Goal: Transaction & Acquisition: Purchase product/service

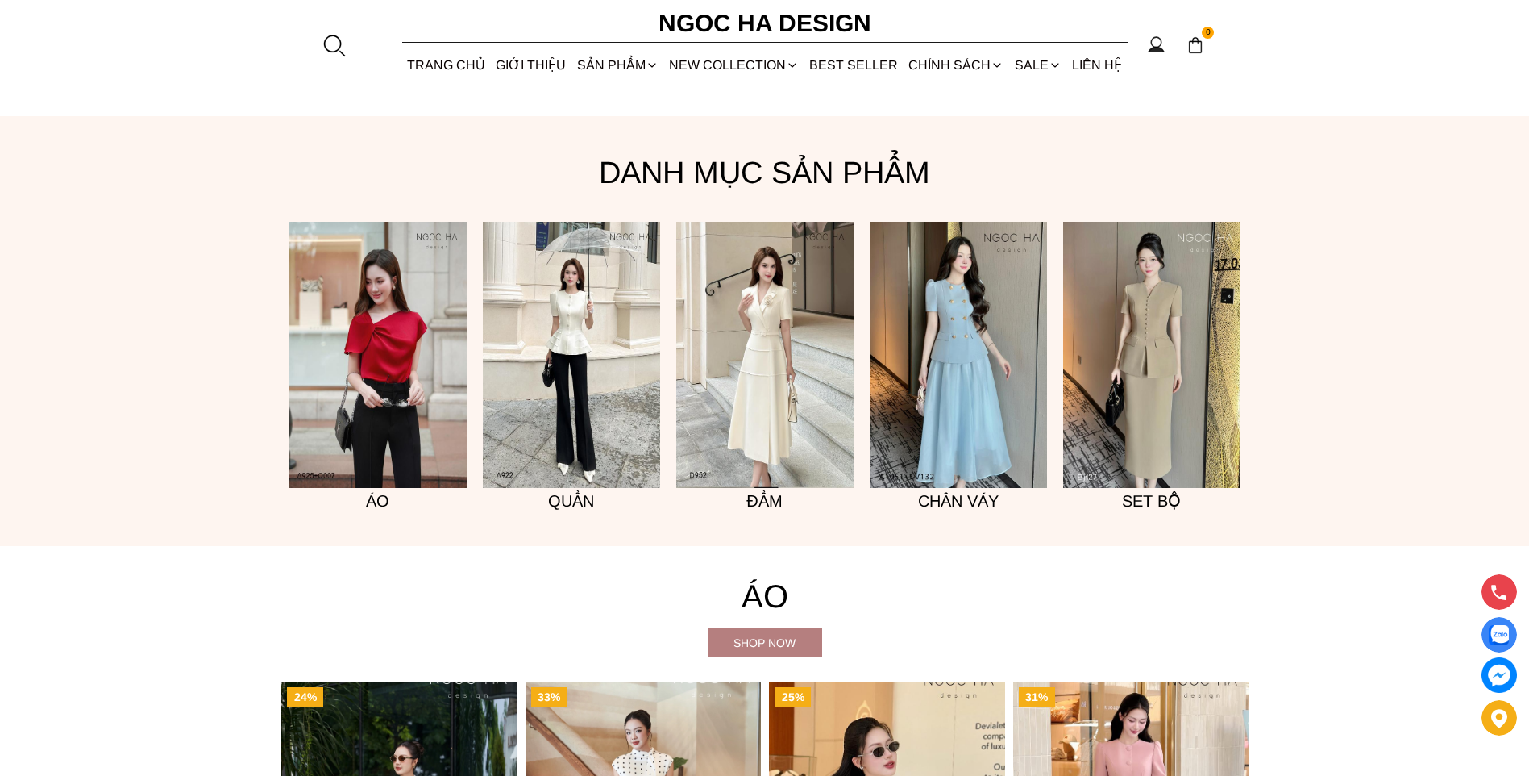
scroll to position [1371, 0]
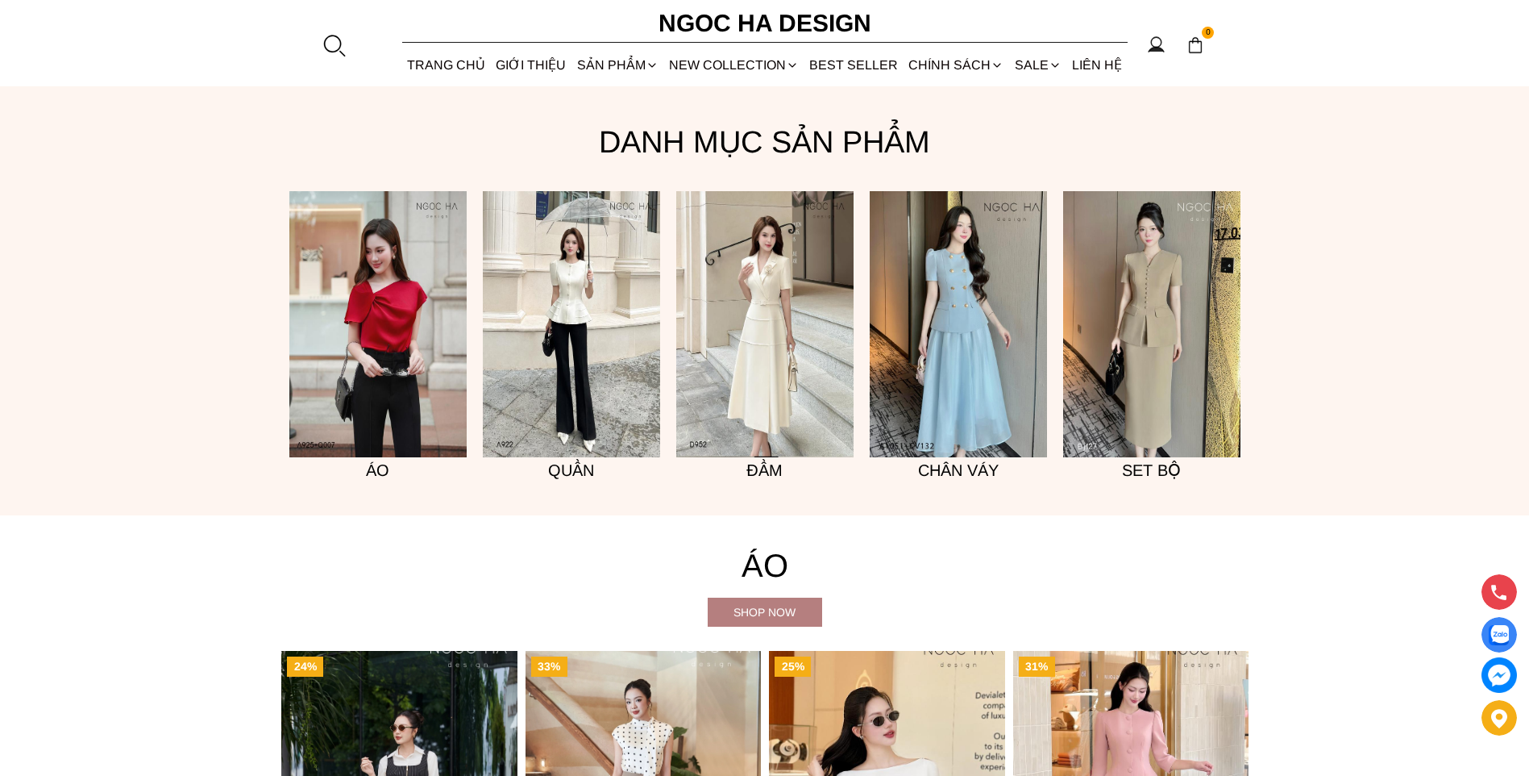
click at [606, 338] on img at bounding box center [571, 324] width 177 height 266
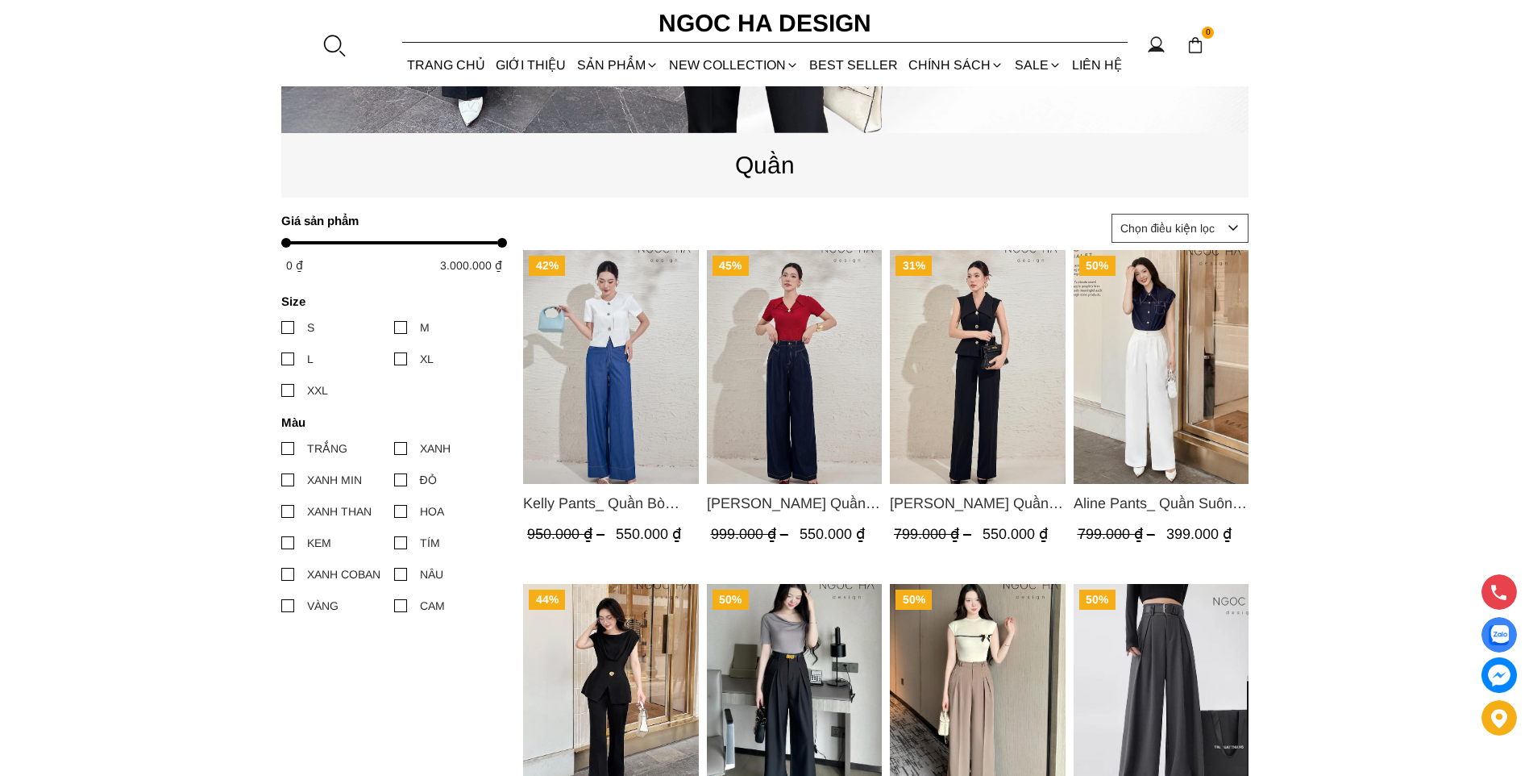
scroll to position [1048, 0]
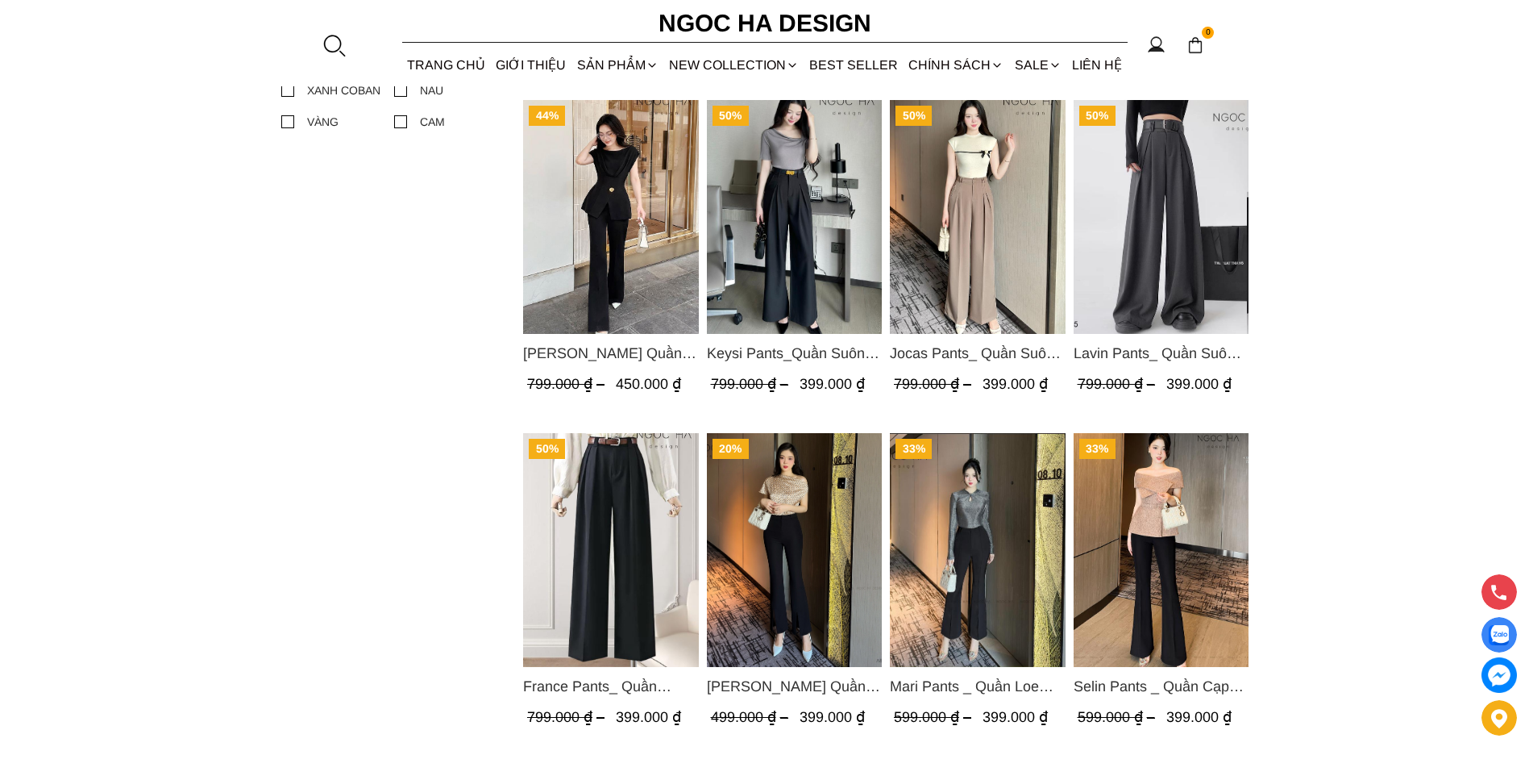
click at [585, 356] on span "Jenny Pants_ Quần Loe Dài Có Cạp Màu Đen Q061" at bounding box center [611, 353] width 176 height 23
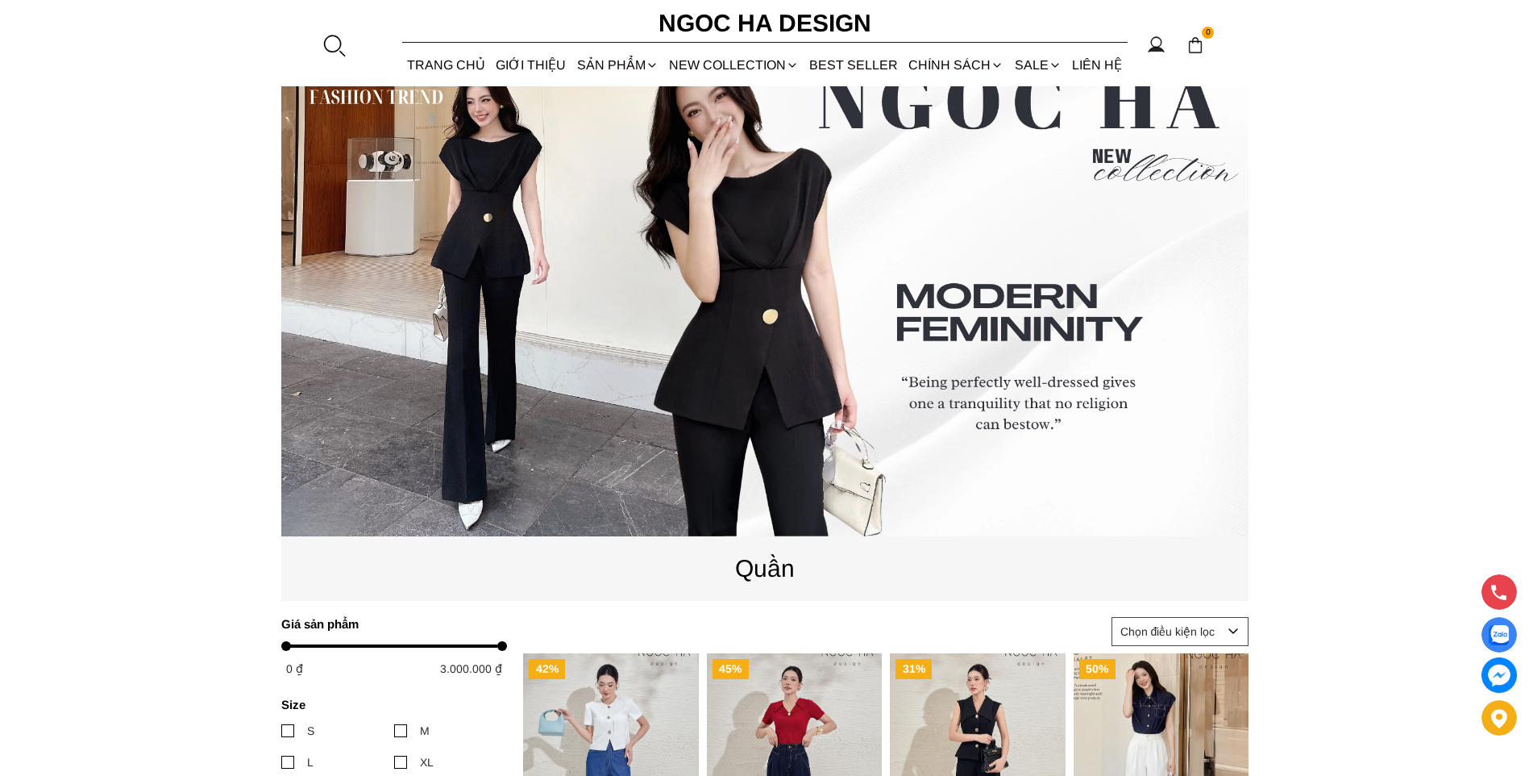
scroll to position [0, 0]
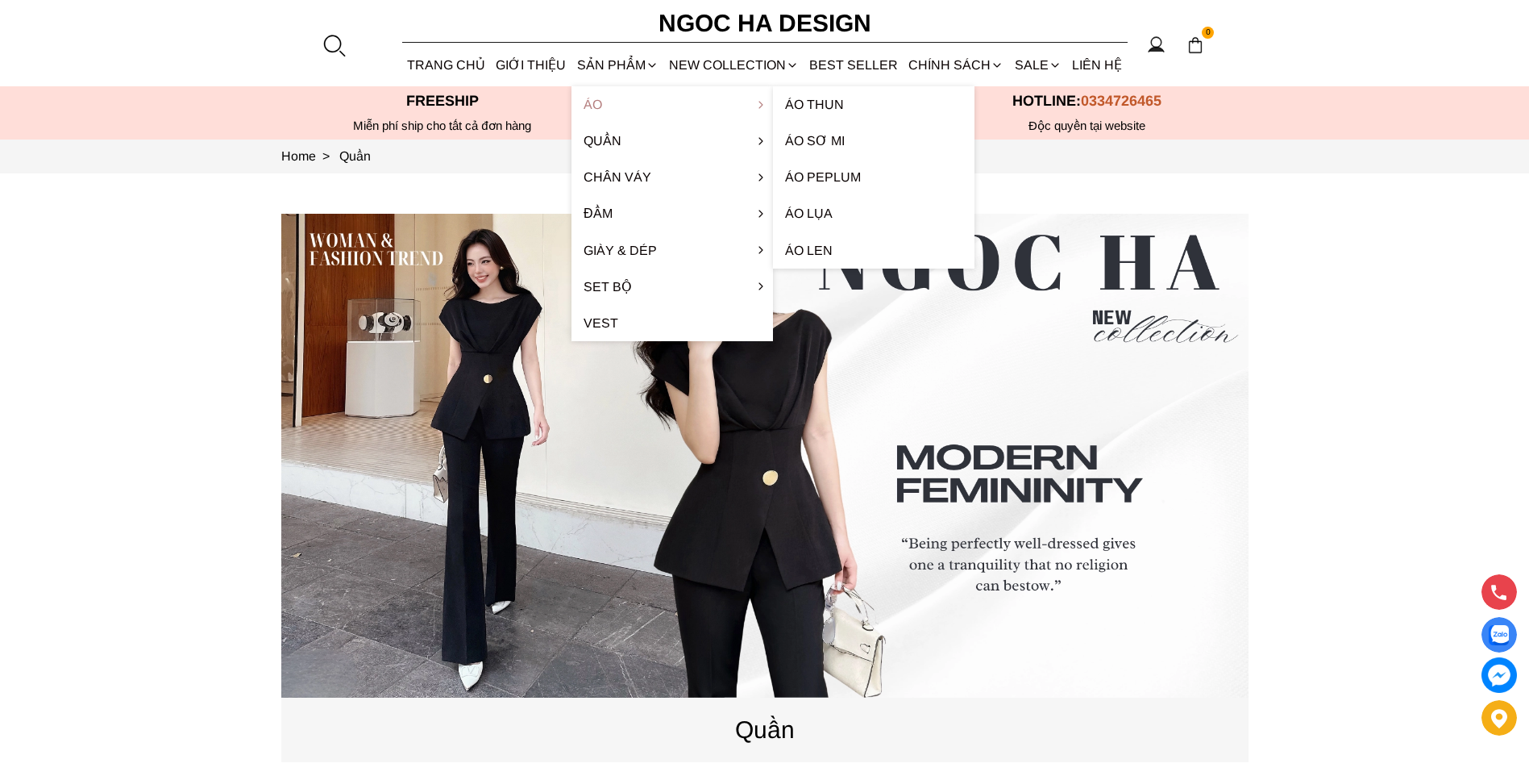
click at [598, 110] on link "Áo" at bounding box center [673, 104] width 202 height 36
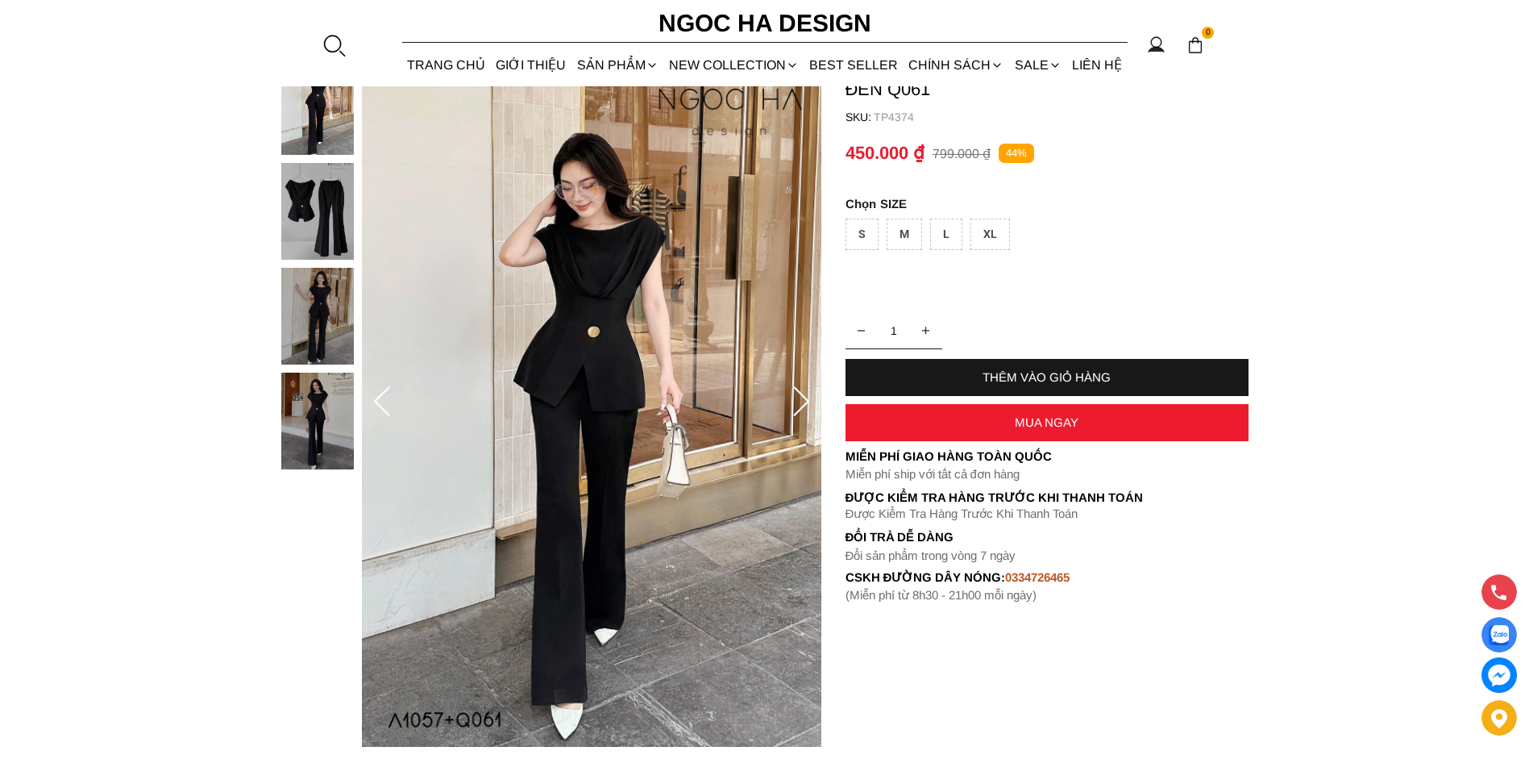
scroll to position [242, 0]
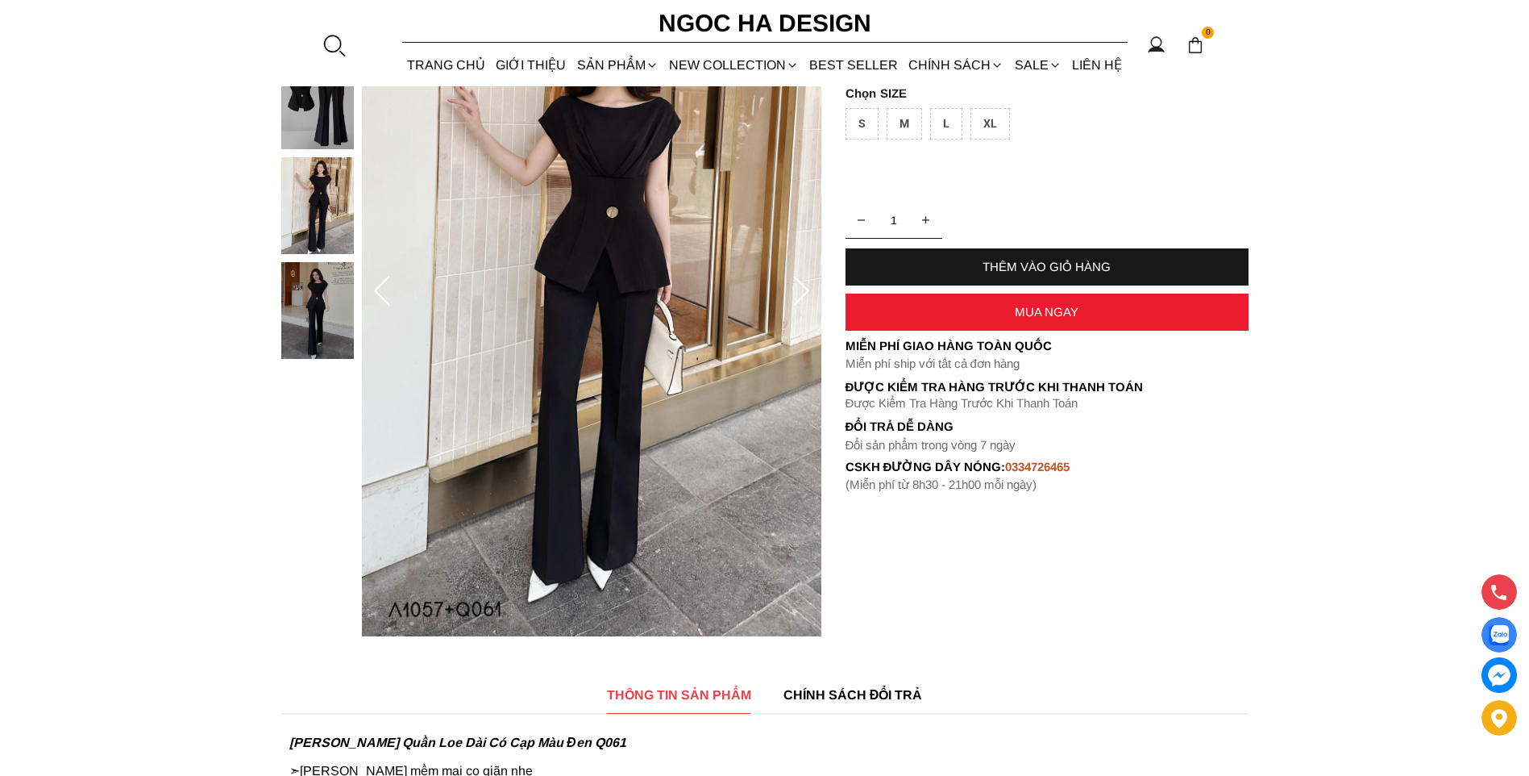
click at [343, 284] on div at bounding box center [321, 157] width 81 height 419
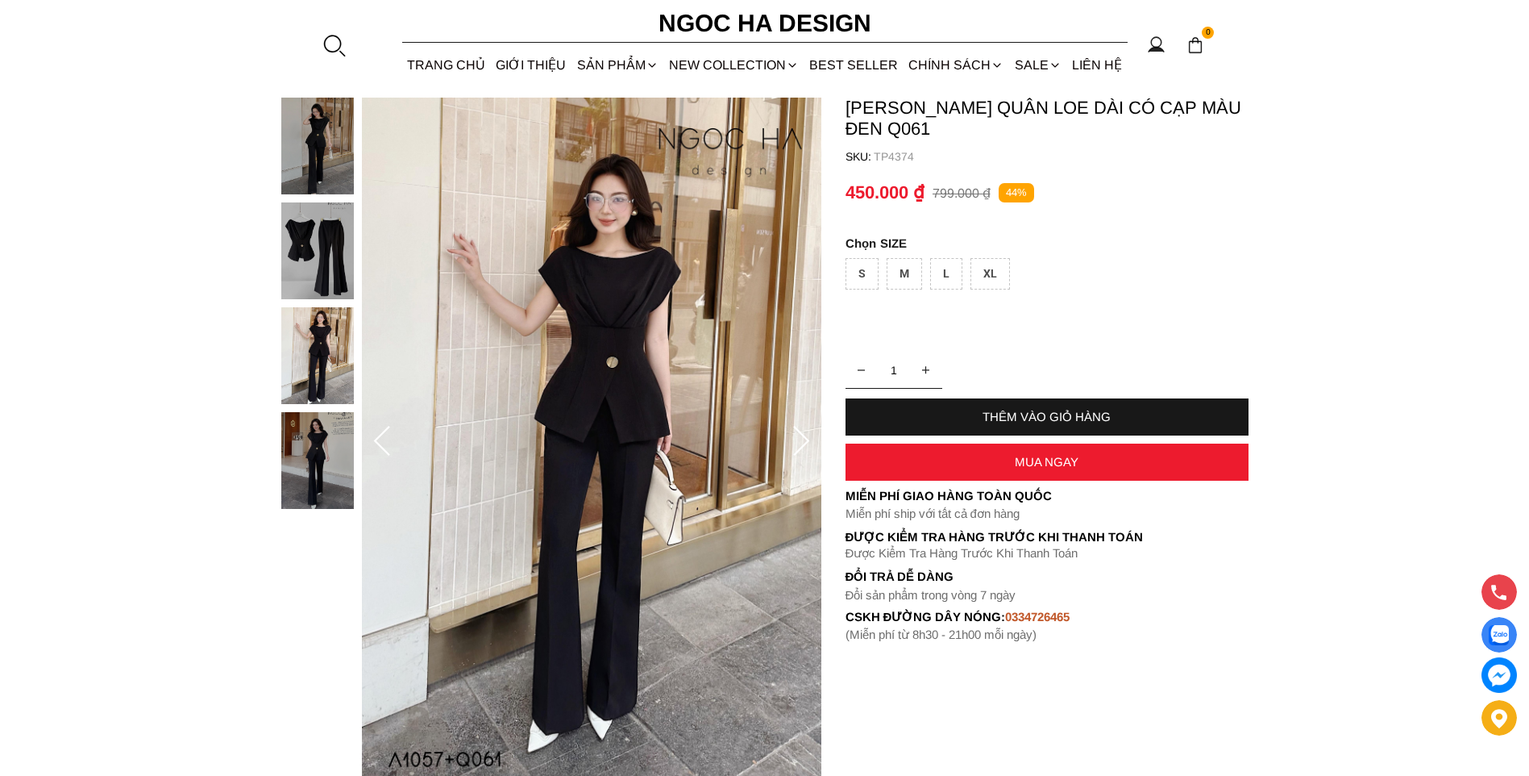
scroll to position [81, 0]
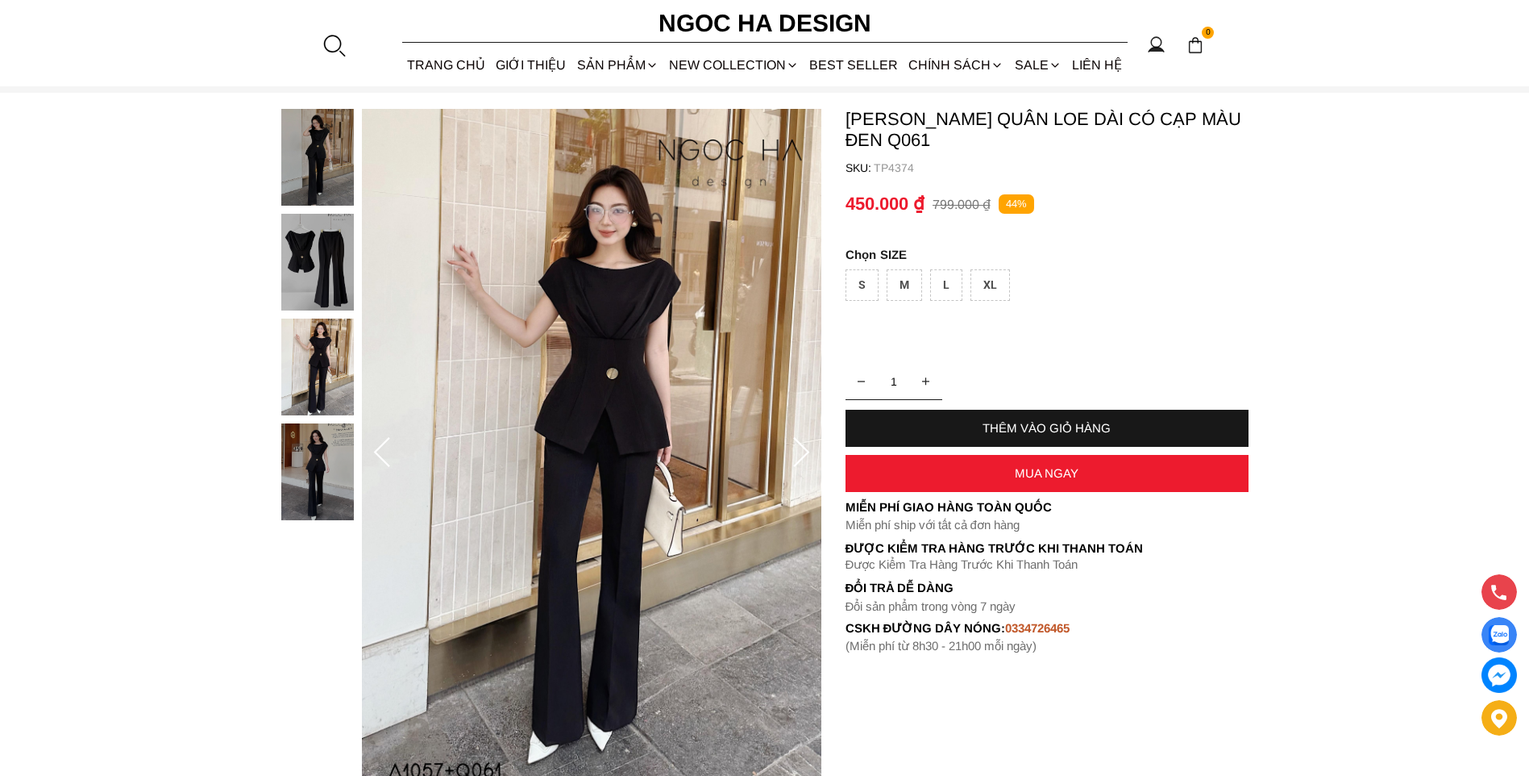
click at [336, 225] on img at bounding box center [317, 262] width 73 height 97
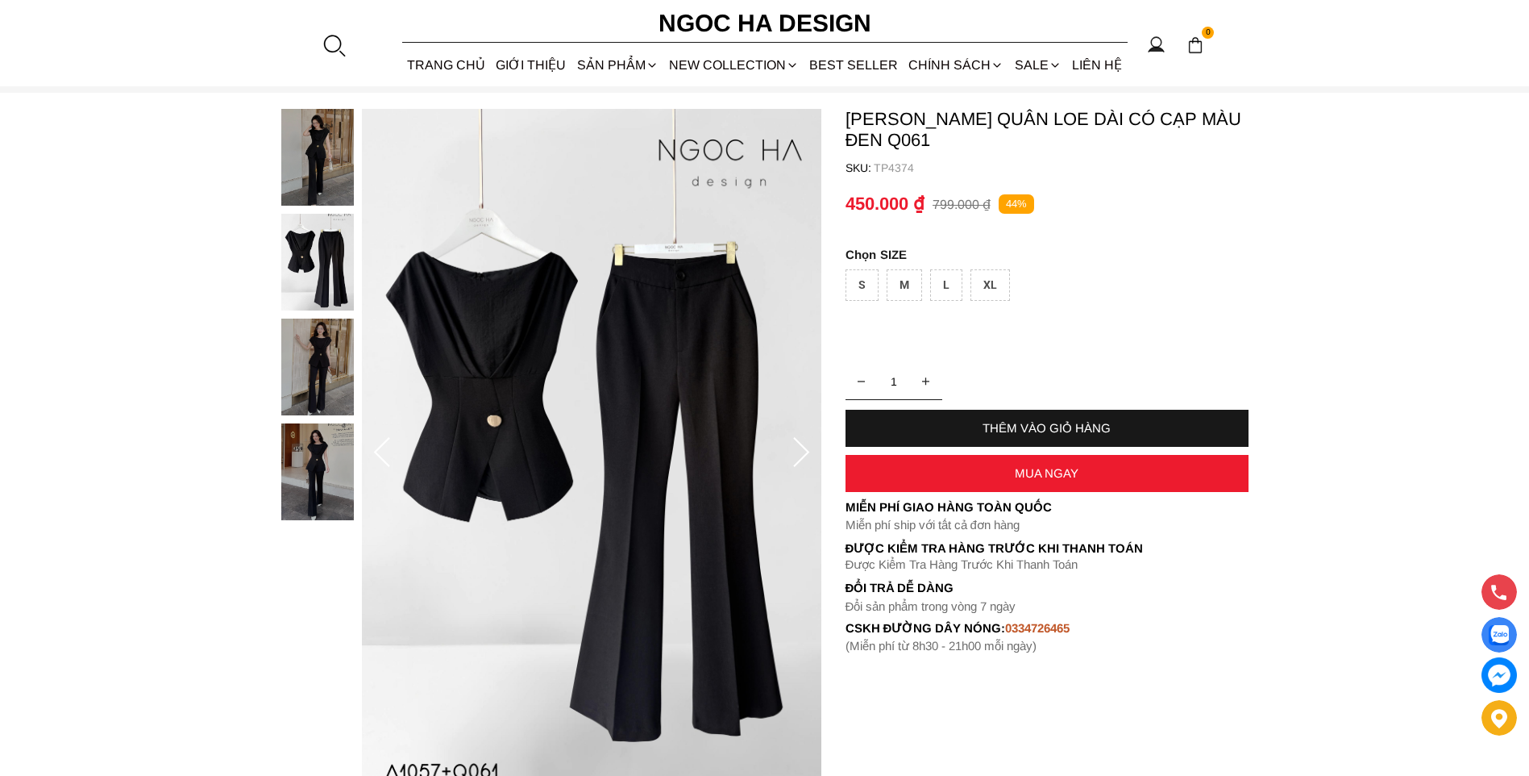
click at [332, 177] on img at bounding box center [317, 157] width 73 height 97
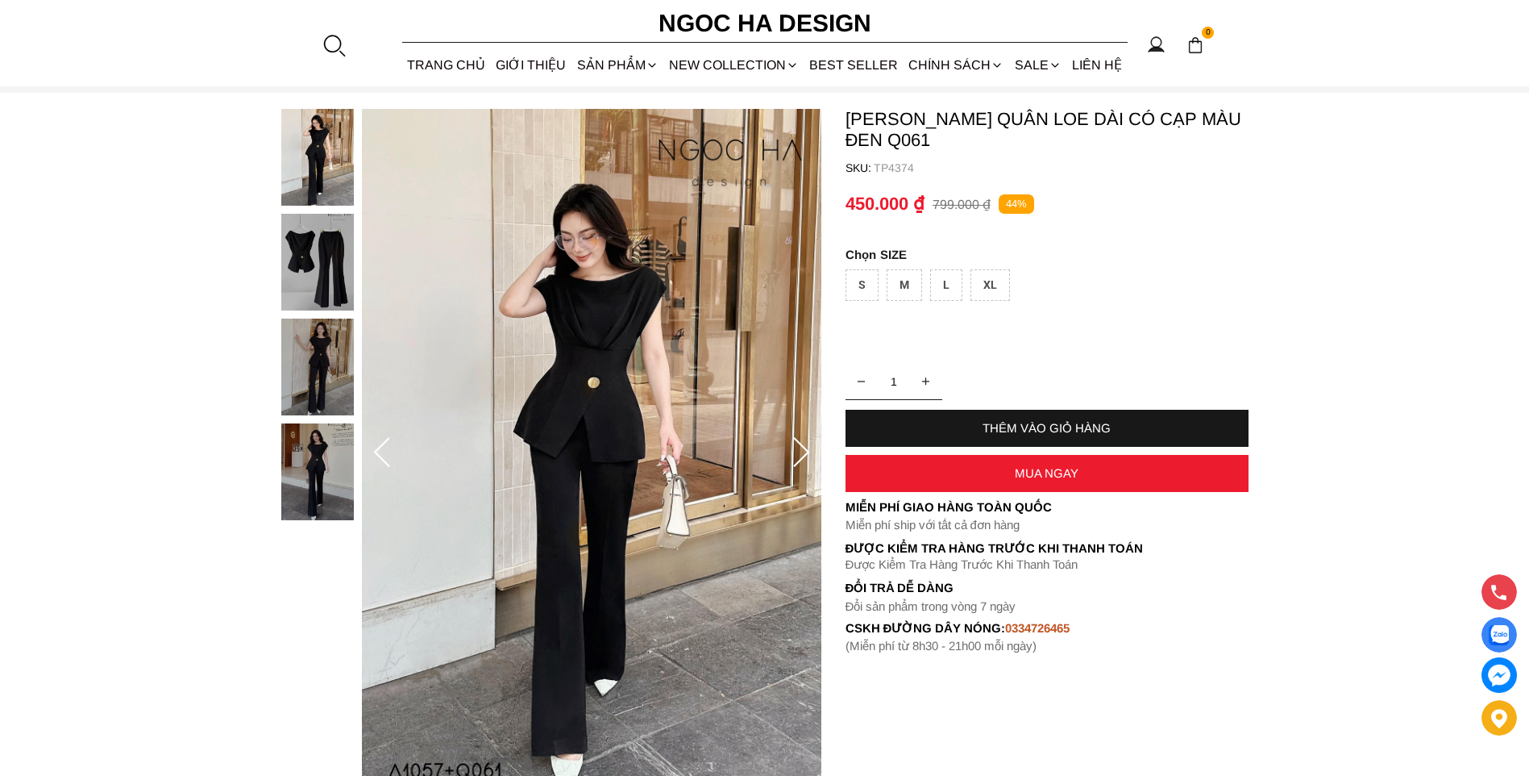
click at [314, 252] on img at bounding box center [317, 262] width 73 height 97
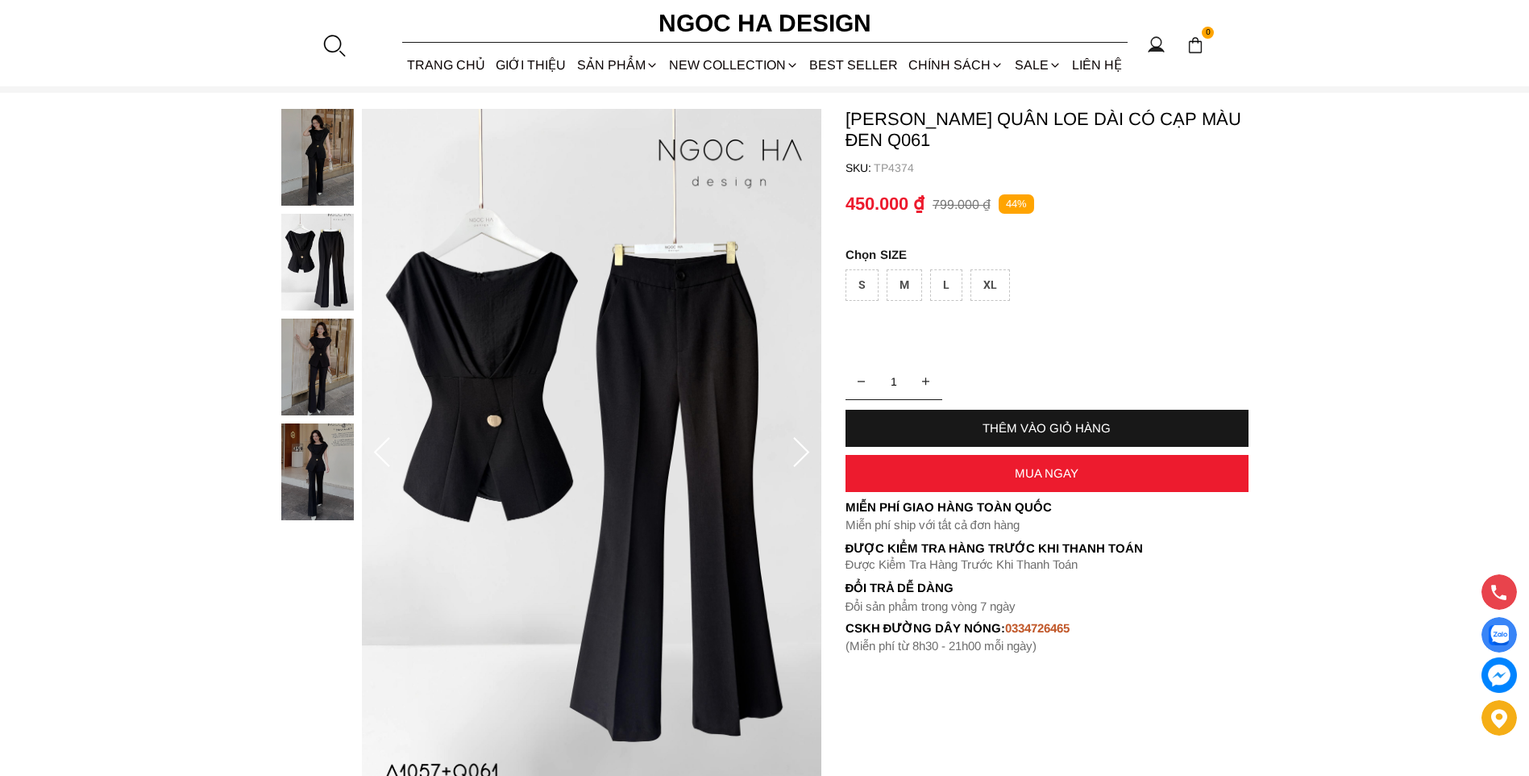
click at [322, 438] on img at bounding box center [317, 471] width 73 height 97
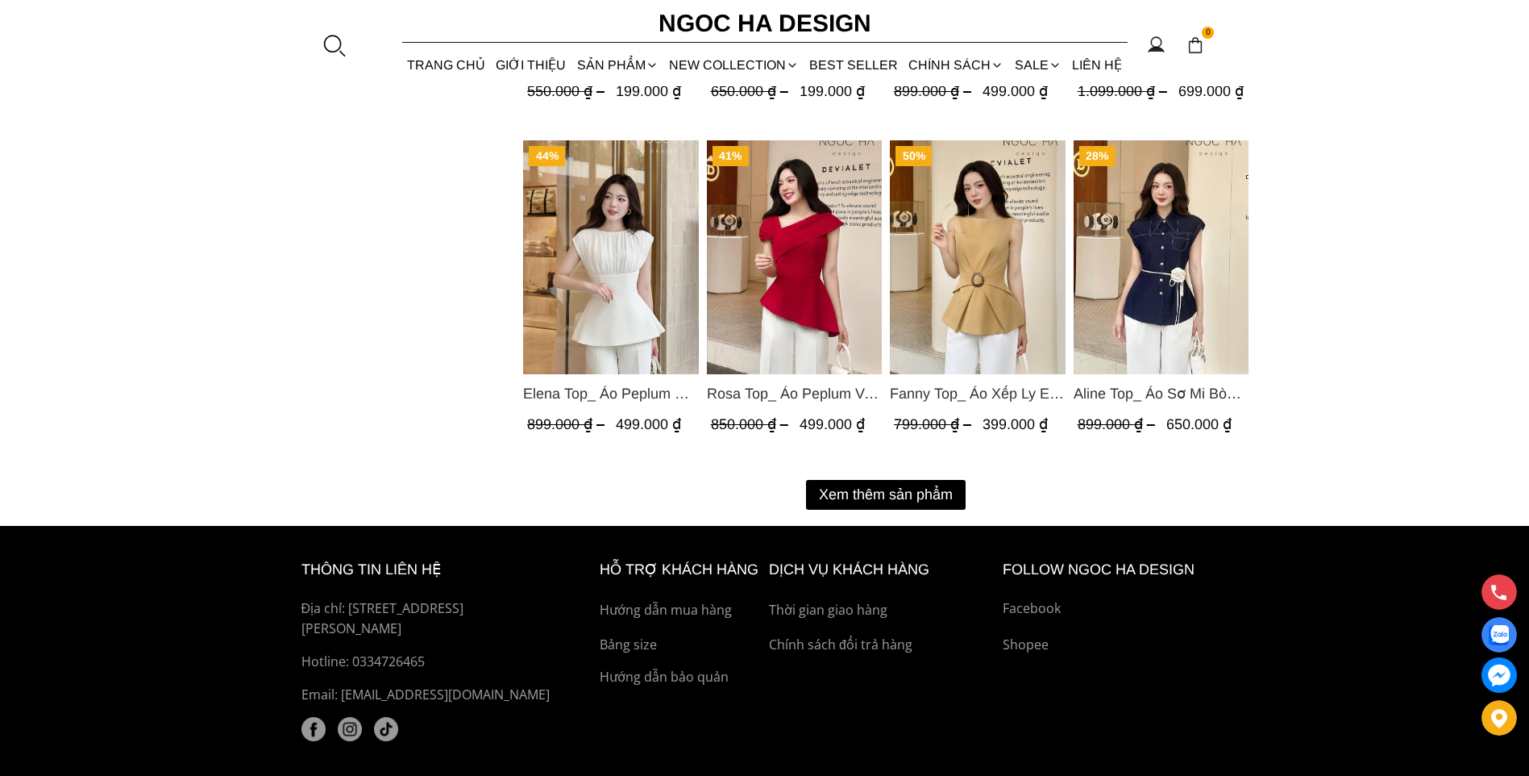
scroll to position [2016, 0]
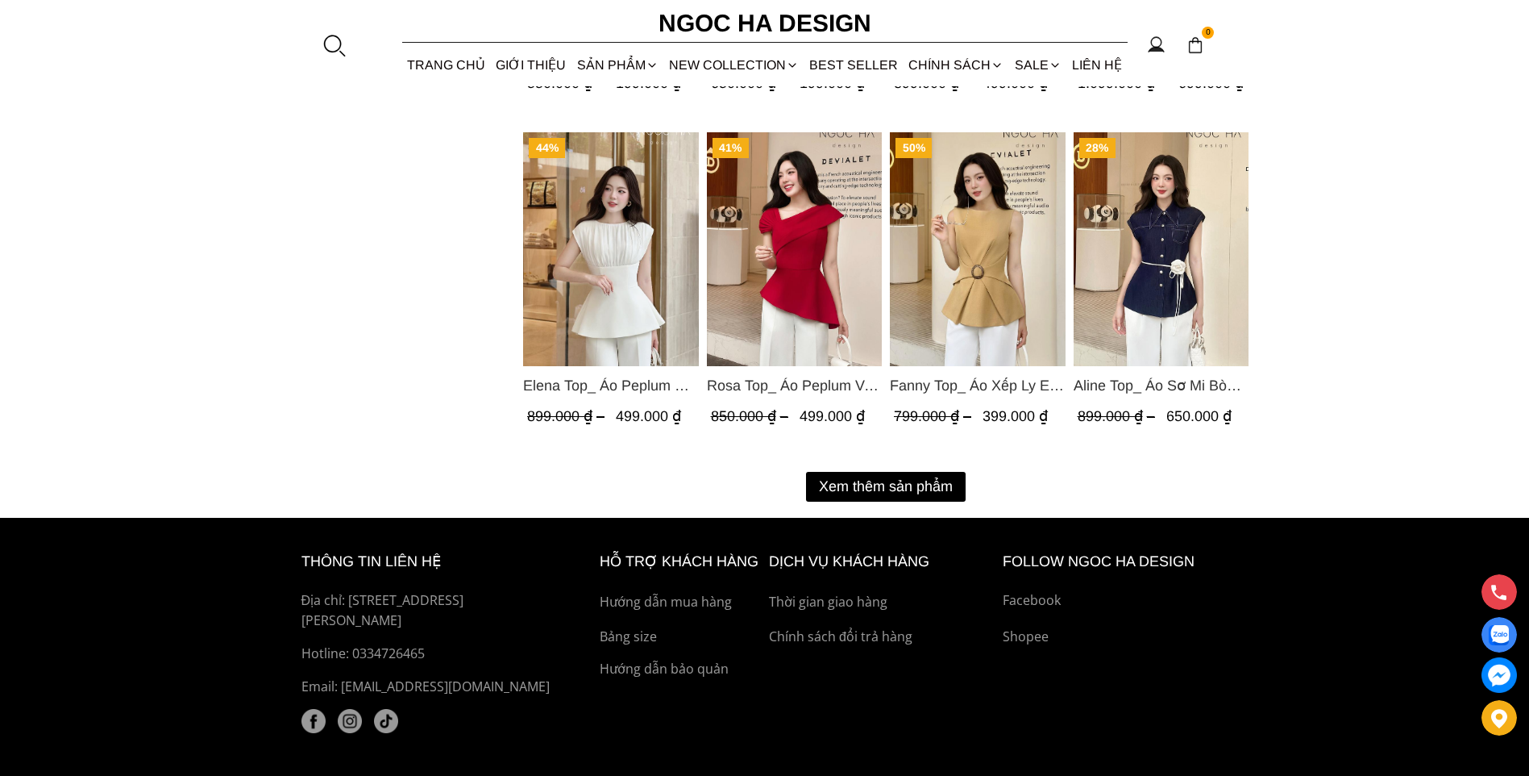
click at [872, 482] on button "Xem thêm sản phẩm" at bounding box center [886, 487] width 160 height 30
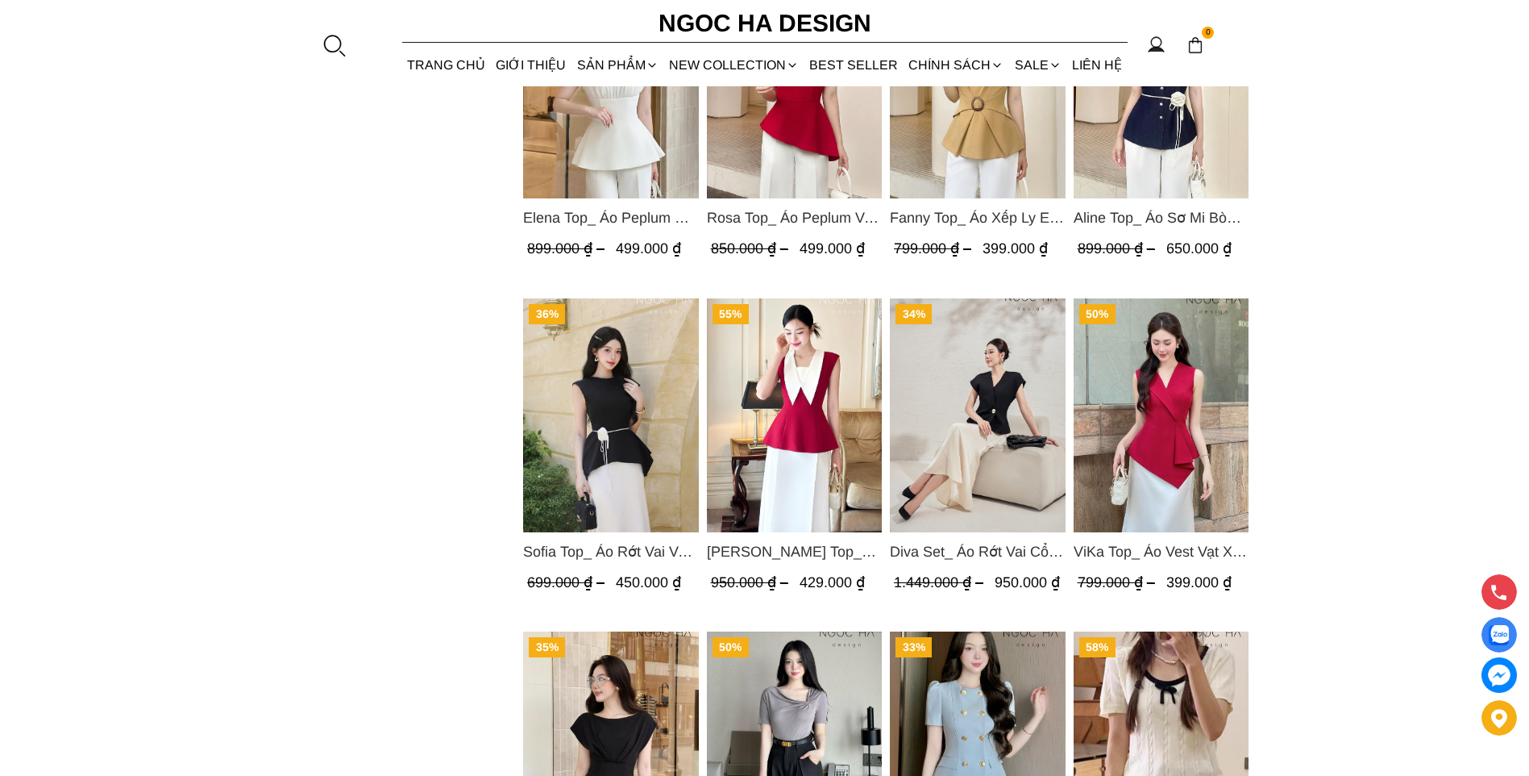
scroll to position [2177, 0]
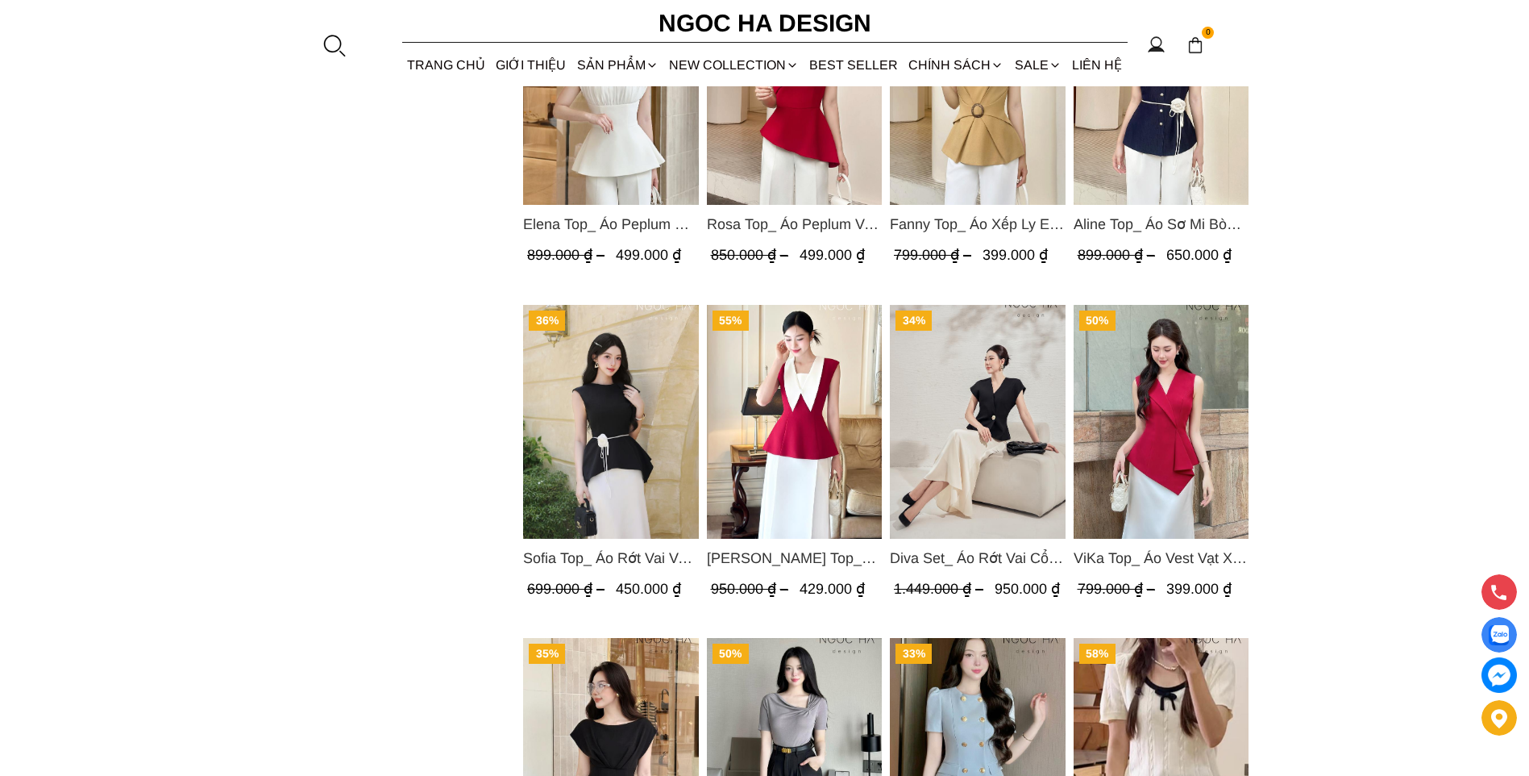
click at [827, 560] on span "[PERSON_NAME] Top_ Áo Peplum Mix Cổ trắng Màu Đỏ A1054" at bounding box center [794, 558] width 176 height 23
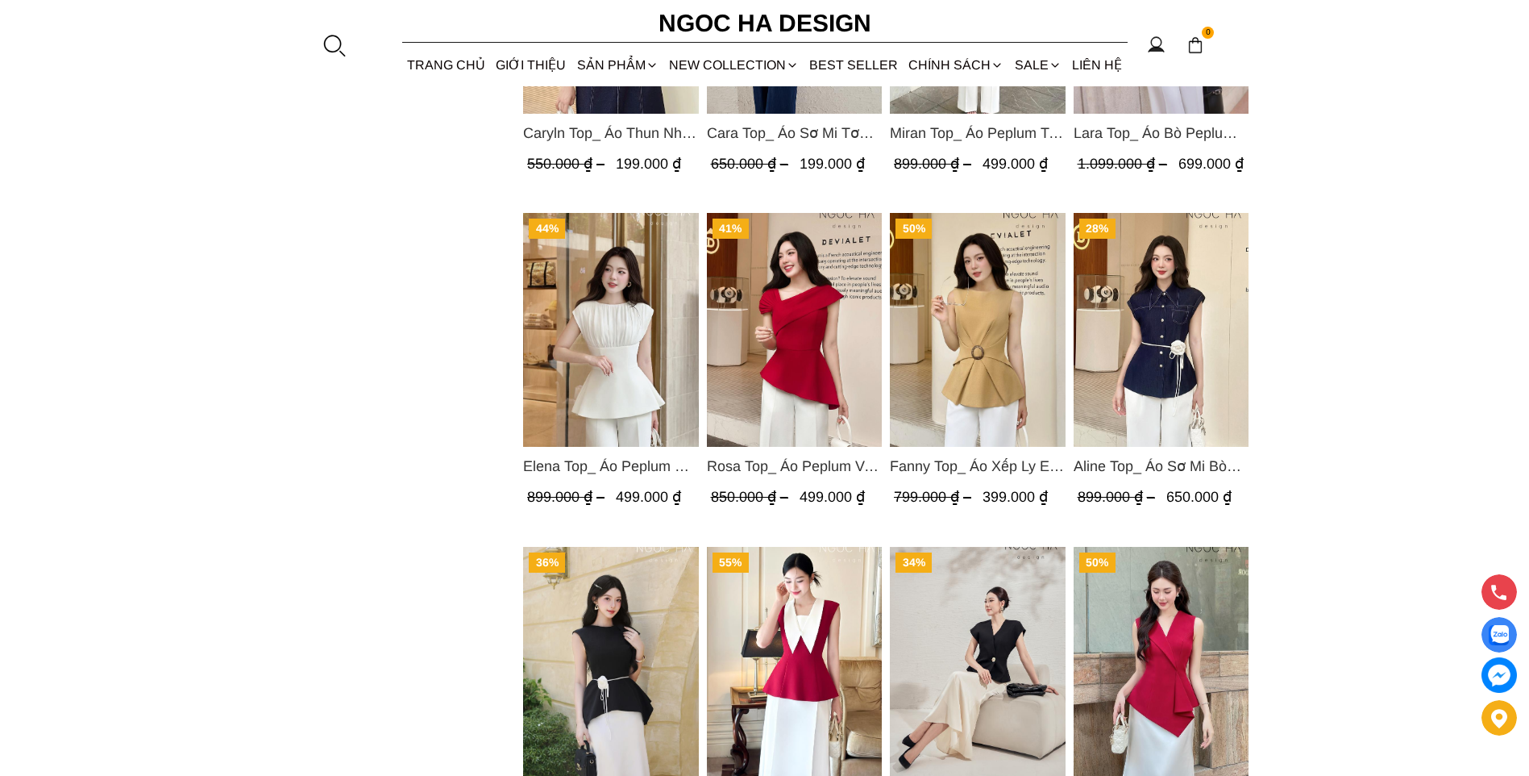
scroll to position [1693, 0]
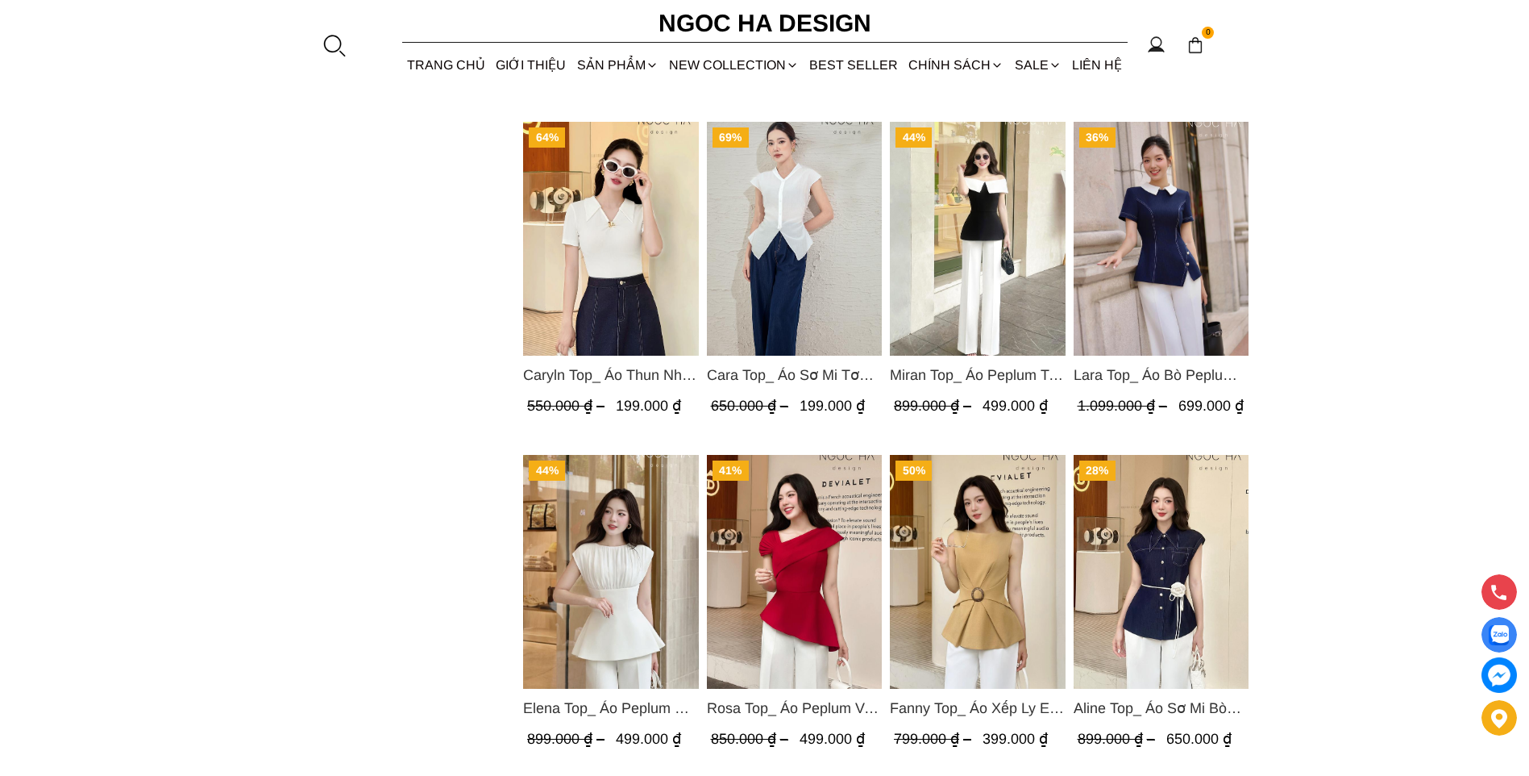
click at [967, 375] on span "Miran Top_ Áo Peplum Trễ Vai Phối Trắng Đen A1069" at bounding box center [978, 375] width 176 height 23
click at [606, 375] on span "Caryln Top_ Áo Thun Nhún Ngực Tay Cộc Màu Đỏ A1062" at bounding box center [611, 375] width 176 height 23
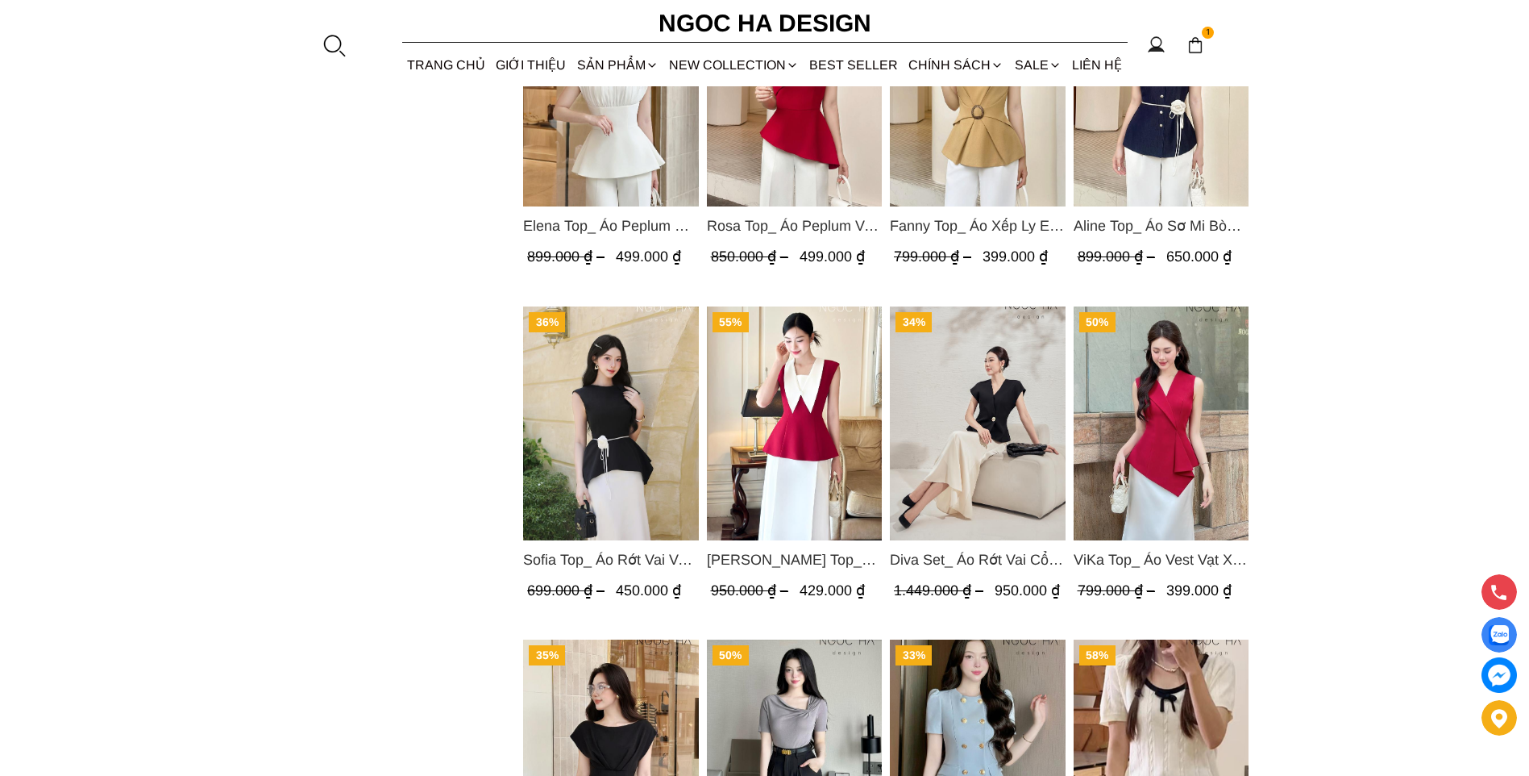
scroll to position [2177, 0]
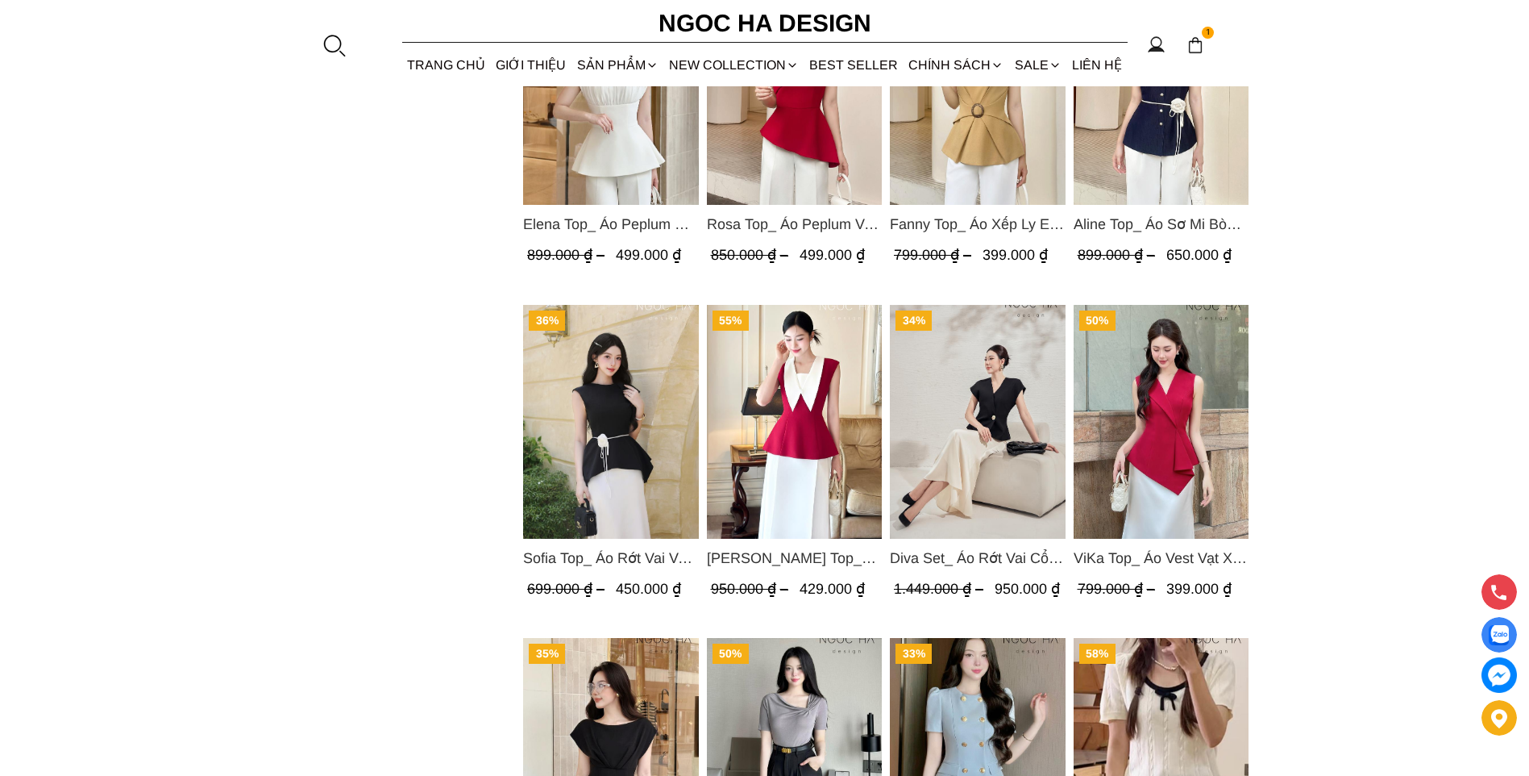
click at [988, 417] on img "Product image - Diva Set_ Áo Rớt Vai Cổ V, Chân Váy Lụa Đuôi Cá A1078+CV134" at bounding box center [978, 422] width 176 height 234
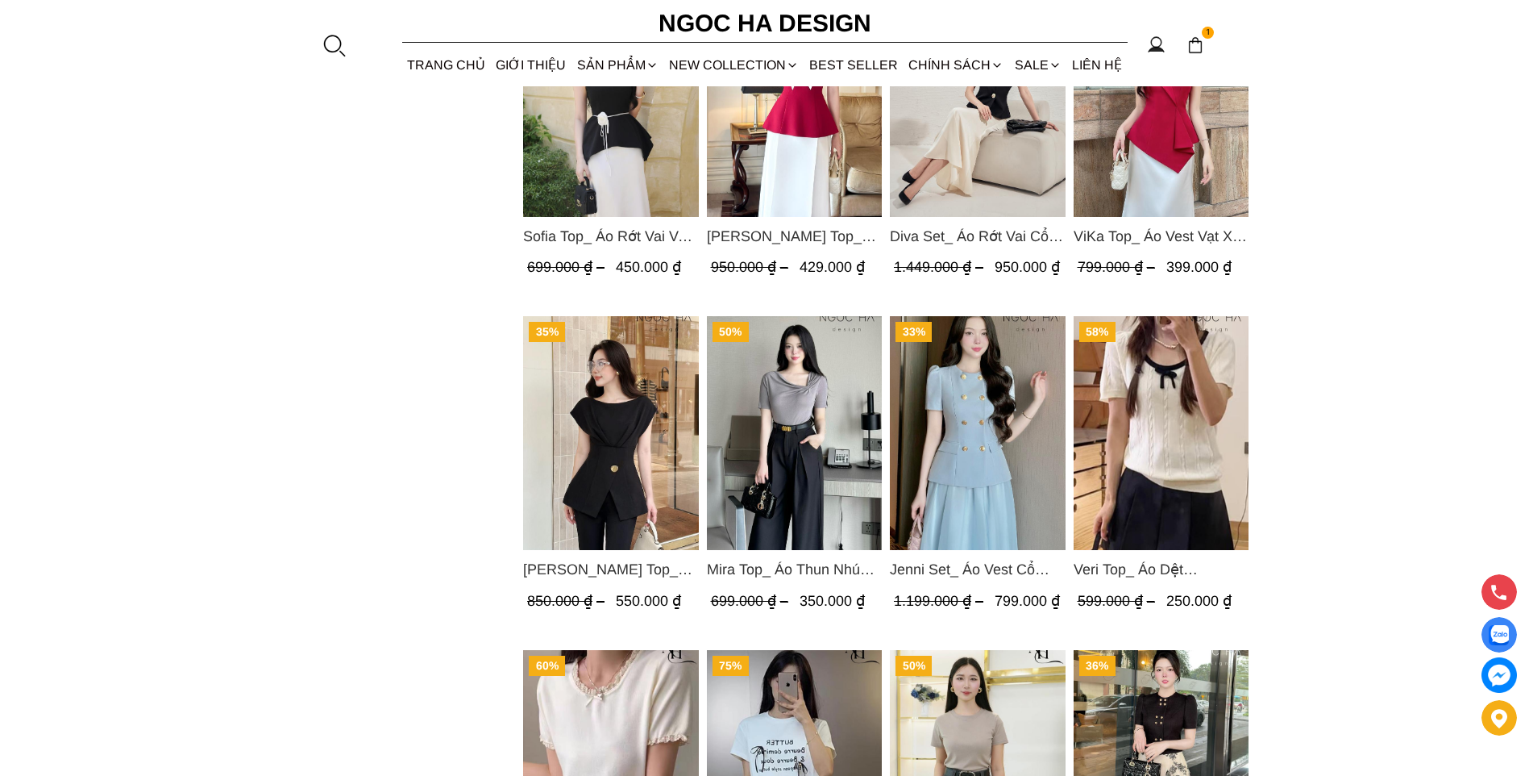
scroll to position [2499, 0]
click at [619, 485] on img "Product image - Jenny Top_ Áo Mix Tơ Thân Bổ Mảnh Vạt Chéo Màu Đen A1057" at bounding box center [611, 432] width 176 height 234
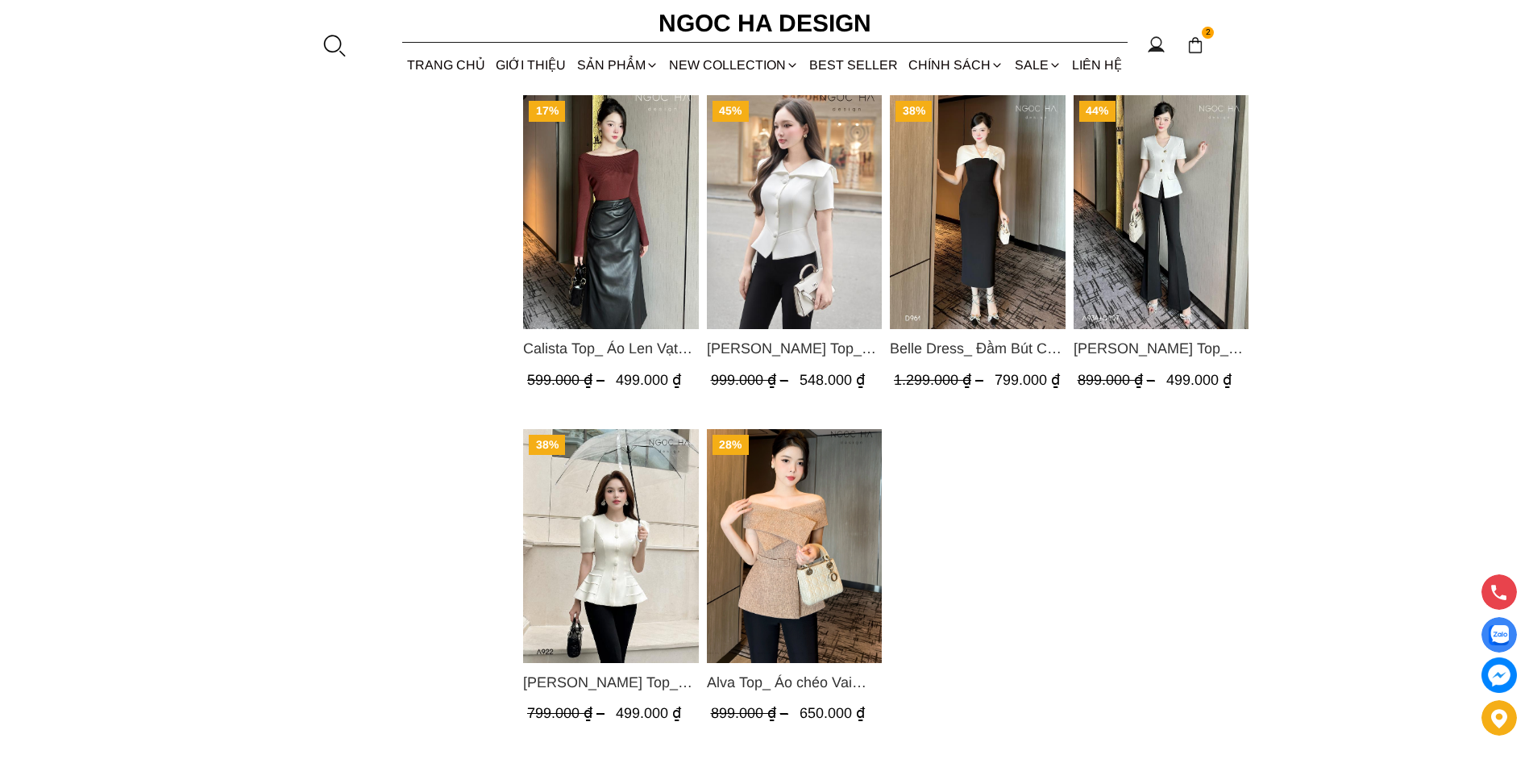
scroll to position [3548, 0]
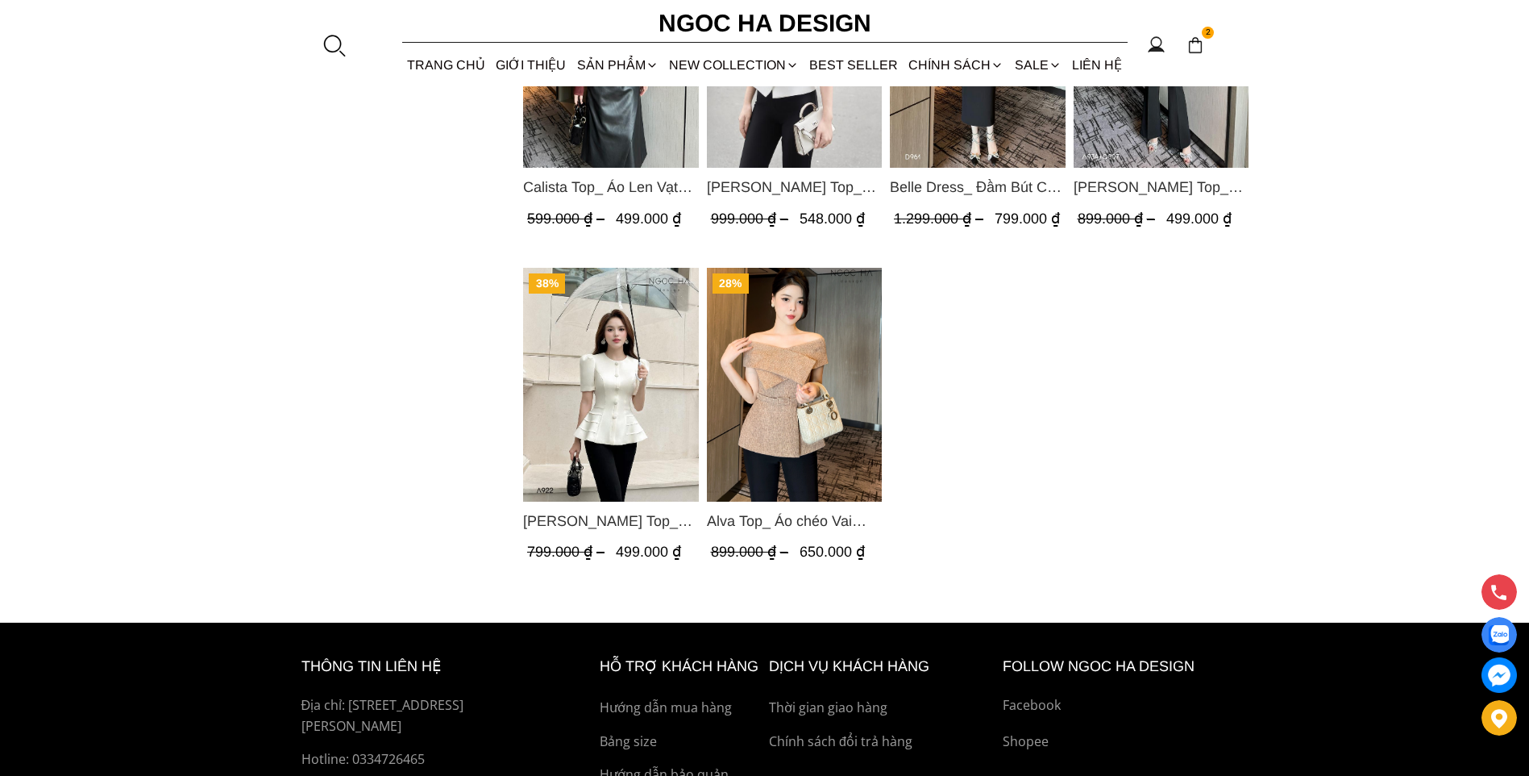
click at [796, 320] on img "Product image - Alva Top_ Áo chéo Vai Kèm Đai Màu Be A822" at bounding box center [794, 385] width 176 height 234
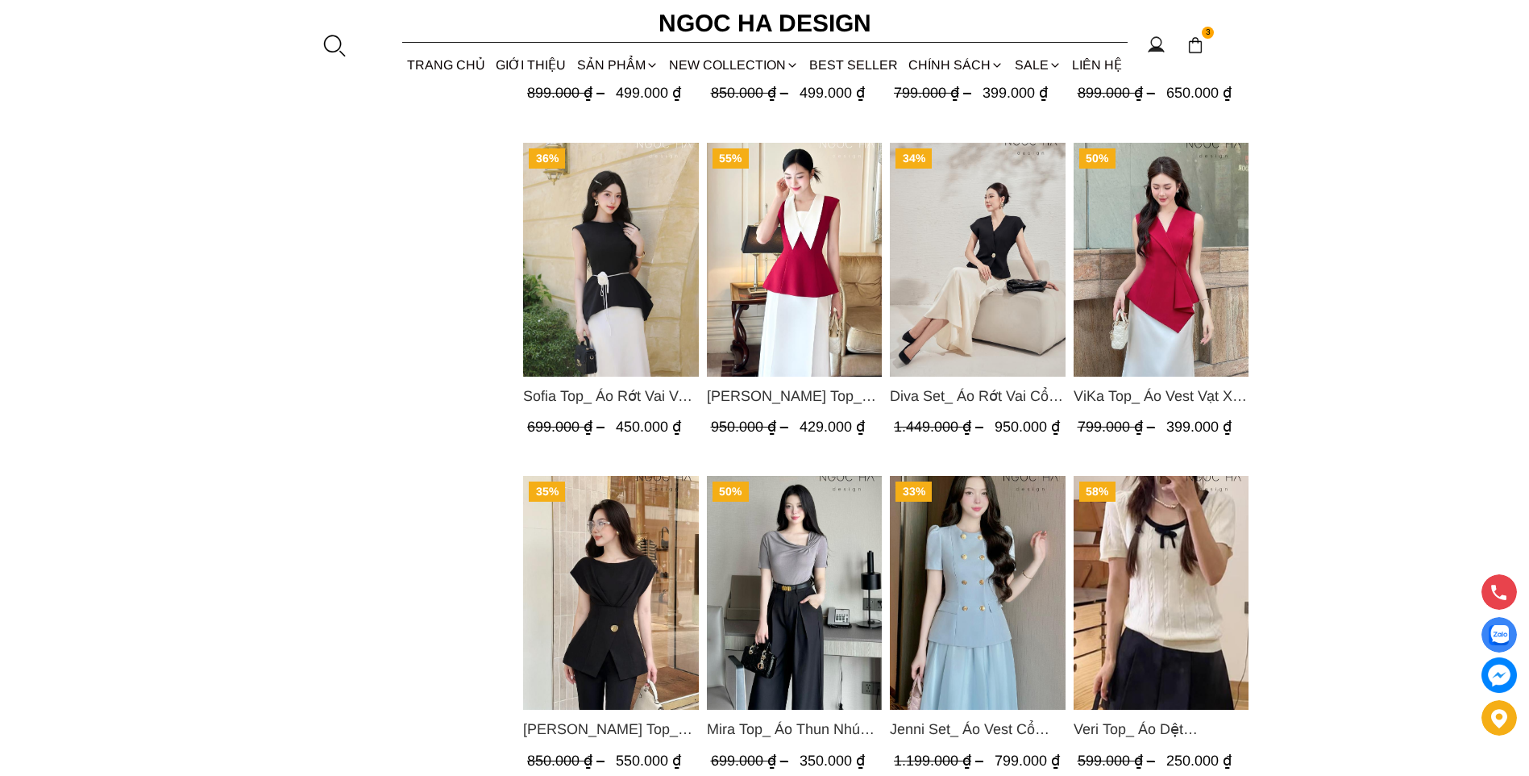
scroll to position [2338, 0]
click at [825, 310] on img "Product image - Sara Top_ Áo Peplum Mix Cổ trắng Màu Đỏ A1054" at bounding box center [794, 261] width 176 height 234
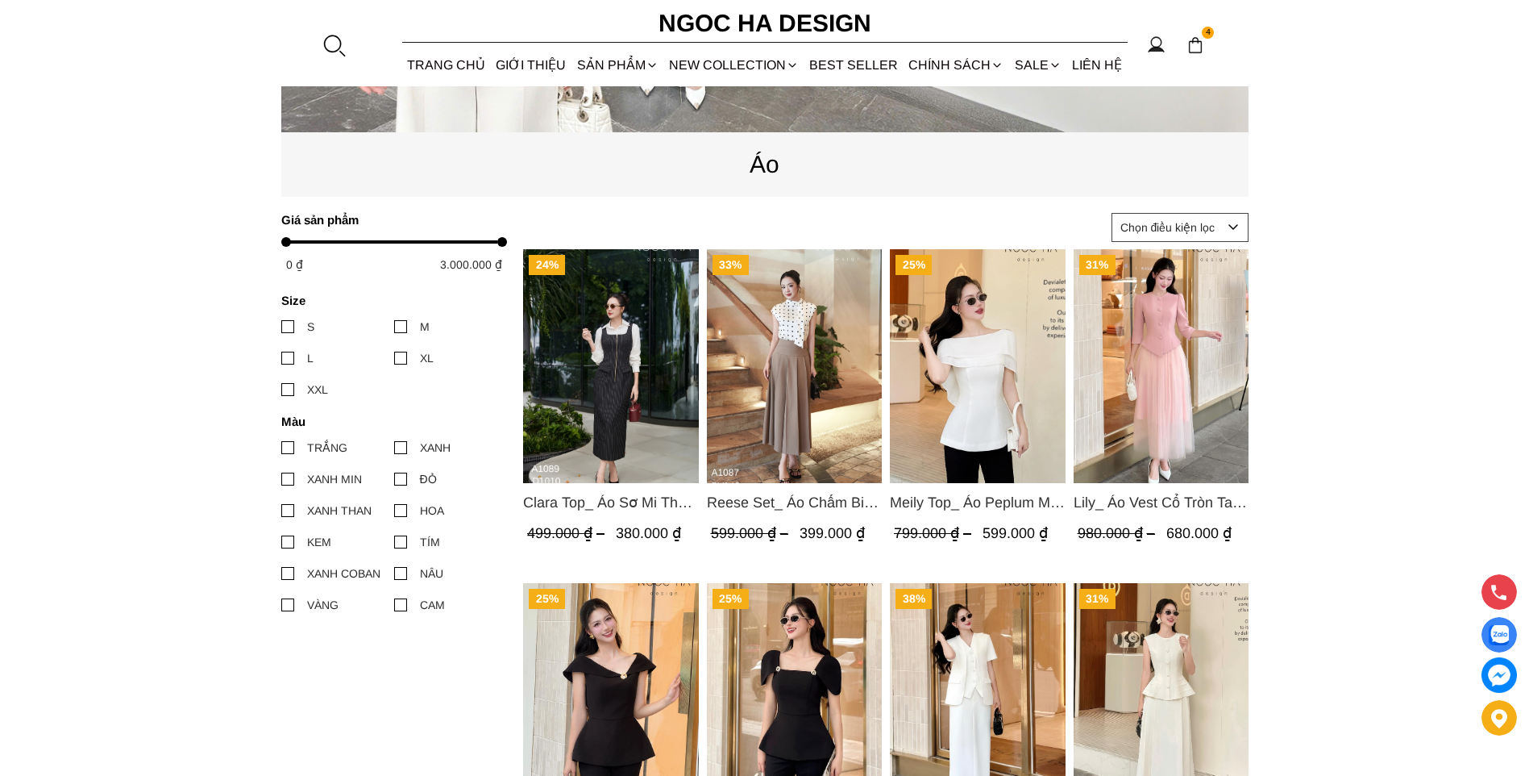
scroll to position [564, 0]
click at [1001, 502] on span "Meily Top_ Áo Peplum Mix Choàng Vai Vải Tơ Màu Trắng A1086" at bounding box center [978, 503] width 176 height 23
click at [595, 502] on span "Clara Top_ Áo Sơ Mi Thô Cổ Đức Màu Trắng A1089" at bounding box center [611, 503] width 176 height 23
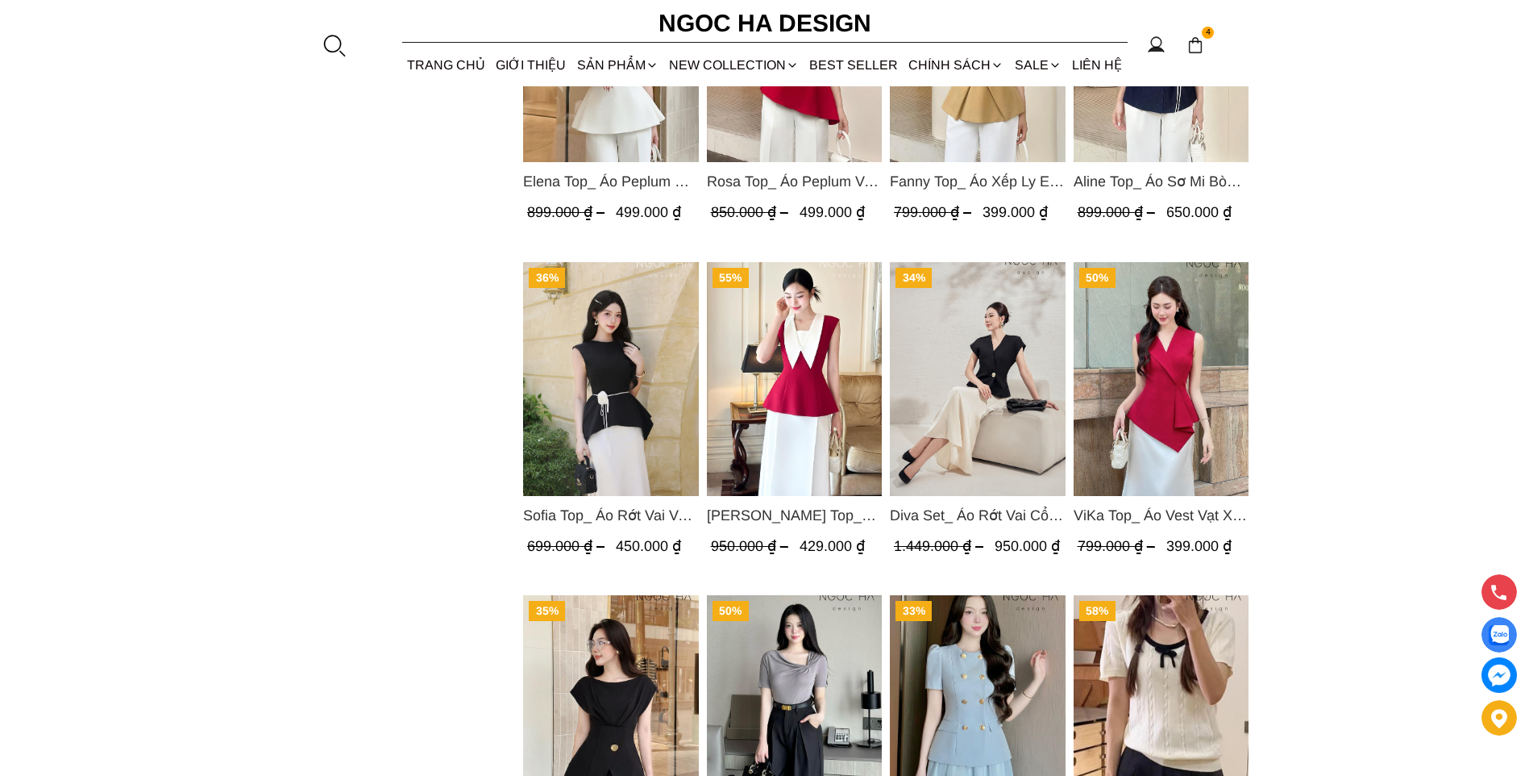
scroll to position [2338, 0]
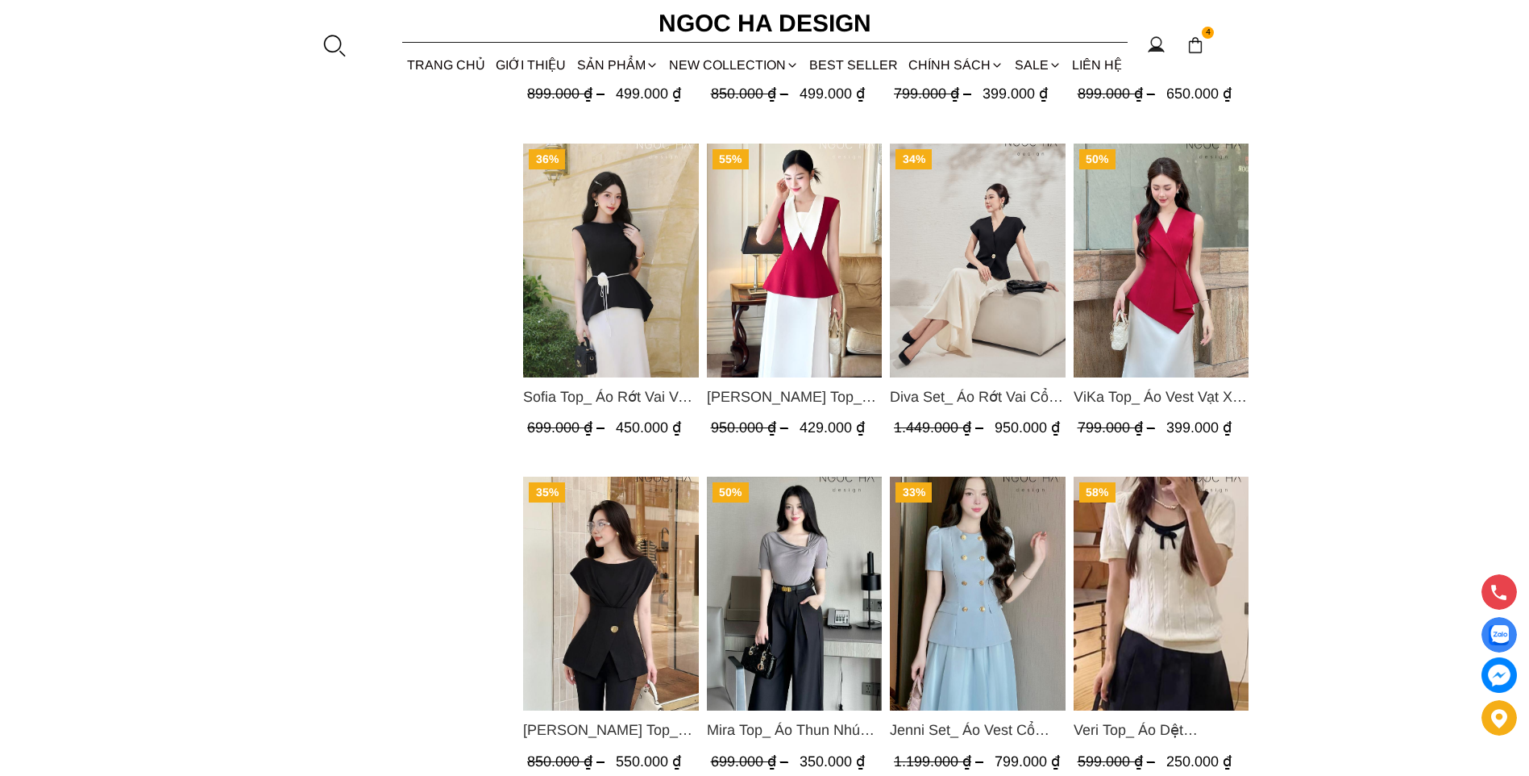
click at [784, 395] on span "[PERSON_NAME] Top_ Áo Peplum Mix Cổ trắng Màu Đỏ A1054" at bounding box center [794, 396] width 176 height 23
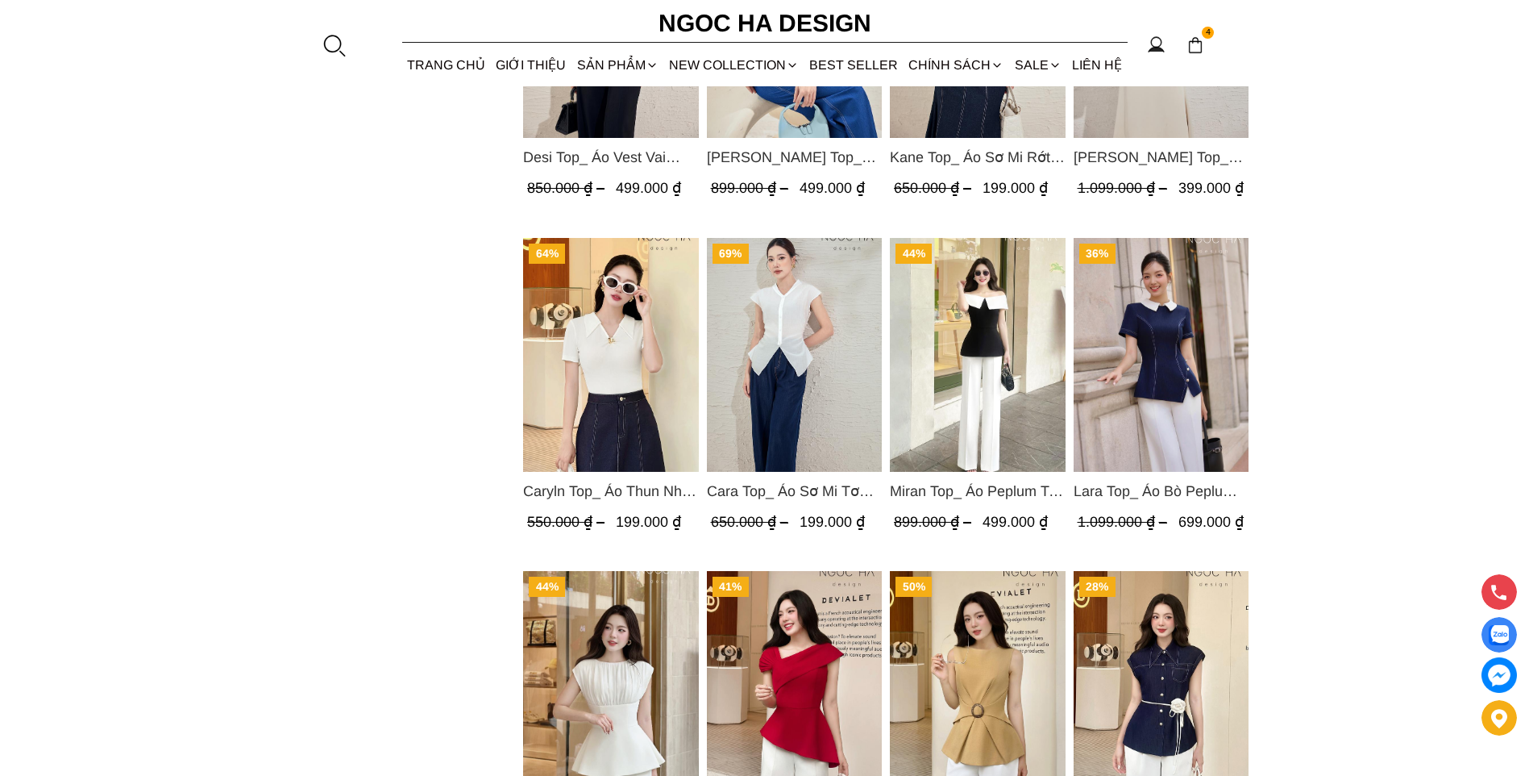
scroll to position [1371, 0]
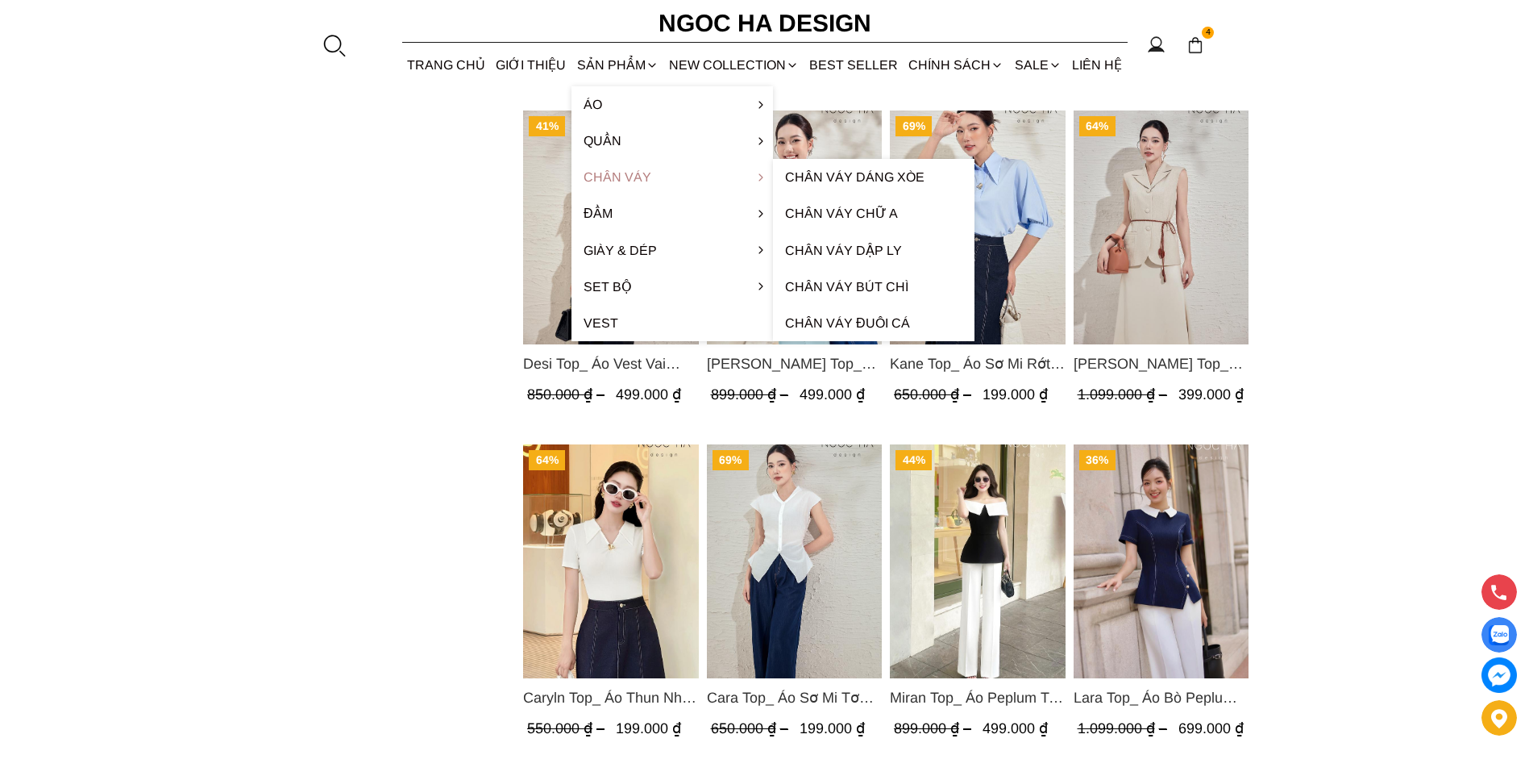
click at [612, 173] on link "Chân váy" at bounding box center [673, 177] width 202 height 36
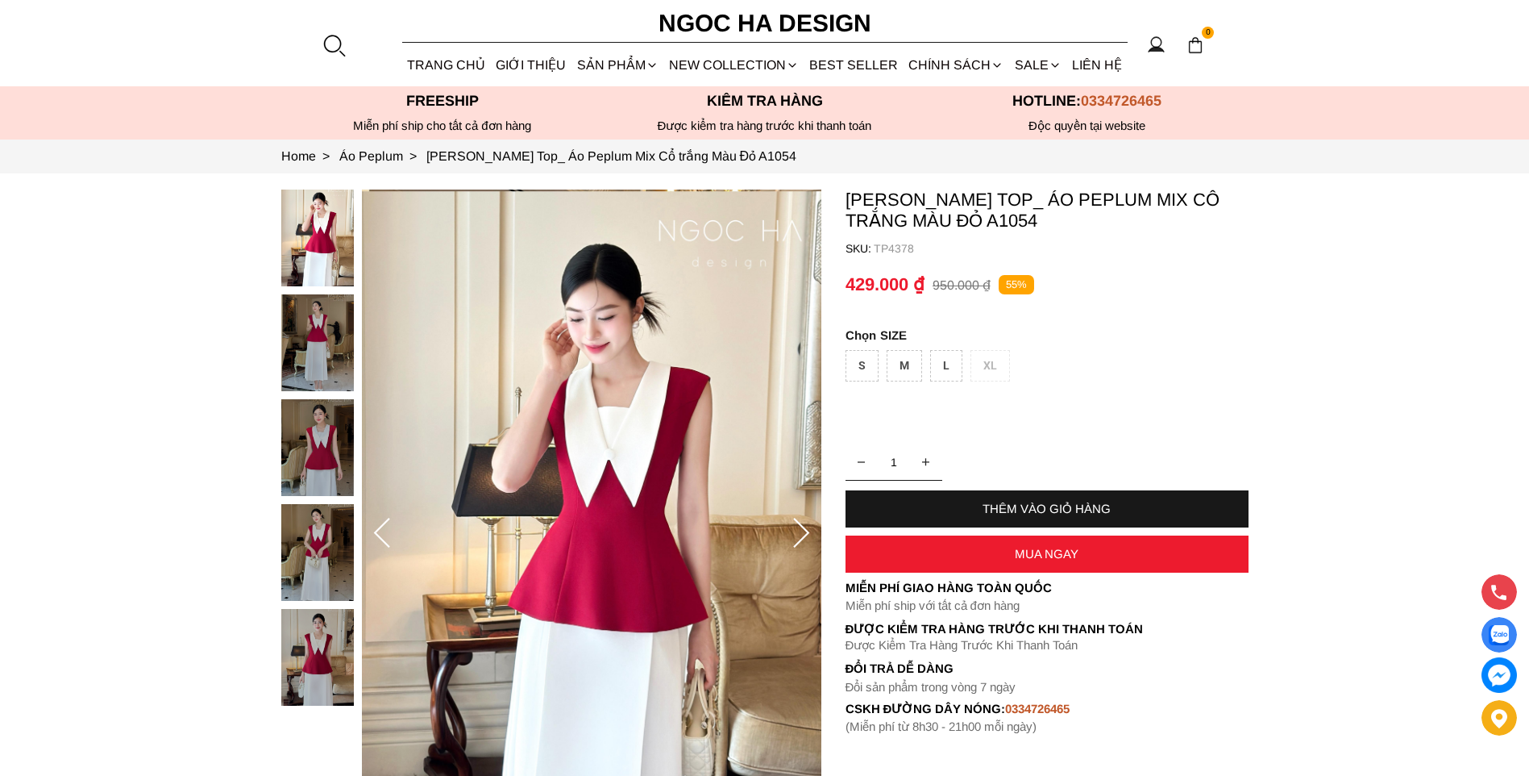
click at [333, 534] on img at bounding box center [317, 552] width 73 height 97
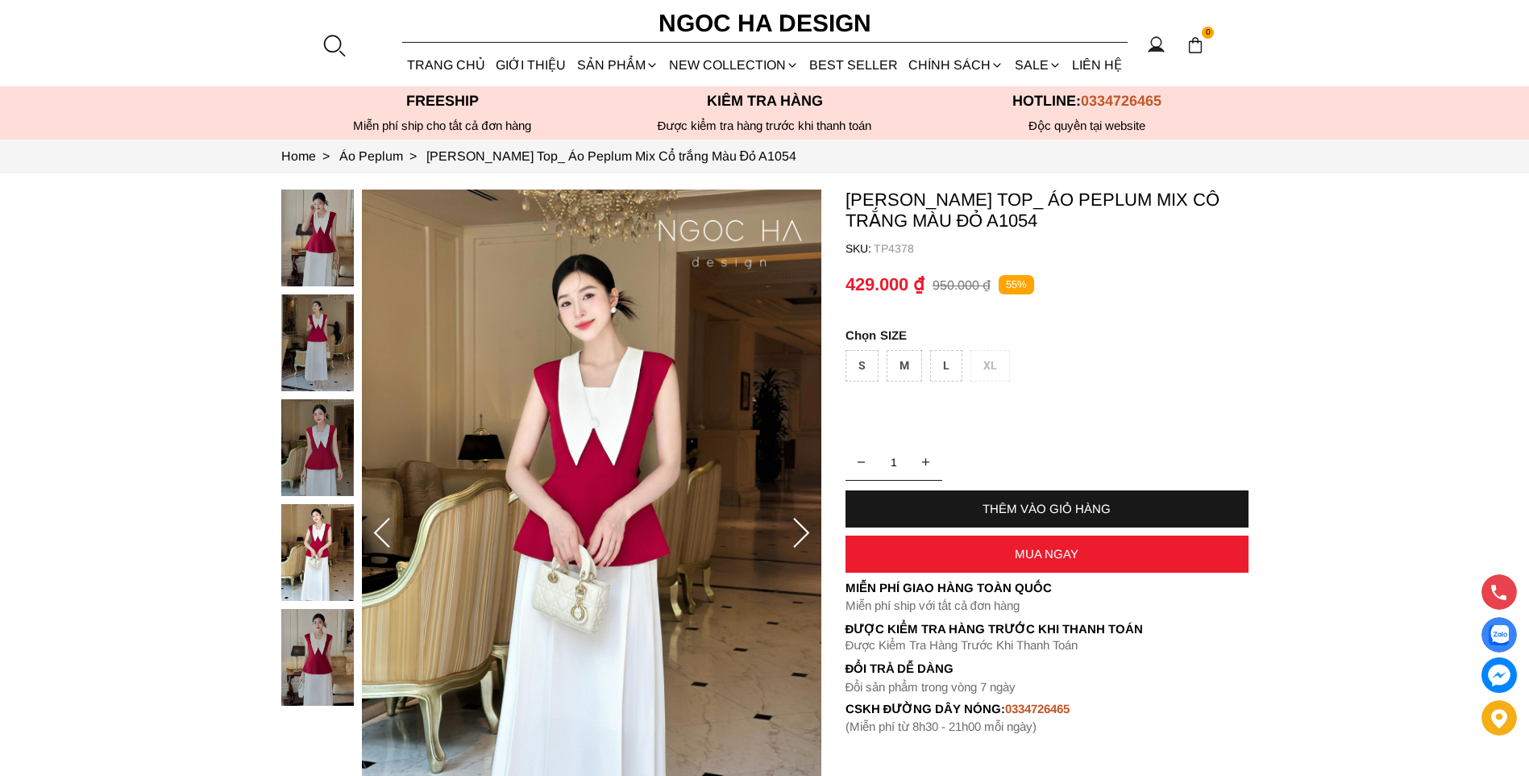
click at [327, 460] on img at bounding box center [317, 447] width 73 height 97
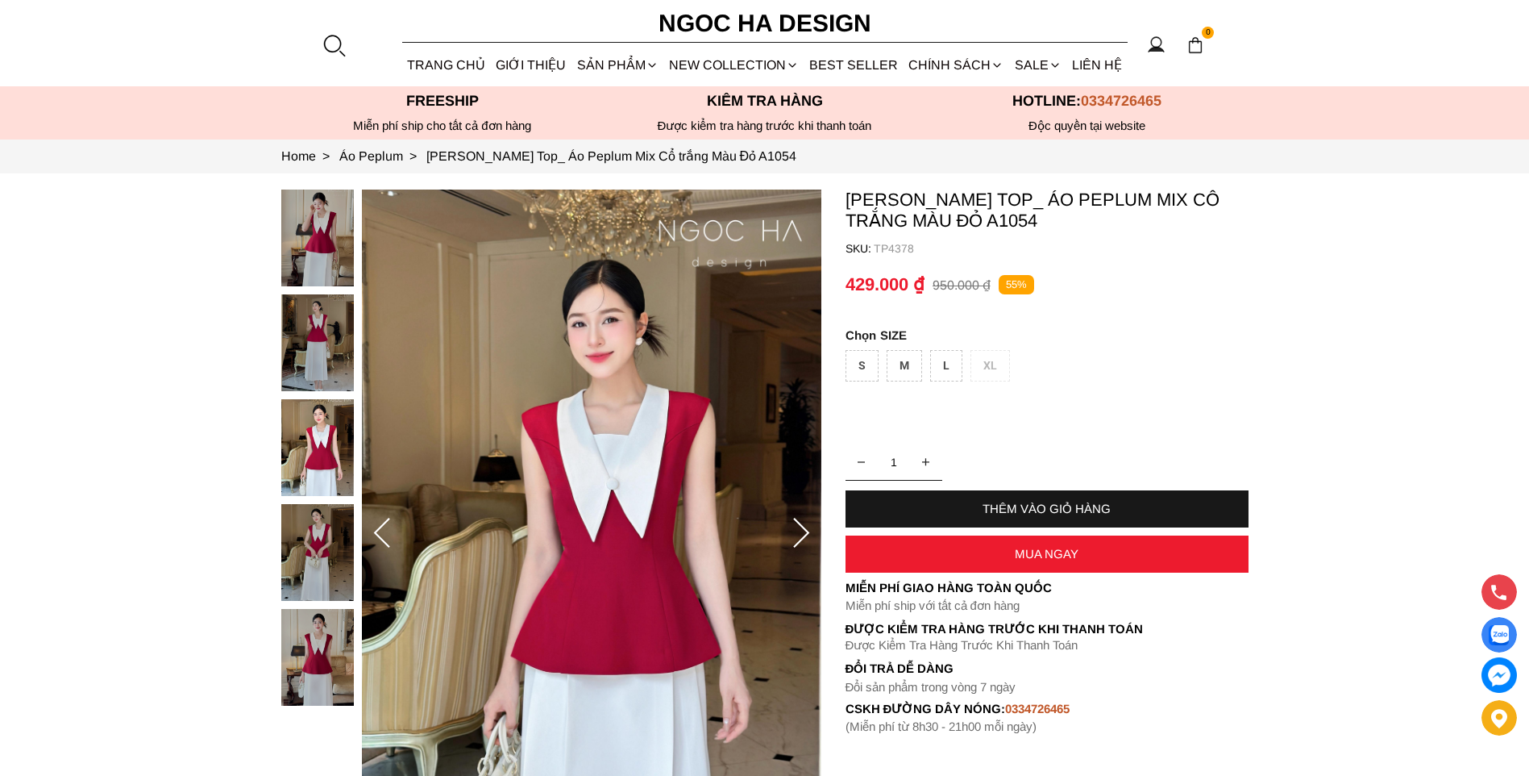
click at [318, 363] on img at bounding box center [317, 342] width 73 height 97
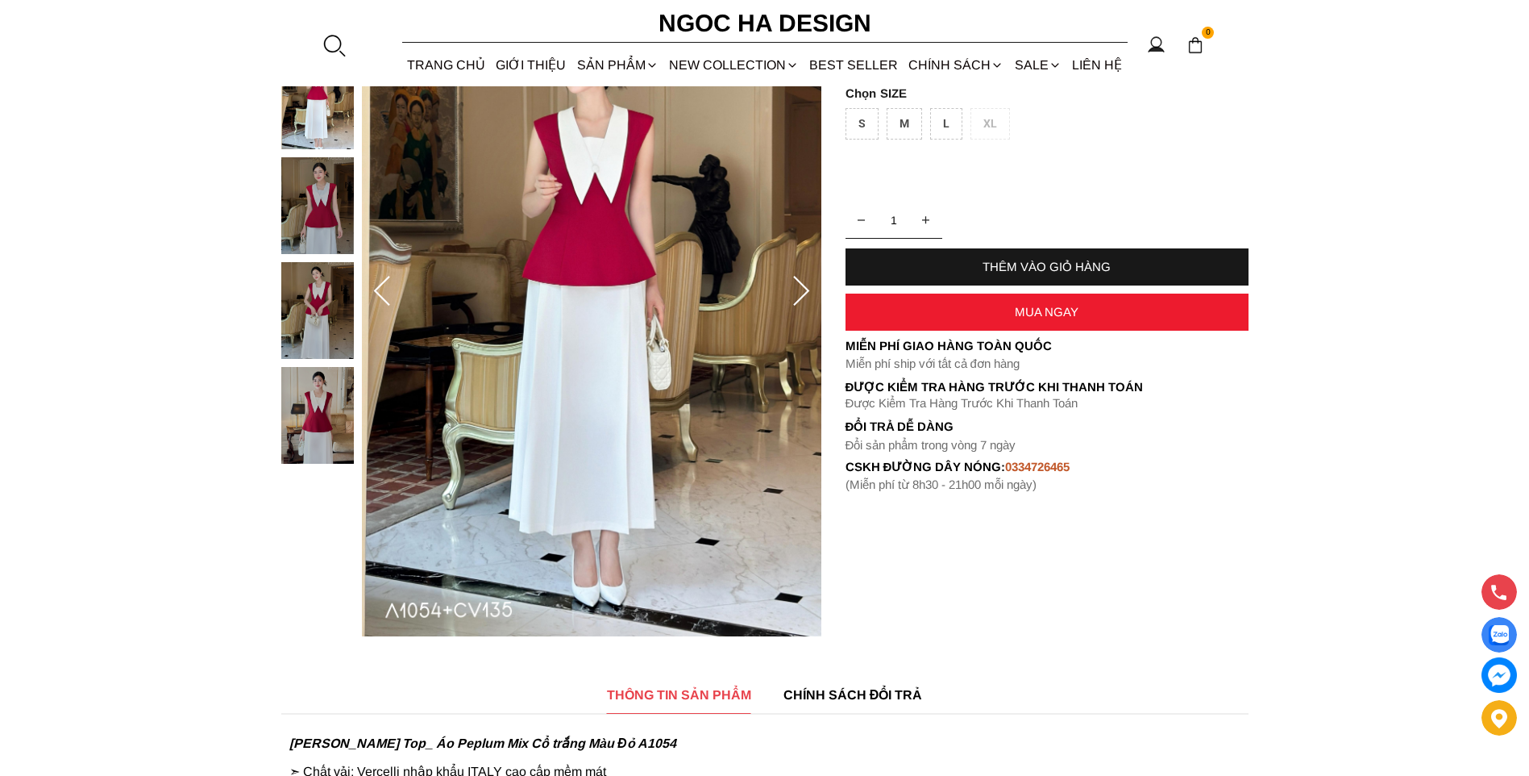
scroll to position [161, 0]
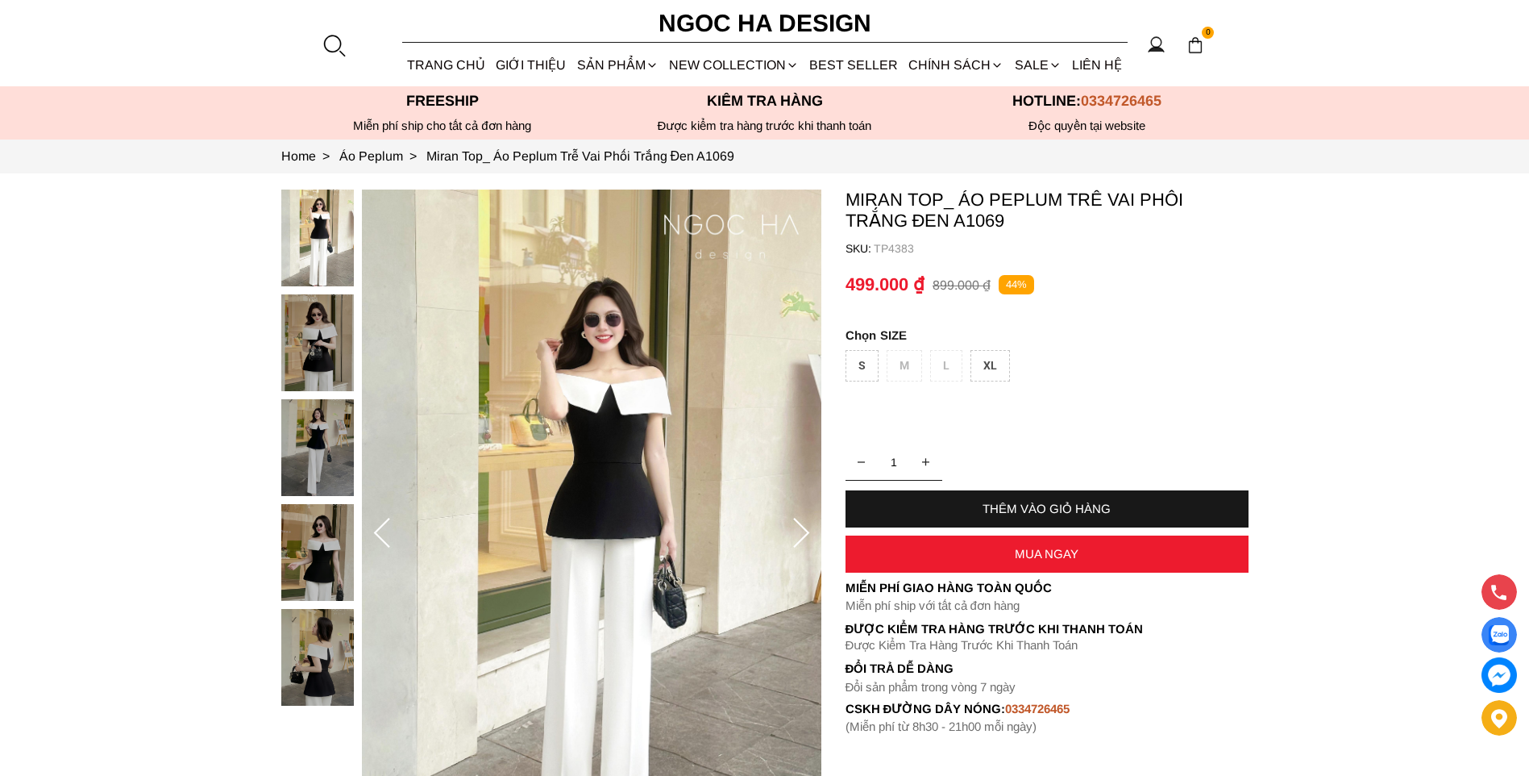
click at [314, 448] on img at bounding box center [317, 447] width 73 height 97
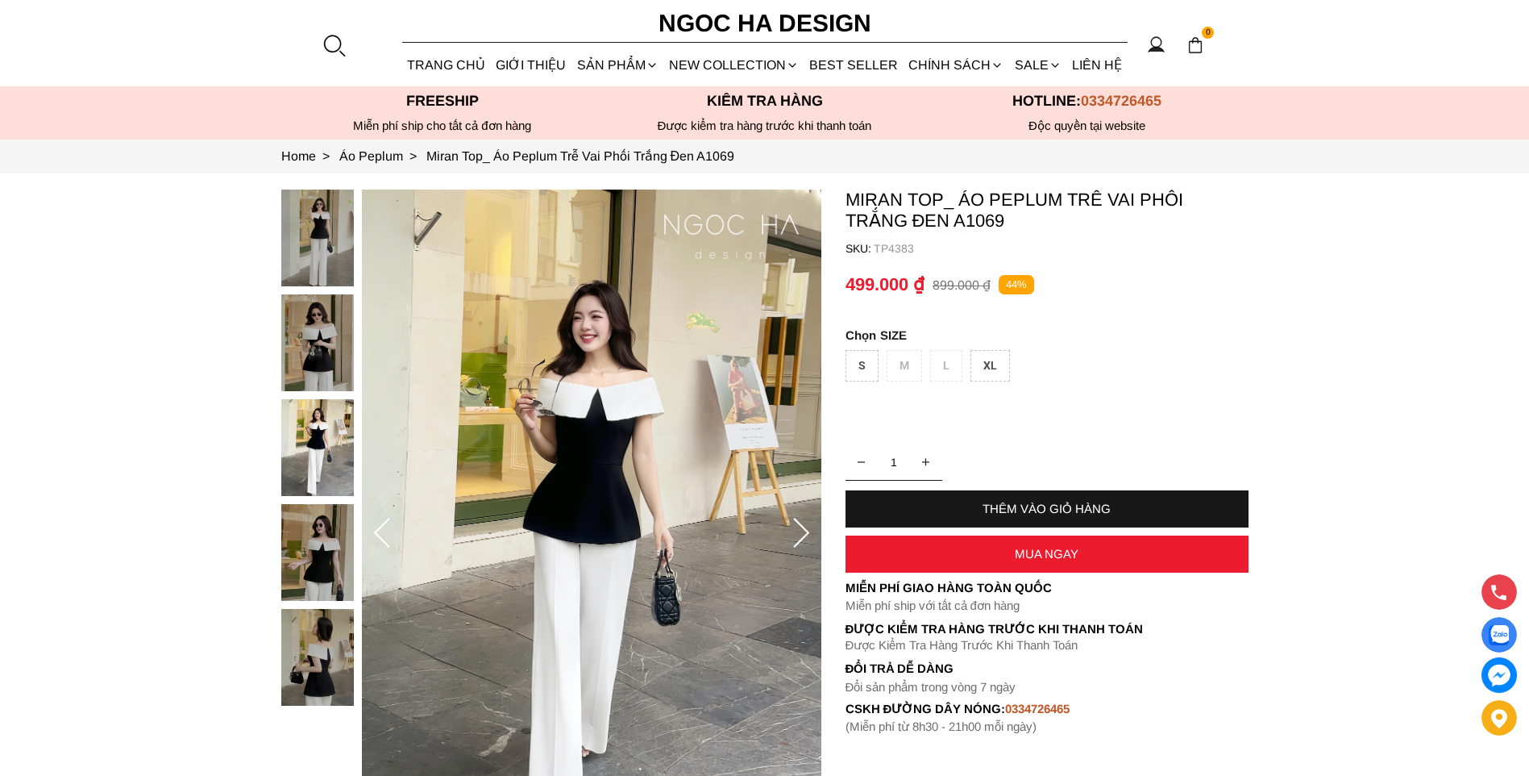
click at [320, 545] on img at bounding box center [317, 552] width 73 height 97
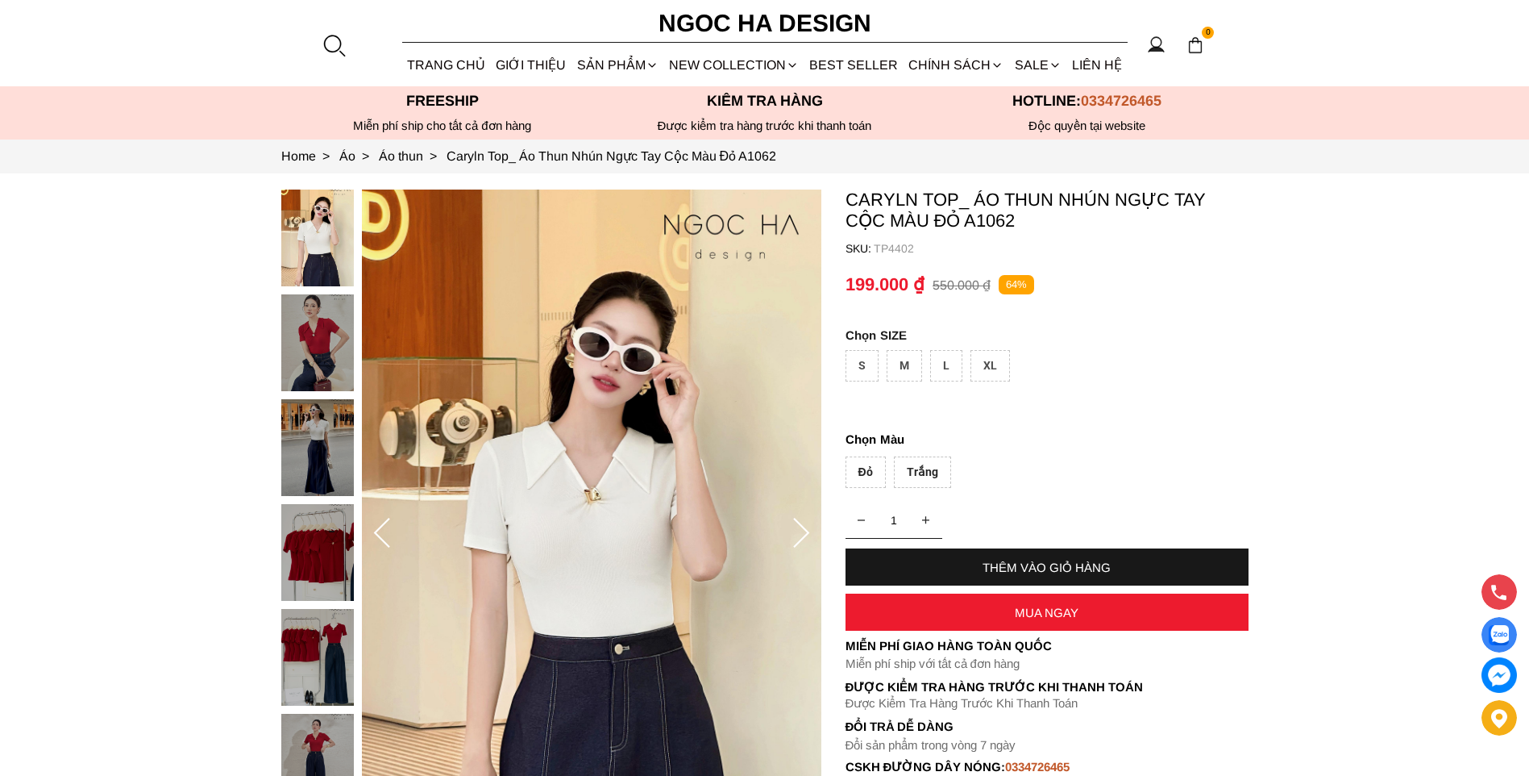
click at [306, 533] on img at bounding box center [317, 552] width 73 height 97
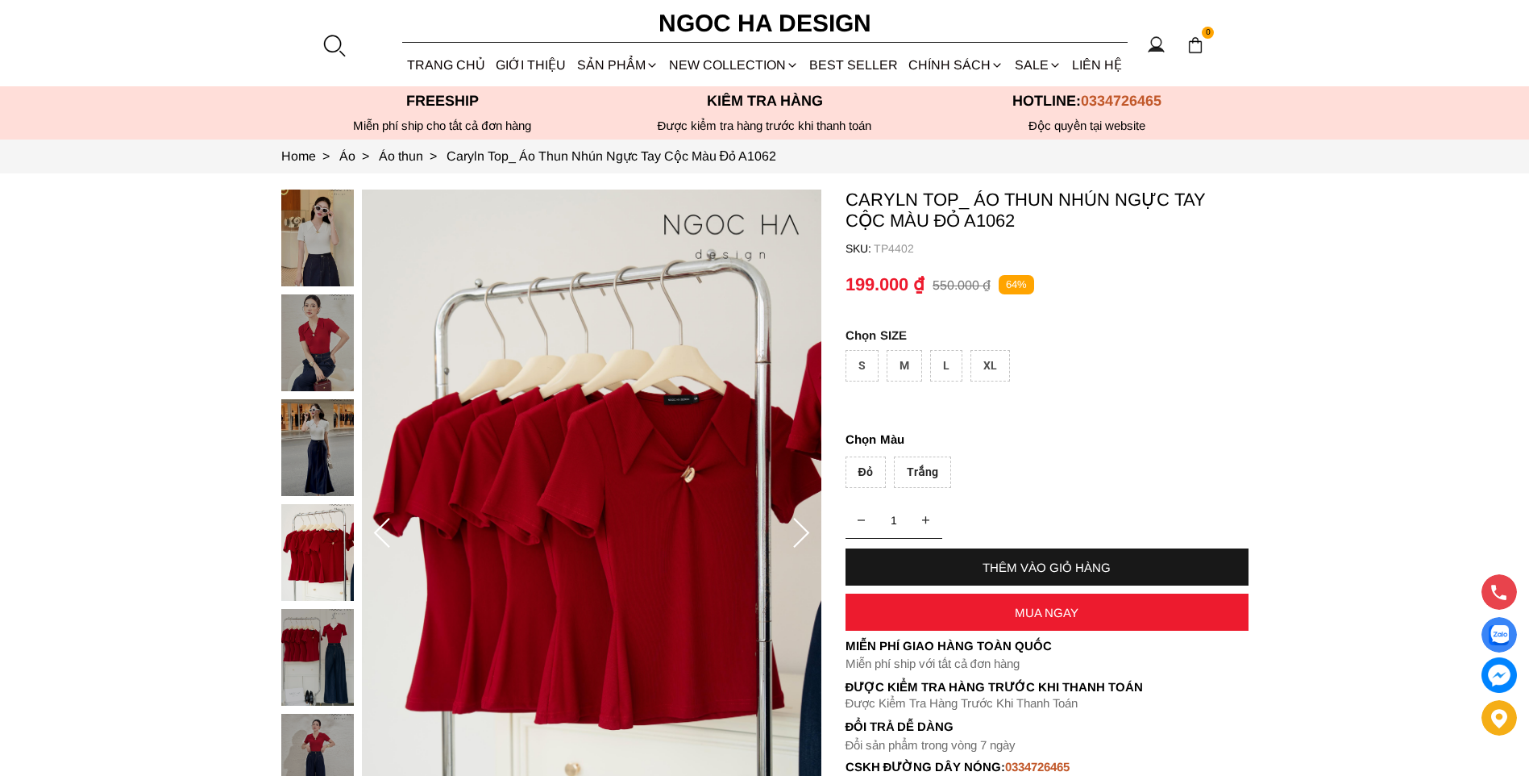
click at [313, 474] on img at bounding box center [317, 447] width 73 height 97
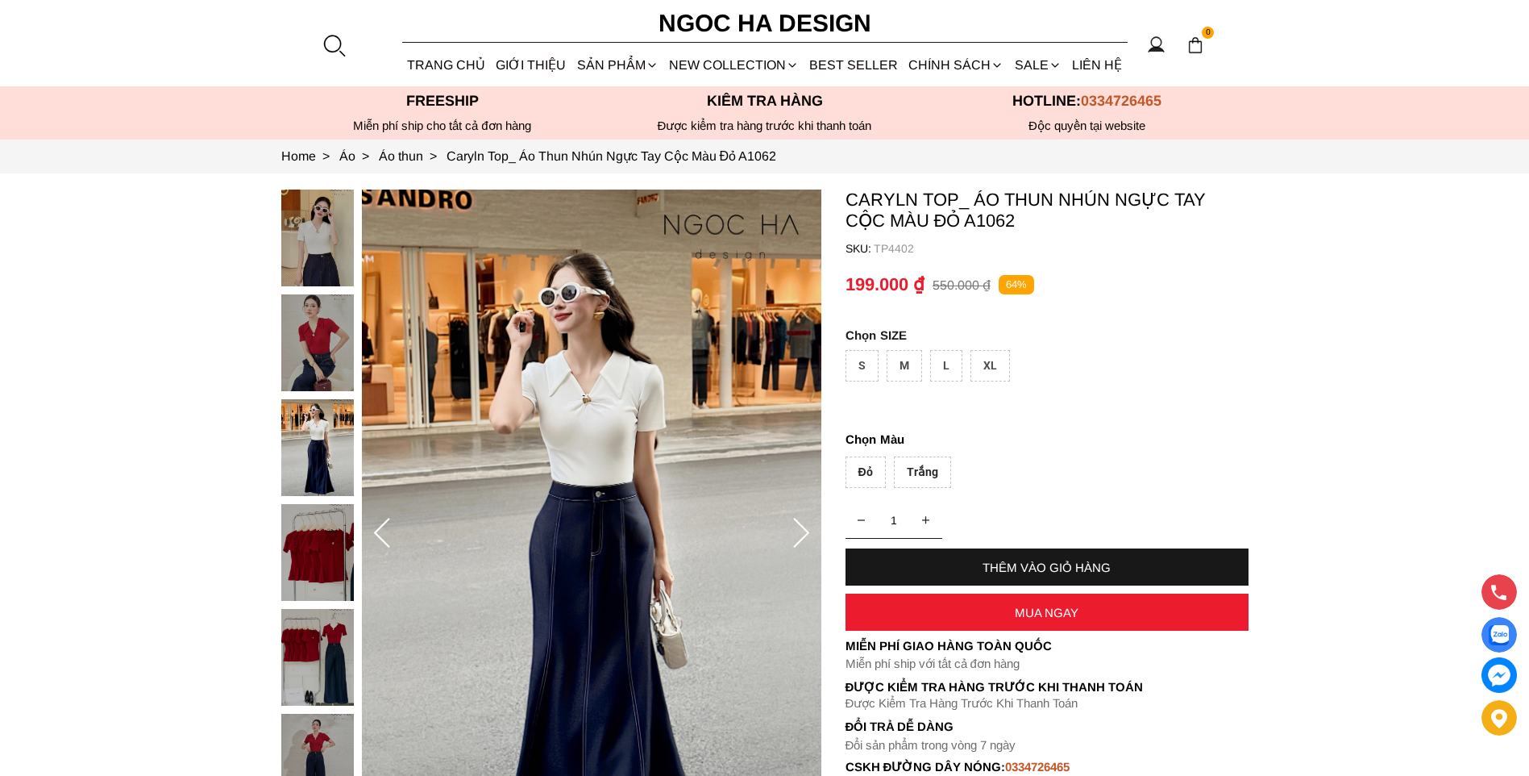
click at [337, 314] on img at bounding box center [317, 342] width 73 height 97
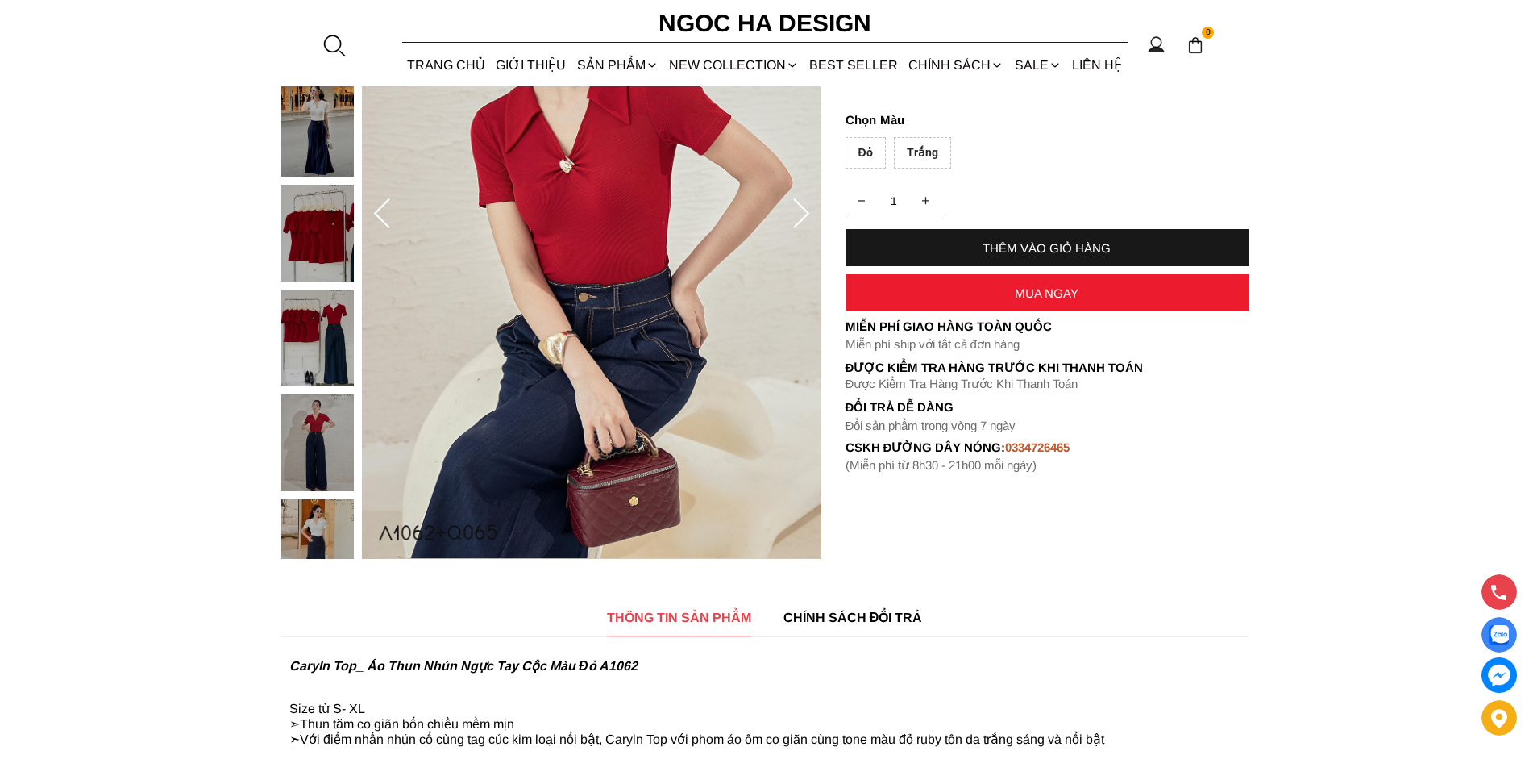
scroll to position [323, 0]
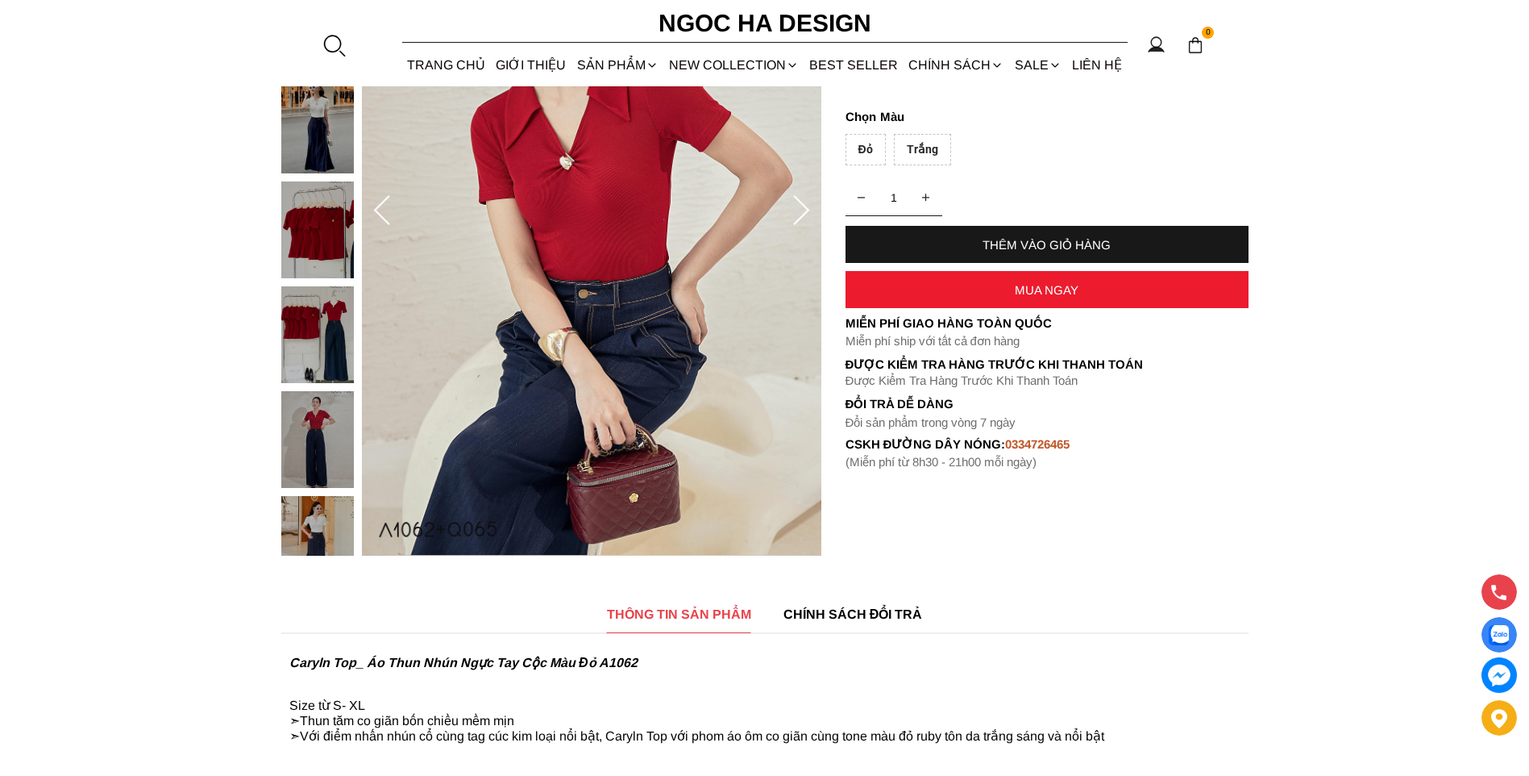
click at [310, 441] on img at bounding box center [317, 439] width 73 height 97
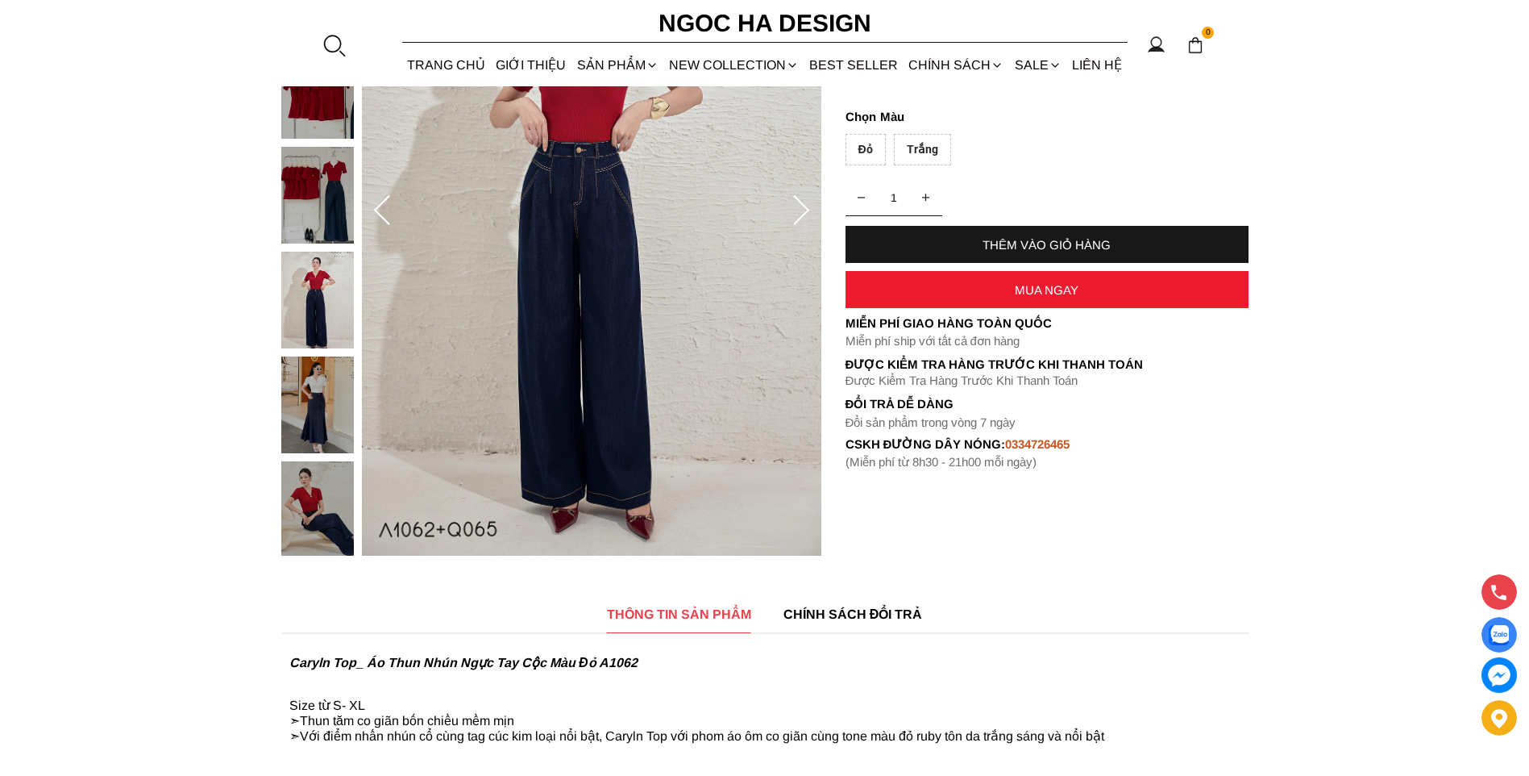
click at [321, 506] on img at bounding box center [317, 509] width 73 height 97
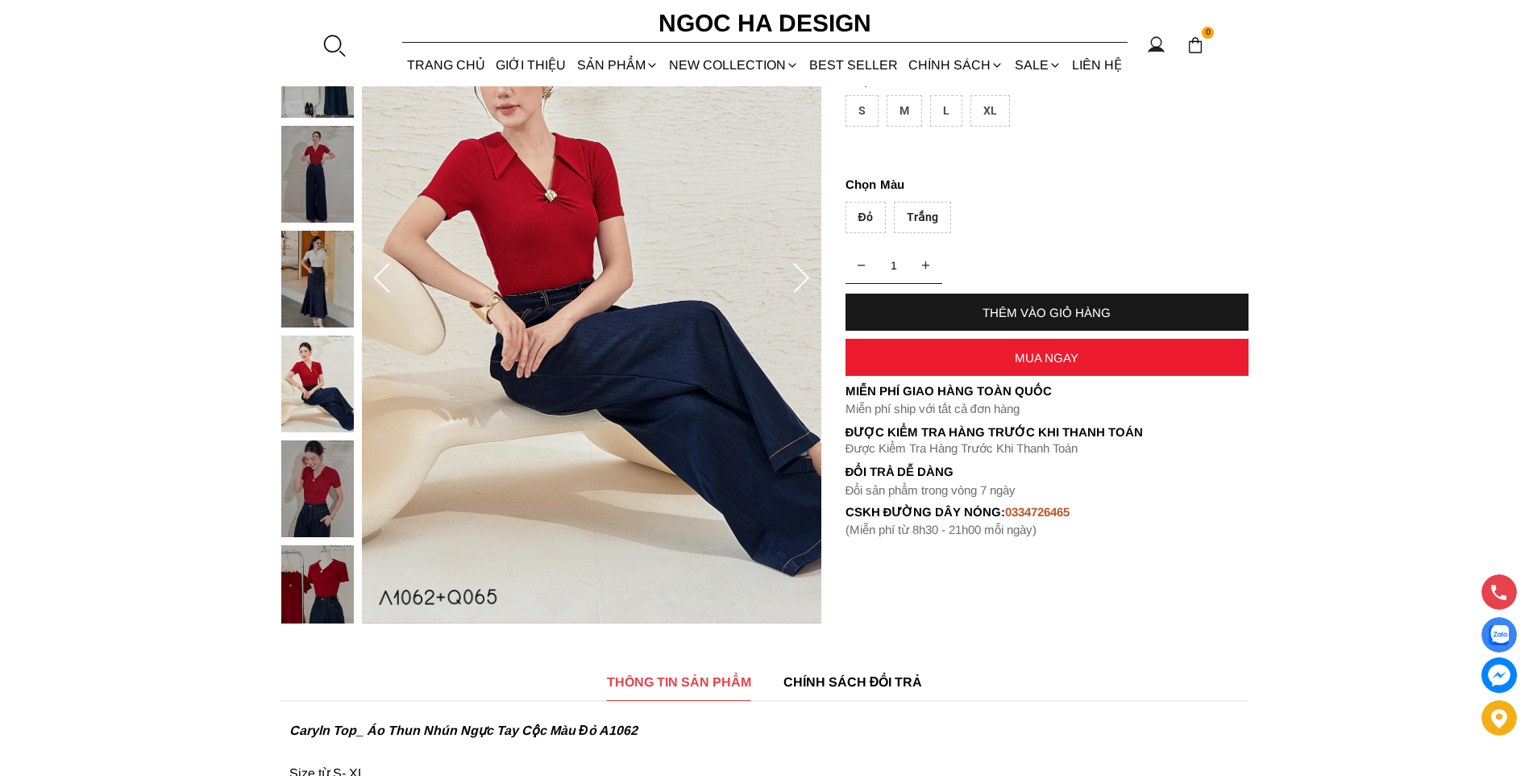
scroll to position [161, 0]
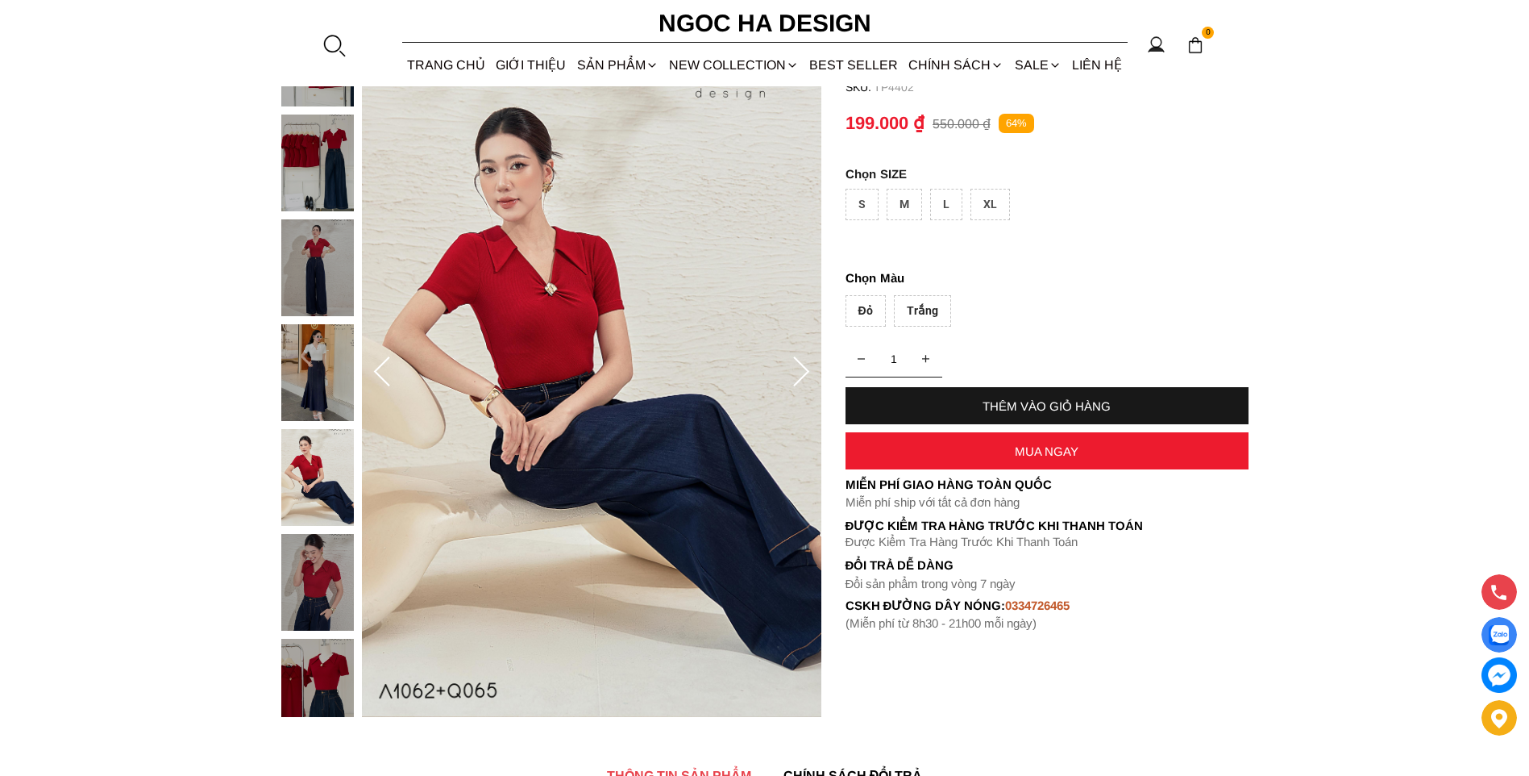
click at [876, 312] on div "Đỏ" at bounding box center [866, 310] width 40 height 31
click at [306, 368] on img at bounding box center [317, 372] width 73 height 97
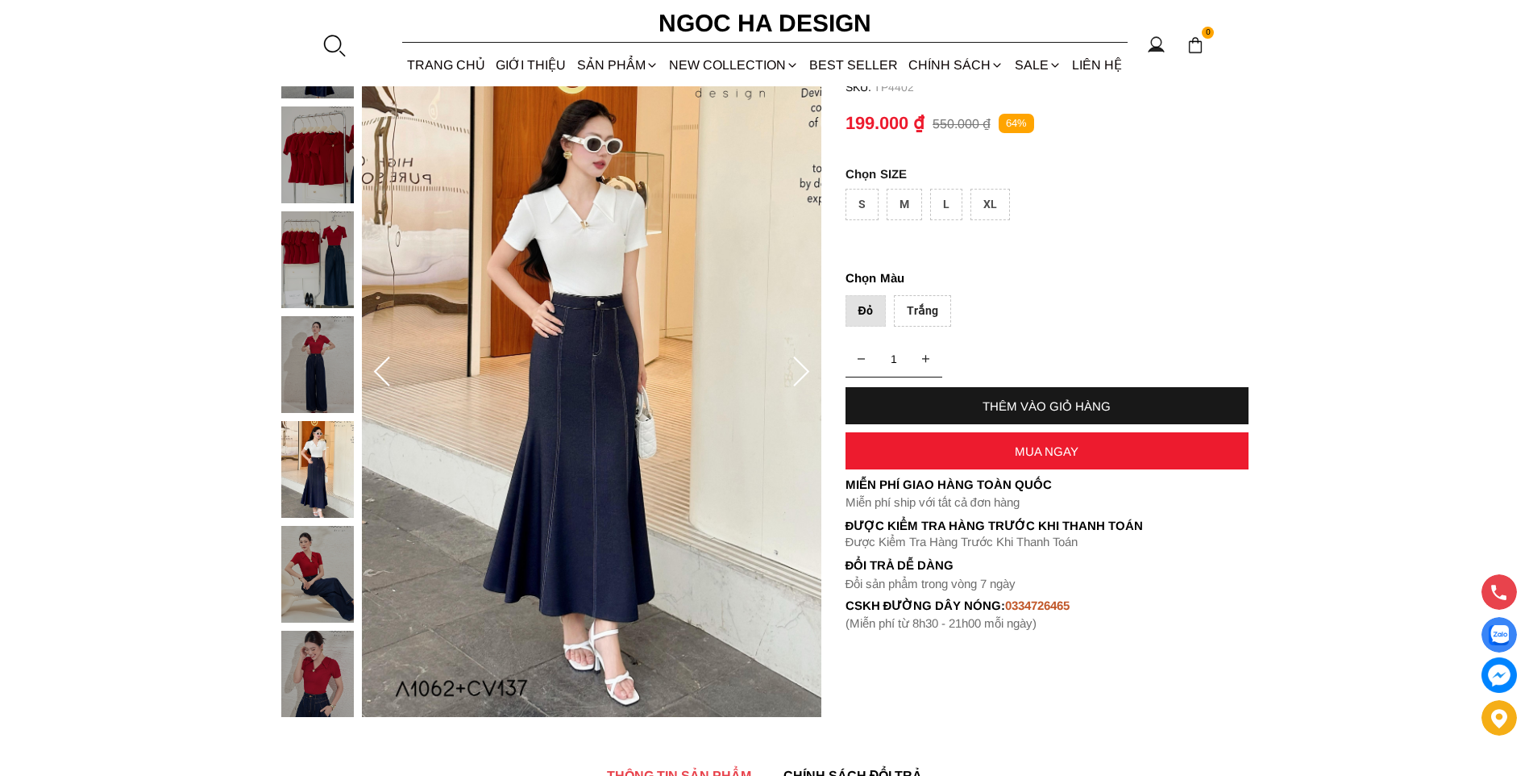
click at [323, 234] on img at bounding box center [317, 259] width 73 height 97
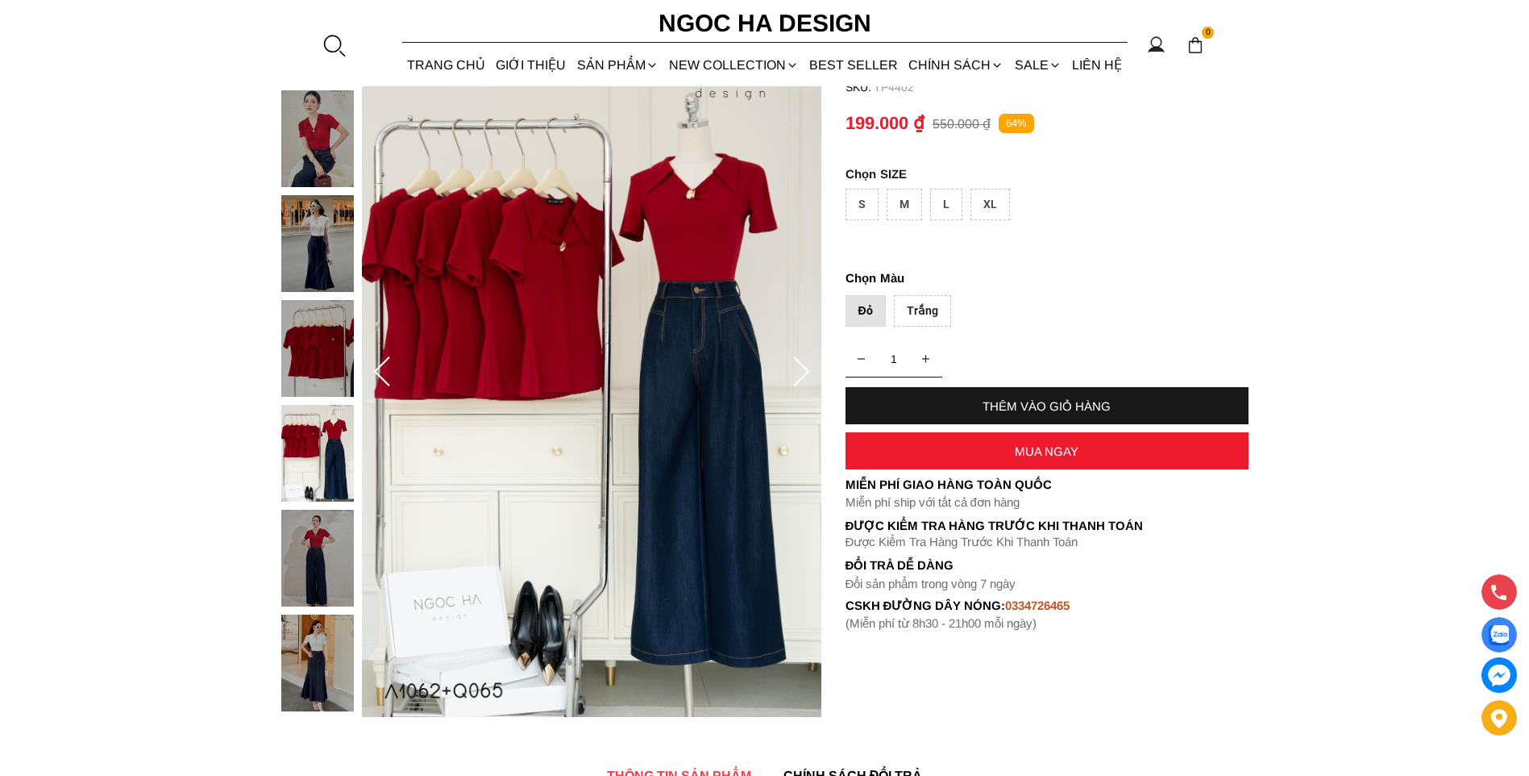
click at [336, 166] on img at bounding box center [317, 138] width 73 height 97
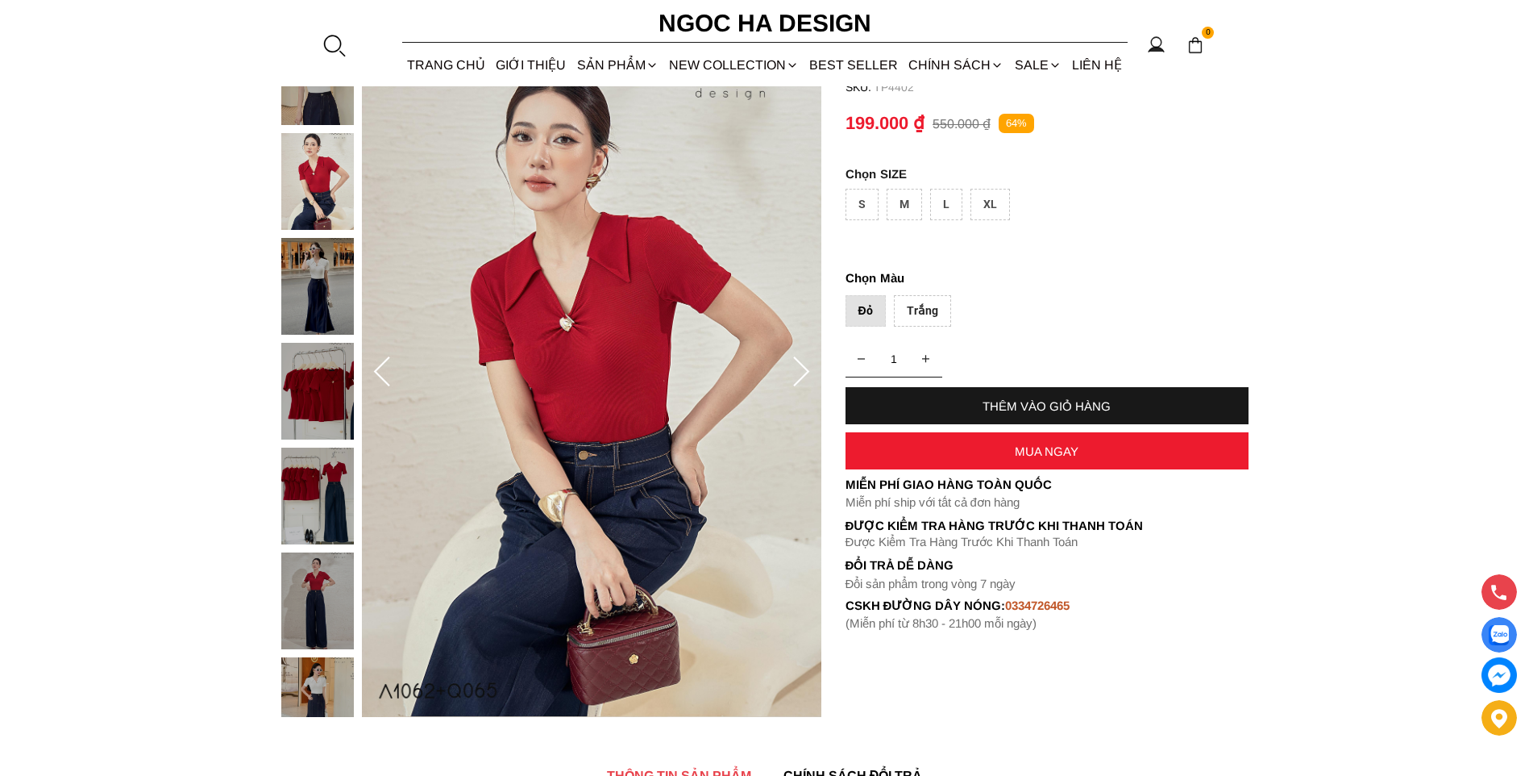
click at [328, 286] on img at bounding box center [317, 286] width 73 height 97
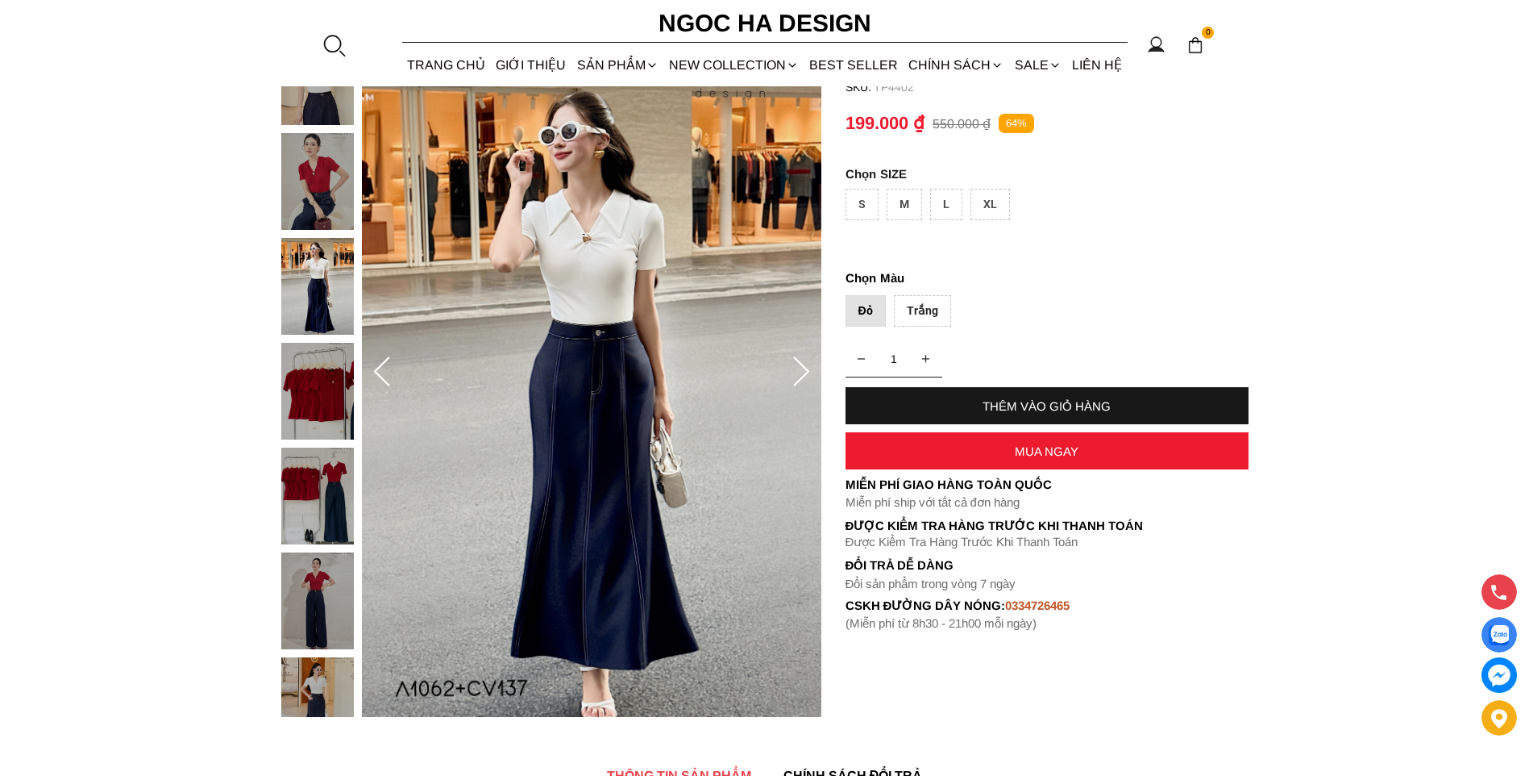
click at [329, 112] on img at bounding box center [317, 76] width 73 height 97
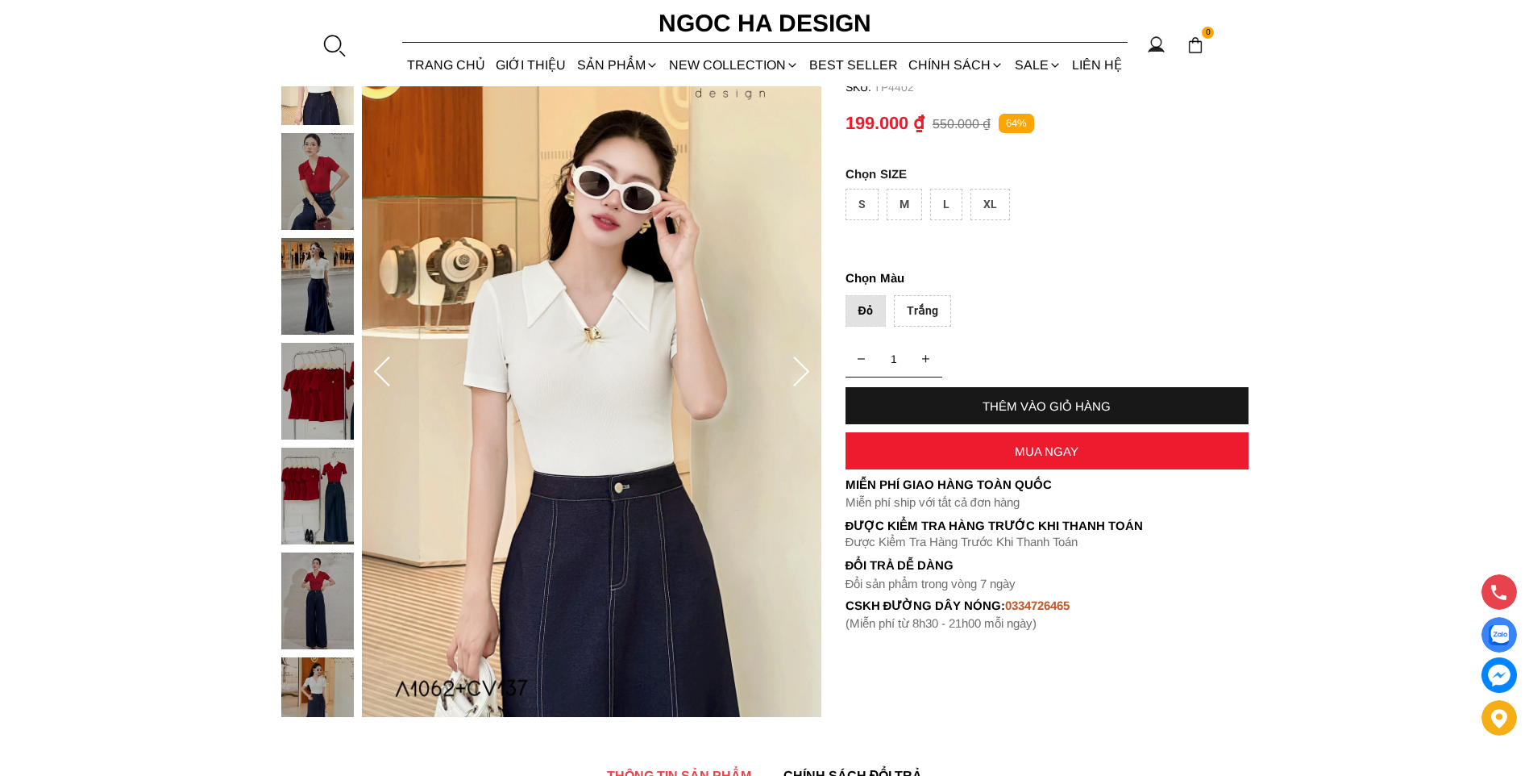
click at [910, 206] on div "M" at bounding box center [904, 204] width 35 height 31
click at [1072, 398] on div "THÊM VÀO GIỎ HÀNG" at bounding box center [1047, 405] width 403 height 37
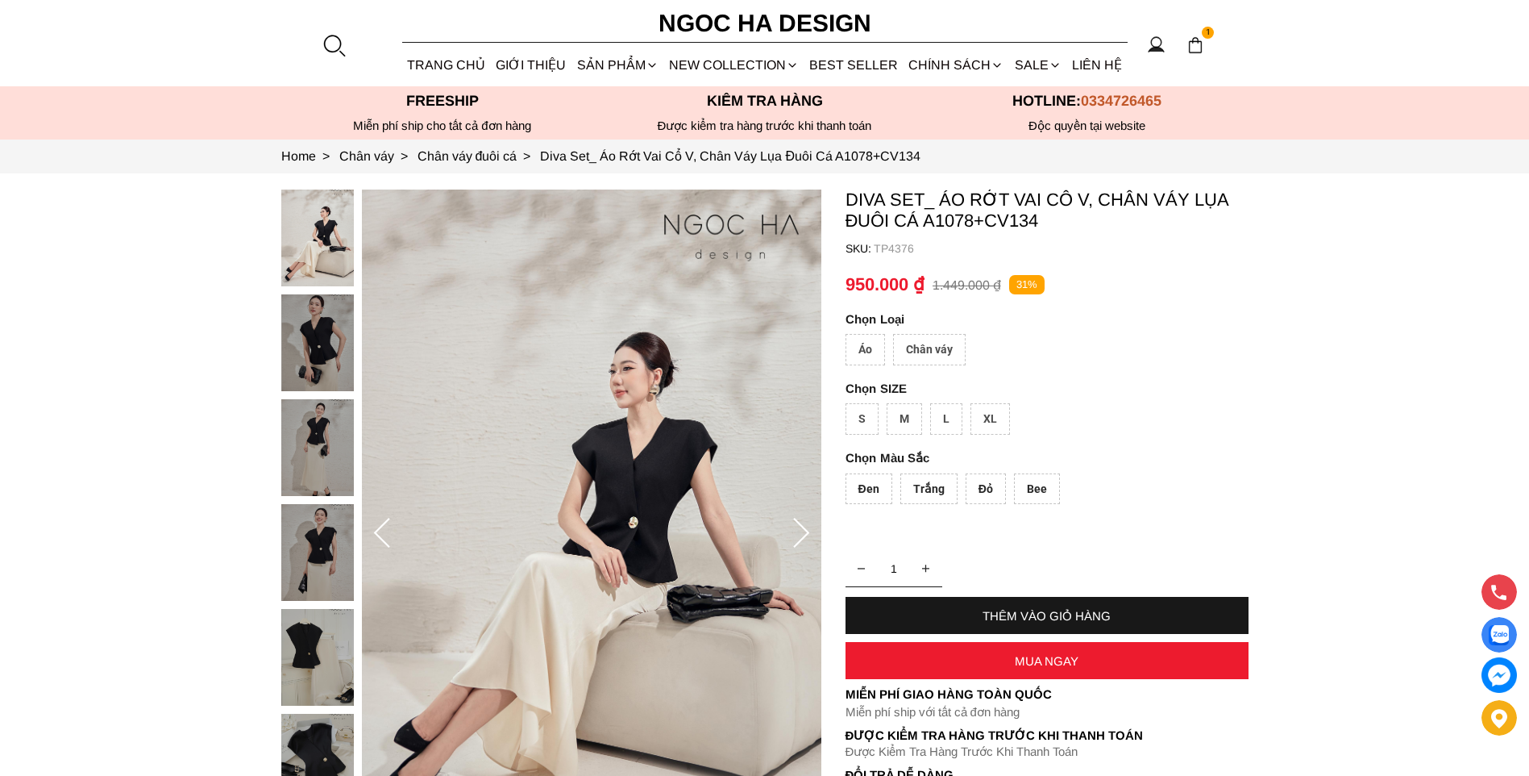
click at [311, 480] on img at bounding box center [317, 447] width 73 height 97
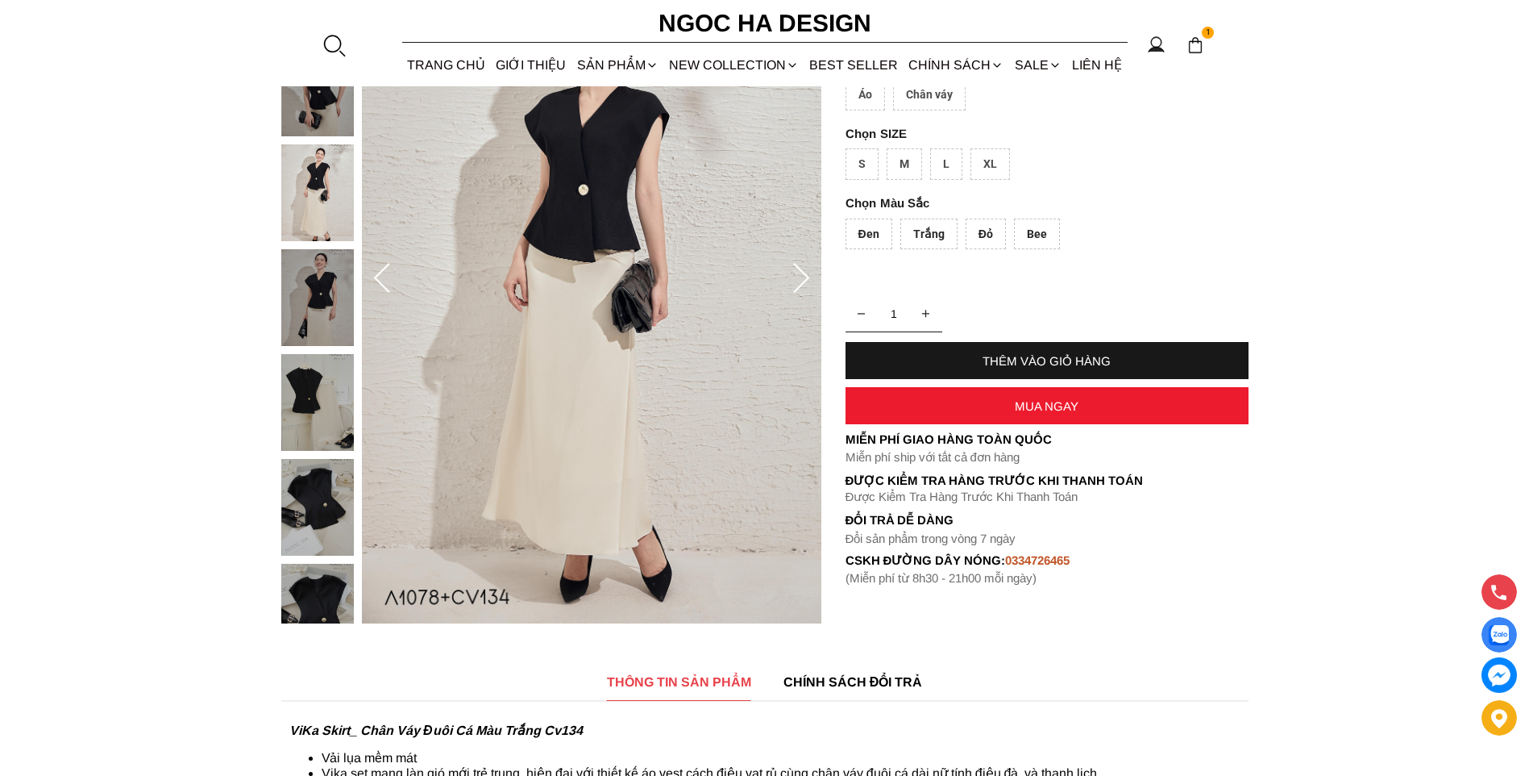
scroll to position [81, 0]
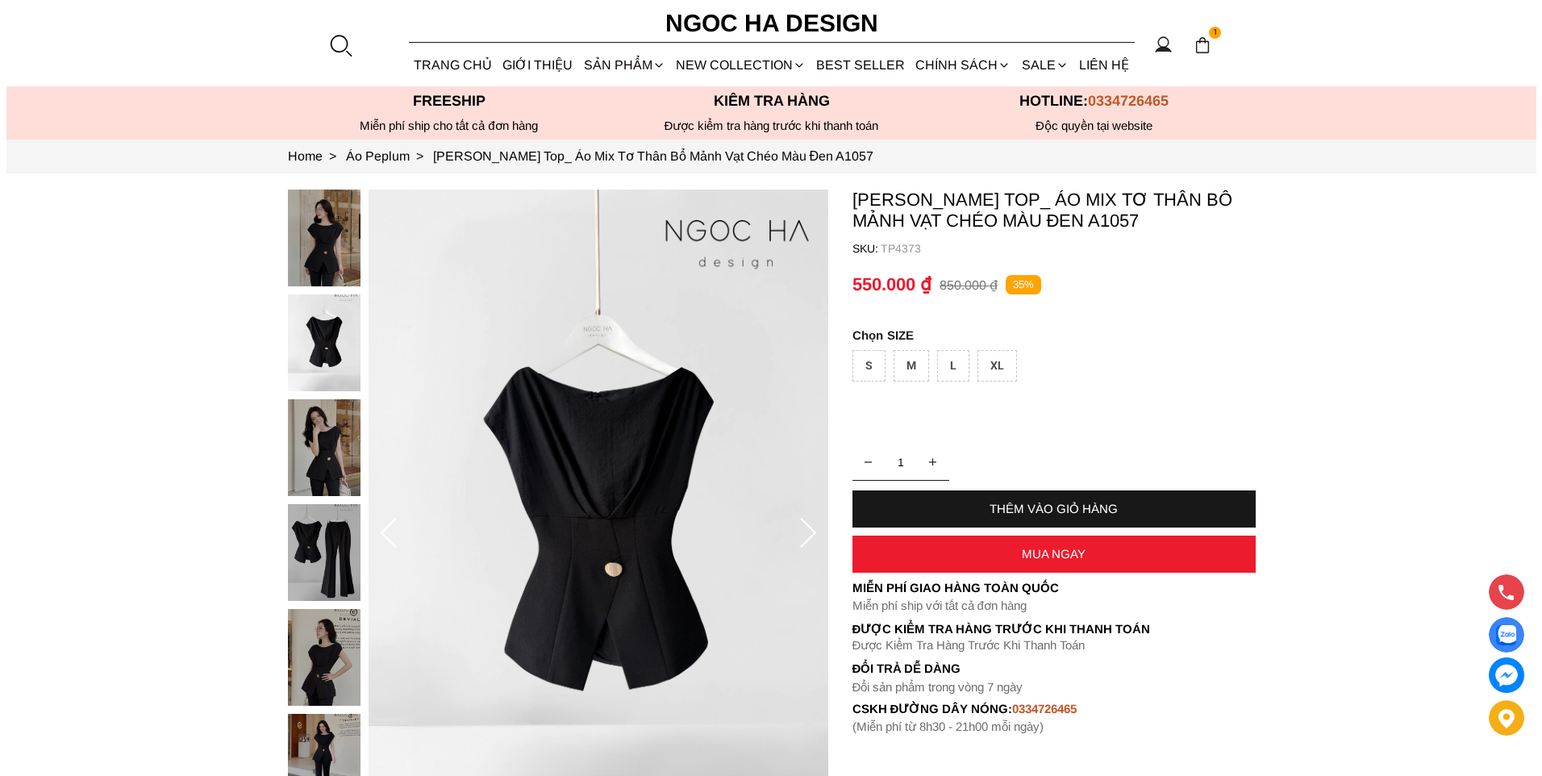
scroll to position [161, 0]
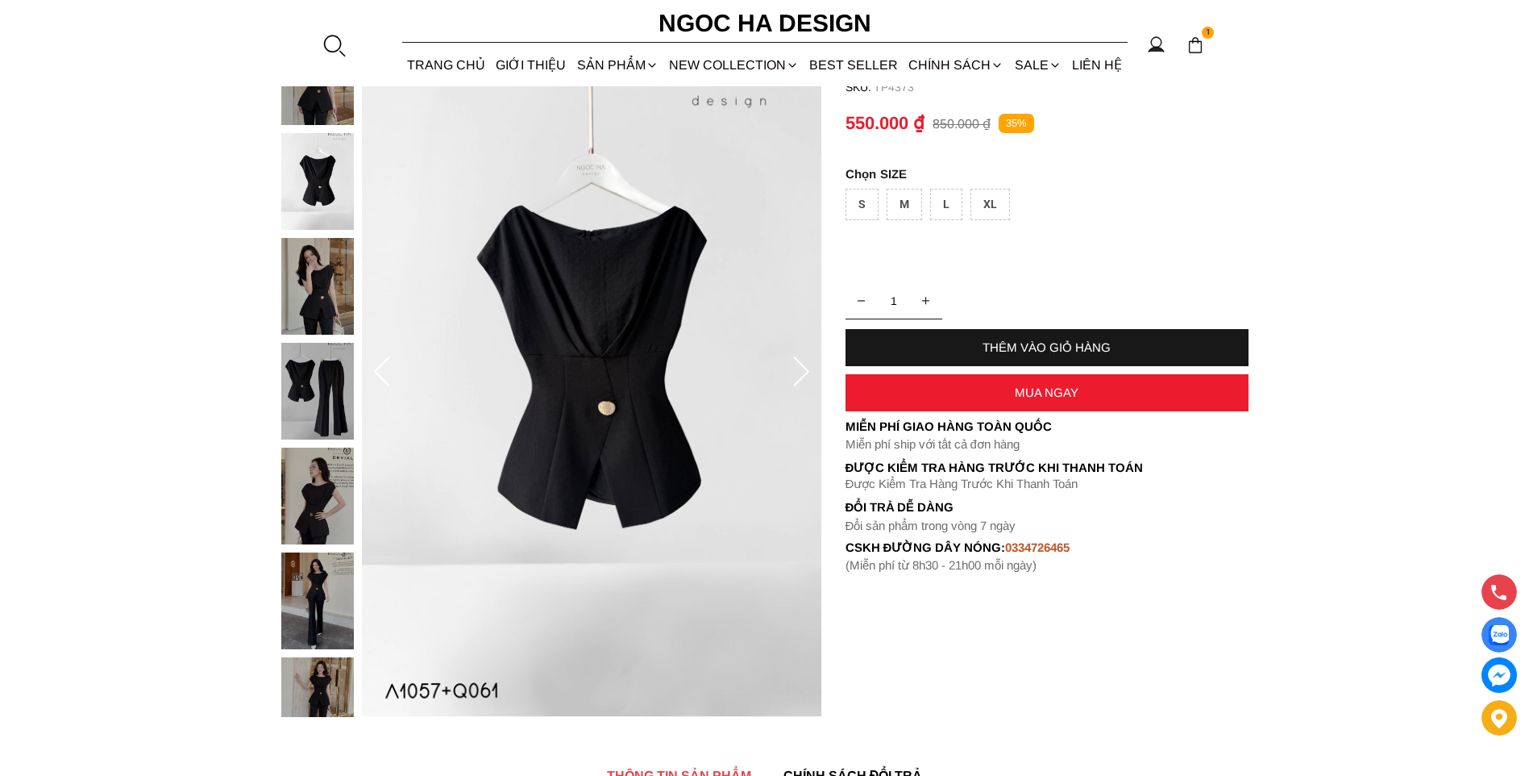
click at [333, 608] on img at bounding box center [317, 600] width 73 height 97
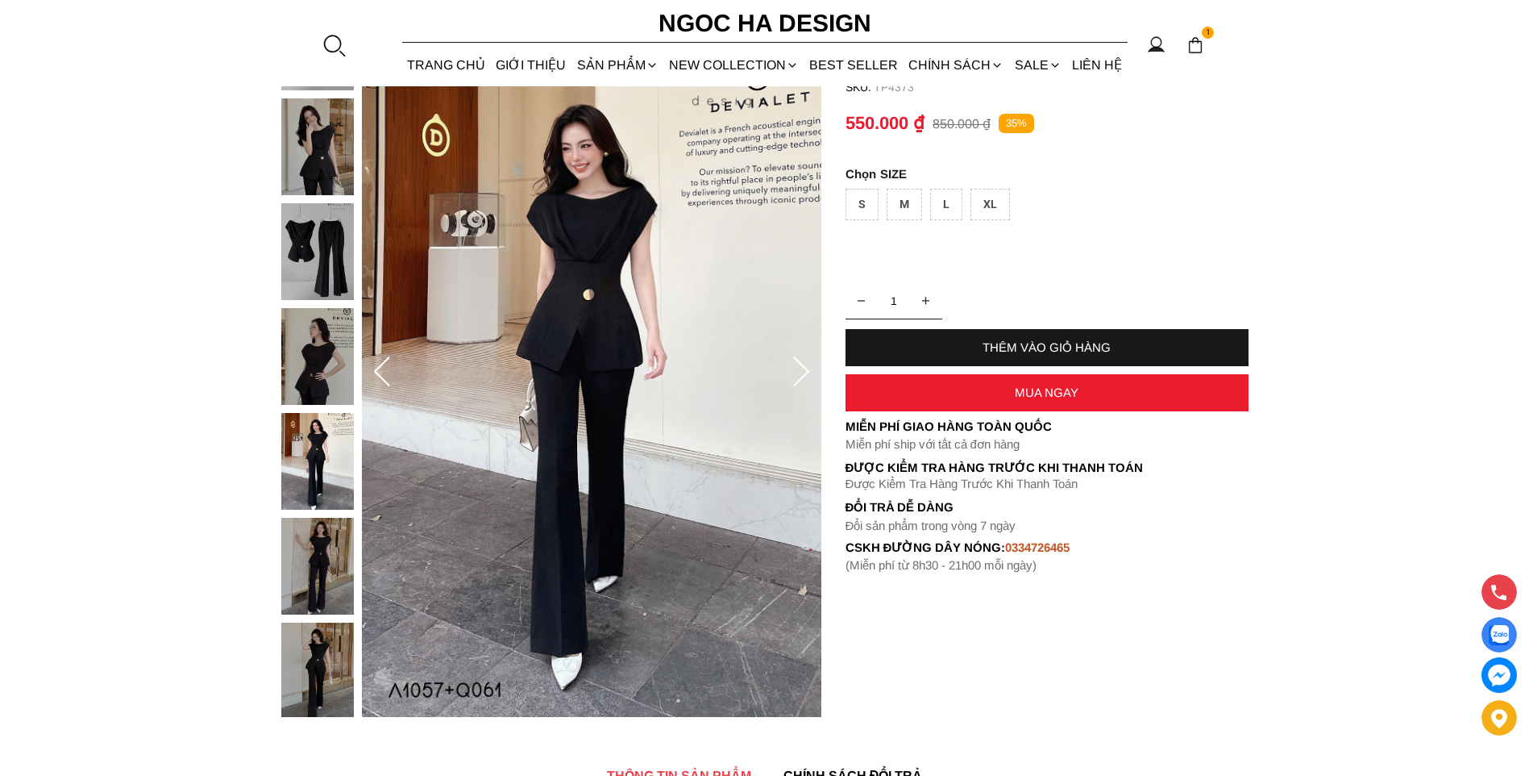
click at [327, 658] on div at bounding box center [321, 308] width 81 height 839
click at [335, 245] on img at bounding box center [317, 251] width 73 height 97
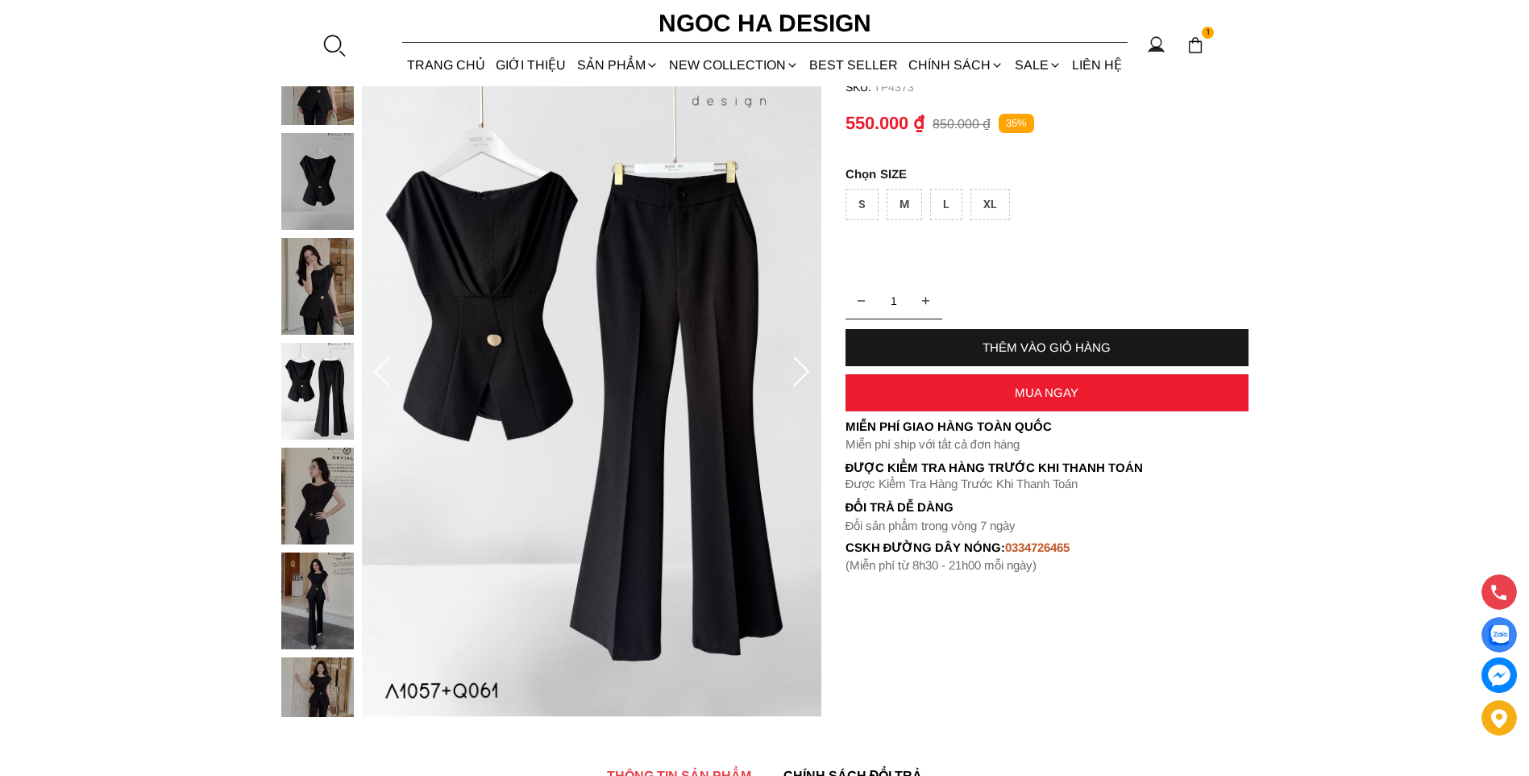
click at [323, 191] on img at bounding box center [317, 181] width 73 height 97
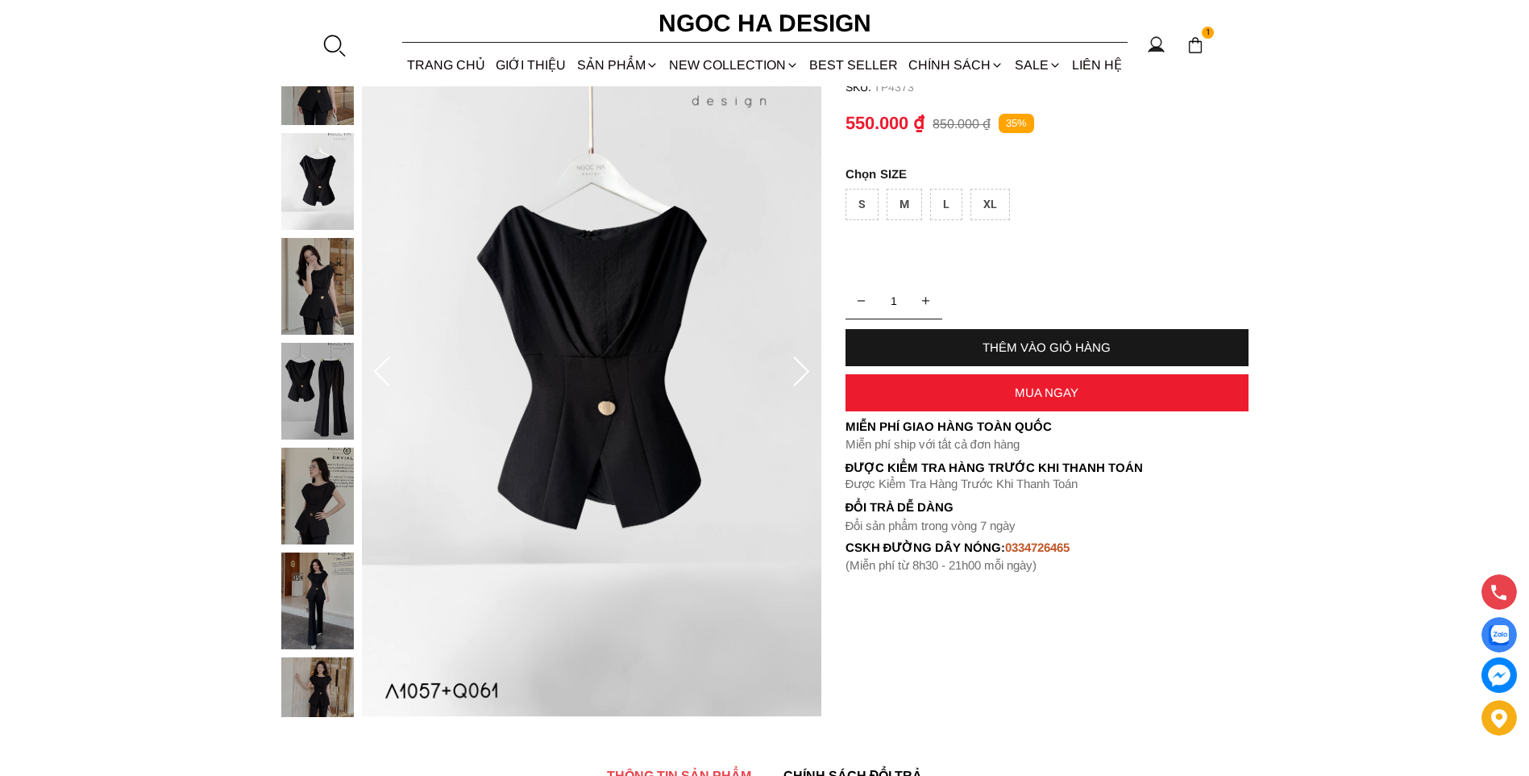
click at [310, 108] on img at bounding box center [317, 76] width 73 height 97
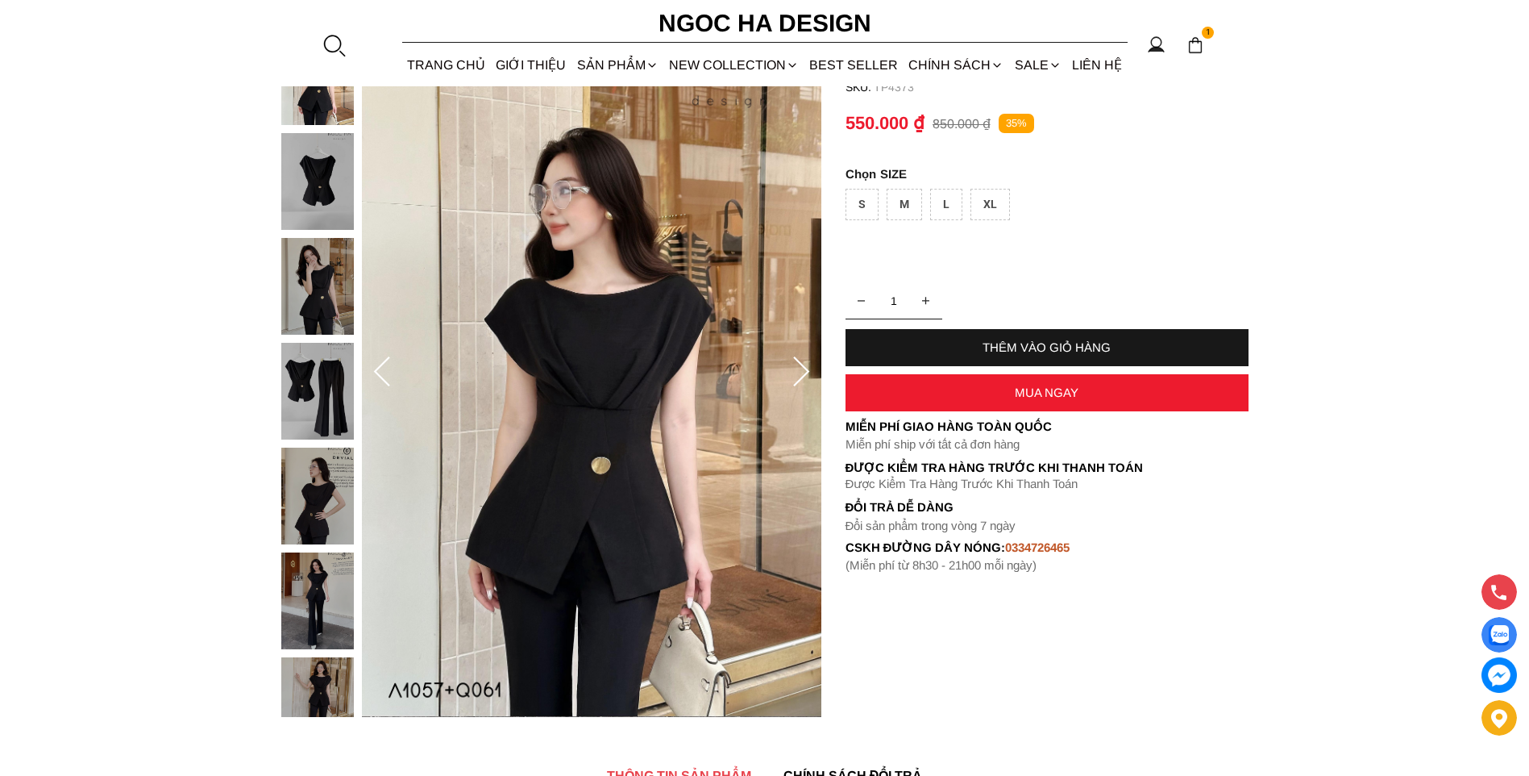
click at [327, 477] on img at bounding box center [317, 495] width 73 height 97
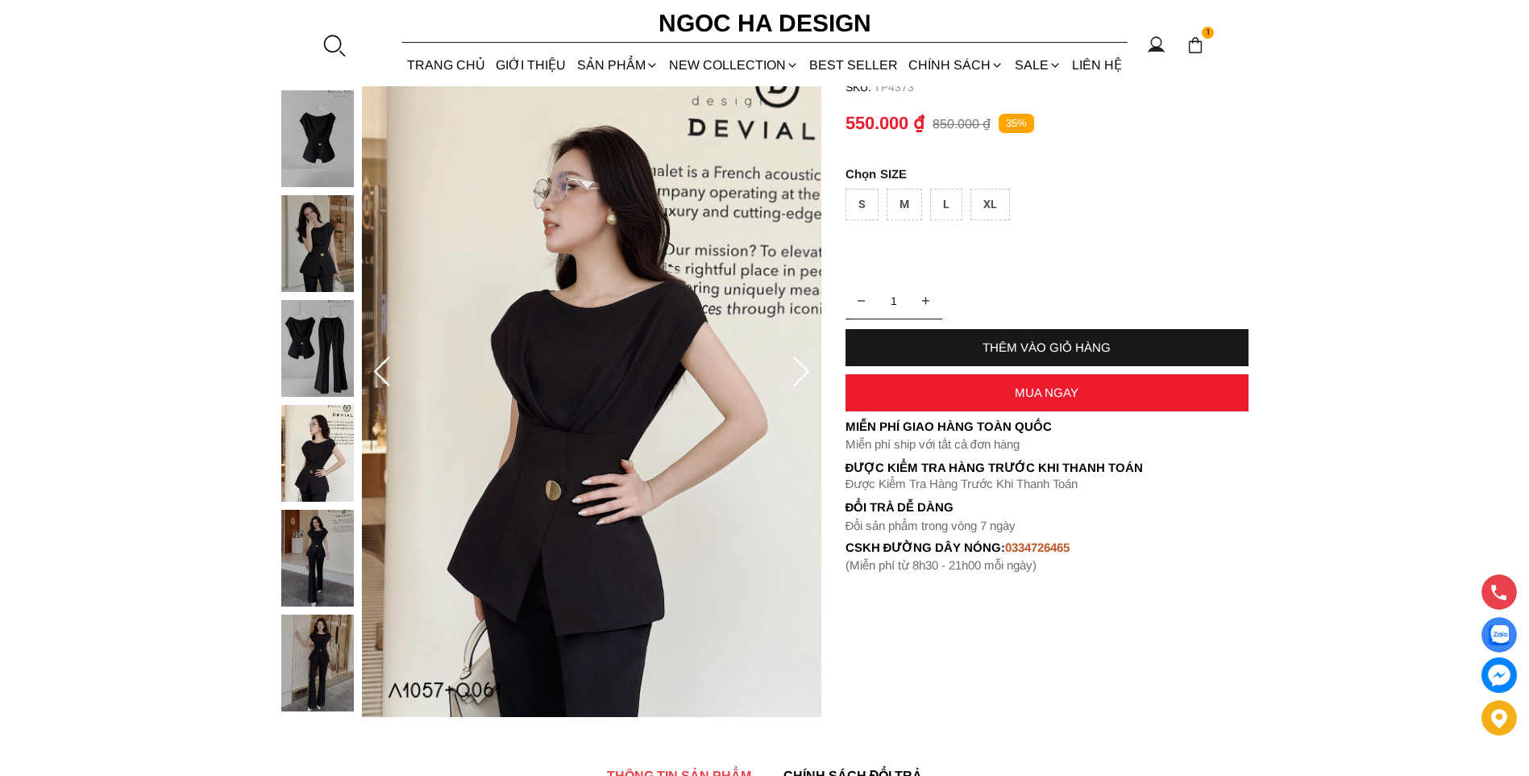
click at [331, 651] on img at bounding box center [317, 662] width 73 height 97
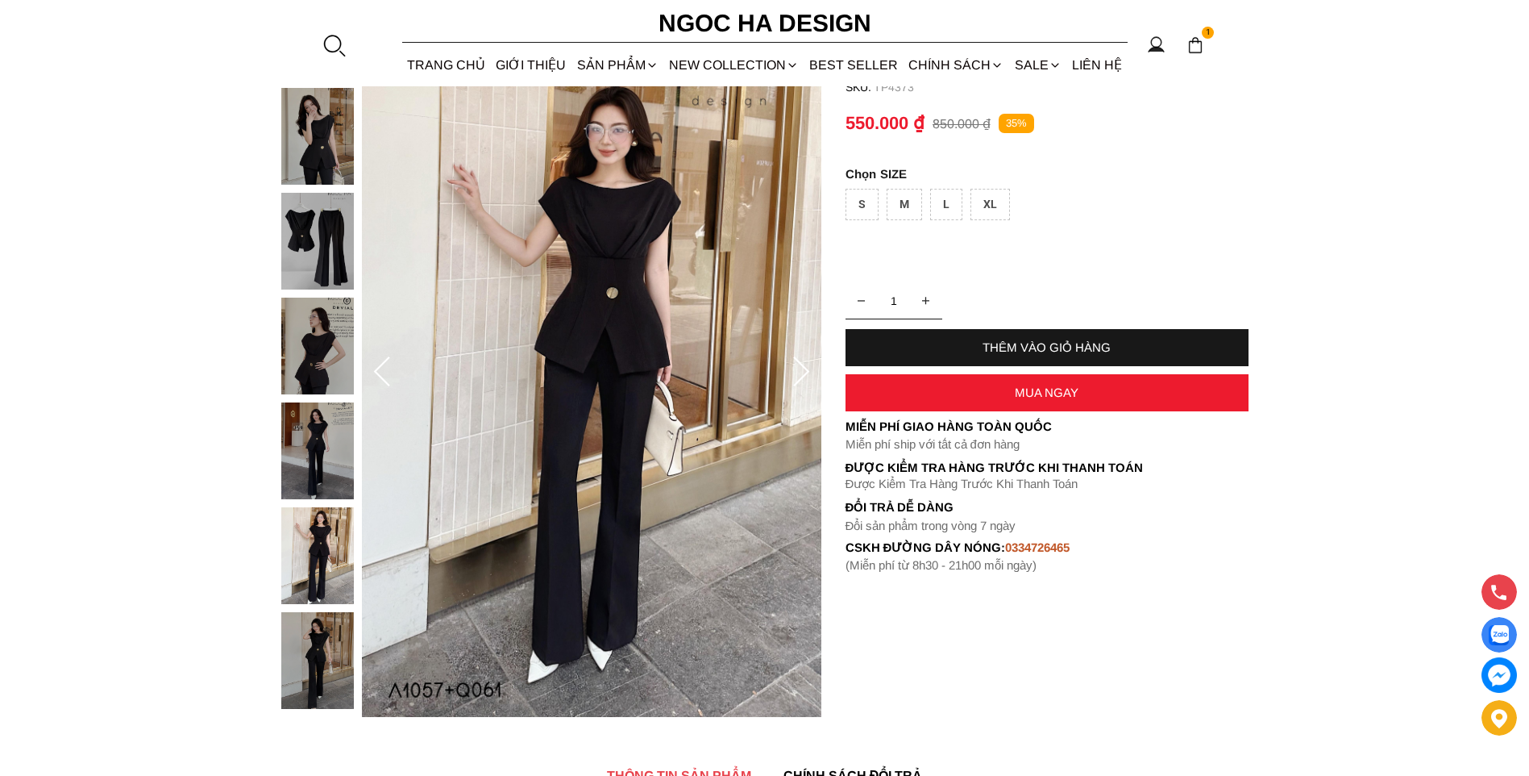
click at [902, 198] on div "M" at bounding box center [904, 204] width 35 height 31
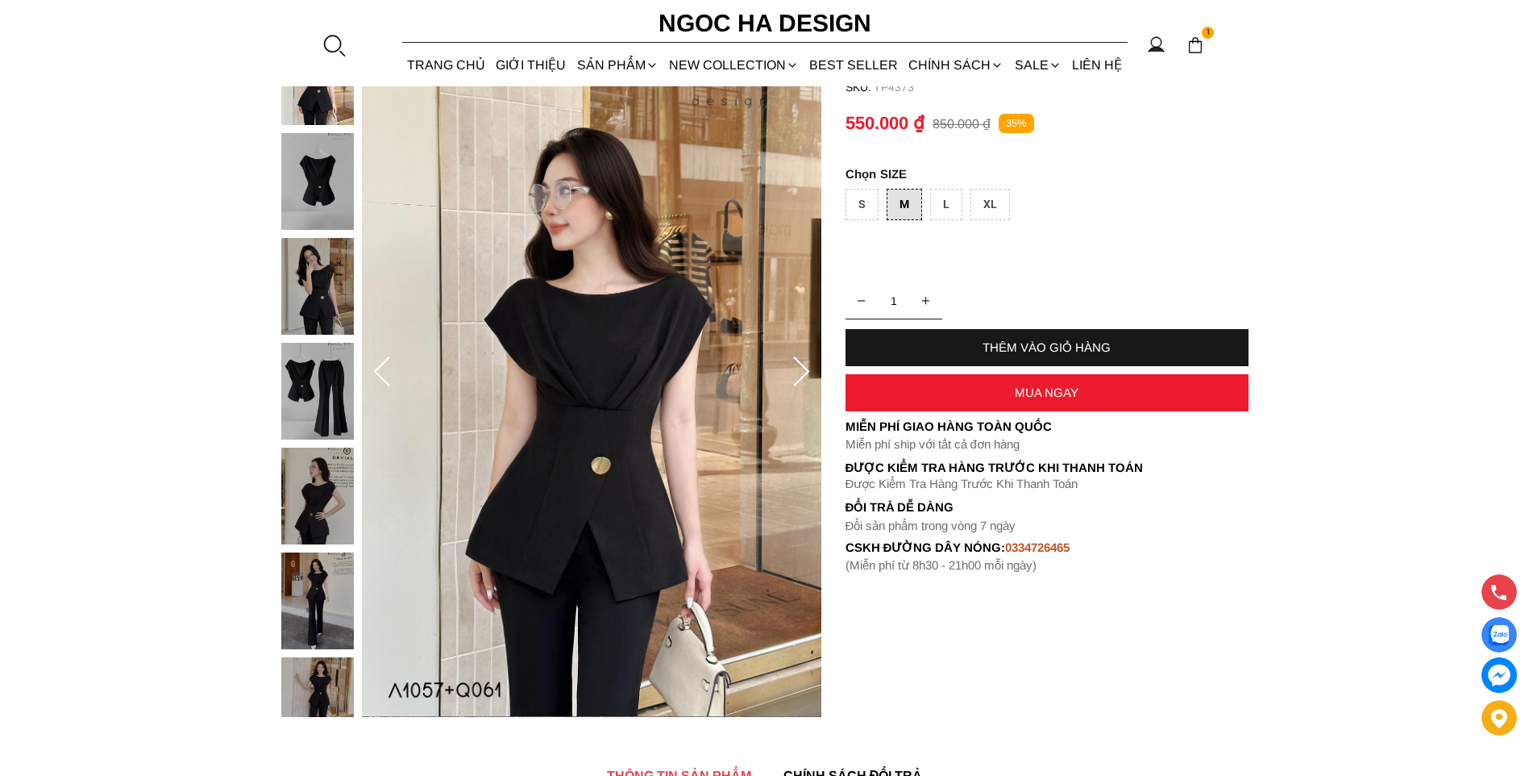
click at [1074, 352] on div "THÊM VÀO GIỎ HÀNG" at bounding box center [1047, 347] width 403 height 14
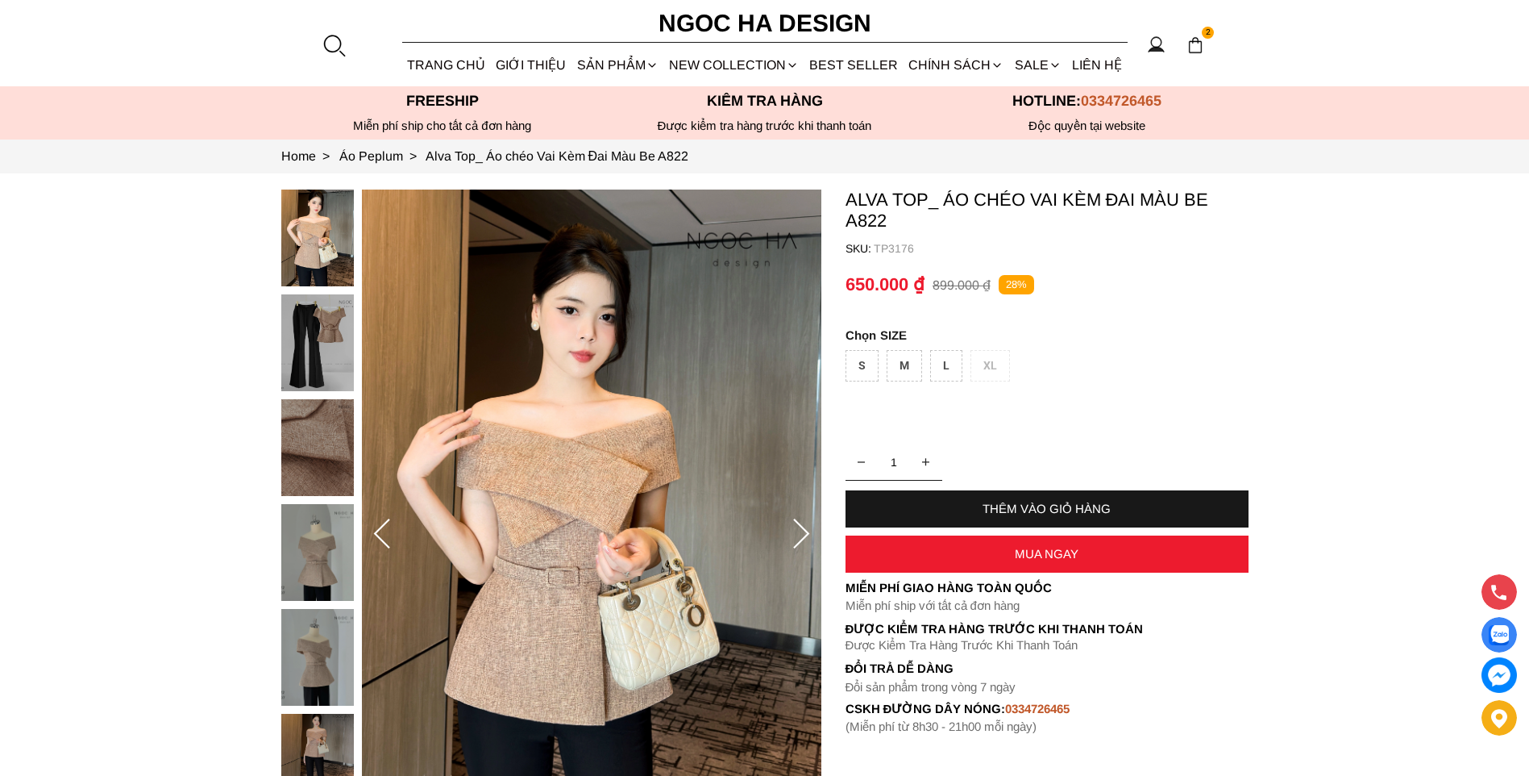
click at [333, 544] on img at bounding box center [317, 552] width 73 height 97
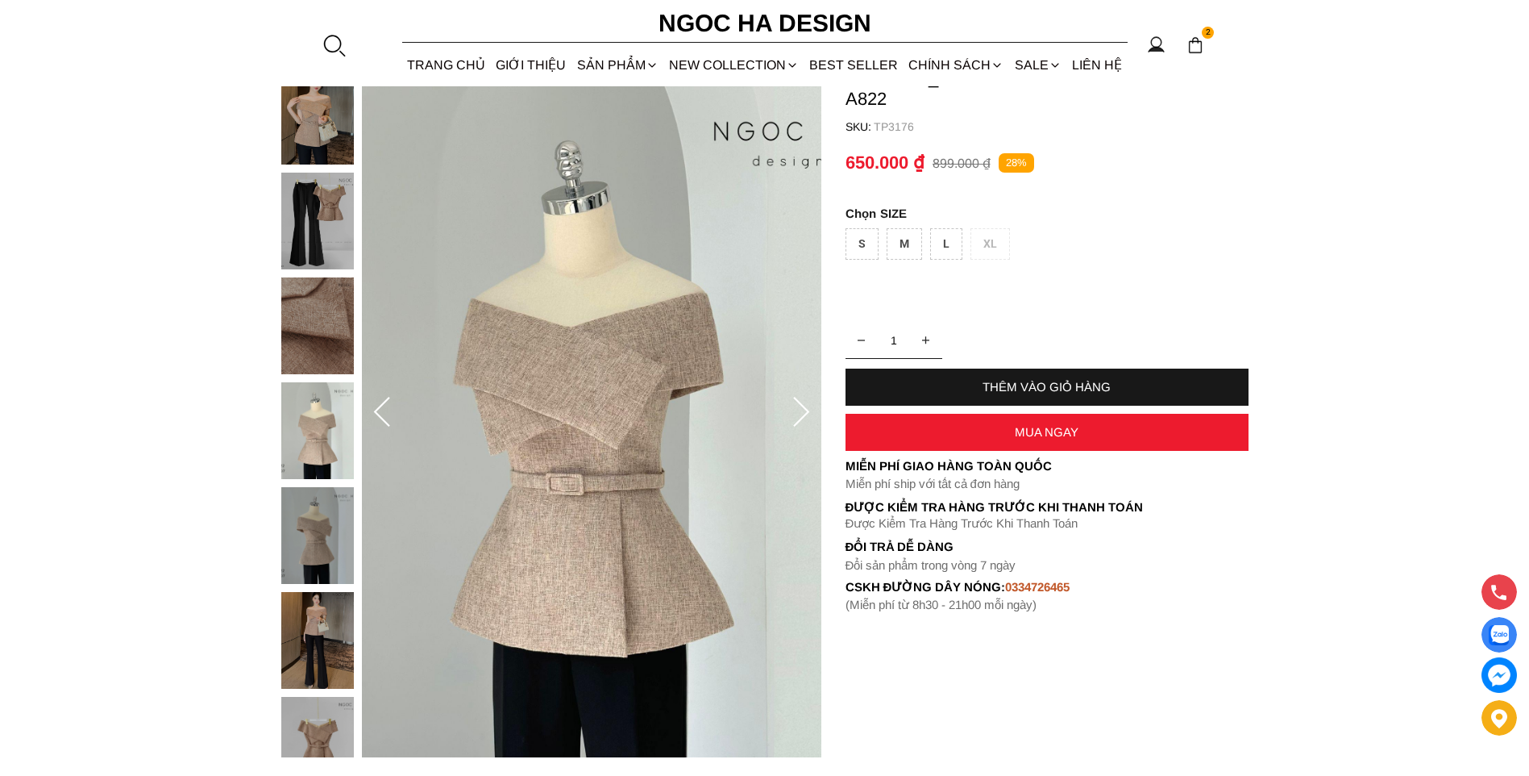
scroll to position [161, 0]
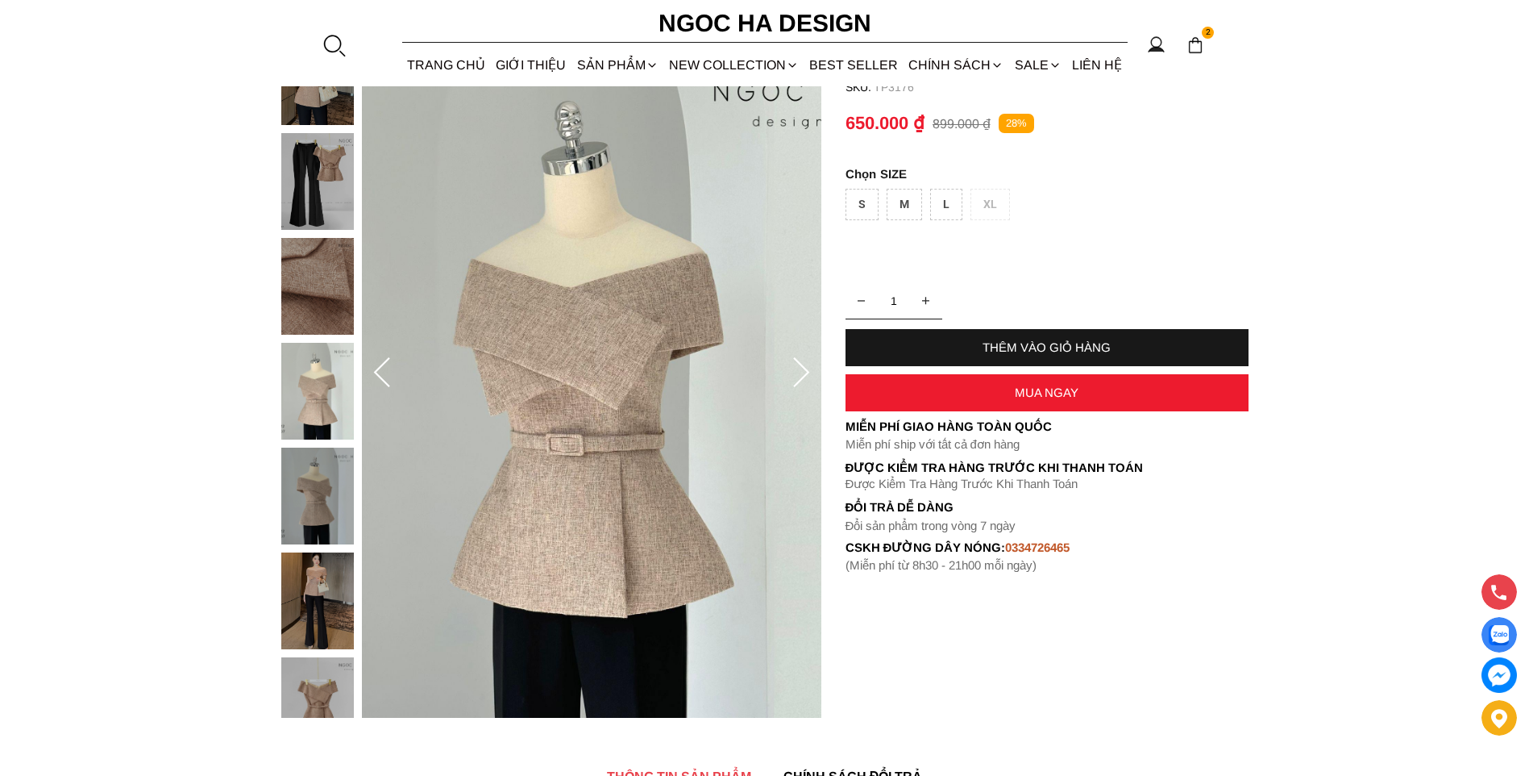
click at [339, 497] on img at bounding box center [317, 495] width 73 height 97
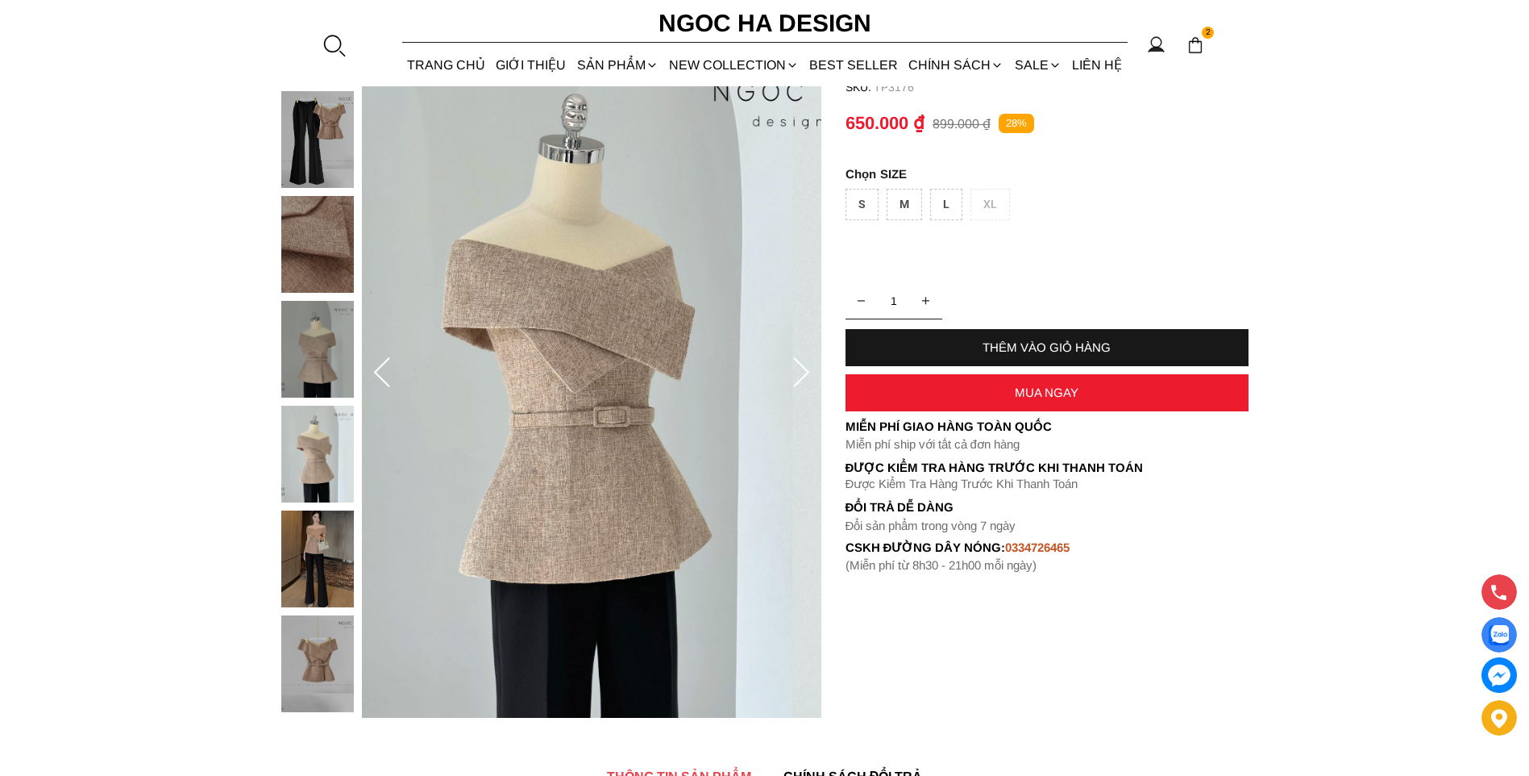
click at [302, 556] on img at bounding box center [317, 558] width 73 height 97
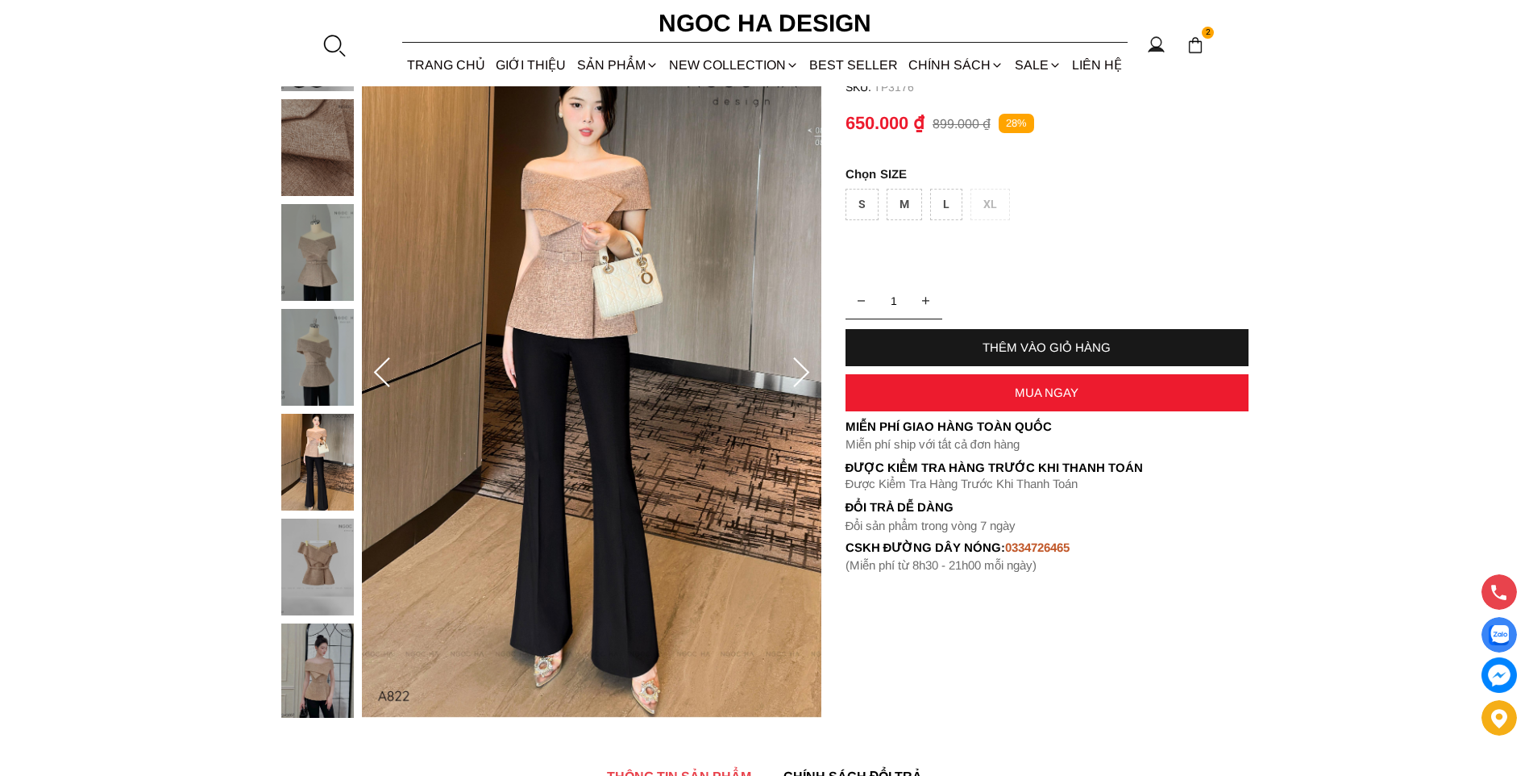
click at [313, 681] on img at bounding box center [317, 671] width 73 height 97
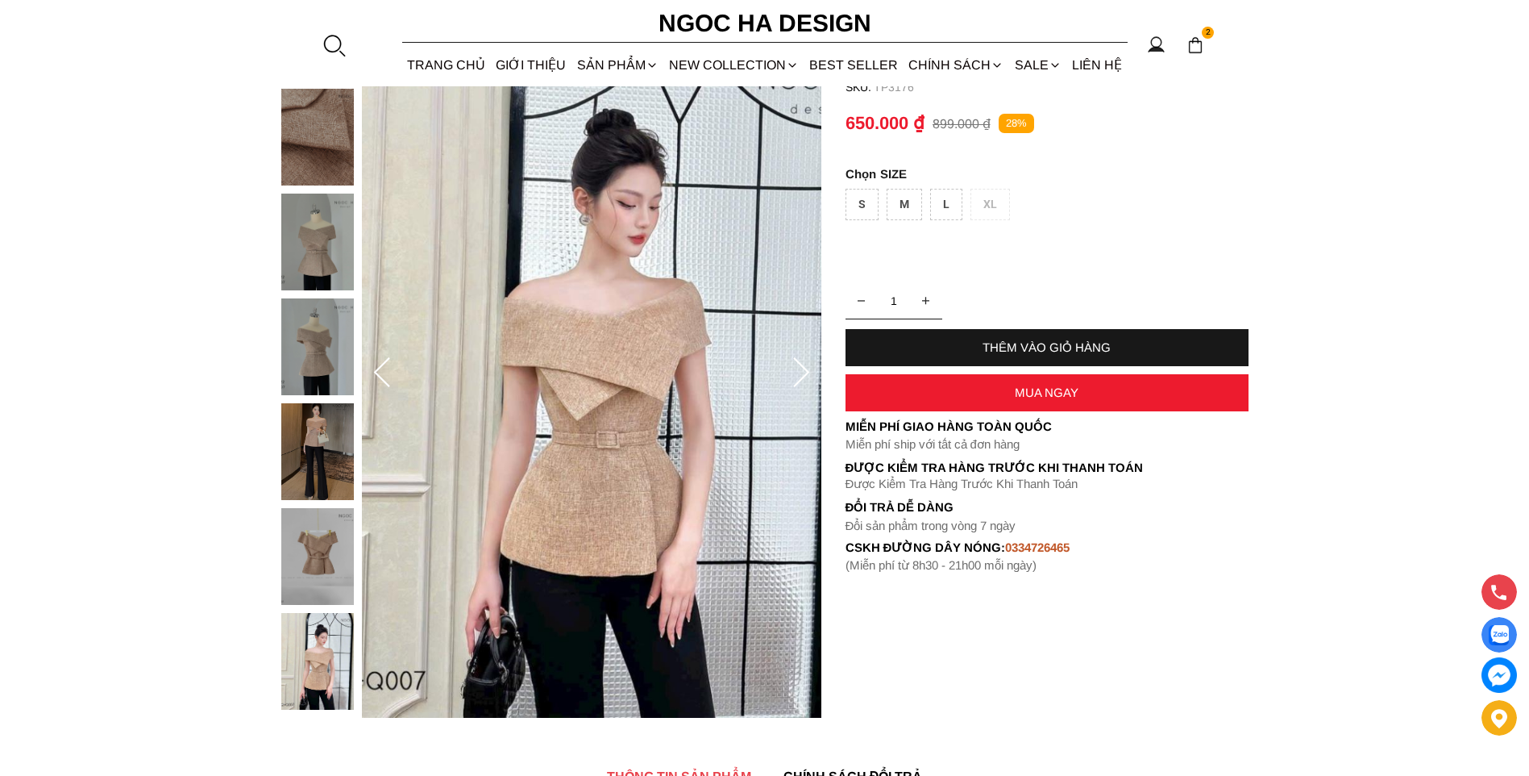
scroll to position [0, 0]
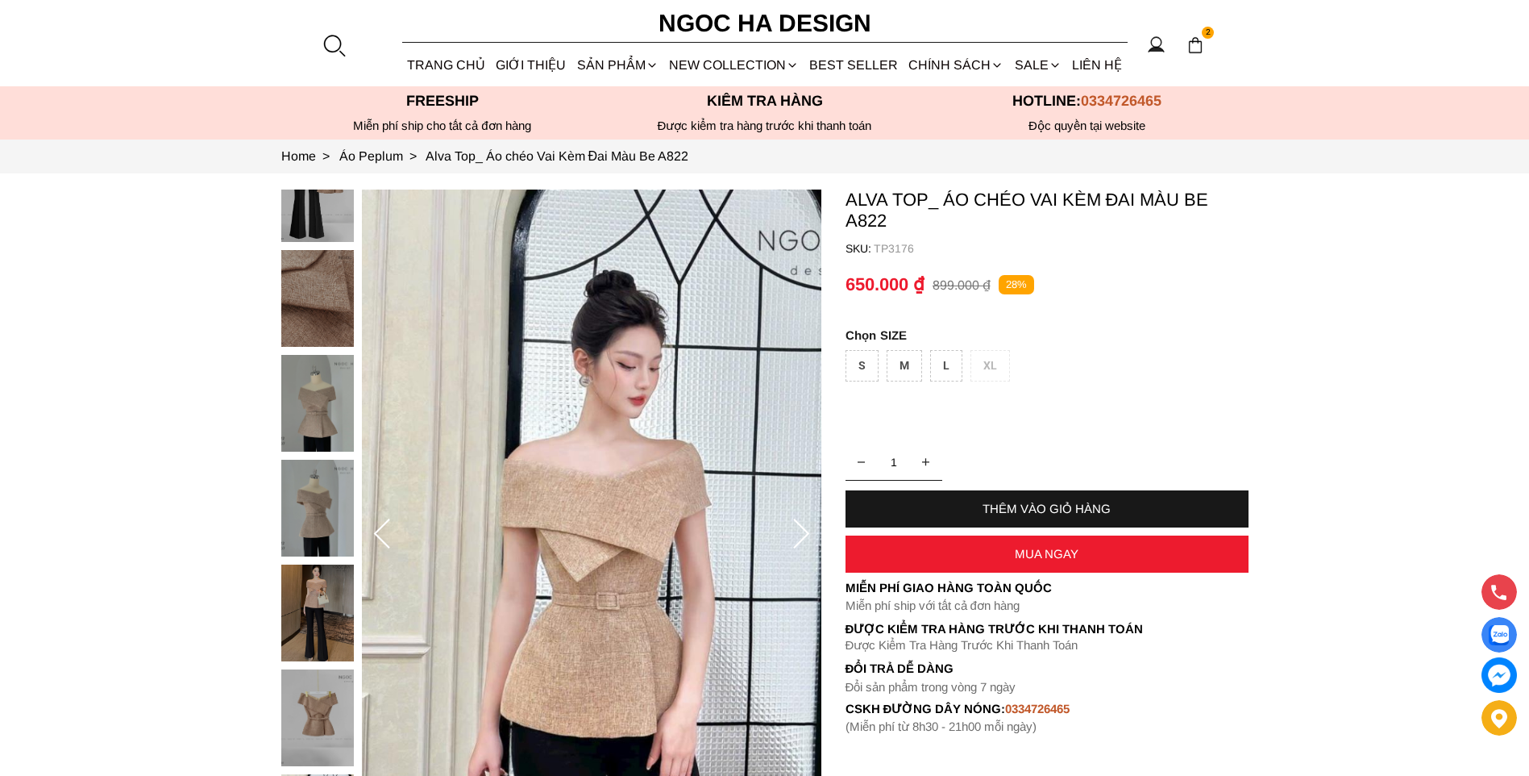
click at [332, 351] on div at bounding box center [321, 459] width 81 height 839
click at [306, 493] on img at bounding box center [317, 508] width 73 height 97
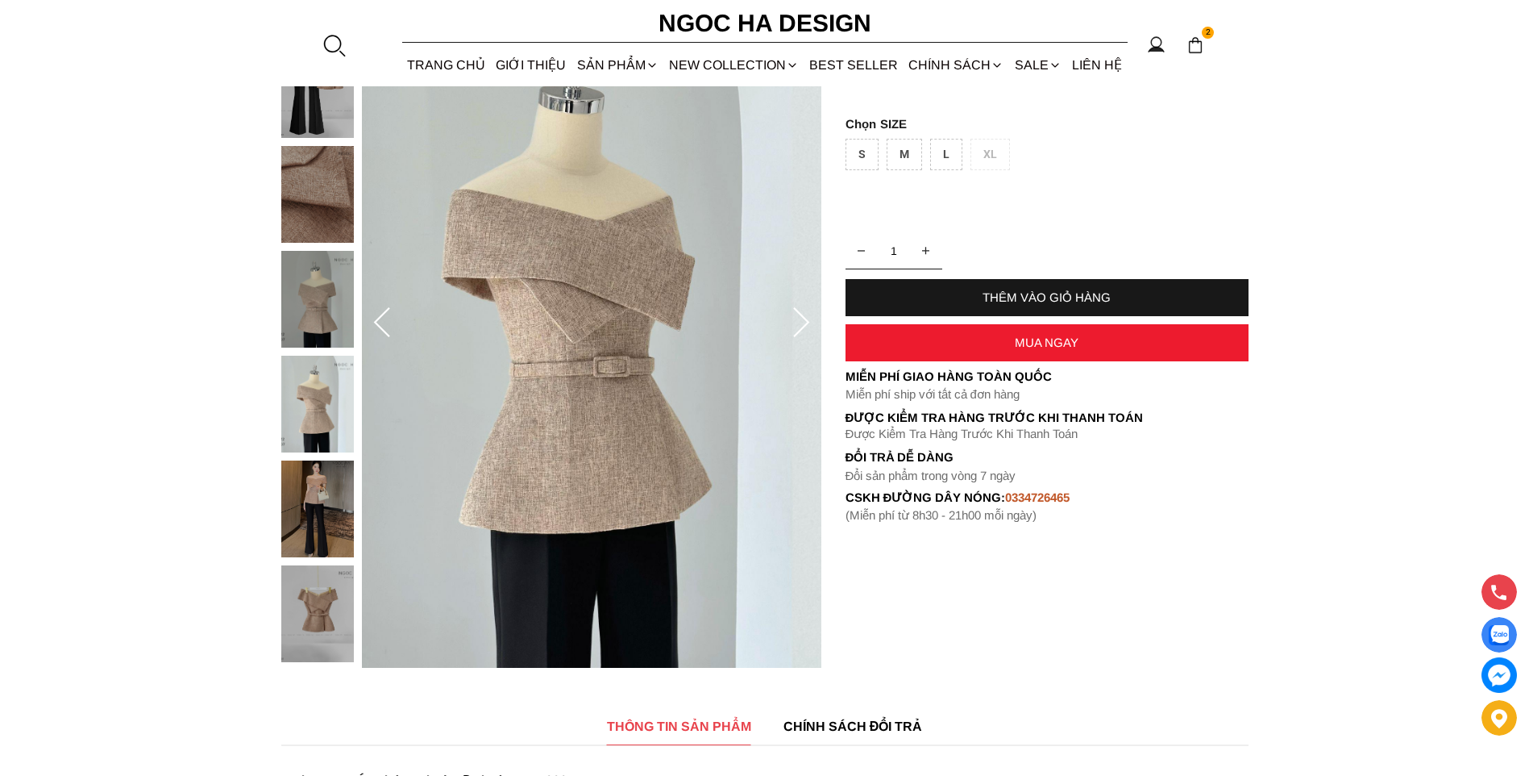
scroll to position [242, 0]
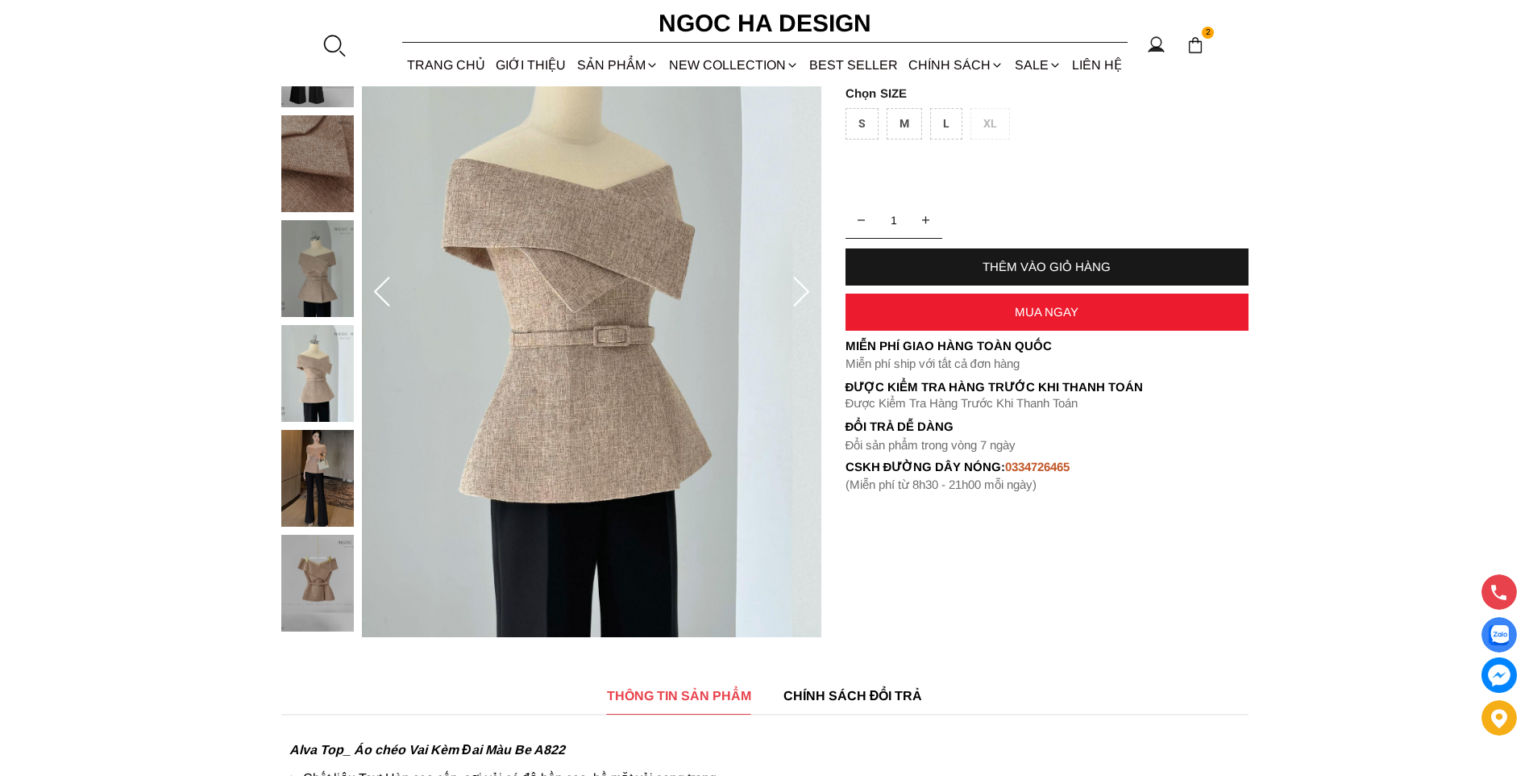
click at [331, 503] on img at bounding box center [317, 478] width 73 height 97
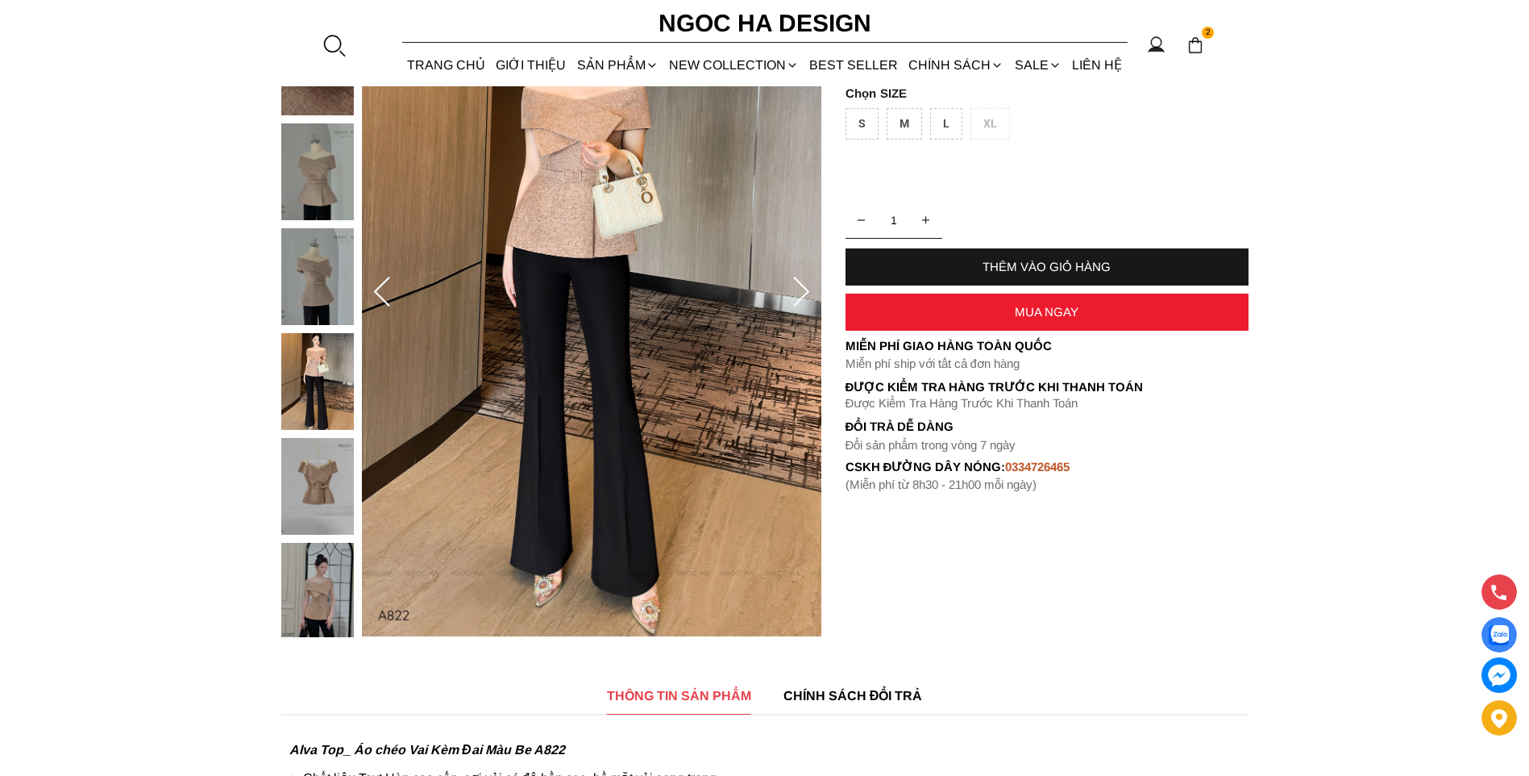
click at [317, 578] on img at bounding box center [317, 591] width 73 height 97
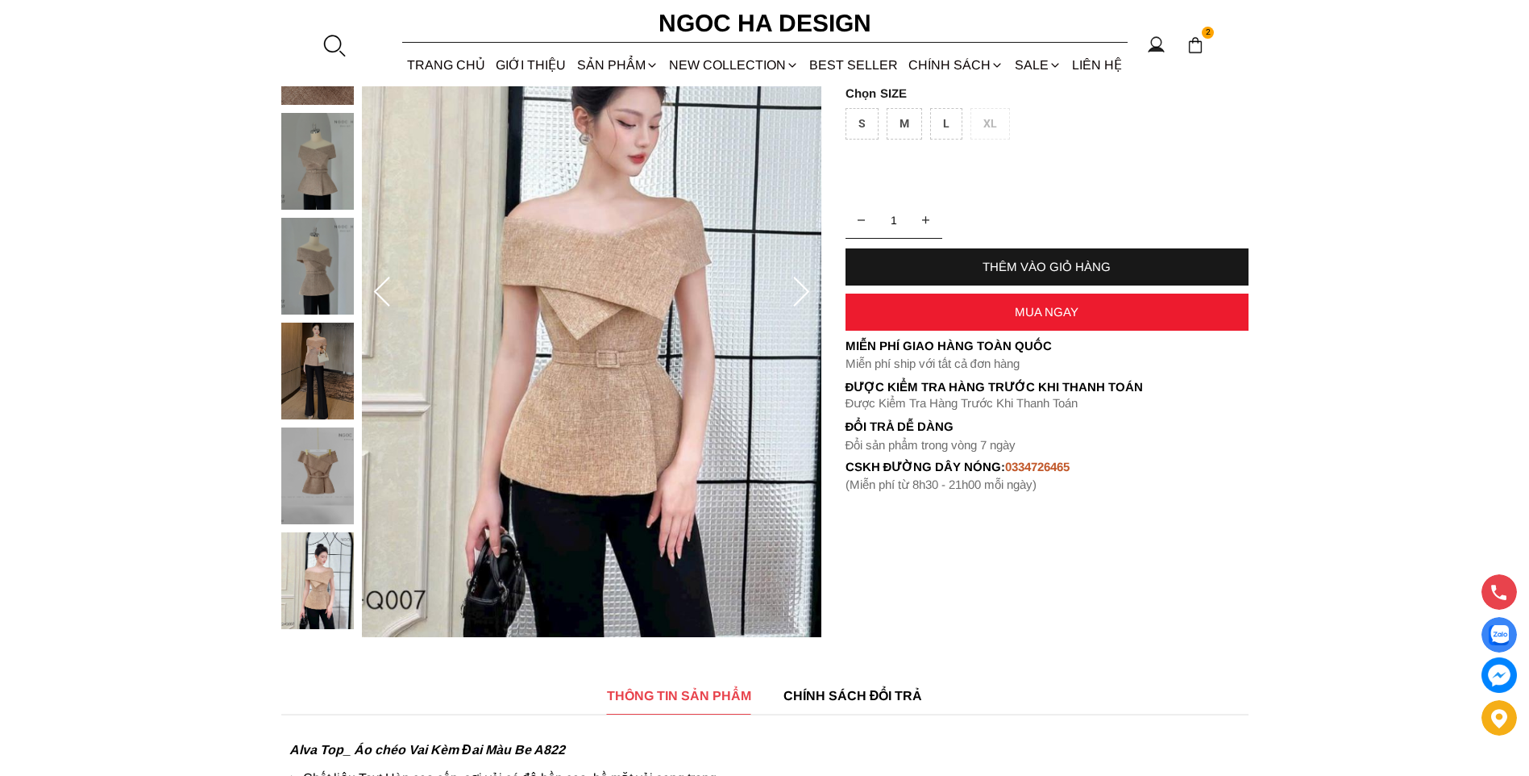
click at [914, 123] on div "M" at bounding box center [904, 123] width 35 height 31
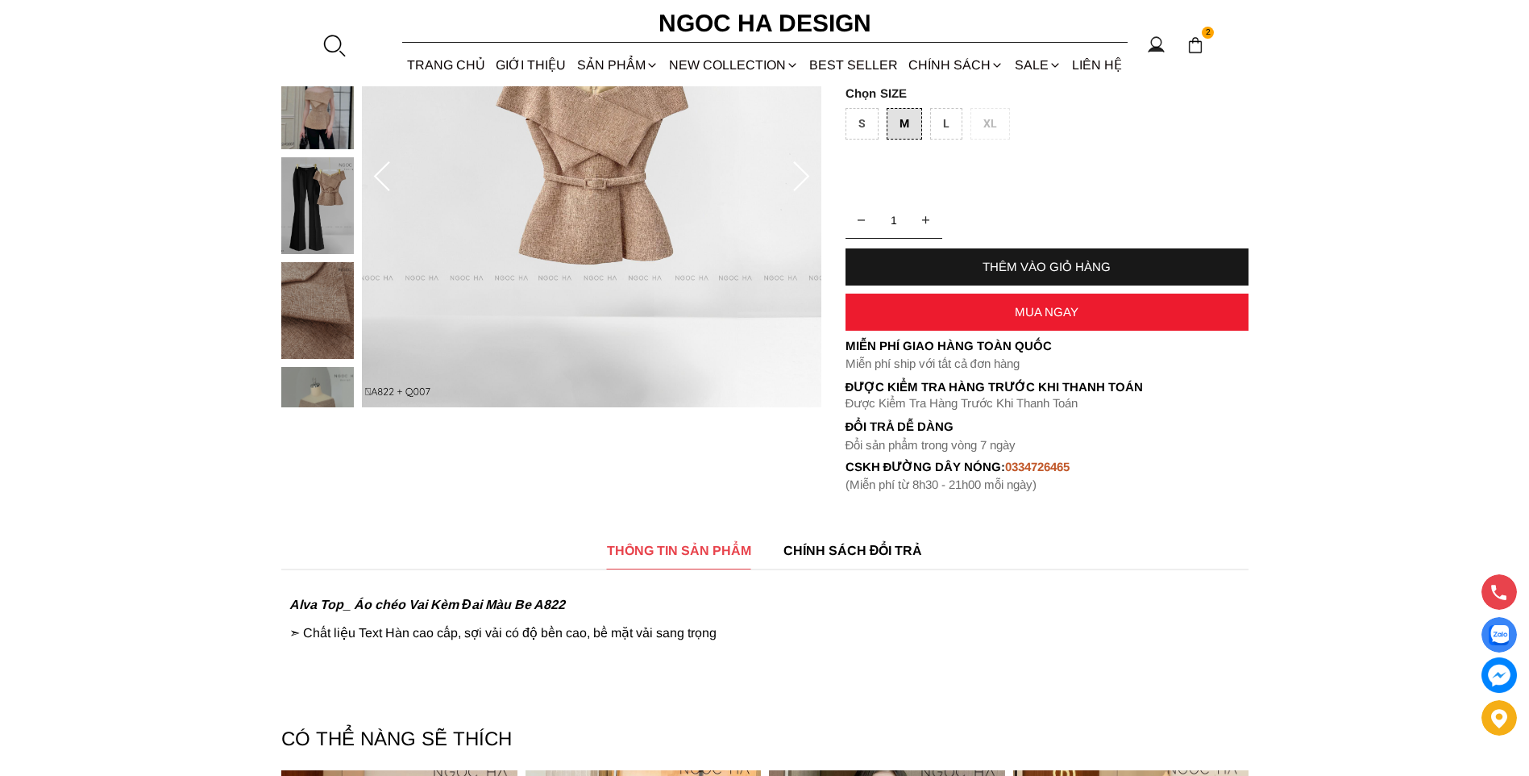
click at [1017, 260] on div "THÊM VÀO GIỎ HÀNG" at bounding box center [1047, 266] width 403 height 37
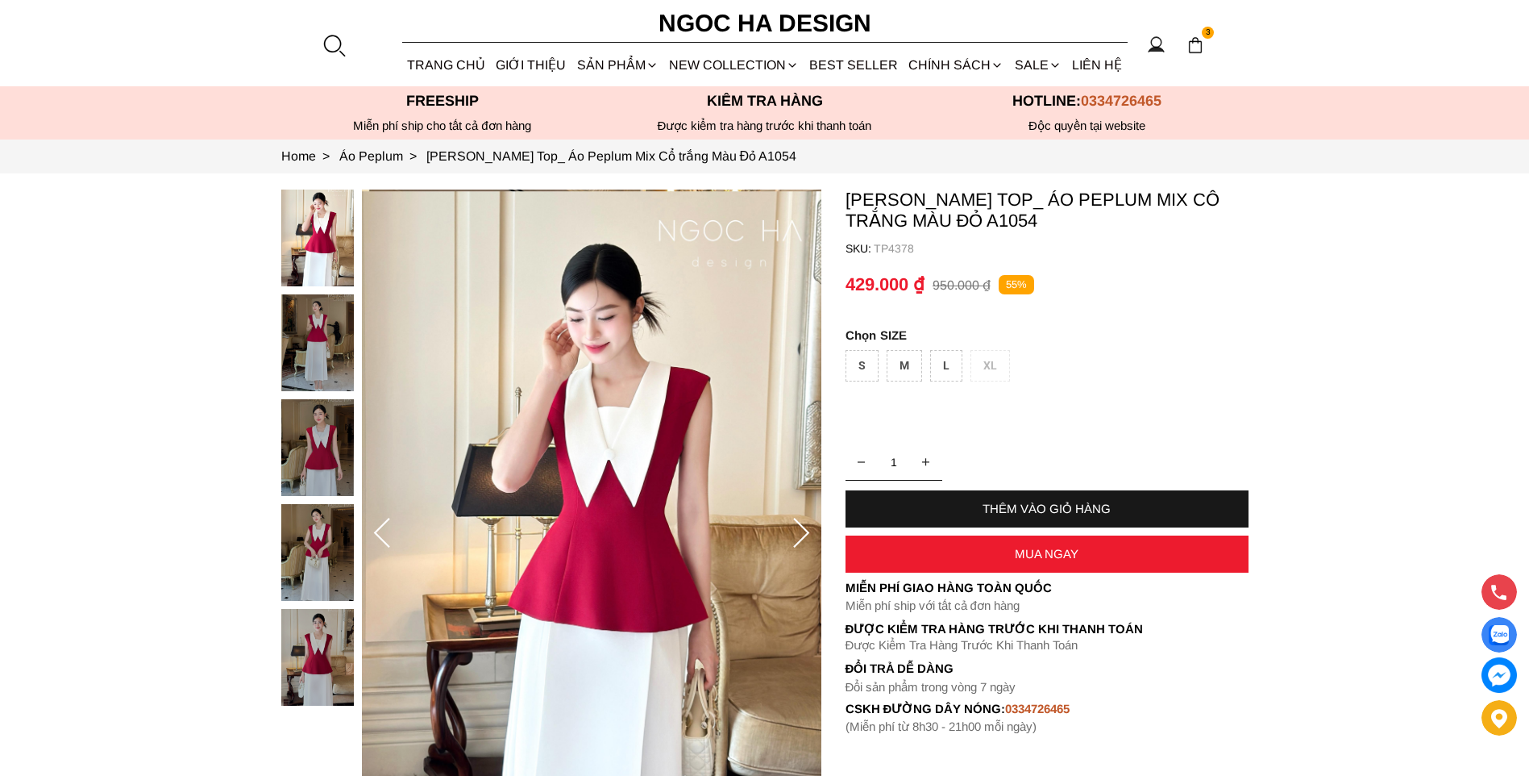
click at [306, 435] on img at bounding box center [317, 447] width 73 height 97
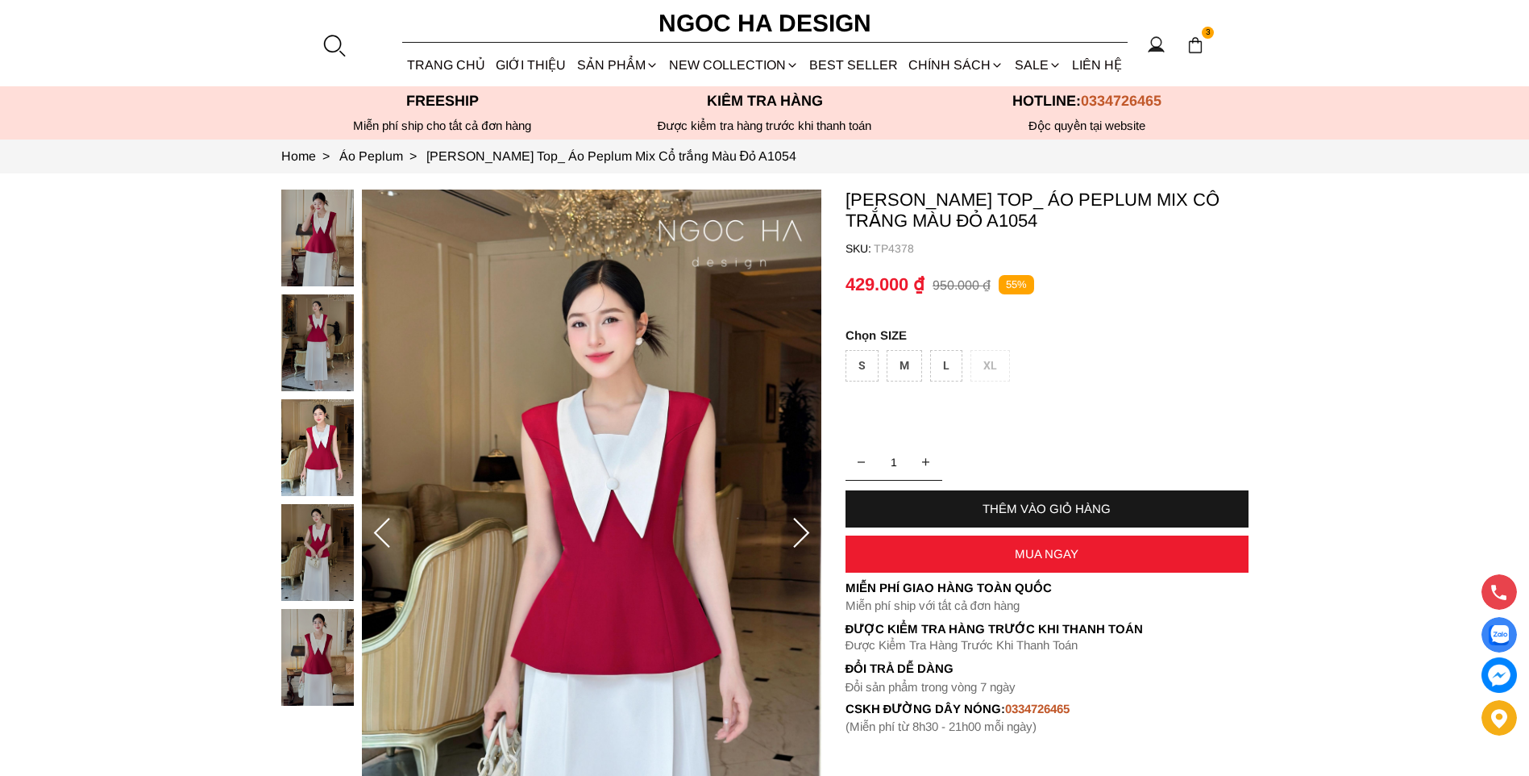
click at [315, 506] on img at bounding box center [317, 552] width 73 height 97
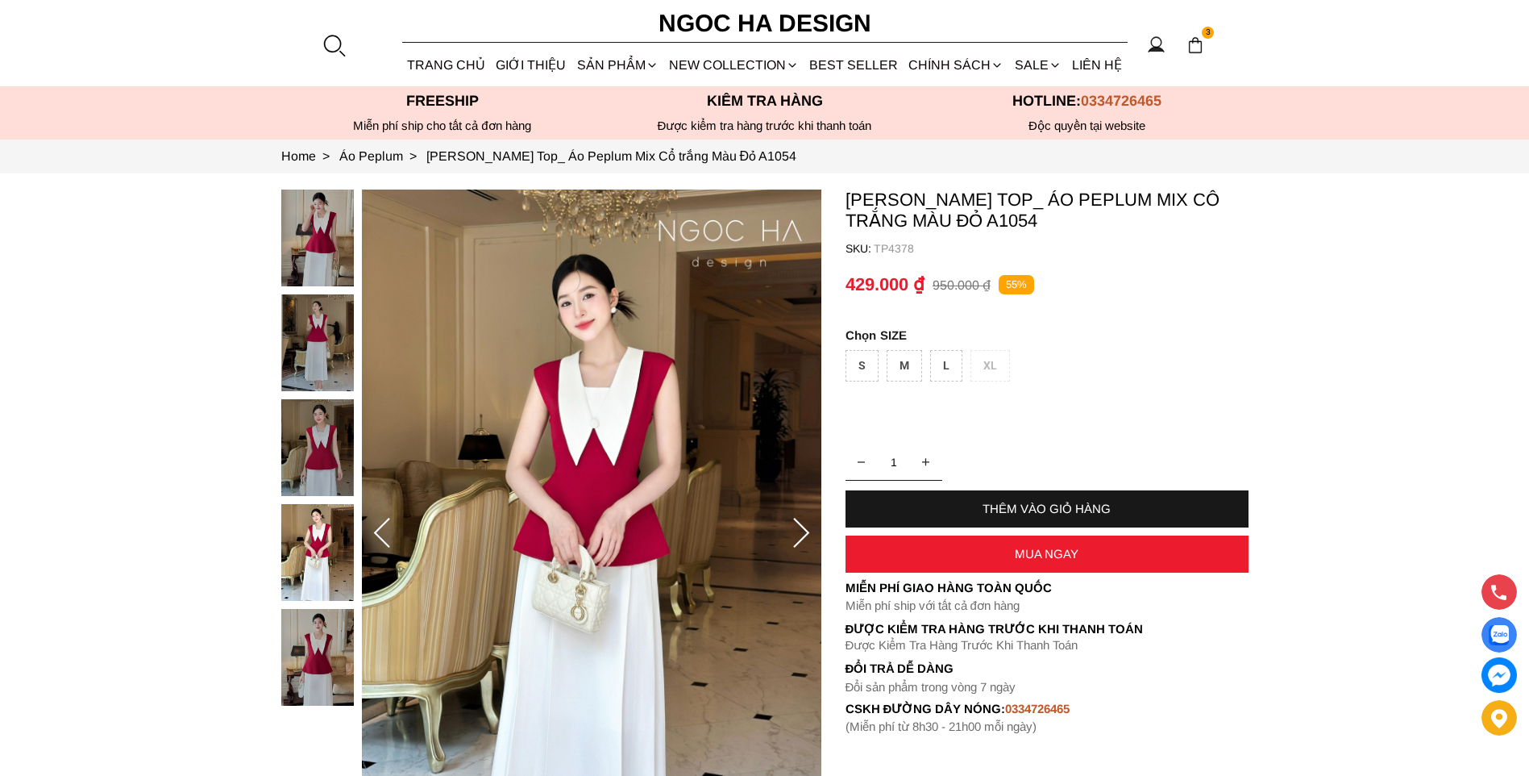
click at [331, 217] on div at bounding box center [321, 451] width 81 height 524
click at [303, 327] on img at bounding box center [317, 342] width 73 height 97
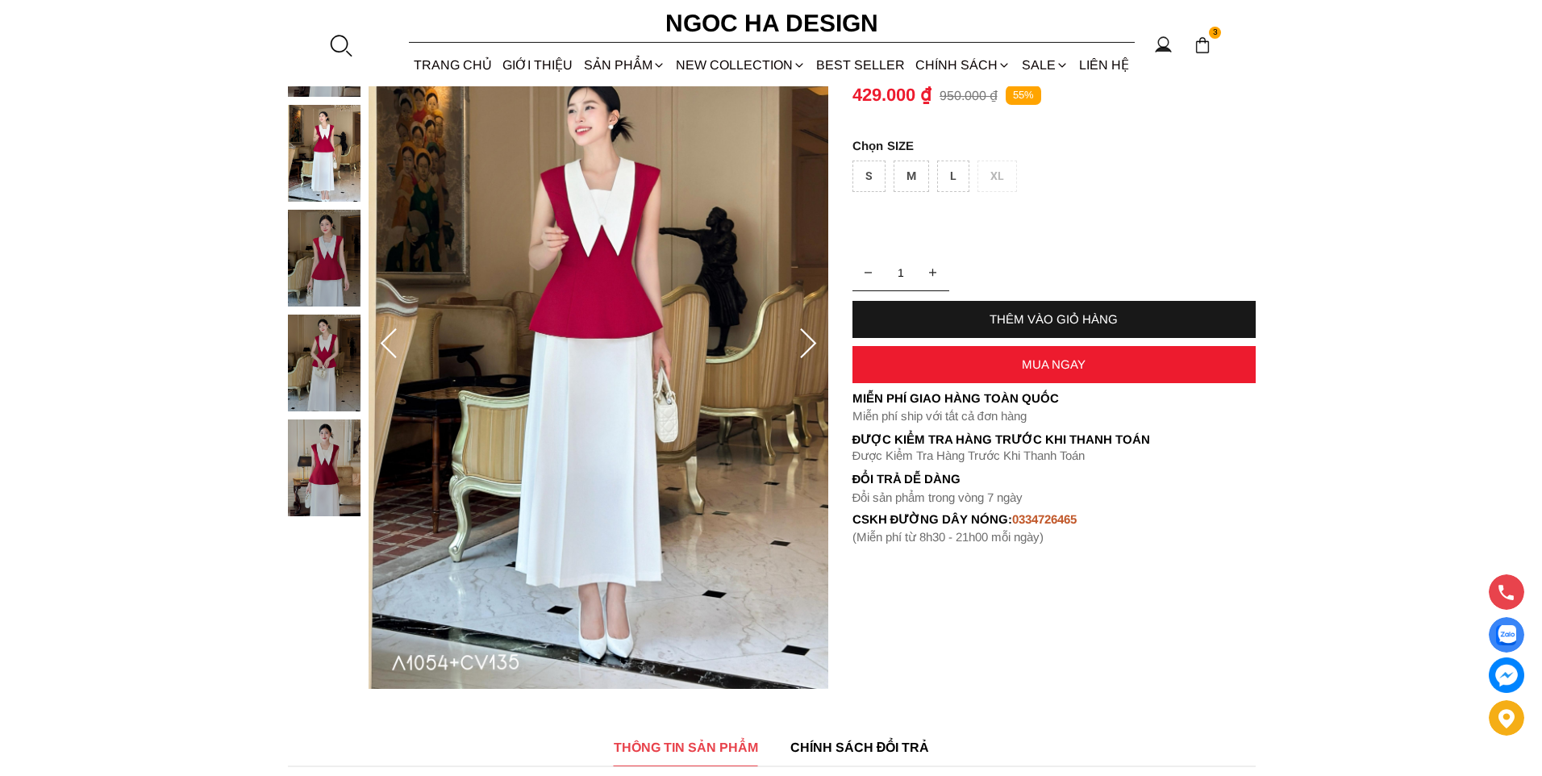
scroll to position [161, 0]
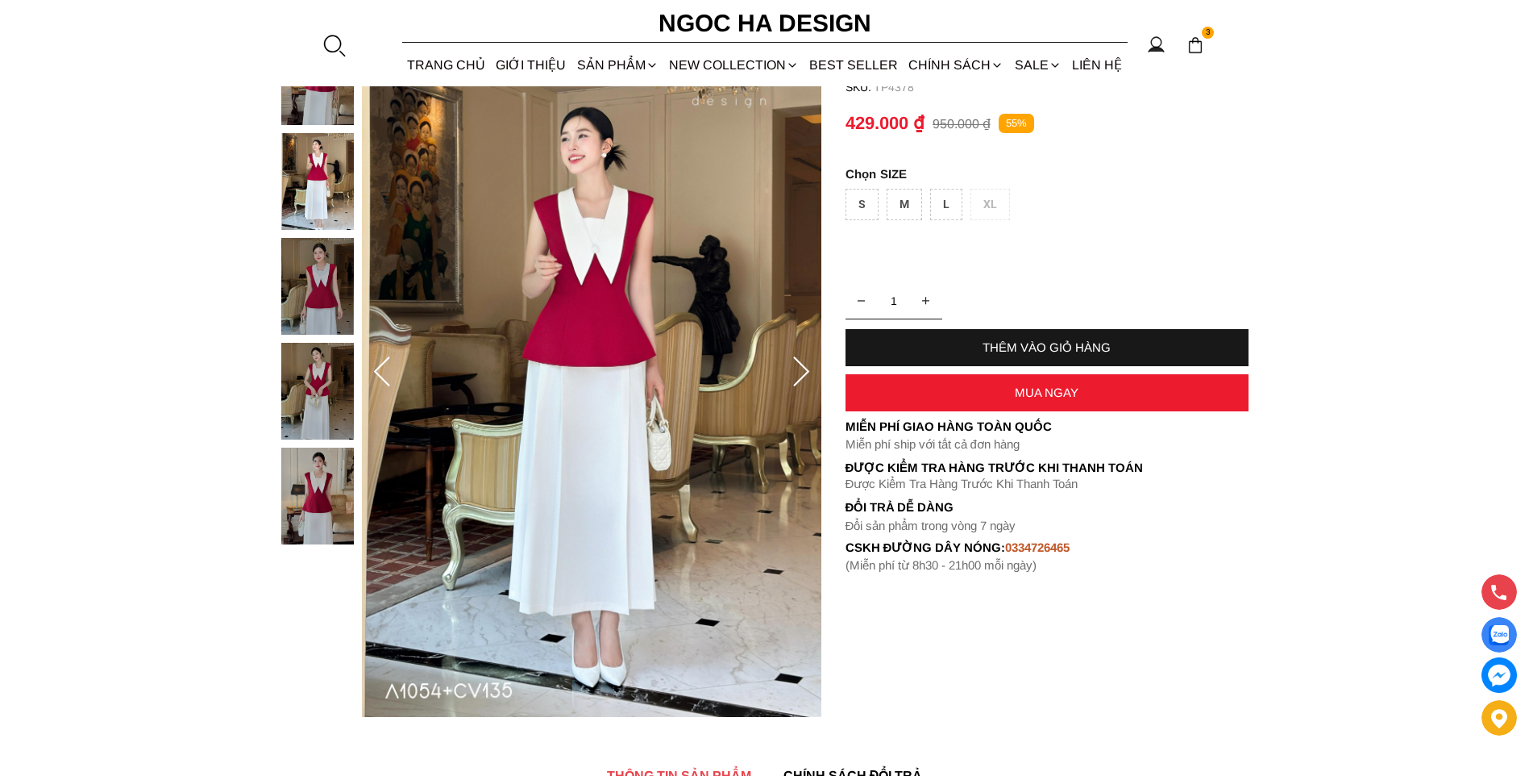
click at [299, 469] on img at bounding box center [317, 495] width 73 height 97
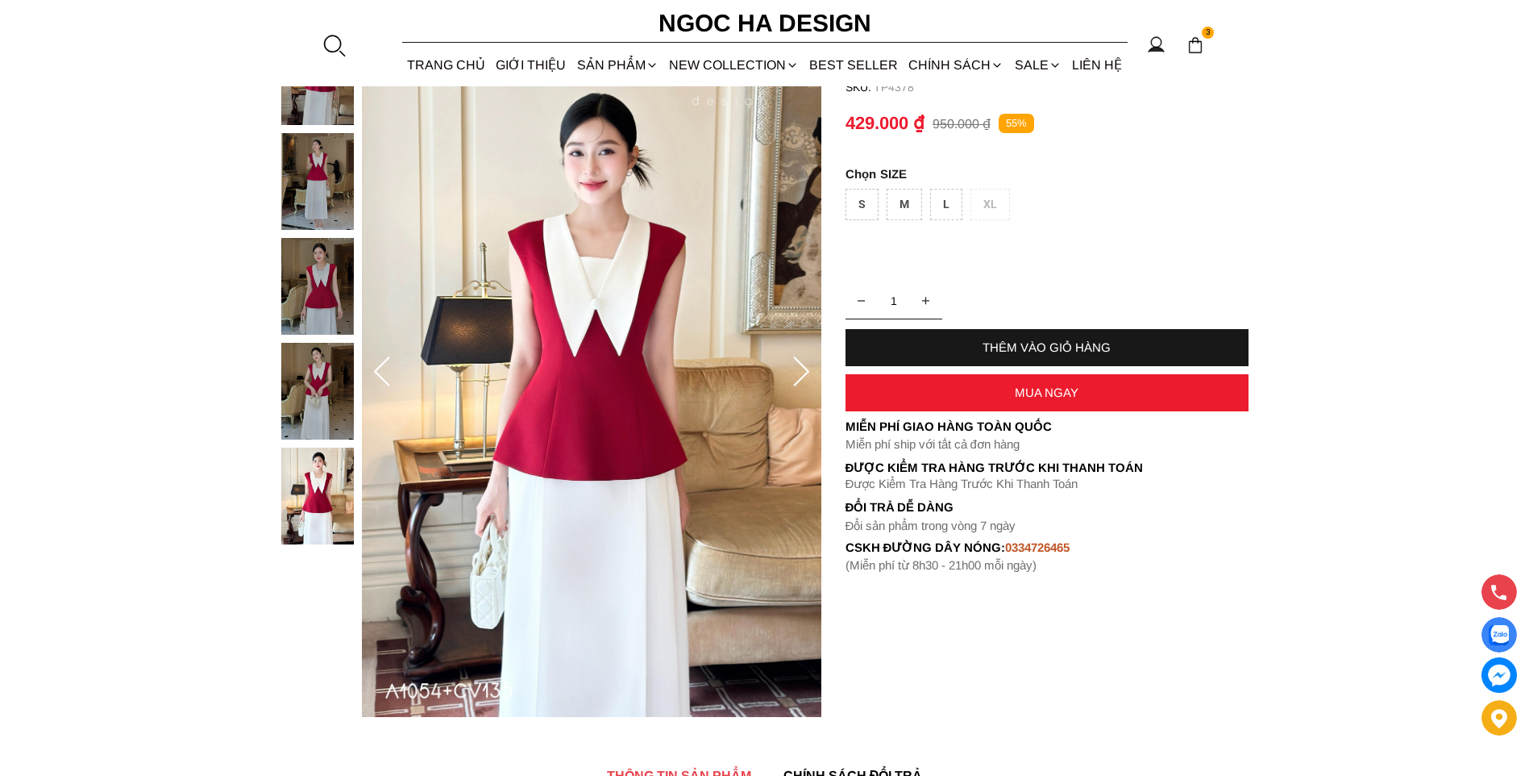
click at [909, 202] on div "M" at bounding box center [904, 204] width 35 height 31
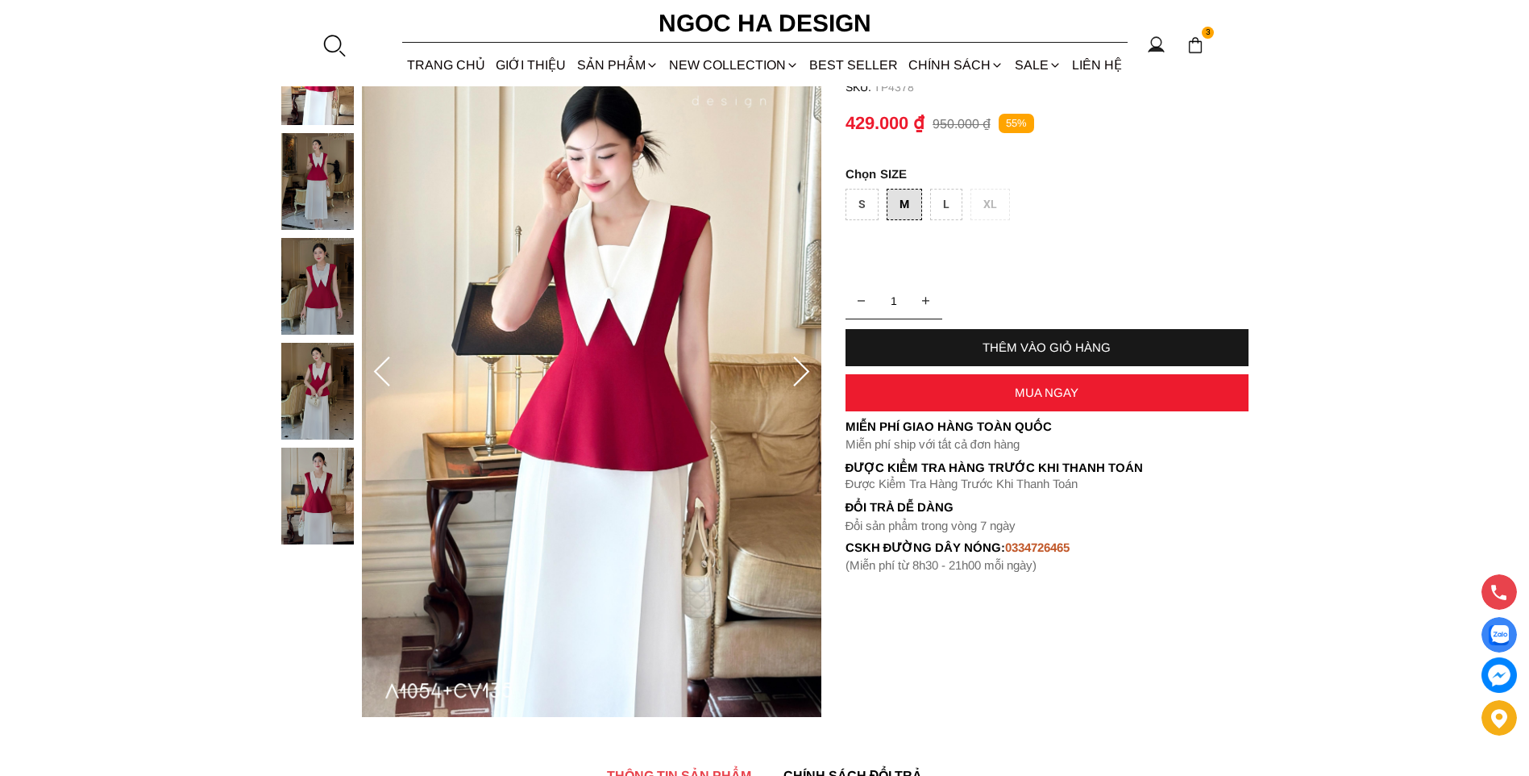
click at [972, 346] on div "THÊM VÀO GIỎ HÀNG" at bounding box center [1047, 347] width 403 height 14
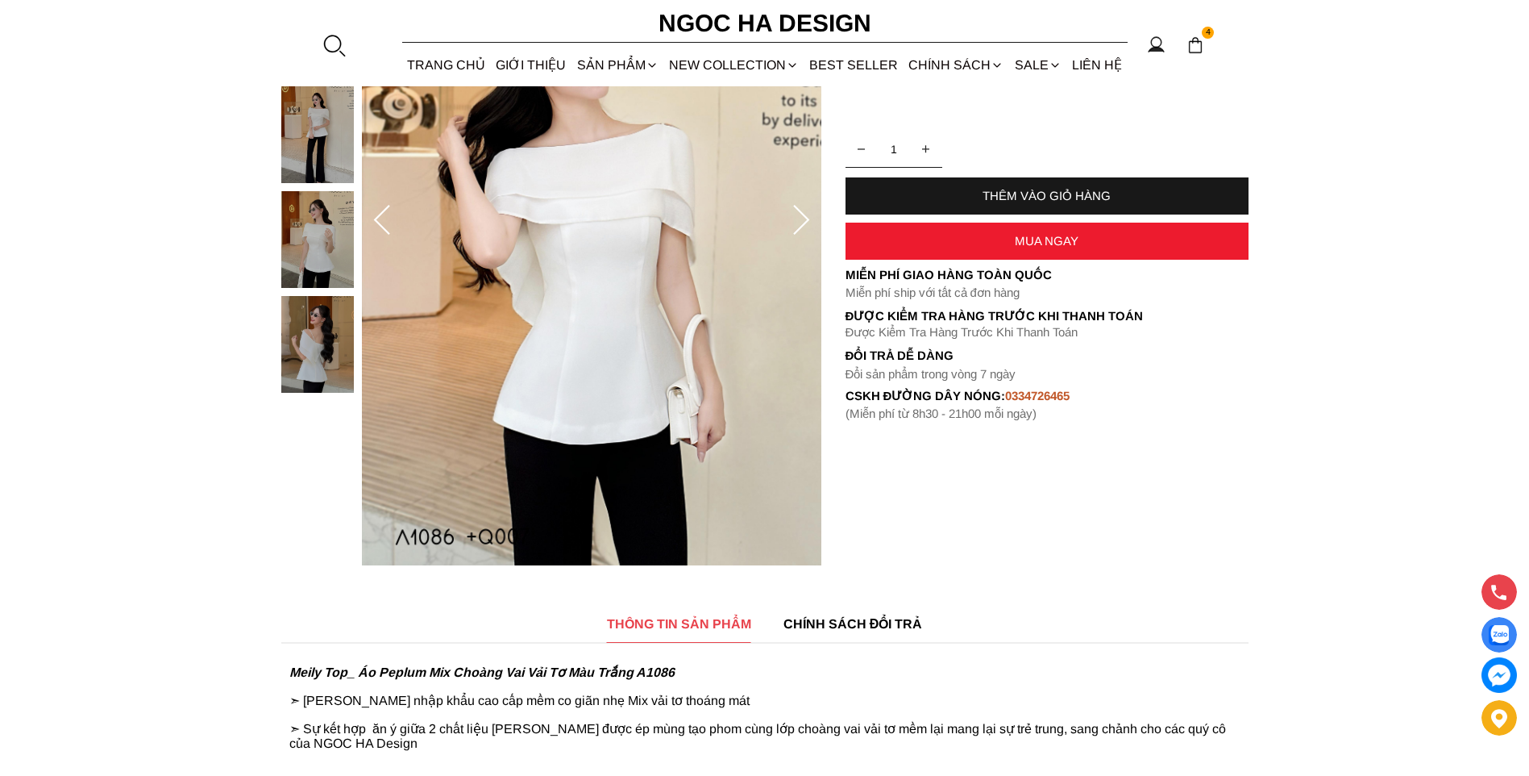
scroll to position [323, 0]
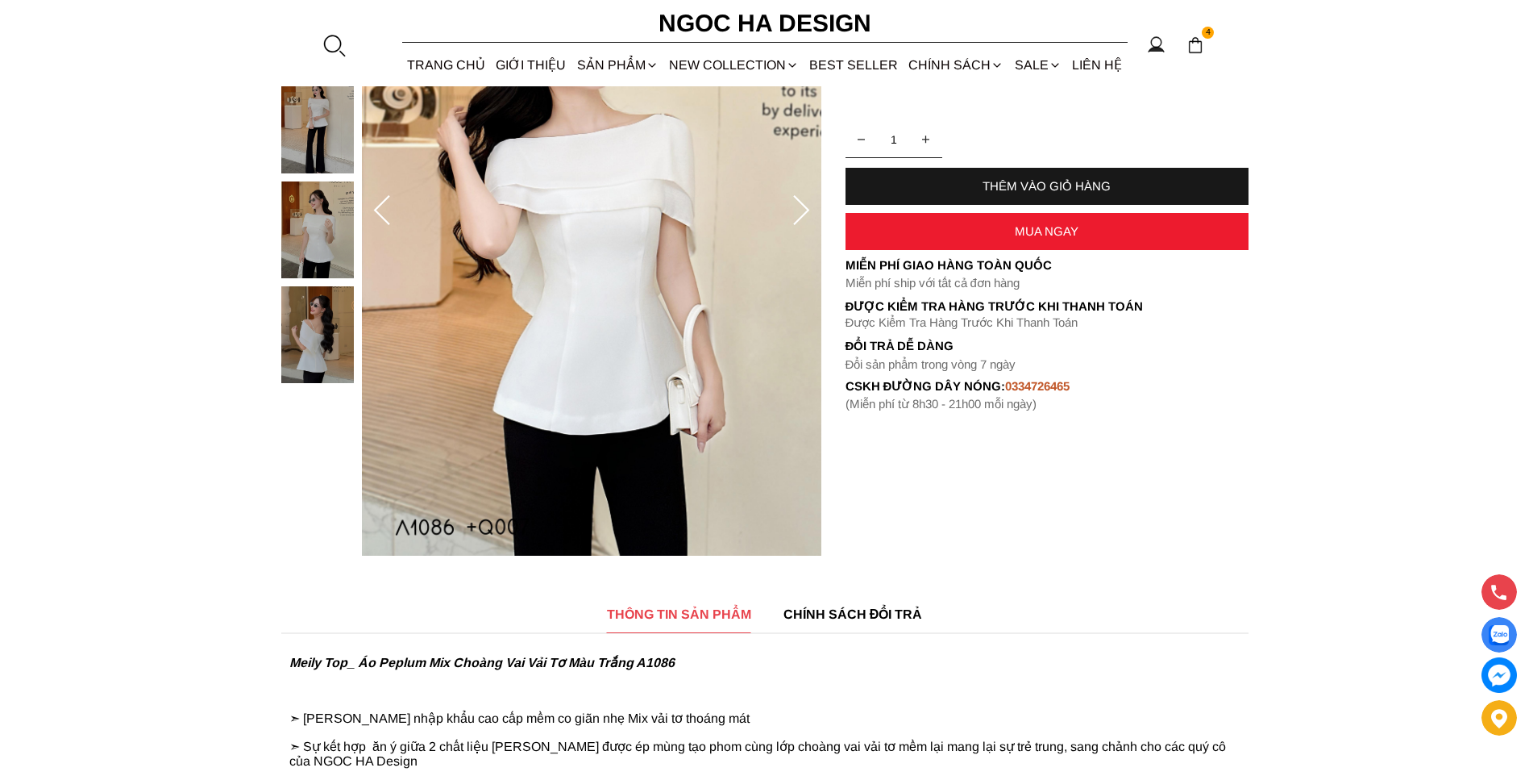
click at [300, 331] on img at bounding box center [317, 334] width 73 height 97
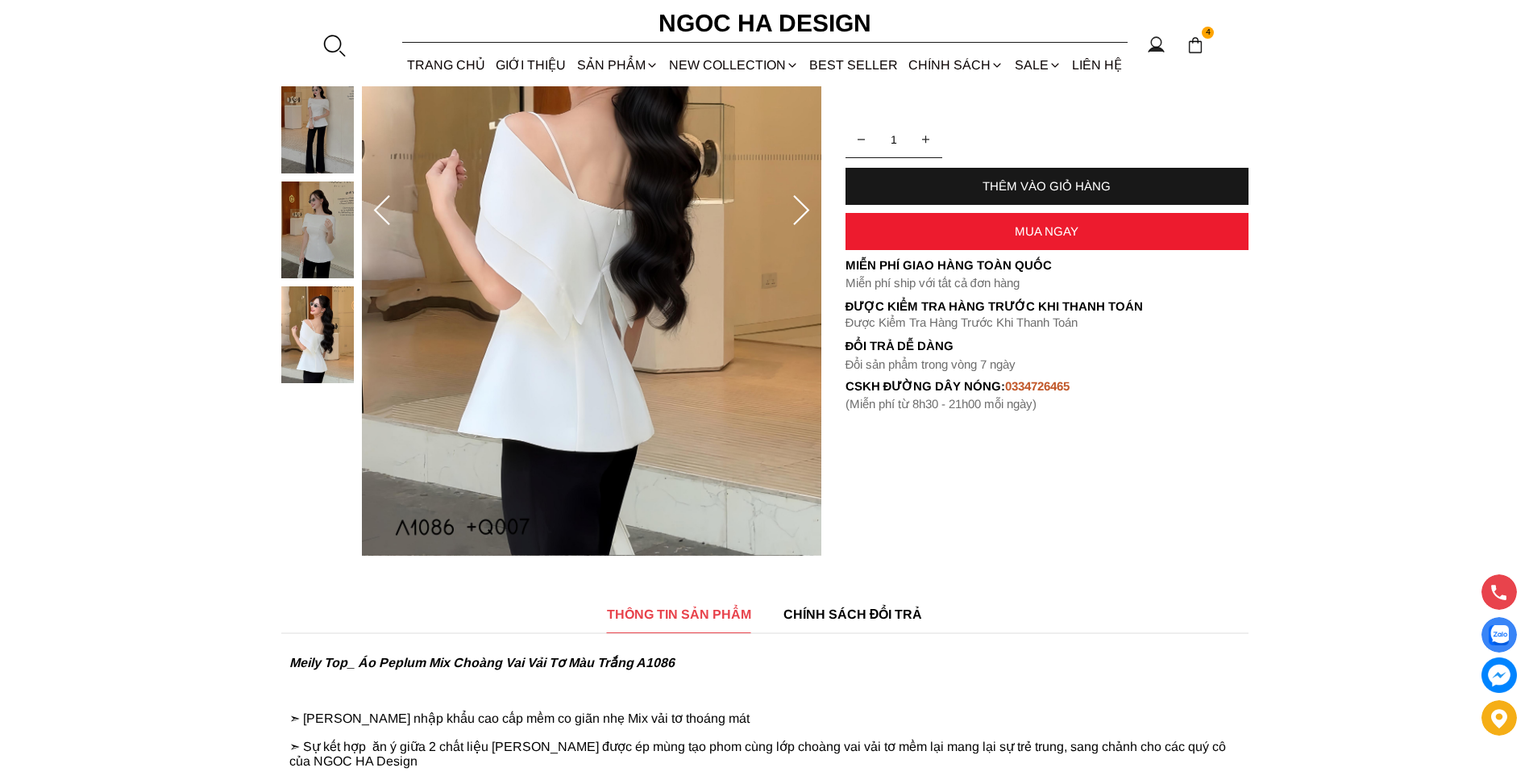
click at [300, 273] on img at bounding box center [317, 229] width 73 height 97
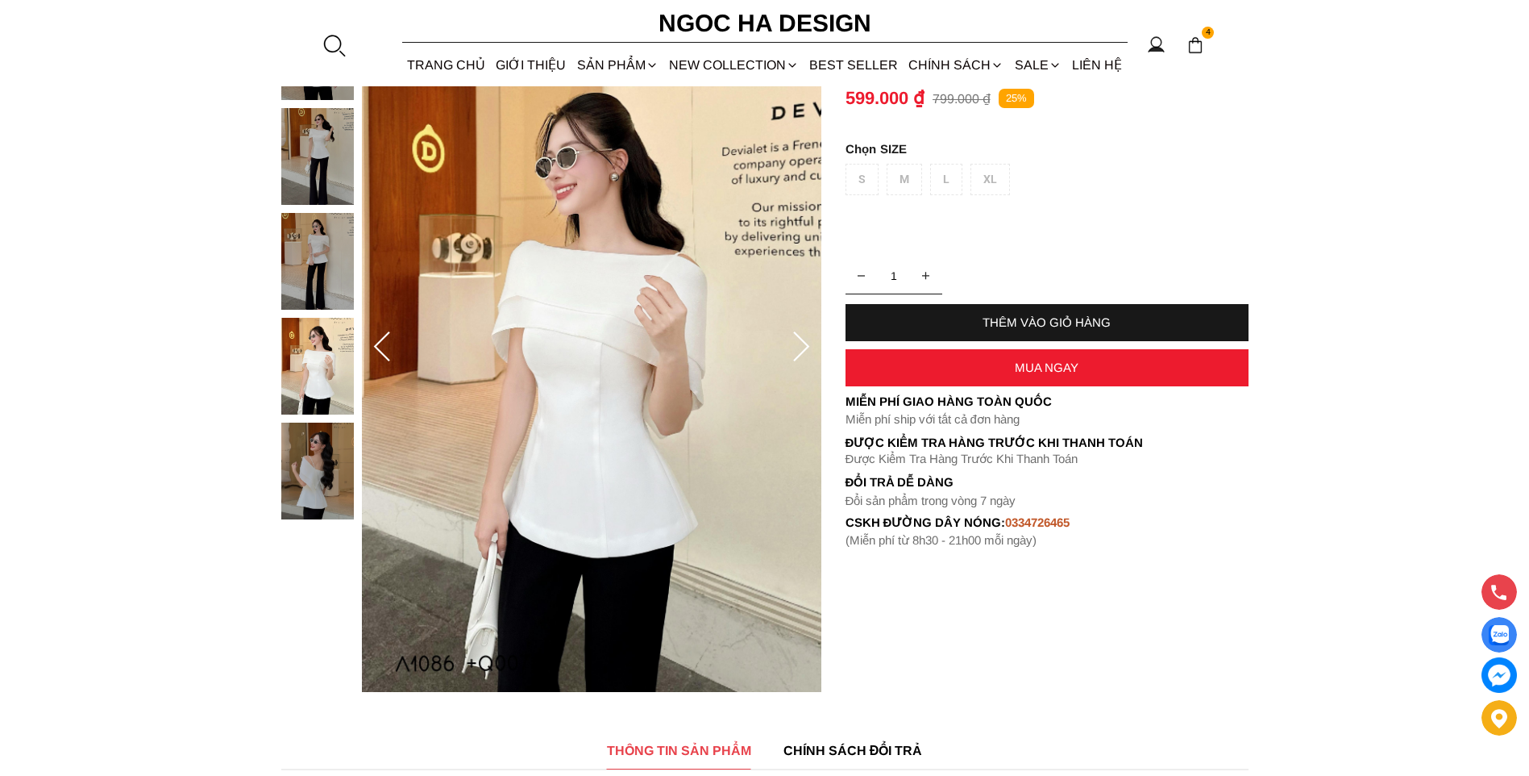
scroll to position [161, 0]
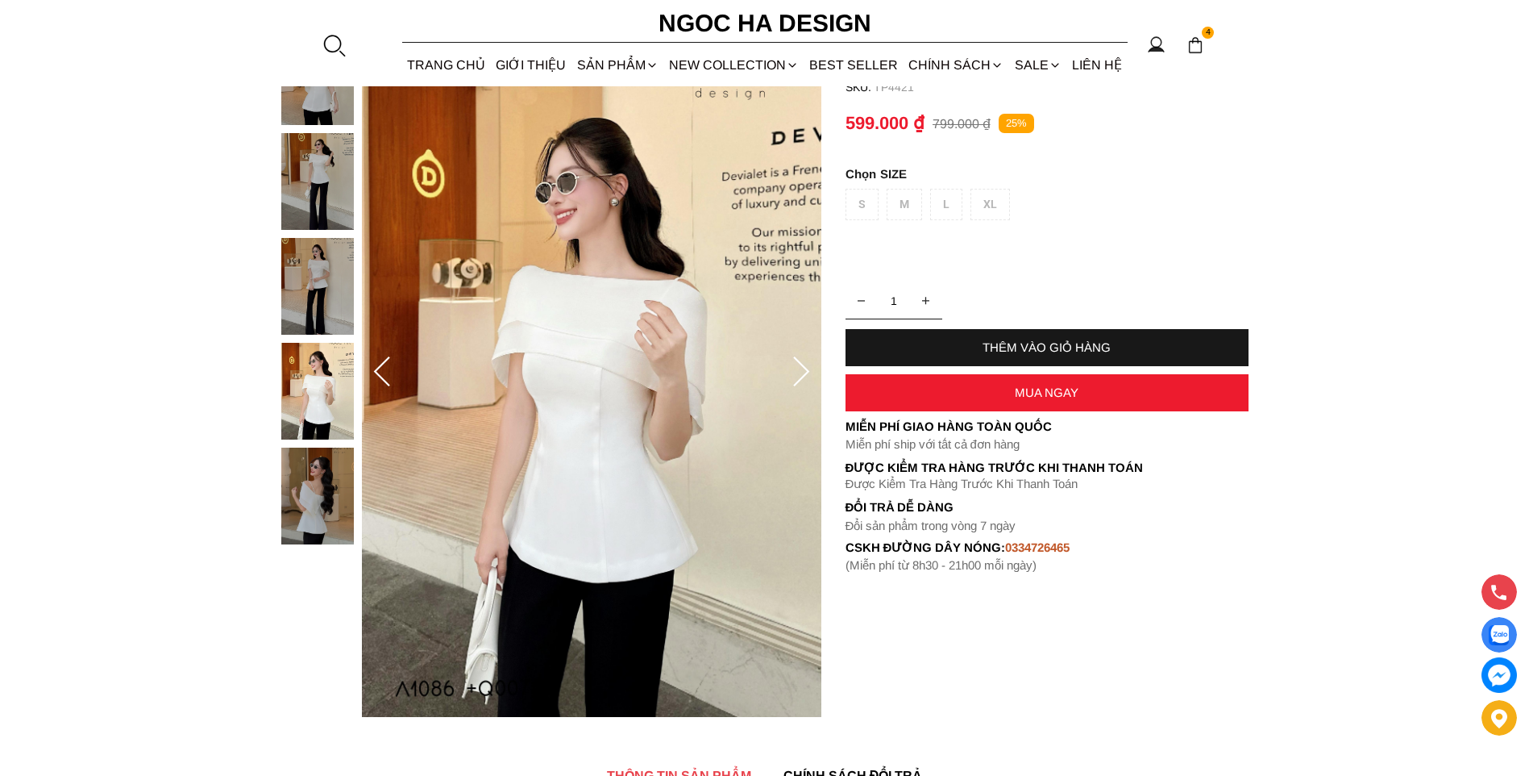
click at [340, 278] on img at bounding box center [317, 286] width 73 height 97
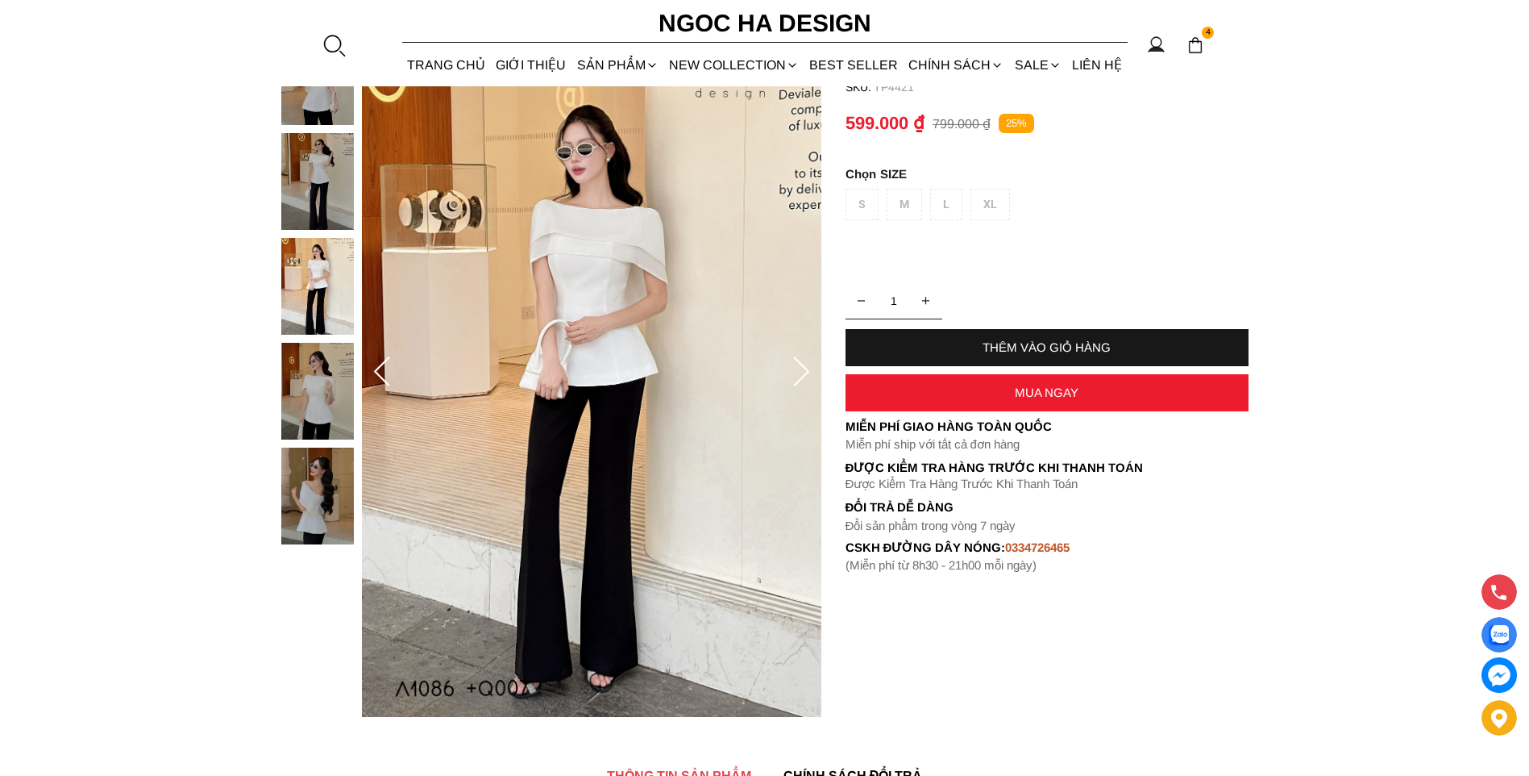
click at [309, 197] on img at bounding box center [317, 181] width 73 height 97
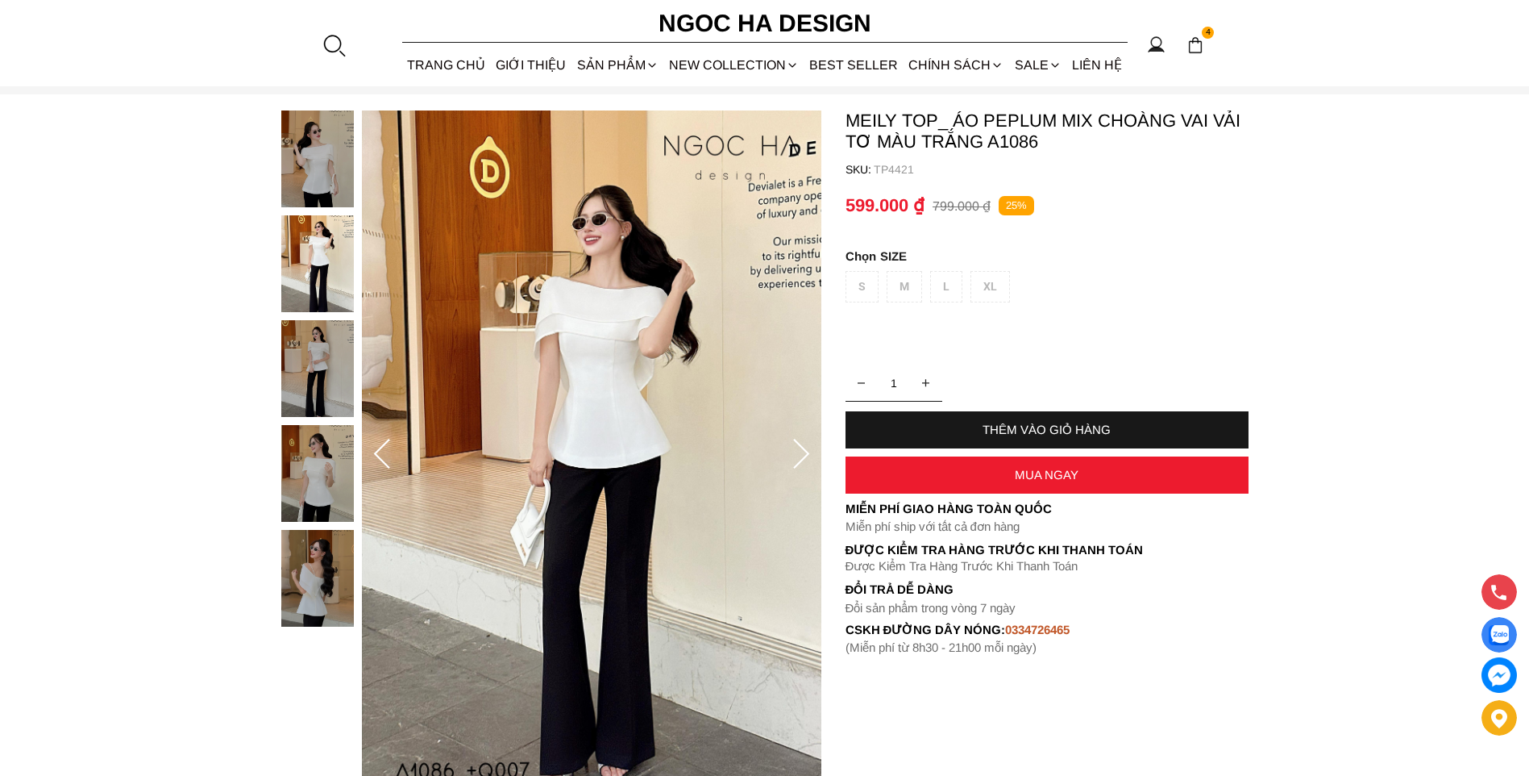
scroll to position [0, 0]
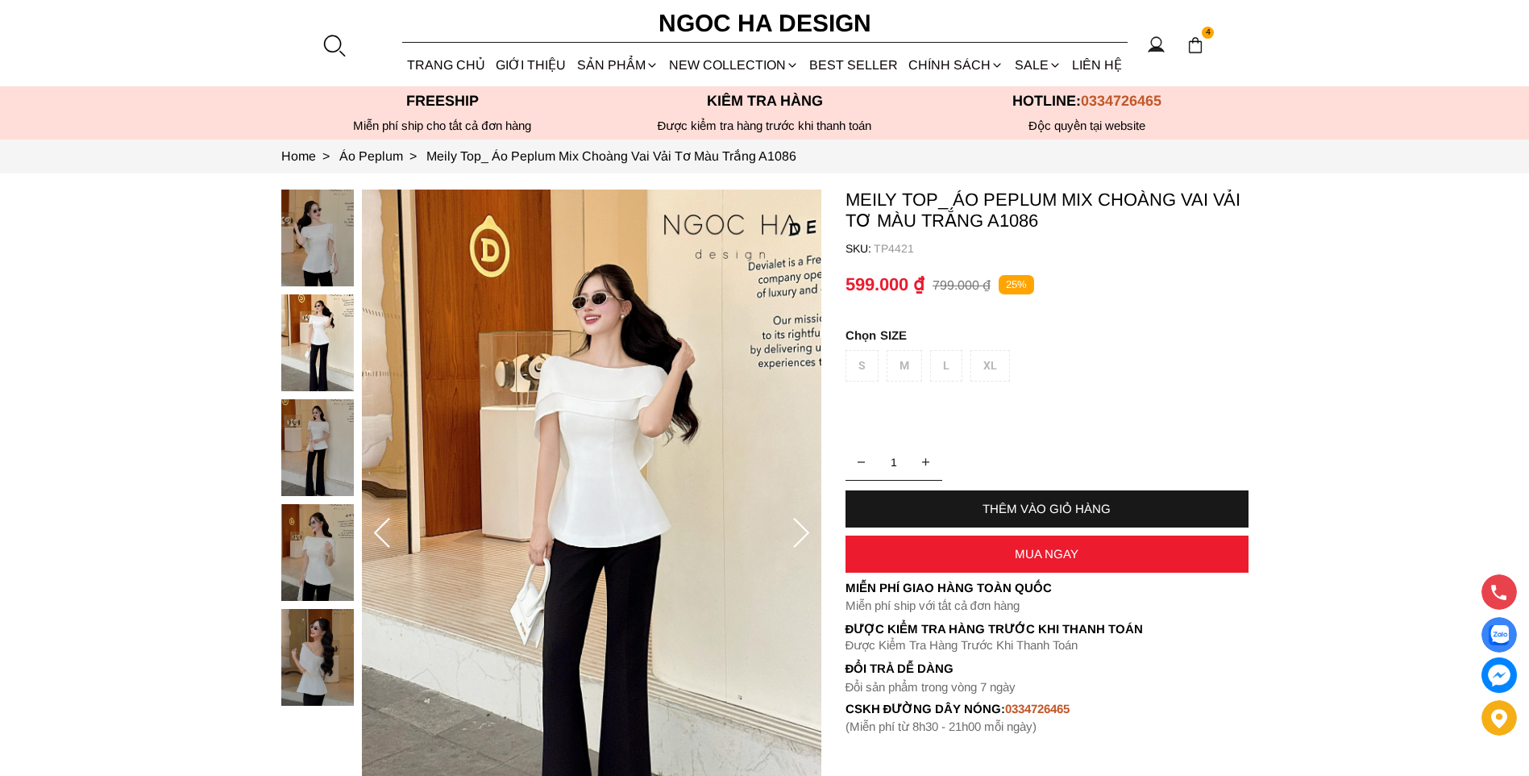
click at [308, 235] on img at bounding box center [317, 237] width 73 height 97
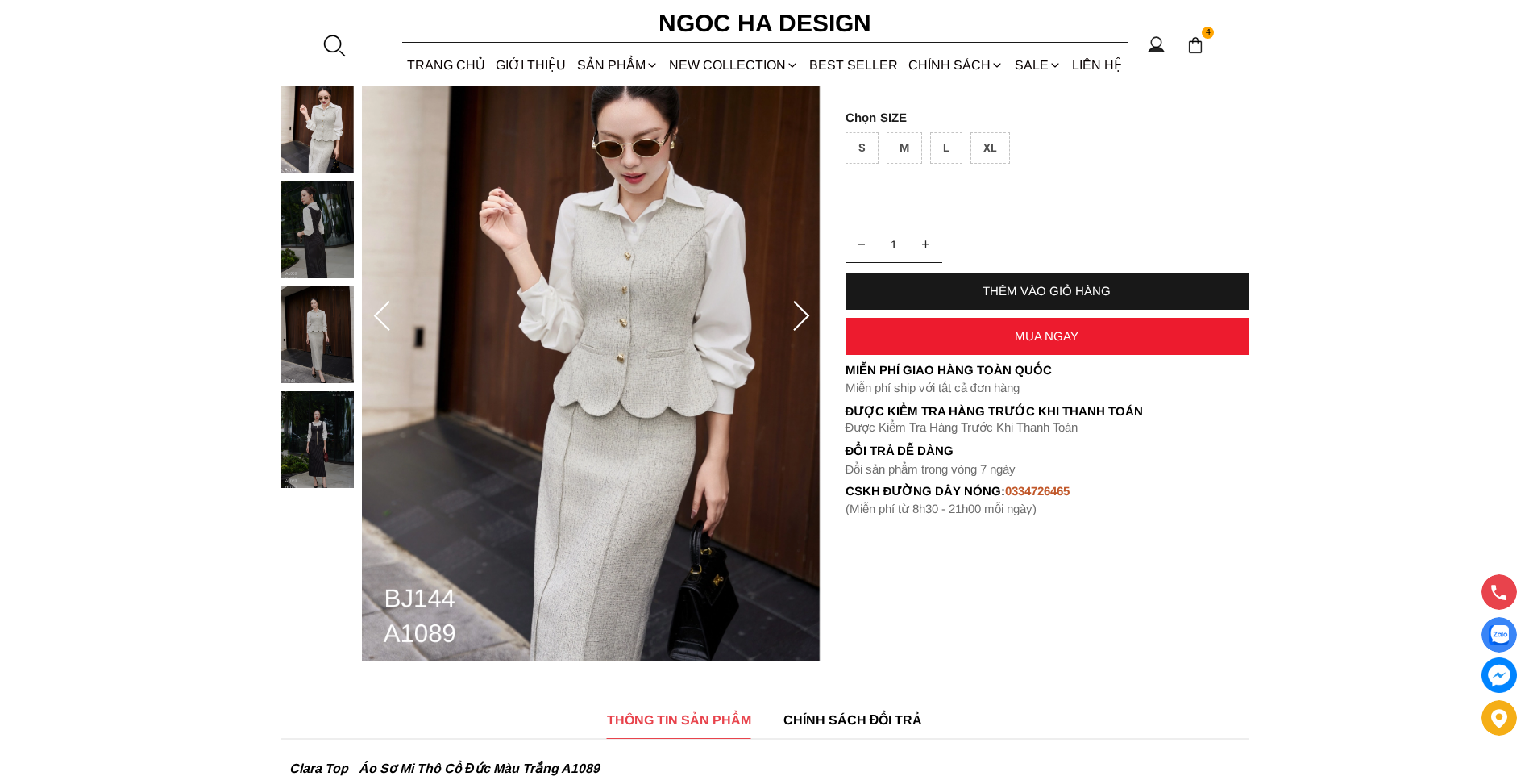
scroll to position [242, 0]
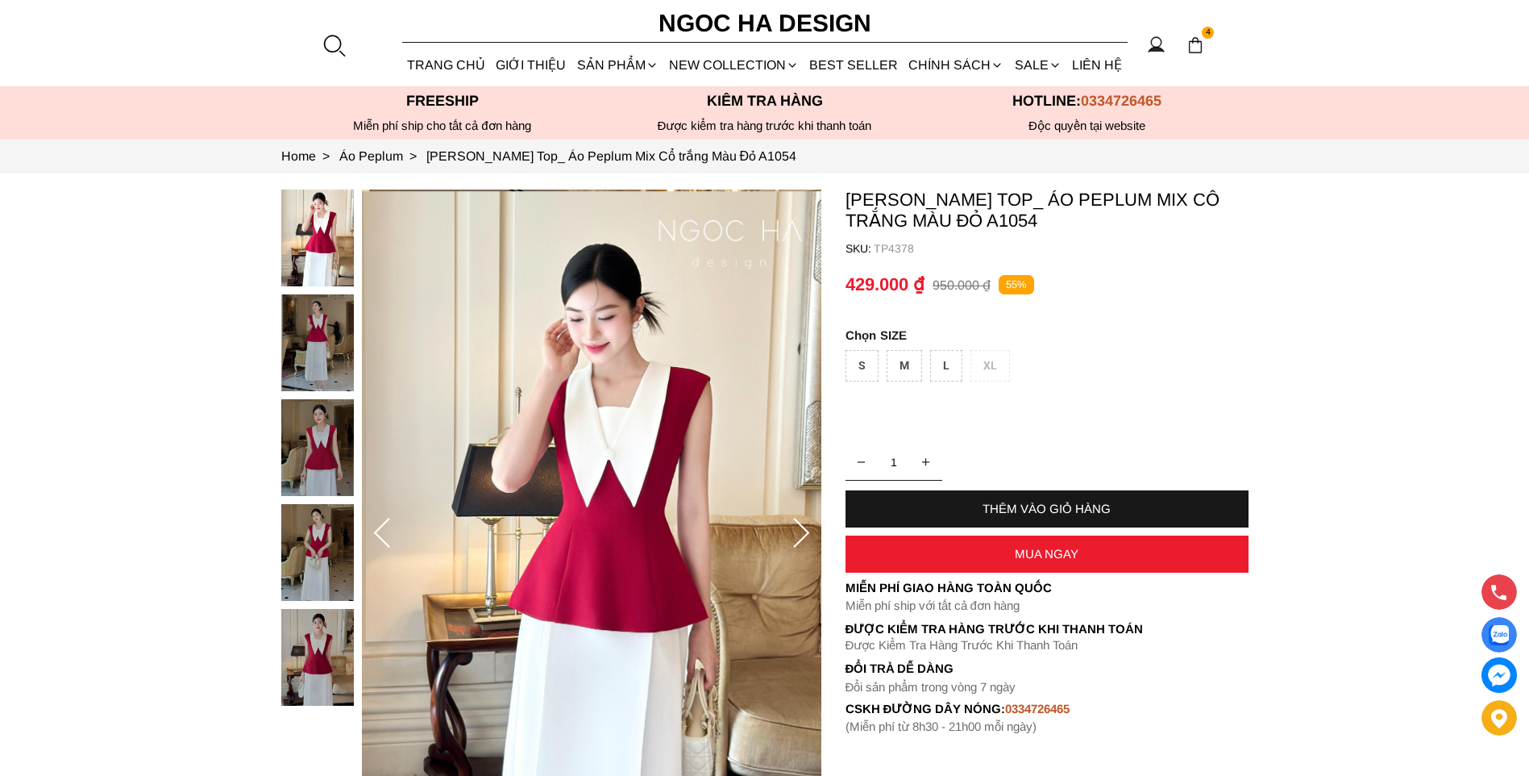
click at [314, 446] on img at bounding box center [317, 447] width 73 height 97
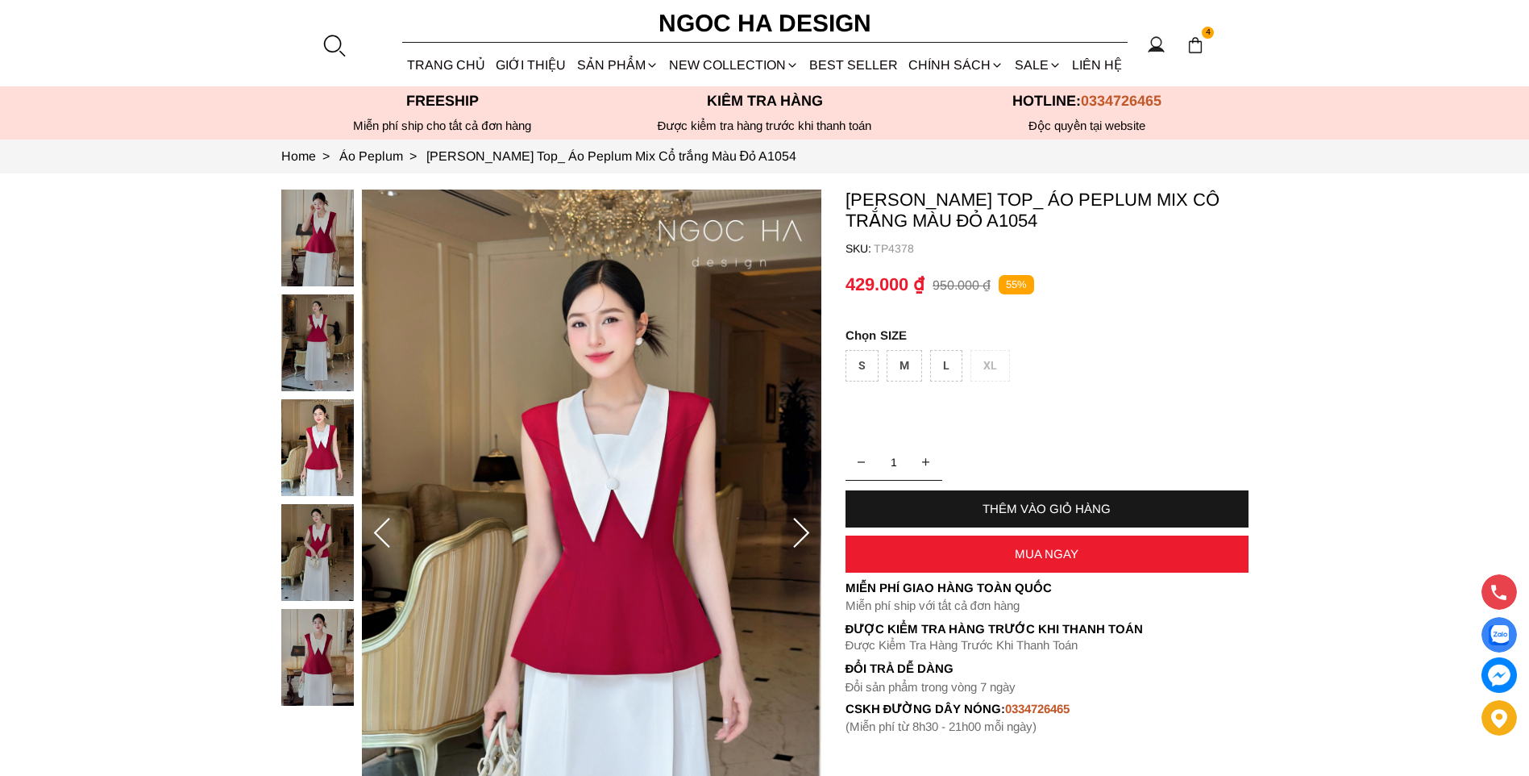
click at [309, 628] on img at bounding box center [317, 657] width 73 height 97
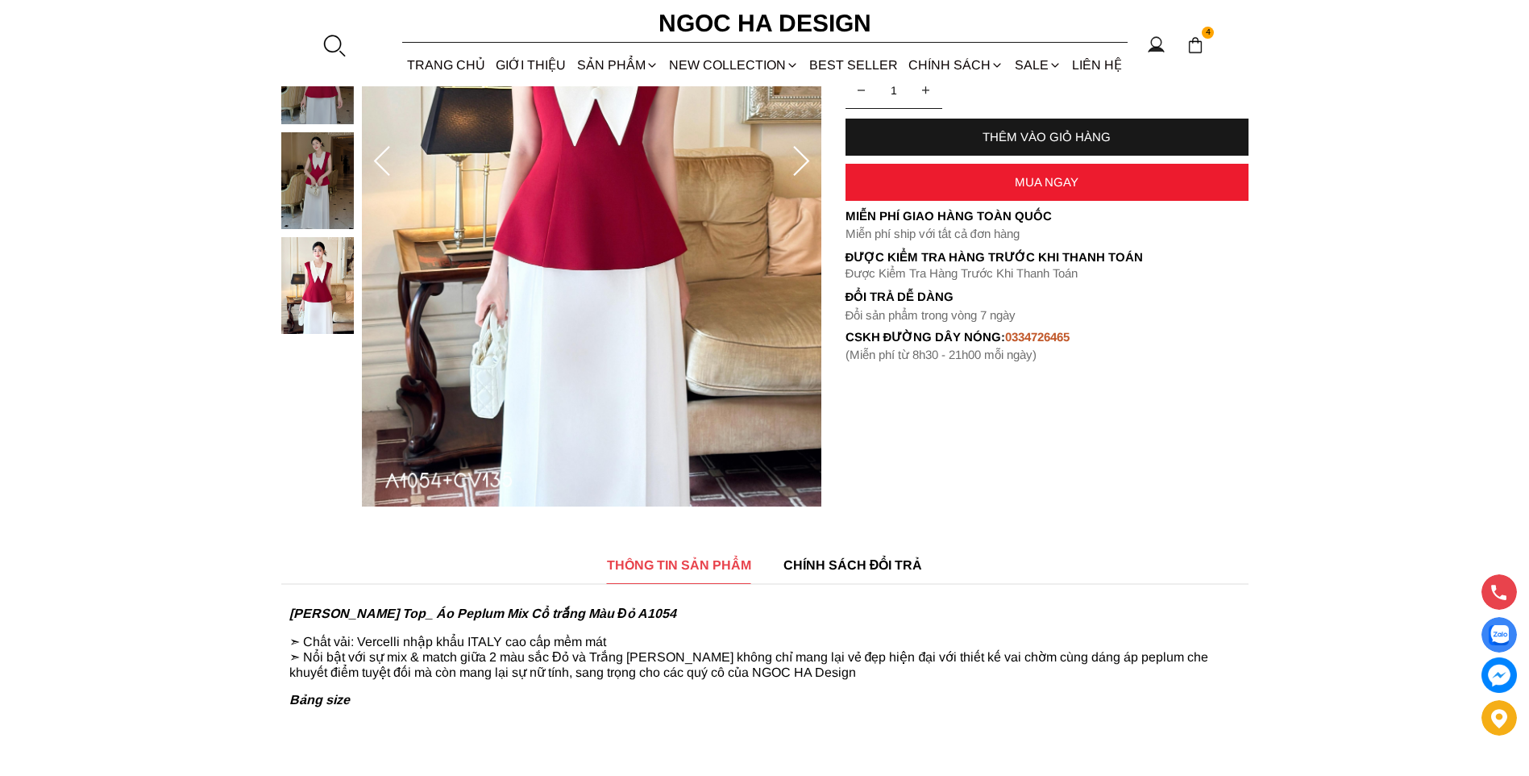
scroll to position [242, 0]
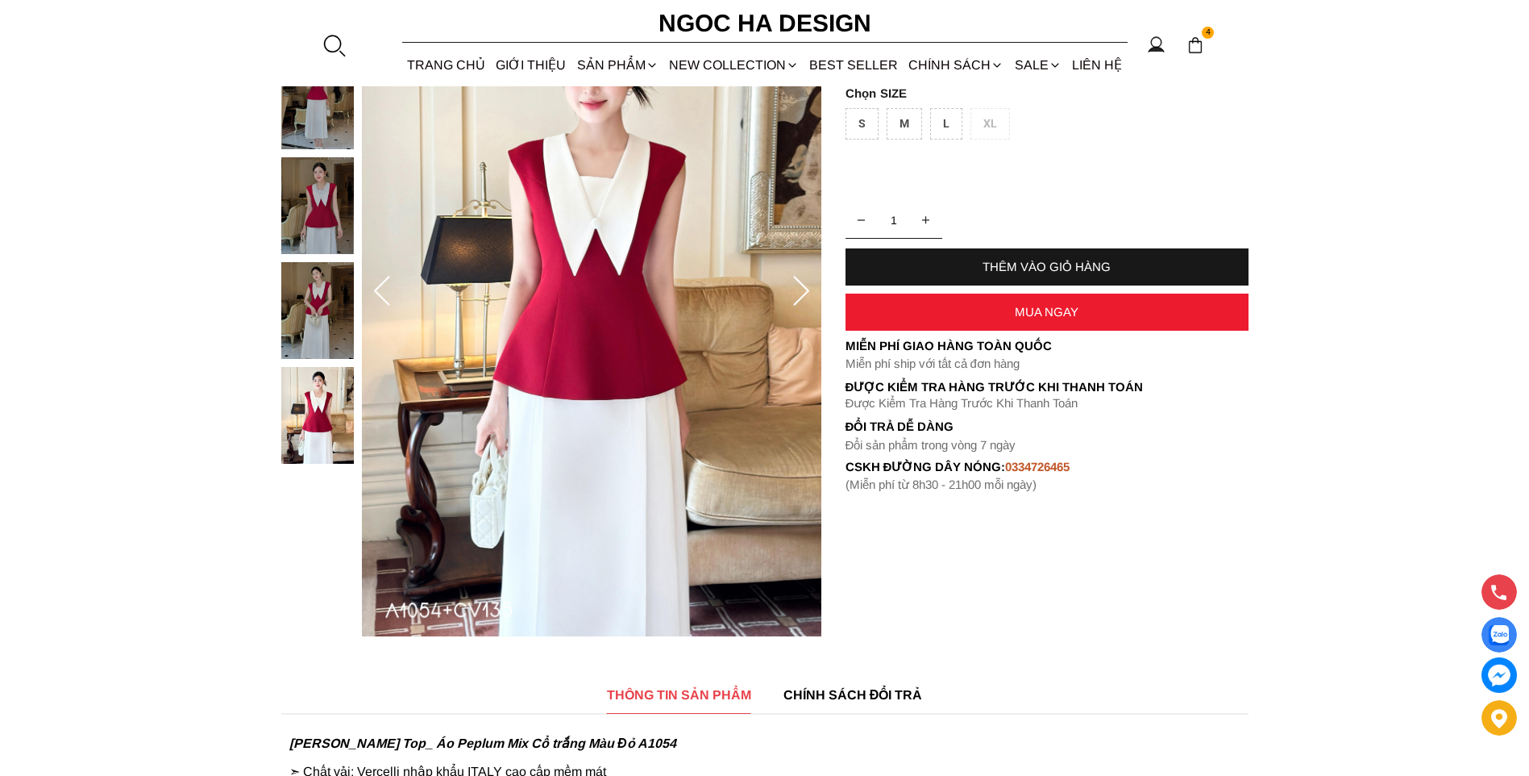
click at [304, 388] on img at bounding box center [317, 415] width 73 height 97
click at [306, 332] on img at bounding box center [317, 310] width 73 height 97
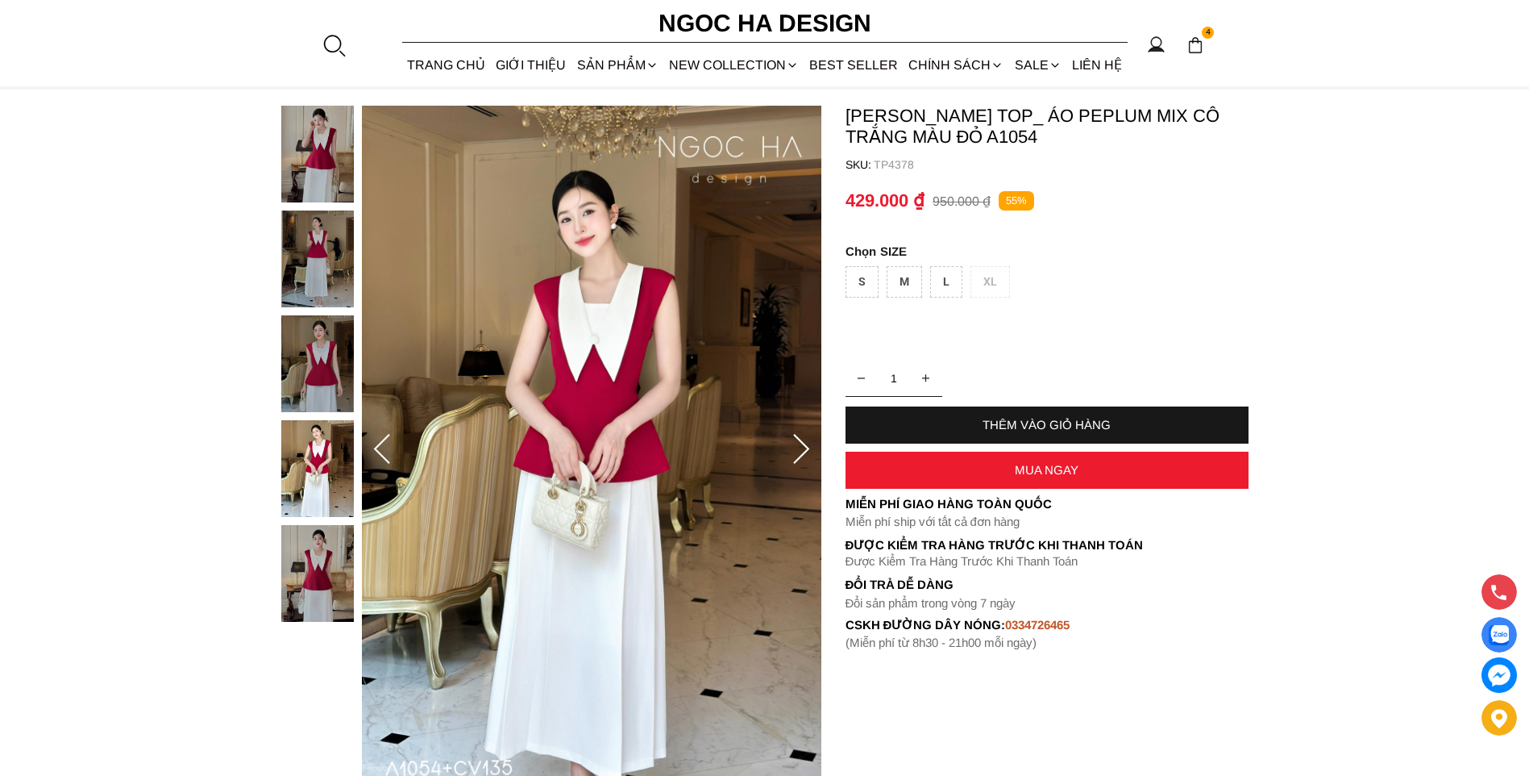
scroll to position [81, 0]
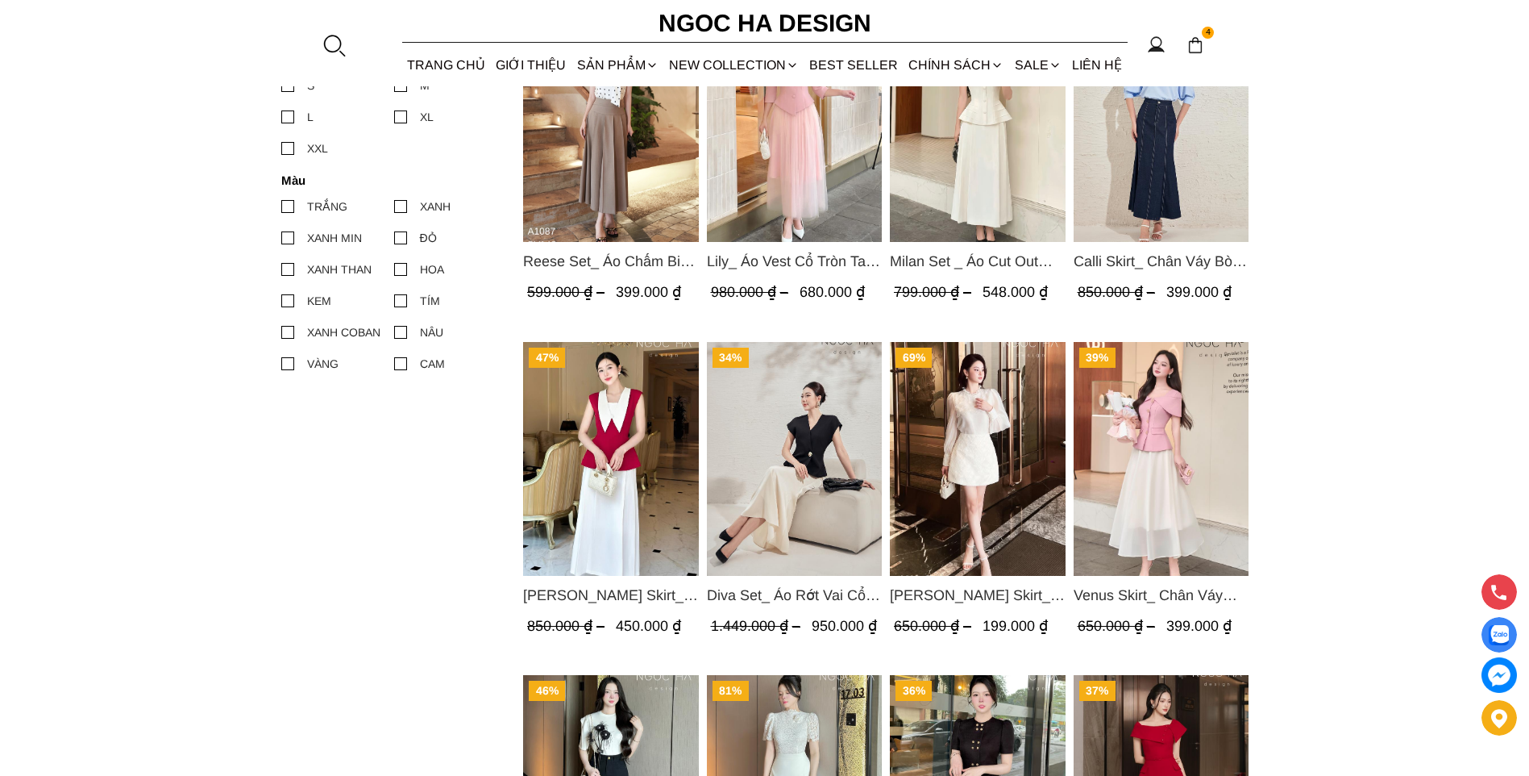
scroll to position [726, 0]
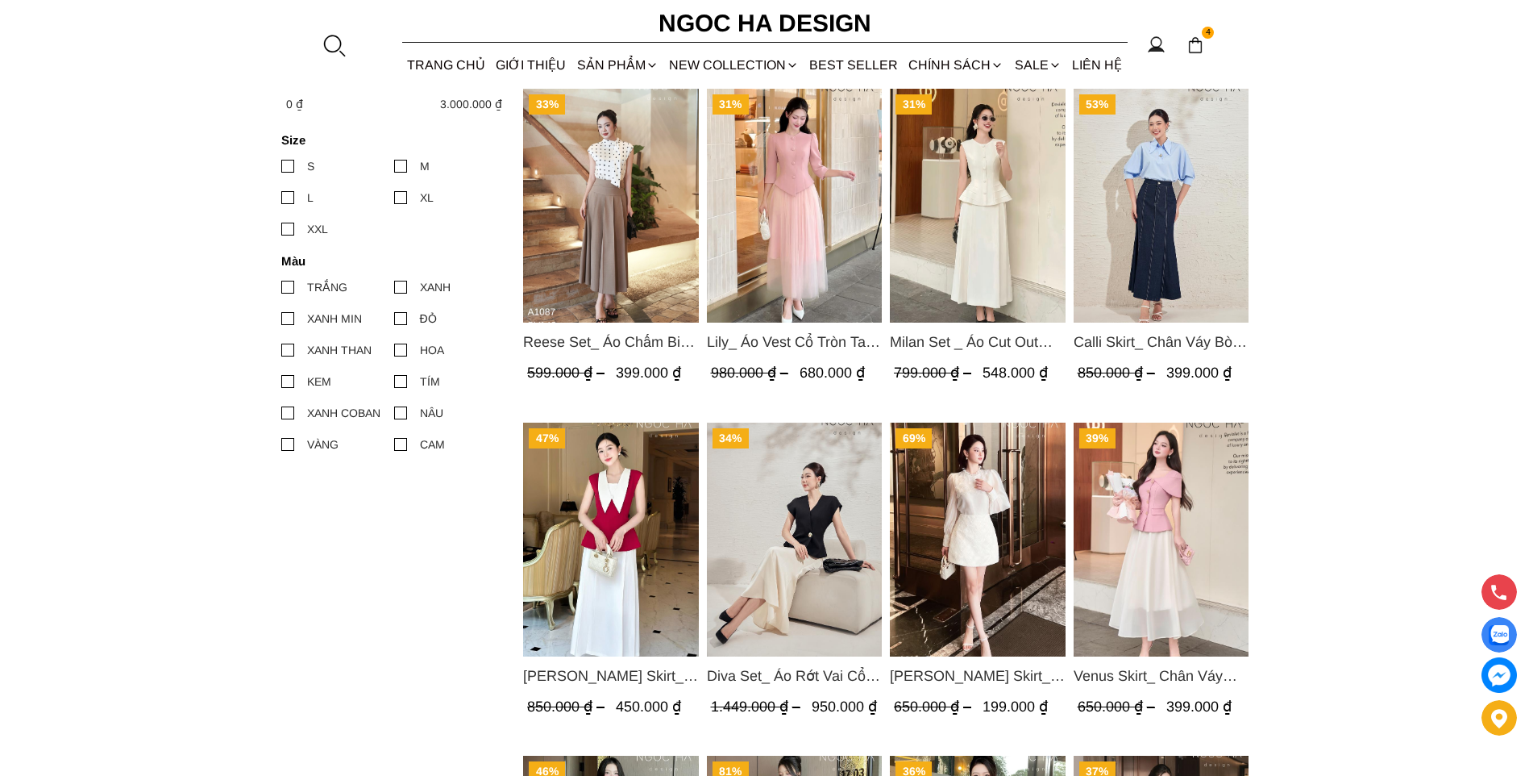
click at [1154, 221] on img "Product image - Calli Skirt_ Chân Váy Bò Đuôi Cá May Chỉ Nổi CV137" at bounding box center [1161, 206] width 176 height 234
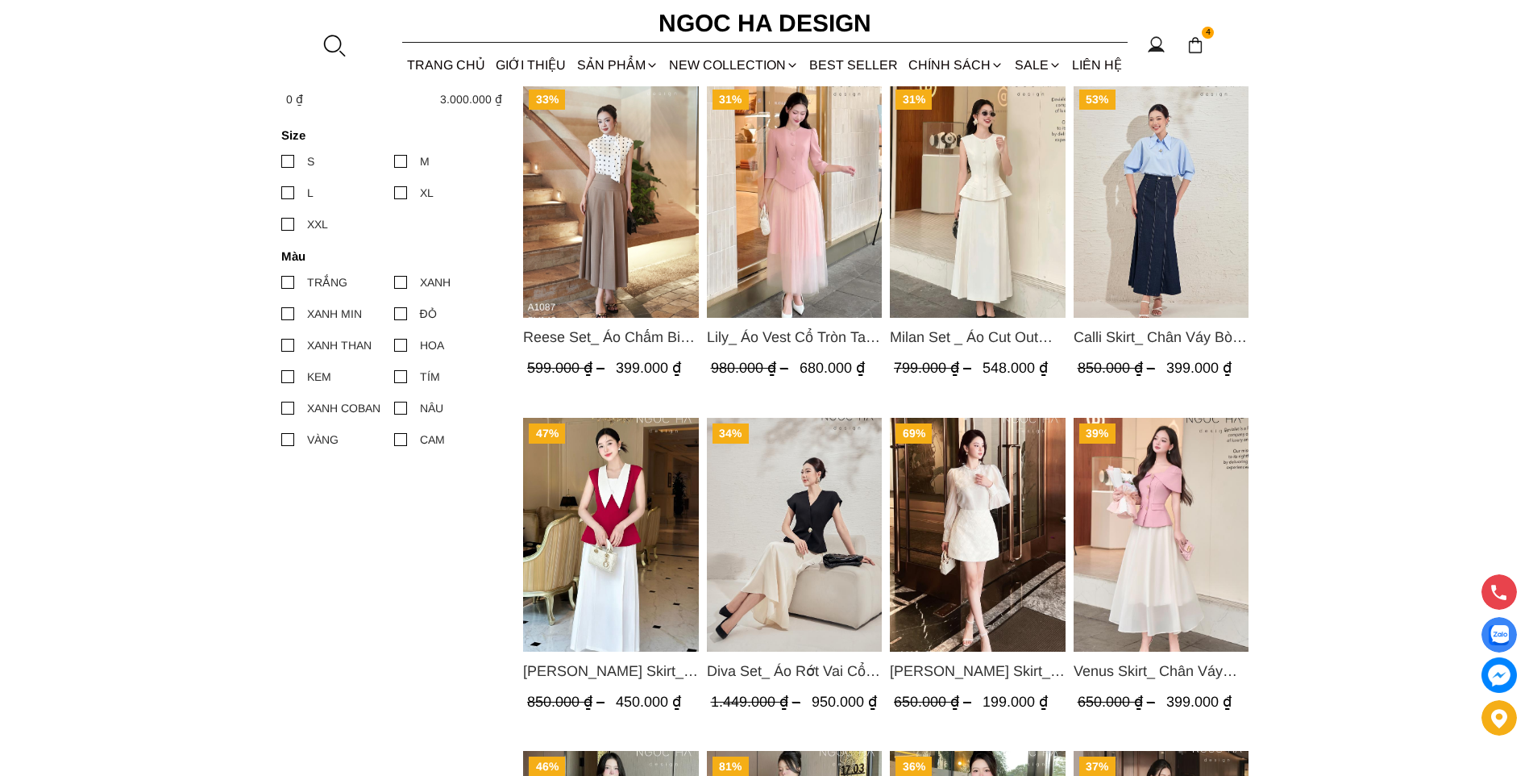
scroll to position [489, 0]
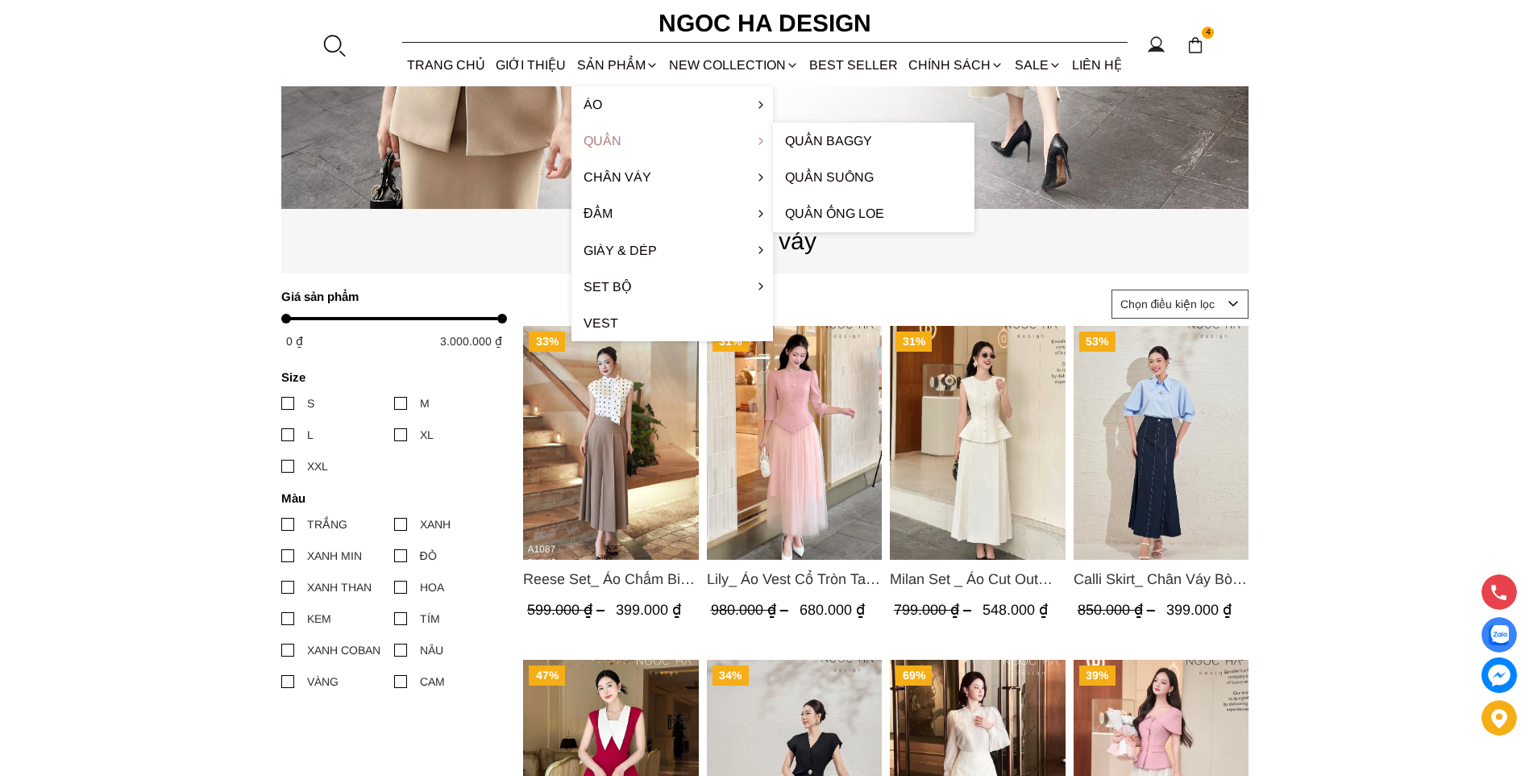
click at [622, 145] on link "Quần" at bounding box center [673, 141] width 202 height 36
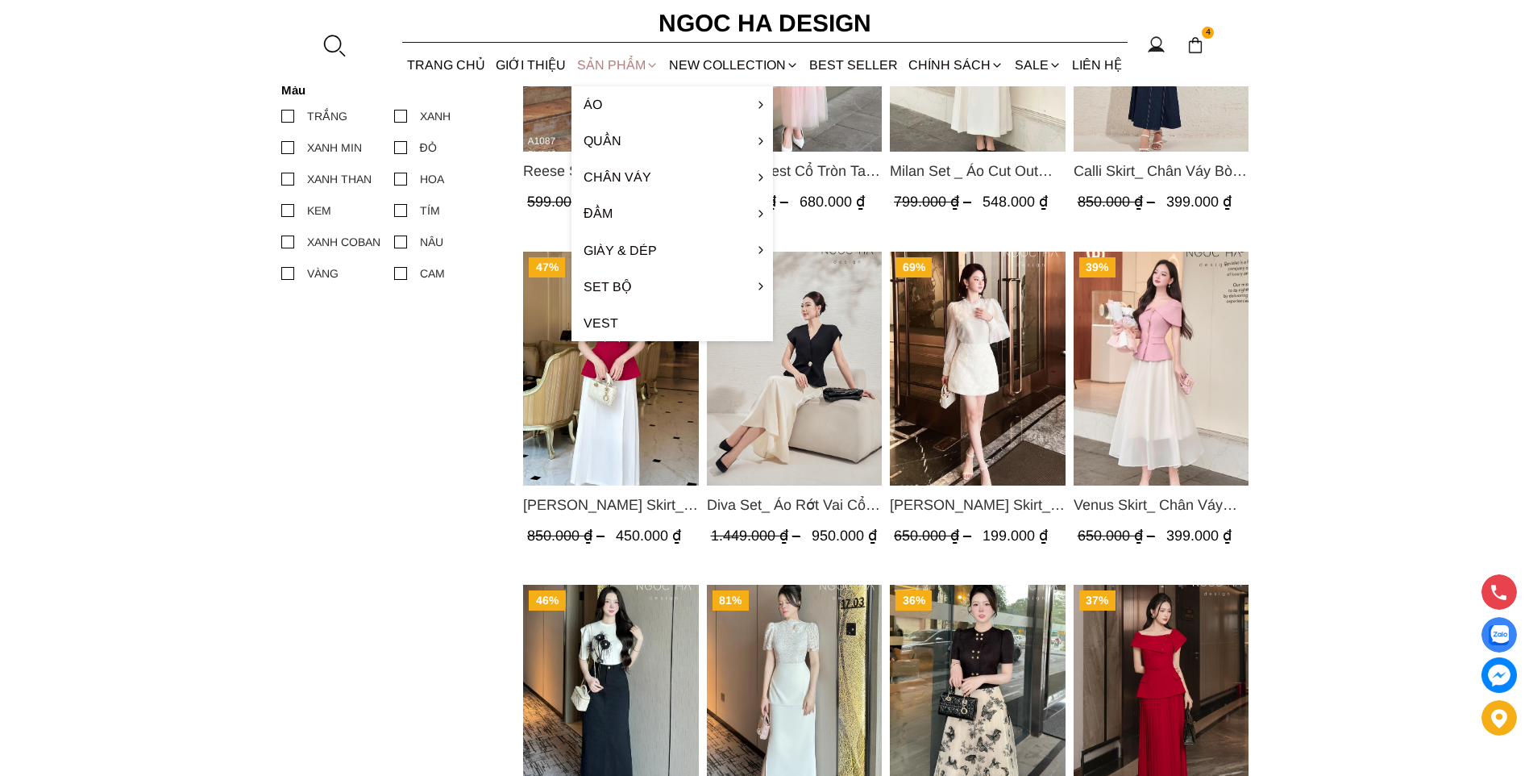
scroll to position [892, 0]
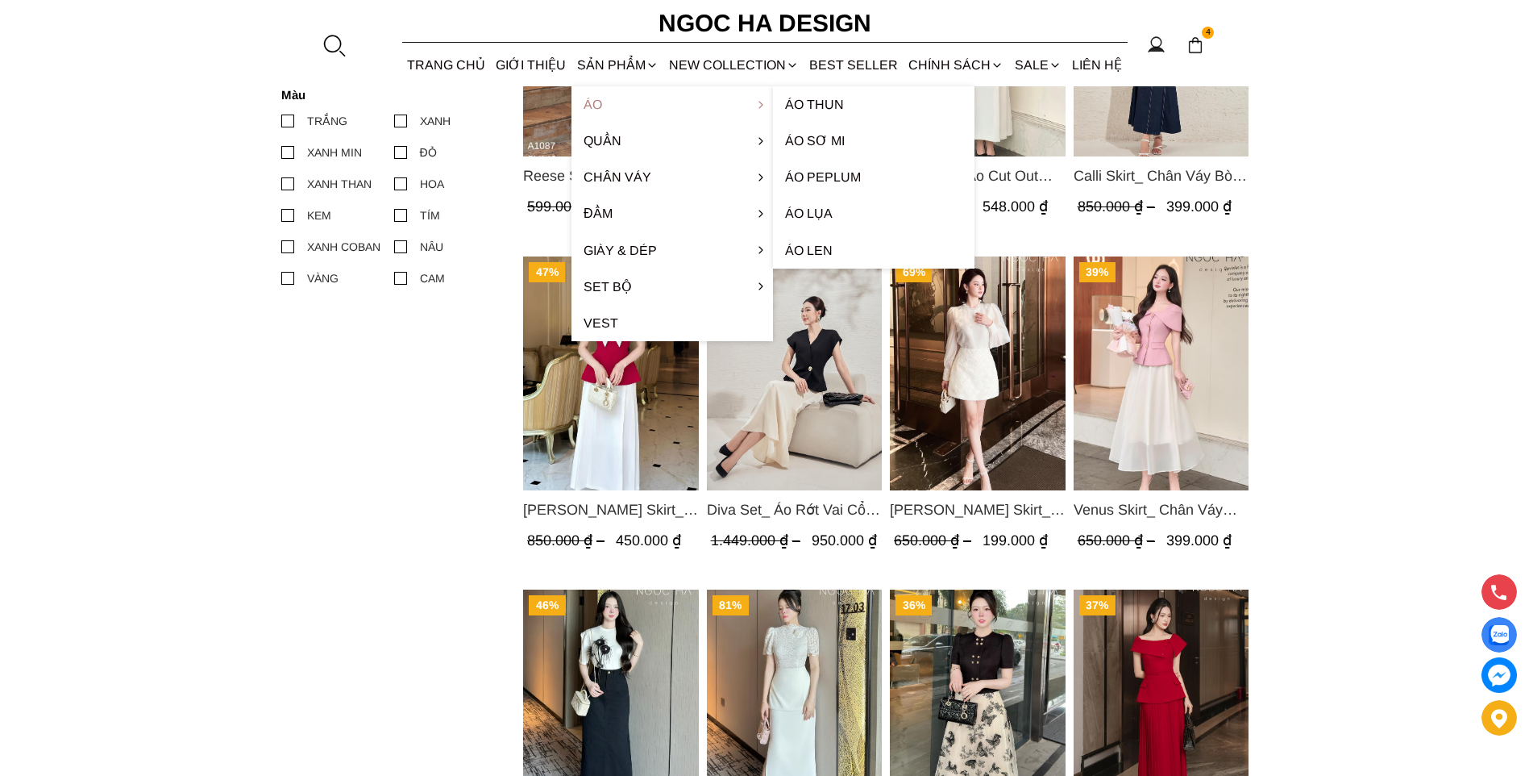
click at [607, 109] on link "Áo" at bounding box center [673, 104] width 202 height 36
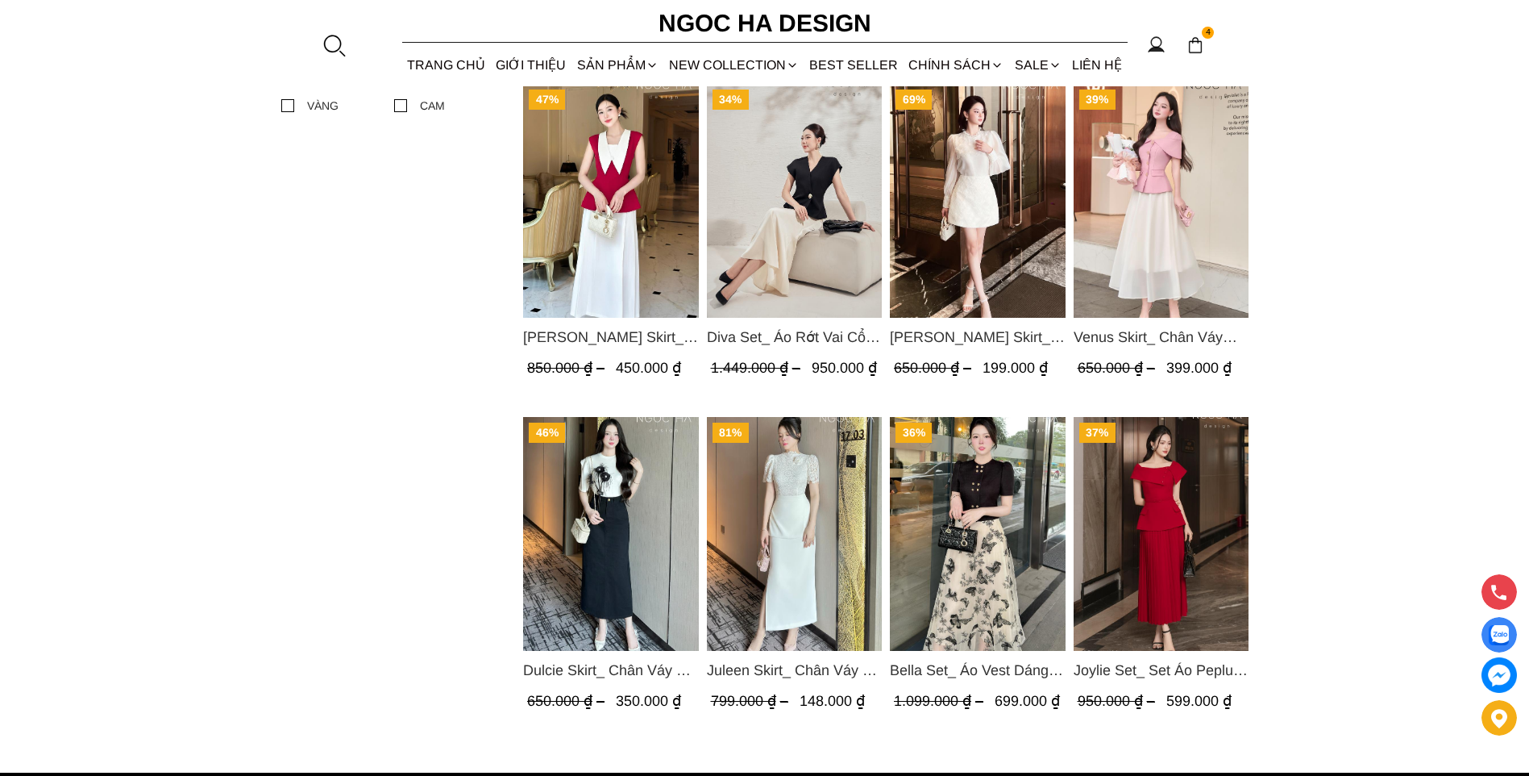
scroll to position [1295, 0]
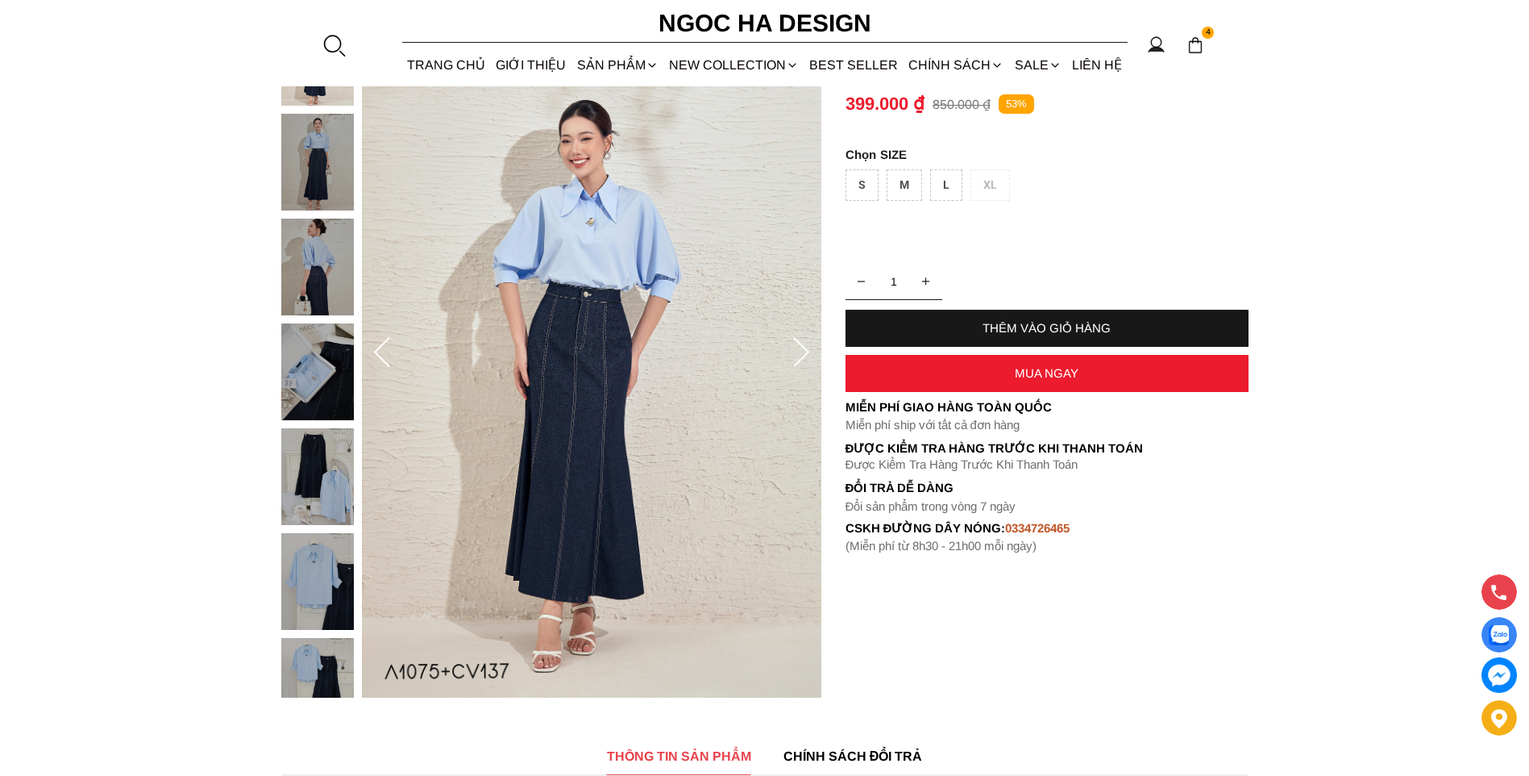
scroll to position [242, 0]
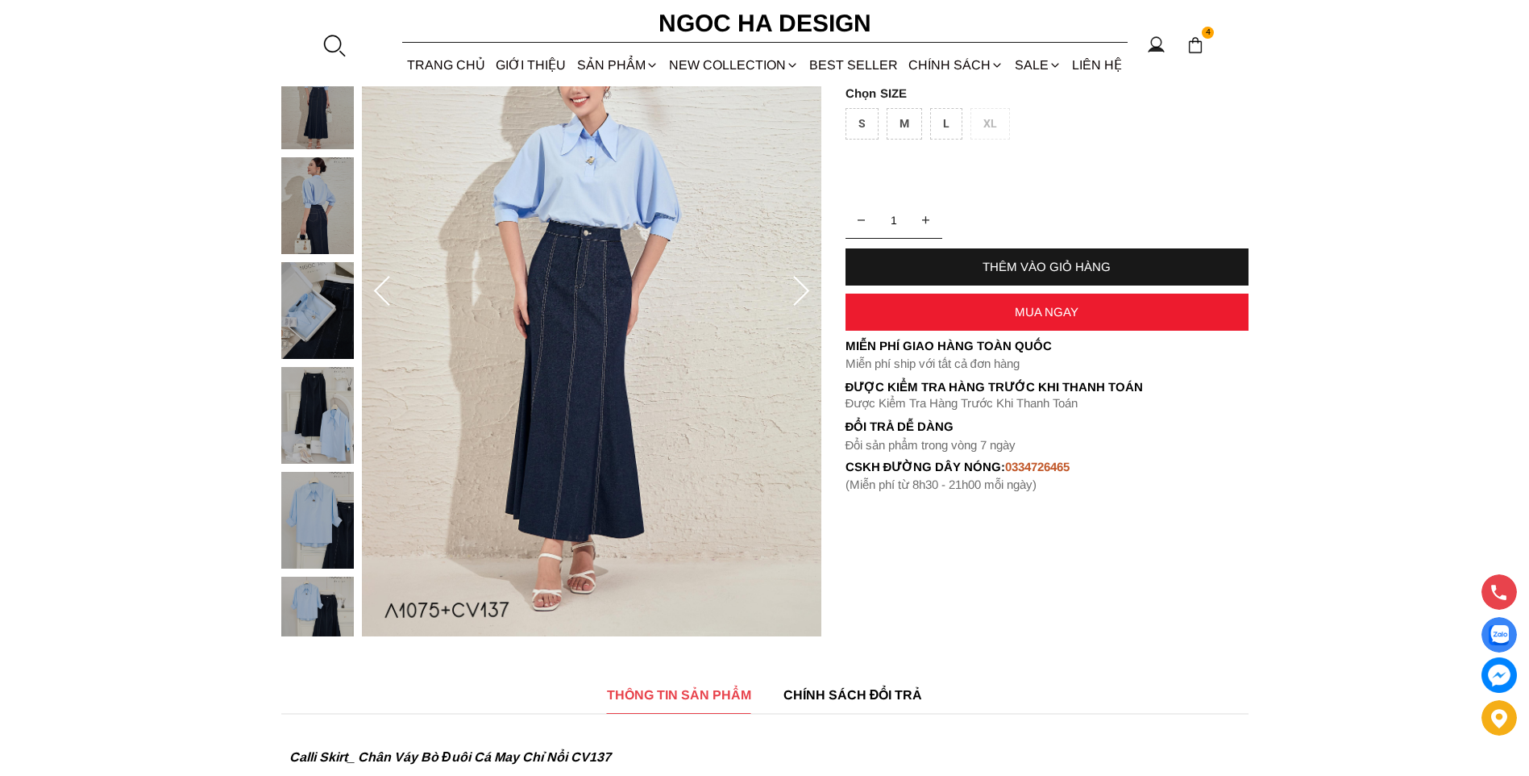
click at [317, 237] on img at bounding box center [317, 205] width 73 height 97
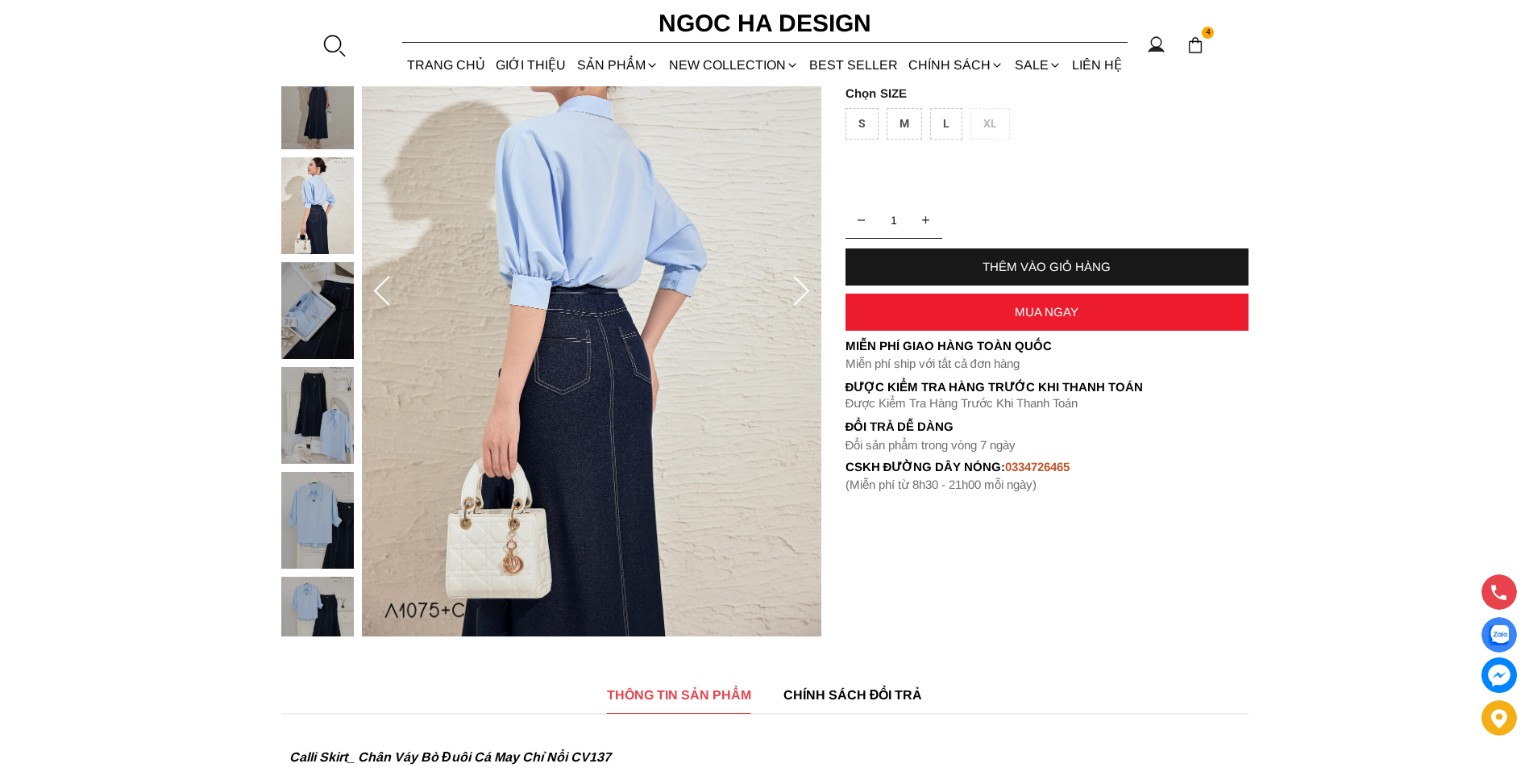
click at [296, 143] on div at bounding box center [321, 472] width 81 height 1048
click at [285, 507] on img at bounding box center [317, 520] width 73 height 97
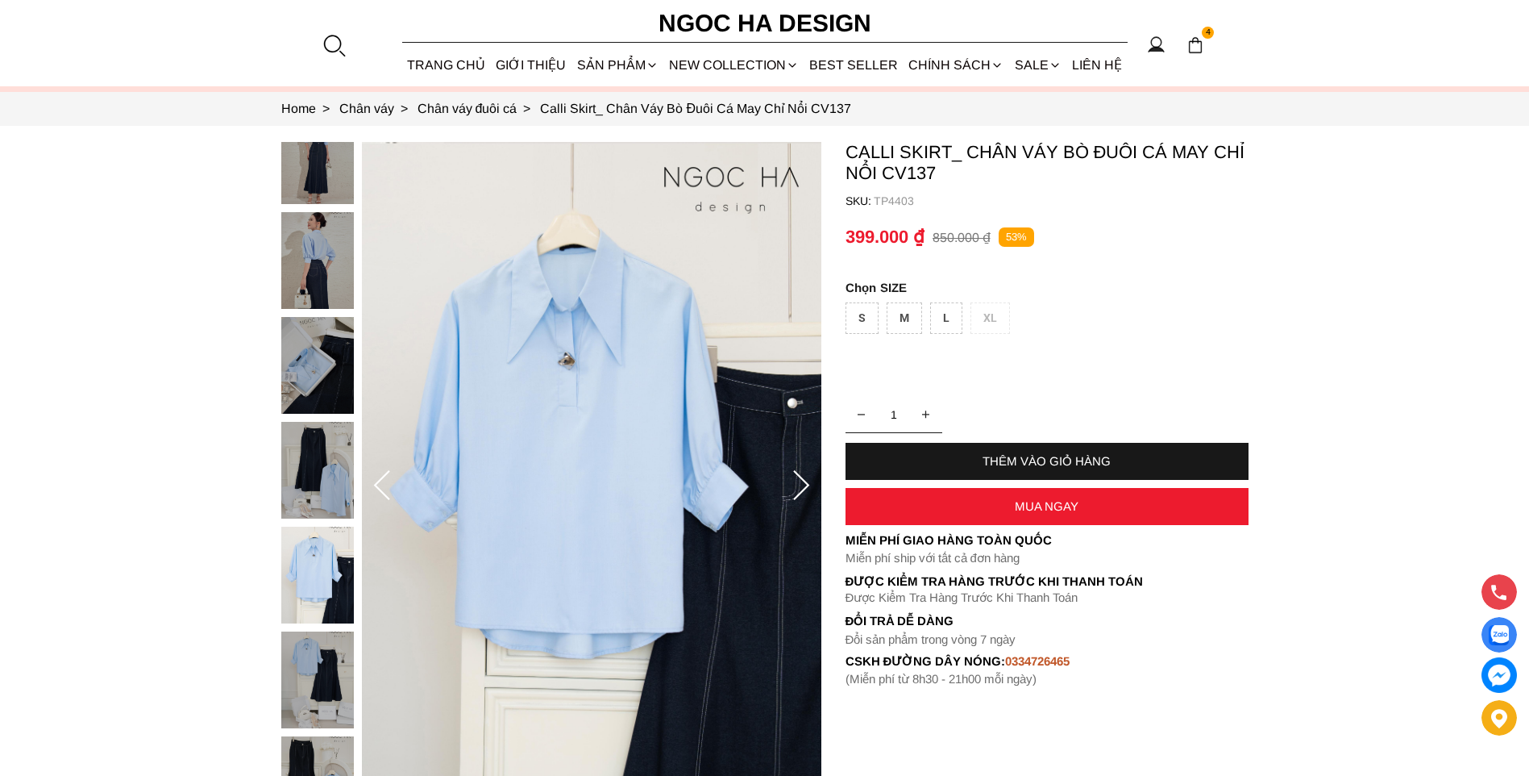
scroll to position [0, 0]
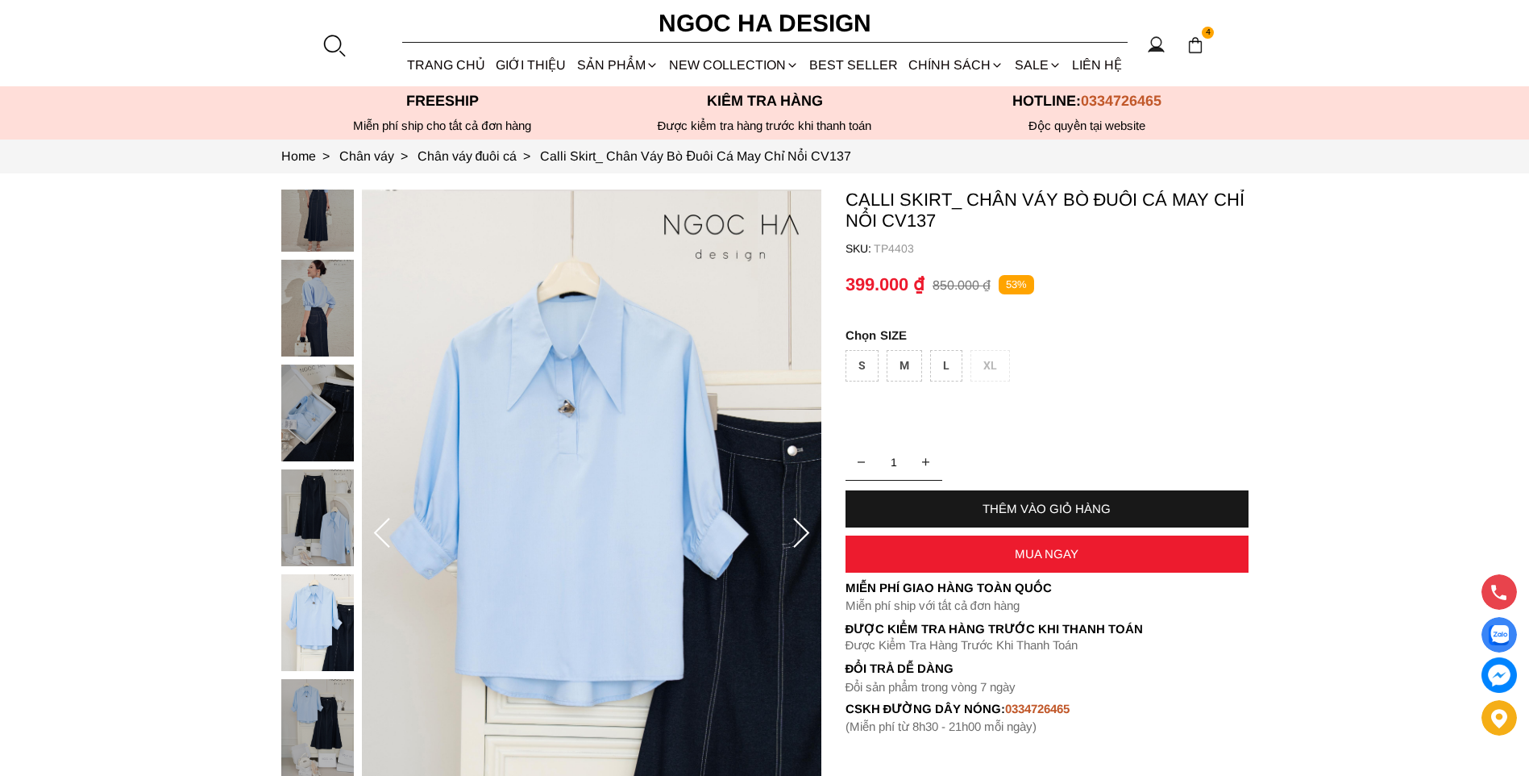
click at [328, 235] on img at bounding box center [317, 203] width 73 height 97
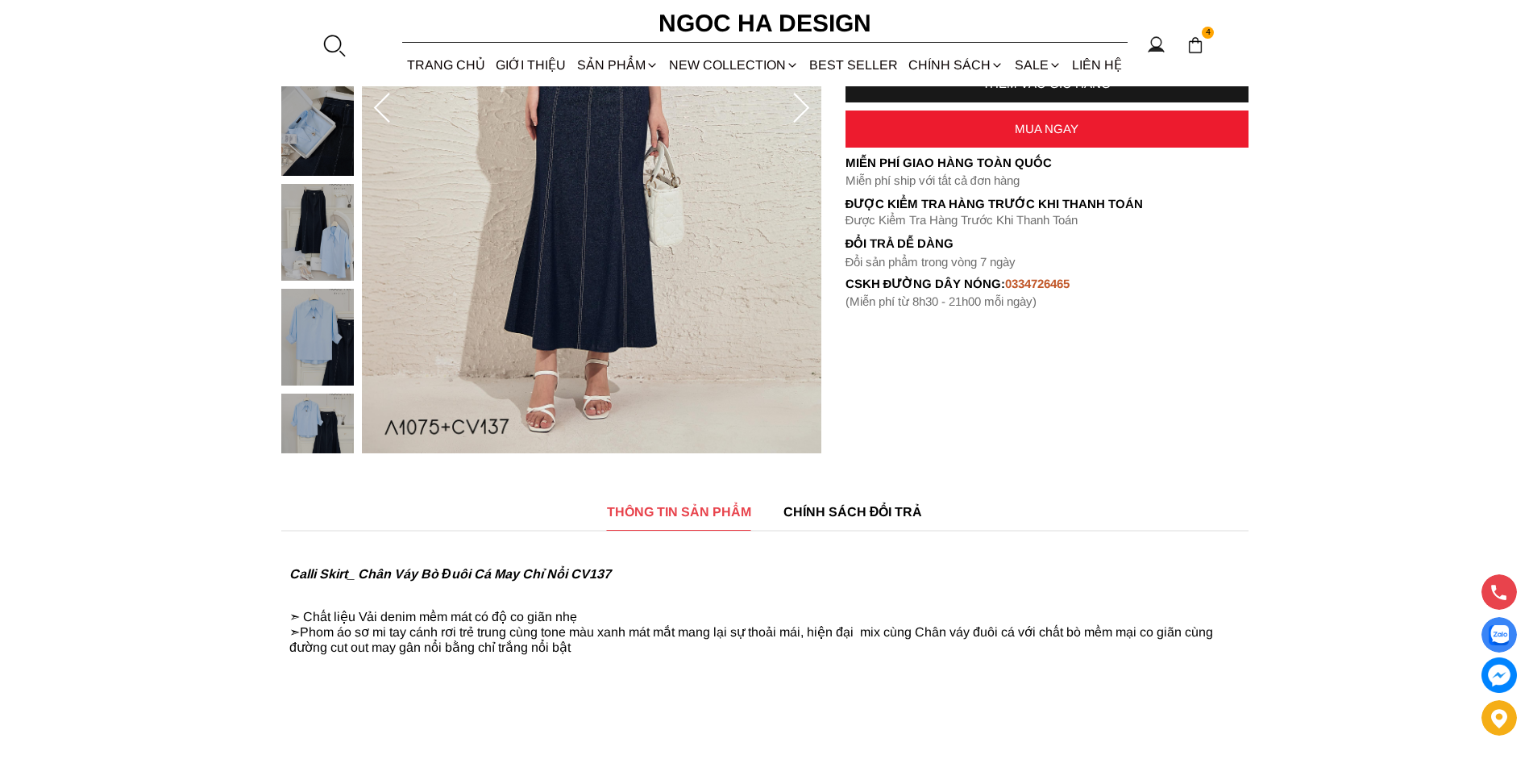
scroll to position [403, 0]
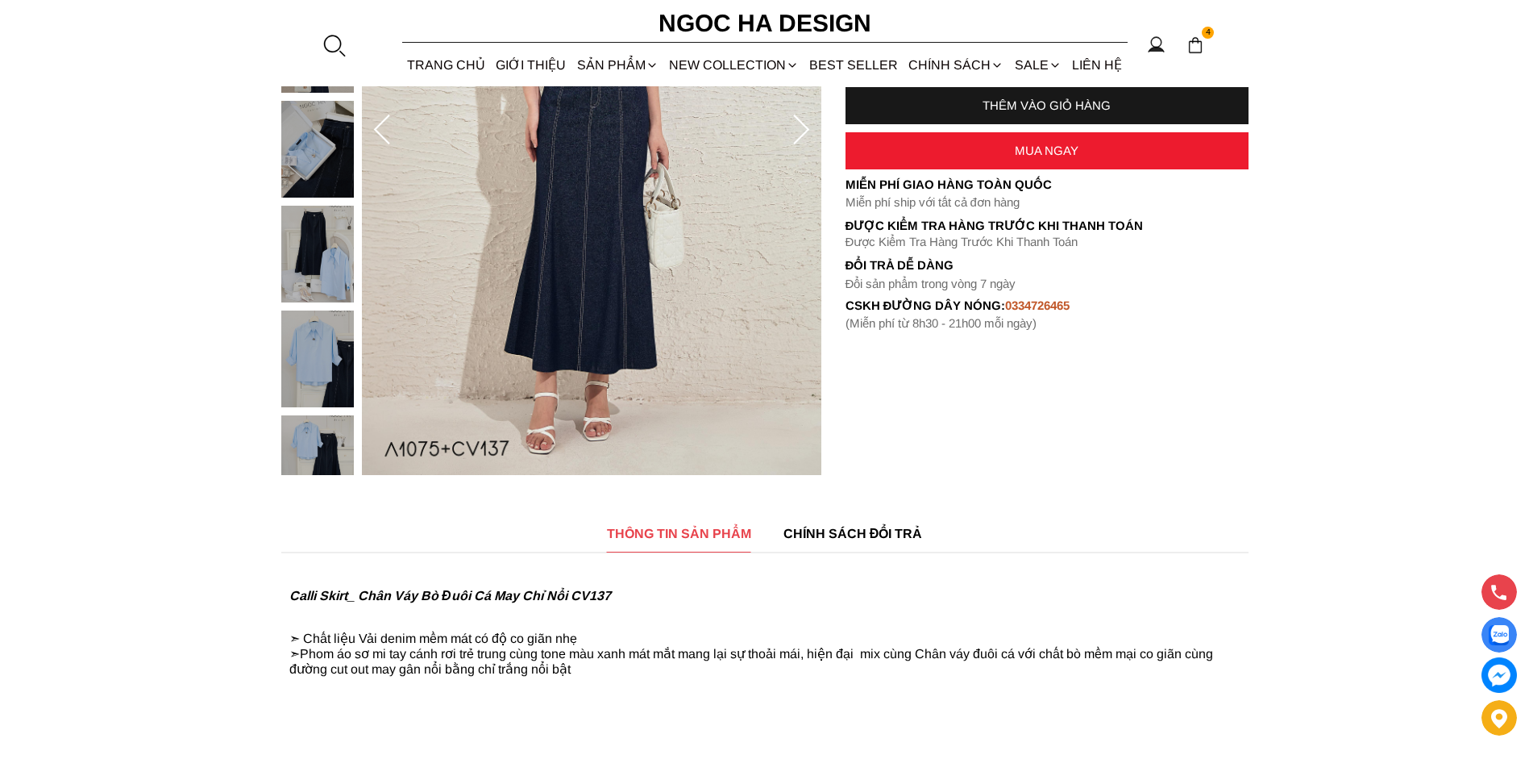
click at [720, 532] on span "THÔNG TIN SẢN PHẨM" at bounding box center [679, 533] width 144 height 20
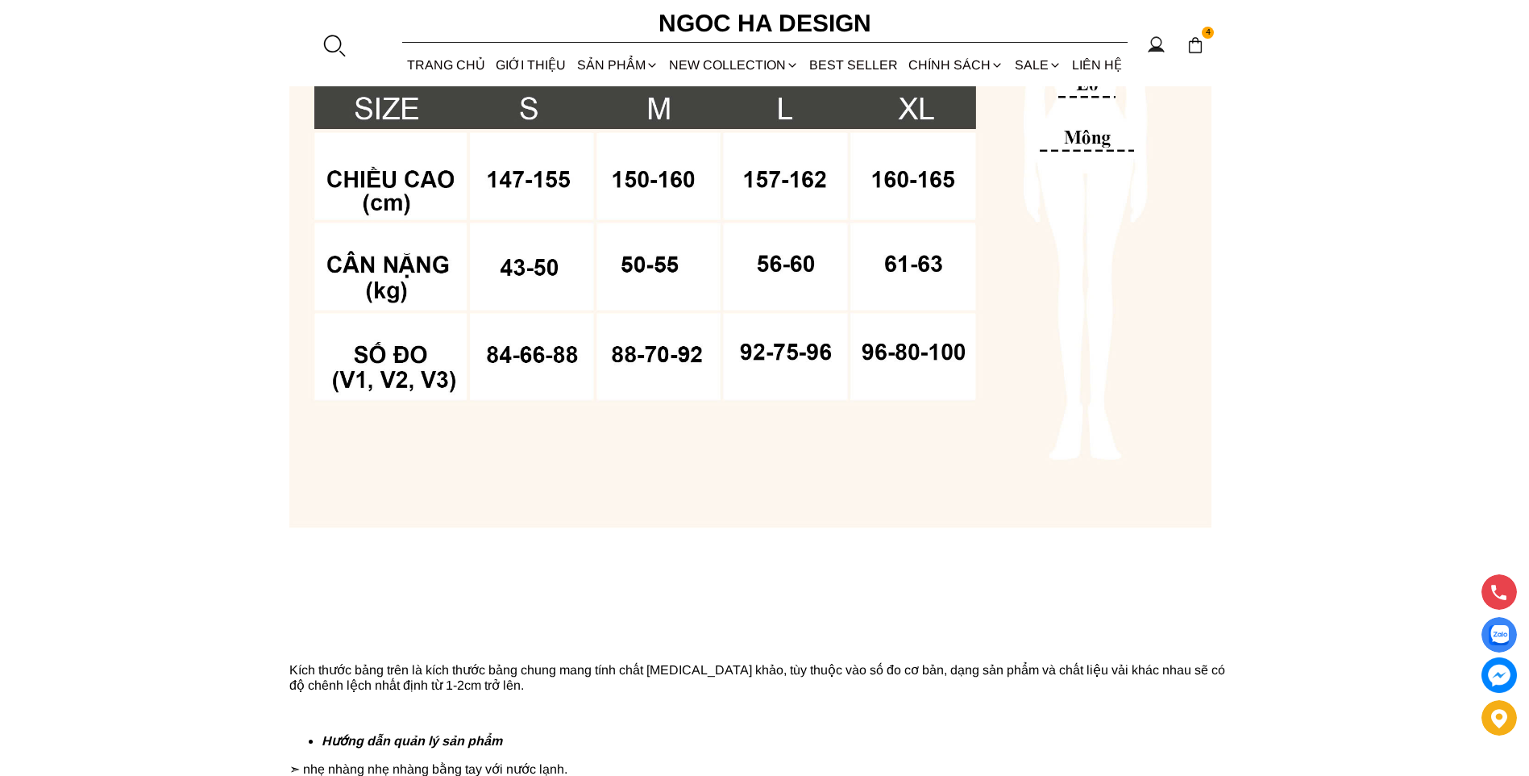
scroll to position [1371, 0]
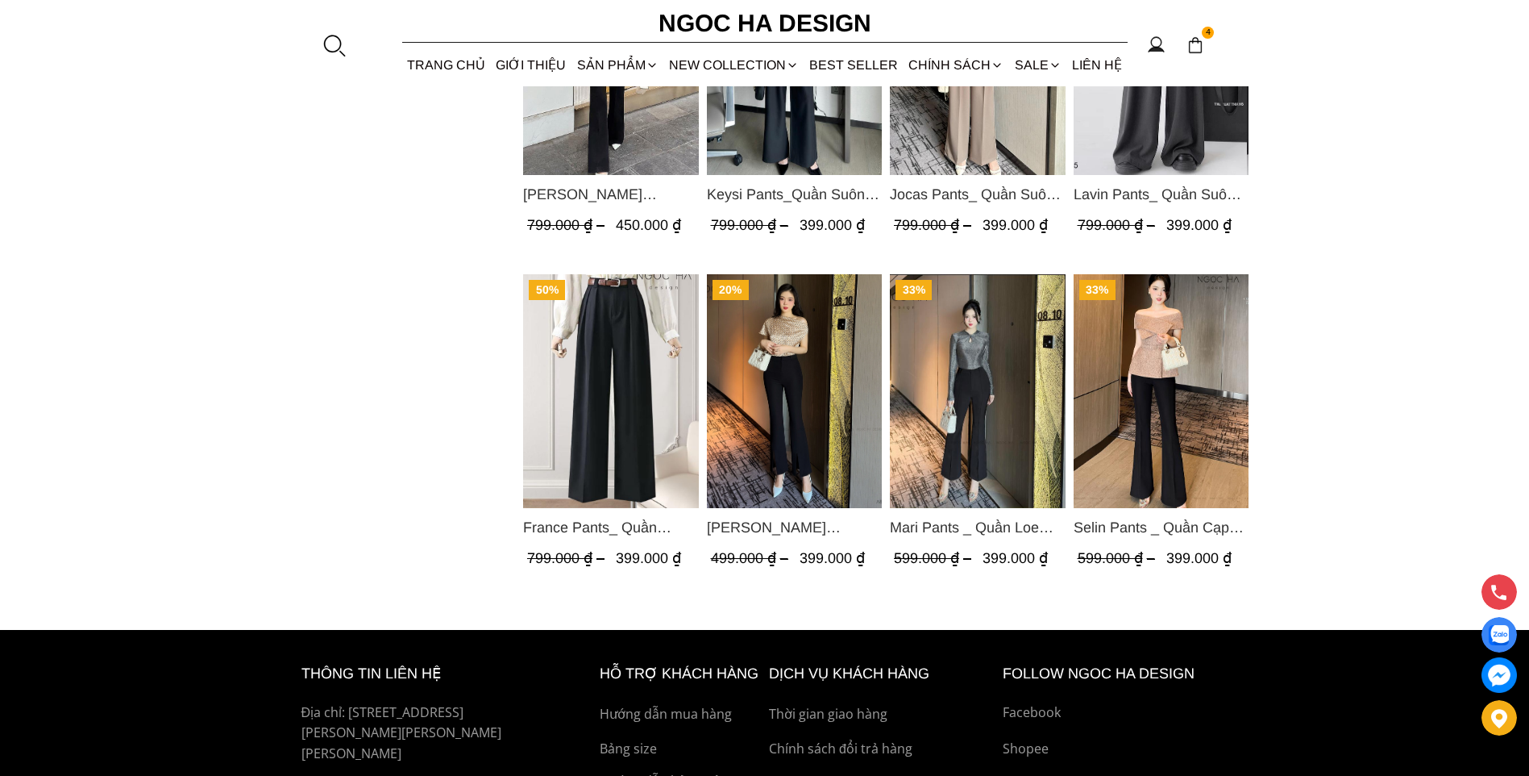
scroll to position [1209, 0]
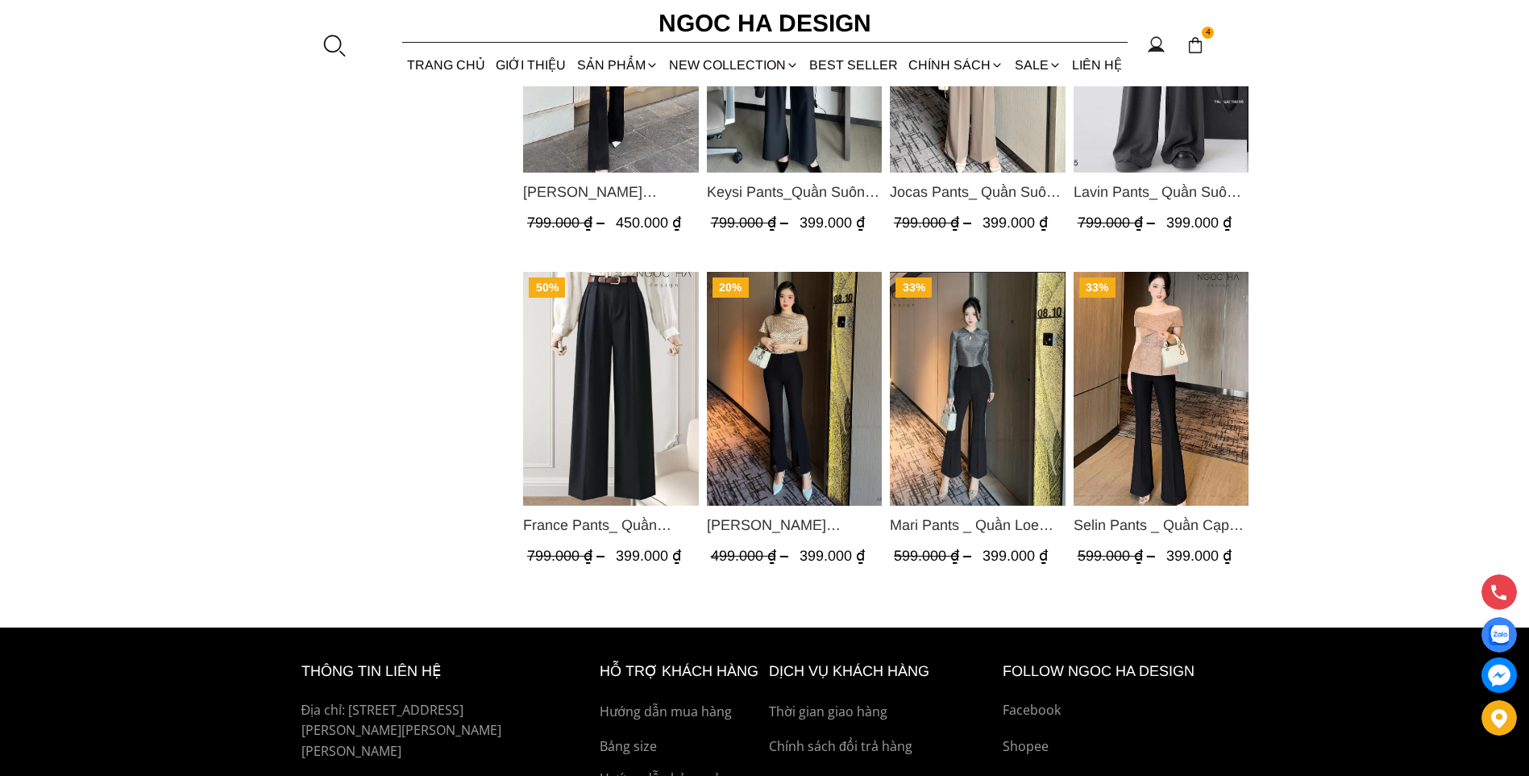
click at [1204, 531] on span "Selin Pants _ Quần Cạp Cao Xếp Ly Giữa 2 màu Đen, Cam - Q007" at bounding box center [1161, 525] width 176 height 23
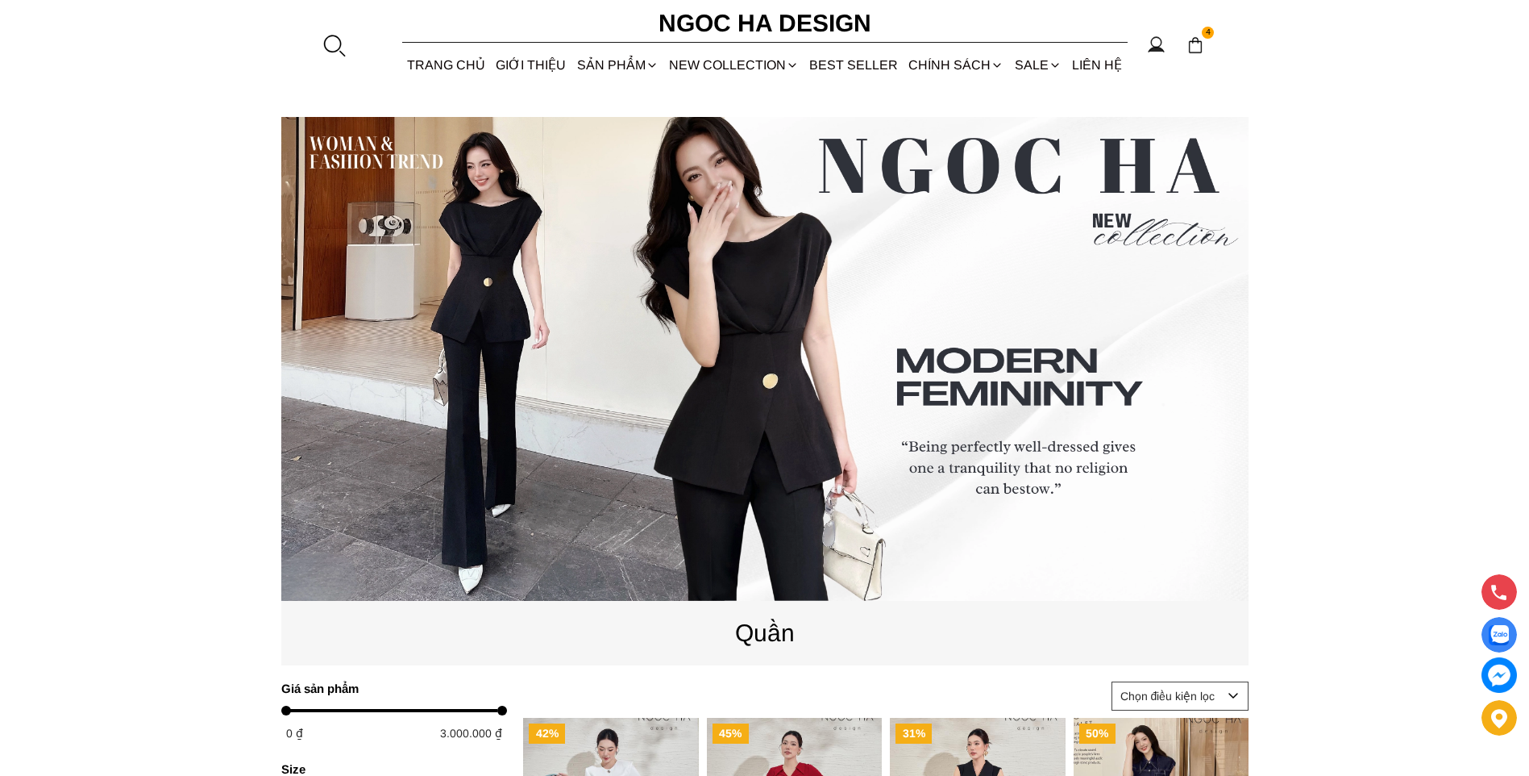
scroll to position [81, 0]
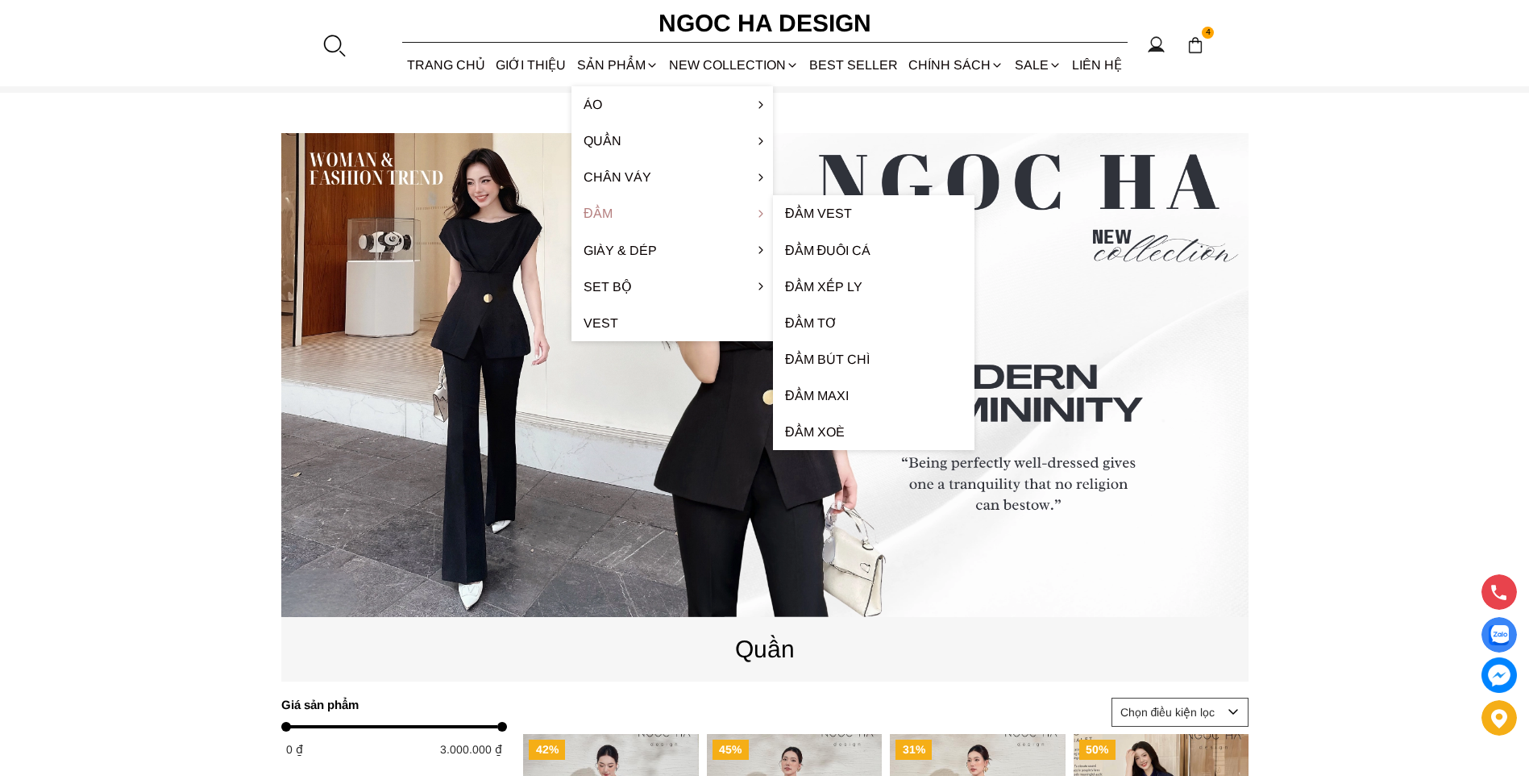
click at [600, 214] on link "Đầm" at bounding box center [673, 213] width 202 height 36
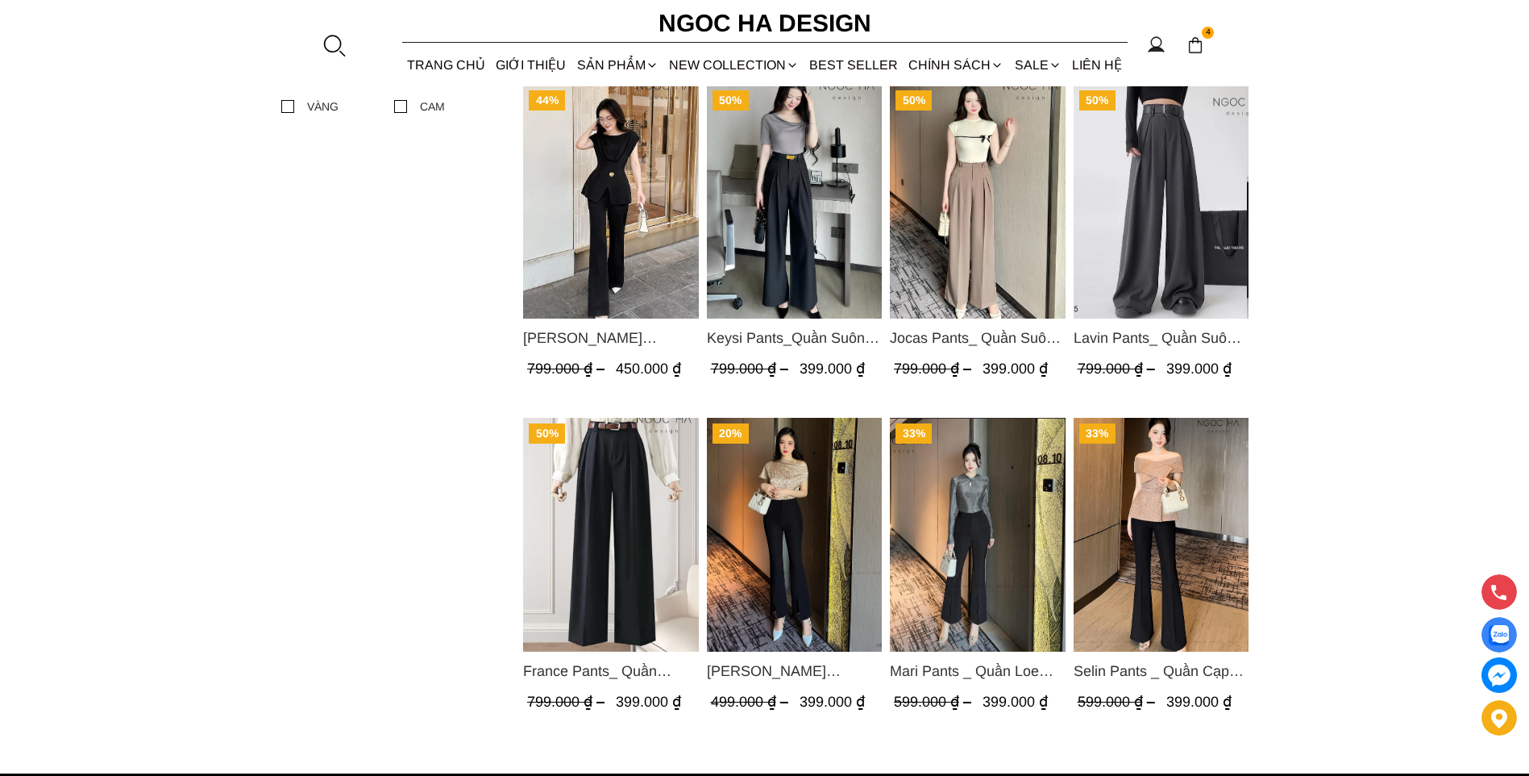
scroll to position [1053, 0]
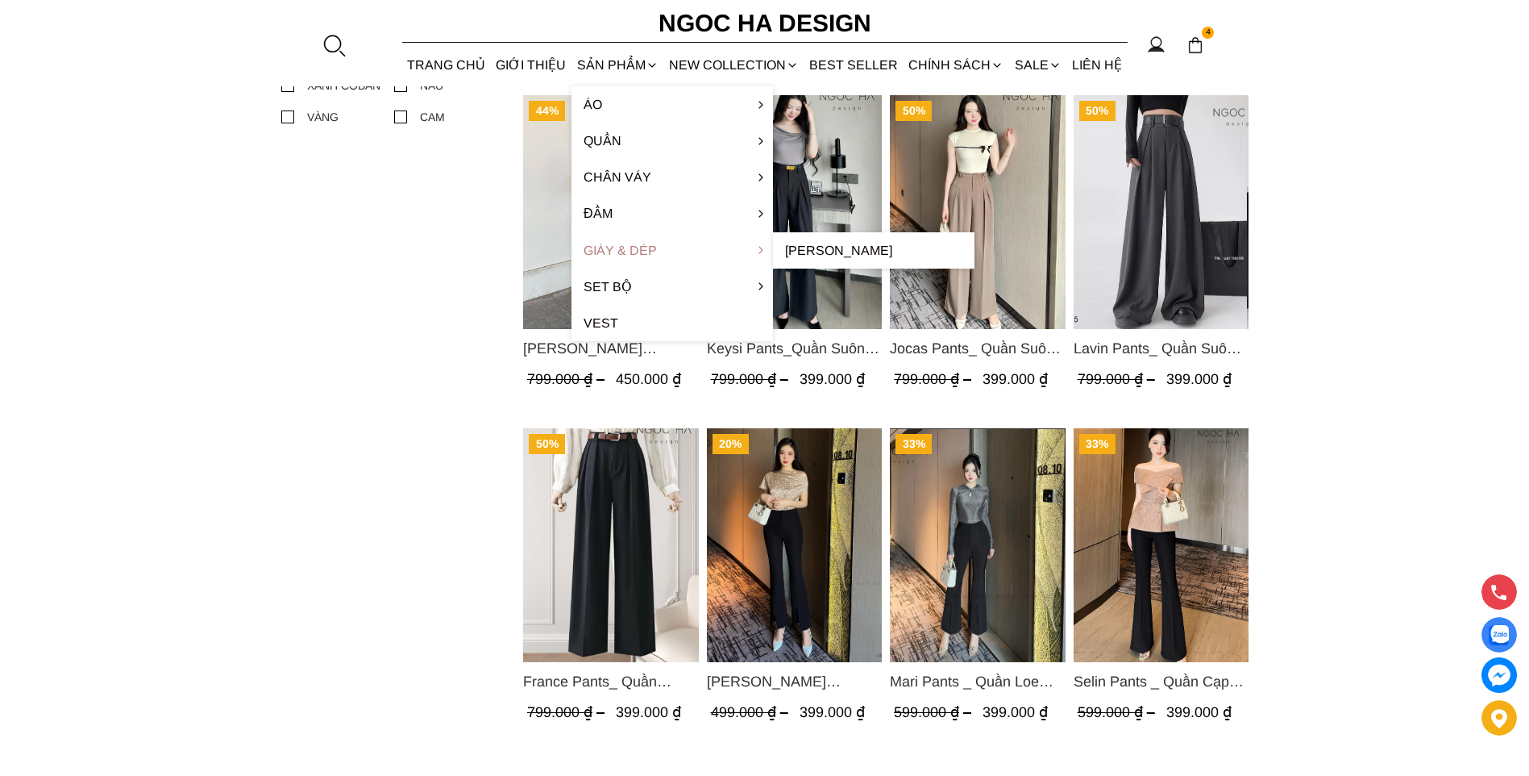
click at [601, 247] on link "Giày & Dép" at bounding box center [673, 250] width 202 height 36
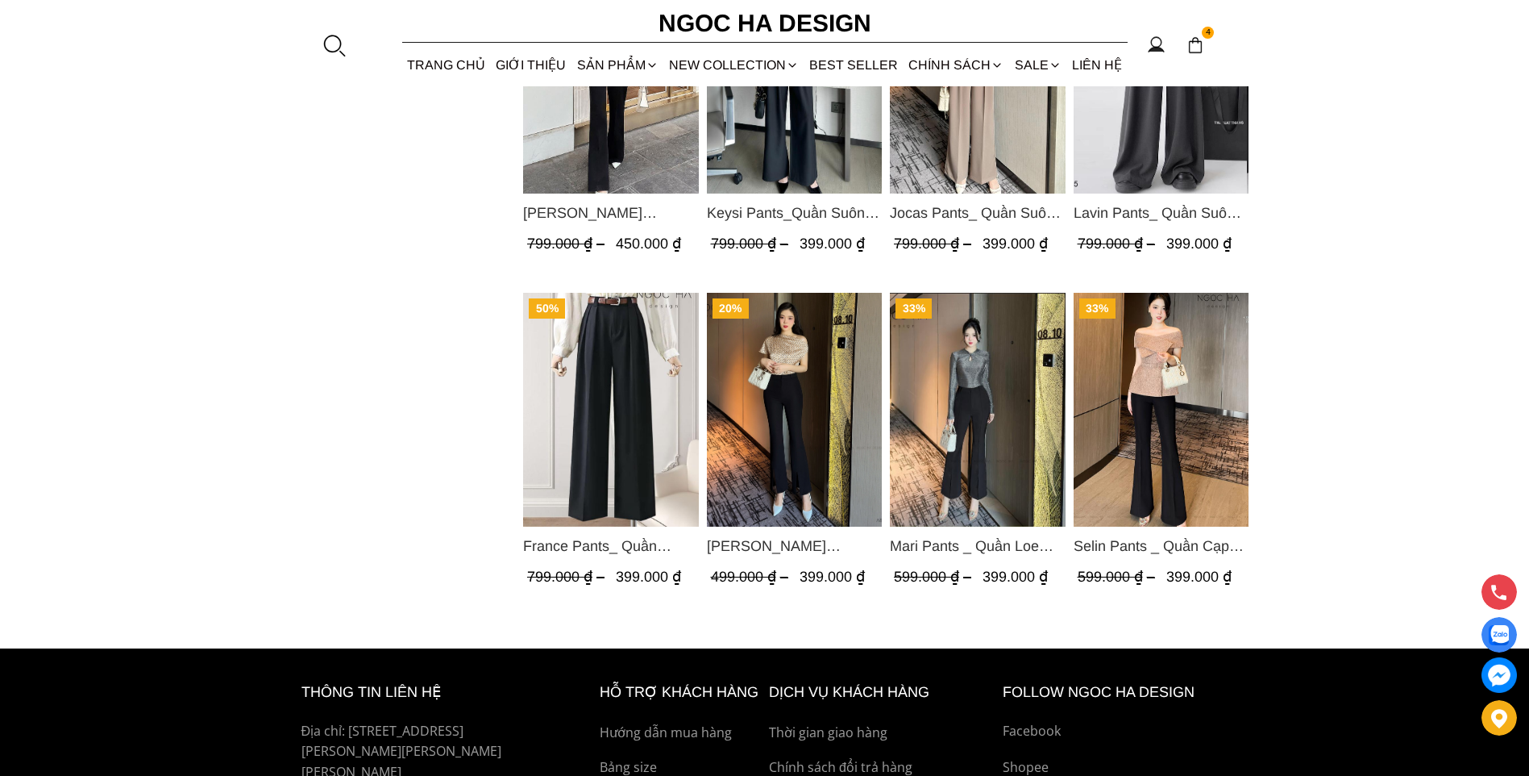
scroll to position [1375, 0]
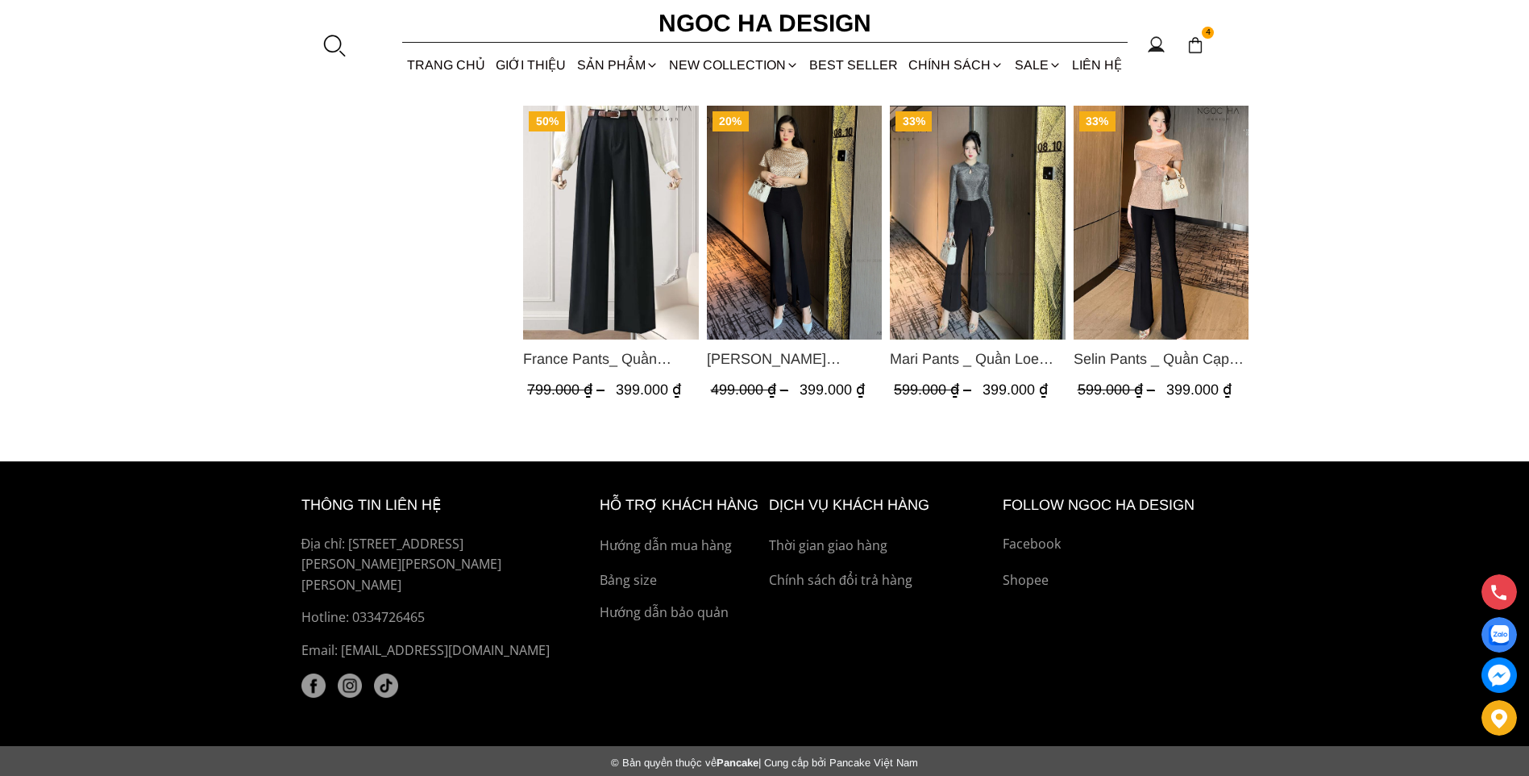
click at [1190, 353] on span "Selin Pants _ Quần Cạp Cao Xếp Ly Giữa 2 màu Đen, Cam - Q007" at bounding box center [1161, 359] width 176 height 23
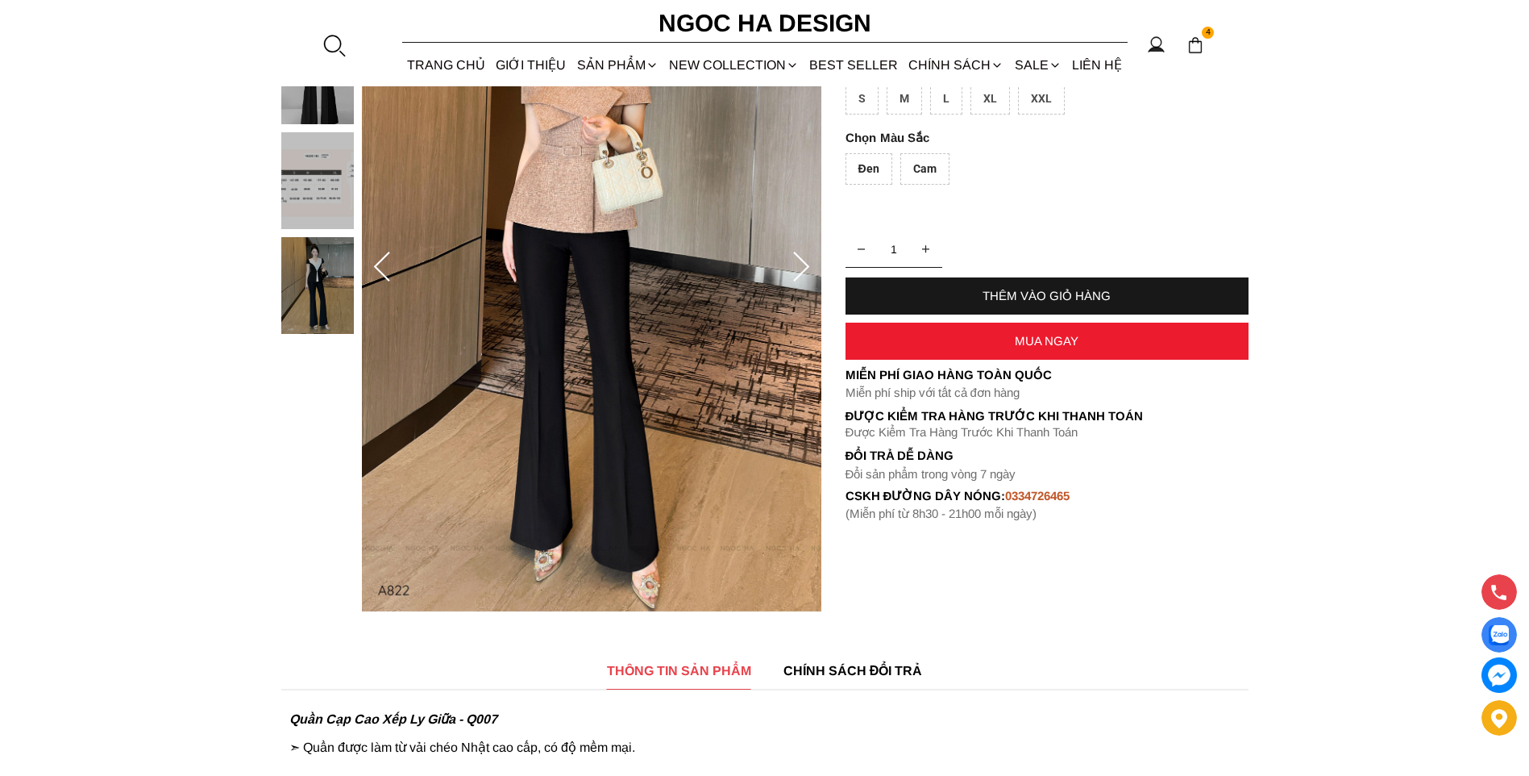
scroll to position [242, 0]
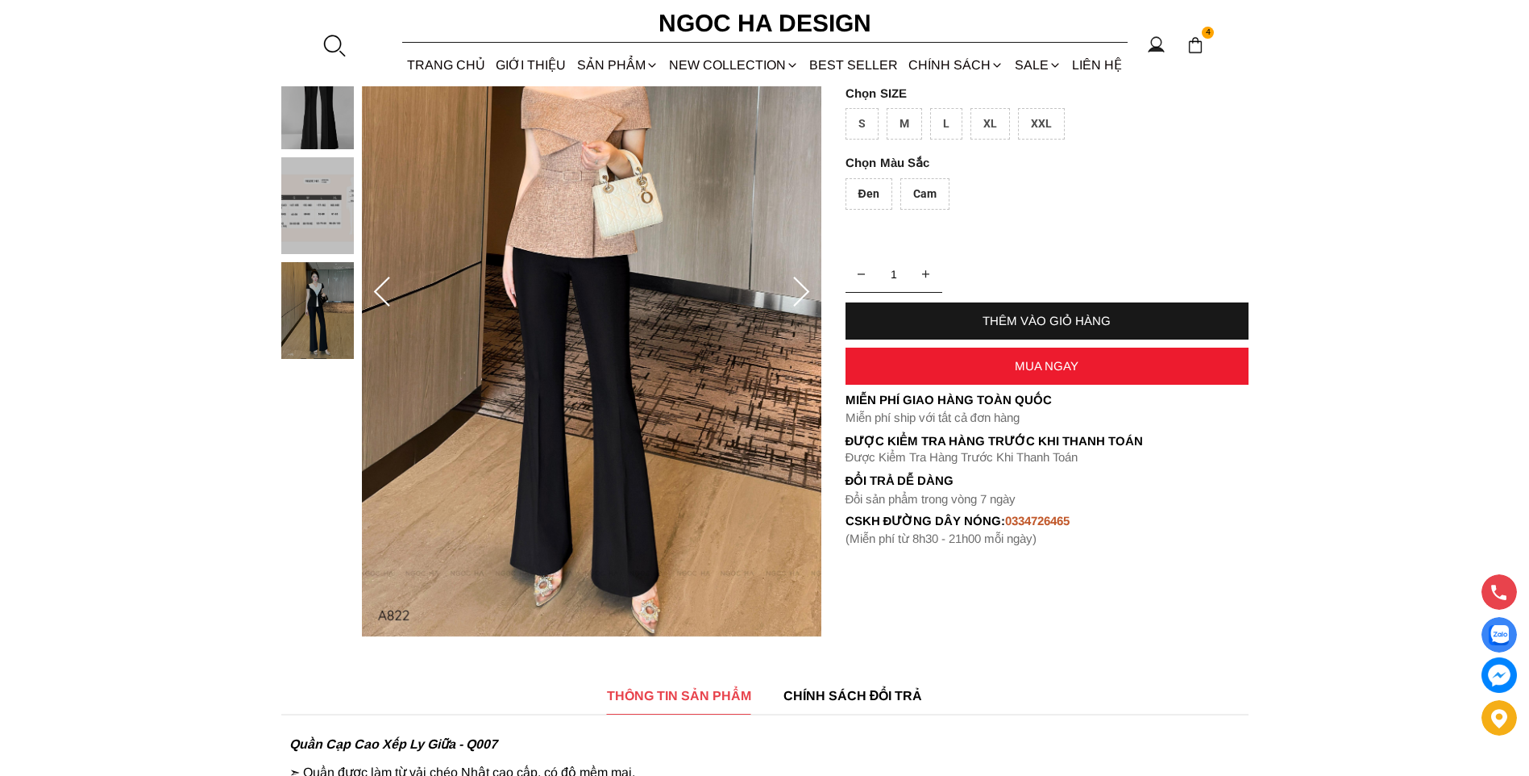
click at [306, 325] on img at bounding box center [317, 310] width 73 height 97
click at [293, 123] on div at bounding box center [321, 157] width 81 height 419
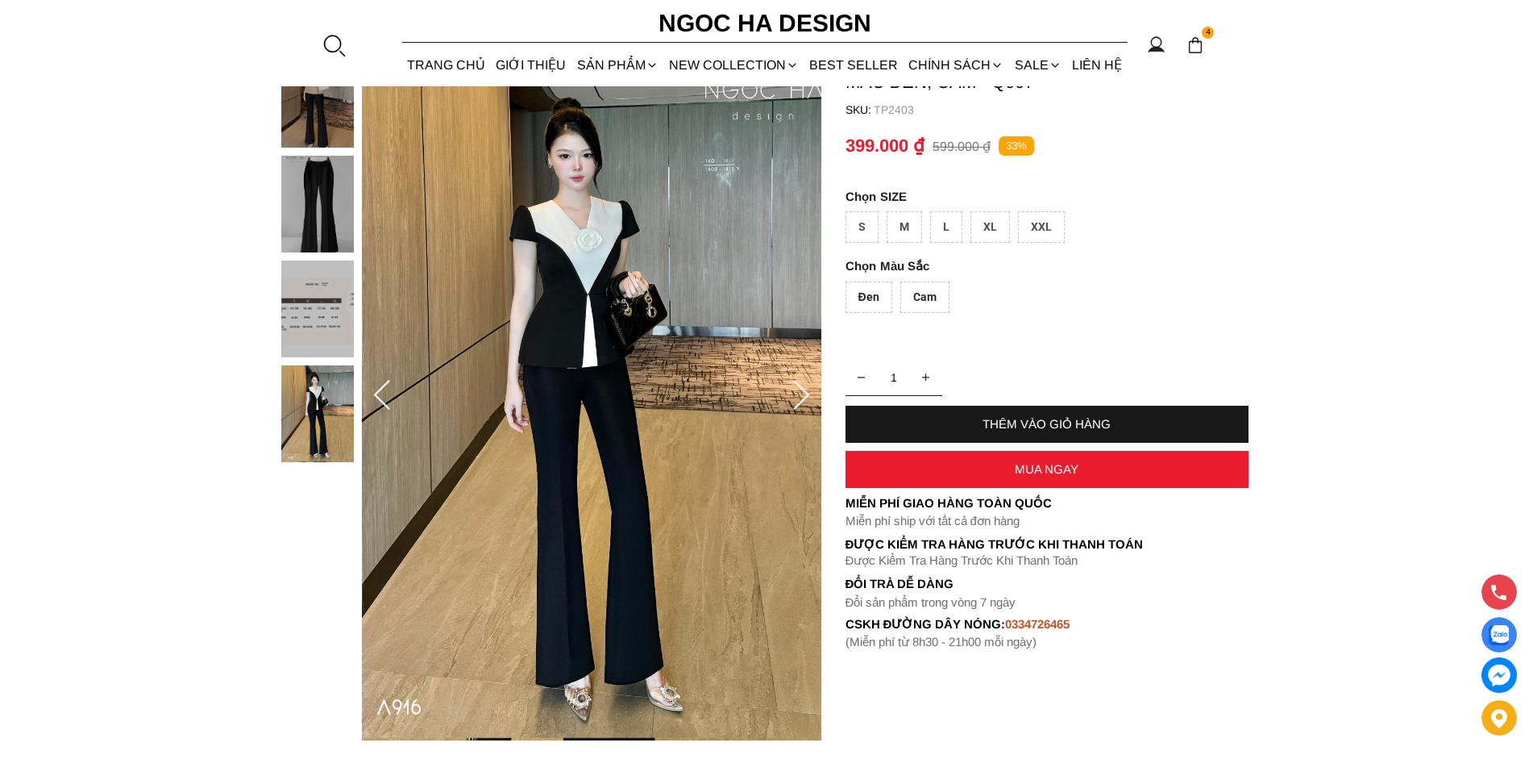
scroll to position [81, 0]
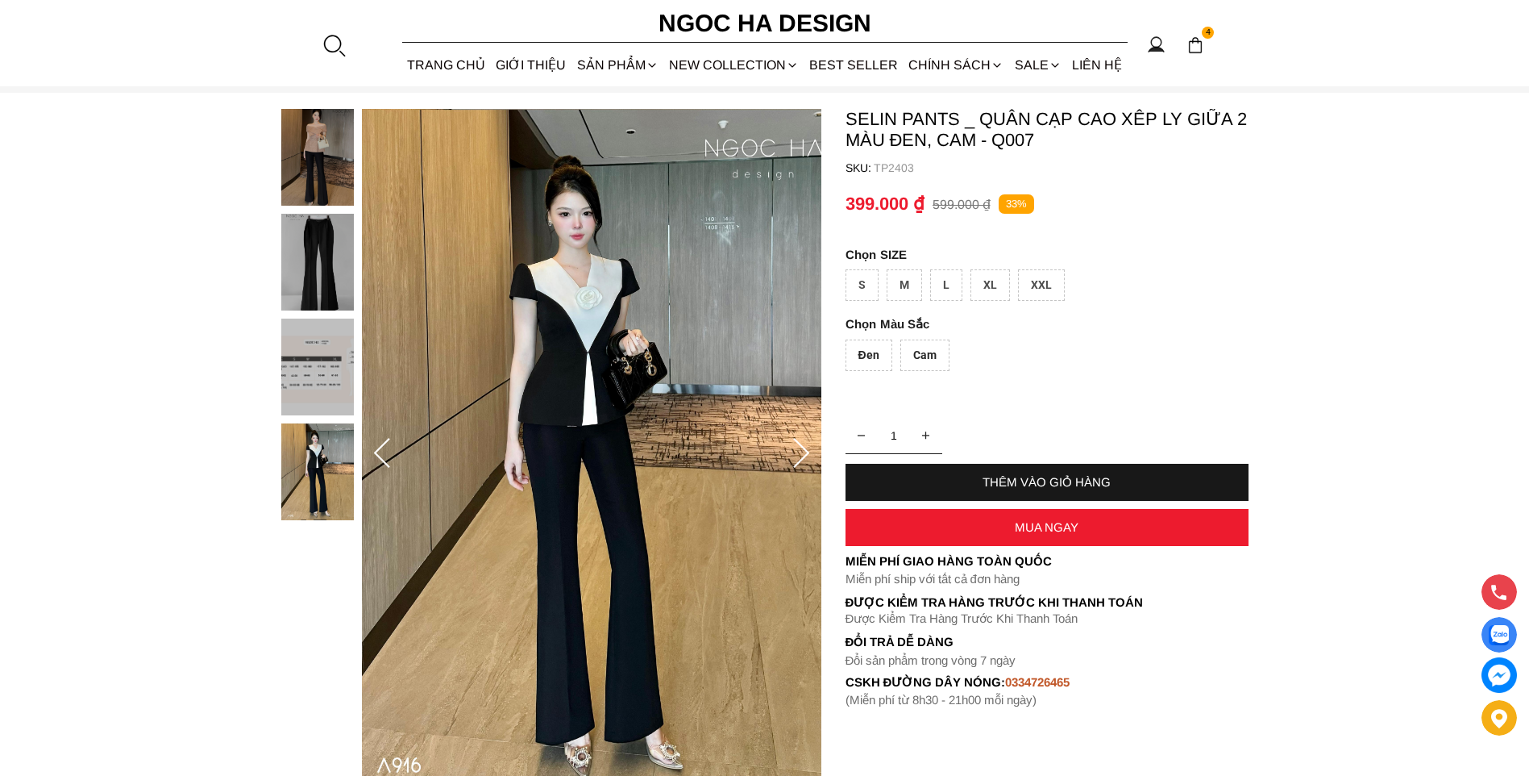
click at [315, 469] on img at bounding box center [317, 471] width 73 height 97
click at [345, 271] on img at bounding box center [317, 262] width 73 height 97
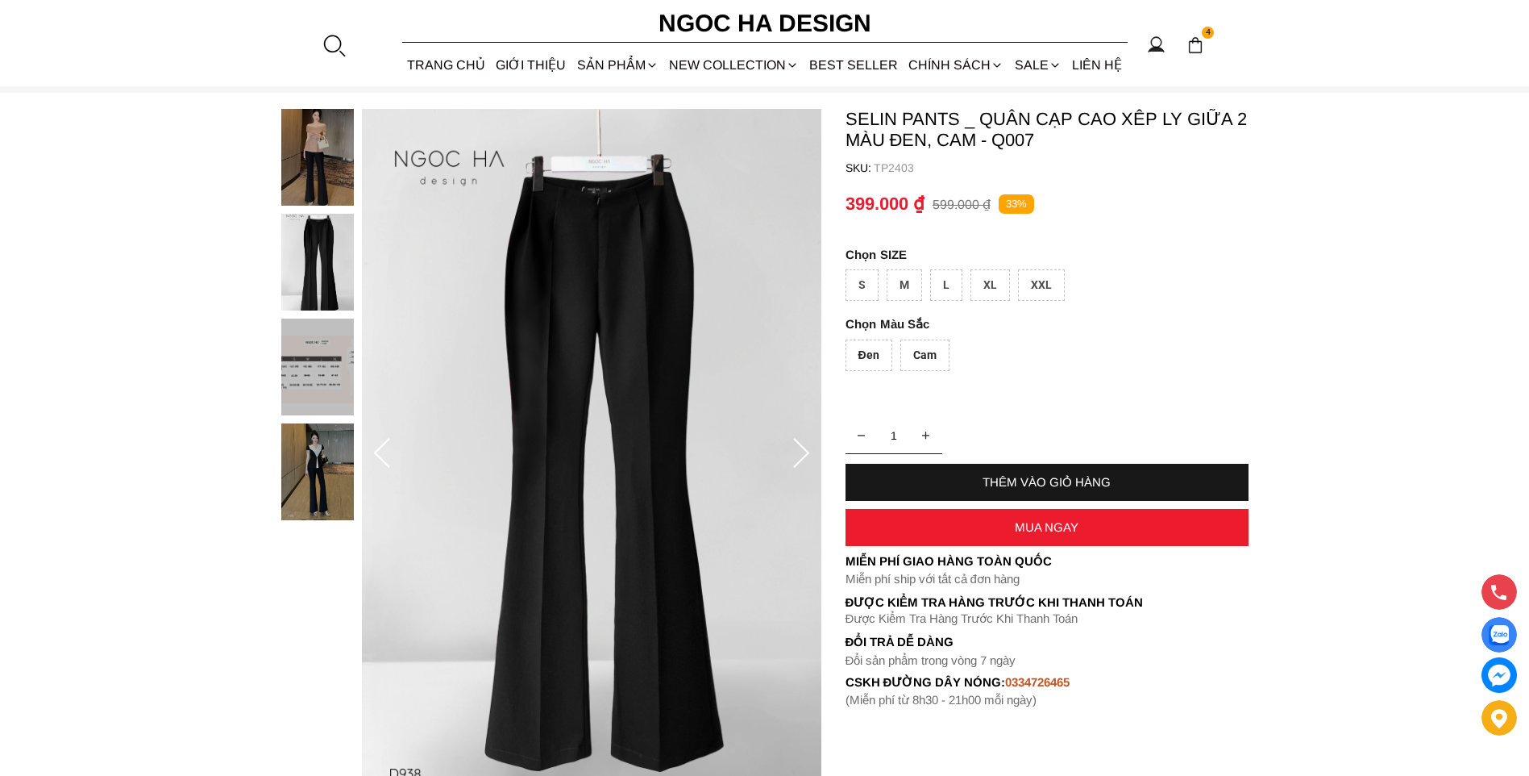
click at [307, 514] on img at bounding box center [317, 471] width 73 height 97
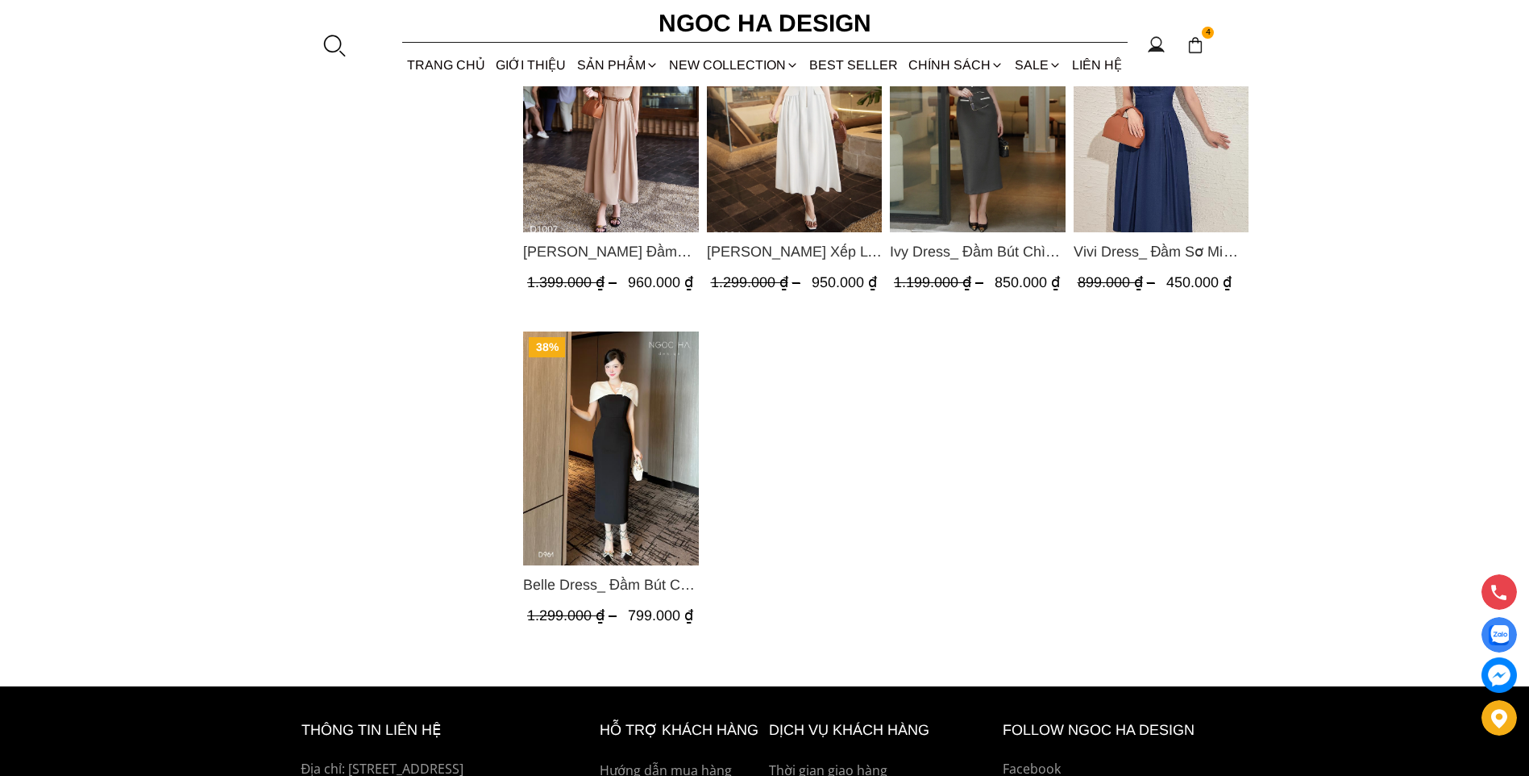
scroll to position [1532, 0]
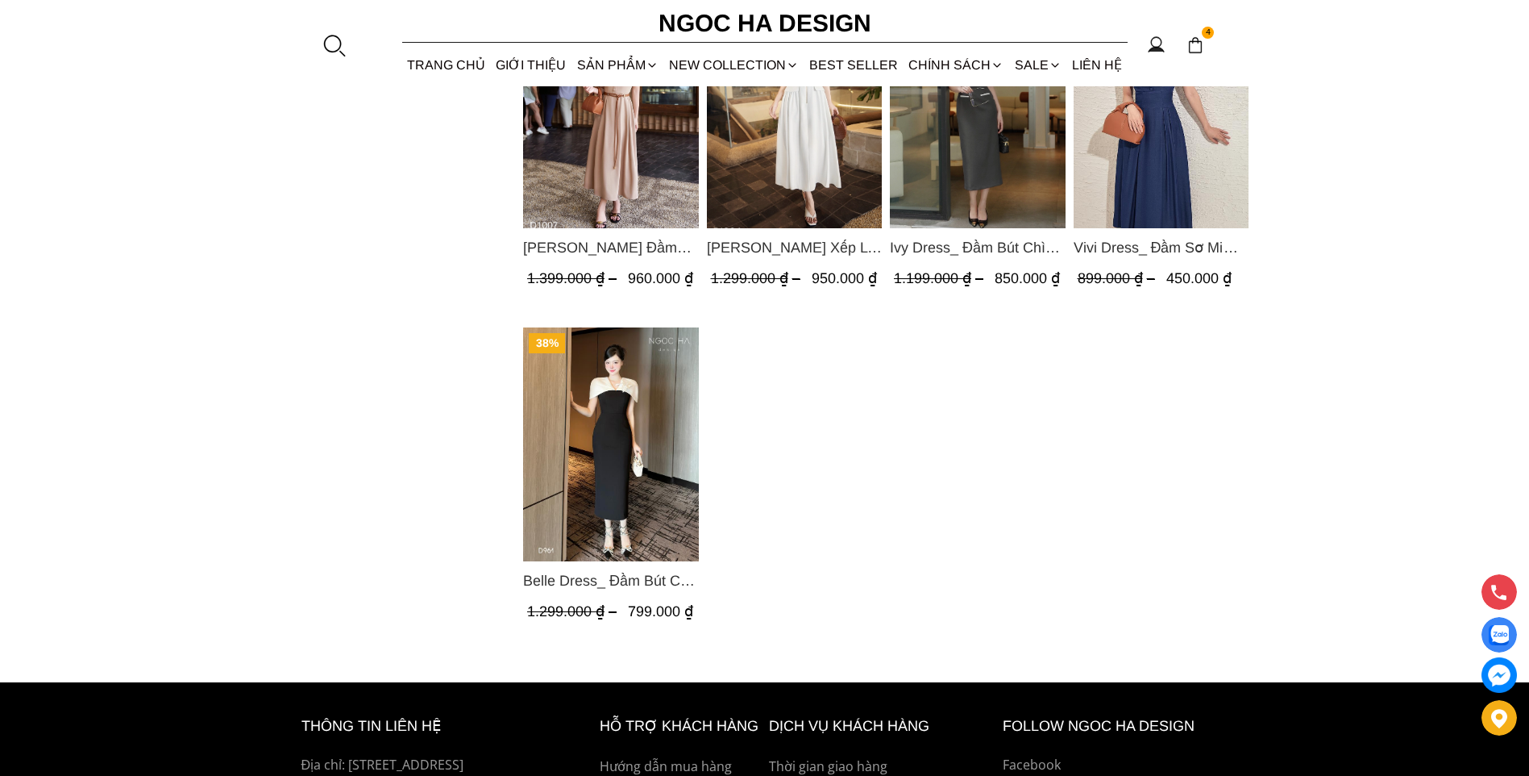
click at [652, 425] on img "Product image - Belle Dress_ Đầm Bút Chì Đen Phối Choàng Vai May Ly Màu Trắng K…" at bounding box center [611, 444] width 176 height 234
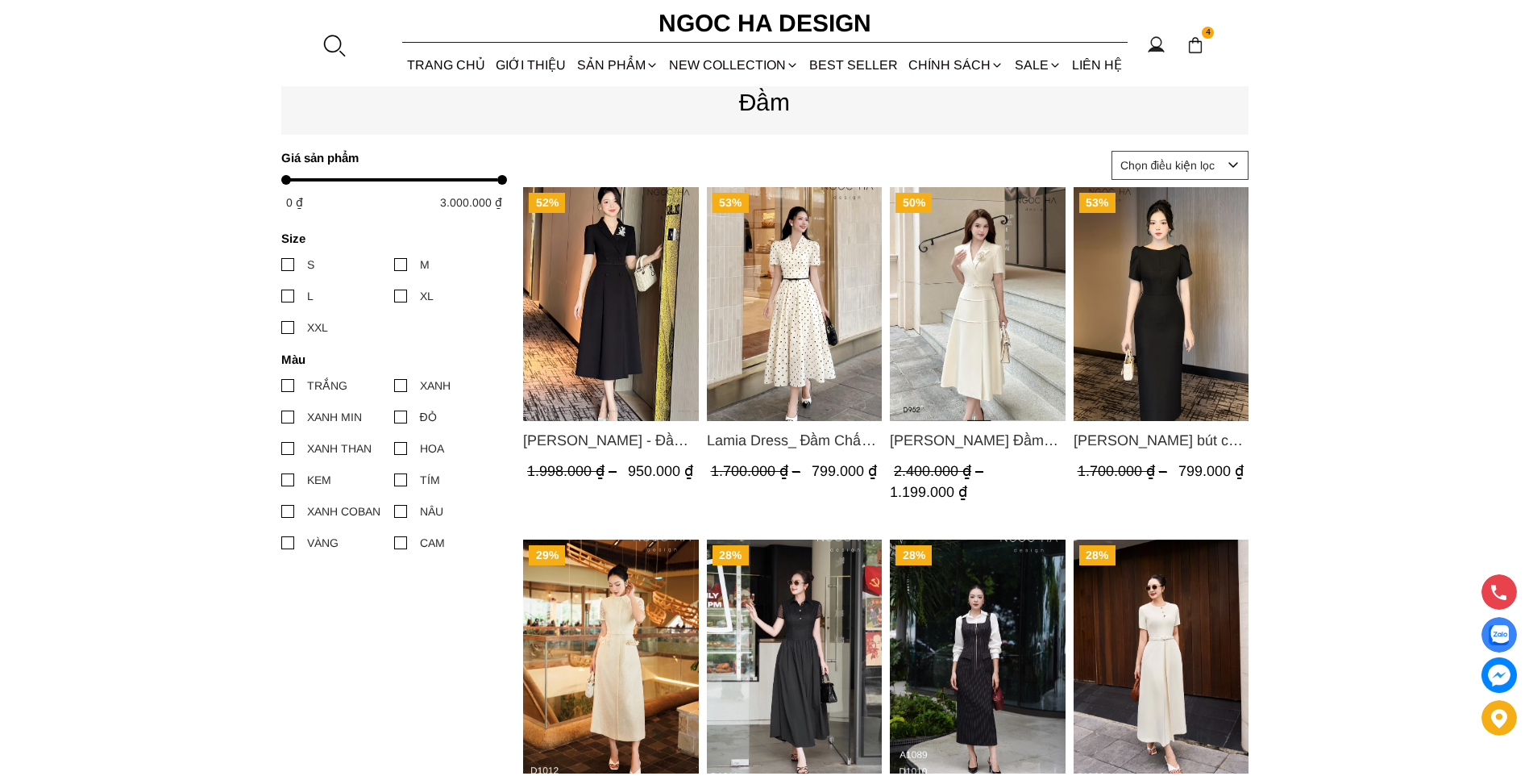
scroll to position [645, 0]
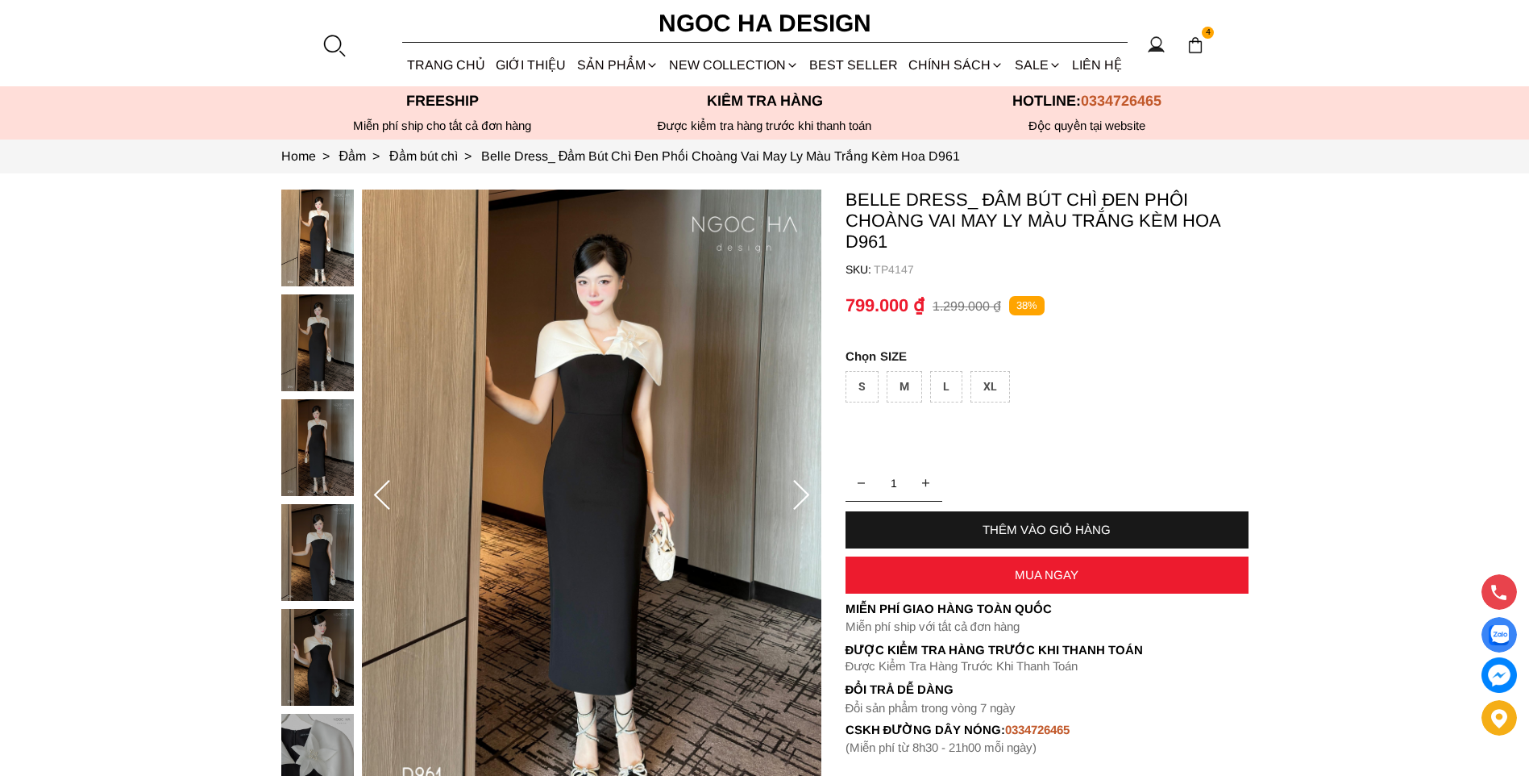
click at [317, 431] on img at bounding box center [317, 447] width 73 height 97
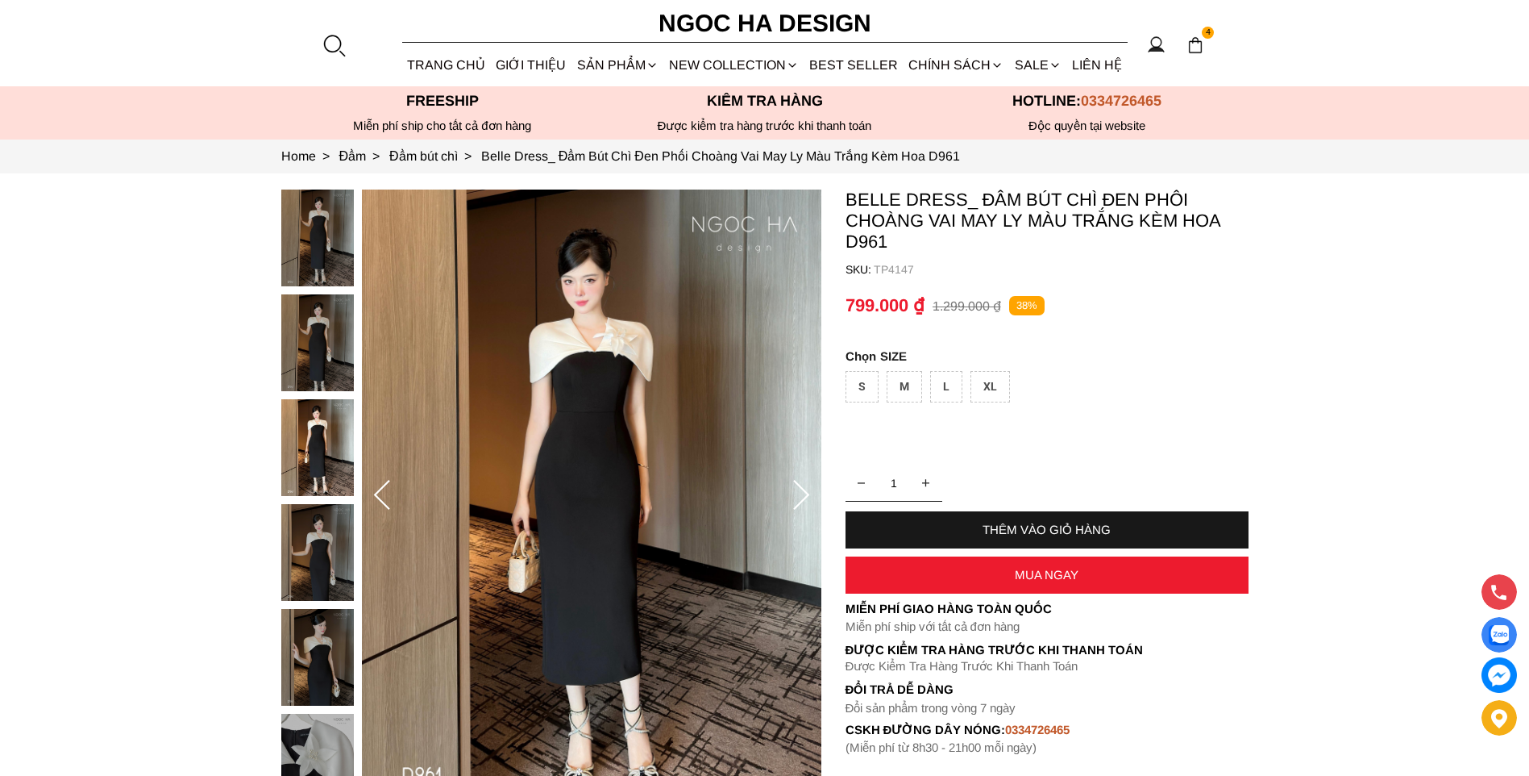
click at [306, 523] on img at bounding box center [317, 552] width 73 height 97
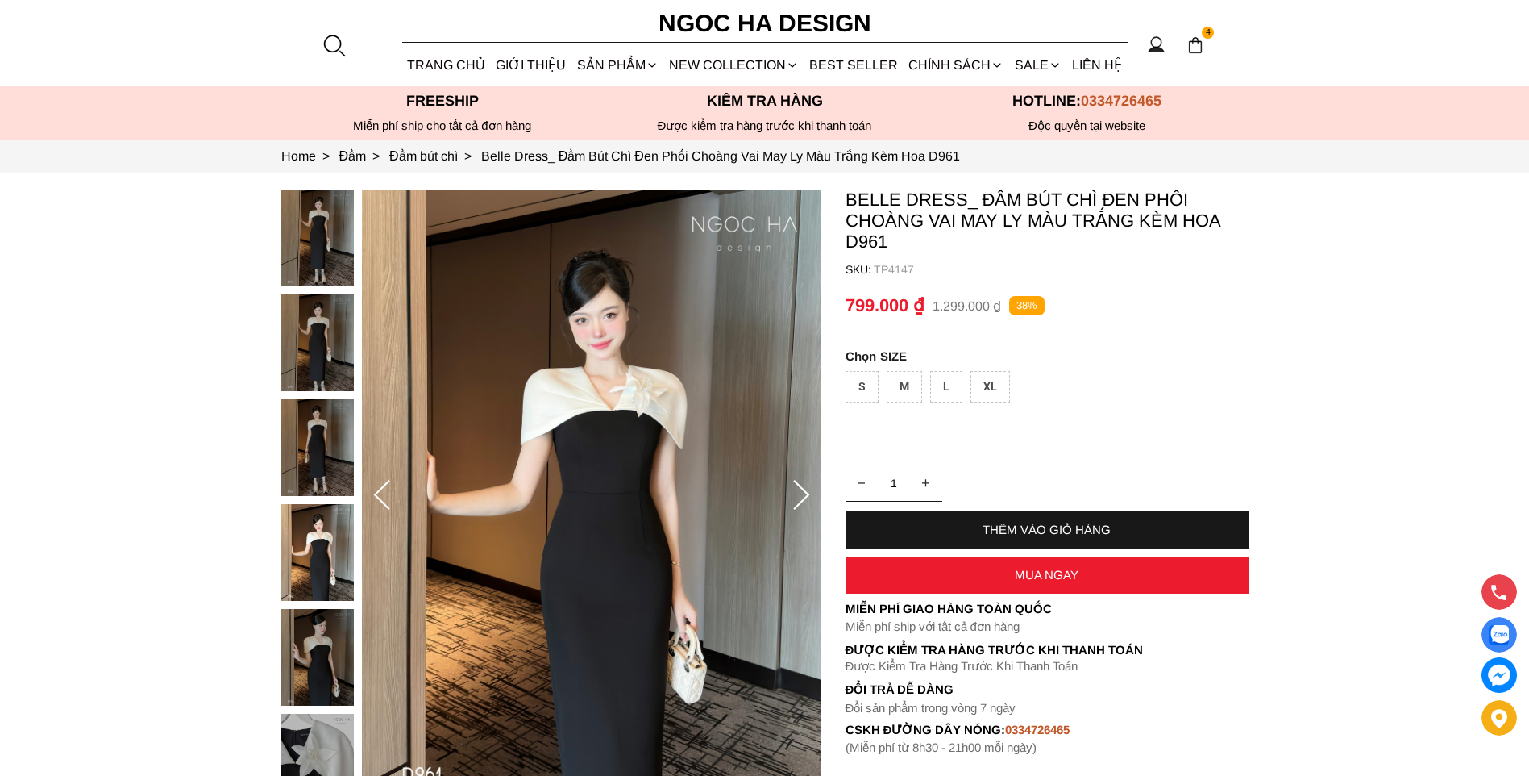
click at [321, 596] on img at bounding box center [317, 552] width 73 height 97
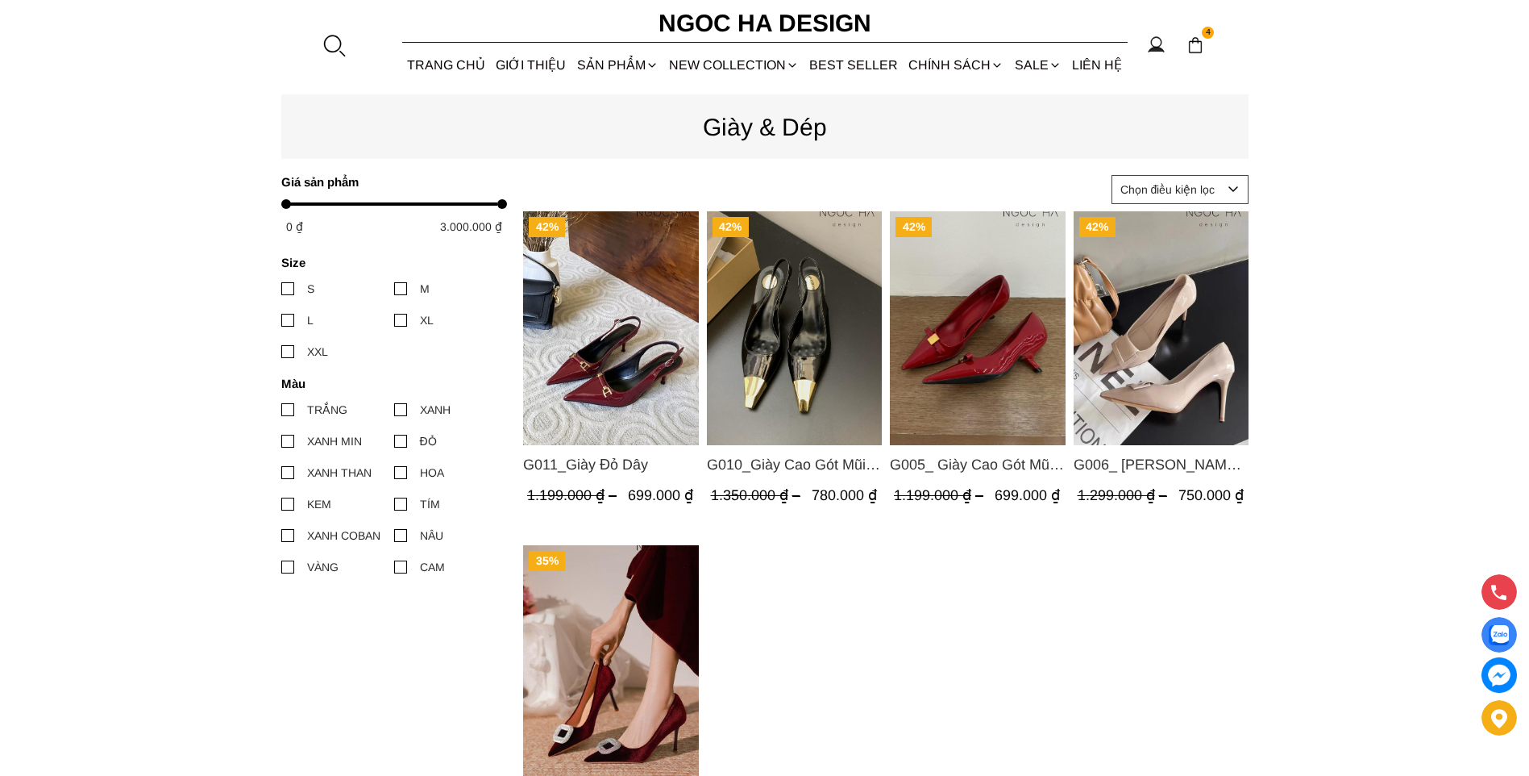
scroll to position [484, 0]
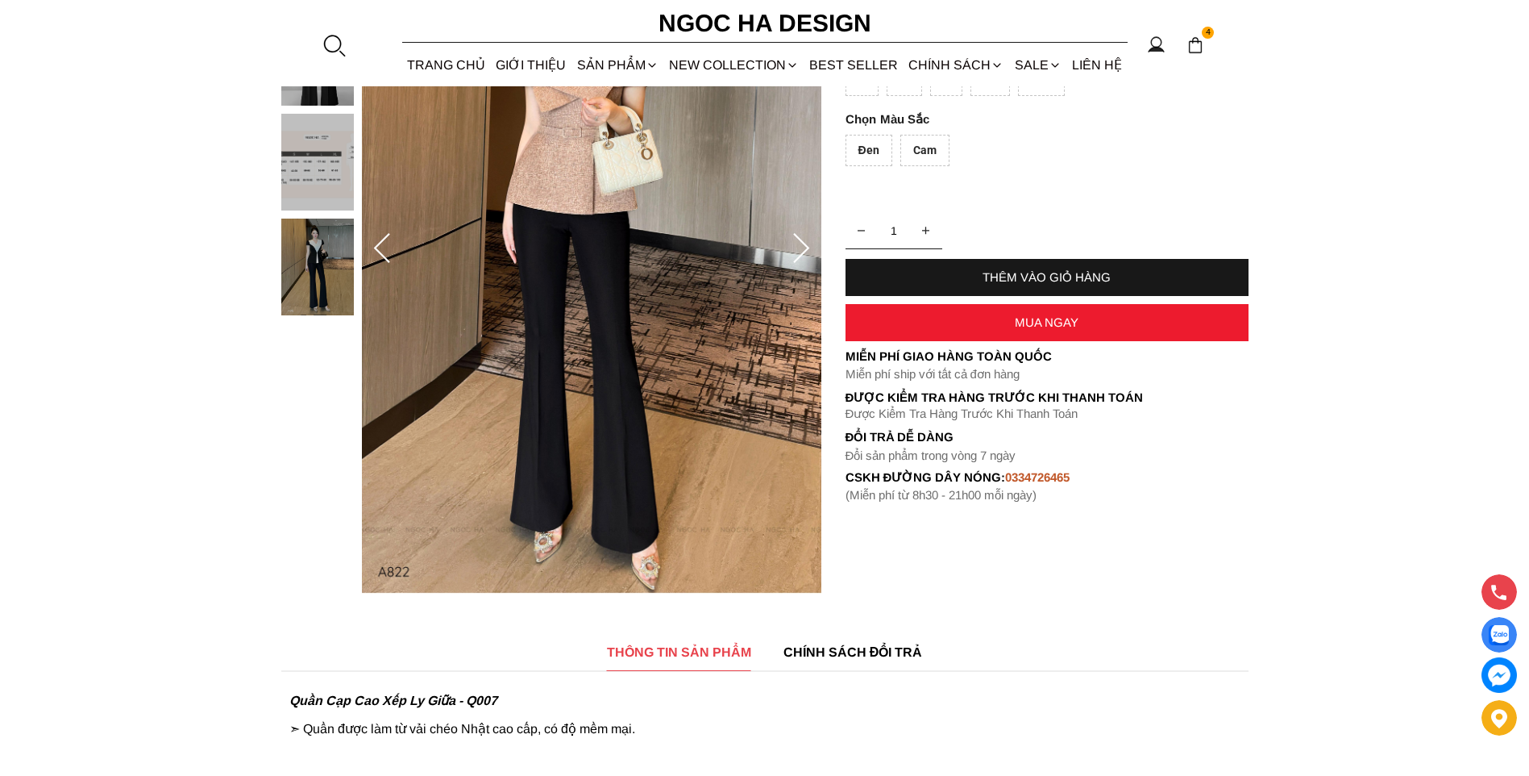
scroll to position [161, 0]
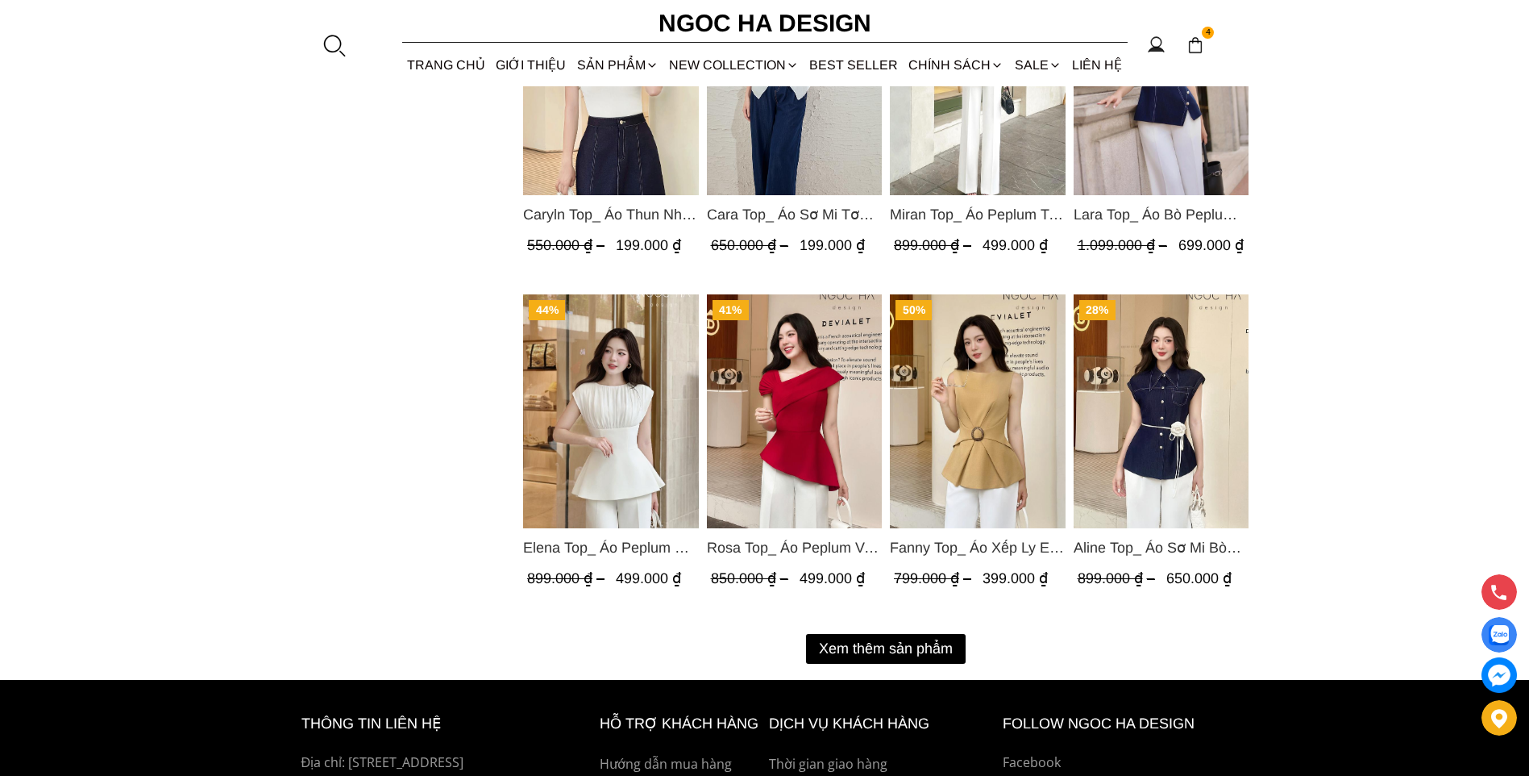
scroll to position [2072, 0]
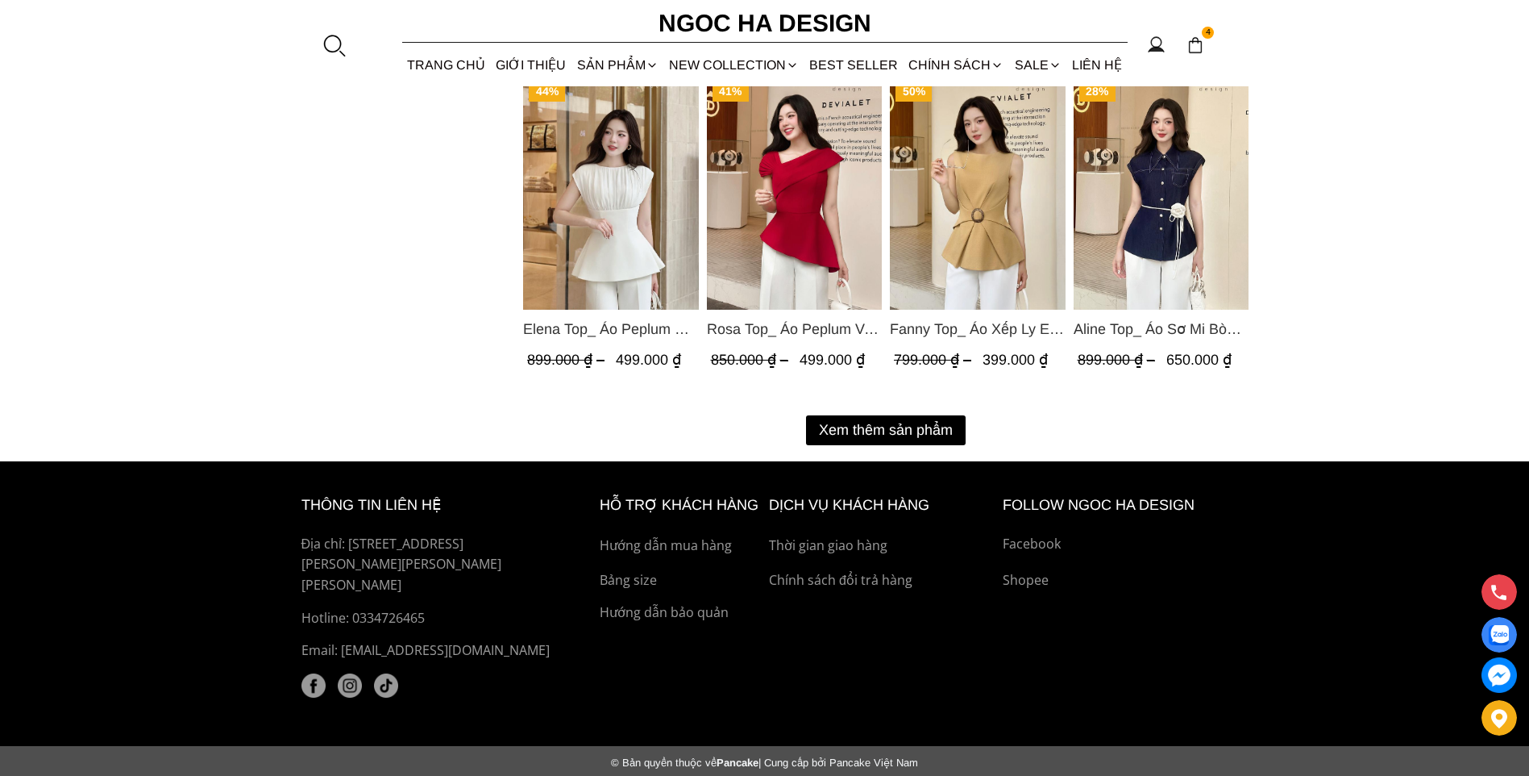
click at [922, 415] on button "Xem thêm sản phẩm" at bounding box center [886, 430] width 160 height 30
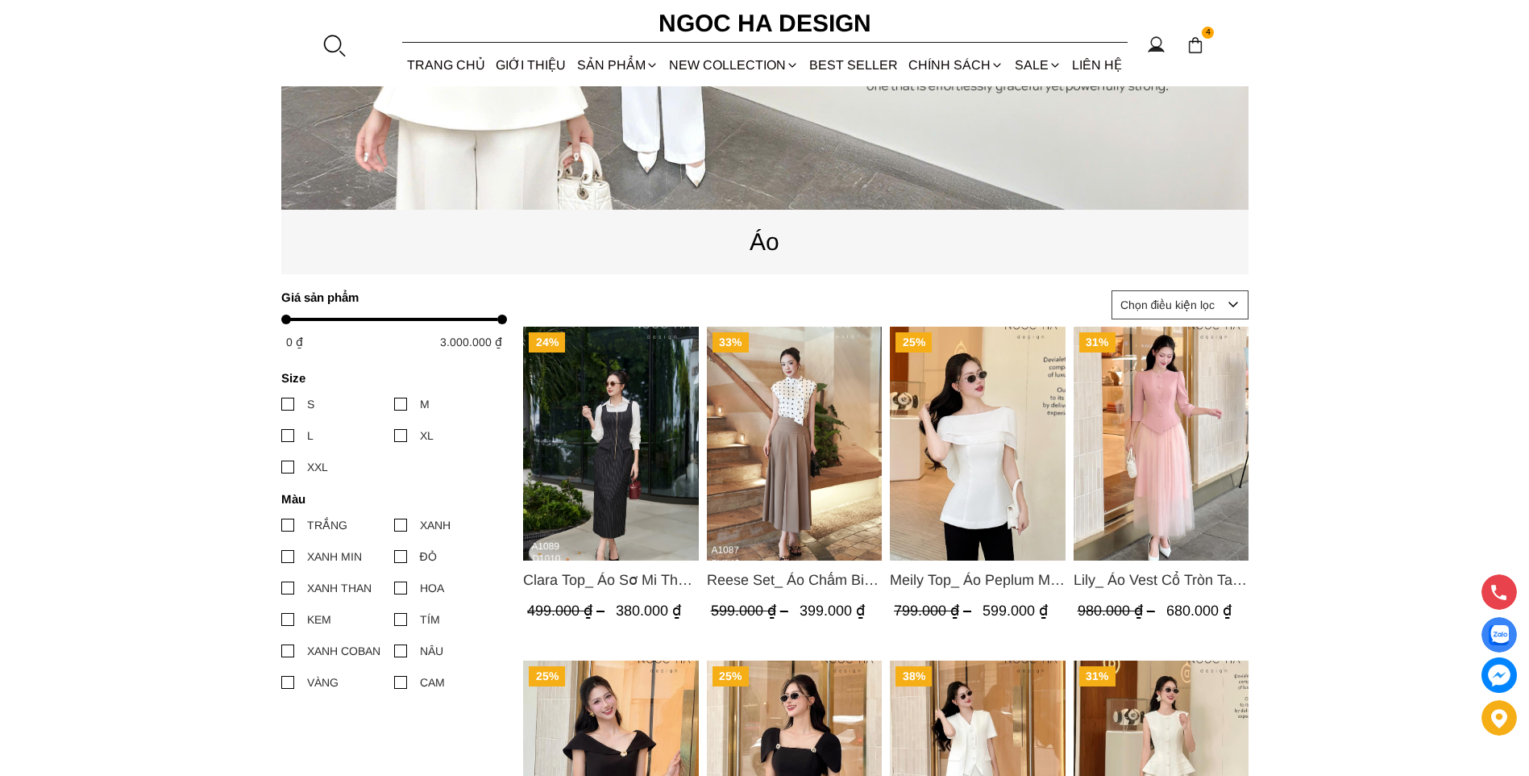
scroll to position [460, 0]
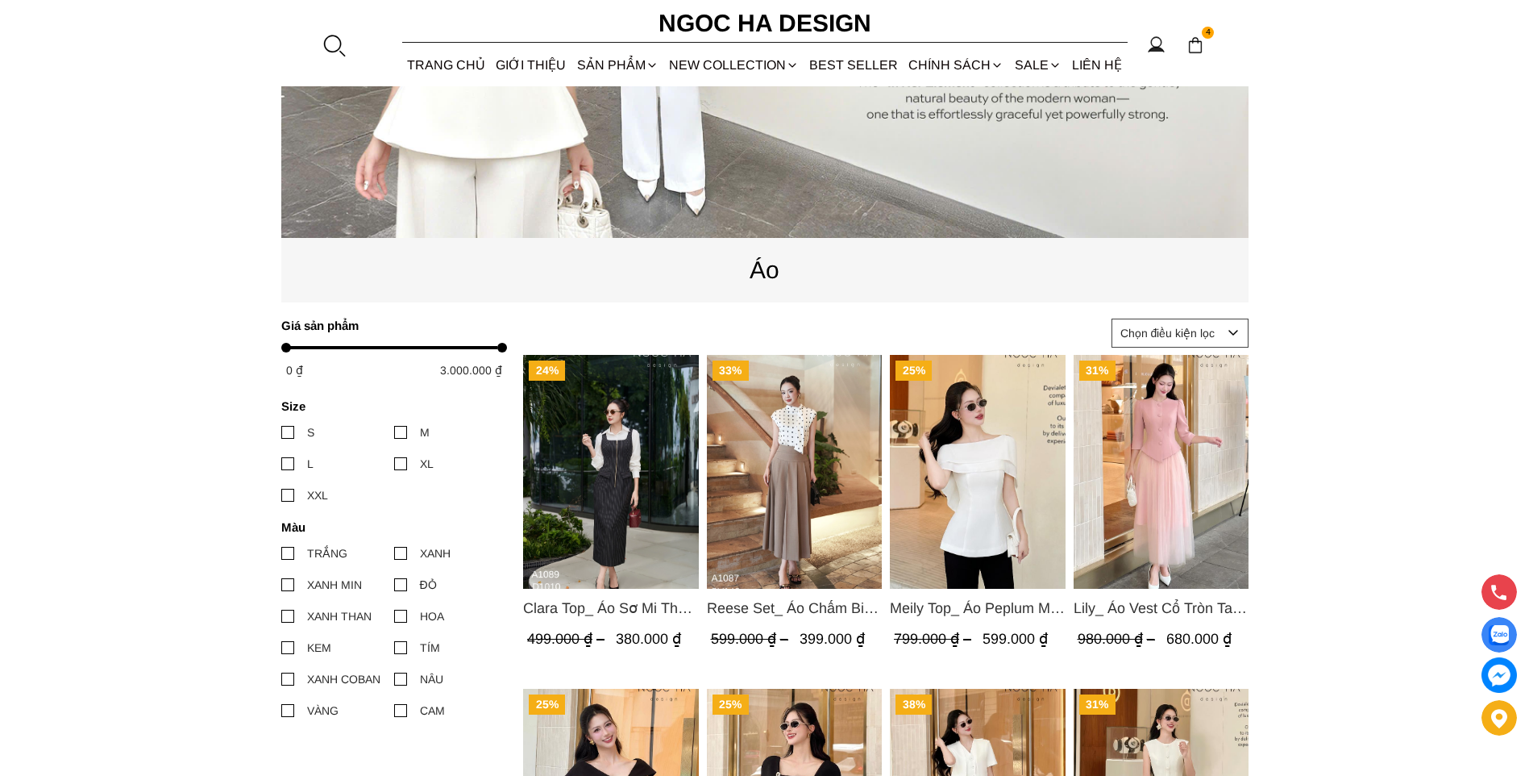
click at [1157, 472] on img "Product image - Lily_ Áo Vest Cổ Tròn Tay Lừng Mix Chân Váy Lưới Màu Hồng A1082…" at bounding box center [1161, 472] width 176 height 234
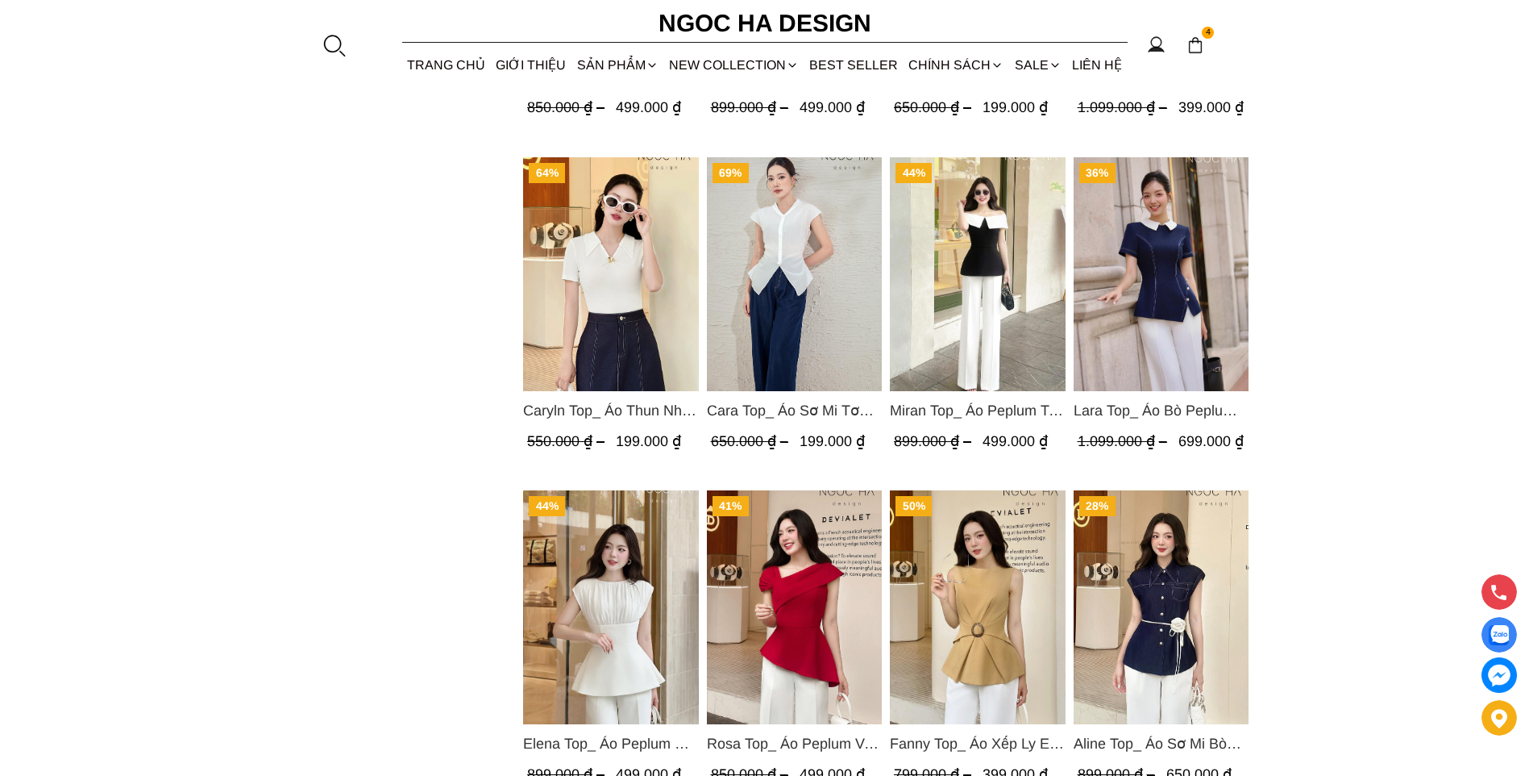
scroll to position [1669, 0]
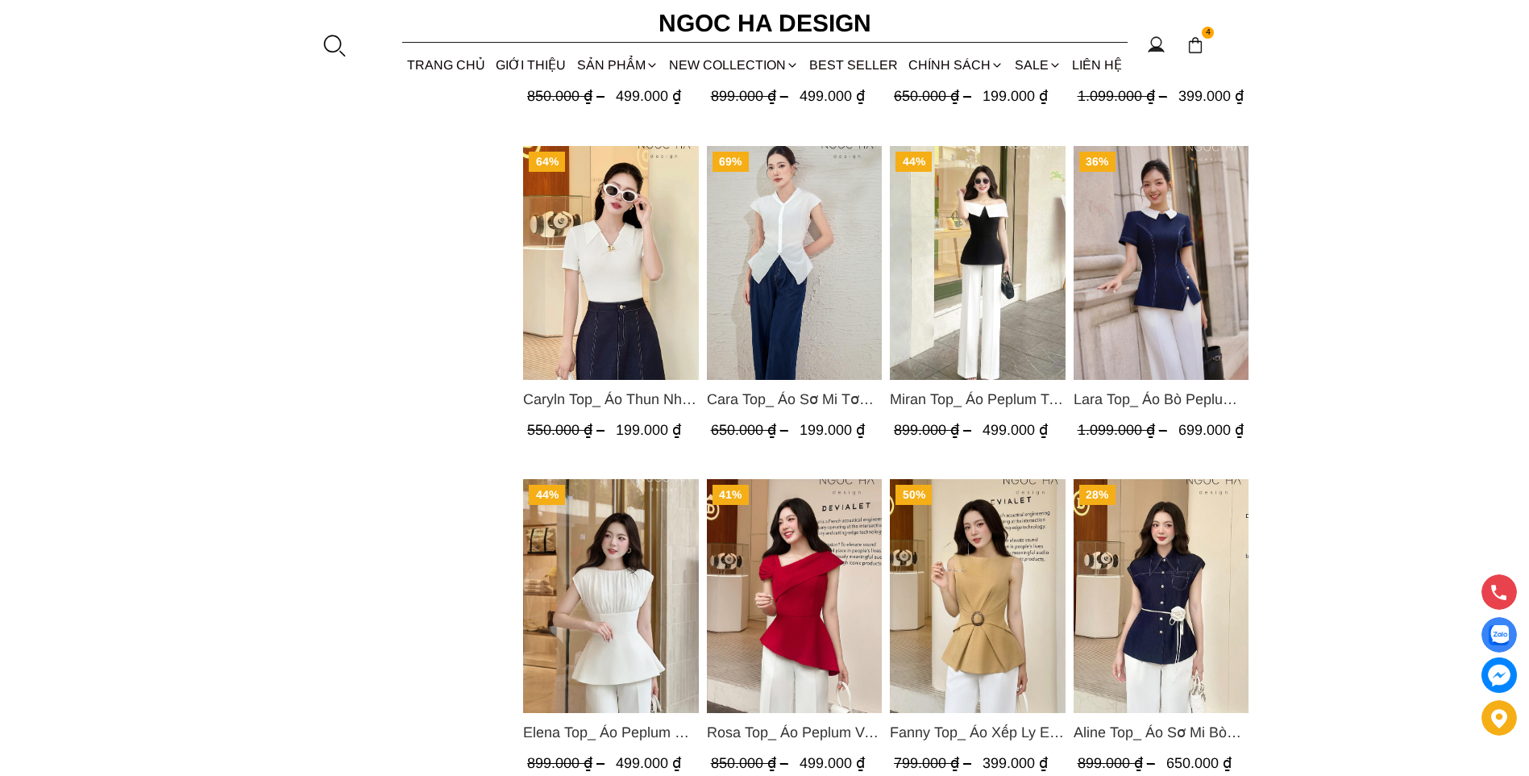
click at [601, 395] on span "Caryln Top_ Áo Thun Nhún Ngực Tay Cộc Màu Đỏ A1062" at bounding box center [611, 399] width 176 height 23
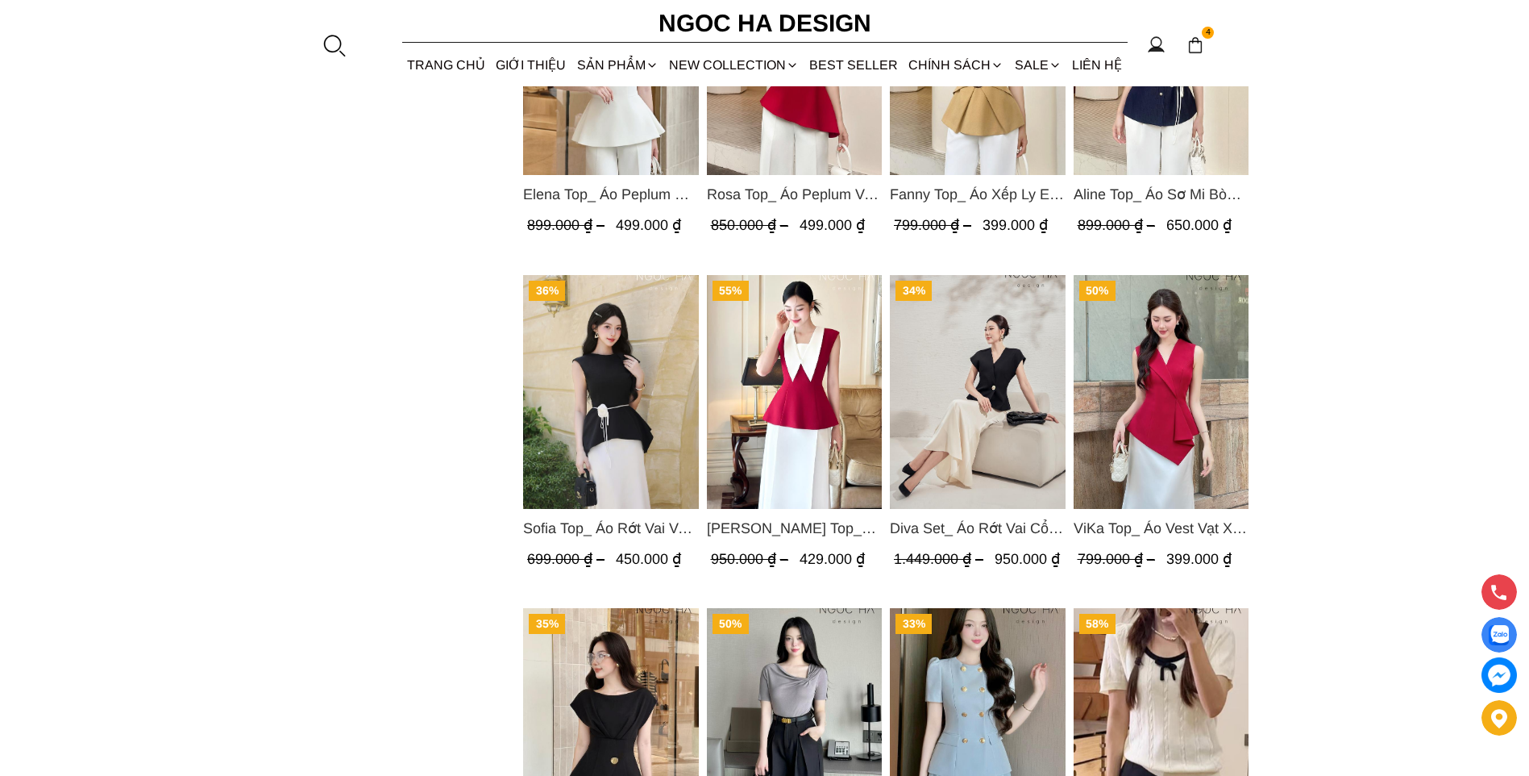
scroll to position [2233, 0]
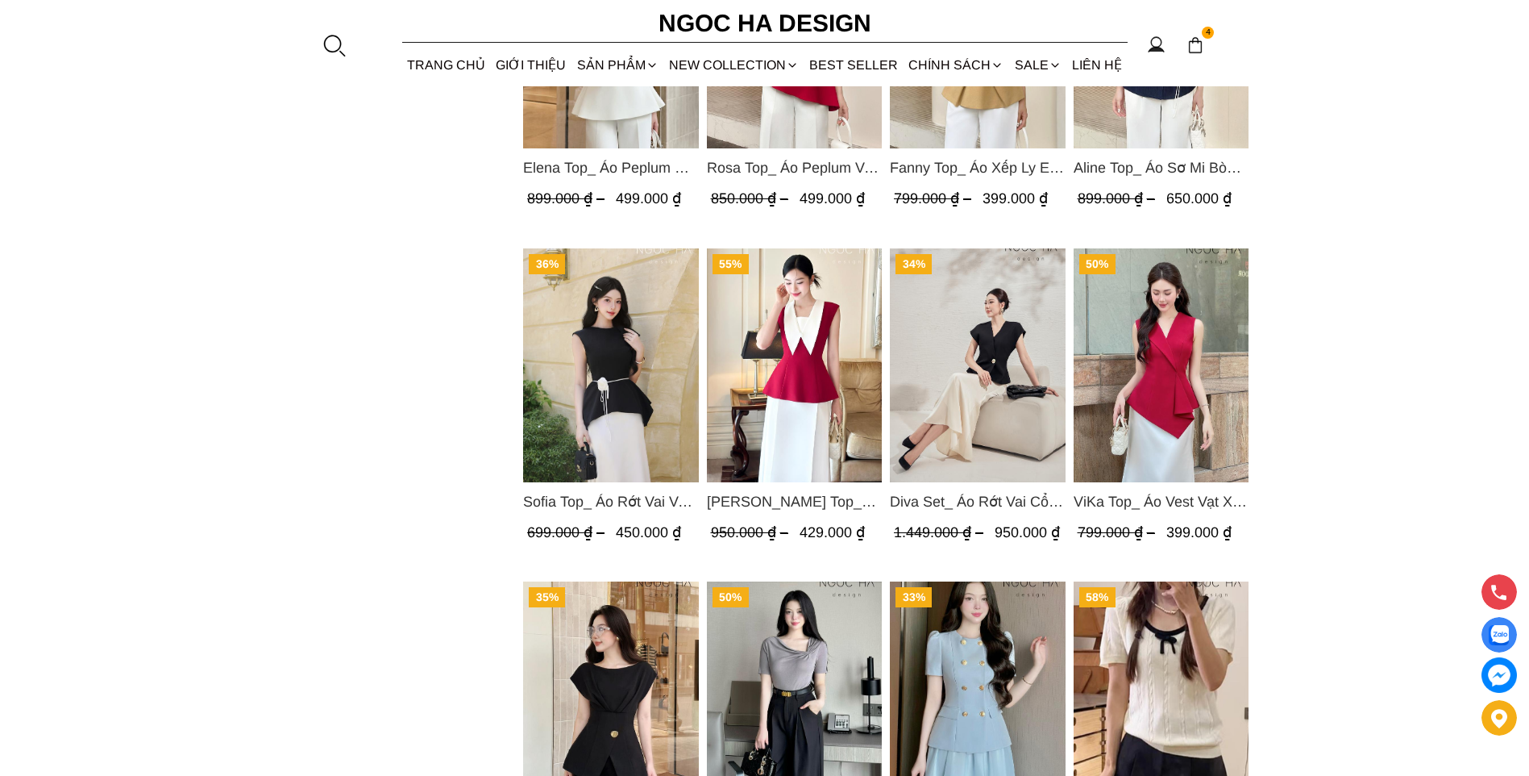
click at [631, 500] on span "Sofia Top_ Áo Rớt Vai Vạt Rủ Màu Đỏ A428" at bounding box center [611, 501] width 176 height 23
click at [809, 394] on img "Product image - Sara Top_ Áo Peplum Mix Cổ trắng Màu Đỏ A1054" at bounding box center [794, 365] width 176 height 234
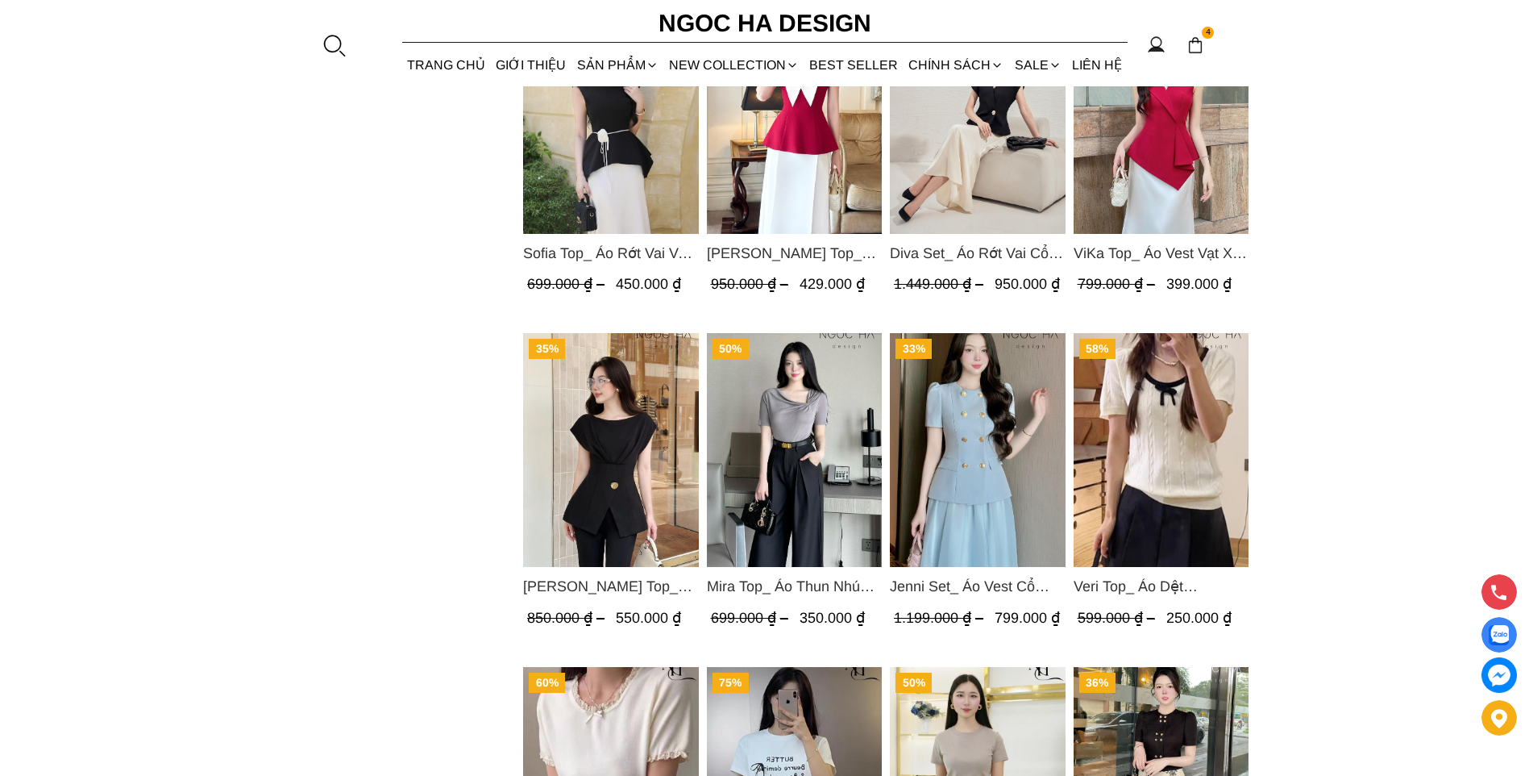
scroll to position [2717, 0]
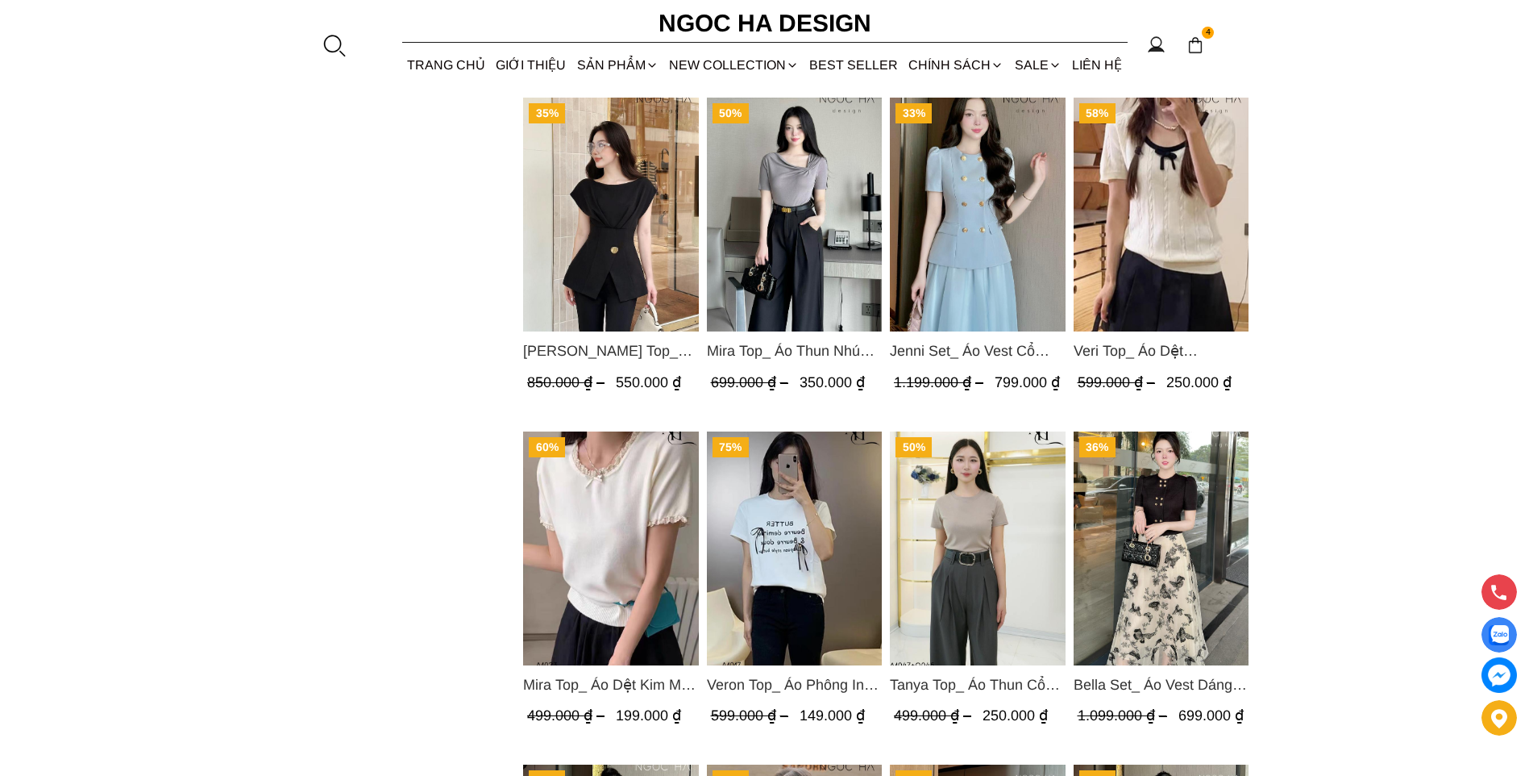
click at [1176, 252] on img "Product image - Veri Top_ Áo Dệt Kim Viền Cổ Đính Nơ A1019" at bounding box center [1161, 215] width 176 height 234
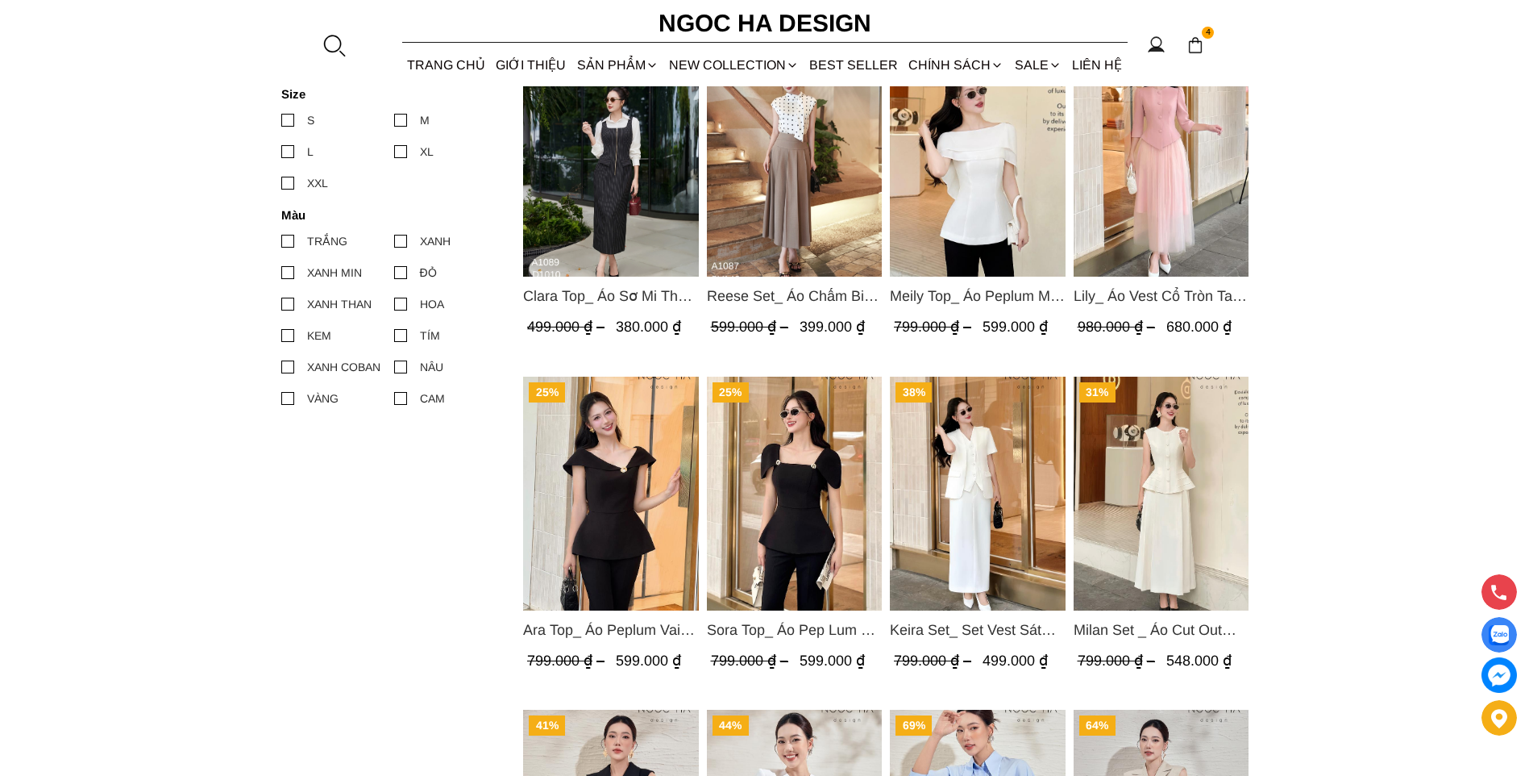
scroll to position [621, 0]
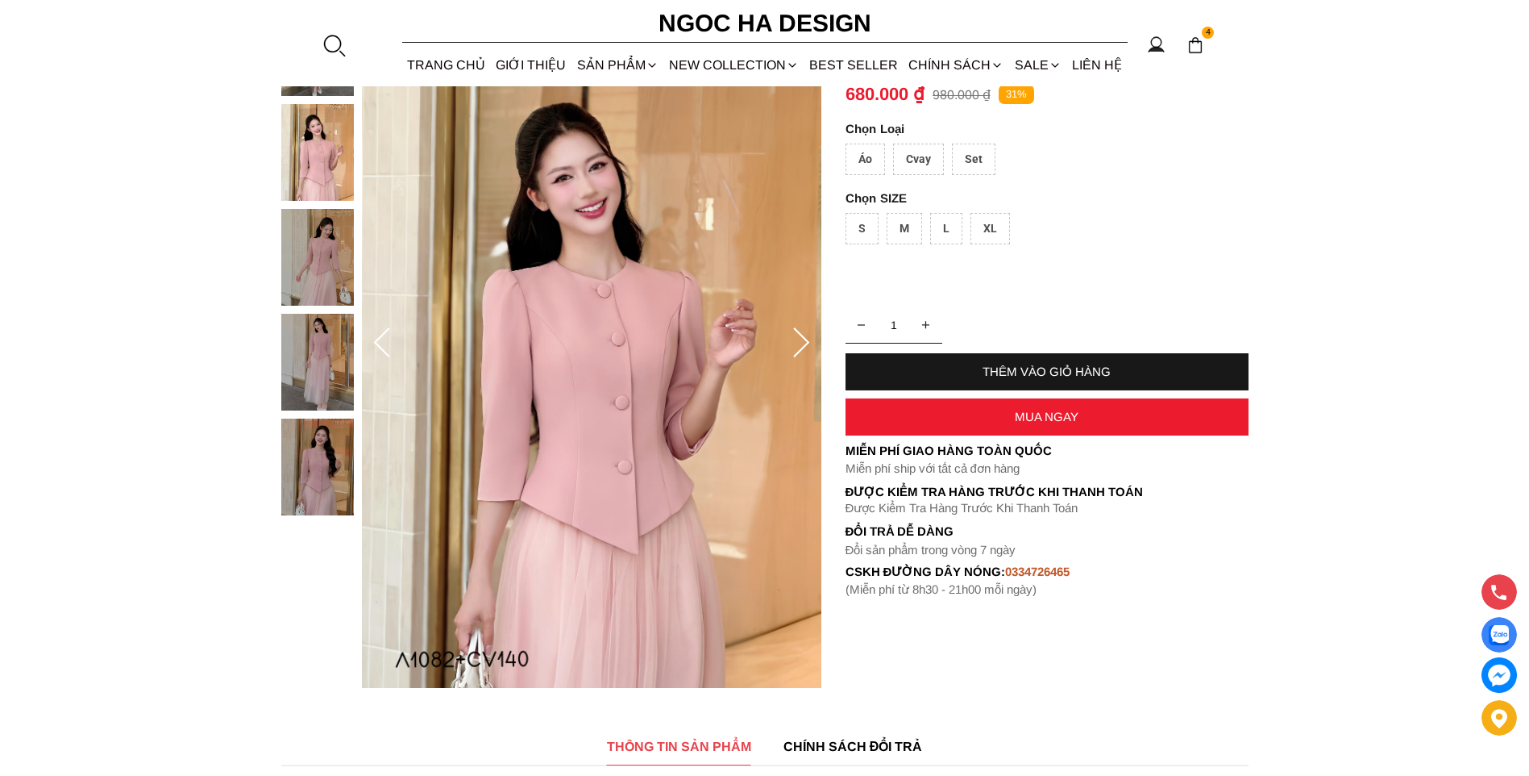
scroll to position [161, 0]
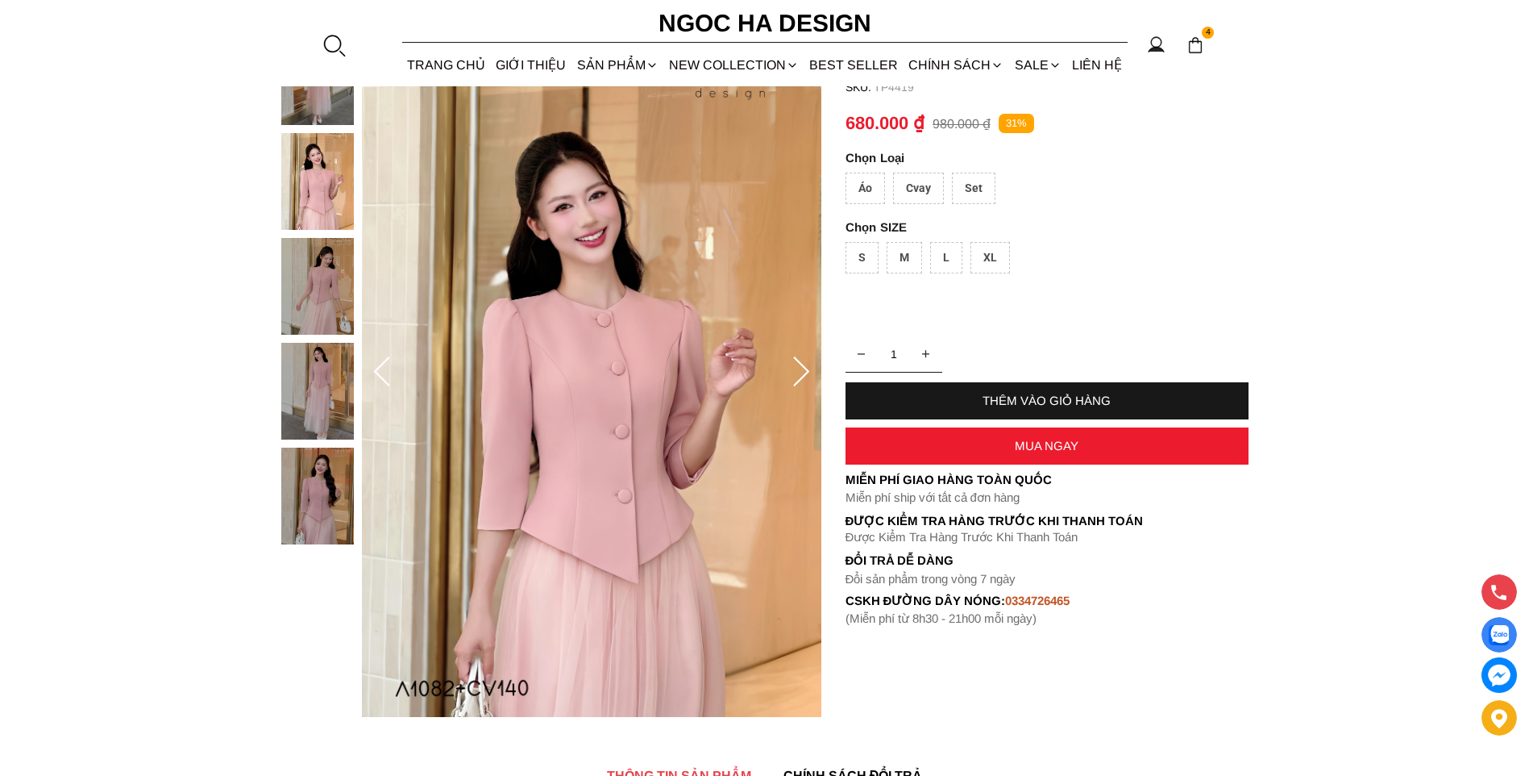
click at [918, 183] on div "Cvay" at bounding box center [918, 188] width 51 height 31
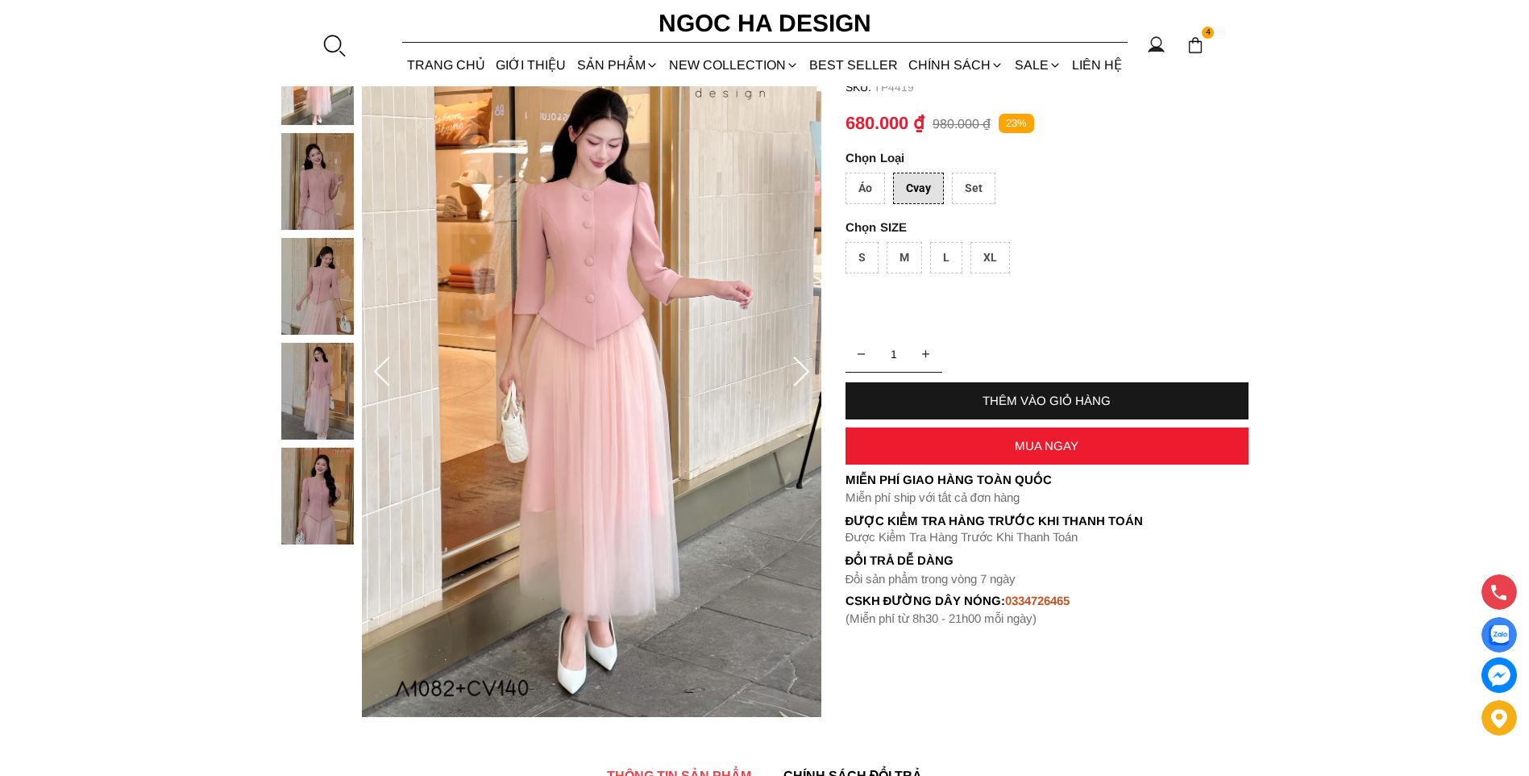
click at [975, 189] on div "Set" at bounding box center [974, 188] width 44 height 31
click at [319, 292] on img at bounding box center [317, 286] width 73 height 97
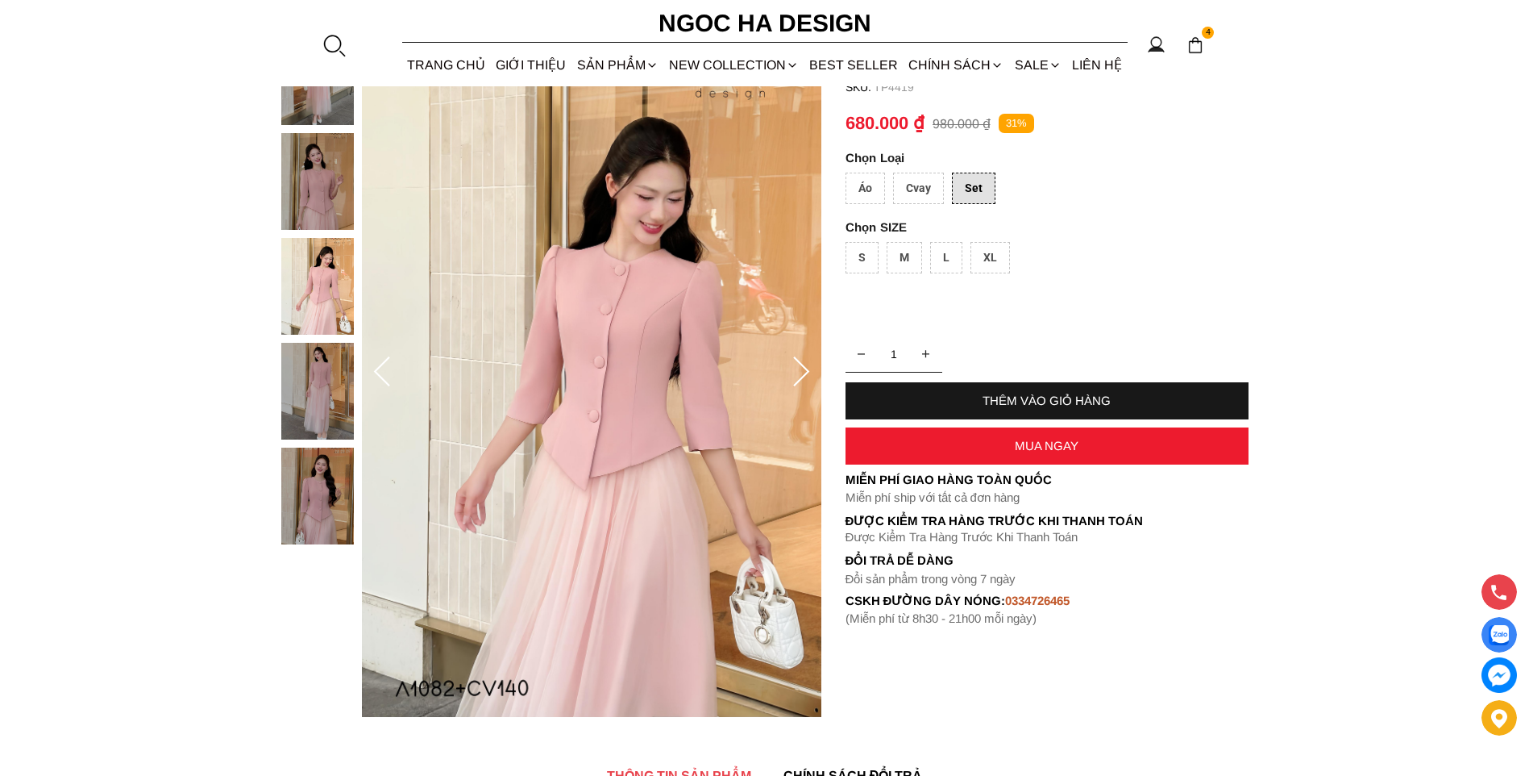
click at [314, 475] on img at bounding box center [317, 495] width 73 height 97
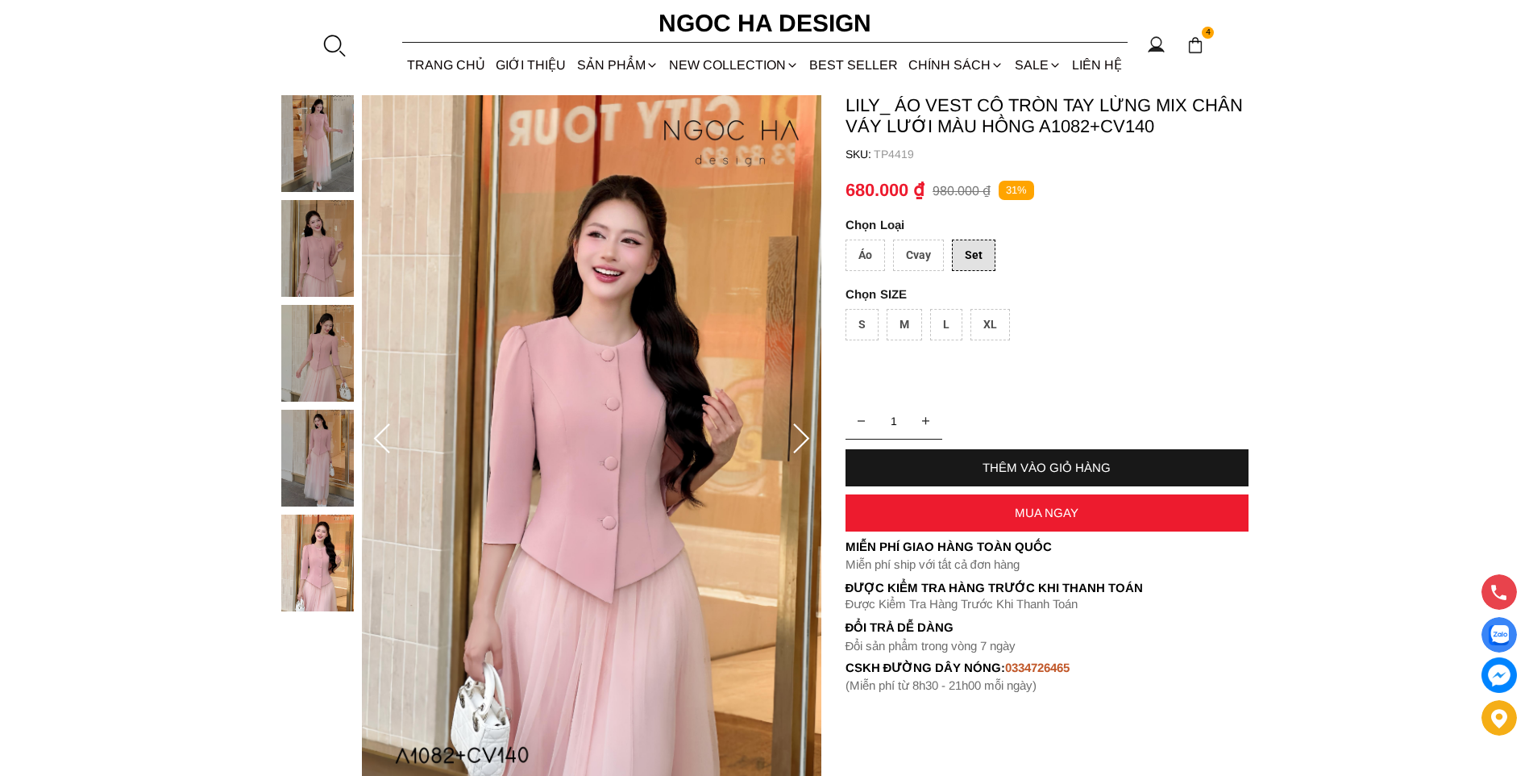
scroll to position [242, 0]
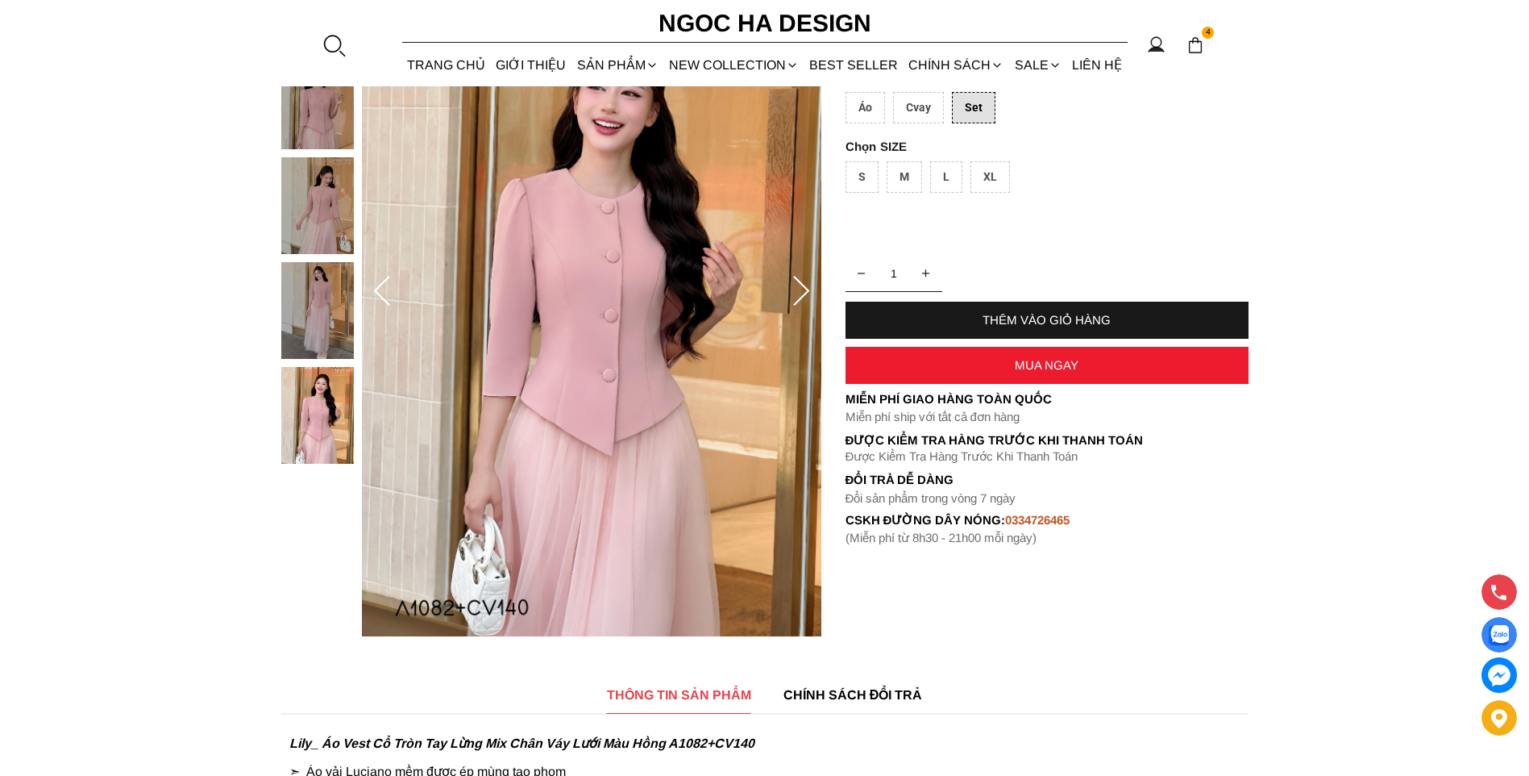
click at [335, 111] on img at bounding box center [317, 100] width 73 height 97
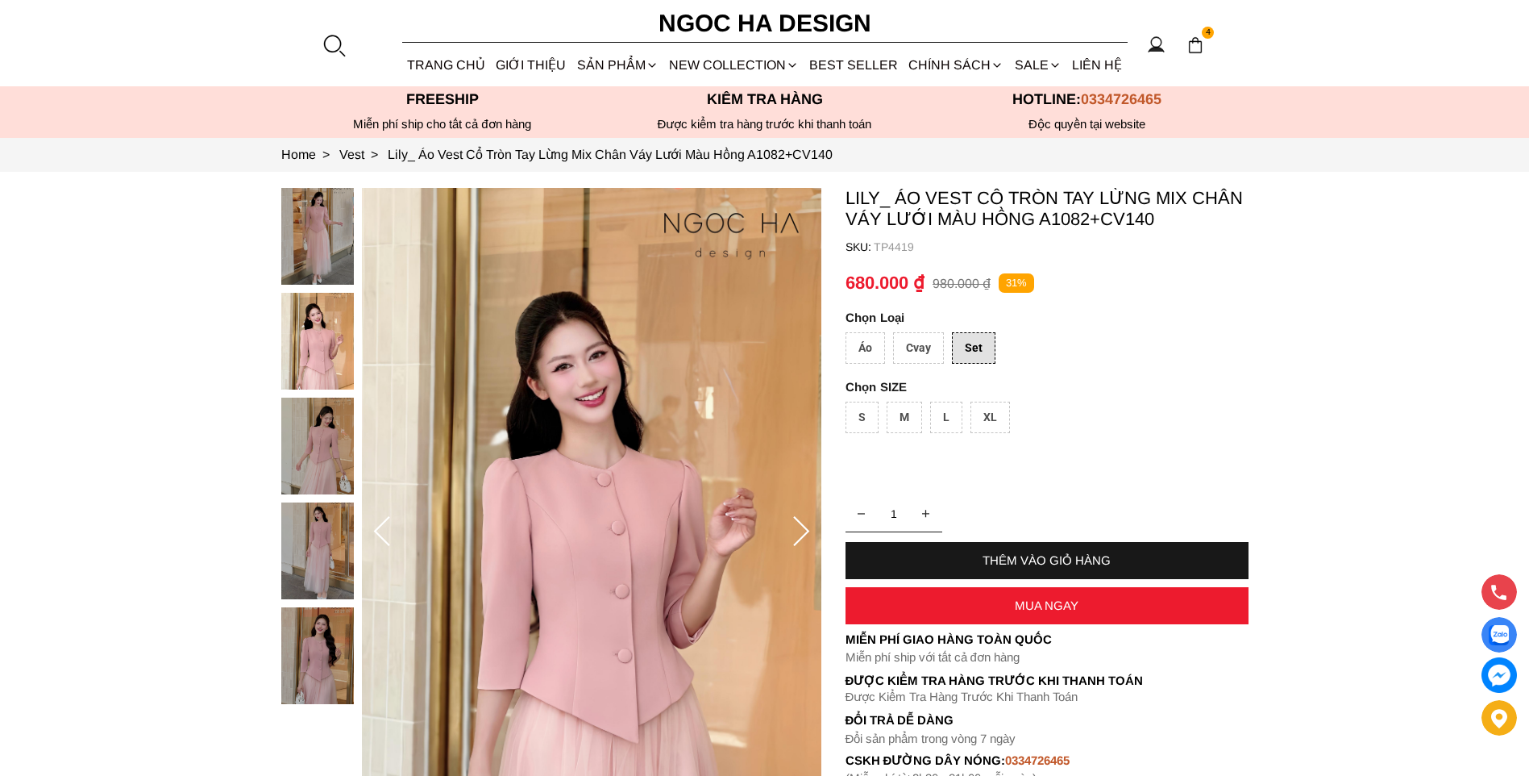
scroll to position [0, 0]
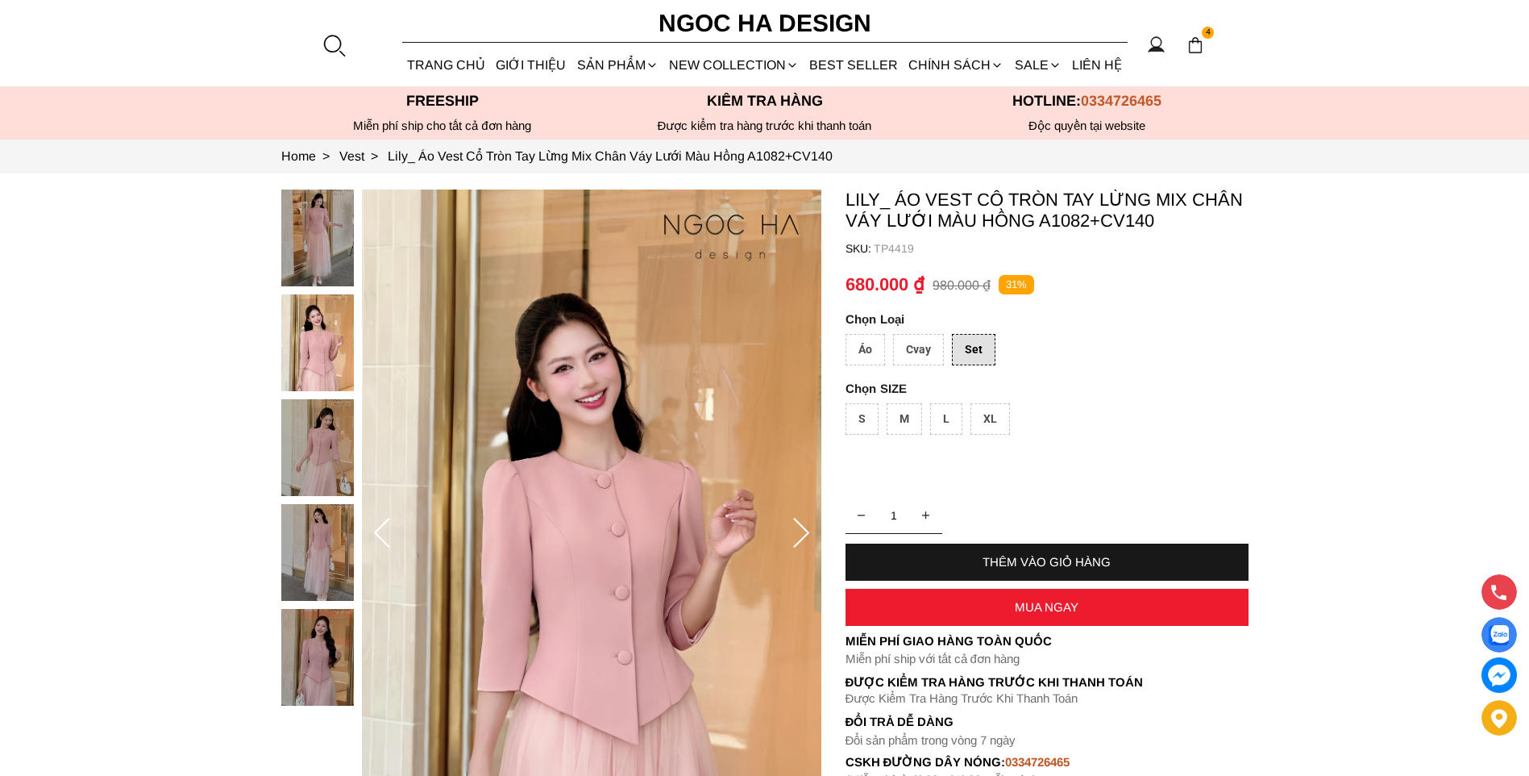
click at [298, 309] on img at bounding box center [317, 342] width 73 height 97
click at [298, 442] on img at bounding box center [317, 447] width 73 height 97
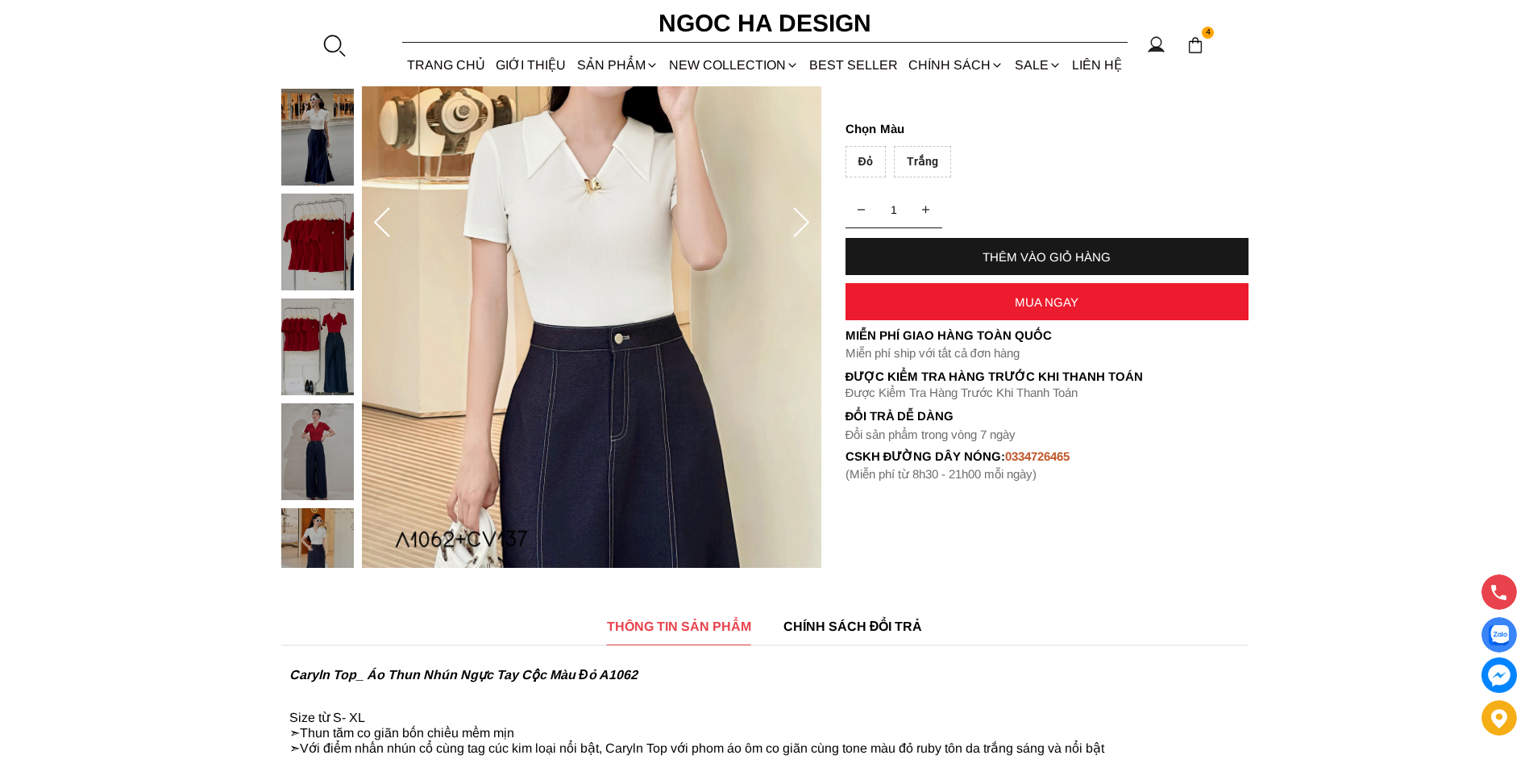
scroll to position [323, 0]
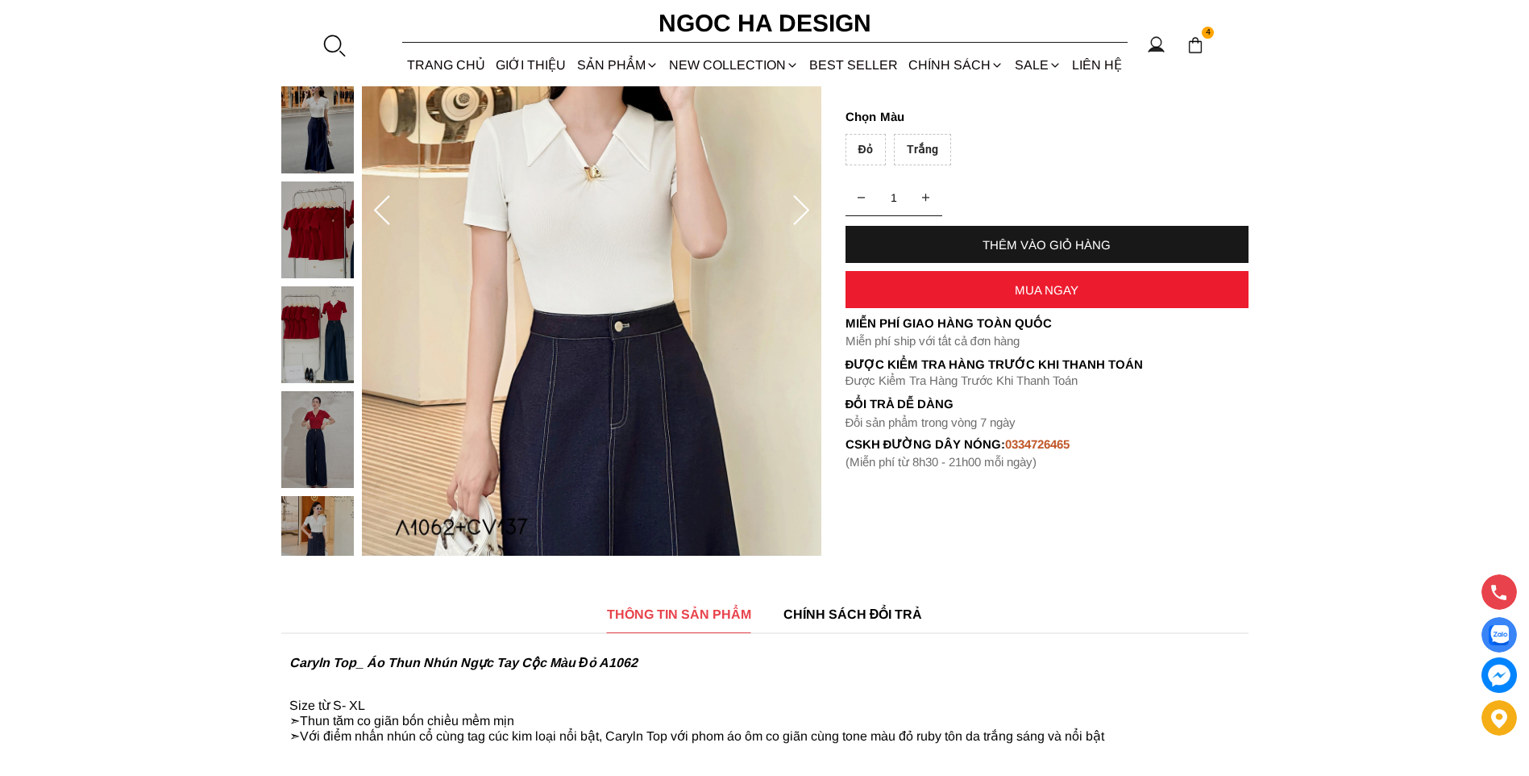
click at [289, 414] on img at bounding box center [317, 439] width 73 height 97
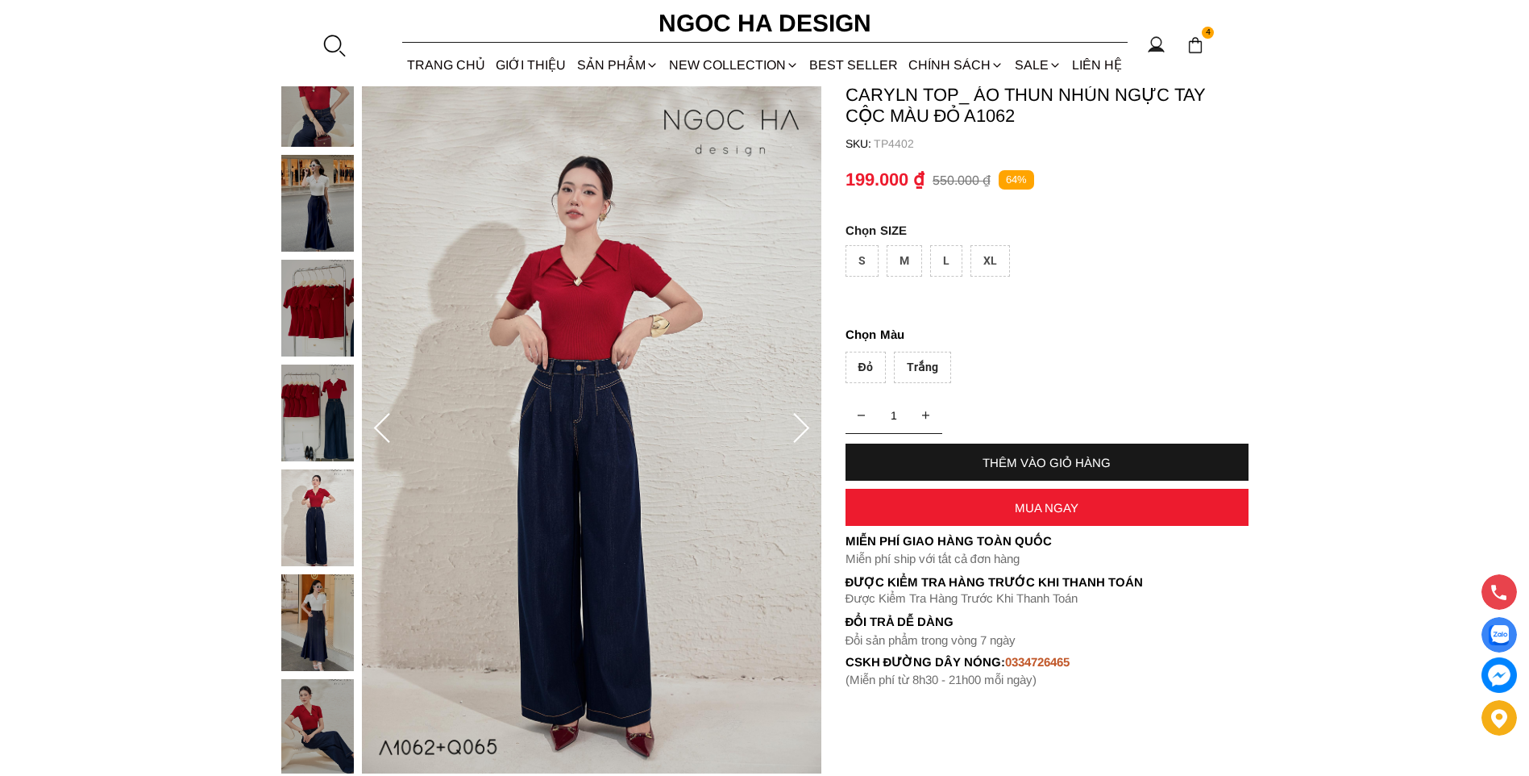
scroll to position [0, 0]
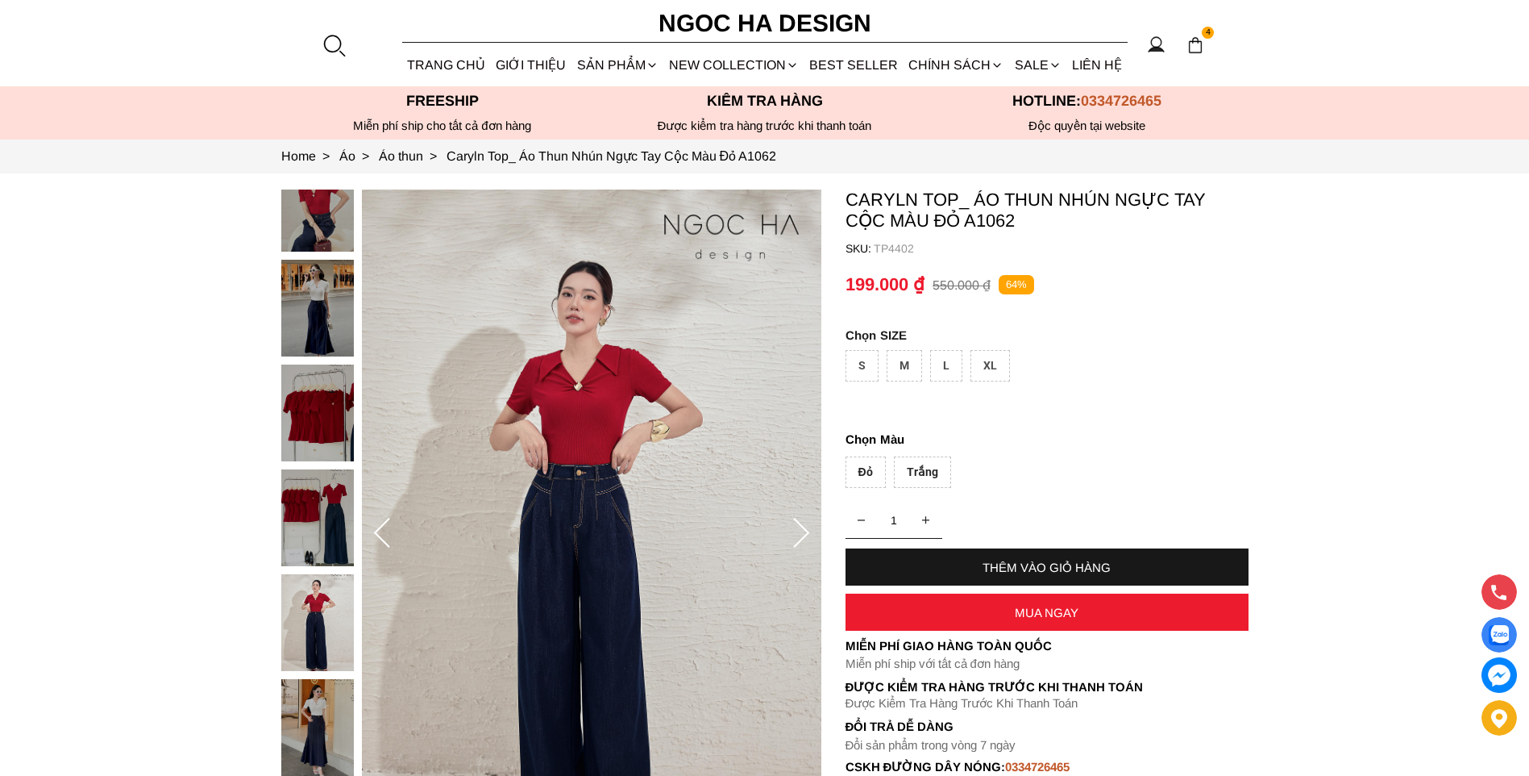
click at [322, 316] on img at bounding box center [317, 308] width 73 height 97
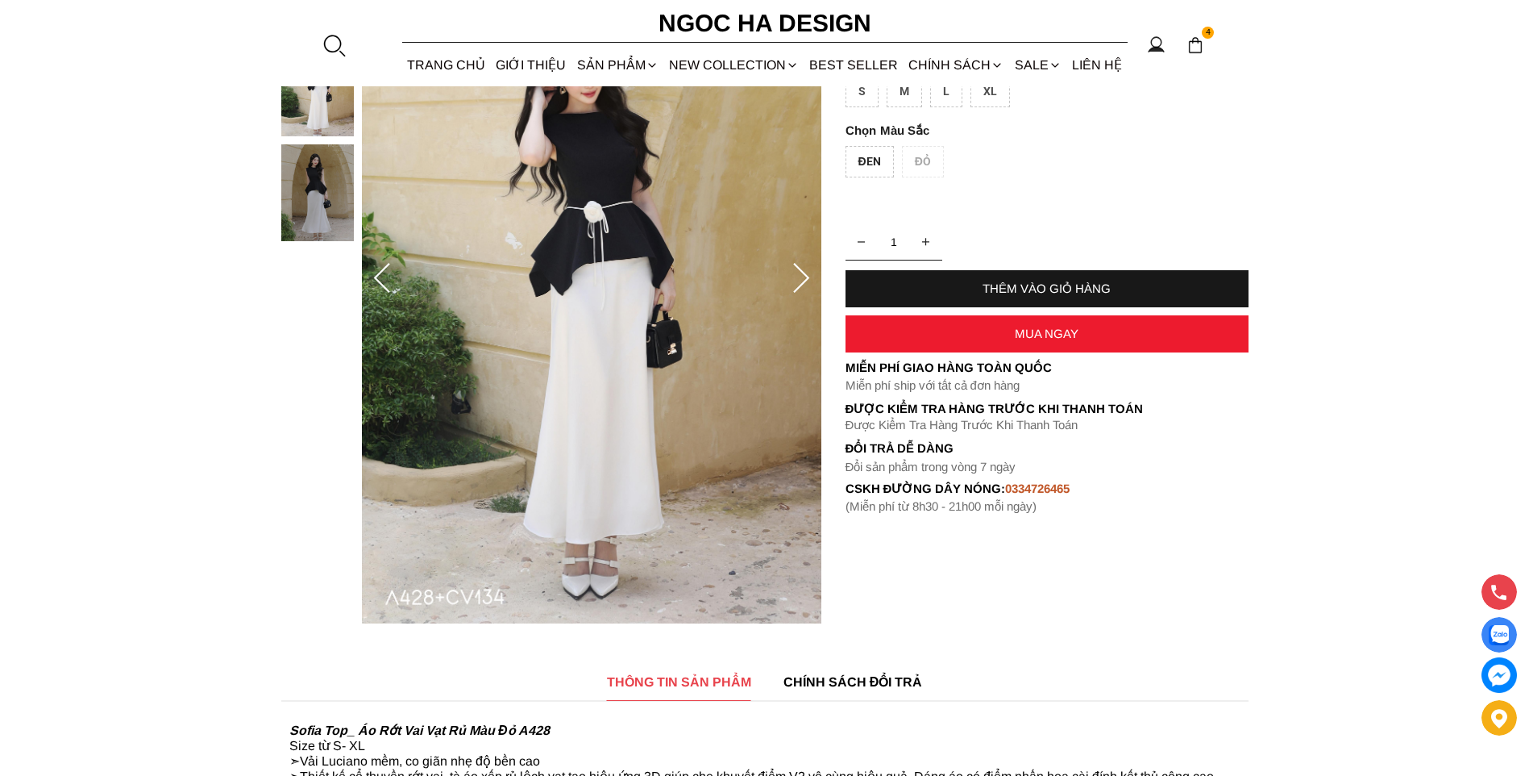
scroll to position [161, 0]
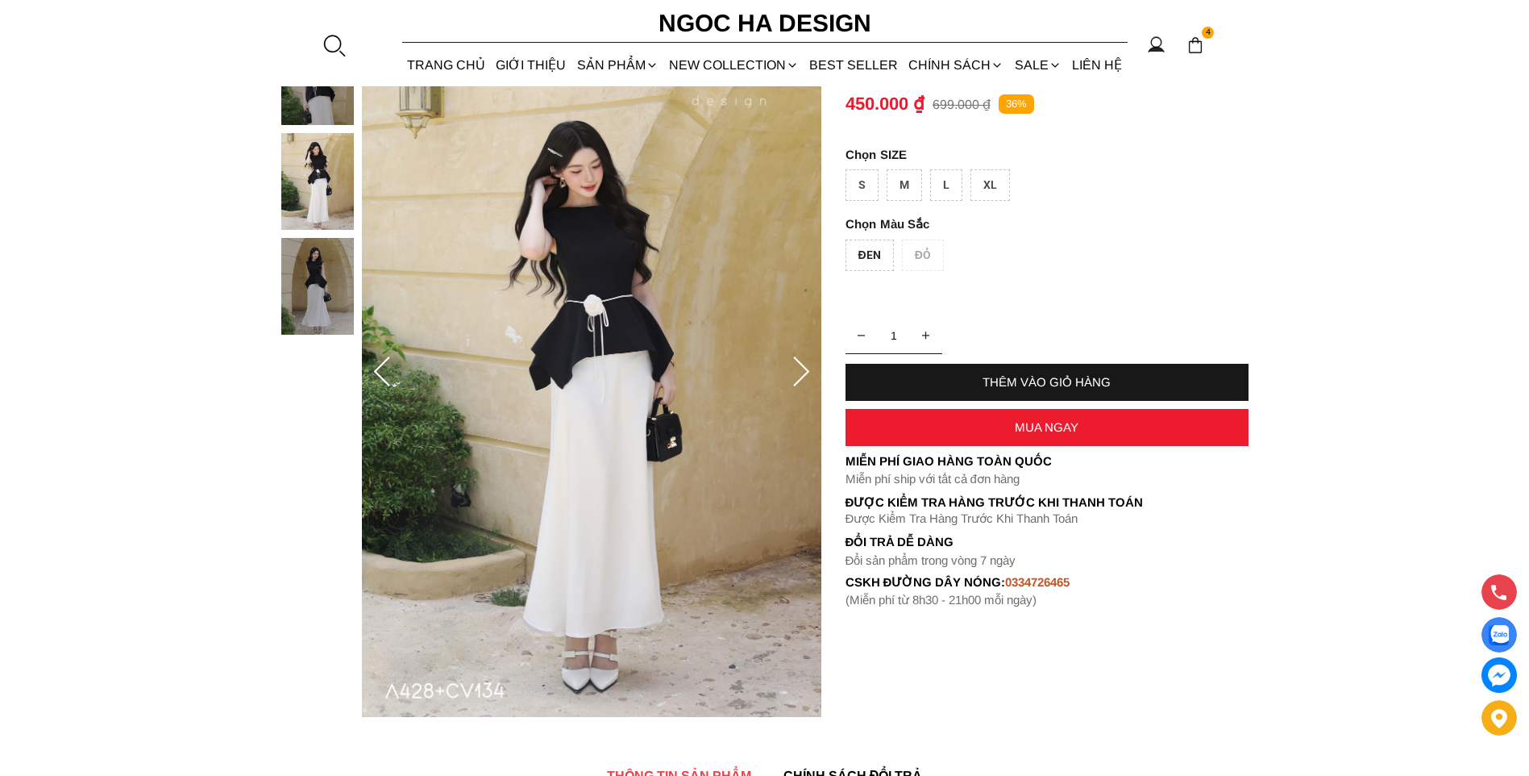
click at [321, 302] on img at bounding box center [317, 286] width 73 height 97
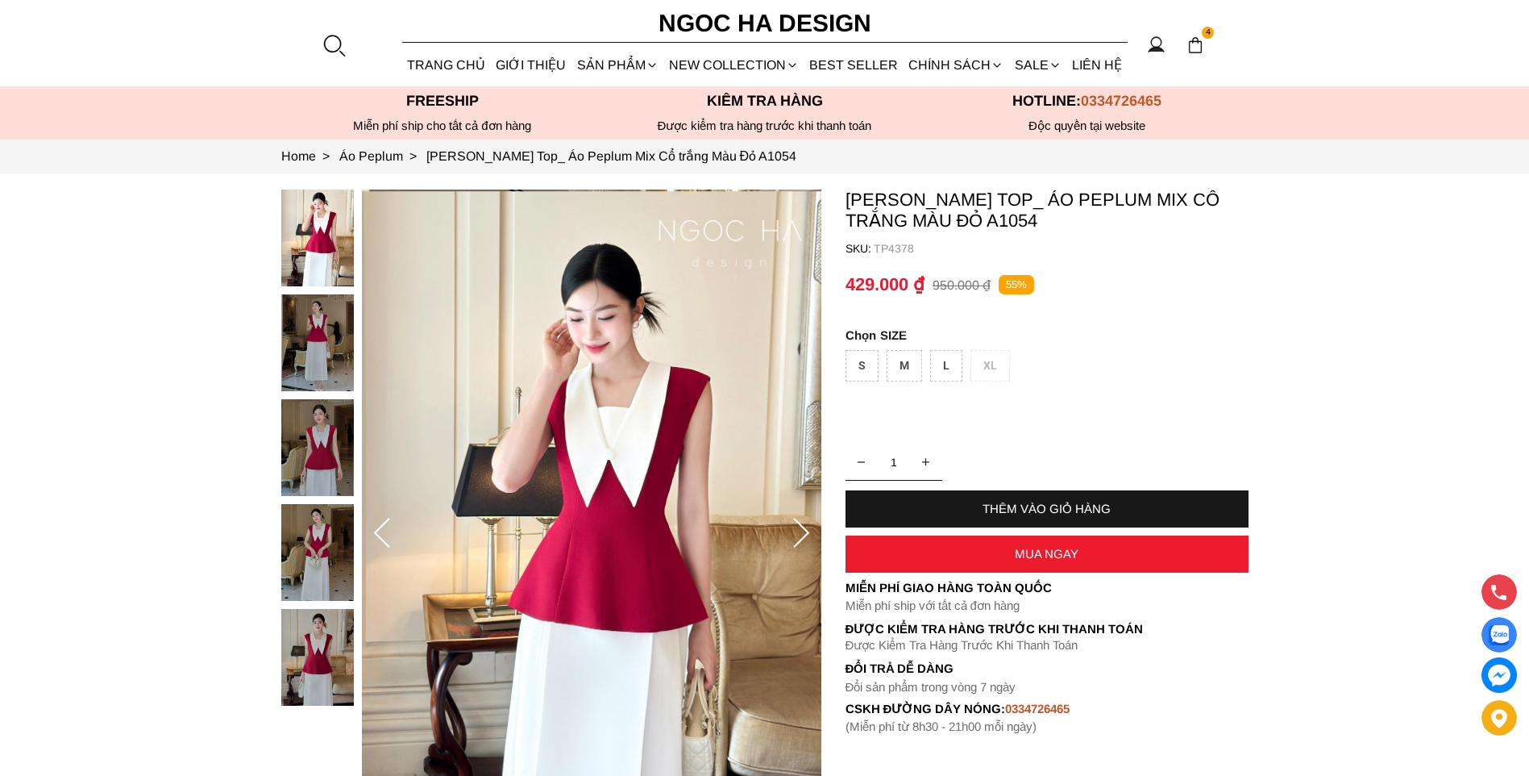
click at [323, 264] on img at bounding box center [317, 237] width 73 height 97
click at [323, 337] on img at bounding box center [317, 342] width 73 height 97
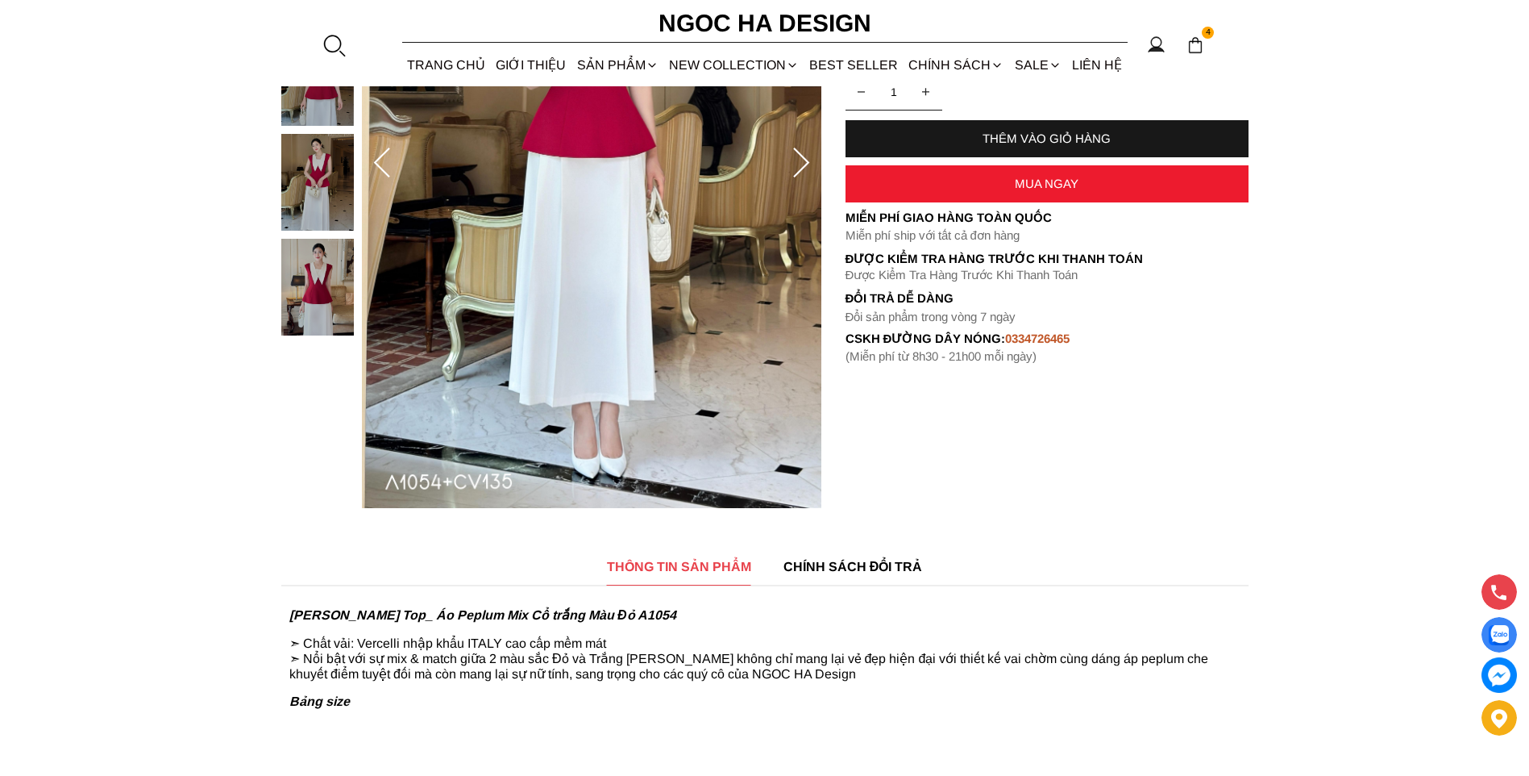
scroll to position [242, 0]
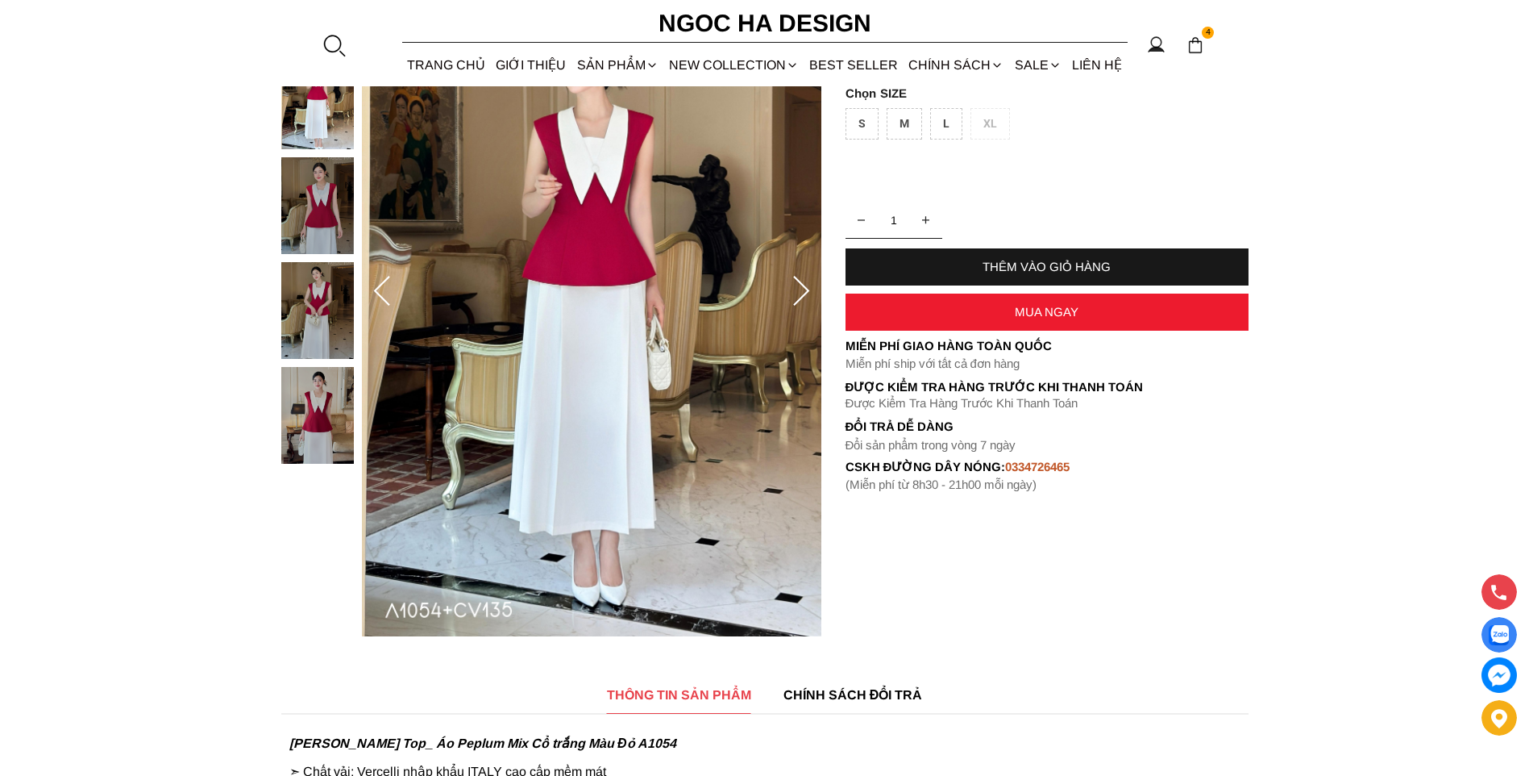
click at [328, 300] on img at bounding box center [317, 310] width 73 height 97
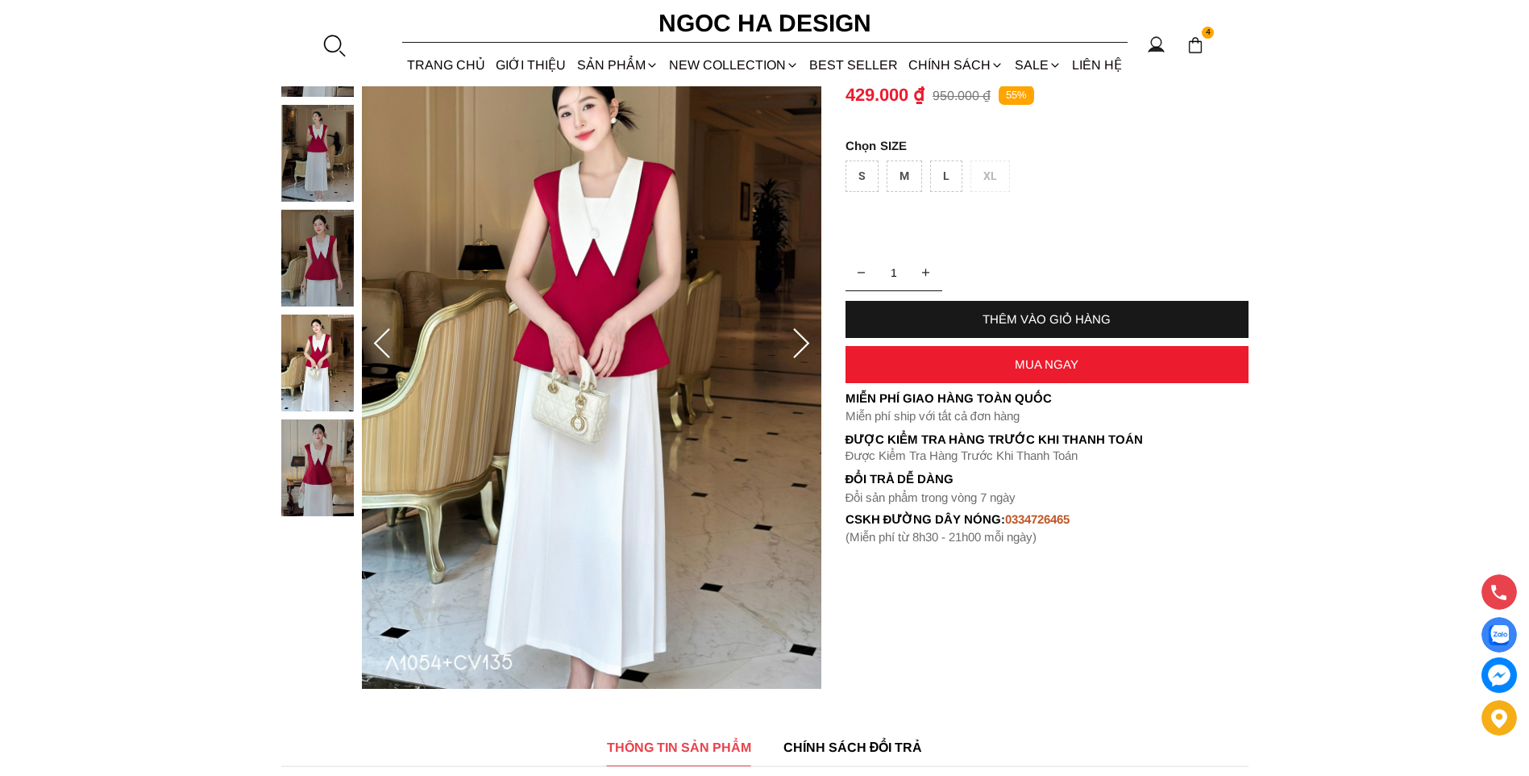
scroll to position [161, 0]
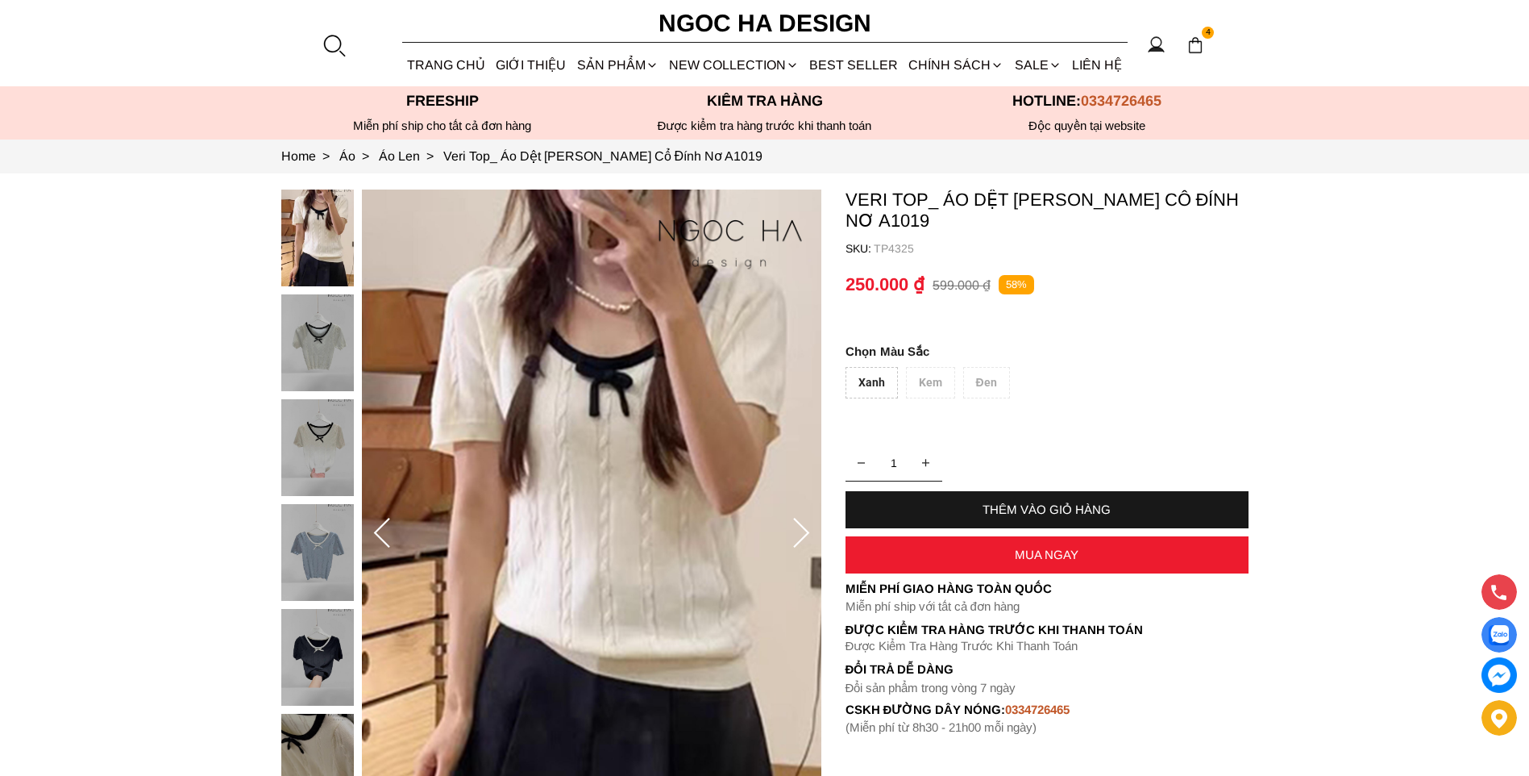
click at [318, 452] on img at bounding box center [317, 447] width 73 height 97
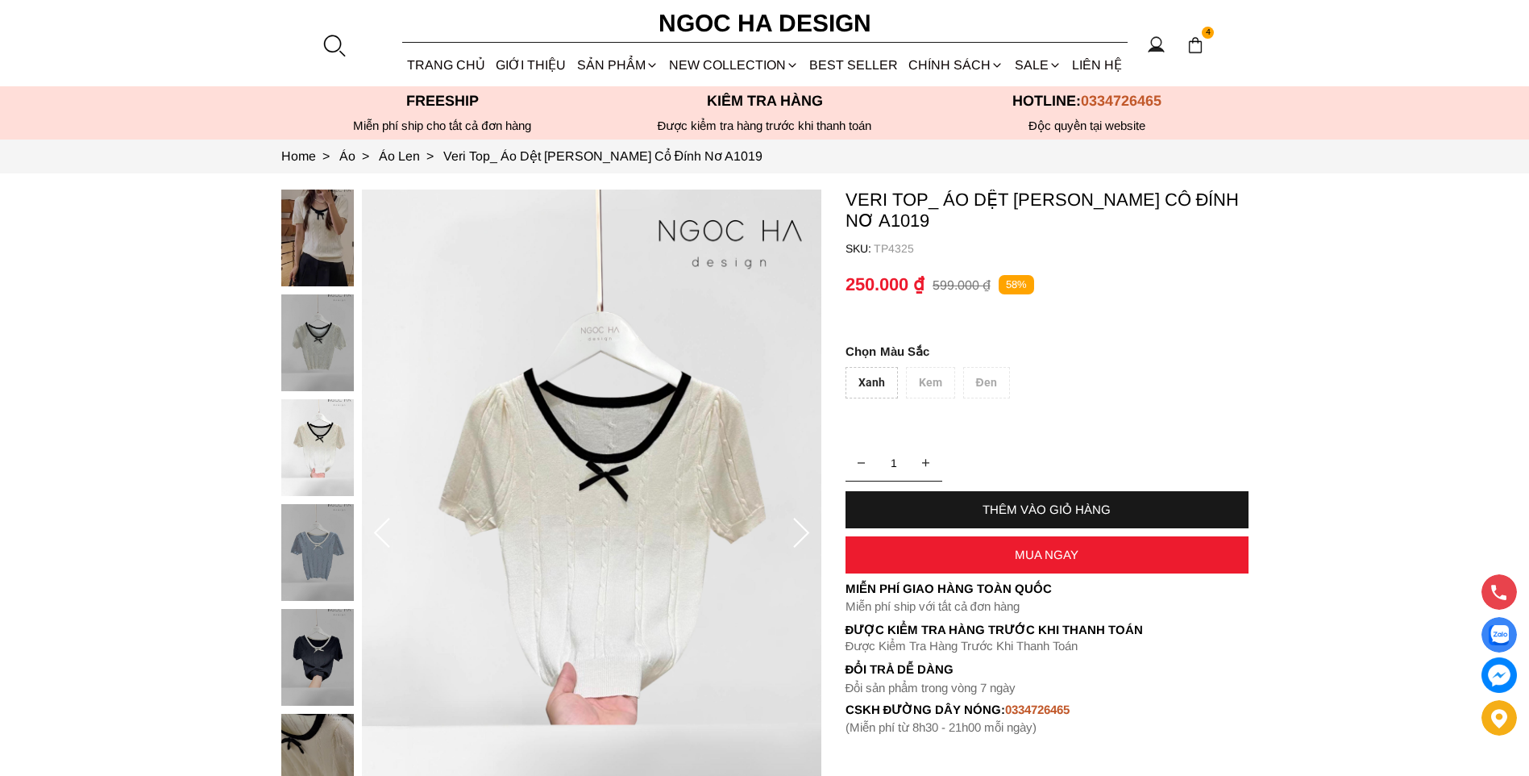
click at [324, 560] on img at bounding box center [317, 552] width 73 height 97
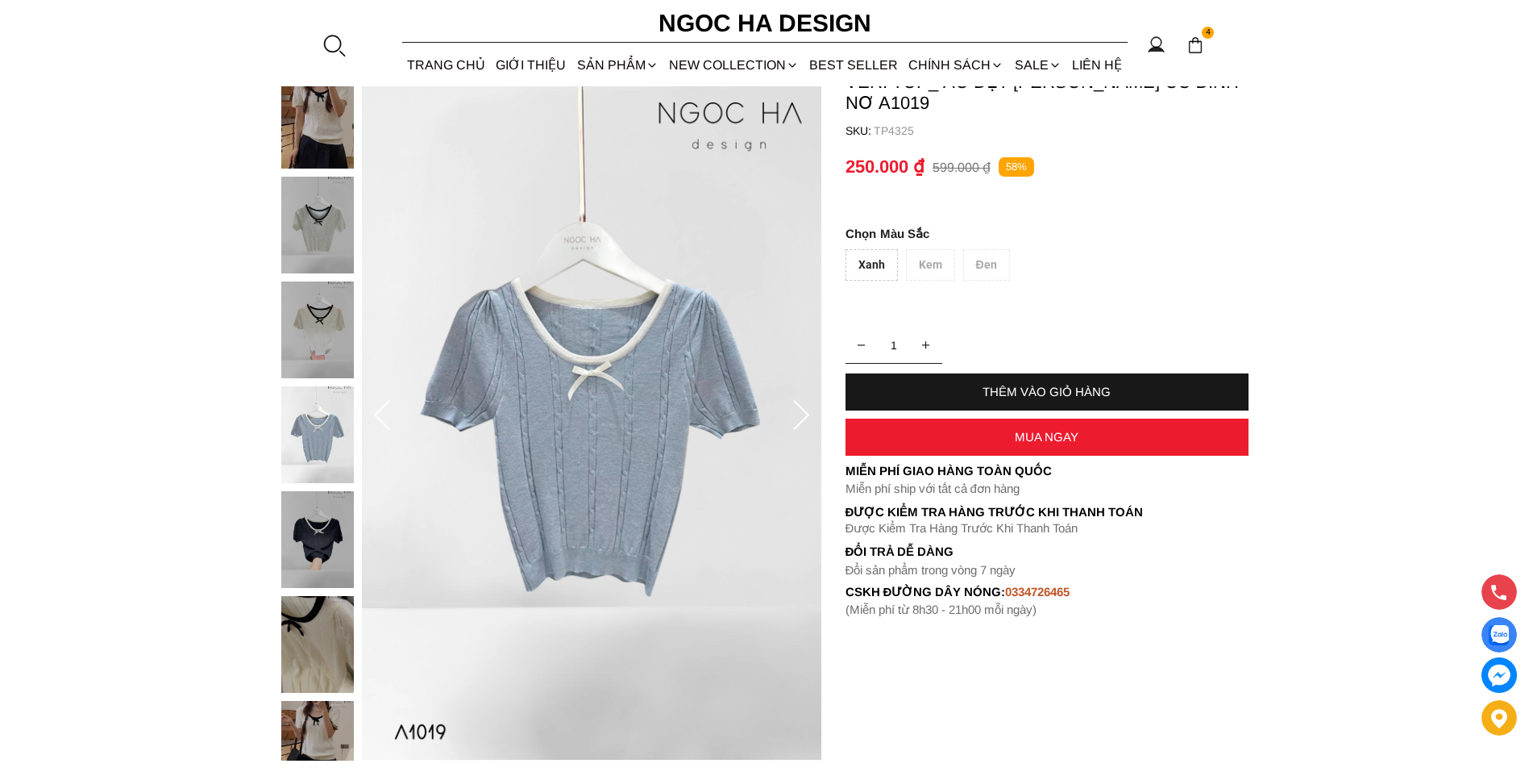
scroll to position [242, 0]
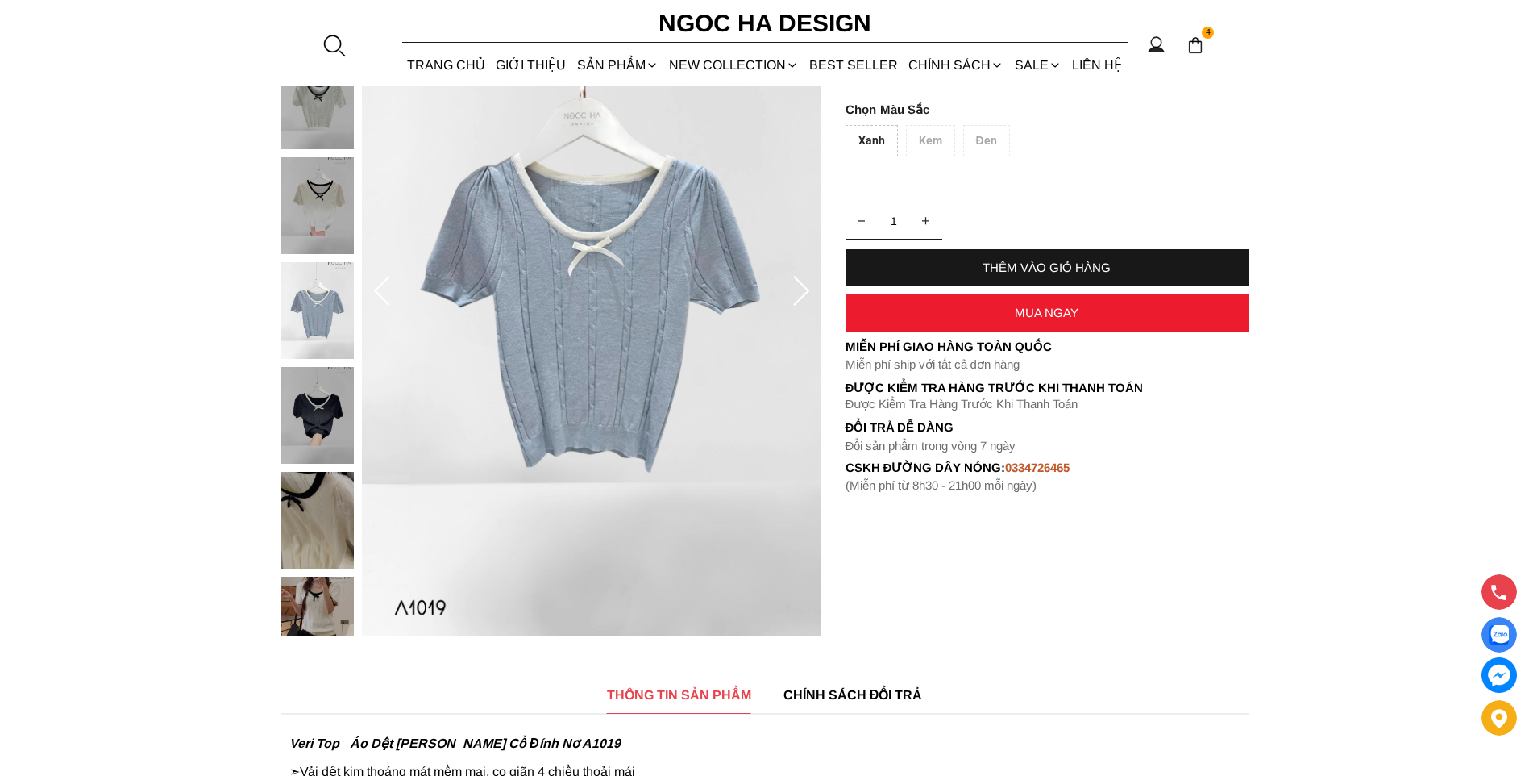
click at [287, 423] on img at bounding box center [317, 415] width 73 height 97
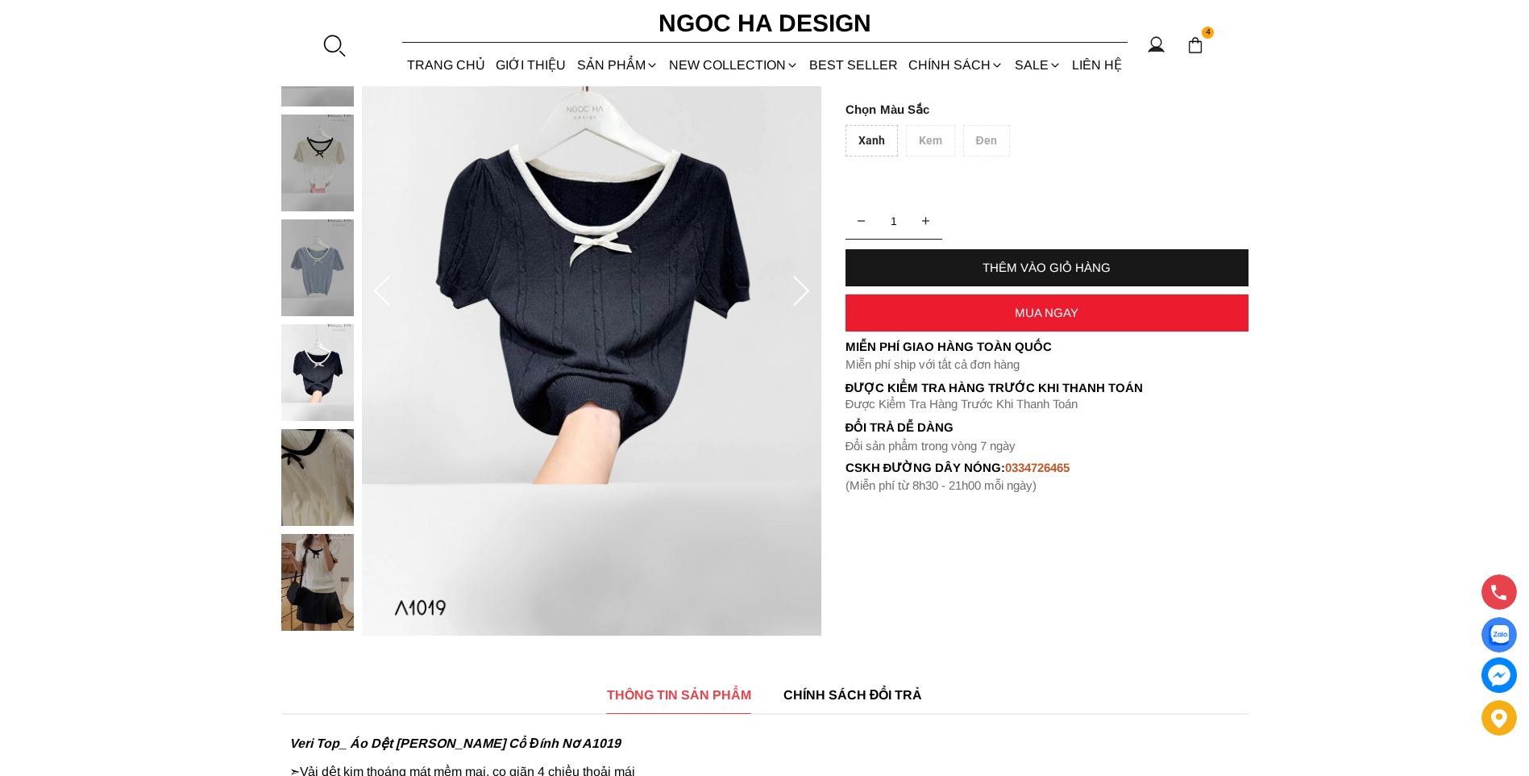
click at [332, 470] on img at bounding box center [317, 477] width 73 height 97
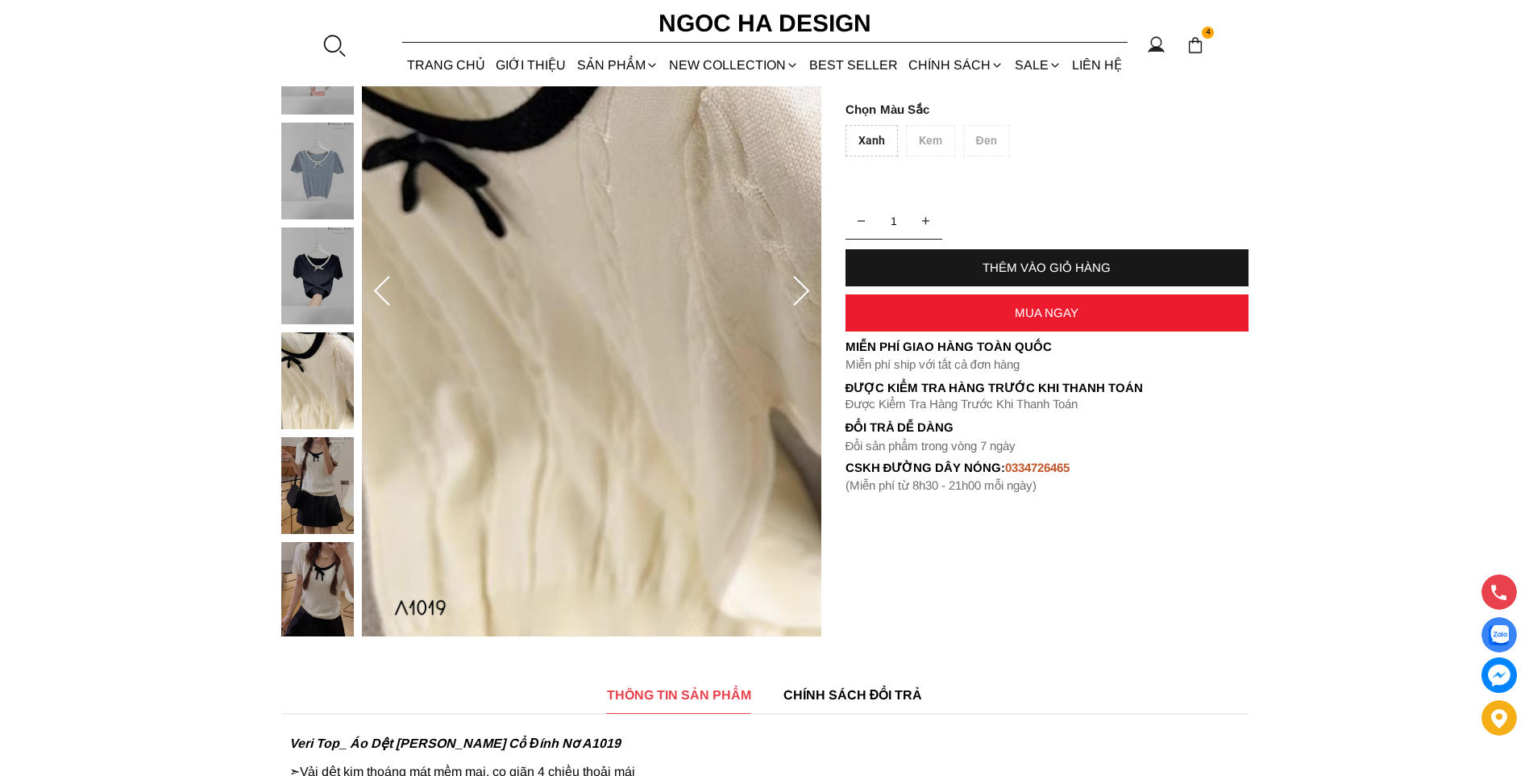
click at [314, 574] on img at bounding box center [317, 590] width 73 height 97
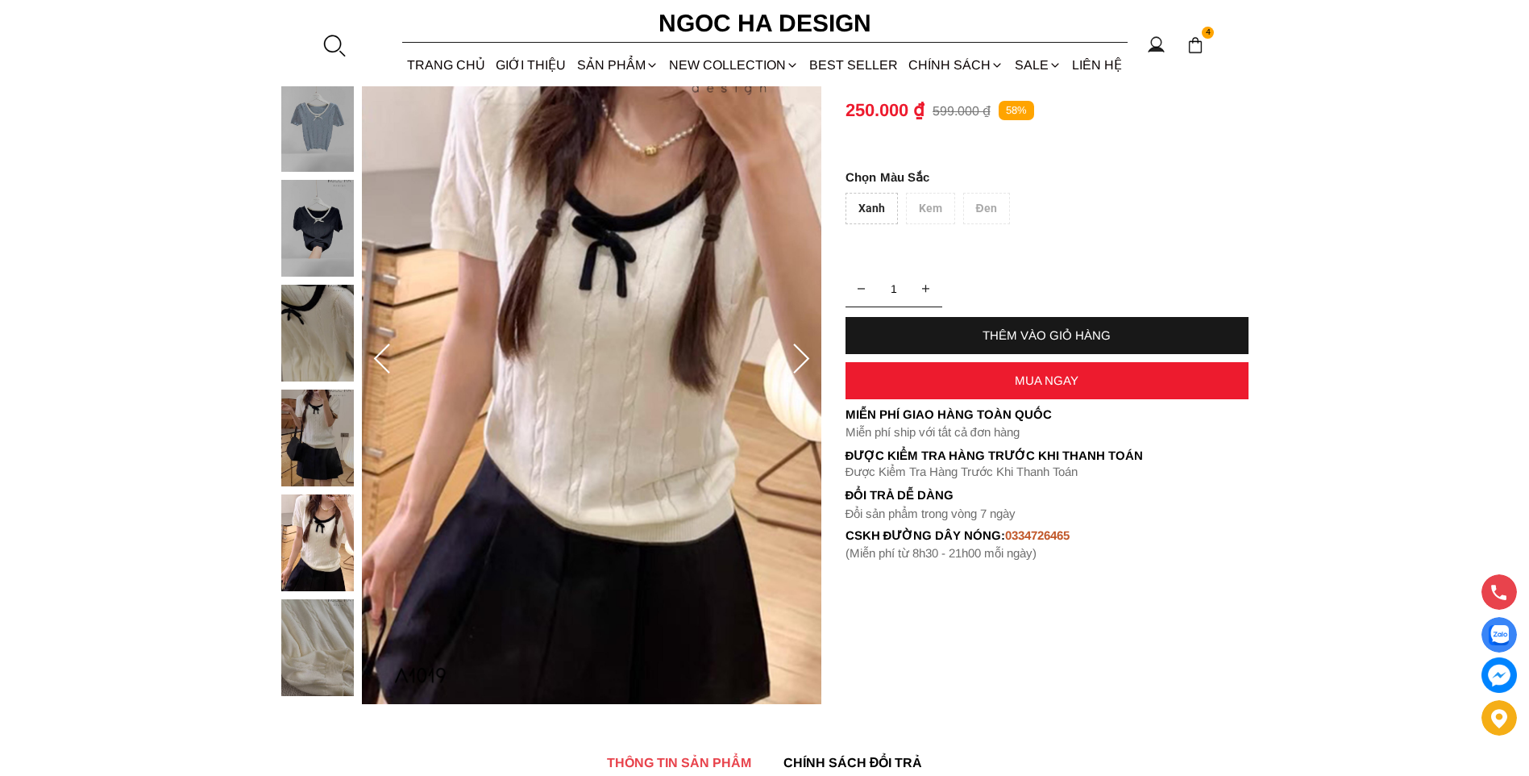
scroll to position [81, 0]
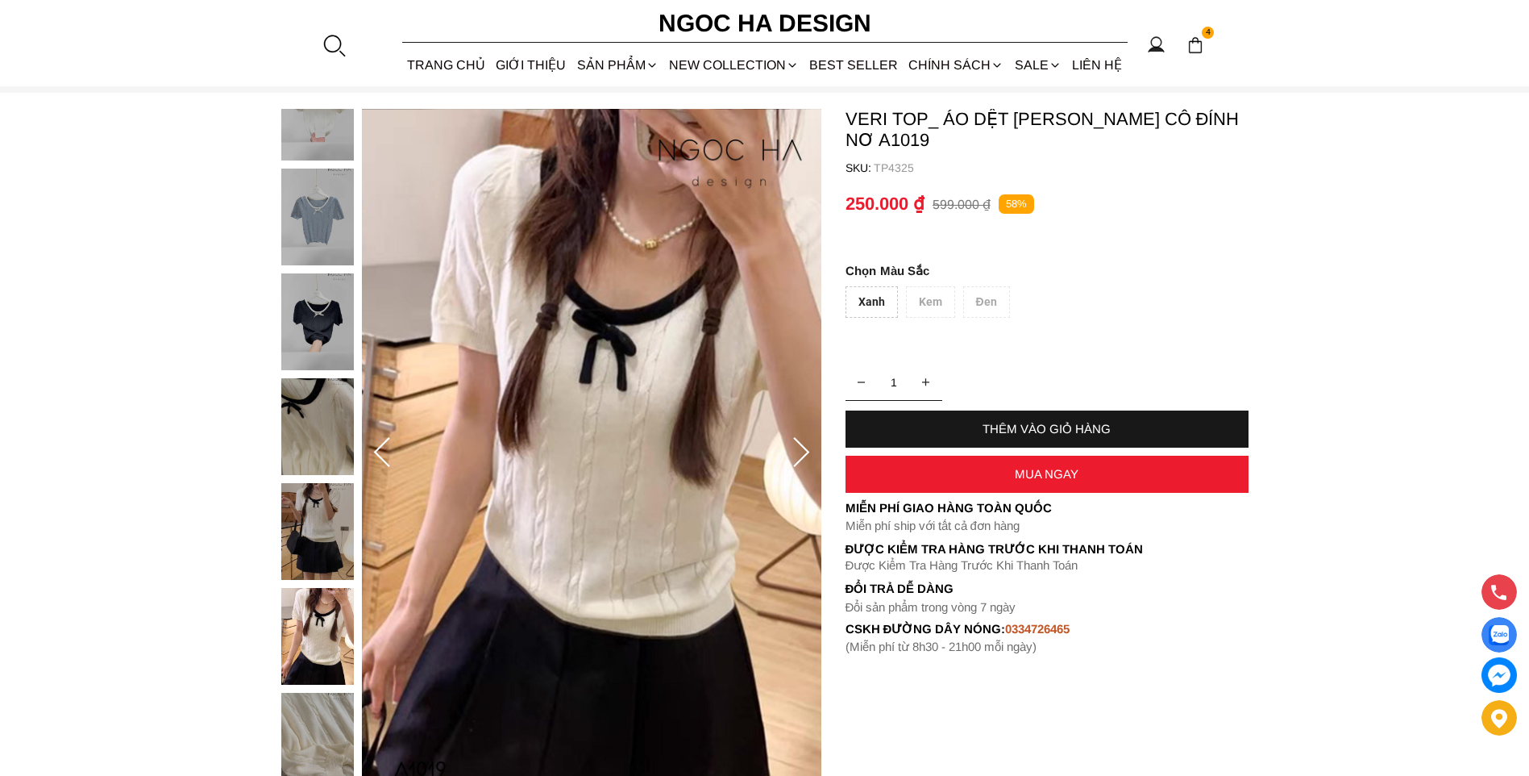
click at [329, 204] on img at bounding box center [317, 217] width 73 height 97
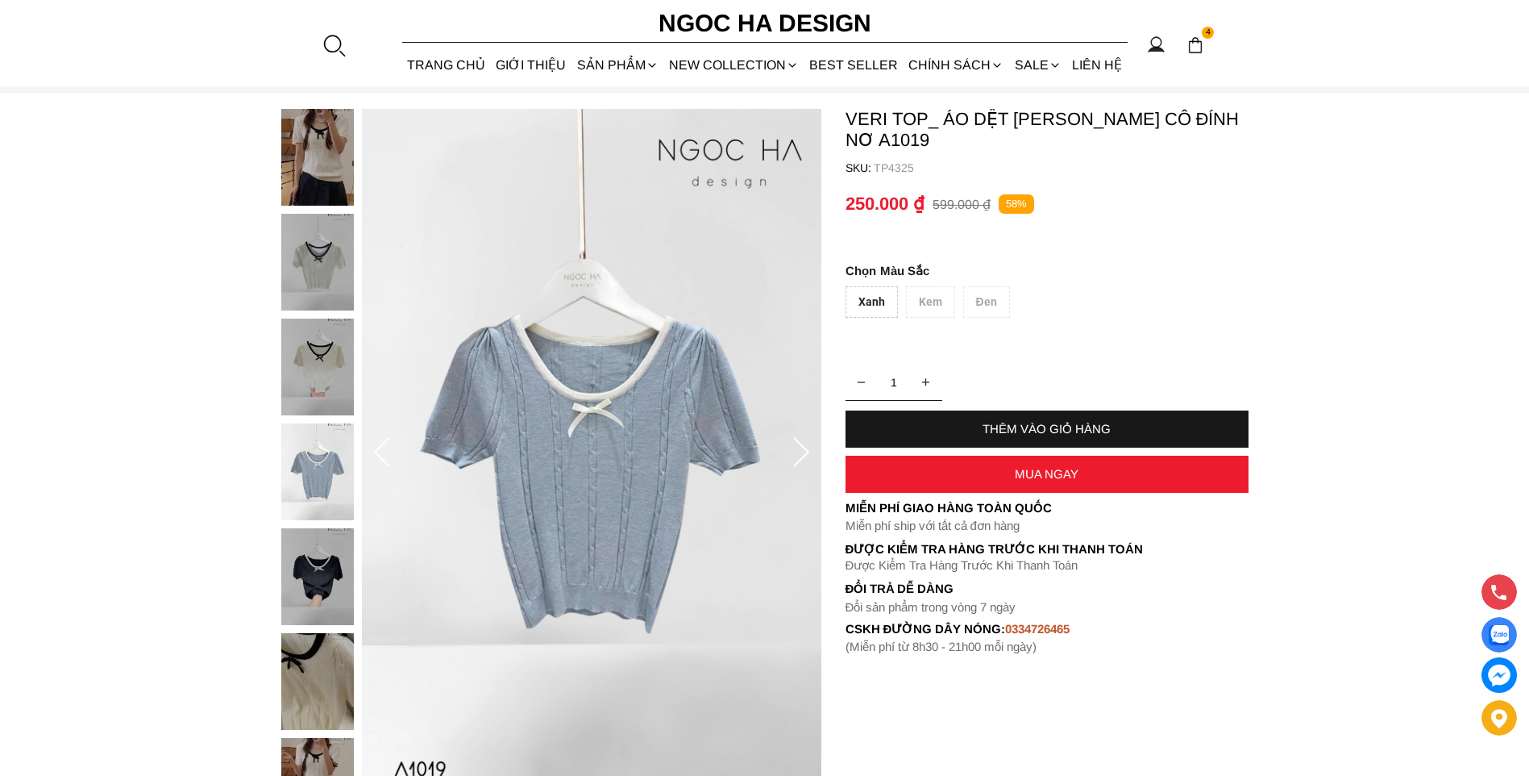
click at [889, 299] on div "Xanh" at bounding box center [872, 301] width 52 height 31
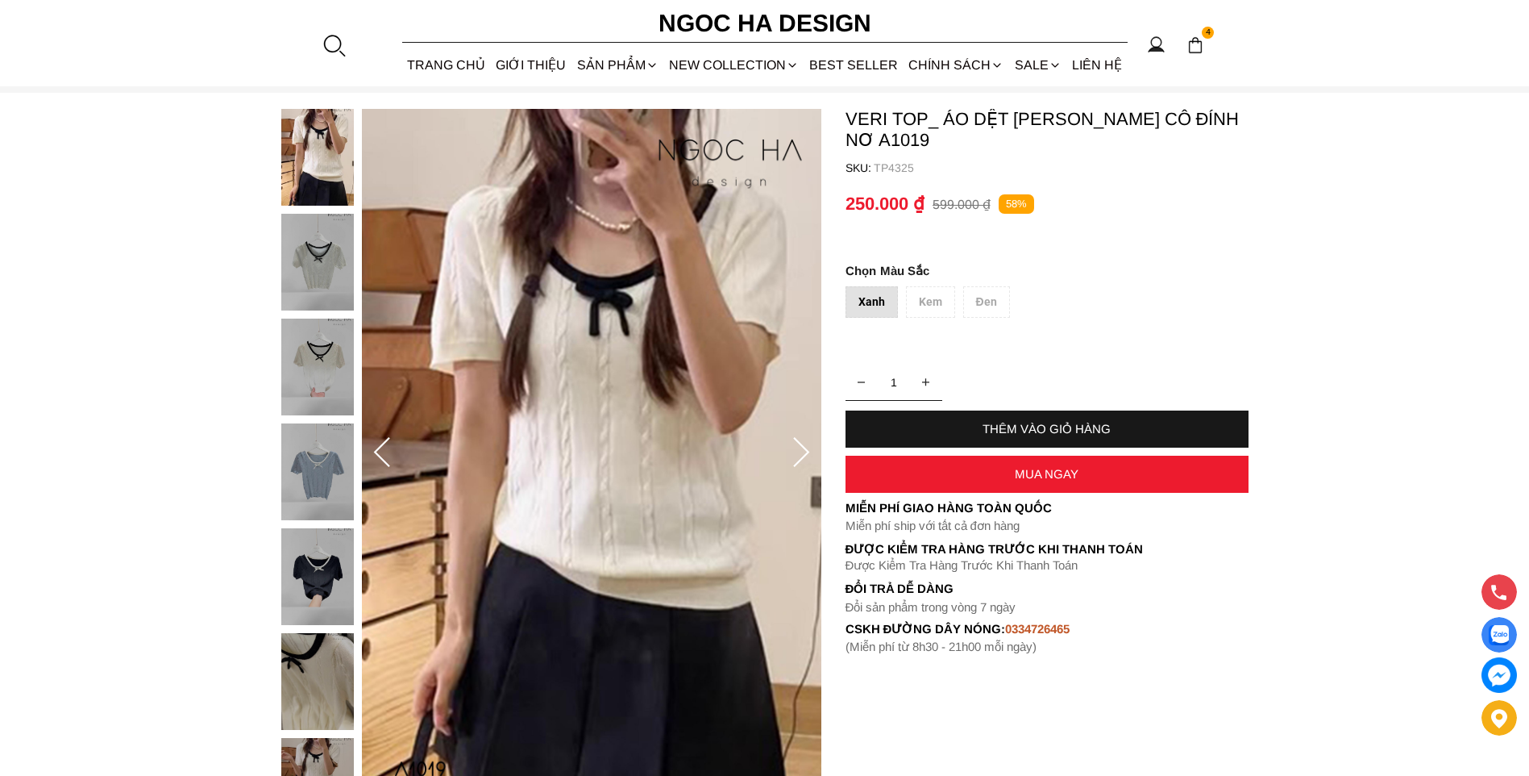
click at [938, 300] on div "Xanh Kem Đen" at bounding box center [1047, 306] width 403 height 40
click at [977, 298] on div "Xanh Kem Đen" at bounding box center [1047, 306] width 403 height 40
click at [951, 305] on div "Xanh Kem Đen" at bounding box center [1047, 306] width 403 height 40
click at [882, 309] on div "Xanh" at bounding box center [872, 301] width 52 height 31
click at [931, 296] on div "Xanh Kem Đen" at bounding box center [1047, 306] width 403 height 40
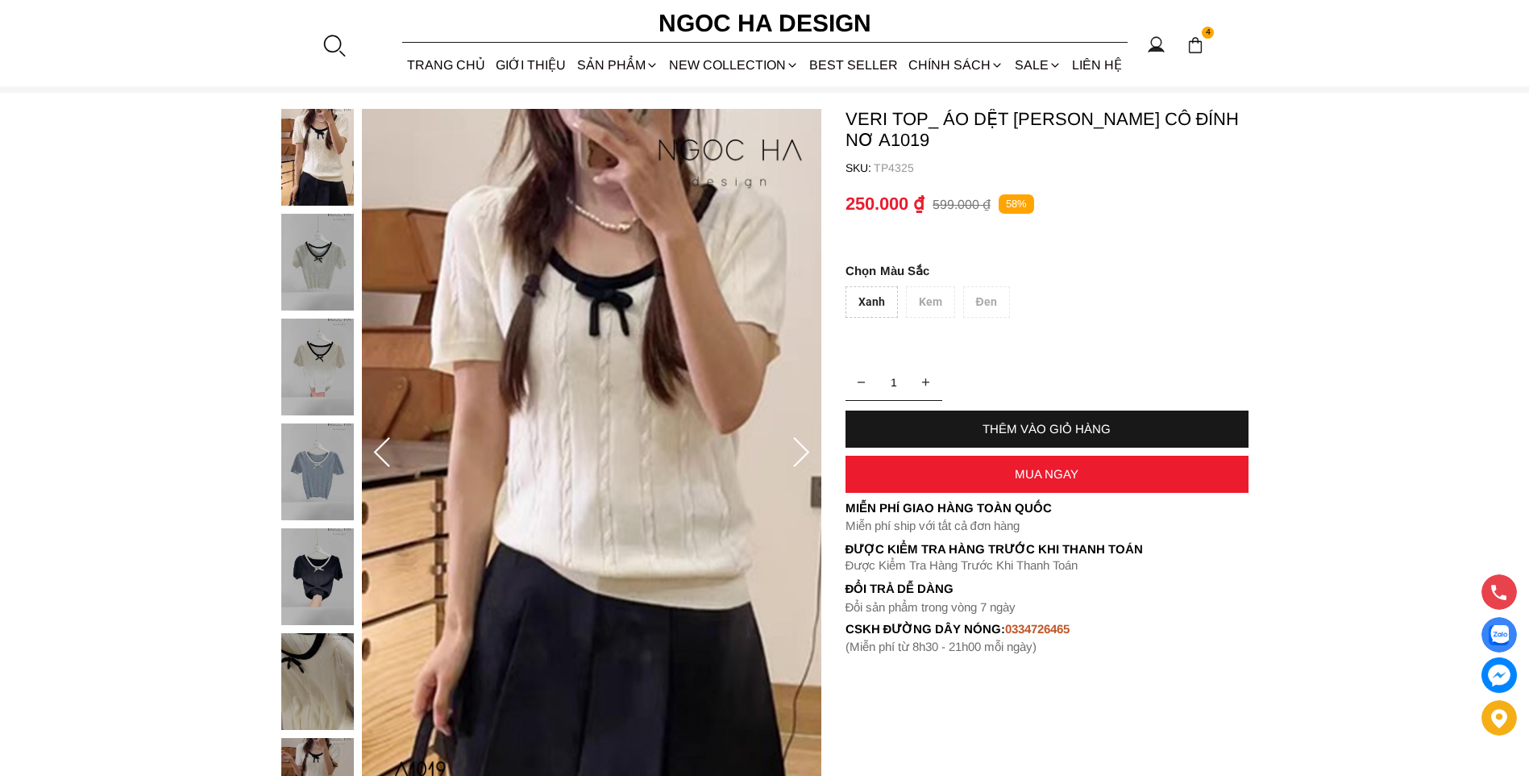
click at [999, 307] on div "Xanh Kem Đen" at bounding box center [1047, 306] width 403 height 40
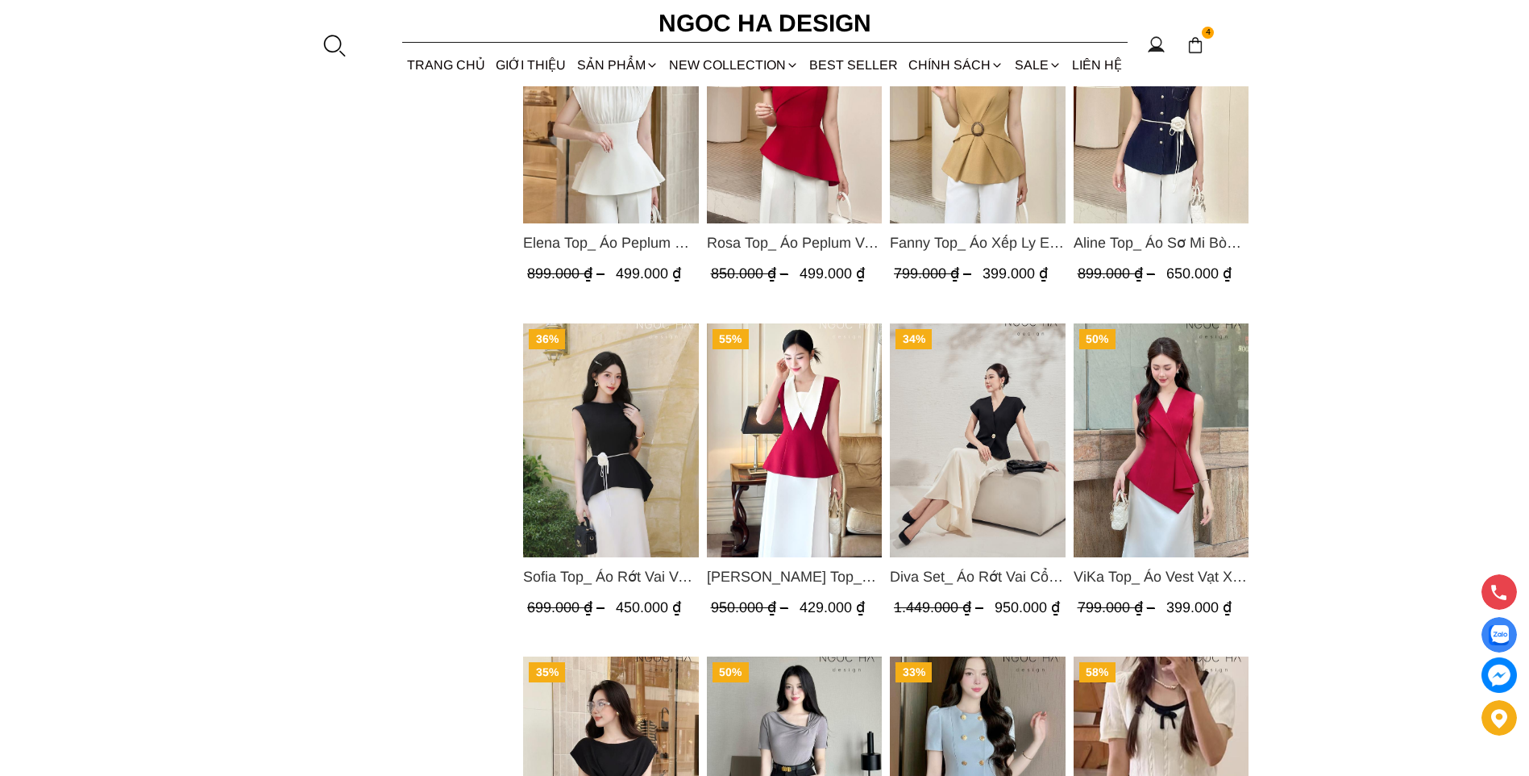
scroll to position [2096, 0]
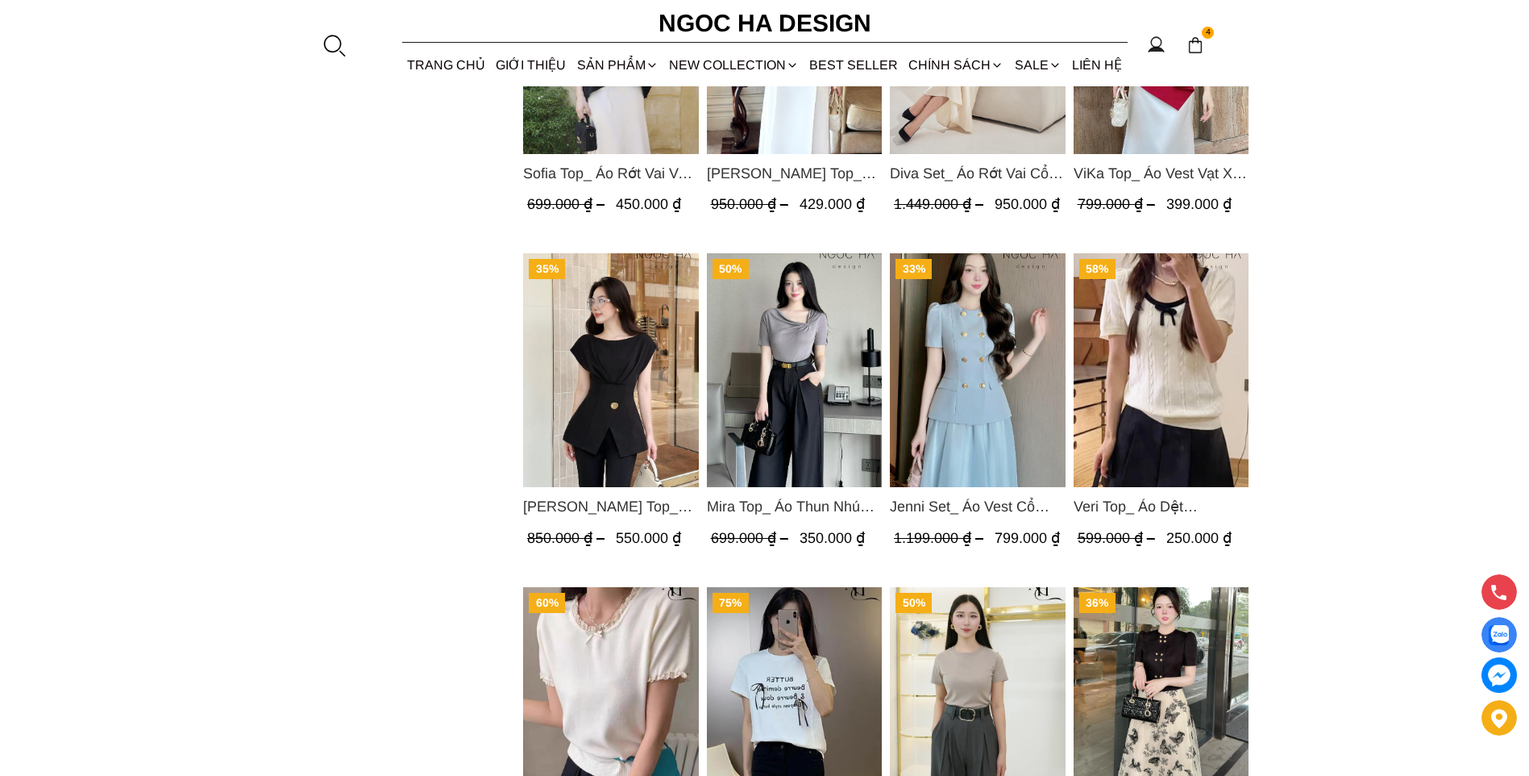
click at [619, 504] on span "[PERSON_NAME] Top_ Áo Mix Tơ Thân Bổ Mảnh Vạt Chéo Màu Đen A1057" at bounding box center [611, 507] width 176 height 23
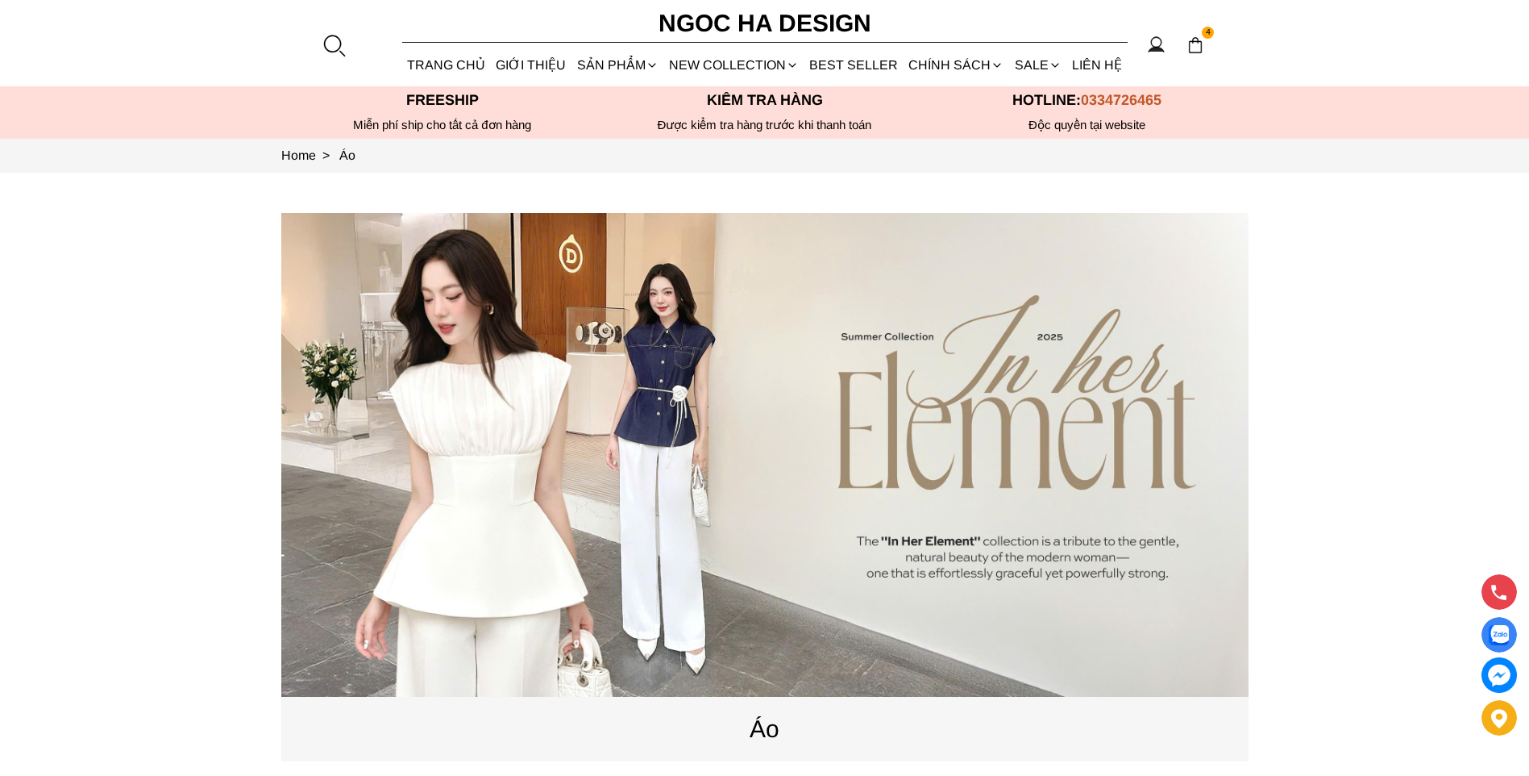
scroll to position [0, 0]
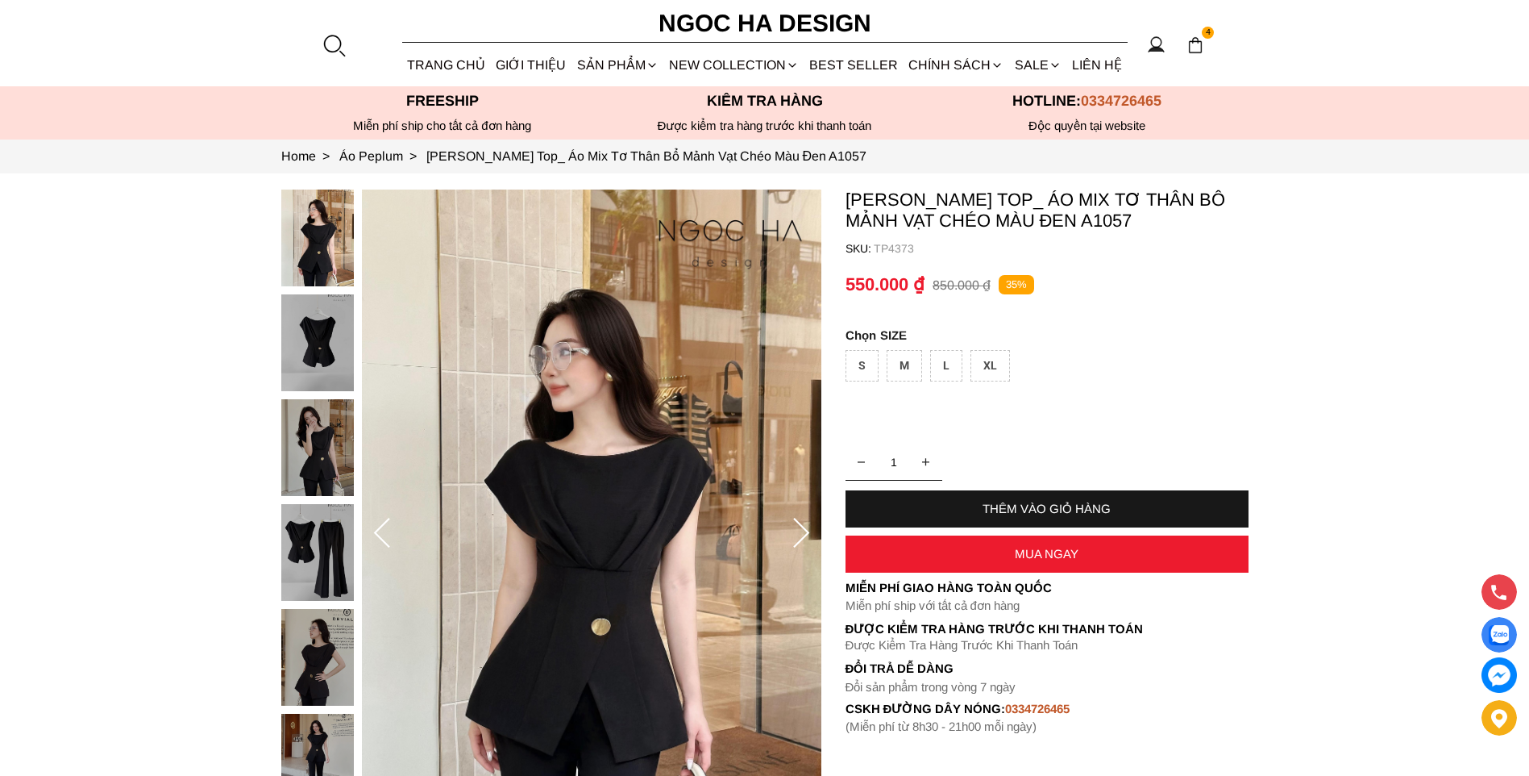
scroll to position [161, 0]
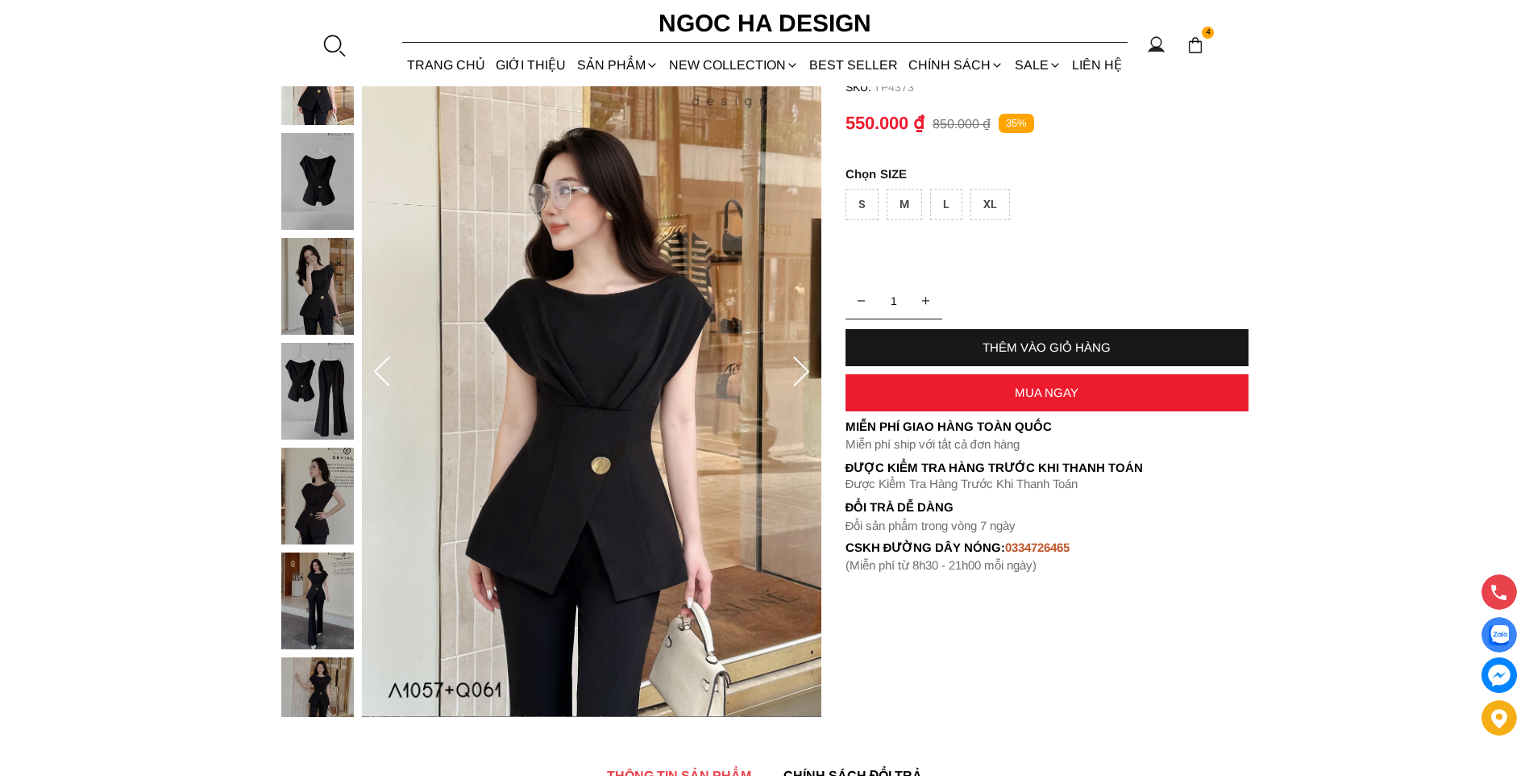
click at [335, 489] on img at bounding box center [317, 495] width 73 height 97
click at [332, 572] on img at bounding box center [317, 600] width 73 height 97
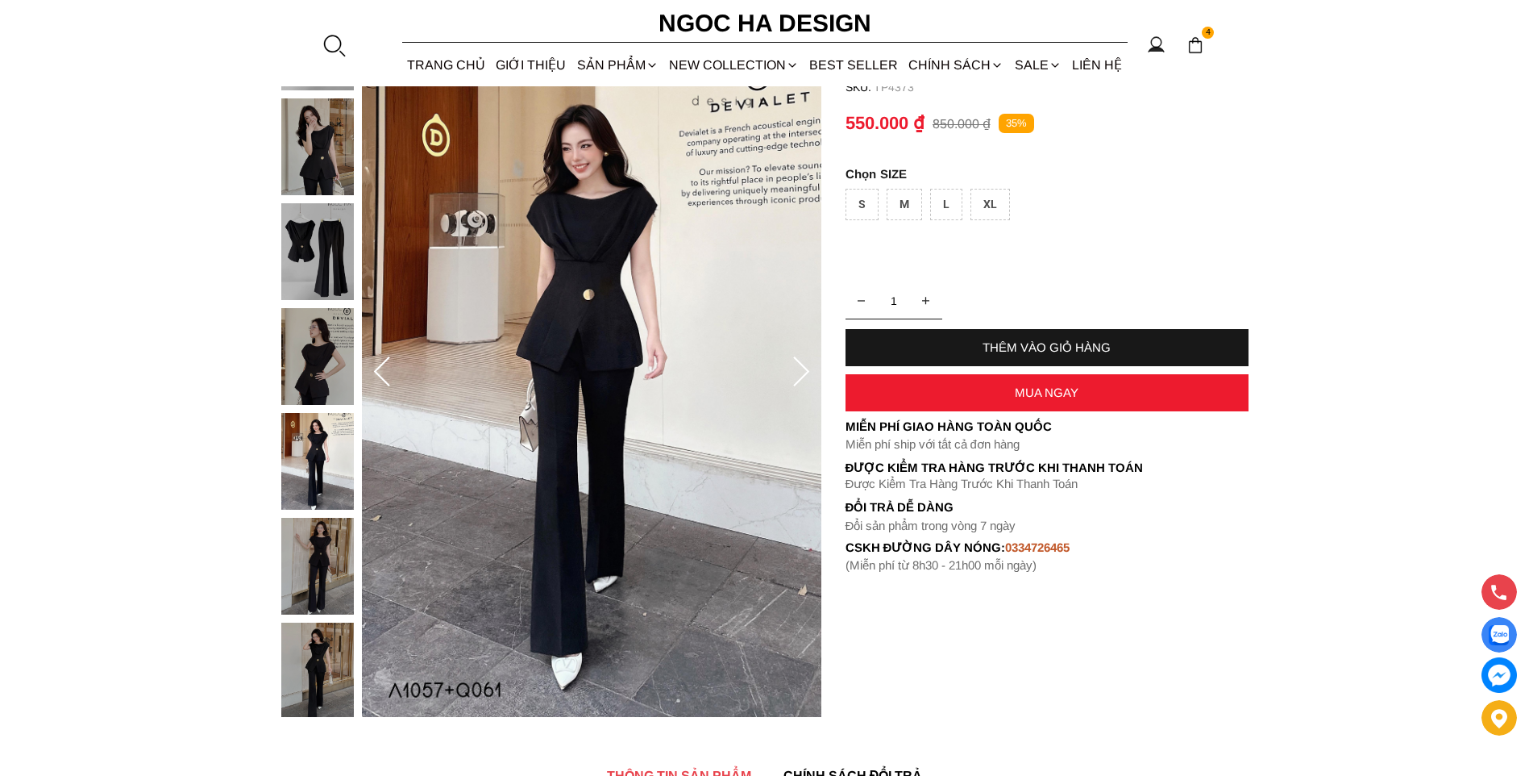
click at [324, 178] on img at bounding box center [317, 146] width 73 height 97
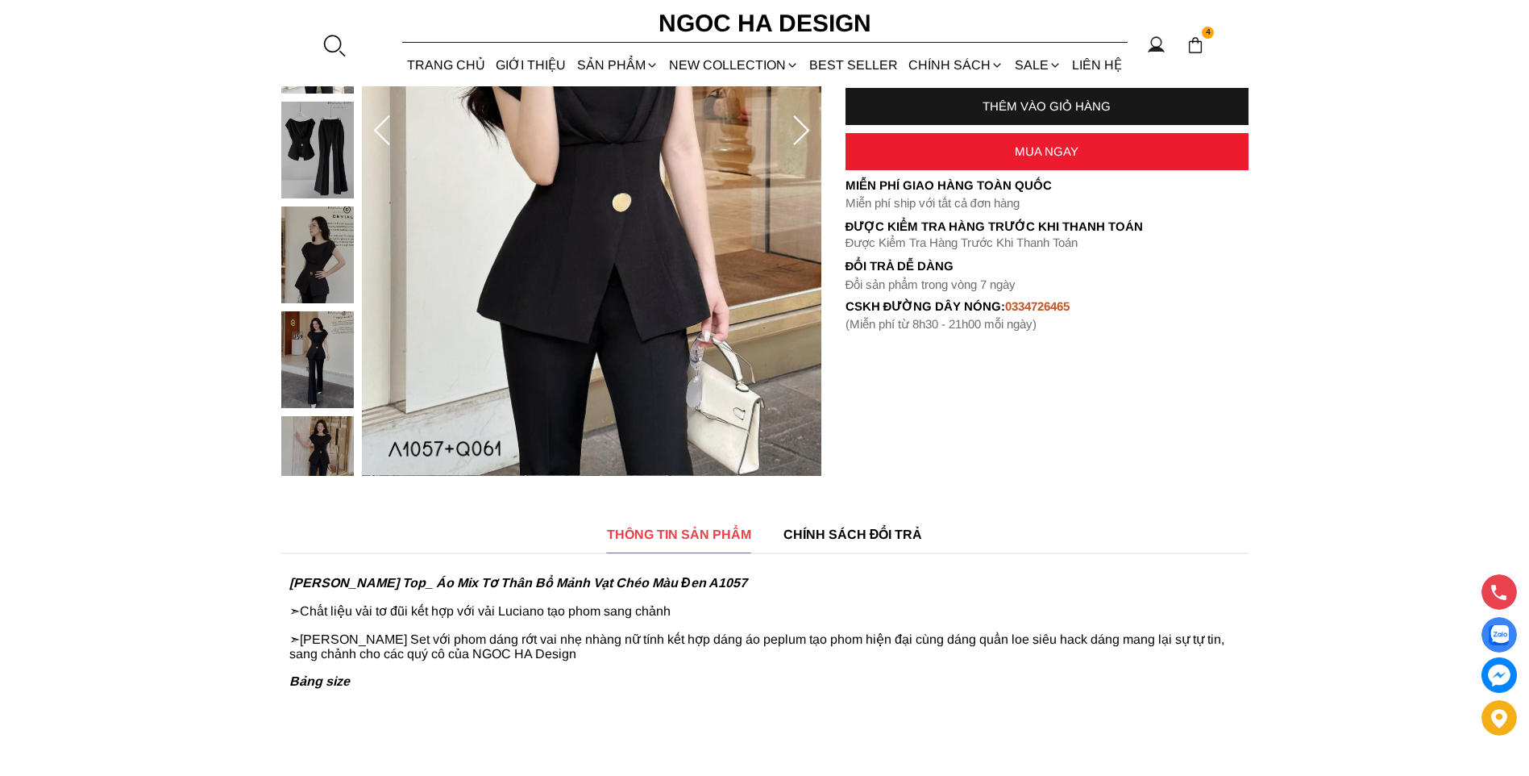
scroll to position [403, 0]
click at [300, 443] on img at bounding box center [317, 463] width 73 height 97
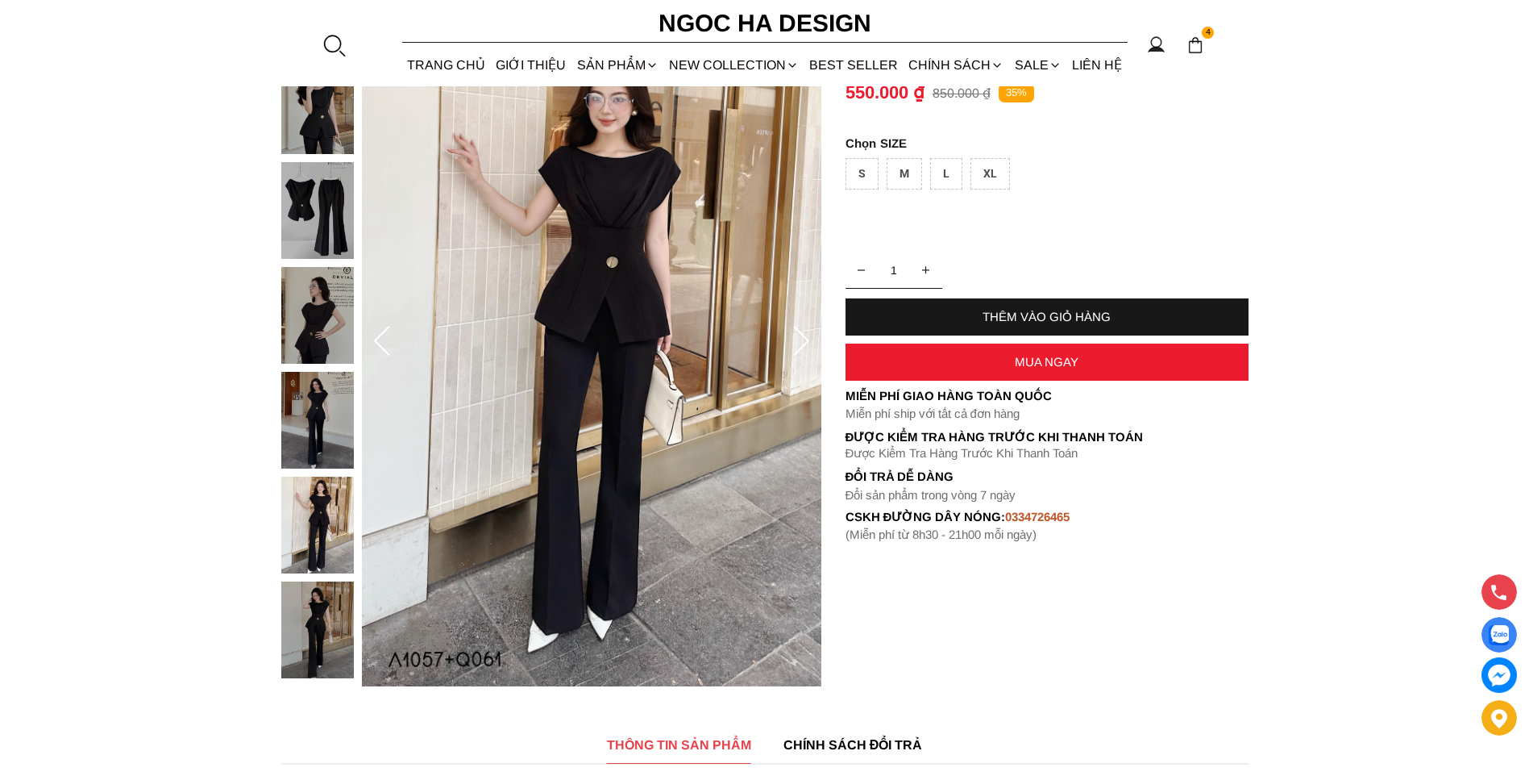
scroll to position [161, 0]
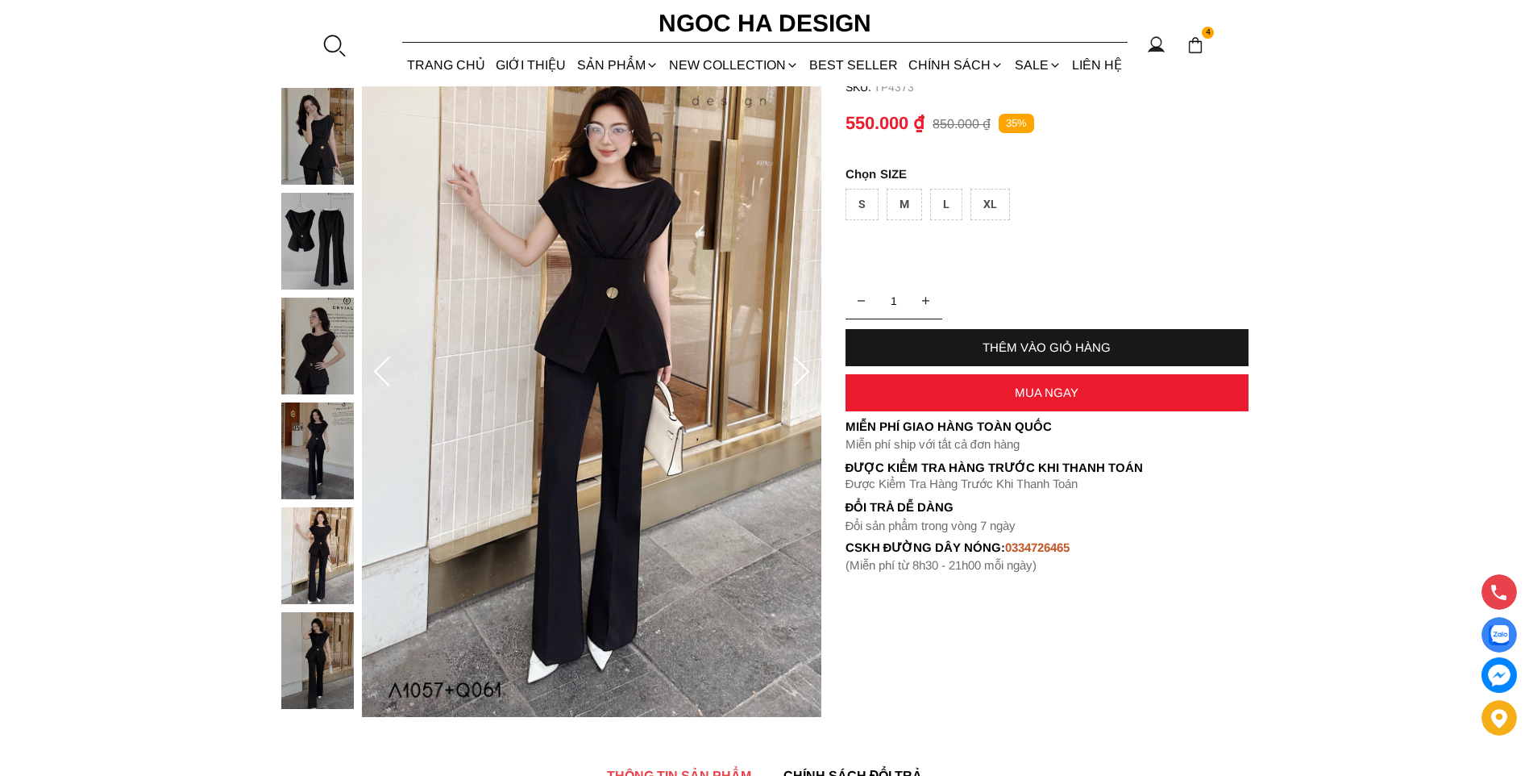
click at [308, 239] on img at bounding box center [317, 241] width 73 height 97
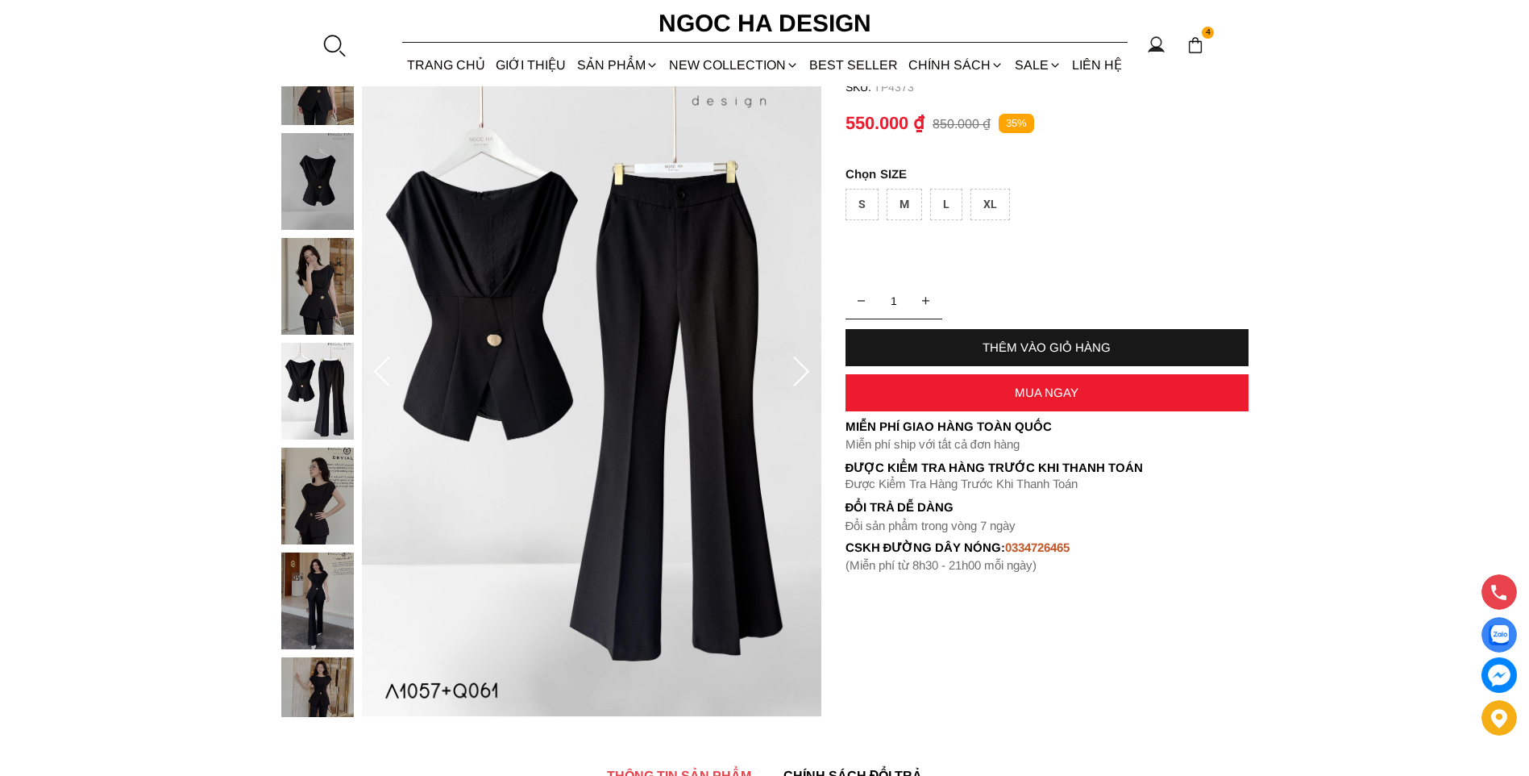
click at [300, 513] on img at bounding box center [317, 495] width 73 height 97
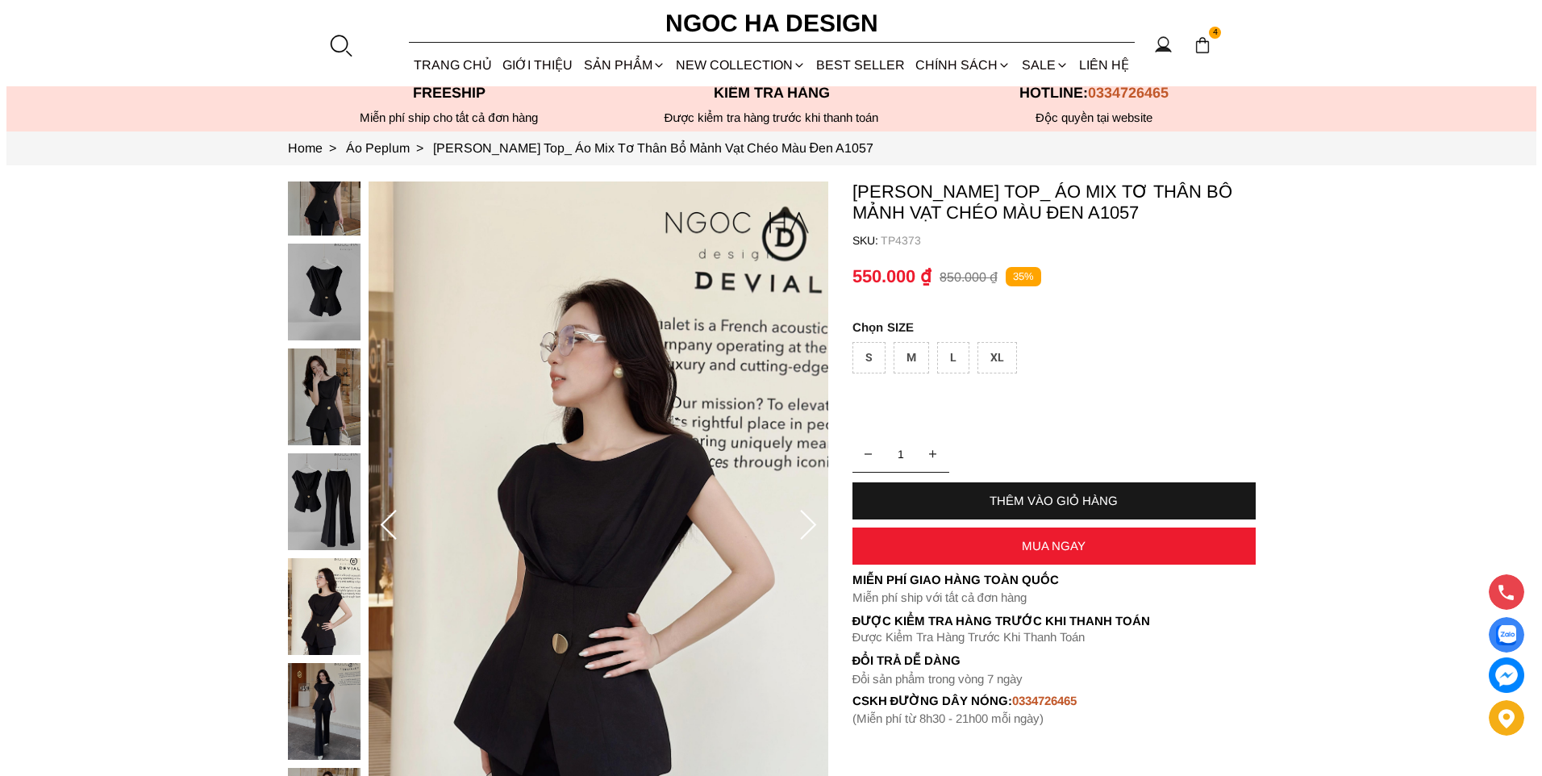
scroll to position [0, 0]
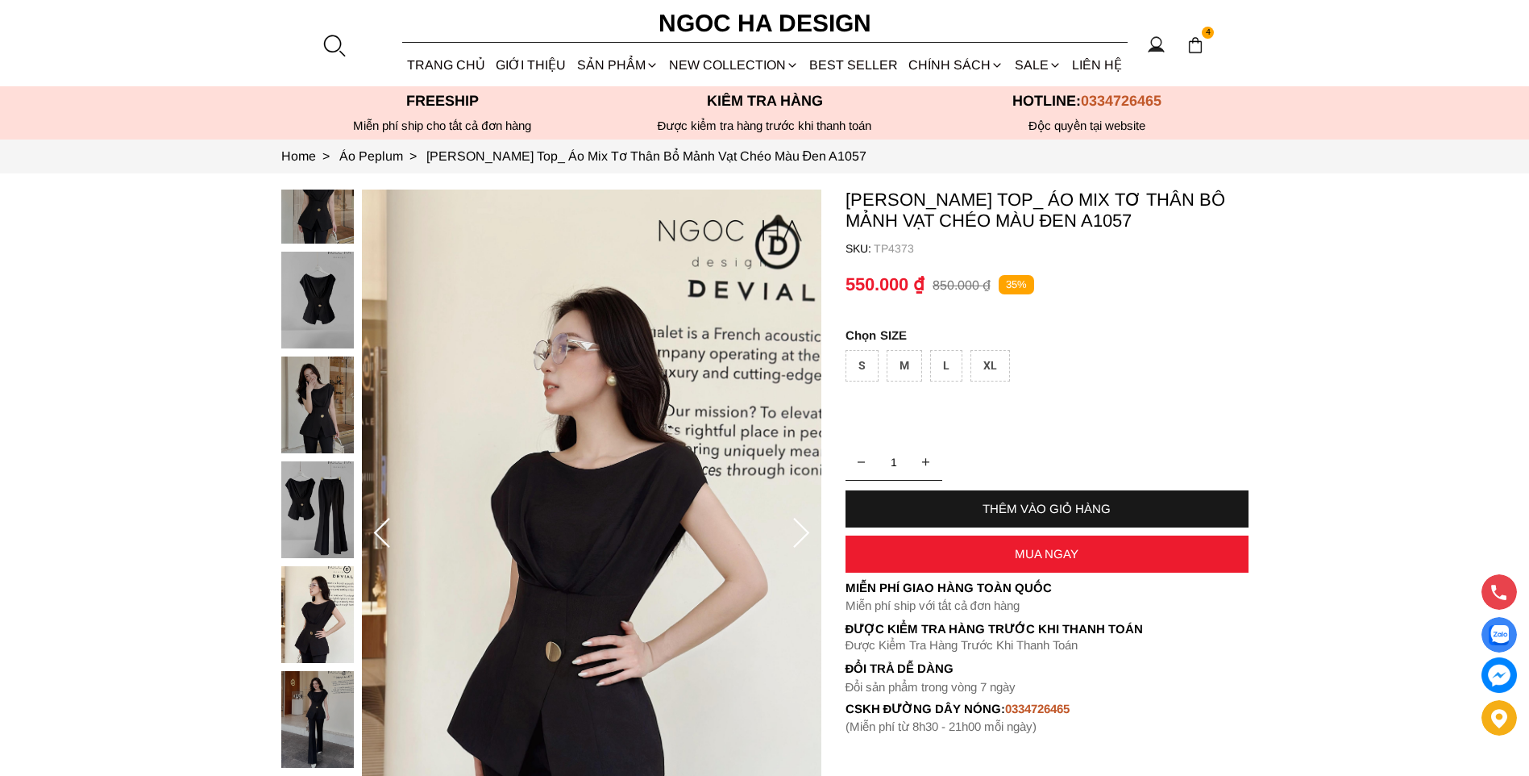
click at [900, 365] on div "M" at bounding box center [904, 365] width 35 height 31
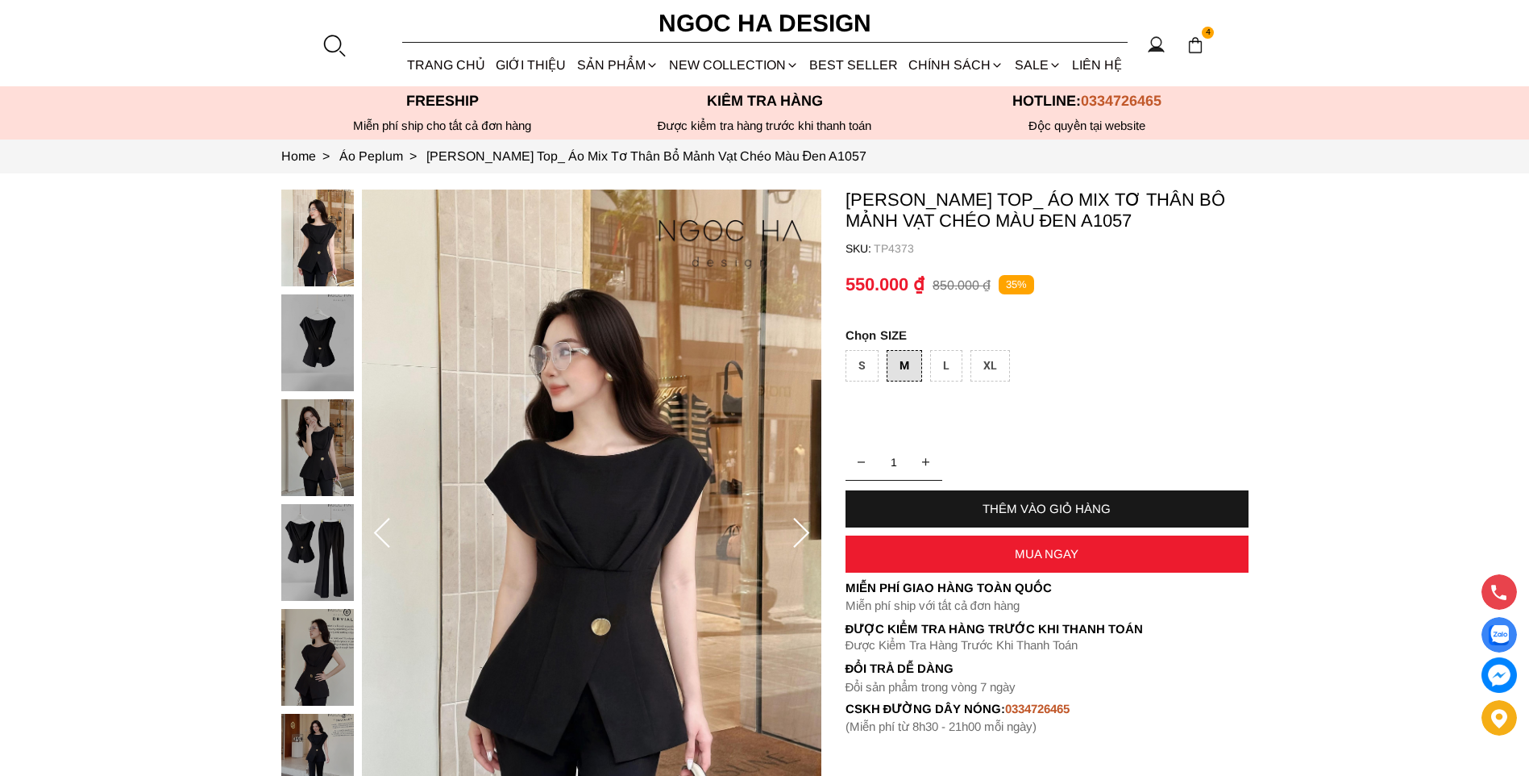
click at [958, 502] on div "THÊM VÀO GIỎ HÀNG" at bounding box center [1047, 508] width 403 height 37
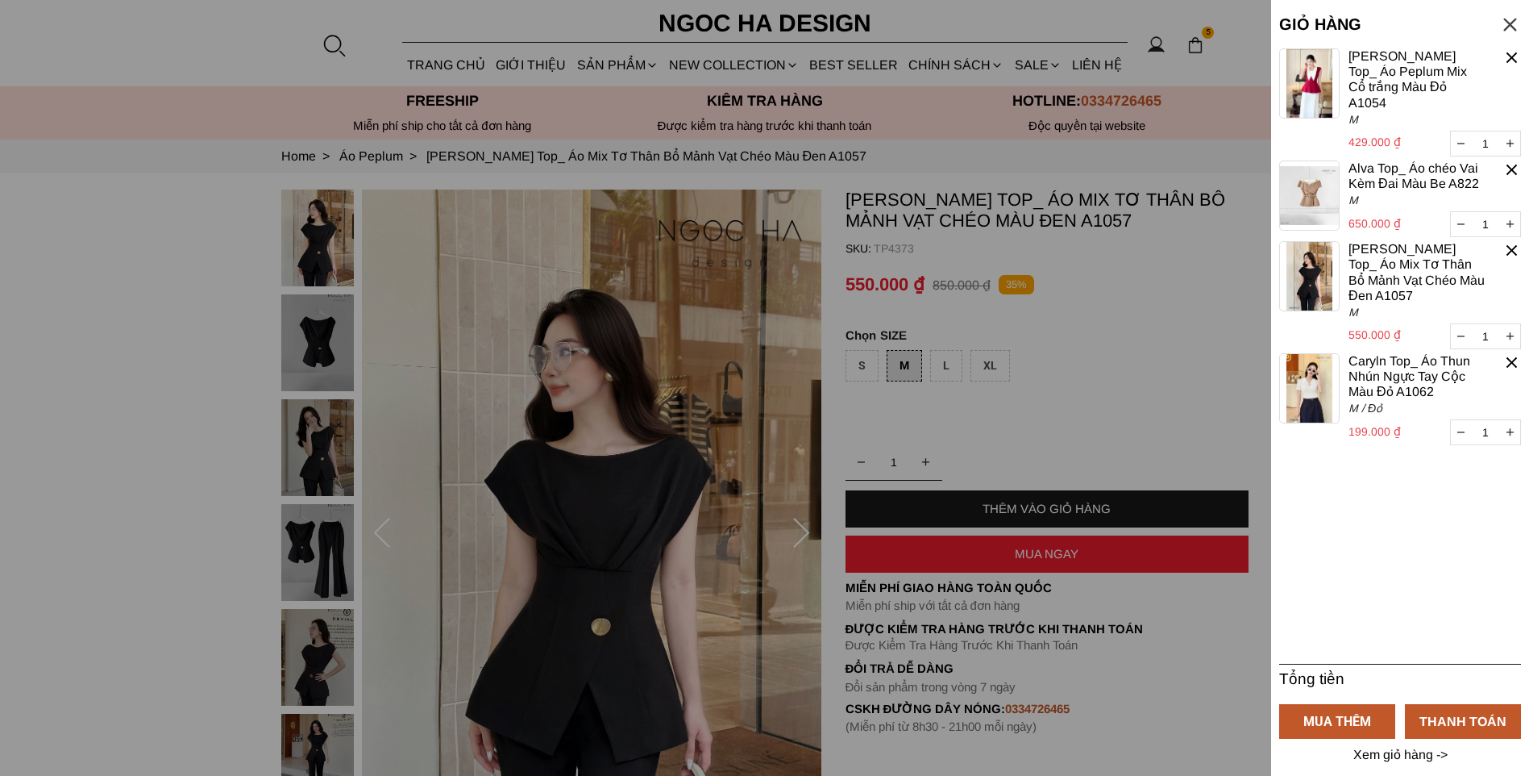
type input "2"
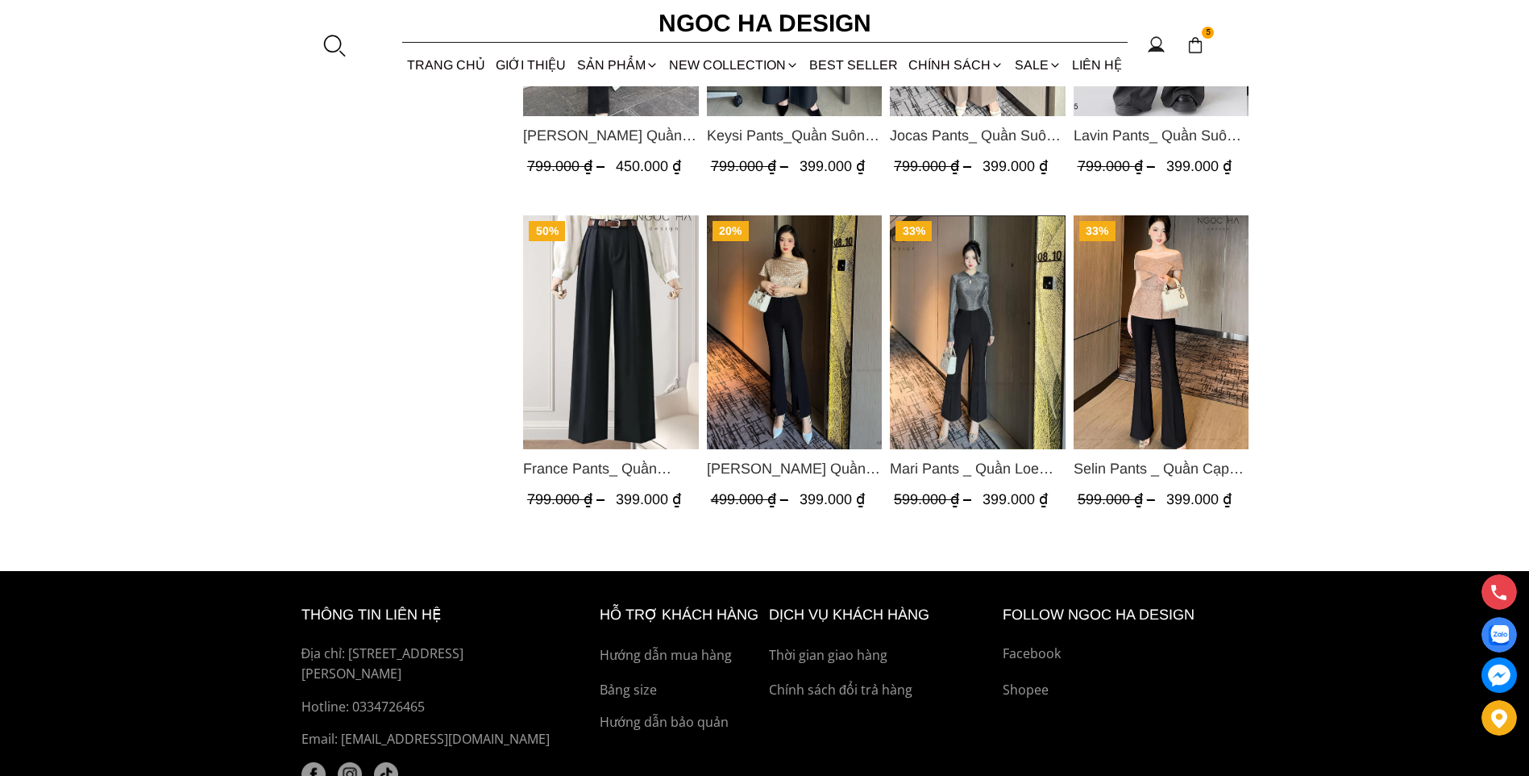
scroll to position [1290, 0]
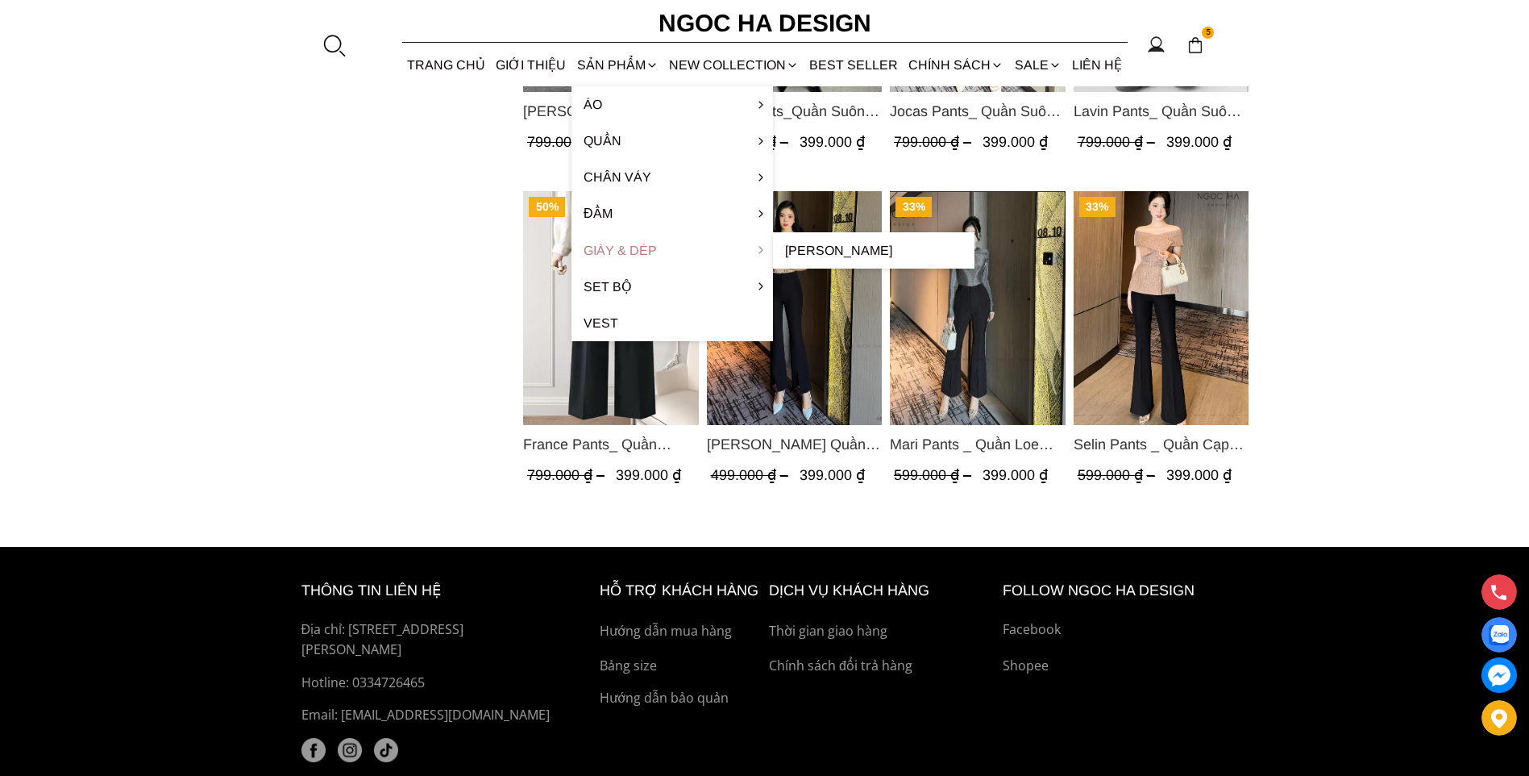
click at [594, 252] on link "Giày & Dép" at bounding box center [673, 250] width 202 height 36
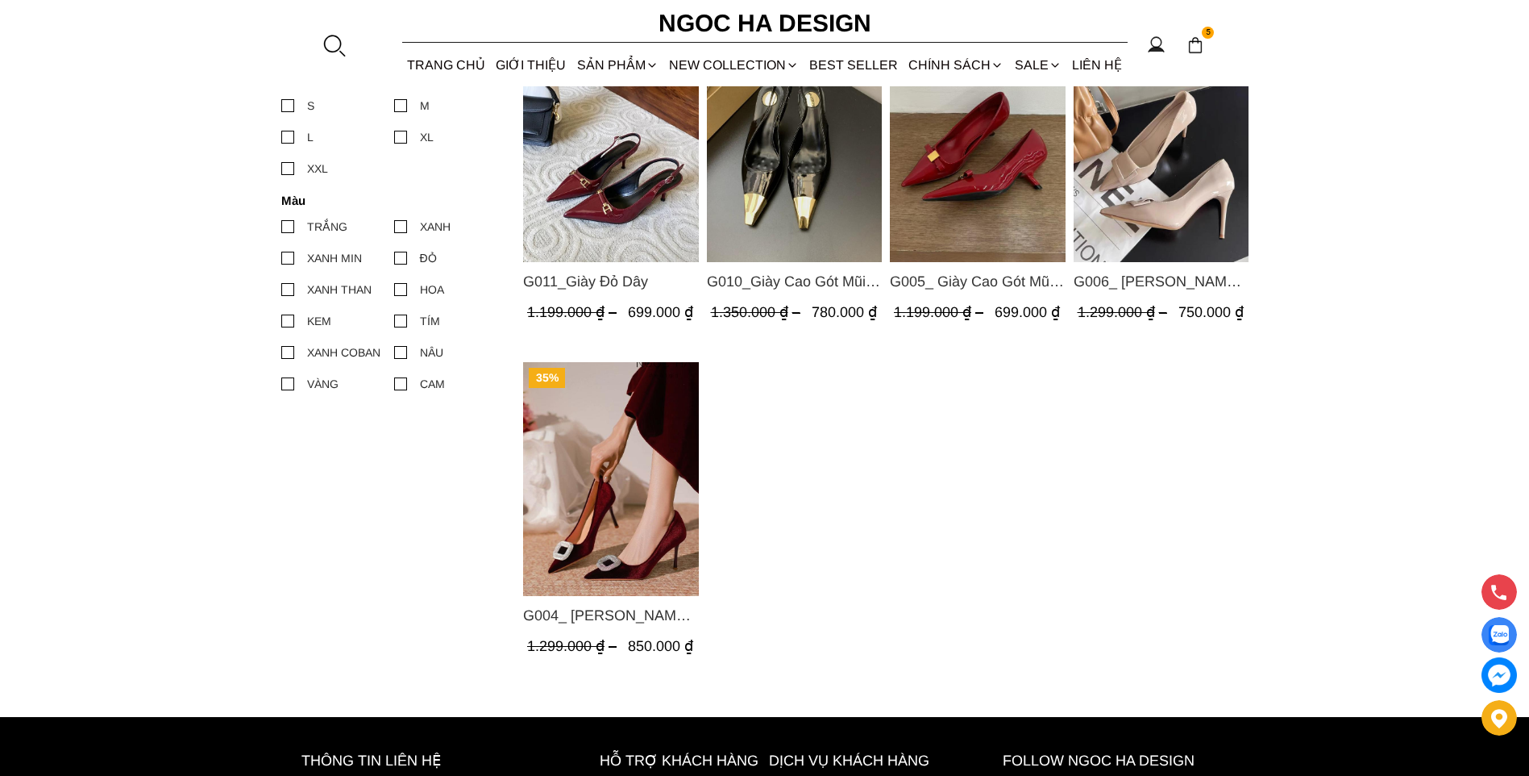
scroll to position [323, 0]
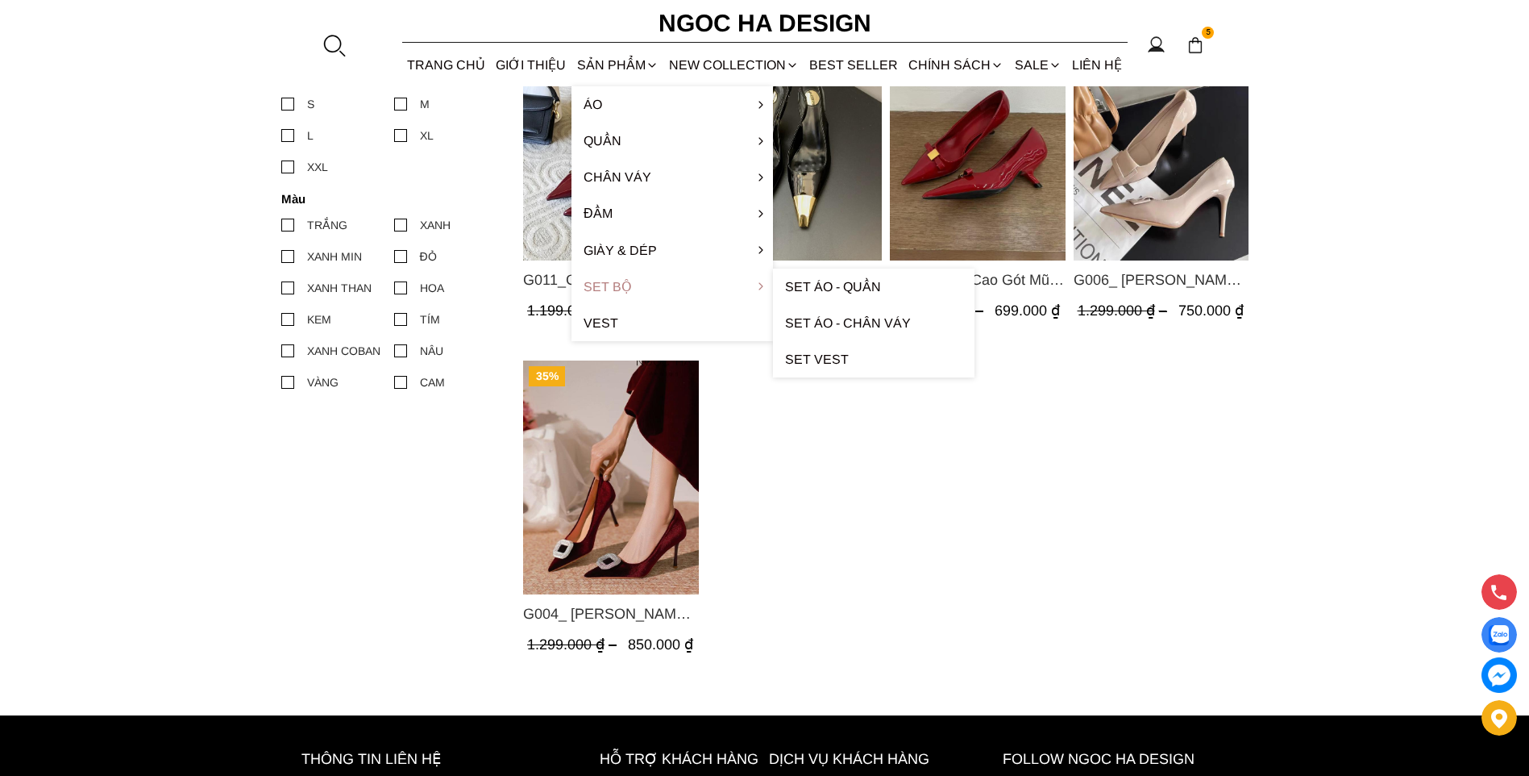
click at [628, 285] on link "Set Bộ" at bounding box center [673, 286] width 202 height 36
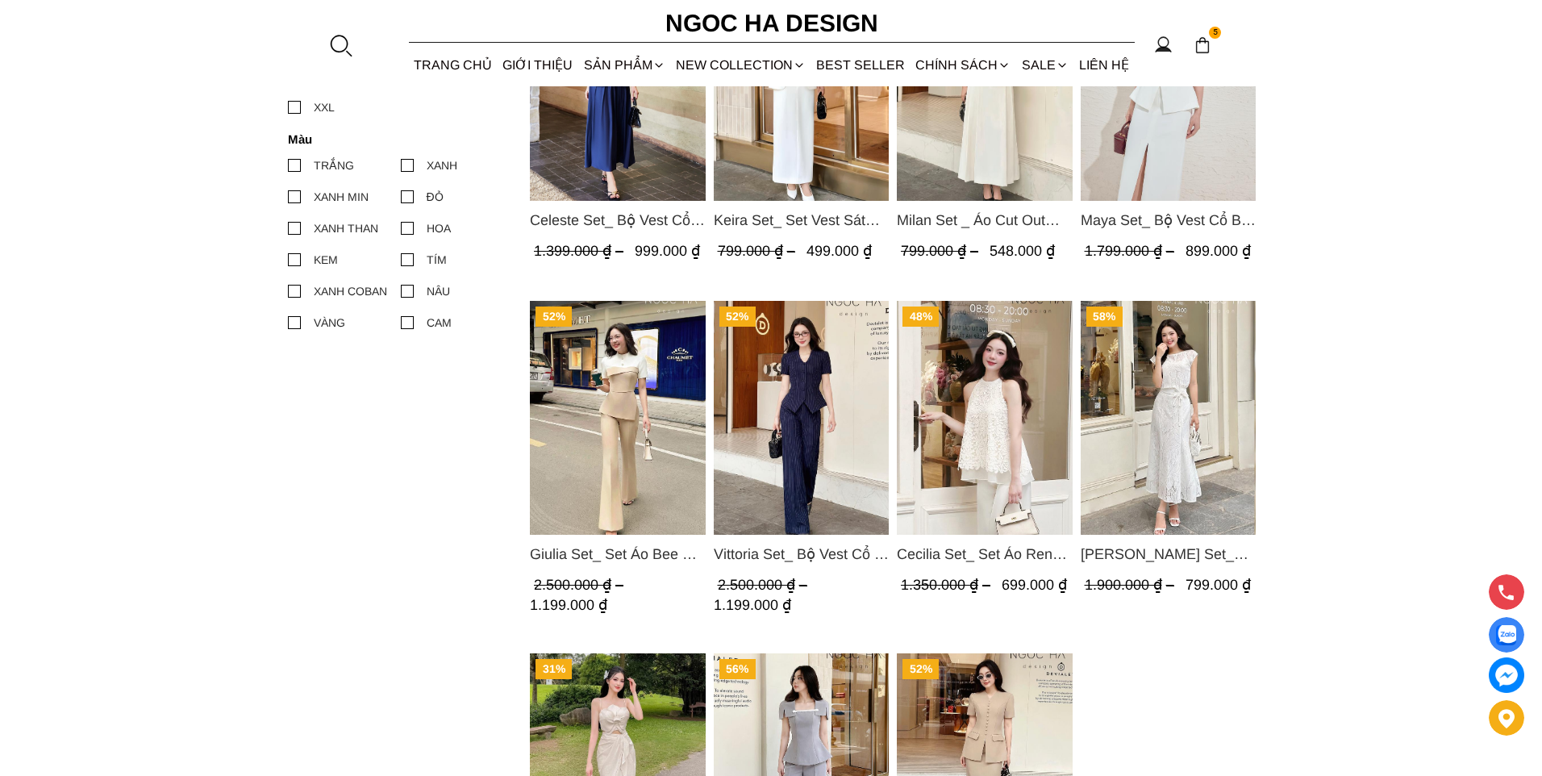
scroll to position [606, 0]
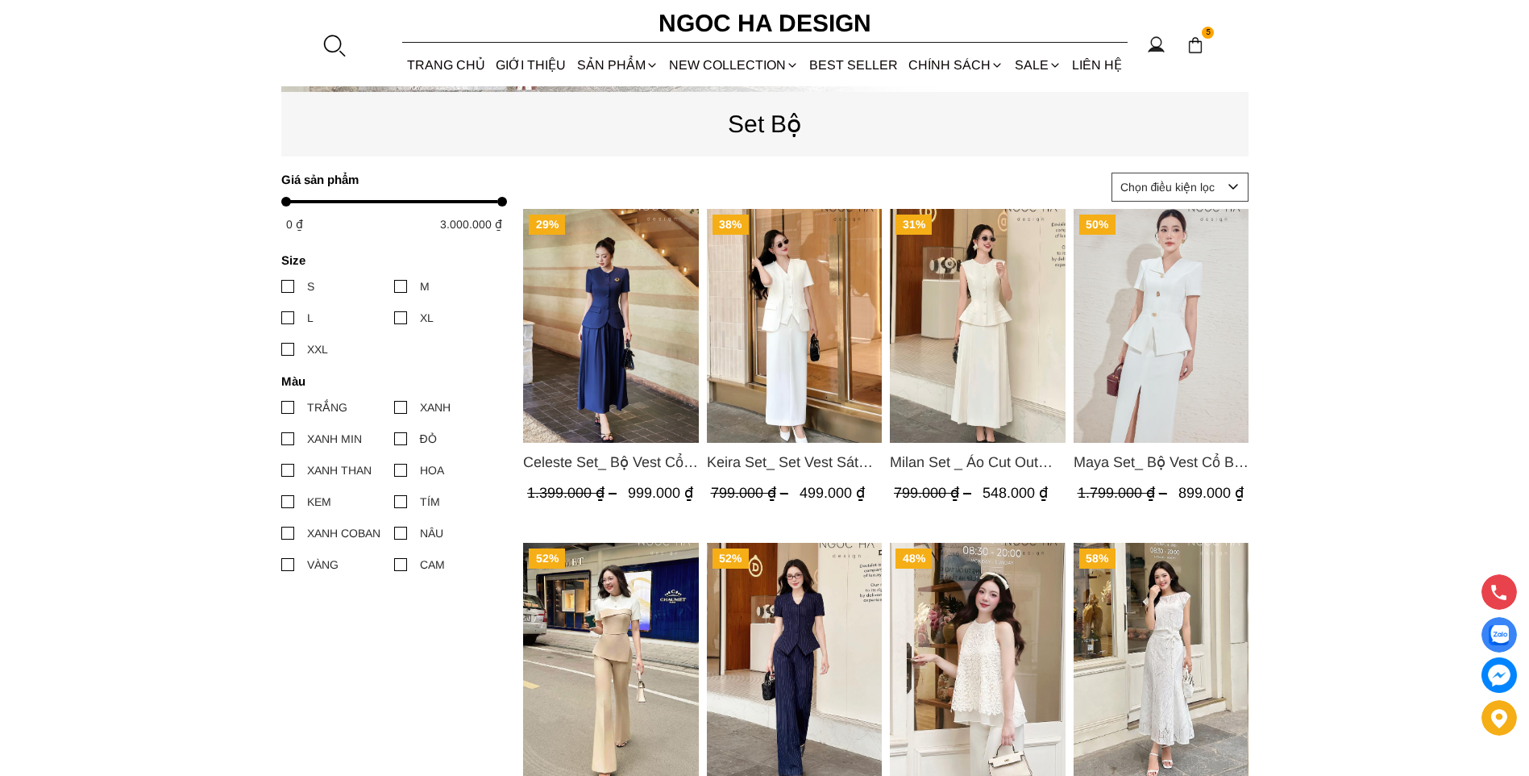
click at [1192, 48] on img at bounding box center [1196, 45] width 18 height 18
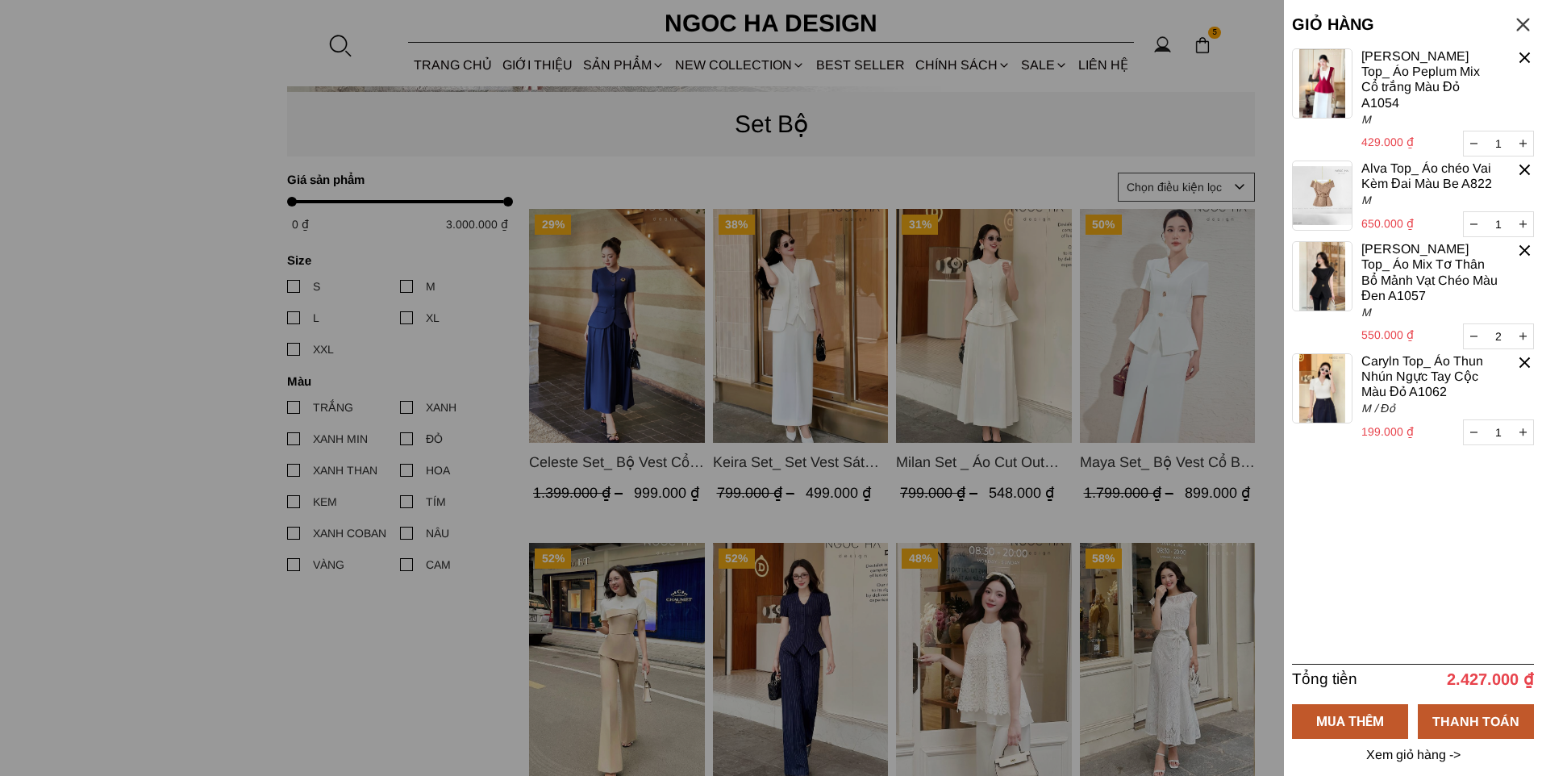
click at [1409, 751] on p "Xem giỏ hàng ->" at bounding box center [1412, 754] width 99 height 15
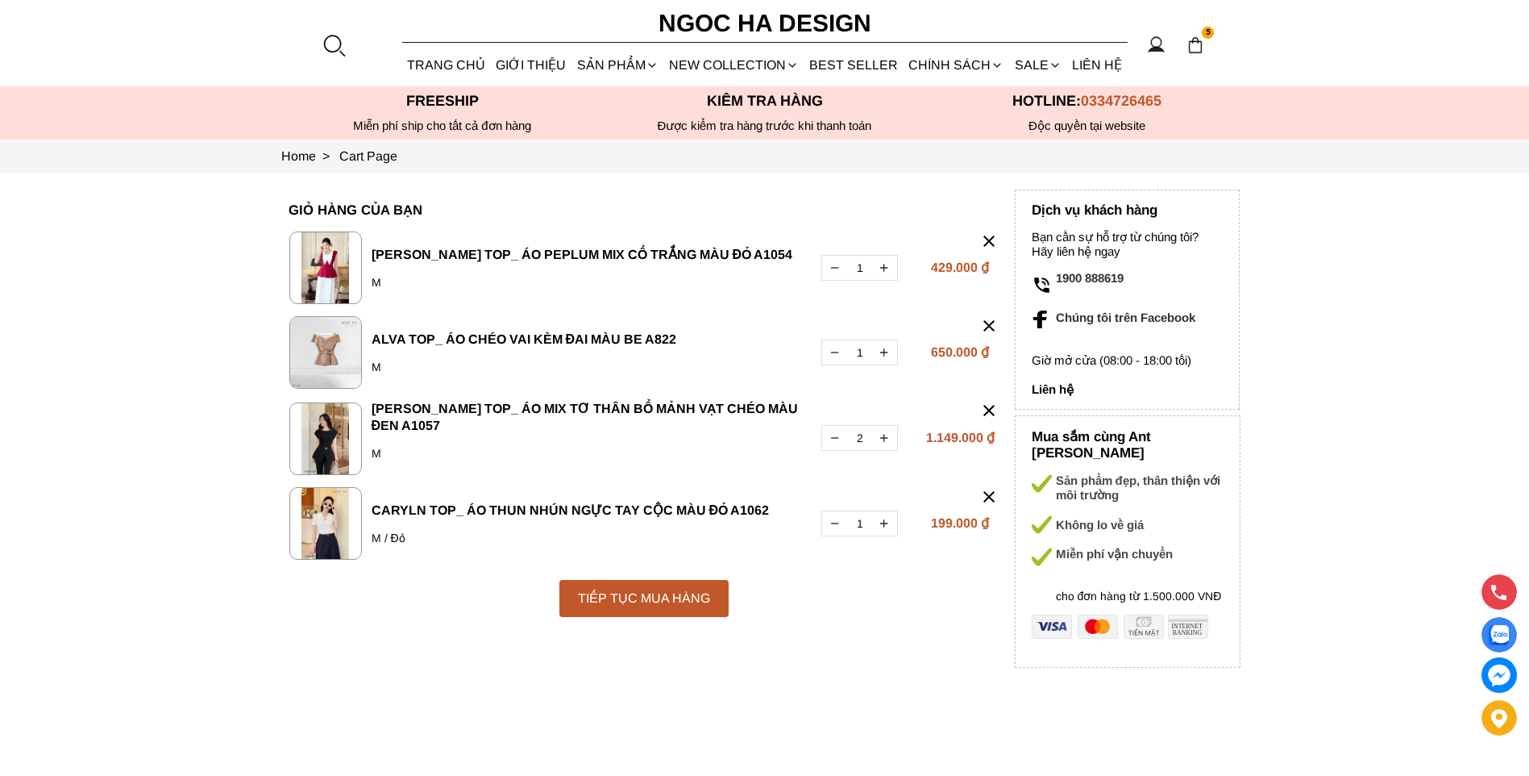
click at [837, 438] on icon "button" at bounding box center [834, 437] width 7 height 1
type input "1"
click at [338, 346] on img at bounding box center [325, 352] width 73 height 73
click at [406, 253] on link "[PERSON_NAME] Top_ Áo Peplum Mix Cổ trắng Màu Đỏ A1054" at bounding box center [587, 255] width 431 height 17
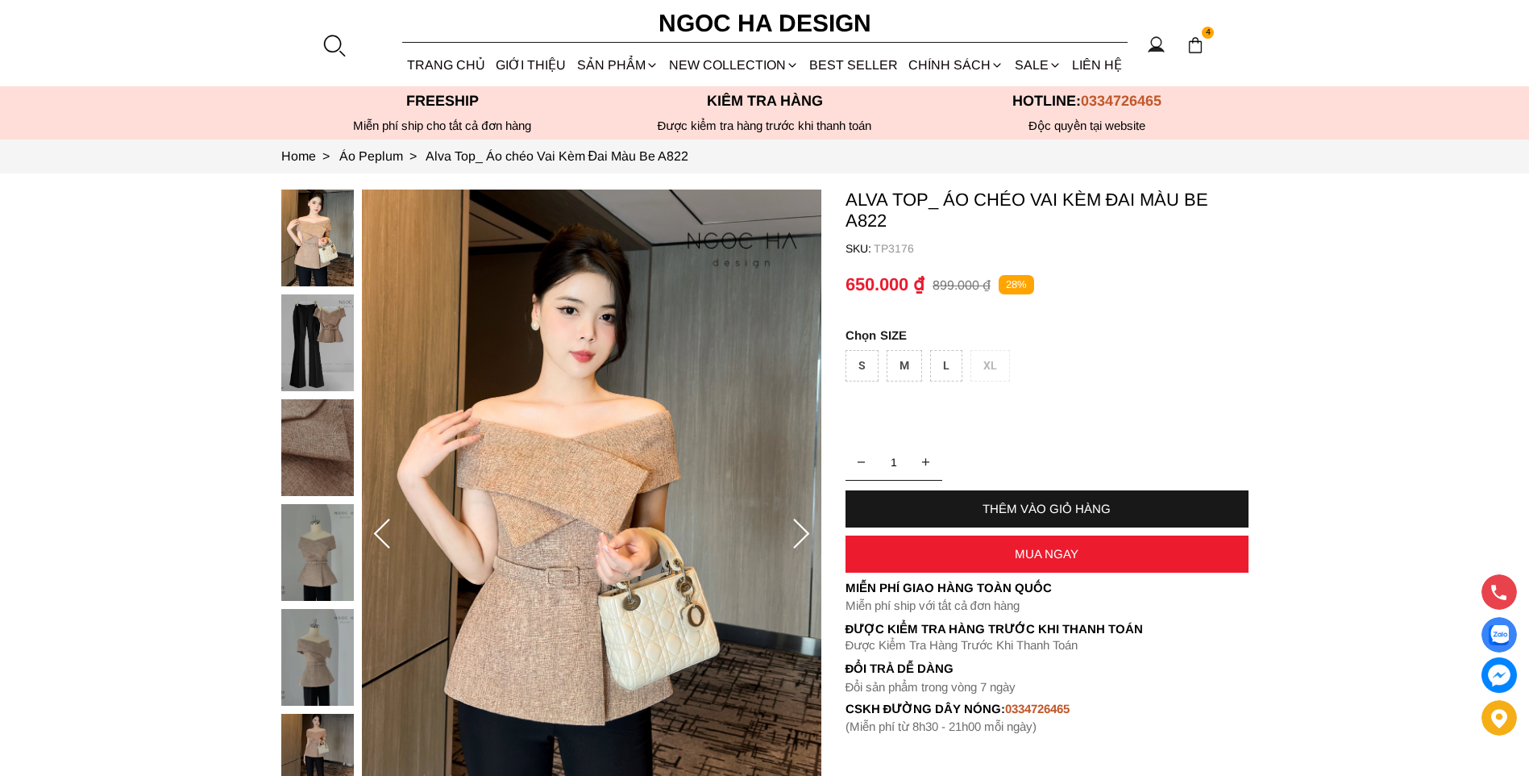
click at [315, 415] on img at bounding box center [317, 447] width 73 height 97
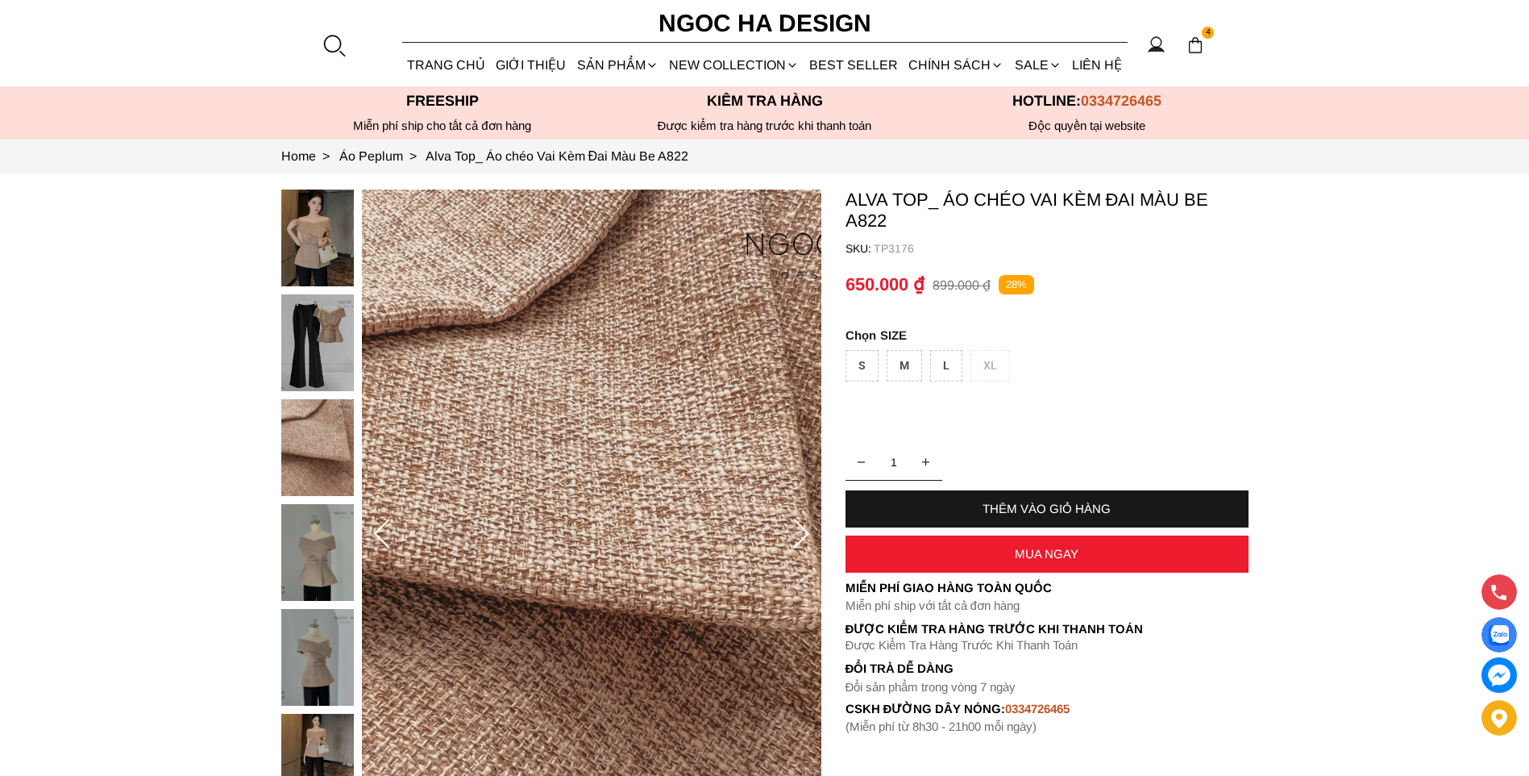
click at [321, 526] on img at bounding box center [317, 552] width 73 height 97
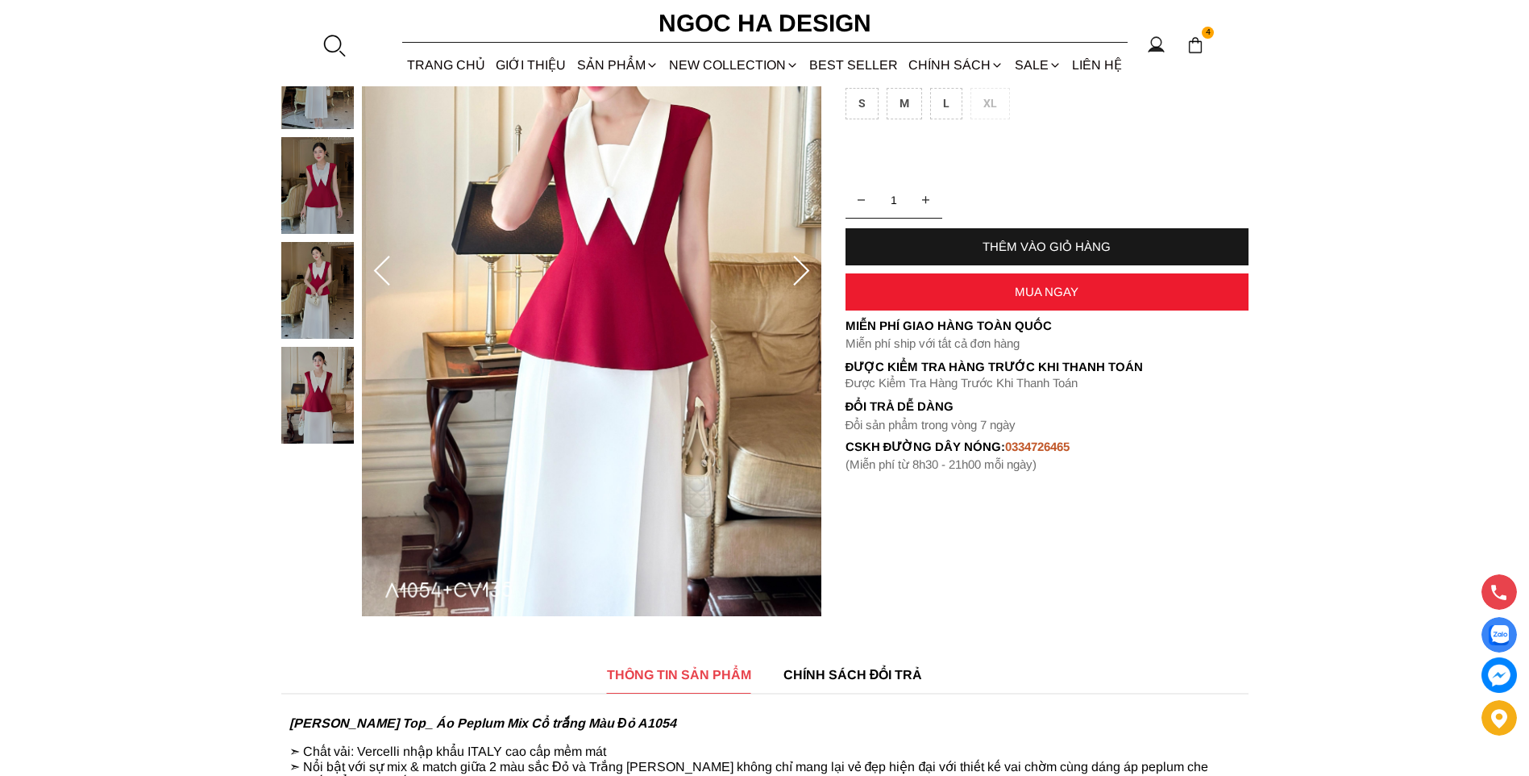
scroll to position [323, 0]
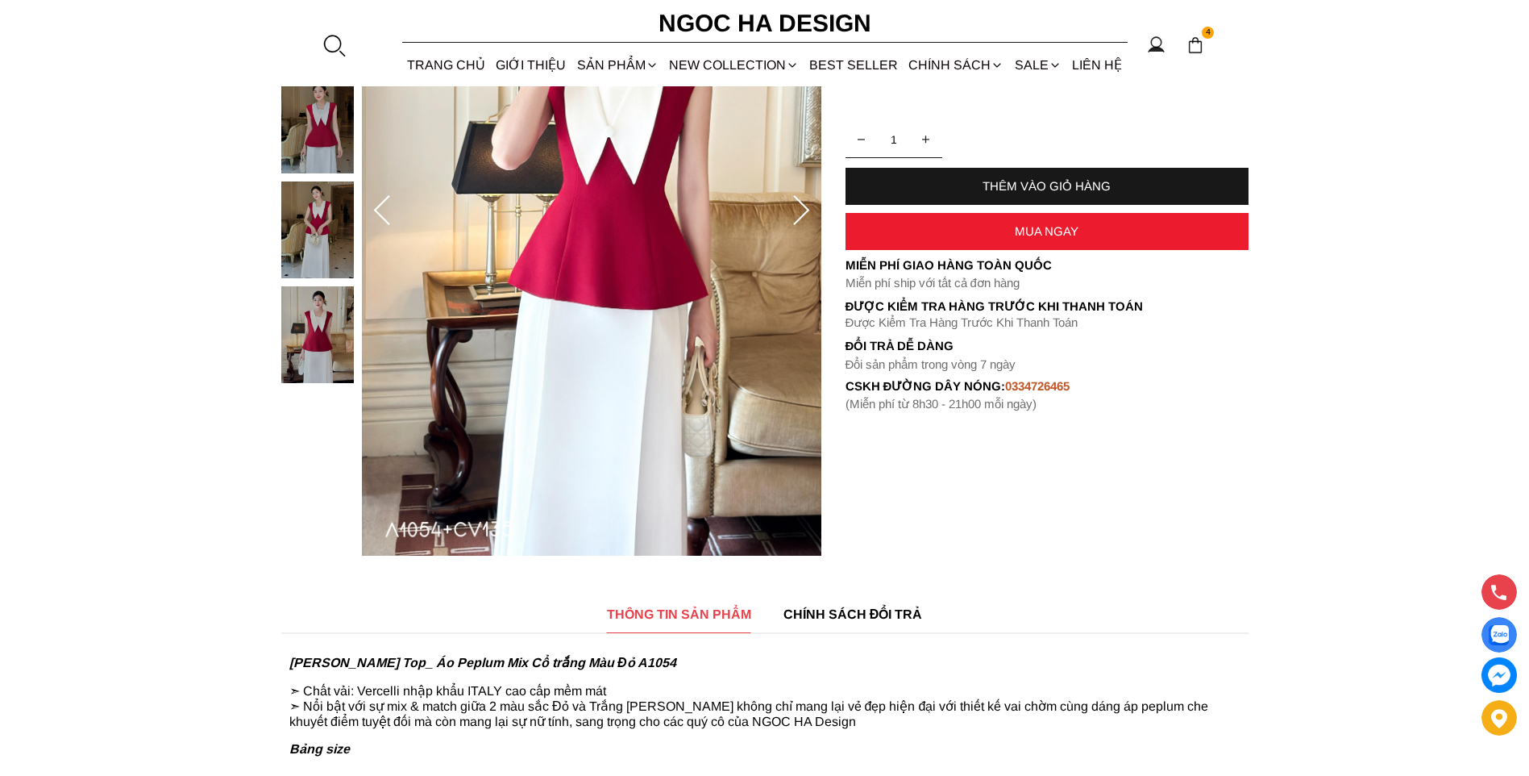
click at [334, 376] on img at bounding box center [317, 334] width 73 height 97
click at [330, 337] on img at bounding box center [317, 334] width 73 height 97
click at [322, 239] on img at bounding box center [317, 229] width 73 height 97
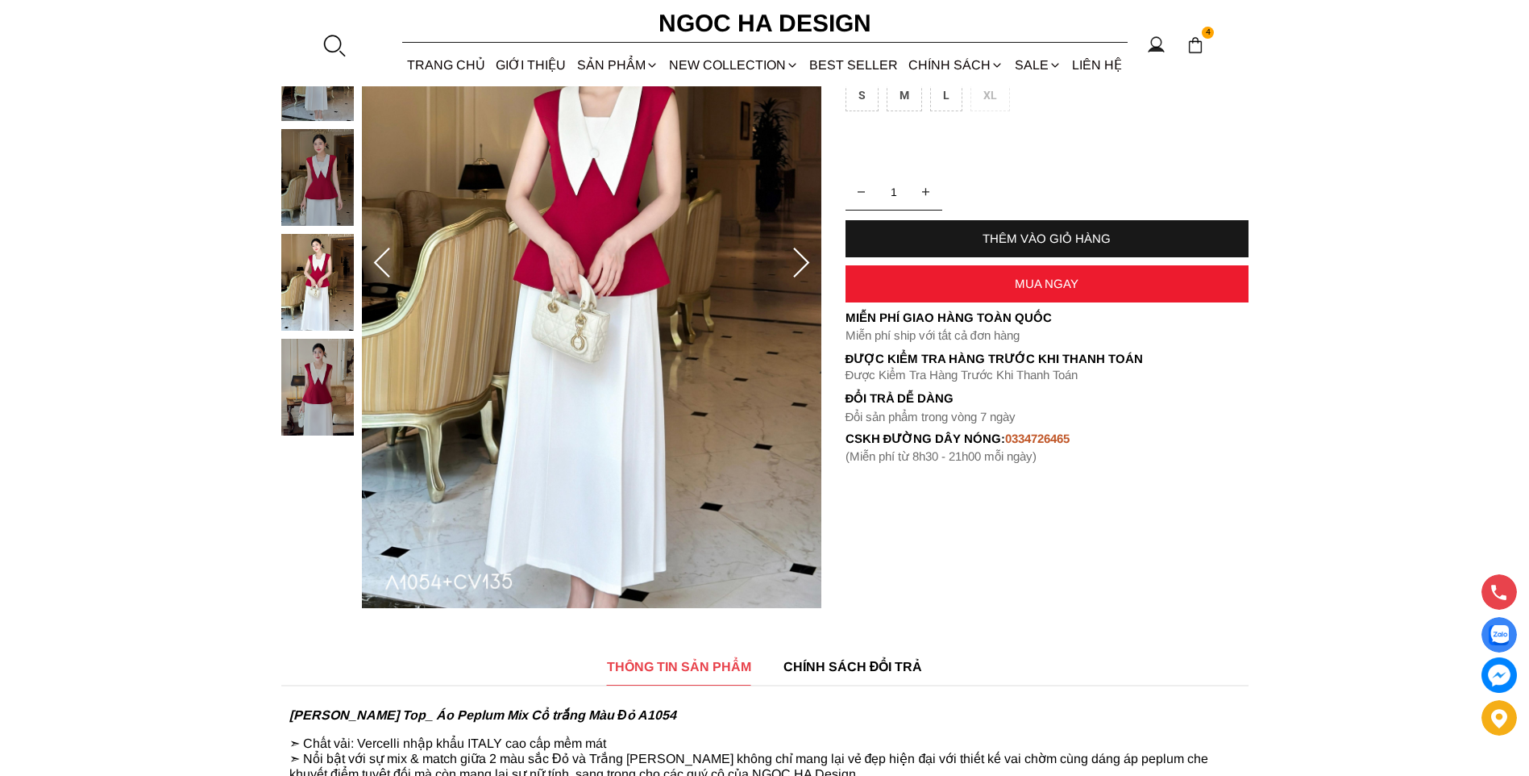
scroll to position [242, 0]
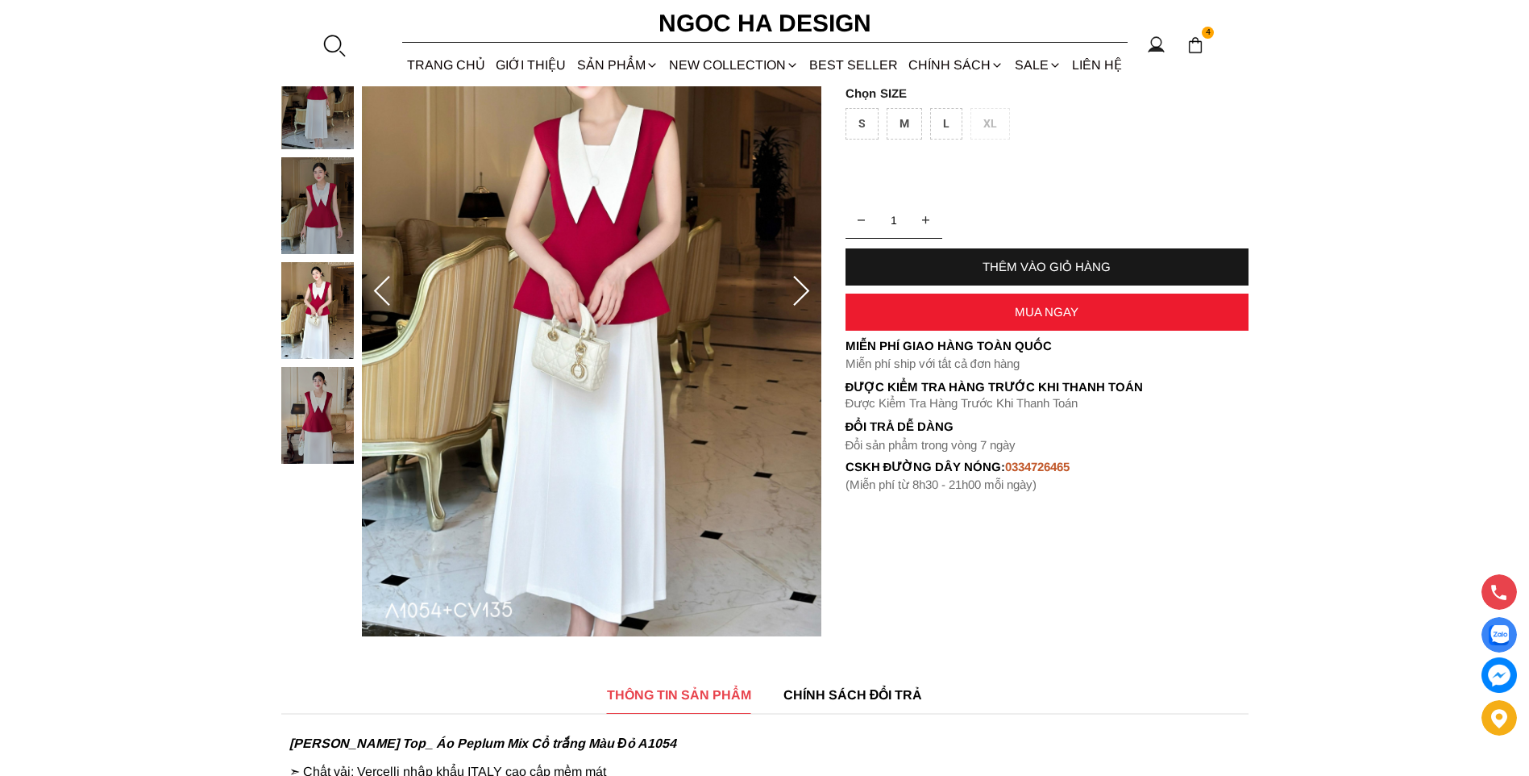
click at [820, 693] on span "CHÍNH SÁCH ĐỔI TRẢ" at bounding box center [853, 695] width 139 height 20
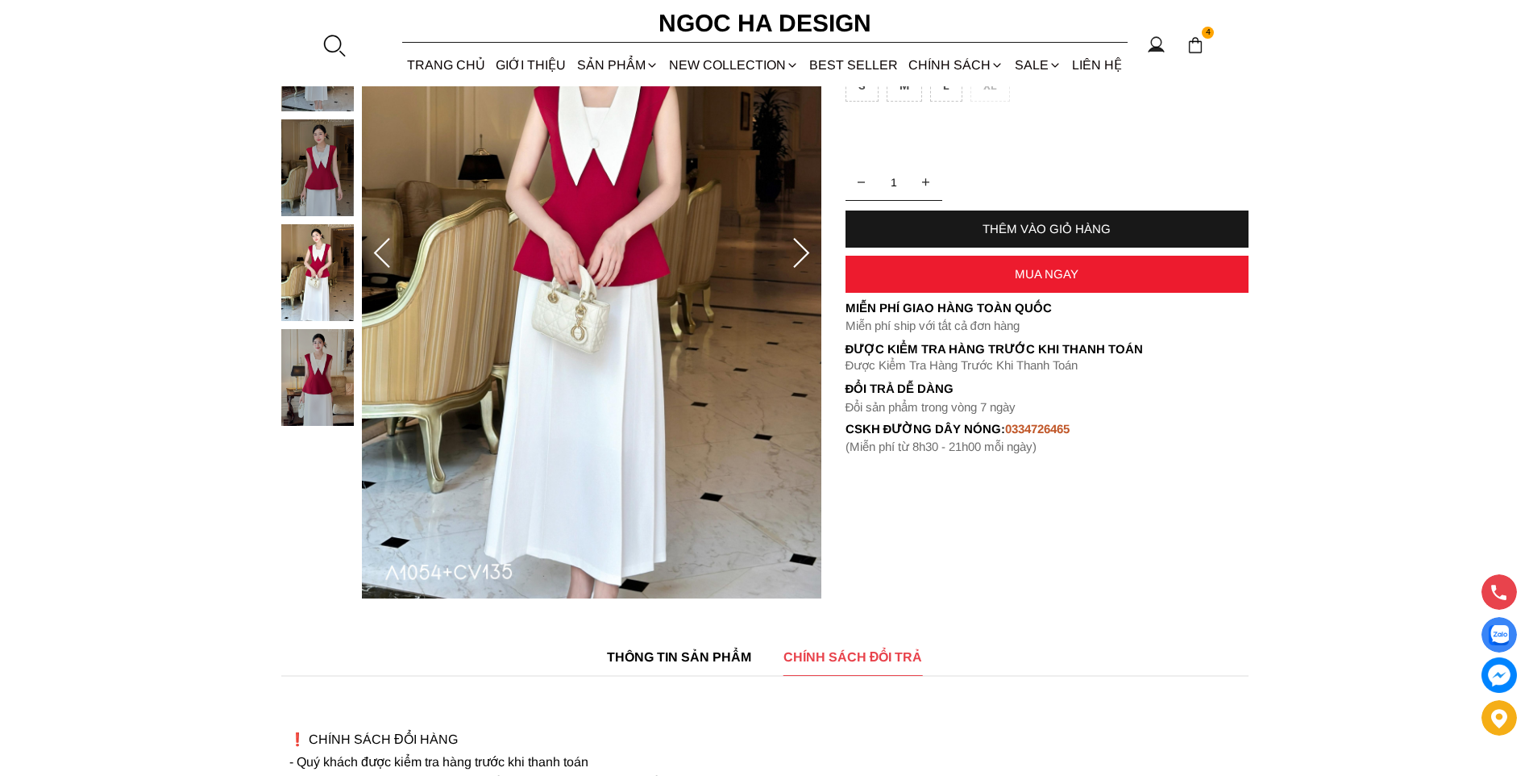
scroll to position [163, 0]
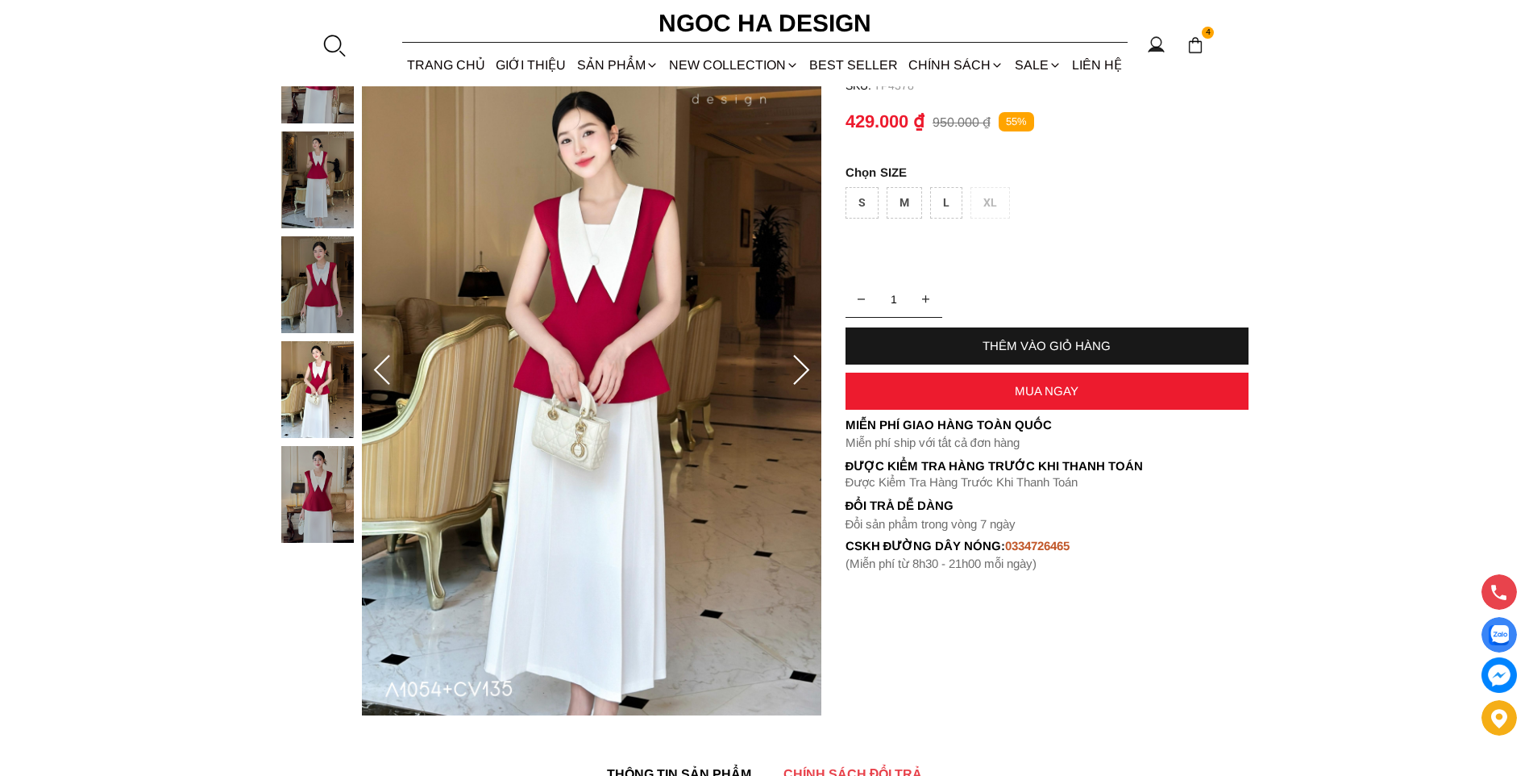
click at [323, 381] on div at bounding box center [321, 289] width 81 height 524
click at [299, 489] on img at bounding box center [317, 494] width 73 height 97
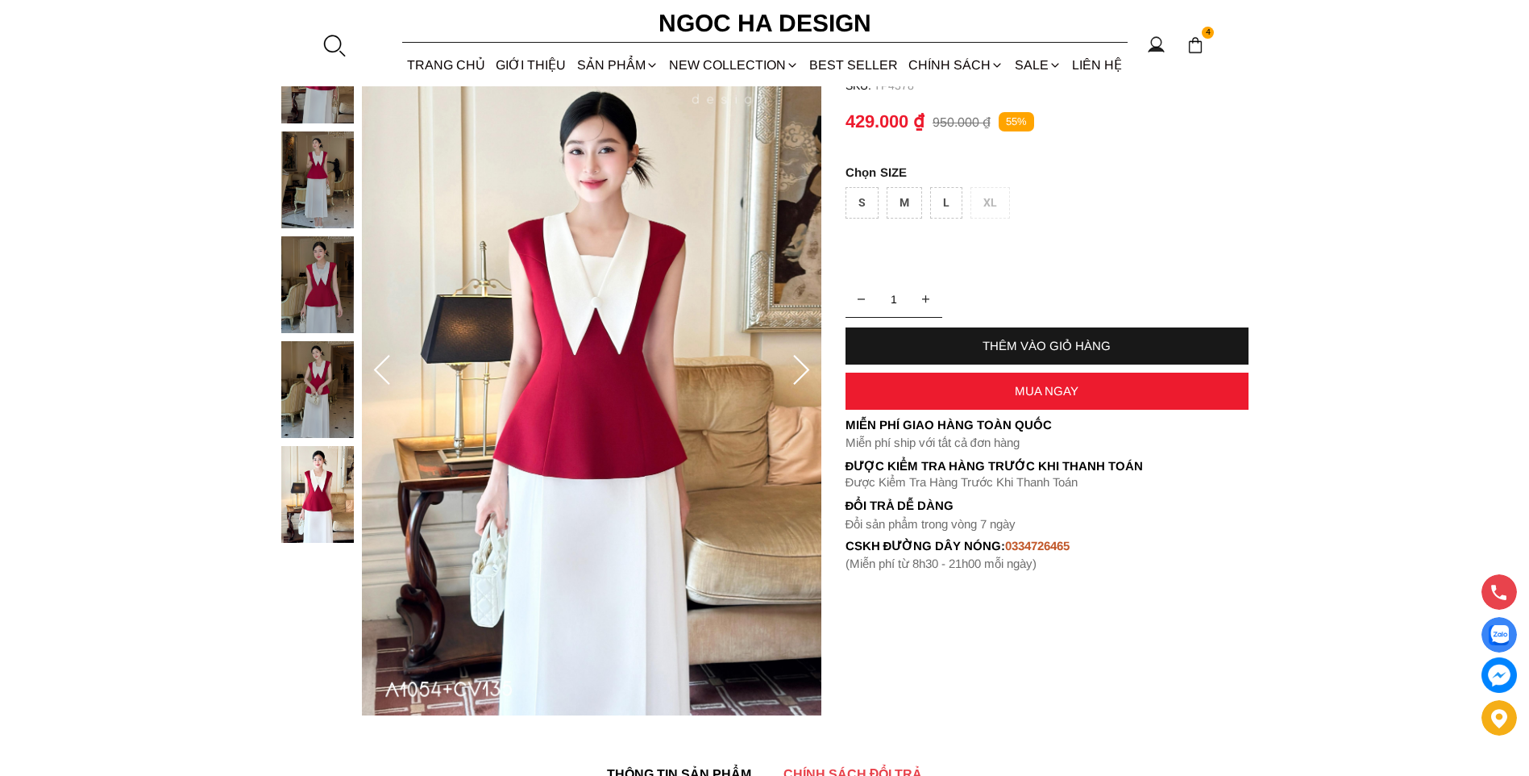
click at [317, 323] on img at bounding box center [317, 284] width 73 height 97
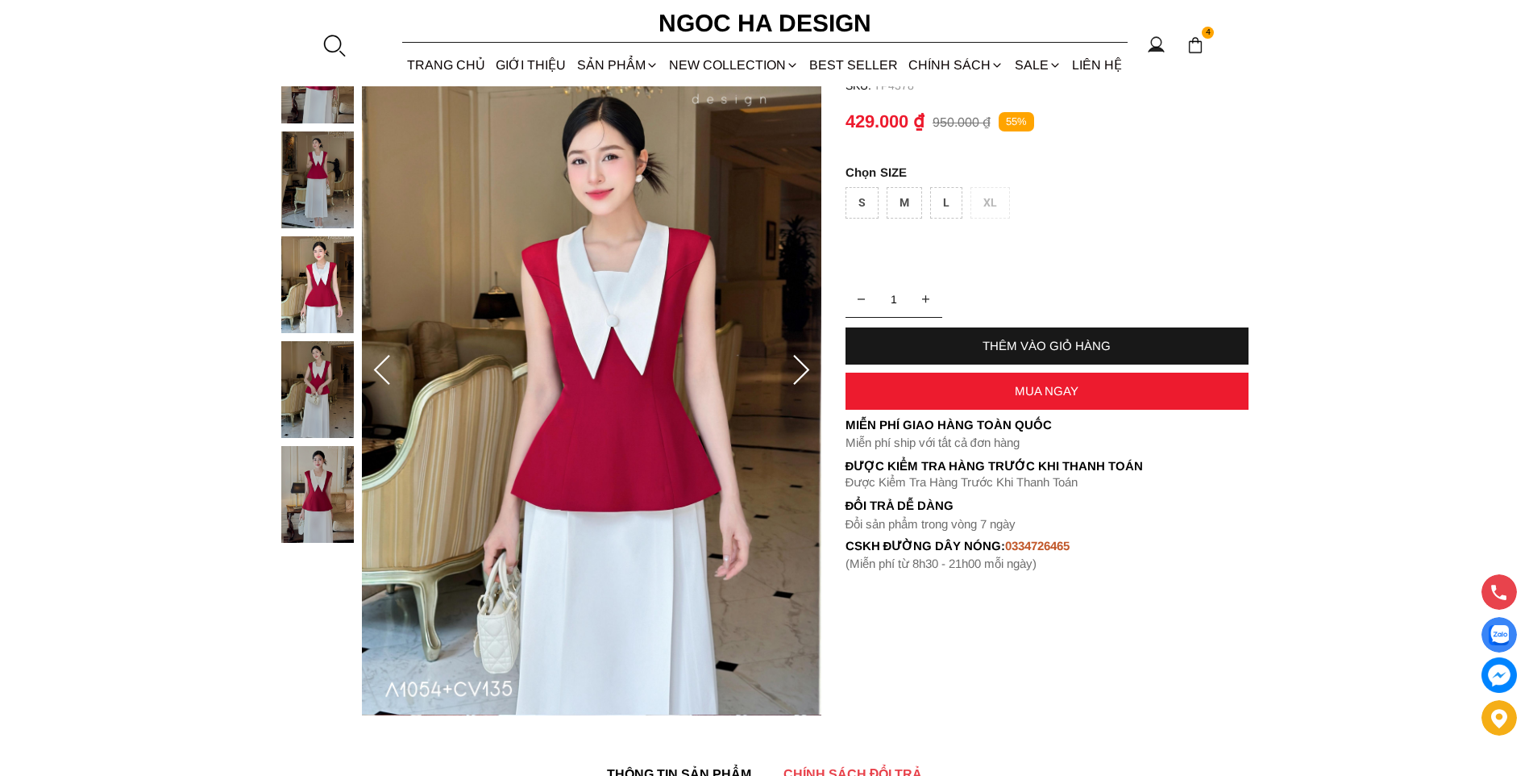
click at [305, 189] on img at bounding box center [317, 179] width 73 height 97
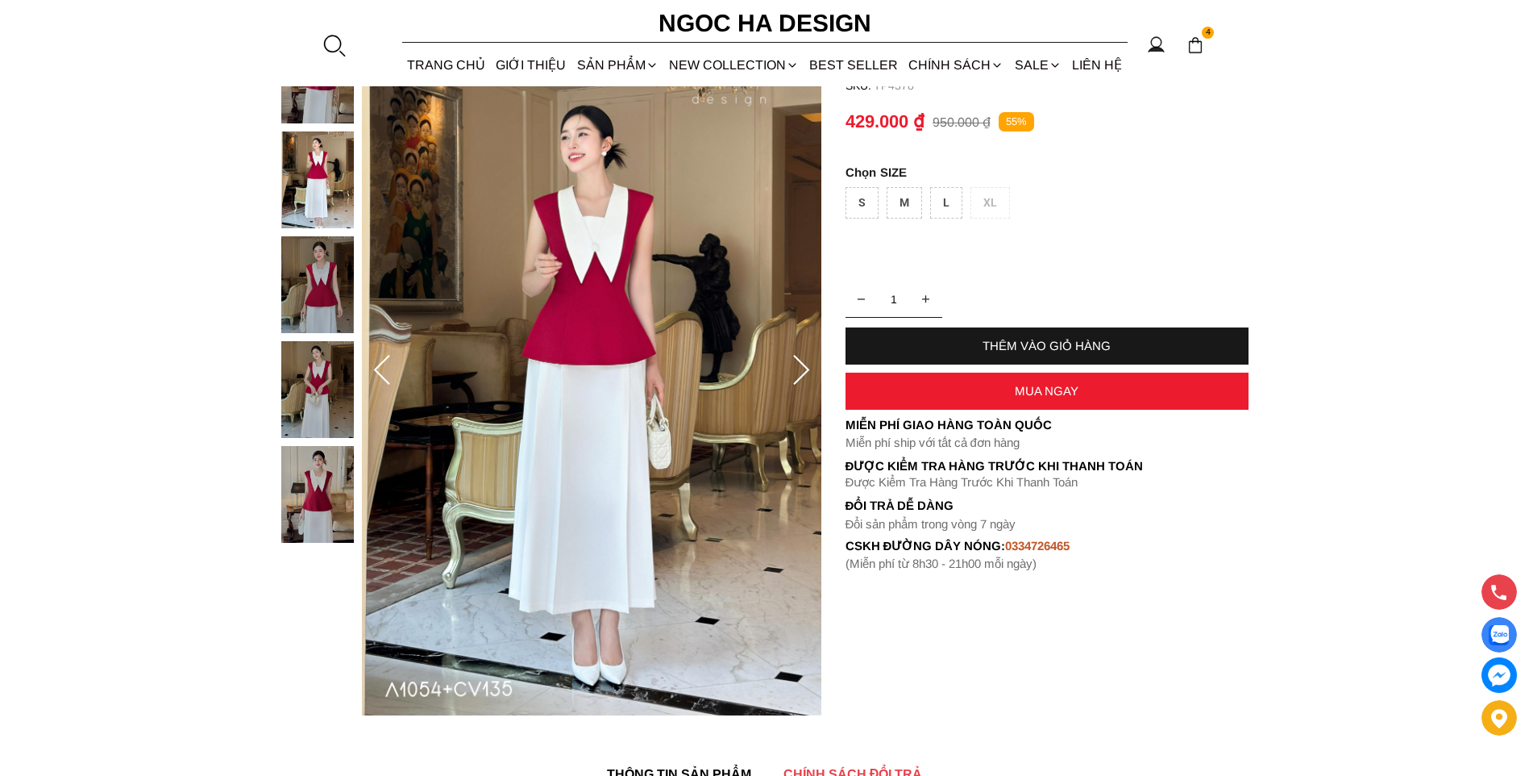
click at [331, 371] on img at bounding box center [317, 389] width 73 height 97
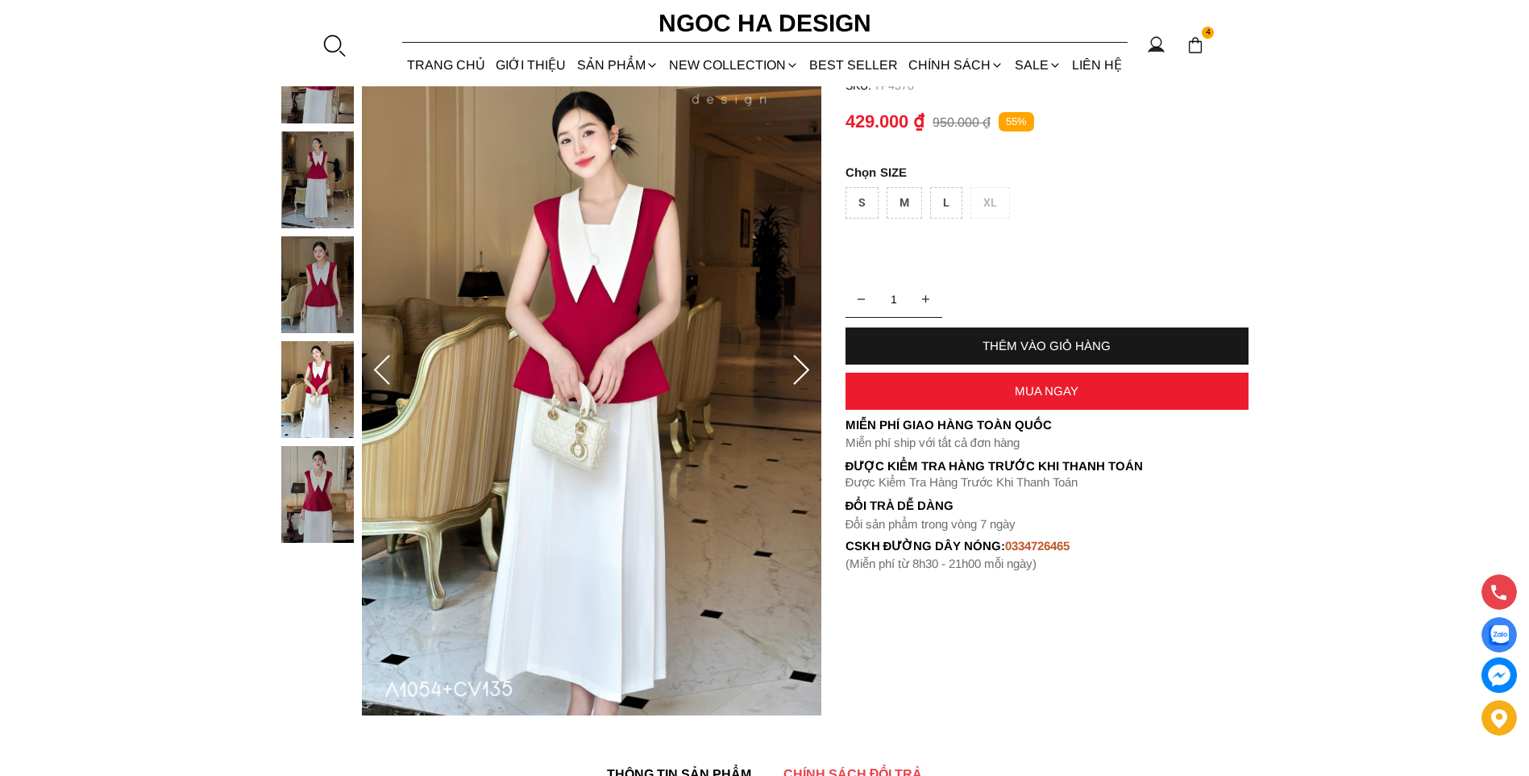
click at [306, 181] on img at bounding box center [317, 179] width 73 height 97
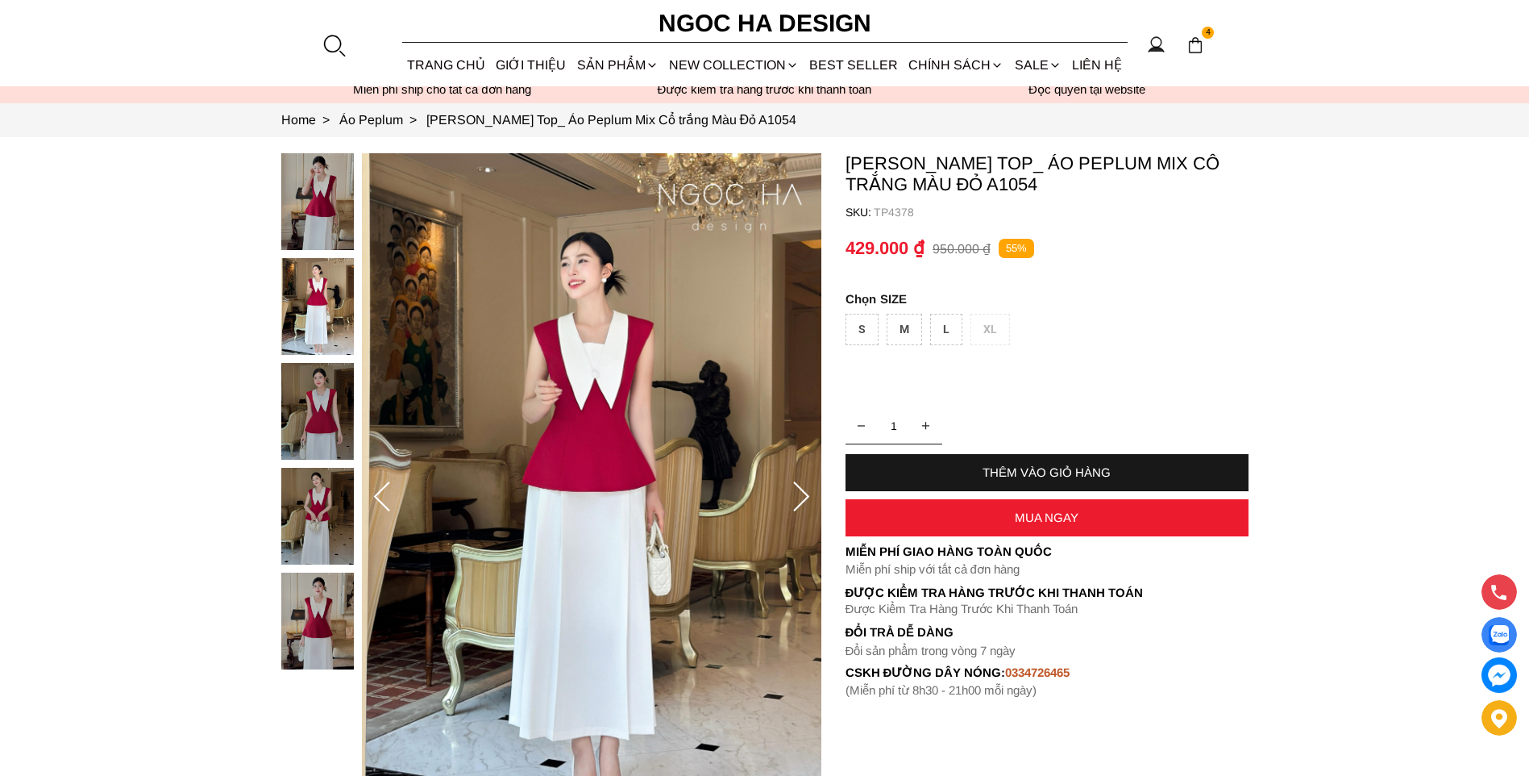
scroll to position [2, 0]
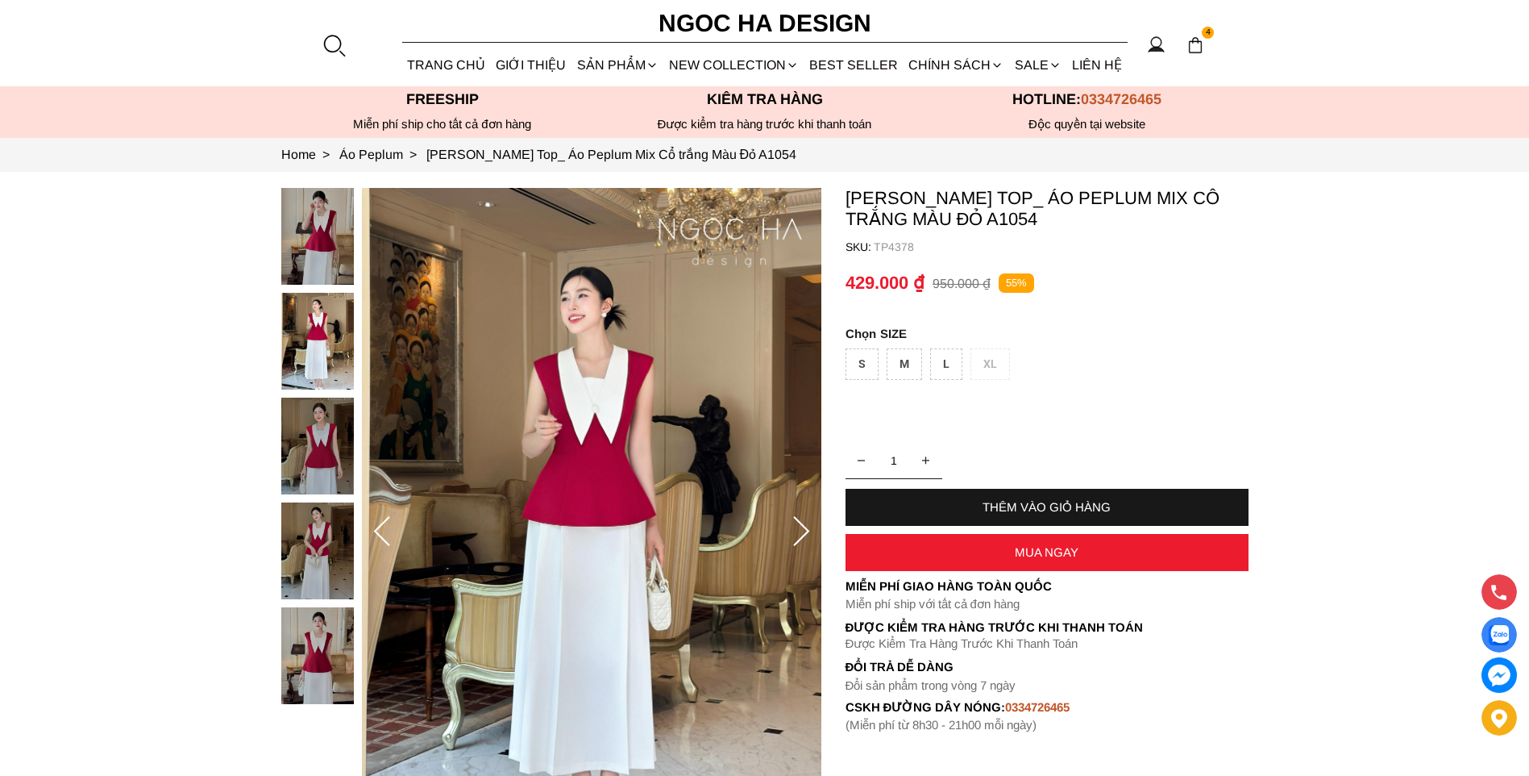
click at [295, 431] on div at bounding box center [321, 450] width 81 height 524
click at [333, 502] on div at bounding box center [321, 450] width 81 height 524
click at [383, 531] on icon at bounding box center [382, 532] width 32 height 32
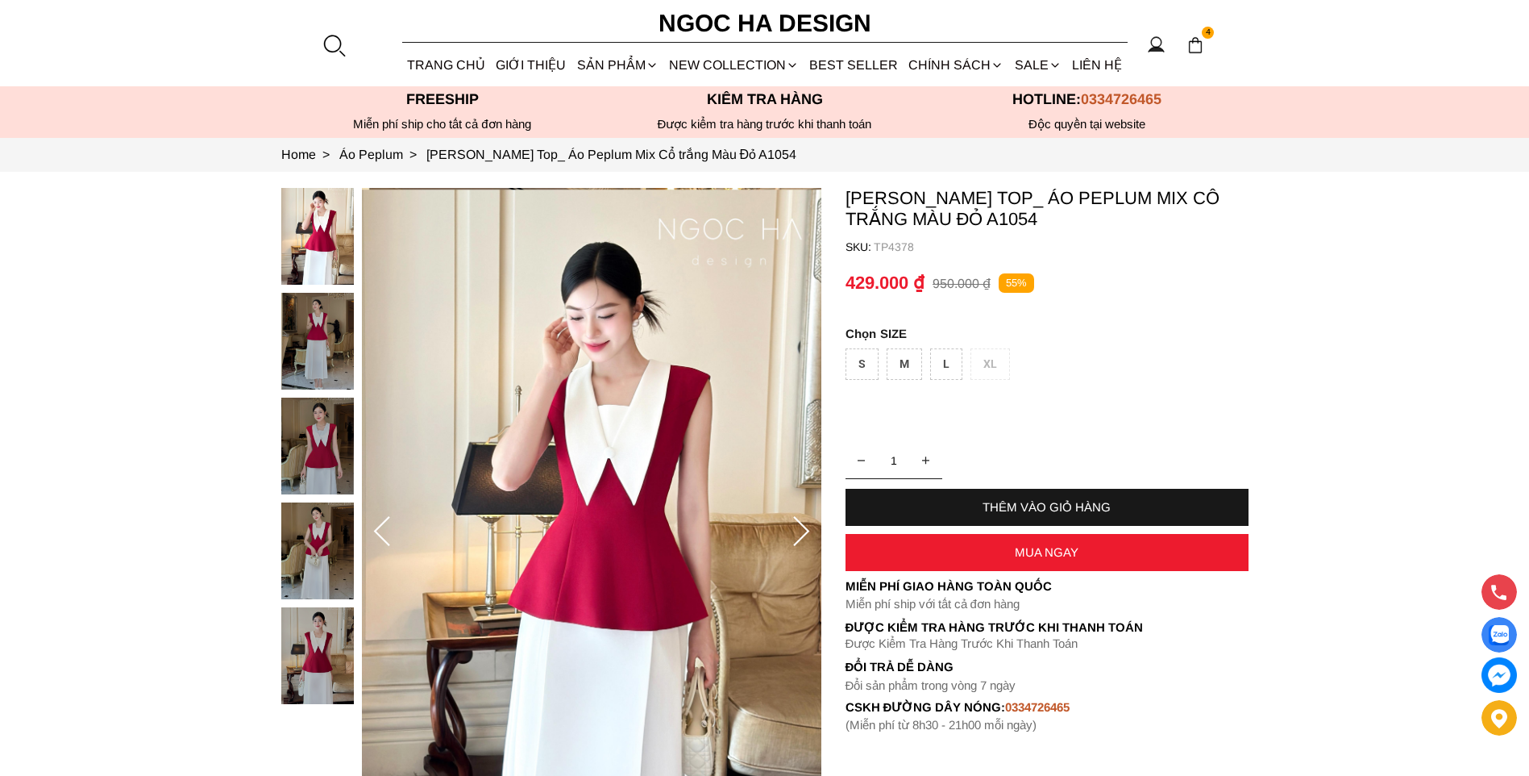
click at [385, 531] on icon at bounding box center [382, 532] width 32 height 32
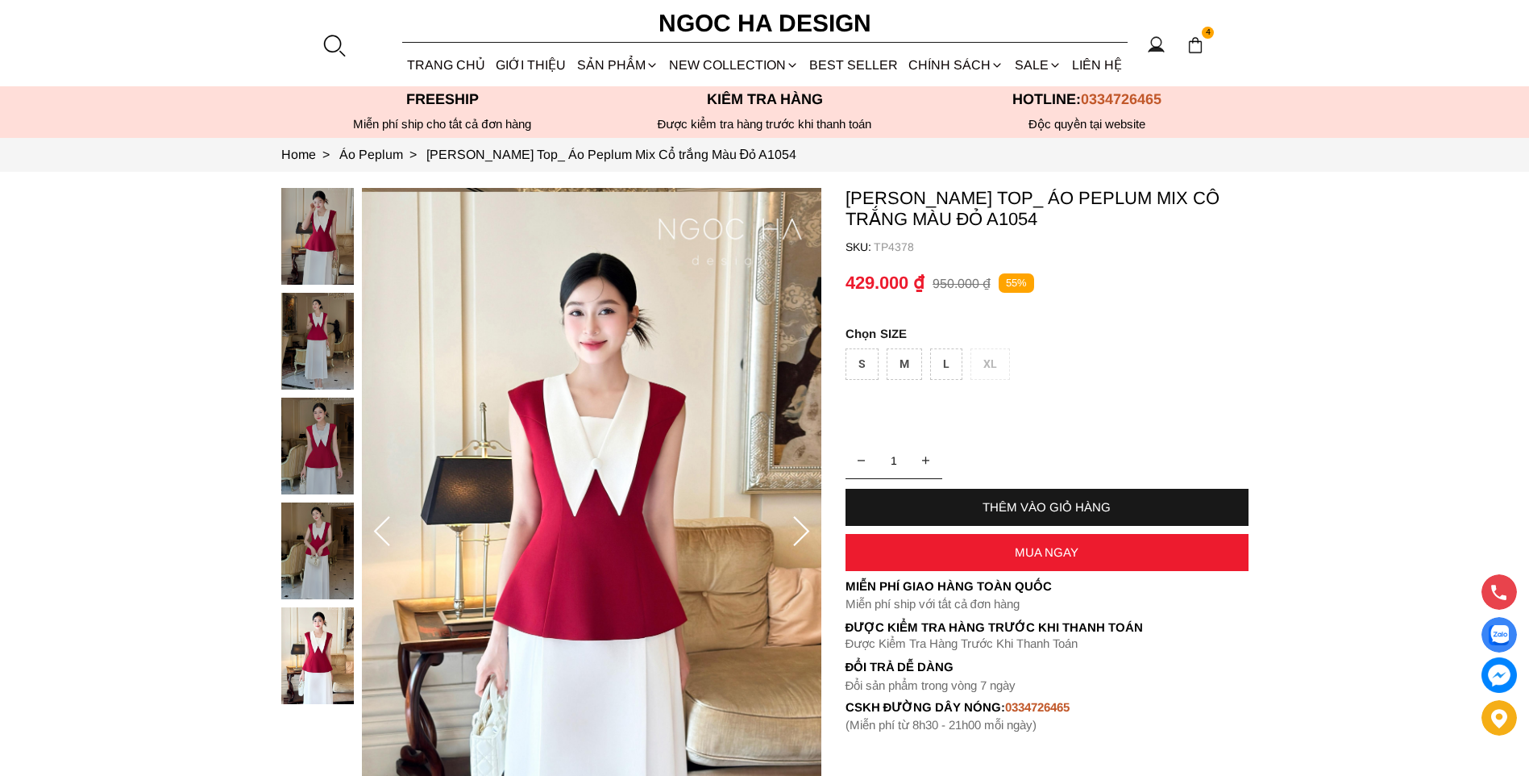
click at [385, 531] on icon at bounding box center [382, 532] width 32 height 32
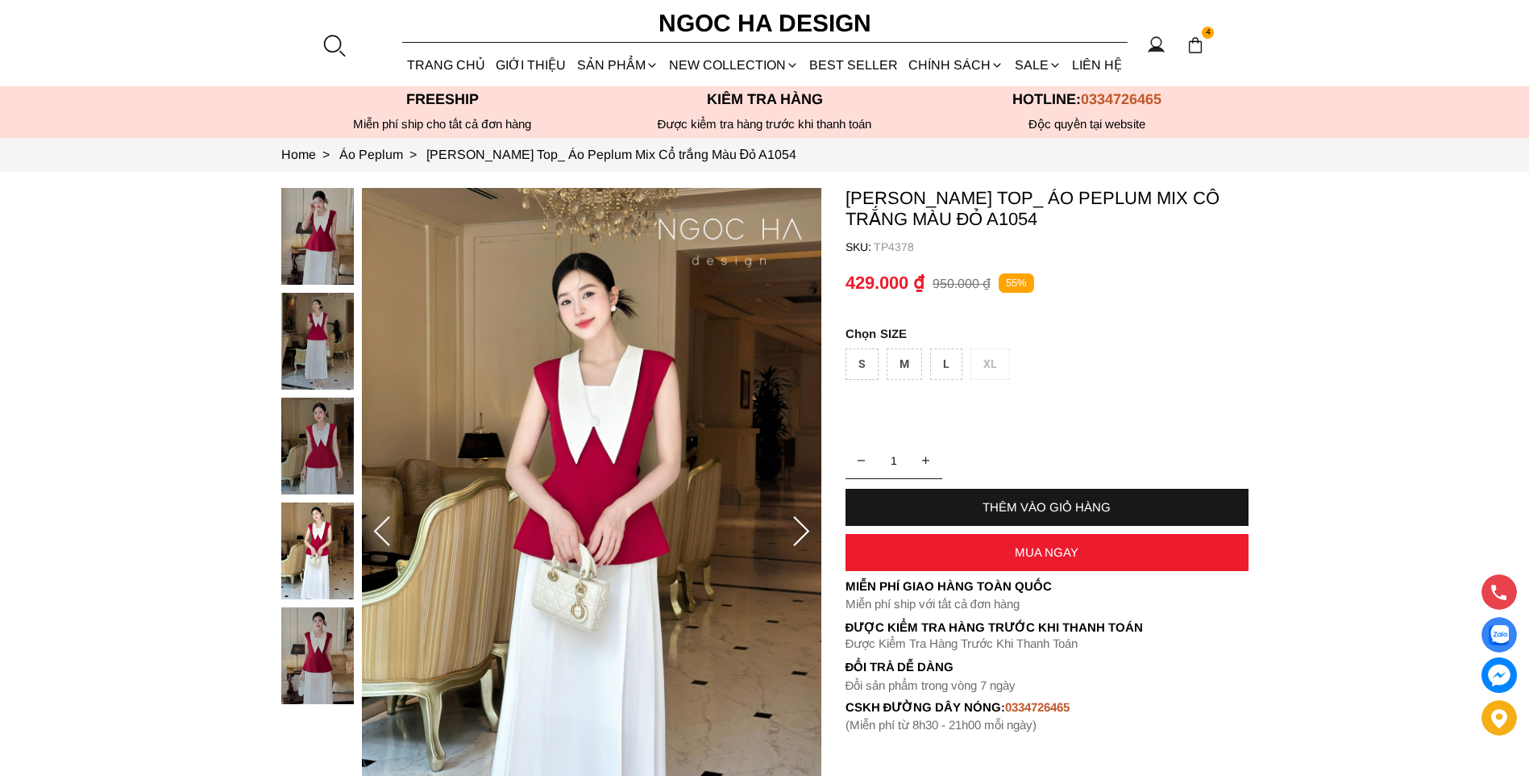
click at [385, 530] on icon at bounding box center [382, 532] width 32 height 32
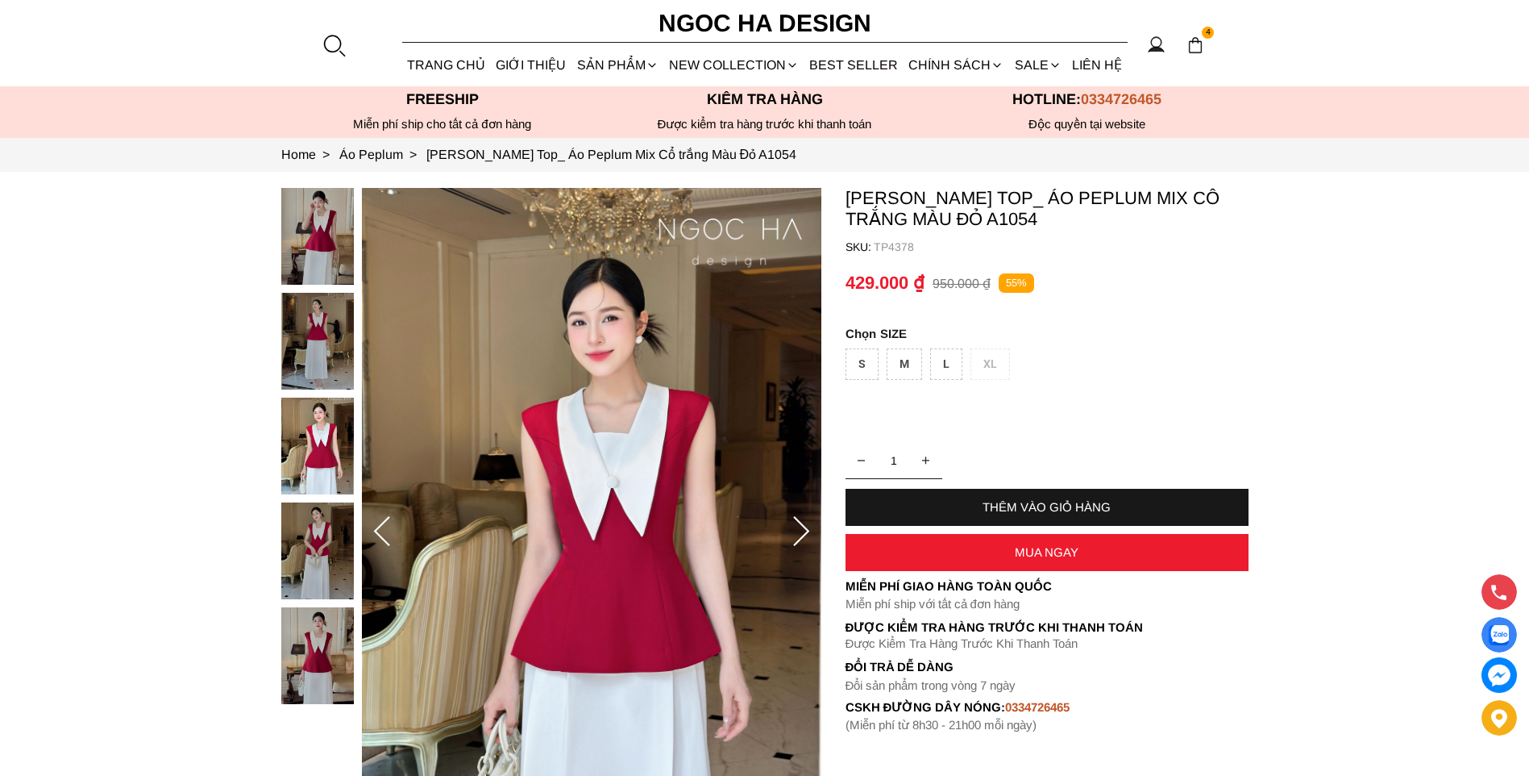
click at [387, 530] on icon at bounding box center [382, 532] width 32 height 32
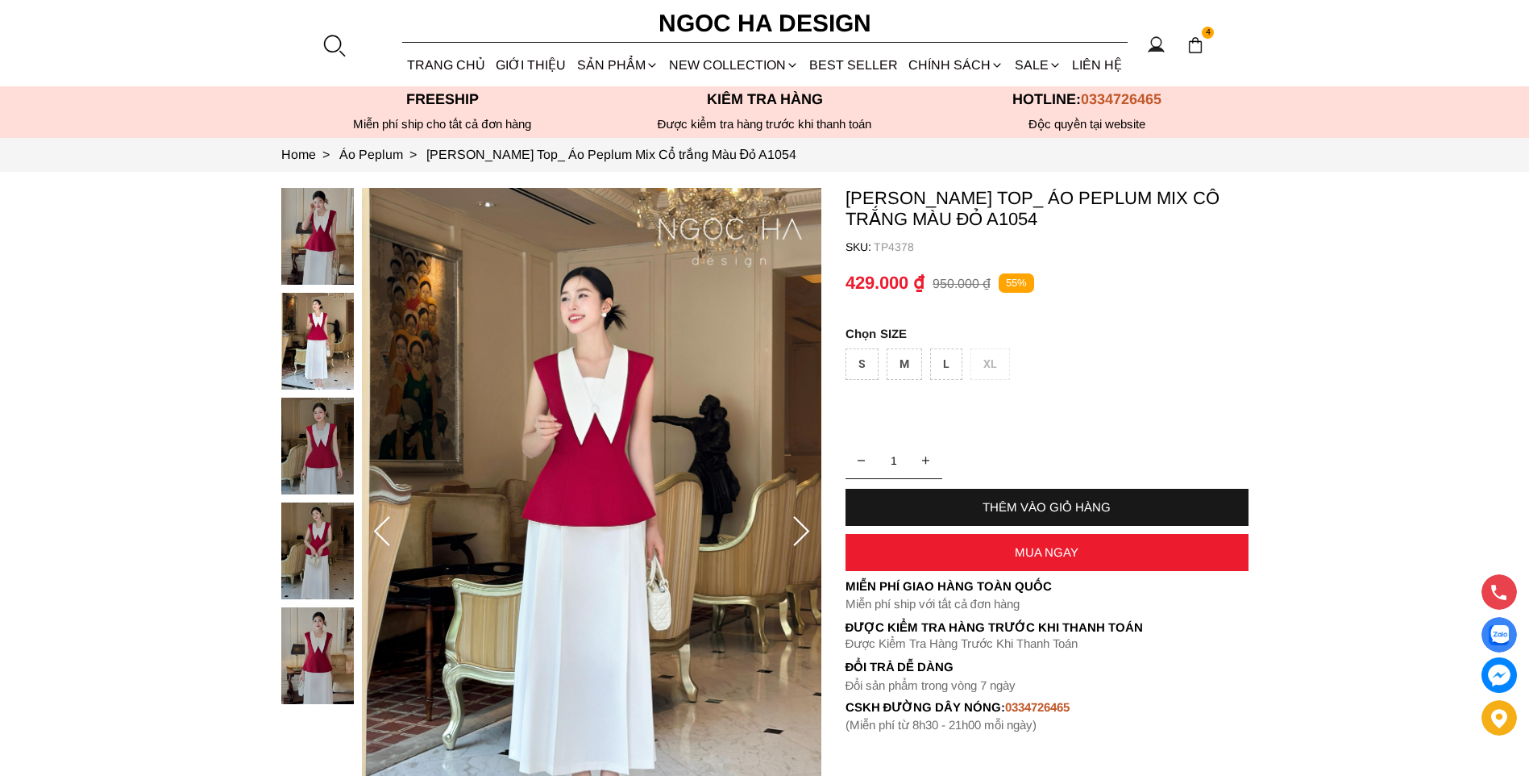
click at [387, 530] on icon at bounding box center [382, 532] width 32 height 32
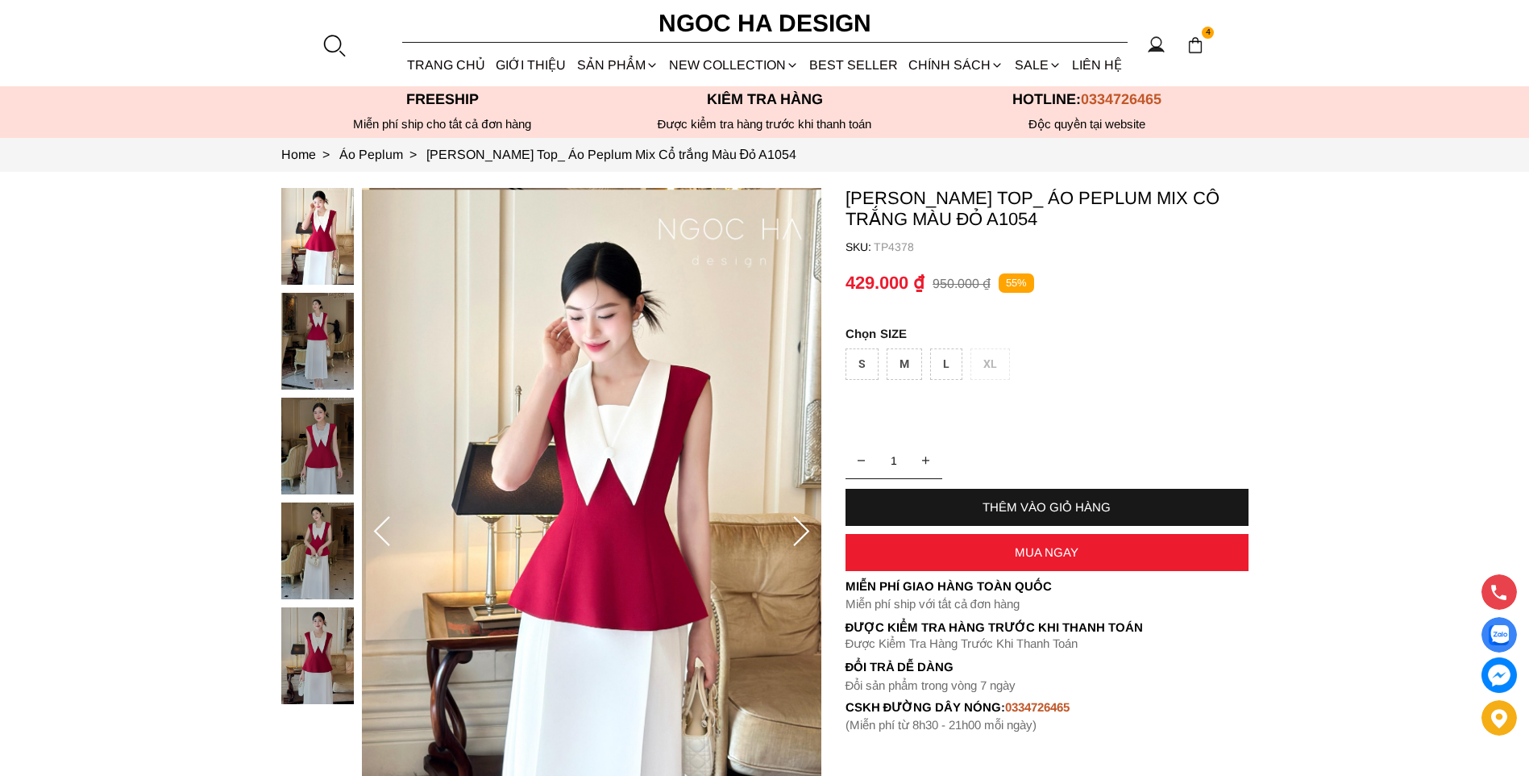
click at [388, 529] on icon at bounding box center [382, 532] width 32 height 32
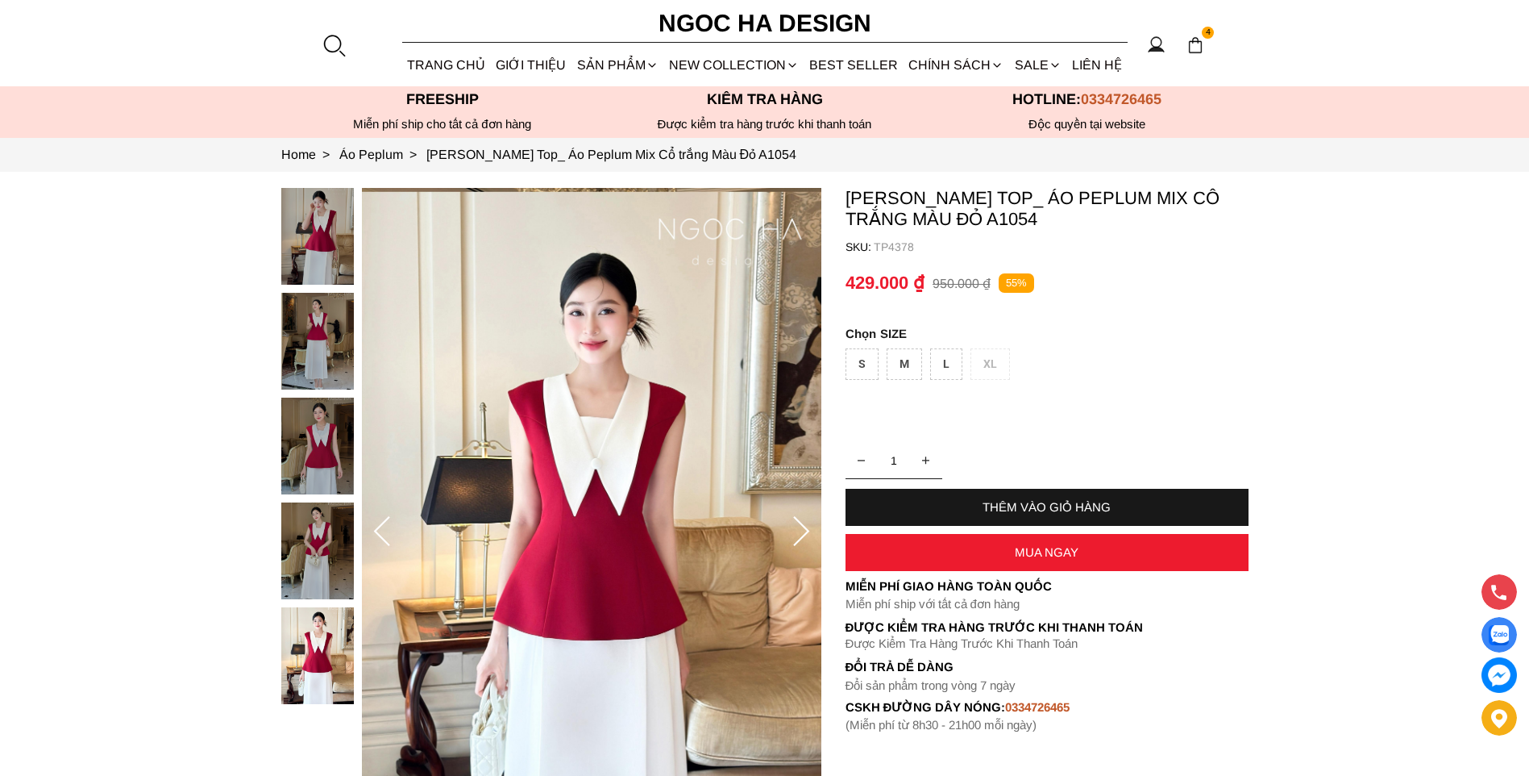
click at [389, 529] on icon at bounding box center [382, 532] width 32 height 32
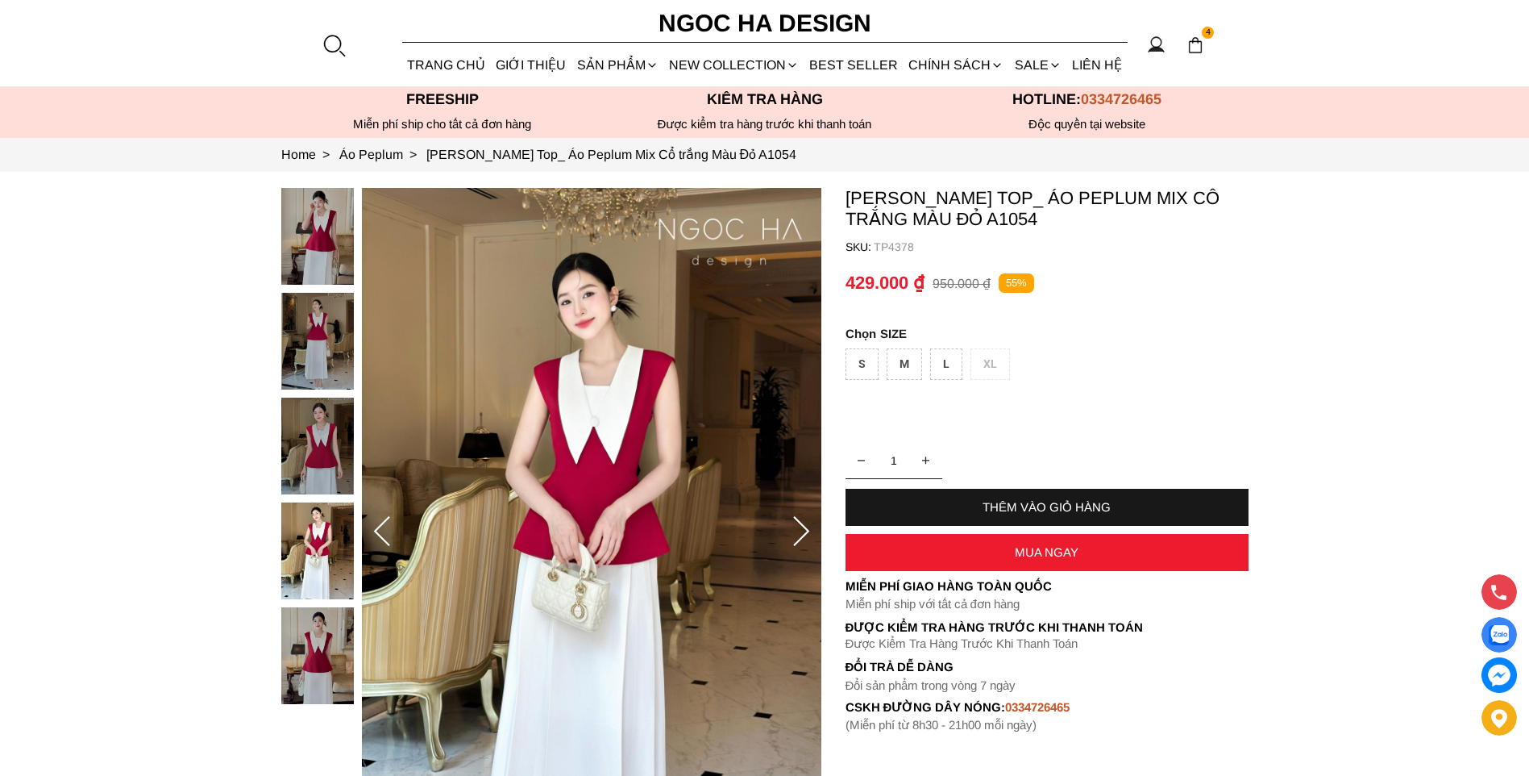
click at [390, 529] on icon at bounding box center [382, 532] width 32 height 32
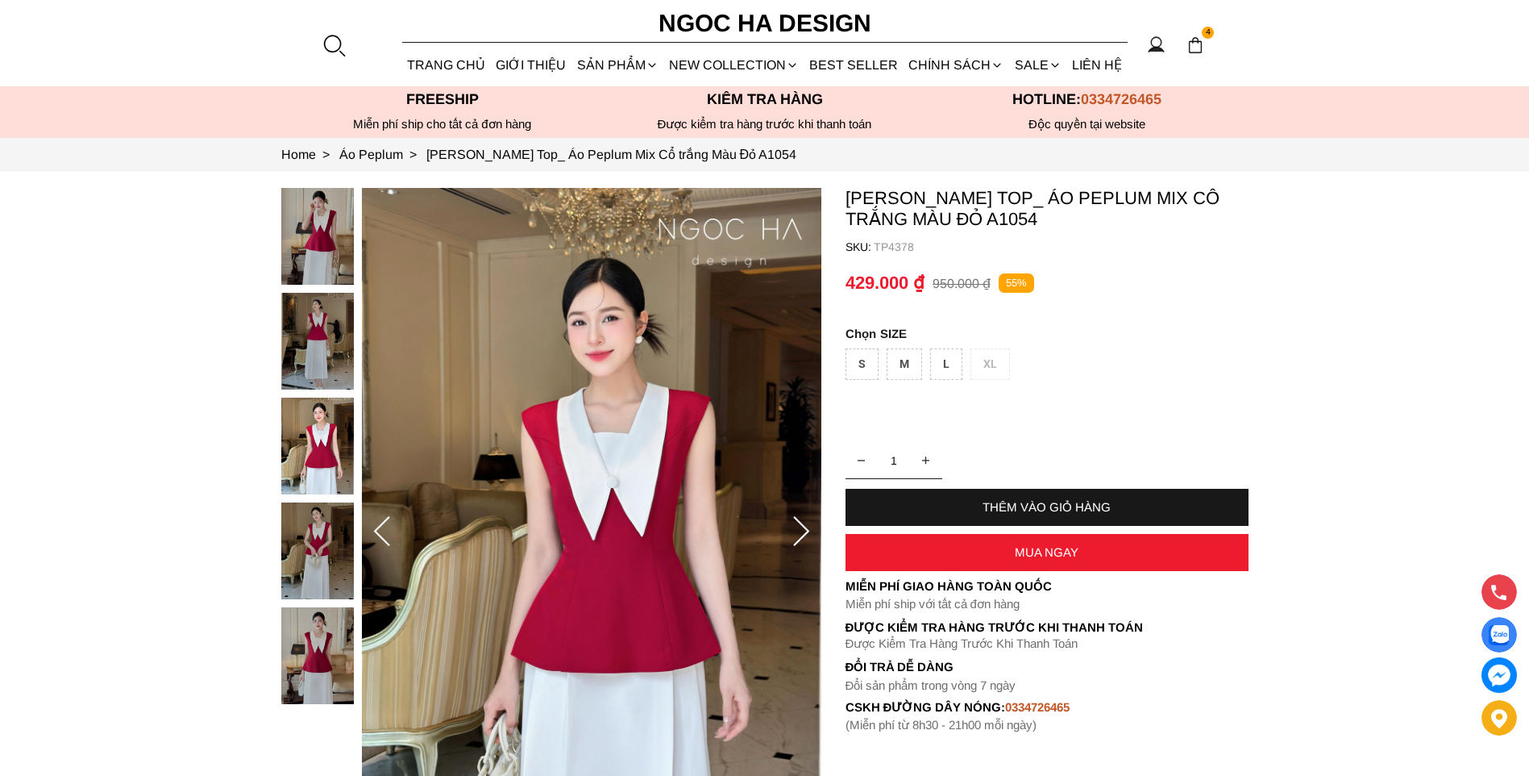
click at [390, 529] on icon at bounding box center [382, 532] width 32 height 32
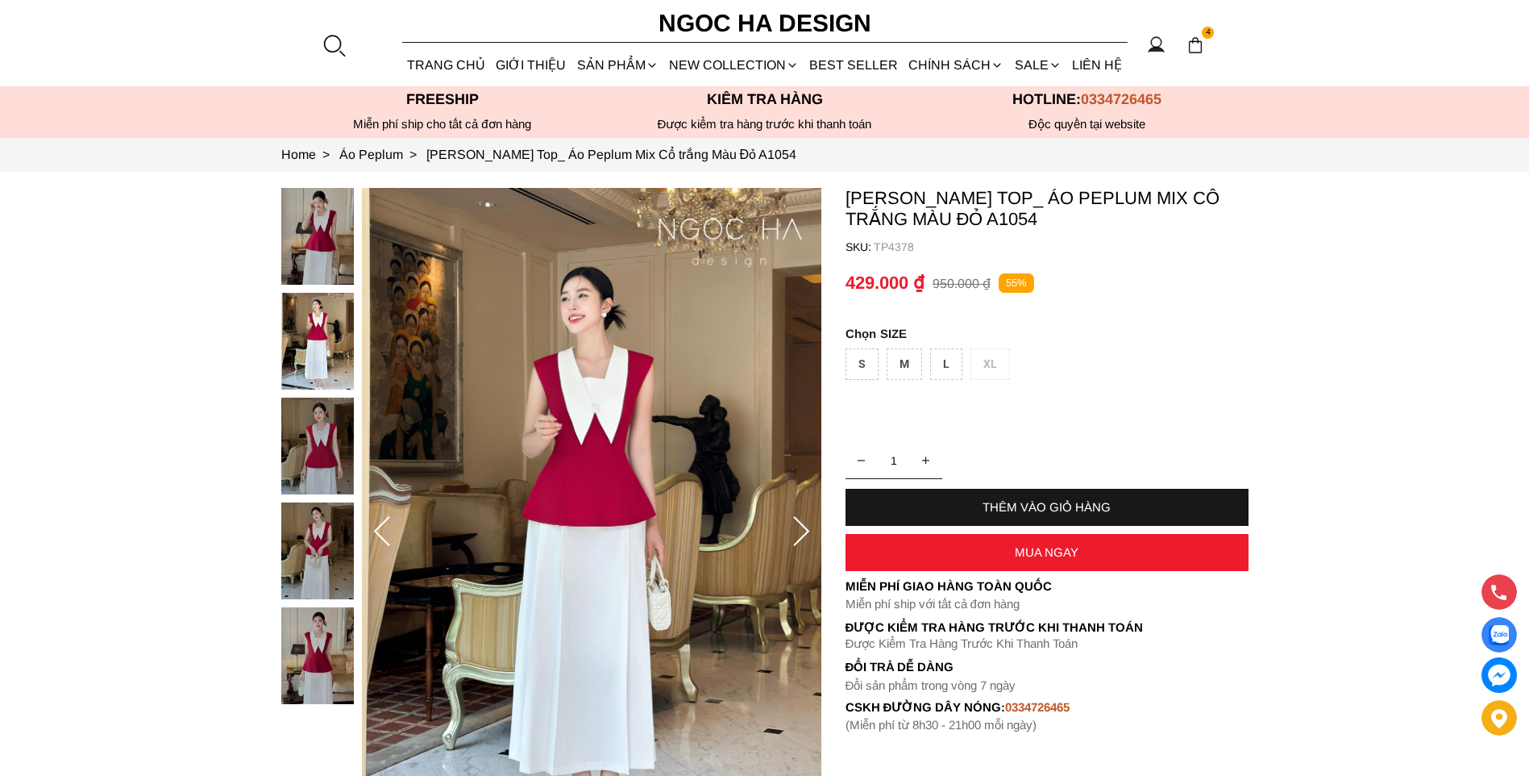
click at [390, 529] on icon at bounding box center [382, 532] width 32 height 32
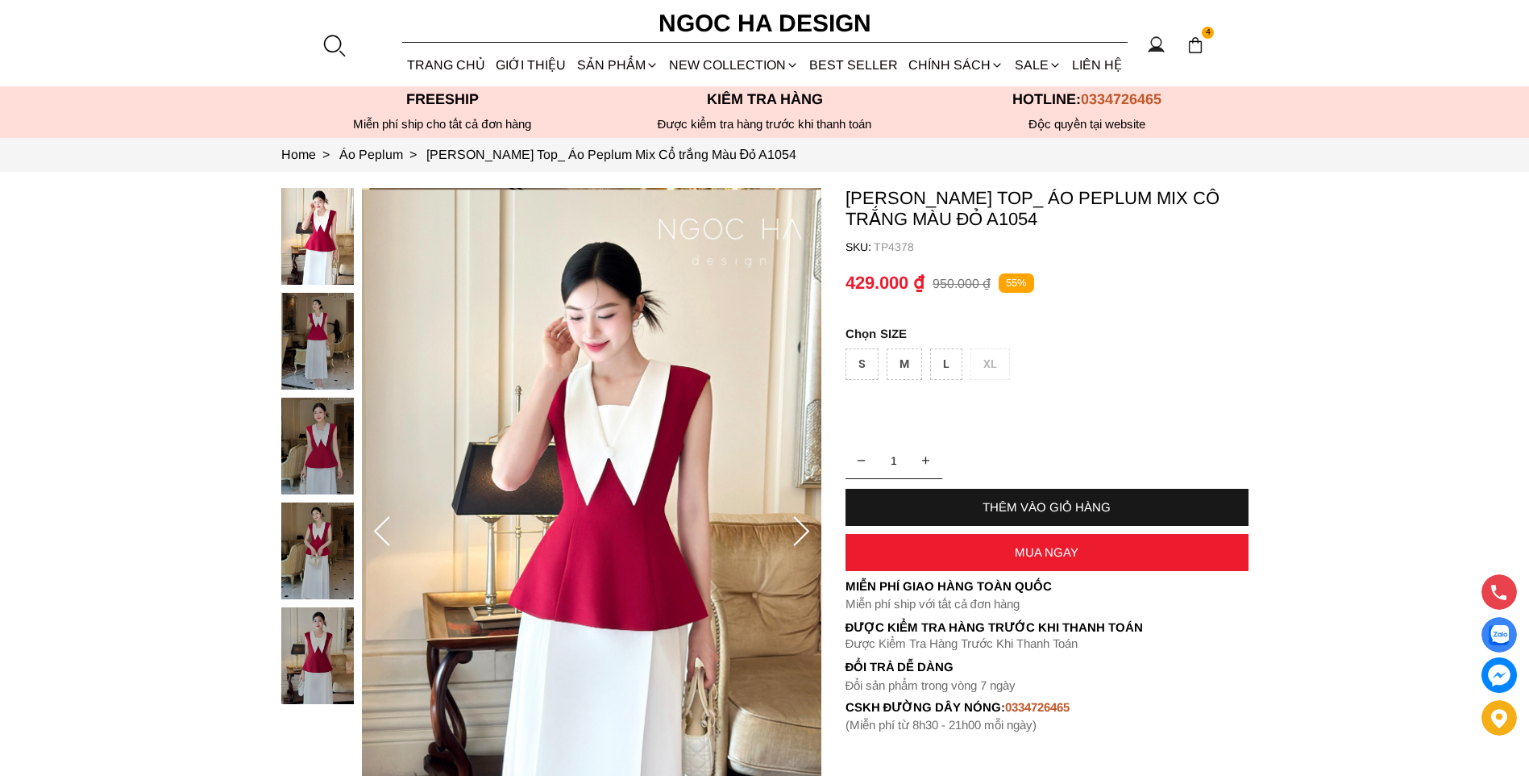
click at [390, 529] on icon at bounding box center [382, 532] width 32 height 32
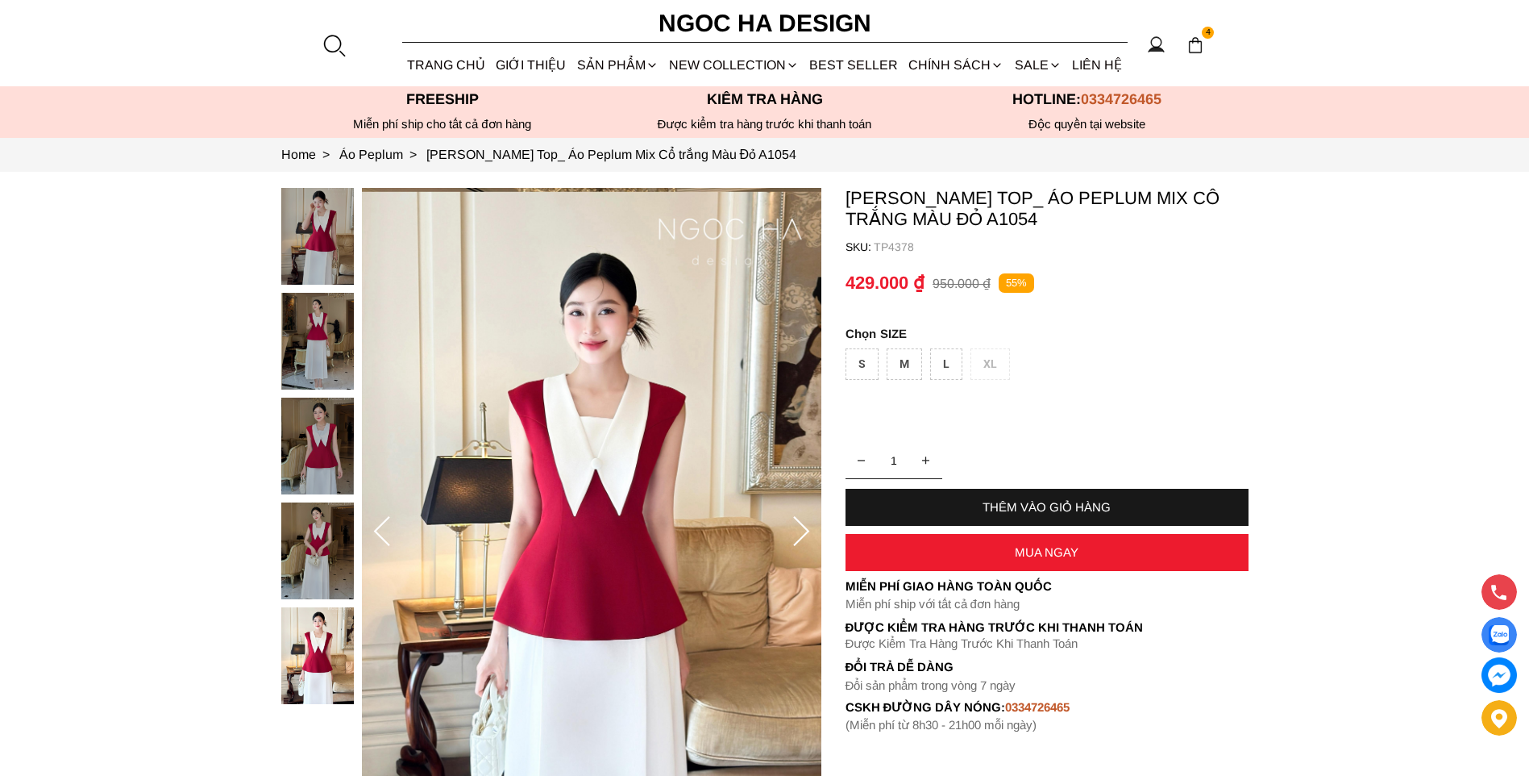
click at [390, 529] on icon at bounding box center [382, 532] width 32 height 32
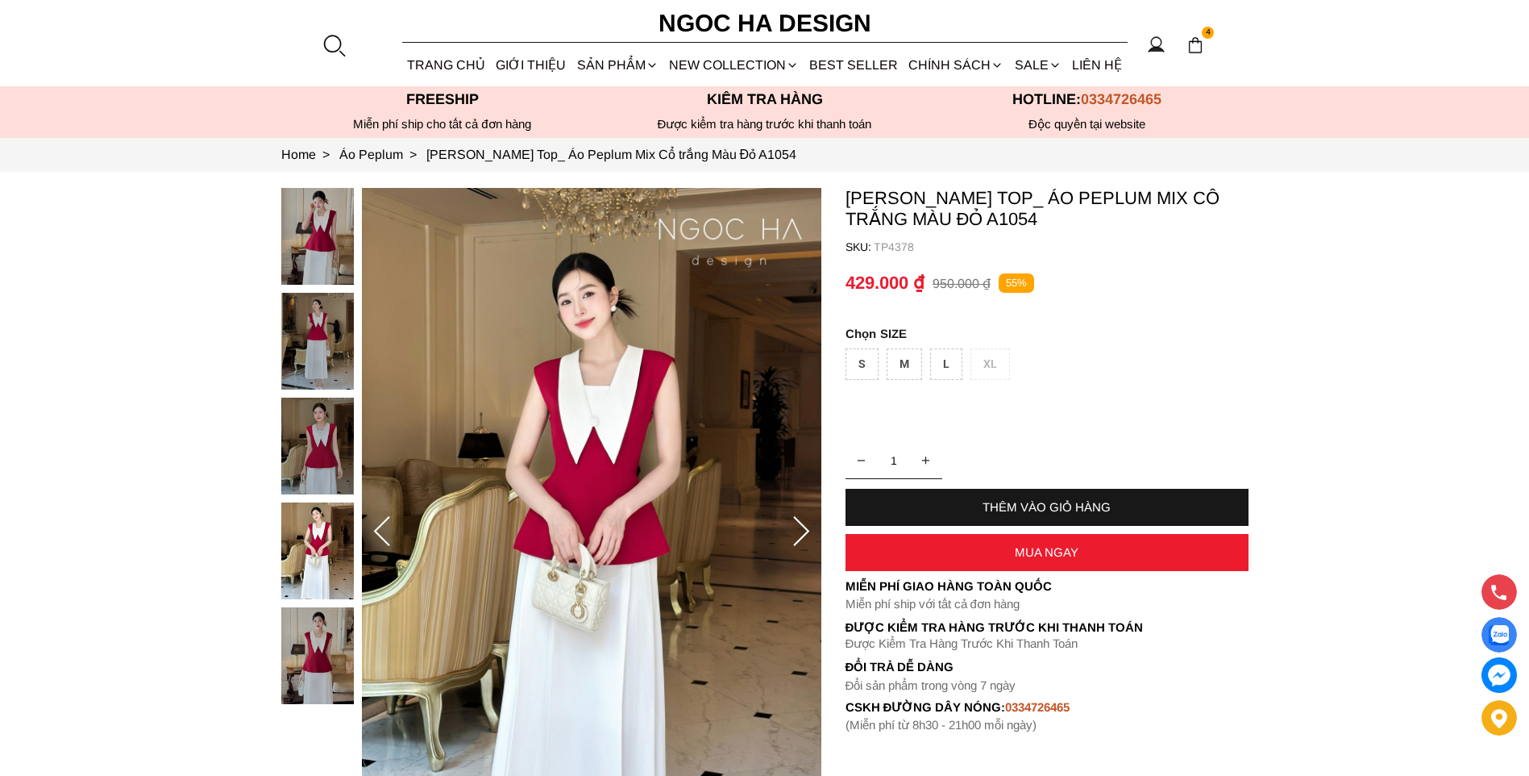
click at [390, 529] on icon at bounding box center [382, 532] width 32 height 32
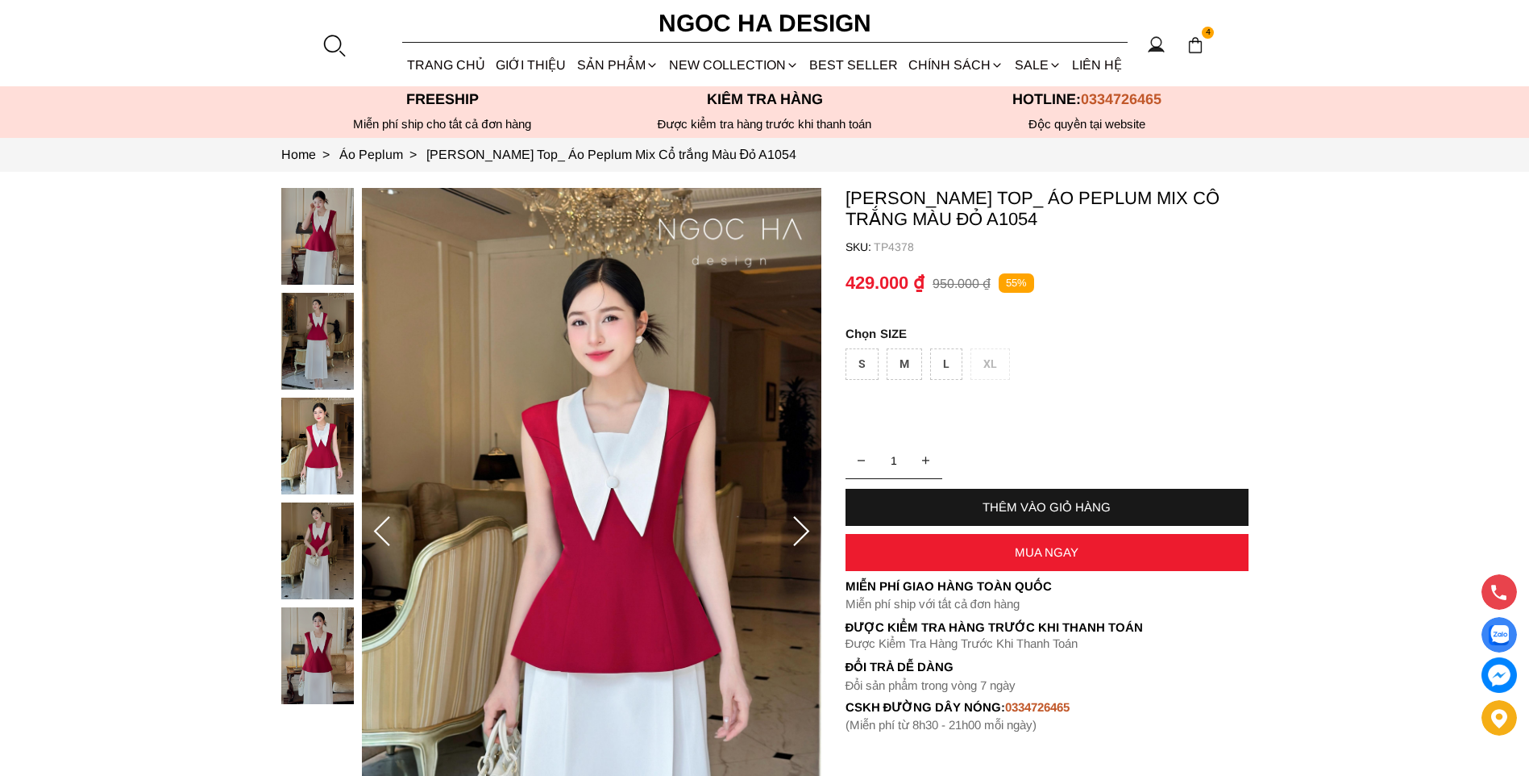
click at [390, 529] on icon at bounding box center [382, 532] width 32 height 32
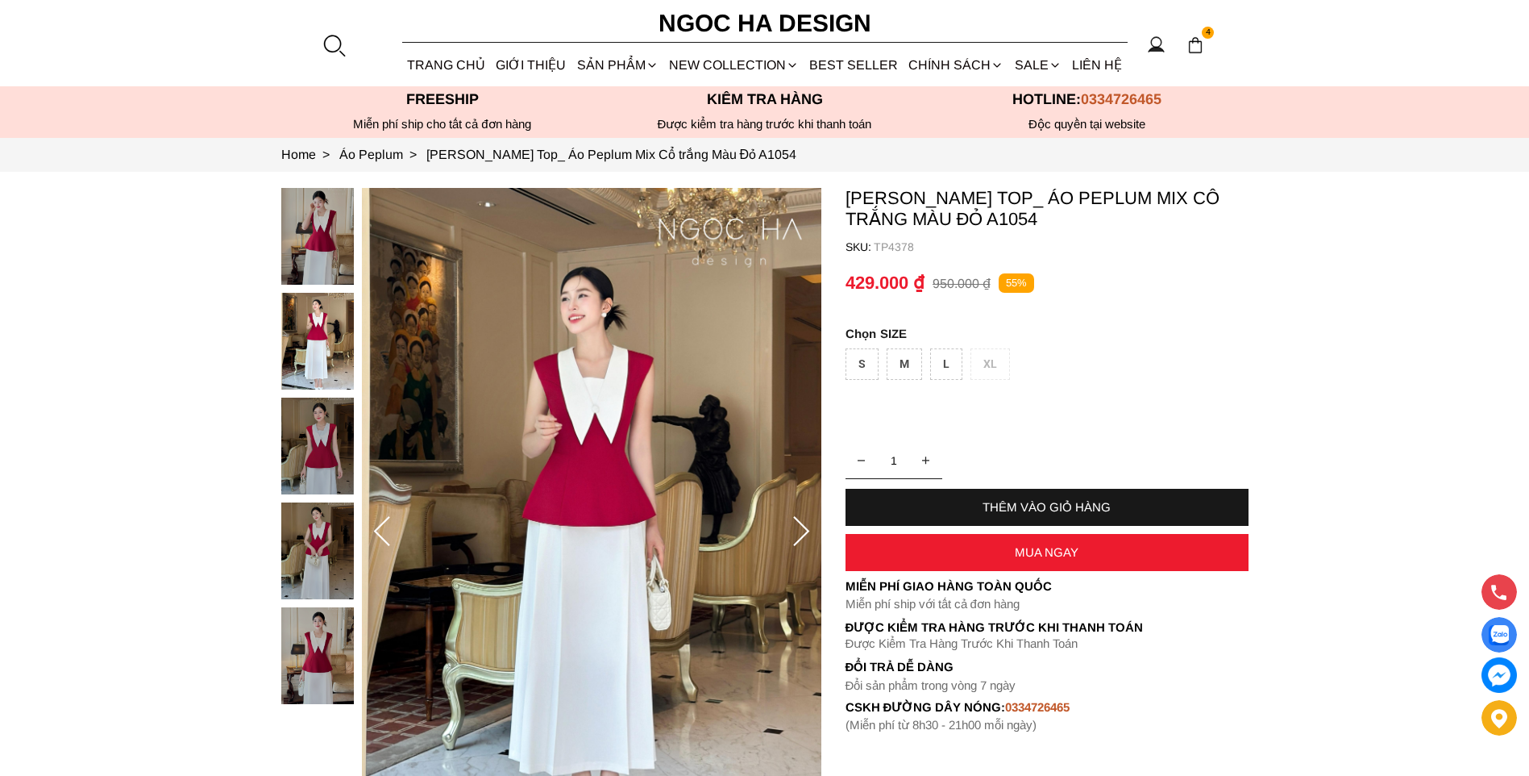
click at [390, 529] on icon at bounding box center [382, 532] width 32 height 32
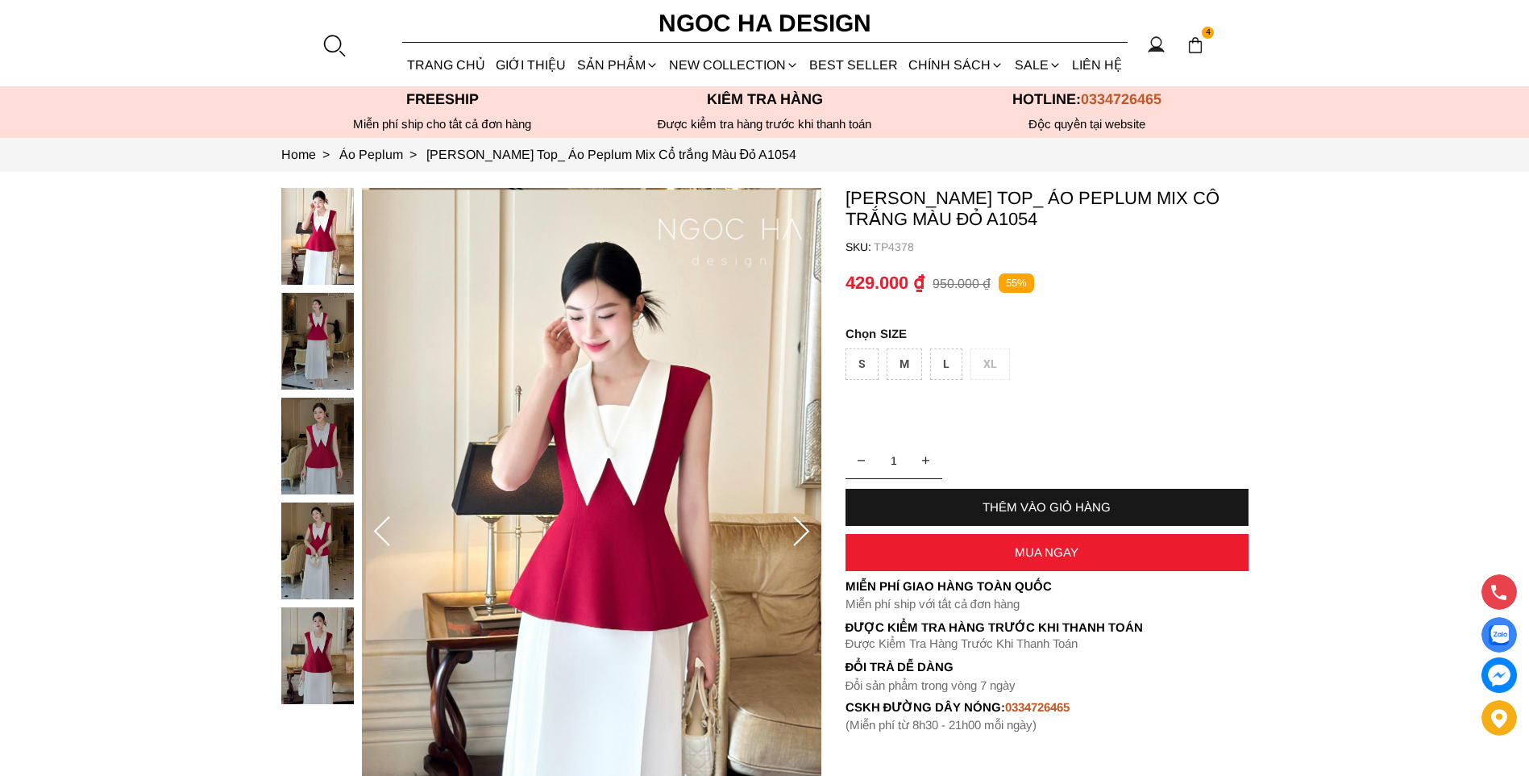
click at [390, 529] on icon at bounding box center [382, 532] width 32 height 32
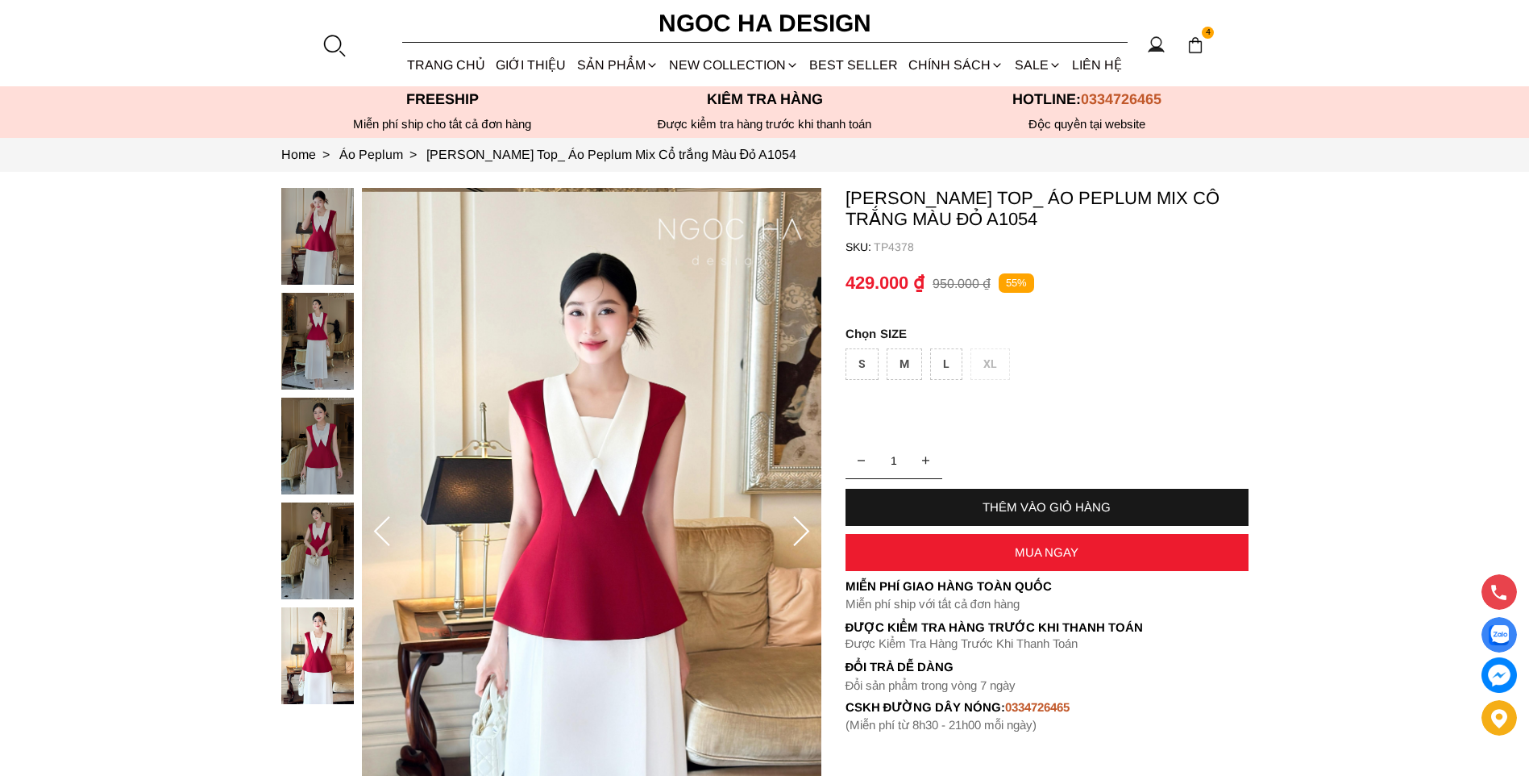
click at [390, 529] on icon at bounding box center [382, 532] width 32 height 32
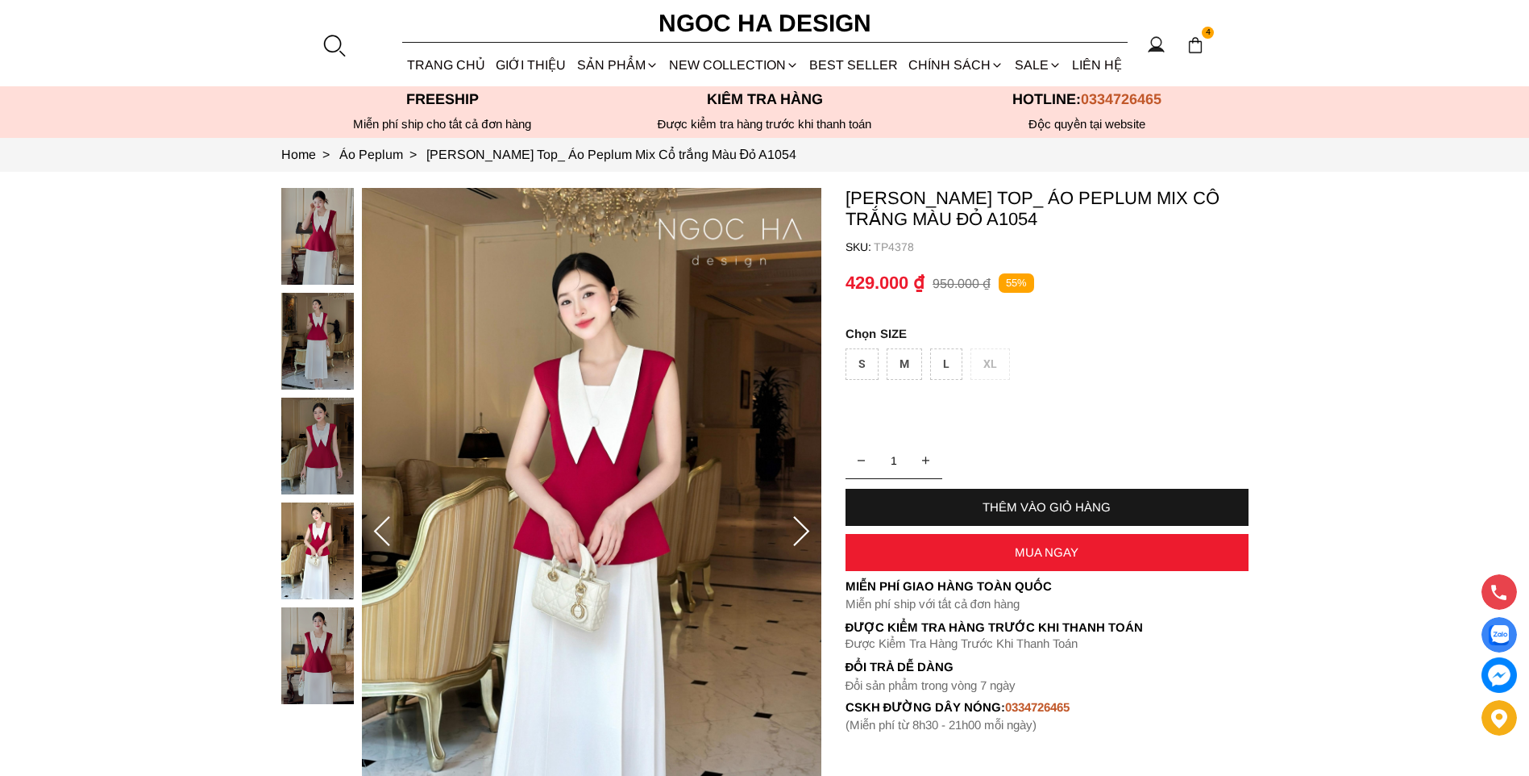
click at [390, 529] on icon at bounding box center [382, 532] width 32 height 32
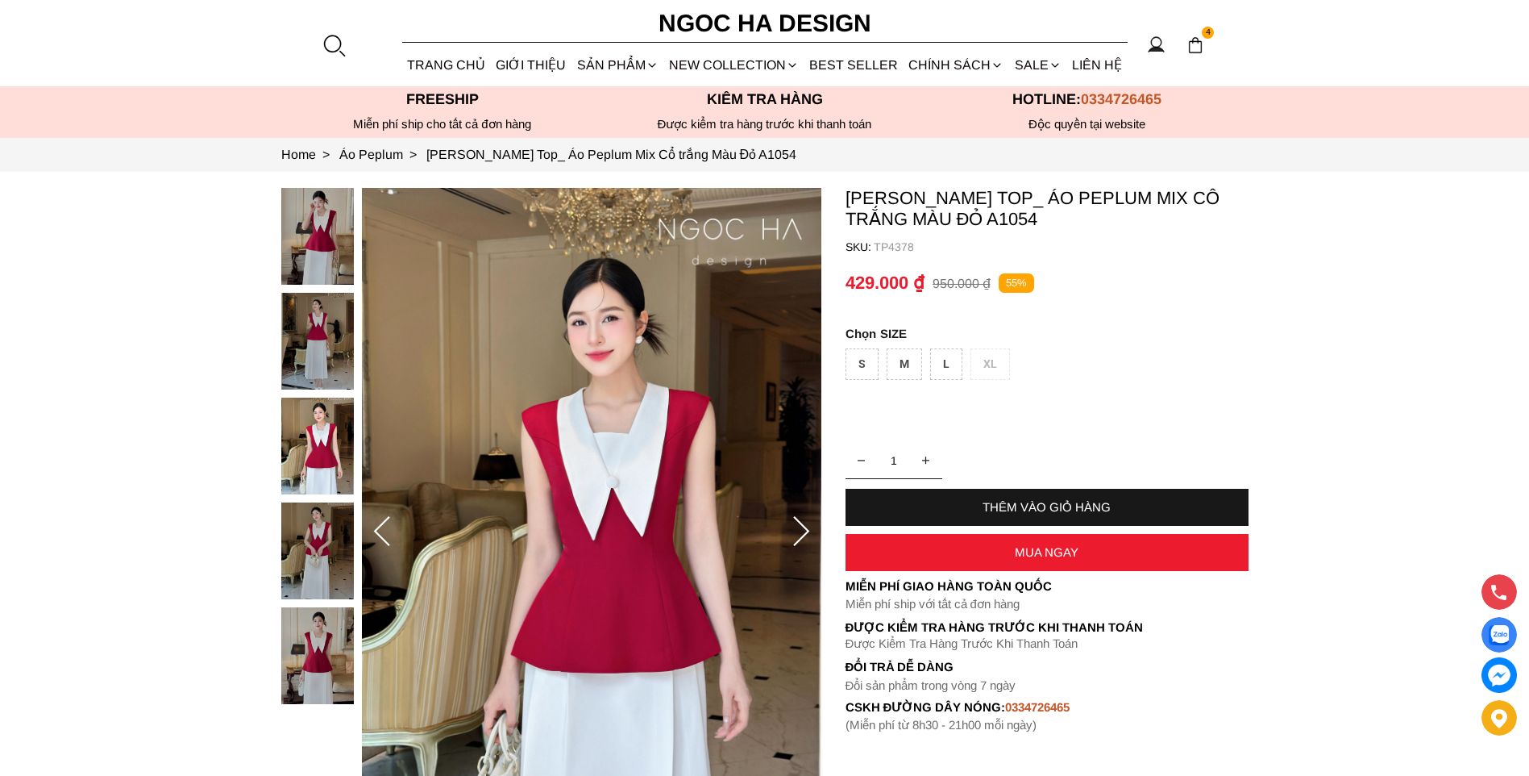
click at [390, 529] on icon at bounding box center [382, 532] width 32 height 32
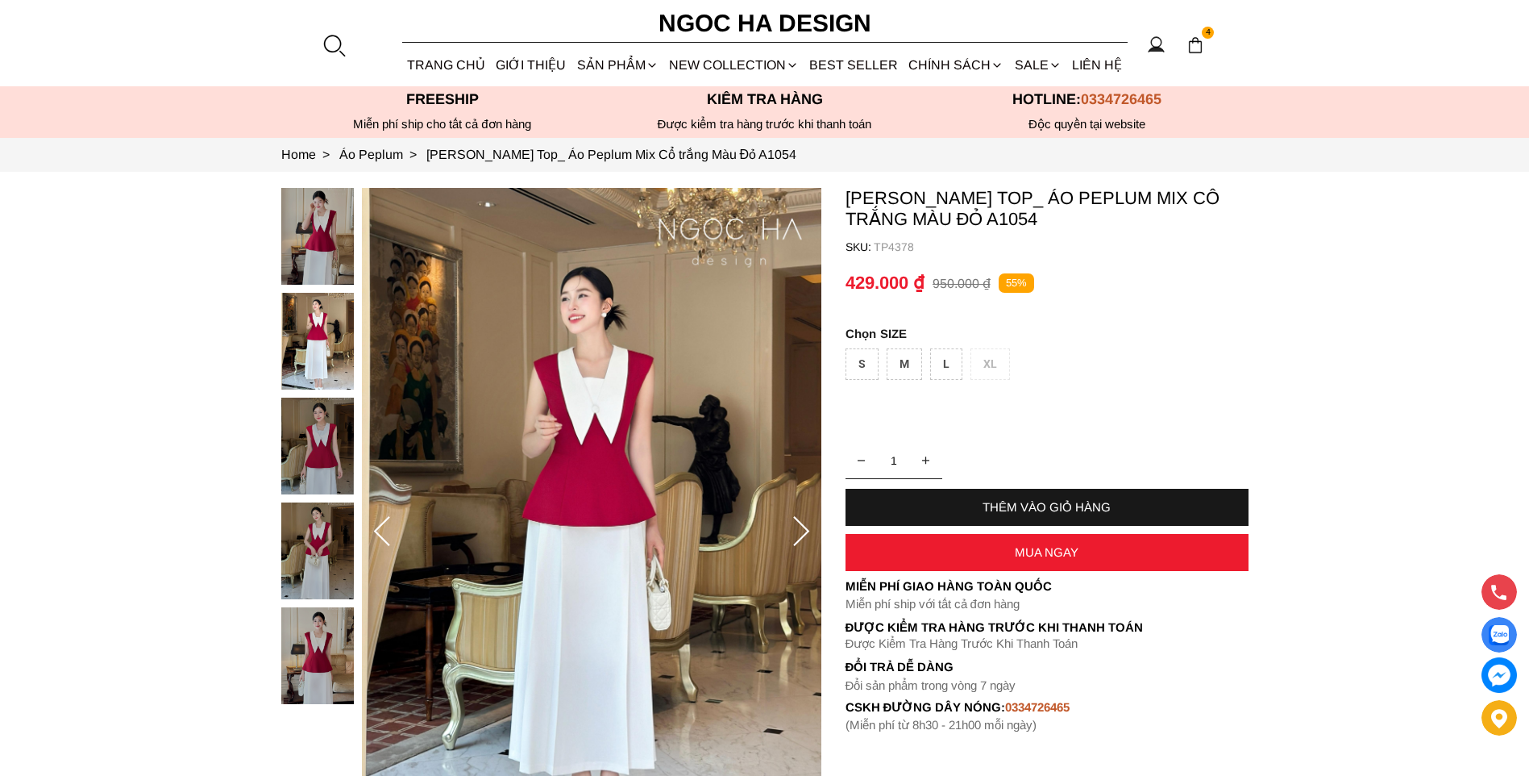
click at [390, 529] on icon at bounding box center [382, 532] width 32 height 32
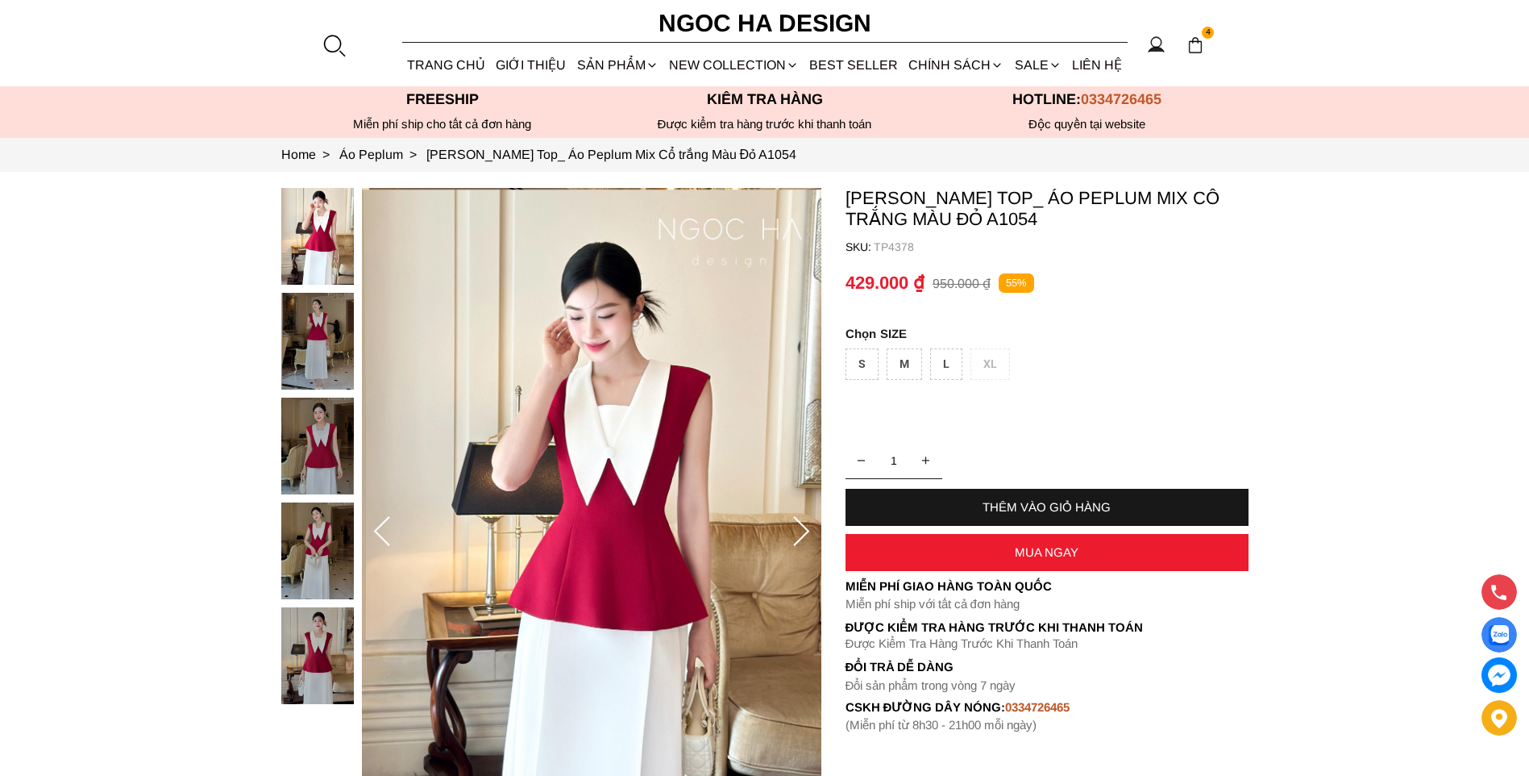
click at [390, 529] on icon at bounding box center [382, 532] width 32 height 32
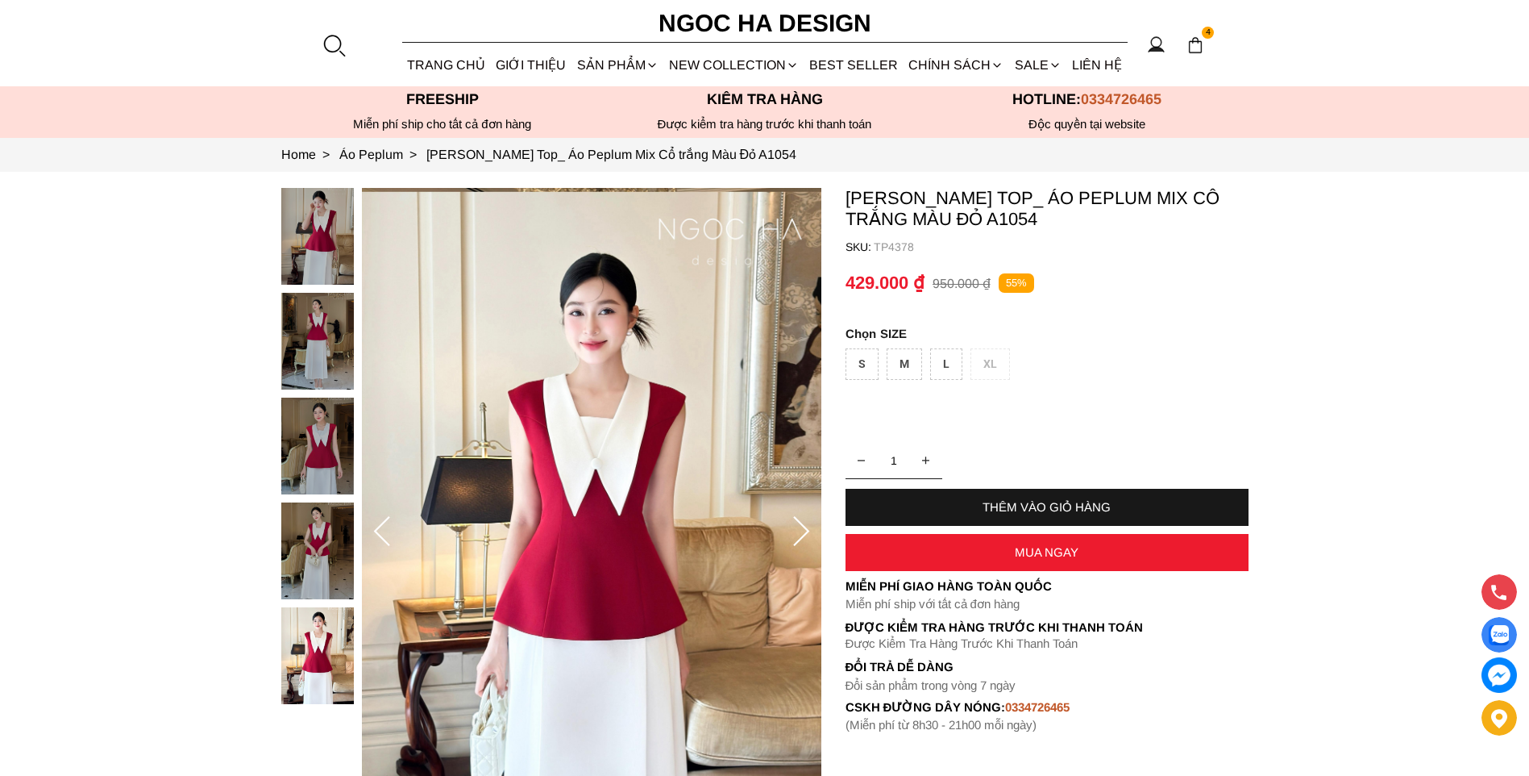
click at [390, 529] on icon at bounding box center [382, 532] width 32 height 32
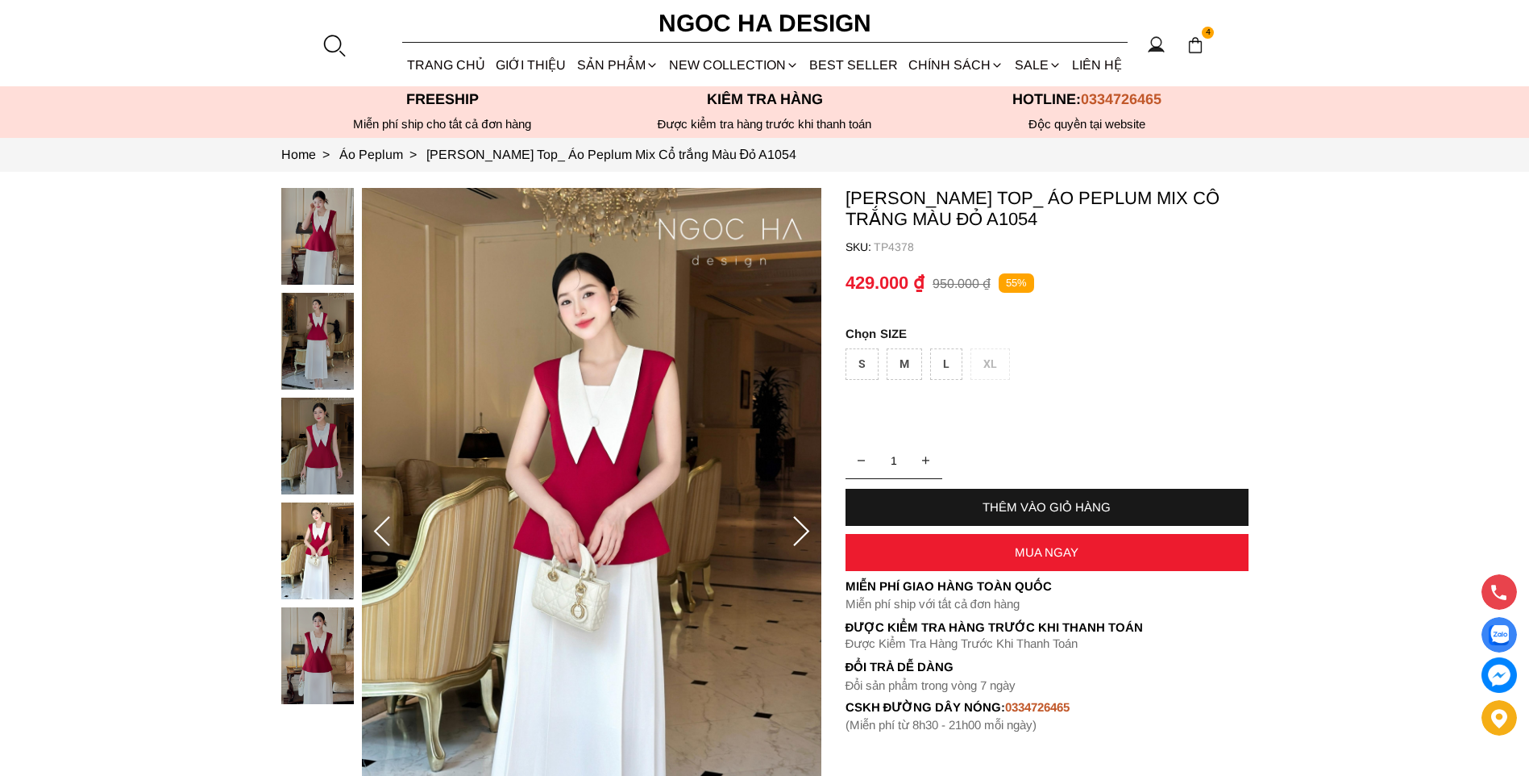
click at [391, 527] on icon at bounding box center [382, 532] width 32 height 32
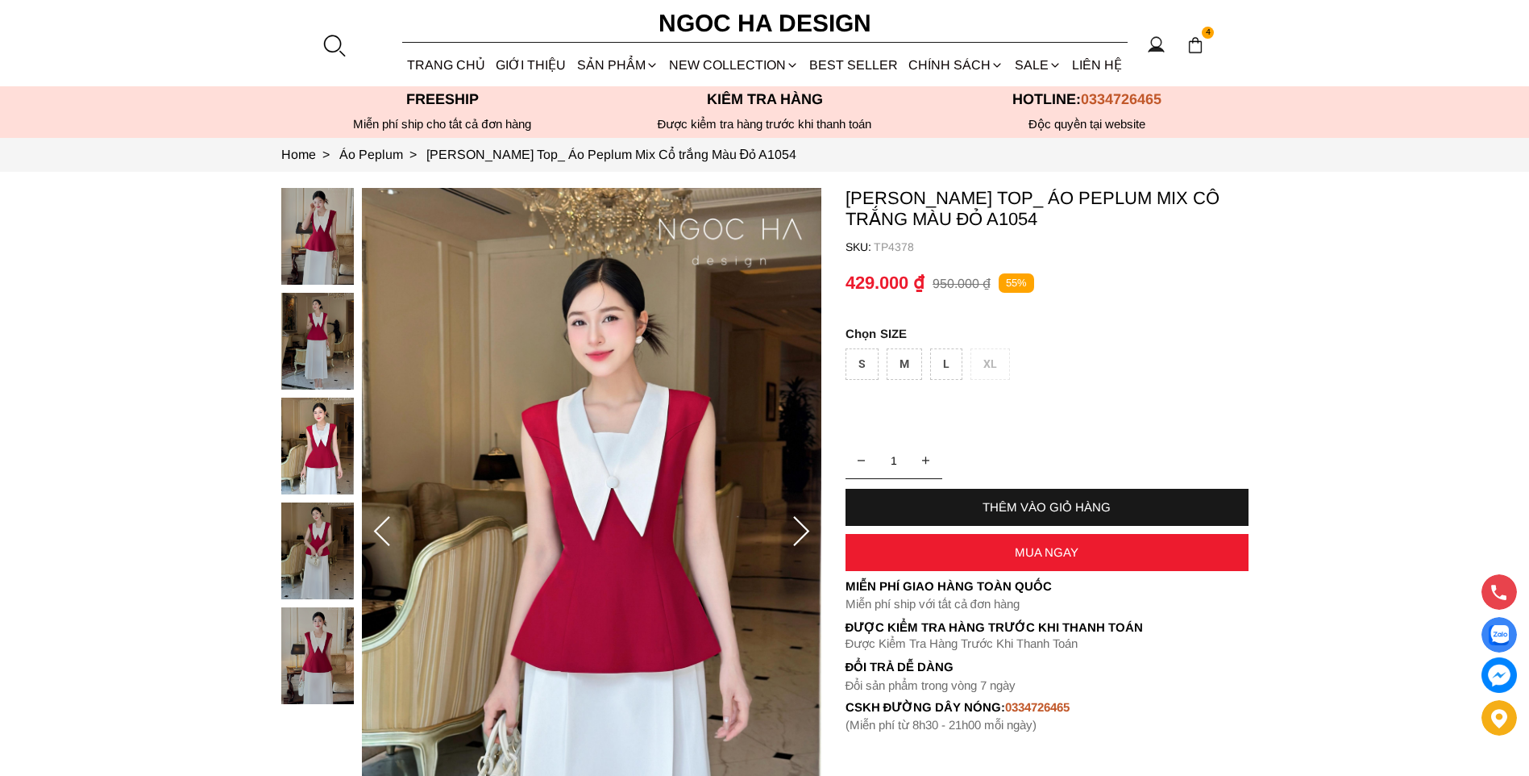
click at [391, 527] on icon at bounding box center [382, 532] width 32 height 32
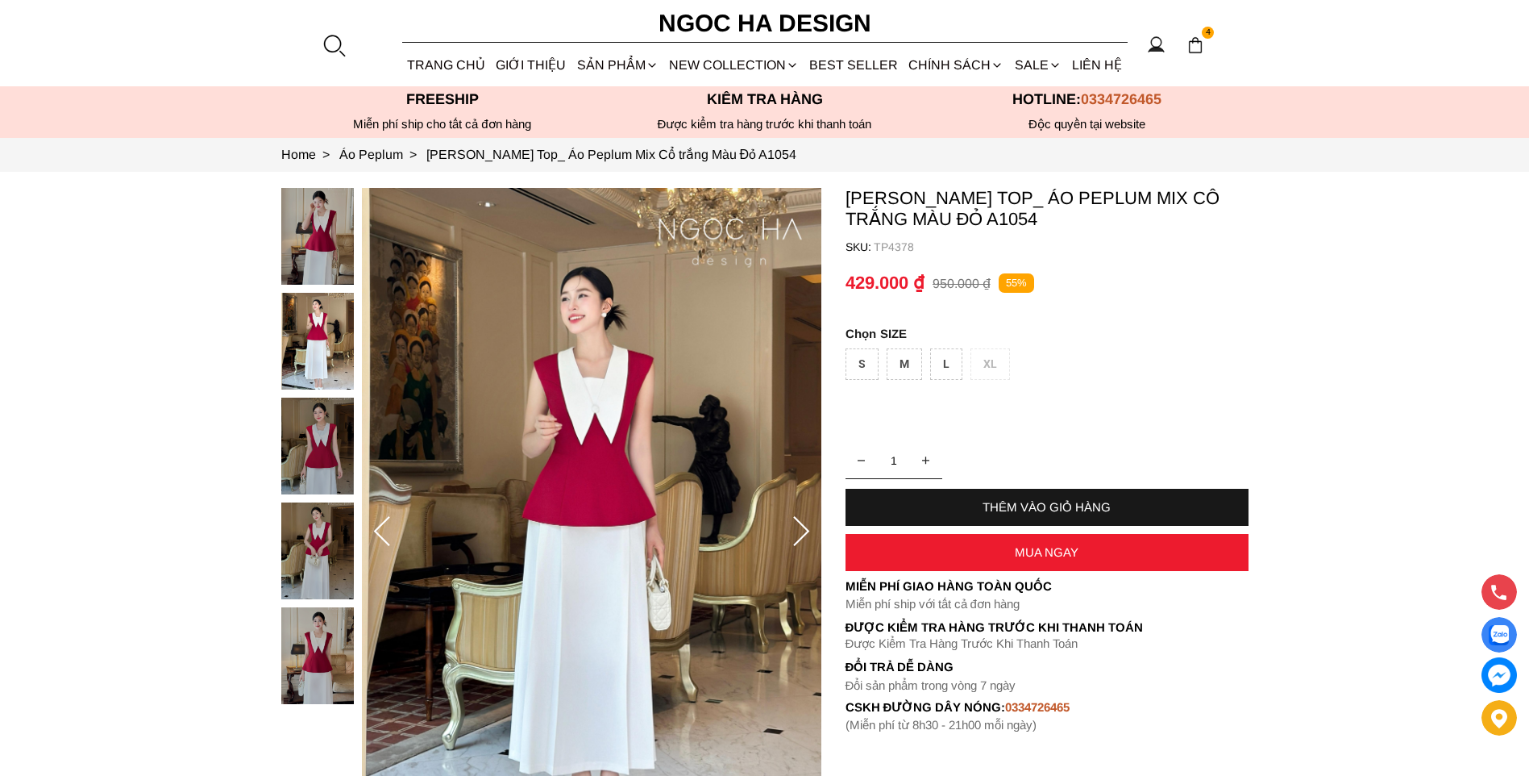
click at [391, 527] on icon at bounding box center [382, 532] width 32 height 32
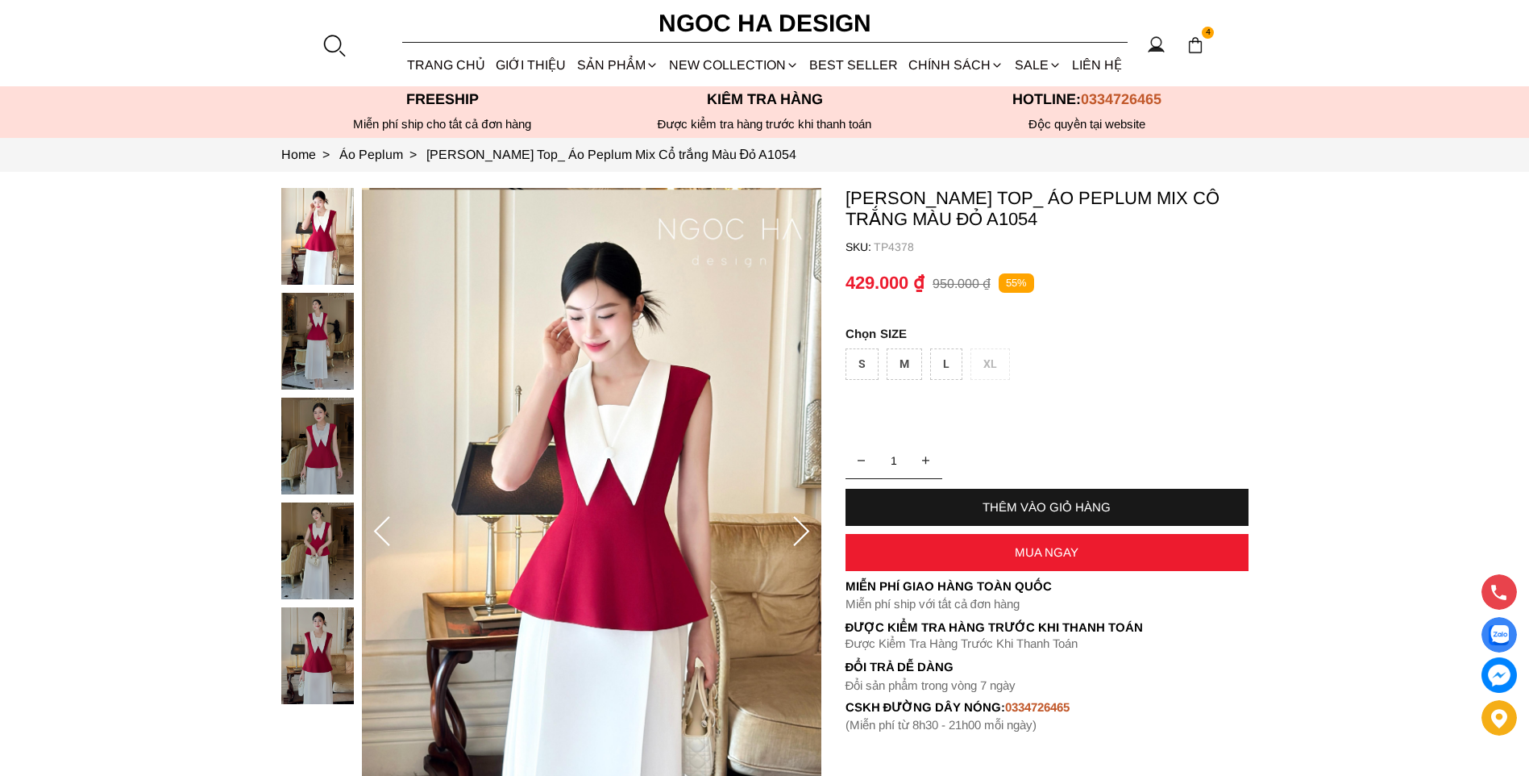
click at [391, 527] on icon at bounding box center [382, 532] width 32 height 32
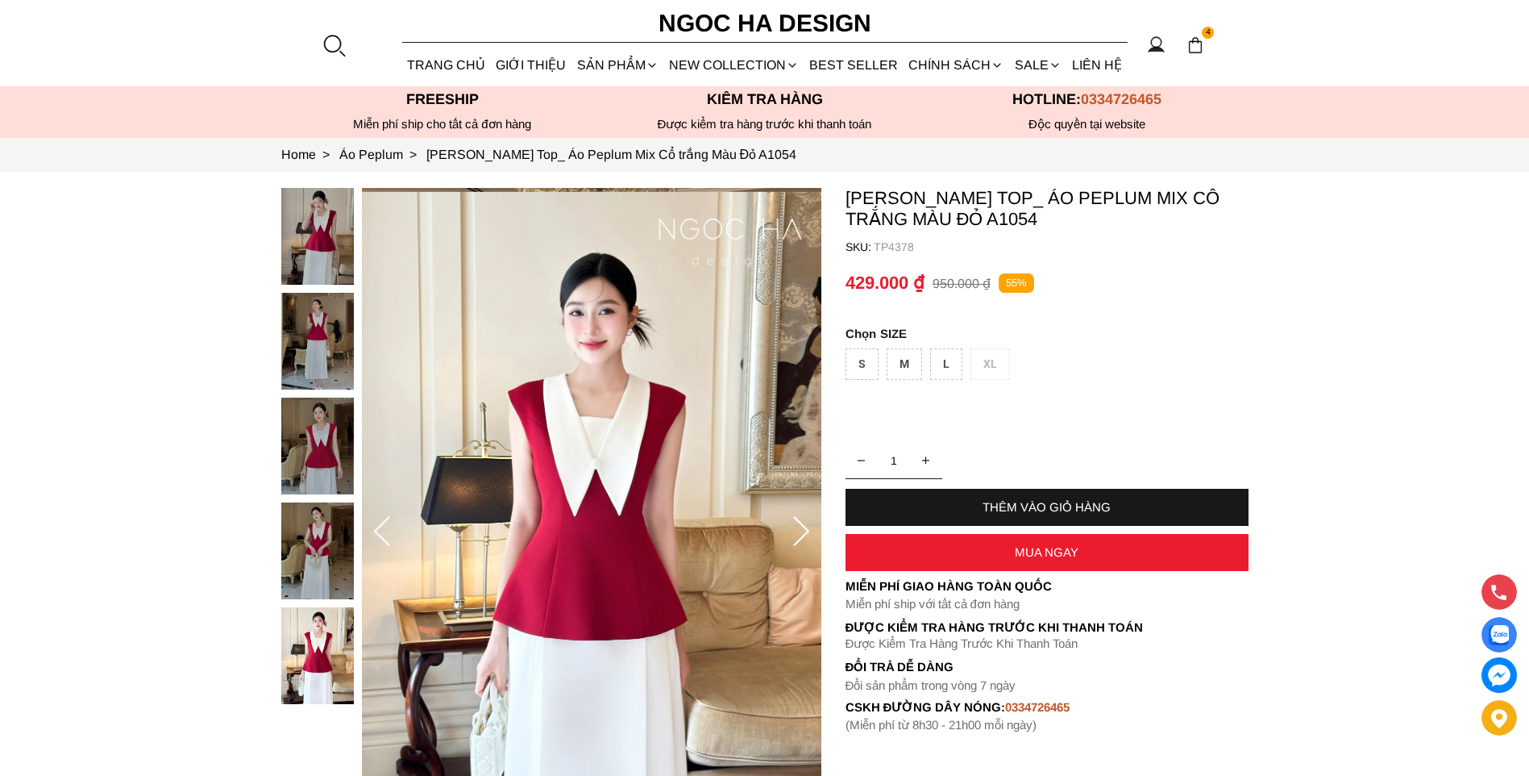
click at [392, 526] on icon at bounding box center [382, 532] width 32 height 32
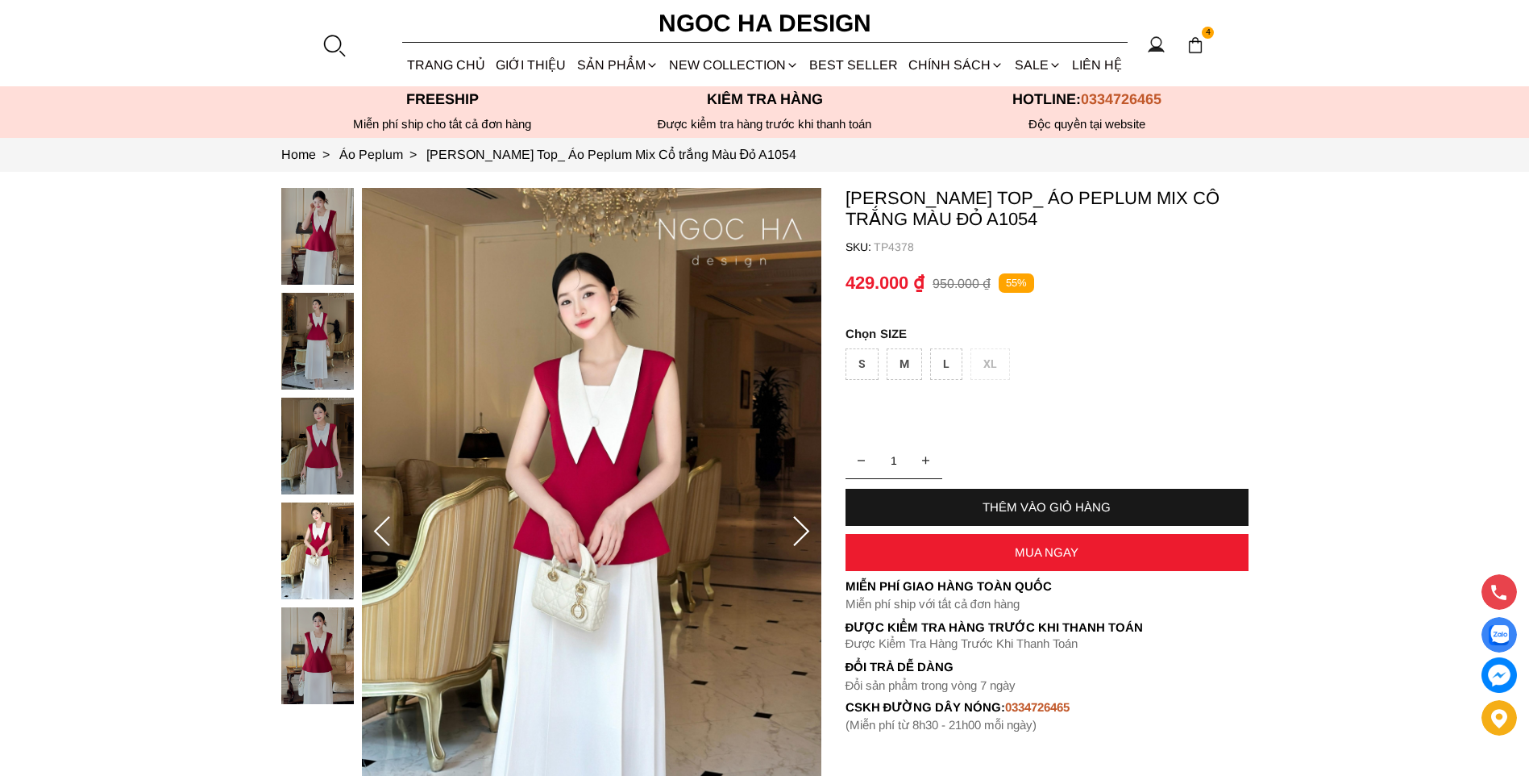
click at [392, 526] on icon at bounding box center [382, 532] width 32 height 32
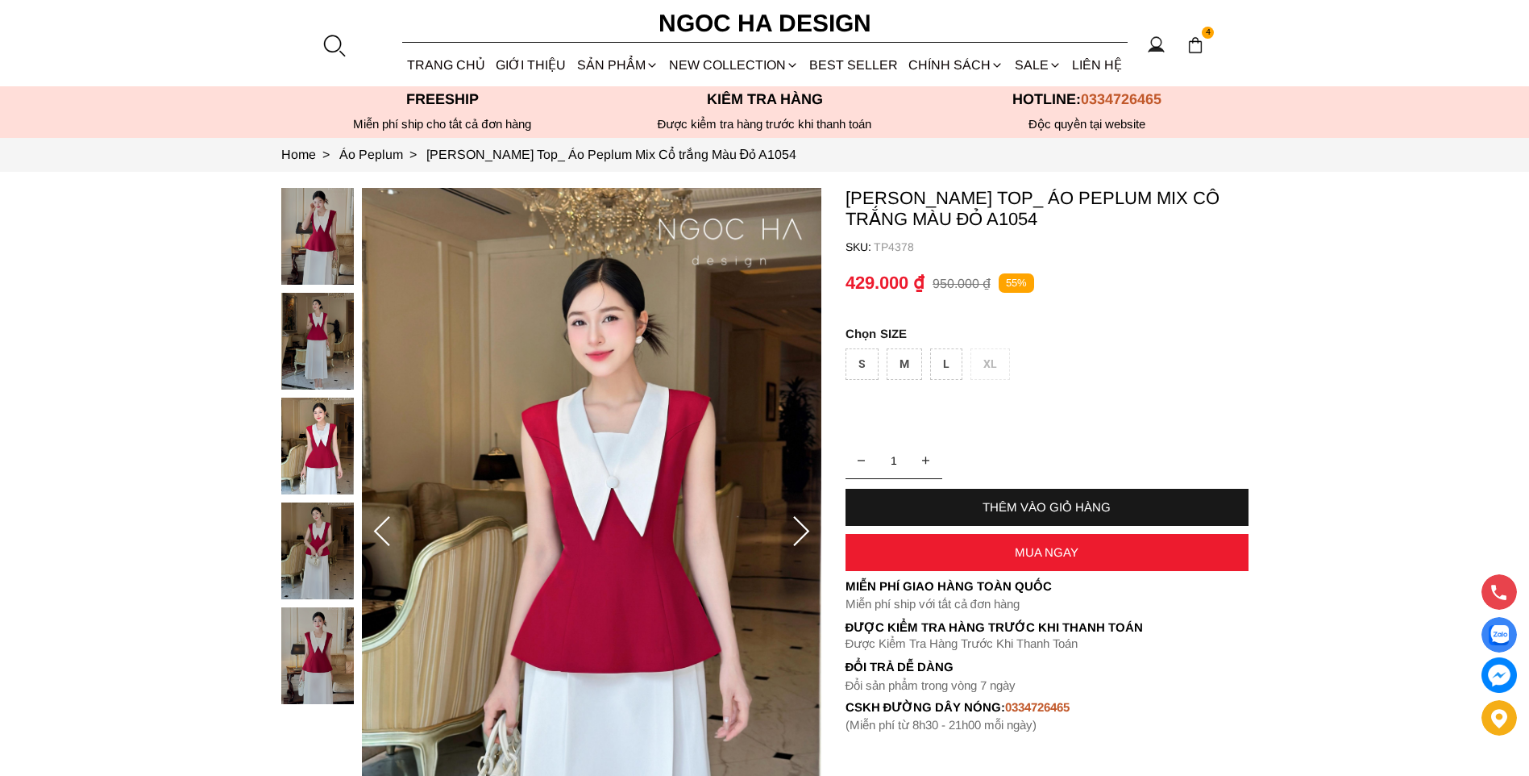
click at [392, 526] on icon at bounding box center [382, 532] width 32 height 32
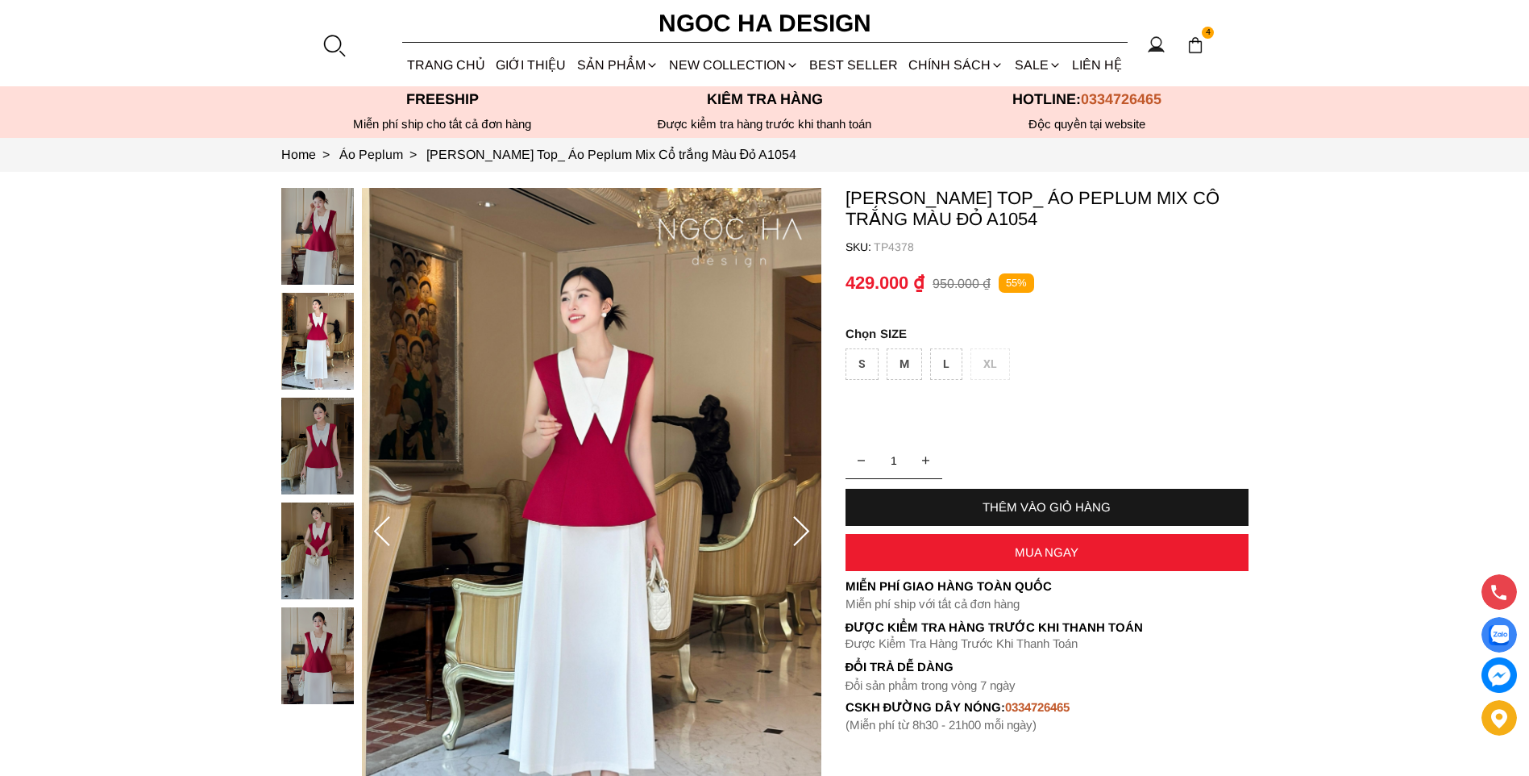
click at [392, 526] on icon at bounding box center [382, 532] width 32 height 32
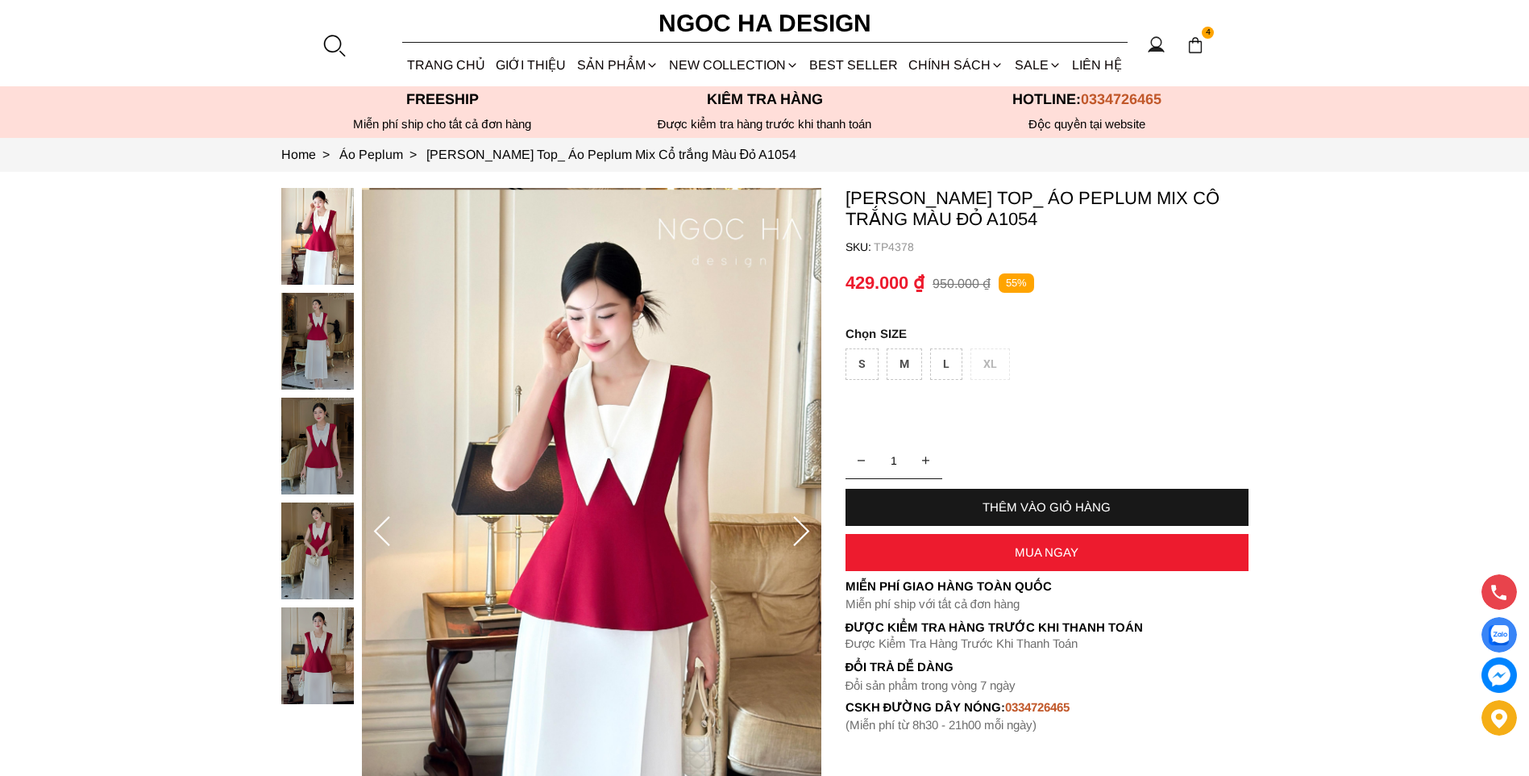
click at [392, 526] on icon at bounding box center [382, 532] width 32 height 32
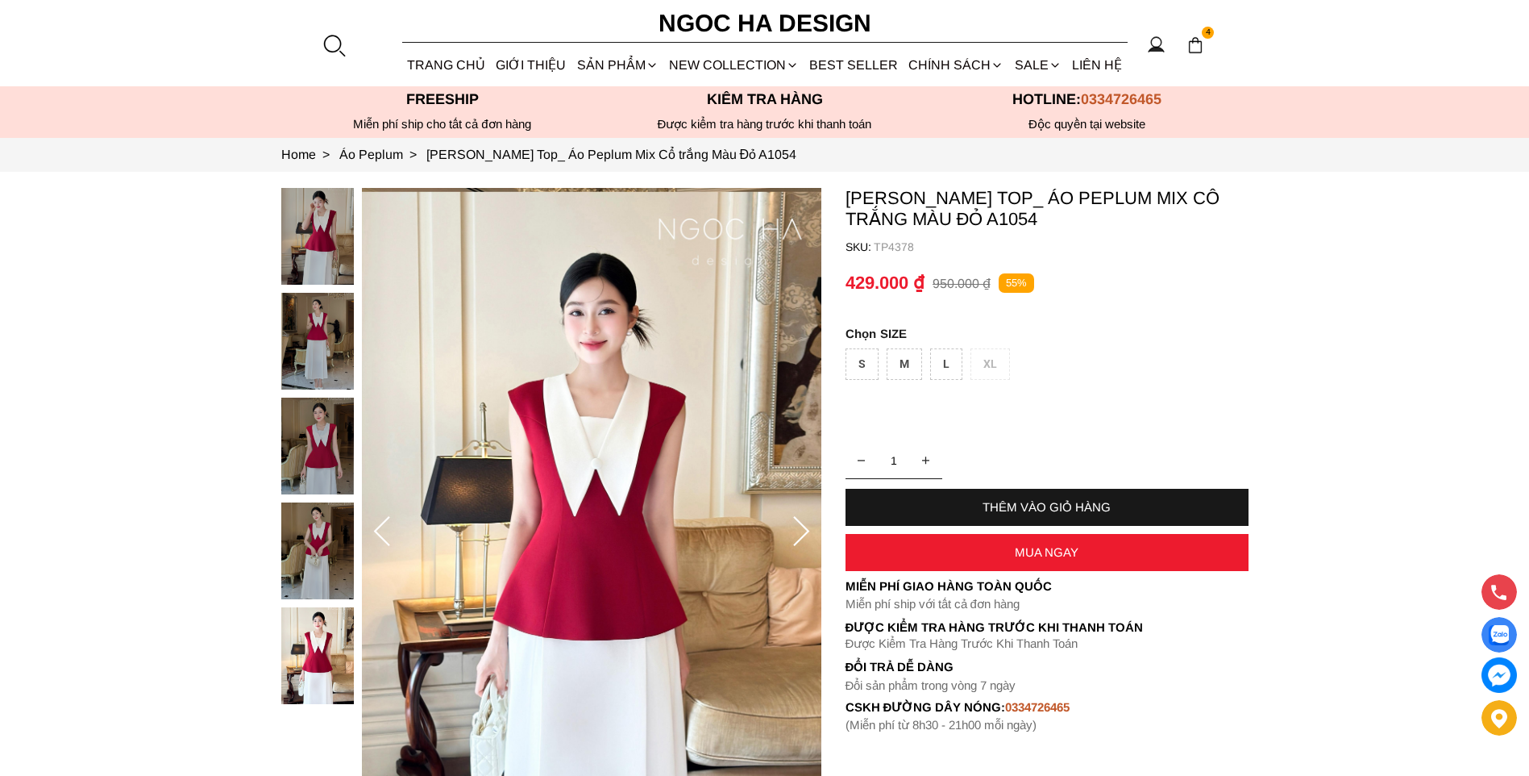
click at [392, 526] on icon at bounding box center [382, 532] width 32 height 32
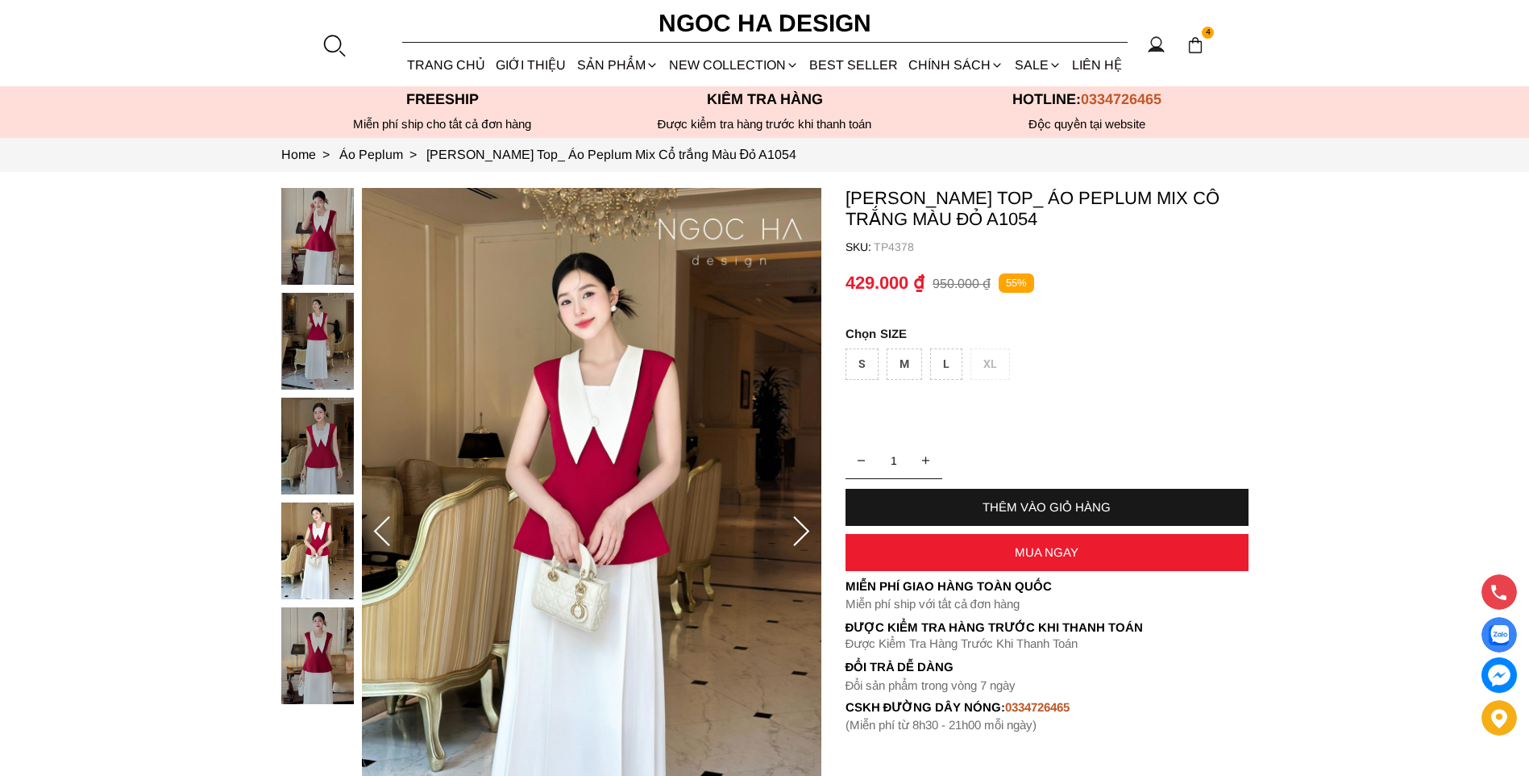
click at [392, 526] on icon at bounding box center [382, 532] width 32 height 32
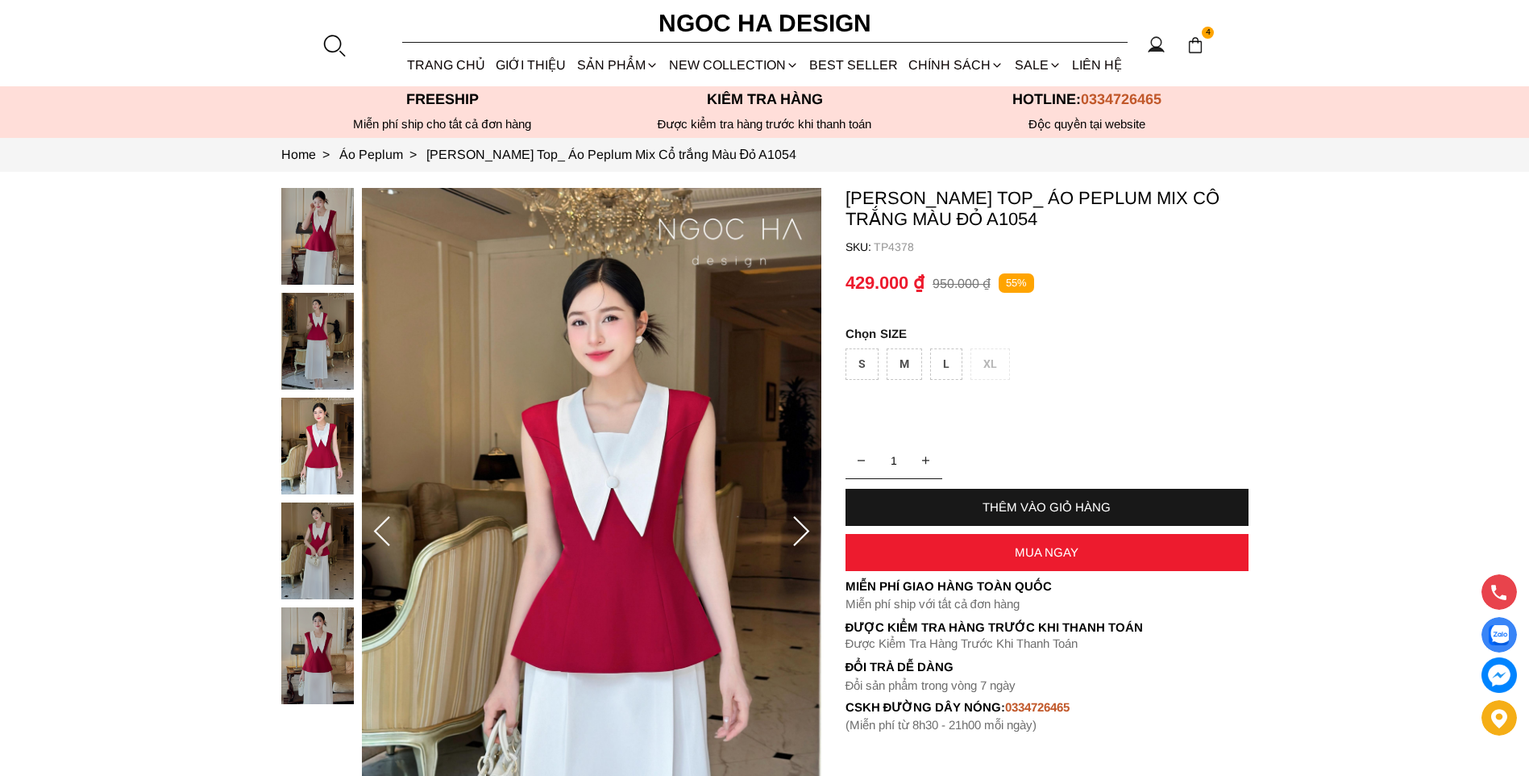
click at [308, 315] on div at bounding box center [321, 450] width 81 height 524
click at [309, 418] on img at bounding box center [317, 445] width 73 height 97
click at [302, 521] on img at bounding box center [317, 550] width 73 height 97
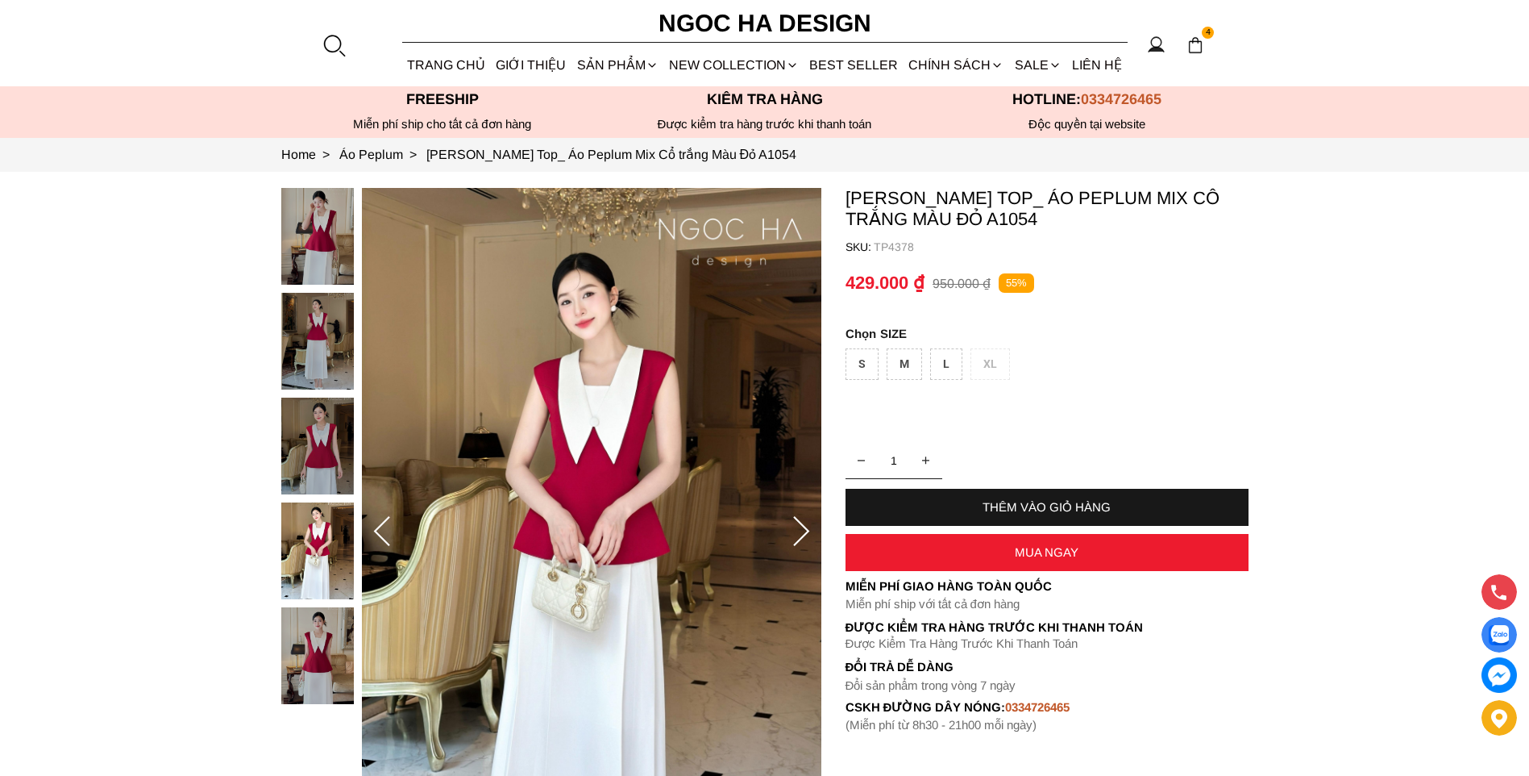
click at [320, 647] on img at bounding box center [317, 655] width 73 height 97
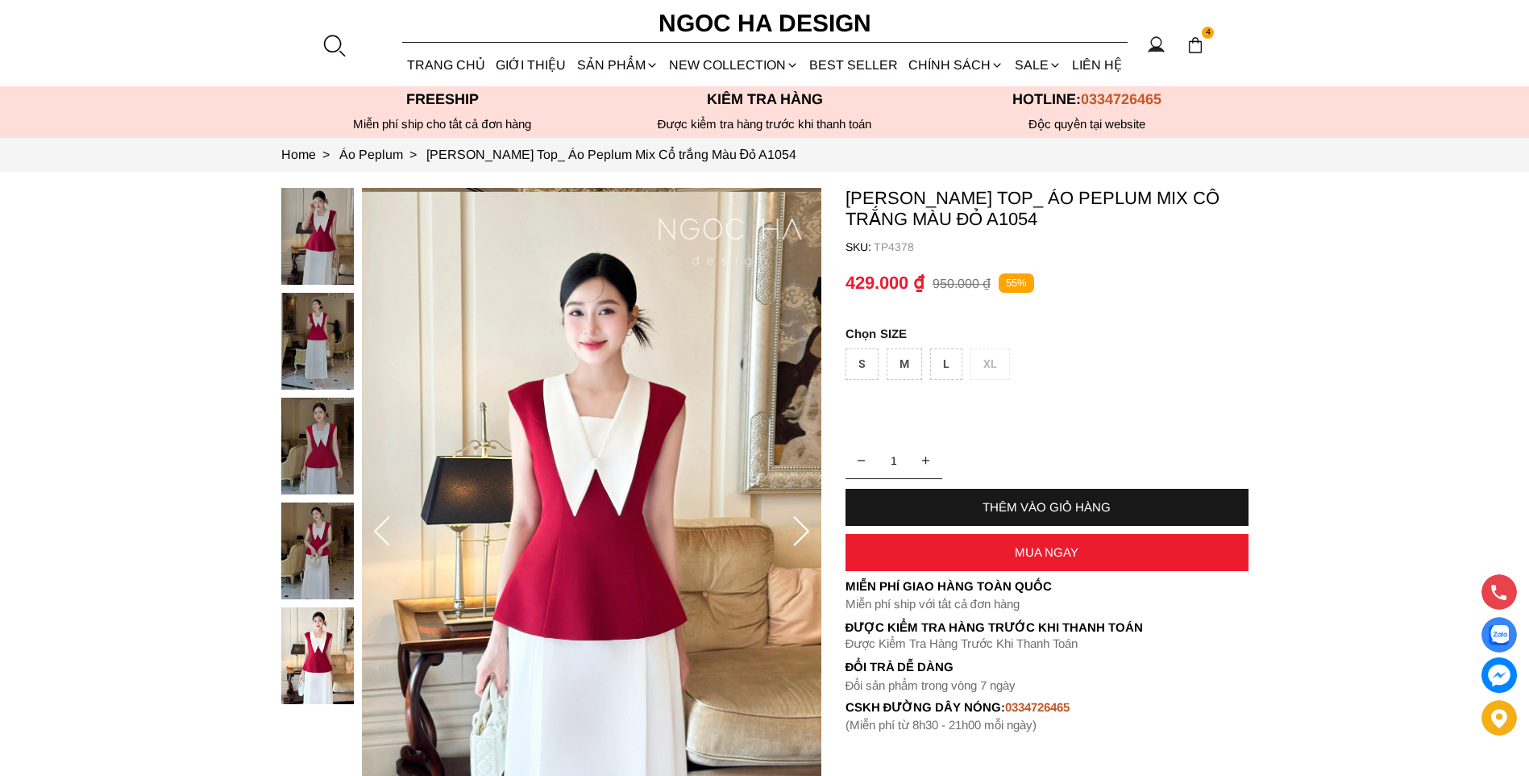
click at [351, 411] on img at bounding box center [317, 445] width 73 height 97
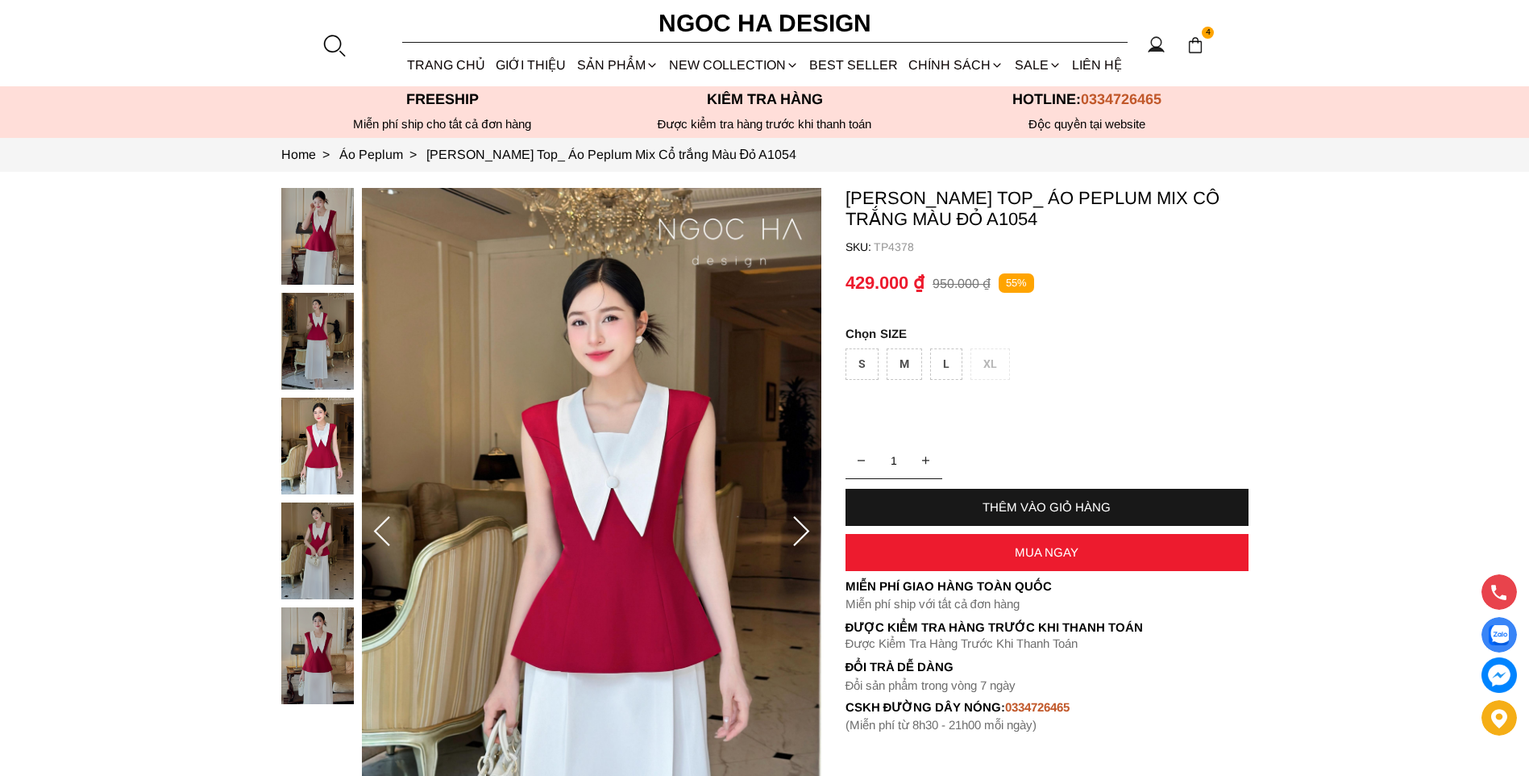
click at [311, 319] on img at bounding box center [317, 341] width 73 height 97
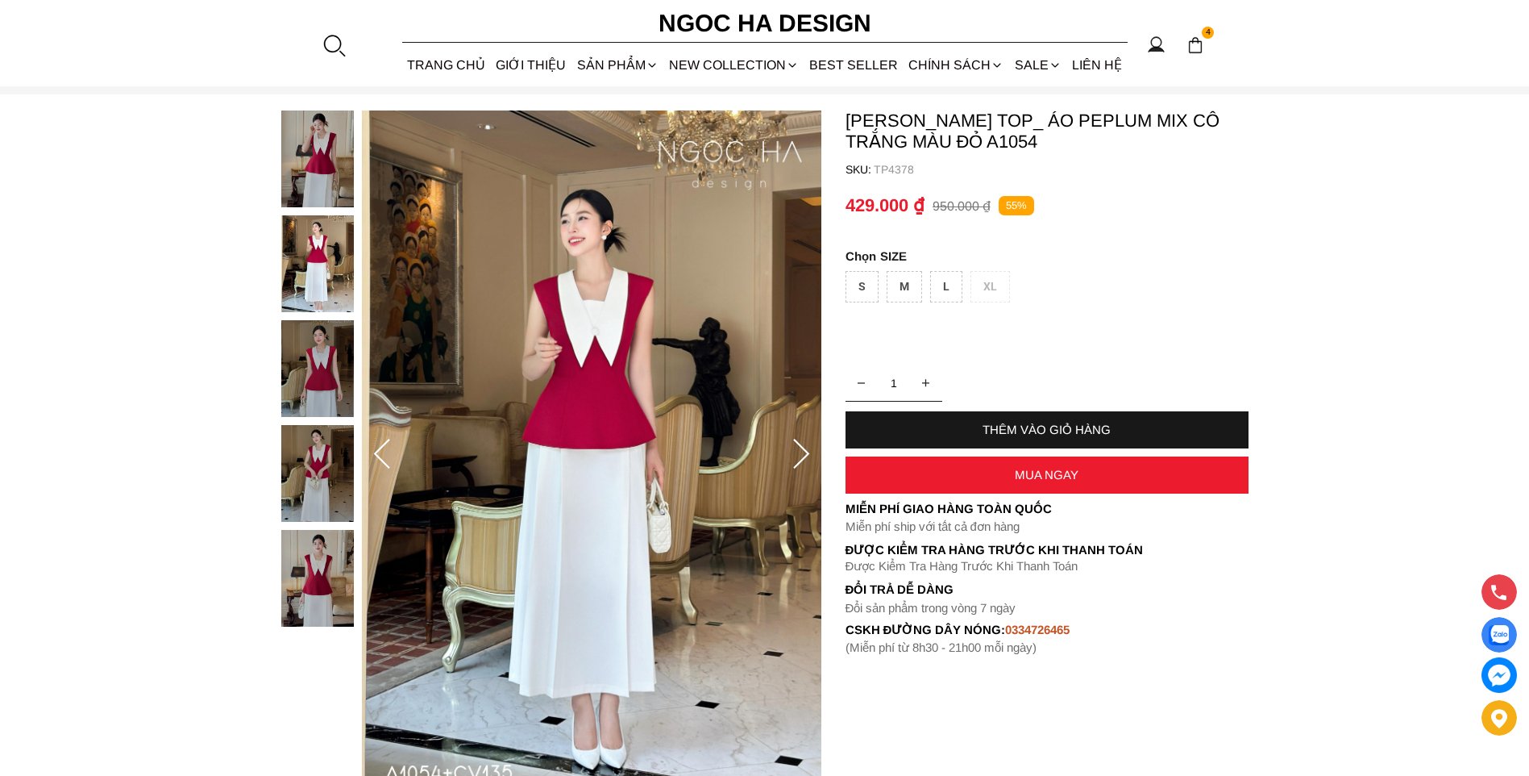
scroll to position [243, 0]
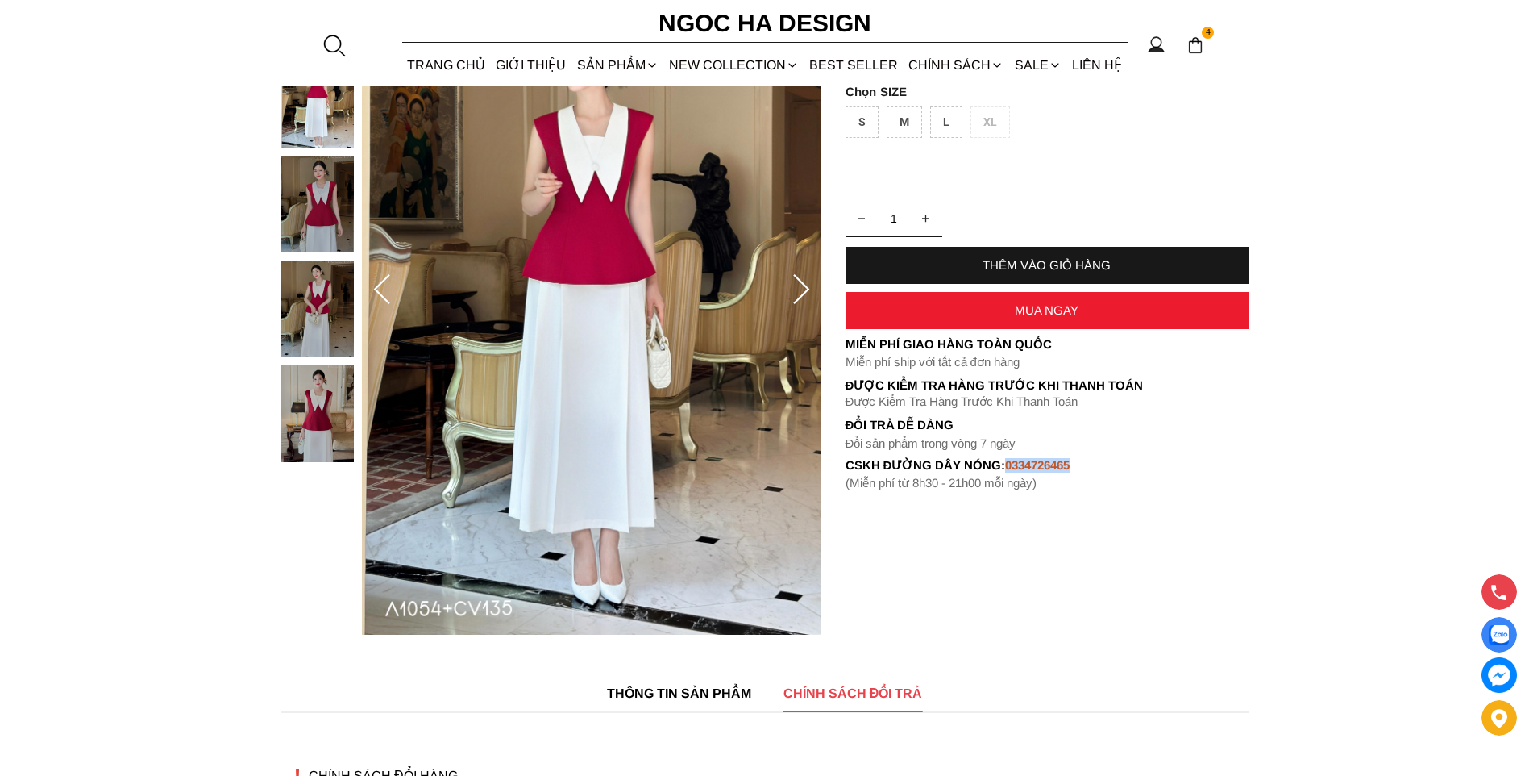
drag, startPoint x: 1005, startPoint y: 466, endPoint x: 1083, endPoint y: 464, distance: 77.4
click at [1083, 464] on div "cskh đường dây nóng: 0334726465" at bounding box center [1047, 465] width 403 height 15
copy font "0334726465"
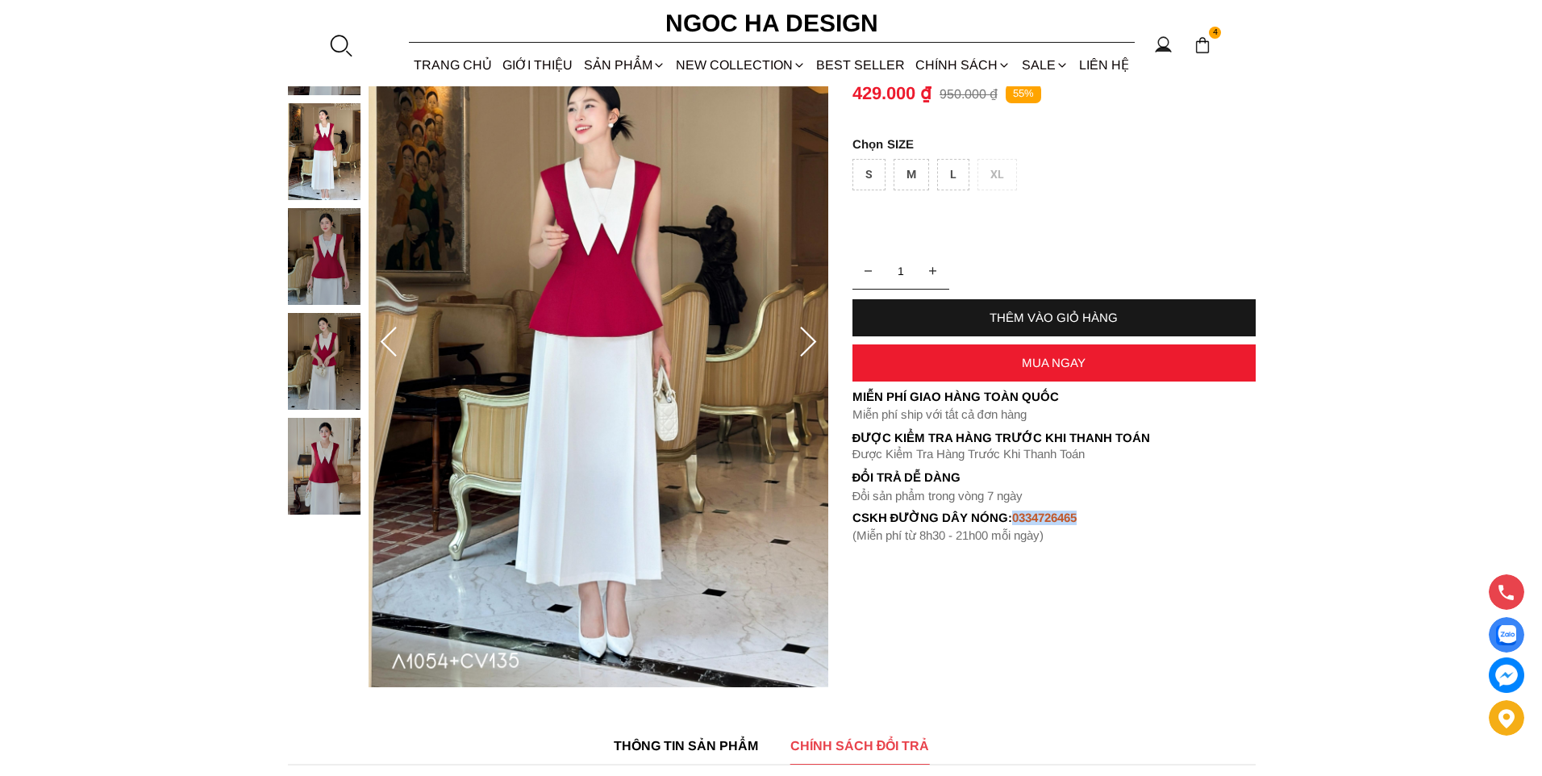
scroll to position [163, 0]
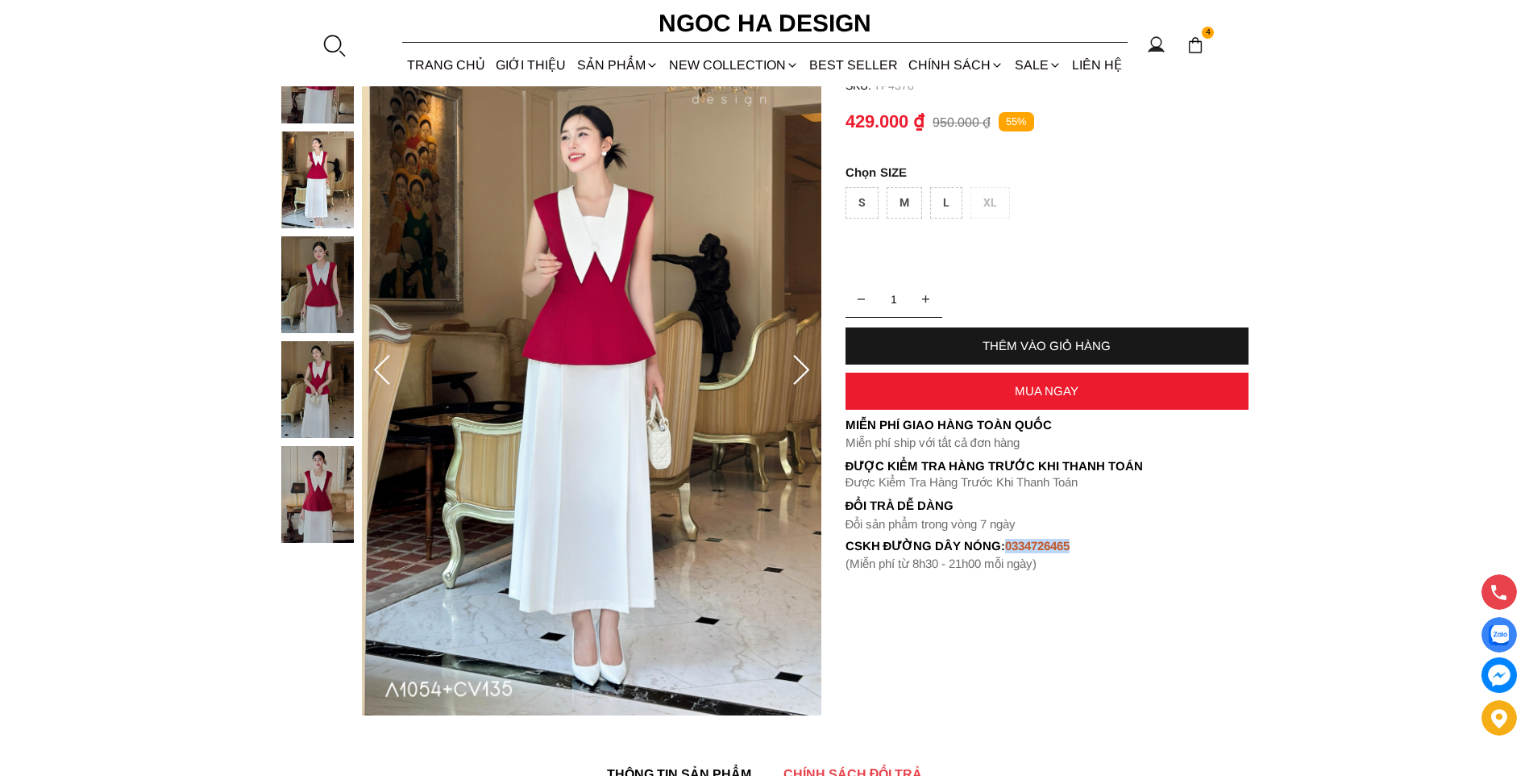
click at [330, 291] on img at bounding box center [317, 284] width 73 height 97
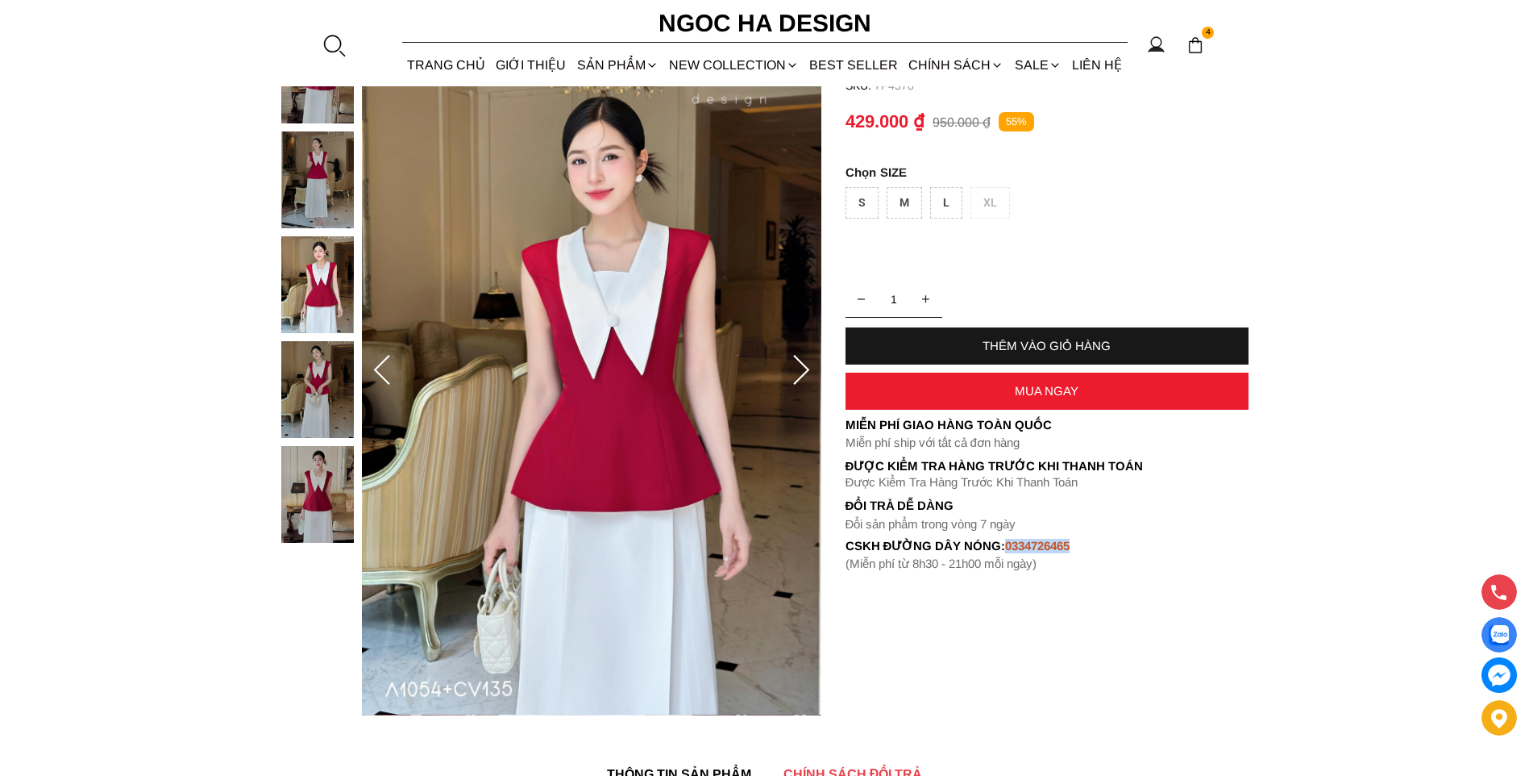
click at [321, 177] on img at bounding box center [317, 179] width 73 height 97
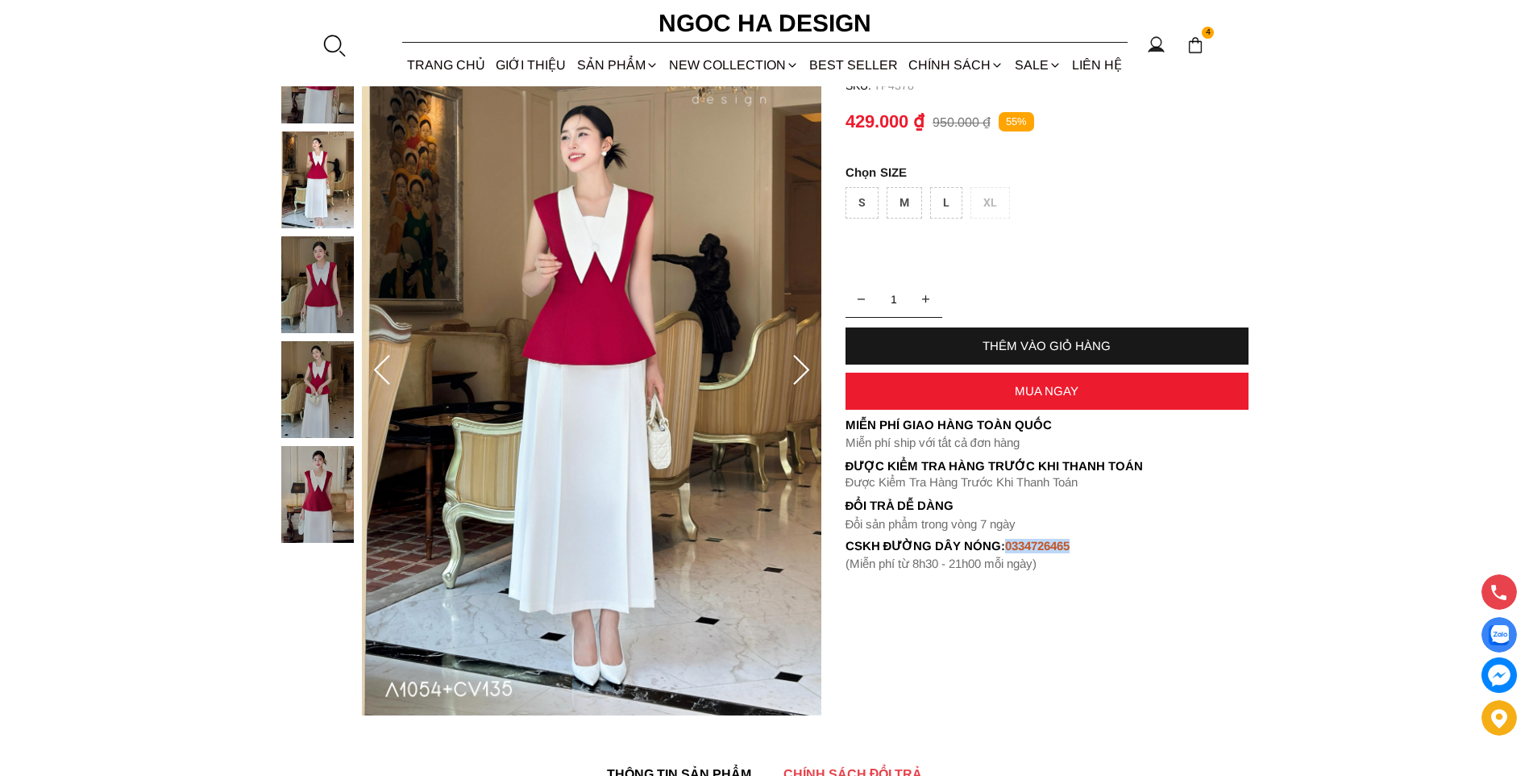
click at [342, 503] on img at bounding box center [317, 494] width 73 height 97
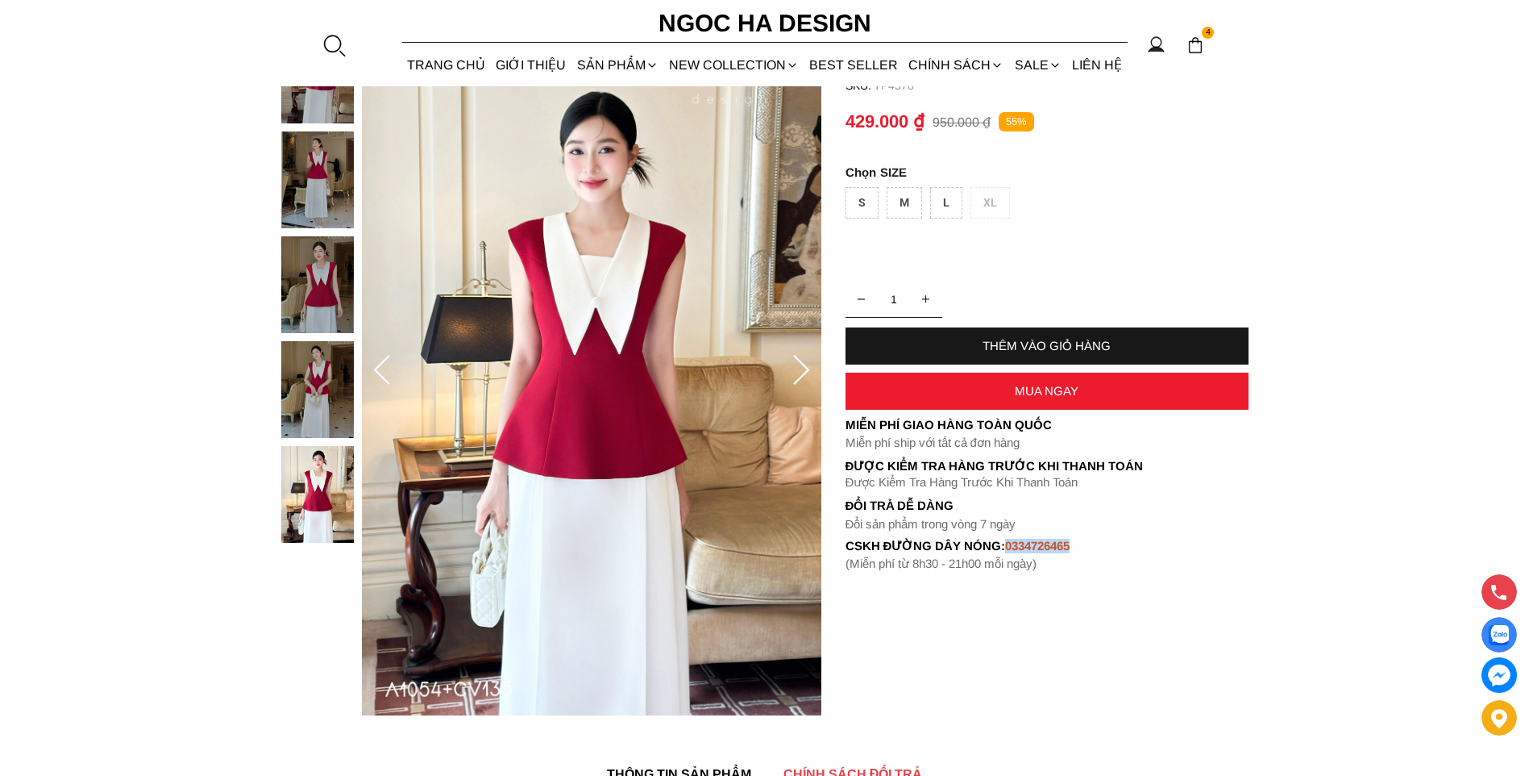
click at [303, 503] on img at bounding box center [317, 494] width 73 height 97
click at [323, 256] on img at bounding box center [317, 284] width 73 height 97
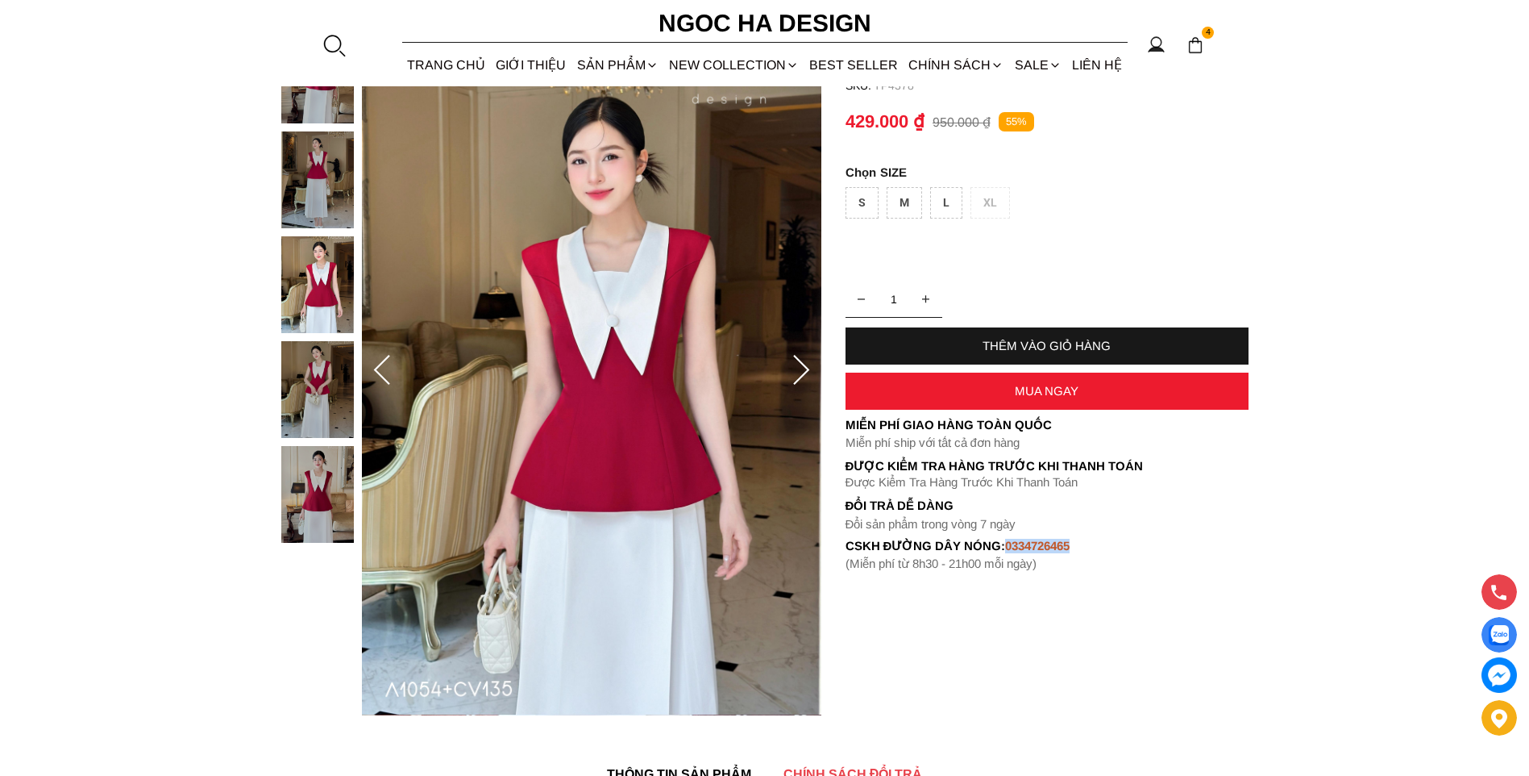
click at [301, 221] on img at bounding box center [317, 179] width 73 height 97
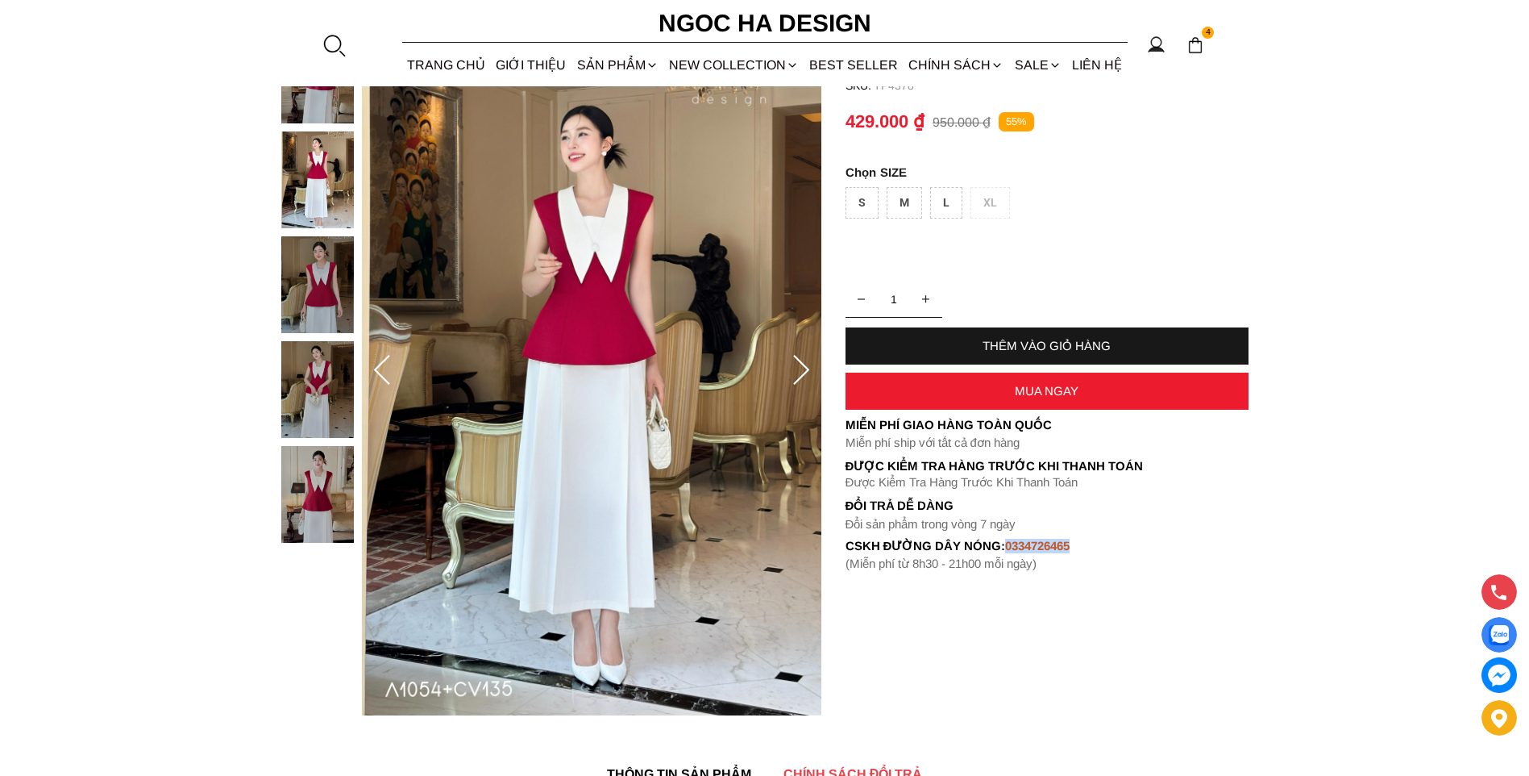
click at [1089, 345] on div "THÊM VÀO GIỎ HÀNG" at bounding box center [1047, 346] width 403 height 14
click at [1199, 44] on img at bounding box center [1196, 45] width 18 height 18
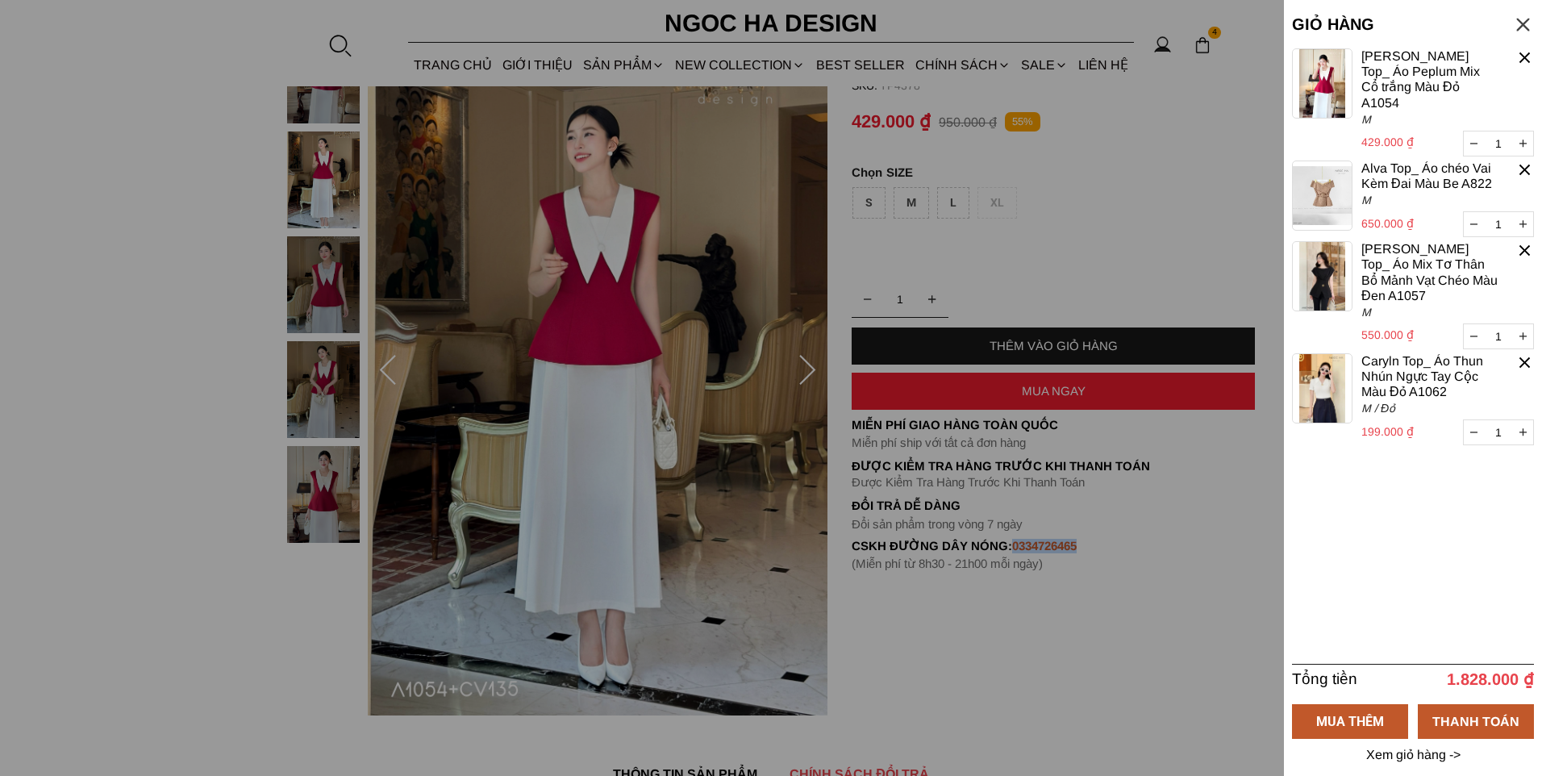
click at [1426, 253] on link "[PERSON_NAME] Top_ Áo Mix Tơ Thân Bổ Mảnh Vạt Chéo Màu Đen A1057" at bounding box center [1429, 272] width 136 height 62
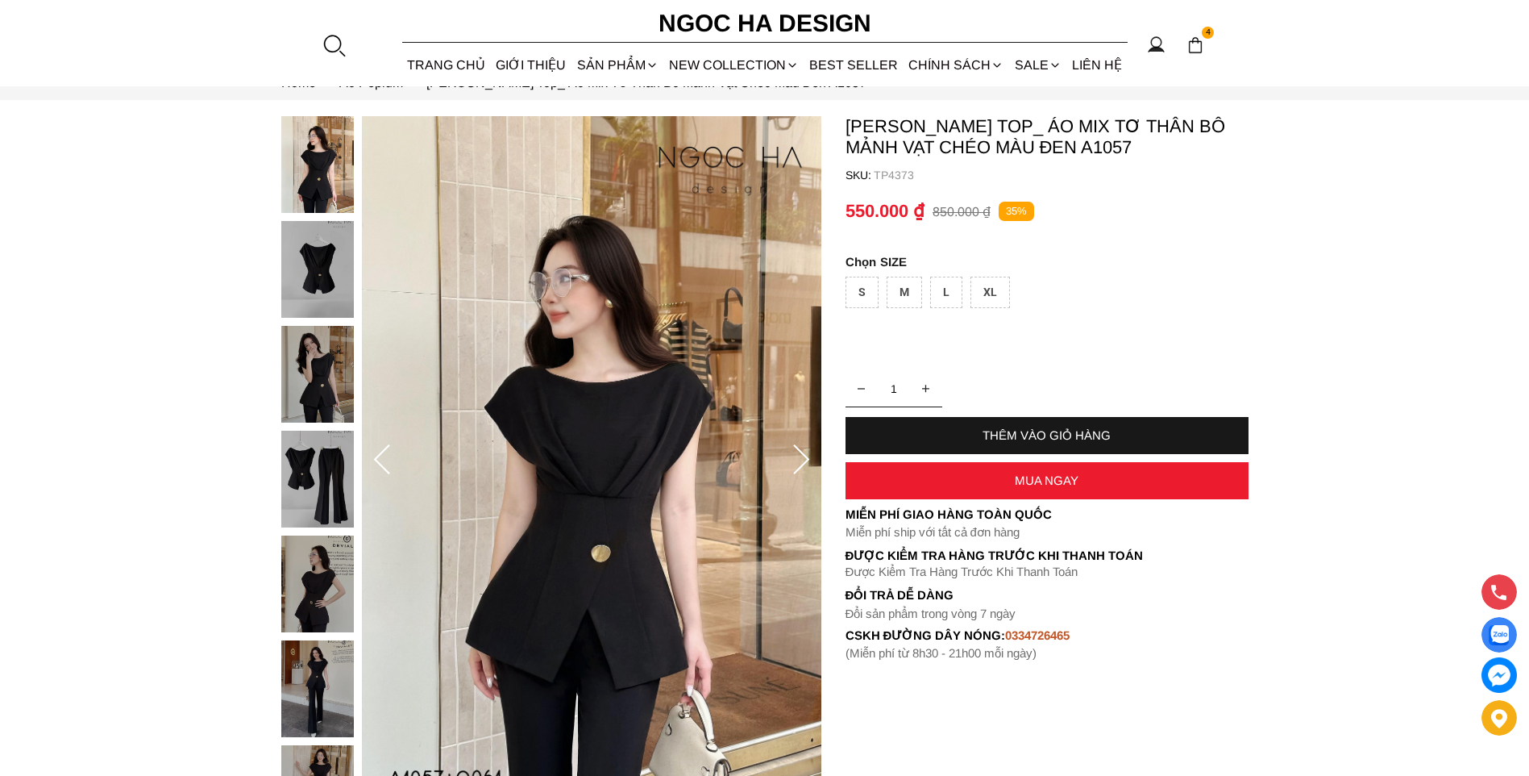
scroll to position [161, 0]
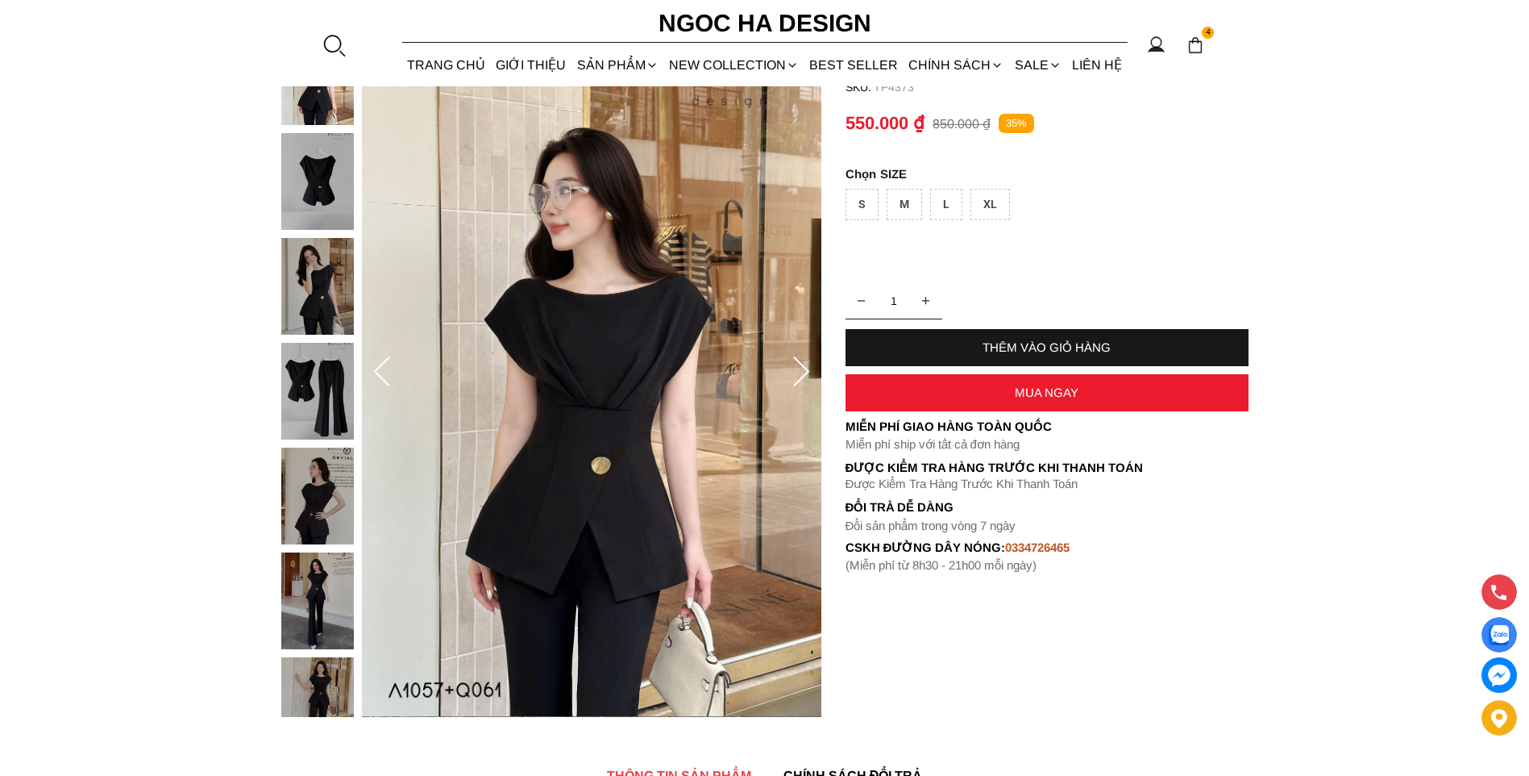
click at [322, 481] on img at bounding box center [317, 495] width 73 height 97
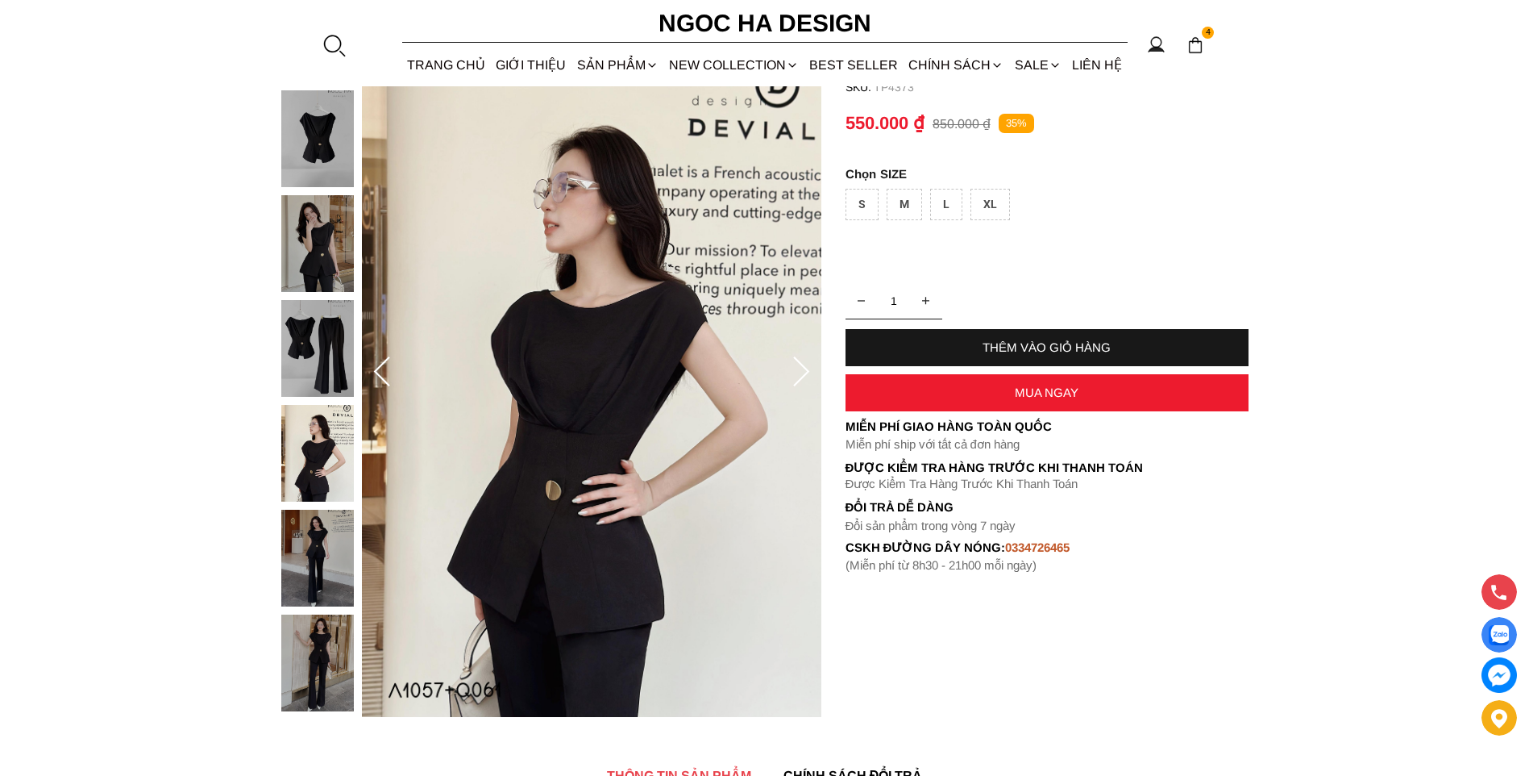
click at [311, 601] on img at bounding box center [317, 558] width 73 height 97
click at [317, 641] on img at bounding box center [317, 662] width 73 height 97
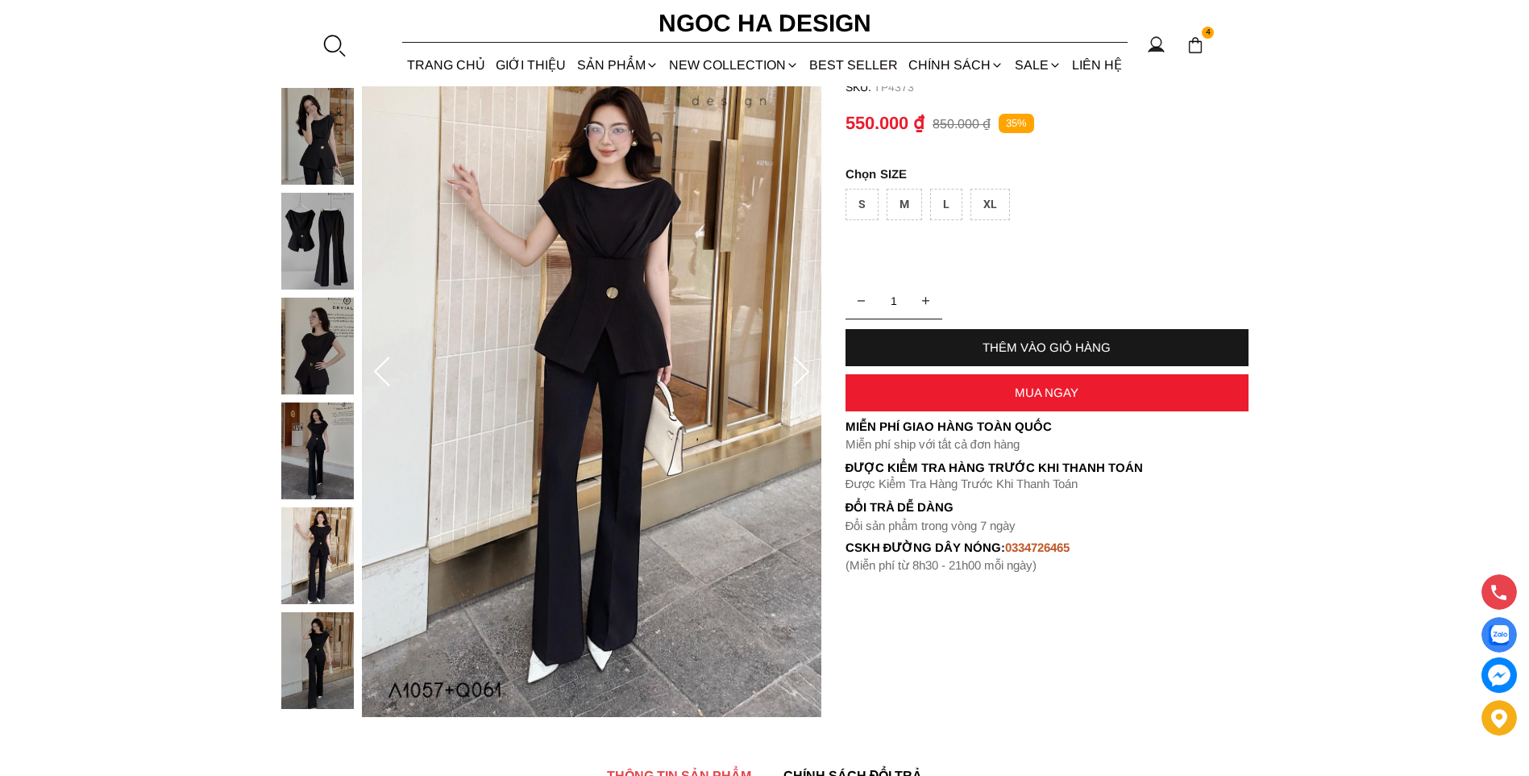
click at [309, 136] on img at bounding box center [317, 136] width 73 height 97
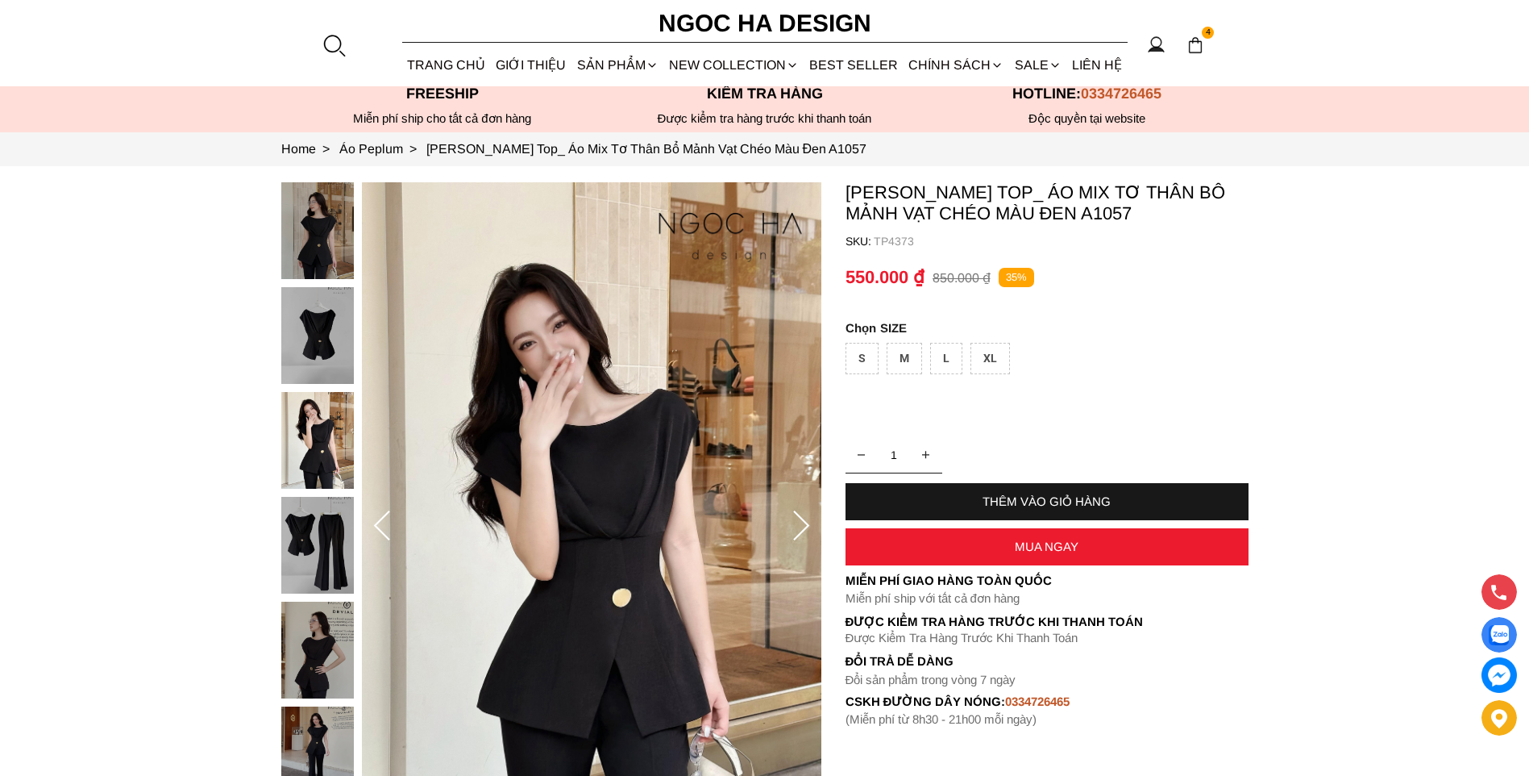
scroll to position [0, 0]
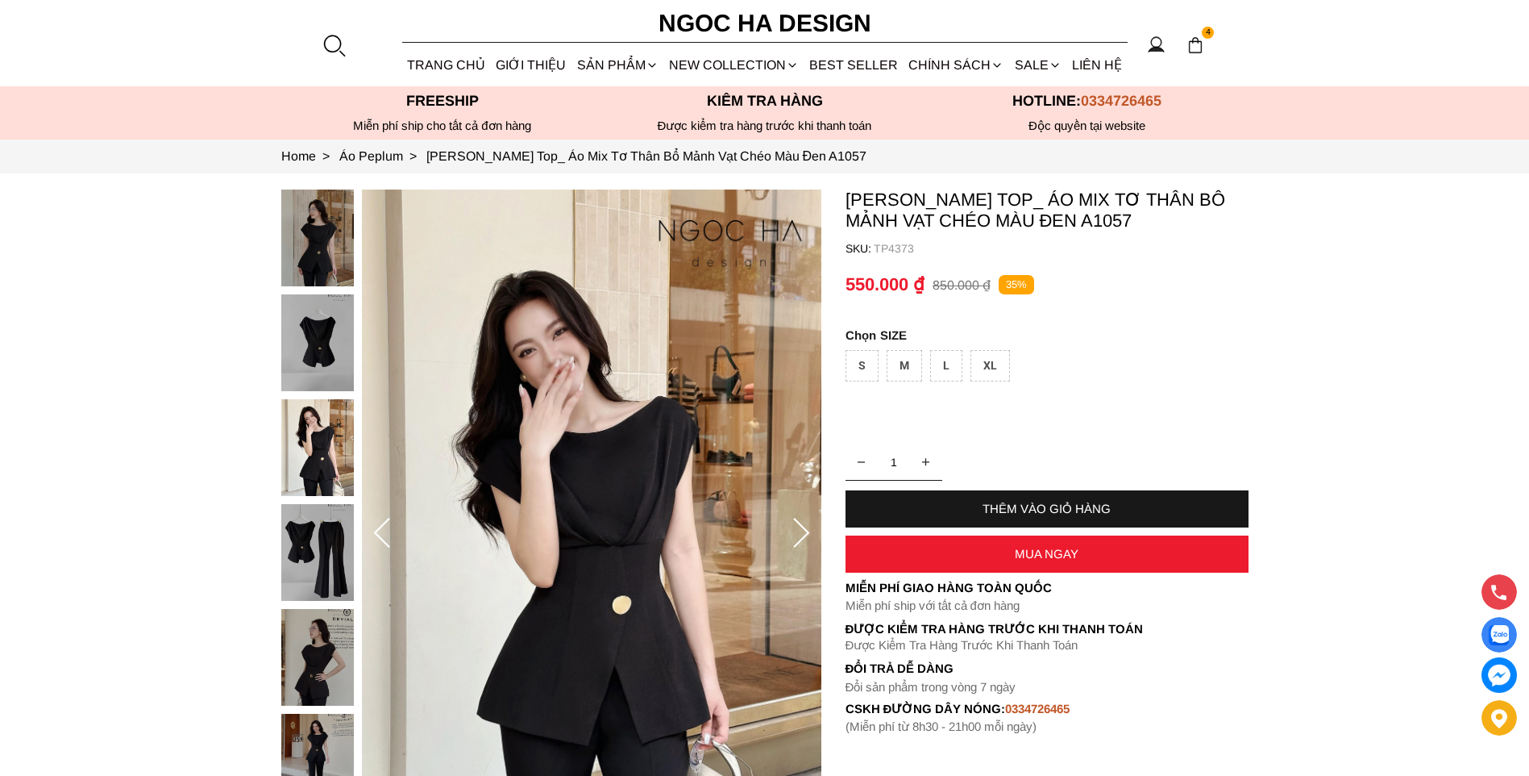
click at [318, 232] on img at bounding box center [317, 237] width 73 height 97
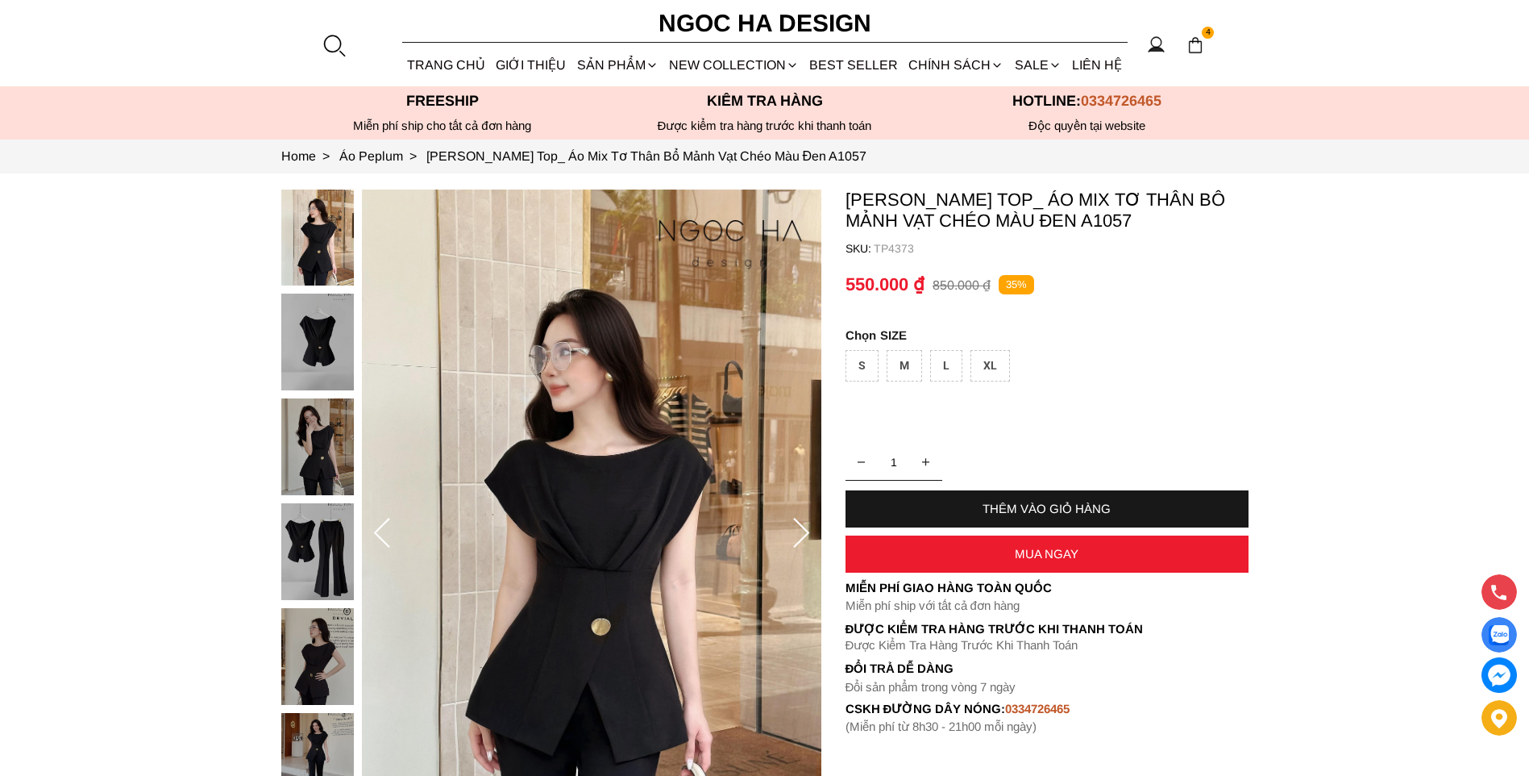
click at [296, 541] on div at bounding box center [321, 608] width 81 height 839
click at [316, 612] on img at bounding box center [317, 656] width 73 height 97
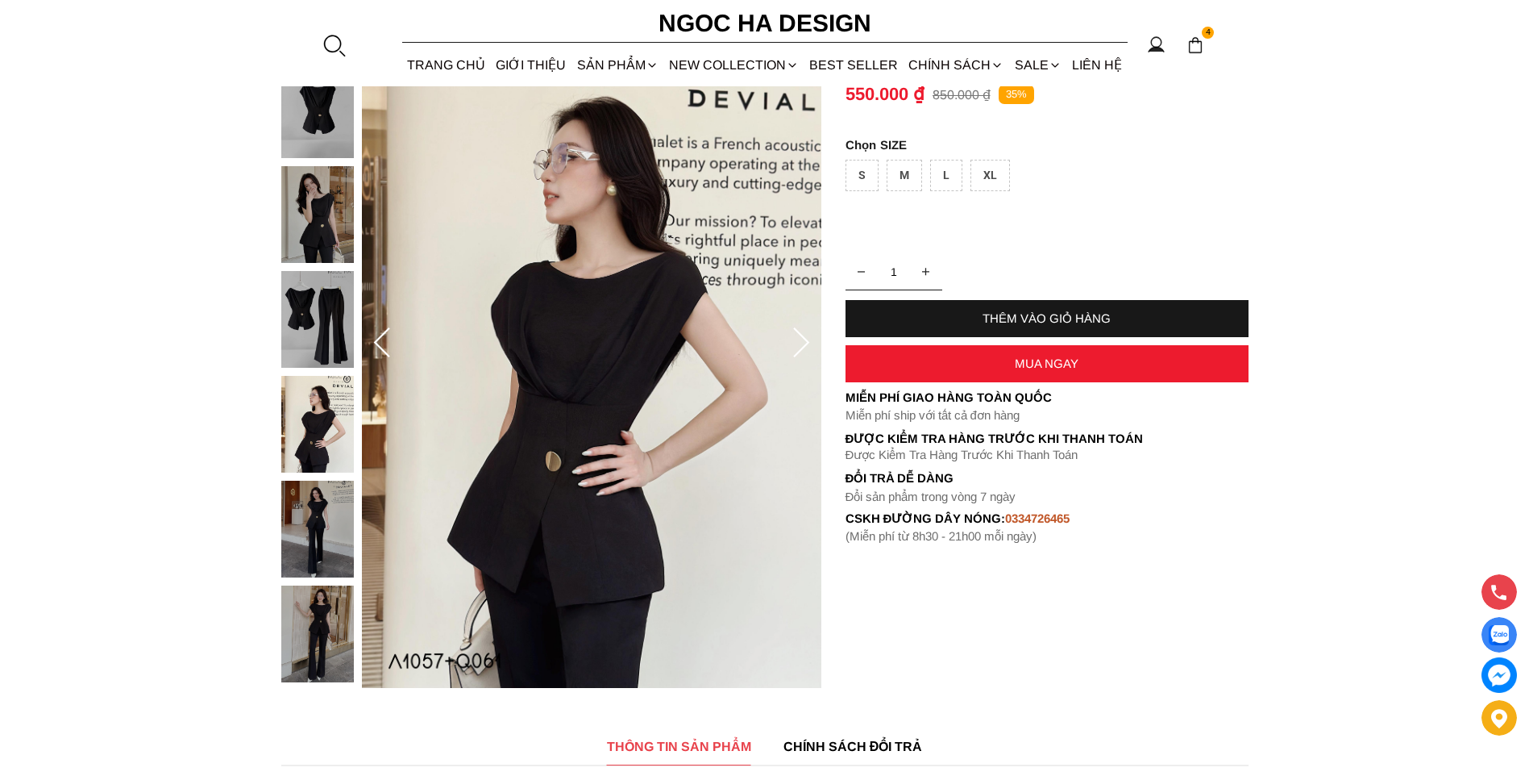
scroll to position [161, 0]
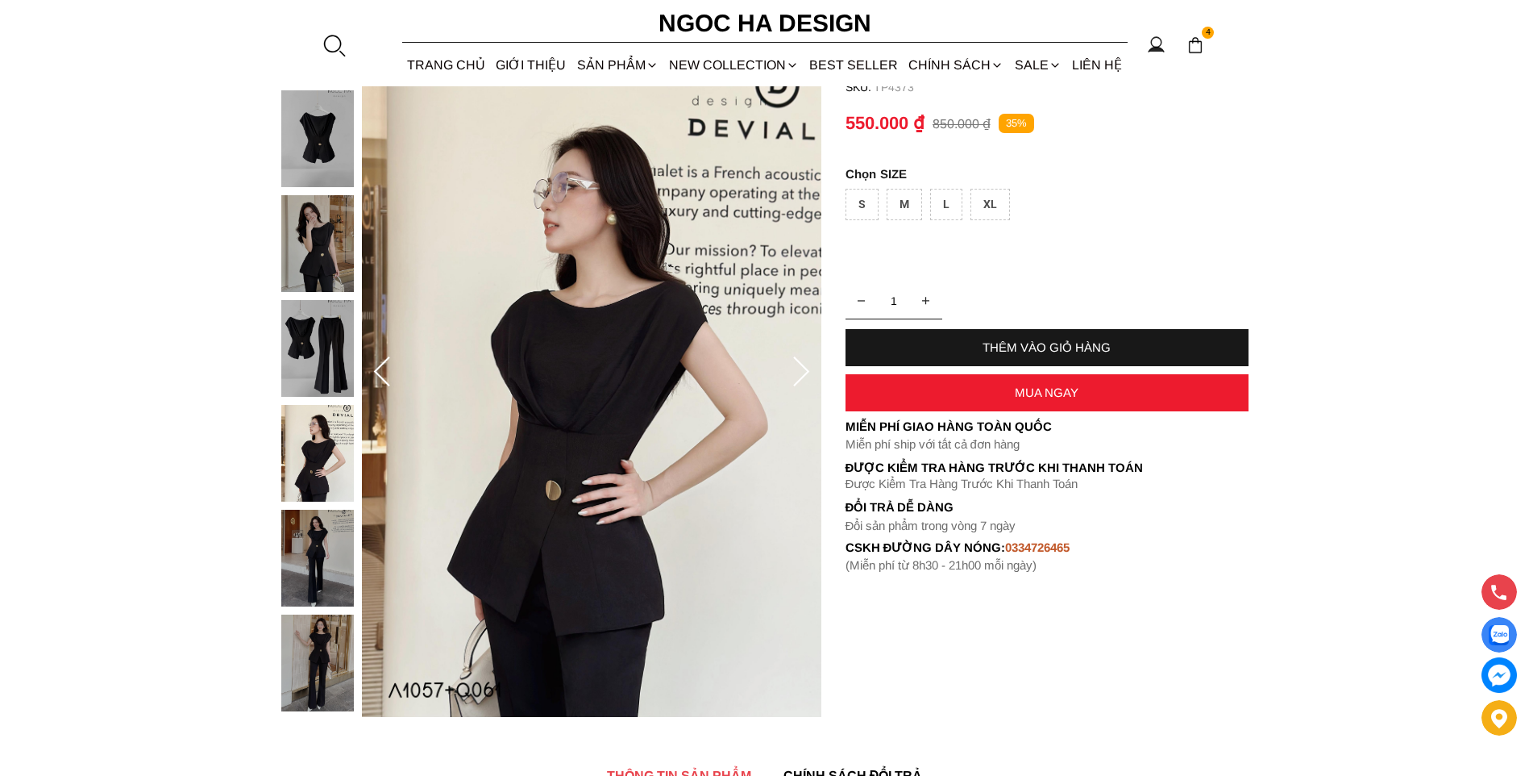
click at [306, 554] on img at bounding box center [317, 558] width 73 height 97
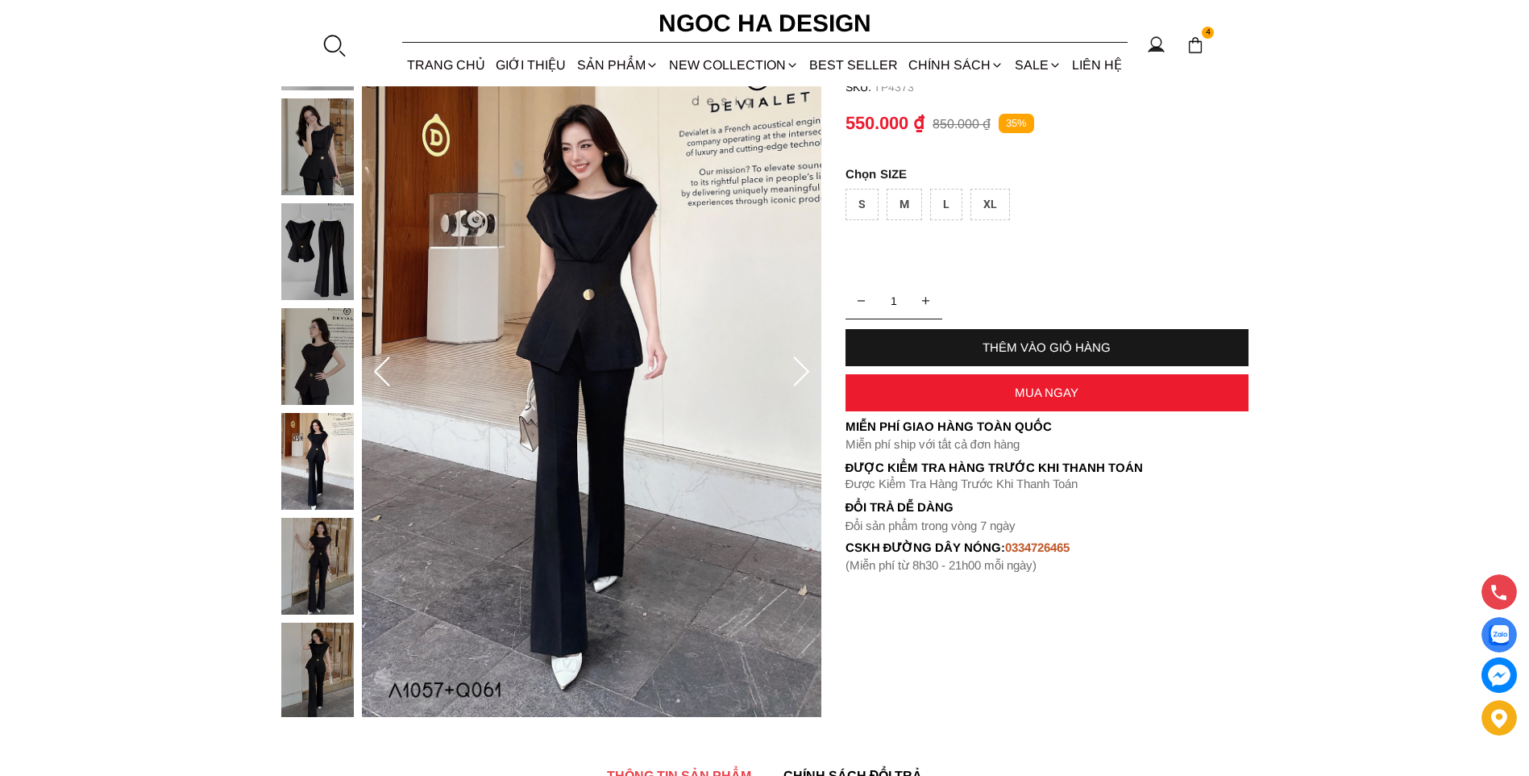
click at [306, 664] on img at bounding box center [317, 670] width 73 height 97
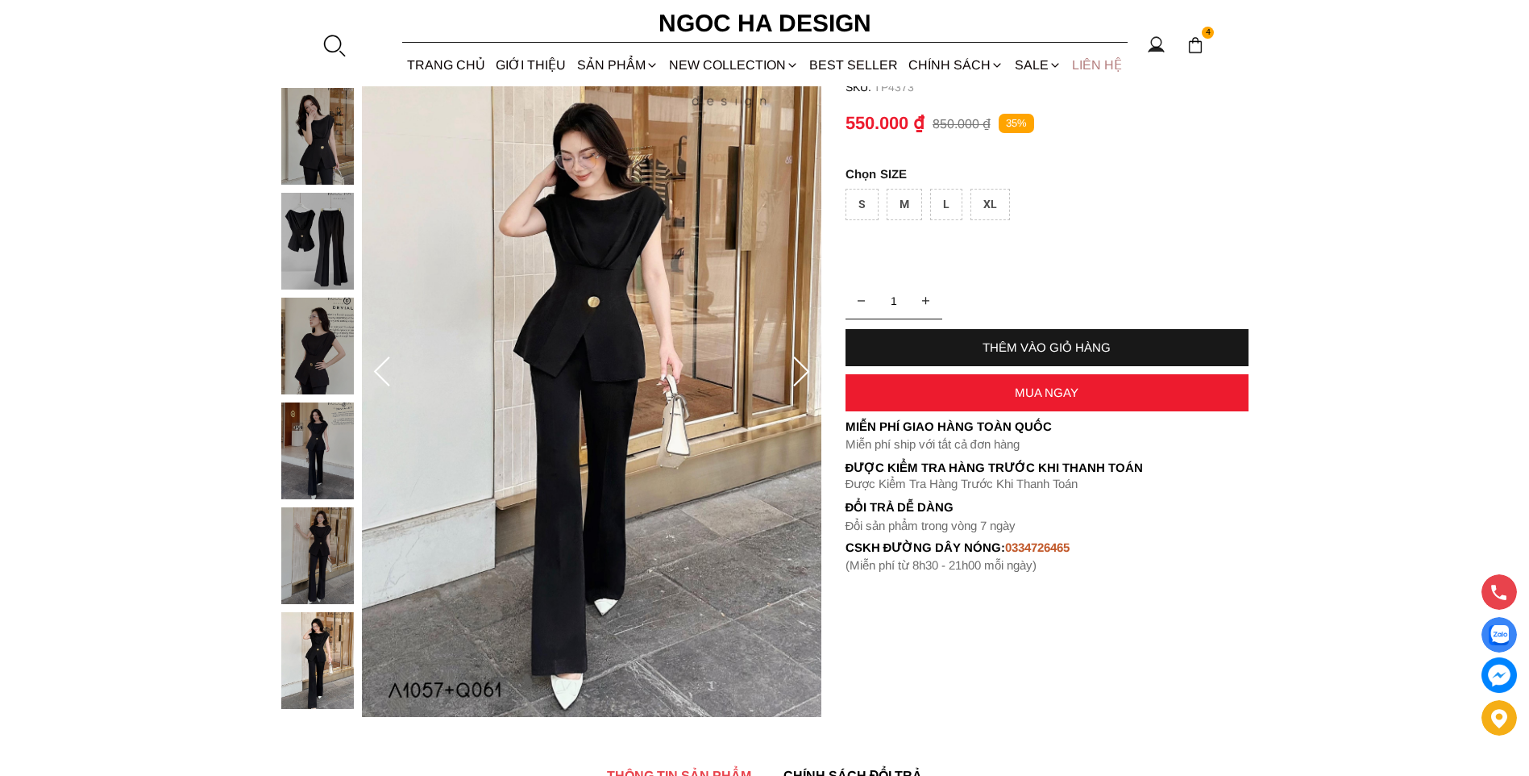
click at [1084, 69] on link "LIÊN HỆ" at bounding box center [1097, 65] width 60 height 43
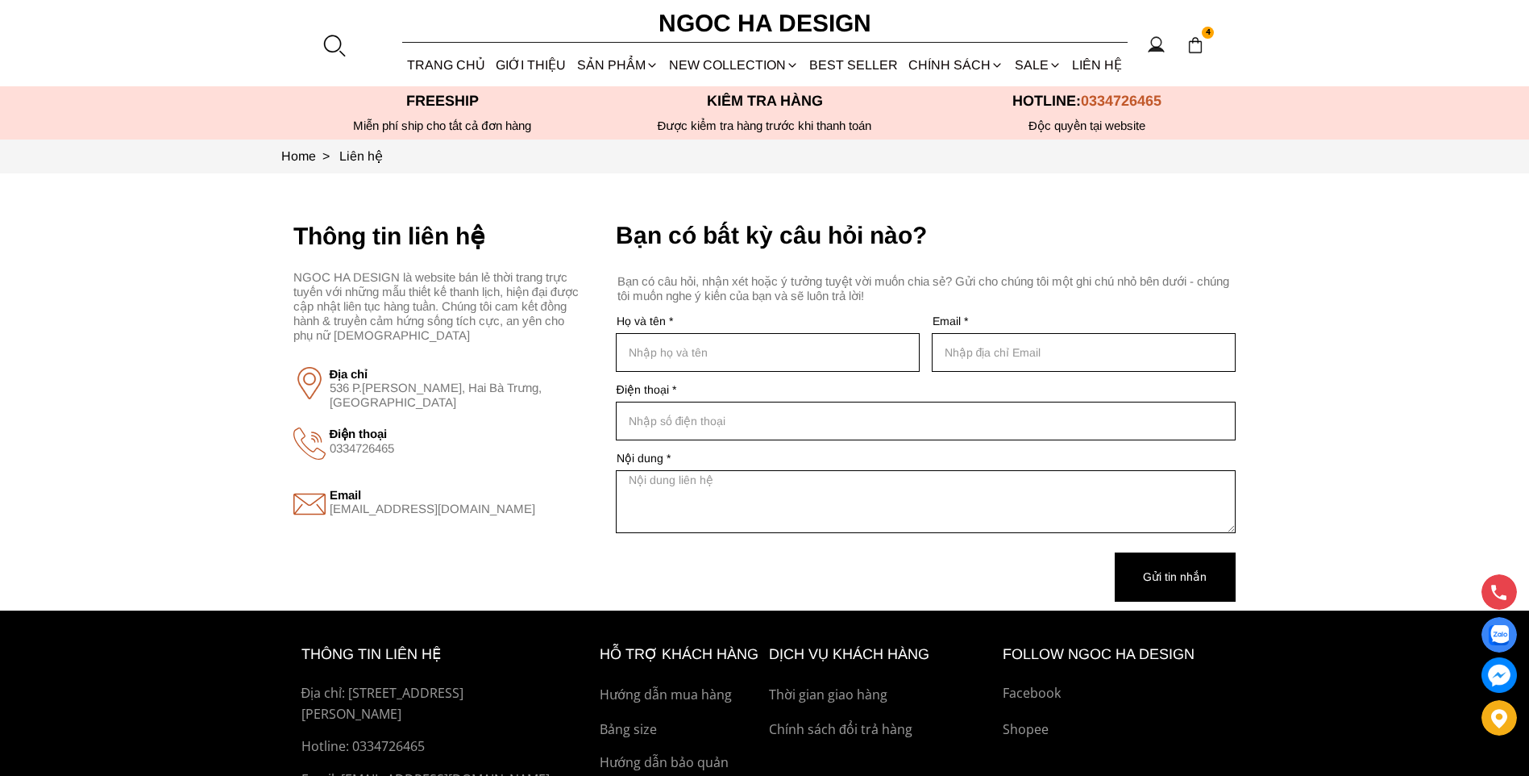
click at [1194, 52] on img at bounding box center [1196, 45] width 18 height 18
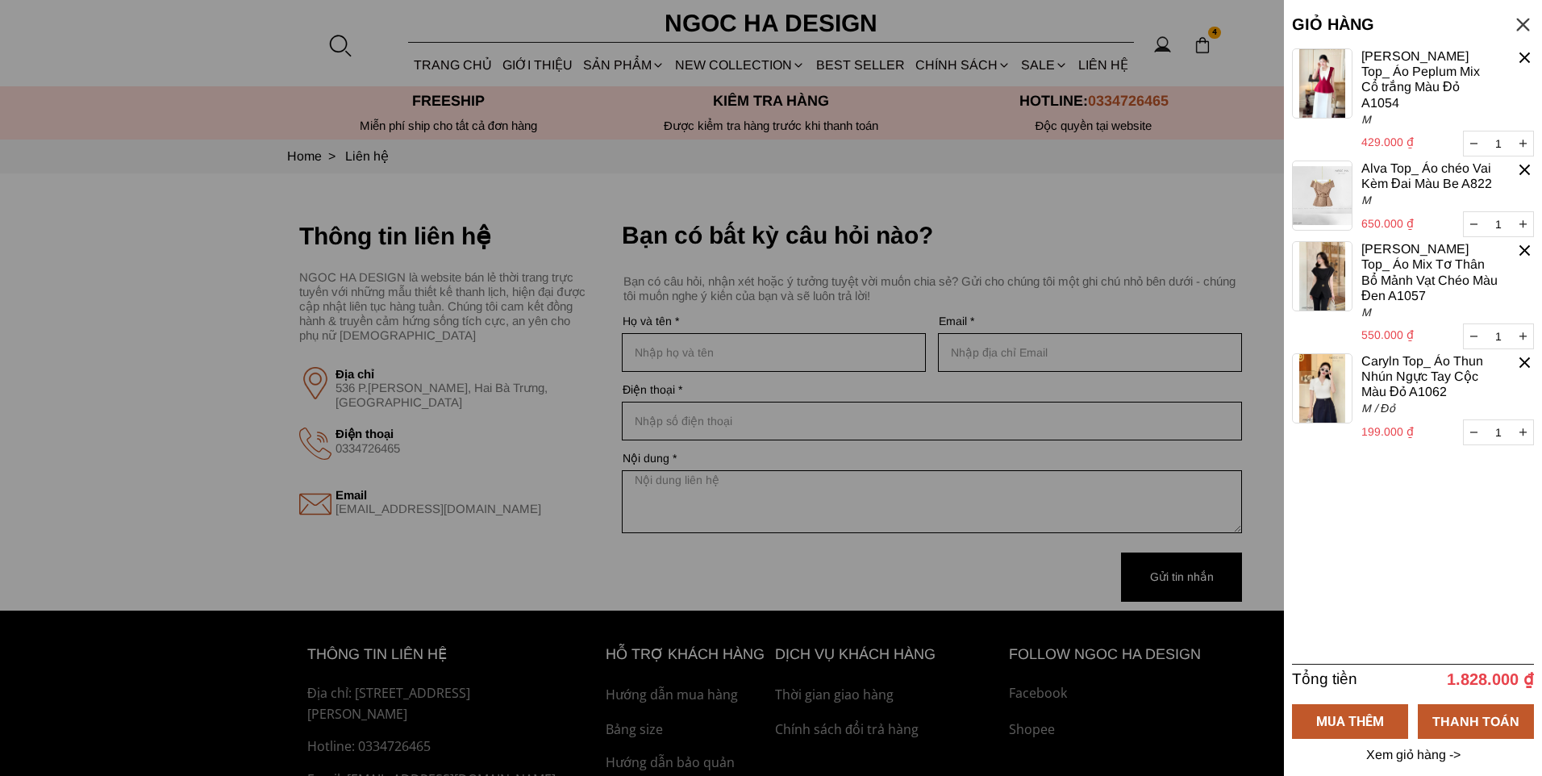
click at [1426, 752] on p "Xem giỏ hàng ->" at bounding box center [1412, 754] width 99 height 15
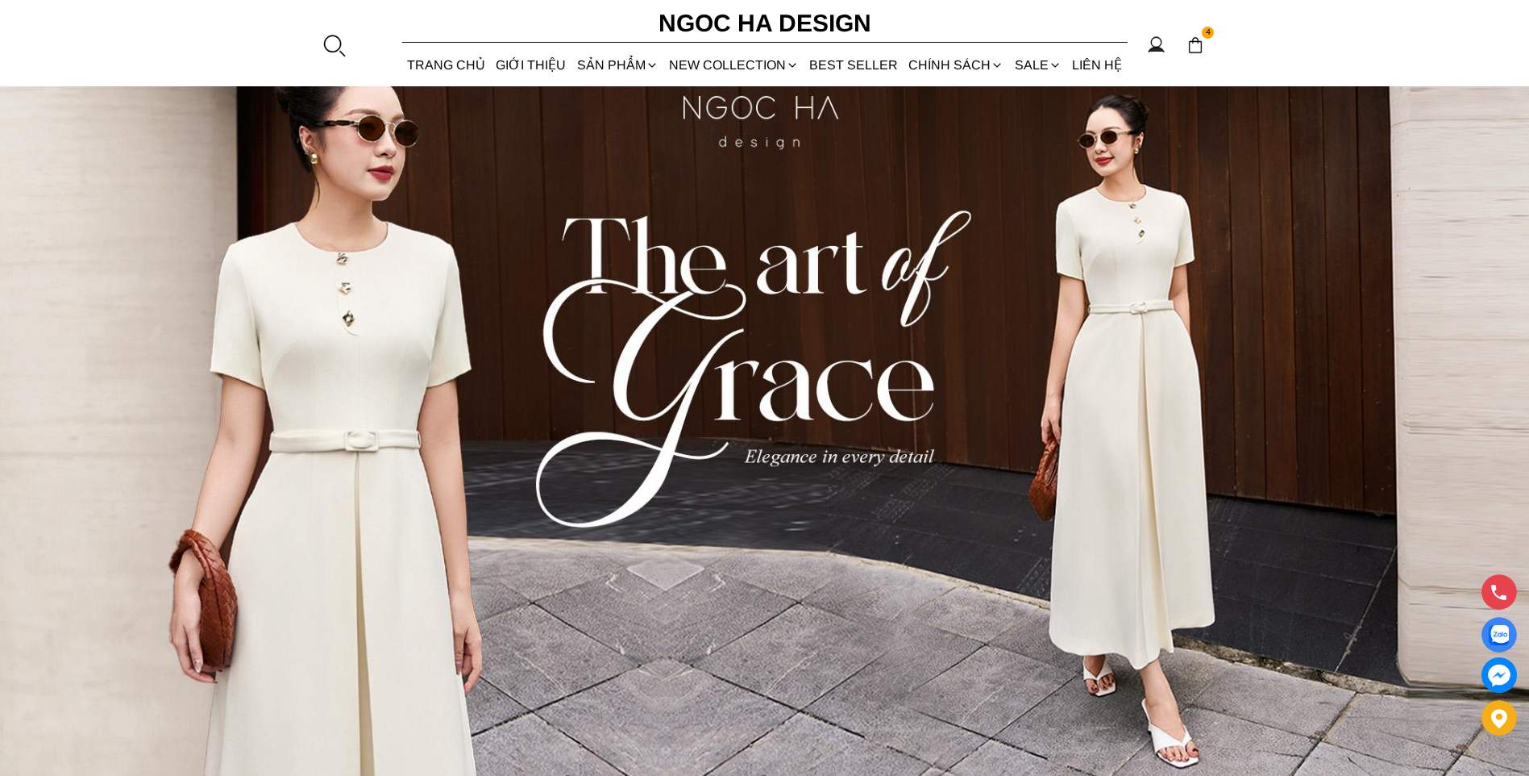
scroll to position [81, 0]
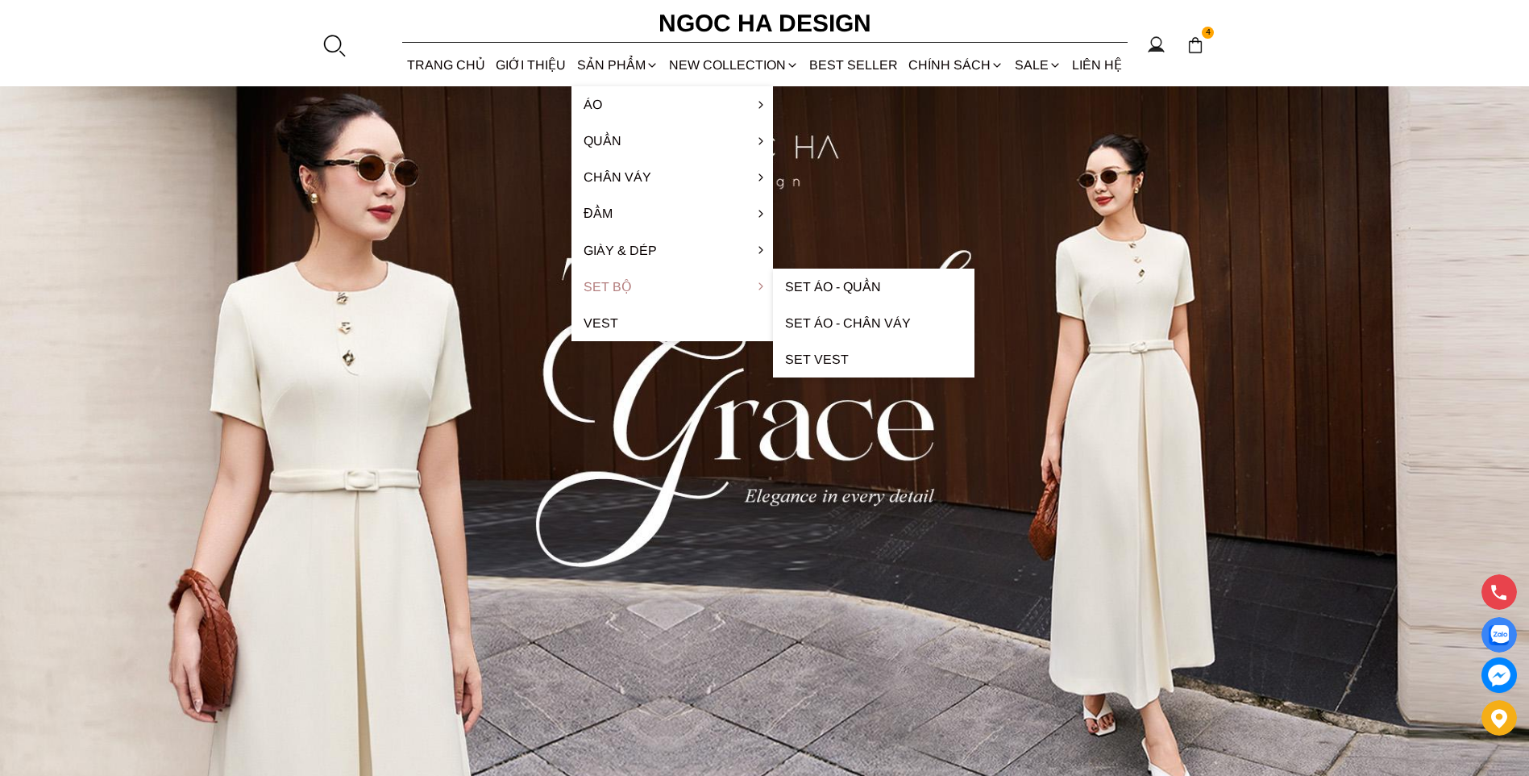
click at [608, 280] on link "Set Bộ" at bounding box center [673, 286] width 202 height 36
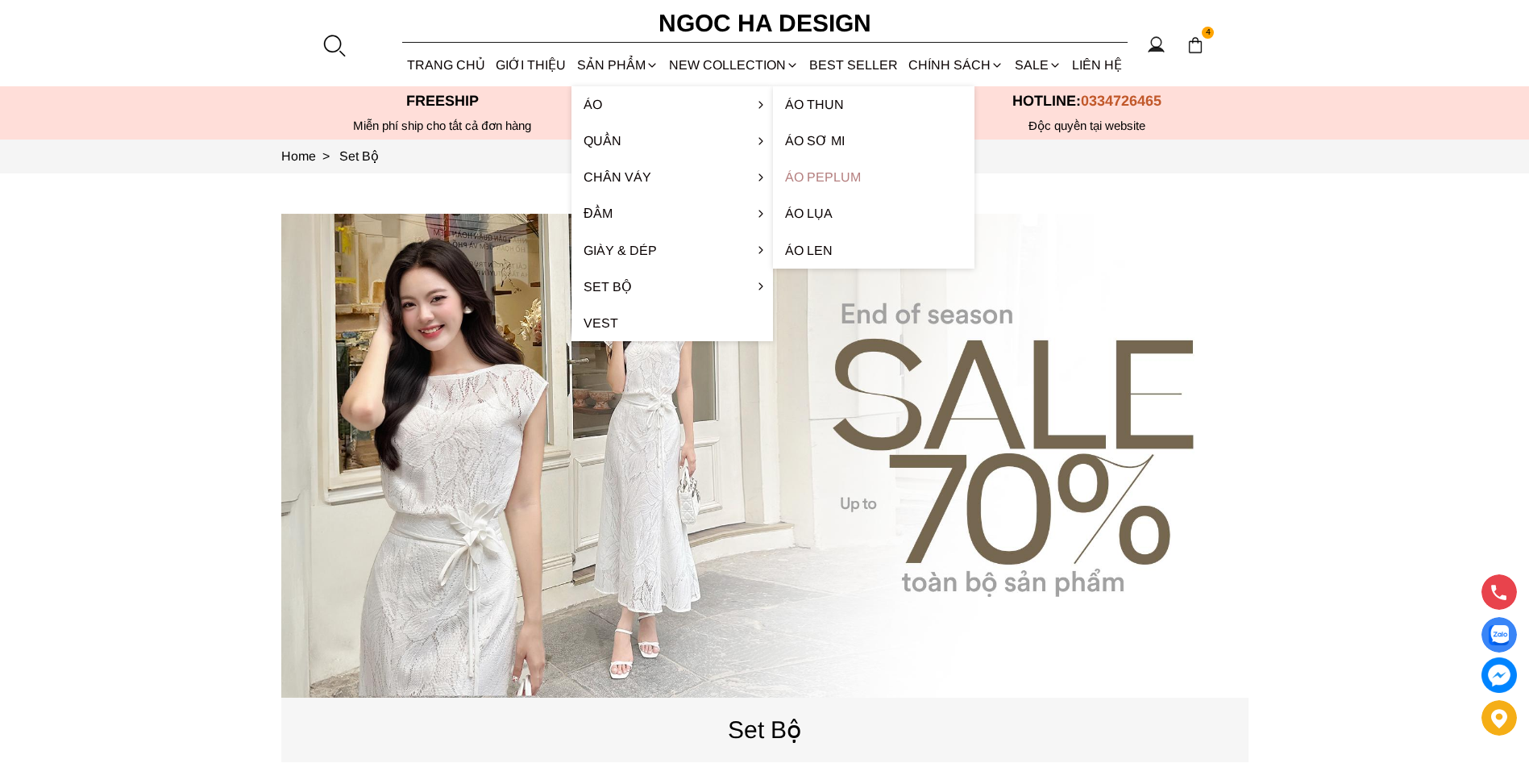
click at [819, 173] on link "Áo Peplum" at bounding box center [874, 177] width 202 height 36
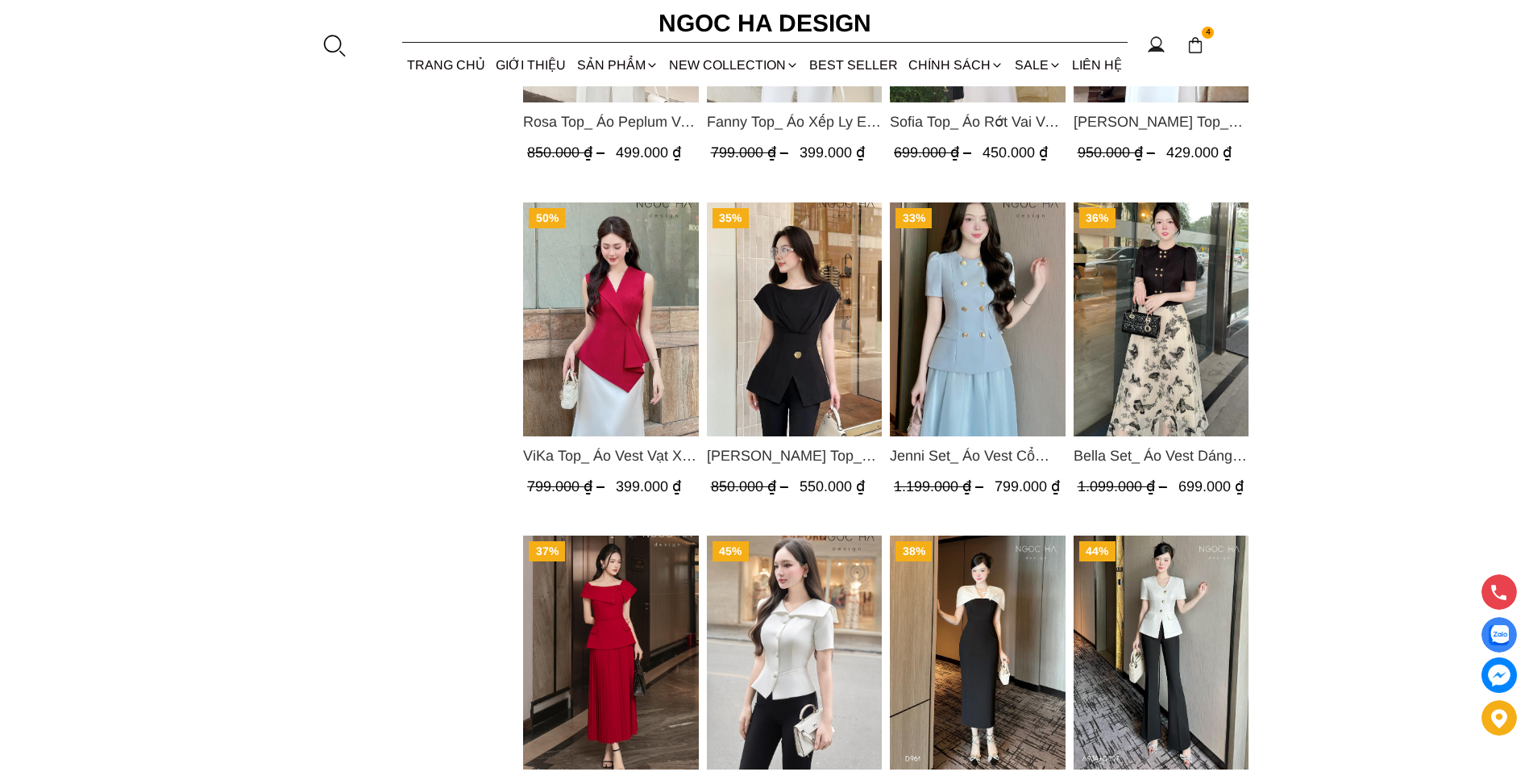
scroll to position [2016, 0]
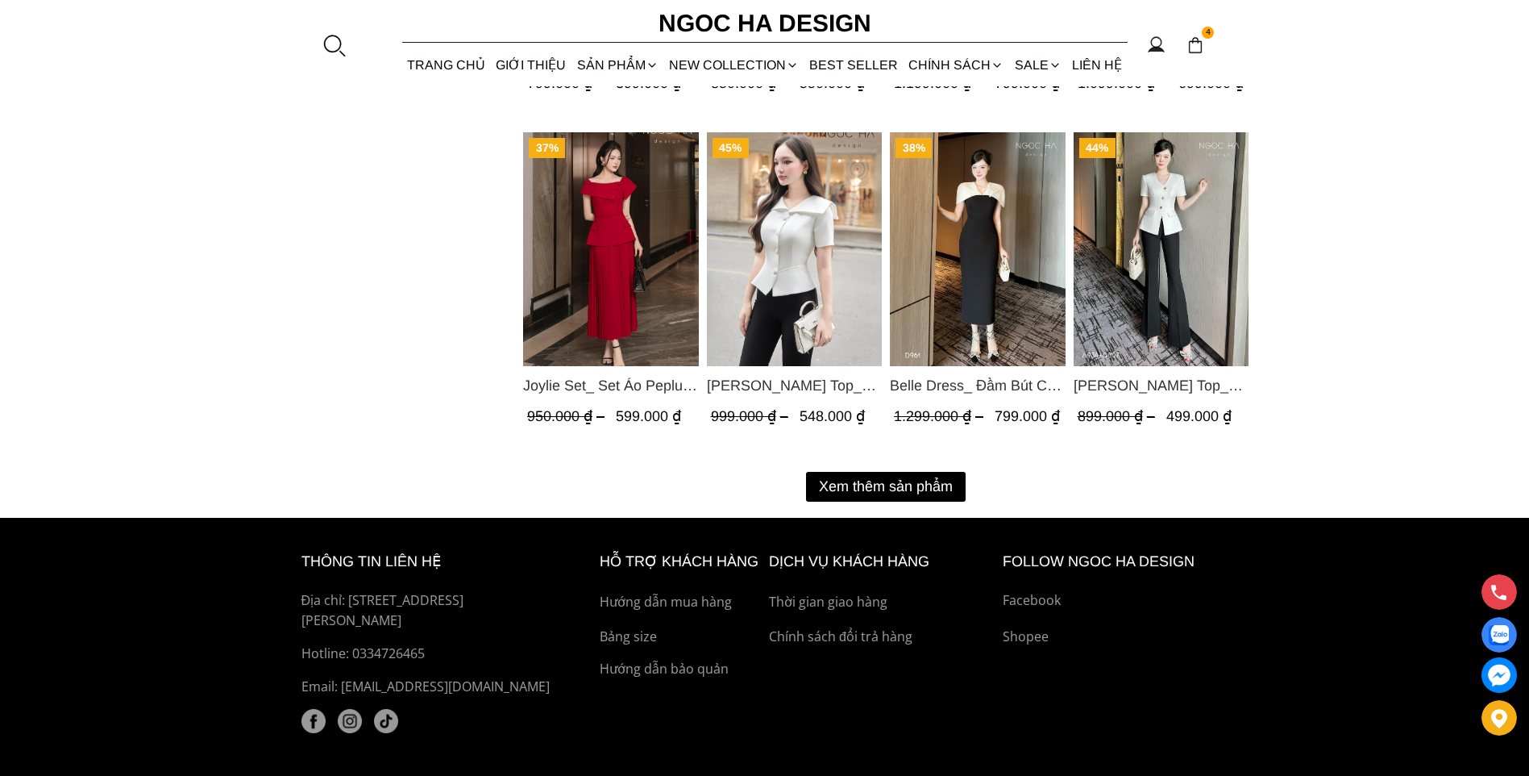
click at [893, 482] on button "Xem thêm sản phẩm" at bounding box center [886, 487] width 160 height 30
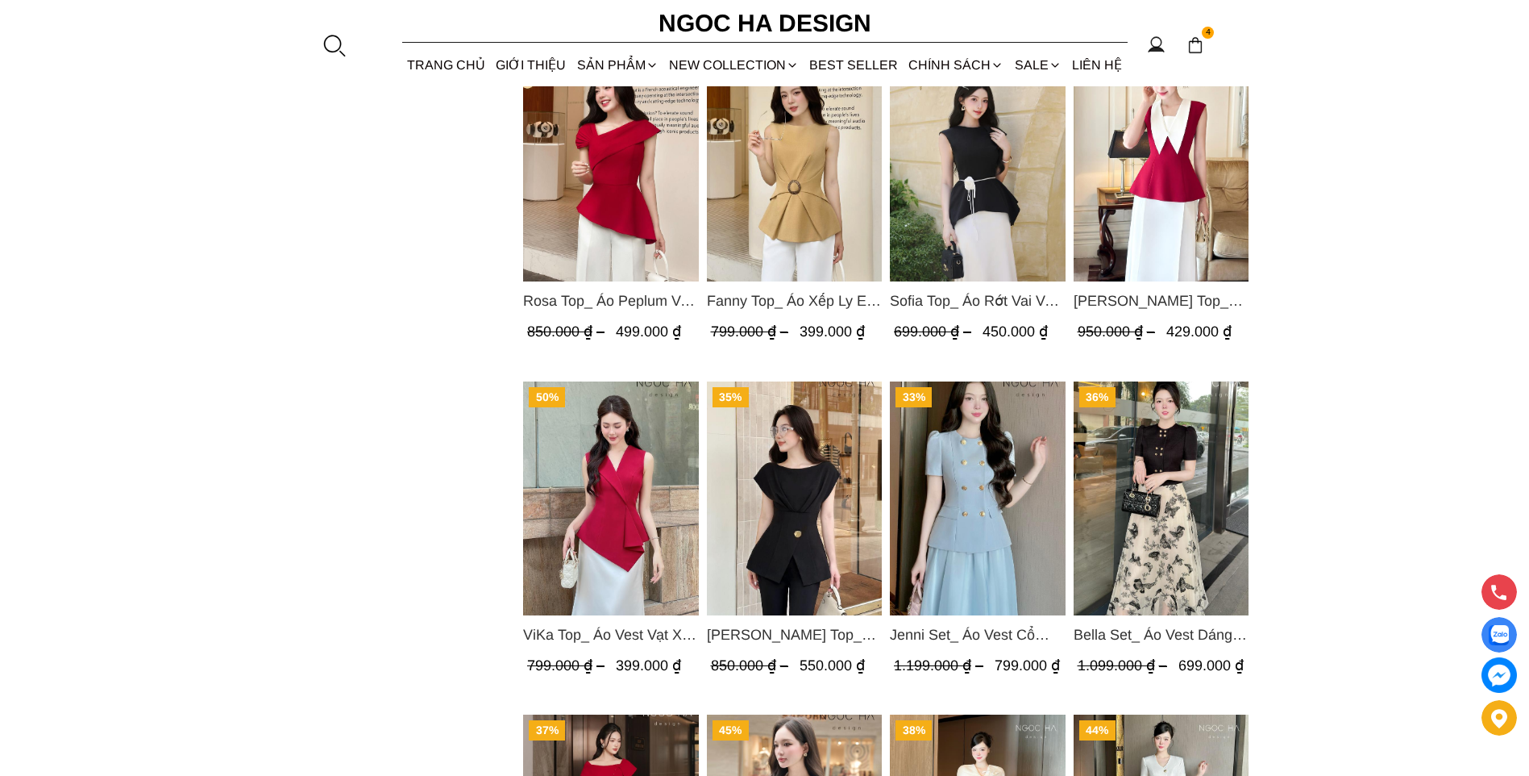
scroll to position [1290, 0]
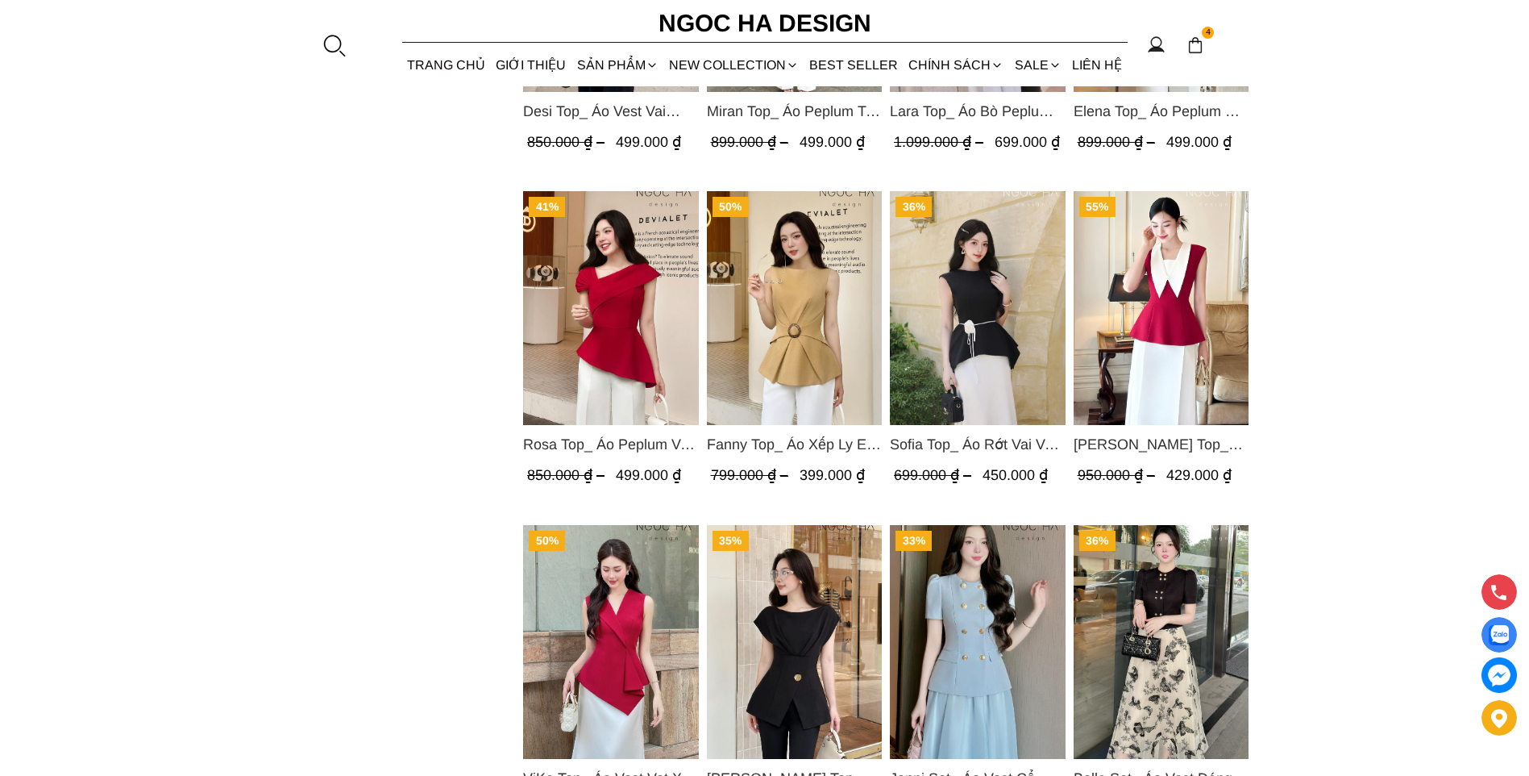
click at [1186, 309] on img "Product image - Sara Top_ Áo Peplum Mix Cổ trắng Màu Đỏ A1054" at bounding box center [1161, 308] width 176 height 234
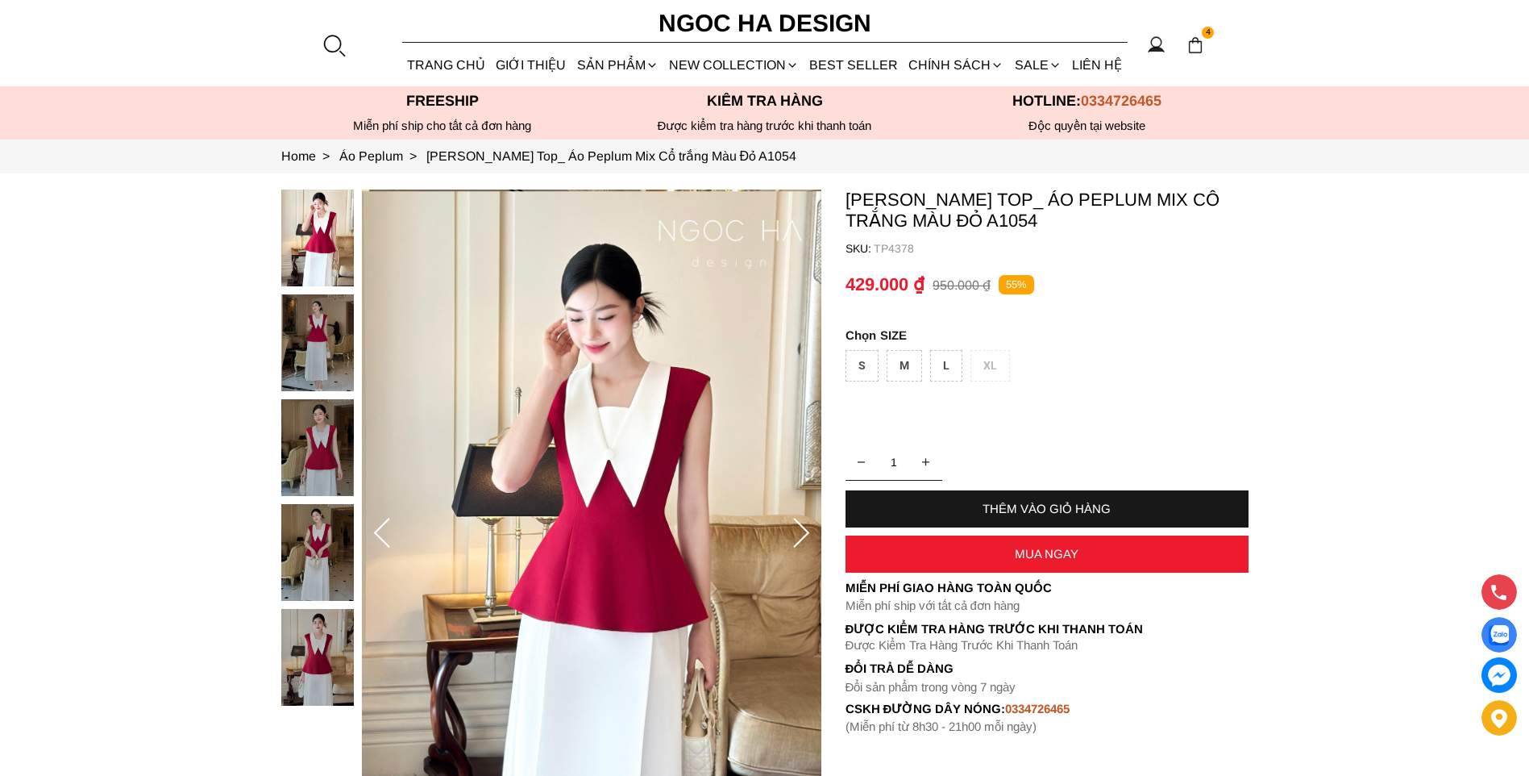
click at [306, 535] on img at bounding box center [317, 552] width 73 height 97
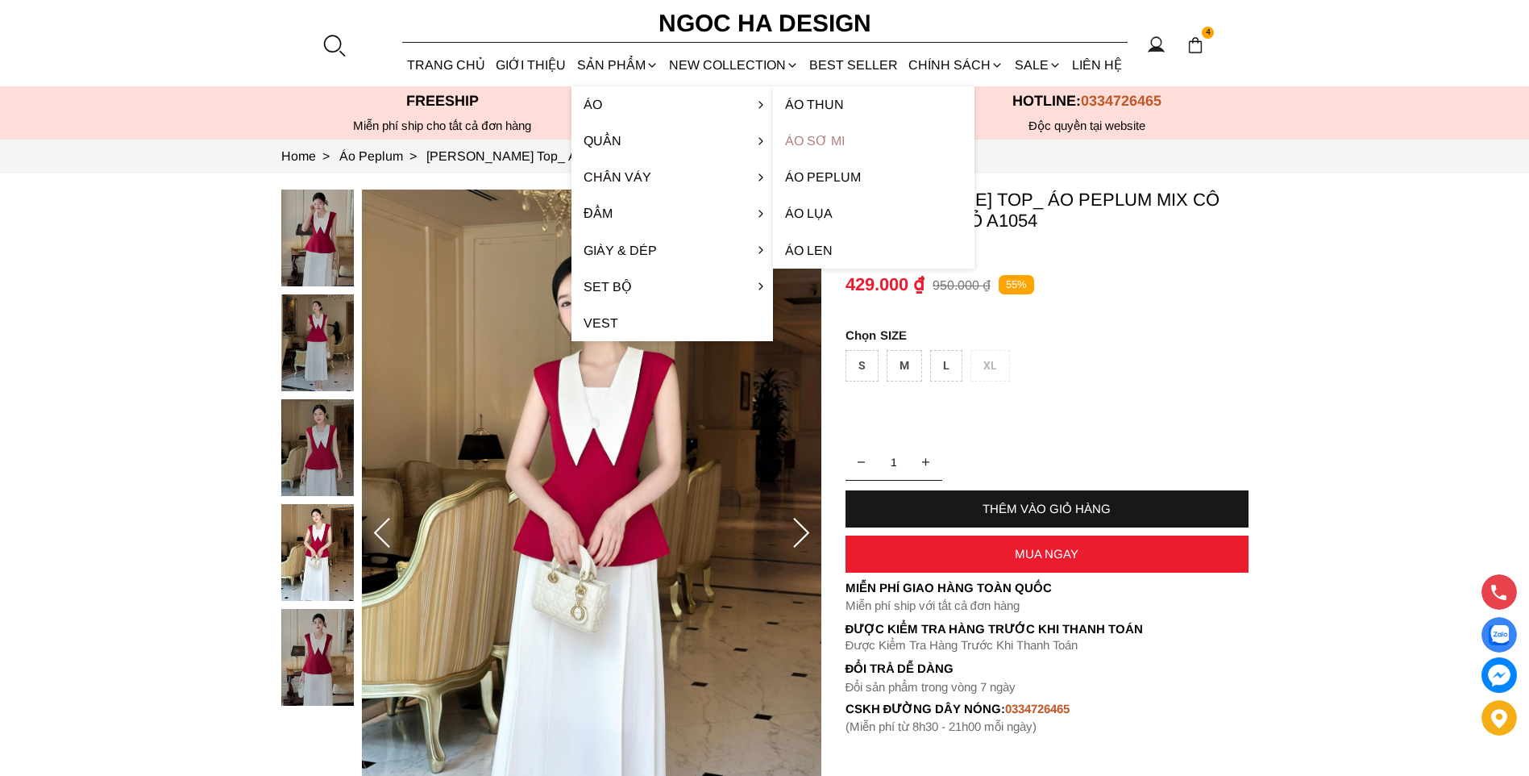
click at [823, 142] on link "Áo sơ mi" at bounding box center [874, 141] width 202 height 36
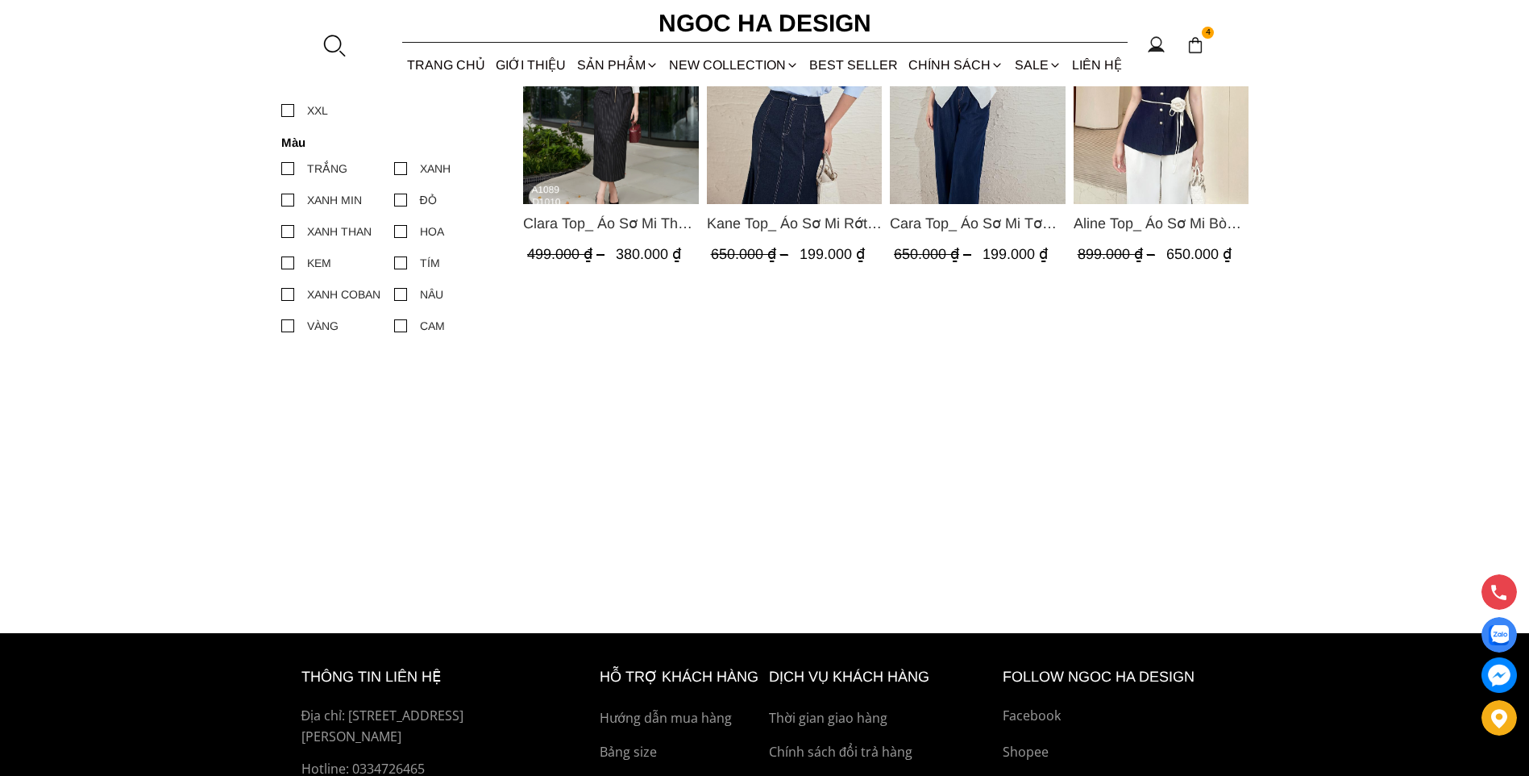
scroll to position [161, 0]
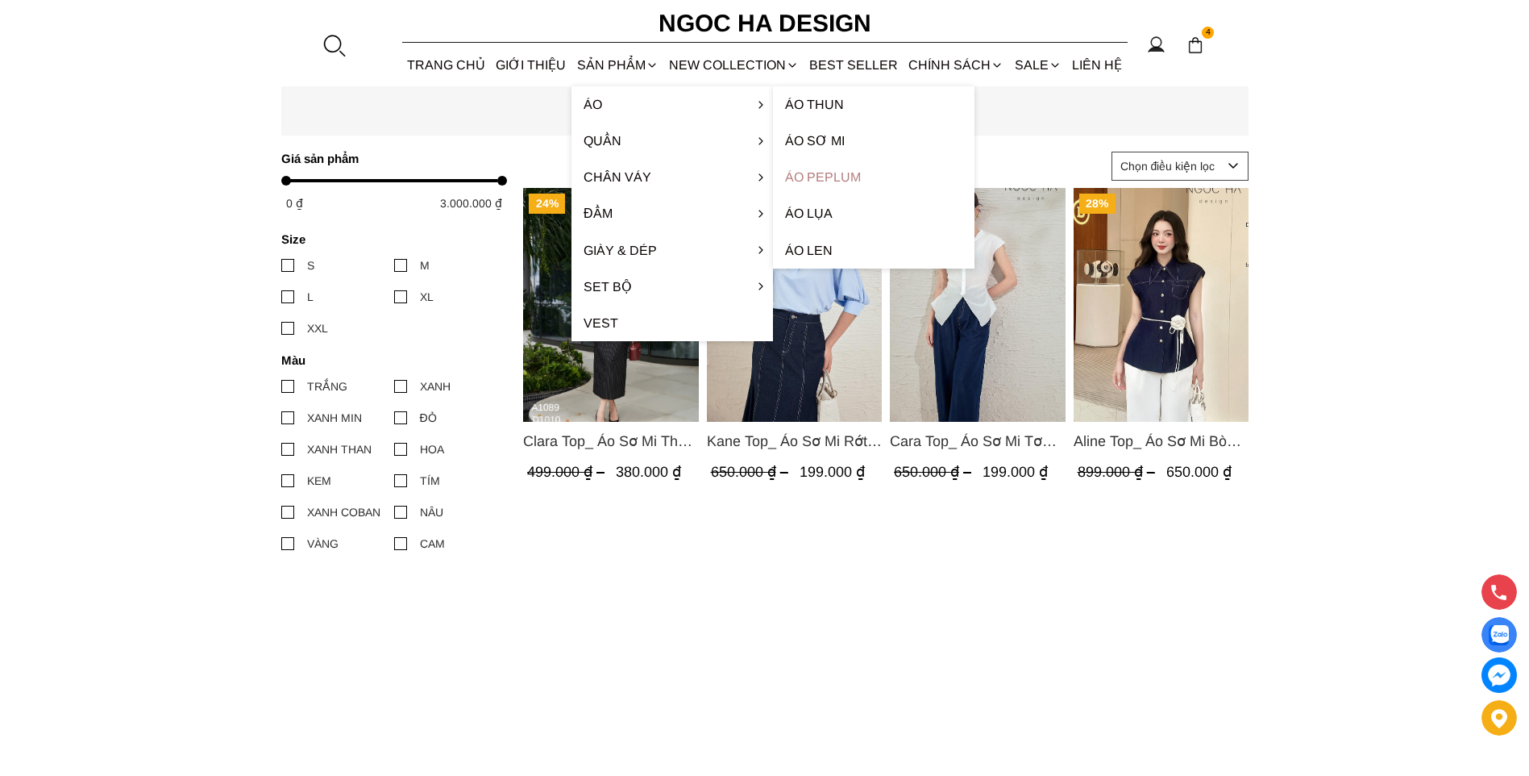
click at [854, 179] on link "Áo Peplum" at bounding box center [874, 177] width 202 height 36
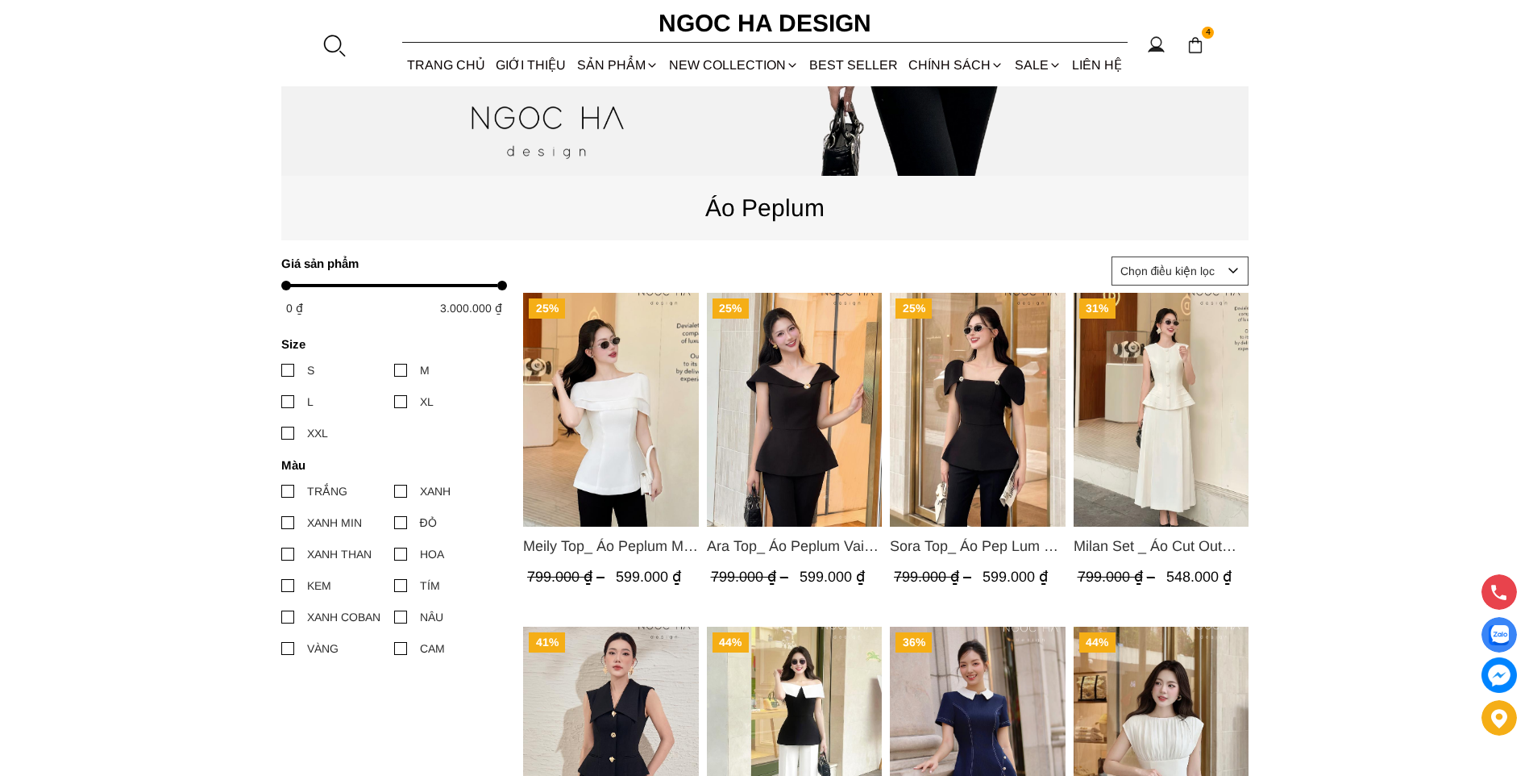
scroll to position [645, 0]
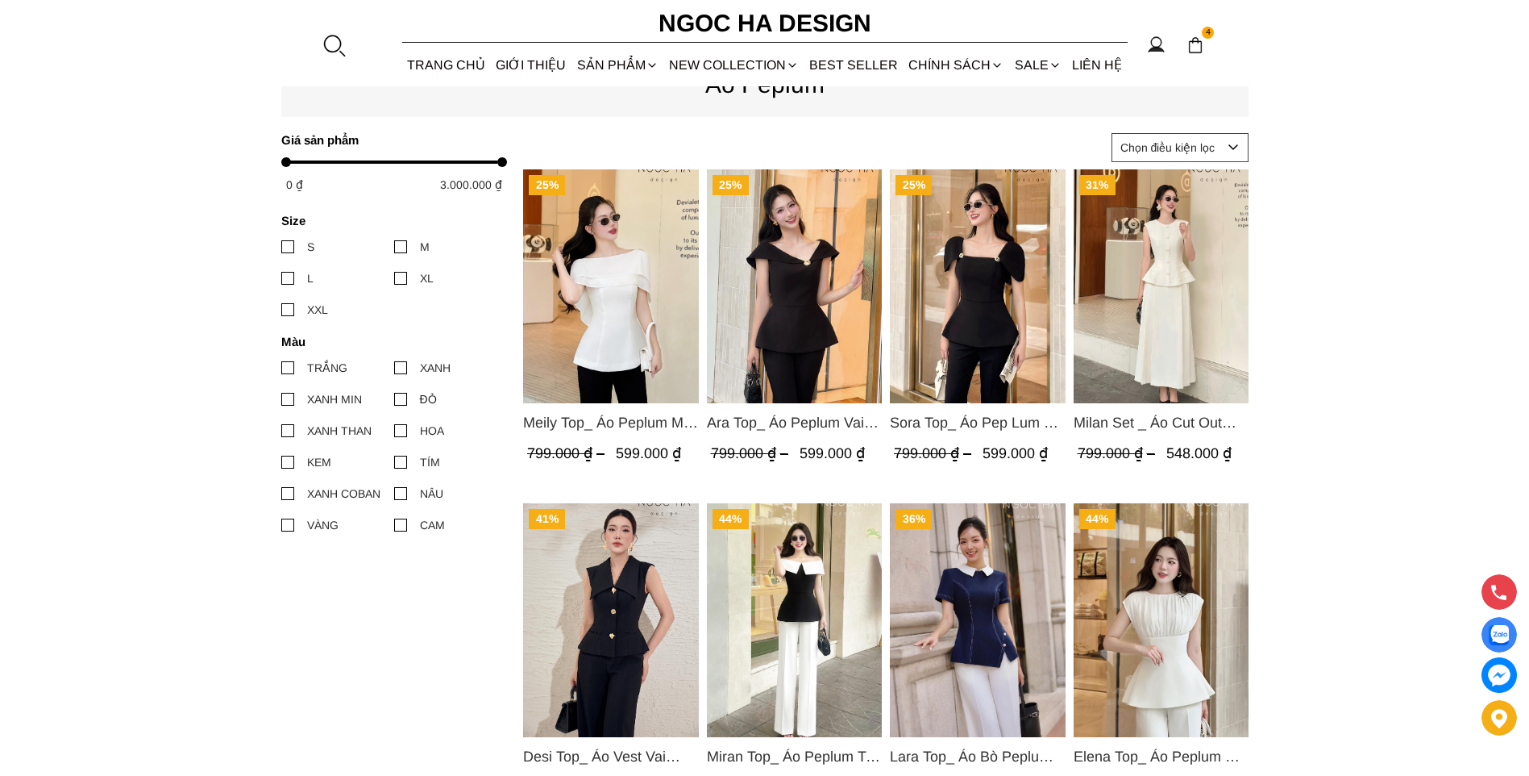
click at [607, 314] on img "Product image - Meily Top_ Áo Peplum Mix Choàng Vai Vải Tơ Màu Trắng A1086" at bounding box center [611, 286] width 176 height 234
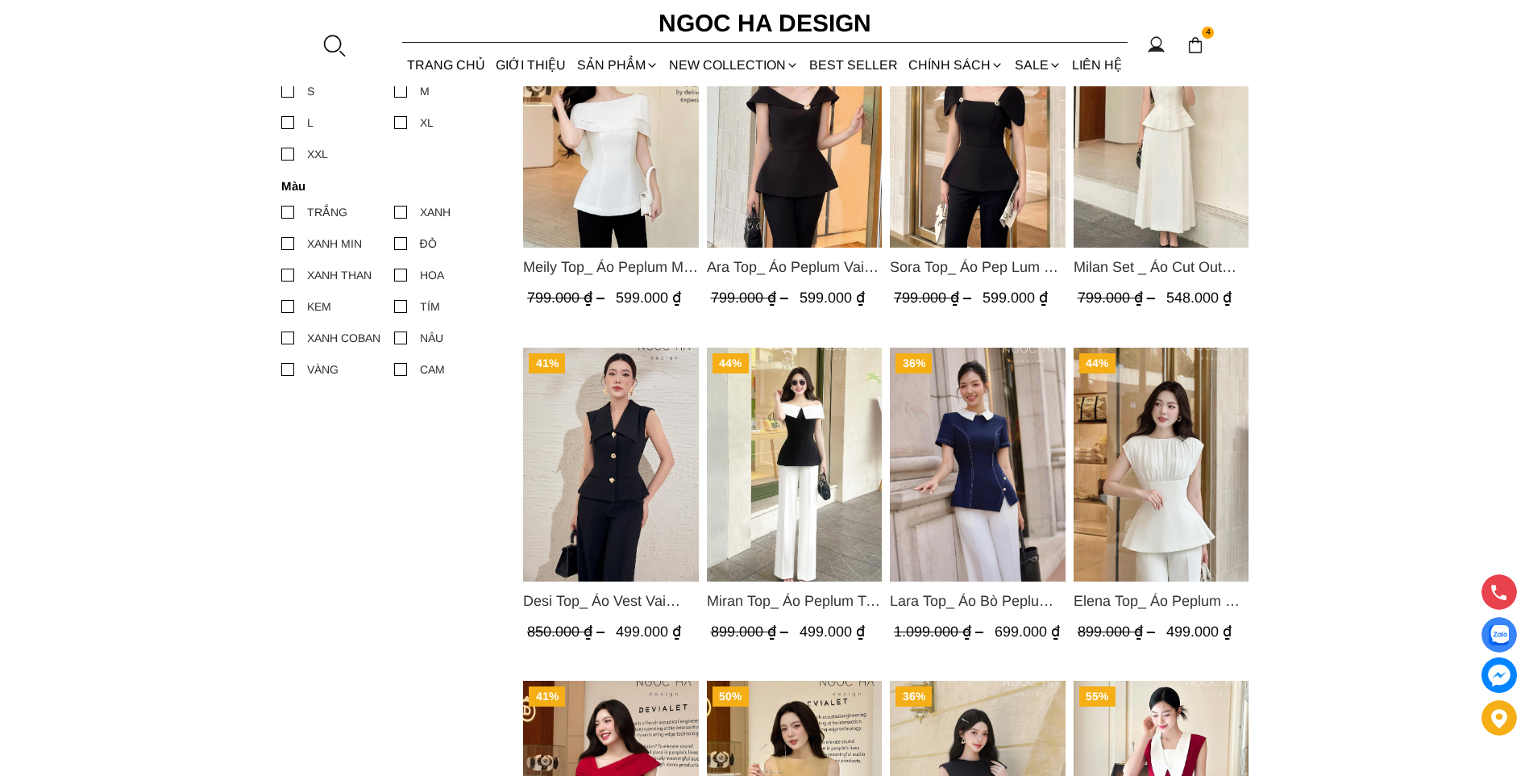
scroll to position [1048, 0]
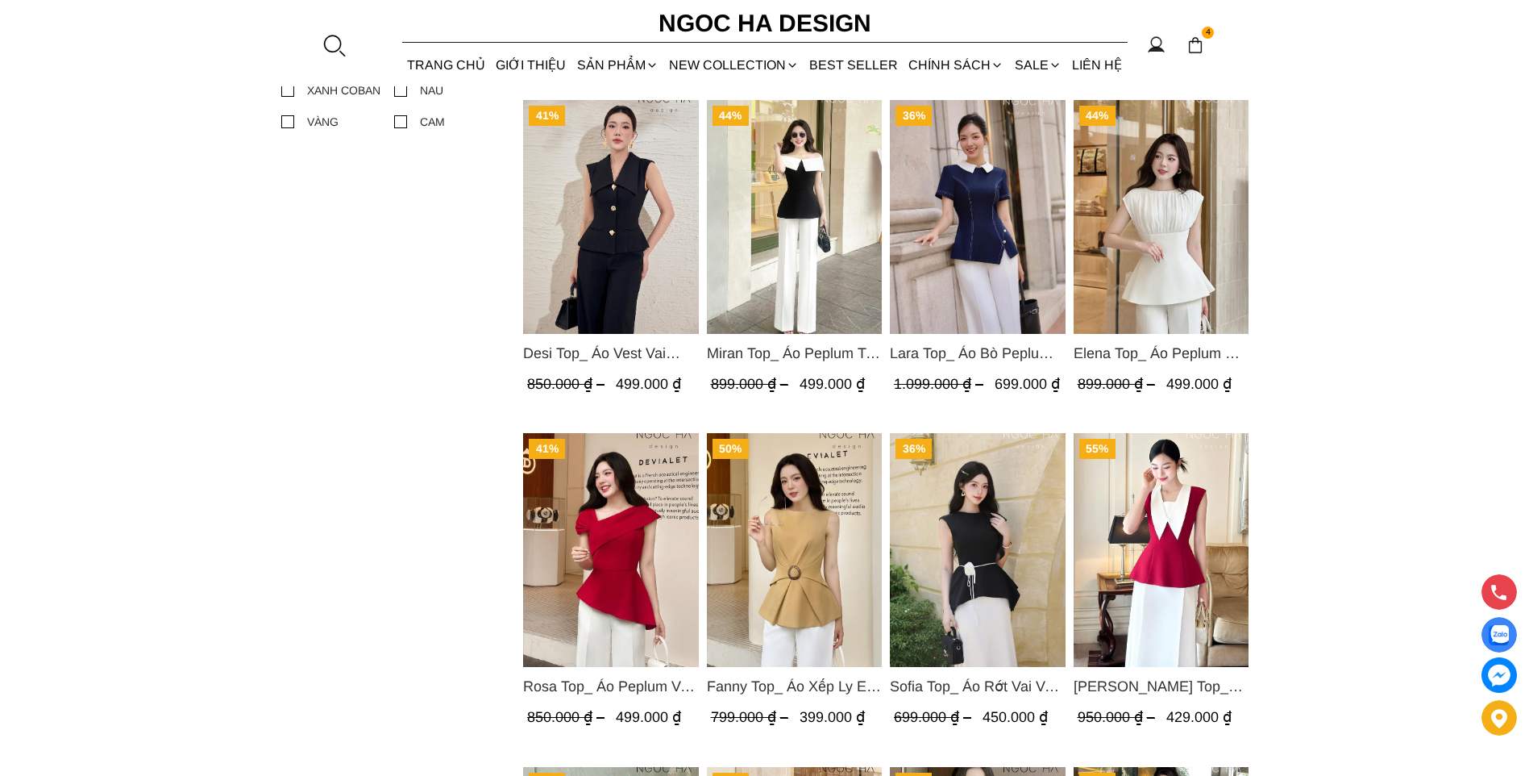
click at [804, 235] on img "Product image - Miran Top_ Áo Peplum Trễ Vai Phối Trắng Đen A1069" at bounding box center [794, 217] width 176 height 234
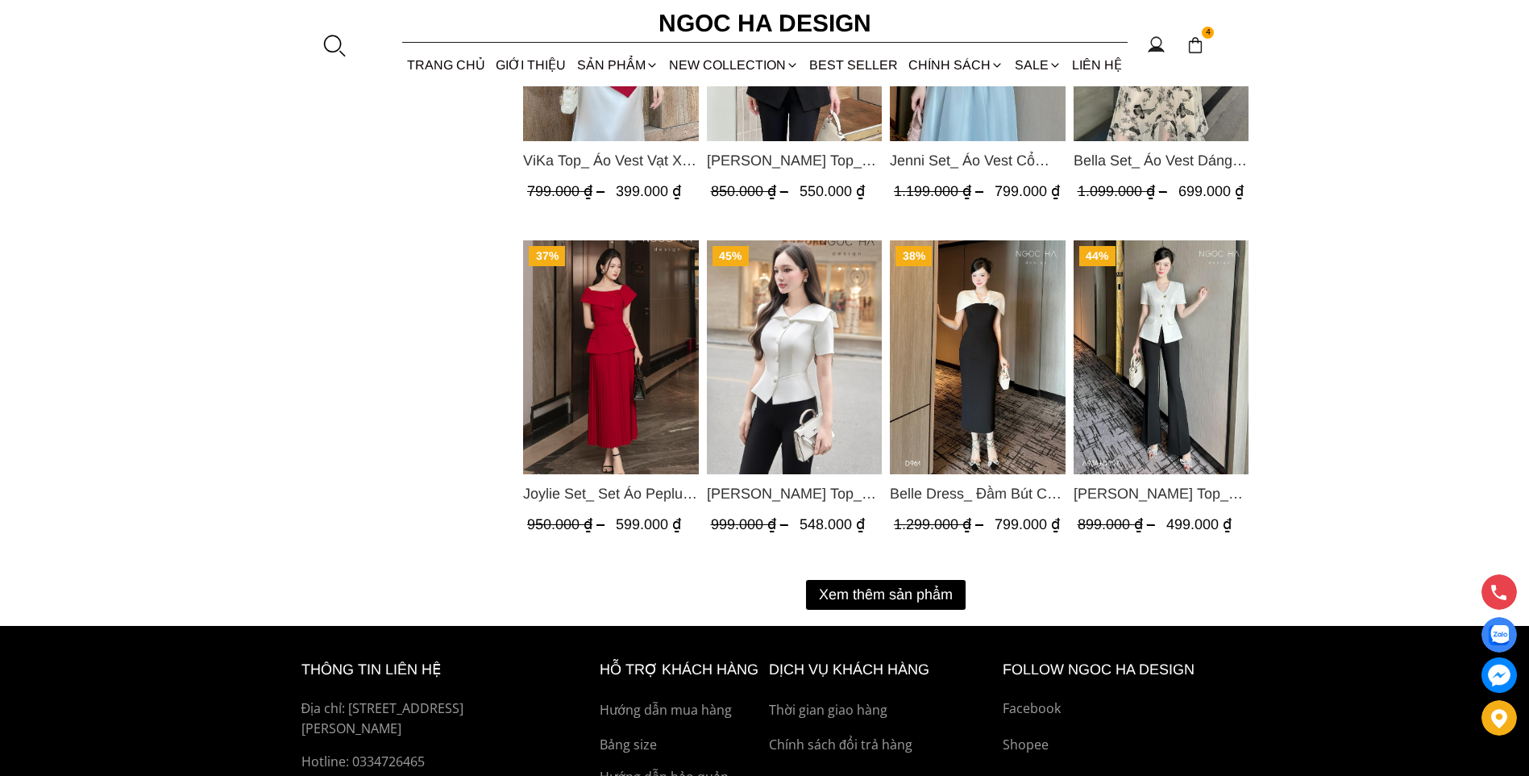
scroll to position [1935, 0]
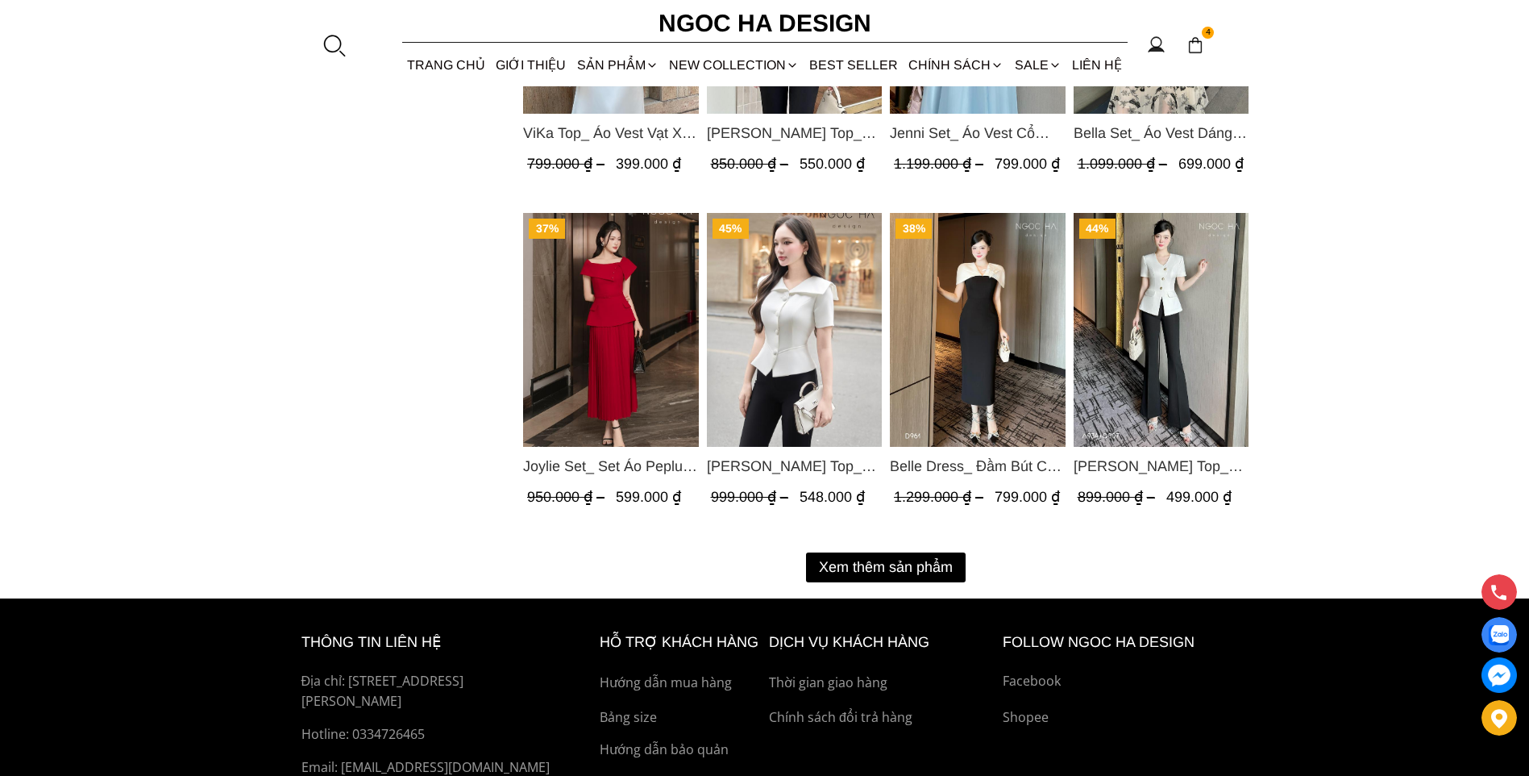
click at [779, 356] on img "Product image - Fiona Top_ Áo Vest Cách Điệu Cổ Ngang Vạt Chéo Tay Cộc Màu Trắn…" at bounding box center [794, 330] width 176 height 234
click at [612, 340] on img "Product image - Joylie Set_ Set Áo Peplum Vai Lệch, Chân Váy Dập Ly Màu Đỏ A956…" at bounding box center [611, 330] width 176 height 234
click at [914, 575] on button "Xem thêm sản phẩm" at bounding box center [886, 567] width 160 height 30
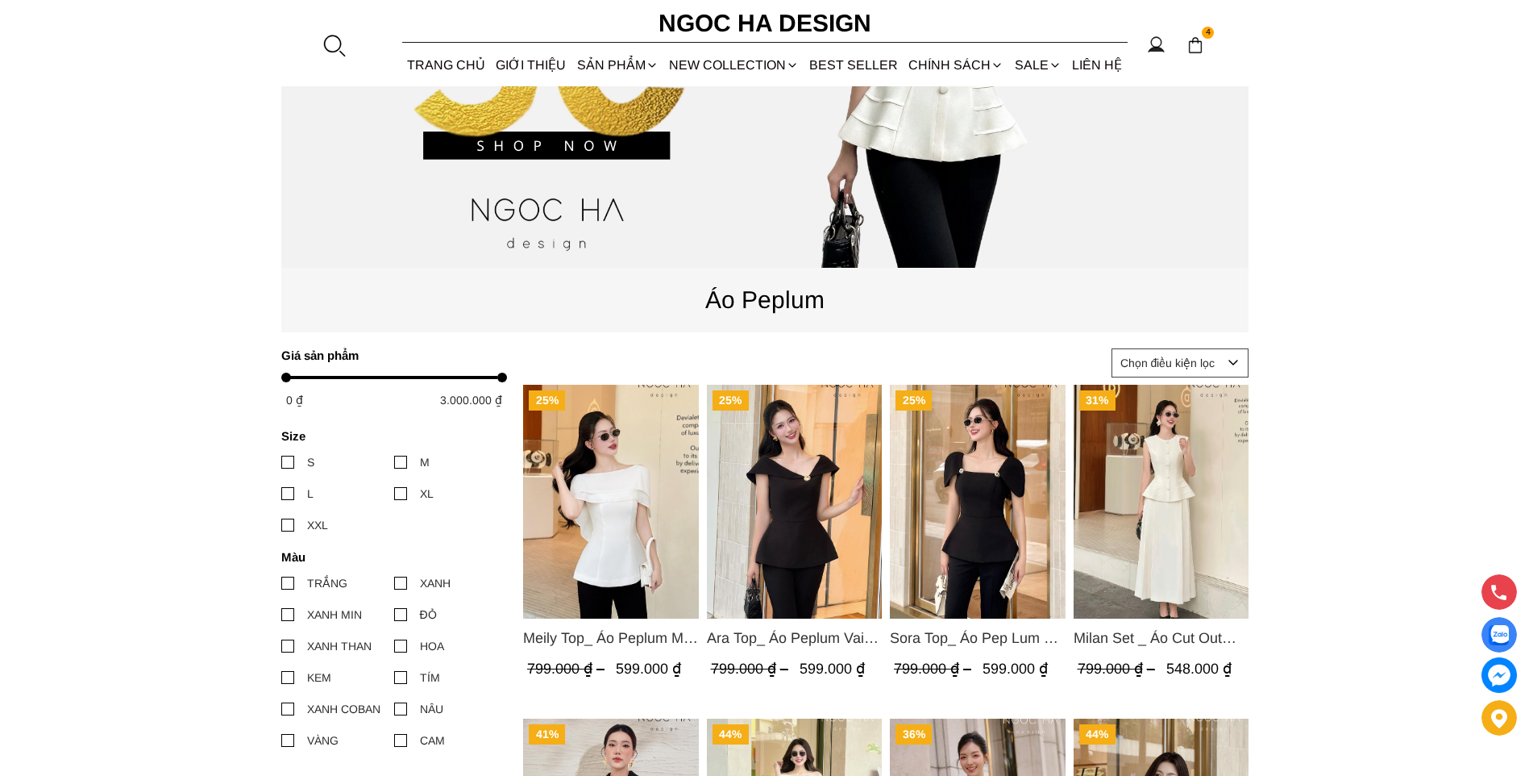
scroll to position [403, 0]
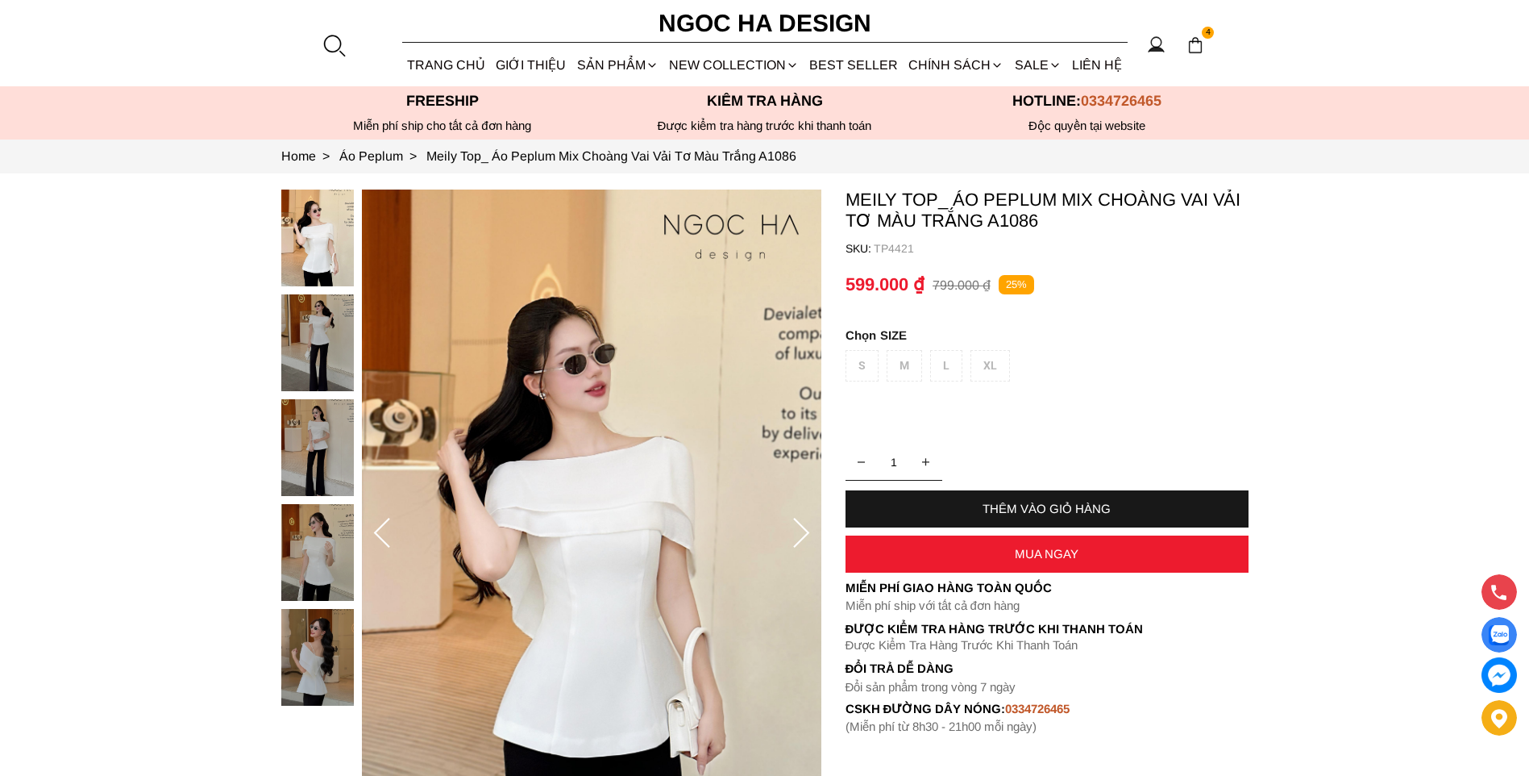
click at [343, 541] on img at bounding box center [317, 552] width 73 height 97
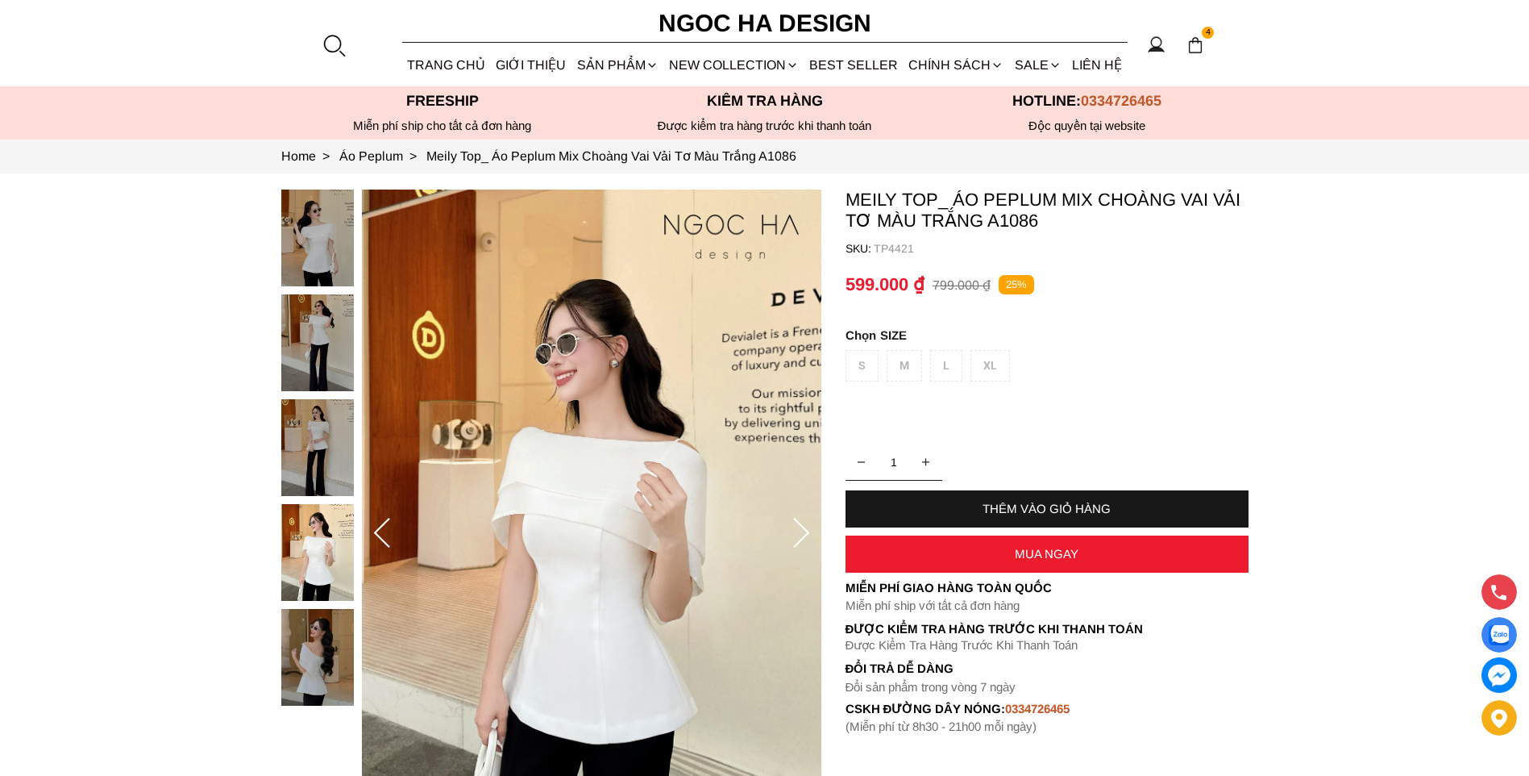
click at [333, 608] on div at bounding box center [321, 451] width 81 height 524
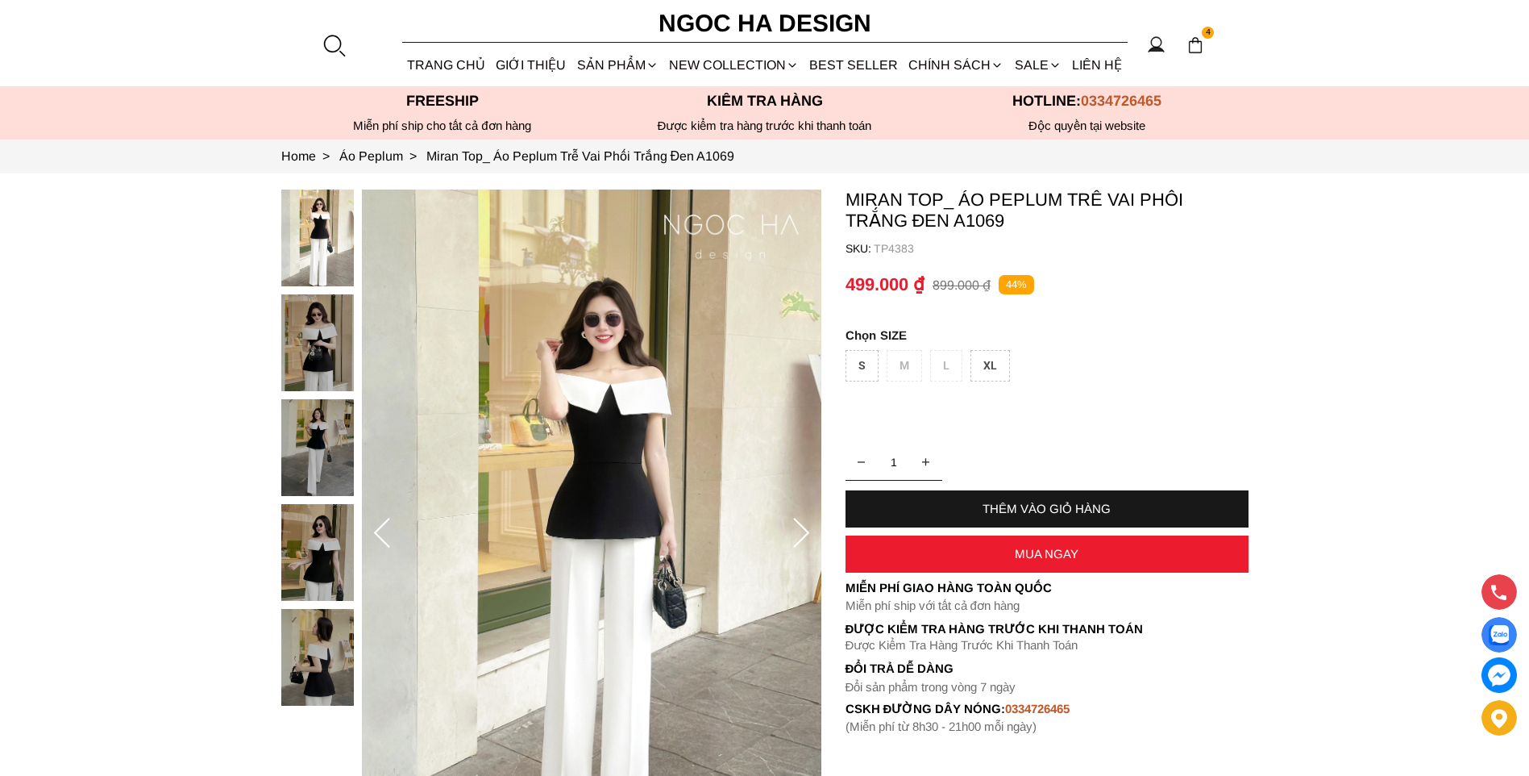
click at [323, 426] on img at bounding box center [317, 447] width 73 height 97
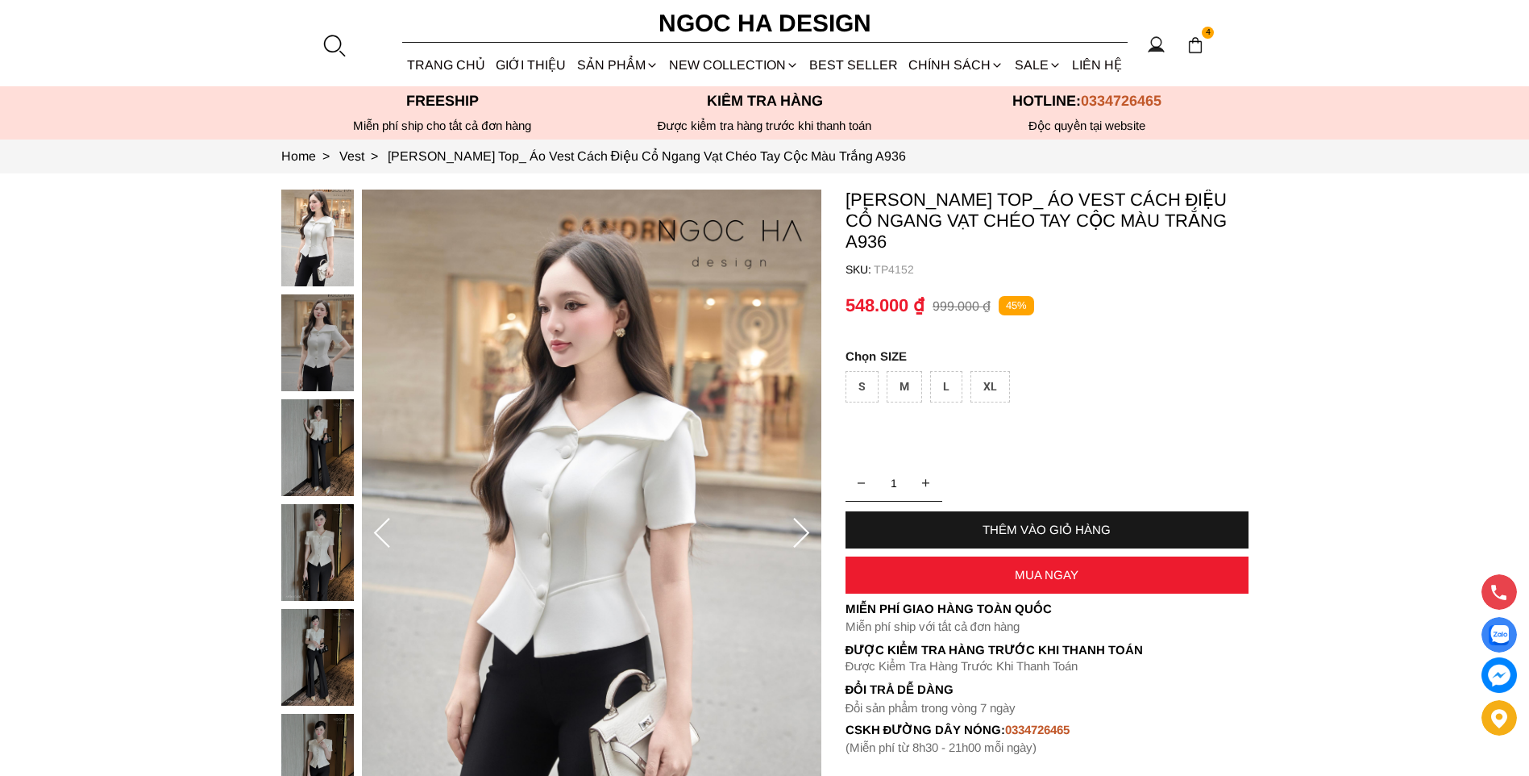
click at [321, 433] on img at bounding box center [317, 447] width 73 height 97
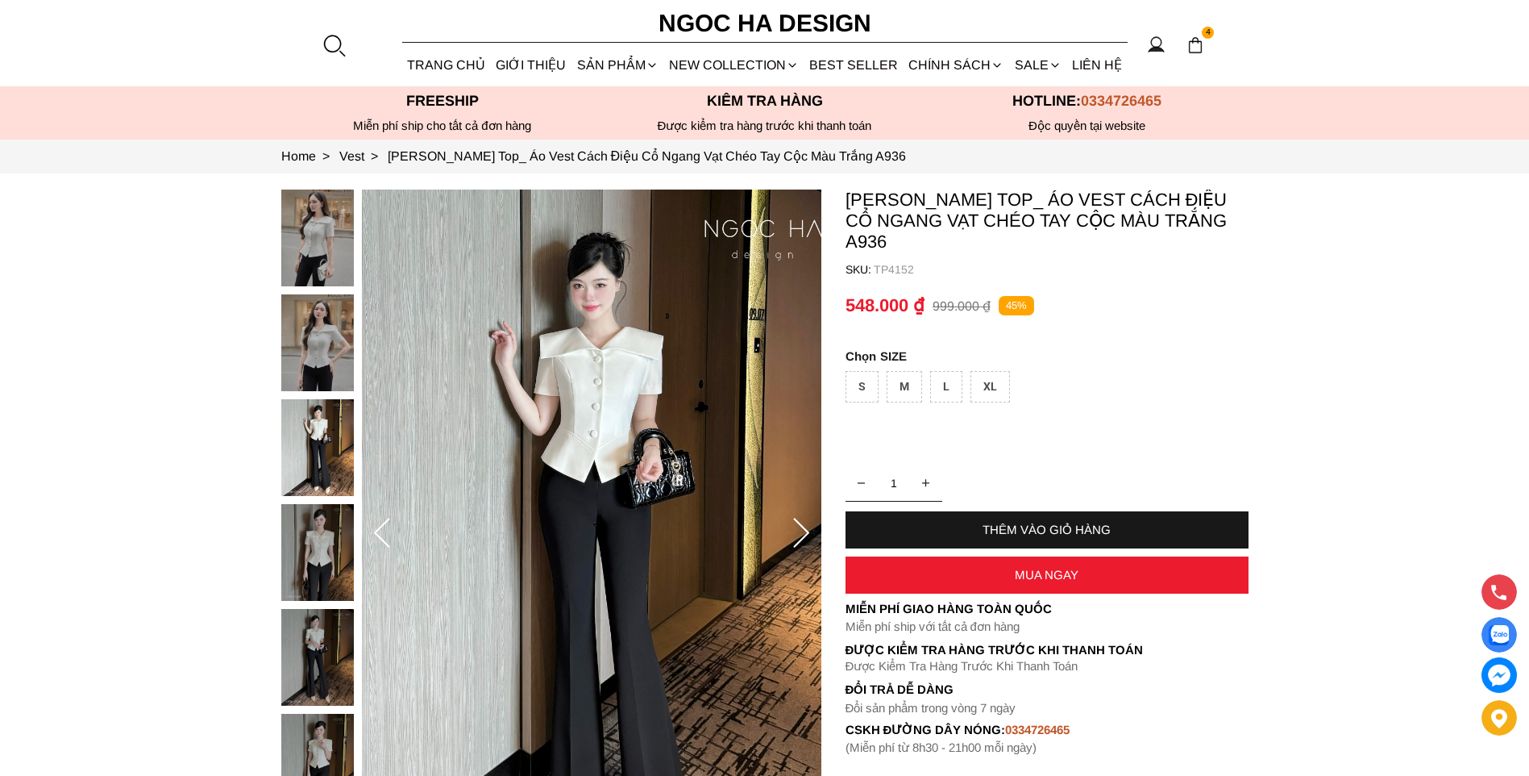
click at [330, 522] on div at bounding box center [321, 713] width 81 height 1048
click at [309, 518] on img at bounding box center [317, 552] width 73 height 97
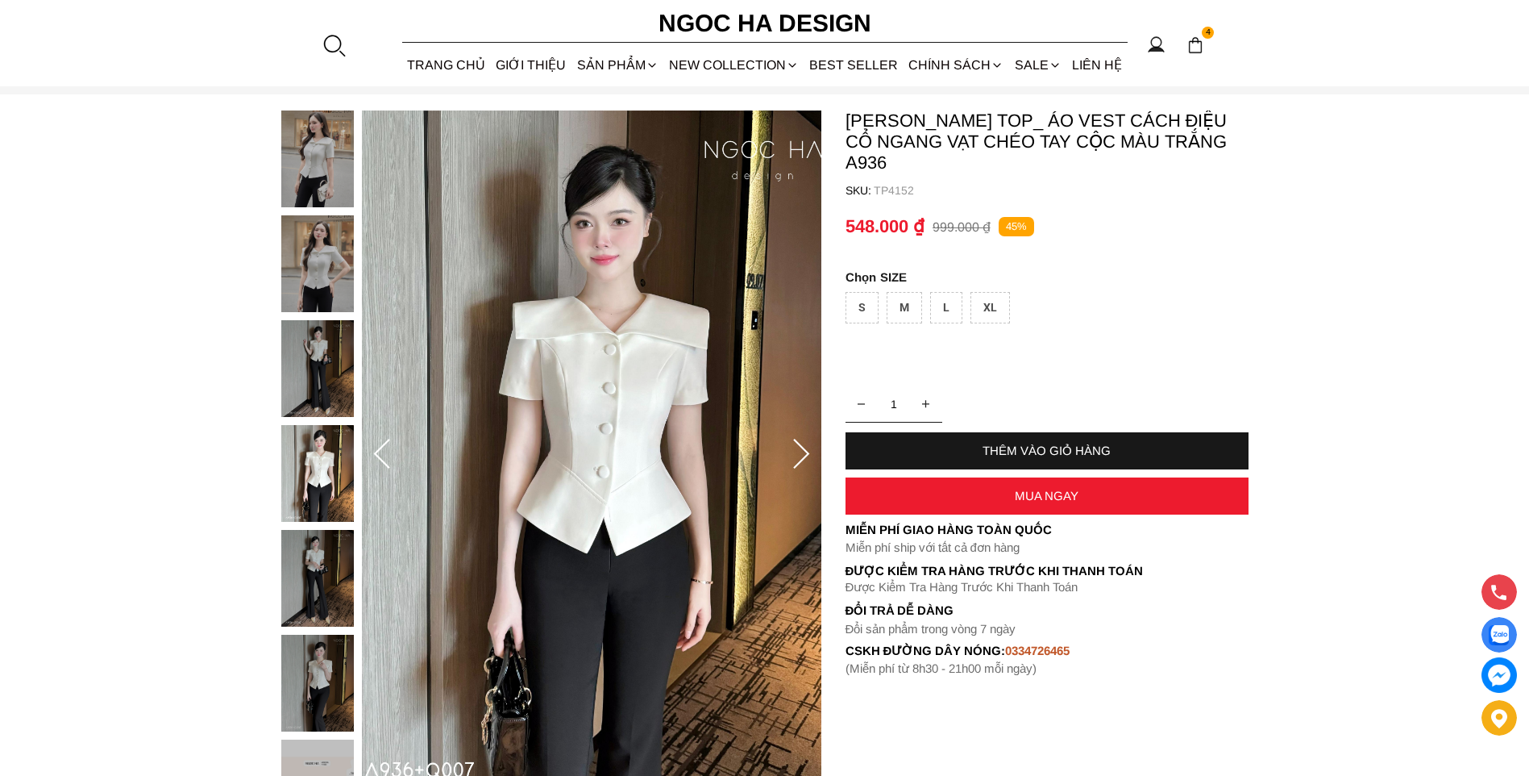
scroll to position [242, 0]
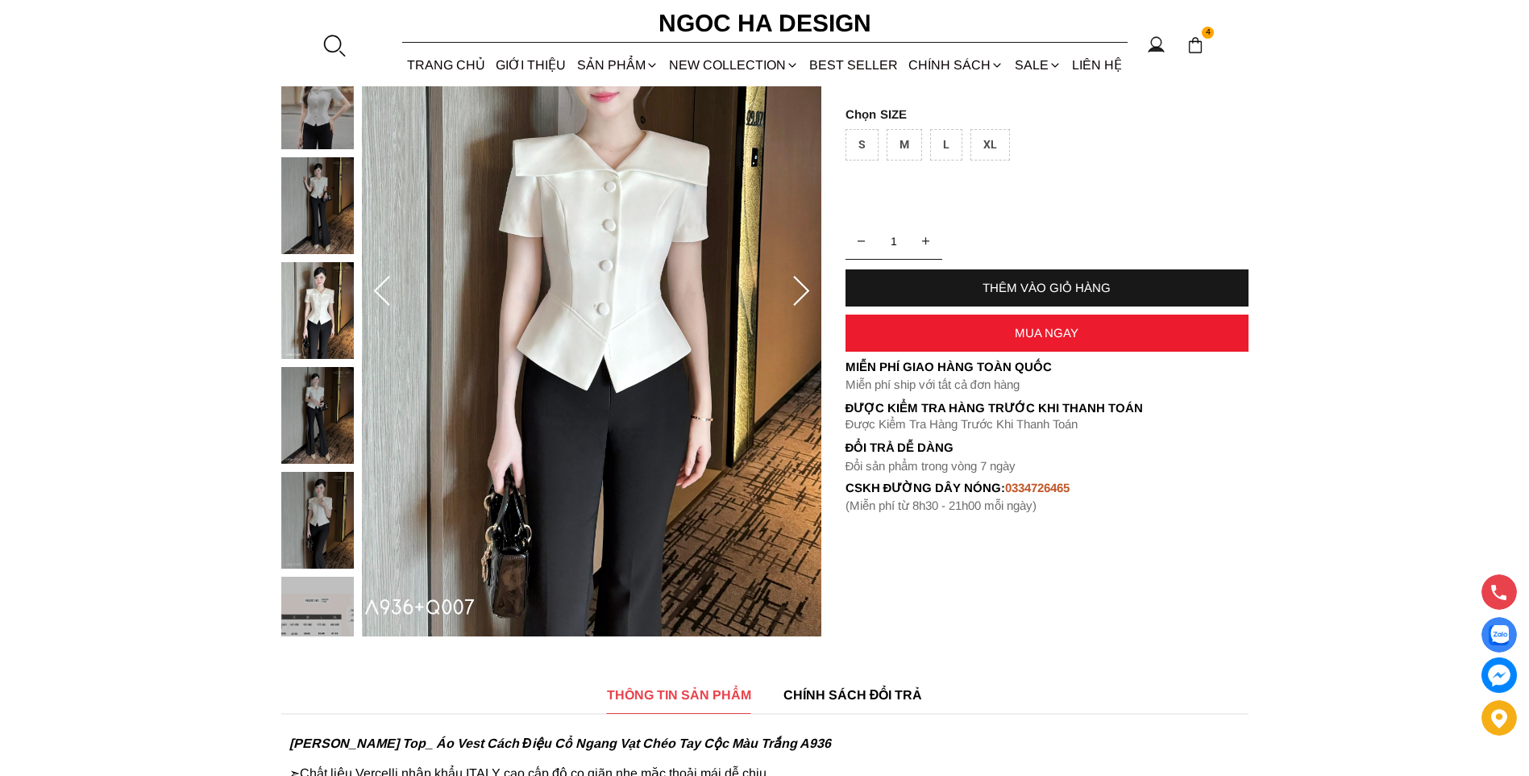
click at [321, 493] on img at bounding box center [317, 520] width 73 height 97
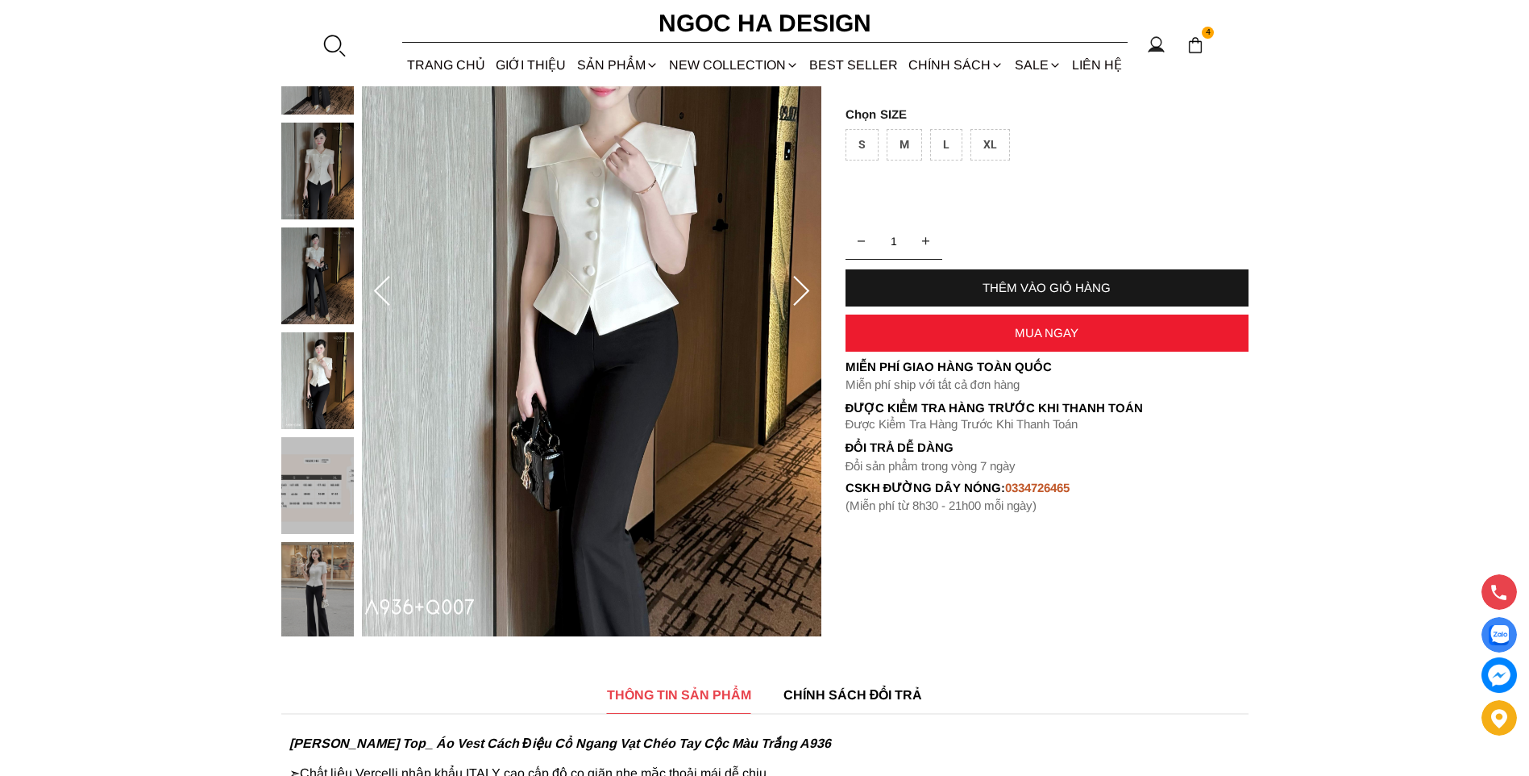
click at [313, 410] on img at bounding box center [317, 380] width 73 height 97
click at [321, 273] on img at bounding box center [317, 275] width 73 height 97
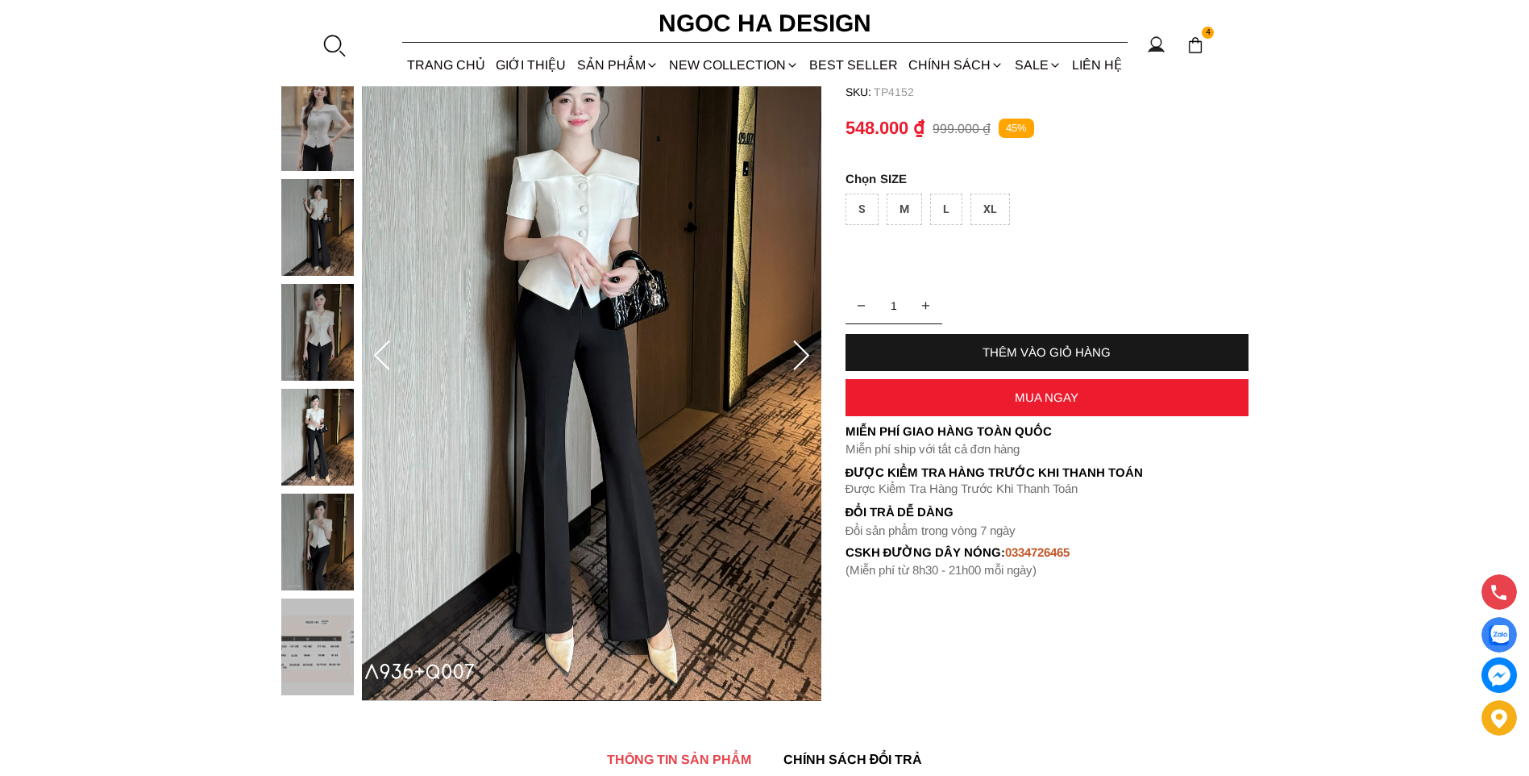
scroll to position [81, 0]
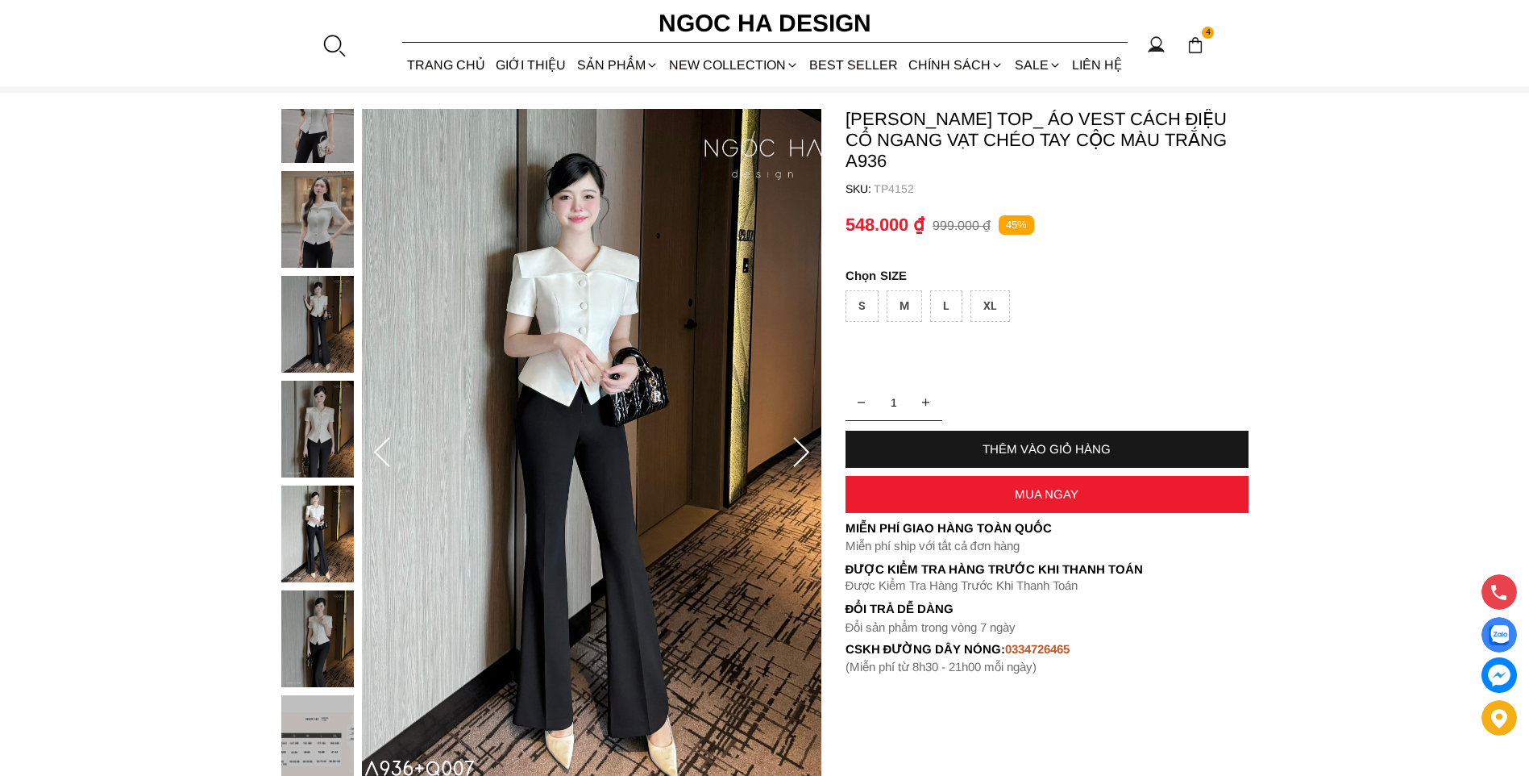
click at [306, 314] on img at bounding box center [317, 324] width 73 height 97
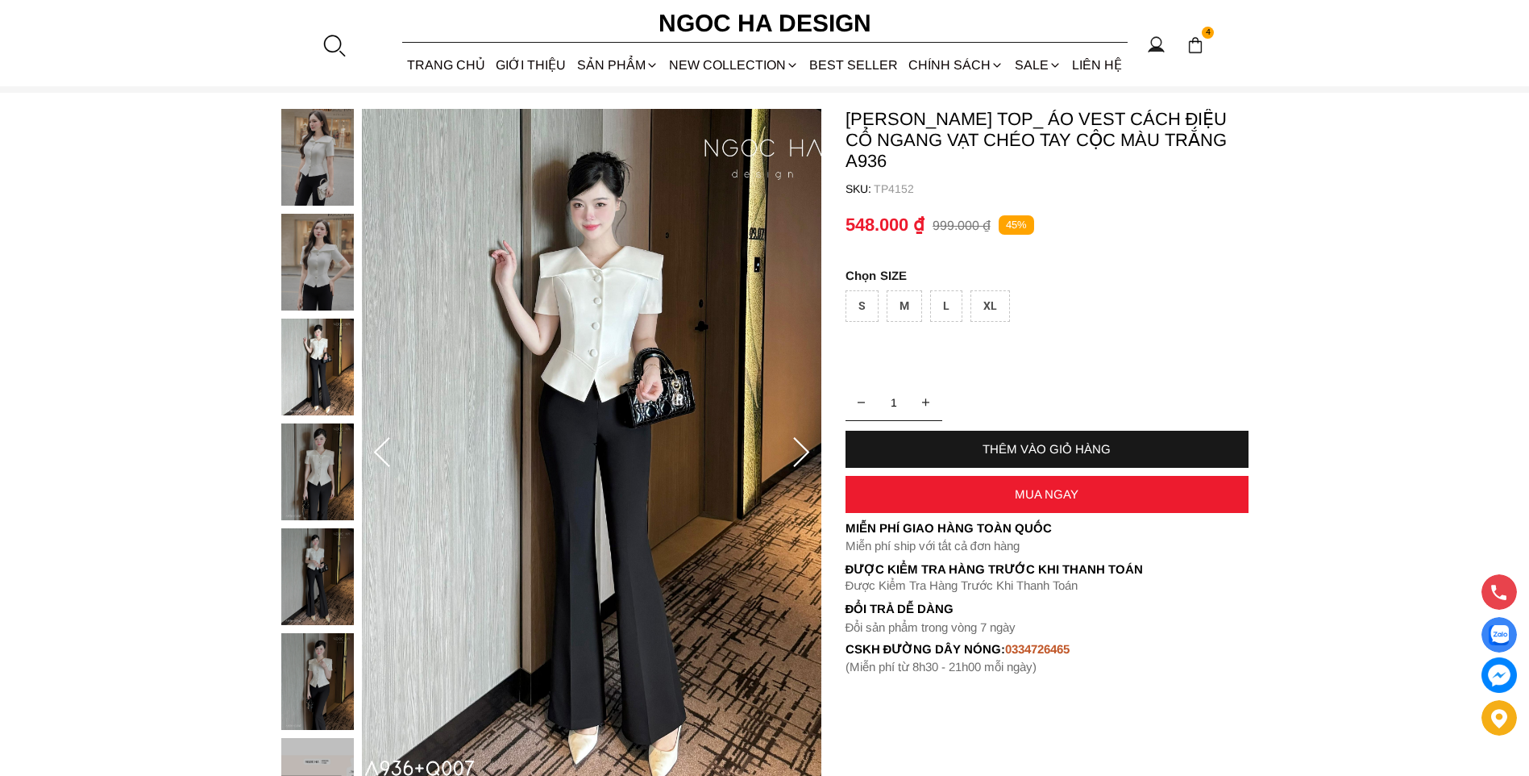
click at [293, 223] on img at bounding box center [317, 262] width 73 height 97
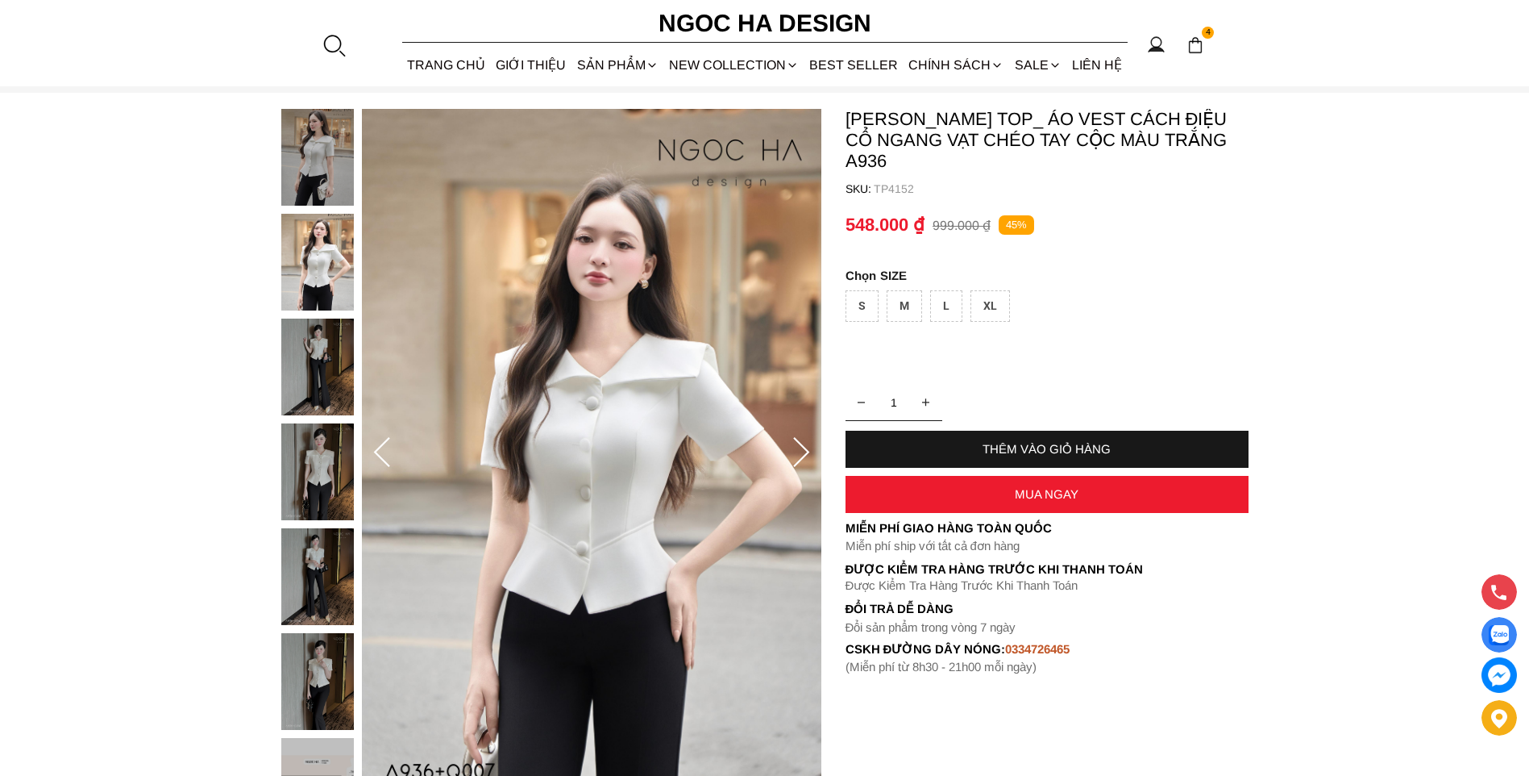
click at [295, 185] on img at bounding box center [317, 157] width 73 height 97
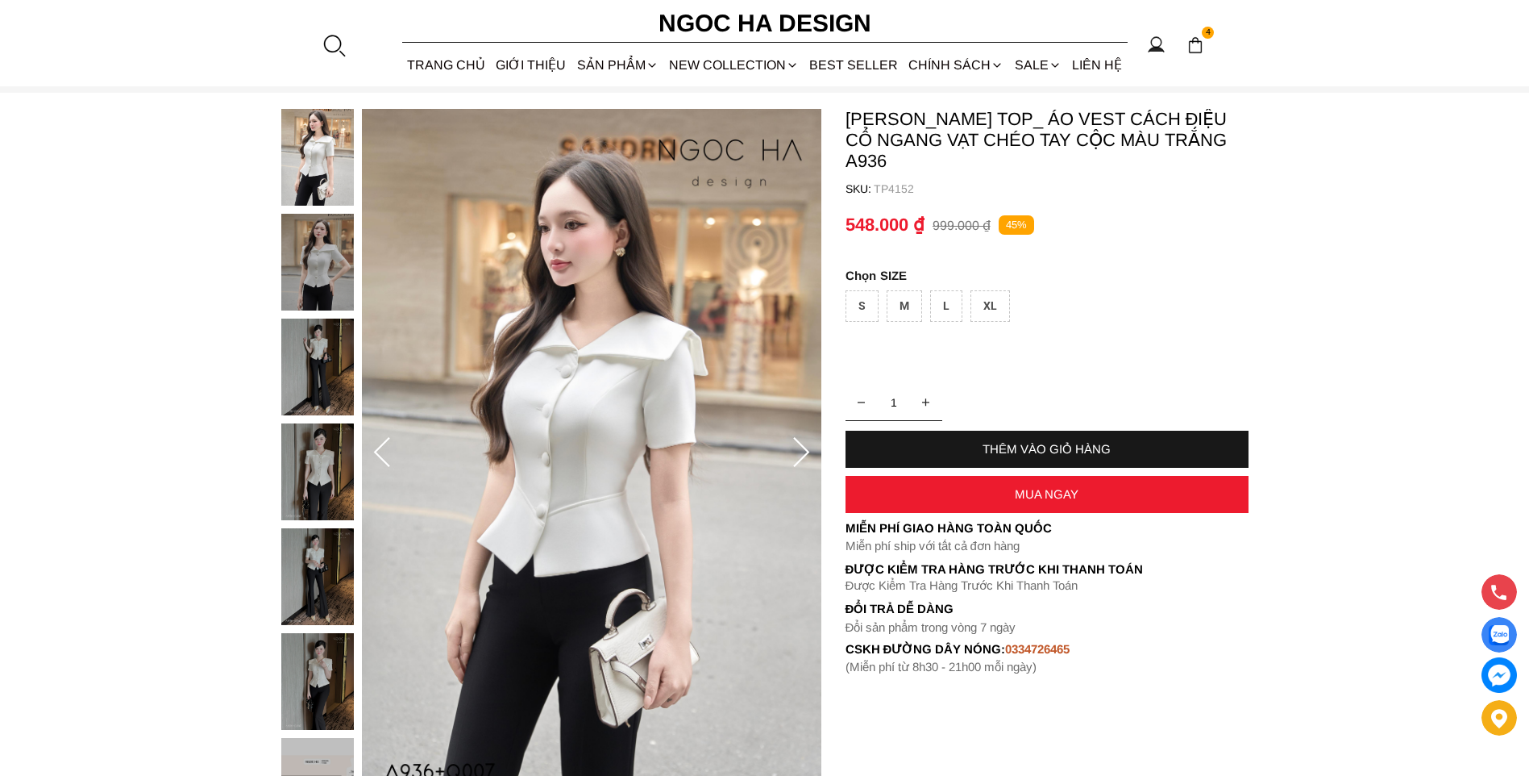
click at [340, 579] on div at bounding box center [321, 633] width 81 height 1048
click at [355, 682] on div at bounding box center [321, 633] width 81 height 1048
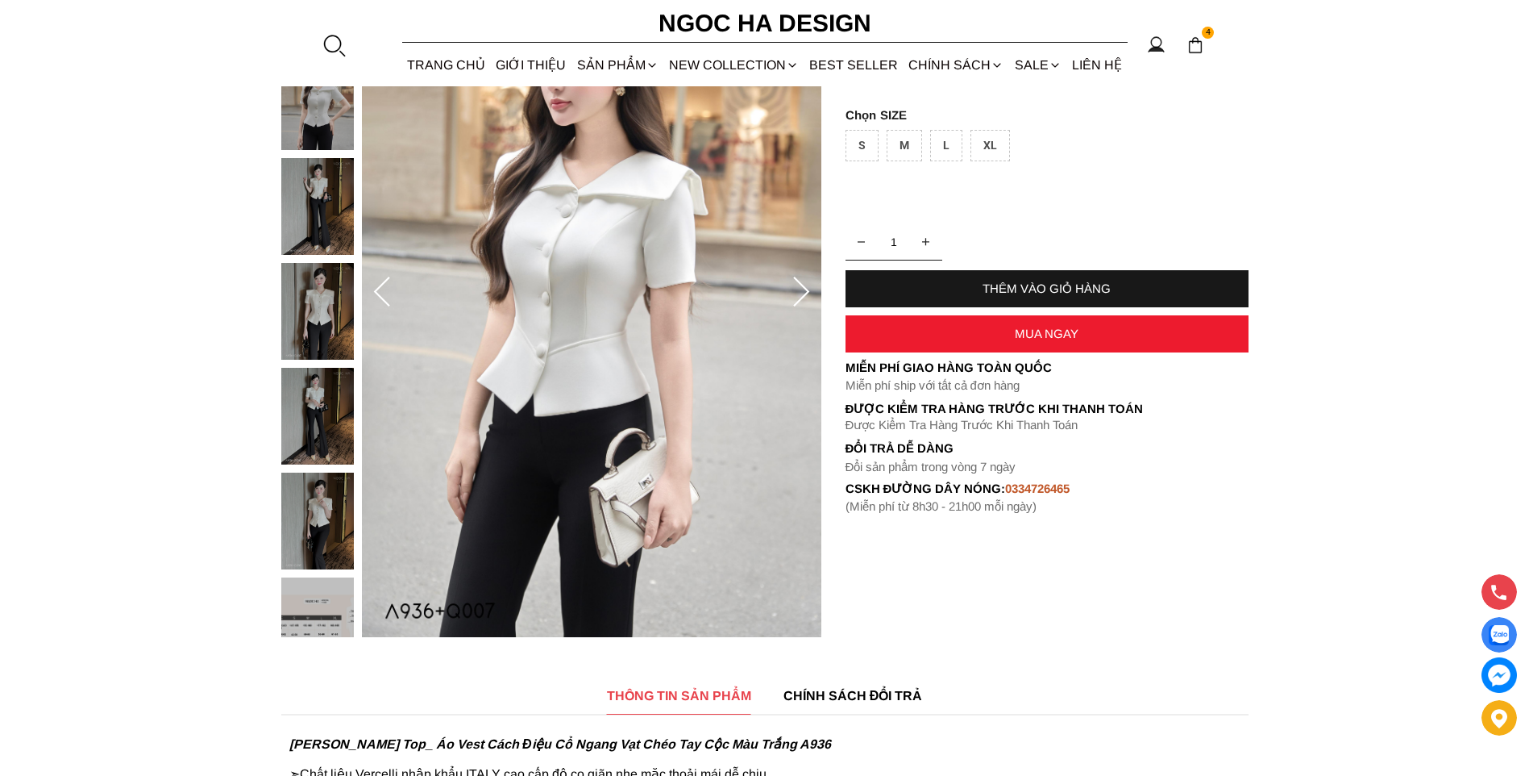
scroll to position [242, 0]
click at [319, 599] on img at bounding box center [317, 624] width 73 height 97
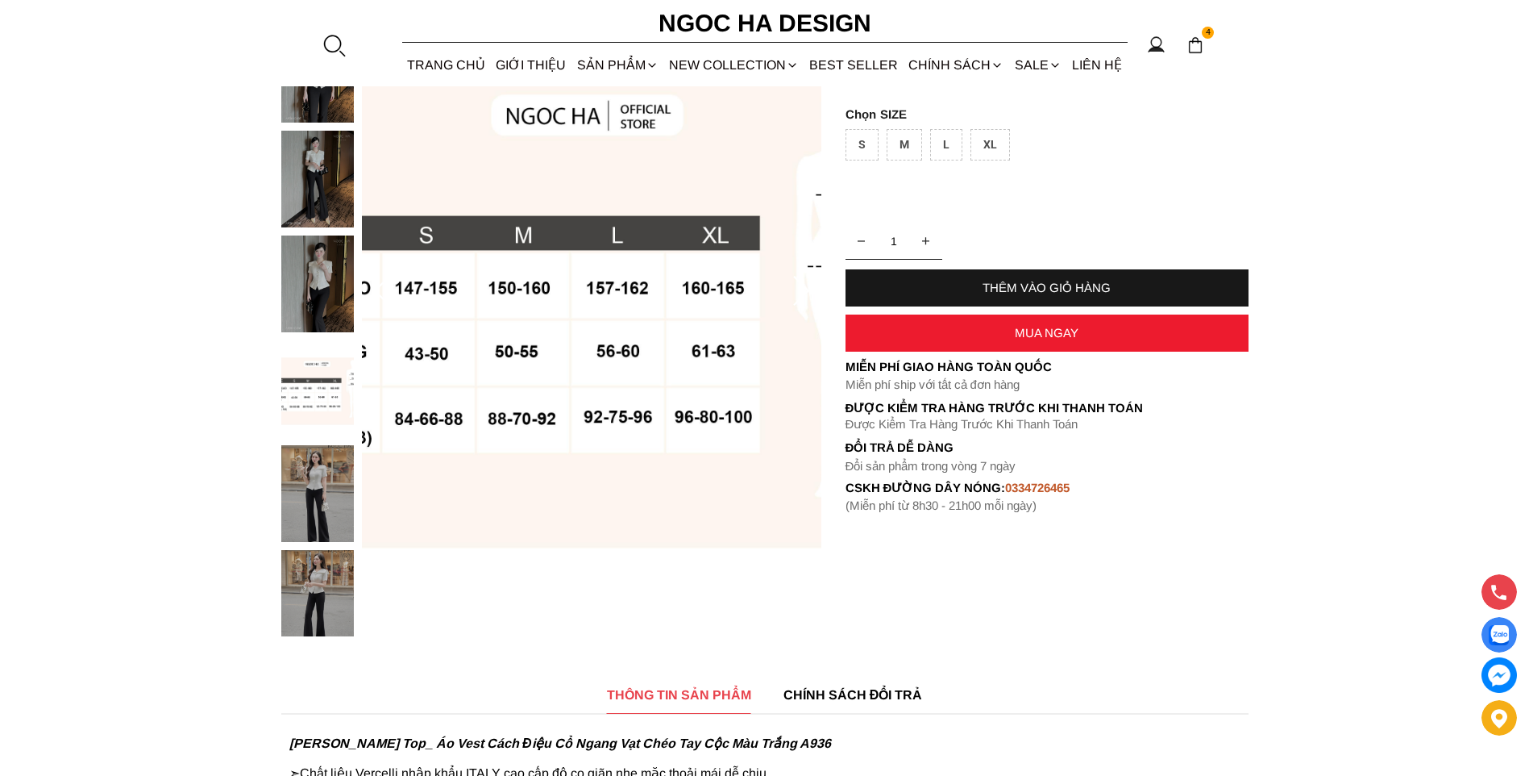
click at [317, 420] on img at bounding box center [317, 388] width 73 height 97
click at [309, 279] on img at bounding box center [317, 283] width 73 height 97
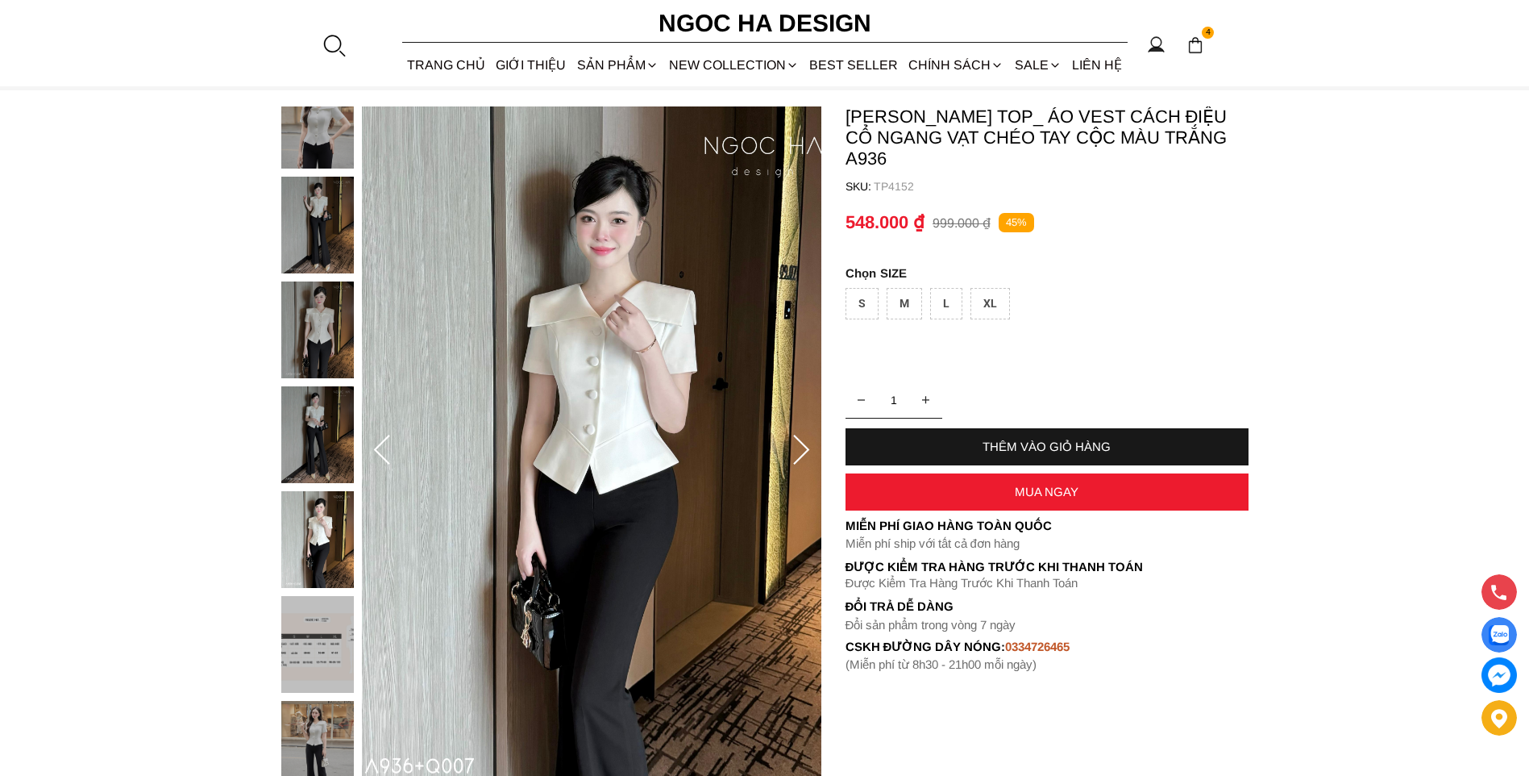
scroll to position [81, 0]
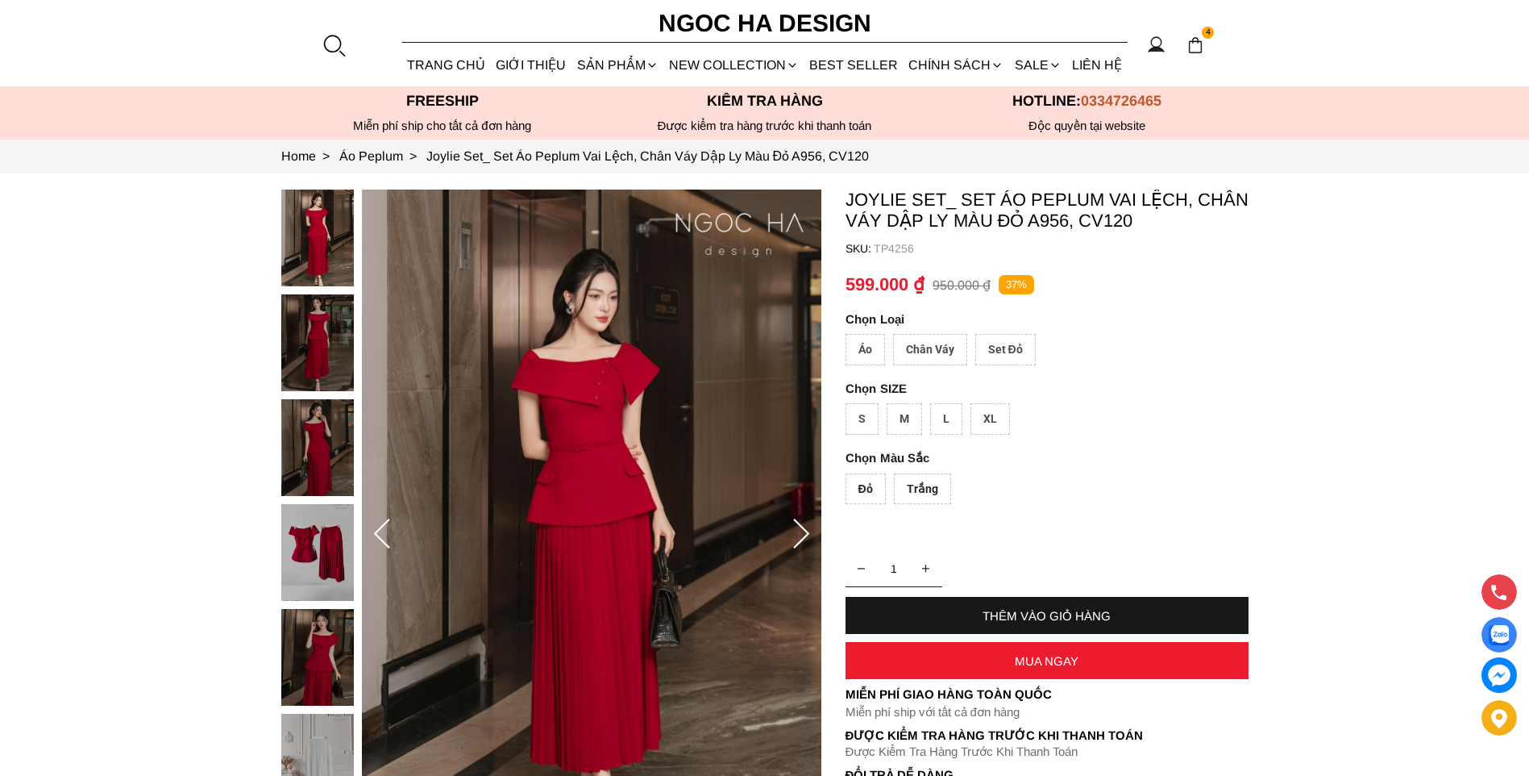
click at [329, 442] on img at bounding box center [317, 447] width 73 height 97
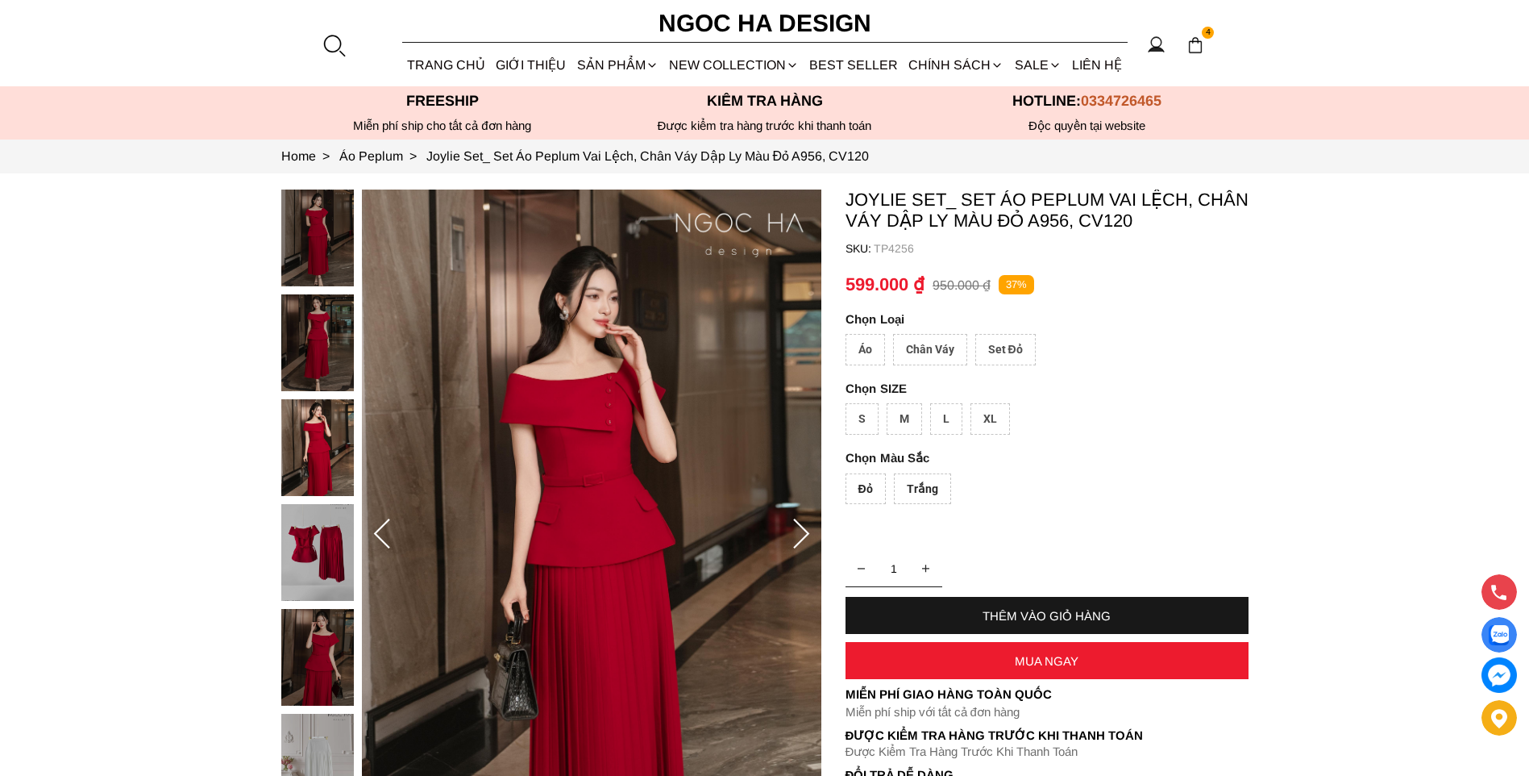
click at [326, 545] on img at bounding box center [317, 552] width 73 height 97
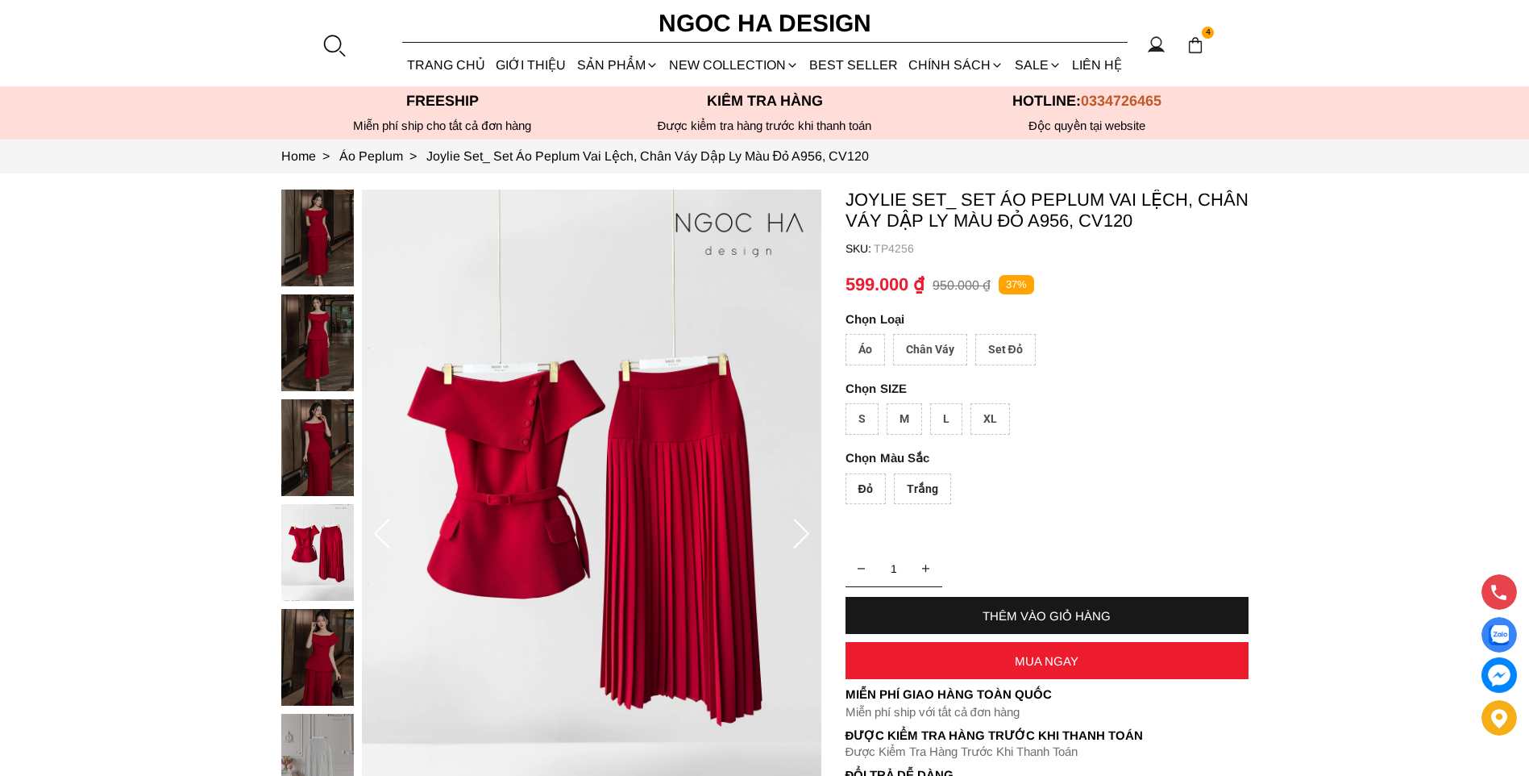
click at [317, 618] on img at bounding box center [317, 657] width 73 height 97
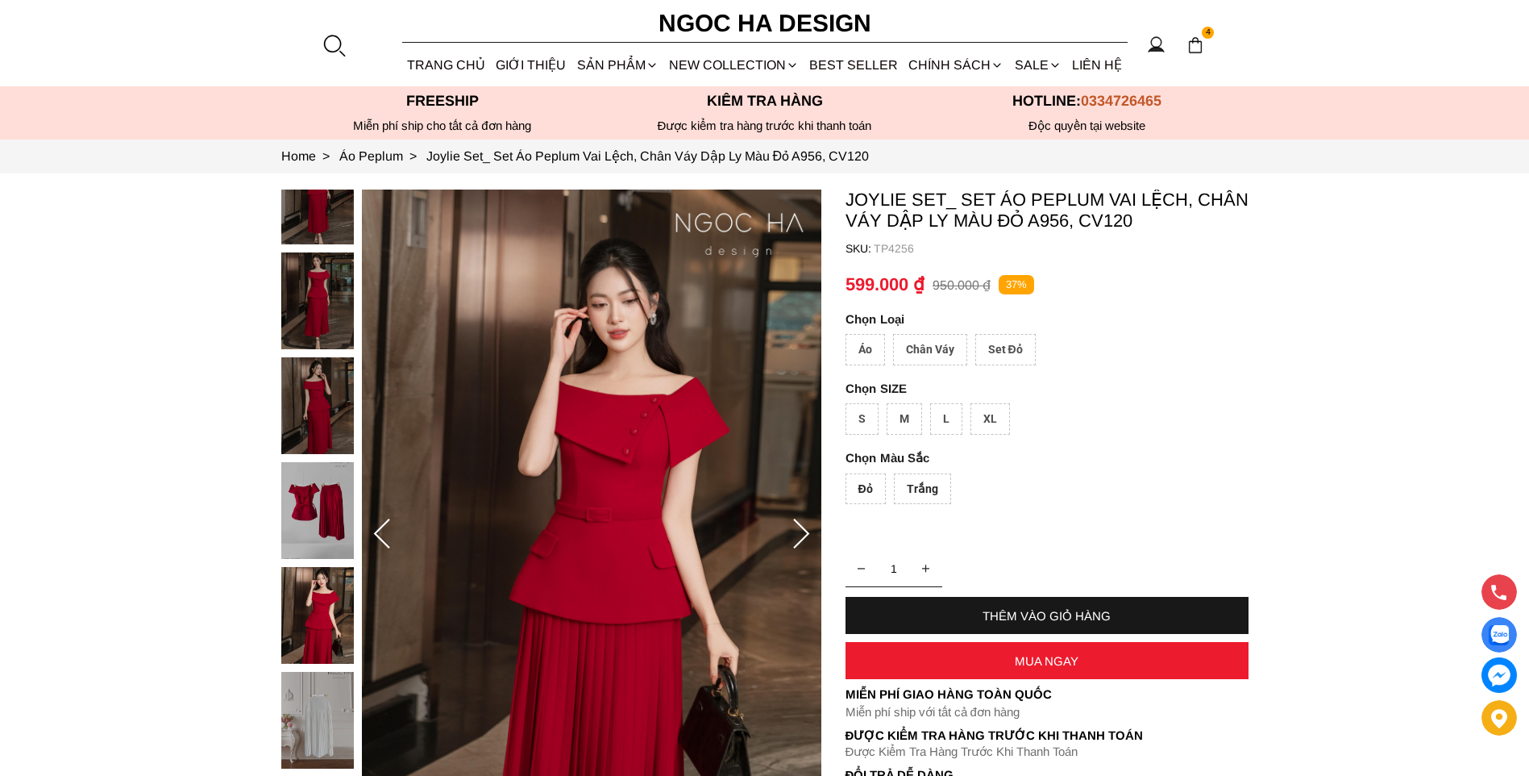
click at [334, 314] on img at bounding box center [317, 300] width 73 height 97
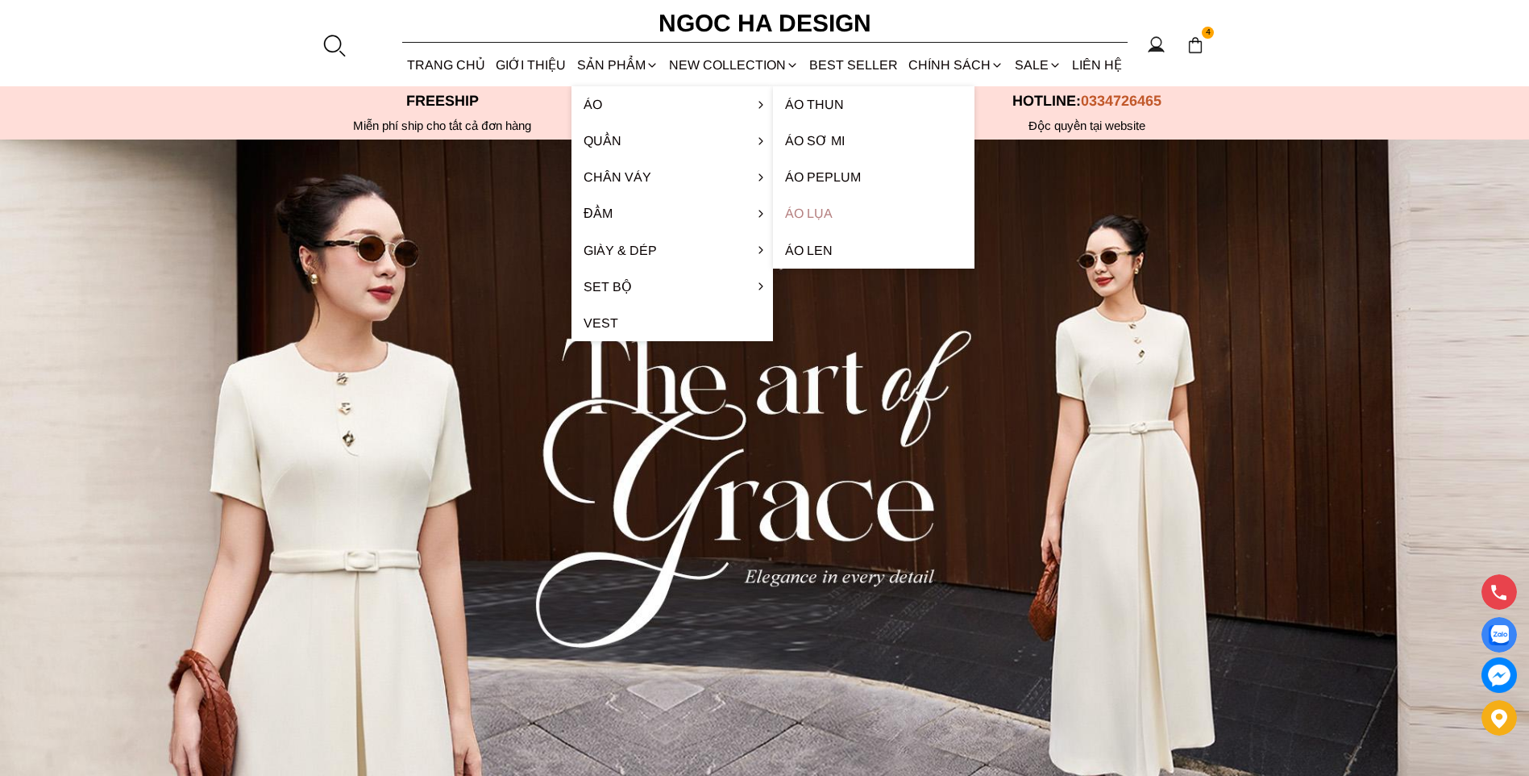
click at [819, 212] on link "Áo lụa" at bounding box center [874, 213] width 202 height 36
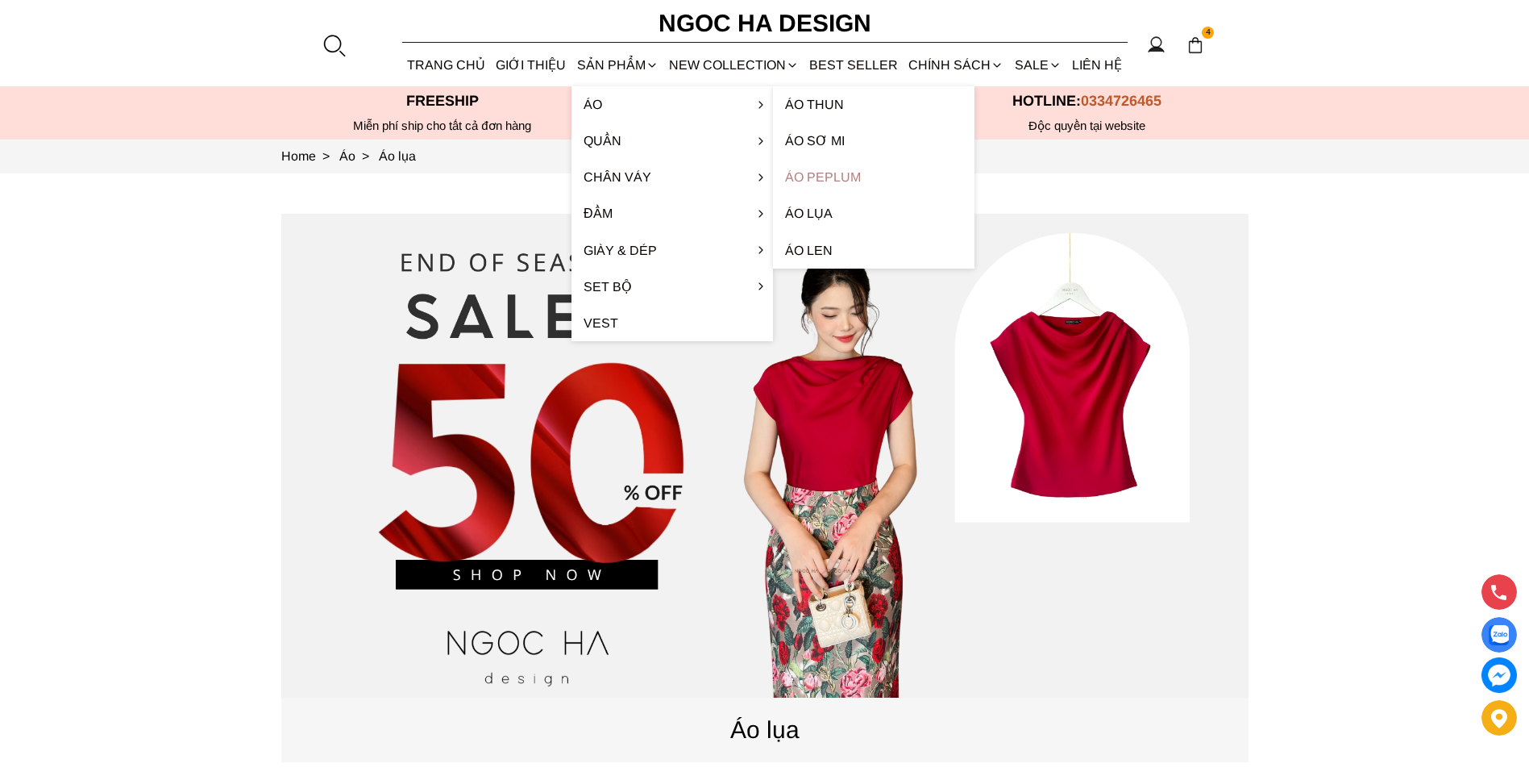
click at [839, 172] on link "Áo Peplum" at bounding box center [874, 177] width 202 height 36
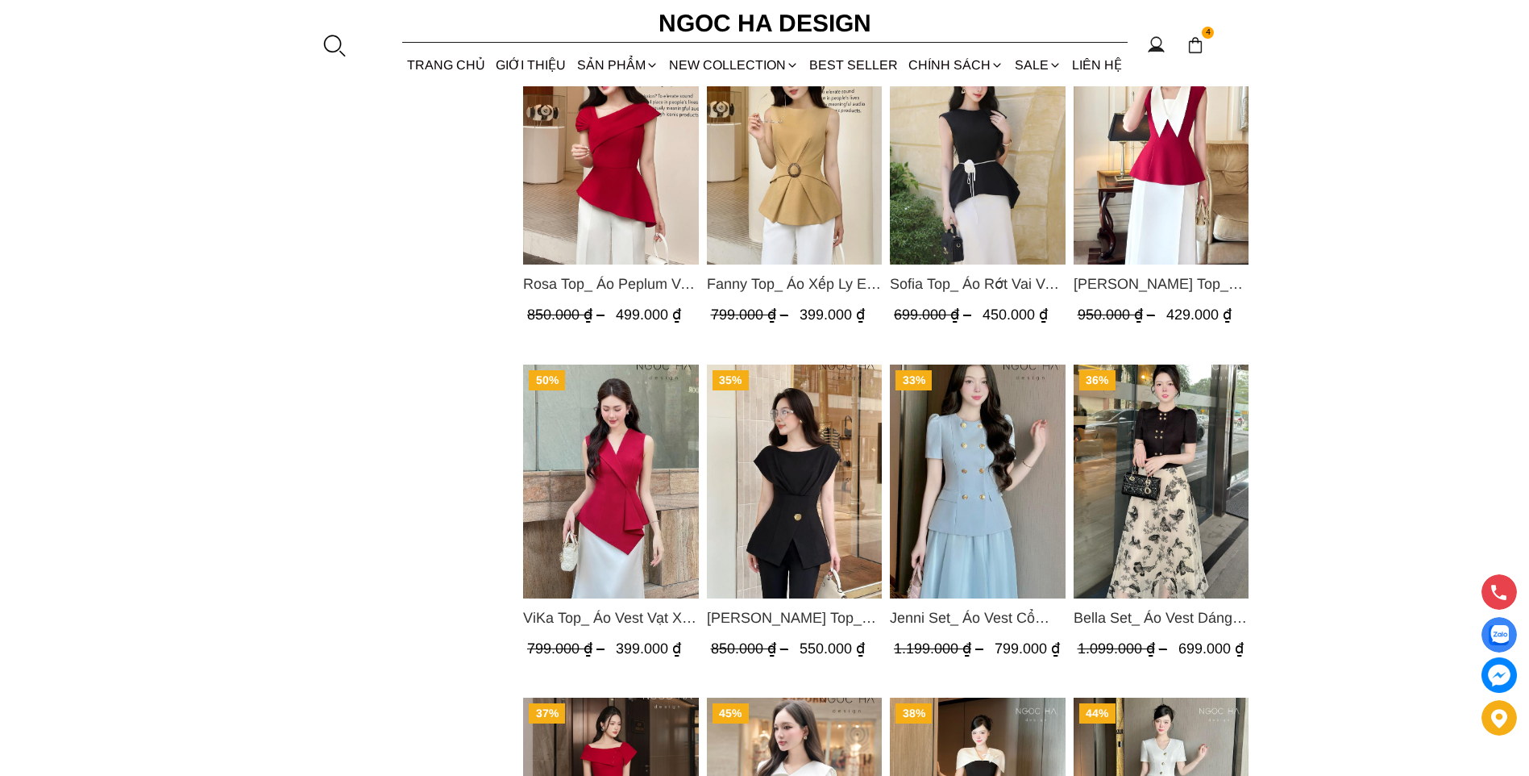
scroll to position [1613, 0]
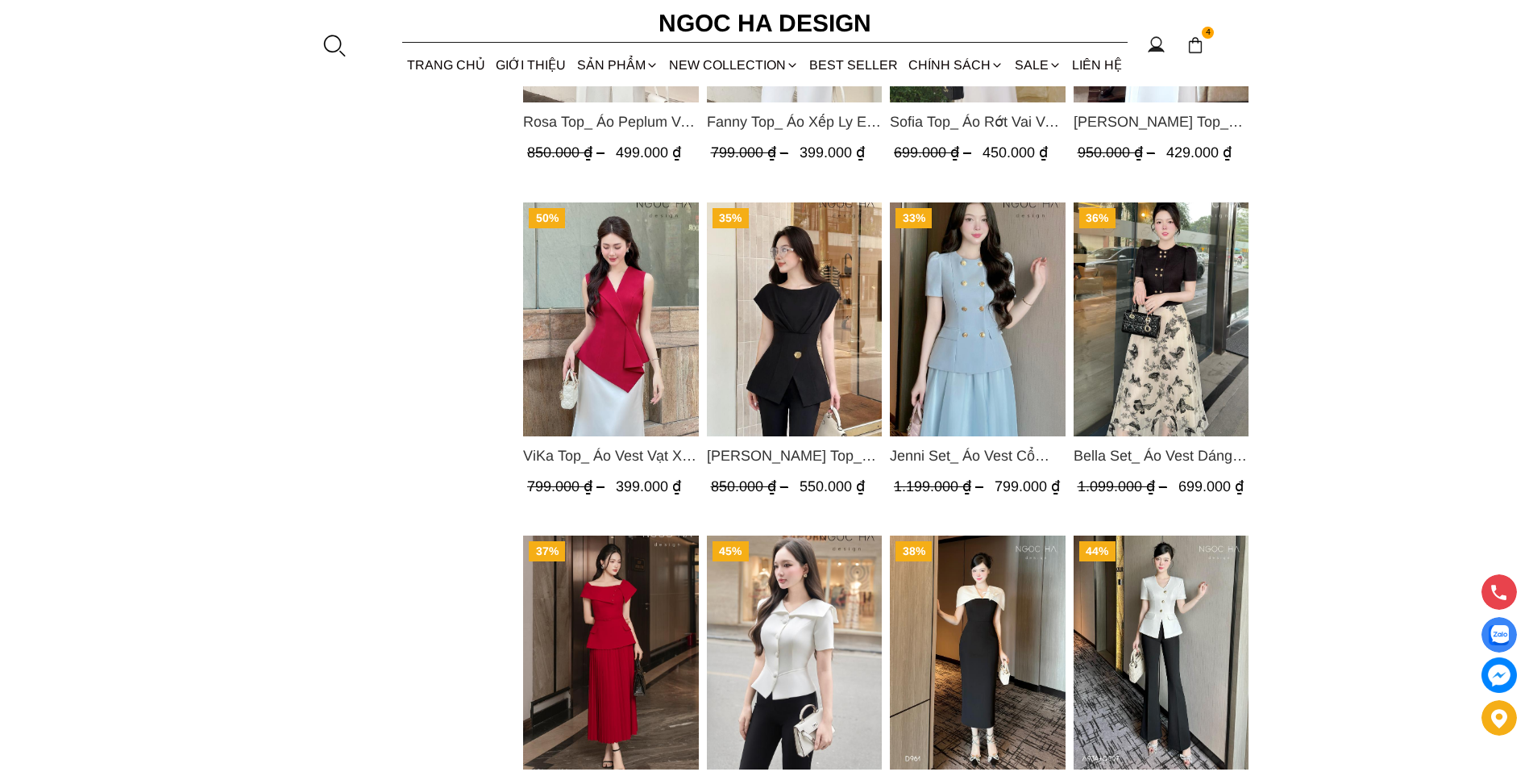
click at [772, 350] on img "Product image - Jenny Top_ Áo Mix Tơ Thân Bổ Mảnh Vạt Chéo Màu Đen A1057" at bounding box center [794, 319] width 176 height 234
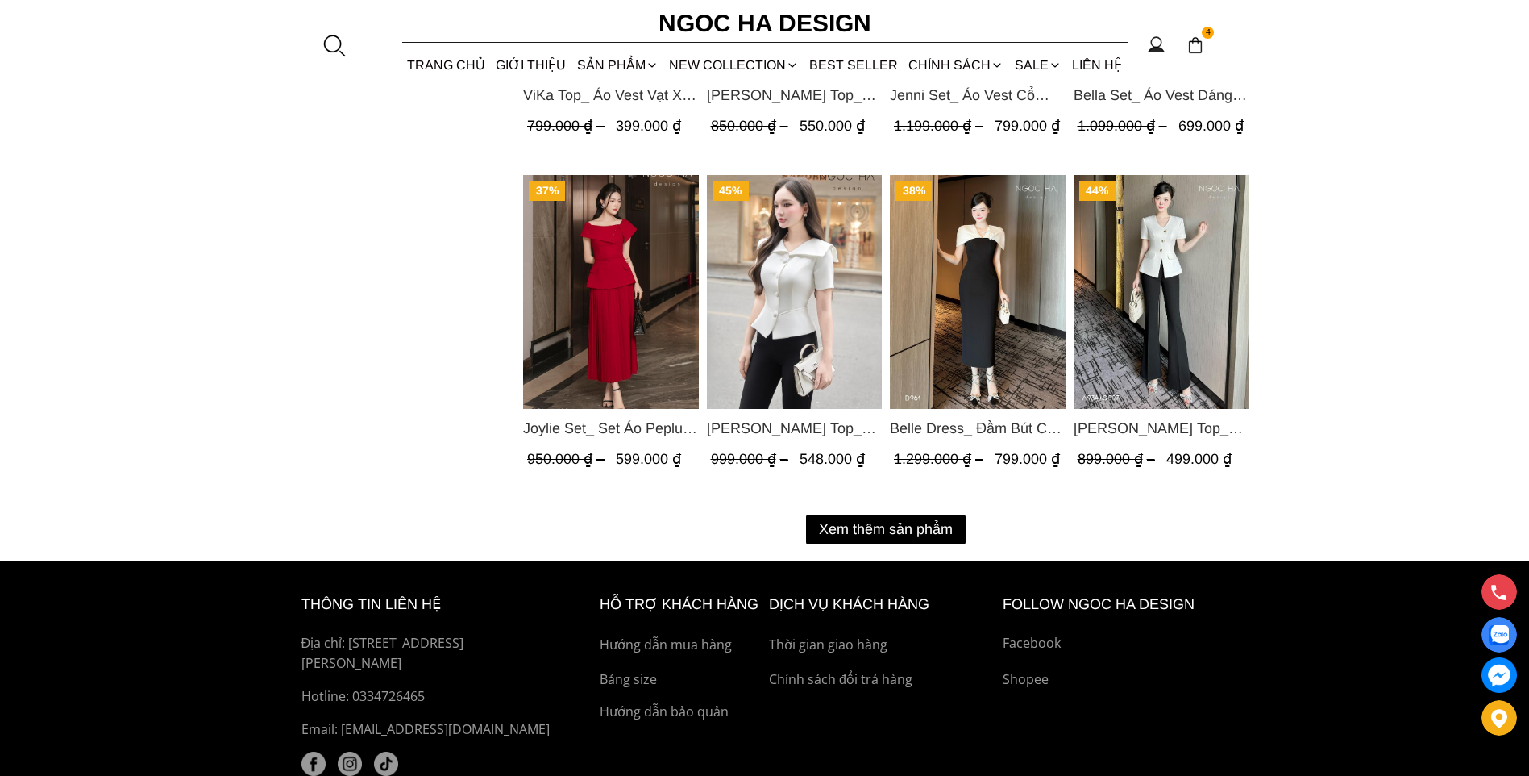
scroll to position [2016, 0]
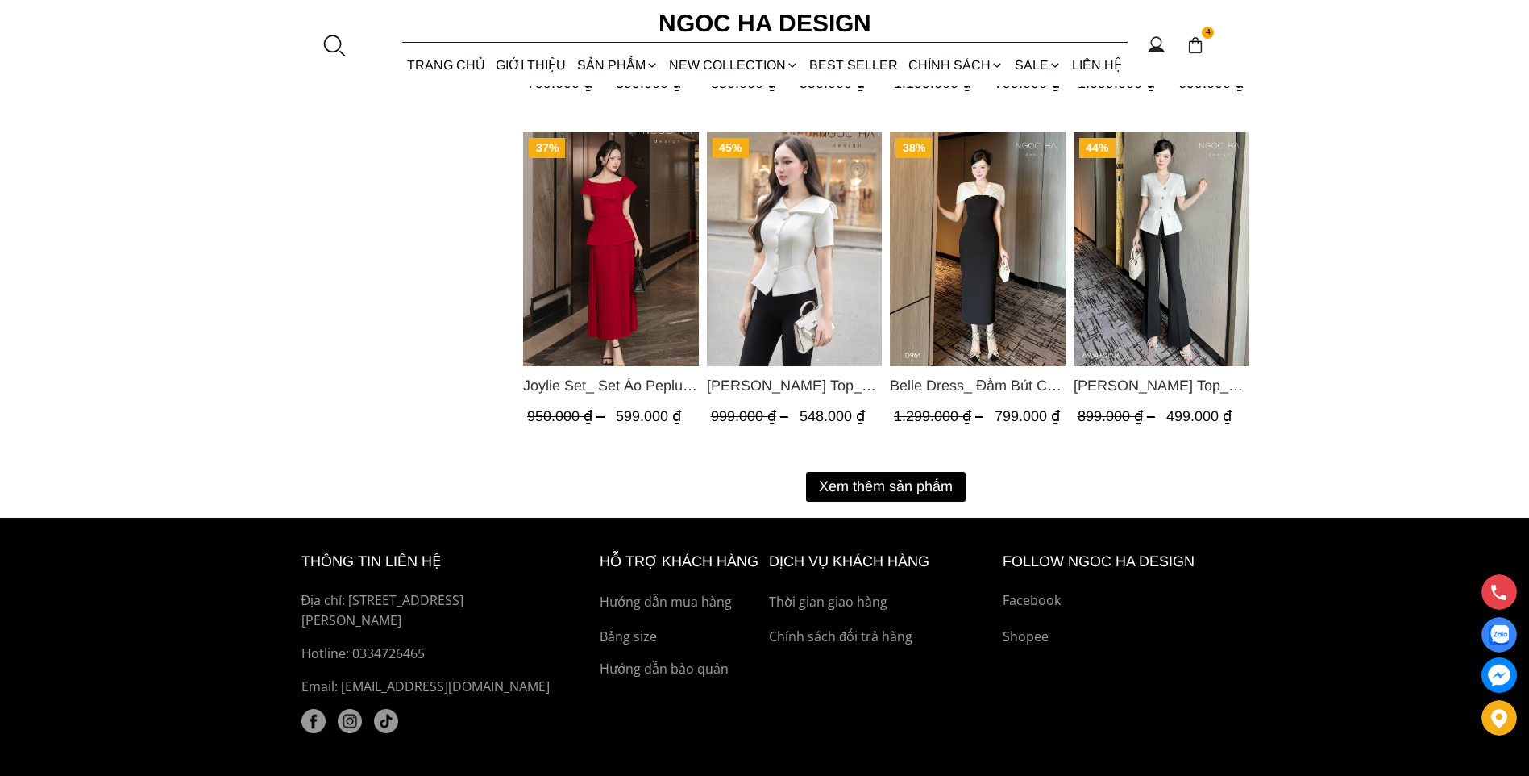
click at [913, 485] on button "Xem thêm sản phẩm" at bounding box center [886, 487] width 160 height 30
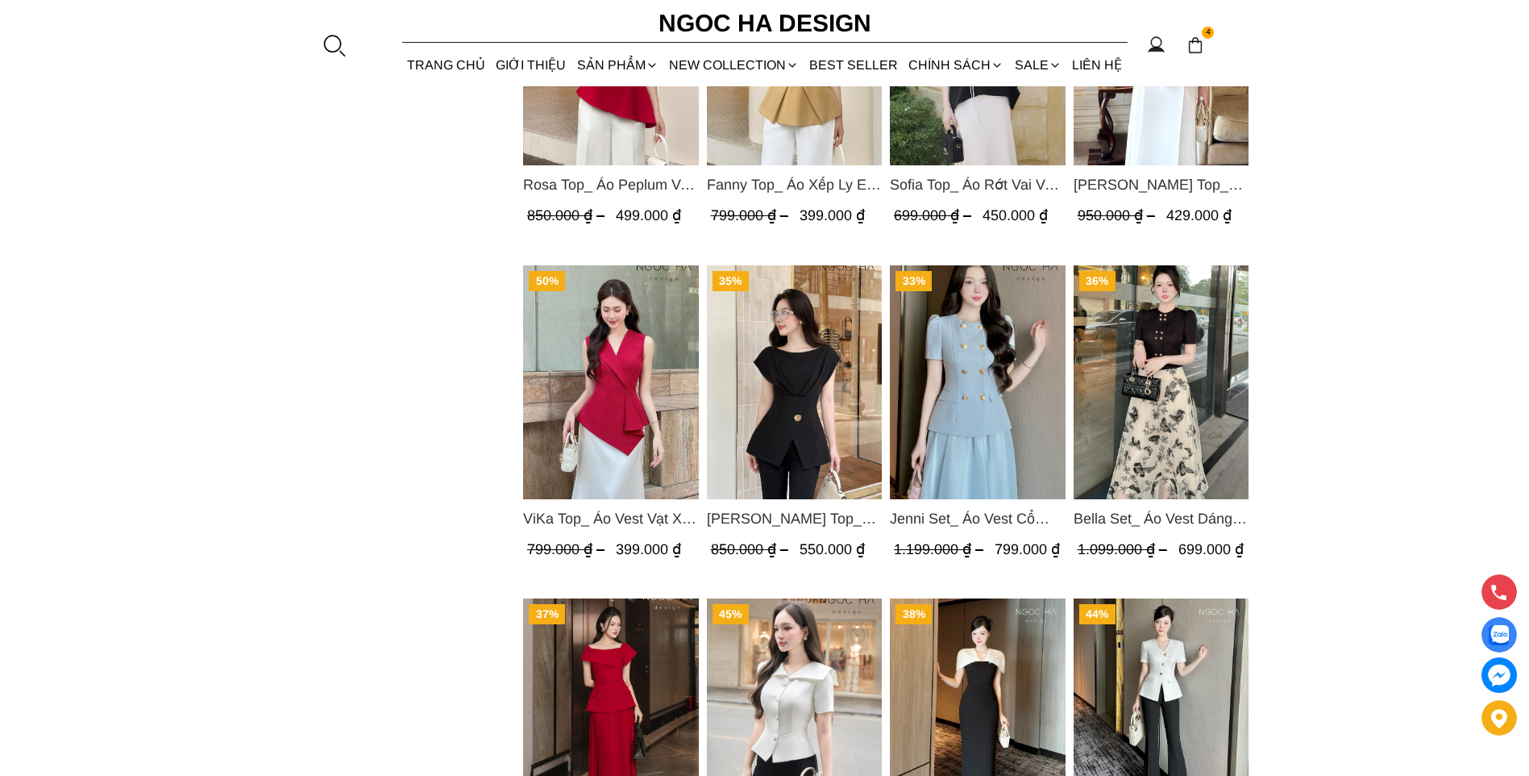
scroll to position [1693, 0]
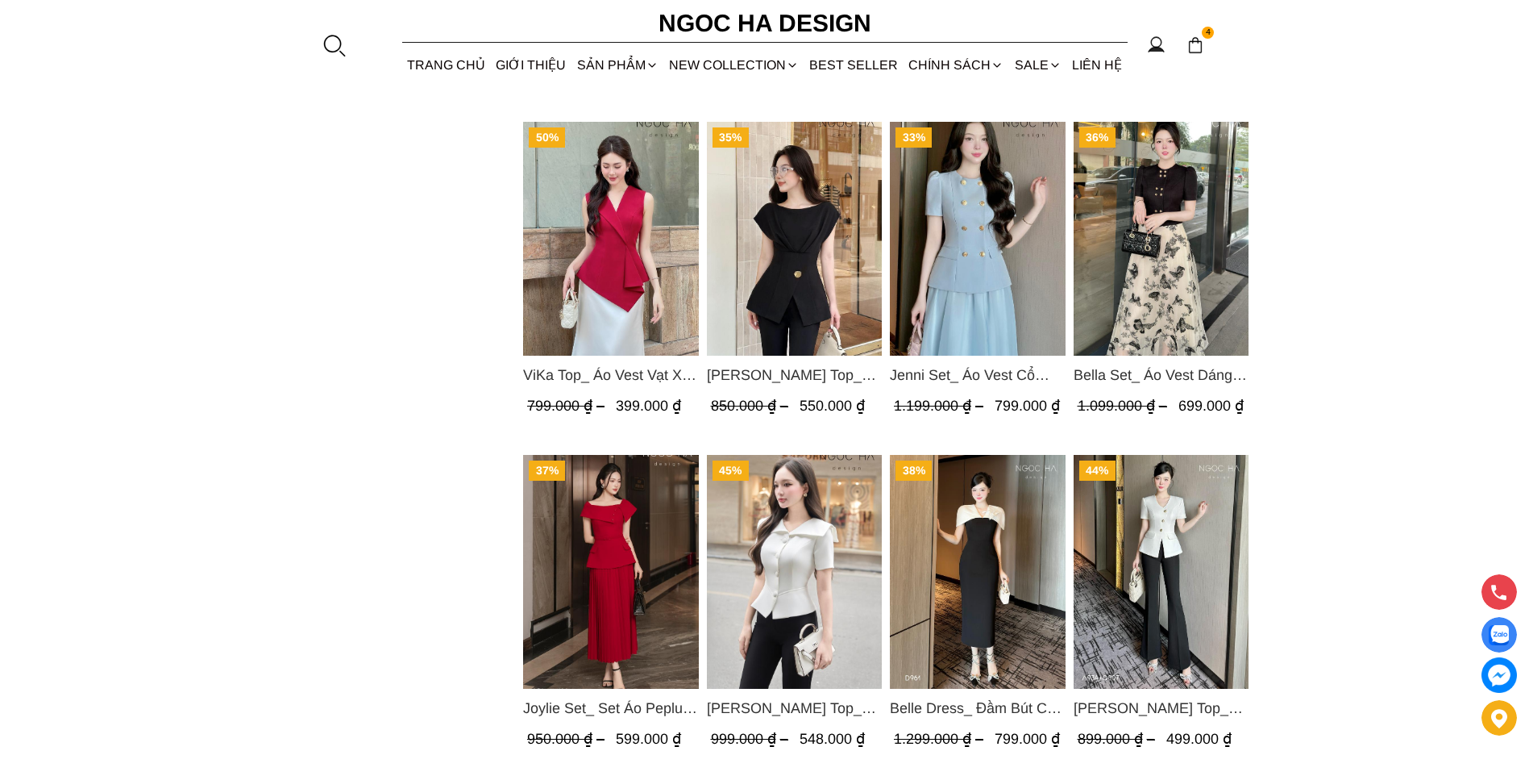
click at [1163, 495] on img "Product image - Amy Top_ Áo Vạt Chéo Đính 3 Cúc Tay Cộc Màu Trắng A934" at bounding box center [1161, 572] width 176 height 234
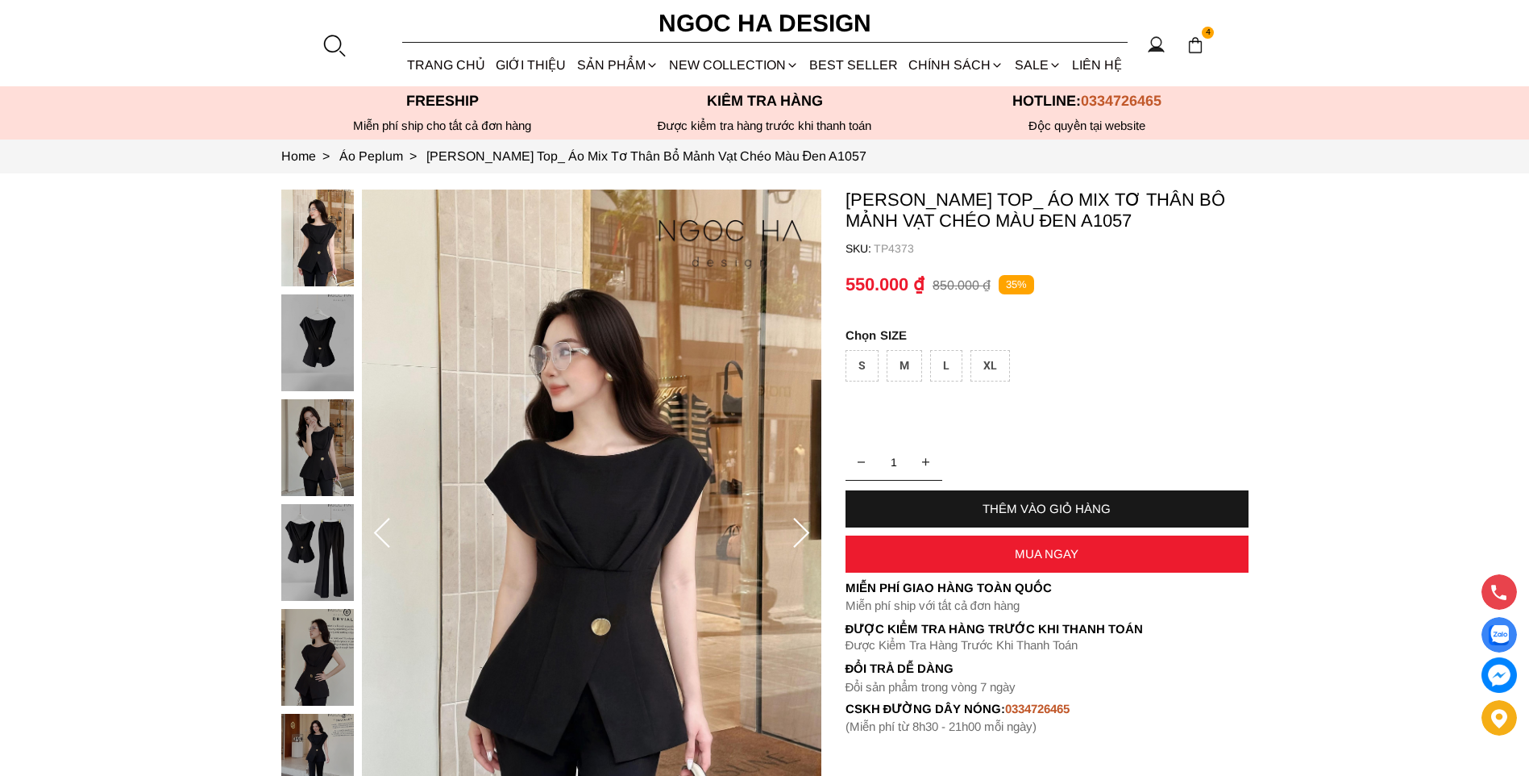
click at [328, 356] on img at bounding box center [317, 342] width 73 height 97
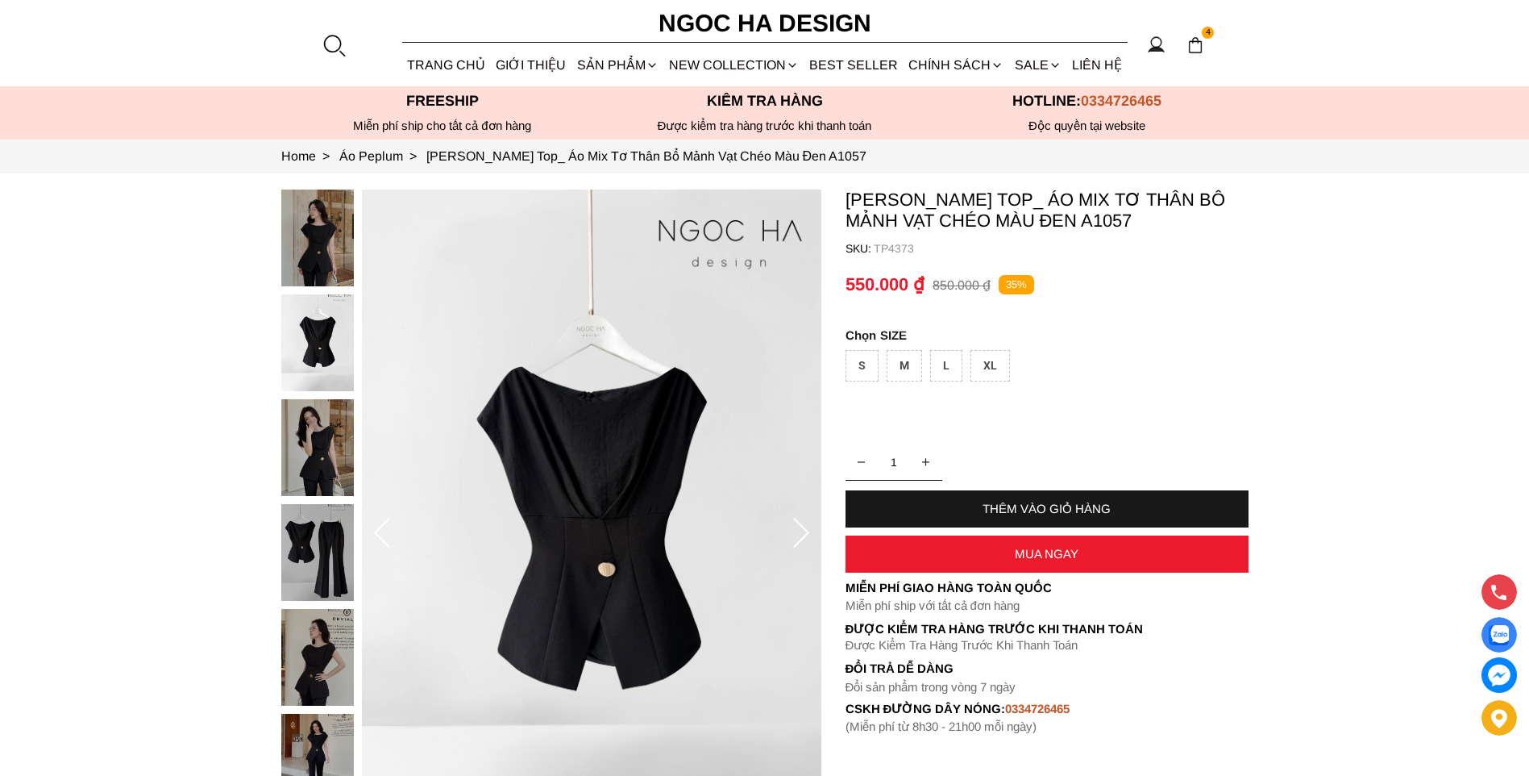
click at [316, 252] on img at bounding box center [317, 237] width 73 height 97
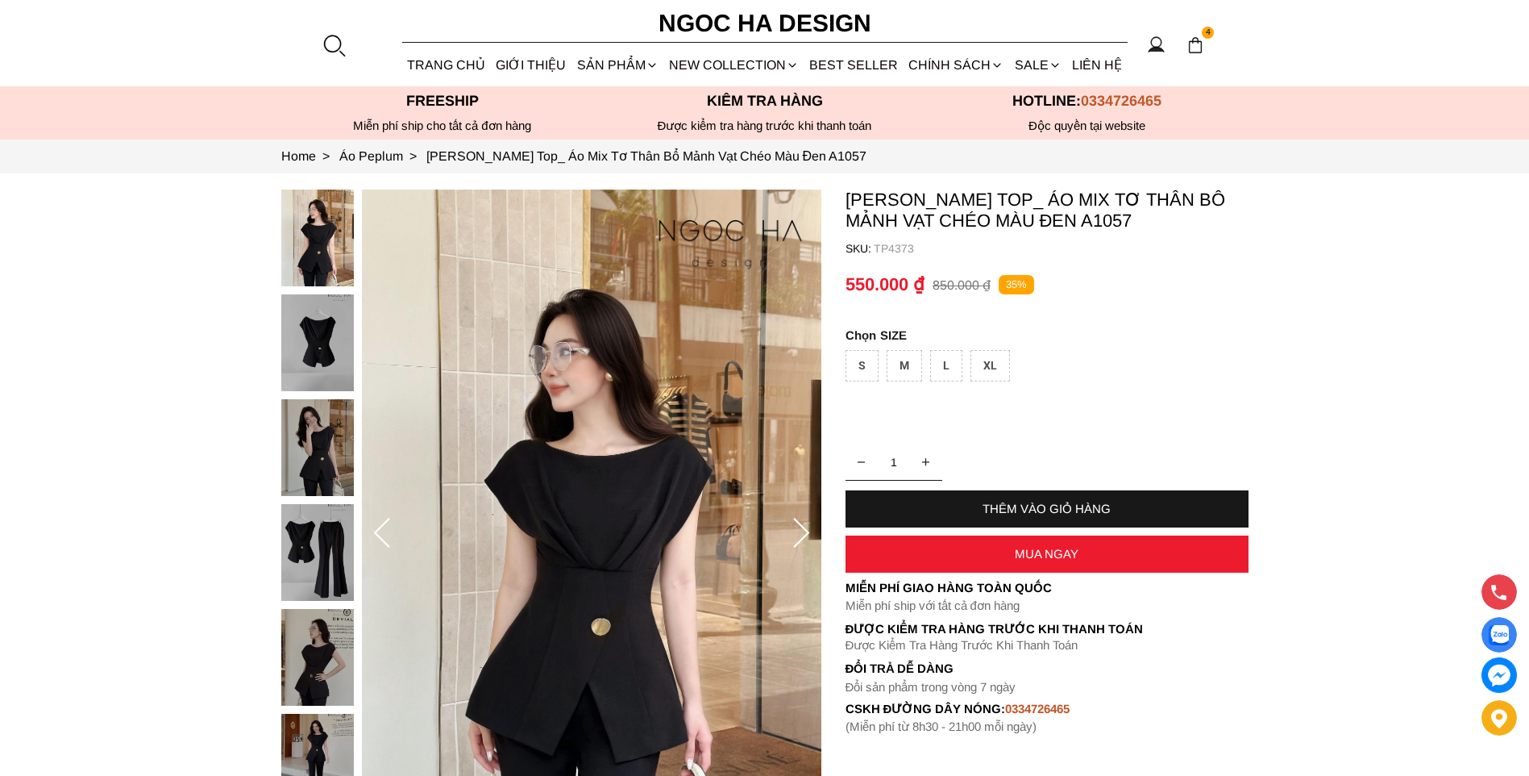
click at [318, 343] on img at bounding box center [317, 342] width 73 height 97
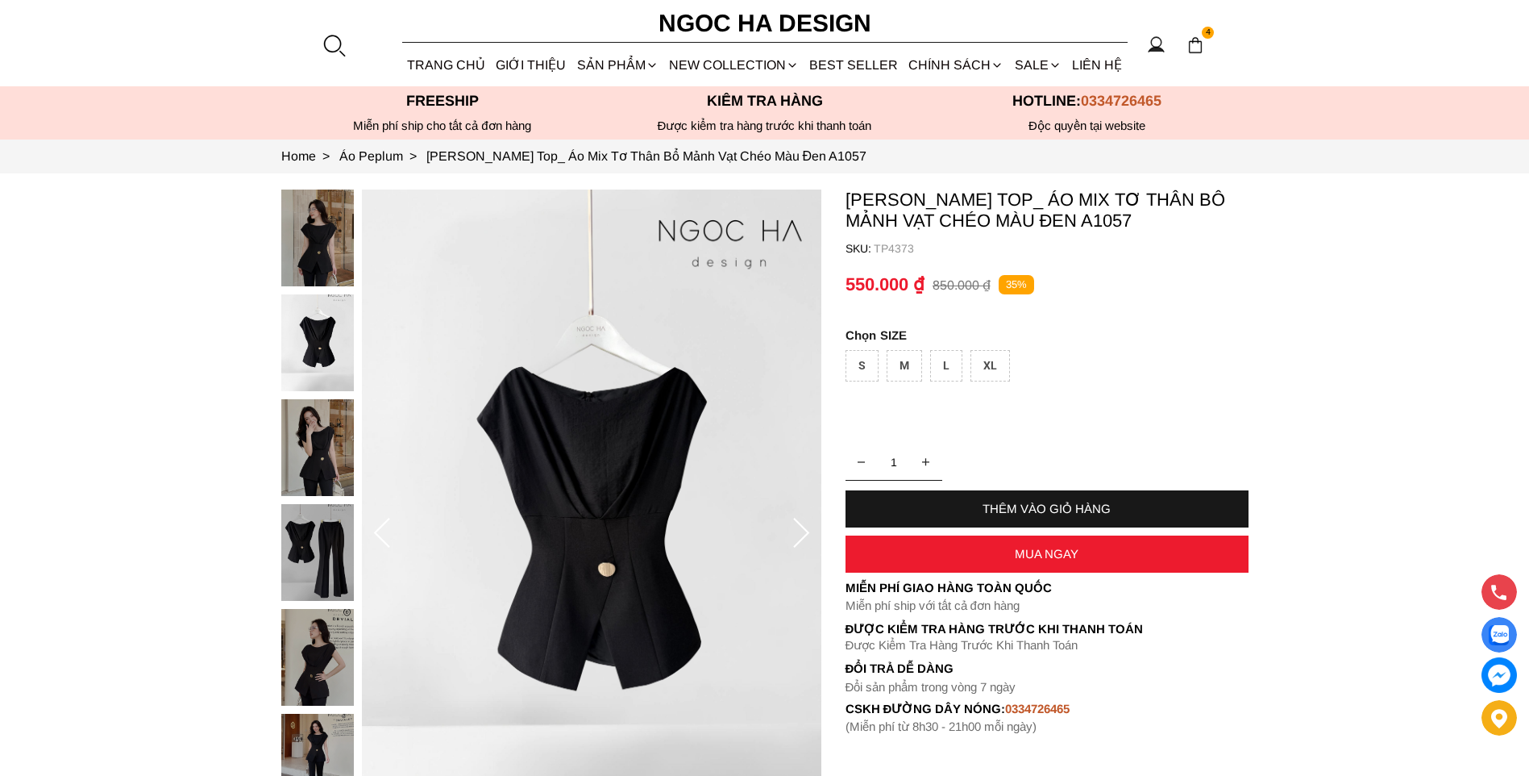
scroll to position [242, 0]
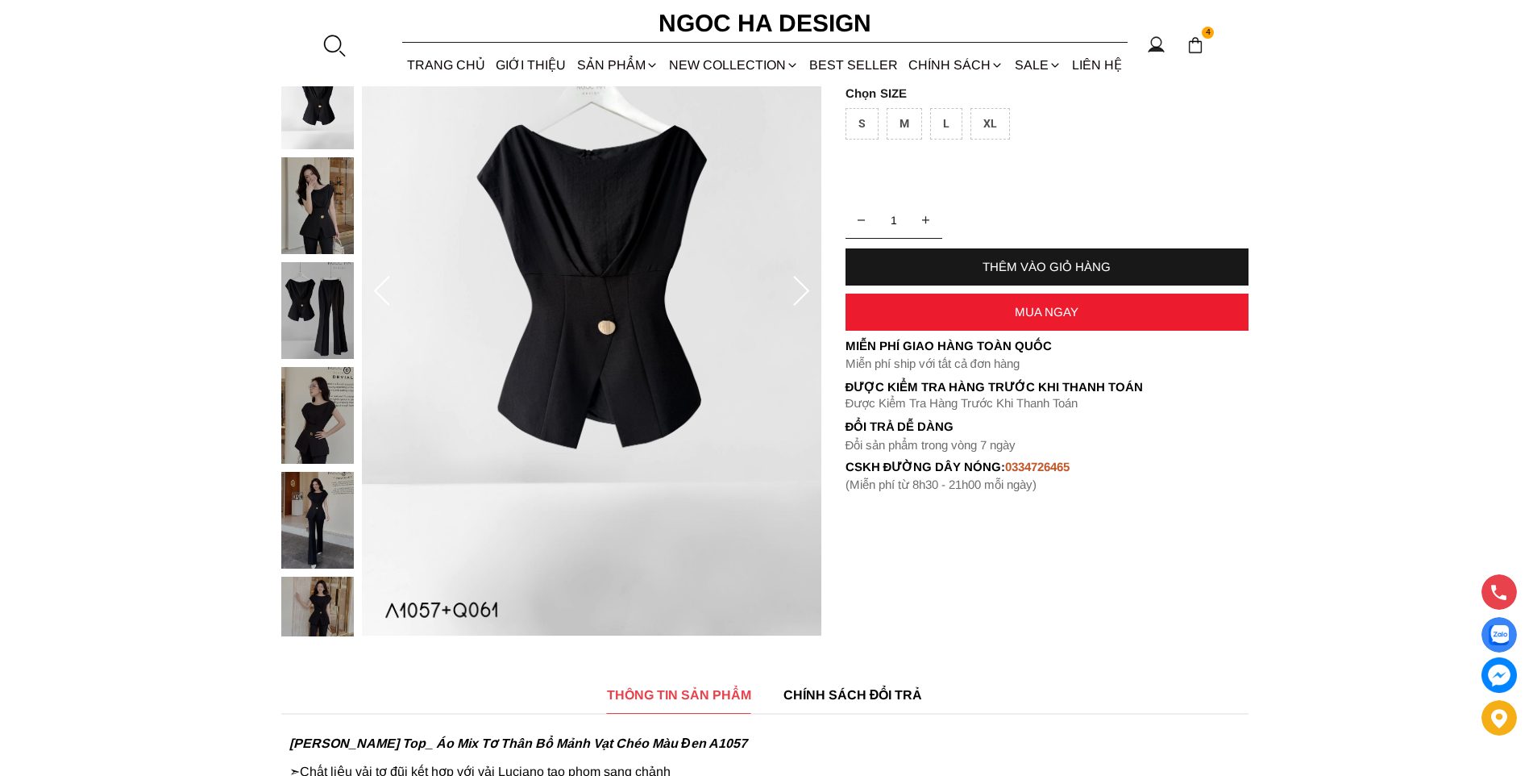
click at [335, 589] on img at bounding box center [317, 624] width 73 height 97
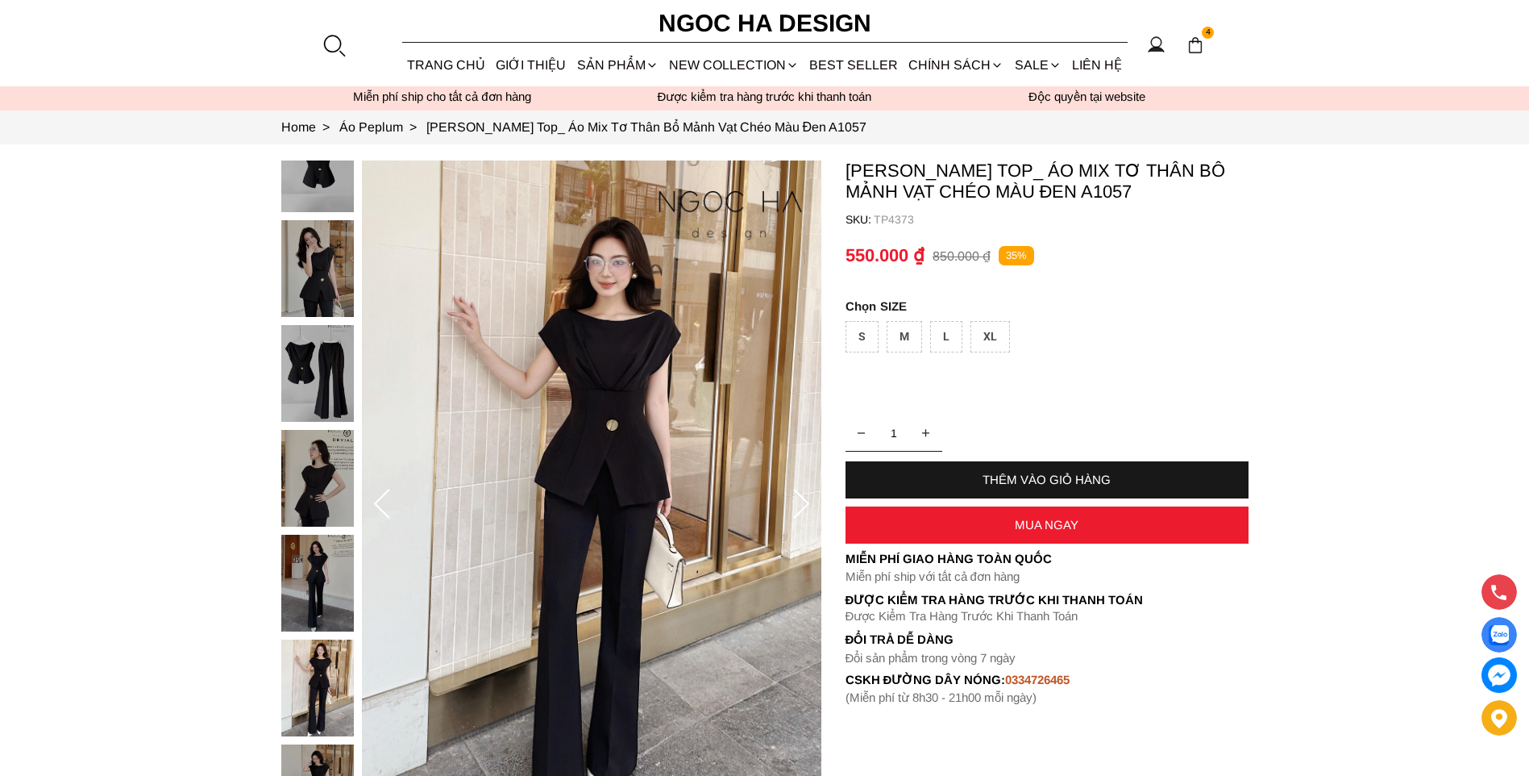
scroll to position [0, 0]
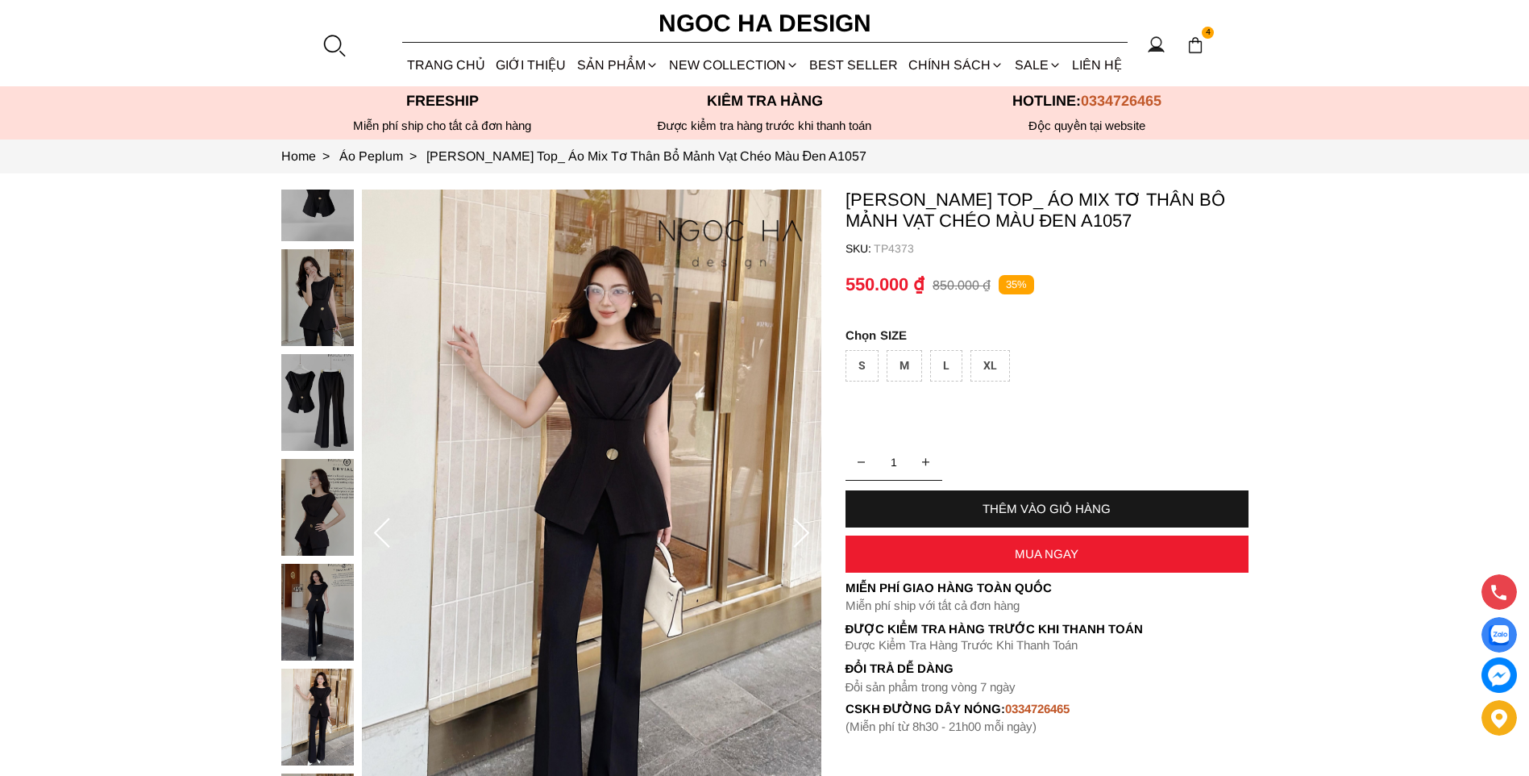
click at [339, 221] on img at bounding box center [317, 192] width 73 height 97
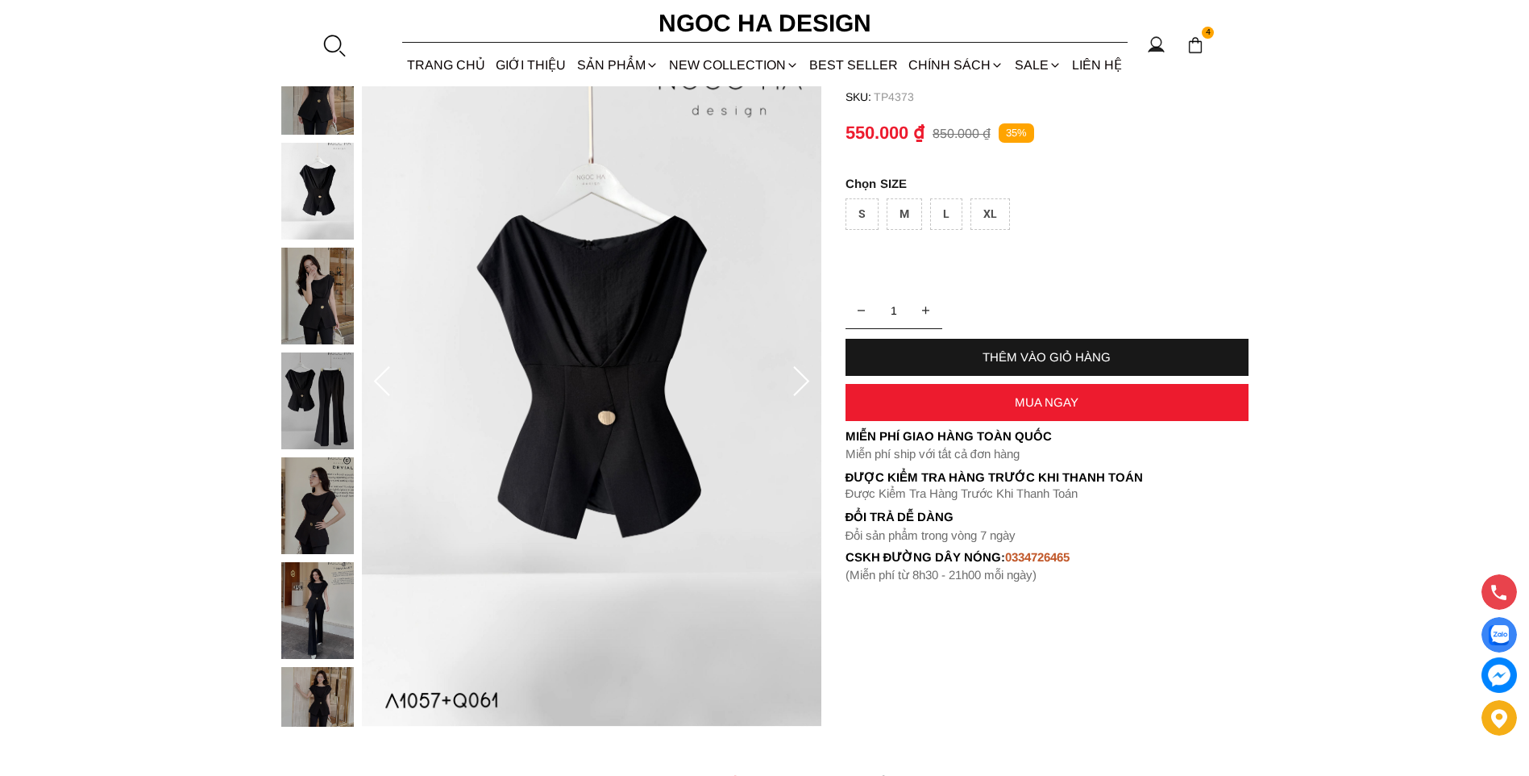
scroll to position [161, 0]
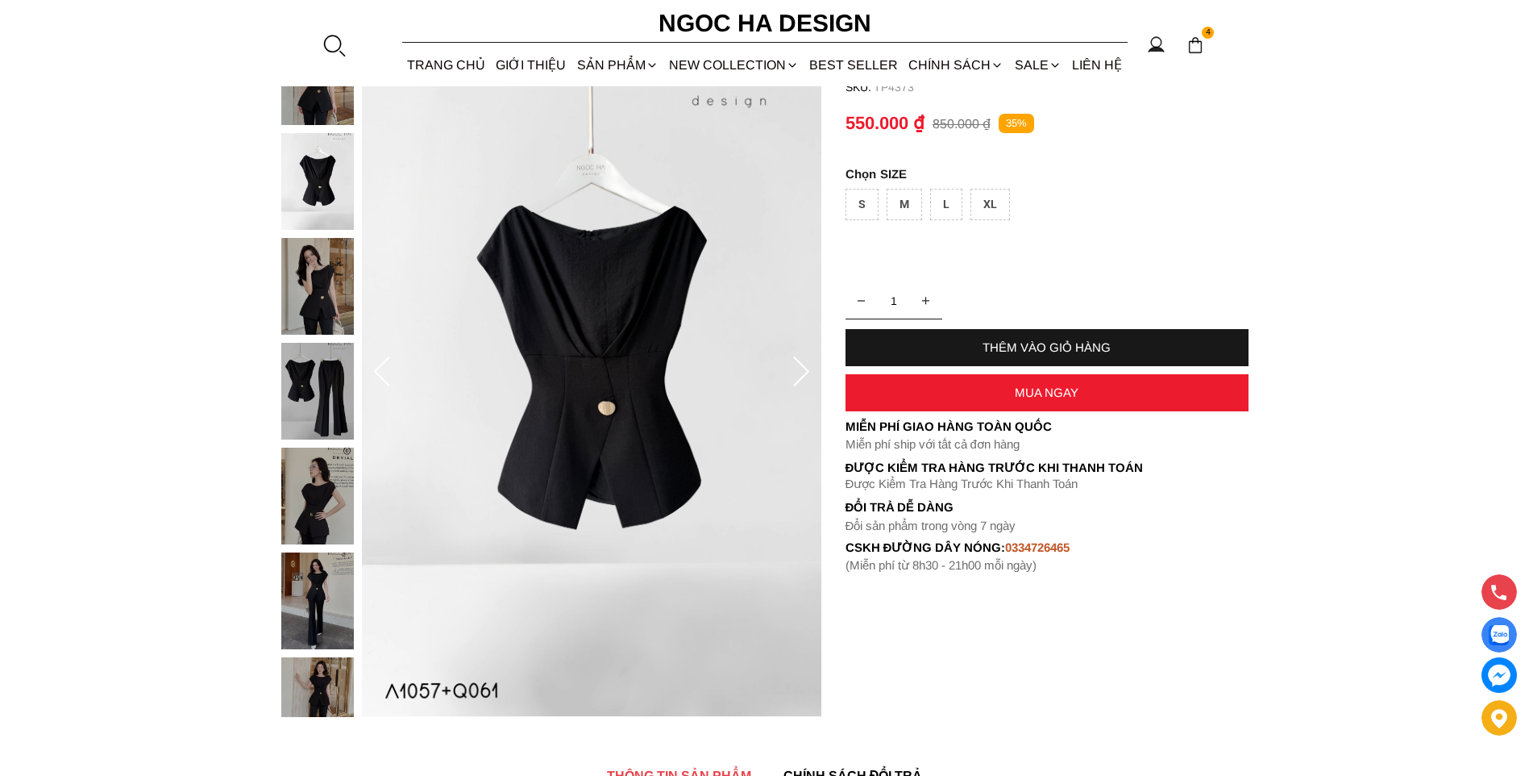
click at [318, 501] on img at bounding box center [317, 495] width 73 height 97
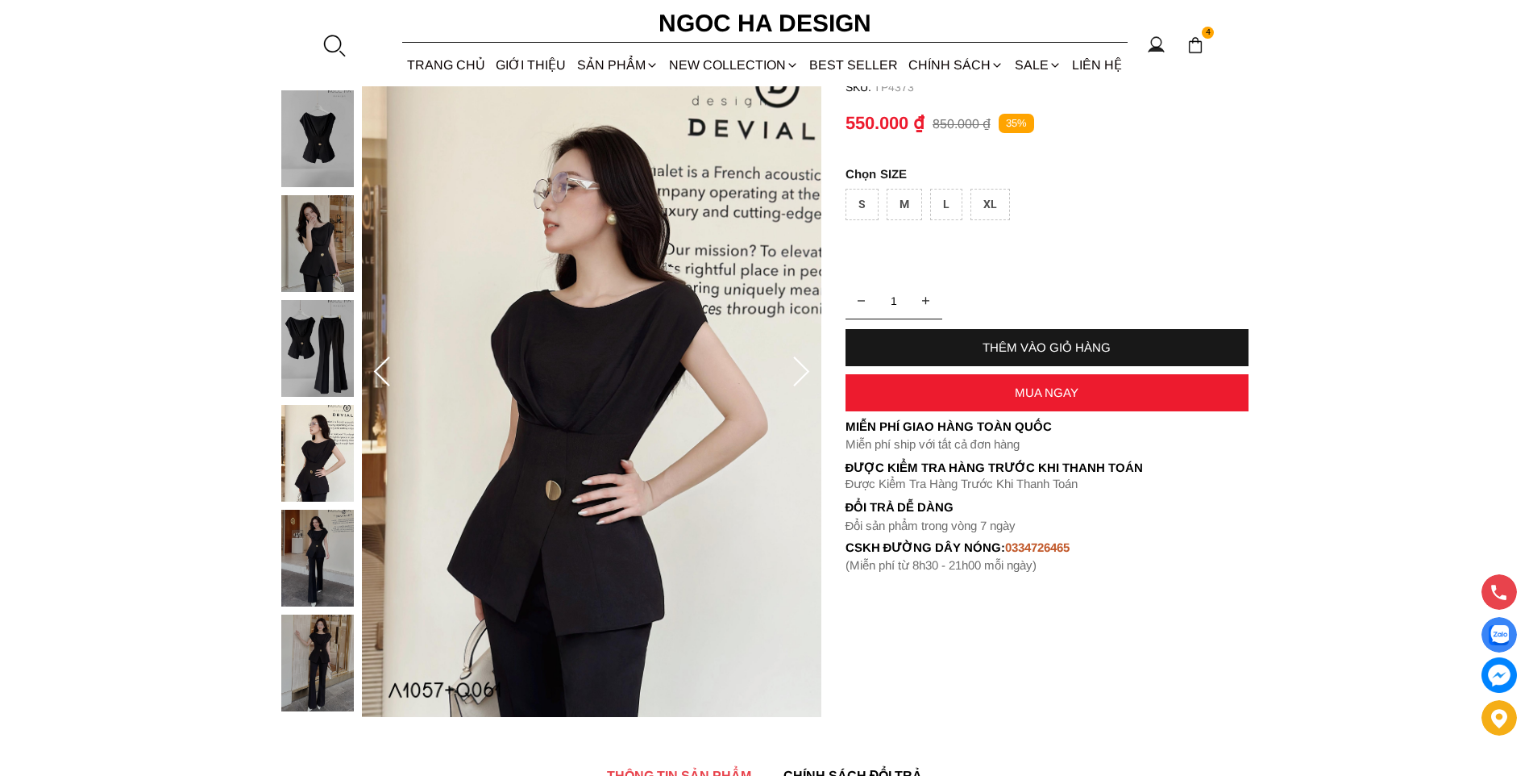
click at [318, 527] on img at bounding box center [317, 558] width 73 height 97
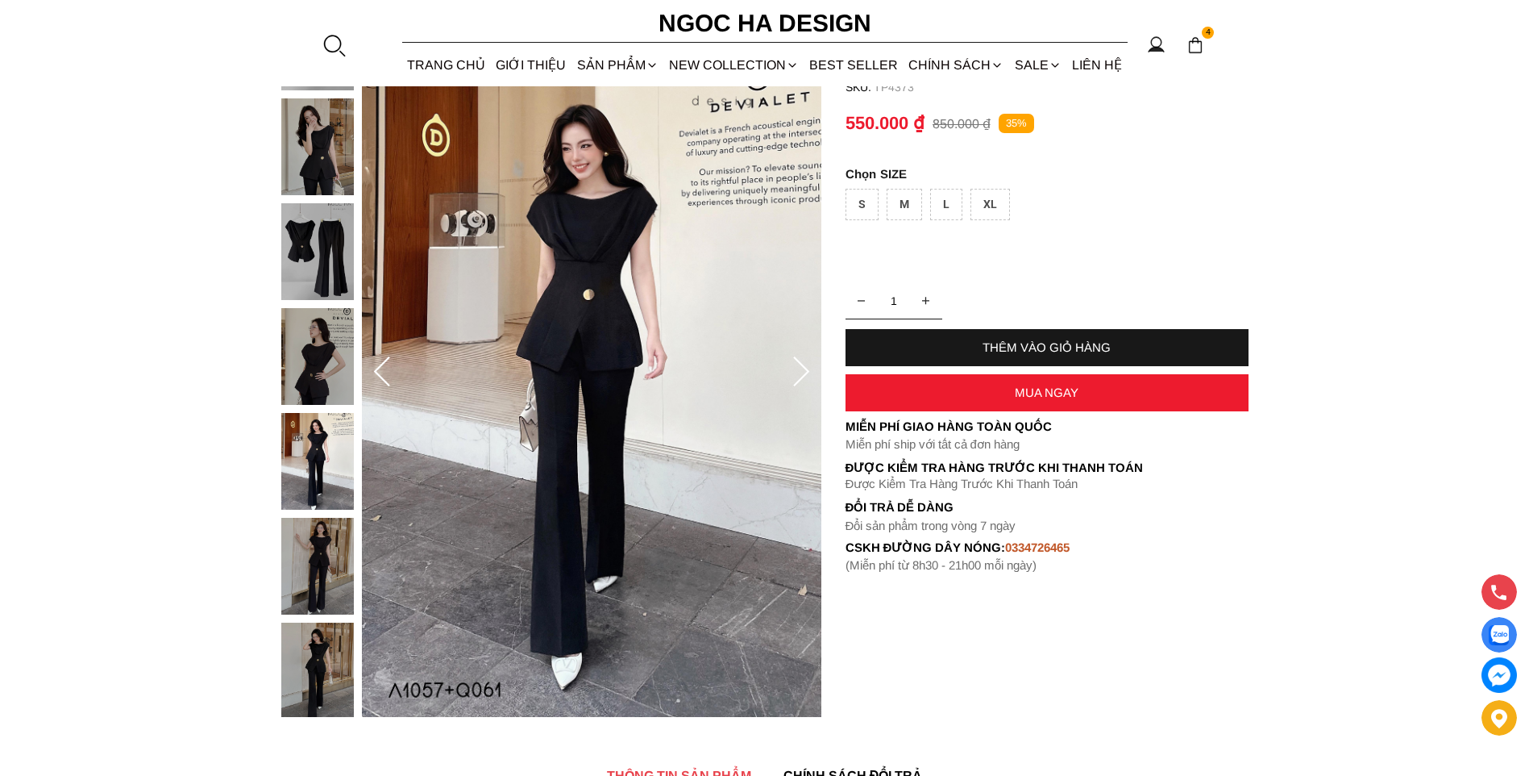
click at [336, 653] on img at bounding box center [317, 670] width 73 height 97
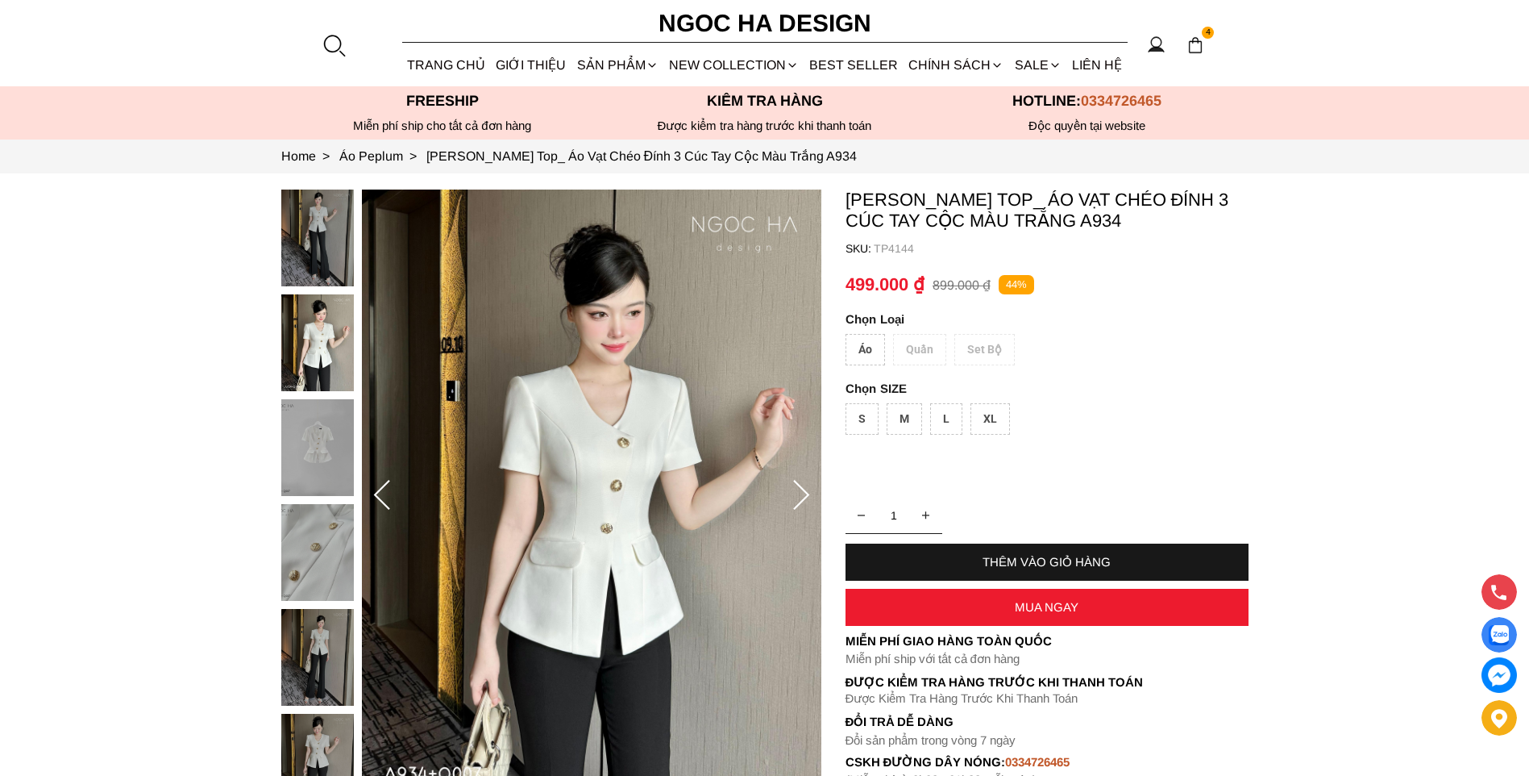
click at [857, 346] on div "Áo" at bounding box center [866, 349] width 40 height 31
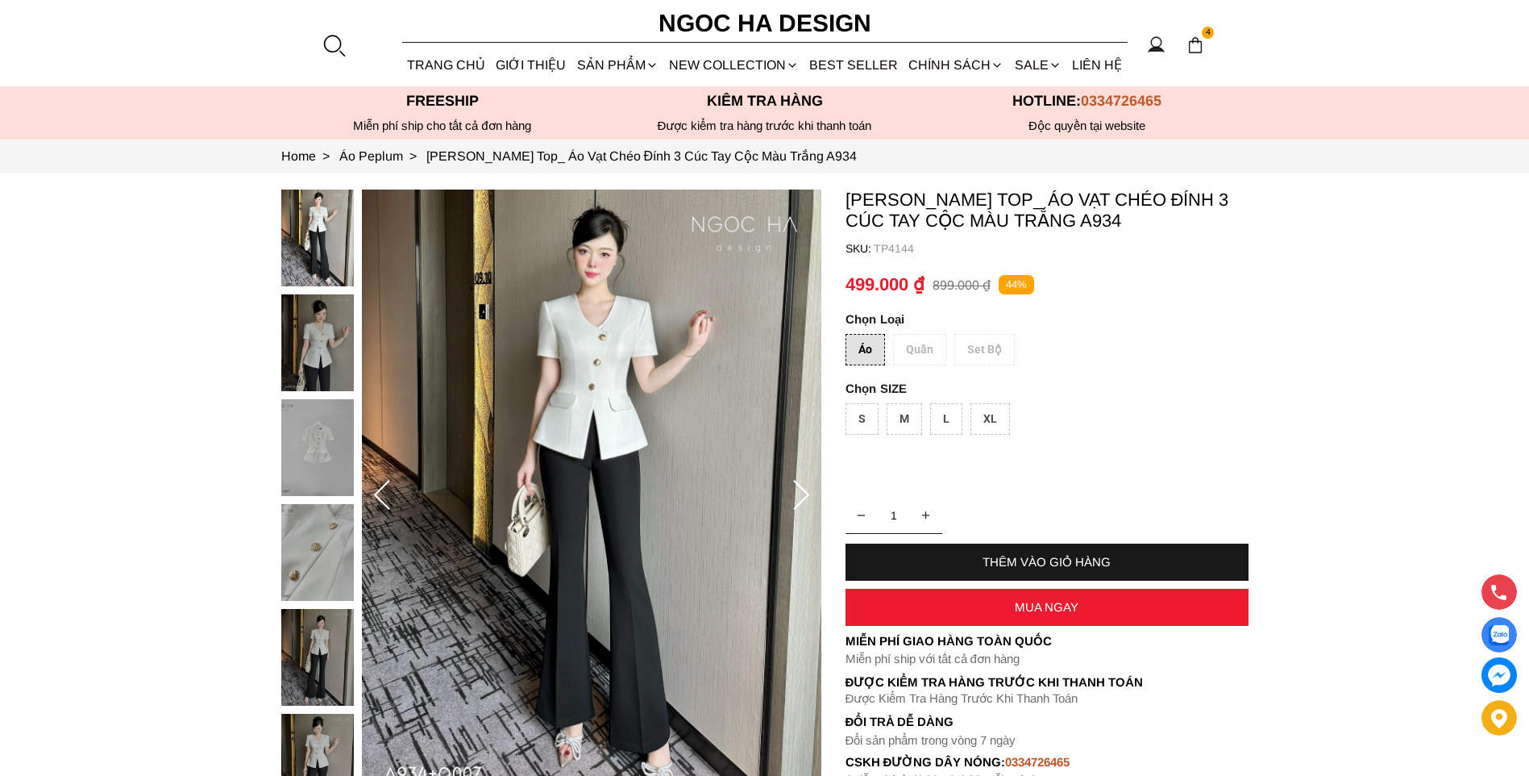
click at [317, 343] on img at bounding box center [317, 342] width 73 height 97
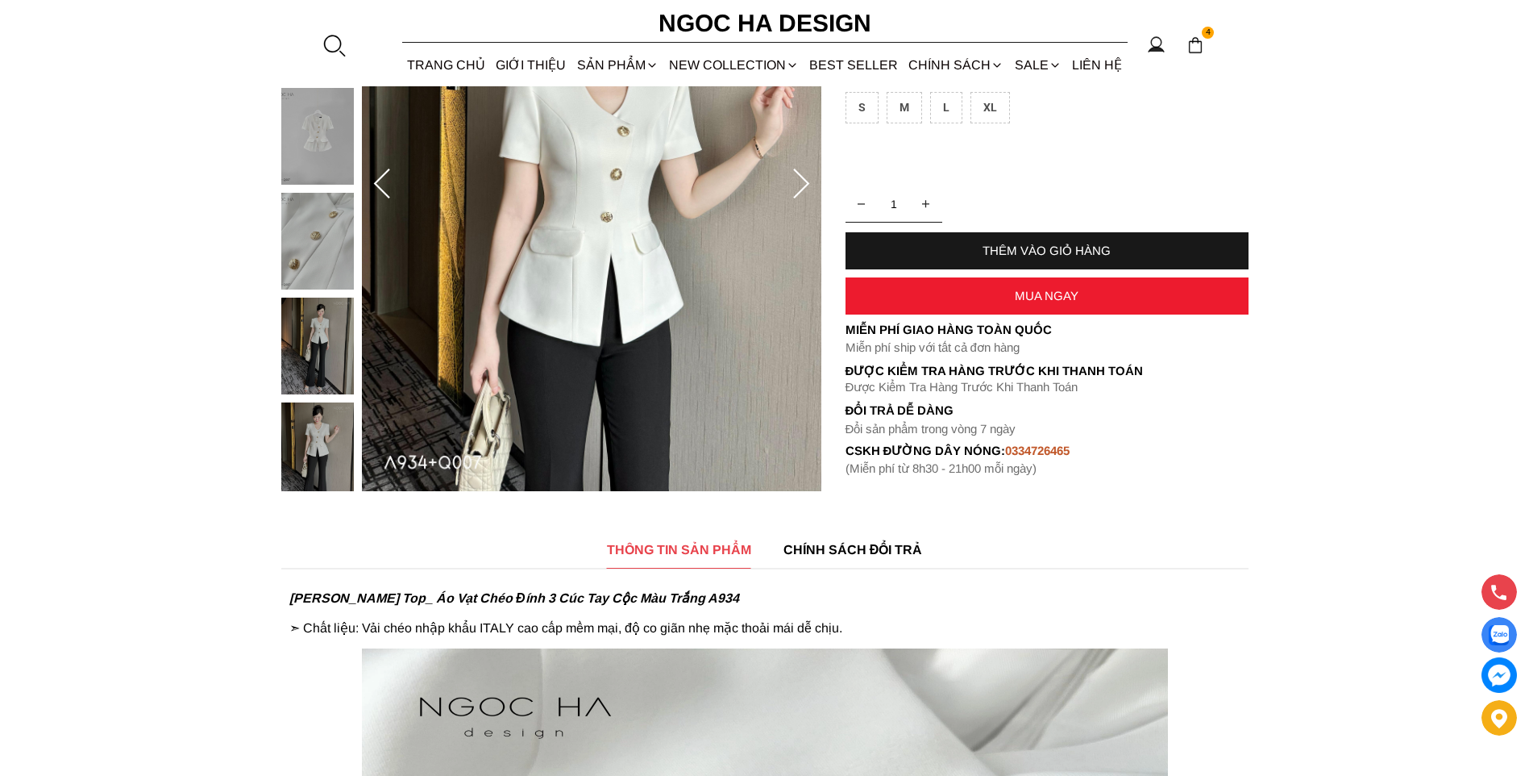
scroll to position [323, 0]
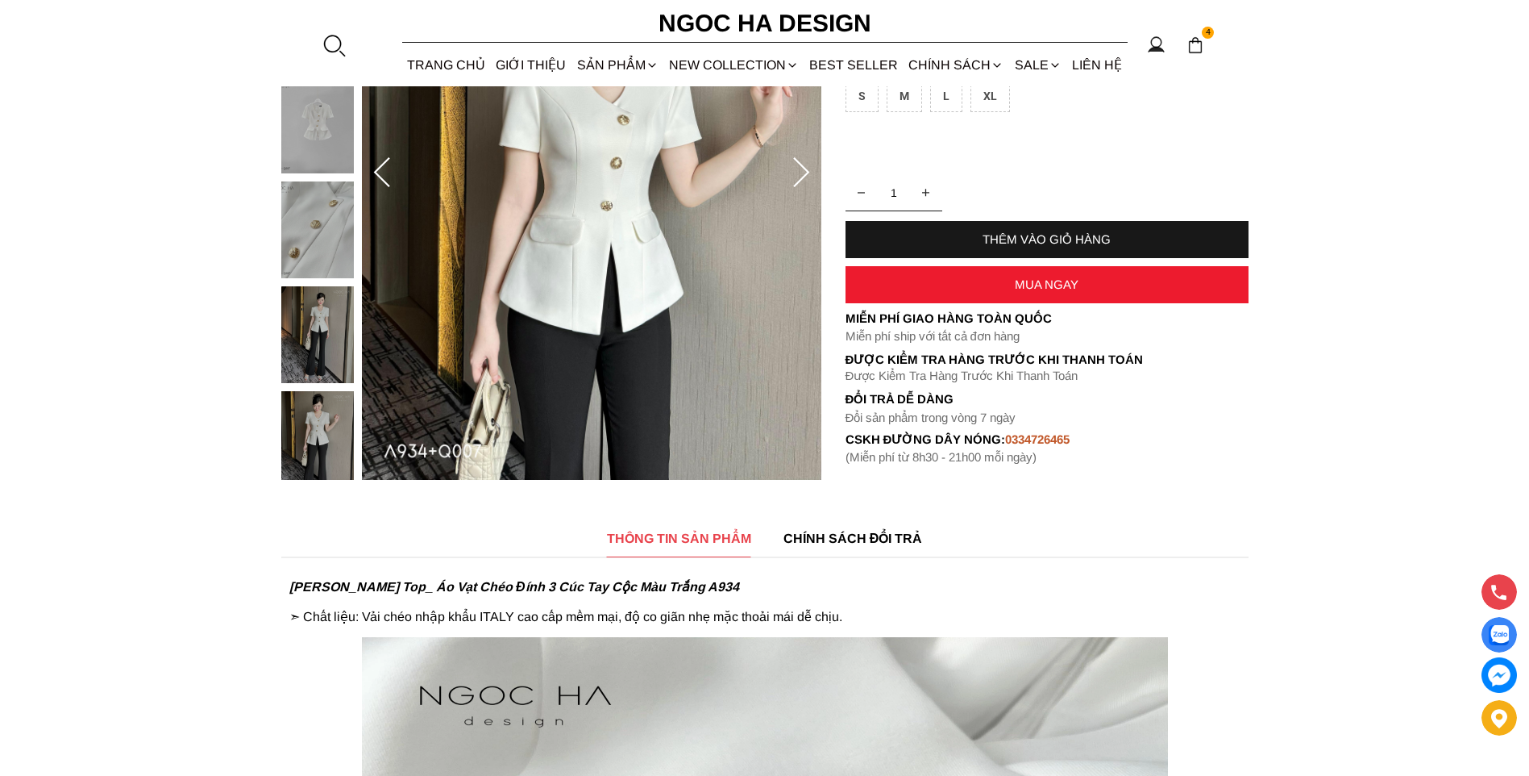
click at [318, 428] on img at bounding box center [317, 439] width 73 height 97
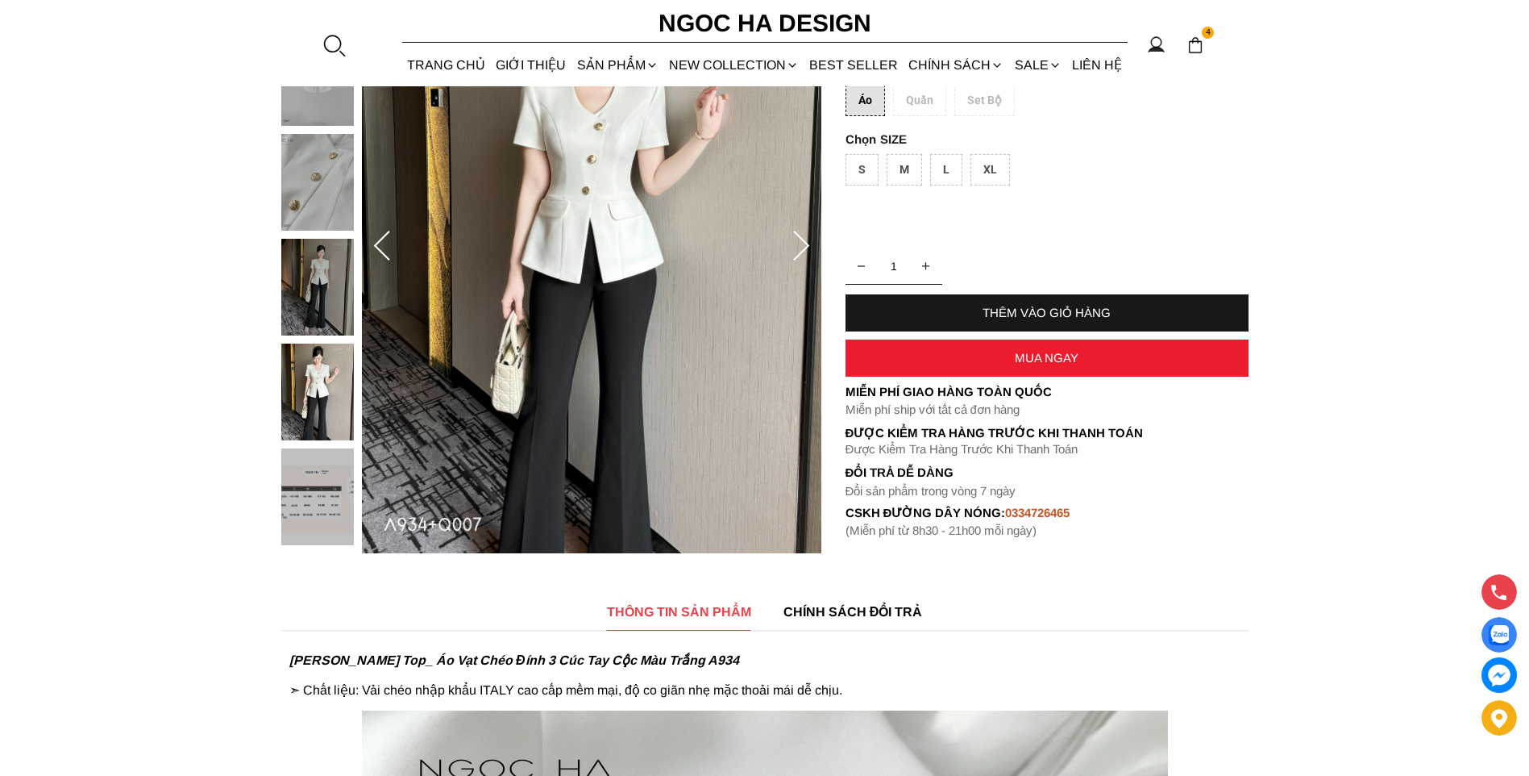
scroll to position [161, 0]
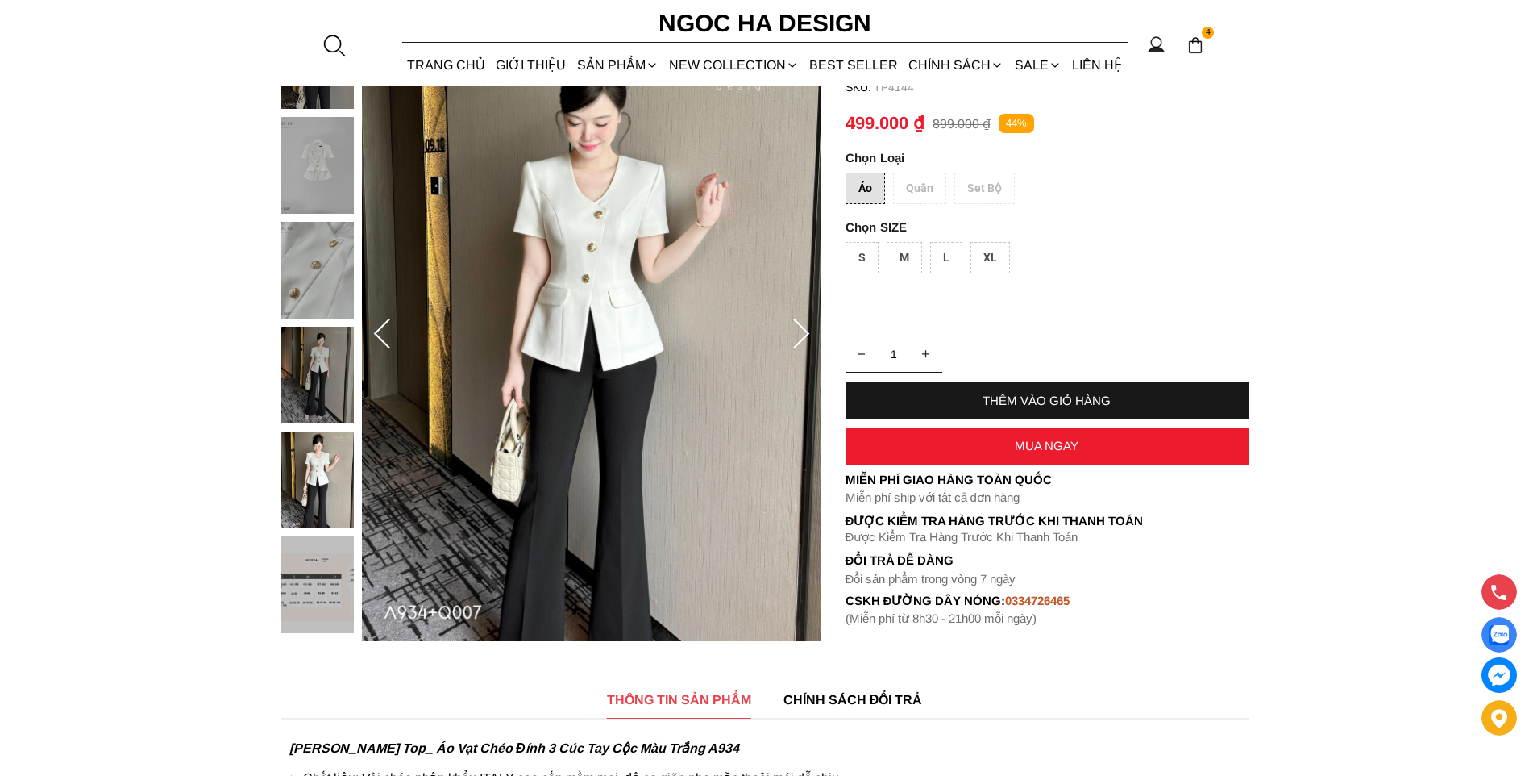
click at [328, 390] on div at bounding box center [321, 274] width 81 height 734
click at [299, 476] on img at bounding box center [317, 479] width 73 height 97
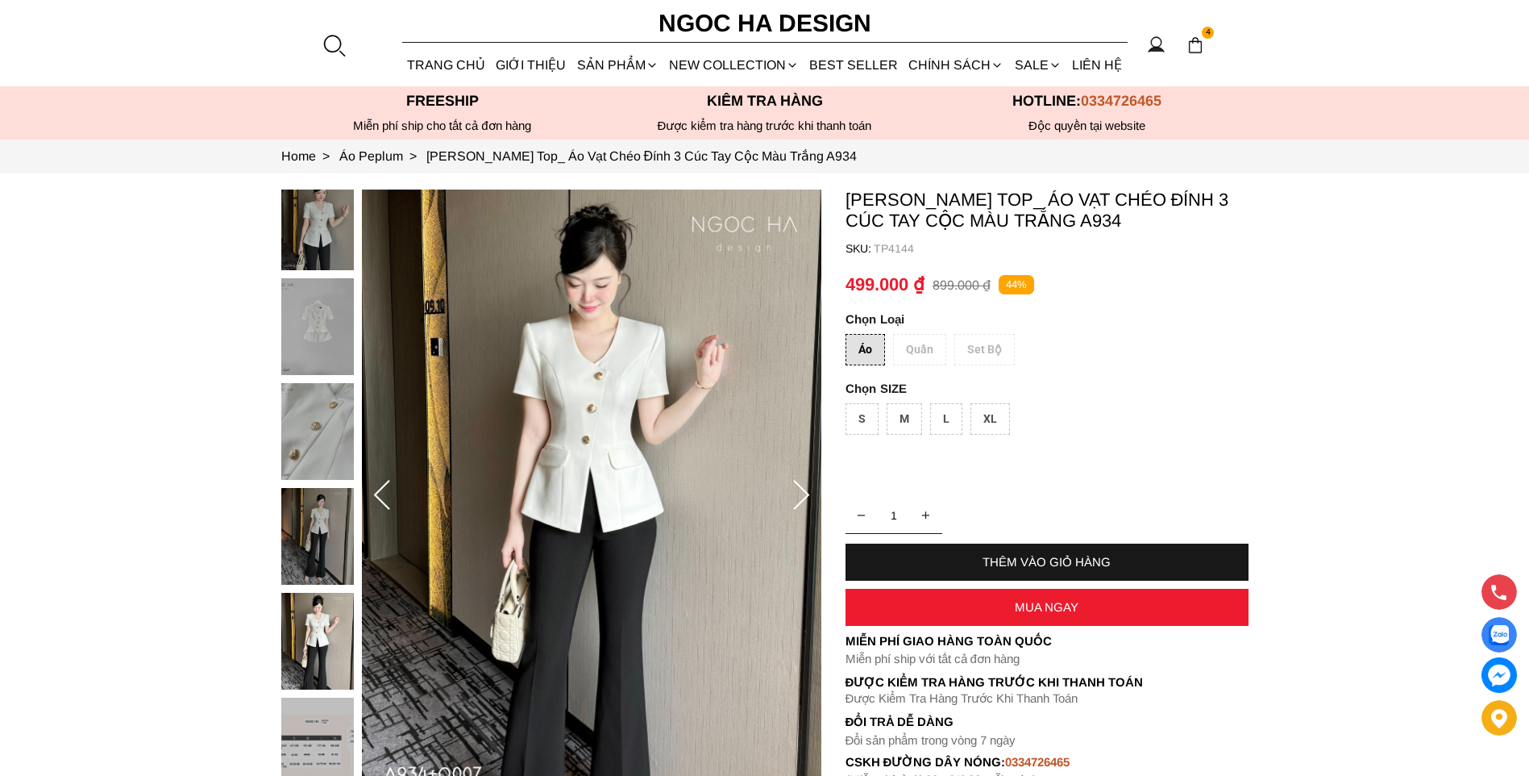
click at [315, 225] on img at bounding box center [317, 221] width 73 height 97
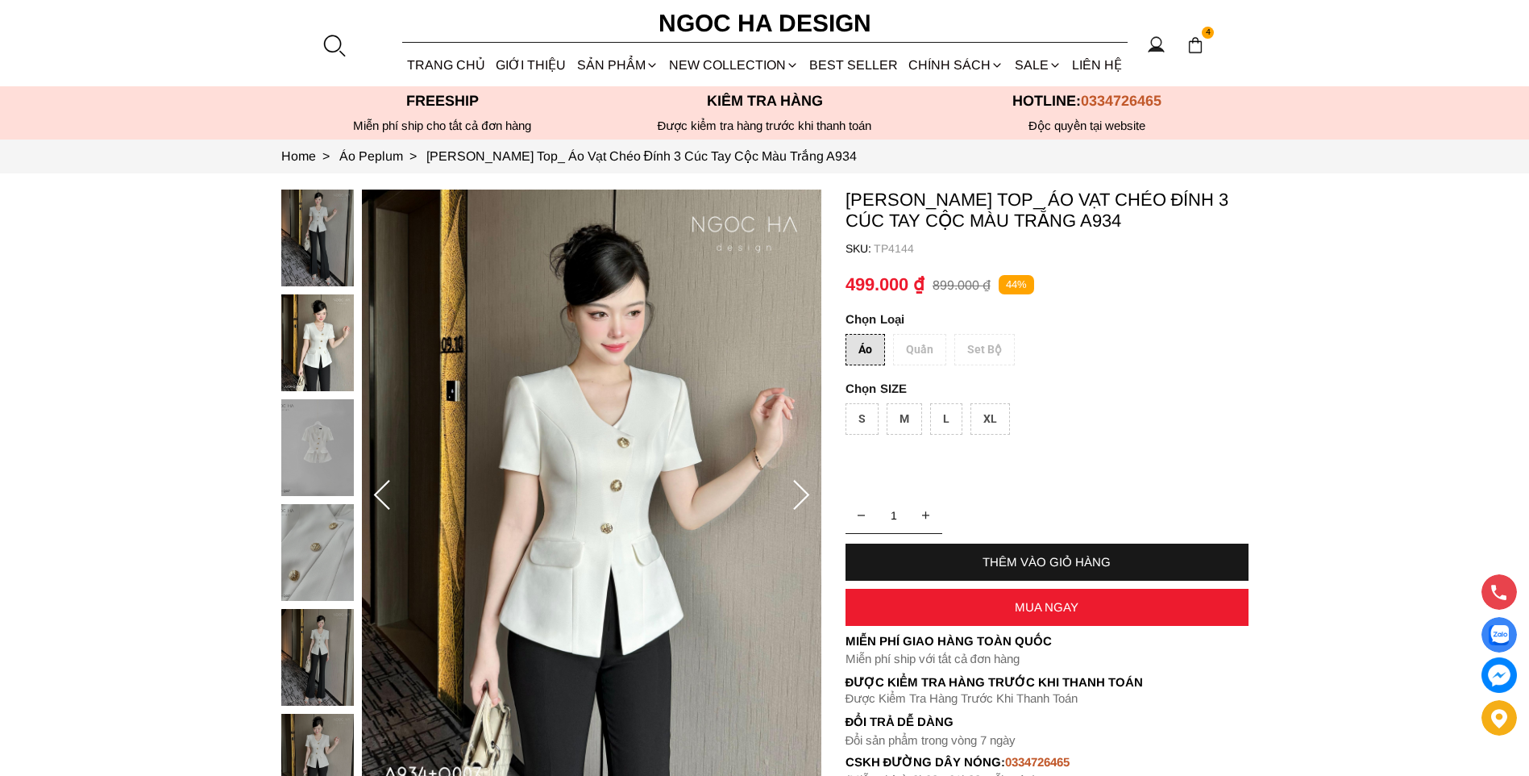
click at [323, 443] on img at bounding box center [317, 447] width 73 height 97
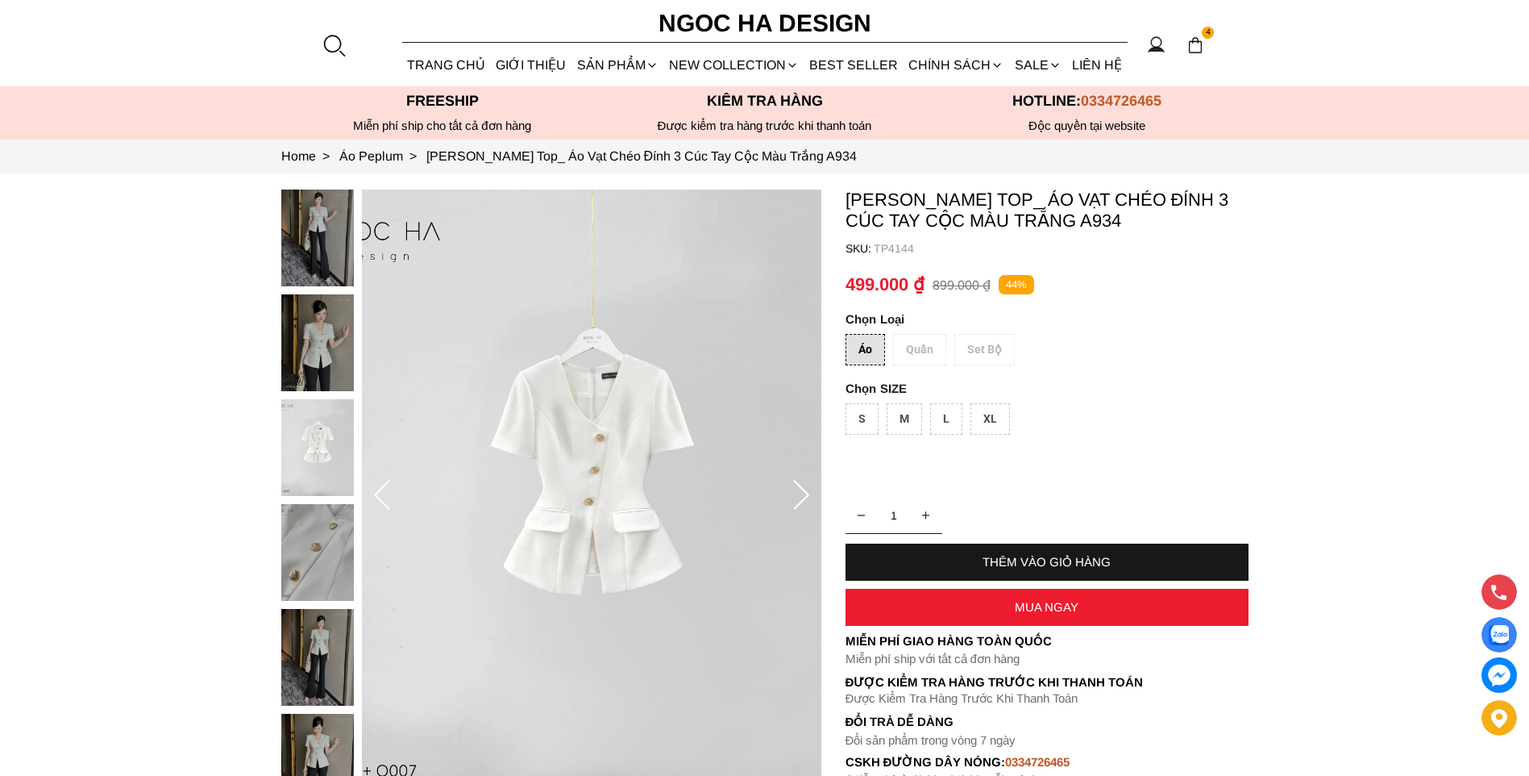
click at [321, 559] on div at bounding box center [321, 556] width 81 height 734
click at [331, 647] on img at bounding box center [317, 657] width 73 height 97
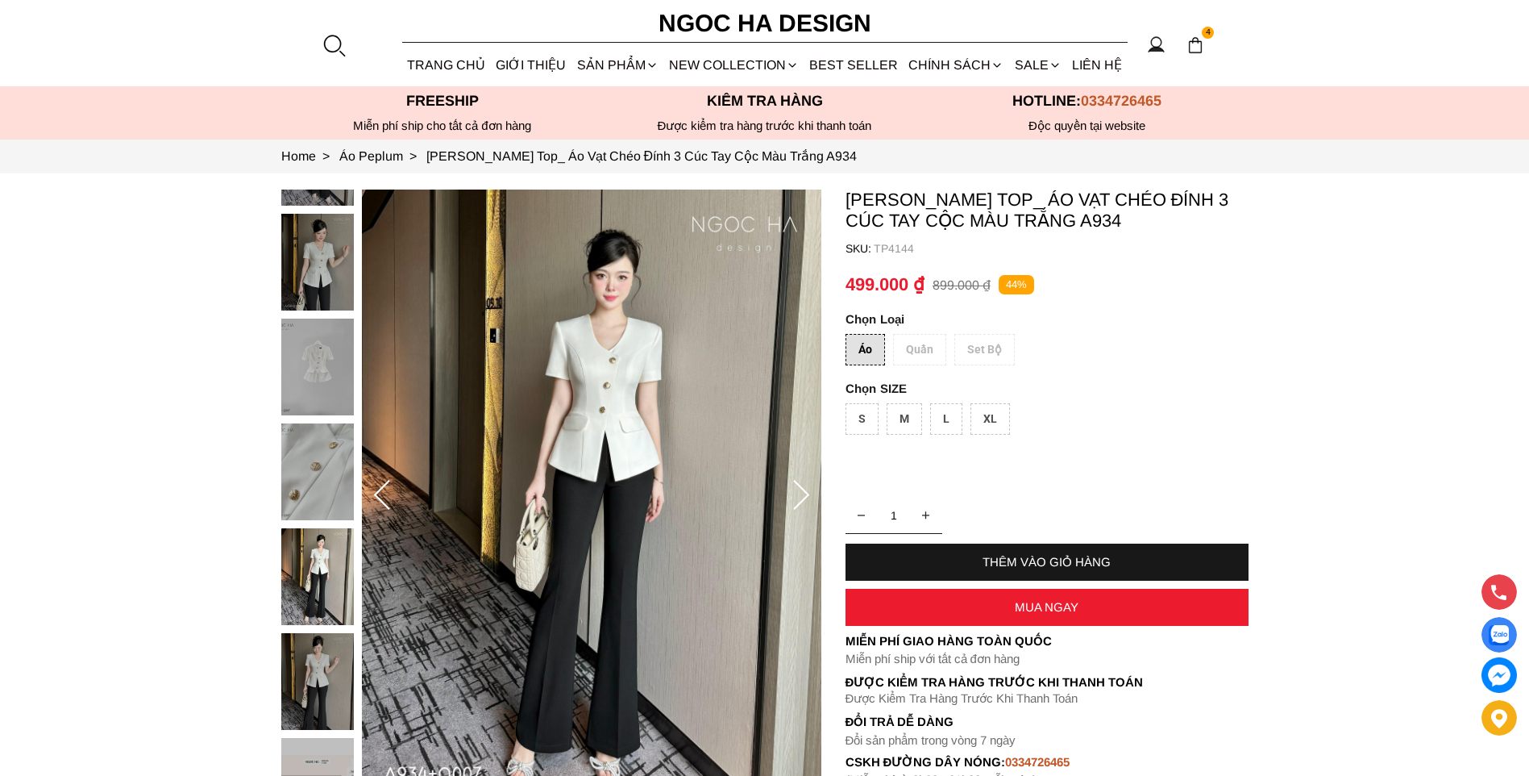
click at [323, 689] on img at bounding box center [317, 681] width 73 height 97
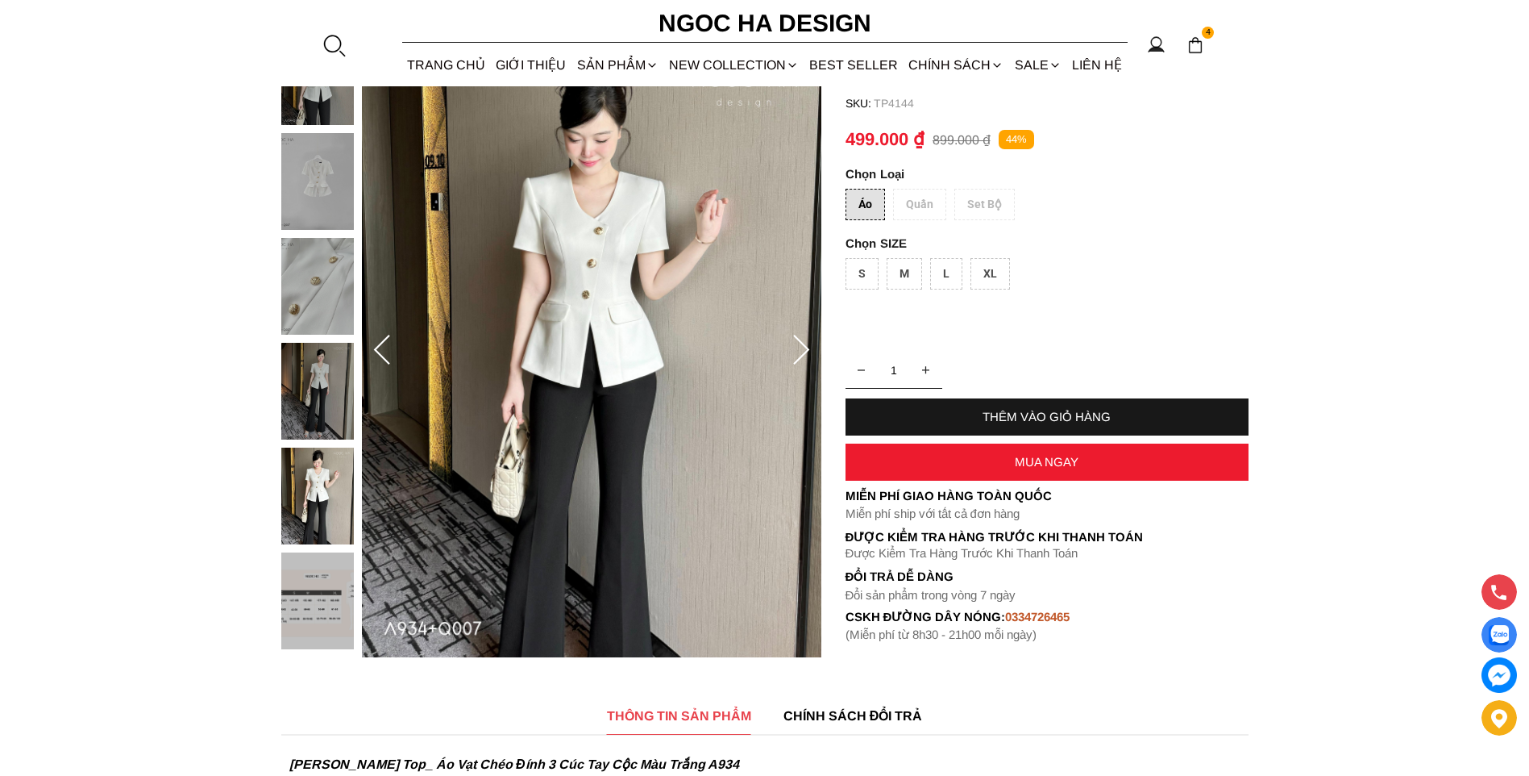
scroll to position [161, 0]
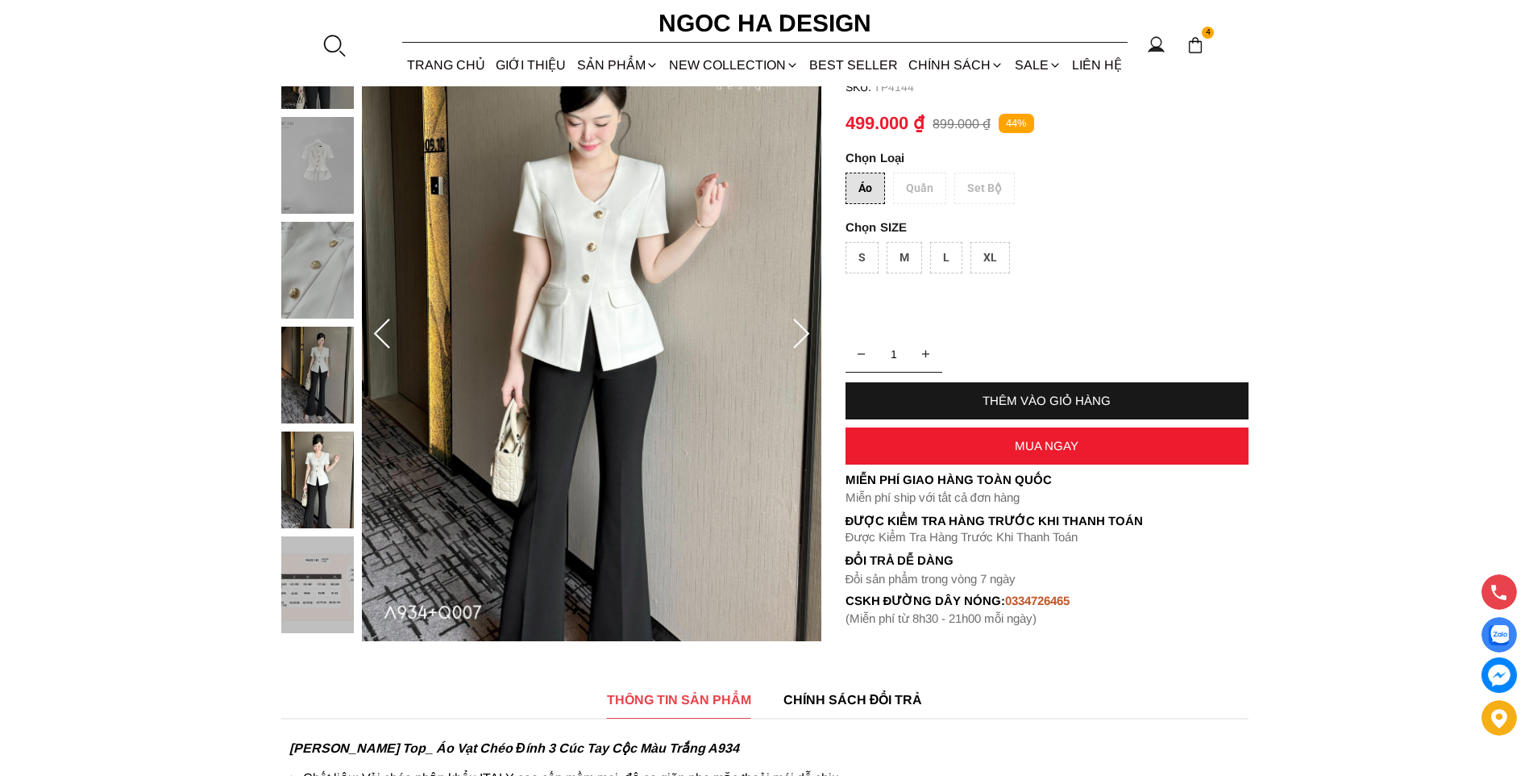
click at [922, 188] on div "Áo [GEOGRAPHIC_DATA] Set Bộ" at bounding box center [1047, 193] width 403 height 40
click at [280, 382] on section "[PERSON_NAME] Top_ Áo Vạt Chéo Đính 3 Cúc Tay Cộc Màu Trắng A934 SKU: TP4144 [G…" at bounding box center [764, 334] width 1529 height 645
click at [317, 473] on img at bounding box center [317, 479] width 73 height 97
click at [284, 365] on img at bounding box center [317, 375] width 73 height 97
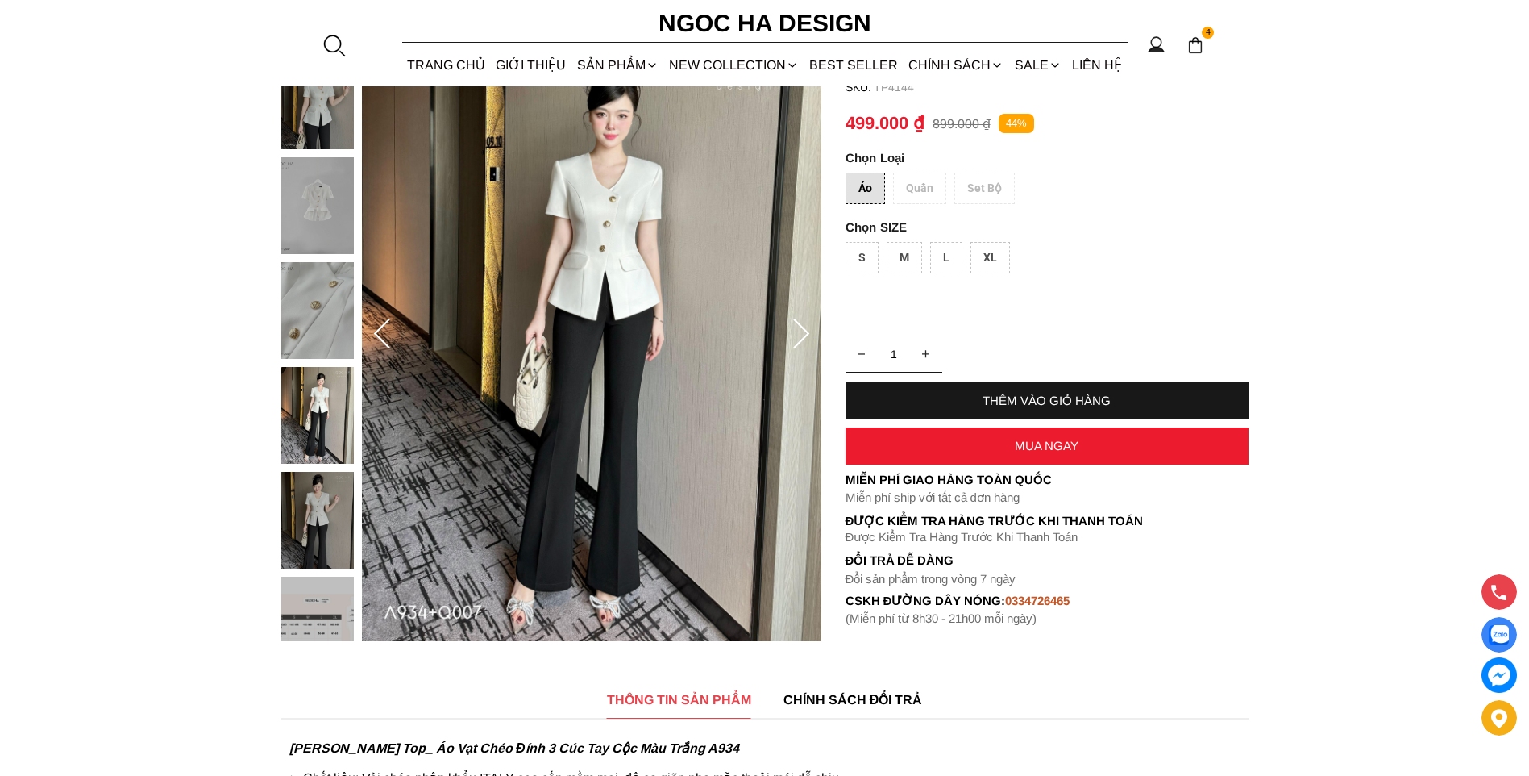
click at [319, 114] on img at bounding box center [317, 100] width 73 height 97
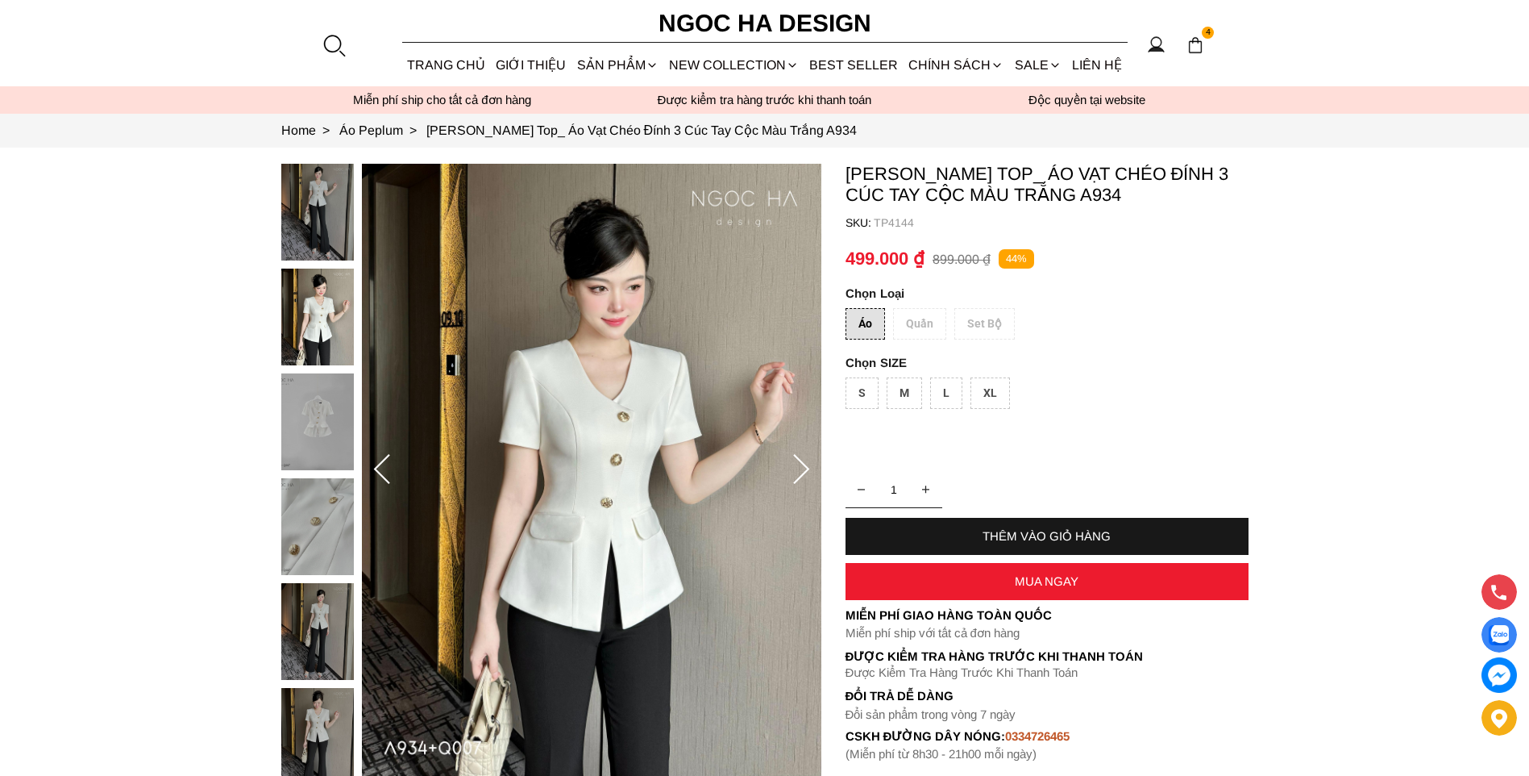
scroll to position [0, 0]
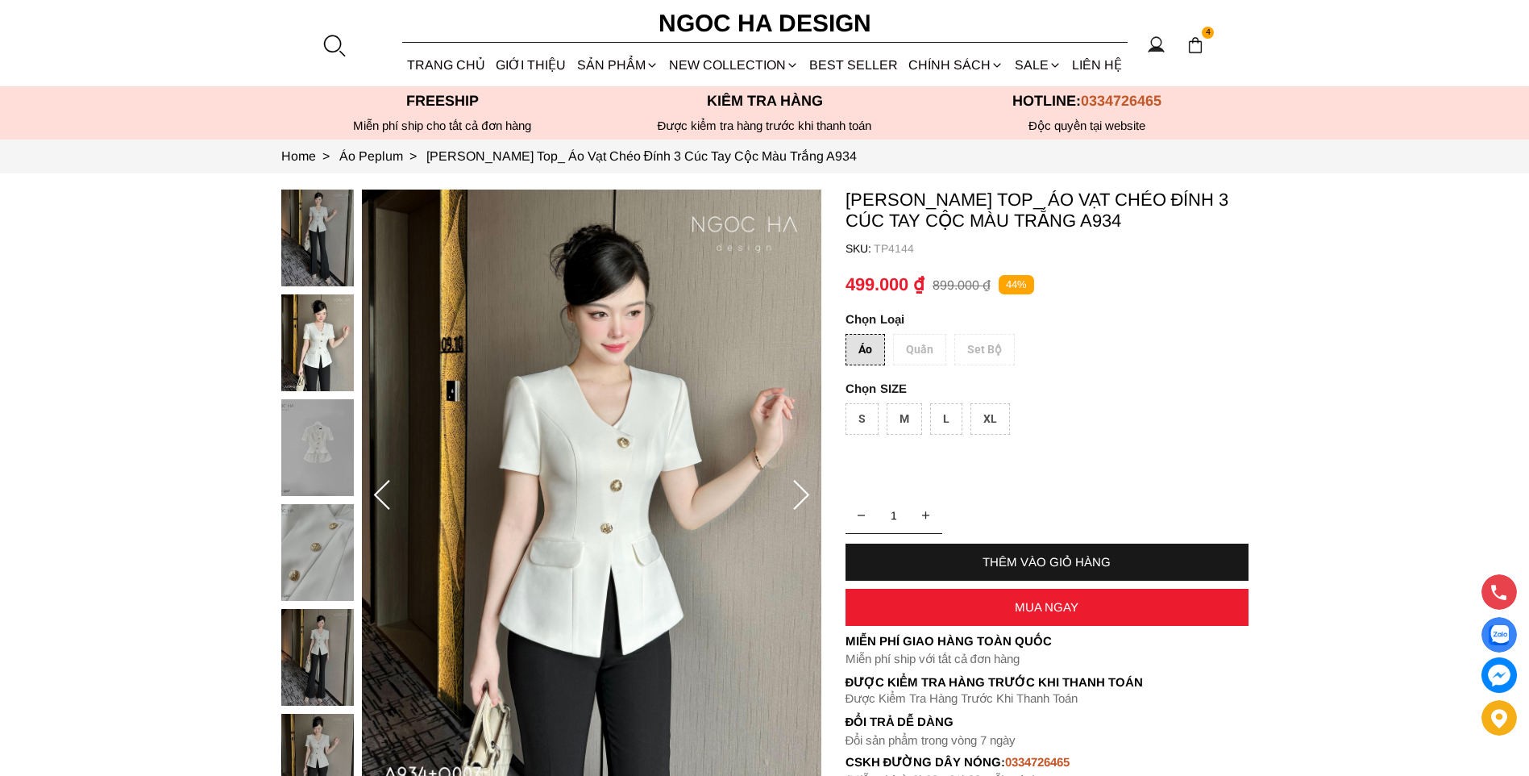
click at [319, 256] on img at bounding box center [317, 237] width 73 height 97
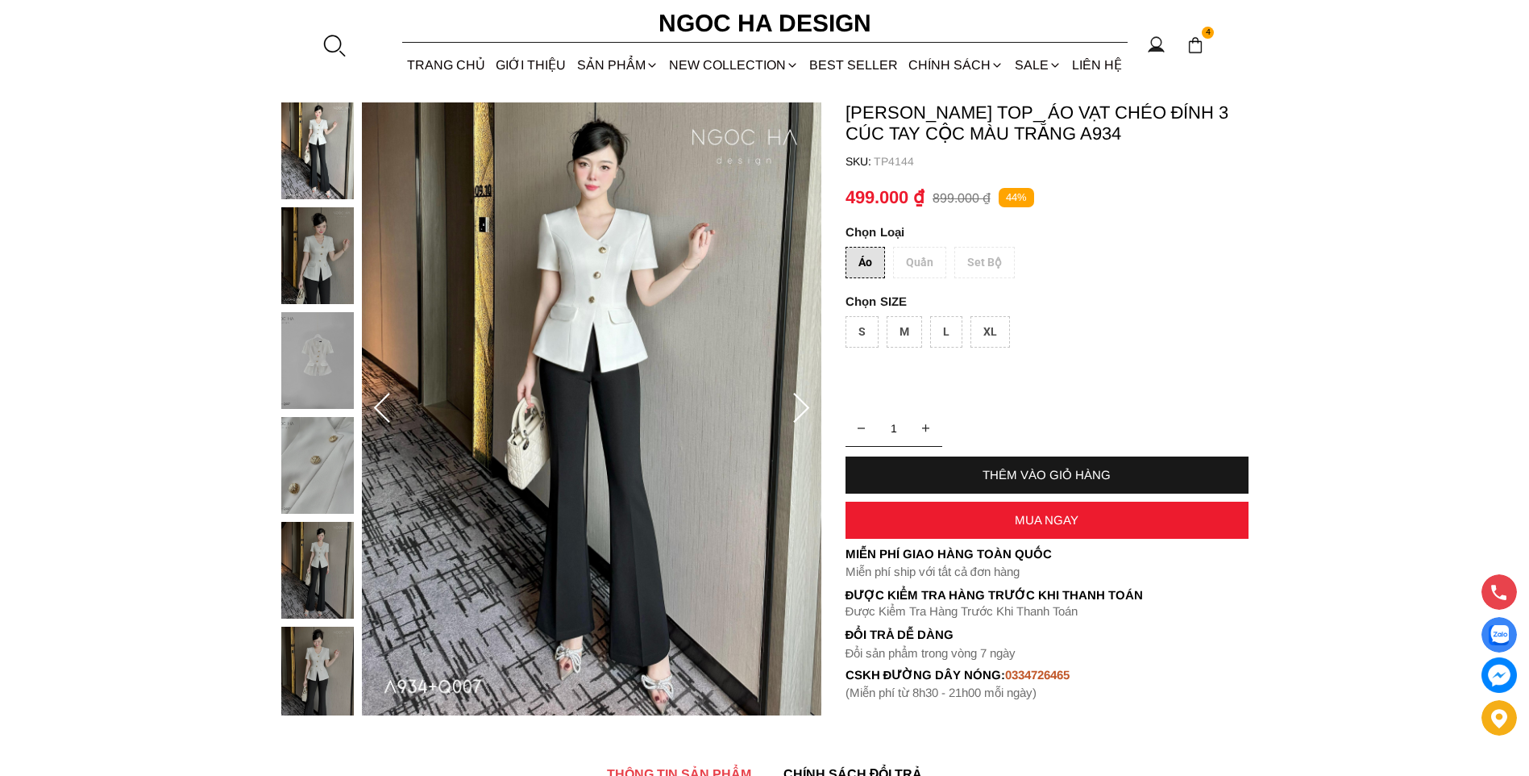
scroll to position [242, 0]
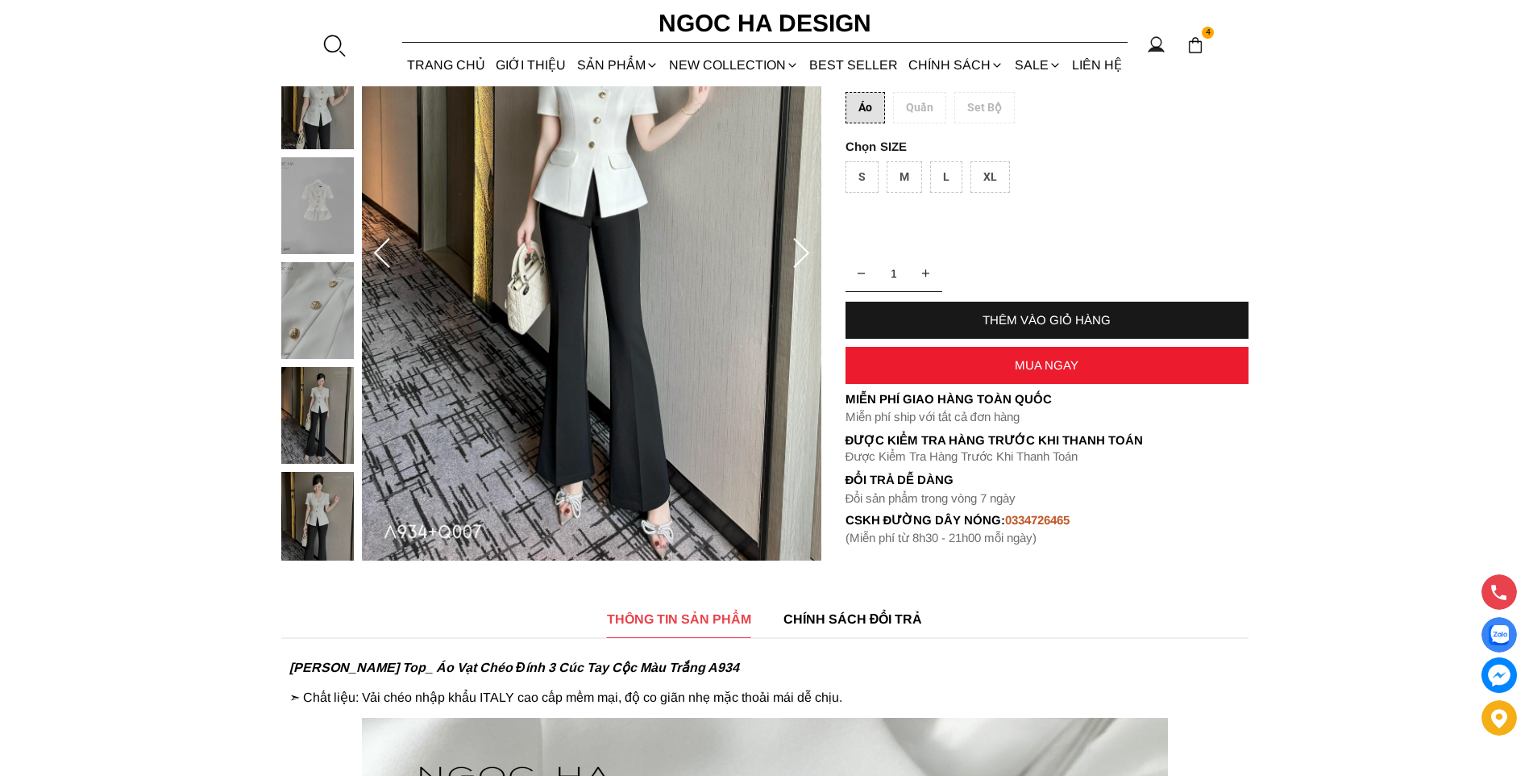
click at [320, 504] on img at bounding box center [317, 520] width 73 height 97
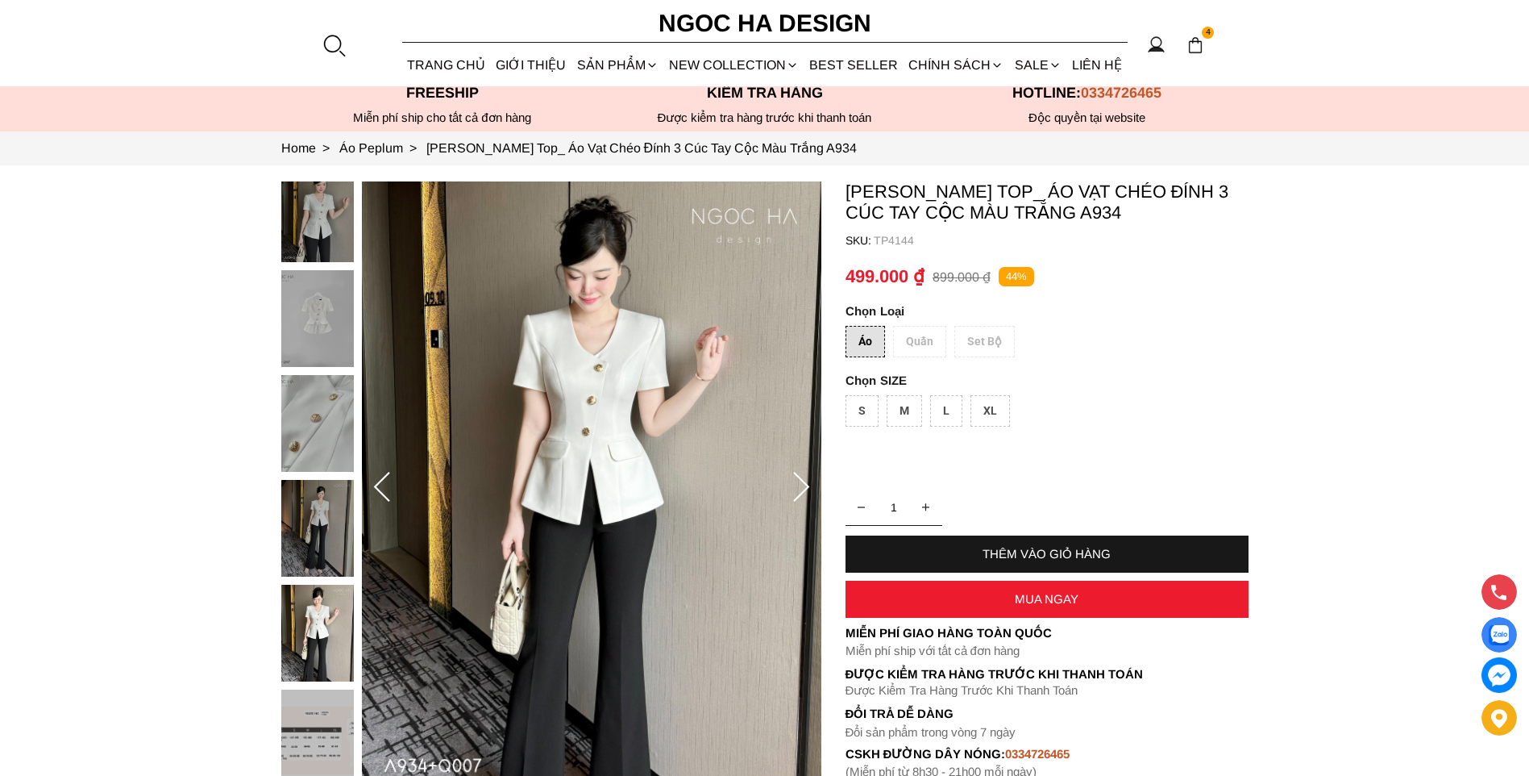
scroll to position [0, 0]
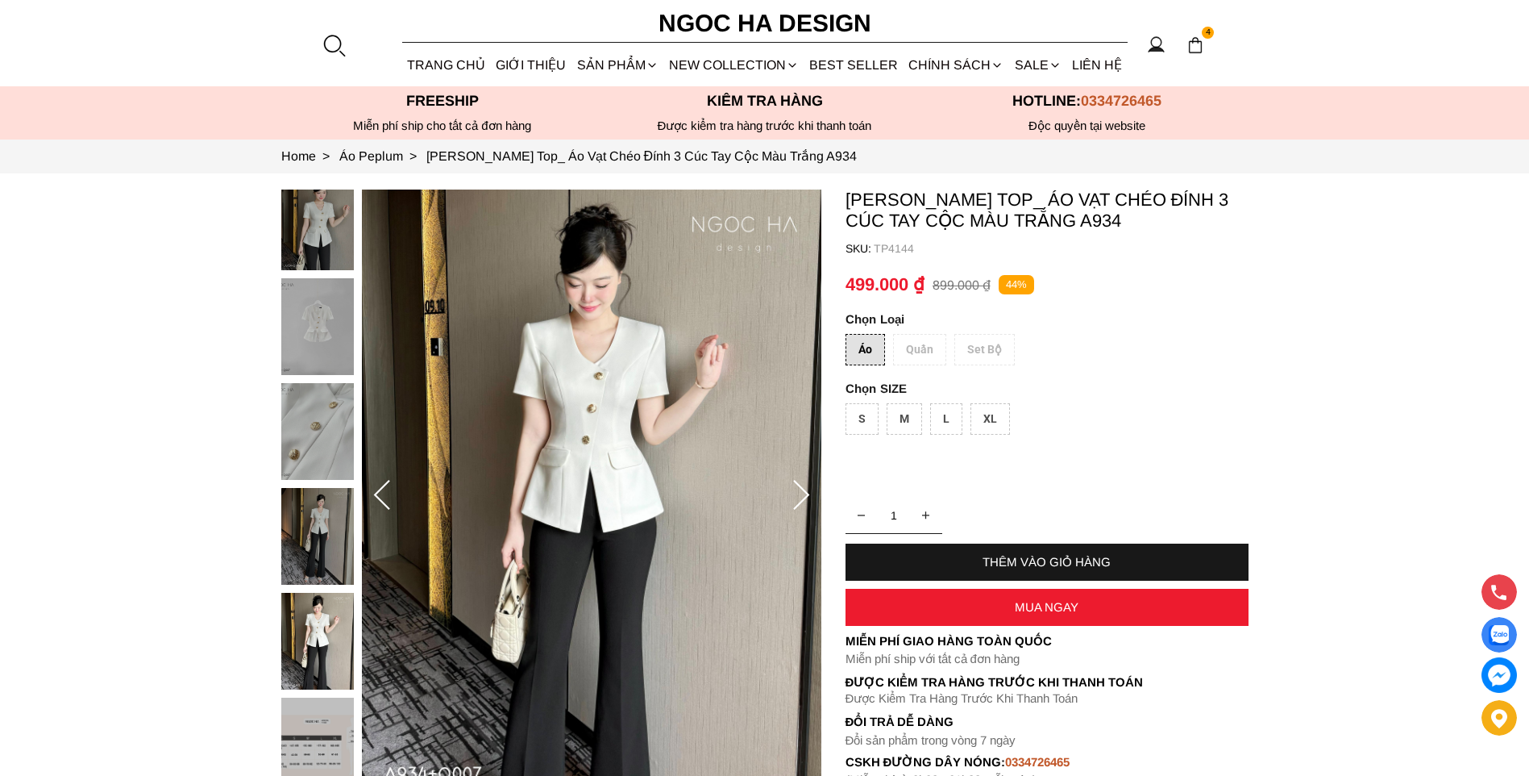
click at [918, 347] on div "Áo Quần Set Bộ" at bounding box center [1047, 354] width 403 height 40
click at [1005, 352] on div "Áo Quần Set Bộ" at bounding box center [1047, 354] width 403 height 40
click at [869, 343] on div "Áo" at bounding box center [866, 349] width 40 height 31
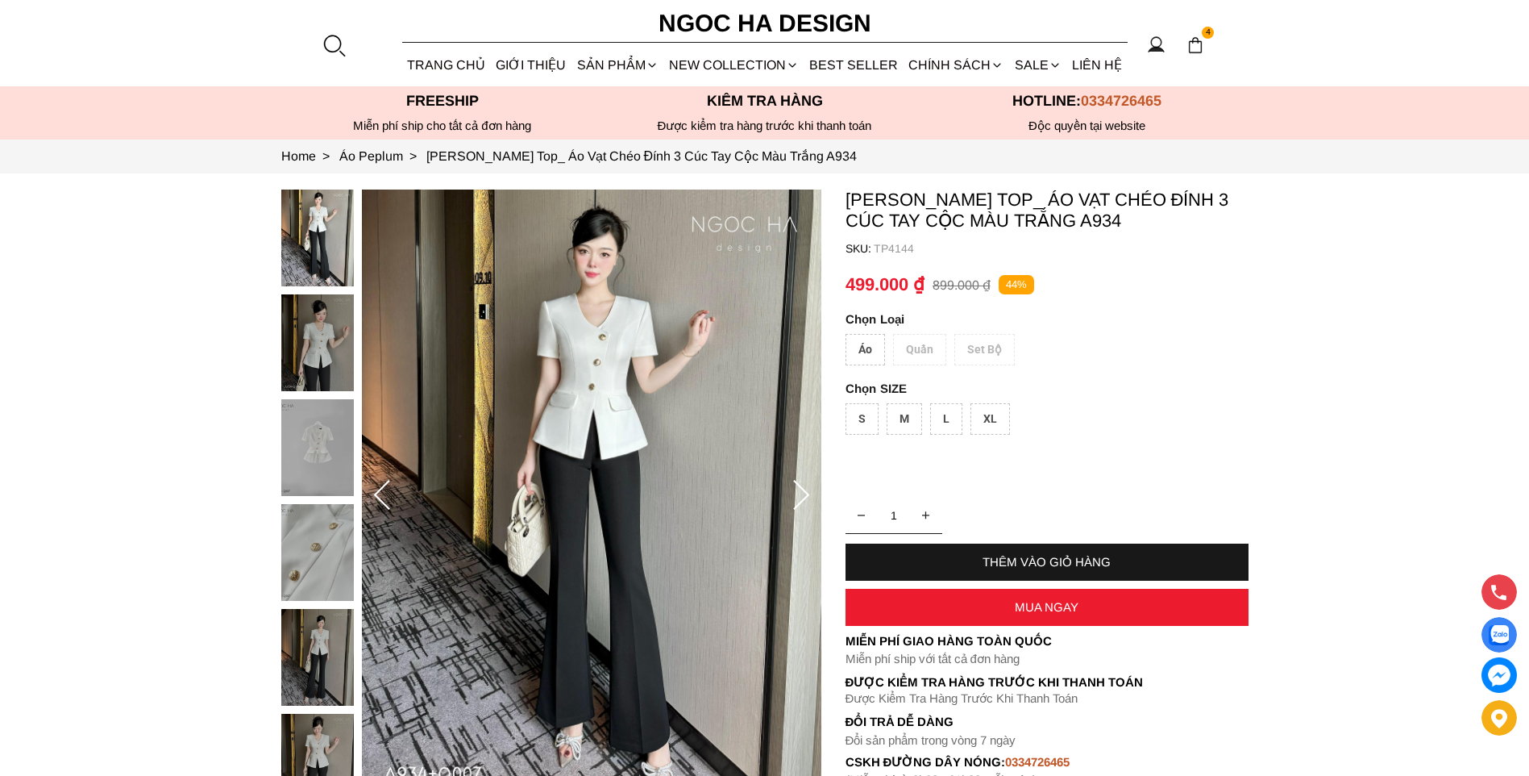
click at [287, 464] on div at bounding box center [321, 556] width 81 height 734
click at [310, 453] on img at bounding box center [317, 447] width 73 height 97
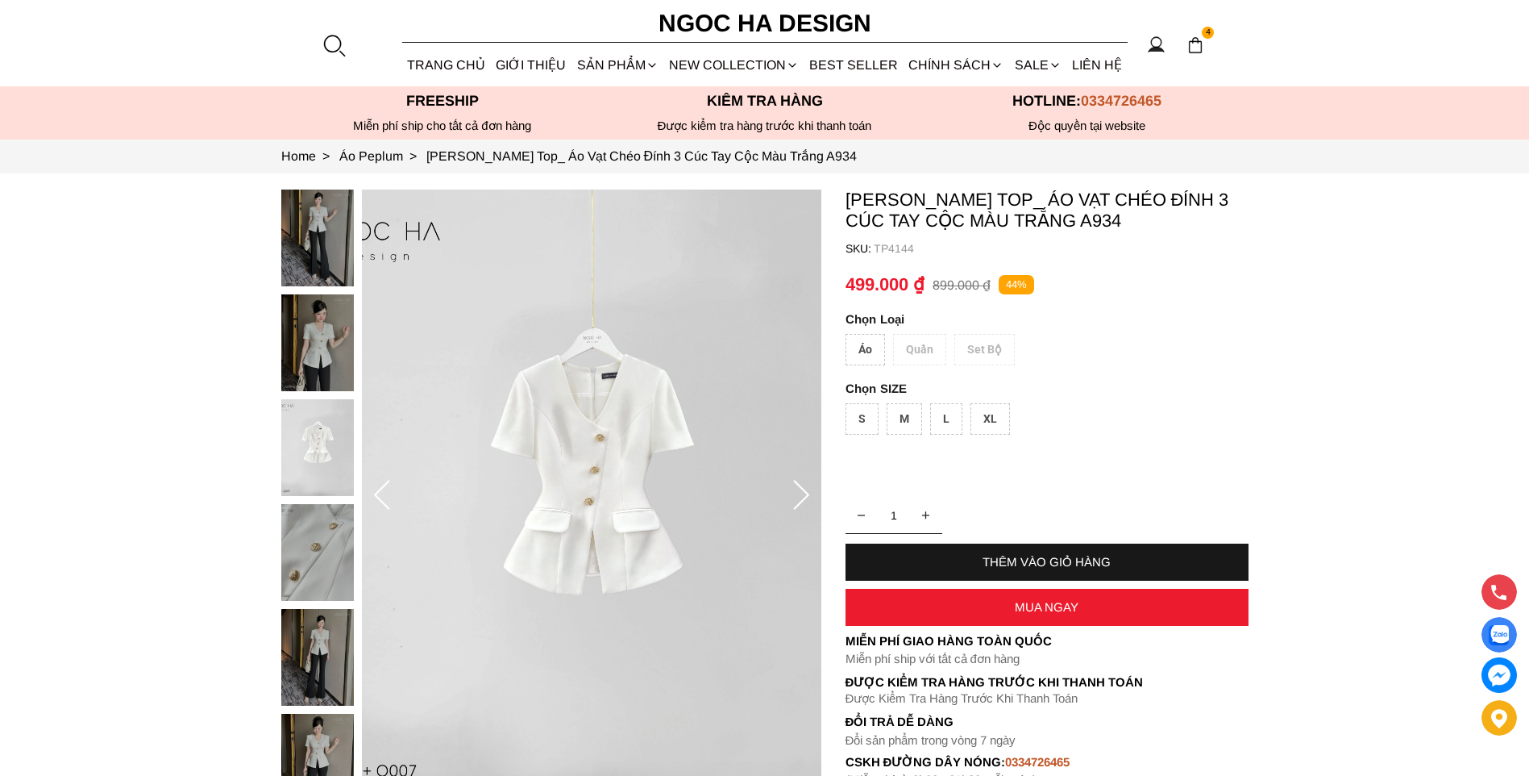
click at [318, 535] on img at bounding box center [317, 552] width 73 height 97
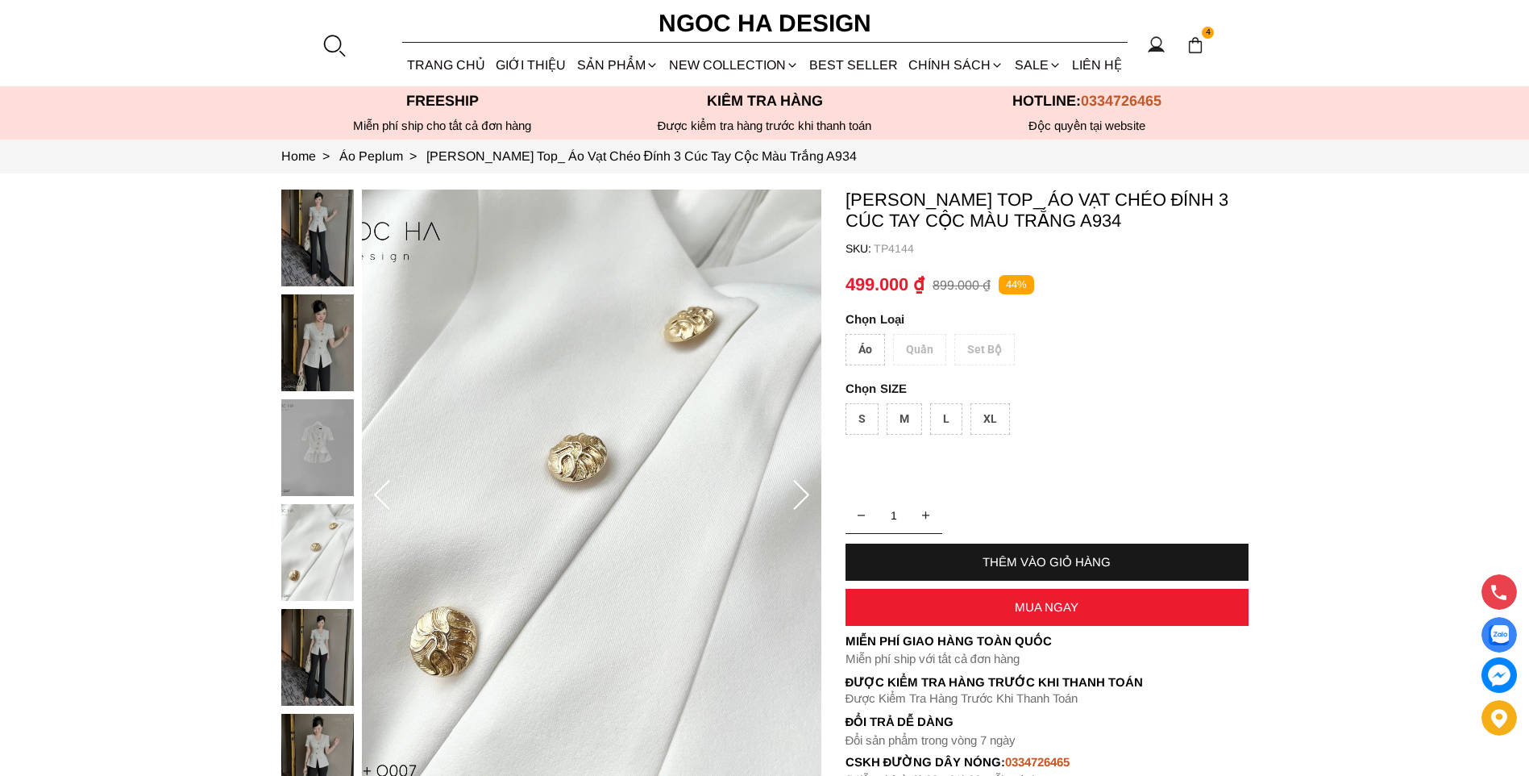
click at [326, 651] on img at bounding box center [317, 657] width 73 height 97
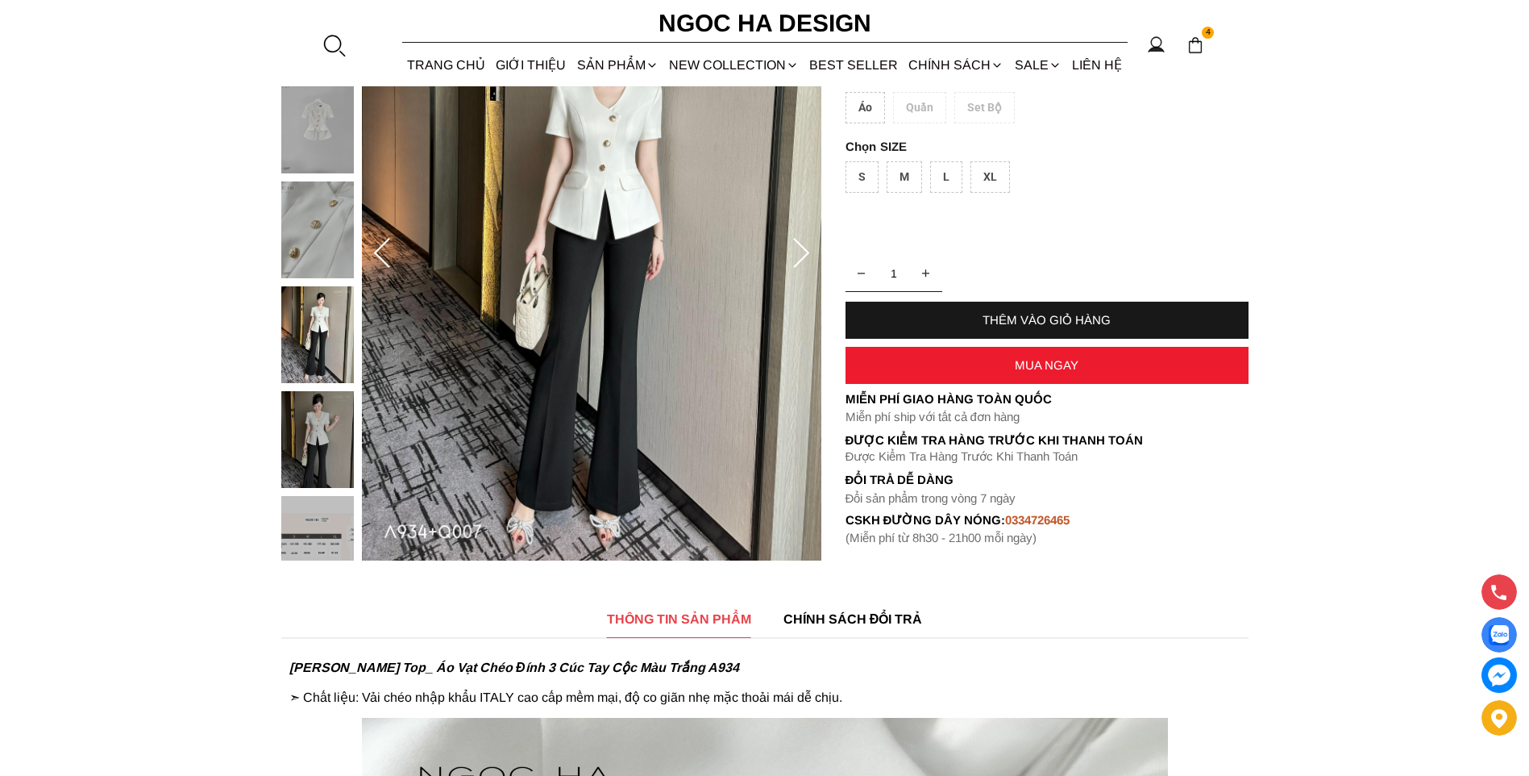
scroll to position [161, 0]
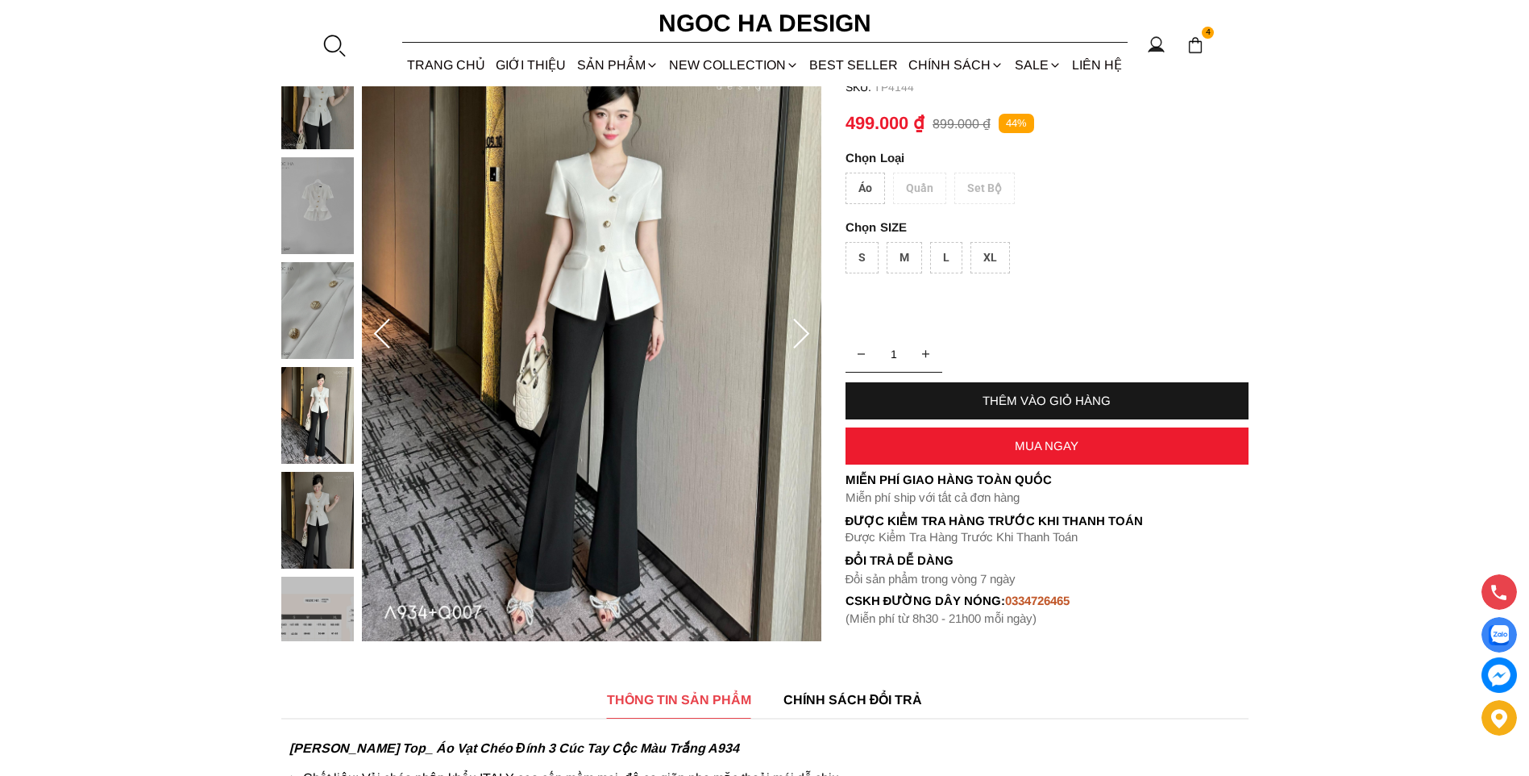
click at [319, 513] on img at bounding box center [317, 520] width 73 height 97
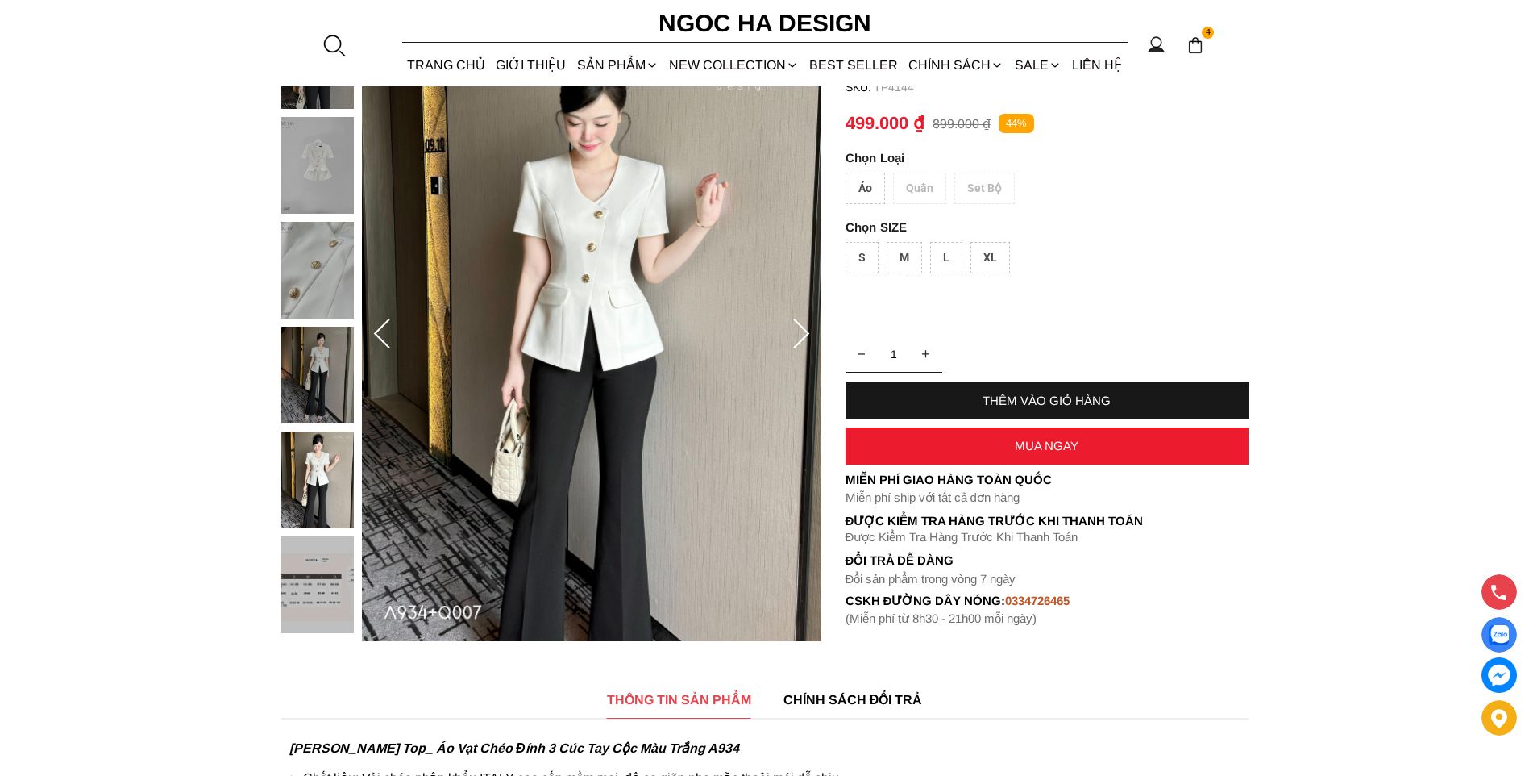
click at [326, 568] on img at bounding box center [317, 584] width 73 height 97
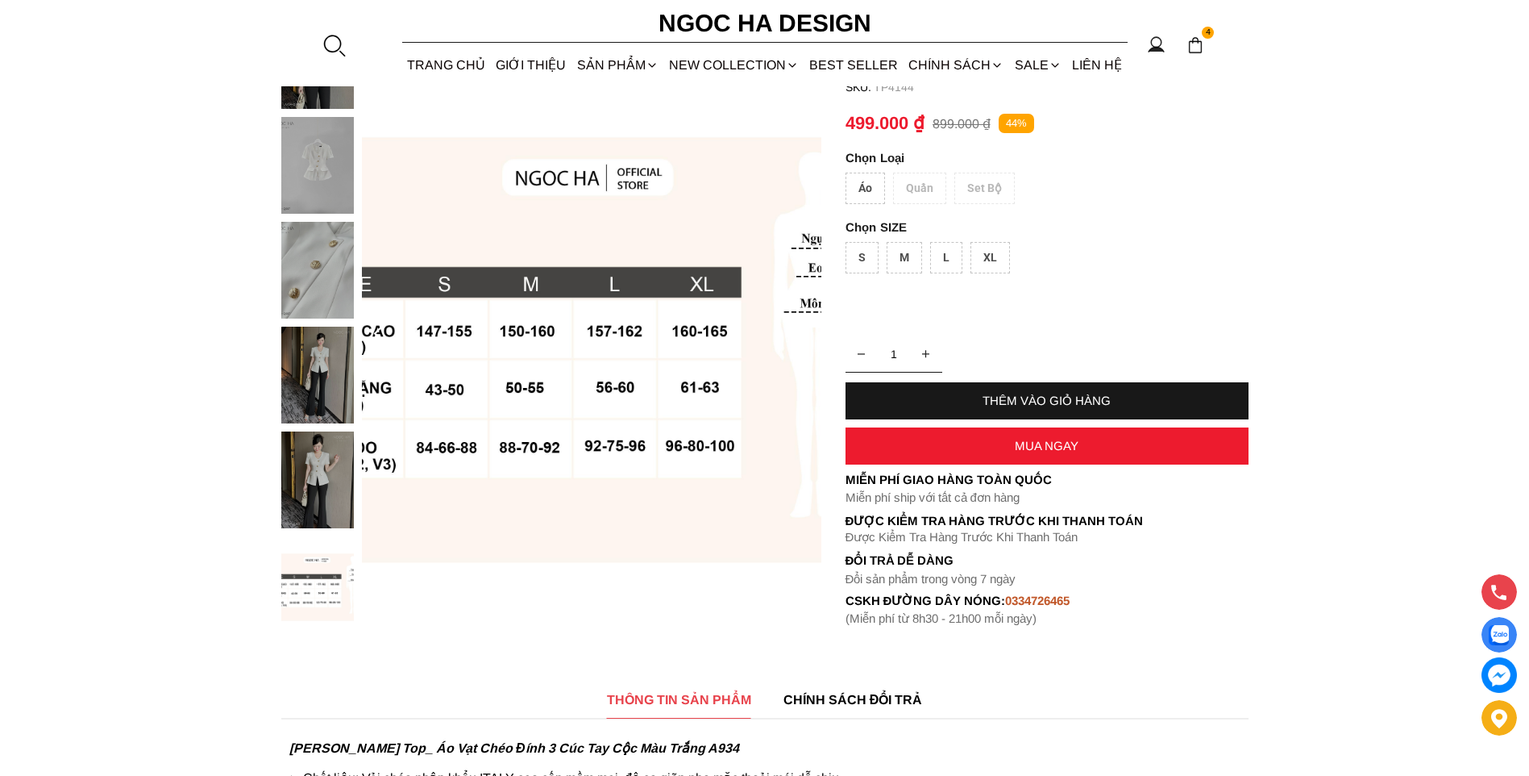
click at [309, 366] on img at bounding box center [317, 375] width 73 height 97
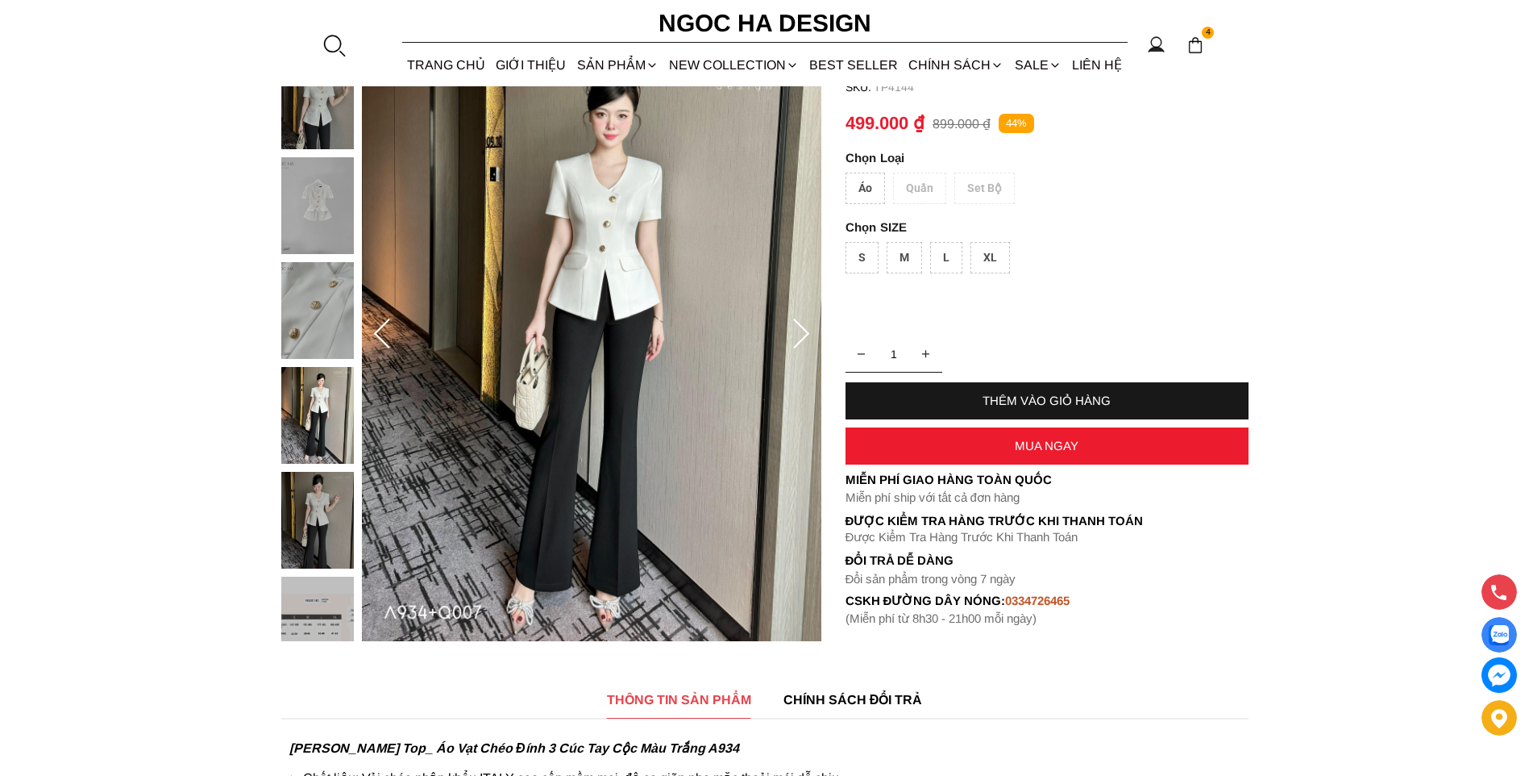
click at [310, 108] on img at bounding box center [317, 100] width 73 height 97
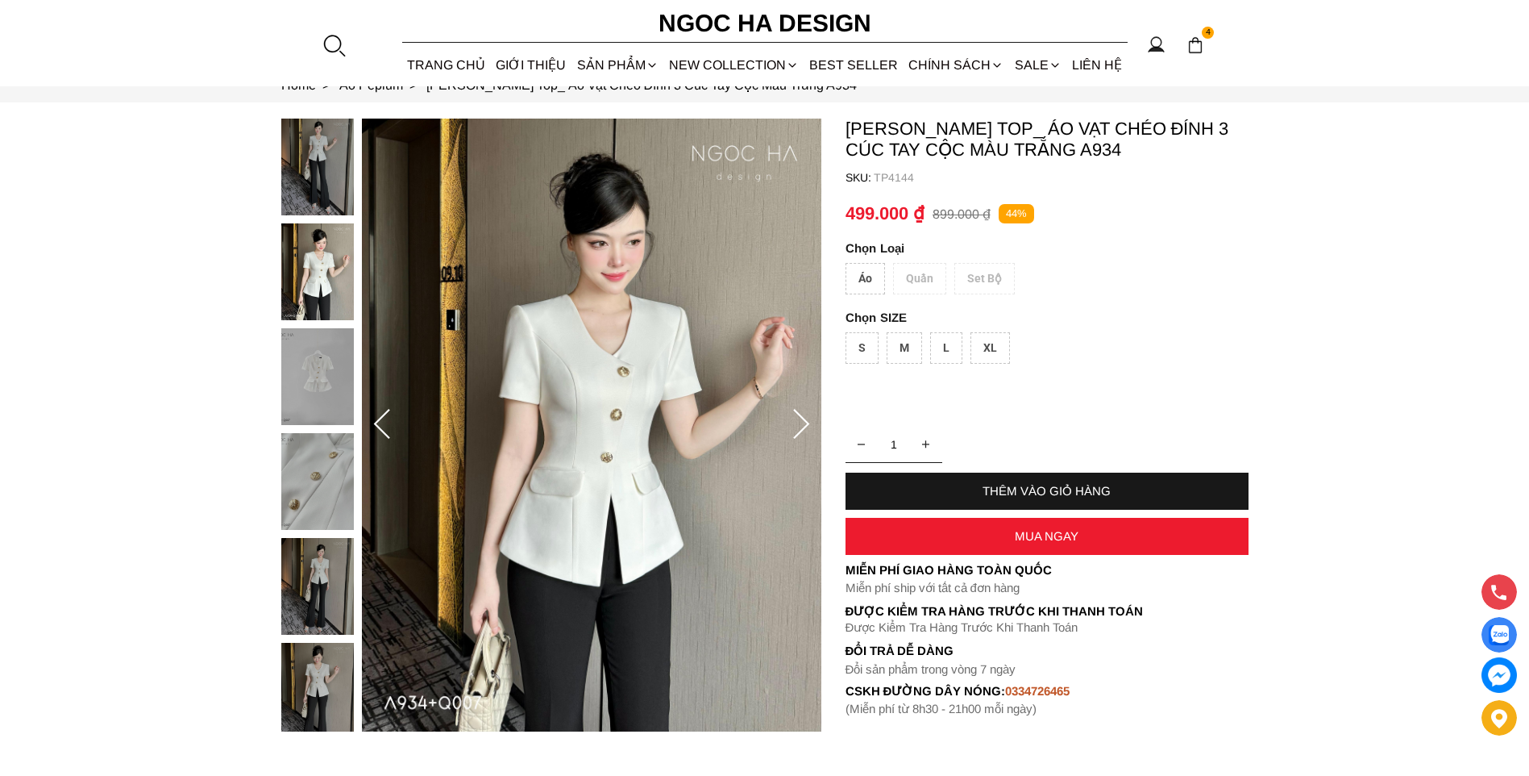
scroll to position [0, 0]
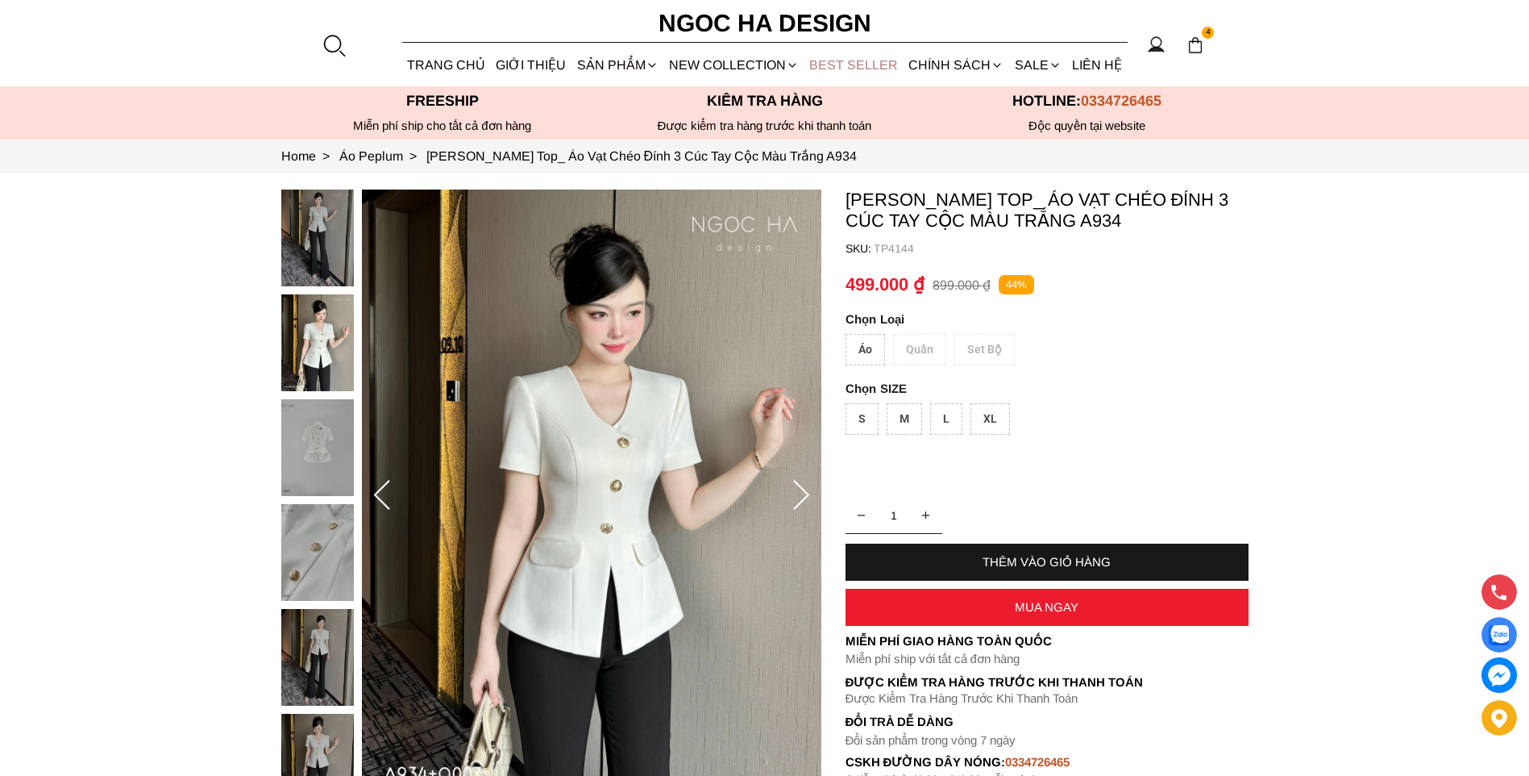
click at [851, 66] on link "BEST SELLER" at bounding box center [854, 65] width 99 height 43
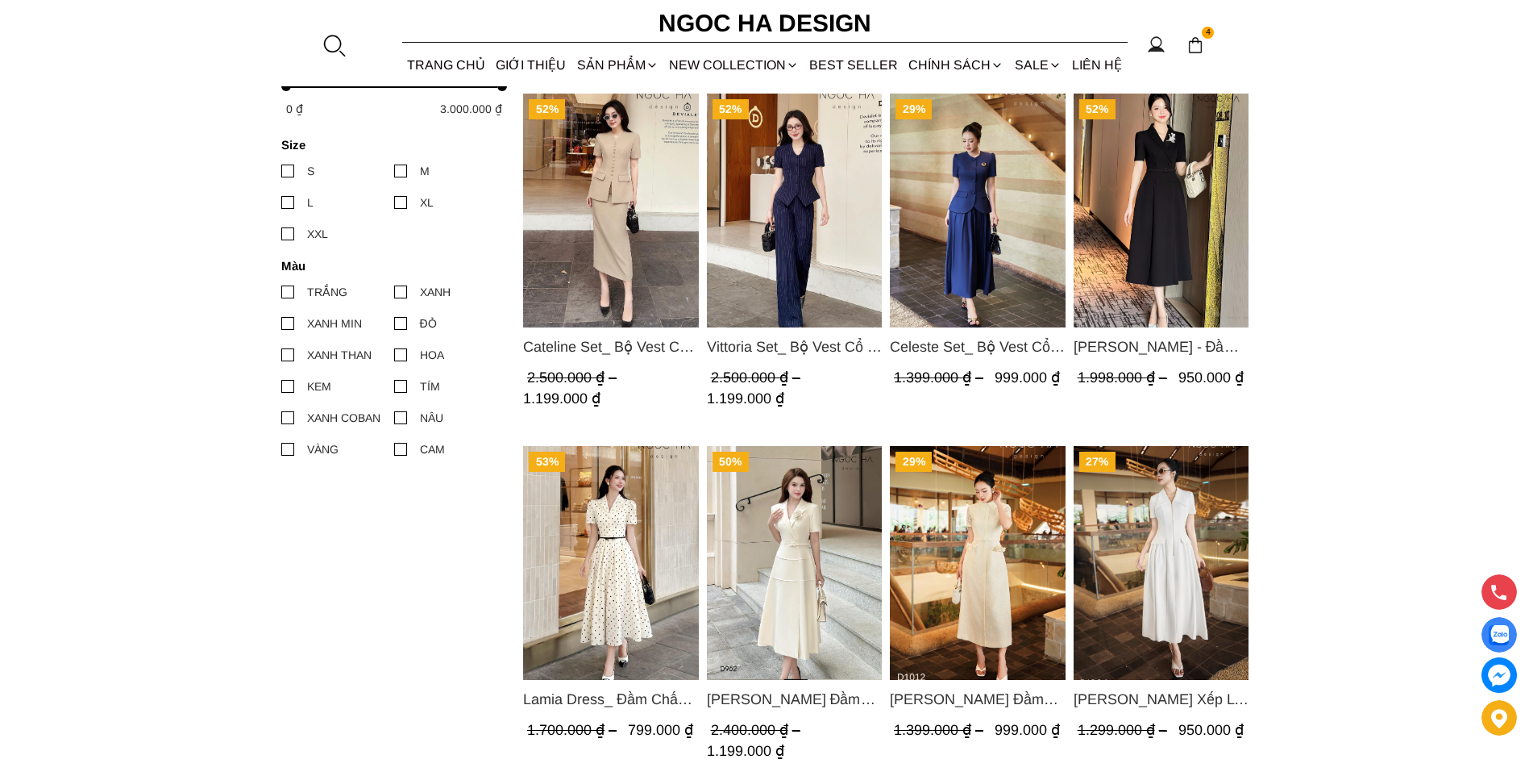
scroll to position [726, 0]
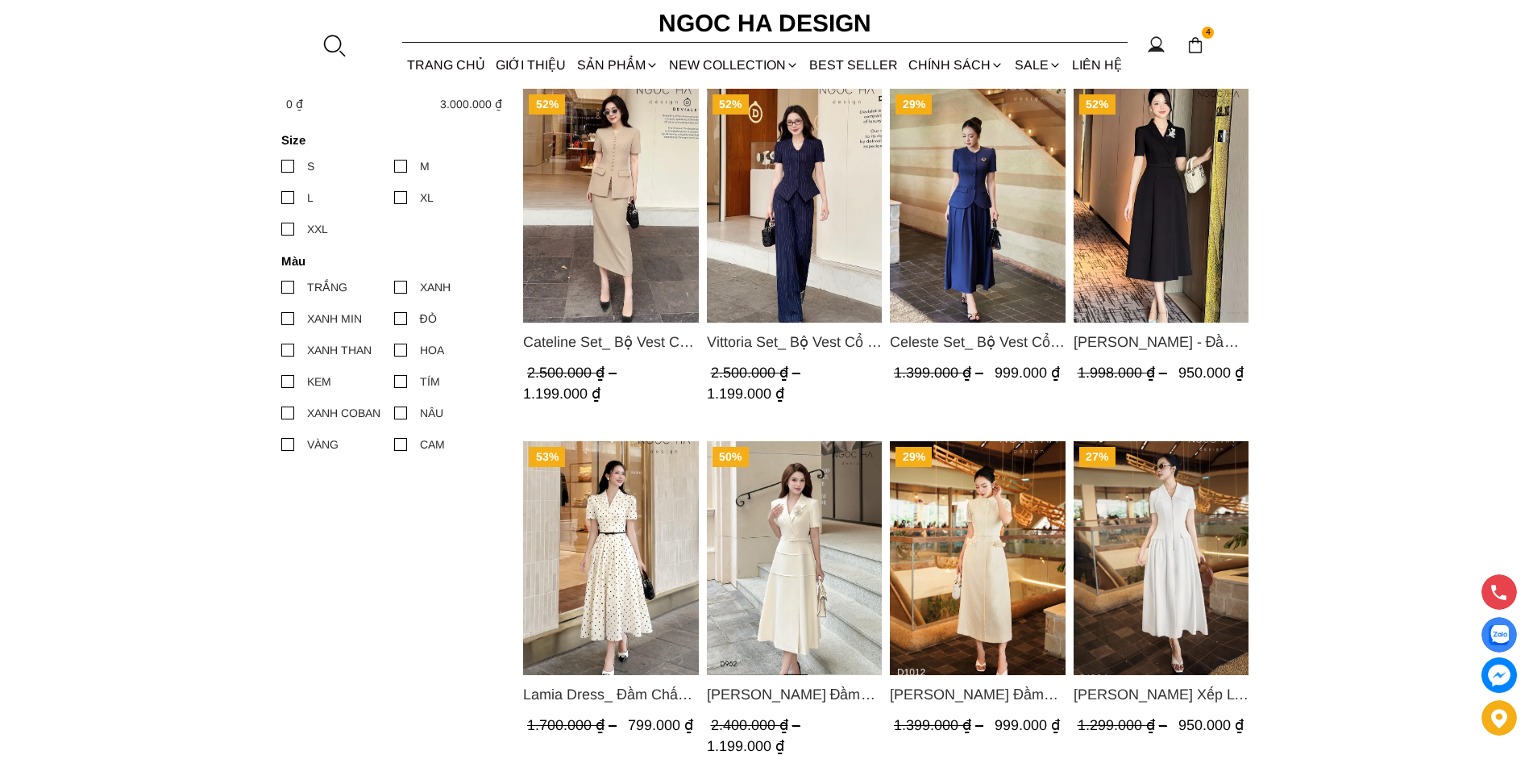
click at [772, 216] on img "Product image - Vittoria Set_ Bộ Vest Cổ V Quần Suông Kẻ Sọc BQ013" at bounding box center [794, 206] width 176 height 234
click at [989, 296] on img "Product image - Celeste Set_ Bộ Vest Cổ Tròn Chân Váy Nhún Xòe Màu Xanh Bò BJ142" at bounding box center [978, 206] width 176 height 234
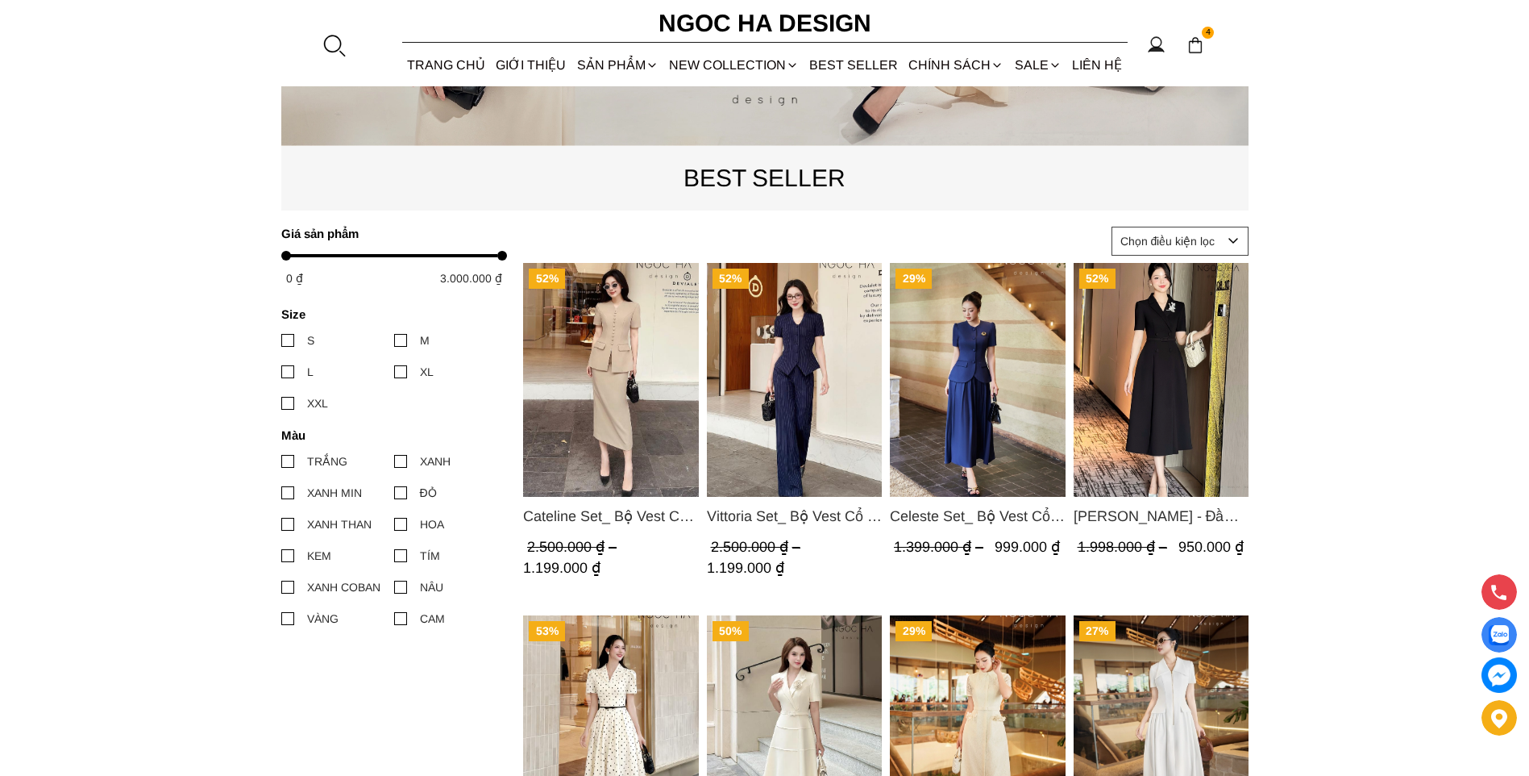
scroll to position [564, 0]
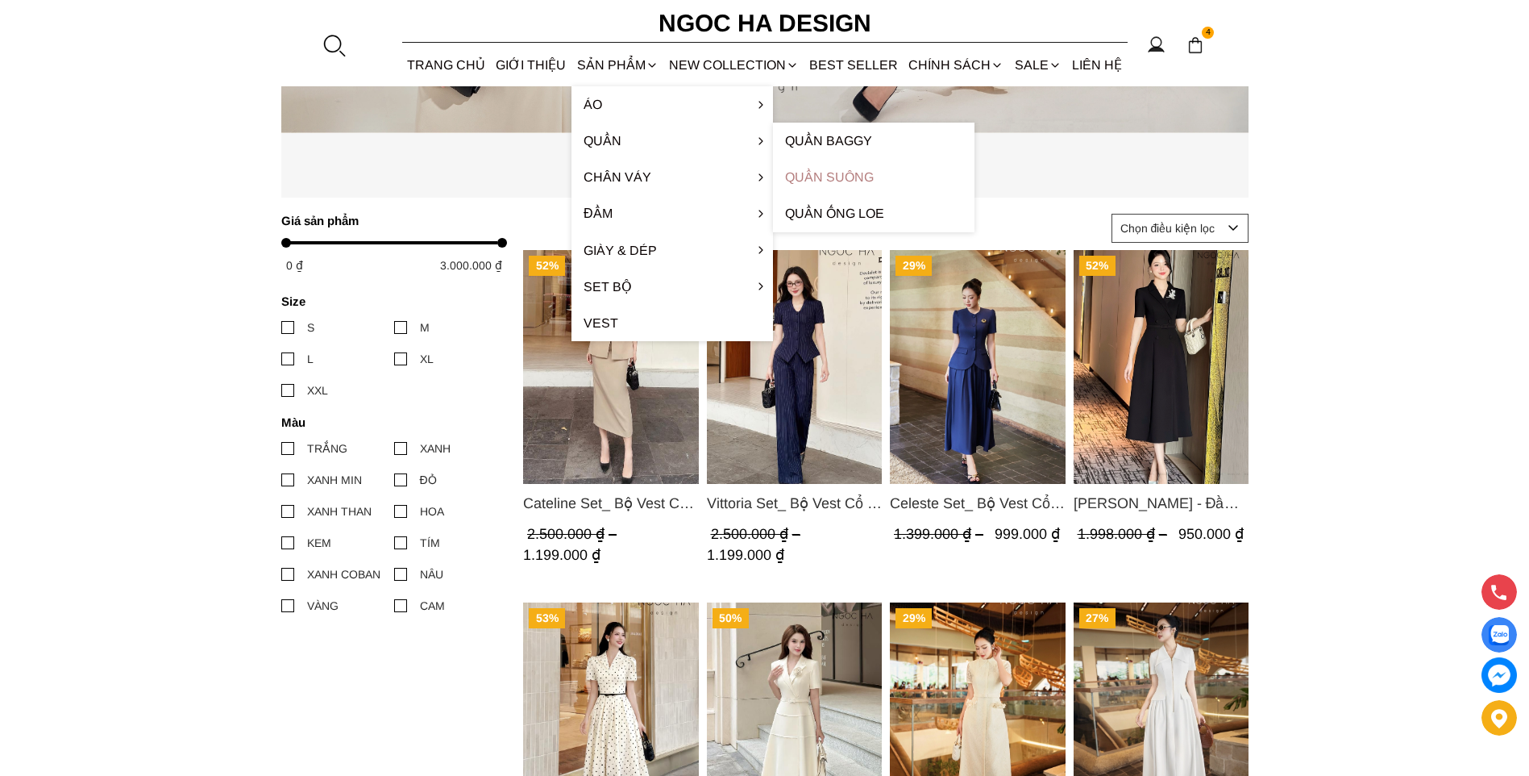
click at [816, 179] on link "Quần Suông" at bounding box center [874, 177] width 202 height 36
click at [824, 216] on link "Quần ống loe" at bounding box center [874, 213] width 202 height 36
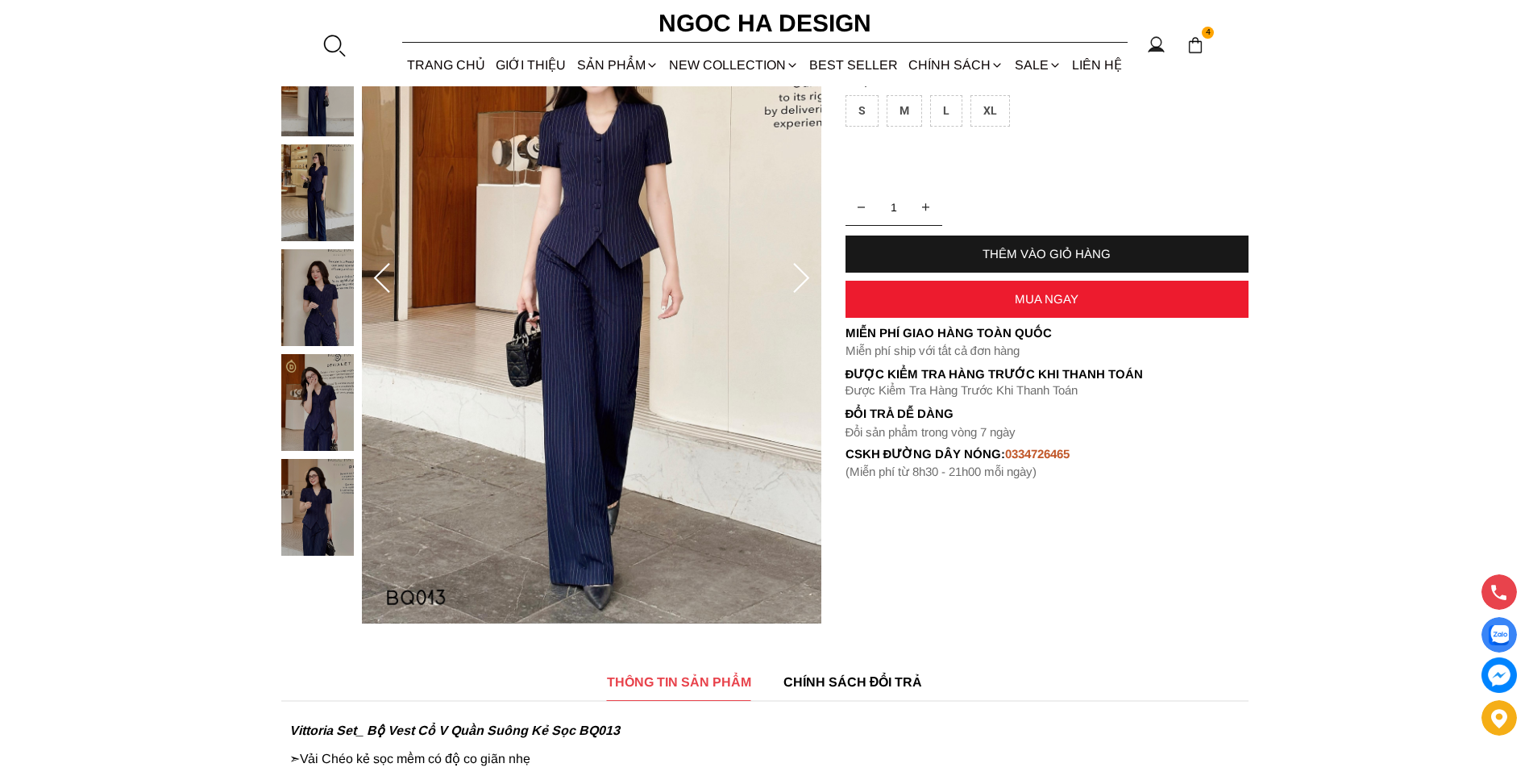
scroll to position [161, 0]
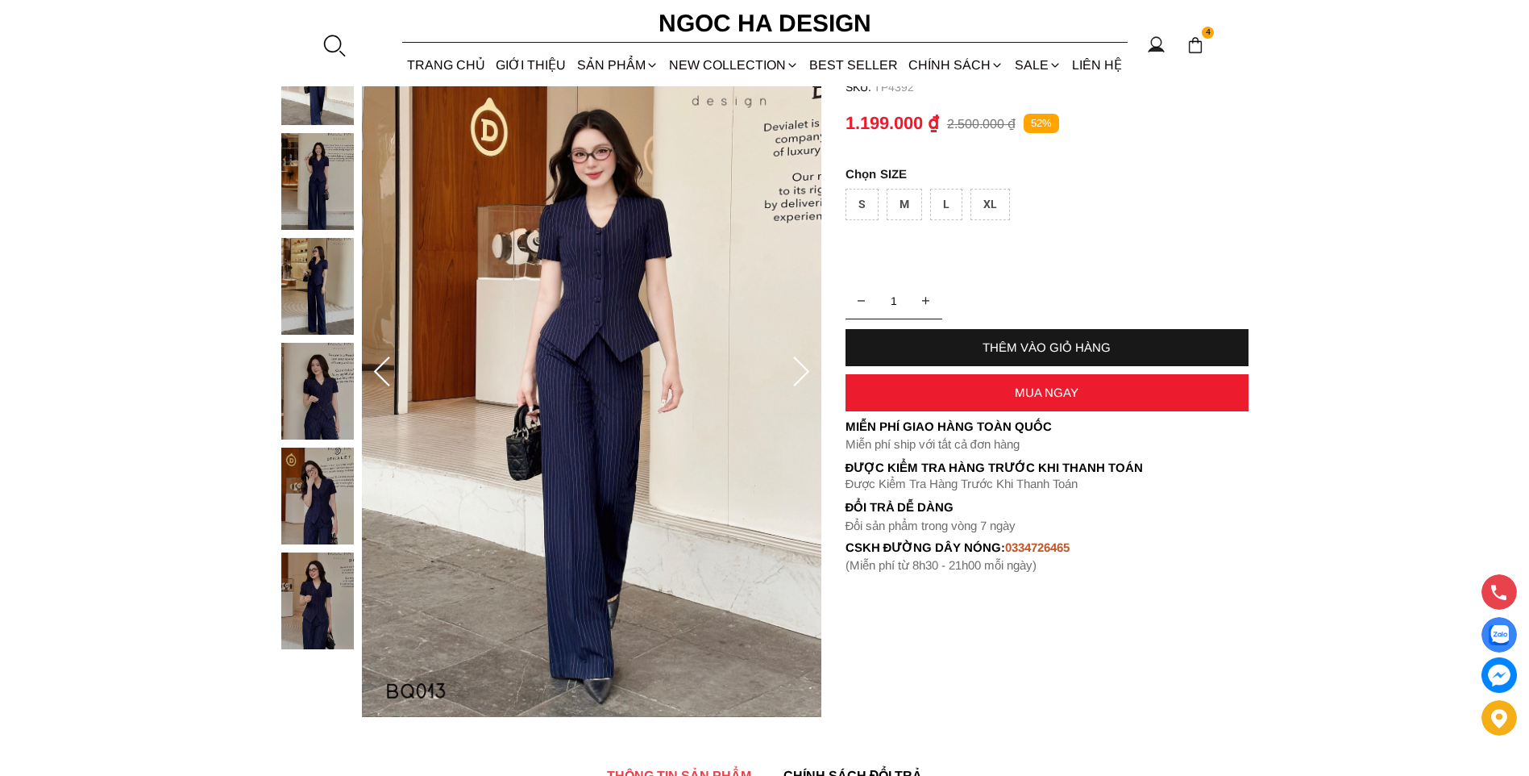
click at [333, 381] on img at bounding box center [317, 391] width 73 height 97
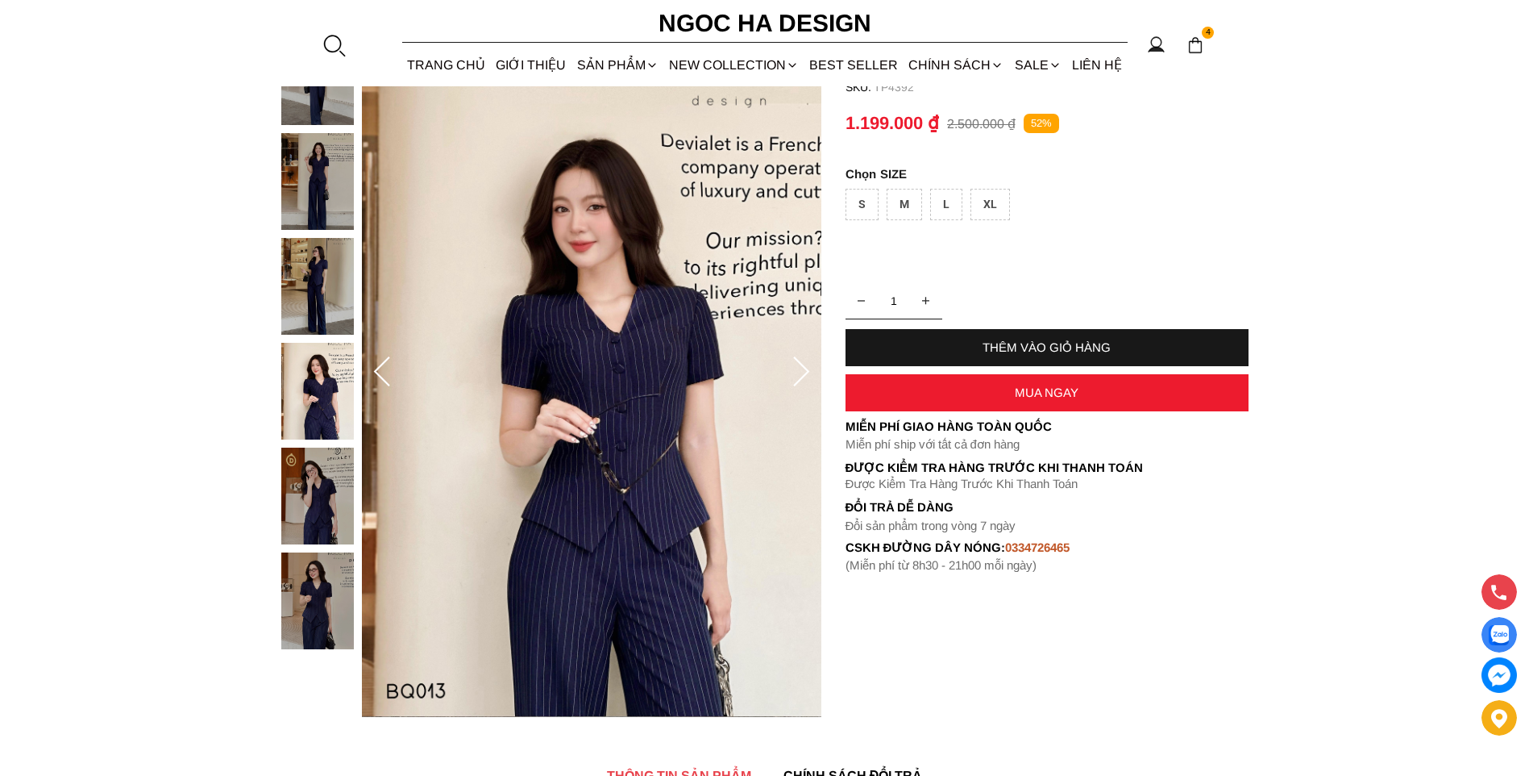
click at [330, 566] on img at bounding box center [317, 600] width 73 height 97
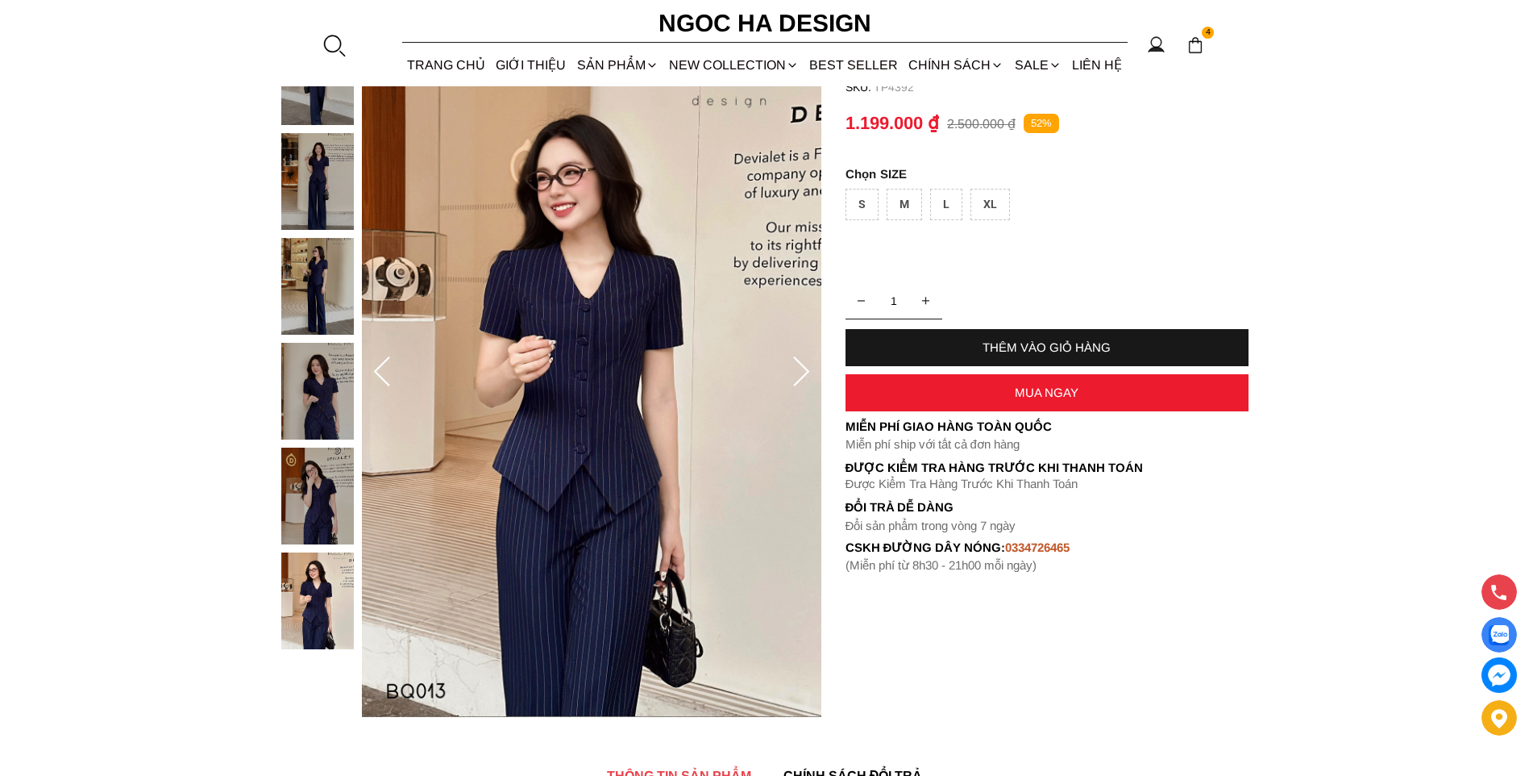
click at [301, 191] on img at bounding box center [317, 181] width 73 height 97
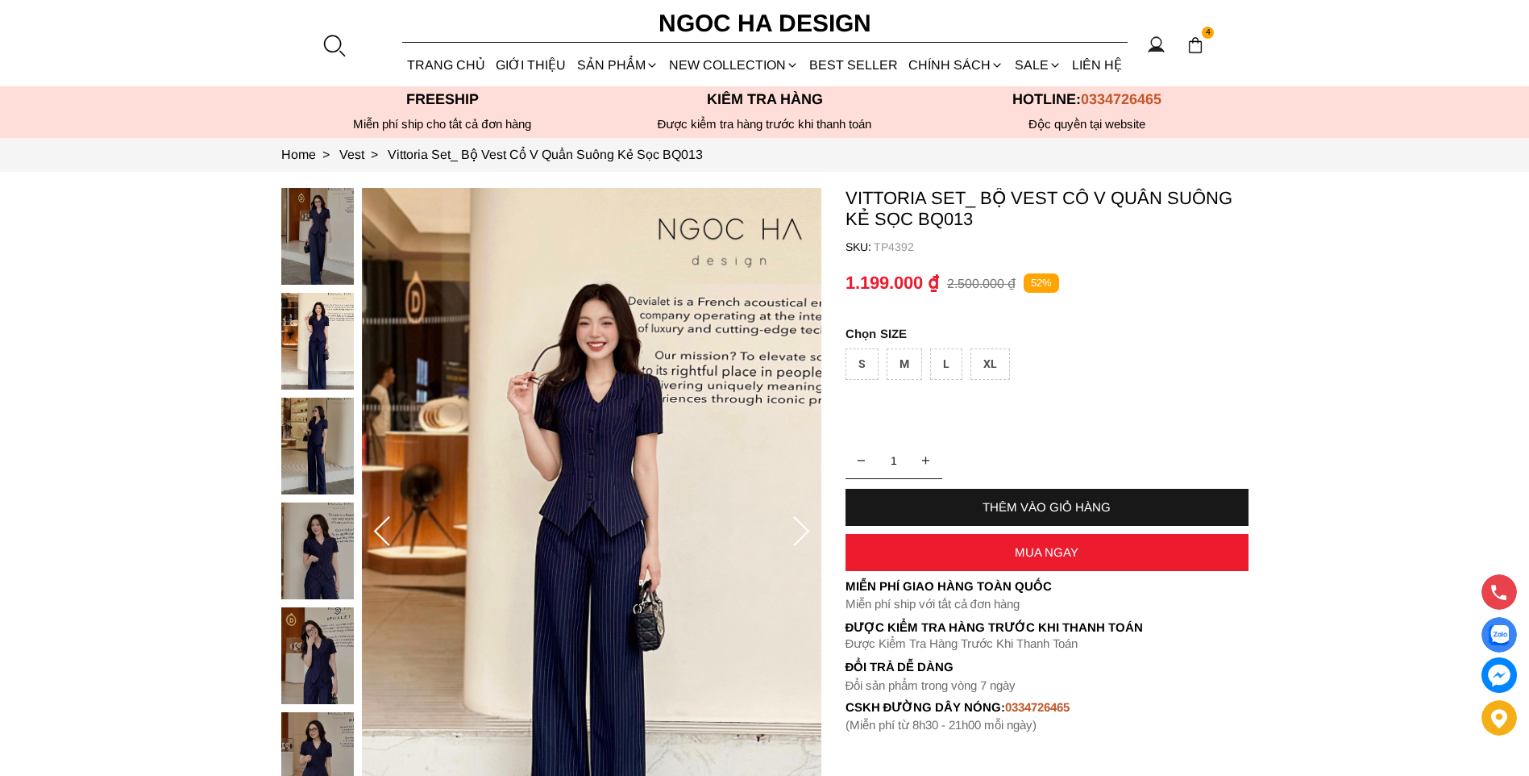
scroll to position [0, 0]
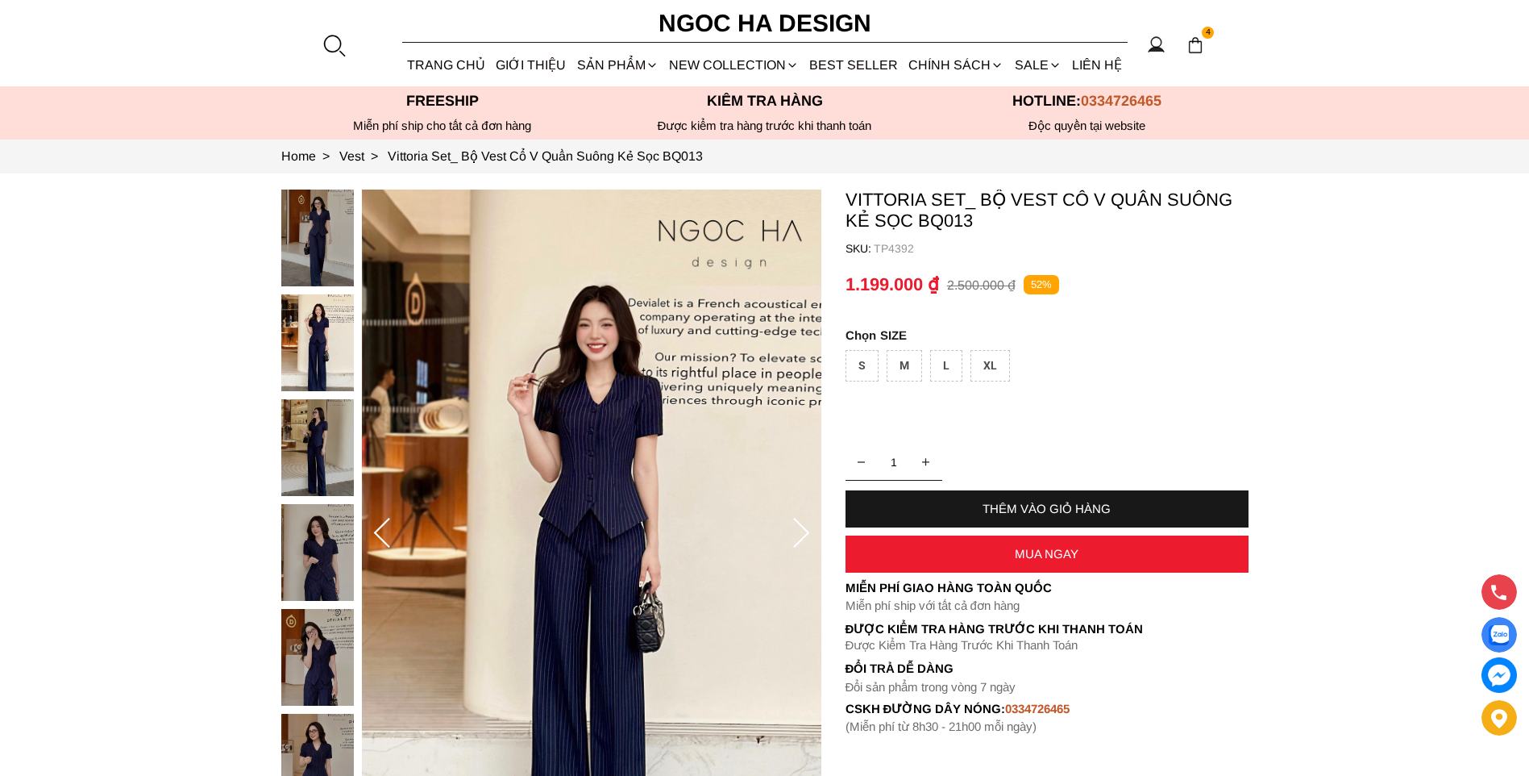
click at [302, 221] on div at bounding box center [321, 503] width 81 height 629
click at [334, 363] on img at bounding box center [317, 342] width 73 height 97
click at [336, 434] on img at bounding box center [317, 447] width 73 height 97
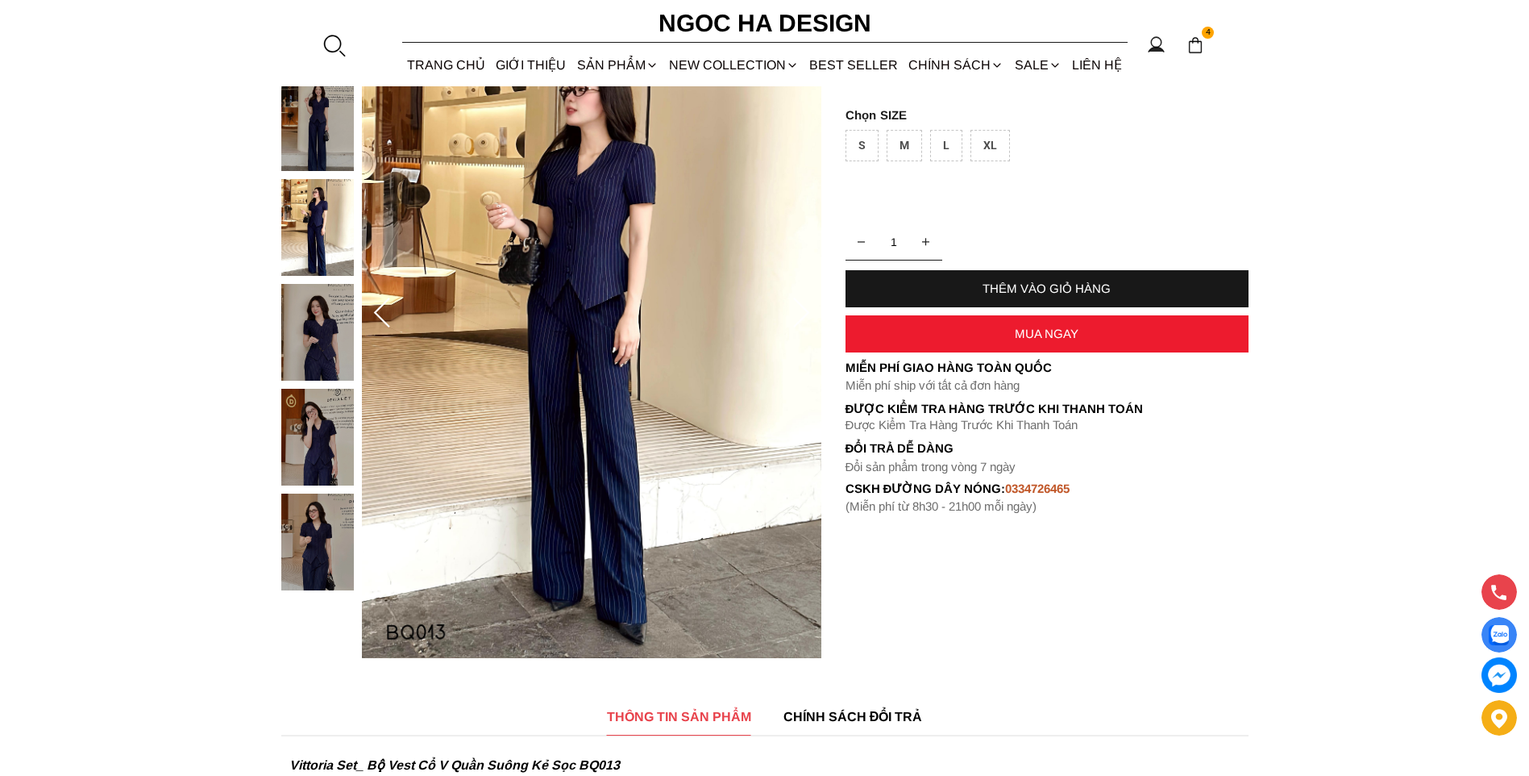
scroll to position [242, 0]
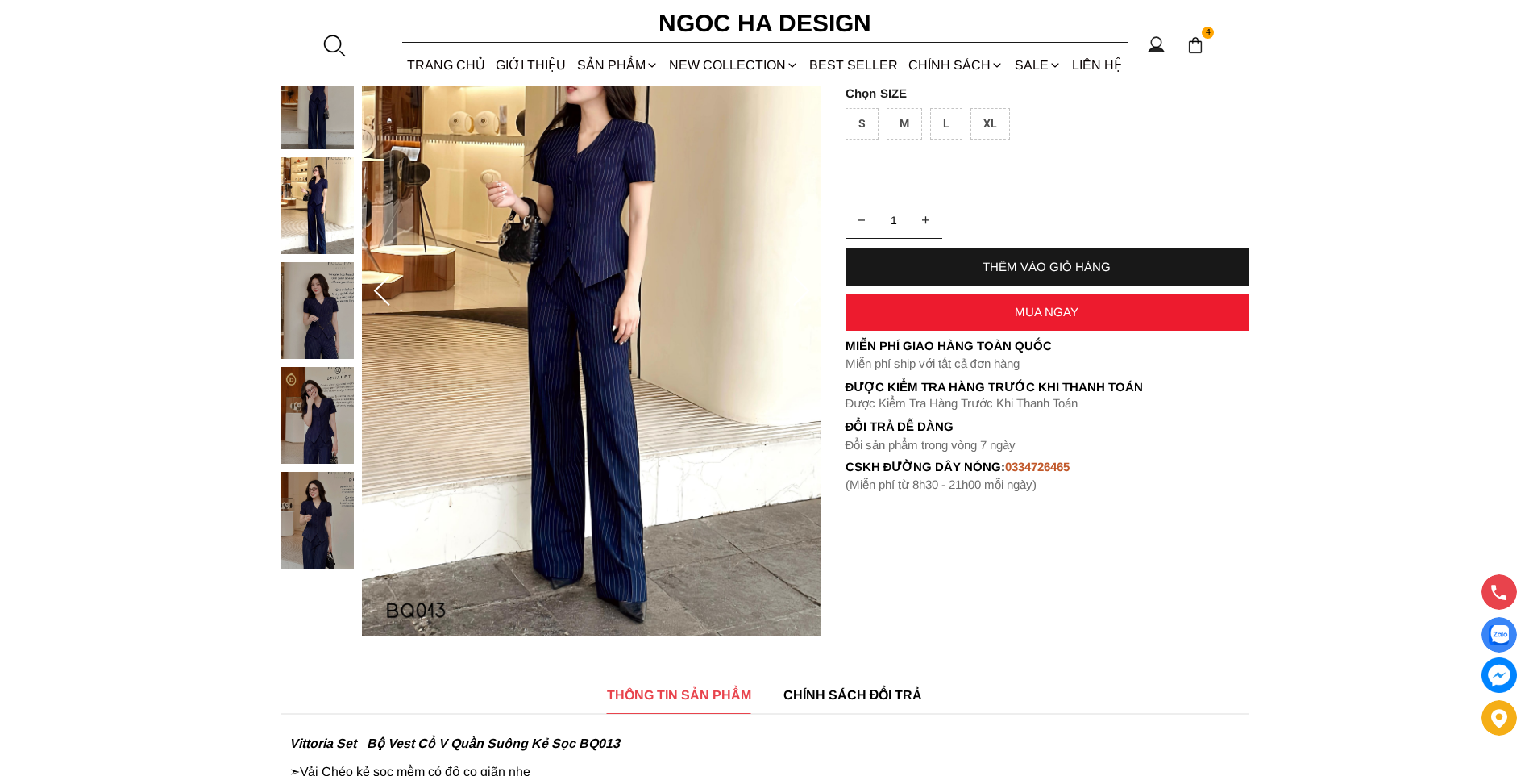
click at [335, 416] on img at bounding box center [317, 415] width 73 height 97
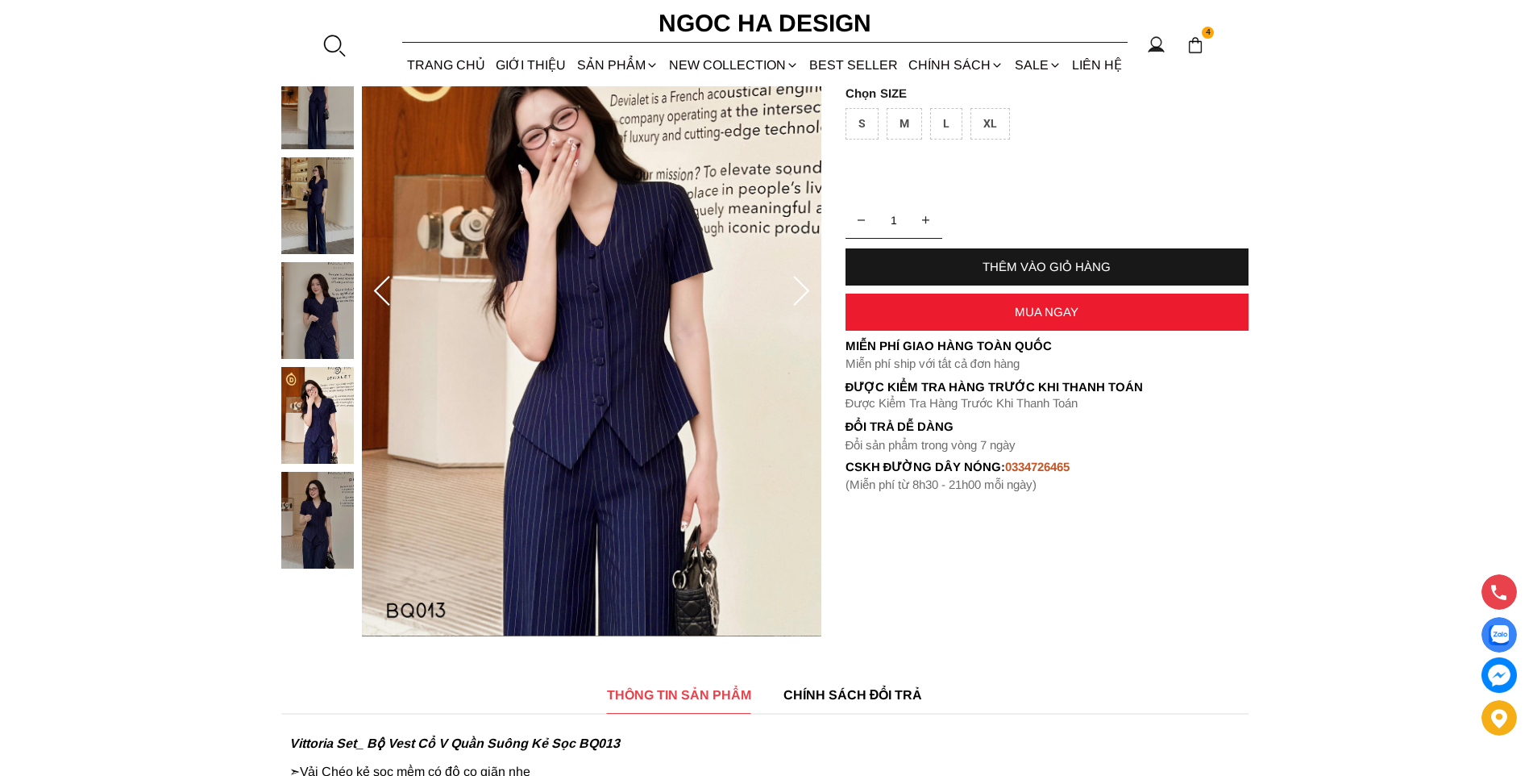
click at [335, 528] on img at bounding box center [317, 520] width 73 height 97
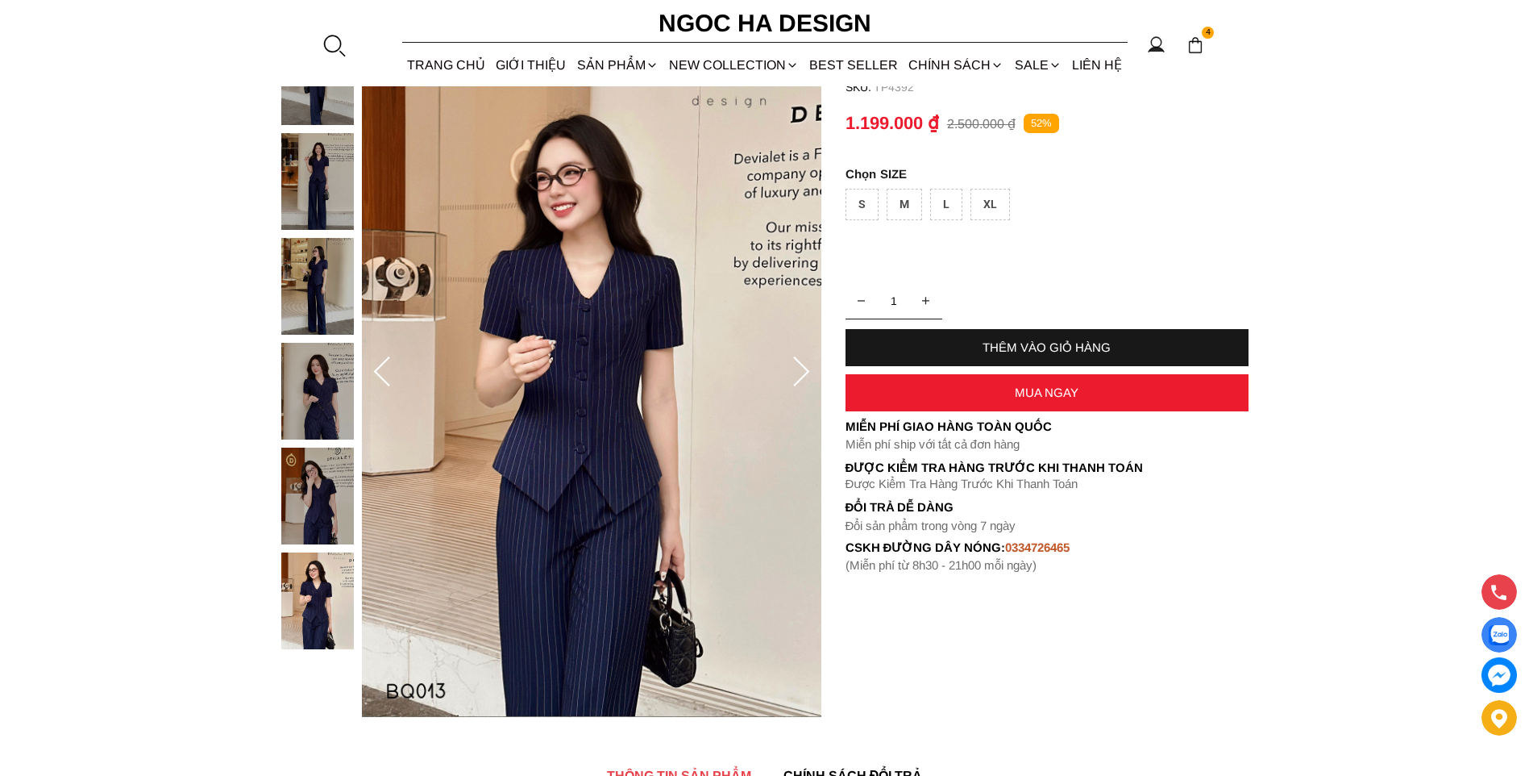
scroll to position [0, 0]
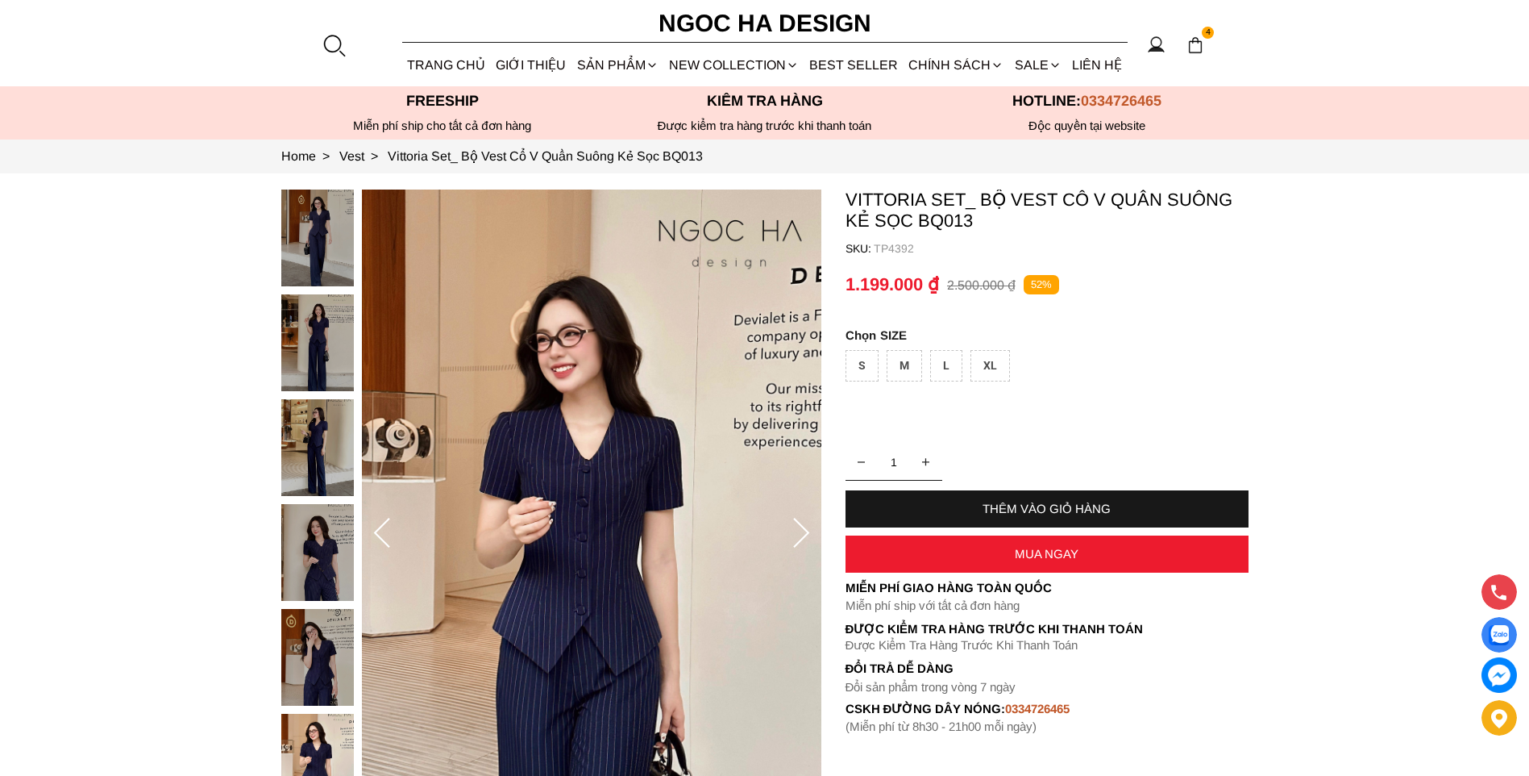
click at [303, 331] on img at bounding box center [317, 342] width 73 height 97
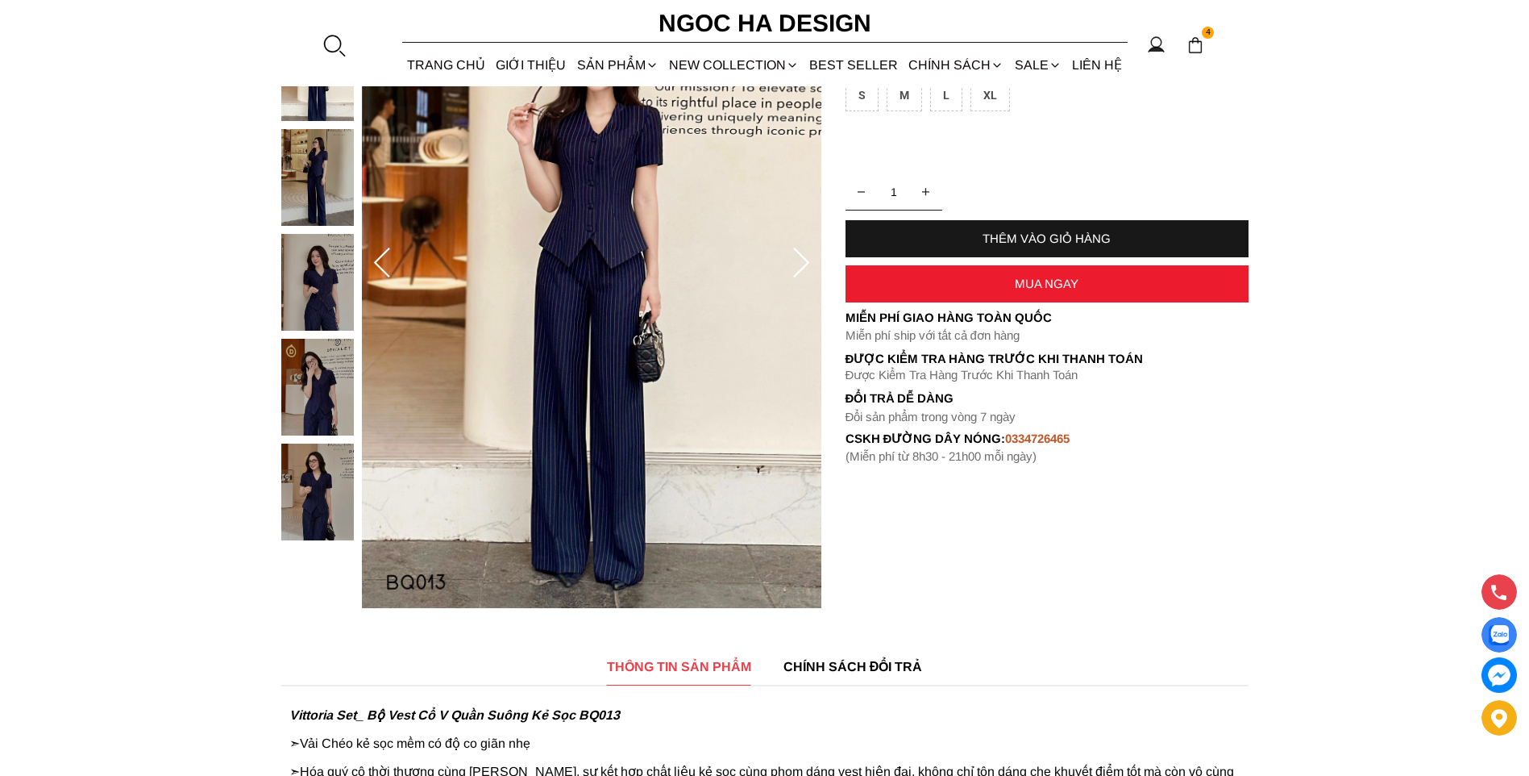
scroll to position [242, 0]
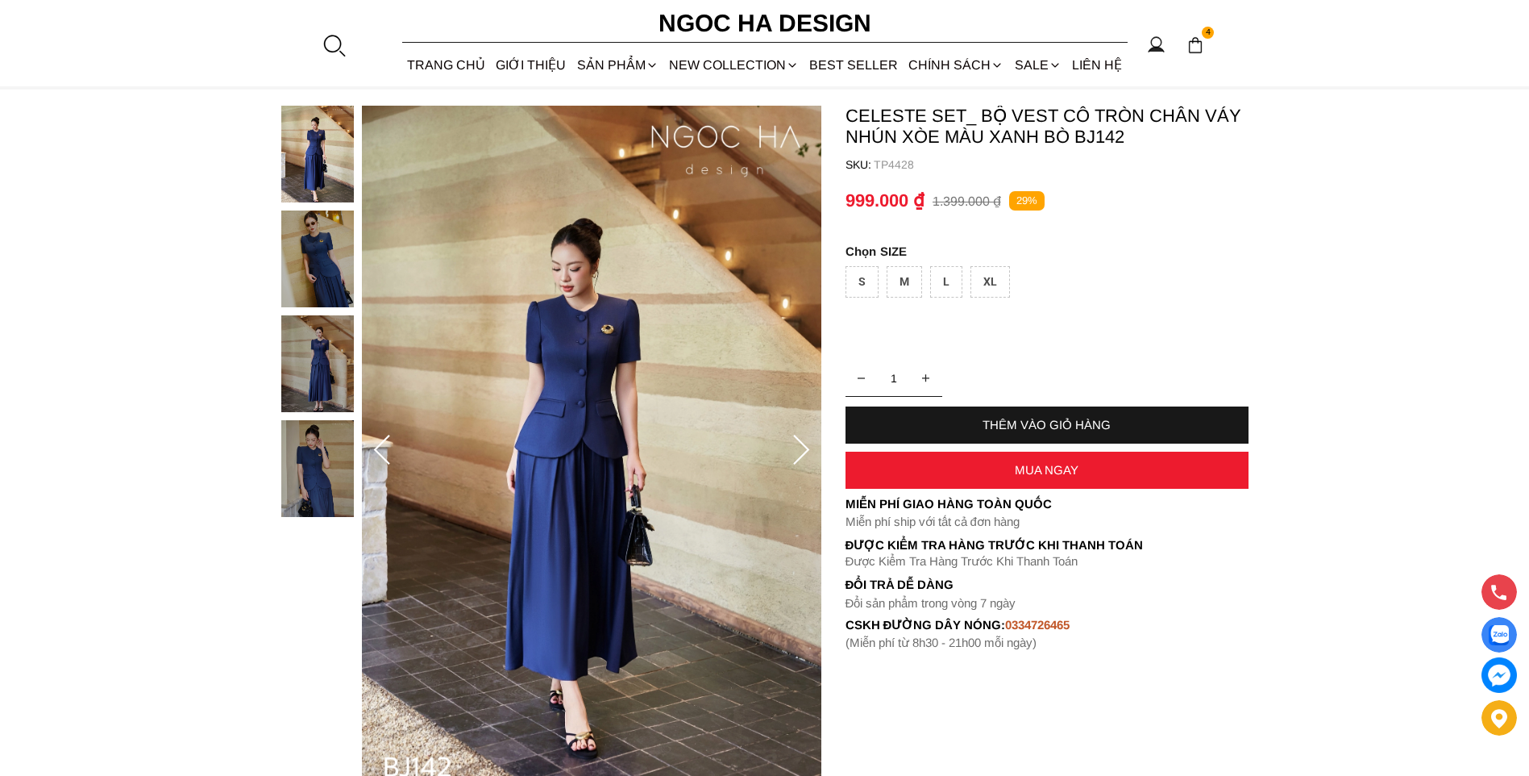
scroll to position [323, 0]
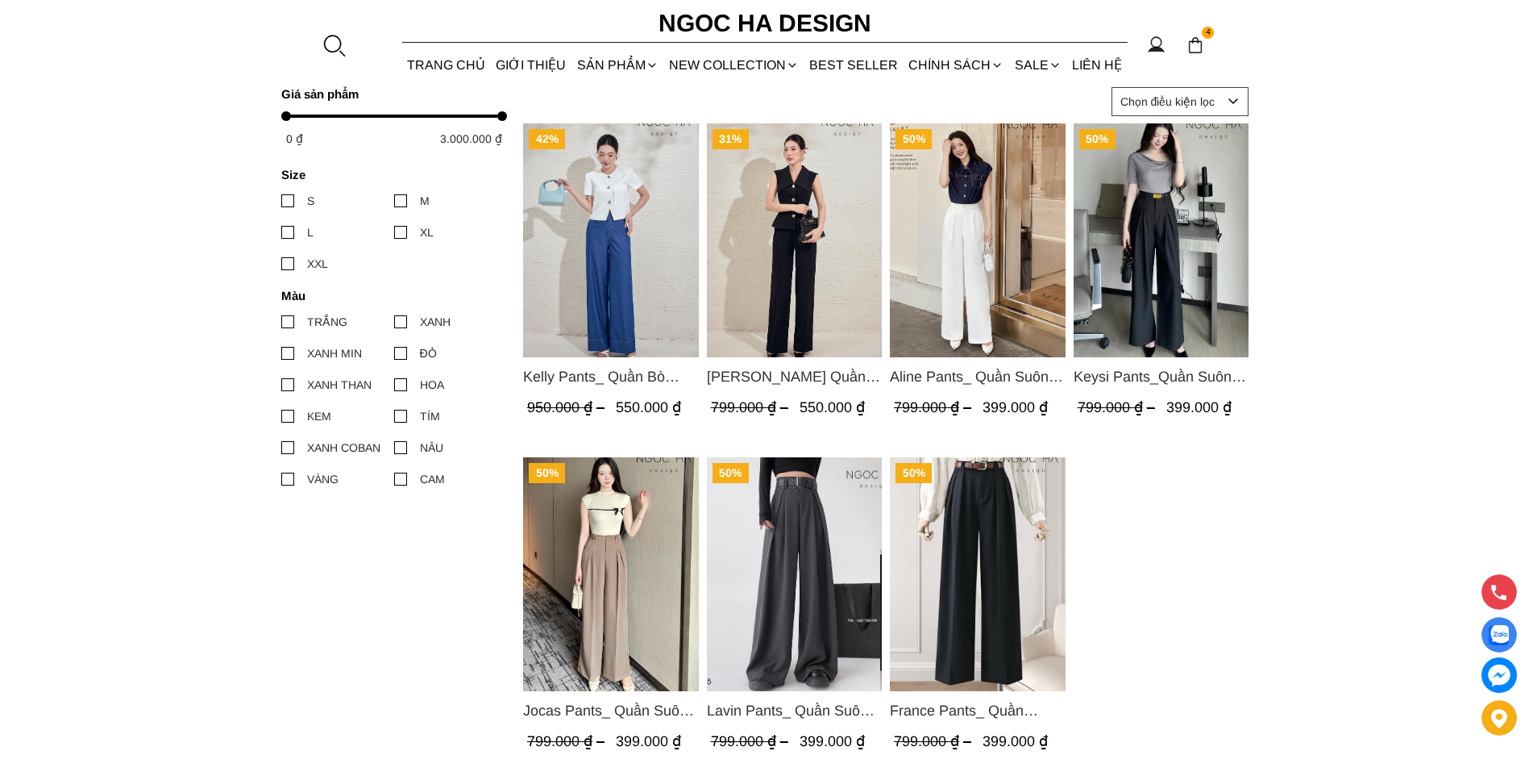
scroll to position [484, 0]
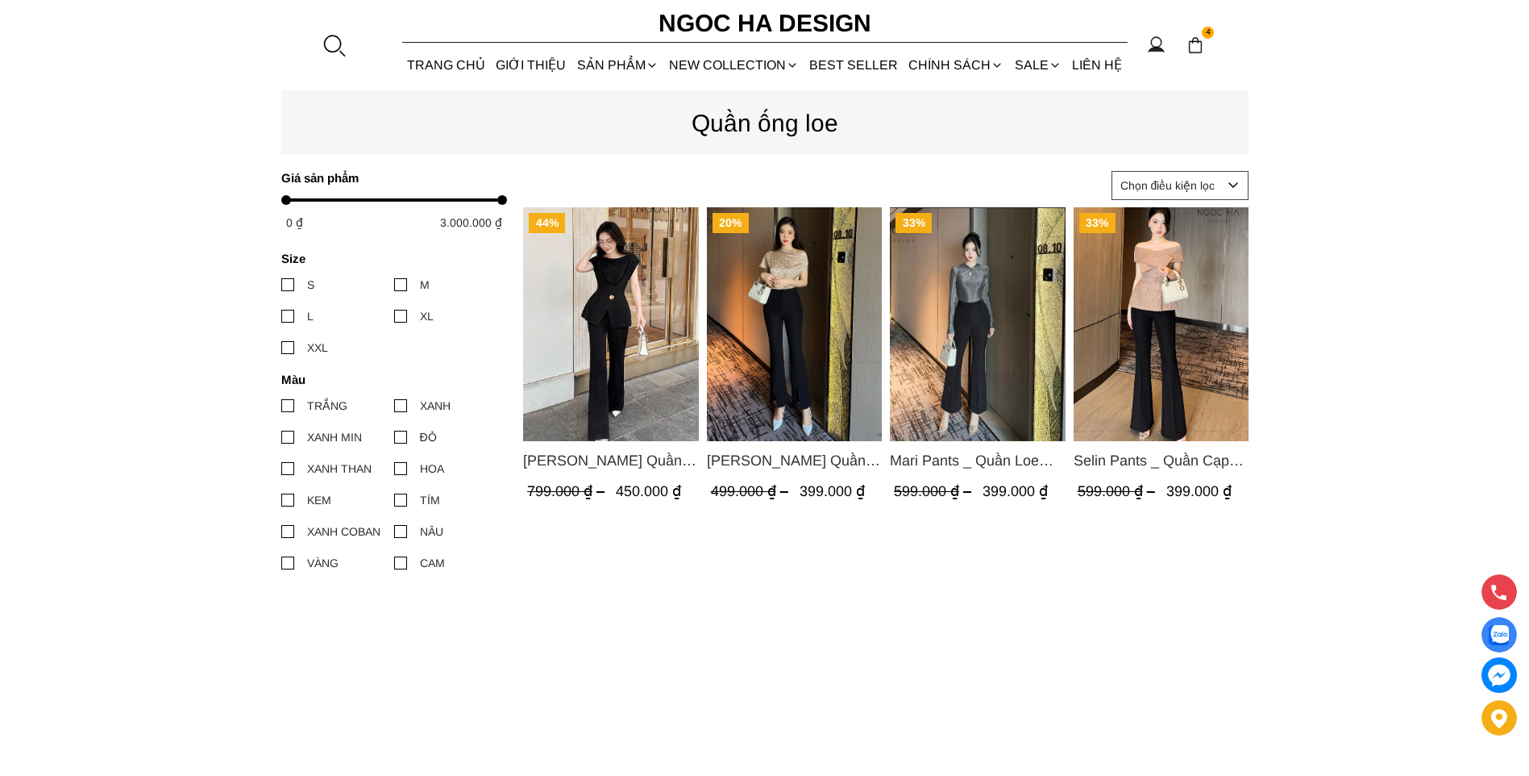
scroll to position [161, 0]
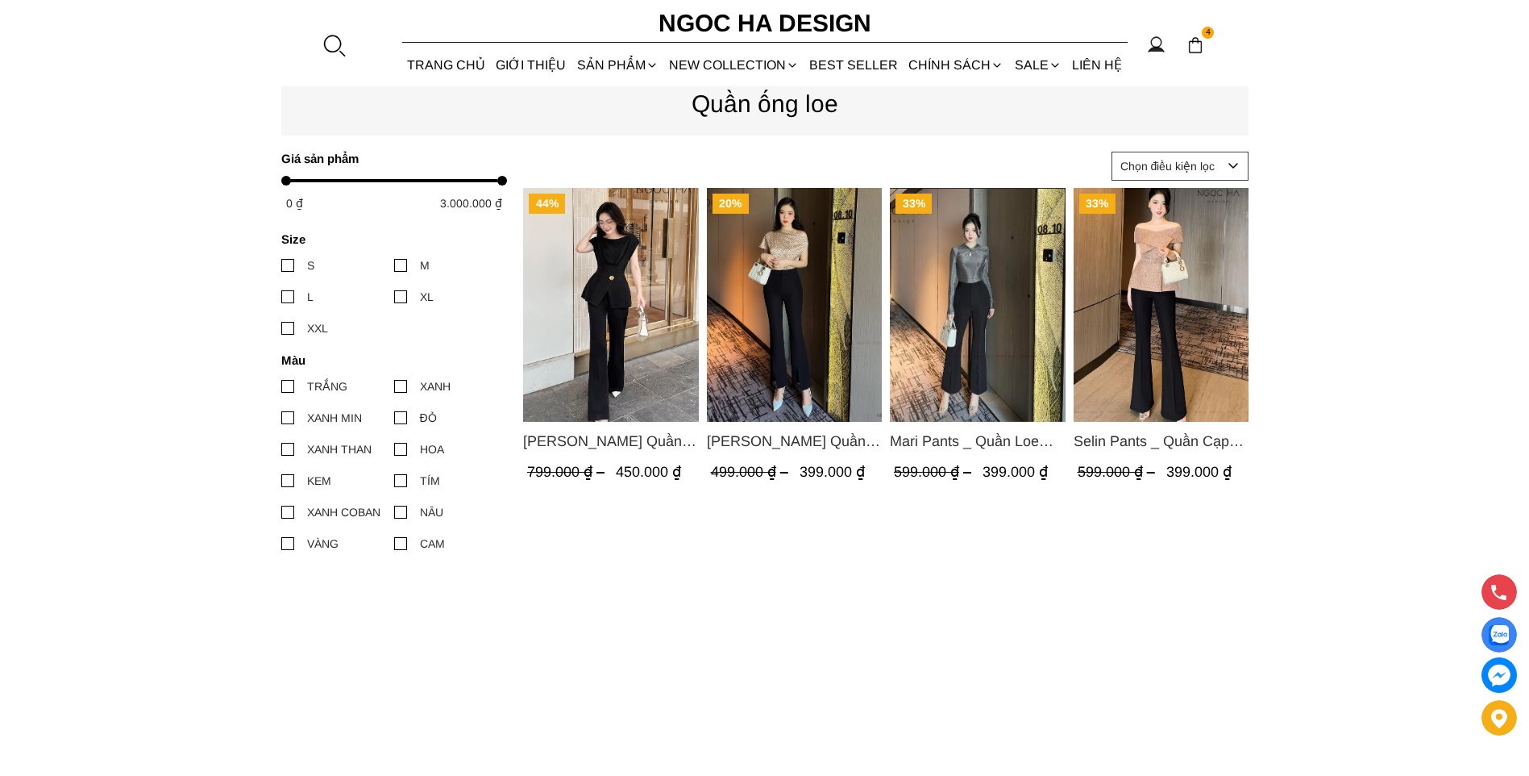
click at [1165, 443] on span "Selin Pants _ Quần Cạp Cao Xếp Ly Giữa 2 màu Đen, Cam - Q007" at bounding box center [1161, 441] width 176 height 23
click at [612, 442] on span "[PERSON_NAME] Quần Loe Dài Có Cạp Màu Đen Q061" at bounding box center [611, 441] width 176 height 23
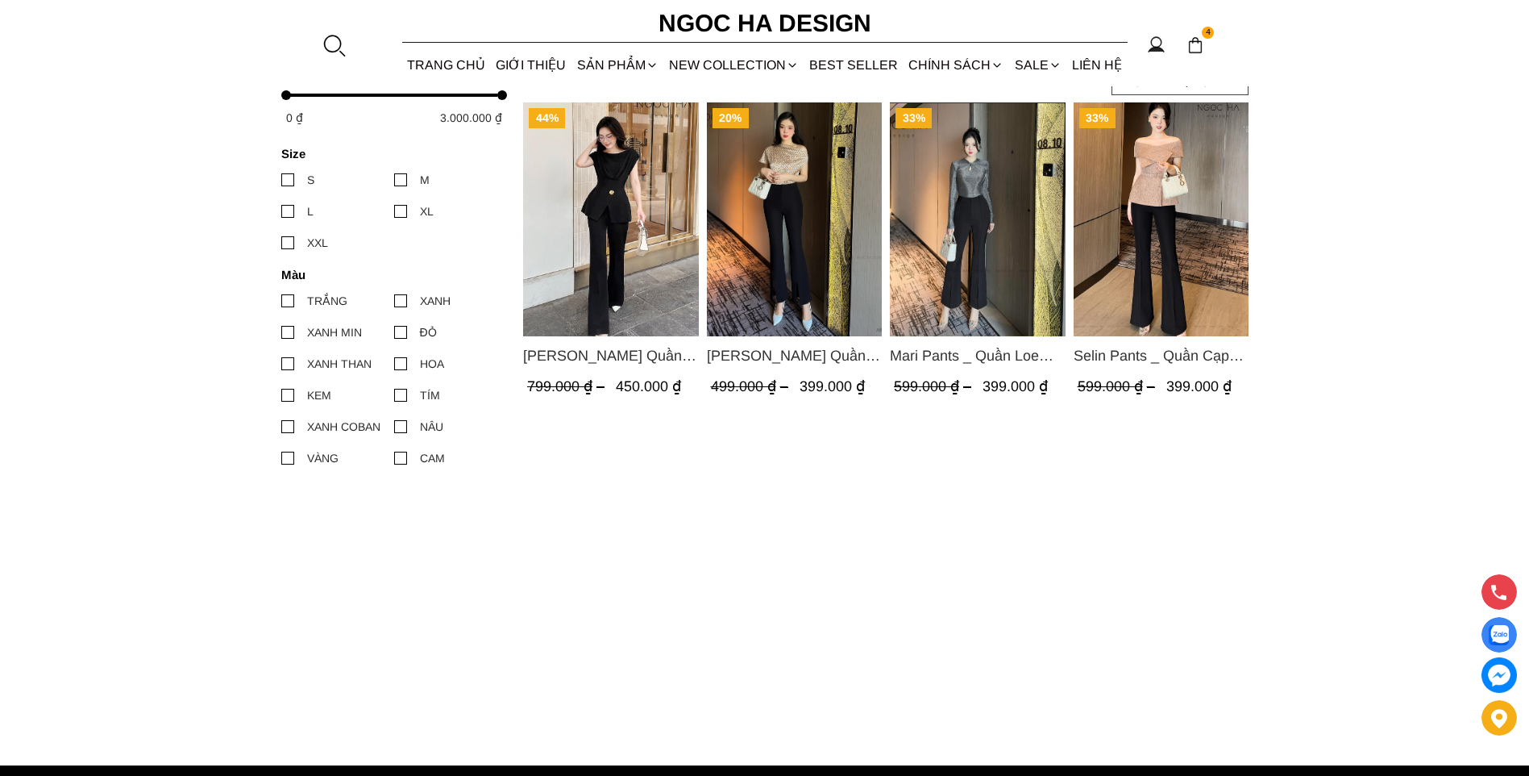
scroll to position [242, 0]
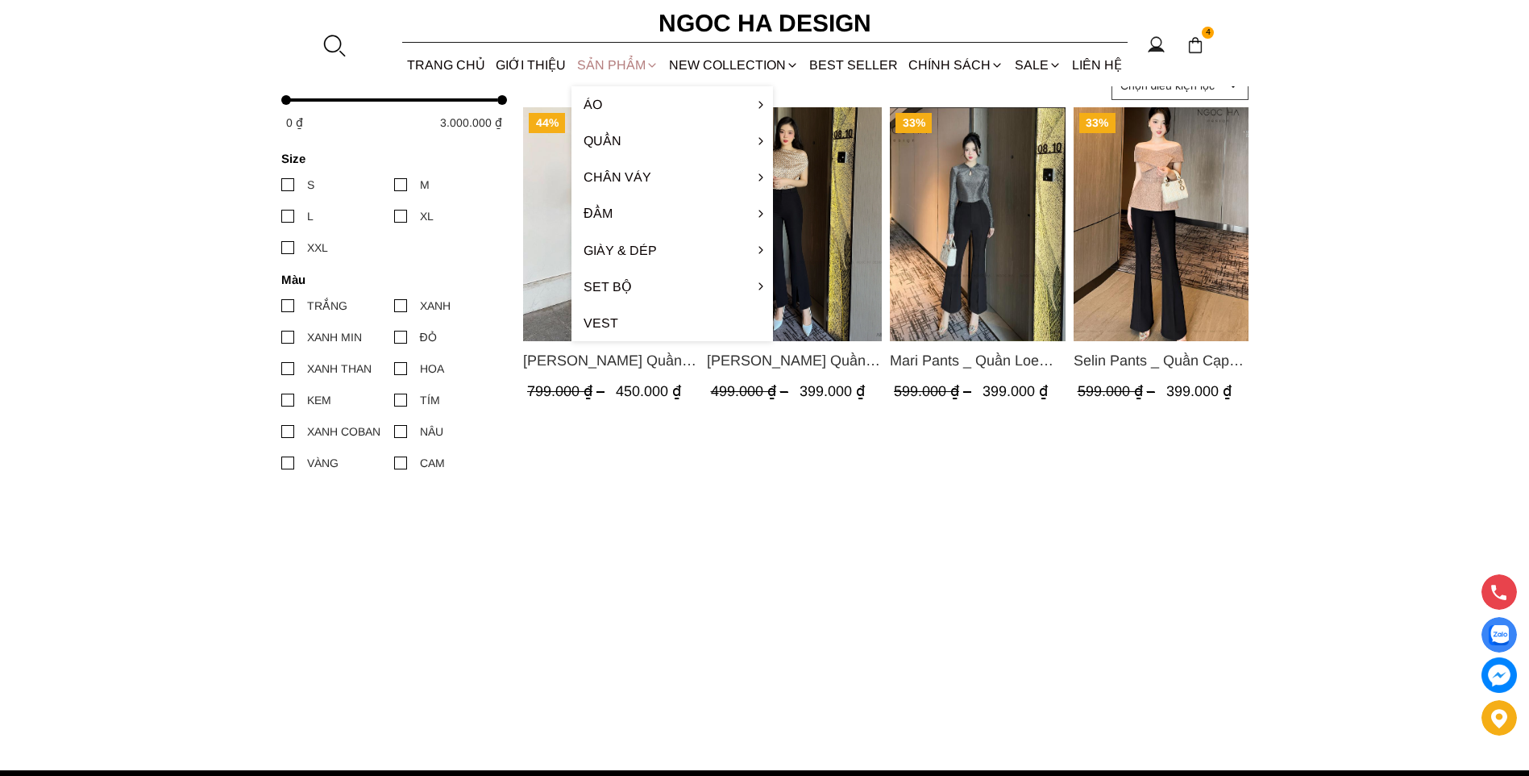
click at [615, 68] on div "SẢN PHẨM" at bounding box center [618, 65] width 92 height 43
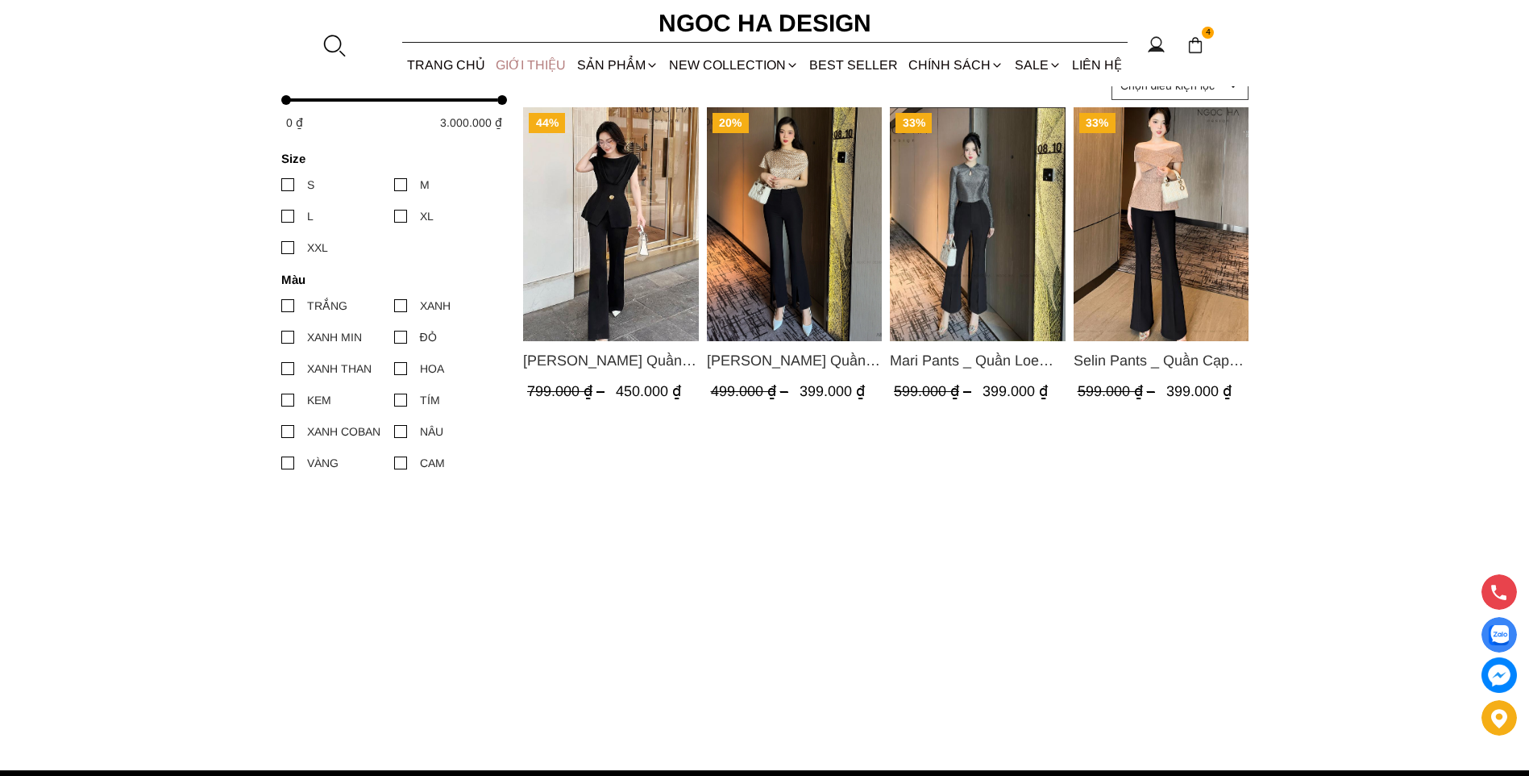
click at [556, 64] on link "GIỚI THIỆU" at bounding box center [531, 65] width 81 height 43
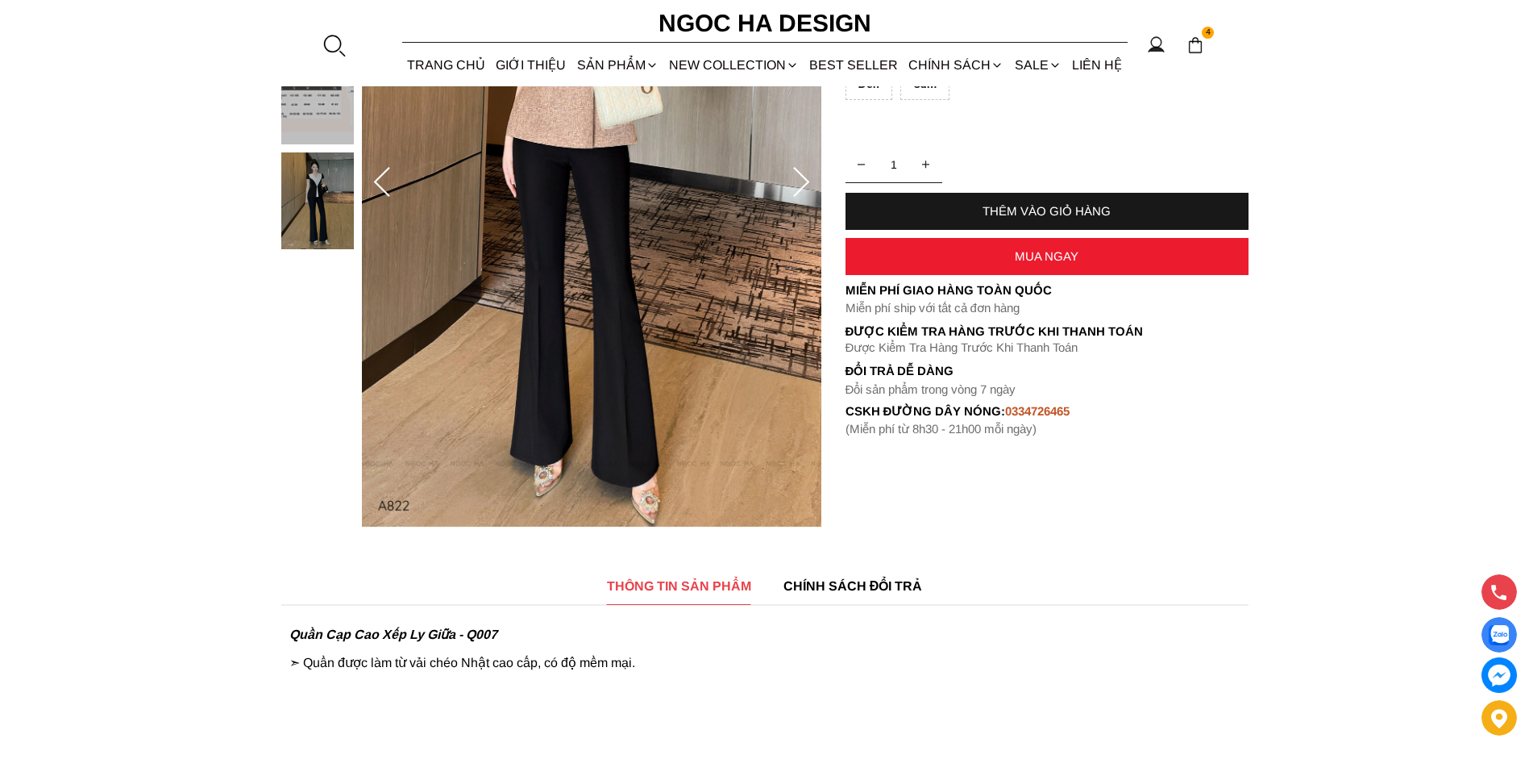
scroll to position [323, 0]
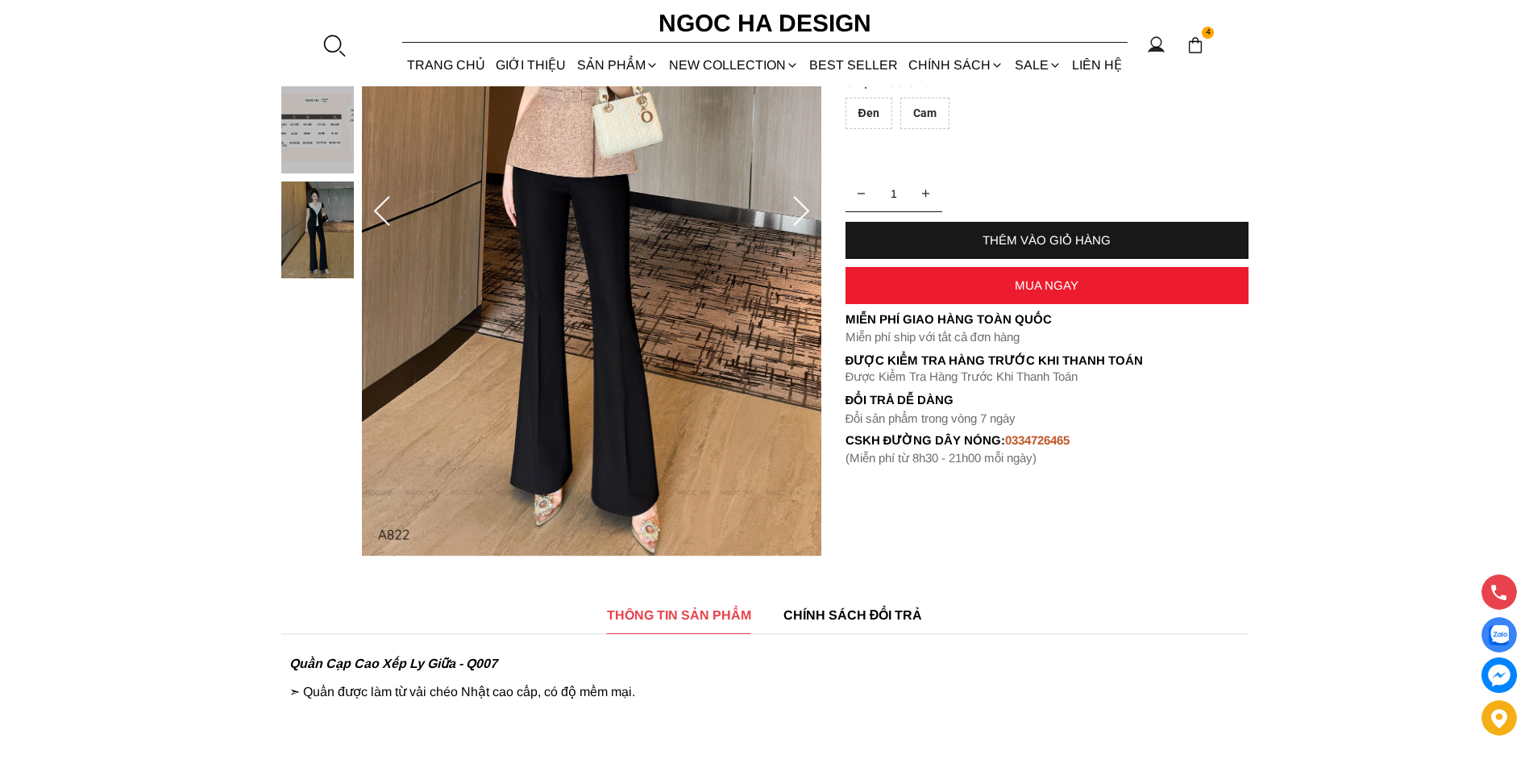
click at [305, 239] on img at bounding box center [317, 229] width 73 height 97
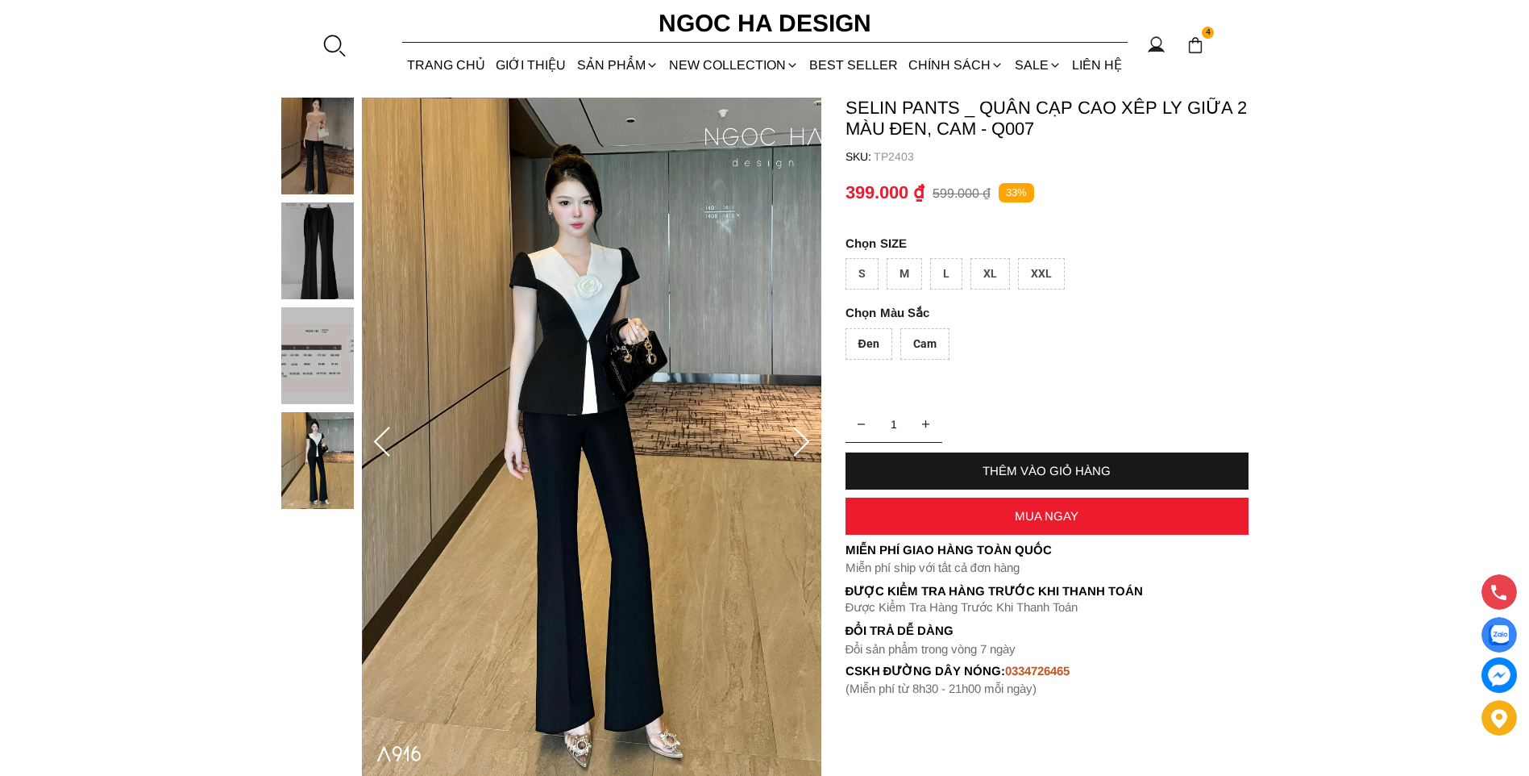
scroll to position [81, 0]
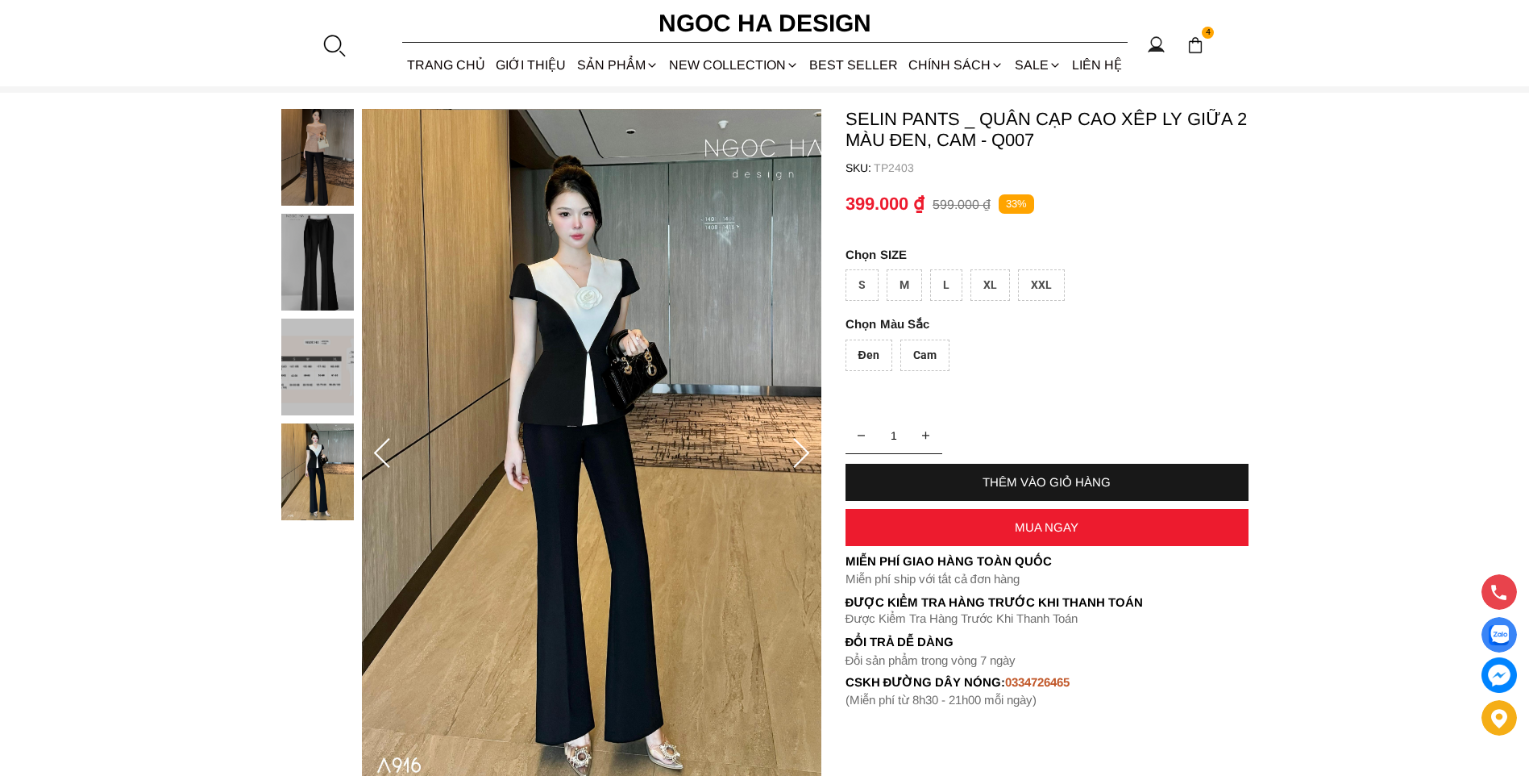
click at [303, 231] on img at bounding box center [317, 262] width 73 height 97
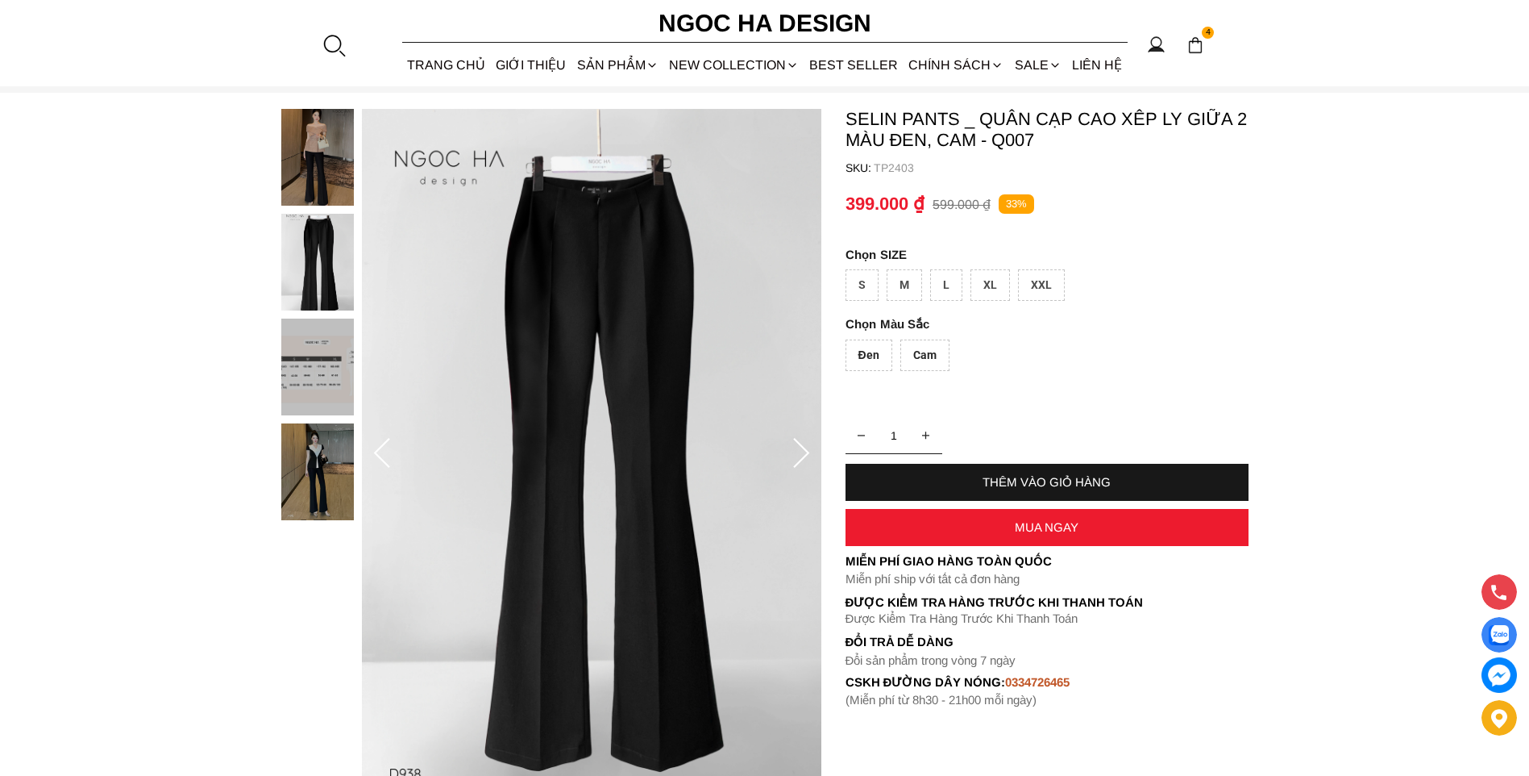
click at [322, 189] on img at bounding box center [317, 157] width 73 height 97
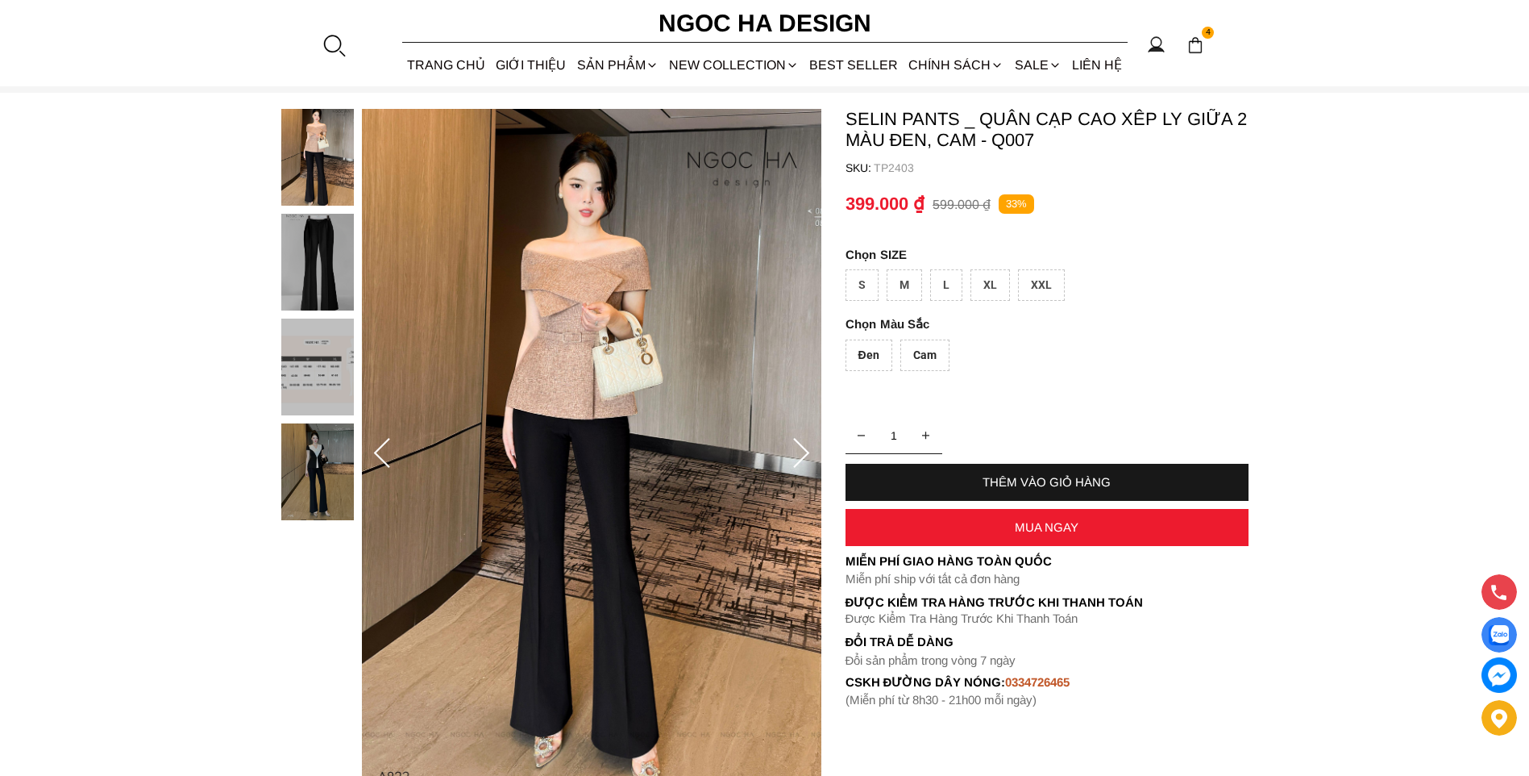
click at [309, 260] on img at bounding box center [317, 262] width 73 height 97
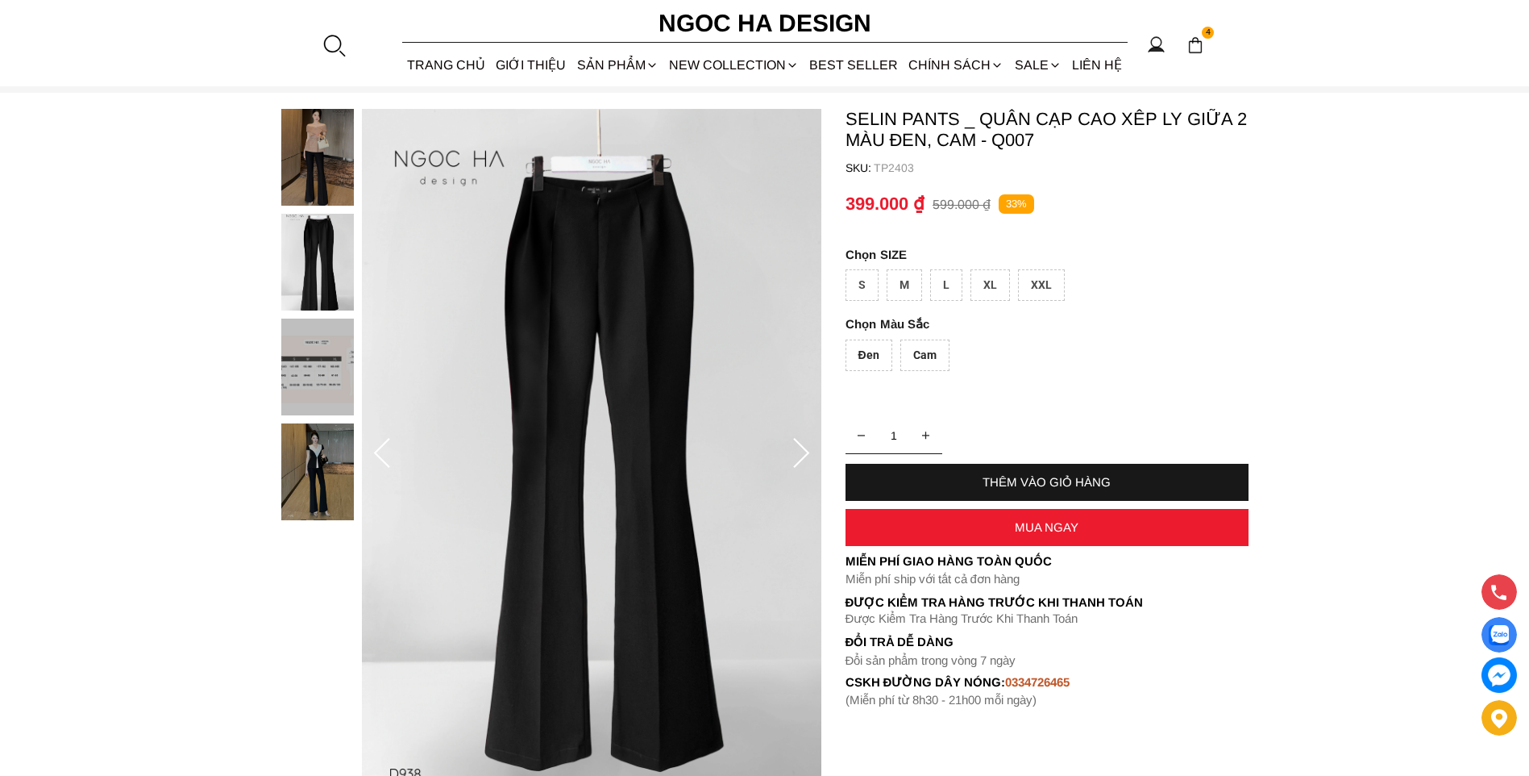
click at [904, 284] on div "M" at bounding box center [904, 284] width 35 height 31
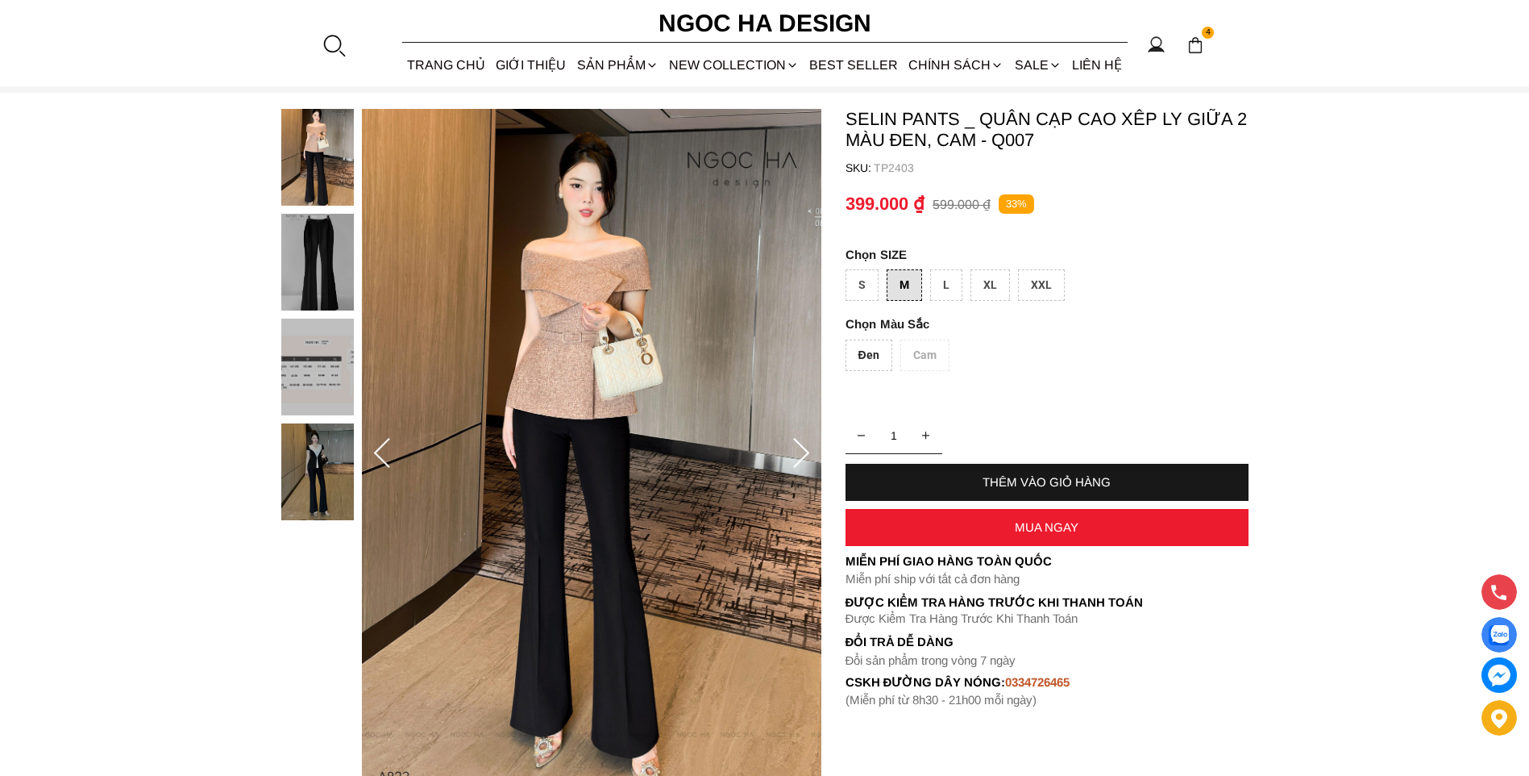
click at [946, 291] on div "L" at bounding box center [946, 284] width 32 height 31
click at [992, 288] on div "XL" at bounding box center [991, 284] width 40 height 31
click at [909, 281] on div "M" at bounding box center [904, 284] width 35 height 31
click at [897, 281] on div "M" at bounding box center [904, 284] width 35 height 31
click at [950, 289] on div "L" at bounding box center [946, 284] width 32 height 31
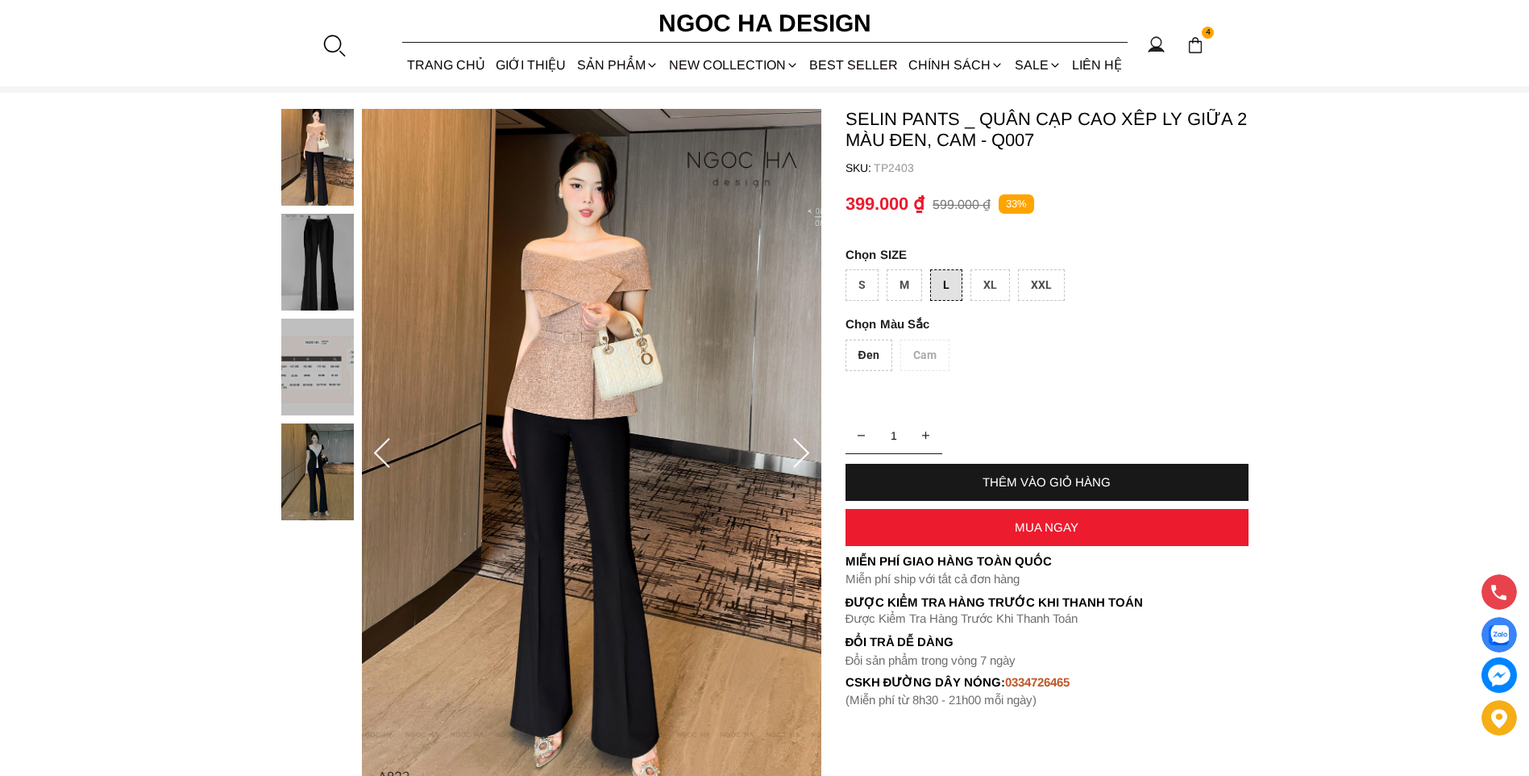
click at [875, 282] on div "S" at bounding box center [862, 284] width 33 height 31
click at [893, 283] on div "M" at bounding box center [904, 284] width 35 height 31
click at [327, 257] on img at bounding box center [317, 262] width 73 height 97
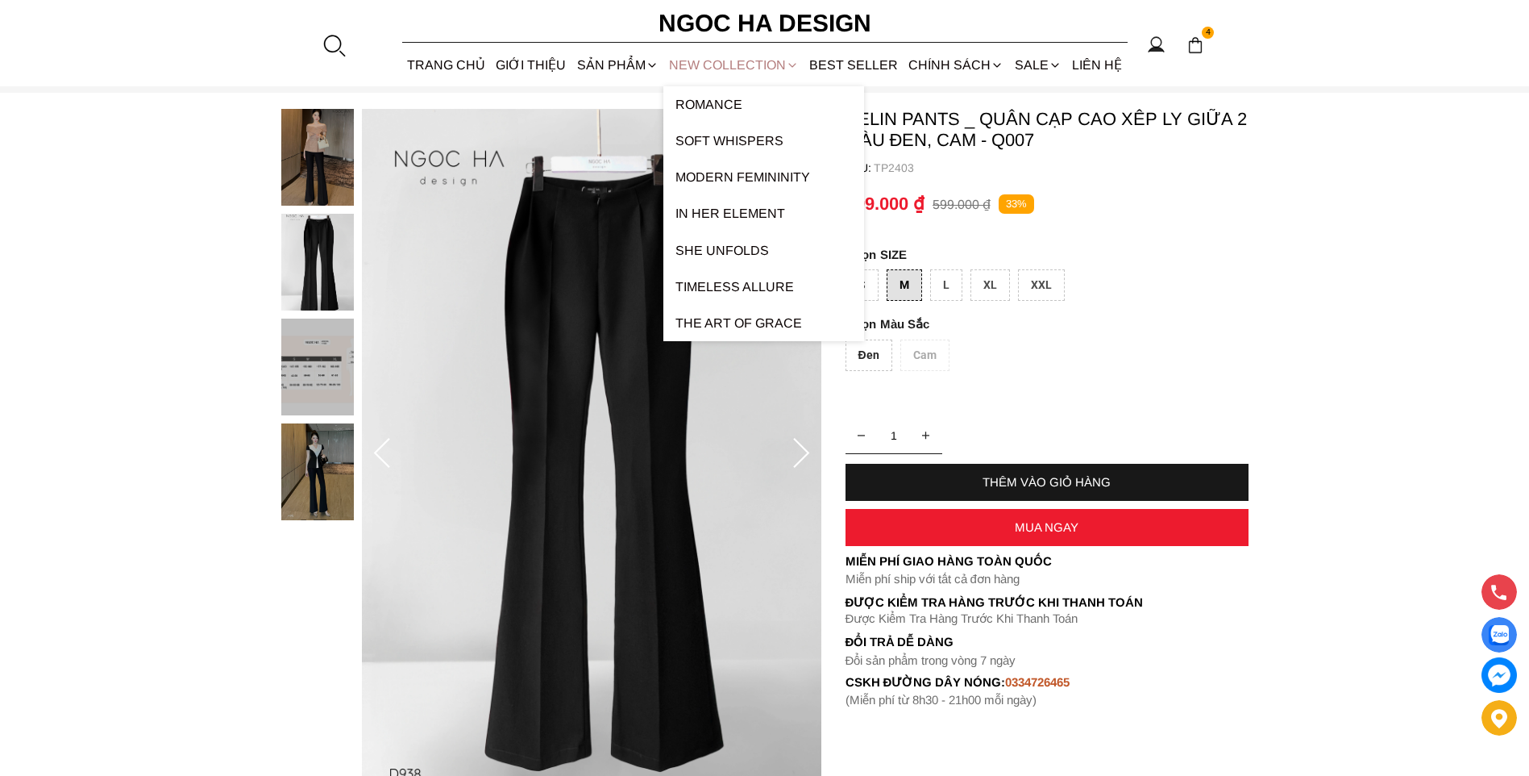
click at [746, 70] on link "NEW COLLECTION" at bounding box center [734, 65] width 140 height 43
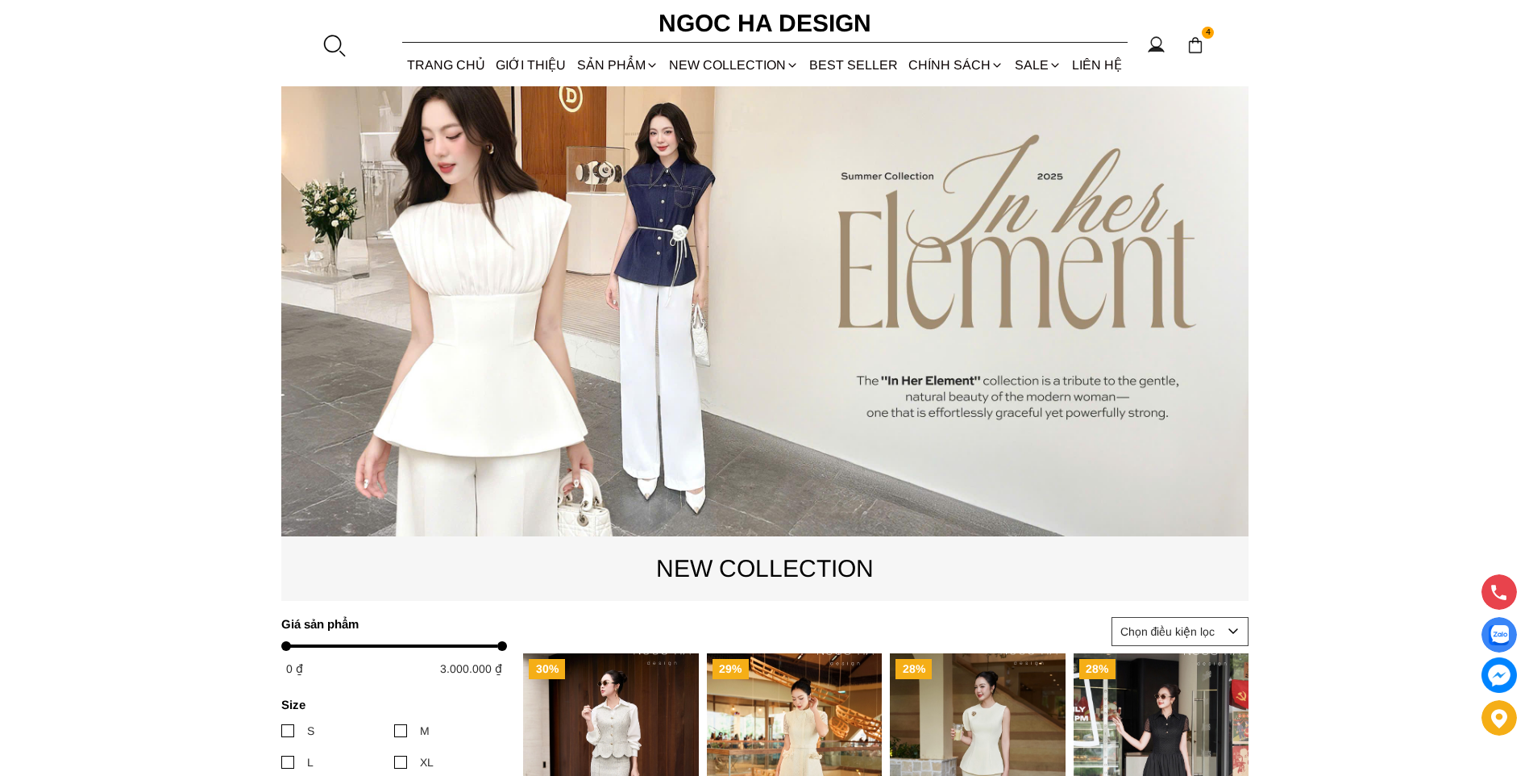
scroll to position [726, 0]
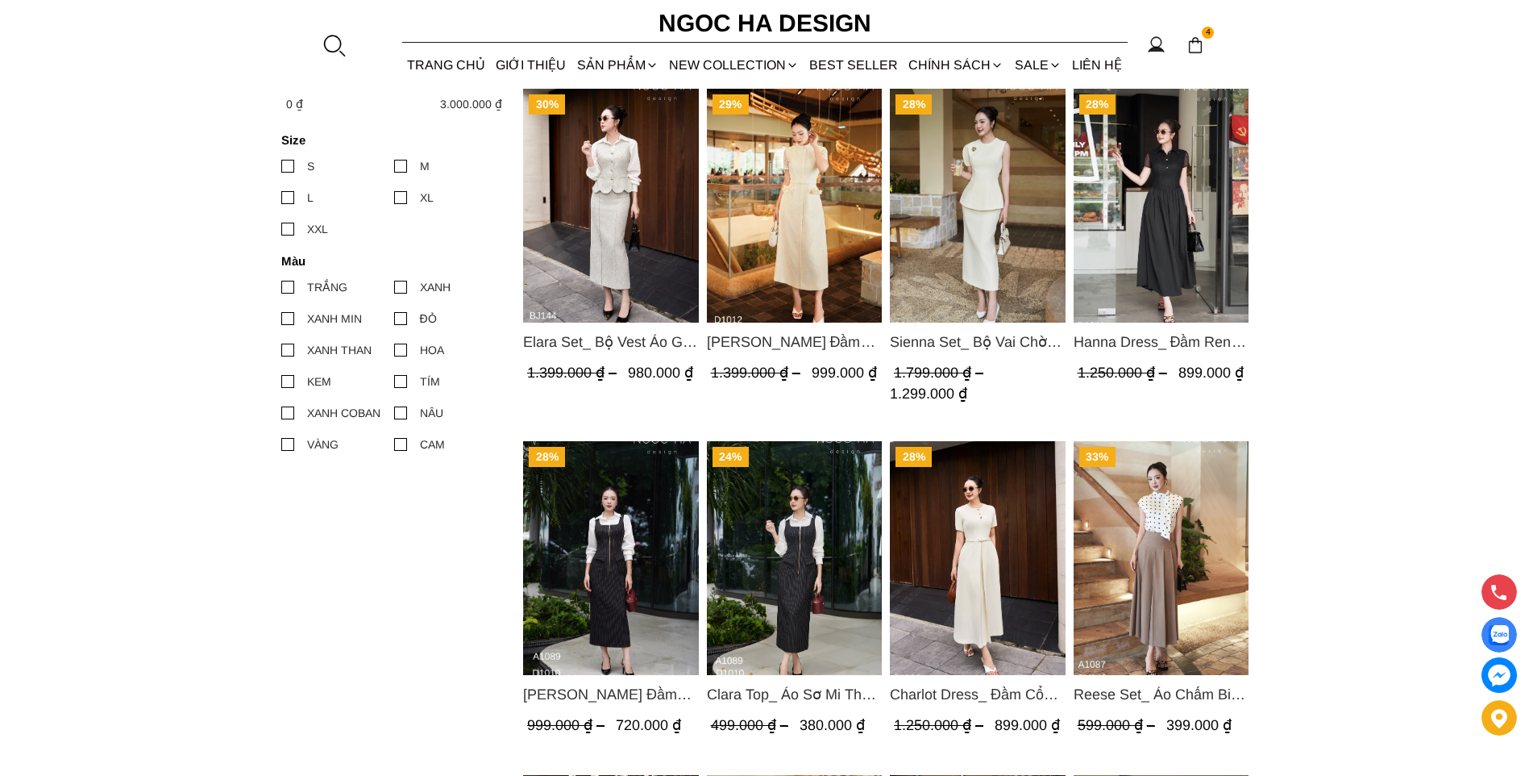
click at [1180, 222] on img "Product image - Hanna Dress_ Đầm Ren Mix Vải Thô Màu Đen D1011" at bounding box center [1161, 206] width 176 height 234
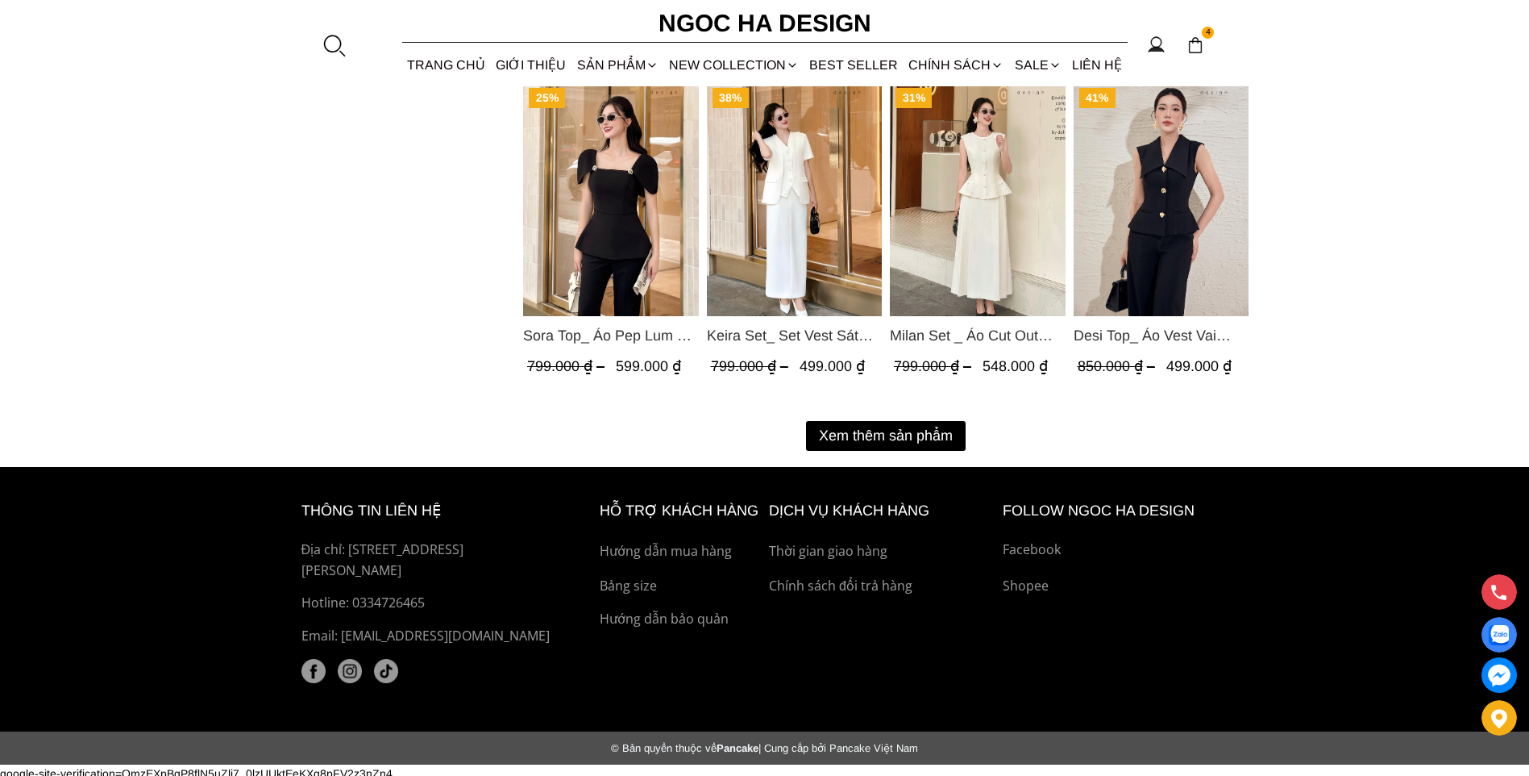
scroll to position [2091, 0]
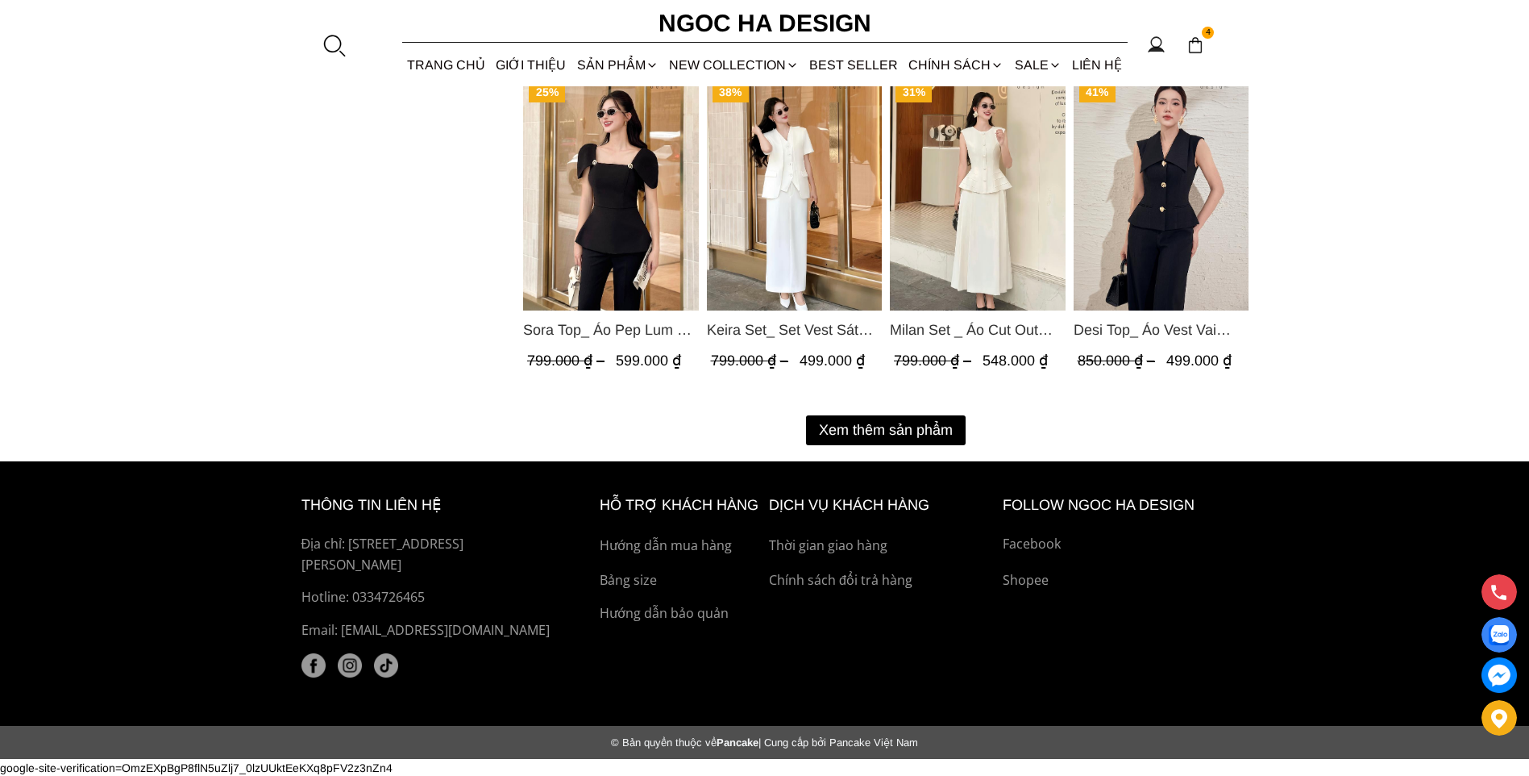
click at [909, 420] on button "Xem thêm sản phẩm" at bounding box center [886, 430] width 160 height 30
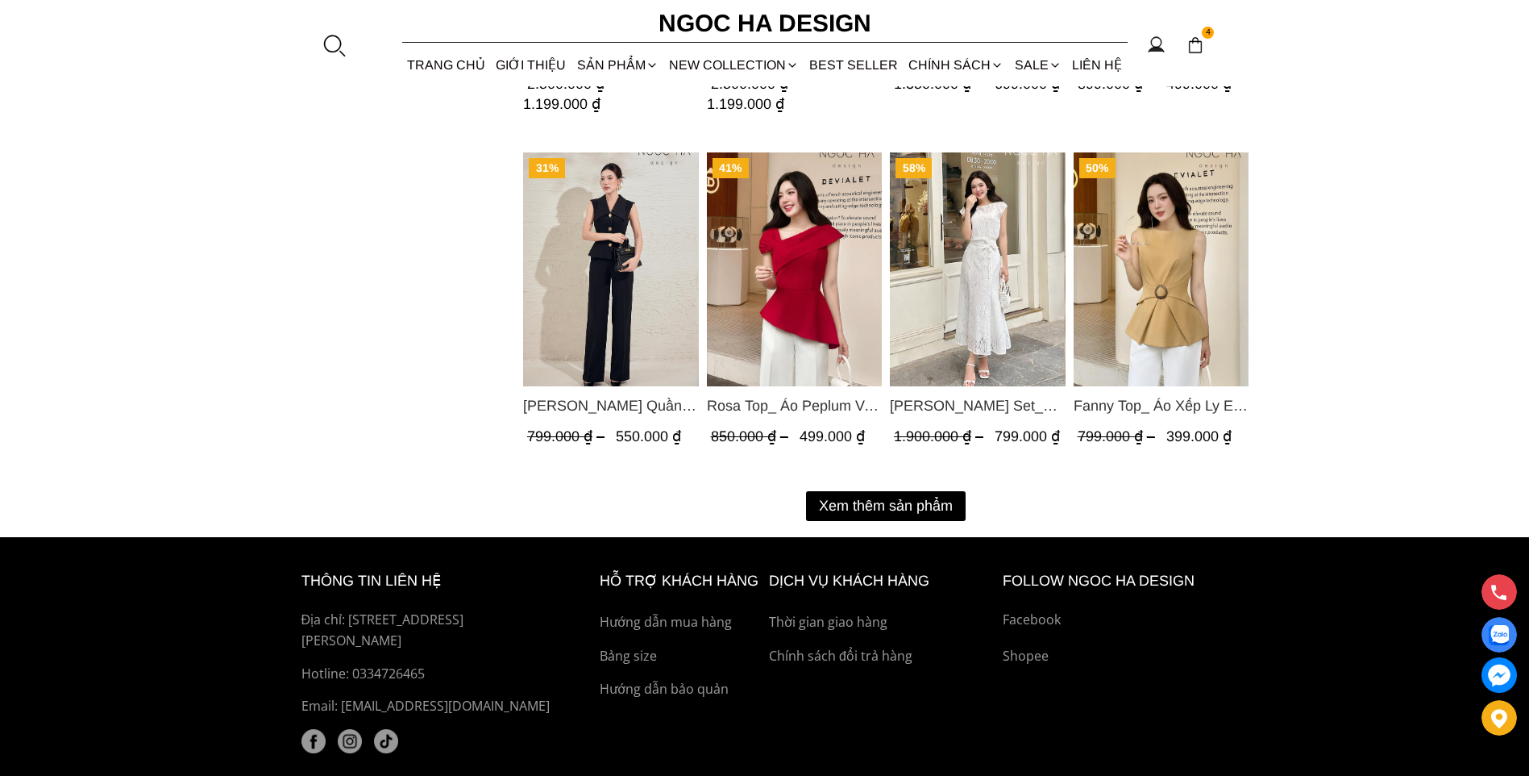
scroll to position [3703, 0]
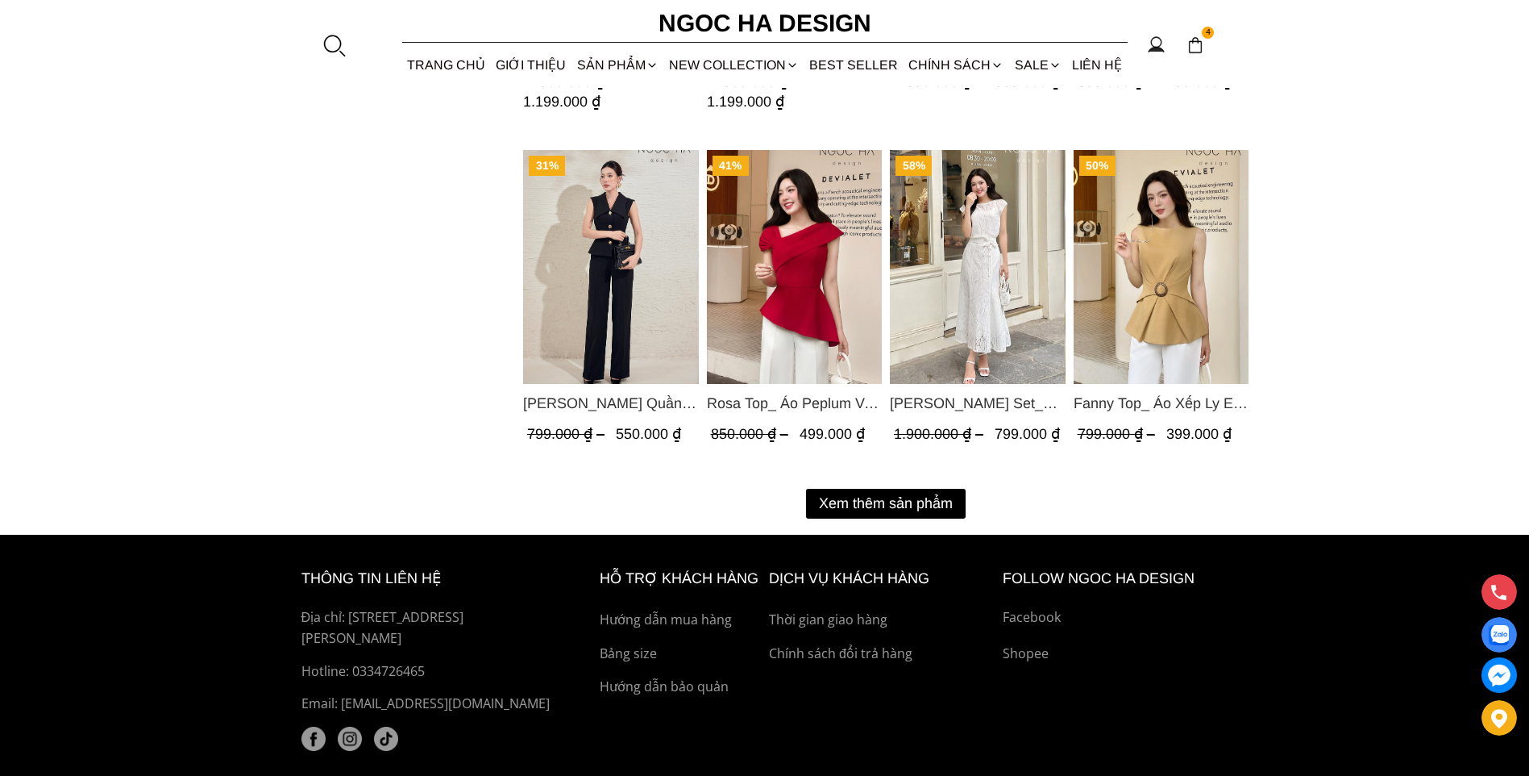
click at [885, 498] on button "Xem thêm sản phẩm" at bounding box center [886, 504] width 160 height 30
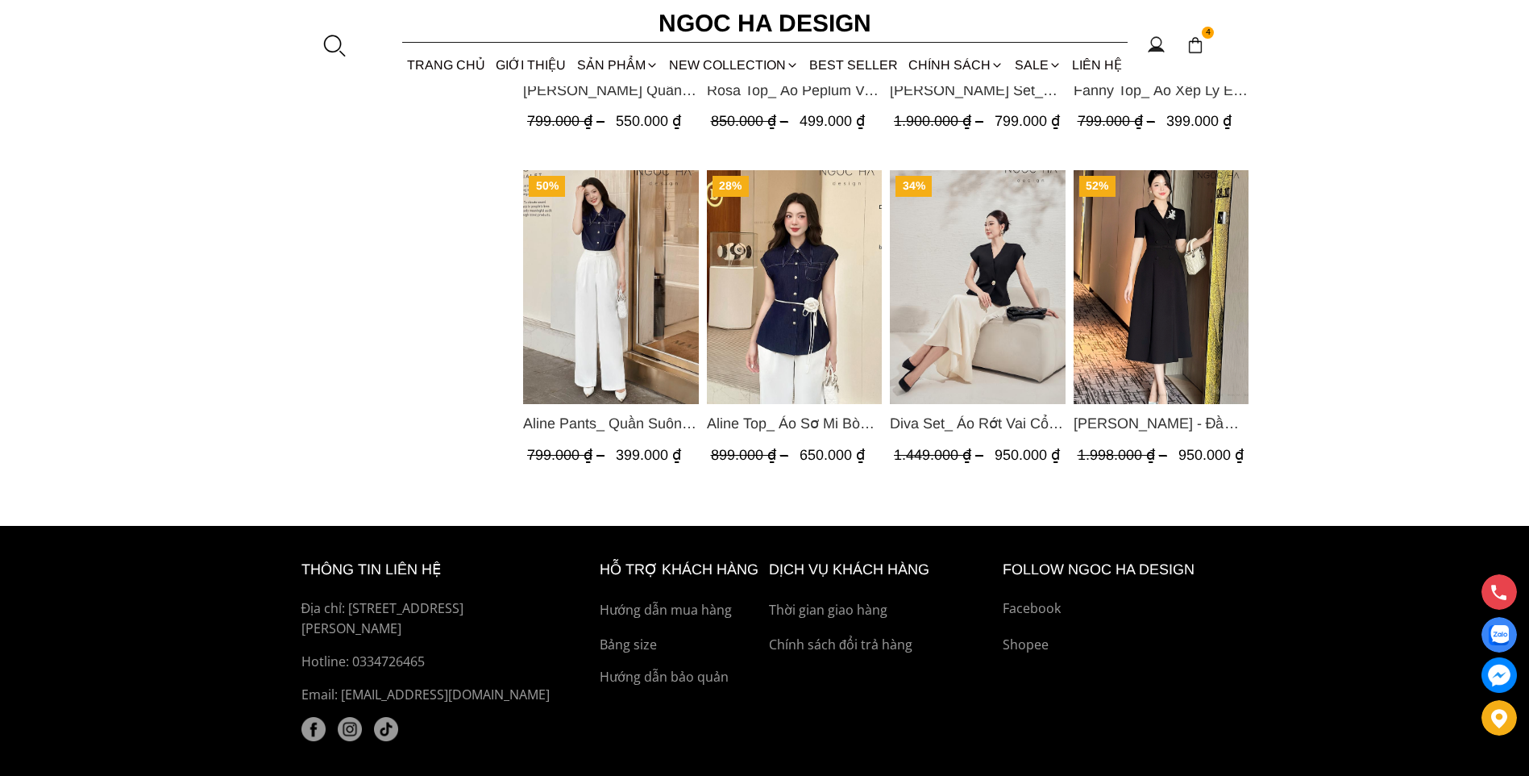
scroll to position [4026, 0]
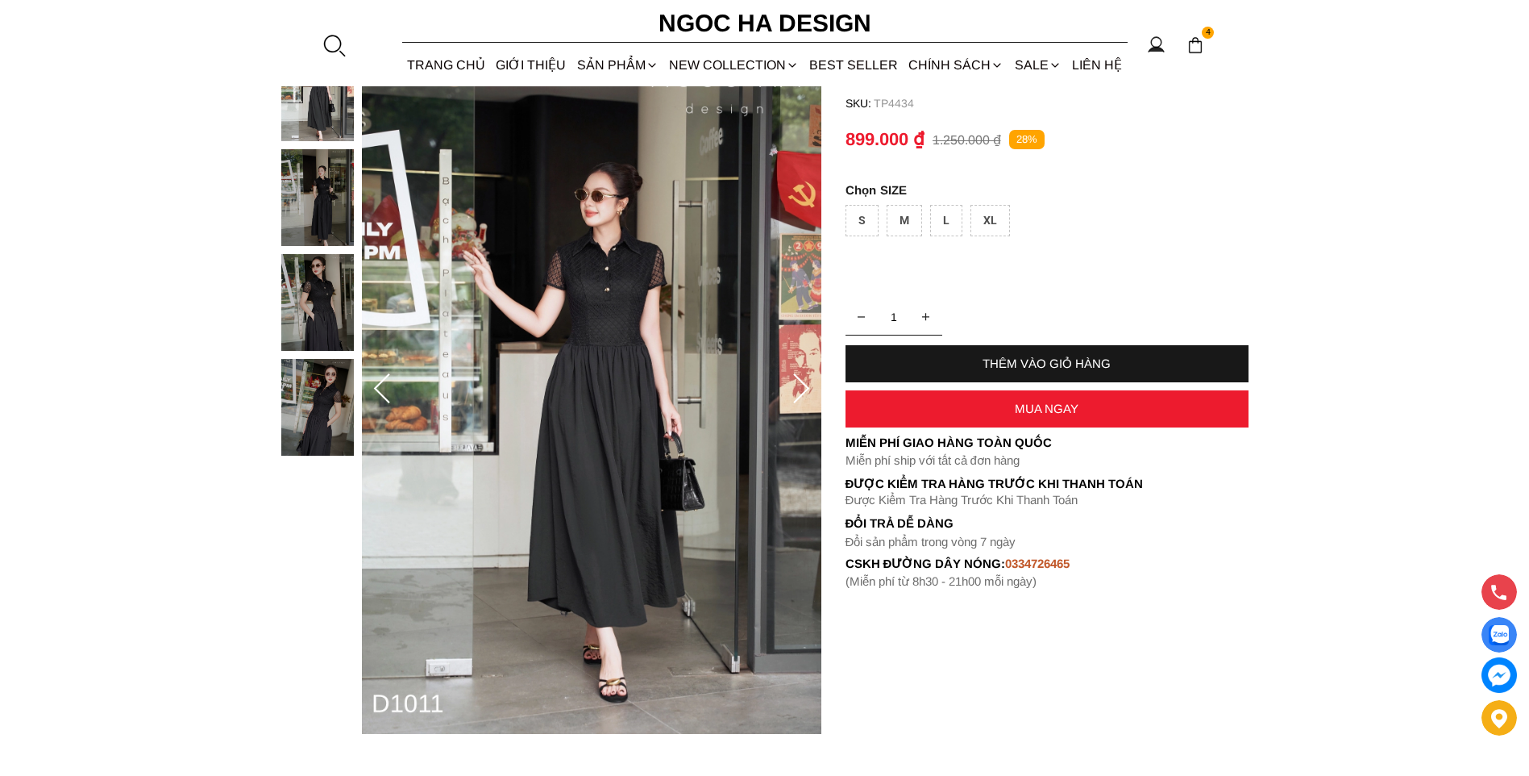
scroll to position [161, 0]
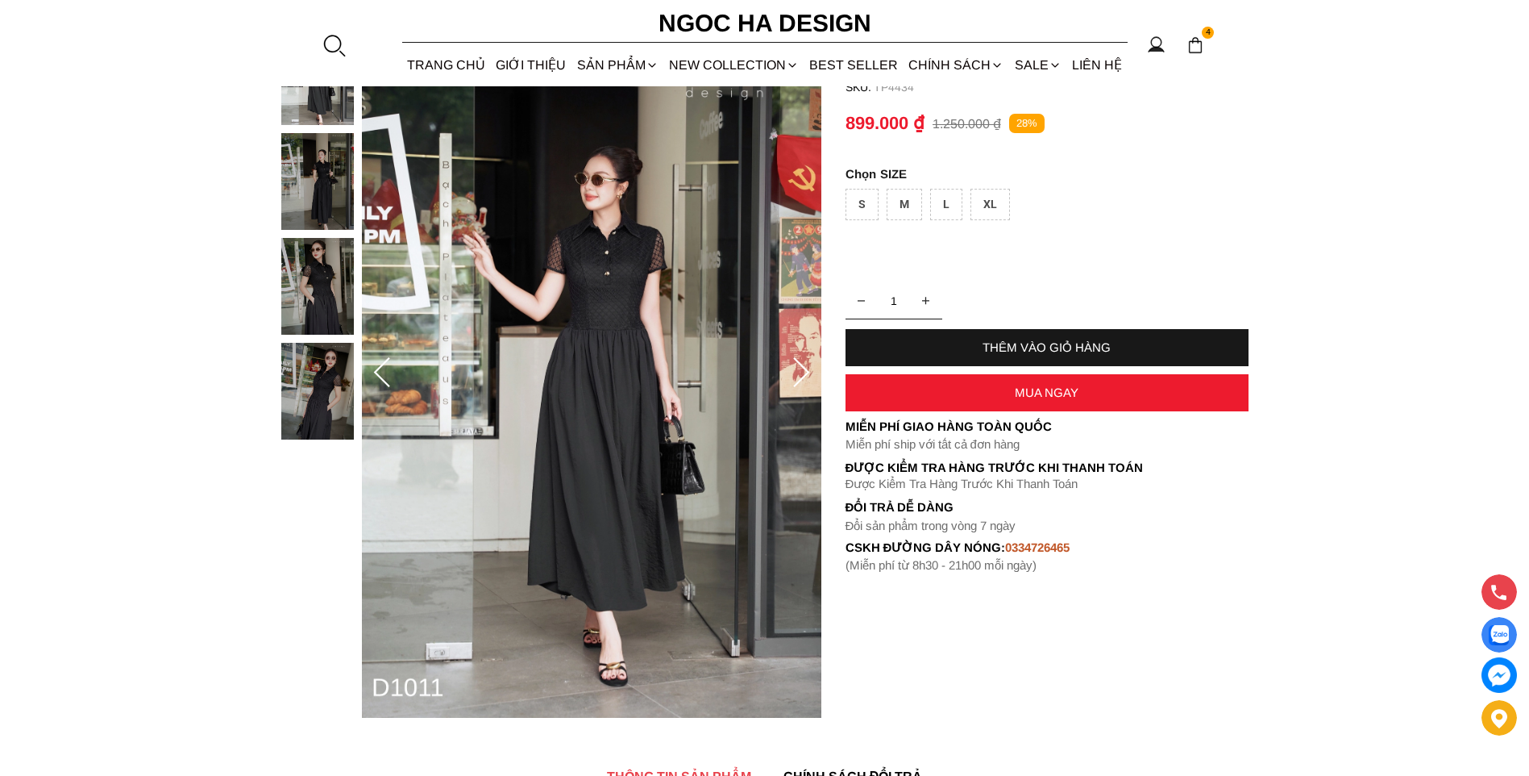
click at [385, 352] on div at bounding box center [382, 373] width 32 height 65
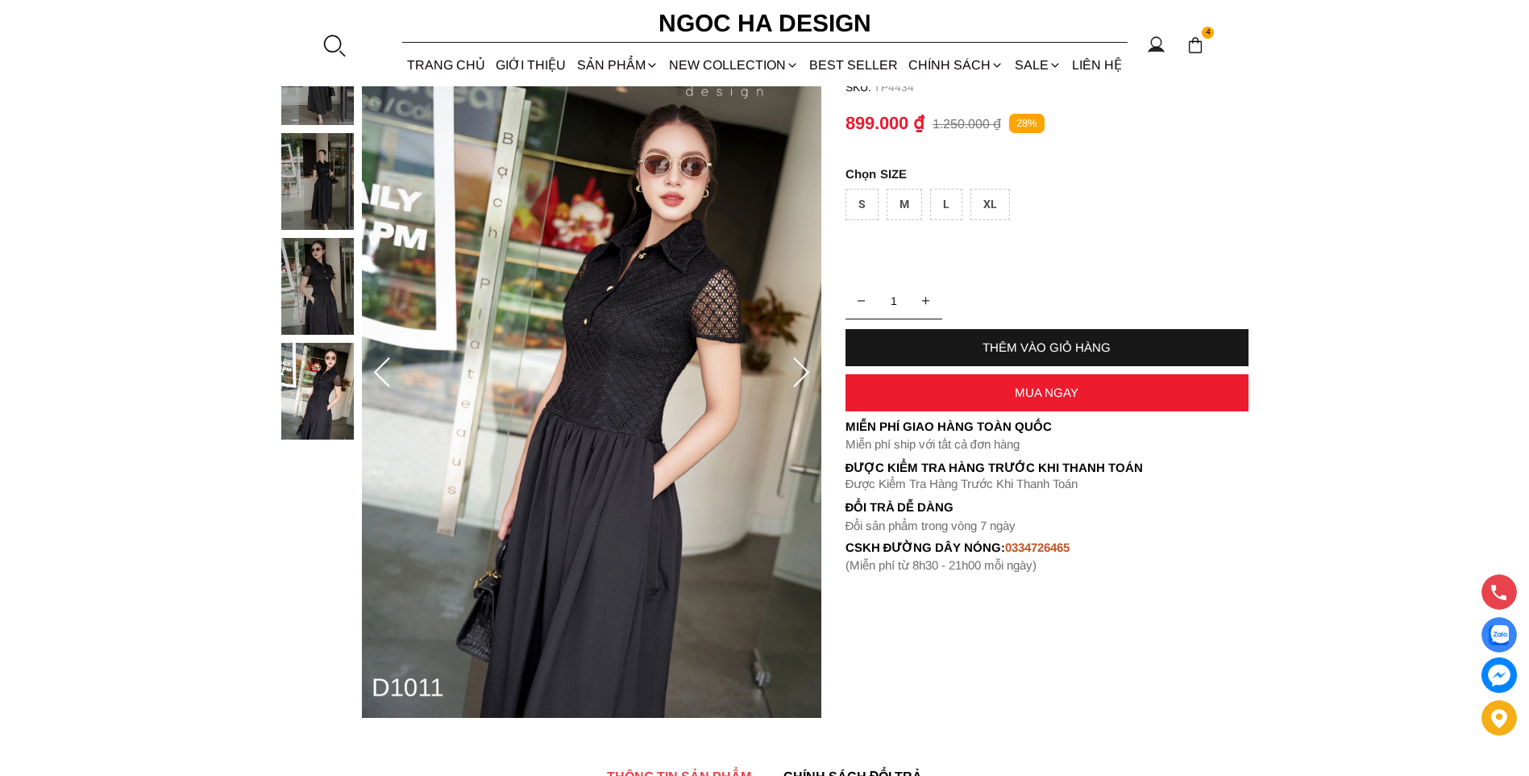
click at [299, 215] on img at bounding box center [317, 181] width 73 height 97
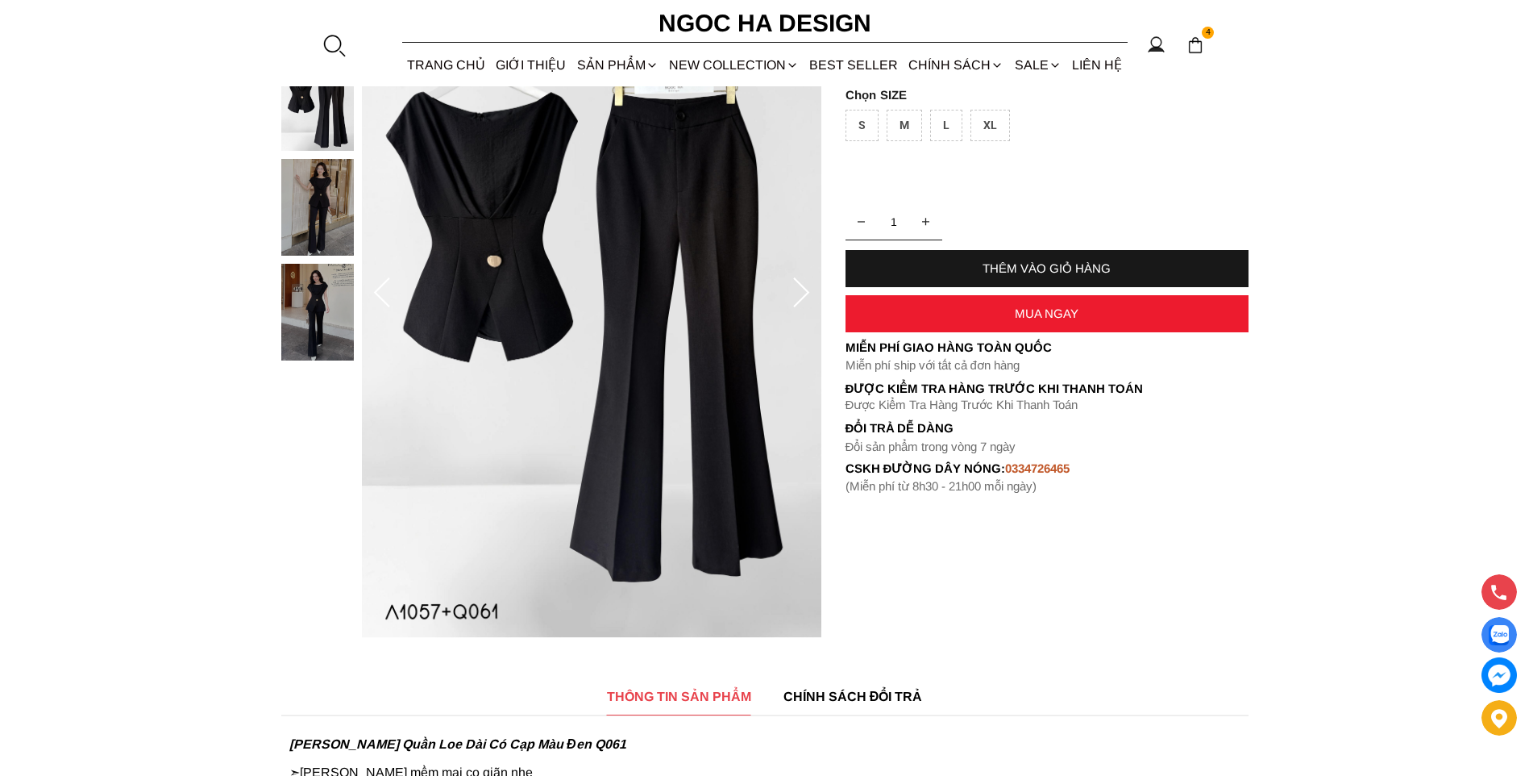
scroll to position [242, 0]
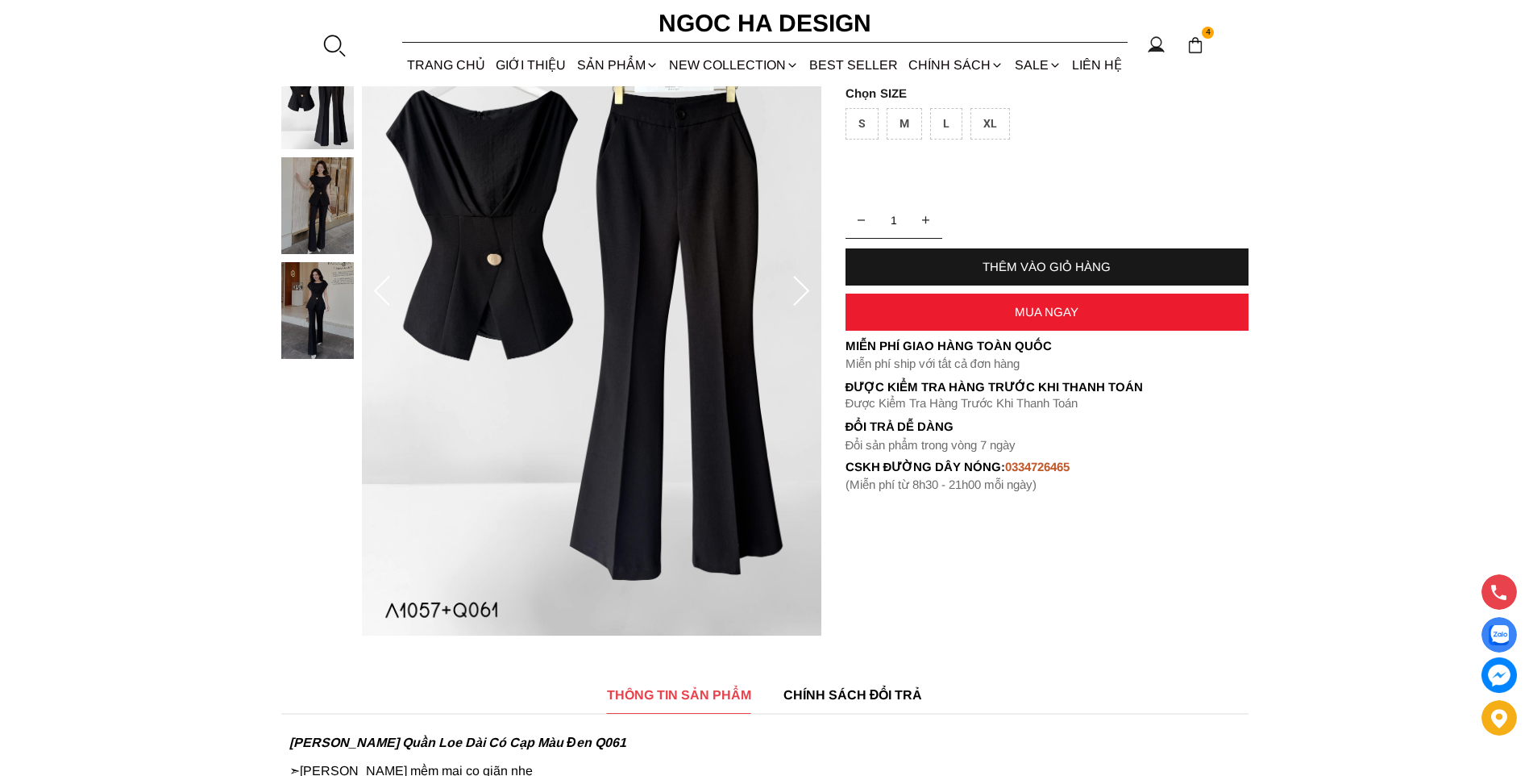
click at [311, 290] on img at bounding box center [317, 310] width 73 height 97
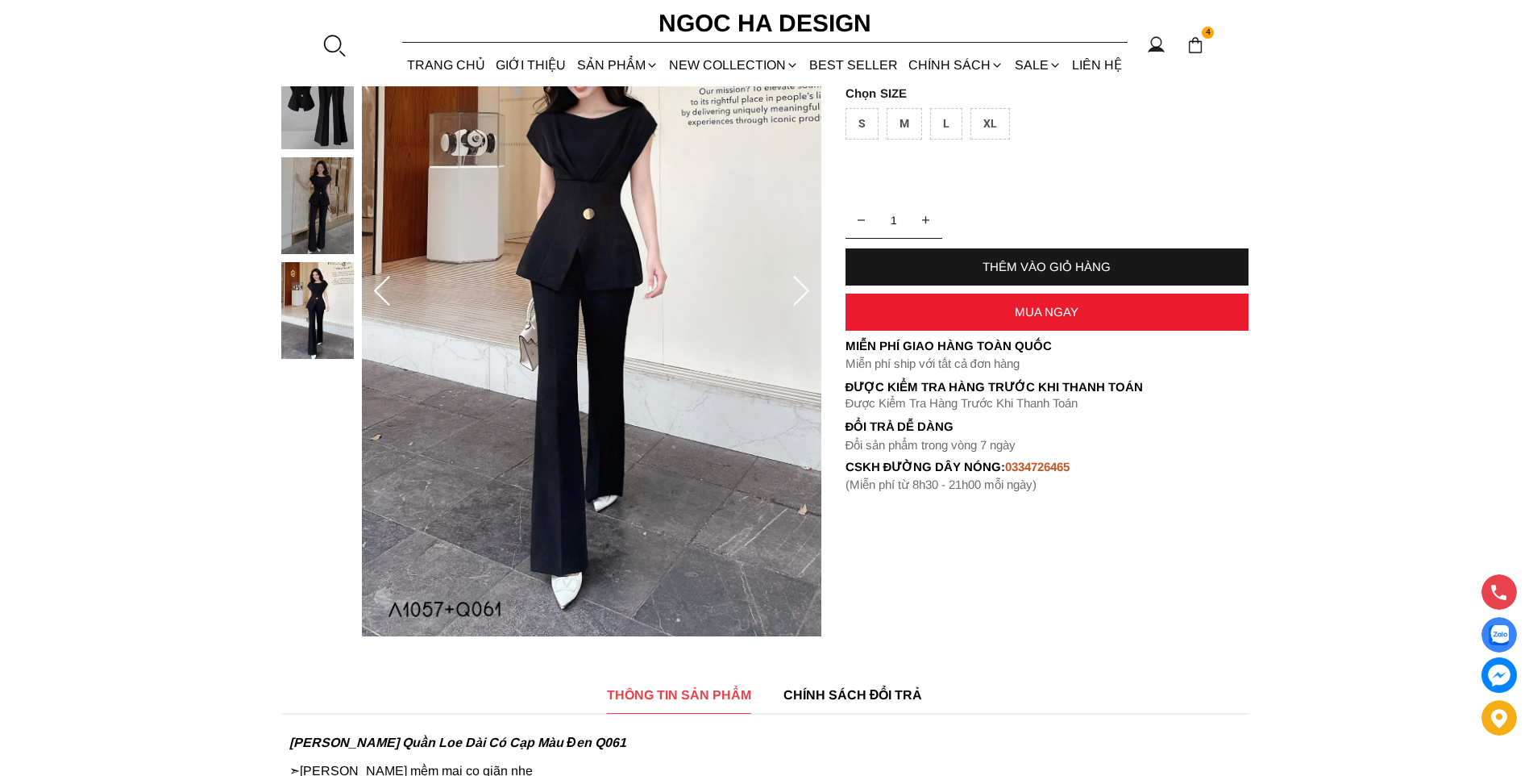
click at [339, 229] on img at bounding box center [317, 205] width 73 height 97
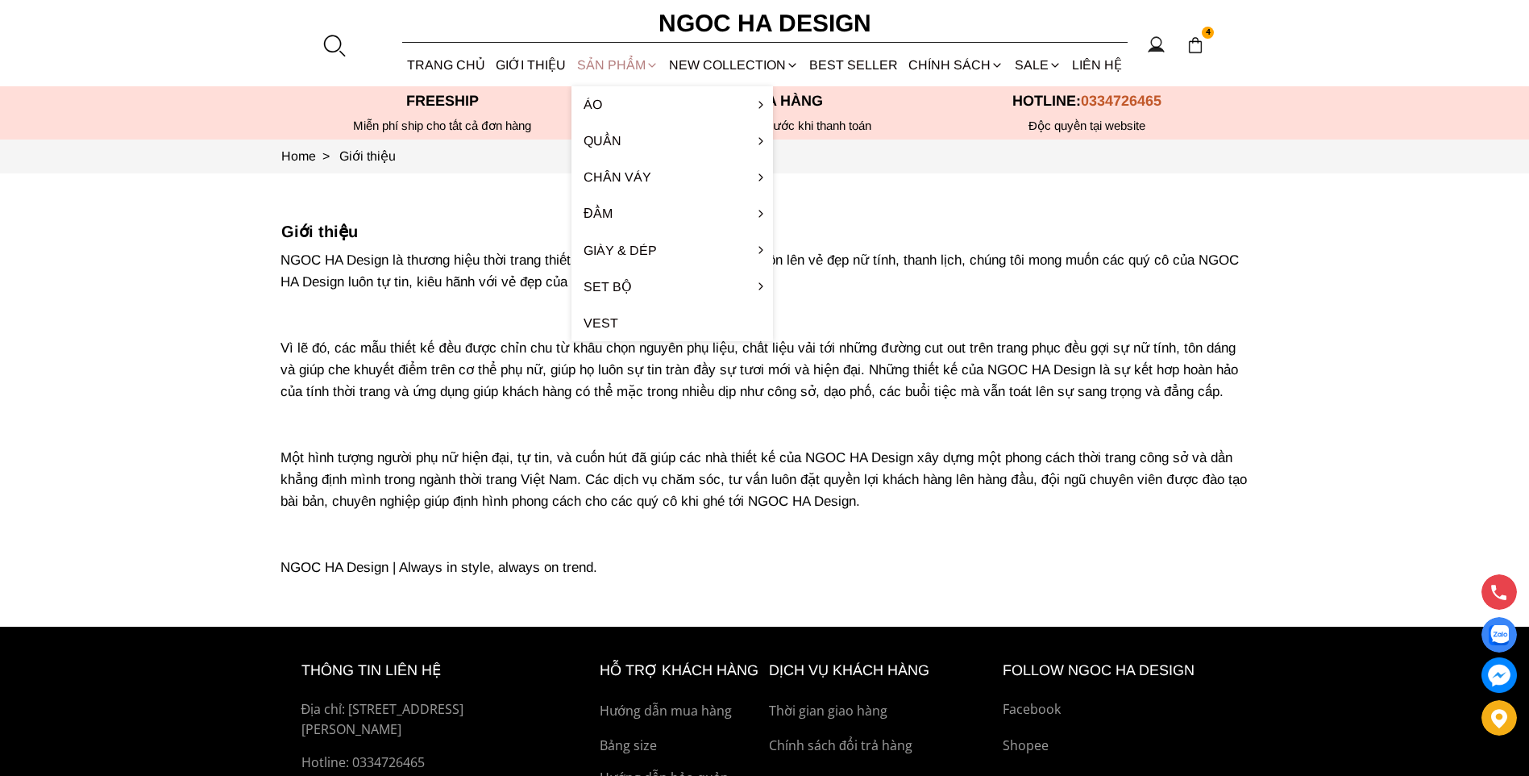
click at [638, 62] on div "SẢN PHẨM" at bounding box center [618, 65] width 92 height 43
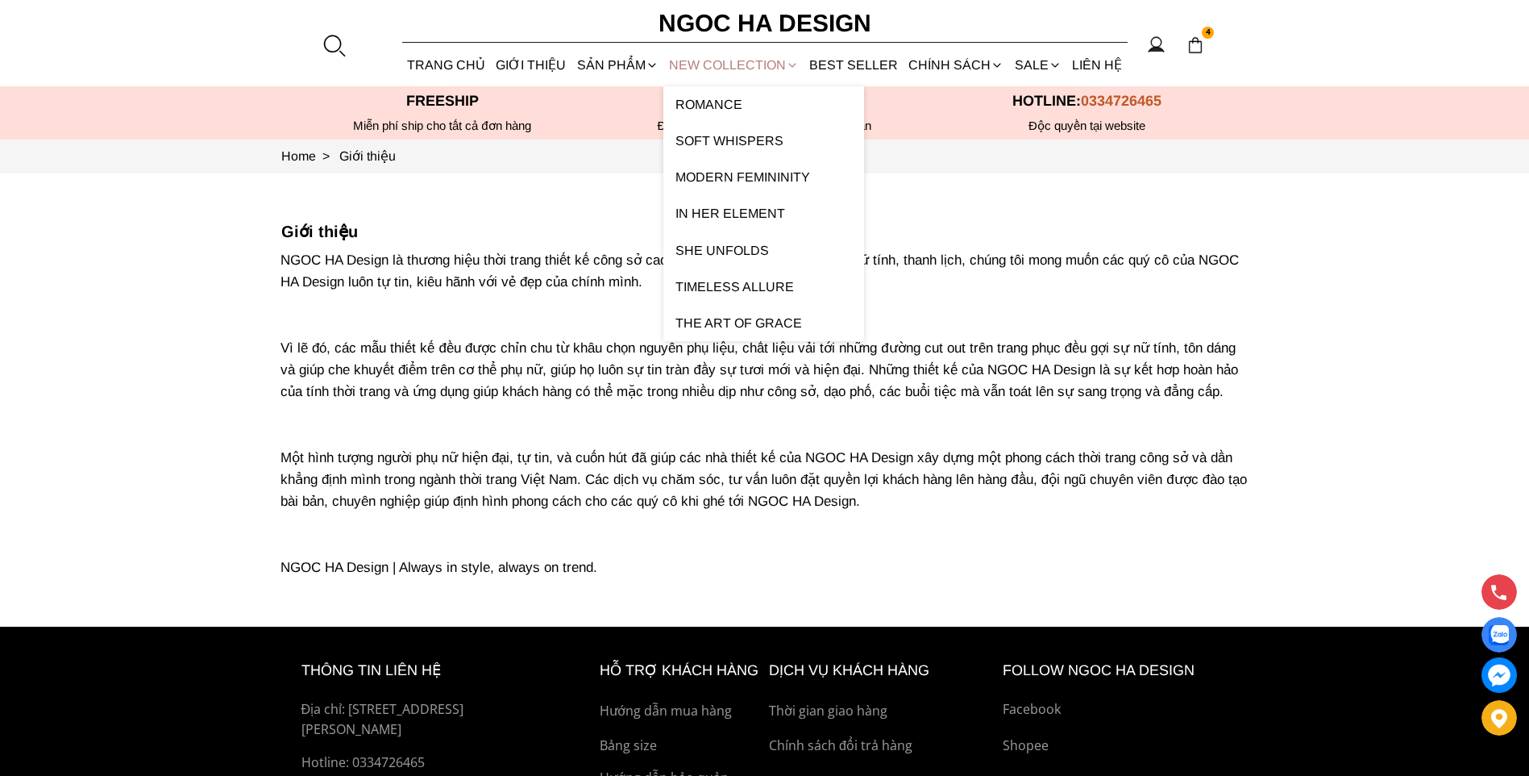
click at [716, 68] on link "NEW COLLECTION" at bounding box center [734, 65] width 140 height 43
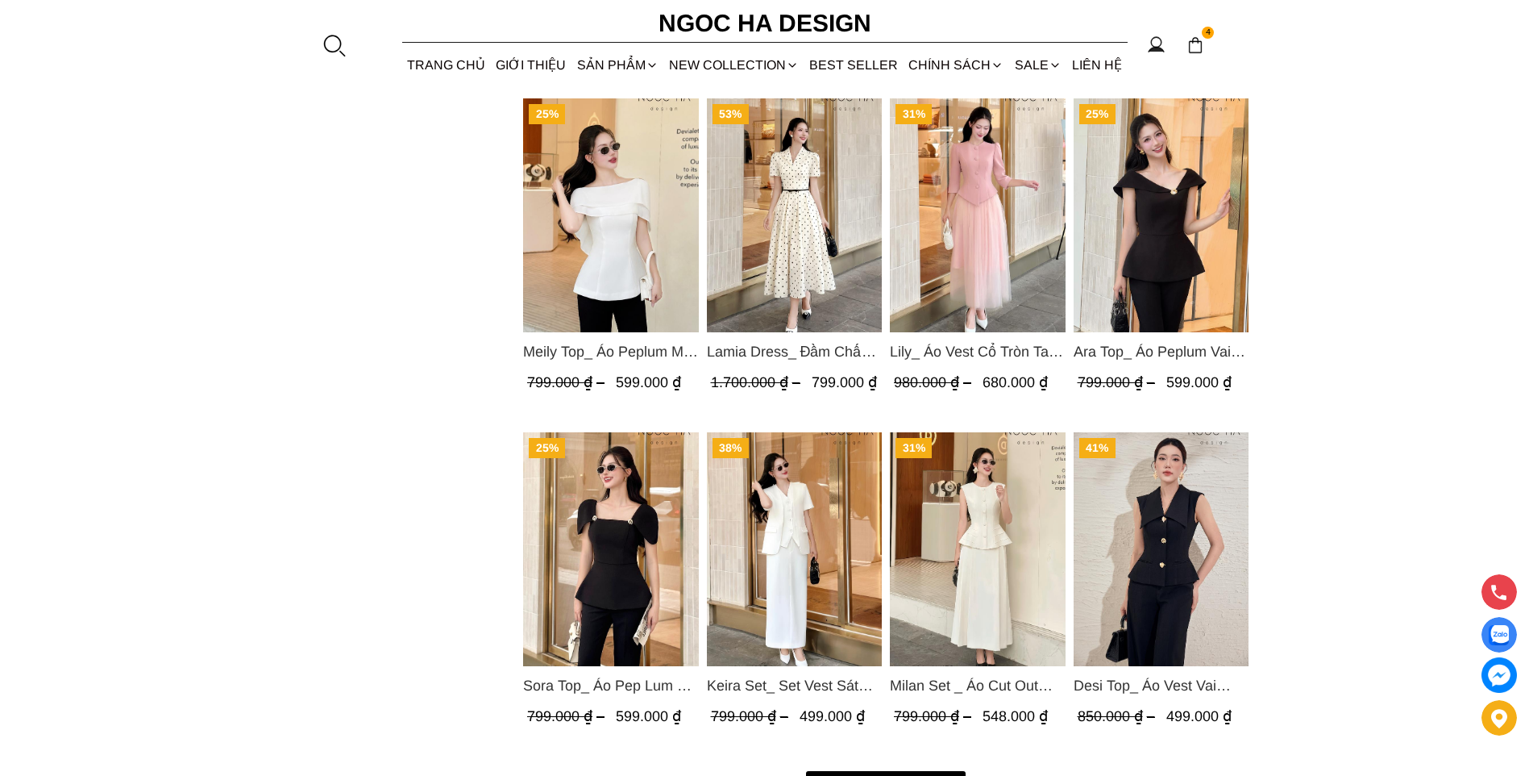
scroll to position [1774, 0]
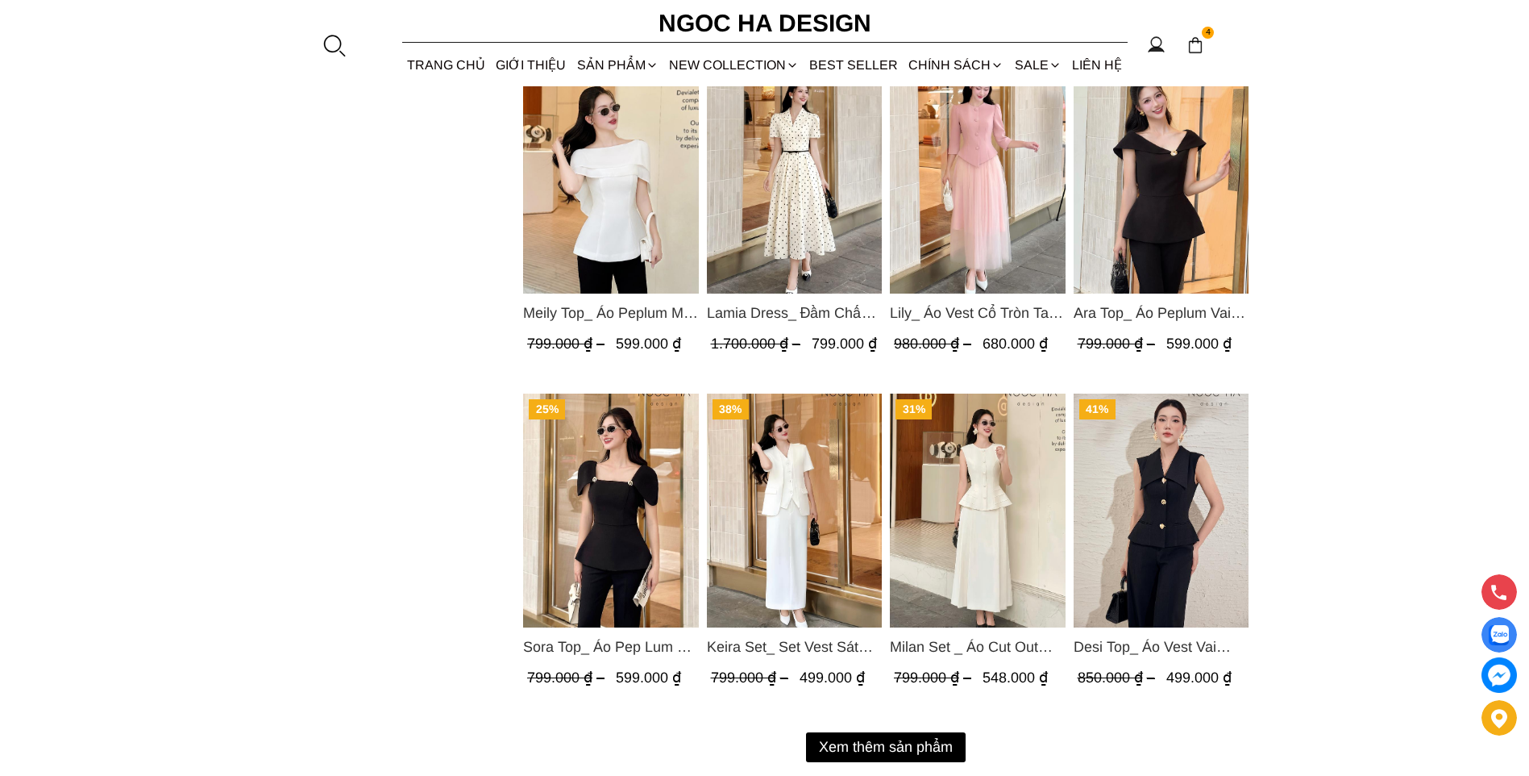
click at [892, 751] on button "Xem thêm sản phẩm" at bounding box center [886, 747] width 160 height 30
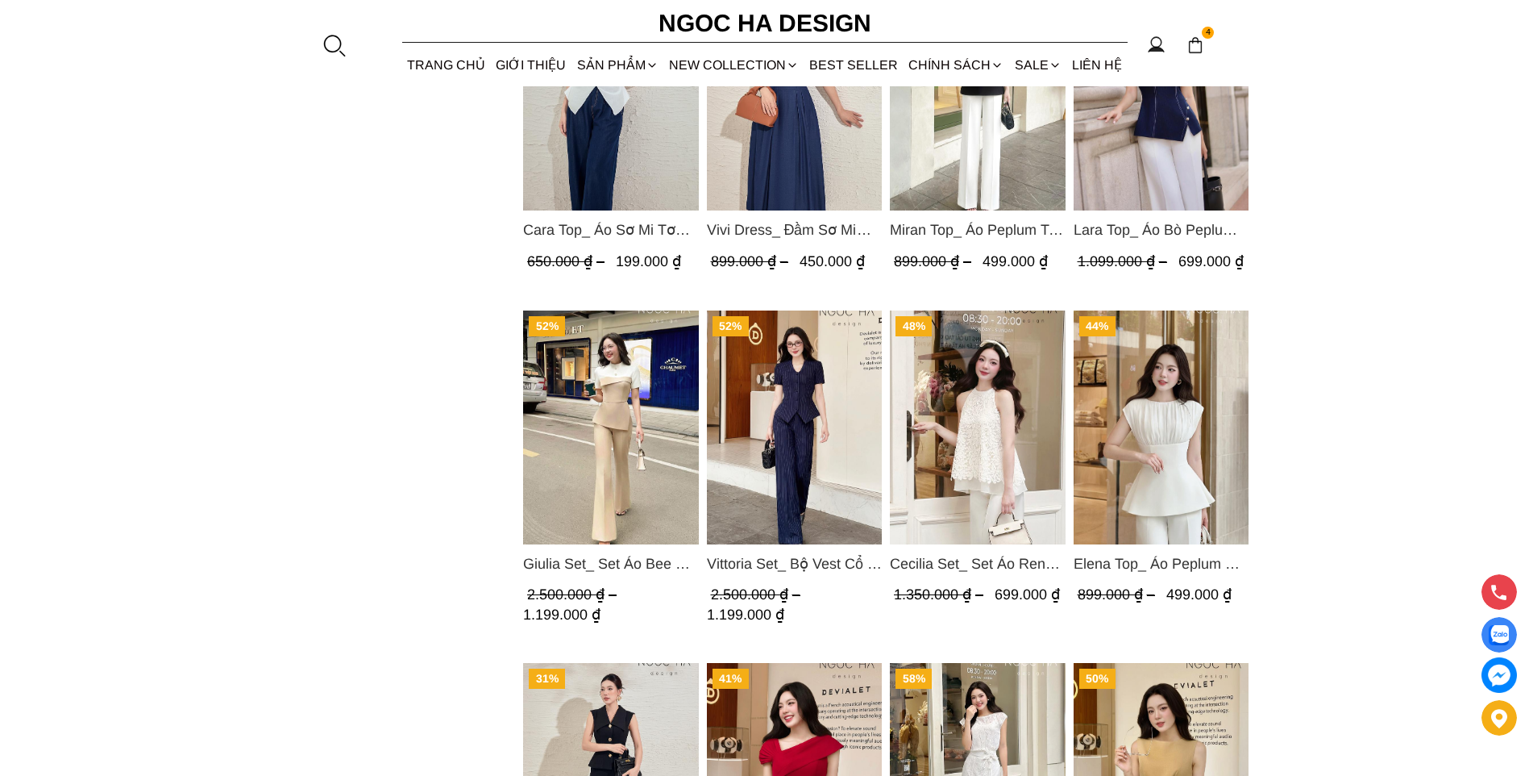
scroll to position [3306, 0]
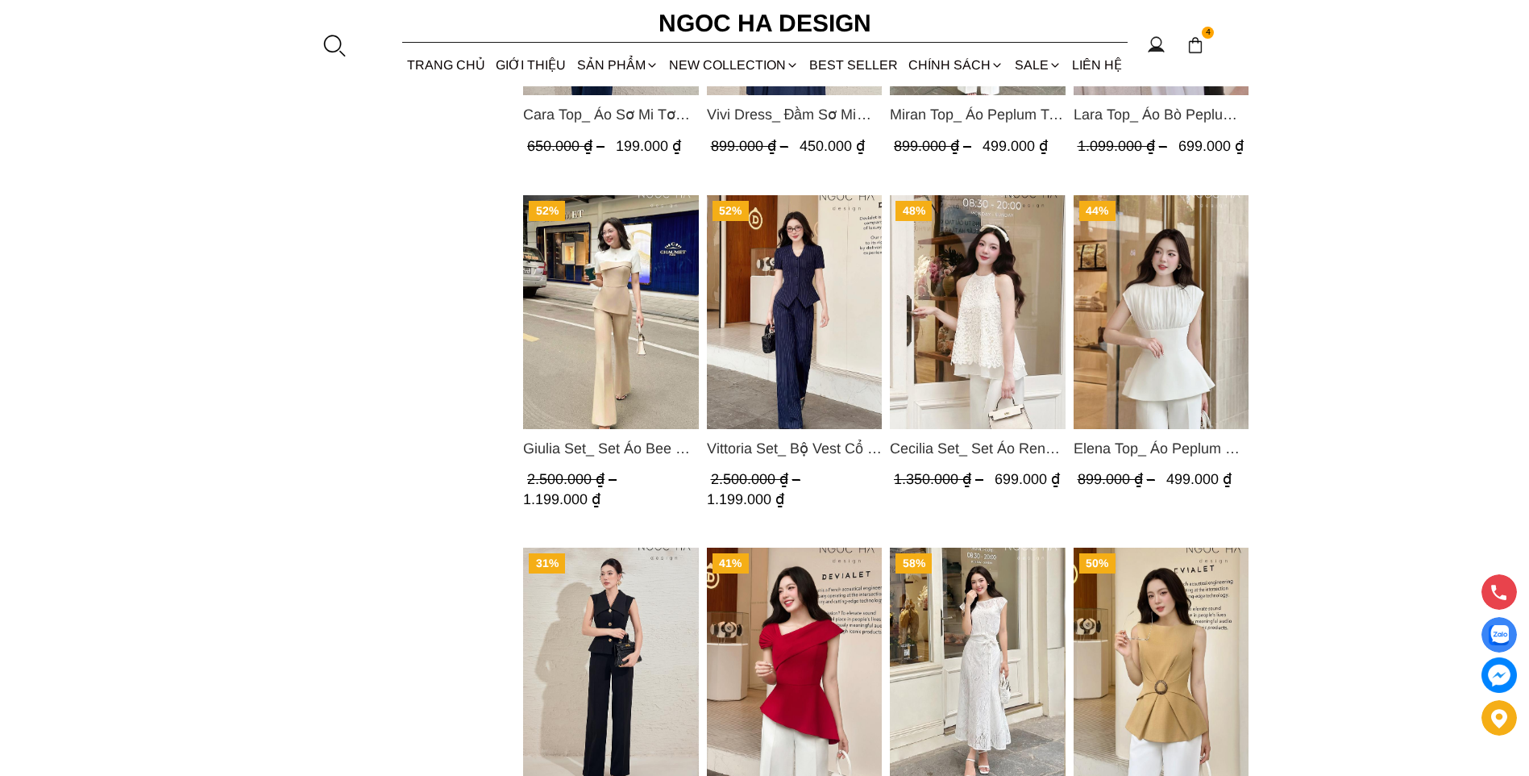
click at [780, 341] on img "Product image - Vittoria Set_ Bộ Vest Cổ V Quần Suông Kẻ Sọc BQ013" at bounding box center [794, 312] width 176 height 234
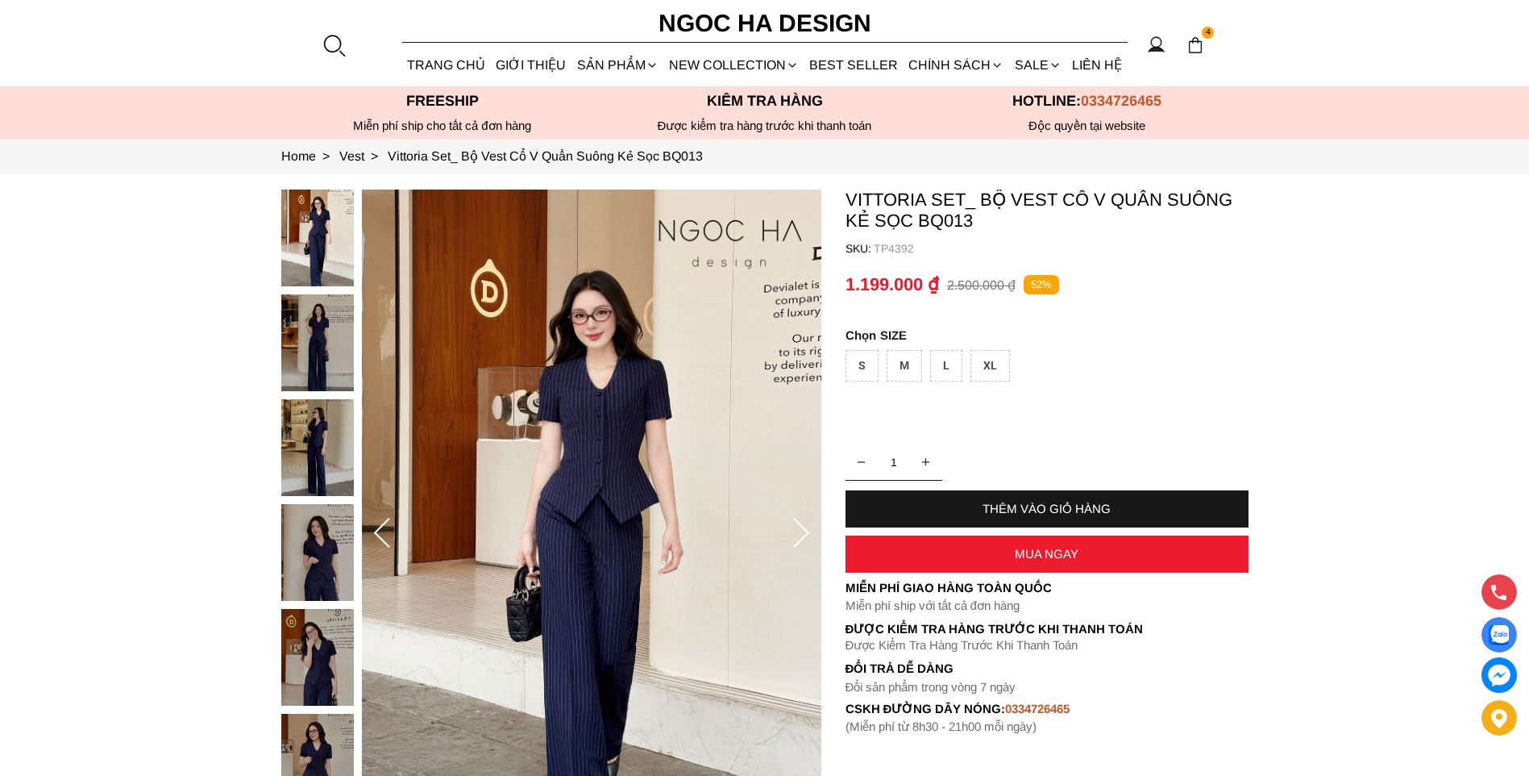
click at [302, 432] on img at bounding box center [317, 447] width 73 height 97
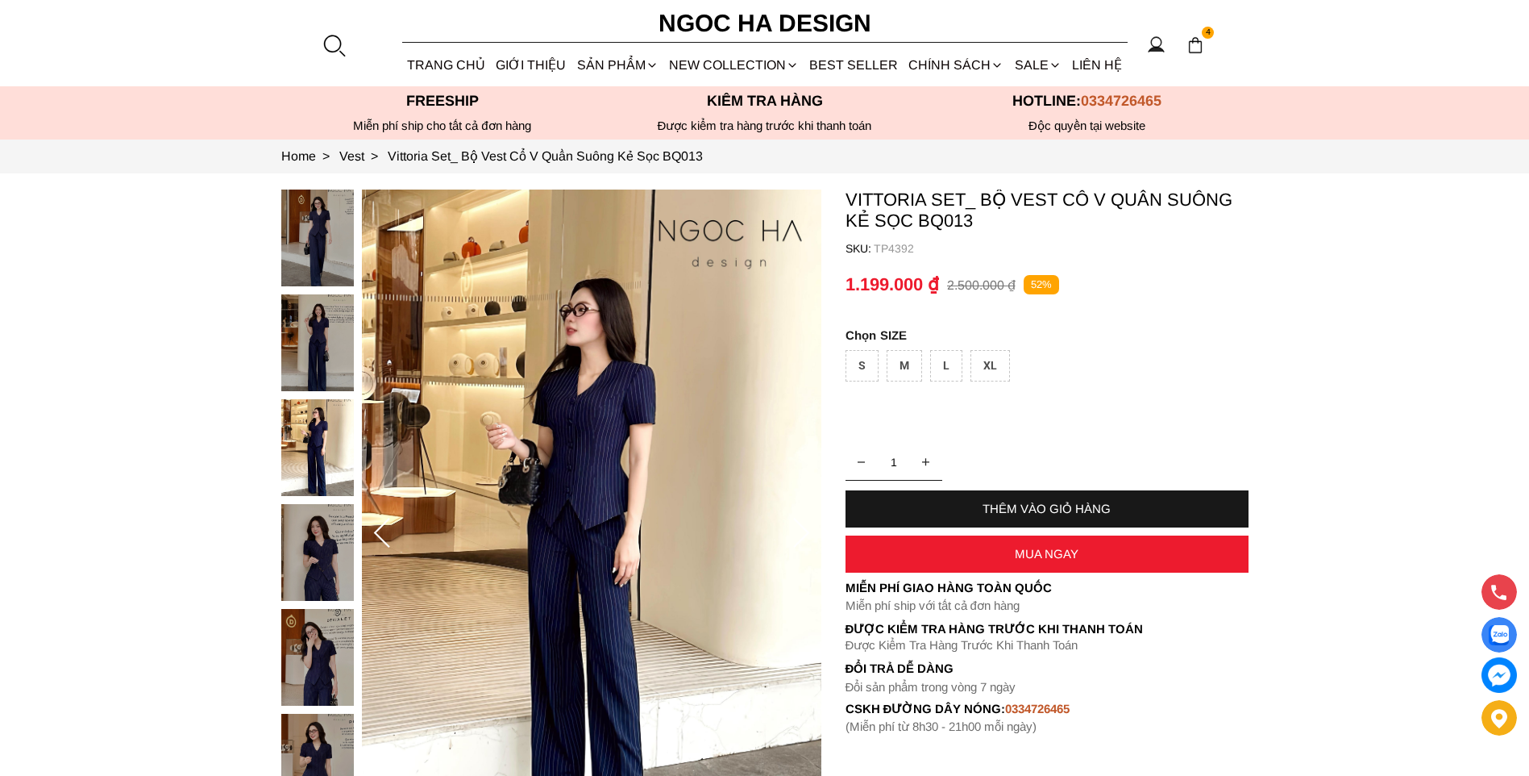
click at [320, 568] on img at bounding box center [317, 552] width 73 height 97
click at [328, 643] on img at bounding box center [317, 657] width 73 height 97
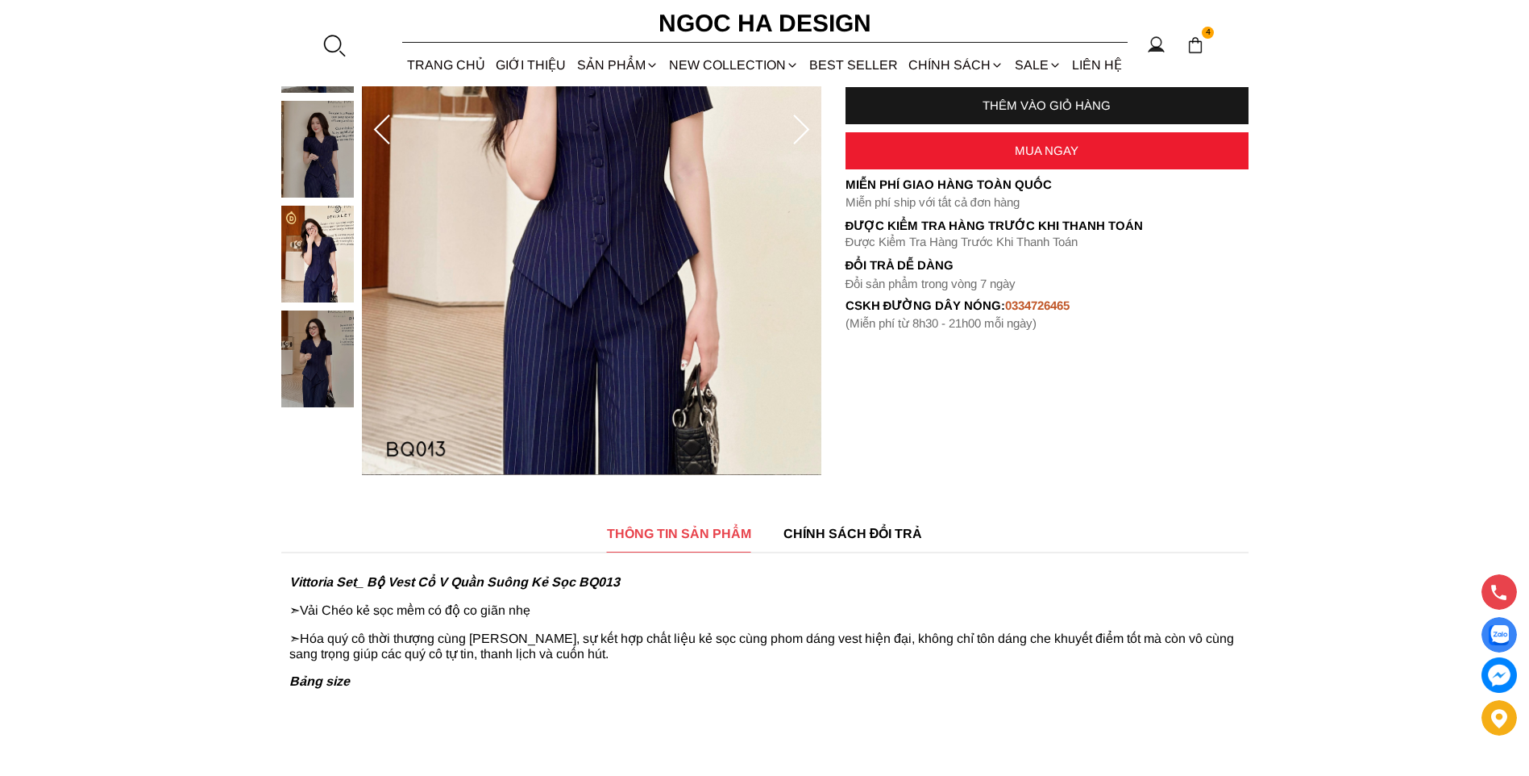
click at [309, 347] on img at bounding box center [317, 358] width 73 height 97
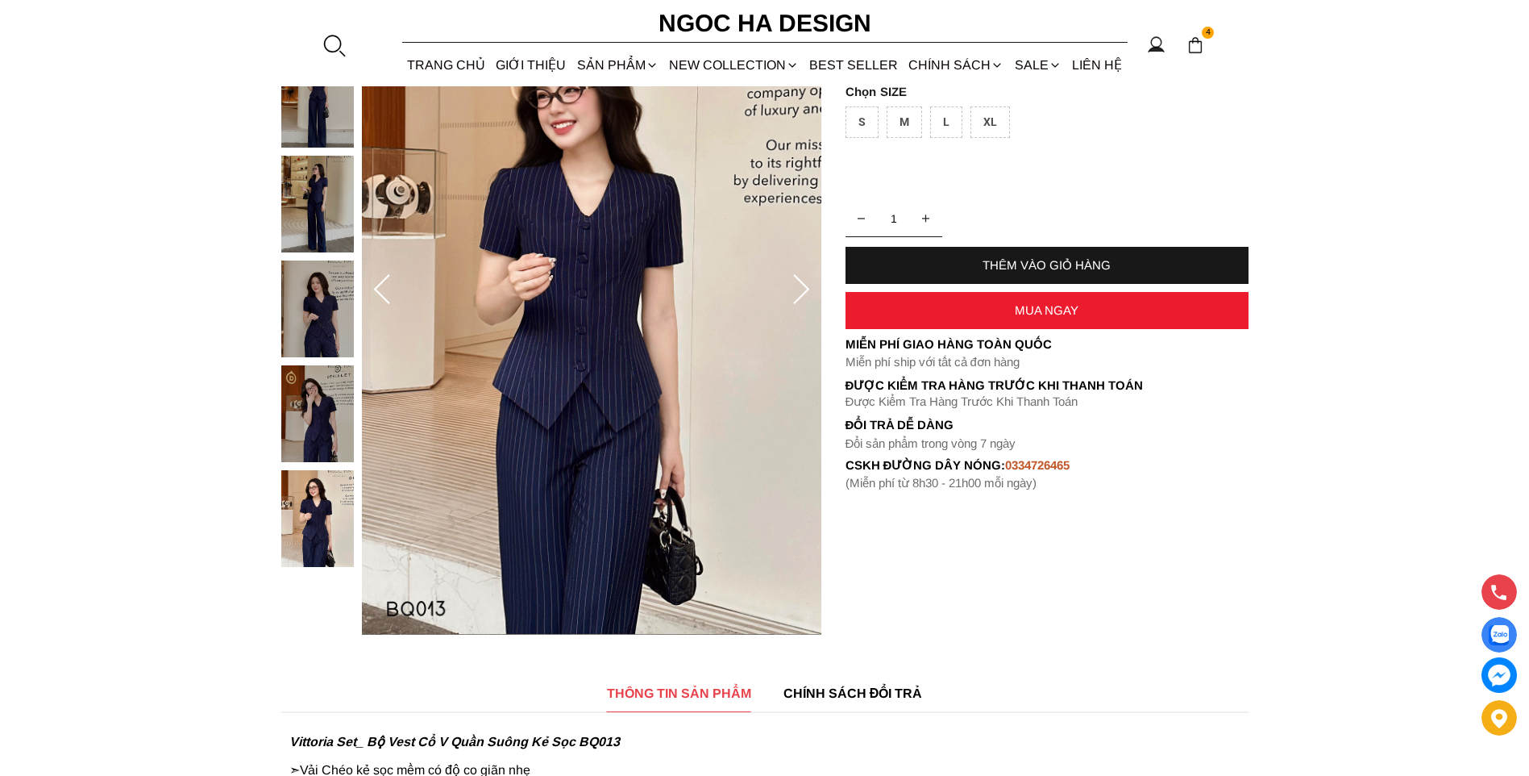
scroll to position [242, 0]
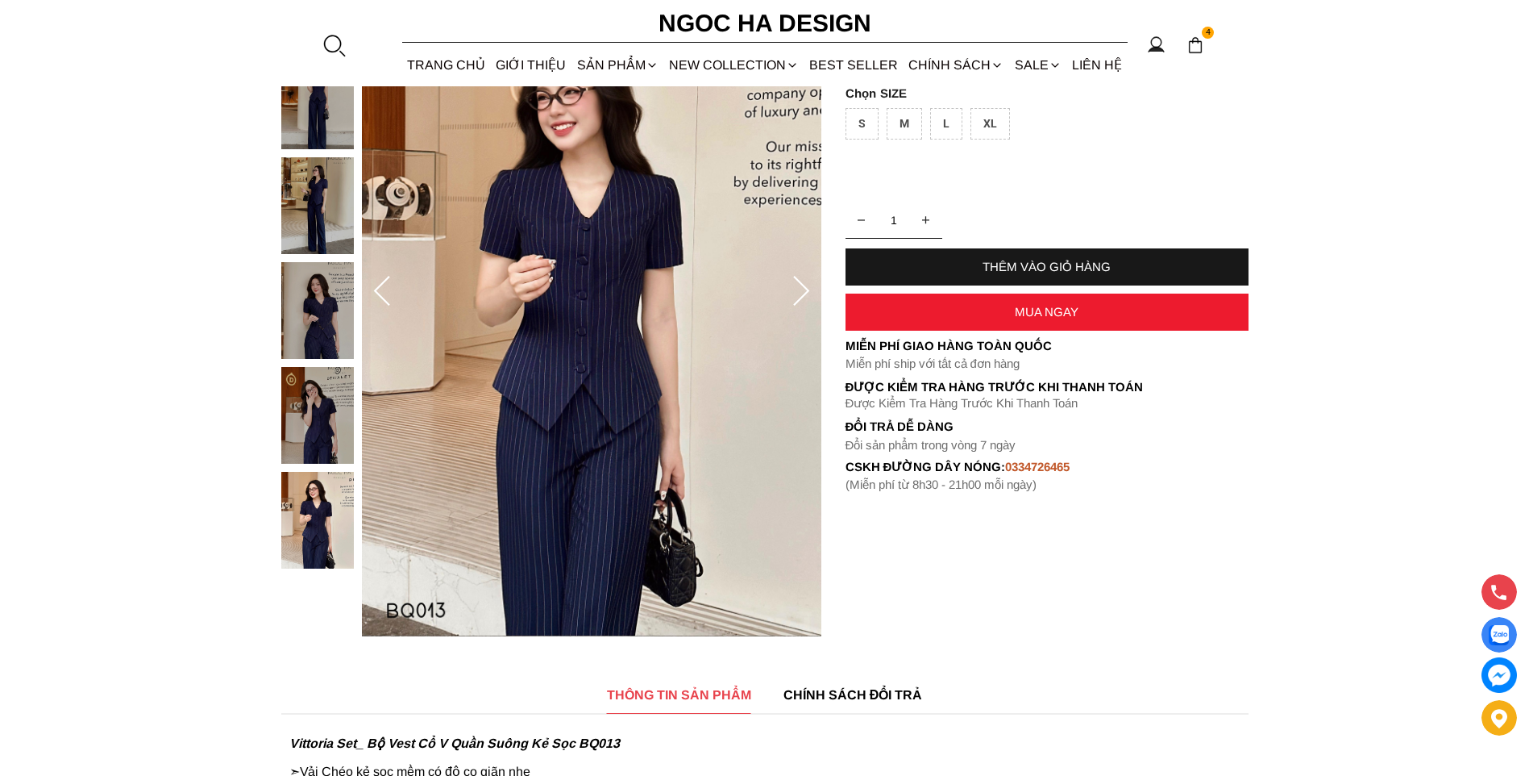
click at [334, 202] on img at bounding box center [317, 205] width 73 height 97
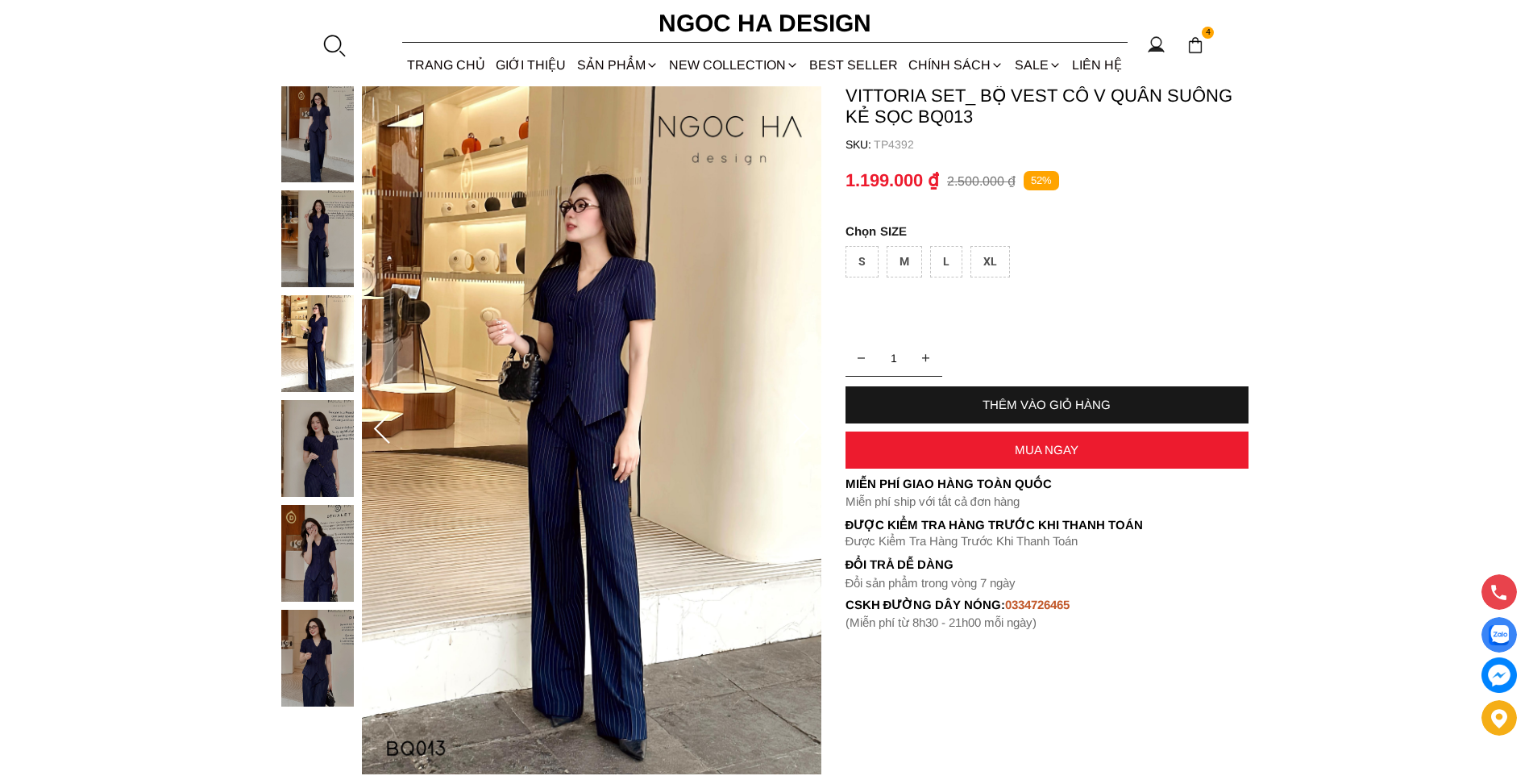
scroll to position [81, 0]
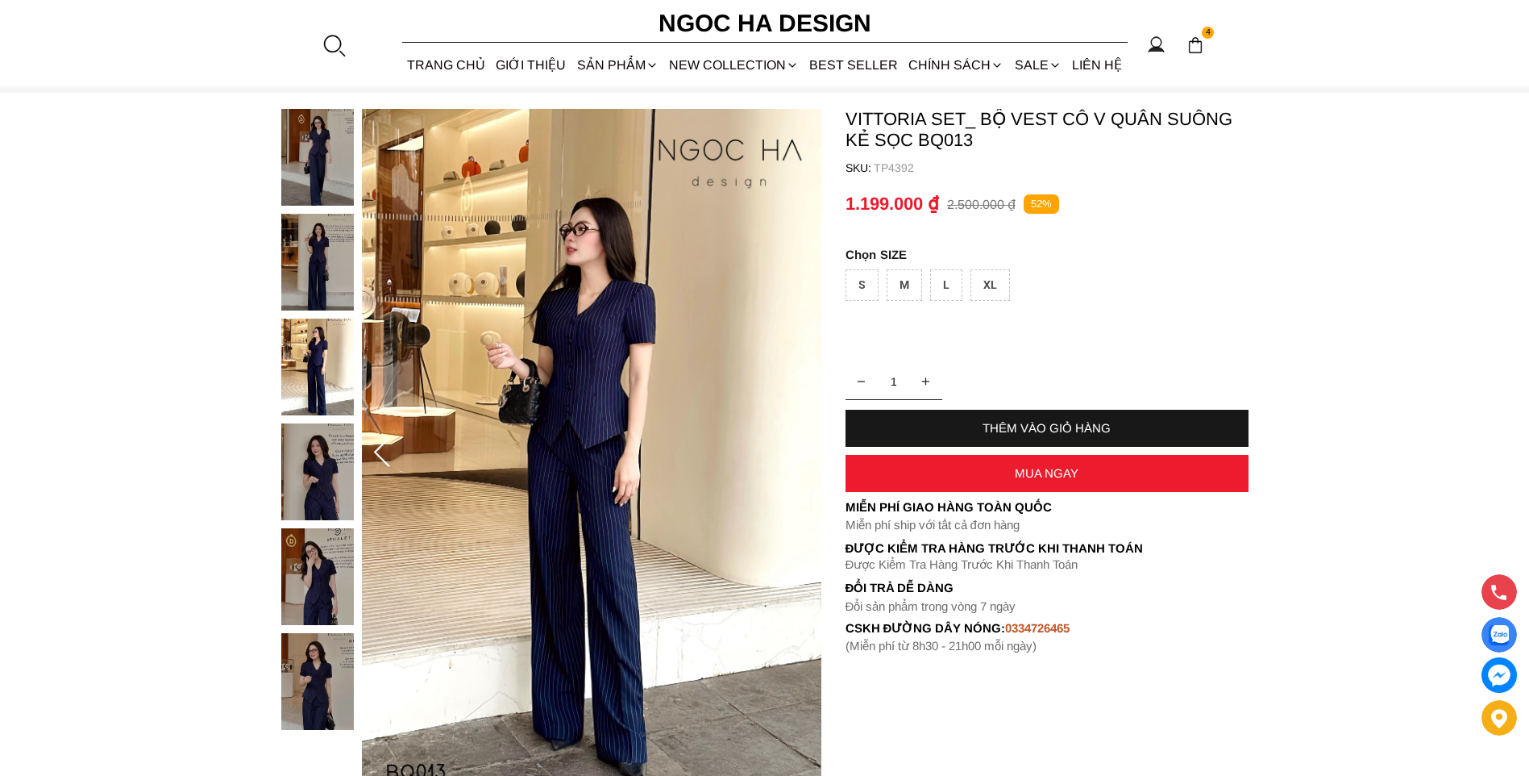
click at [308, 173] on img at bounding box center [317, 157] width 73 height 97
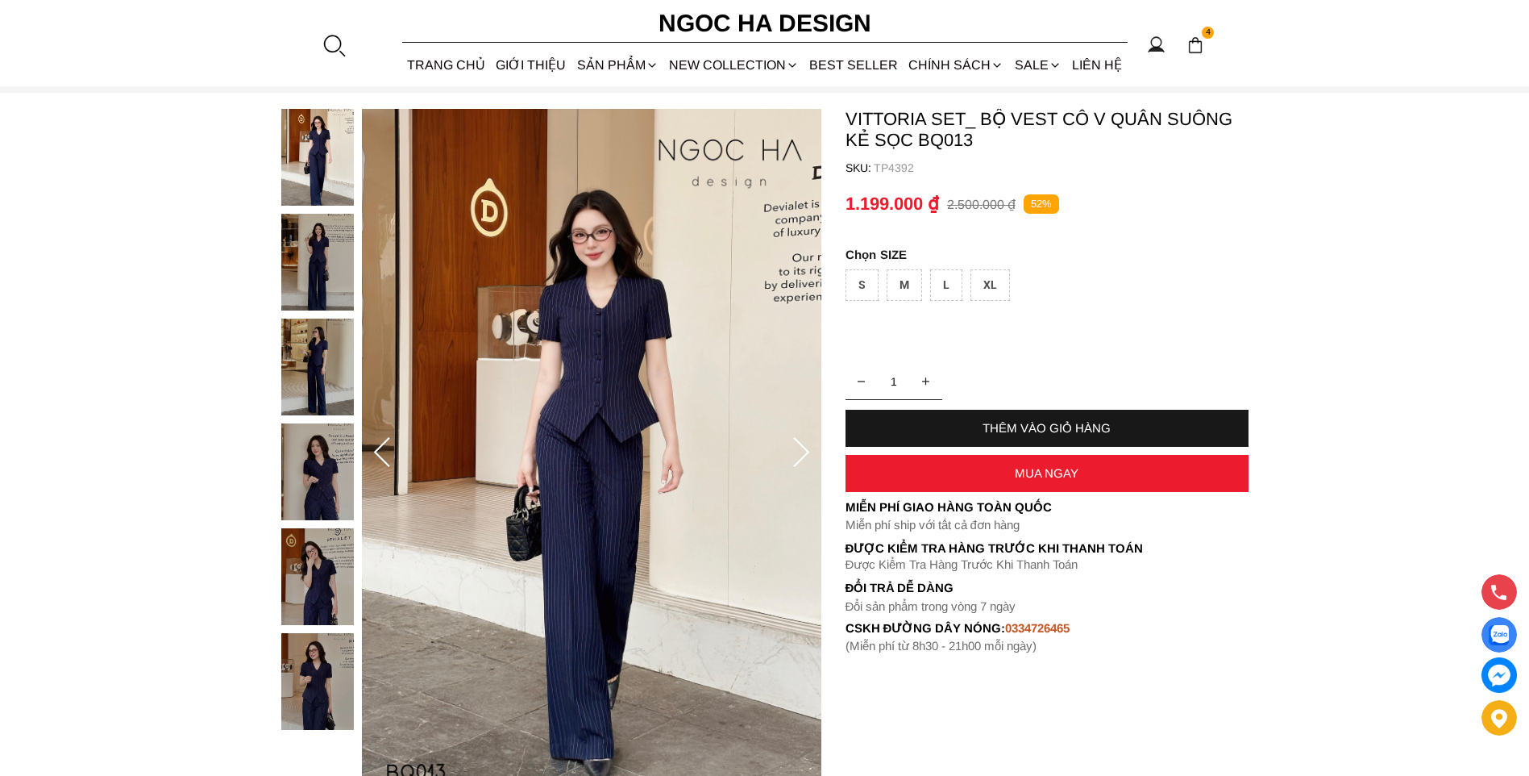
click at [306, 589] on div at bounding box center [321, 423] width 81 height 629
click at [314, 649] on img at bounding box center [317, 681] width 73 height 97
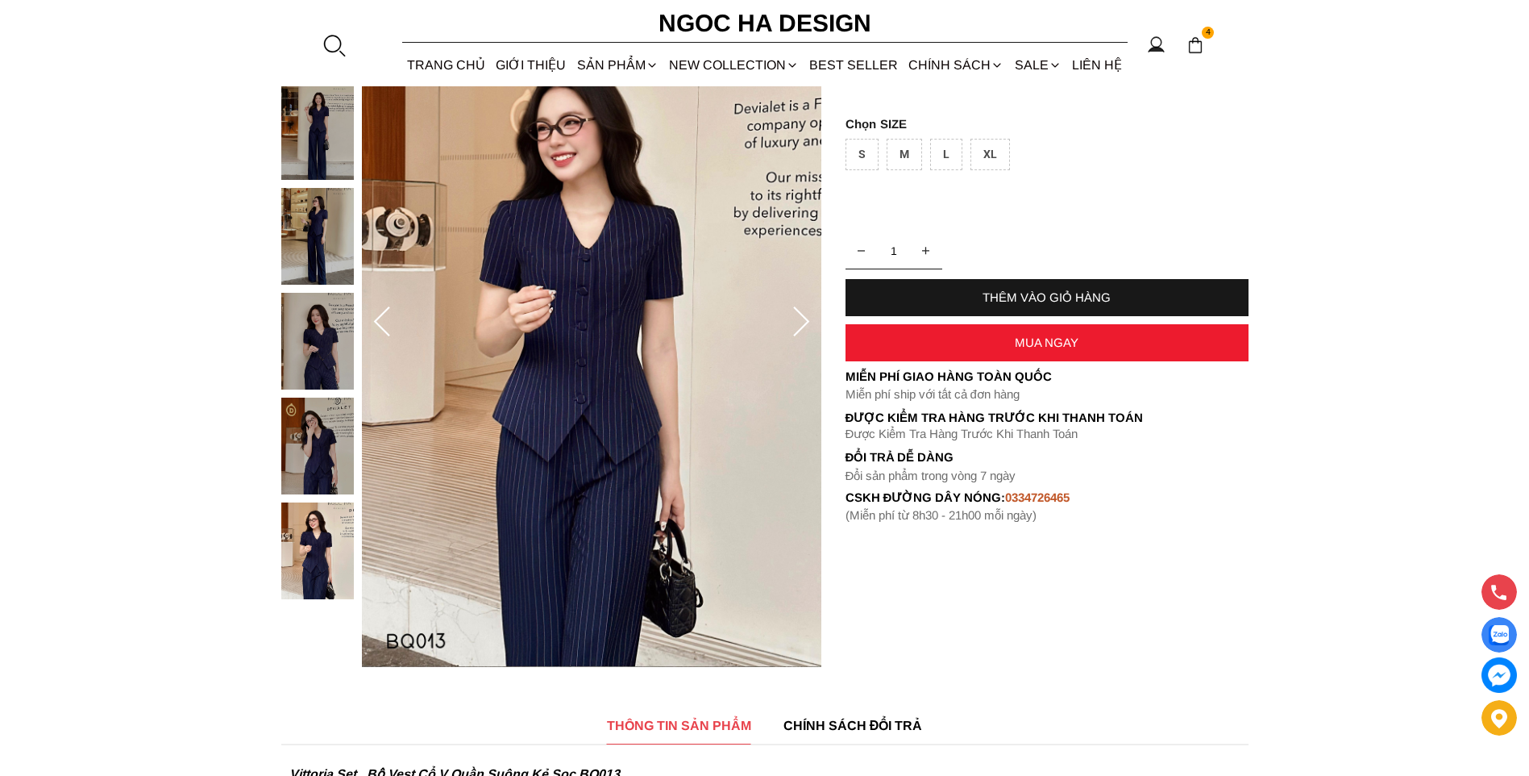
scroll to position [242, 0]
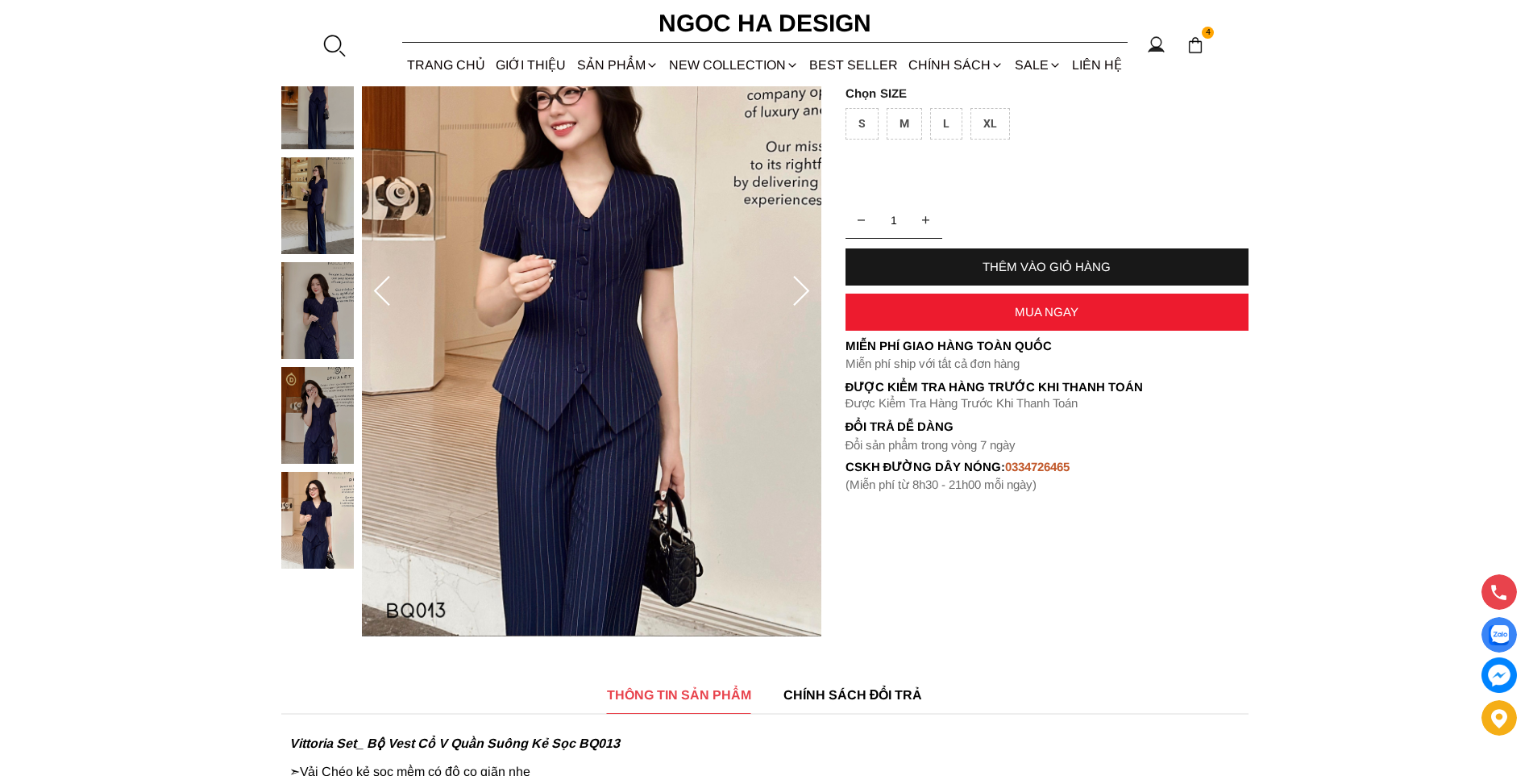
click at [806, 287] on icon at bounding box center [801, 292] width 32 height 32
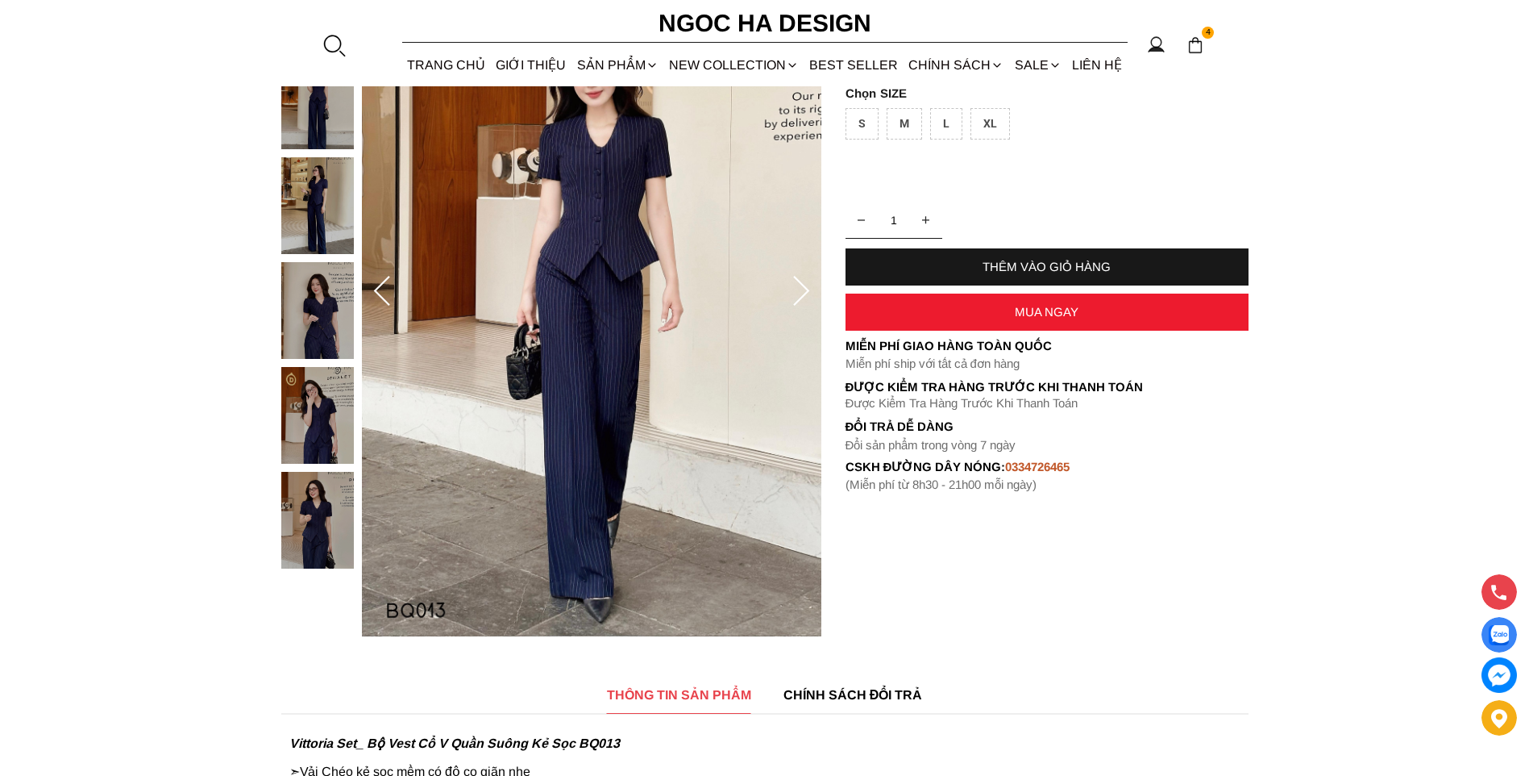
click at [806, 287] on icon at bounding box center [801, 292] width 32 height 32
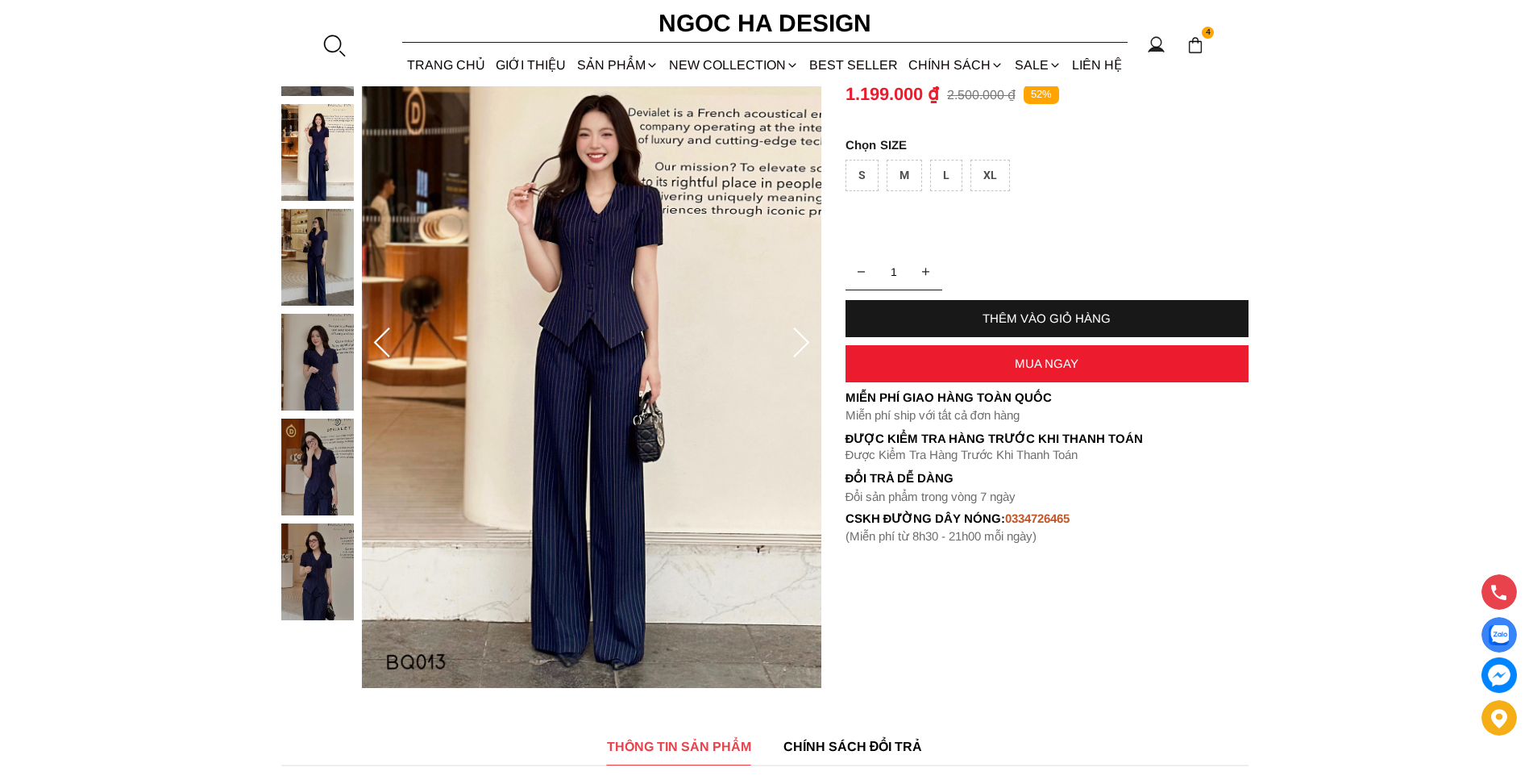
scroll to position [161, 0]
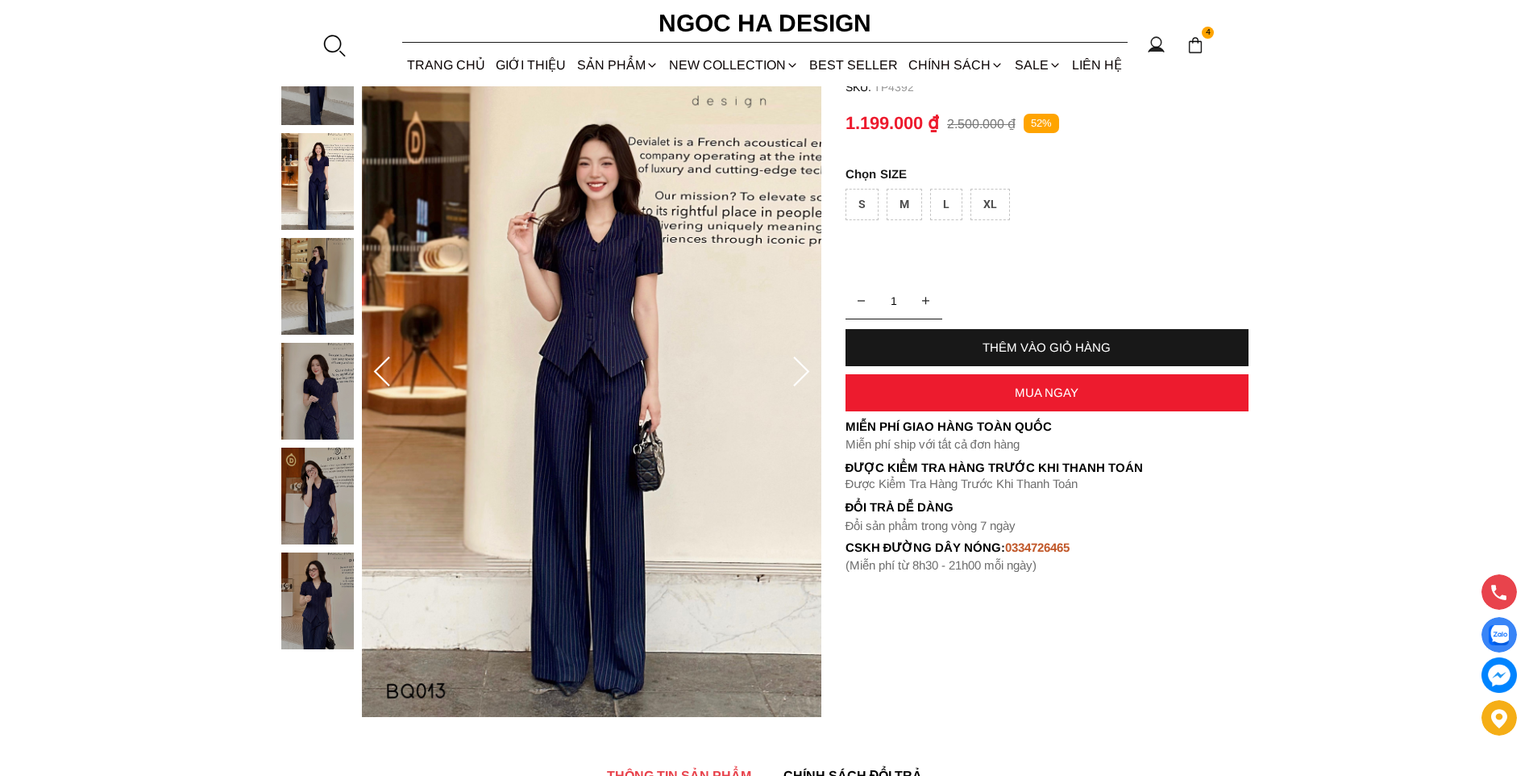
click at [798, 371] on icon at bounding box center [801, 372] width 32 height 32
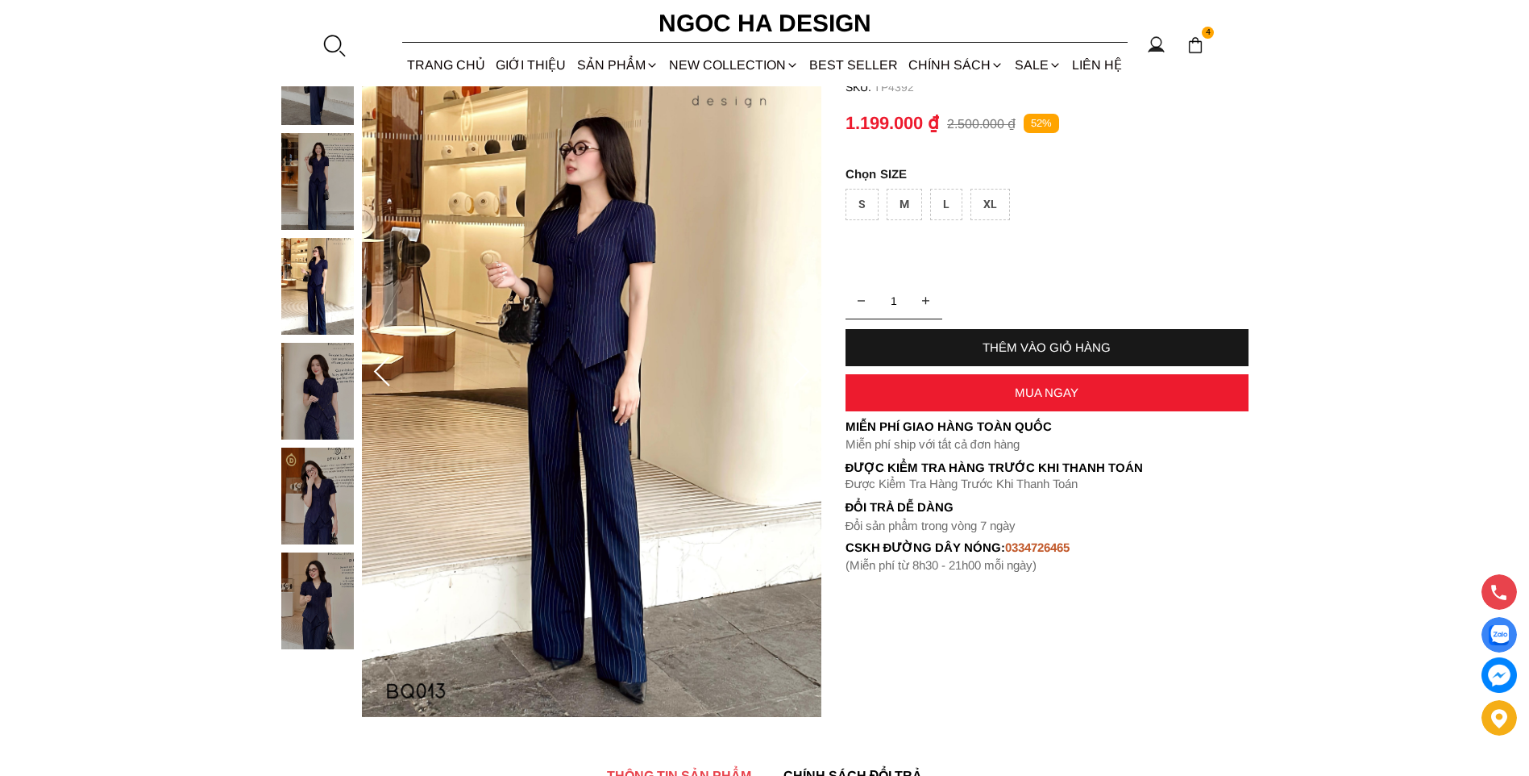
click at [798, 371] on icon at bounding box center [801, 372] width 32 height 32
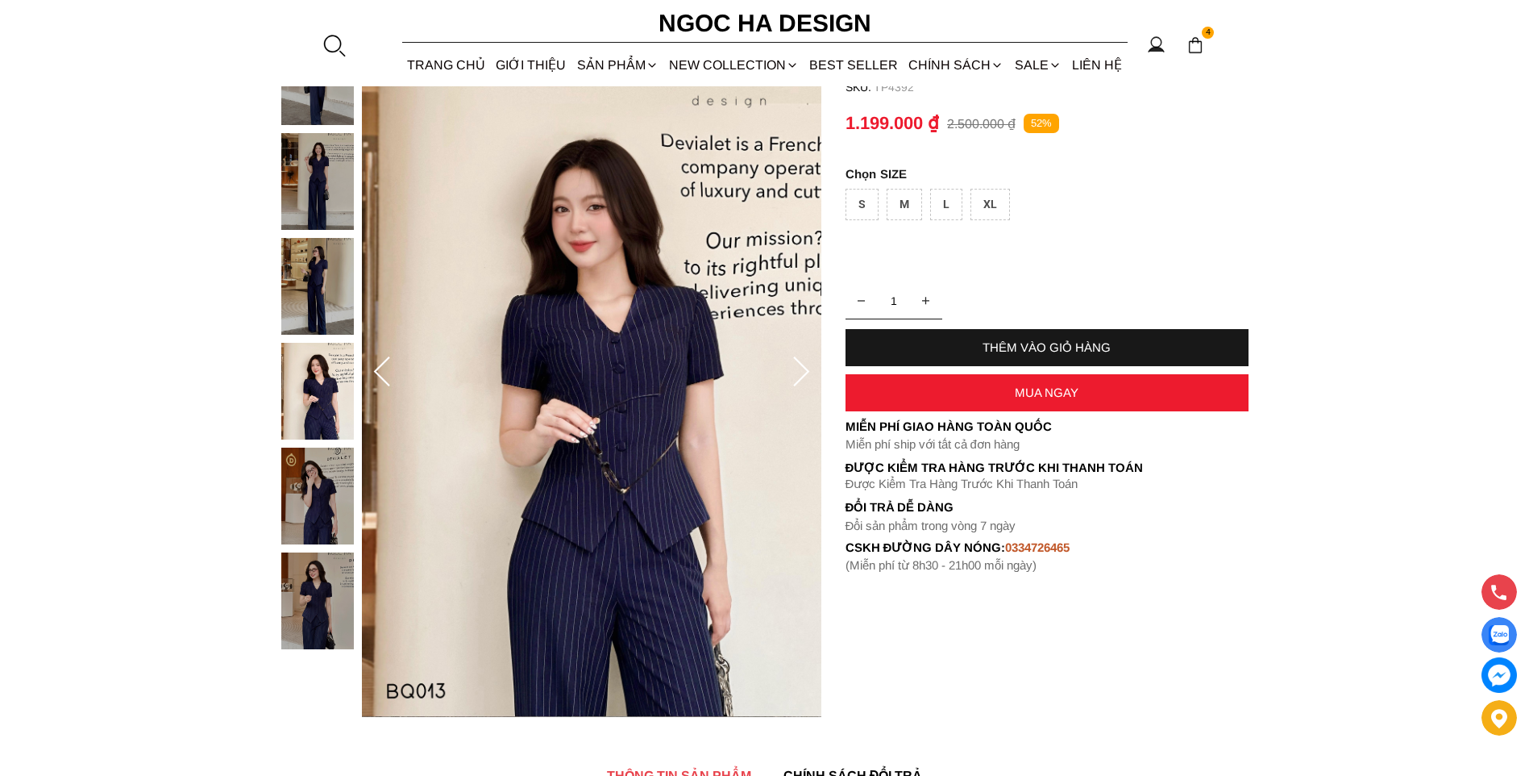
click at [798, 371] on icon at bounding box center [801, 372] width 32 height 32
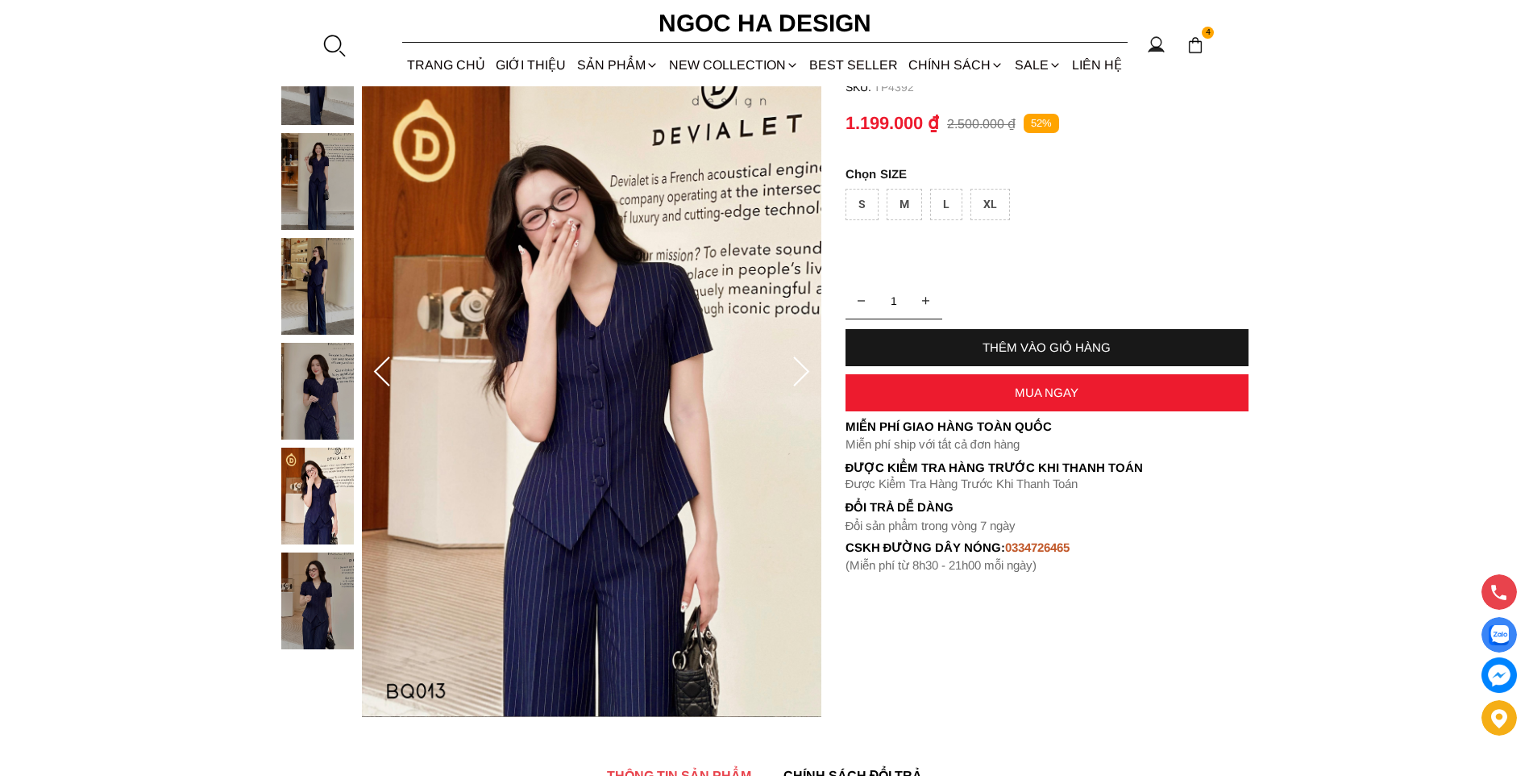
click at [798, 371] on icon at bounding box center [801, 372] width 32 height 32
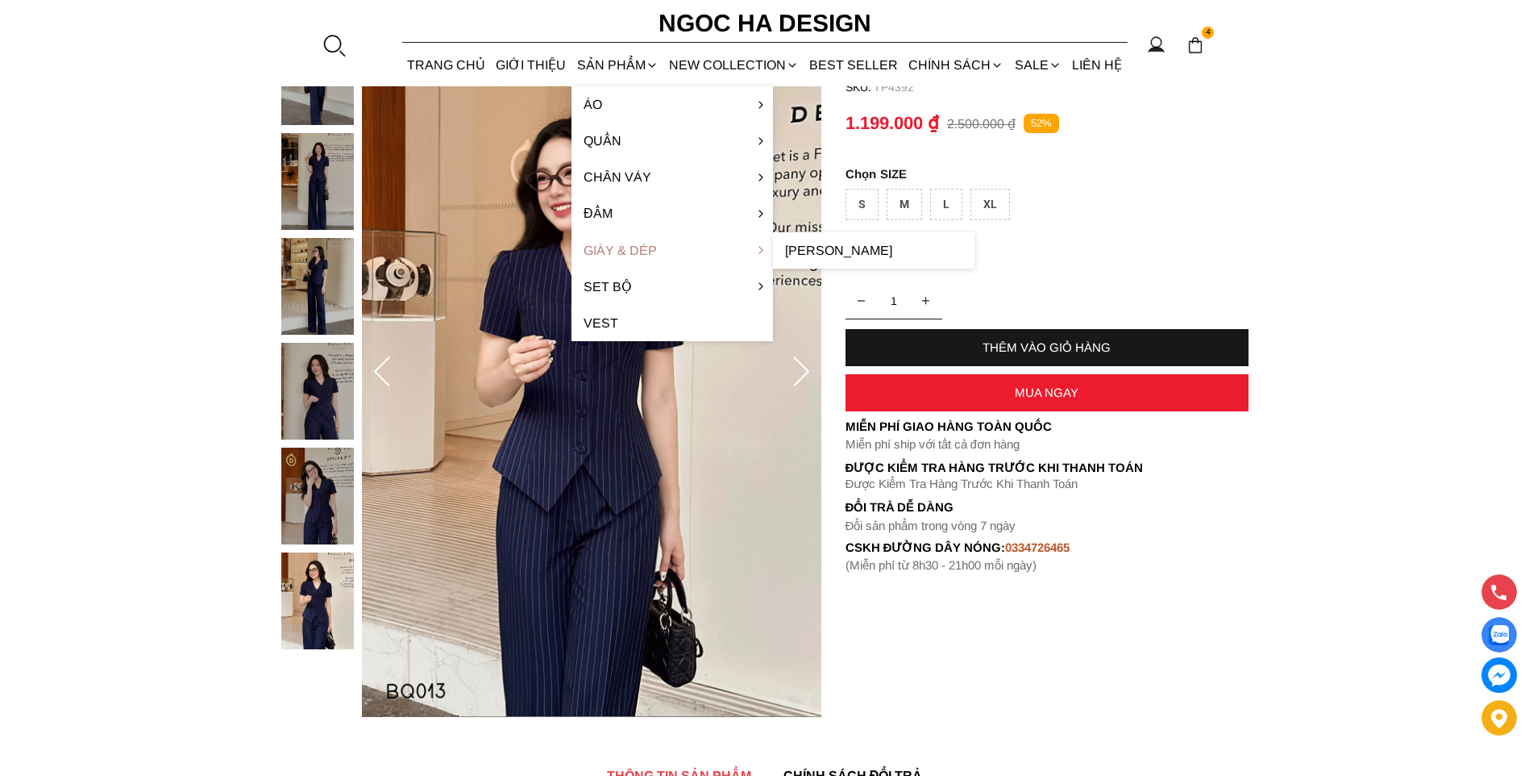
click at [597, 253] on link "Giày & Dép" at bounding box center [673, 250] width 202 height 36
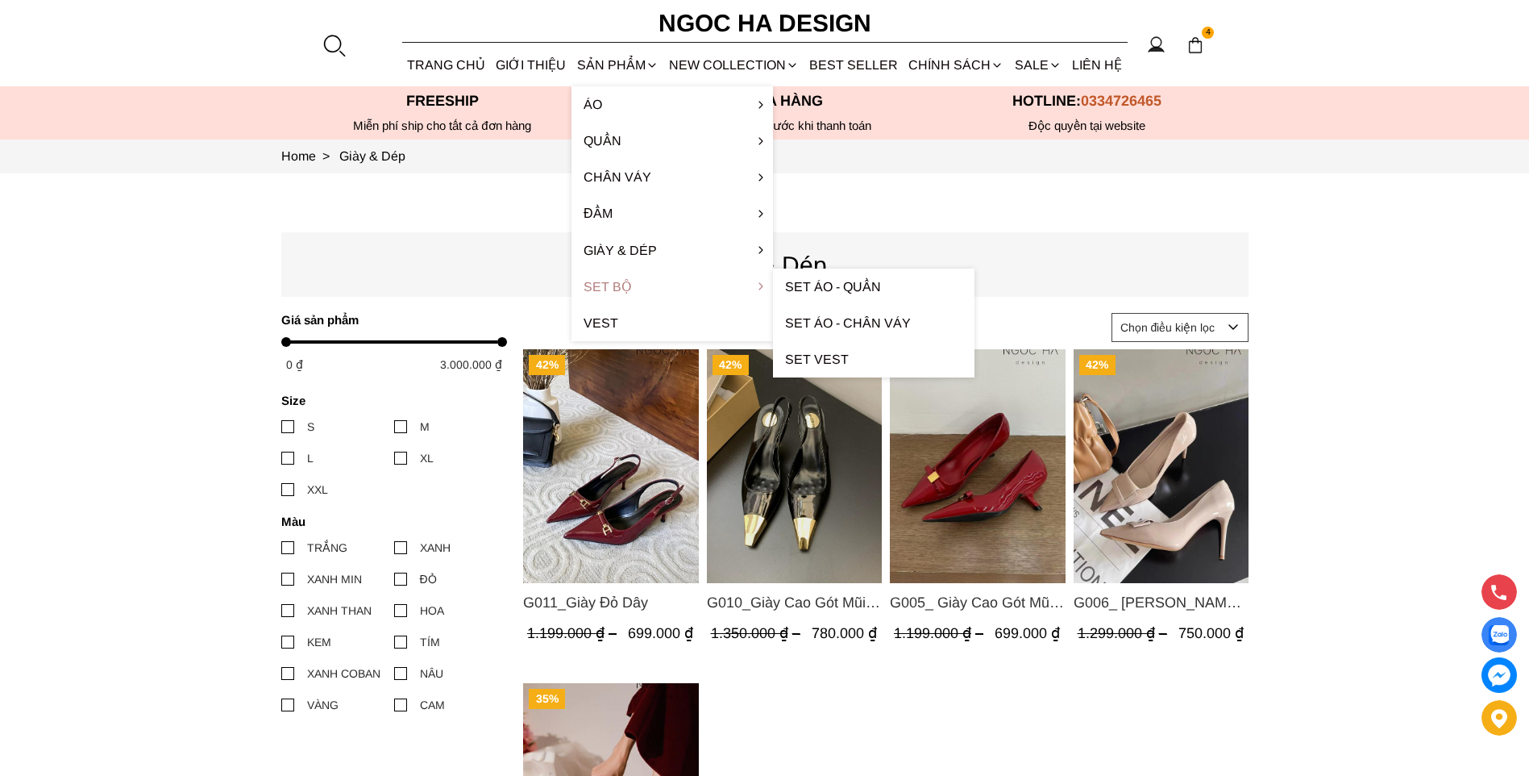
click at [611, 292] on link "Set Bộ" at bounding box center [673, 286] width 202 height 36
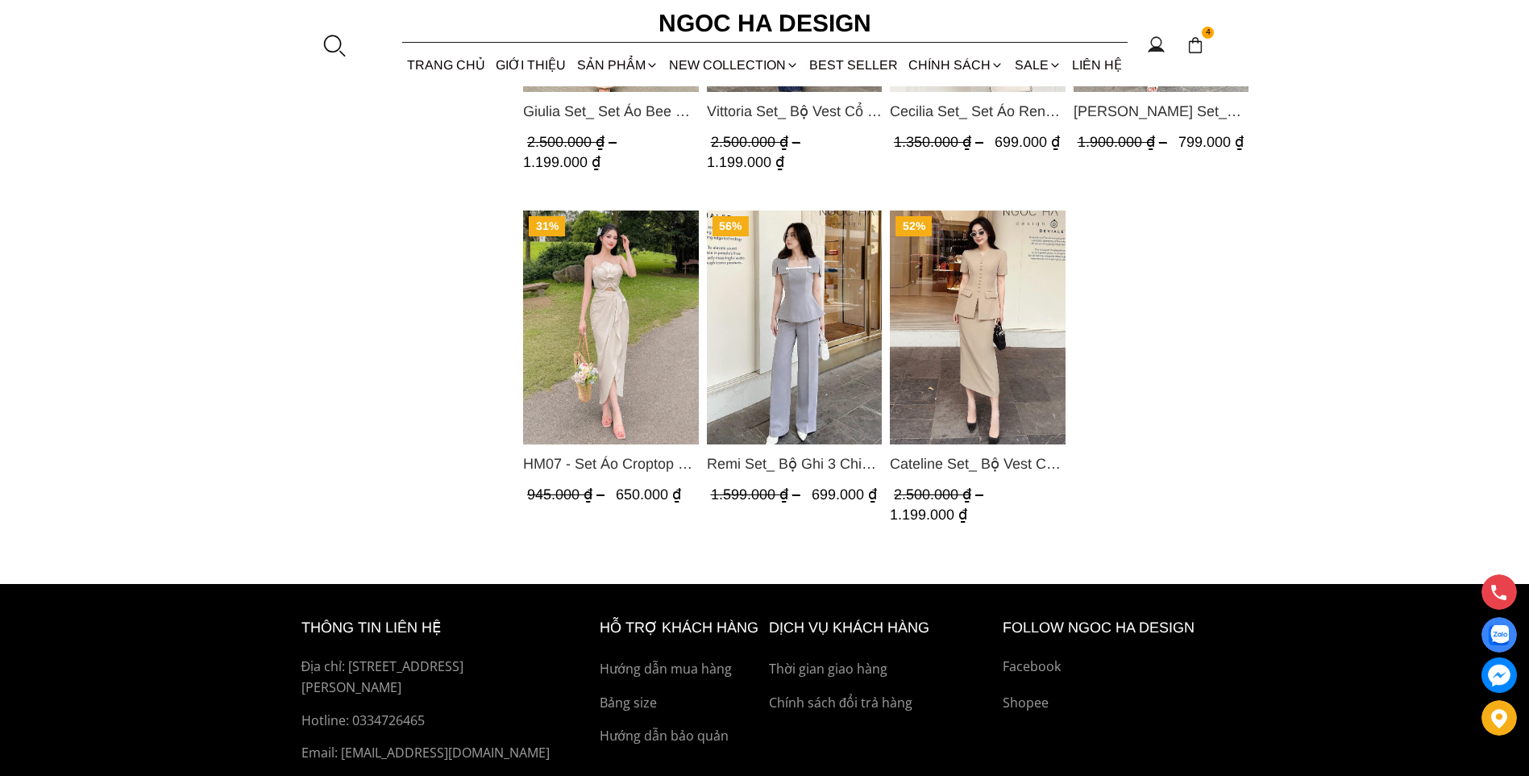
scroll to position [1048, 0]
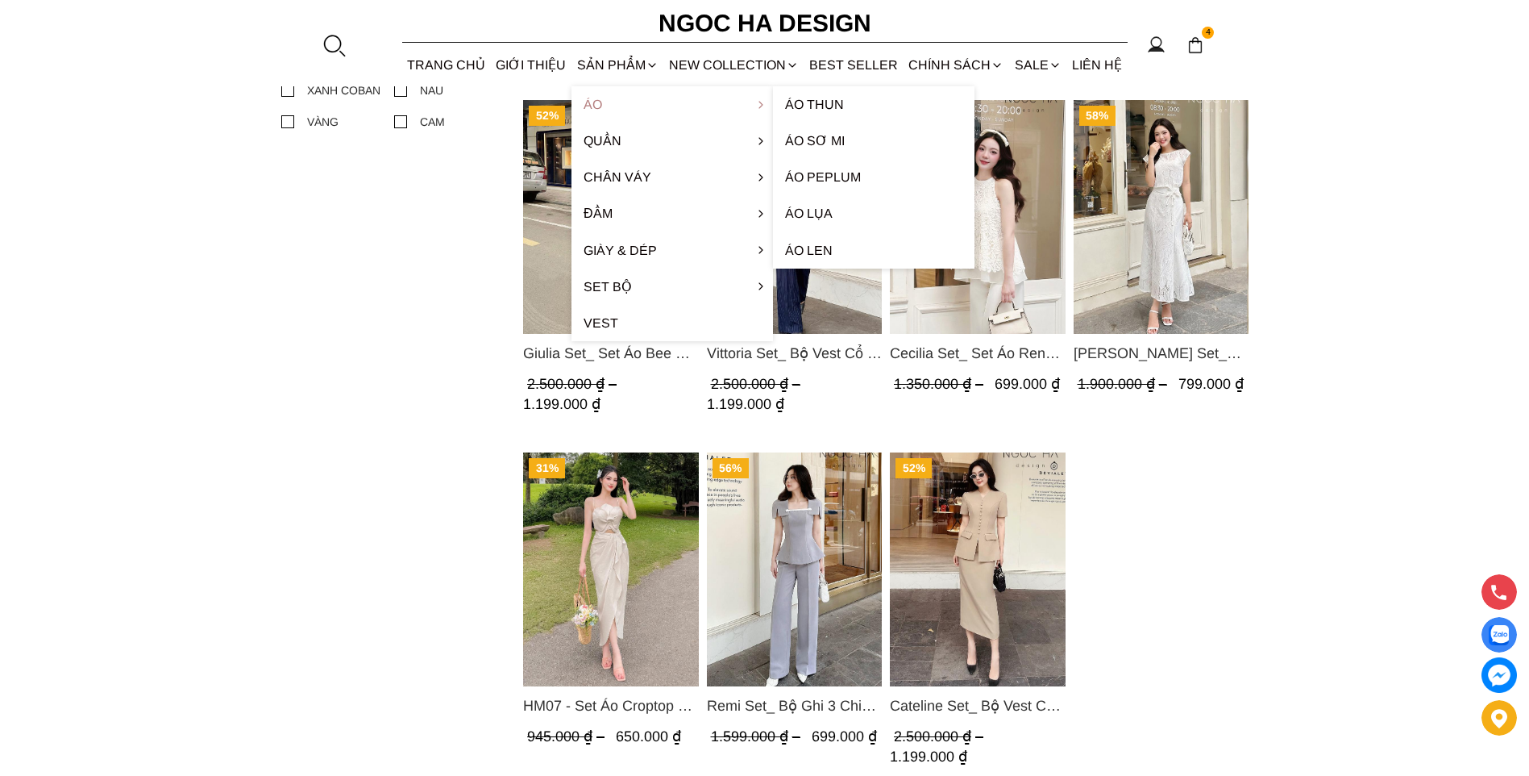
click at [621, 106] on link "Áo" at bounding box center [673, 104] width 202 height 36
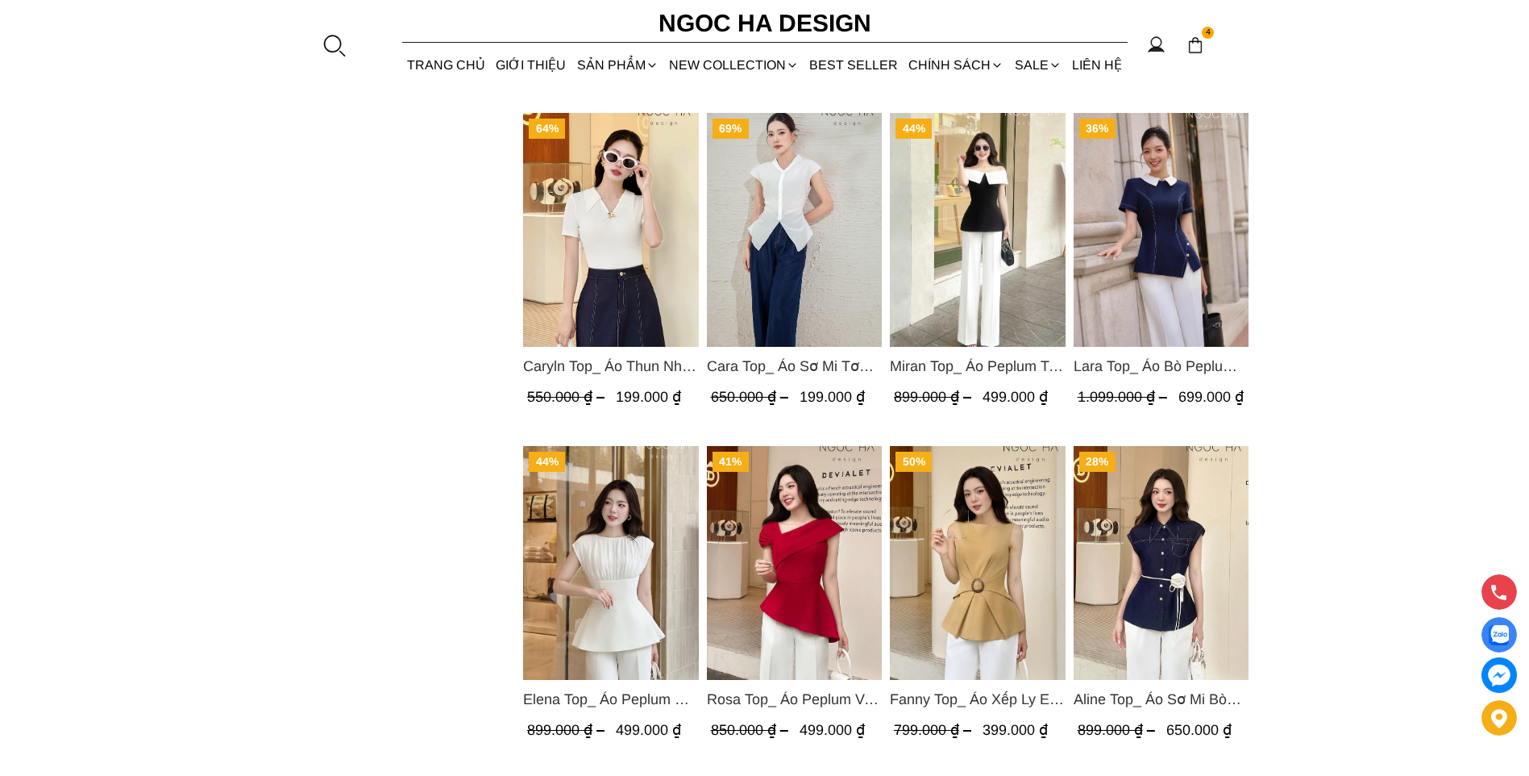
scroll to position [1693, 0]
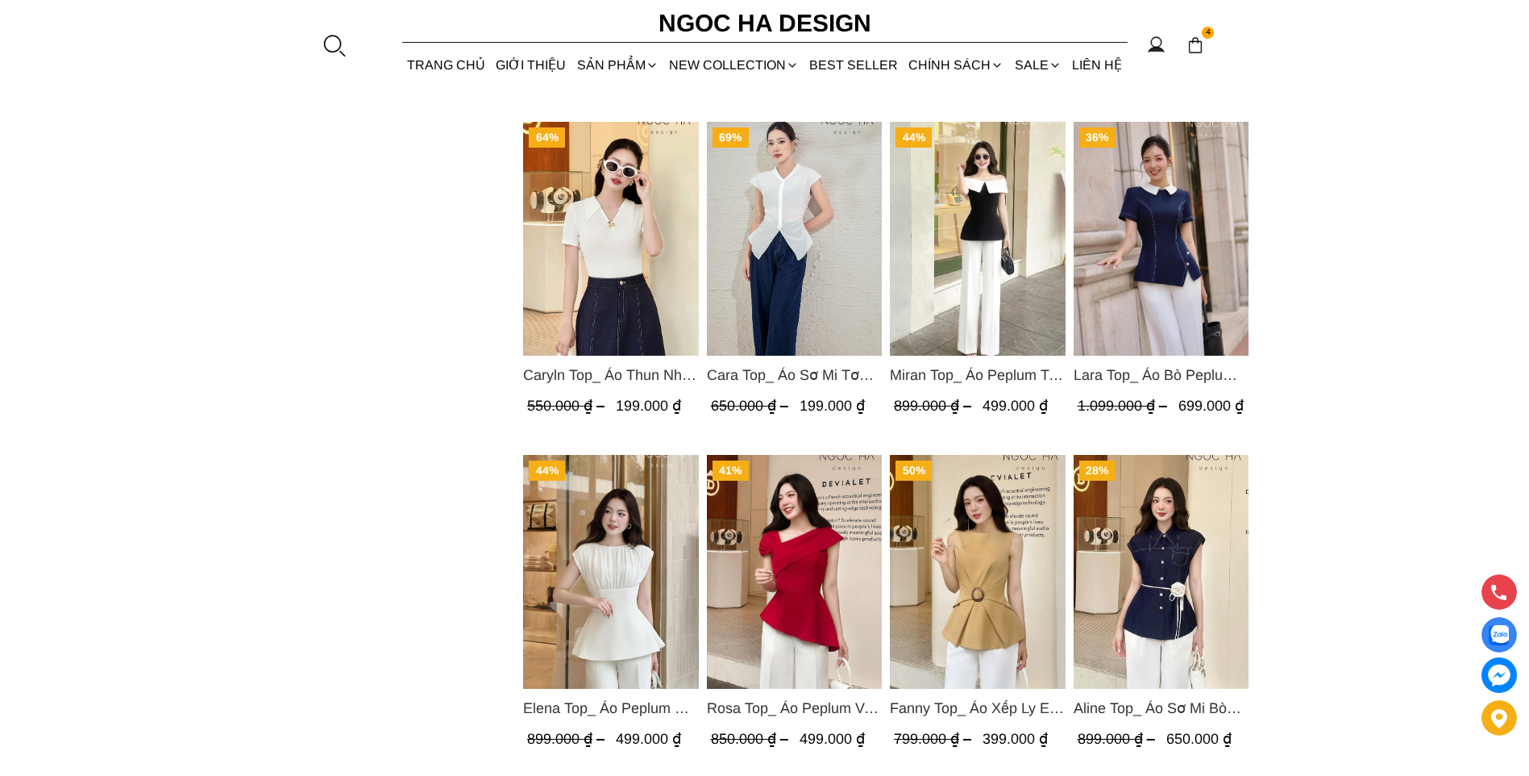
click at [943, 380] on span "Miran Top_ Áo Peplum Trễ Vai Phối Trắng Đen A1069" at bounding box center [978, 375] width 176 height 23
click at [1011, 197] on img "Product image - Miran Top_ Áo Peplum Trễ Vai Phối Trắng Đen A1069" at bounding box center [978, 239] width 176 height 234
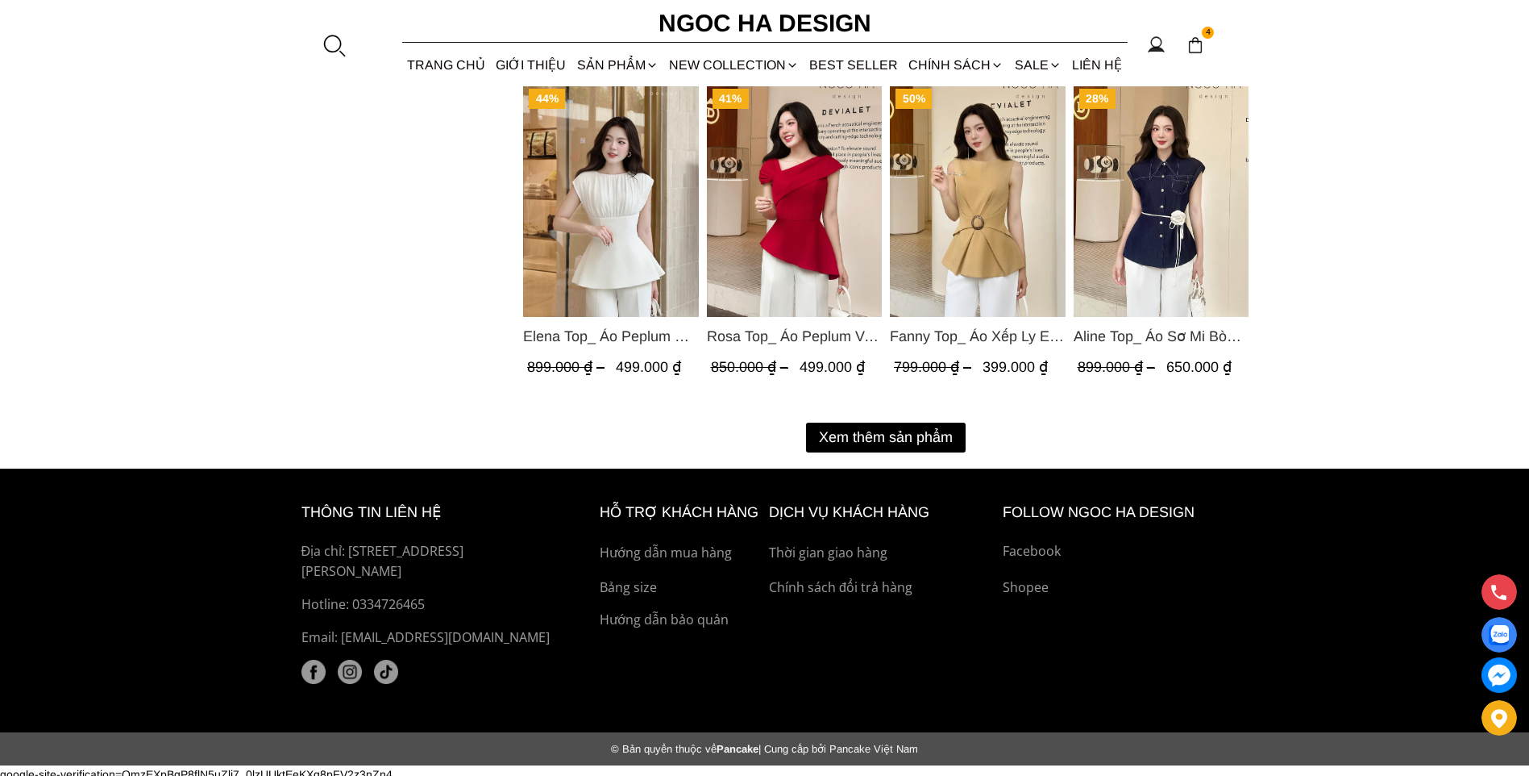
scroll to position [2072, 0]
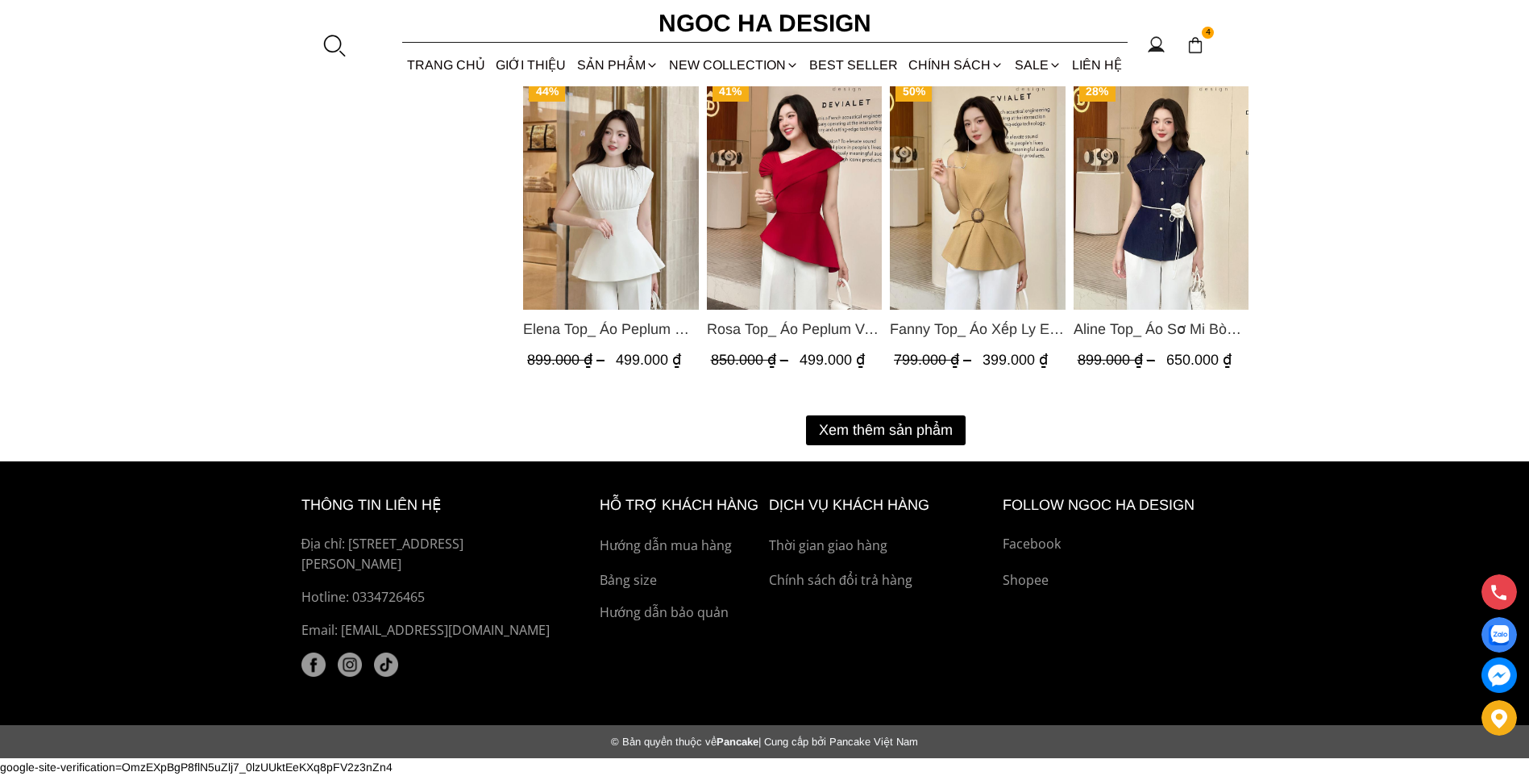
click at [864, 423] on button "Xem thêm sản phẩm" at bounding box center [886, 430] width 160 height 30
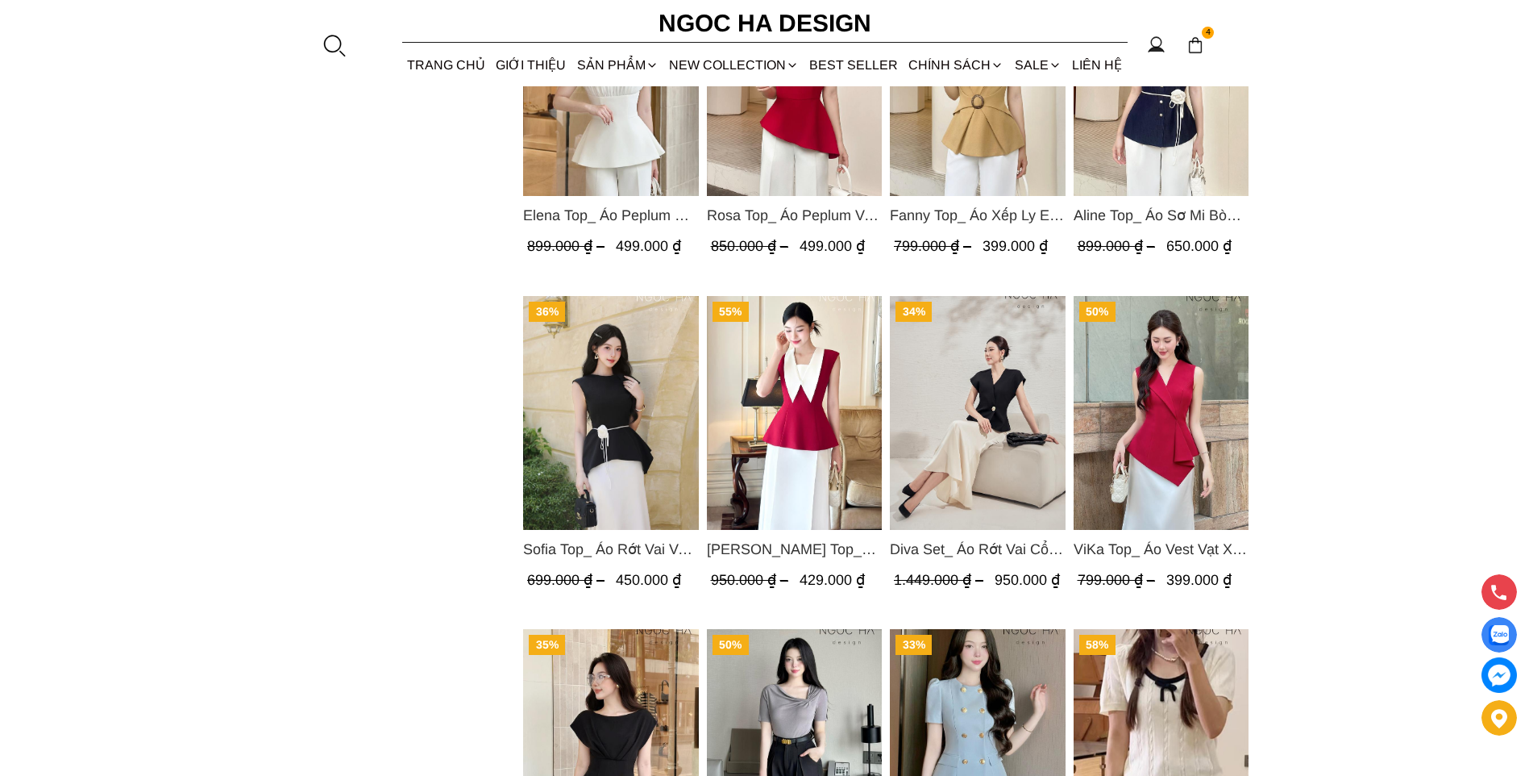
scroll to position [2314, 0]
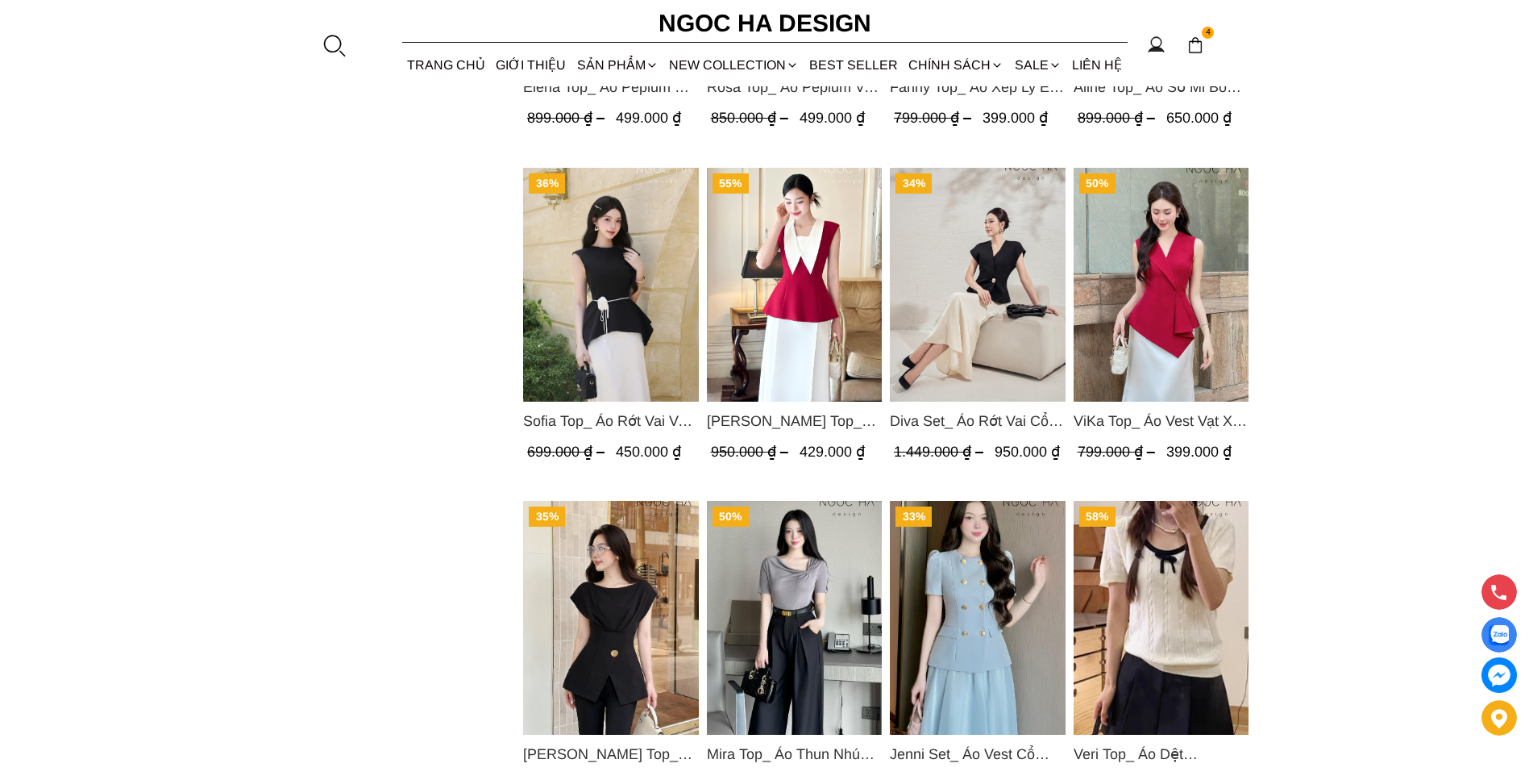
click at [792, 348] on img "Product image - Sara Top_ Áo Peplum Mix Cổ trắng Màu Đỏ A1054" at bounding box center [794, 285] width 176 height 234
click at [1155, 423] on span "ViKa Top_ Áo Vest Vạt Xếp Chéo màu Đỏ A1053" at bounding box center [1161, 421] width 176 height 23
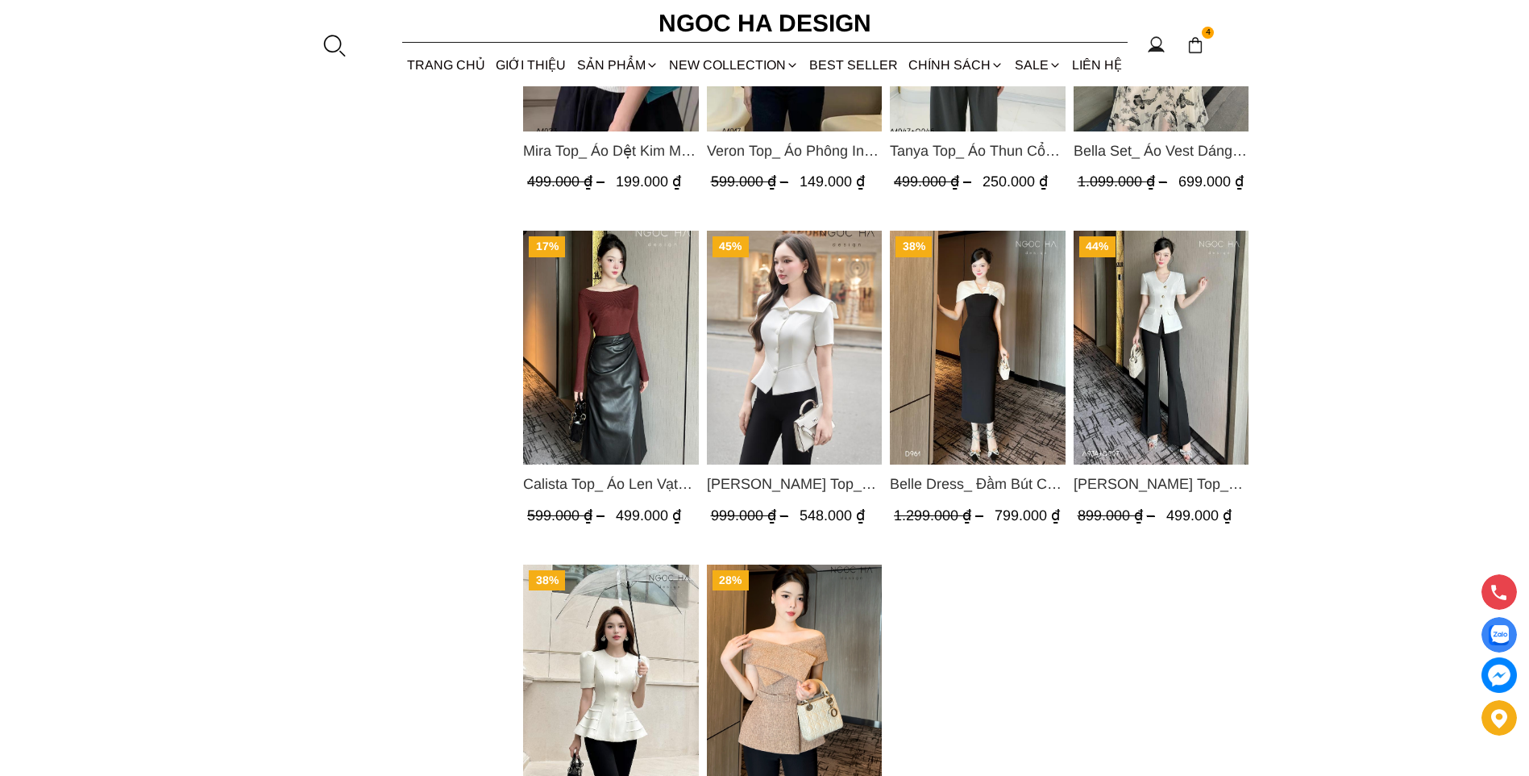
scroll to position [3282, 0]
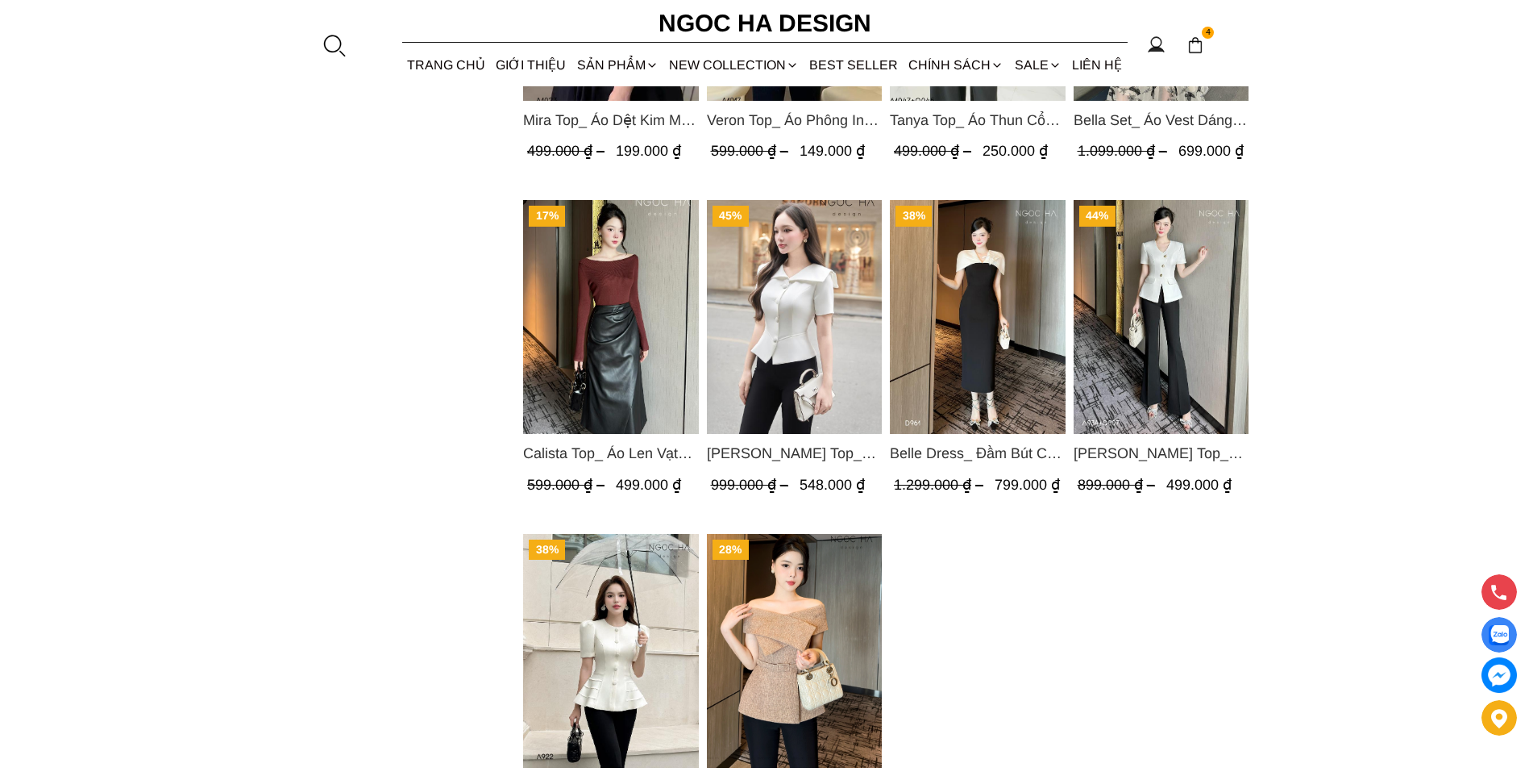
click at [815, 327] on img "Product image - Fiona Top_ Áo Vest Cách Điệu Cổ Ngang Vạt Chéo Tay Cộc Màu Trắn…" at bounding box center [794, 317] width 176 height 234
click at [1171, 346] on img "Product image - Amy Top_ Áo Vạt Chéo Đính 3 Cúc Tay Cộc Màu Trắng A934" at bounding box center [1161, 317] width 176 height 234
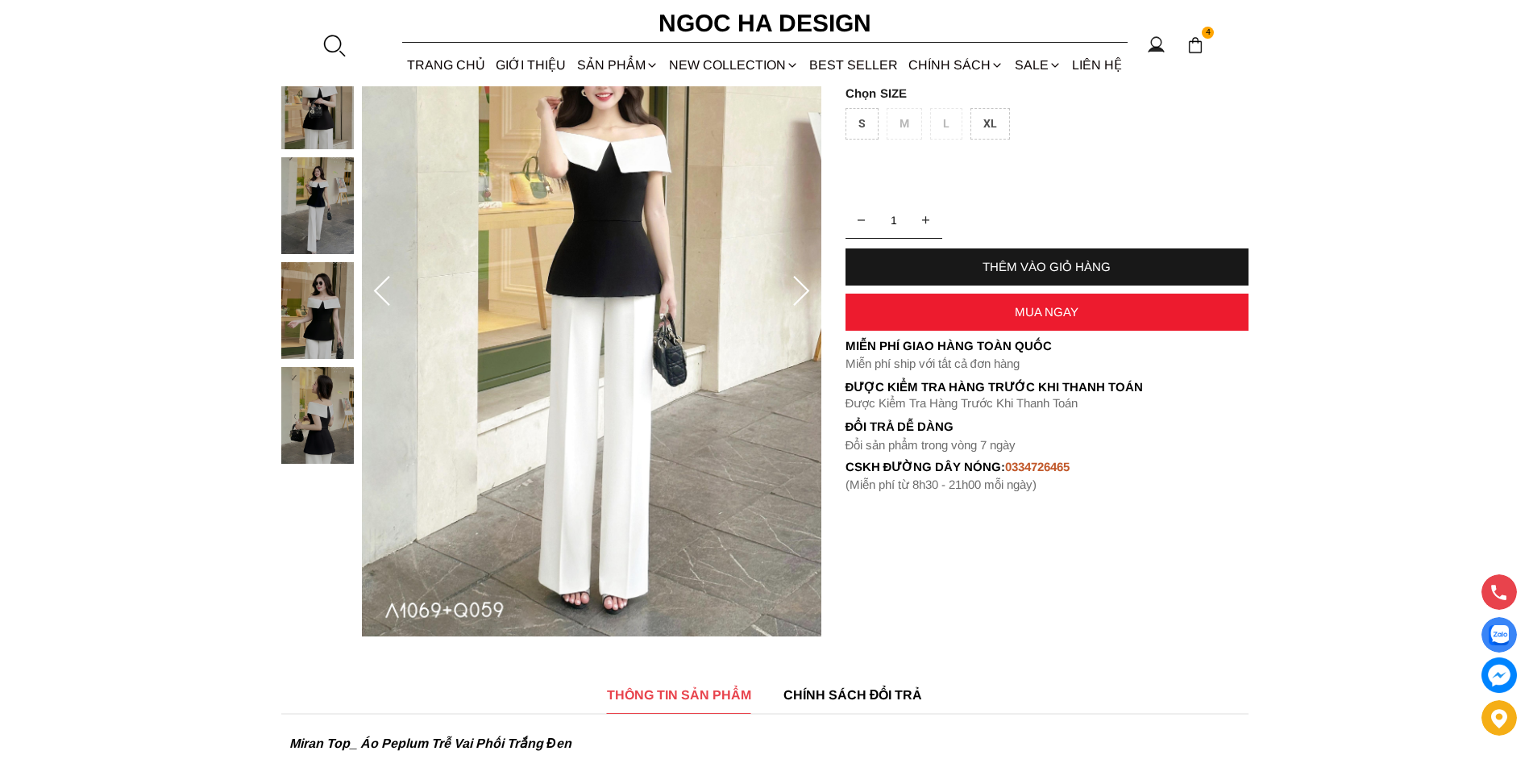
scroll to position [81, 0]
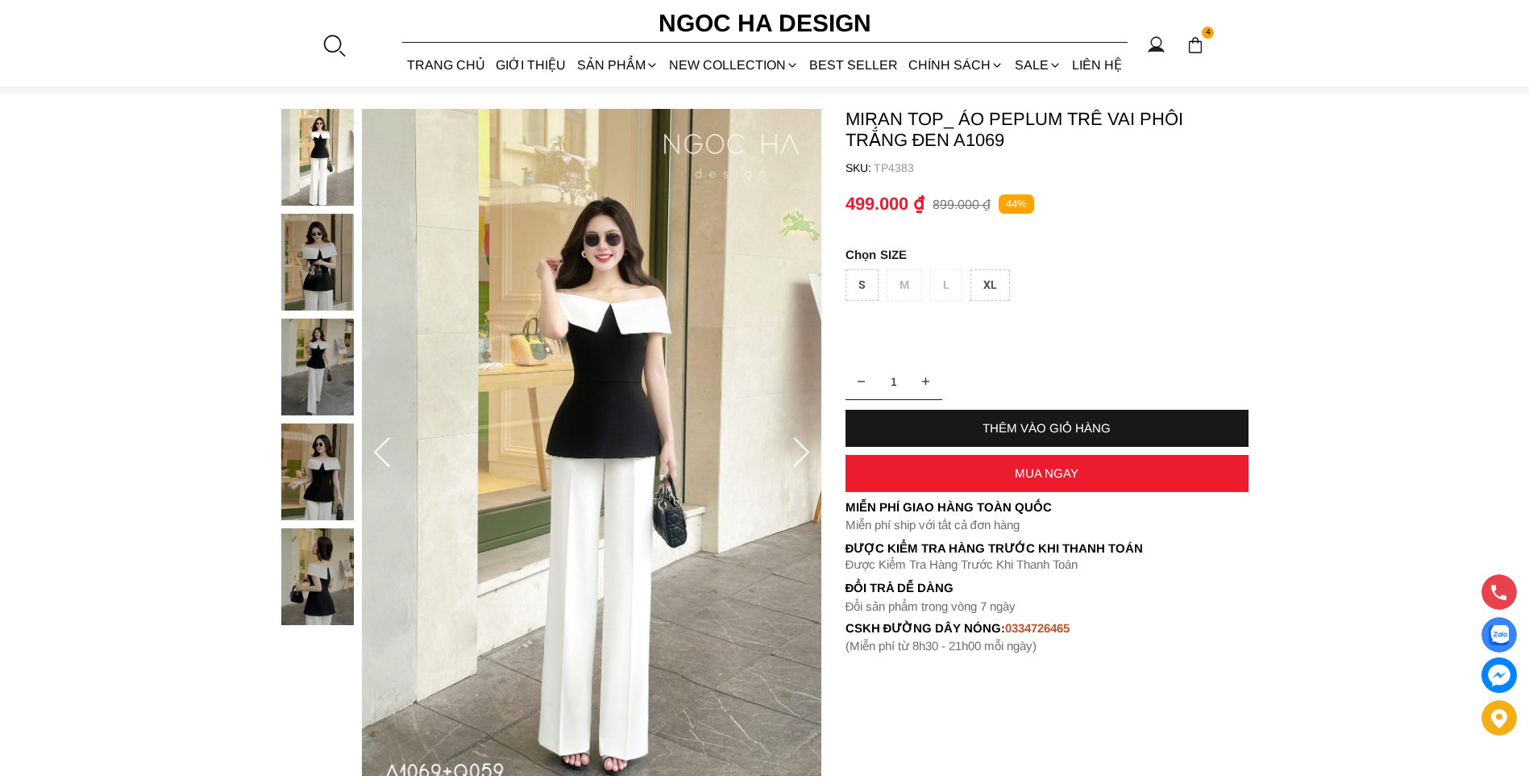
click at [331, 466] on img at bounding box center [317, 471] width 73 height 97
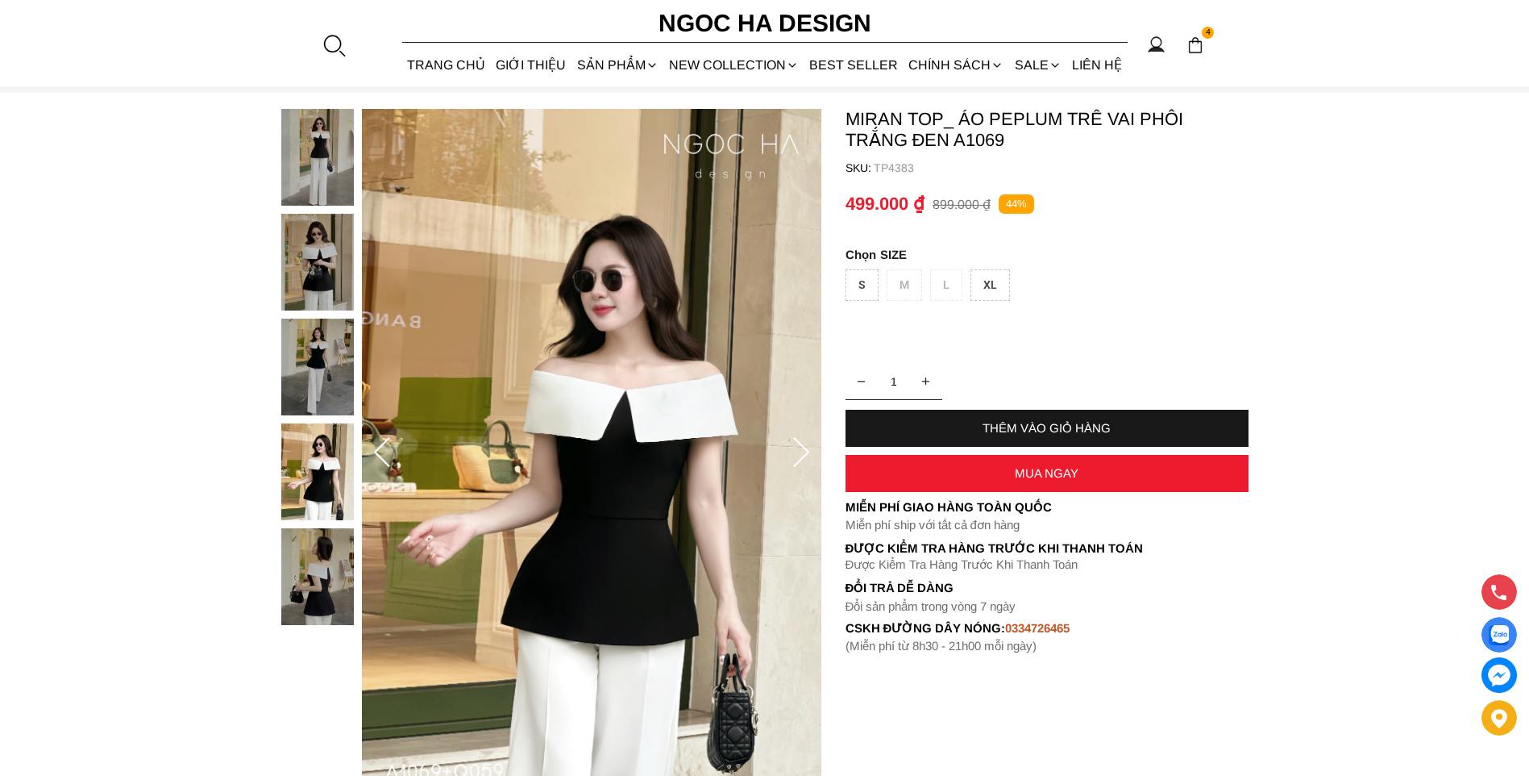
click at [318, 537] on img at bounding box center [317, 576] width 73 height 97
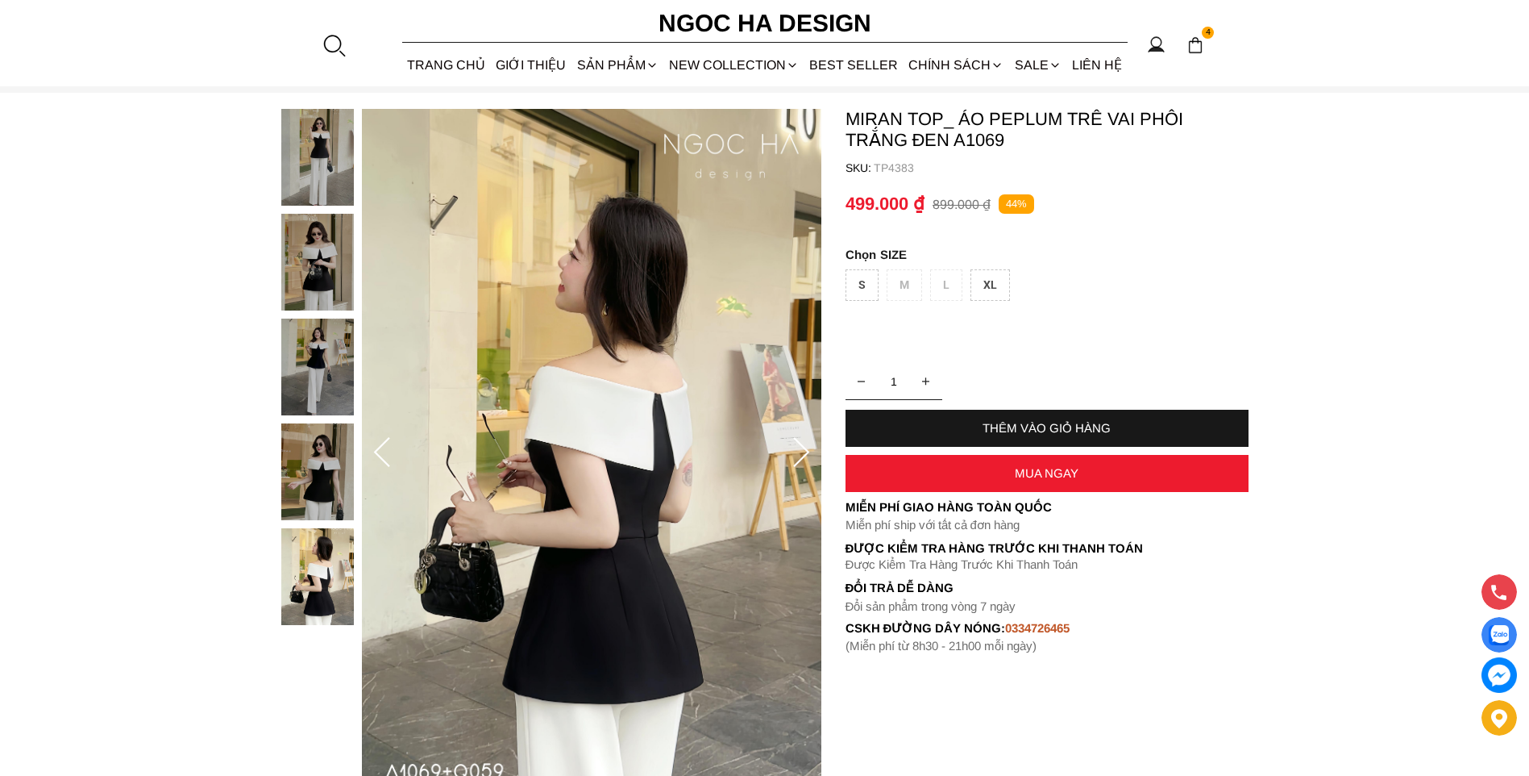
click at [380, 315] on img at bounding box center [592, 453] width 460 height 689
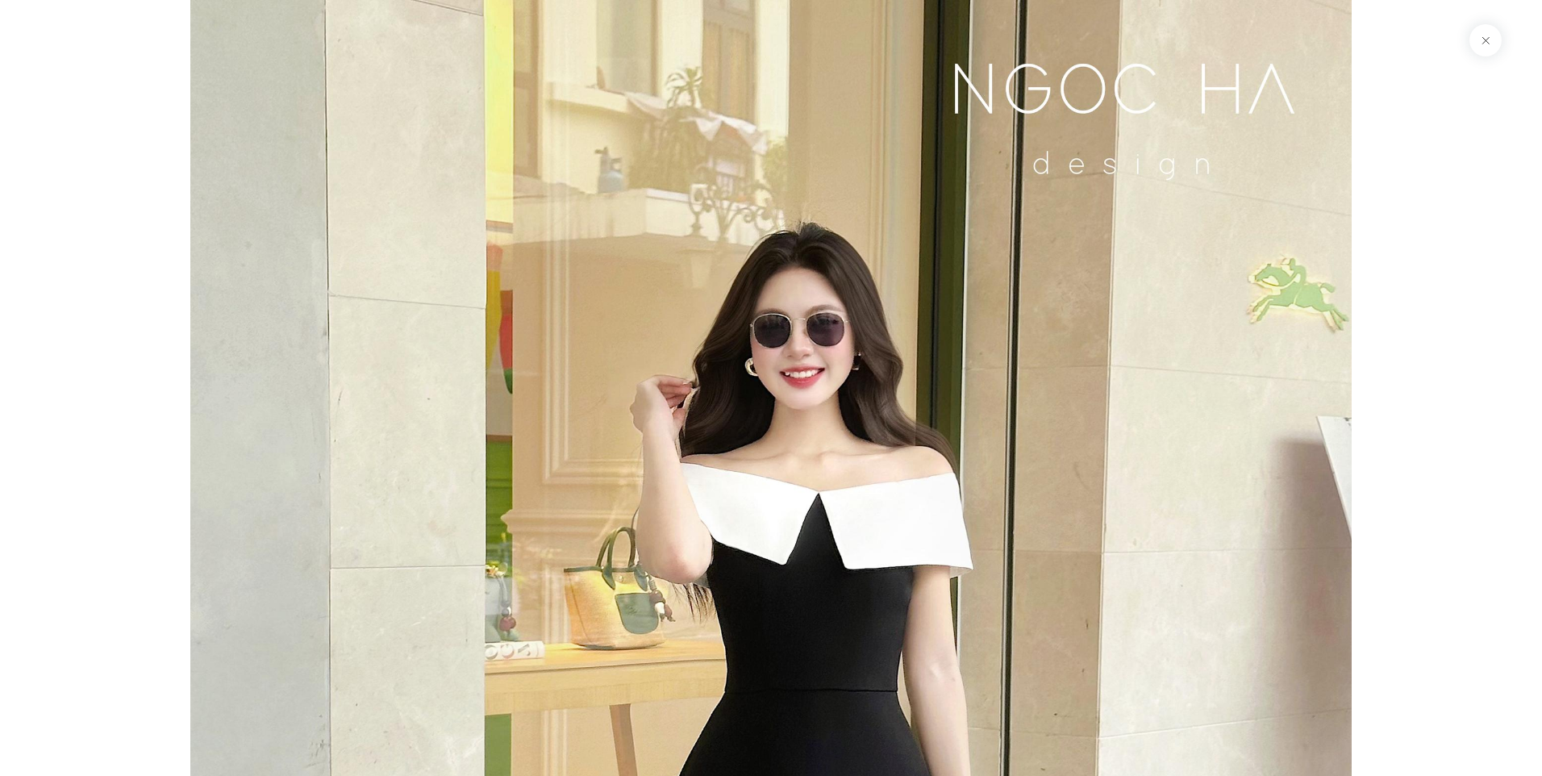
scroll to position [6958, 0]
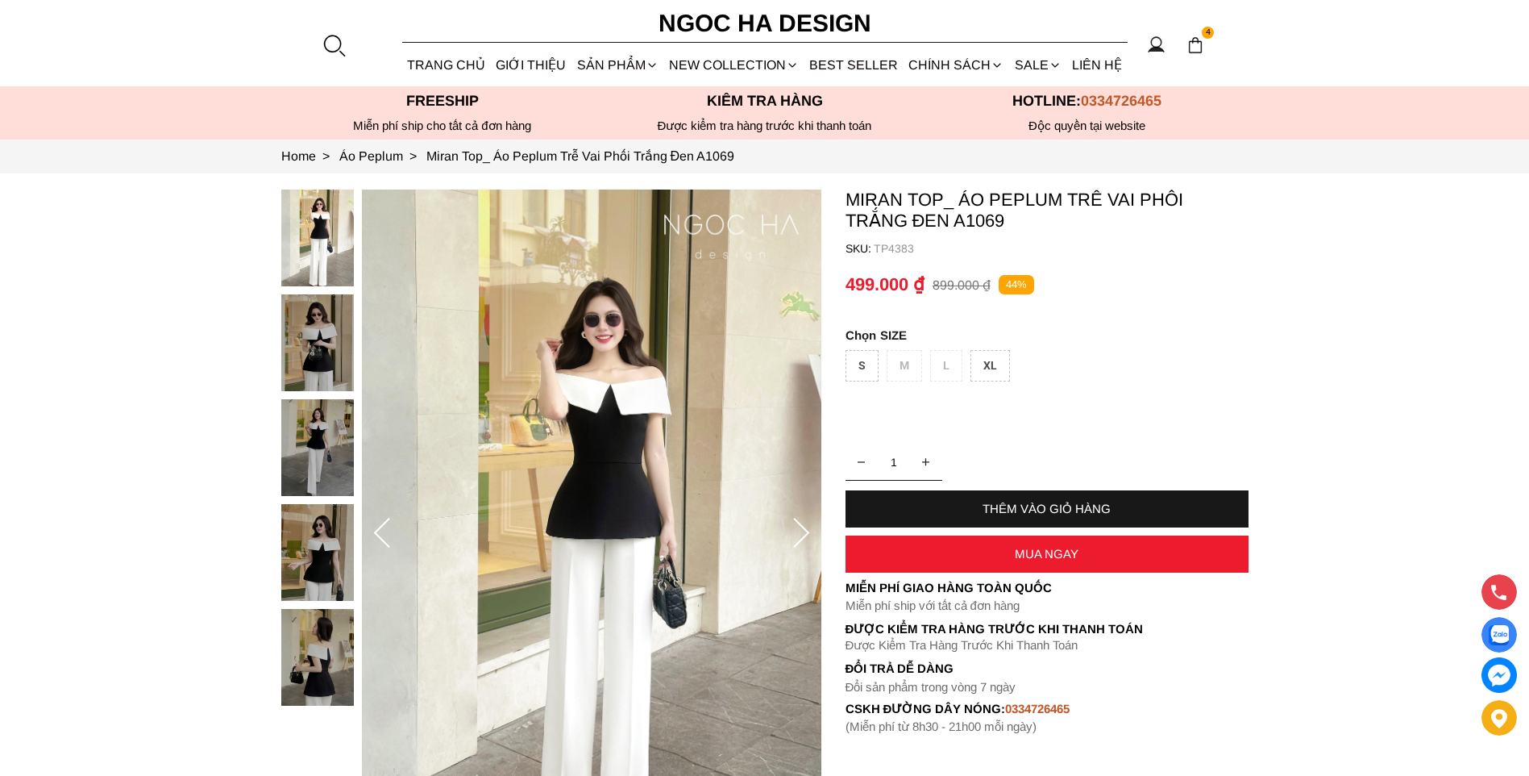
click at [311, 330] on img at bounding box center [317, 342] width 73 height 97
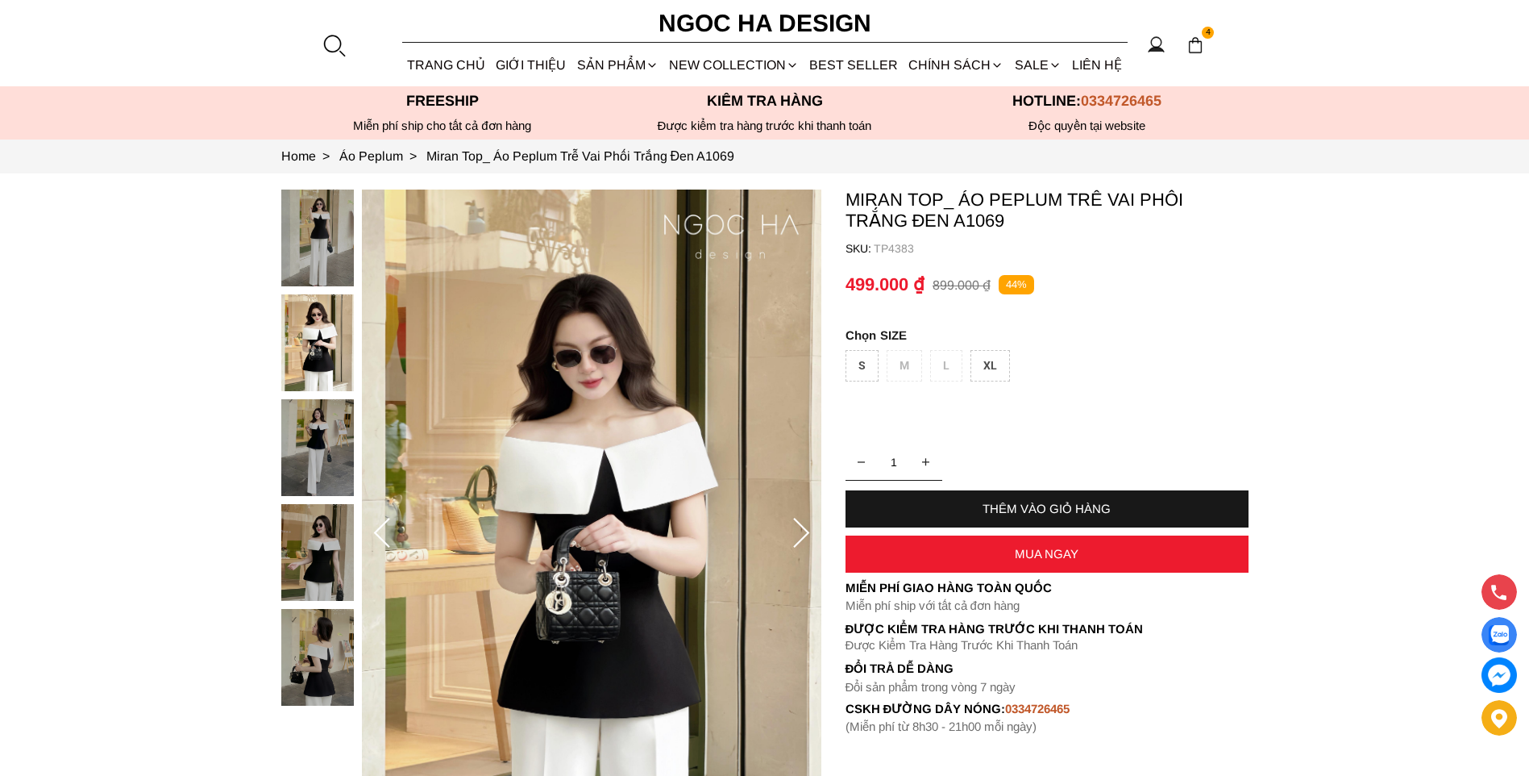
click at [304, 531] on img at bounding box center [317, 552] width 73 height 97
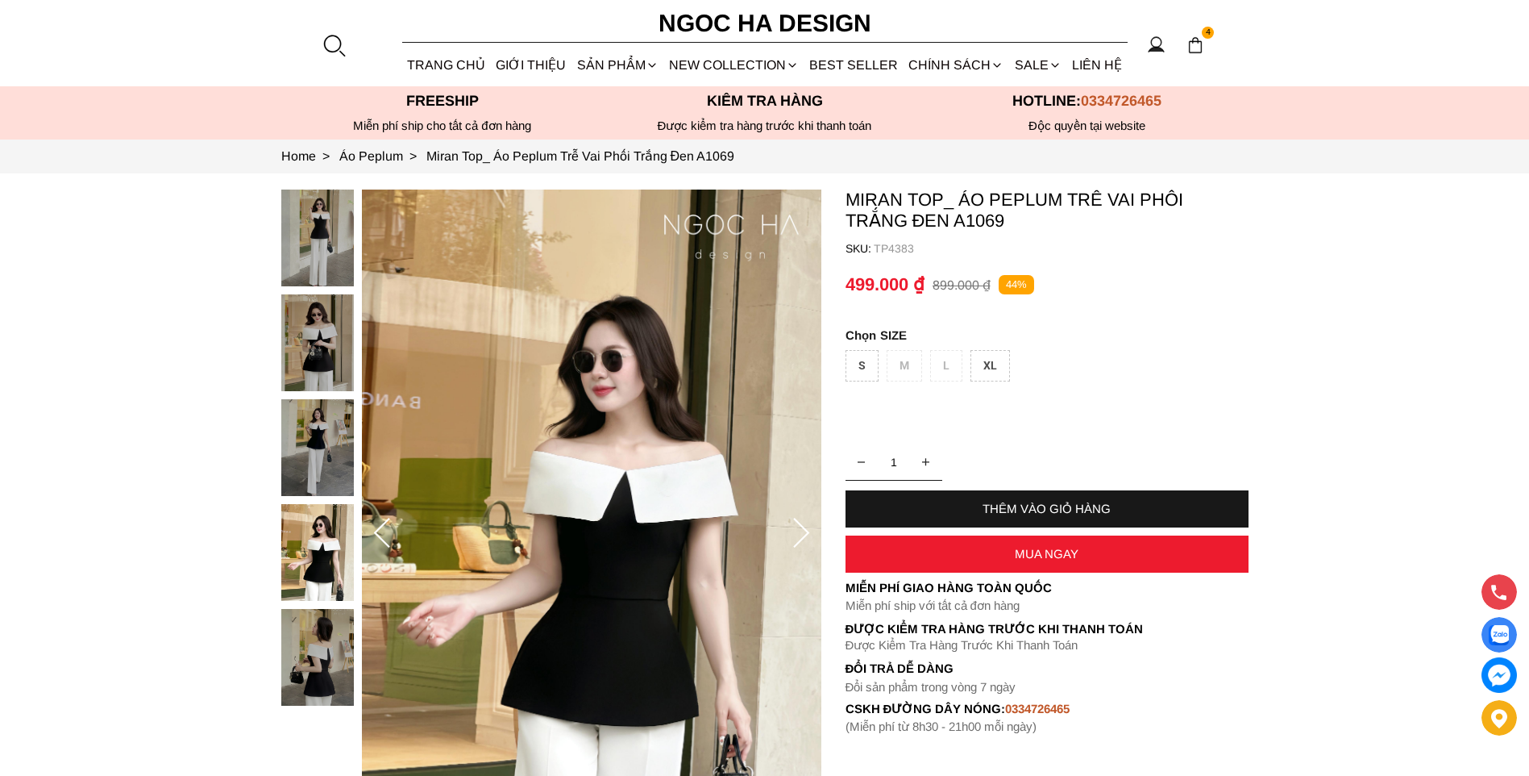
scroll to position [161, 0]
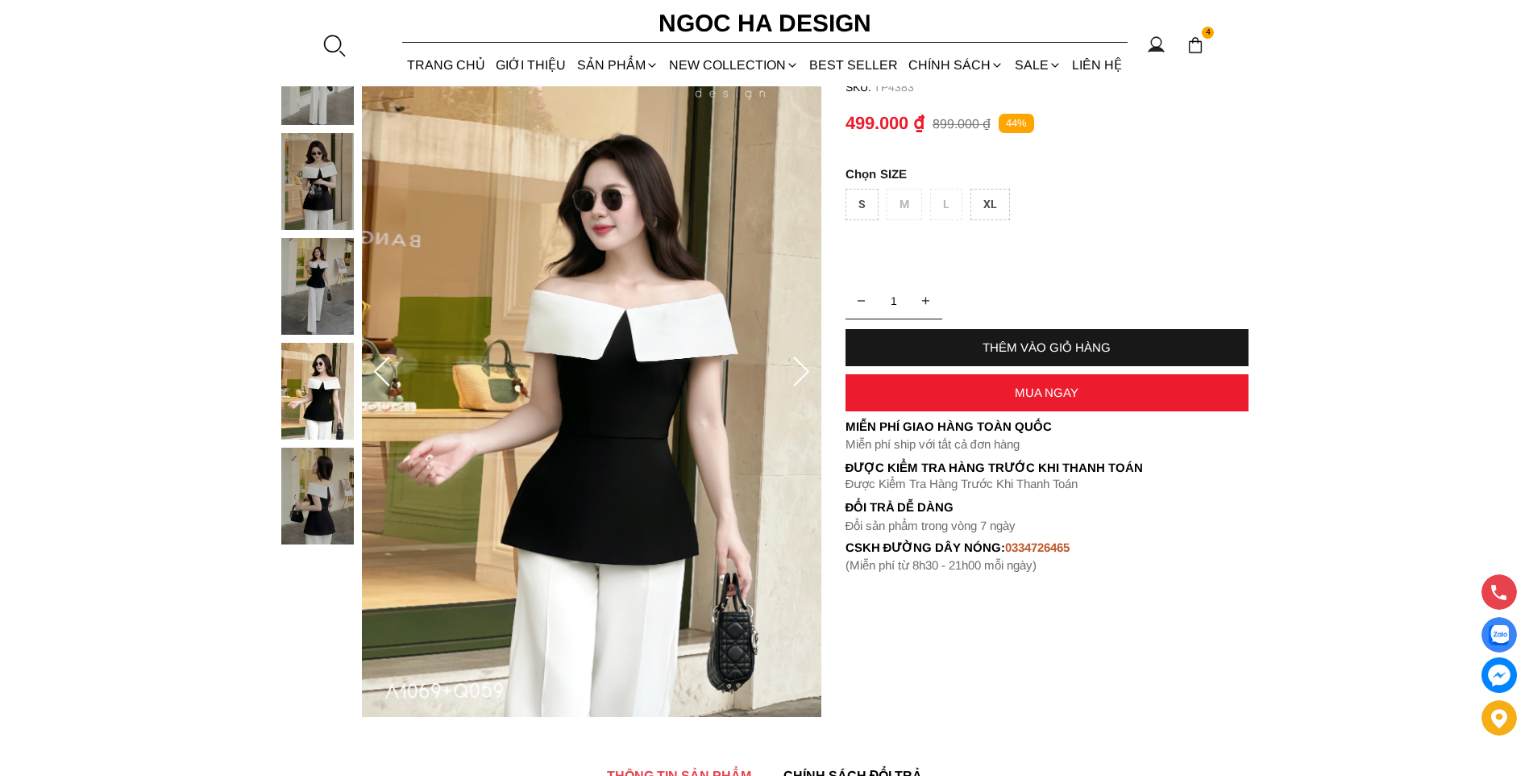
click at [314, 285] on img at bounding box center [317, 286] width 73 height 97
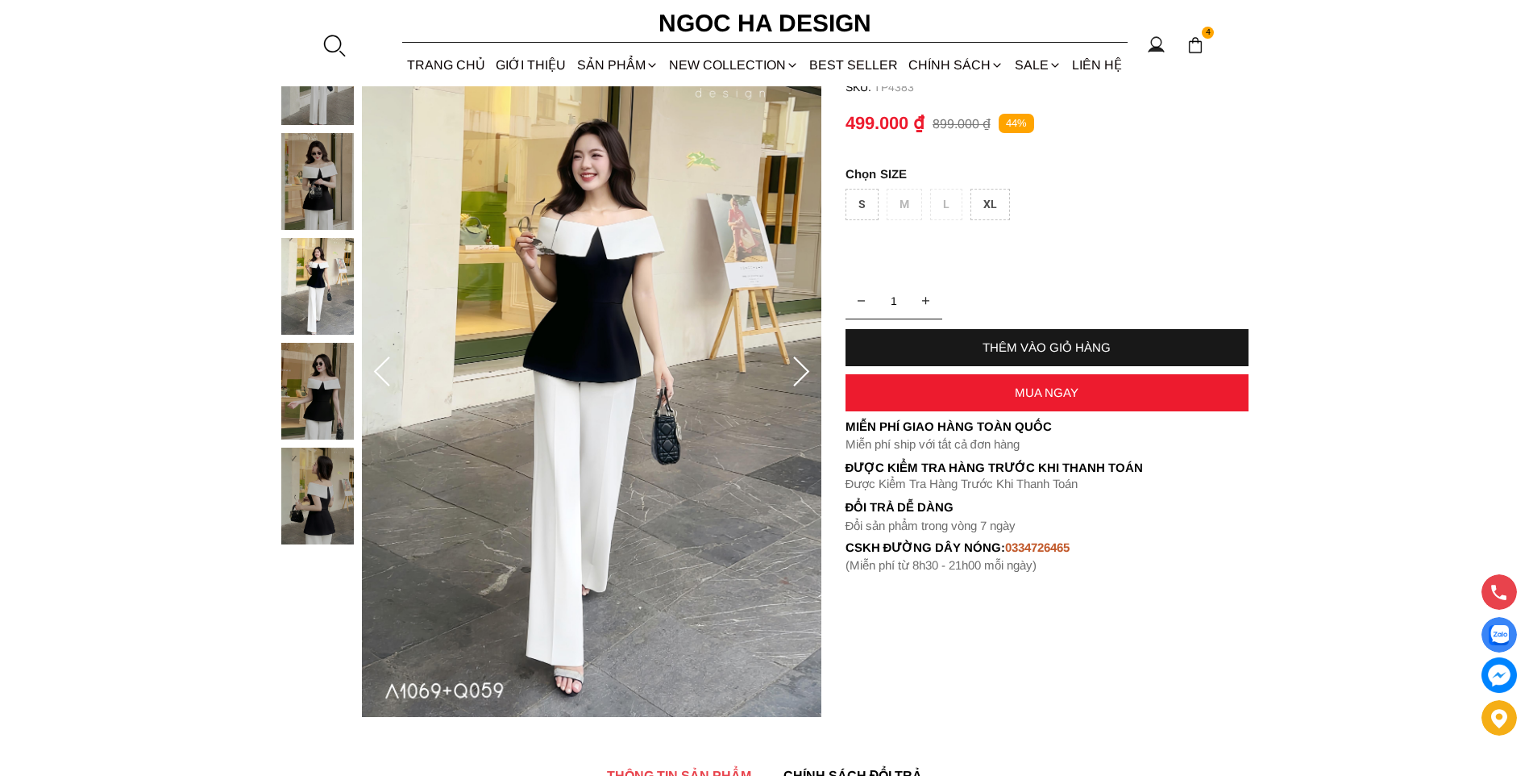
click at [304, 455] on img at bounding box center [317, 495] width 73 height 97
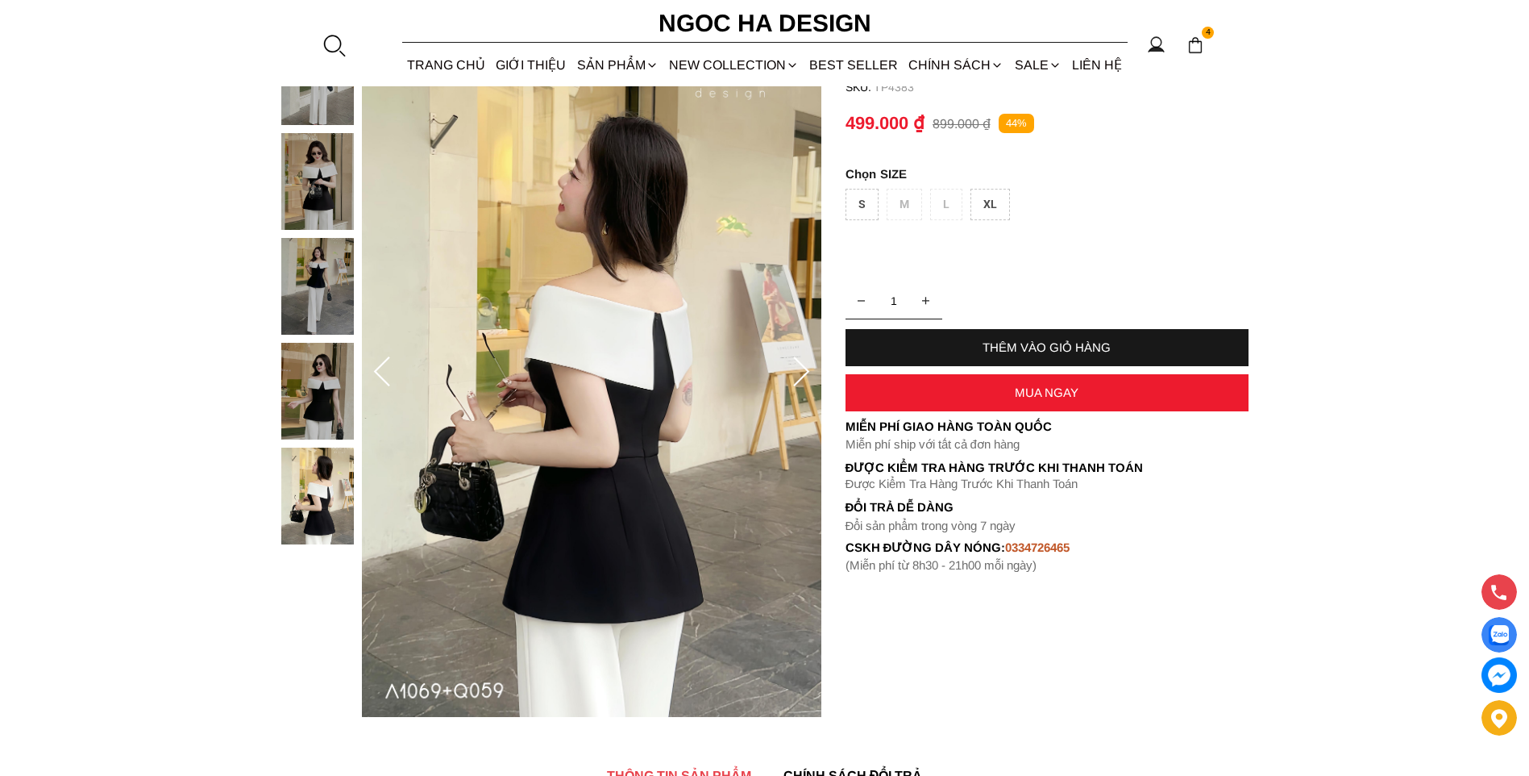
click at [330, 367] on img at bounding box center [317, 391] width 73 height 97
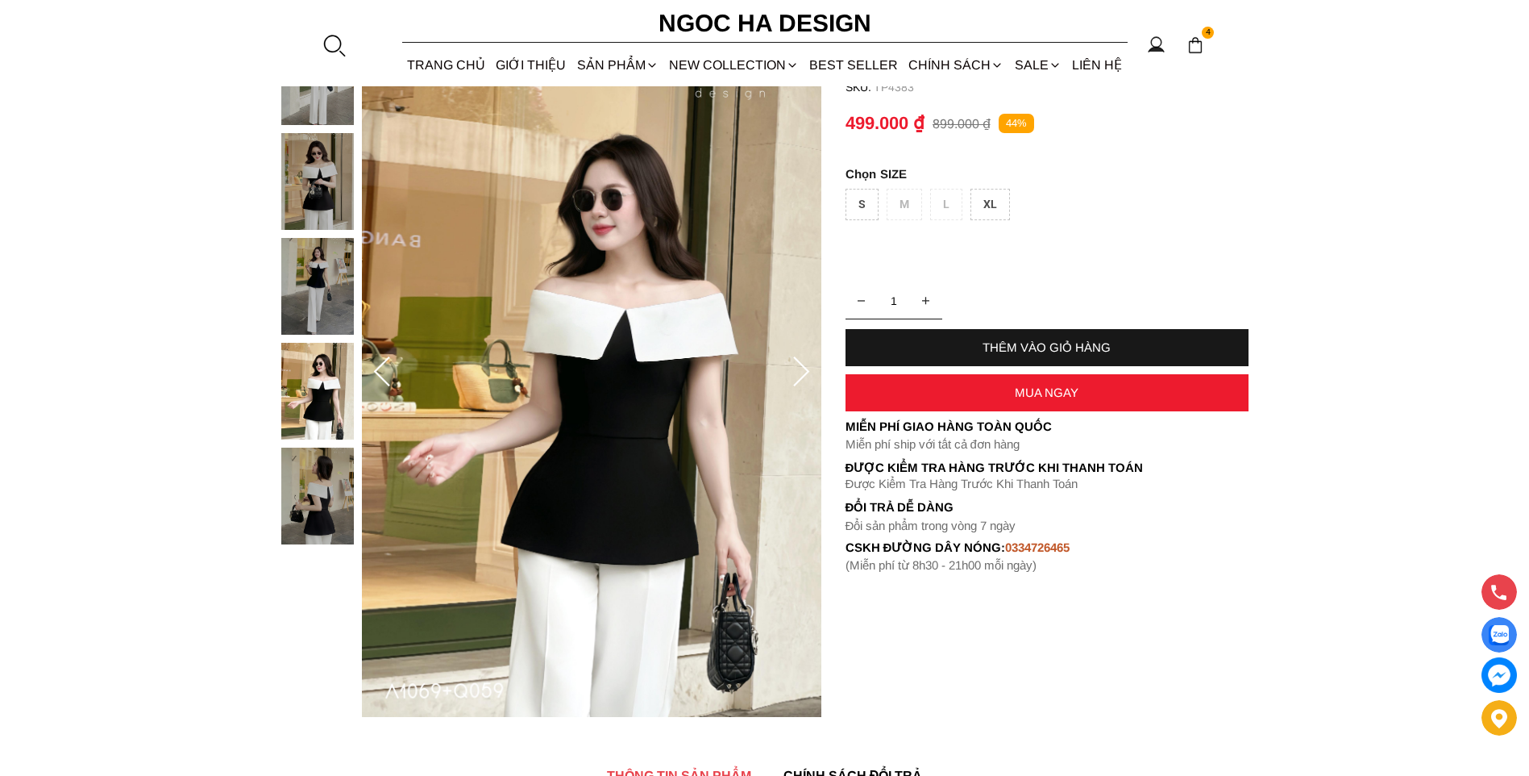
click at [331, 252] on img at bounding box center [317, 286] width 73 height 97
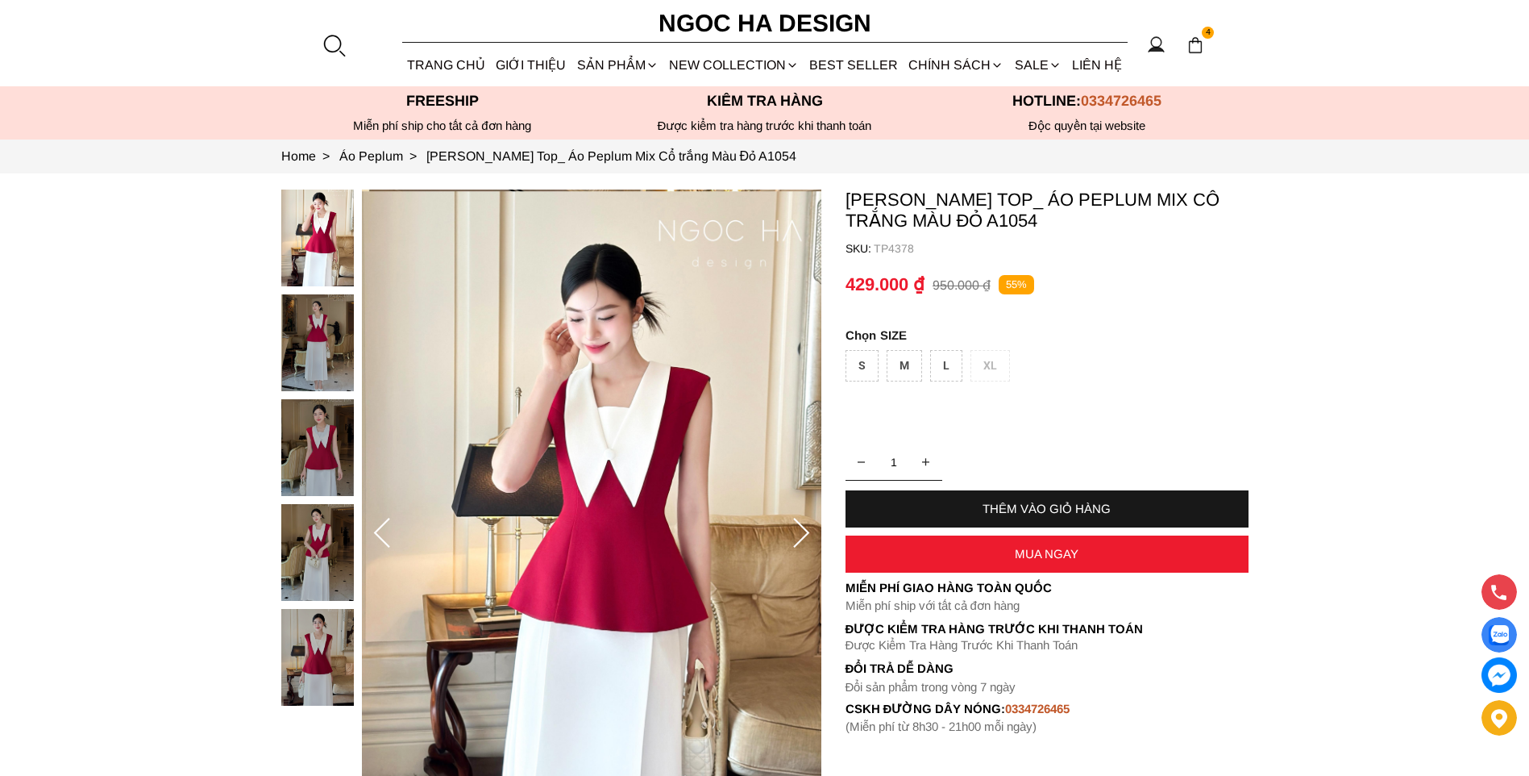
click at [325, 553] on img at bounding box center [317, 552] width 73 height 97
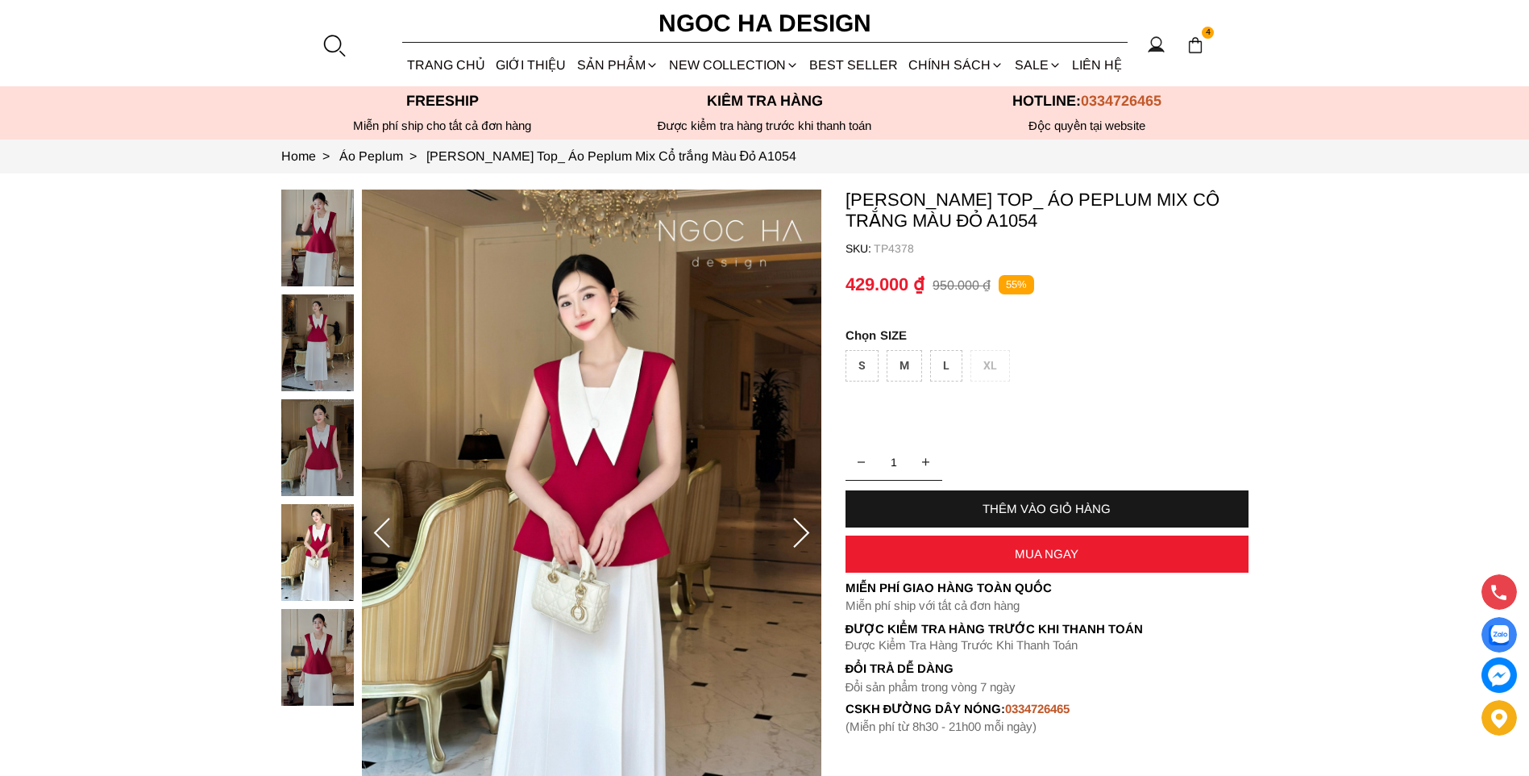
click at [320, 650] on div at bounding box center [321, 451] width 81 height 524
click at [304, 348] on img at bounding box center [317, 342] width 73 height 97
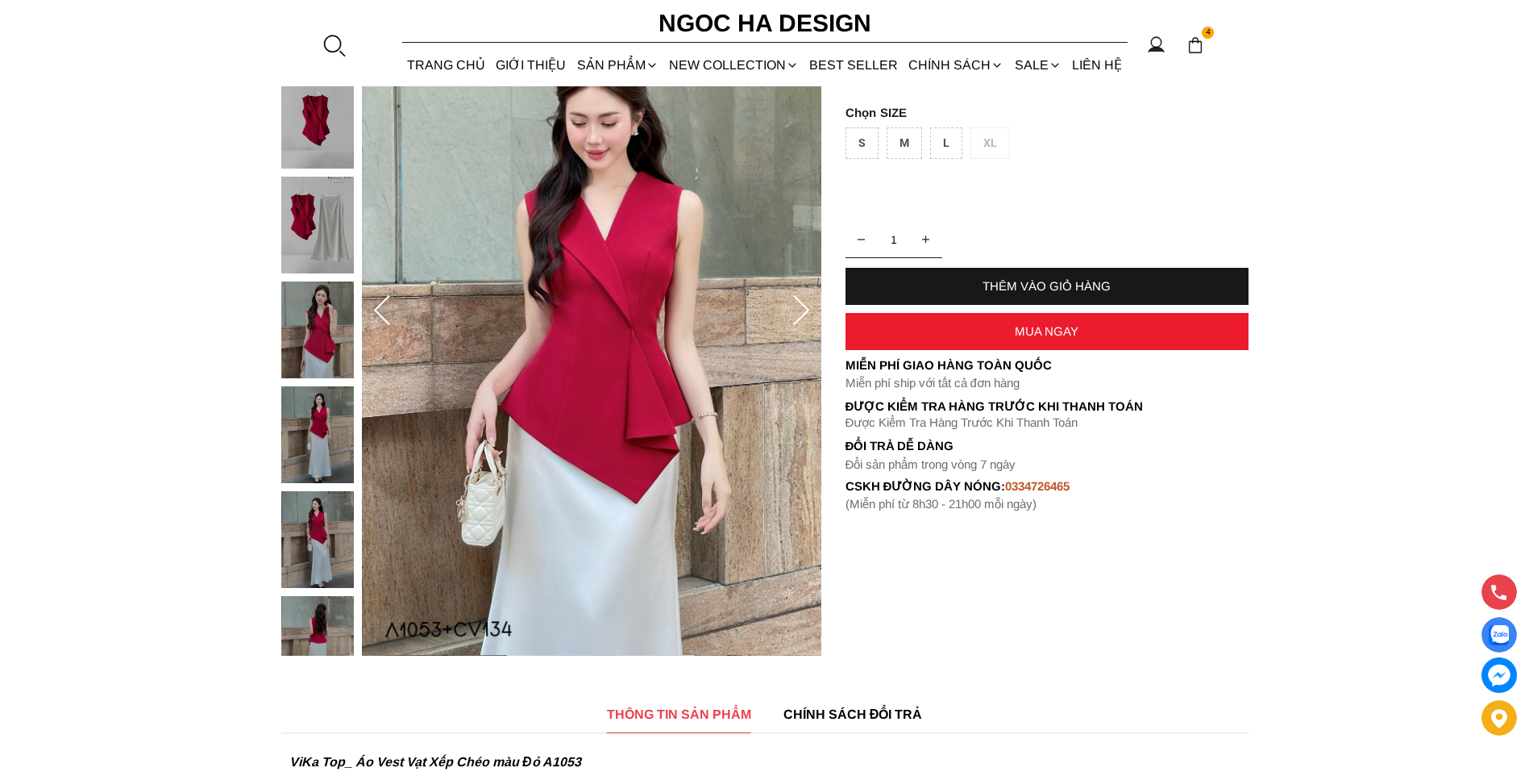
scroll to position [242, 0]
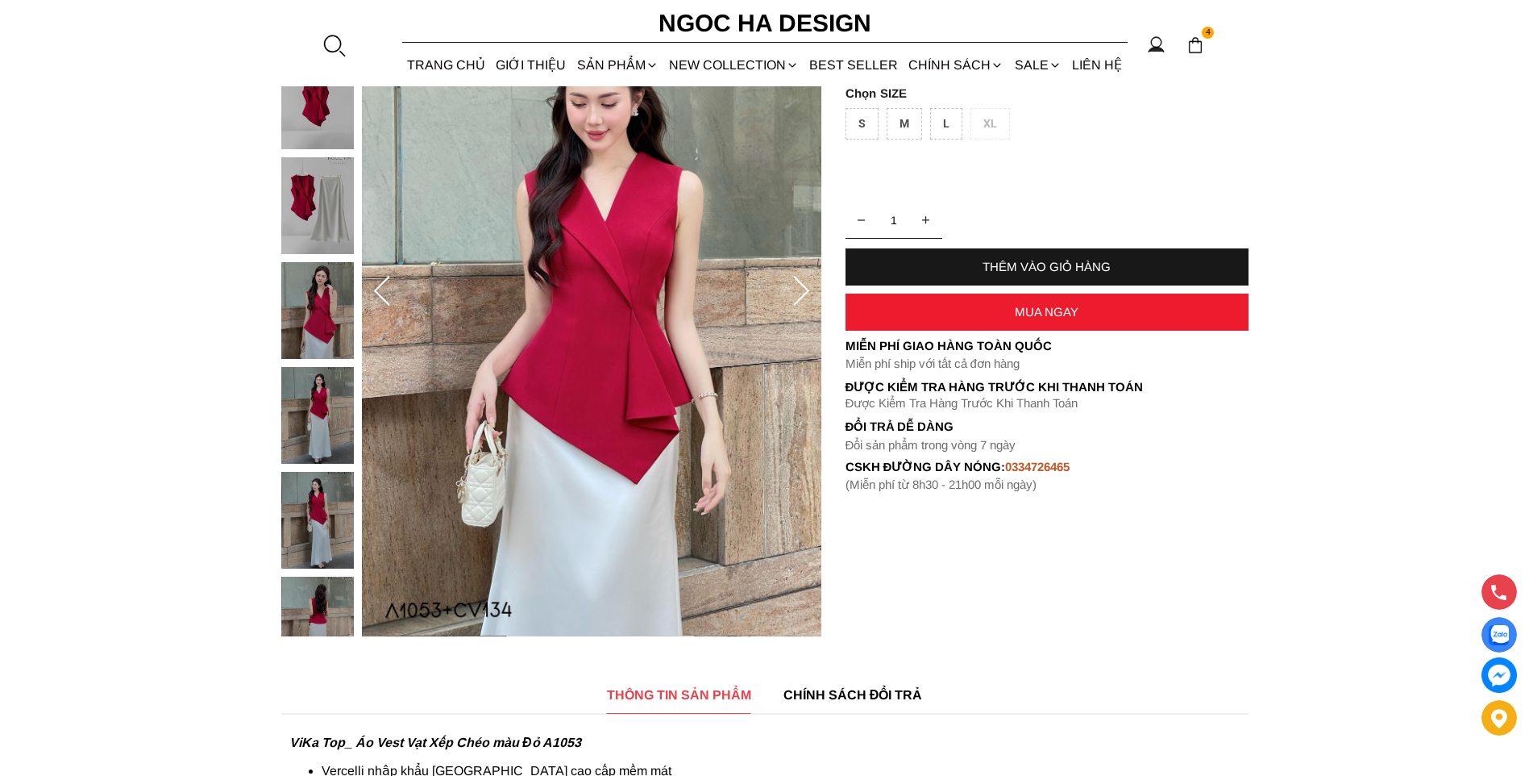
click at [310, 323] on img at bounding box center [317, 310] width 73 height 97
click at [305, 414] on img at bounding box center [317, 415] width 73 height 97
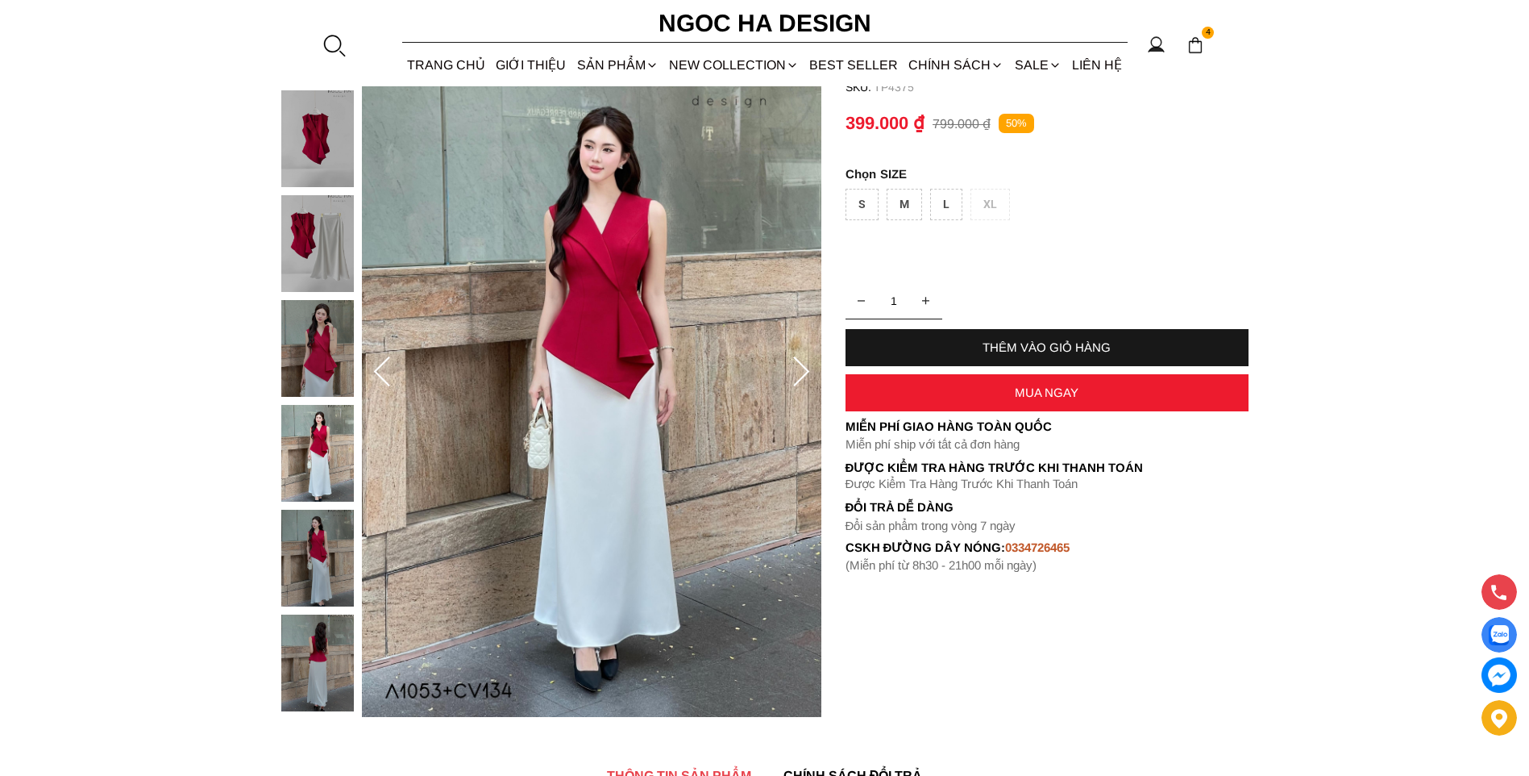
scroll to position [81, 0]
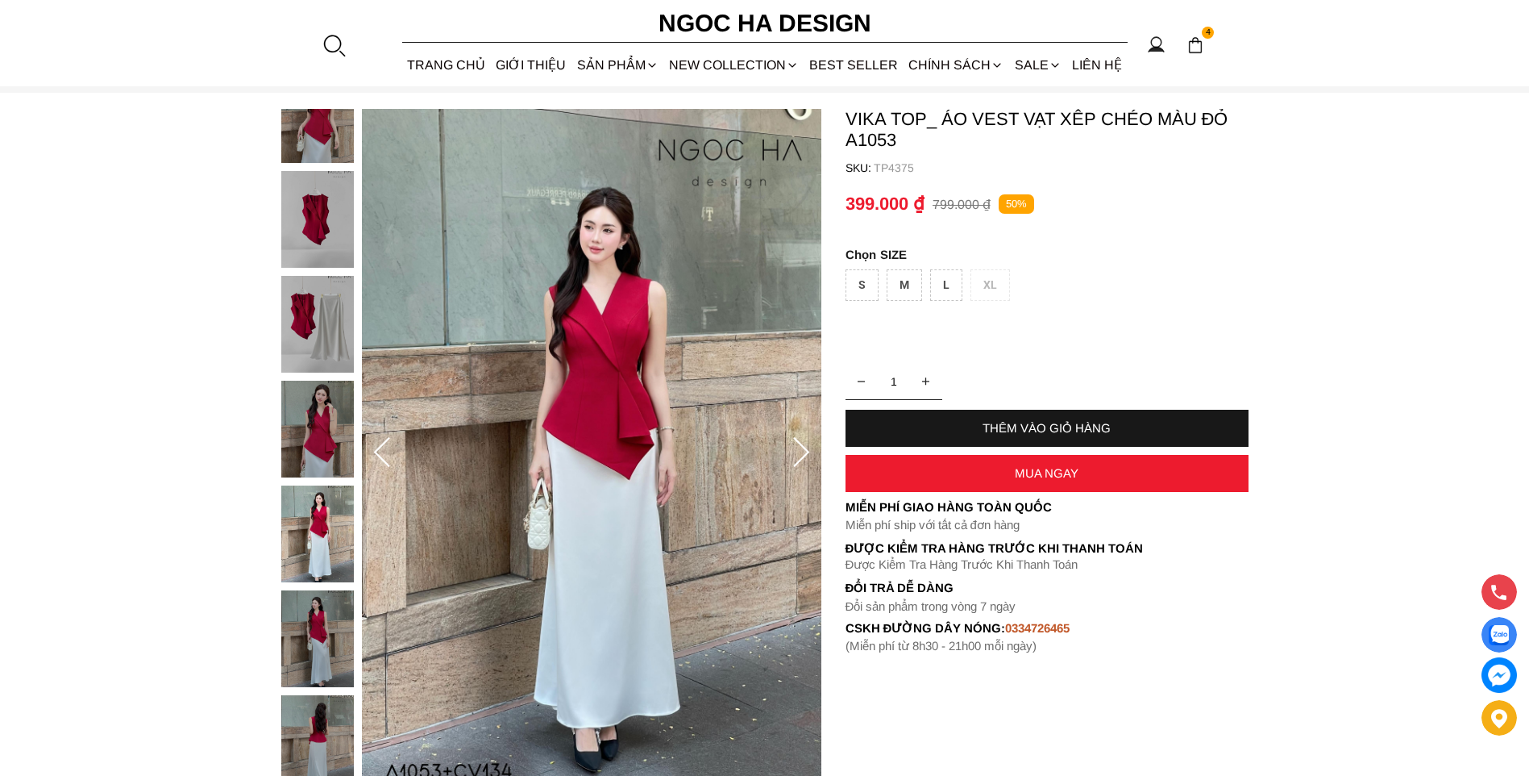
click at [332, 311] on img at bounding box center [317, 324] width 73 height 97
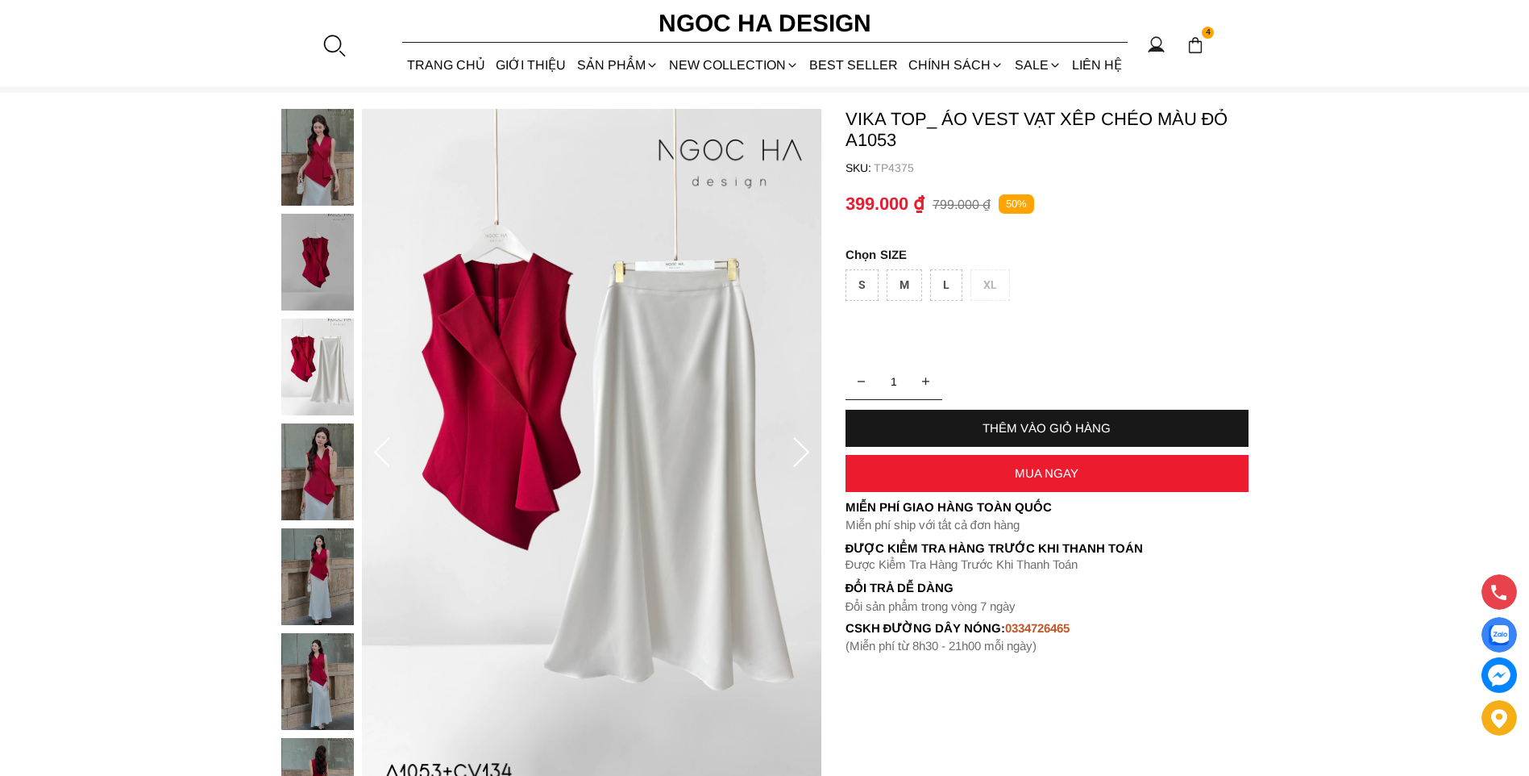
click at [304, 243] on img at bounding box center [317, 262] width 73 height 97
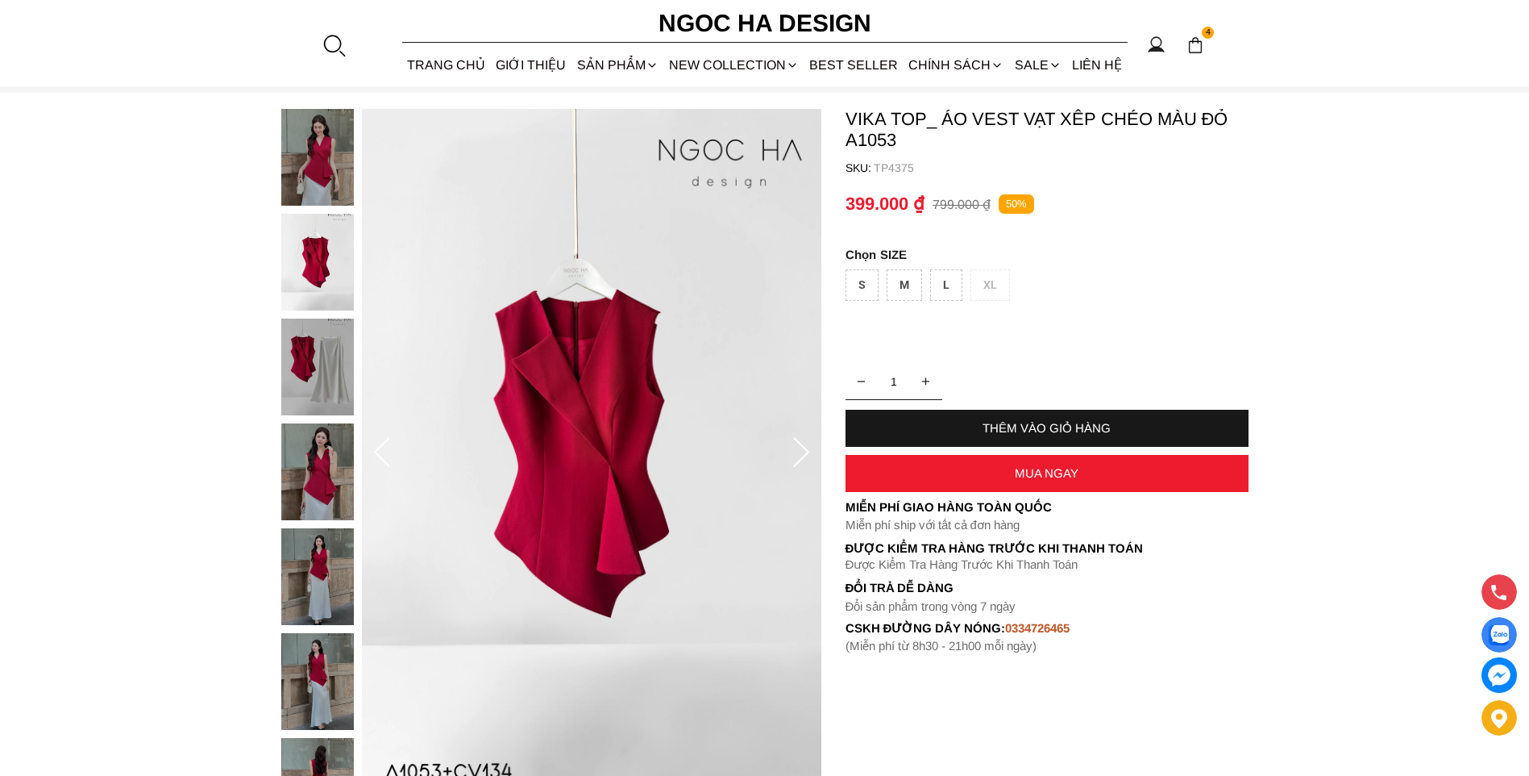
click at [304, 169] on img at bounding box center [317, 157] width 73 height 97
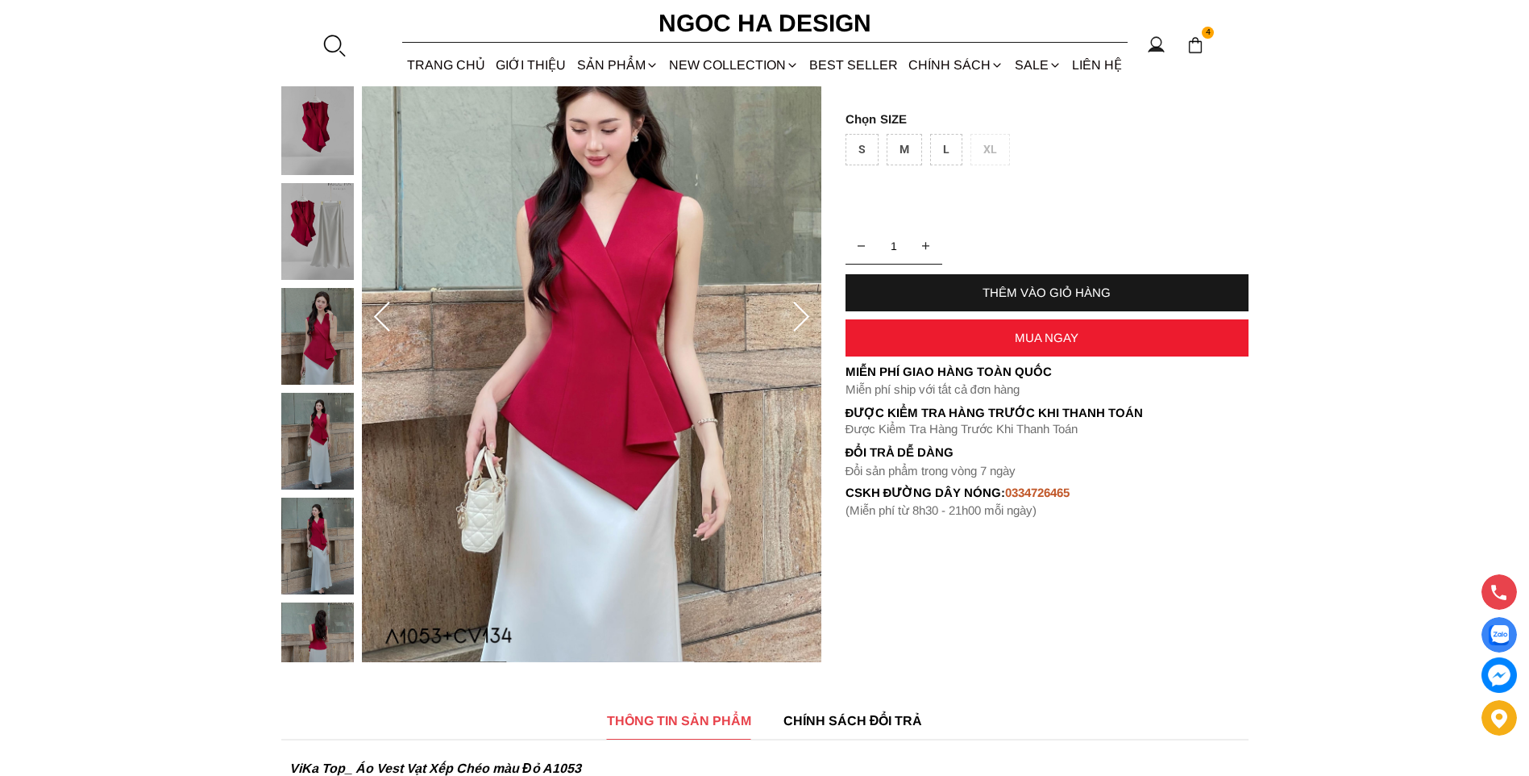
scroll to position [484, 0]
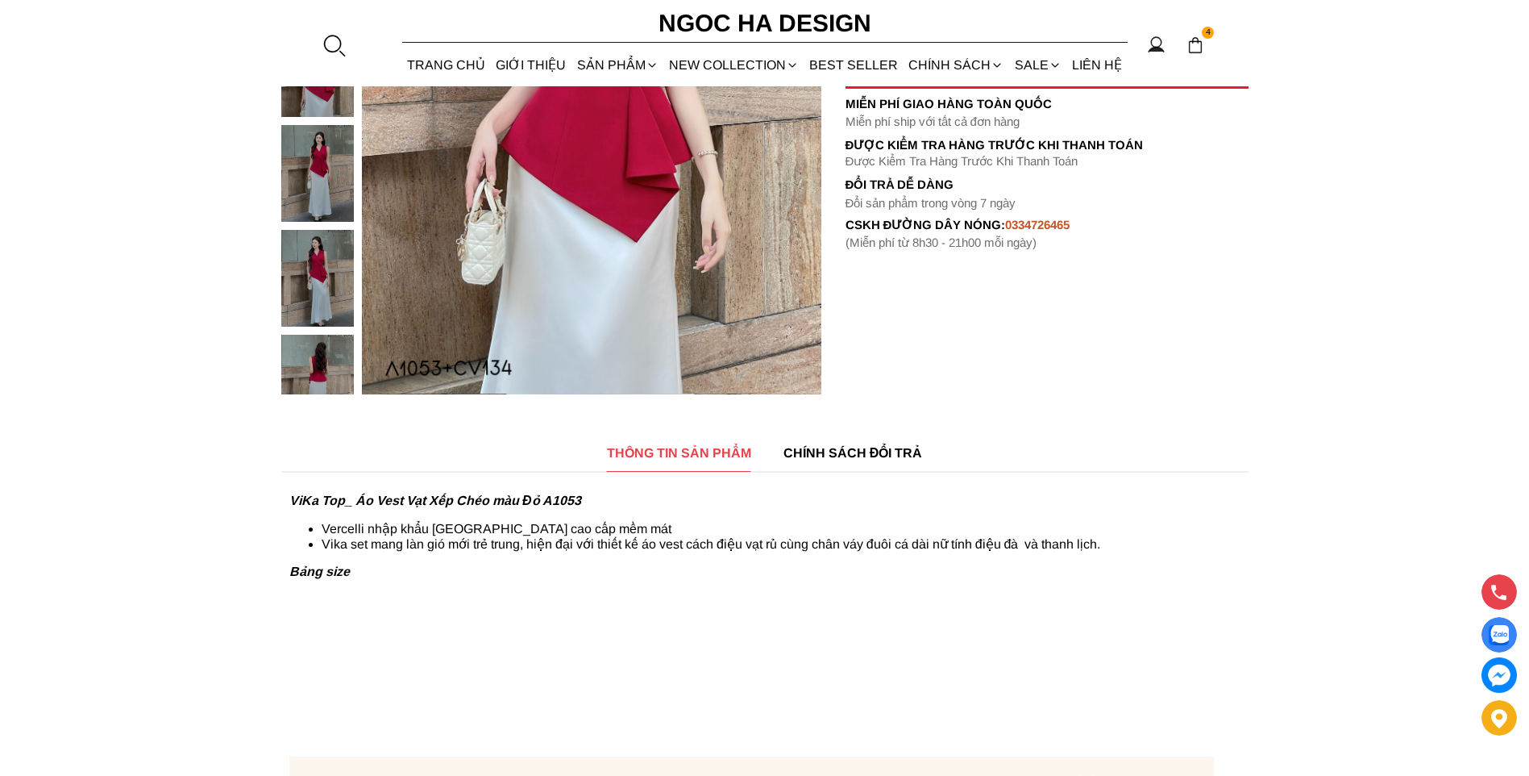
click at [303, 370] on img at bounding box center [317, 383] width 73 height 97
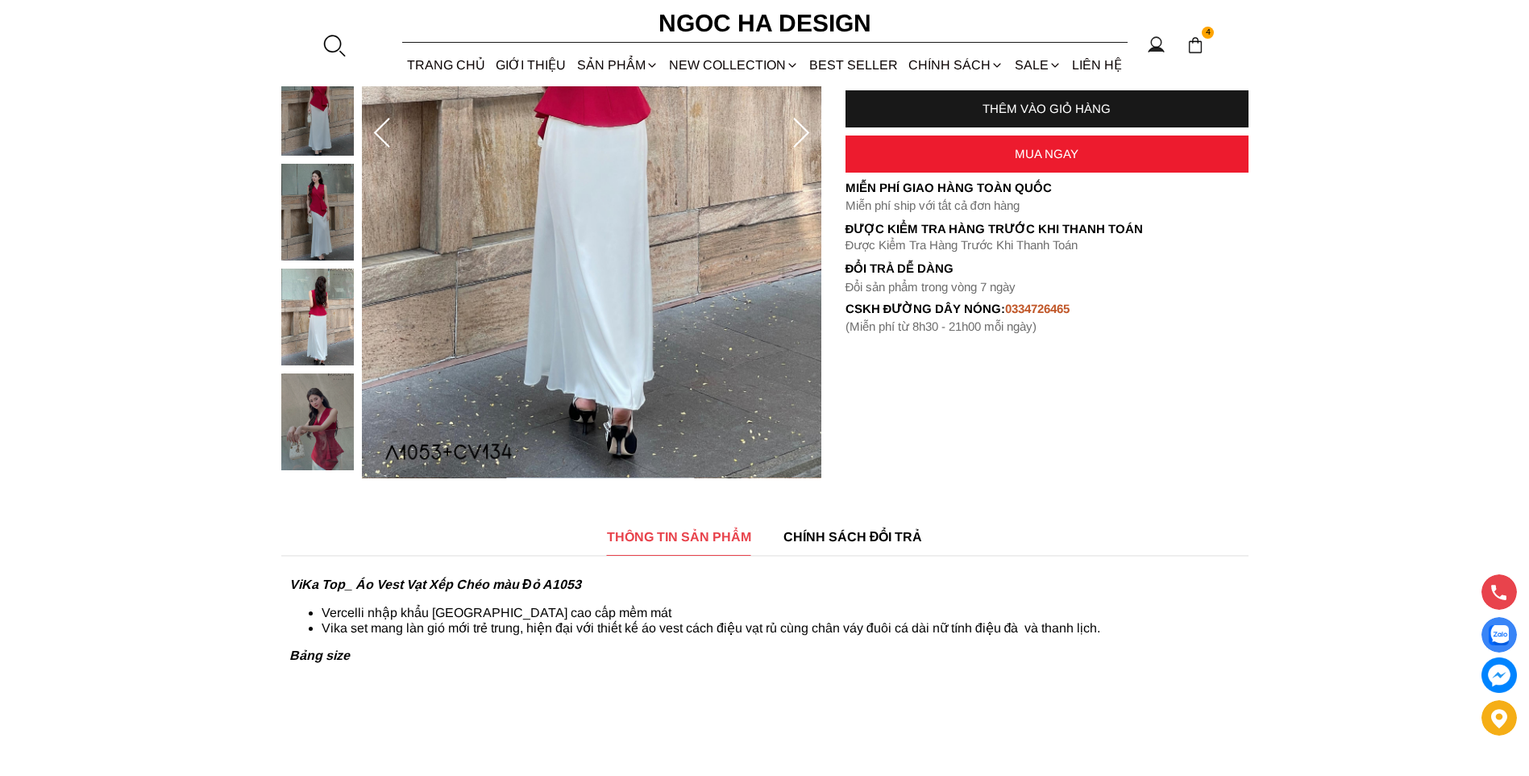
scroll to position [242, 0]
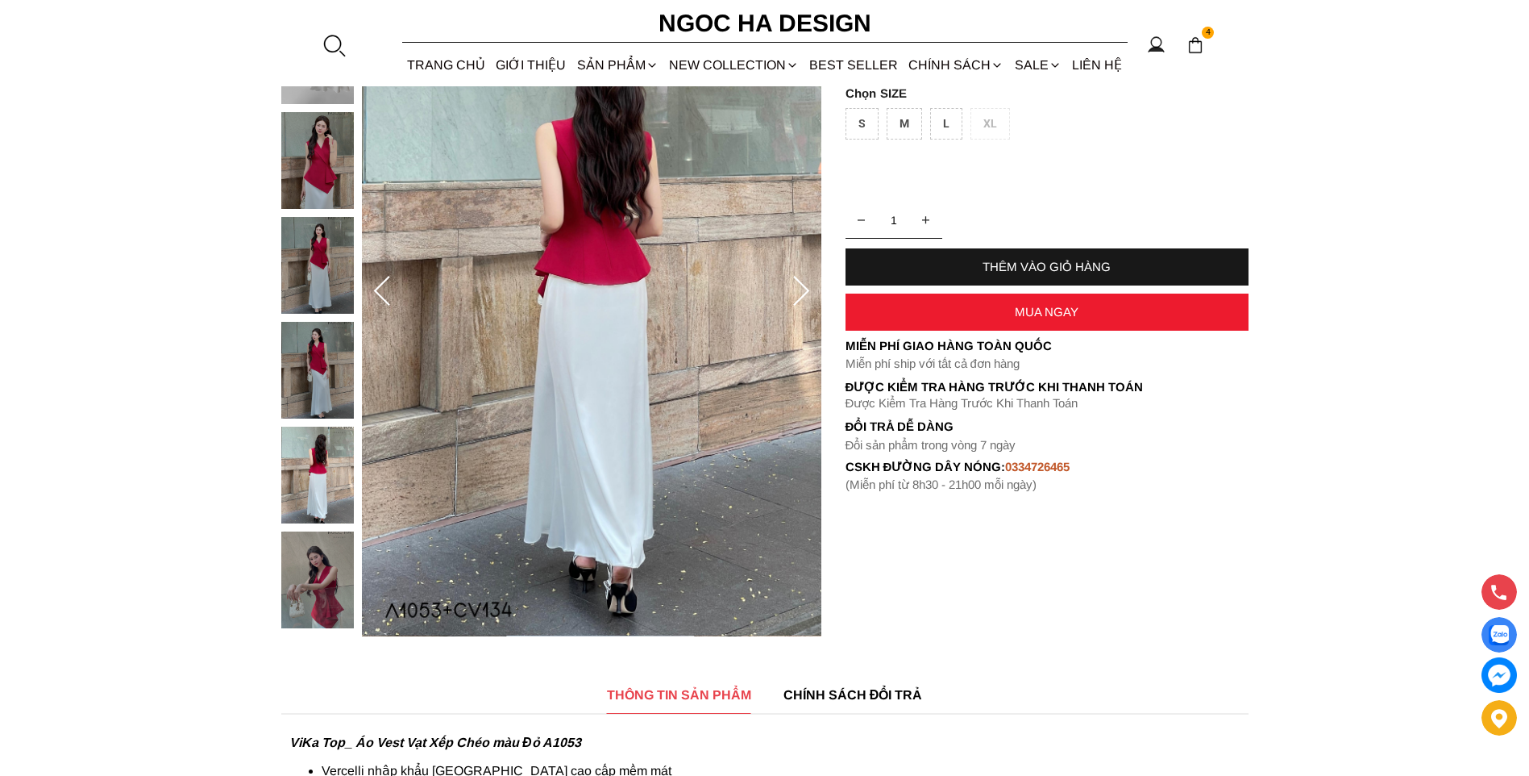
click at [316, 329] on img at bounding box center [317, 370] width 73 height 97
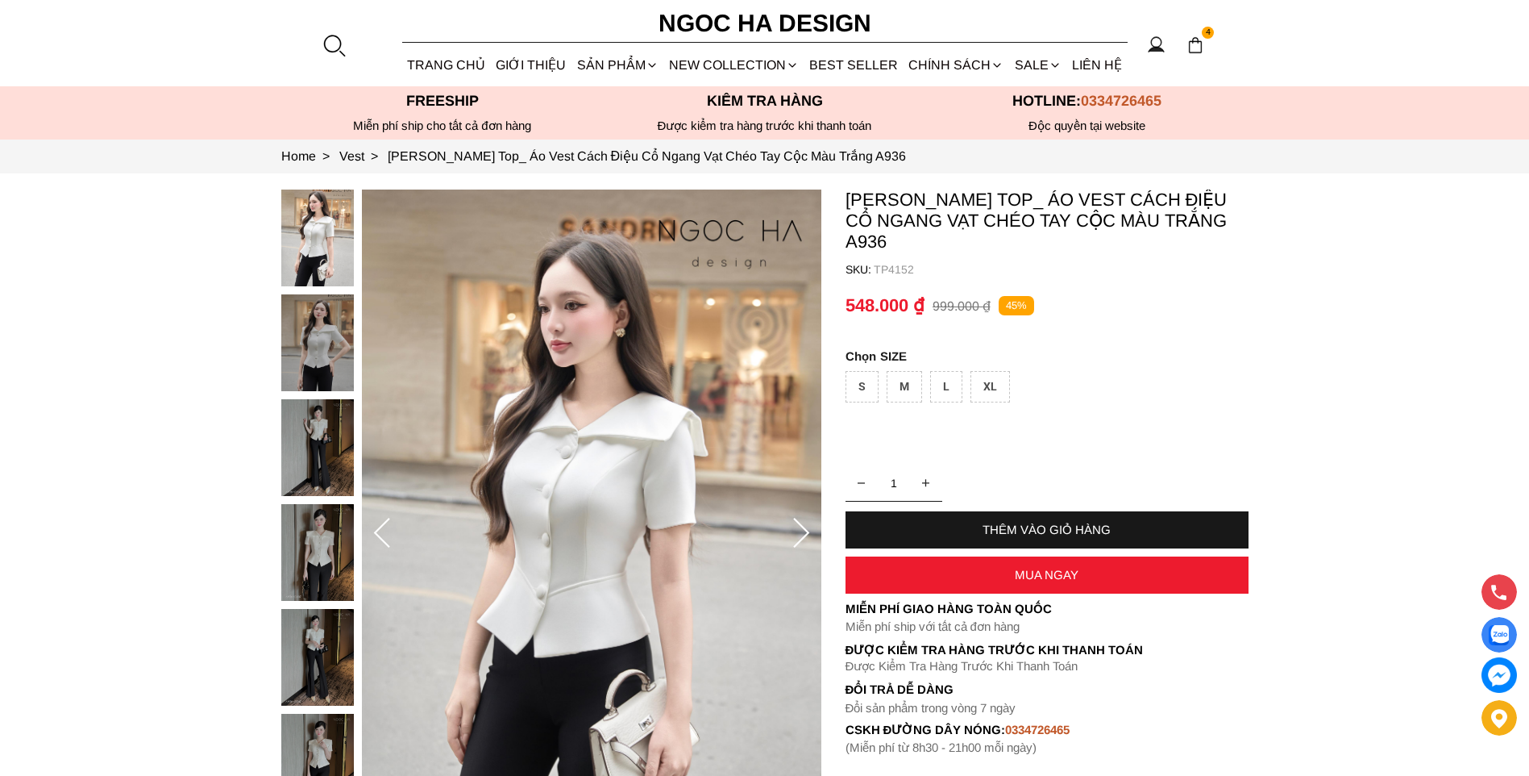
click at [322, 612] on img at bounding box center [317, 657] width 73 height 97
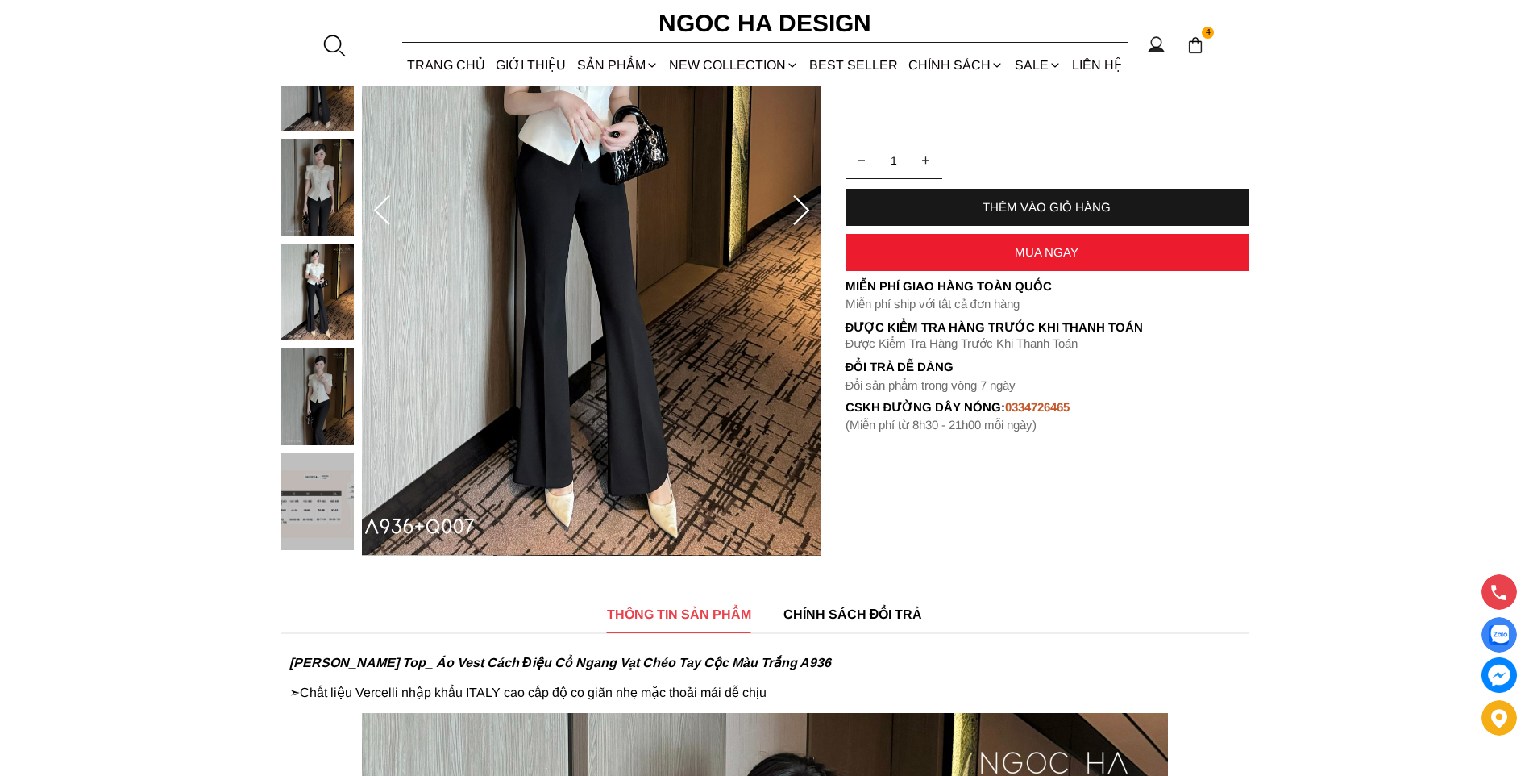
scroll to position [161, 0]
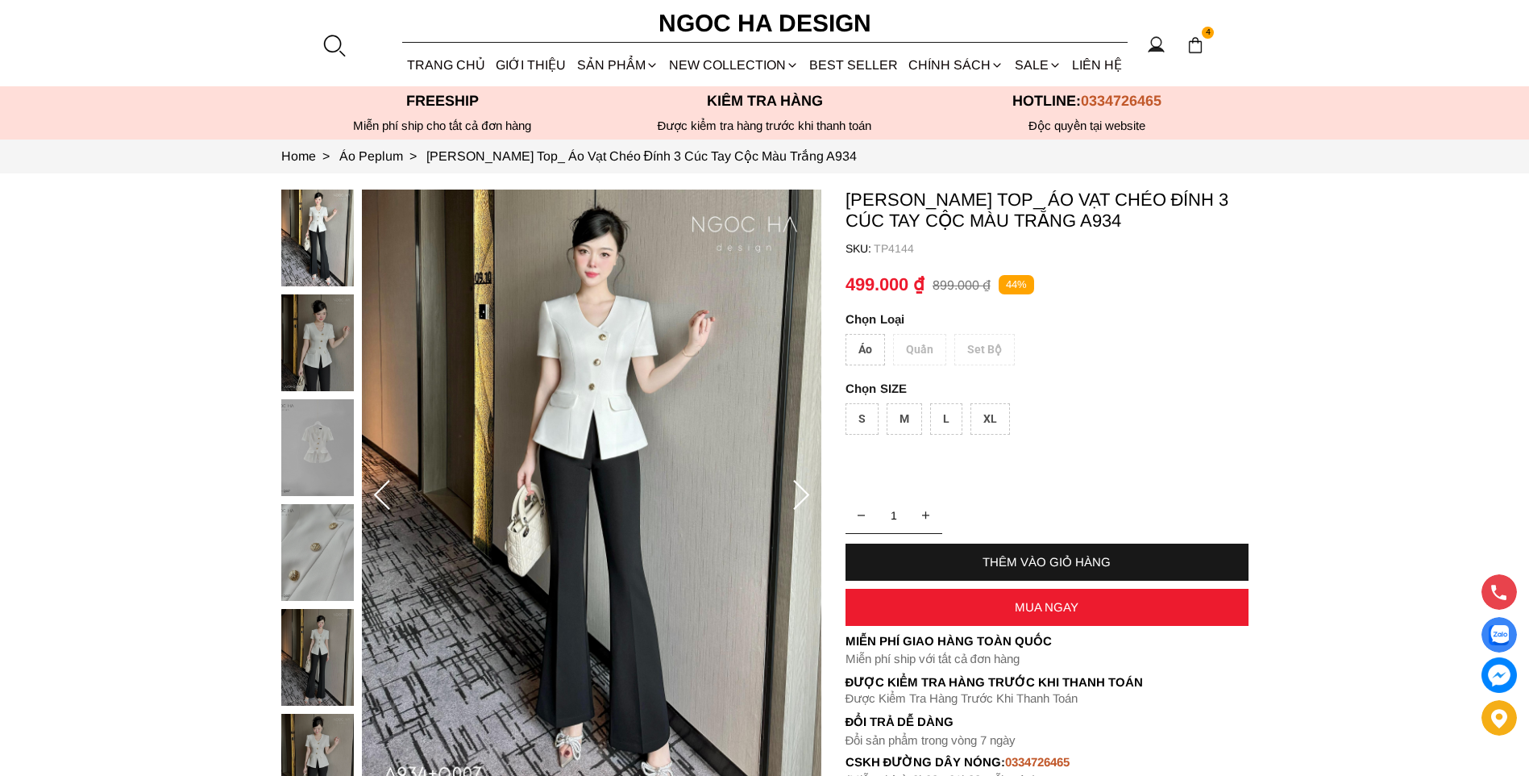
click at [339, 453] on img at bounding box center [317, 447] width 73 height 97
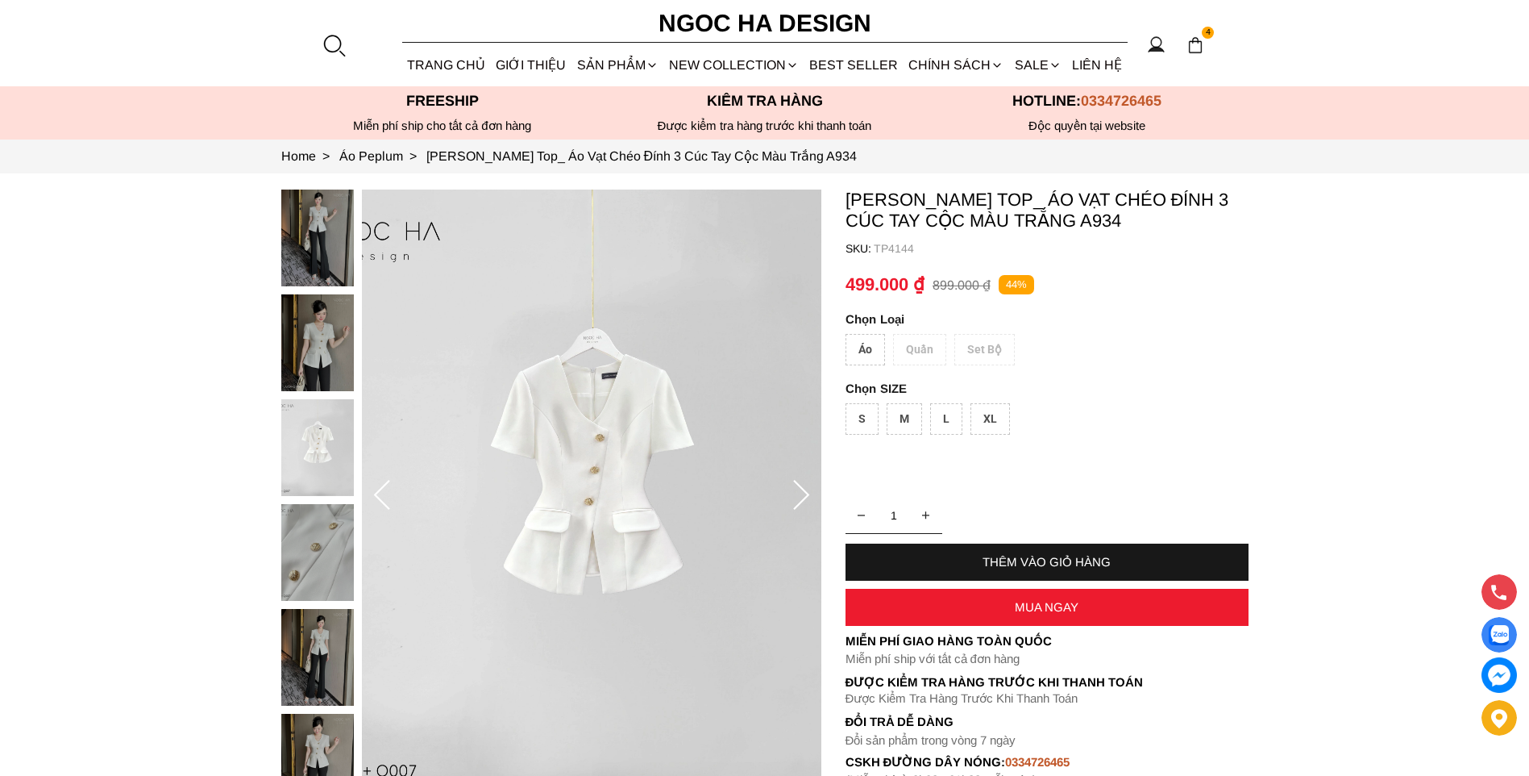
click at [330, 551] on img at bounding box center [317, 552] width 73 height 97
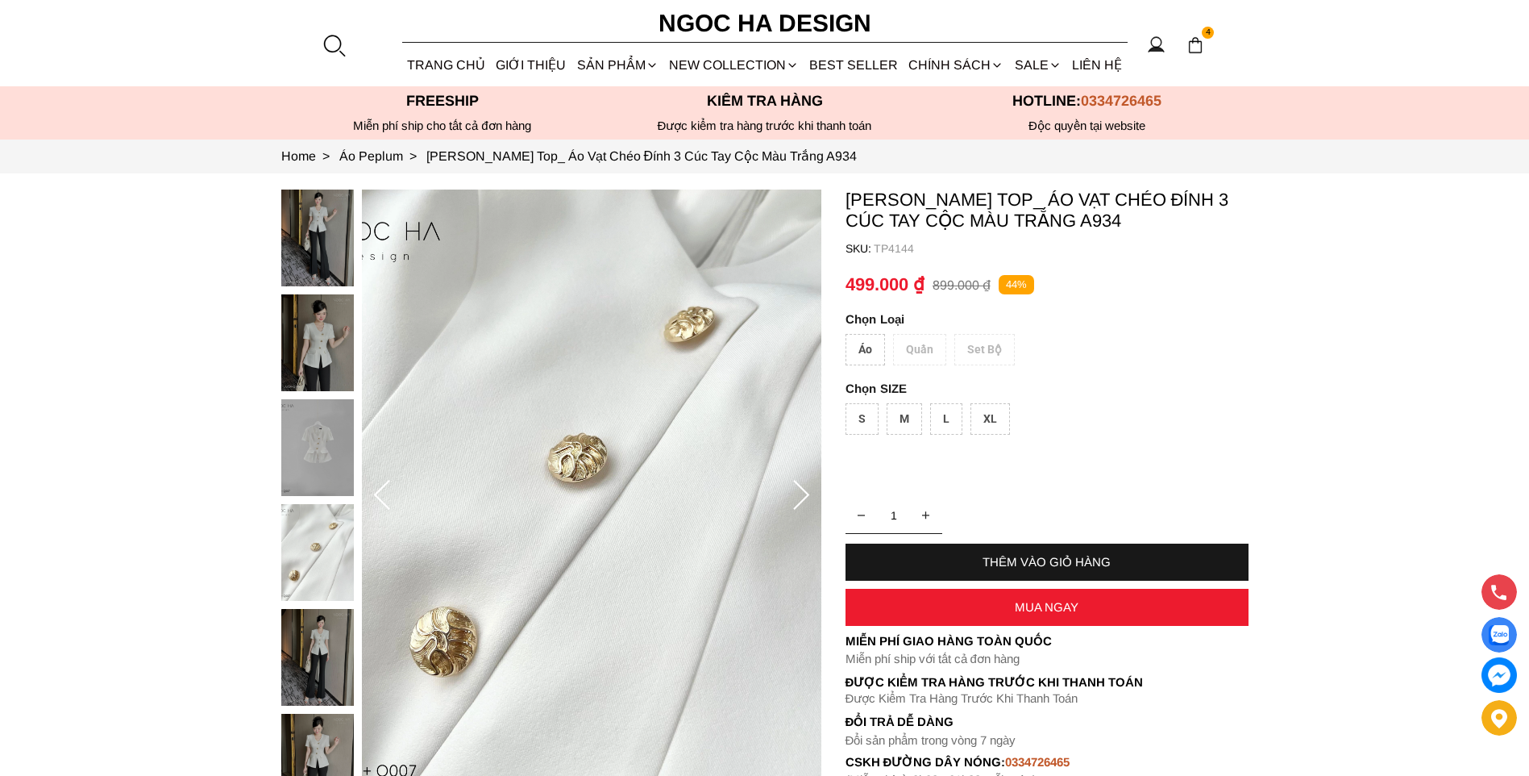
click at [320, 651] on img at bounding box center [317, 657] width 73 height 97
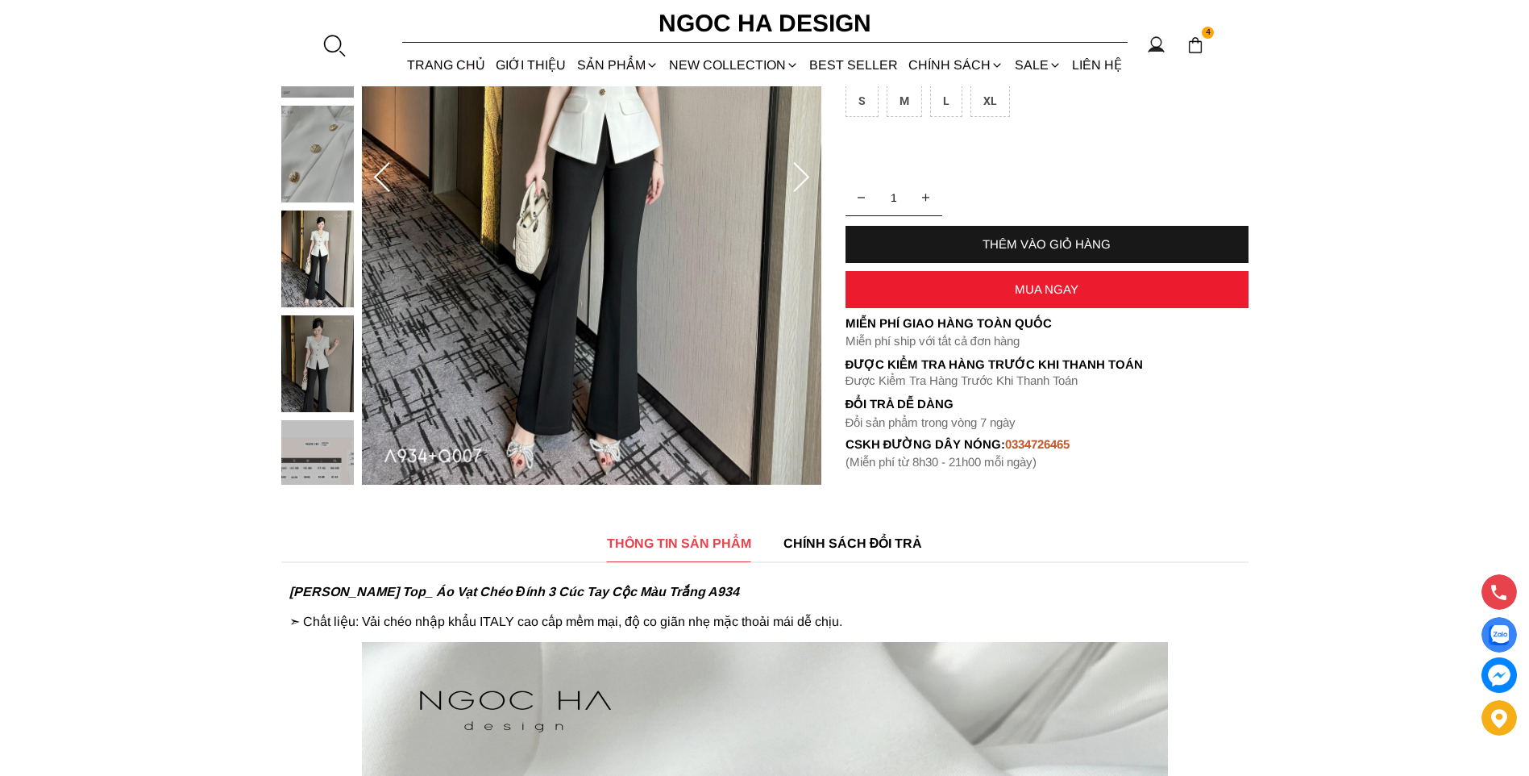
scroll to position [323, 0]
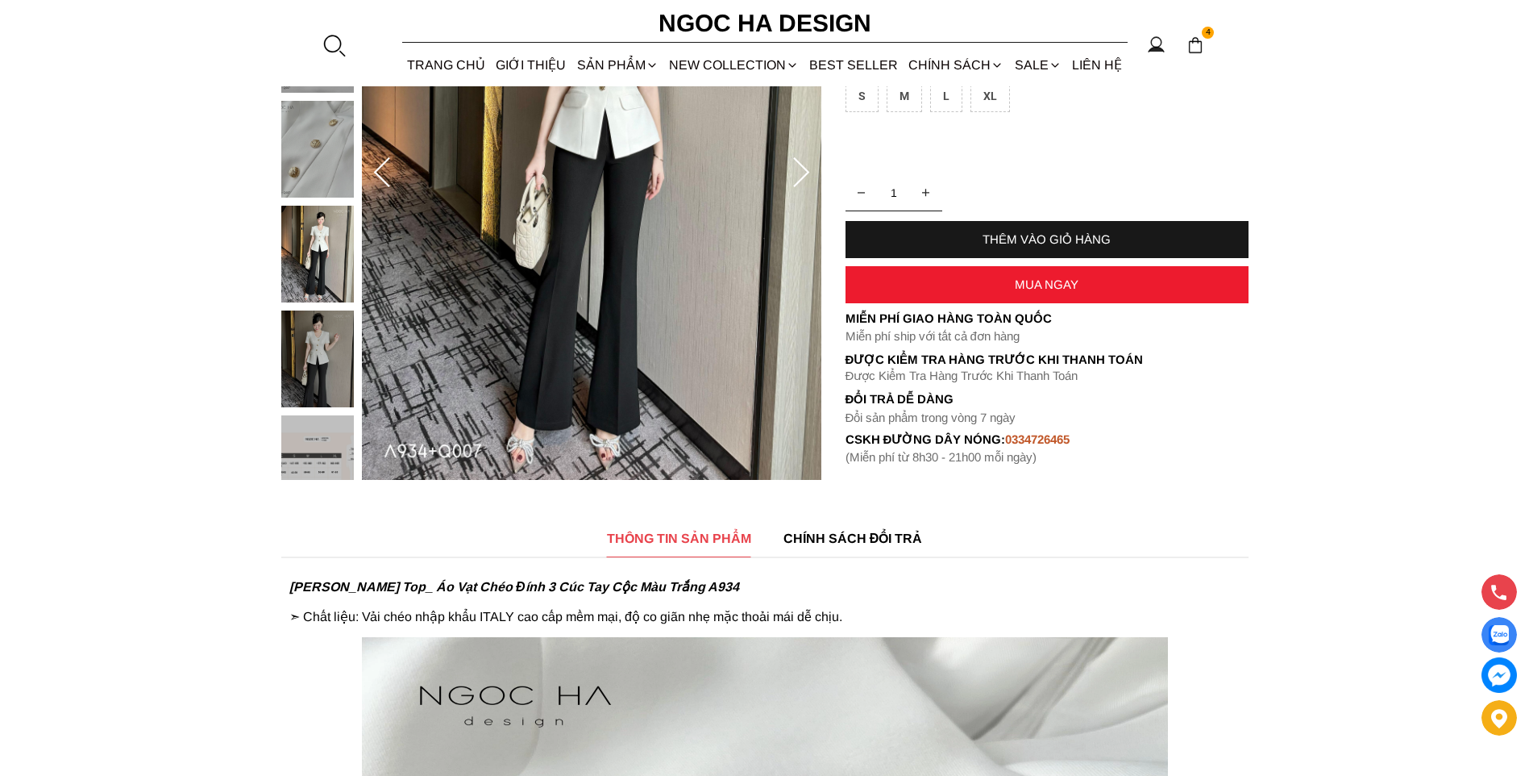
click at [319, 366] on img at bounding box center [317, 358] width 73 height 97
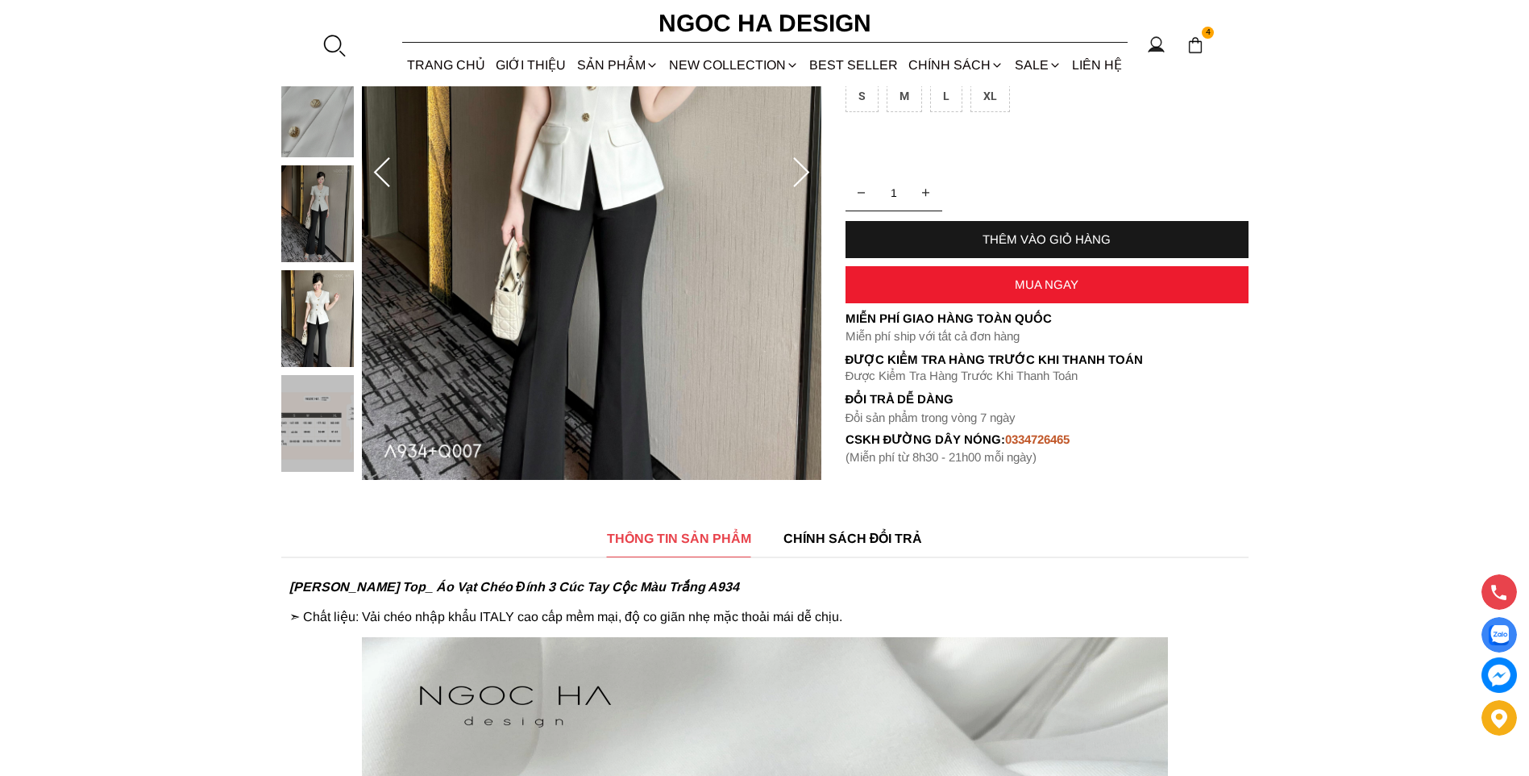
scroll to position [161, 0]
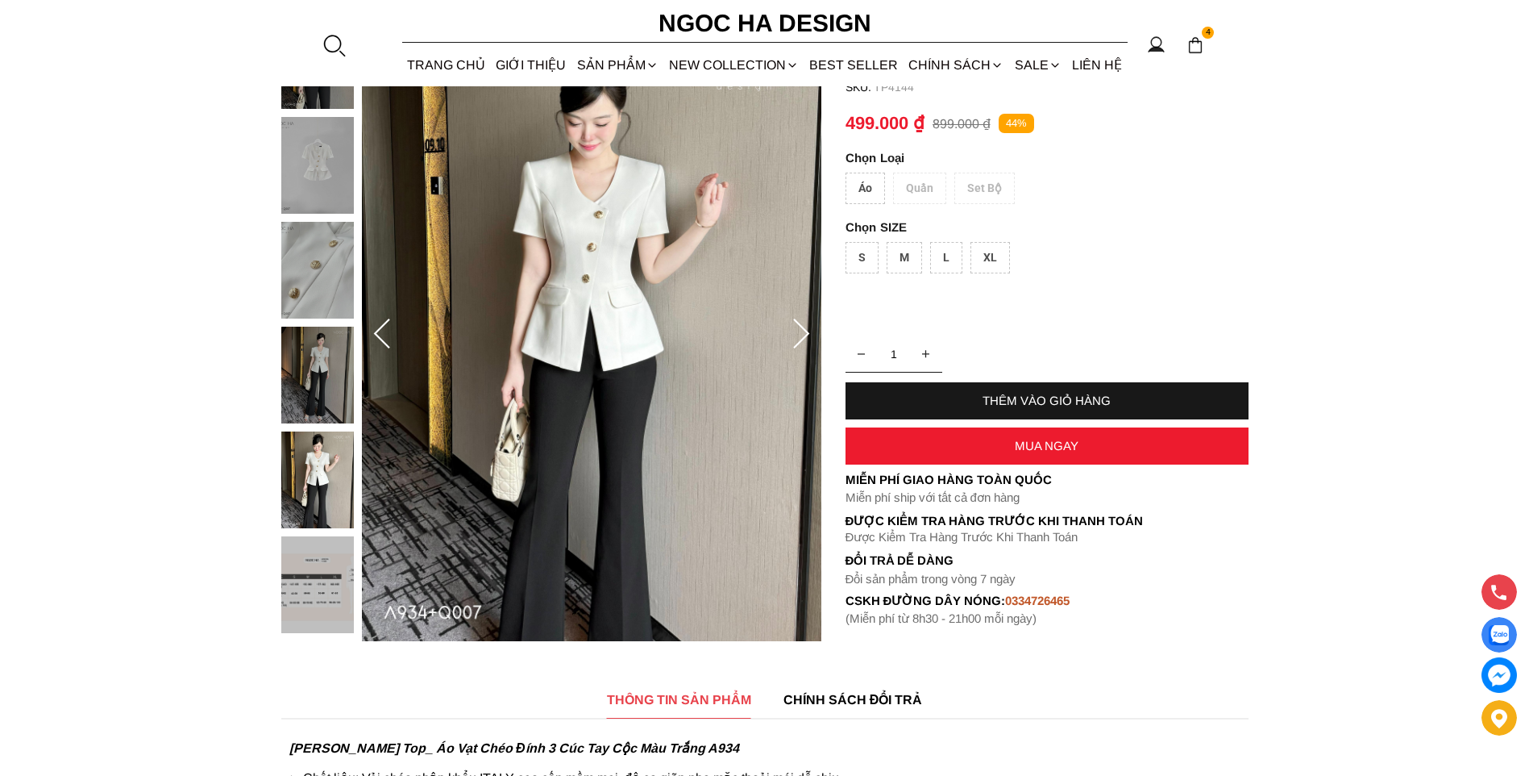
click at [315, 391] on img at bounding box center [317, 375] width 73 height 97
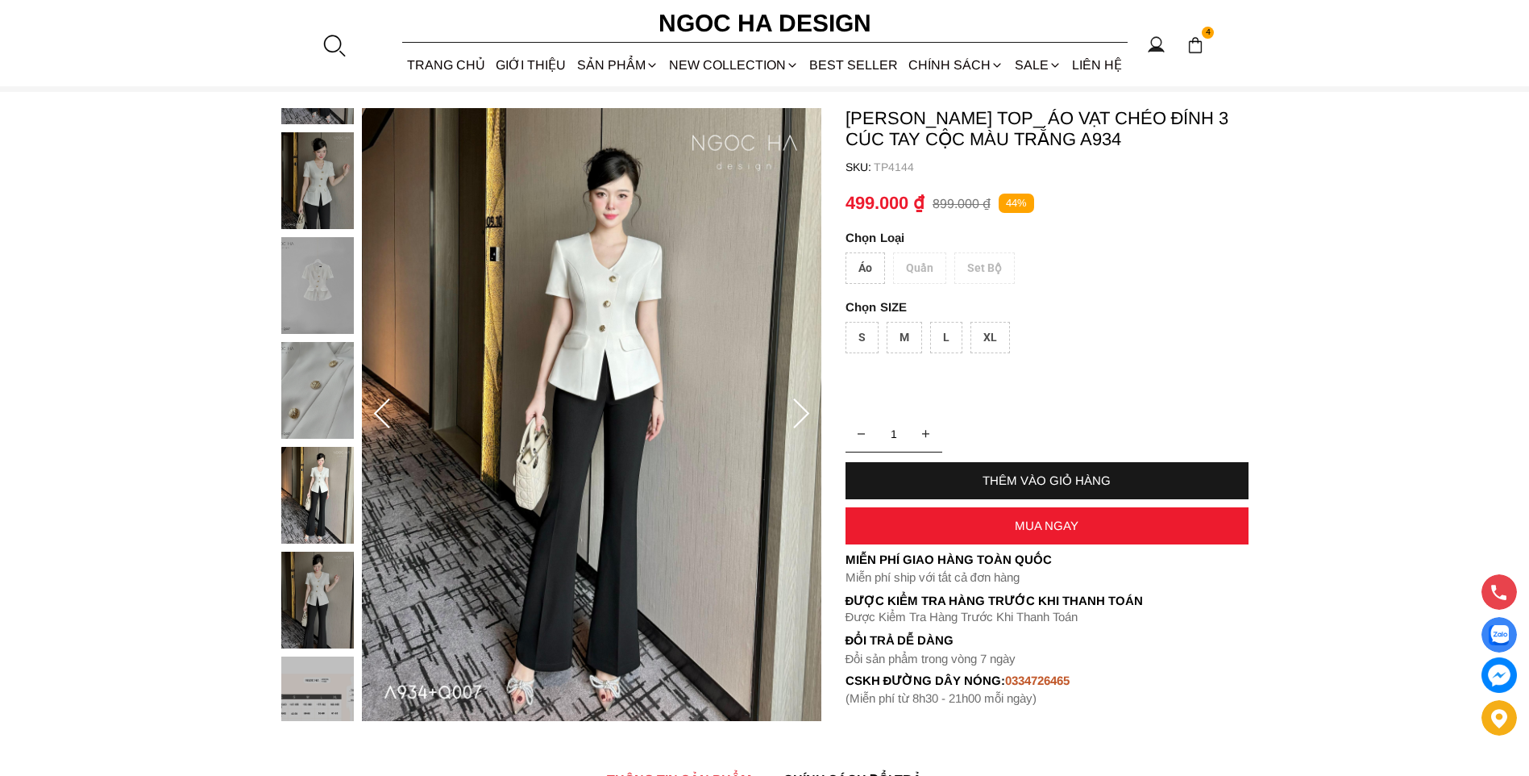
scroll to position [81, 0]
click at [340, 389] on img at bounding box center [317, 391] width 73 height 97
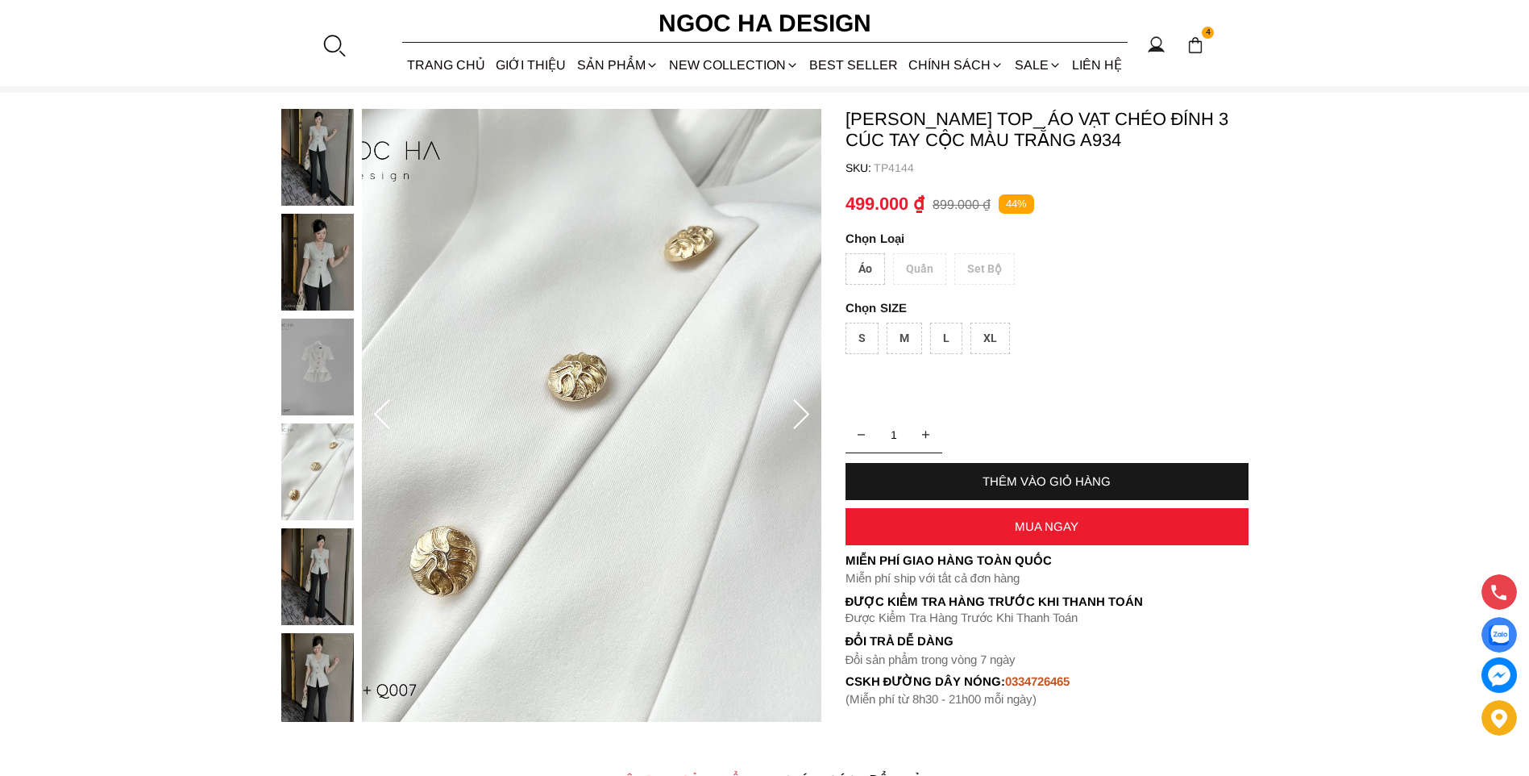
click at [306, 244] on img at bounding box center [317, 262] width 73 height 97
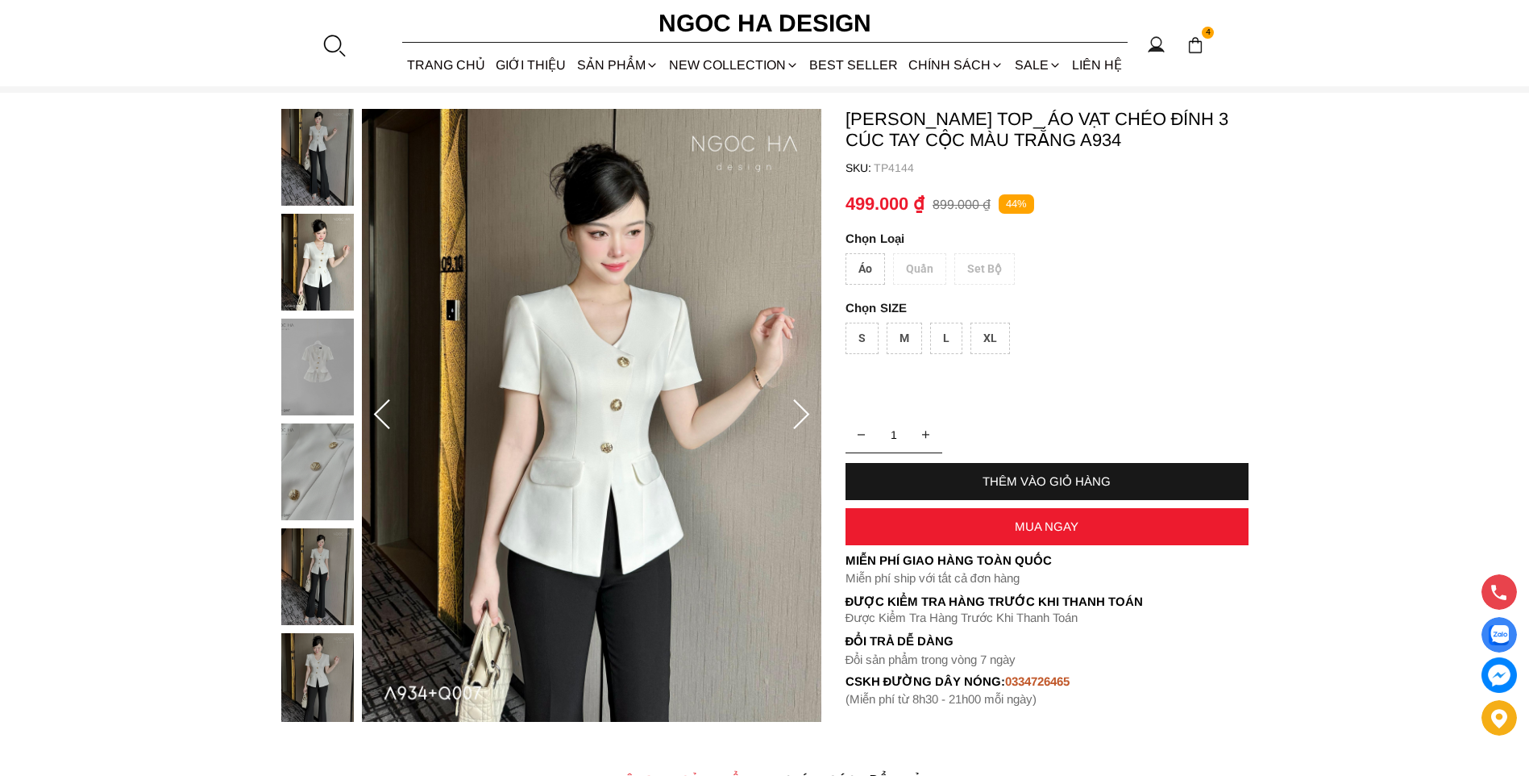
click at [344, 372] on img at bounding box center [317, 366] width 73 height 97
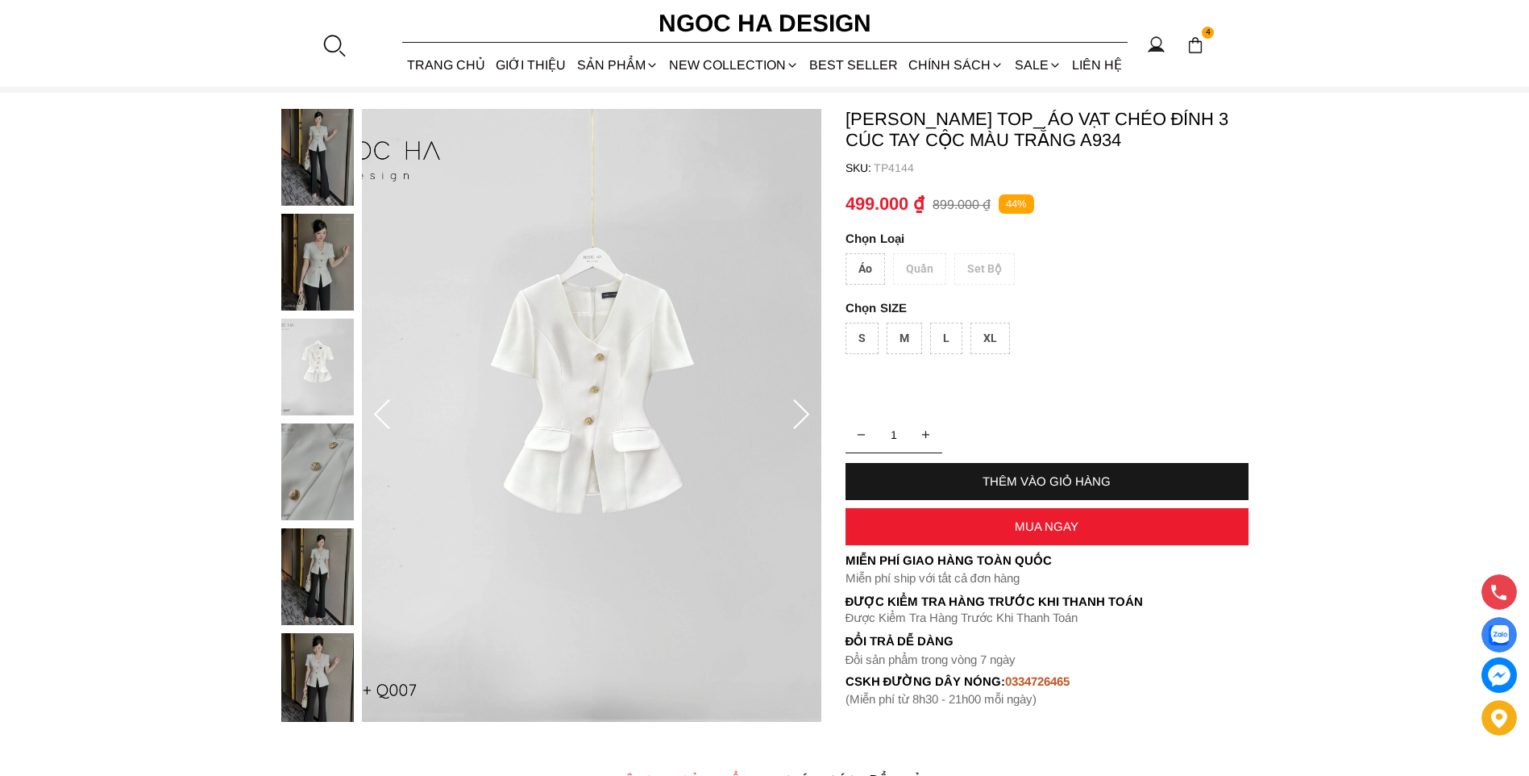
click at [335, 576] on img at bounding box center [317, 576] width 73 height 97
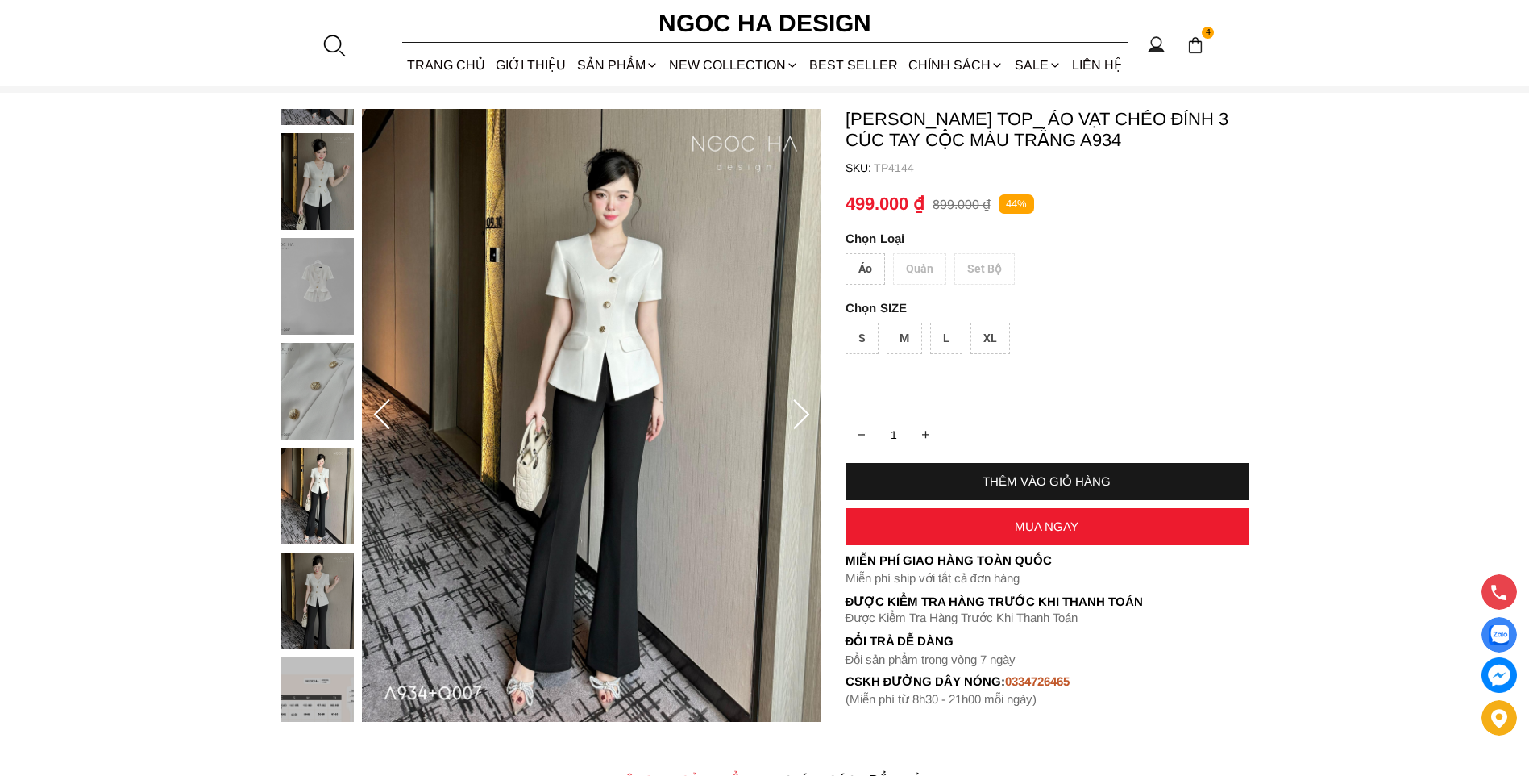
click at [306, 589] on img at bounding box center [317, 600] width 73 height 97
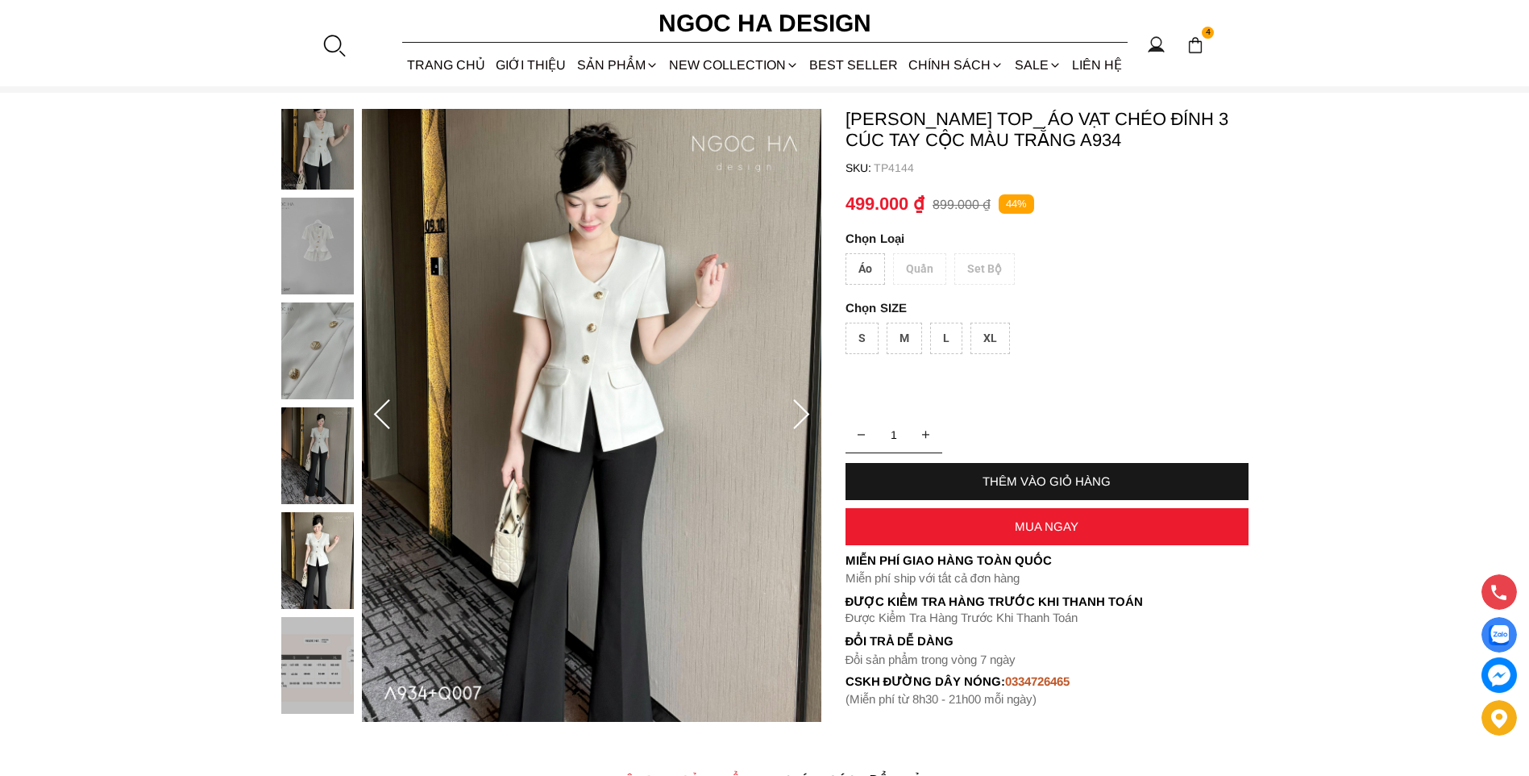
scroll to position [0, 0]
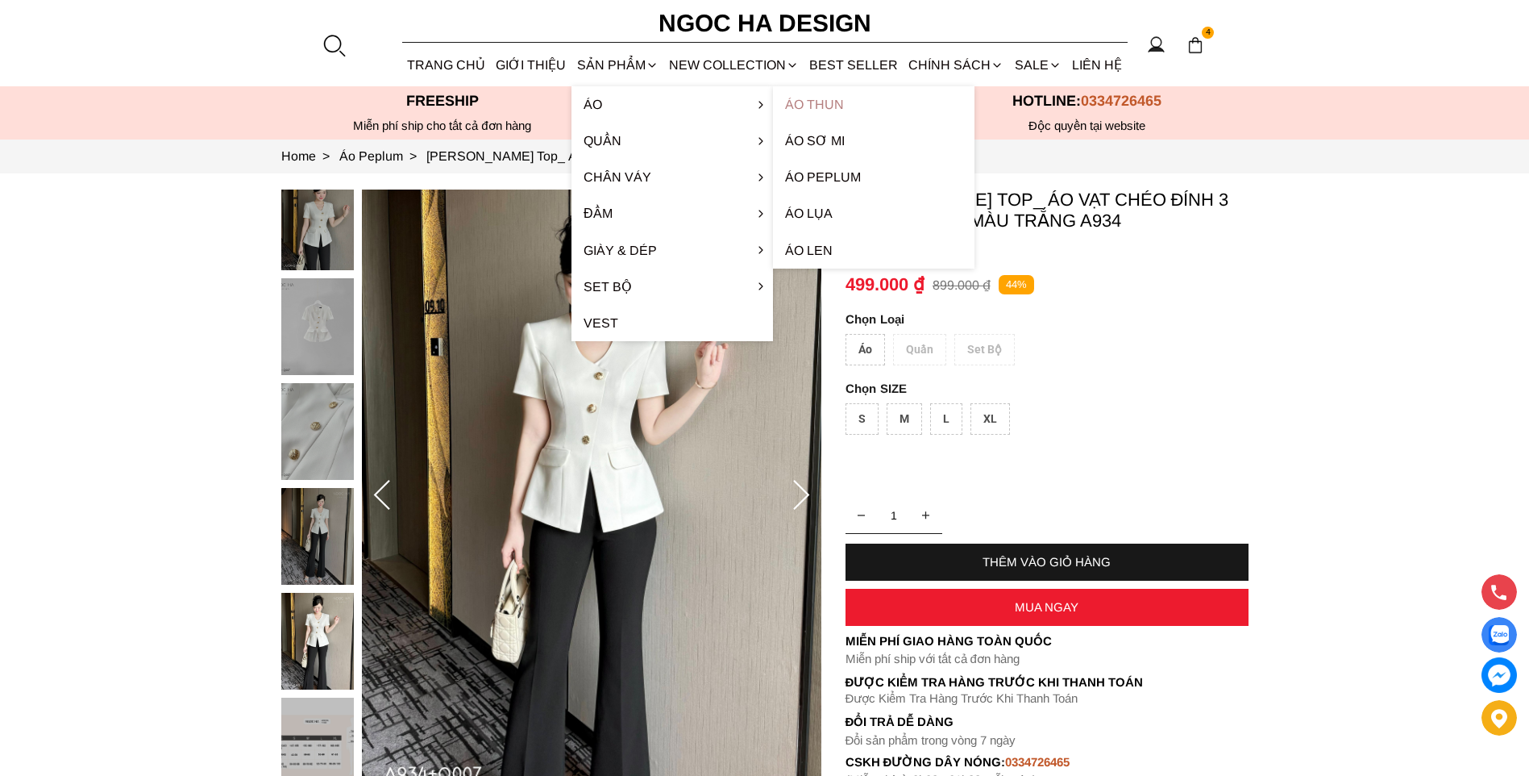
click at [801, 100] on link "Áo thun" at bounding box center [874, 104] width 202 height 36
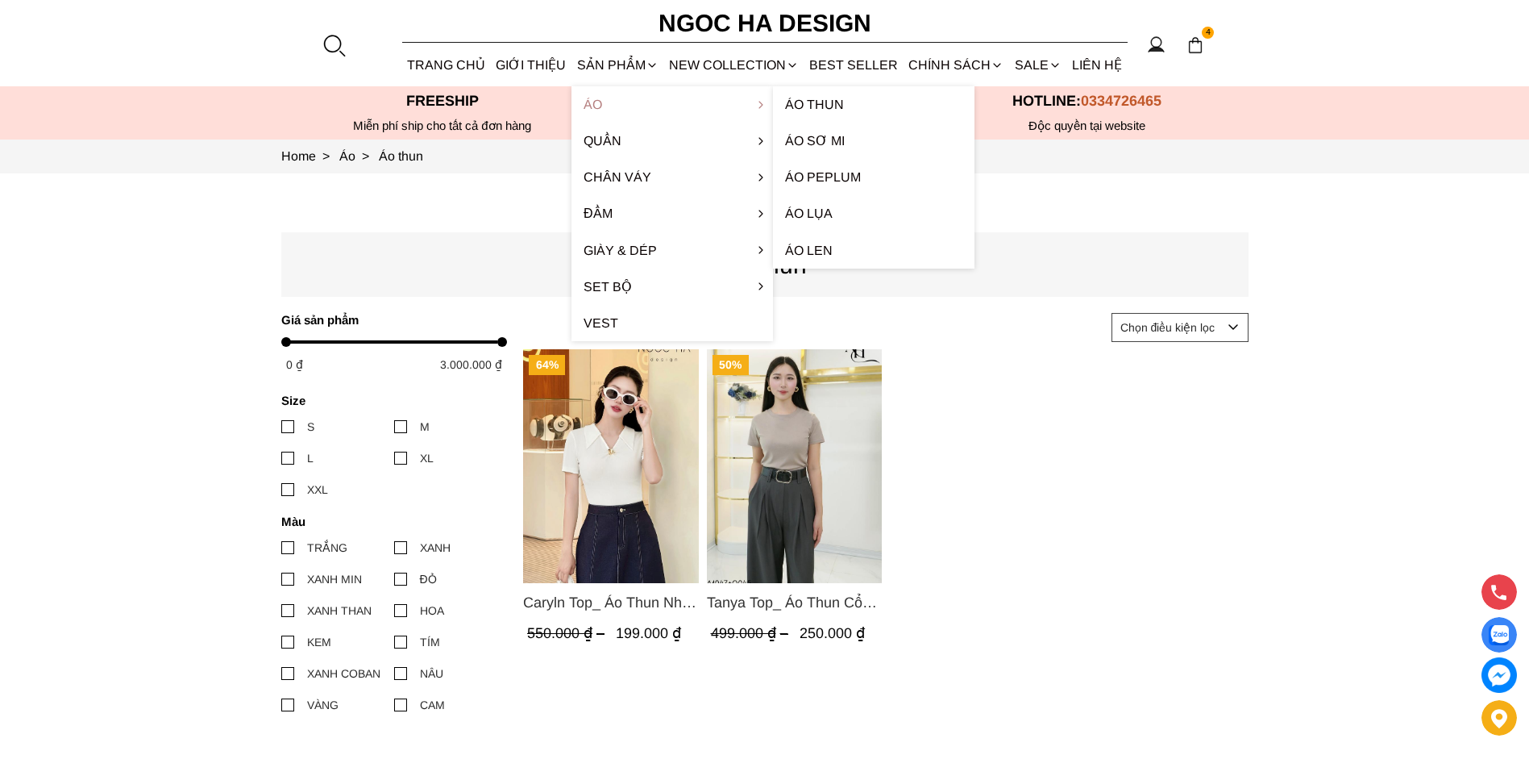
click at [593, 112] on link "Áo" at bounding box center [673, 104] width 202 height 36
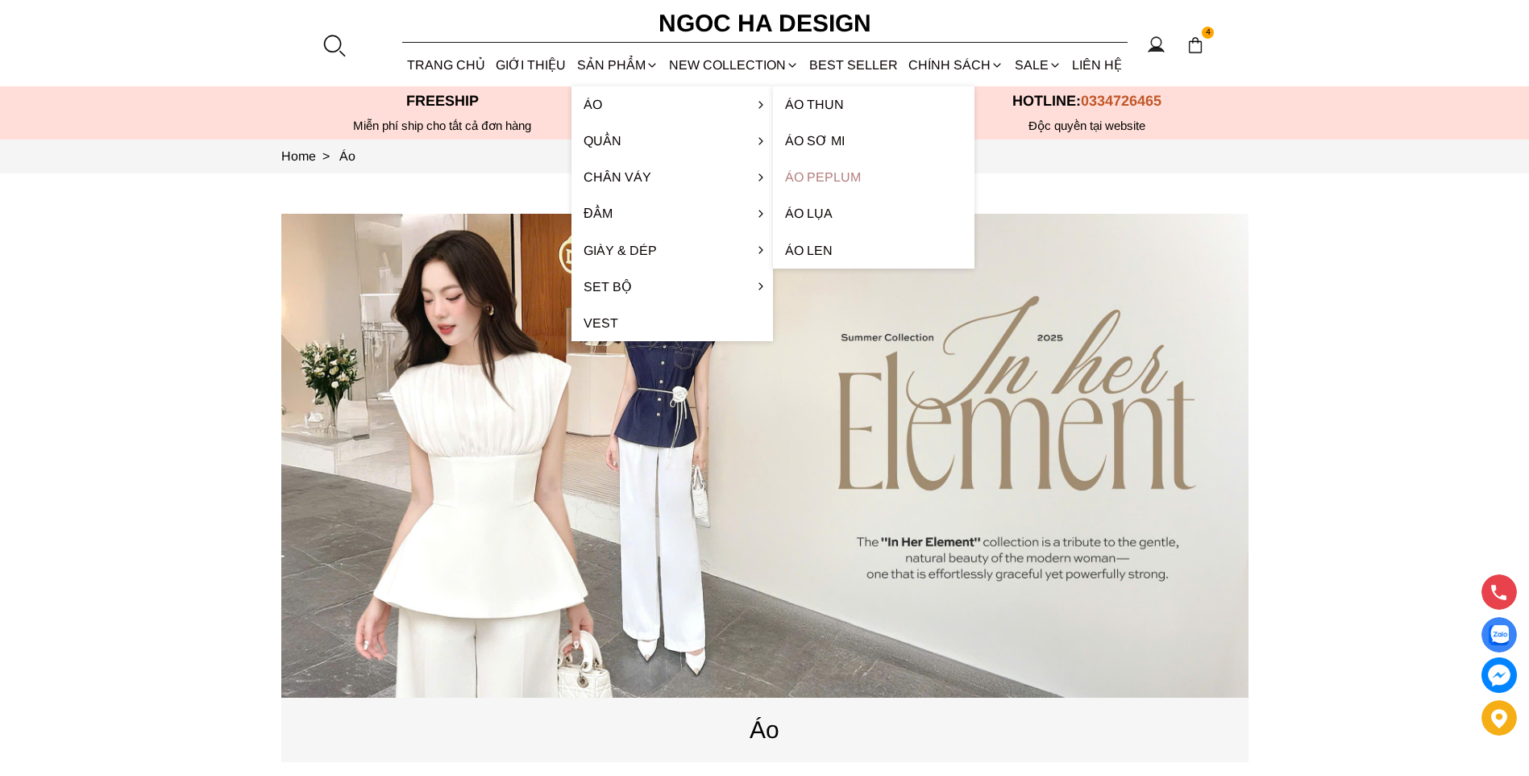
click at [841, 172] on link "Áo Peplum" at bounding box center [874, 177] width 202 height 36
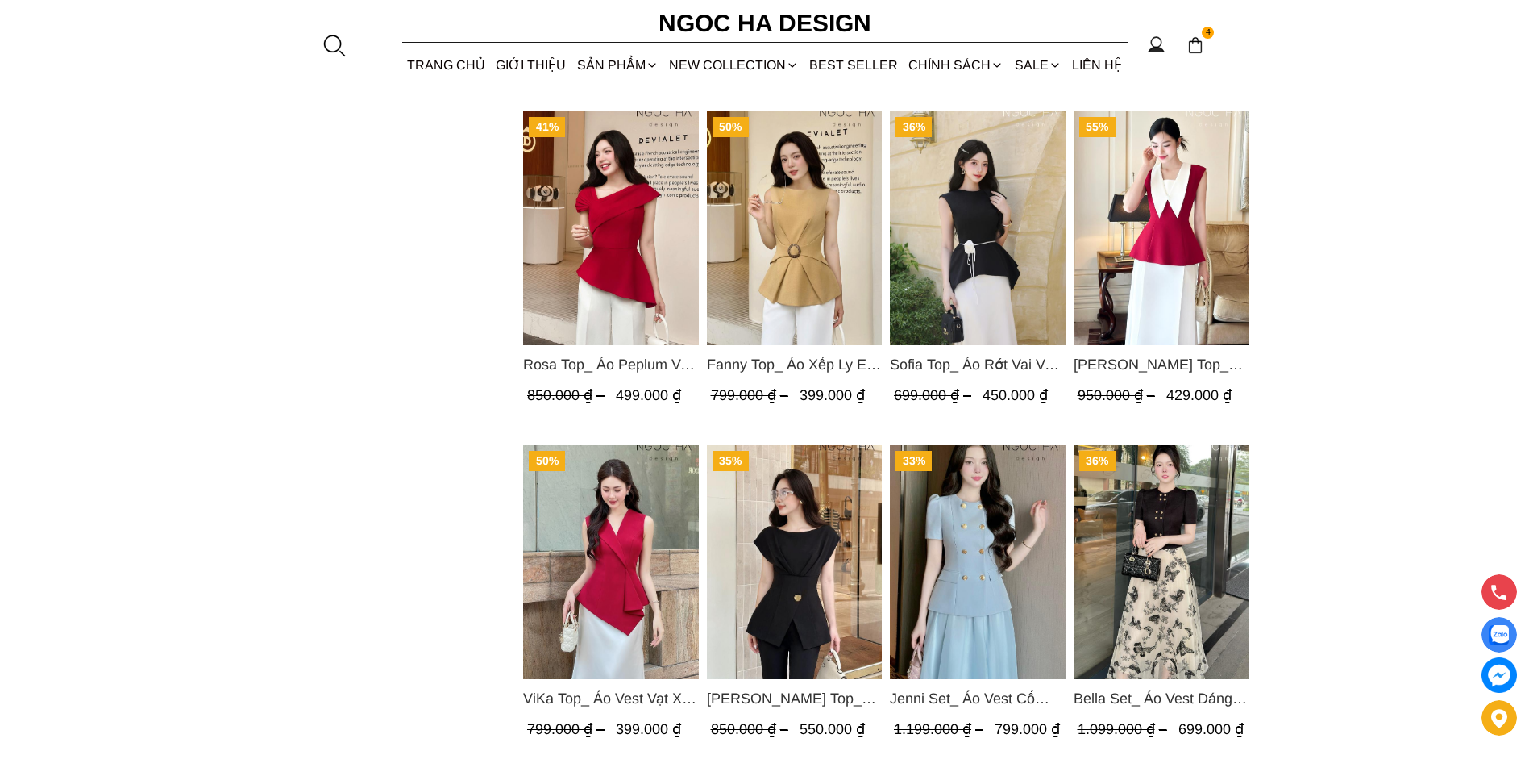
scroll to position [1371, 0]
click at [1137, 269] on img "Product image - Sara Top_ Áo Peplum Mix Cổ trắng Màu Đỏ A1054" at bounding box center [1161, 227] width 176 height 234
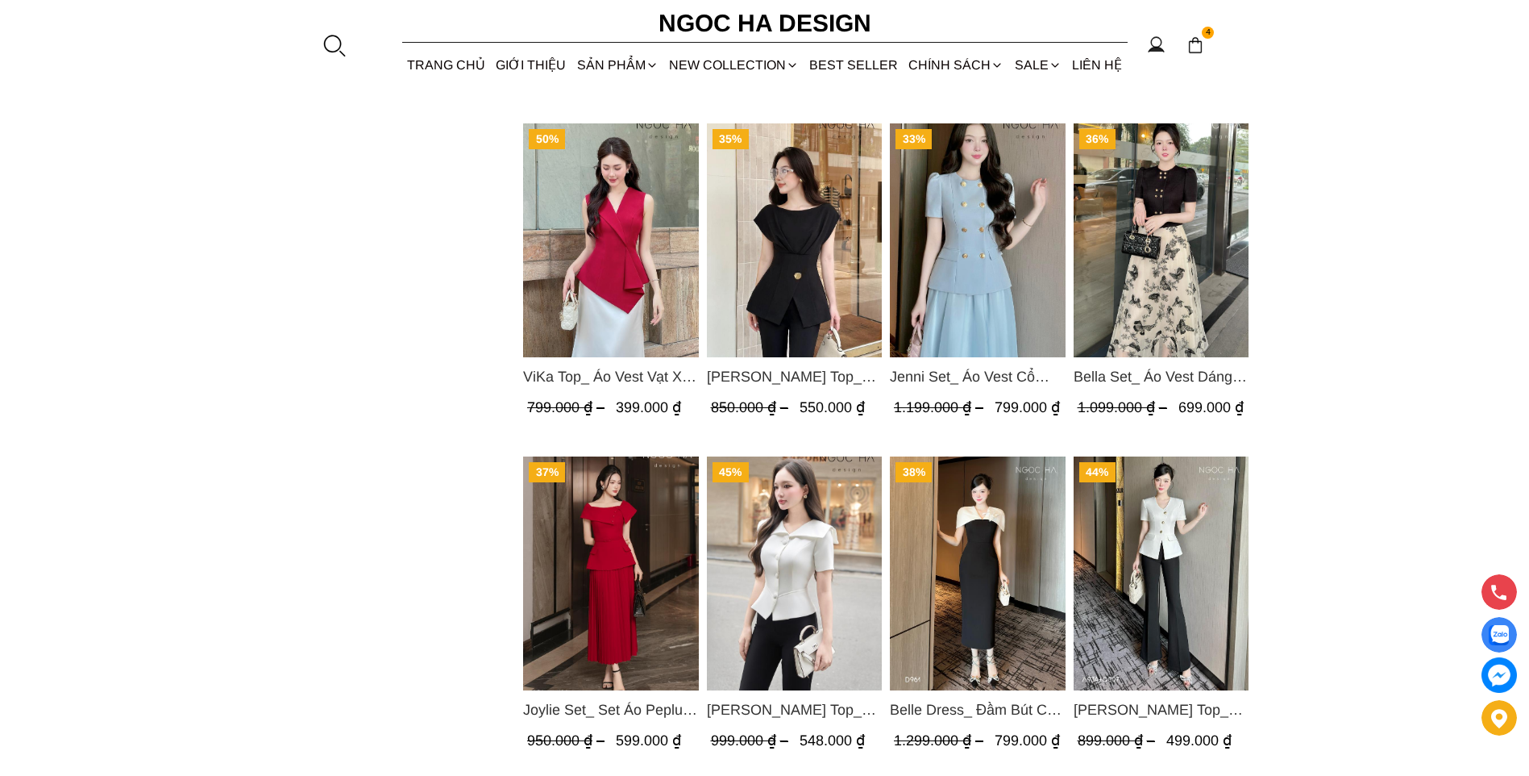
scroll to position [2016, 0]
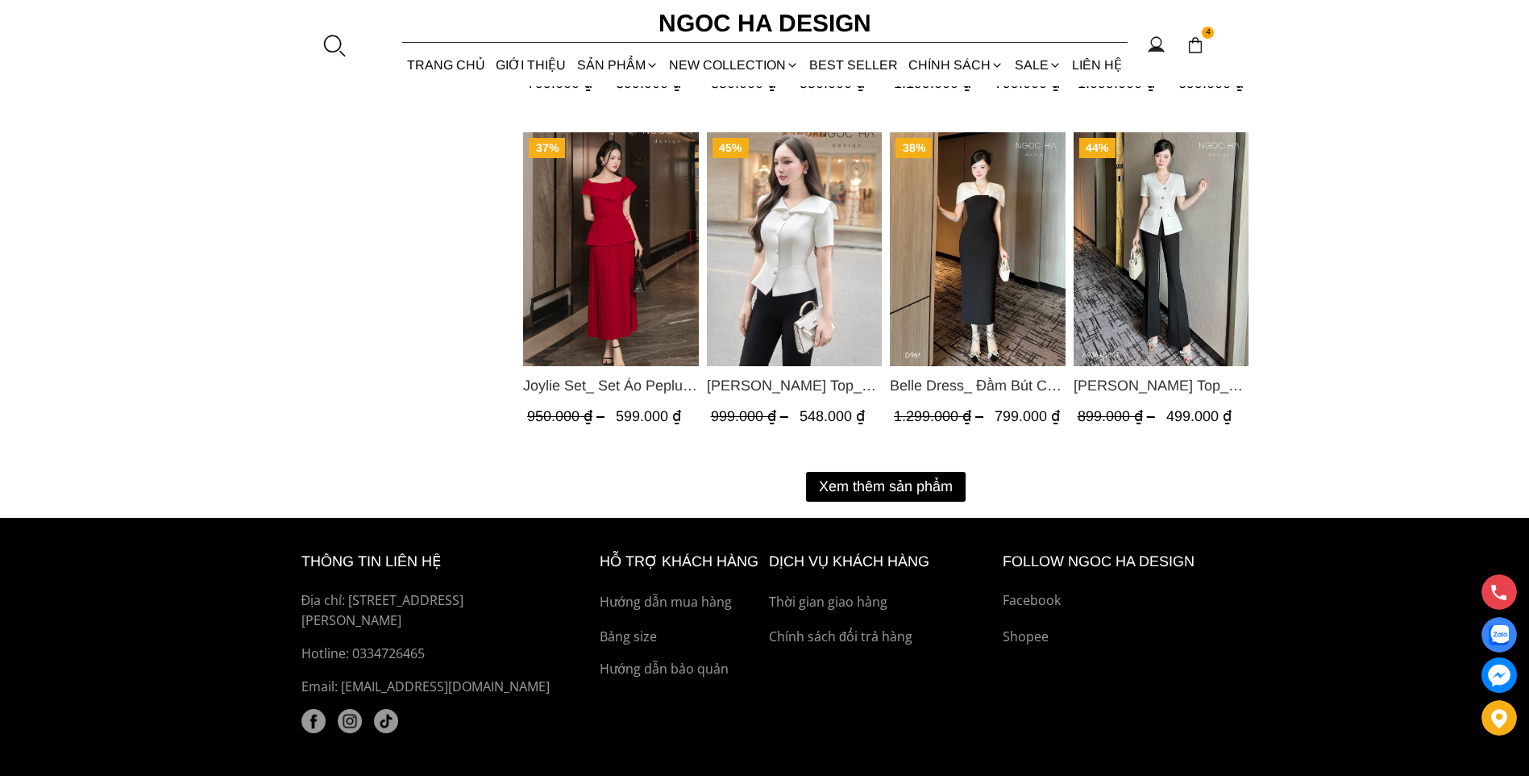
click at [893, 490] on button "Xem thêm sản phẩm" at bounding box center [886, 487] width 160 height 30
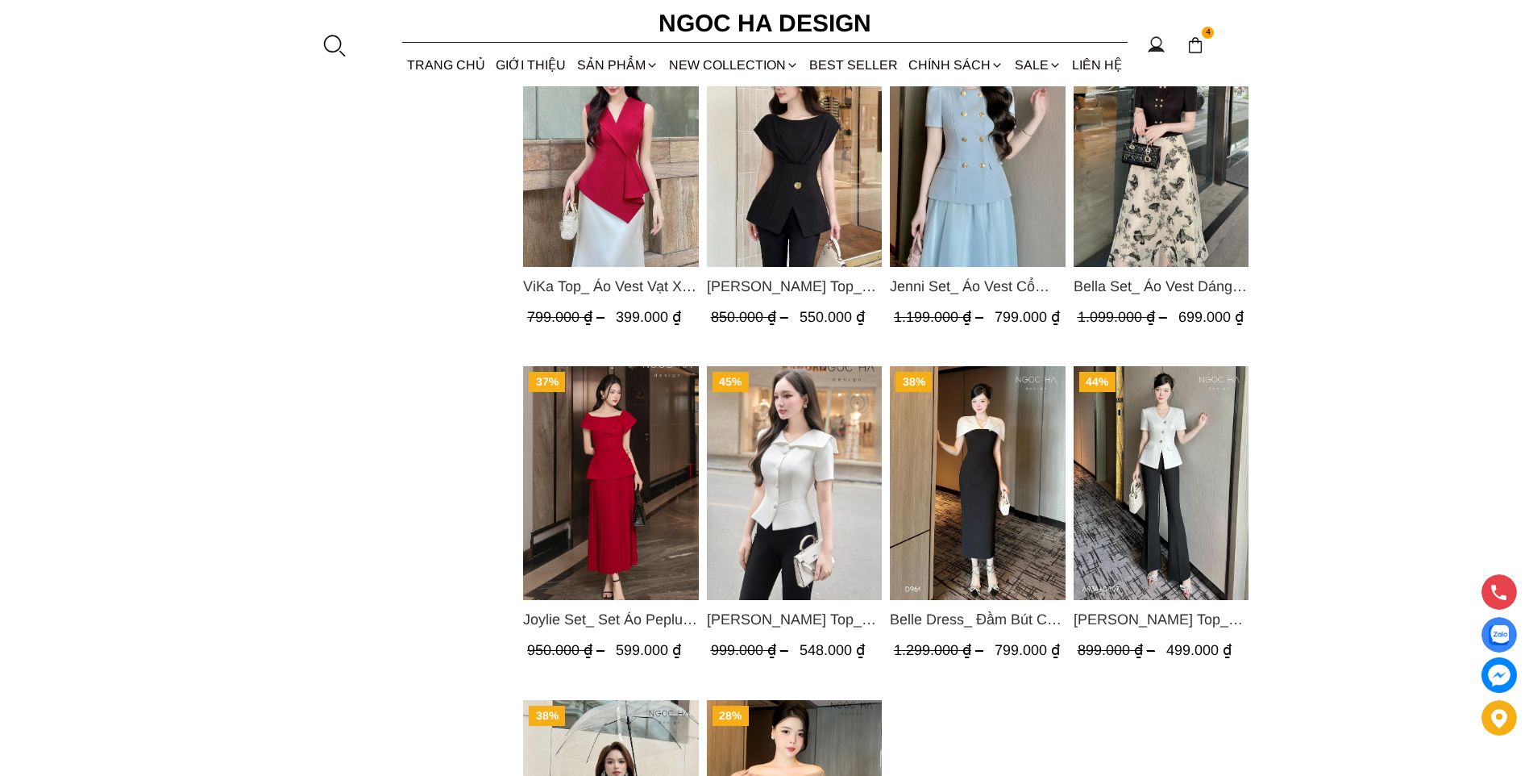
scroll to position [1774, 0]
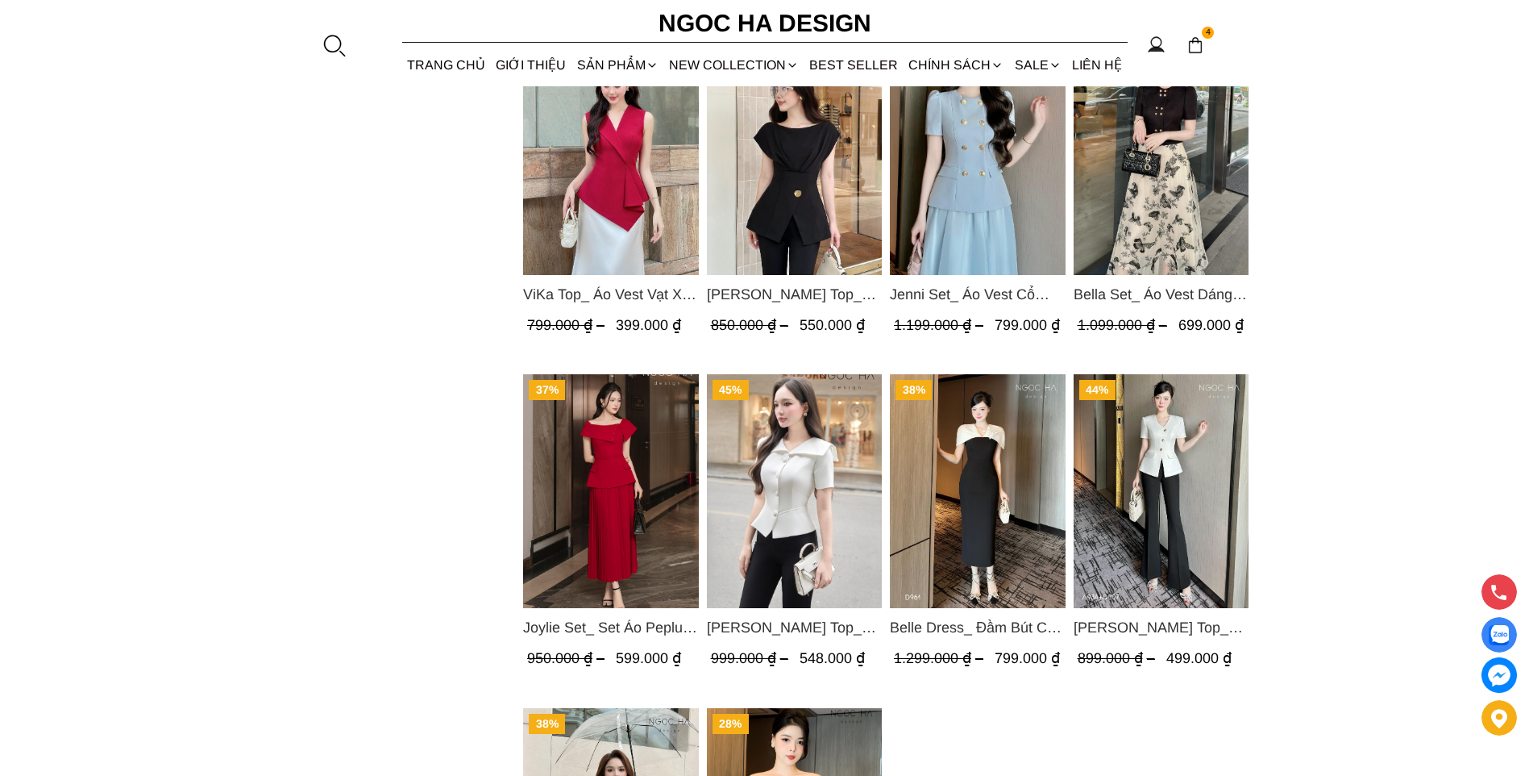
click at [1175, 490] on img "Product image - Amy Top_ Áo Vạt Chéo Đính 3 Cúc Tay Cộc Màu Trắng A934" at bounding box center [1161, 491] width 176 height 234
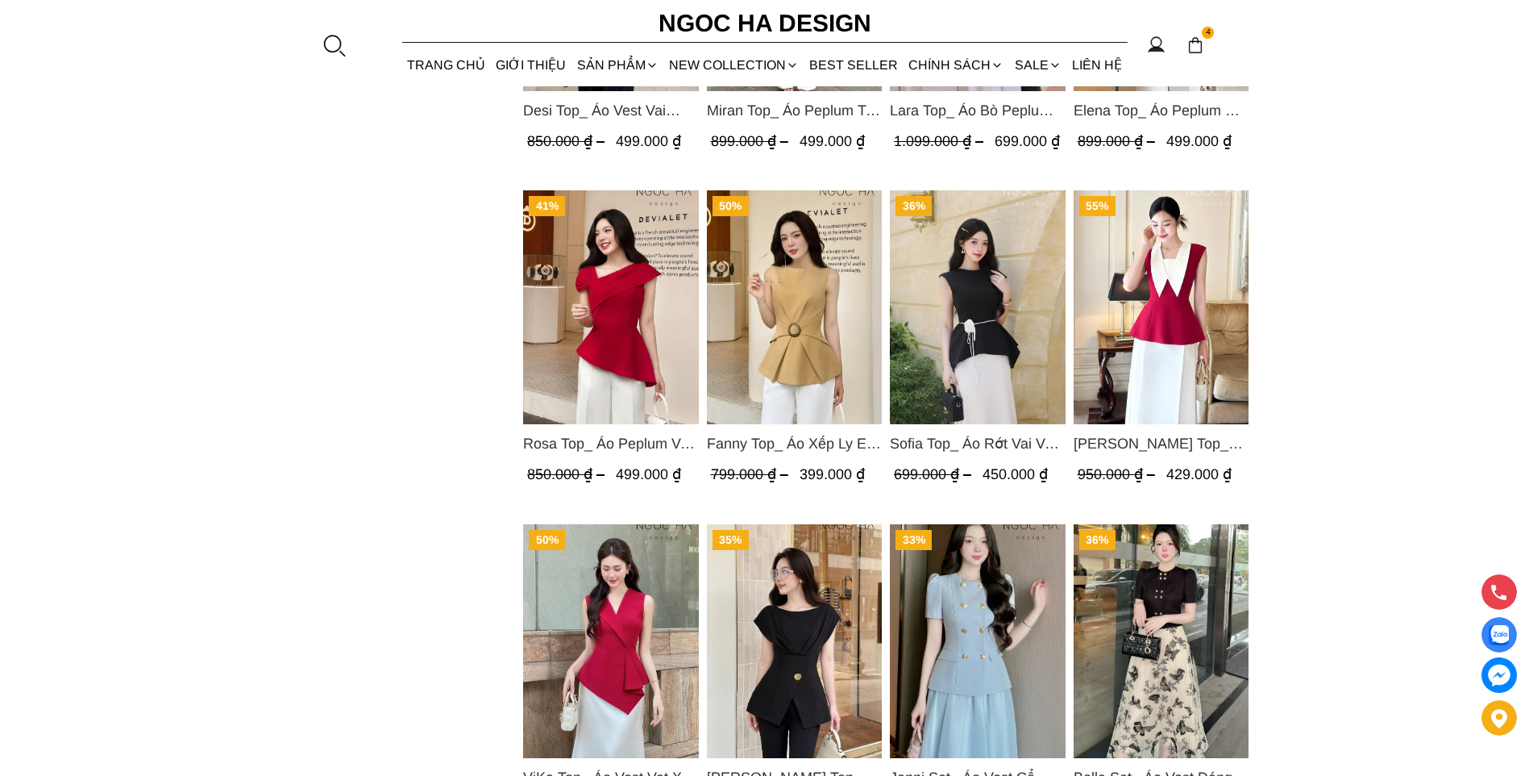
scroll to position [1290, 0]
click at [1167, 373] on img "Product image - Sara Top_ Áo Peplum Mix Cổ trắng Màu Đỏ A1054" at bounding box center [1161, 308] width 176 height 234
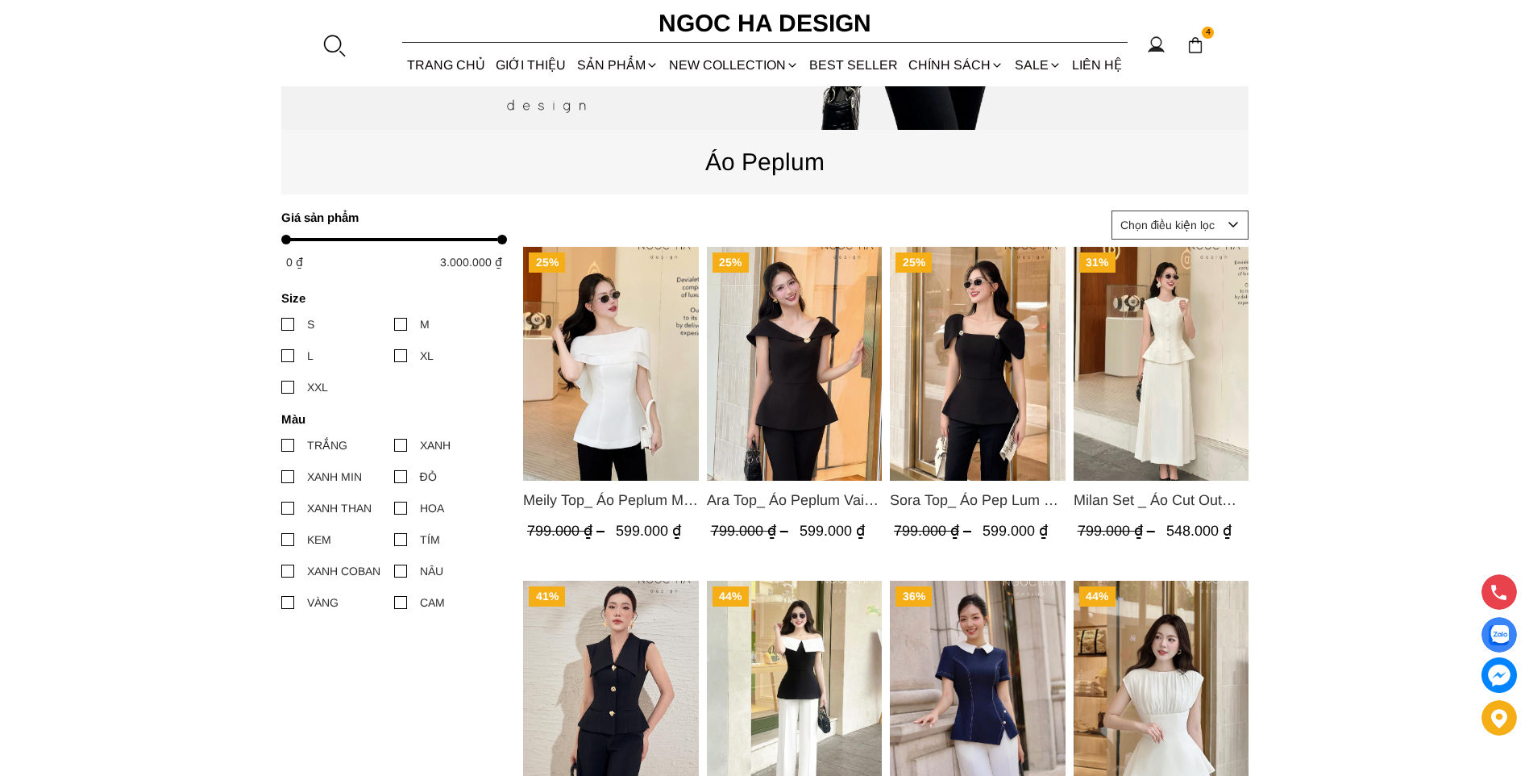
scroll to position [564, 0]
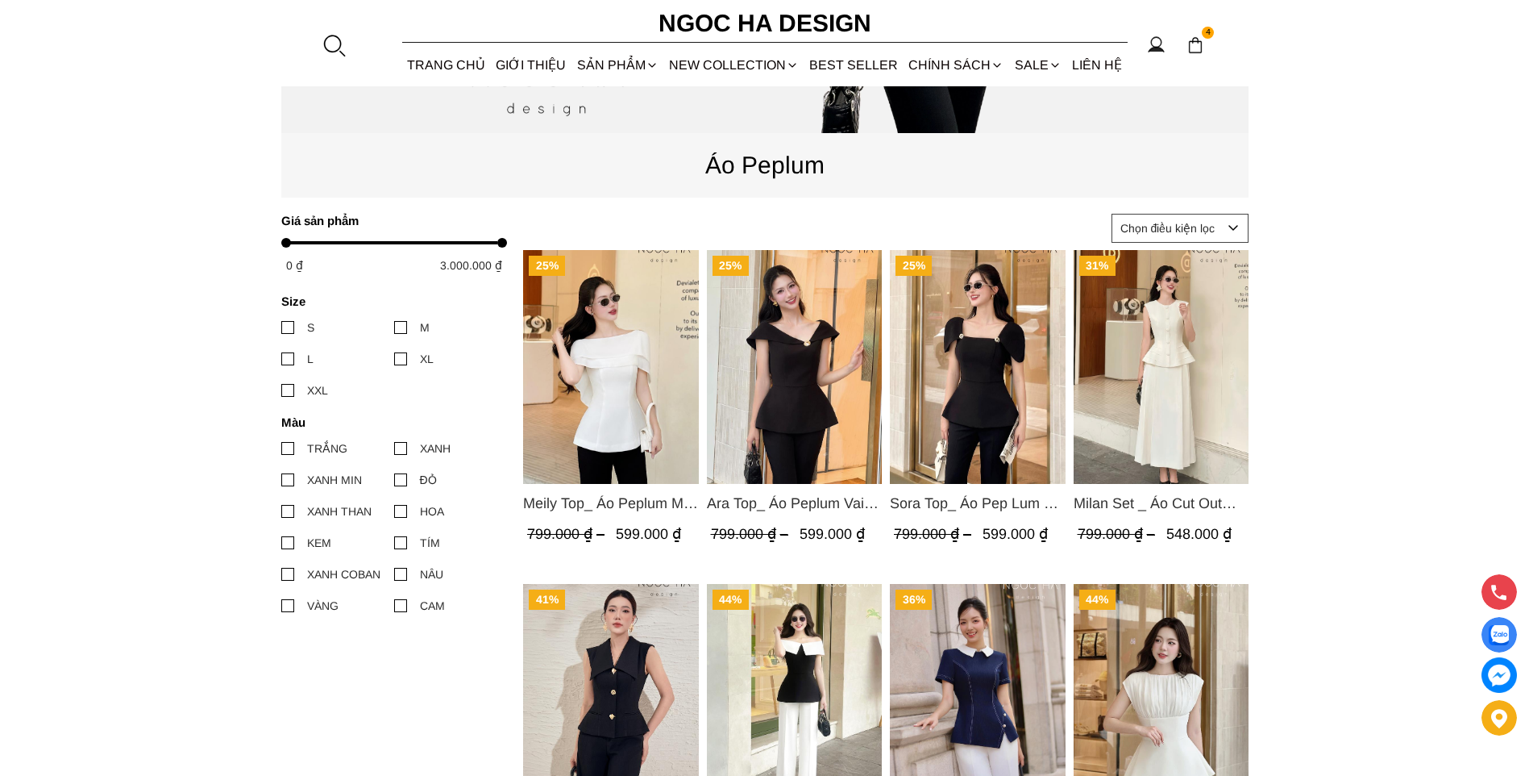
click at [661, 322] on img "Product image - Meily Top_ Áo Peplum Mix Choàng Vai Vải Tơ Màu Trắng A1086" at bounding box center [611, 367] width 176 height 234
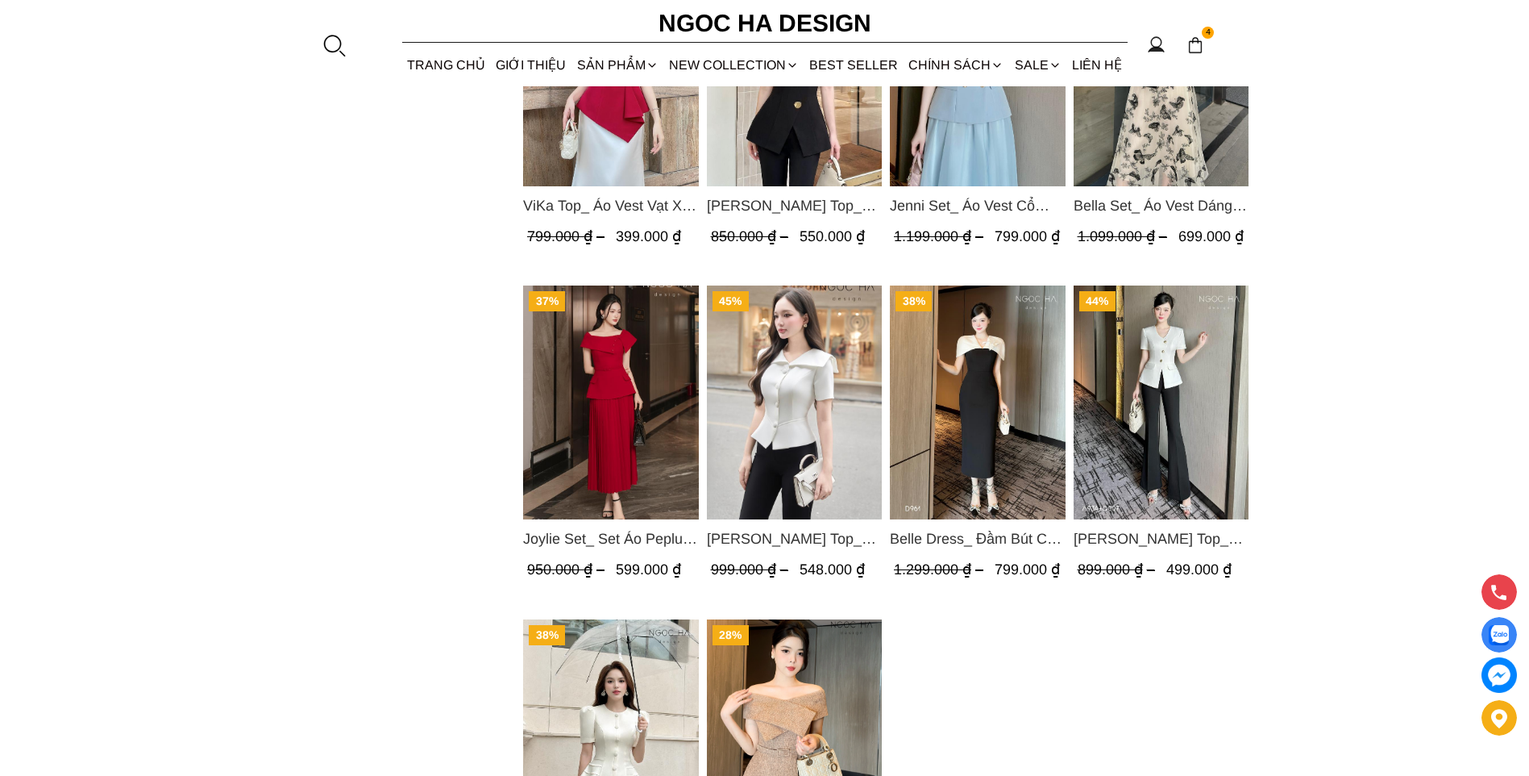
scroll to position [1854, 0]
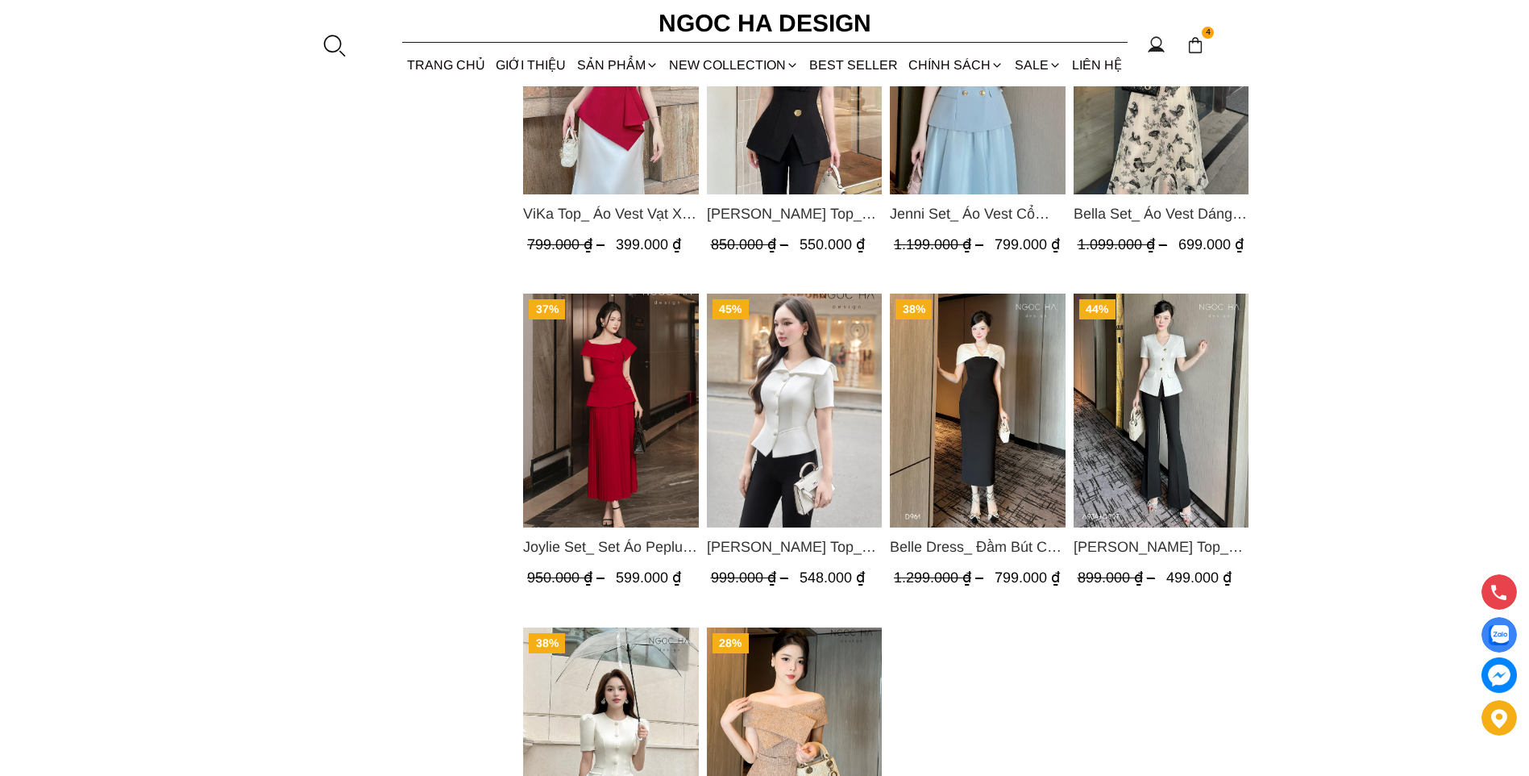
click at [1199, 436] on img "Product image - Amy Top_ Áo Vạt Chéo Đính 3 Cúc Tay Cộc Màu Trắng A934" at bounding box center [1161, 410] width 176 height 234
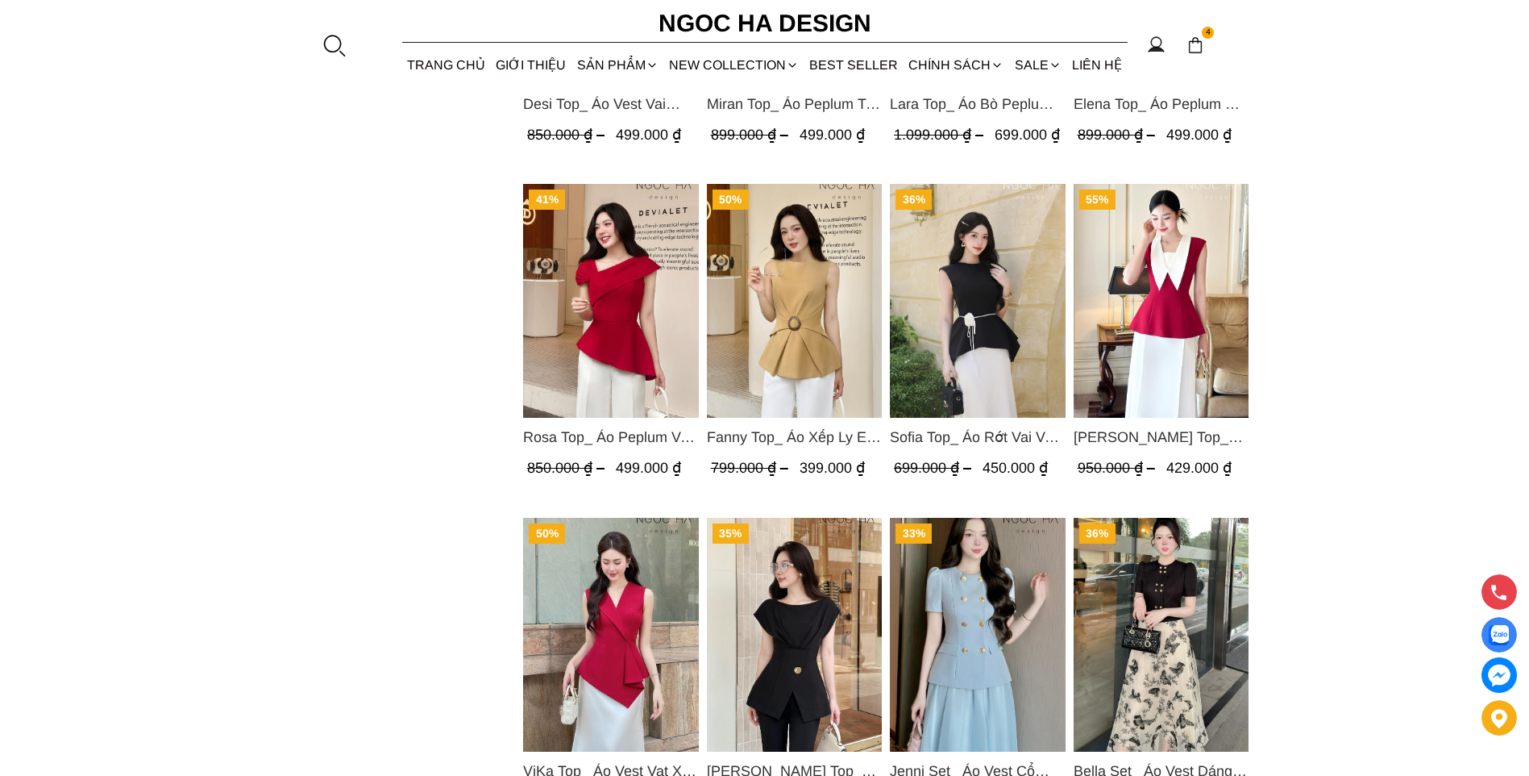
scroll to position [1290, 0]
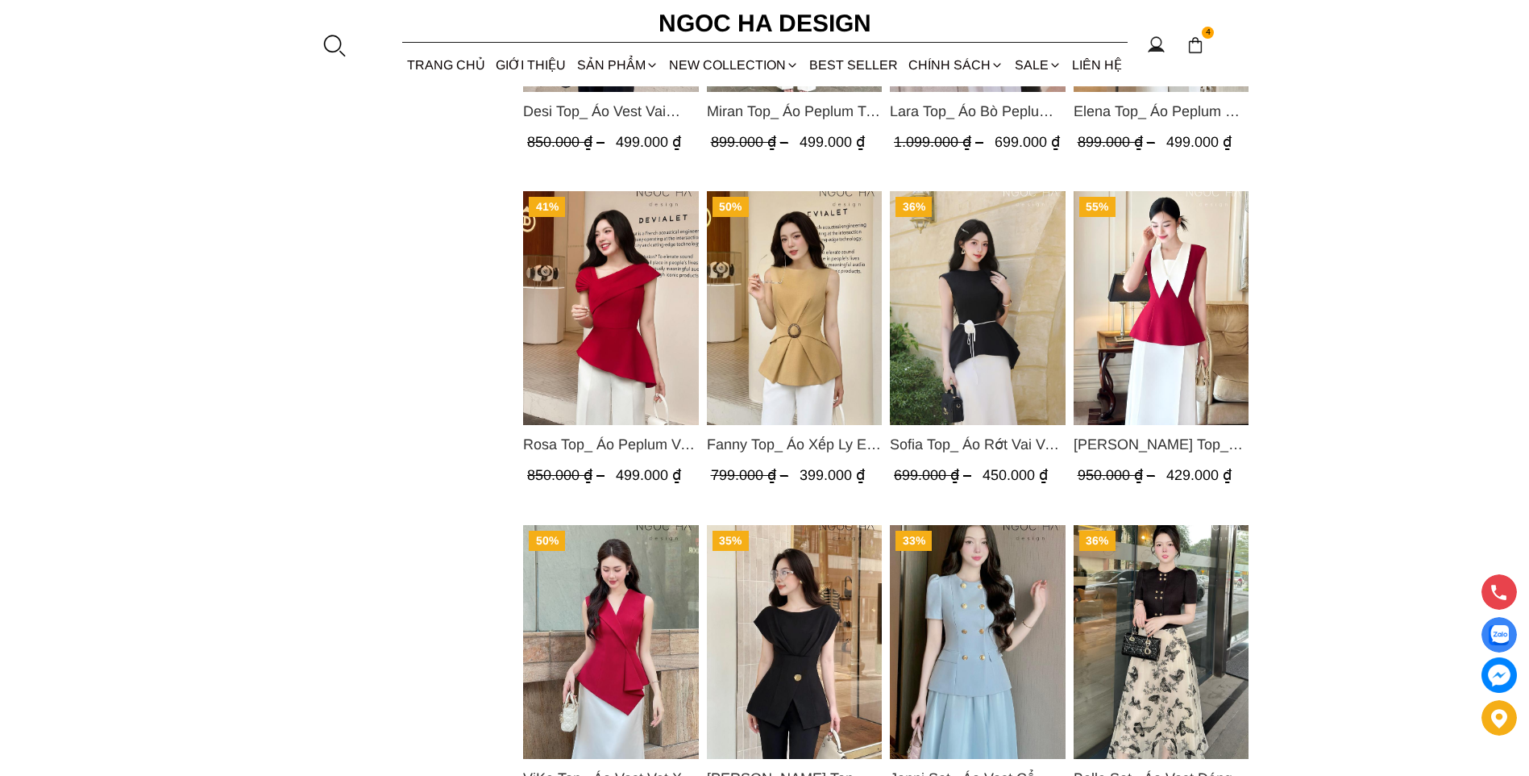
click at [1195, 295] on img "Product image - Sara Top_ Áo Peplum Mix Cổ trắng Màu Đỏ A1054" at bounding box center [1161, 308] width 176 height 234
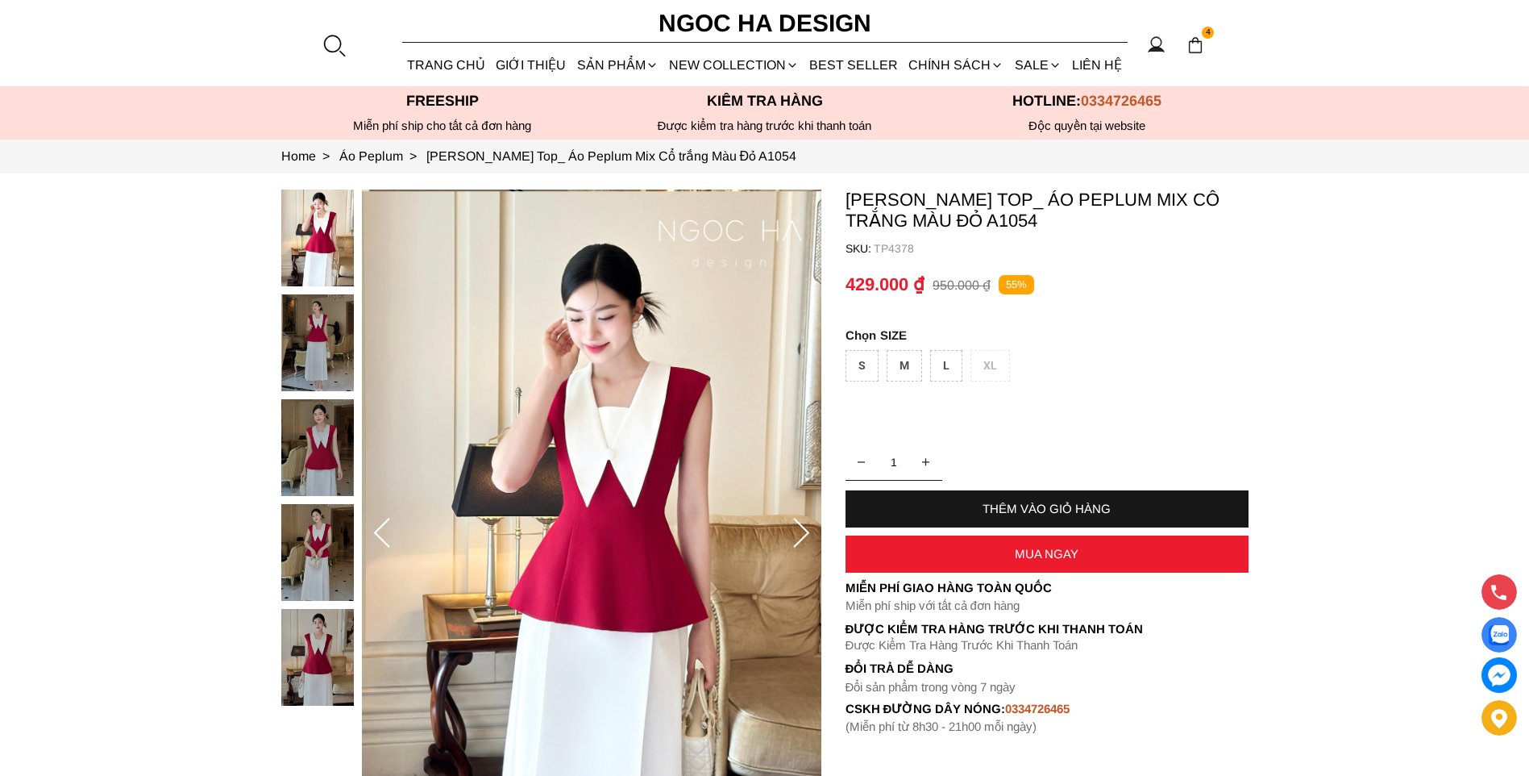
click at [338, 431] on img at bounding box center [317, 447] width 73 height 97
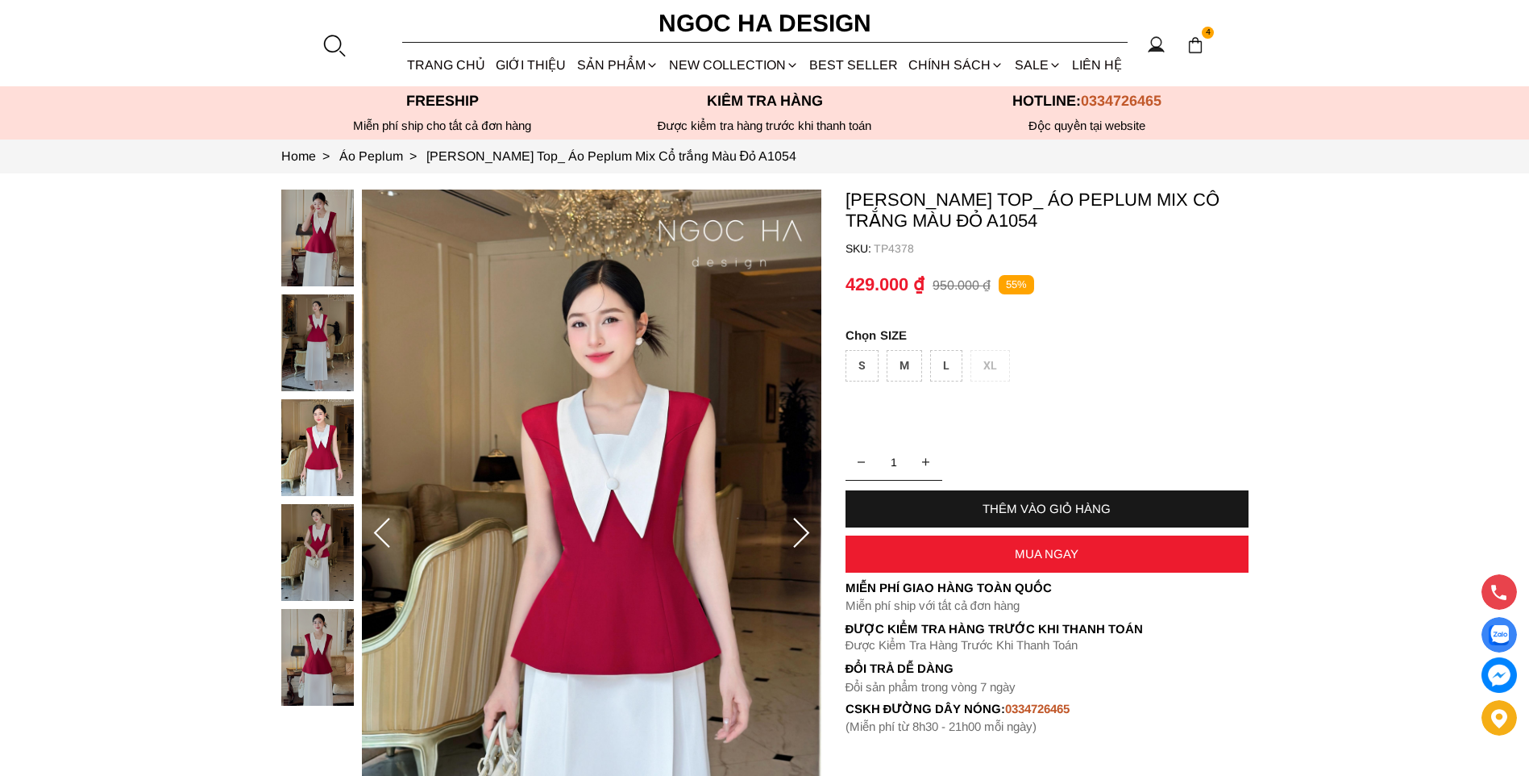
click at [325, 551] on img at bounding box center [317, 552] width 73 height 97
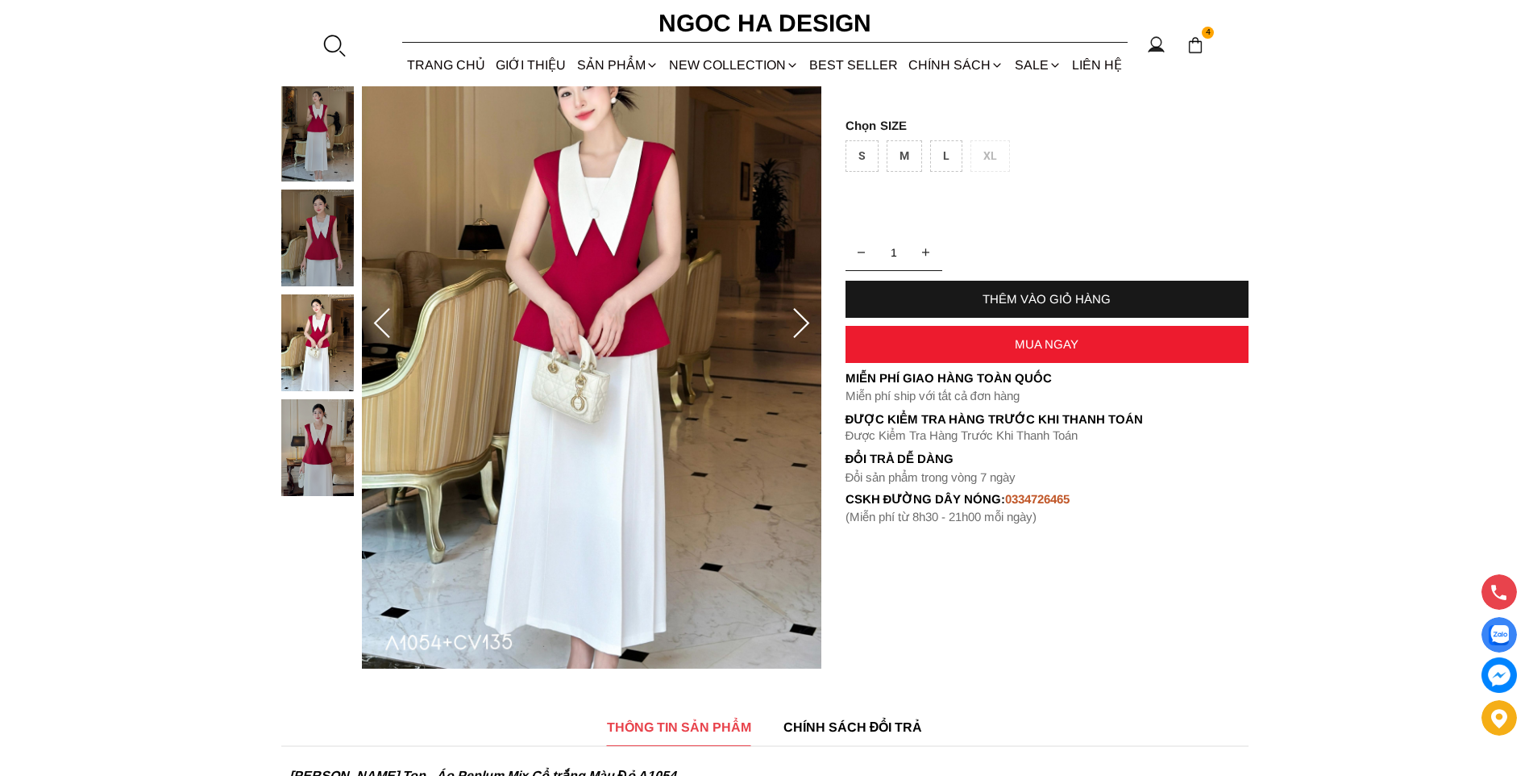
scroll to position [323, 0]
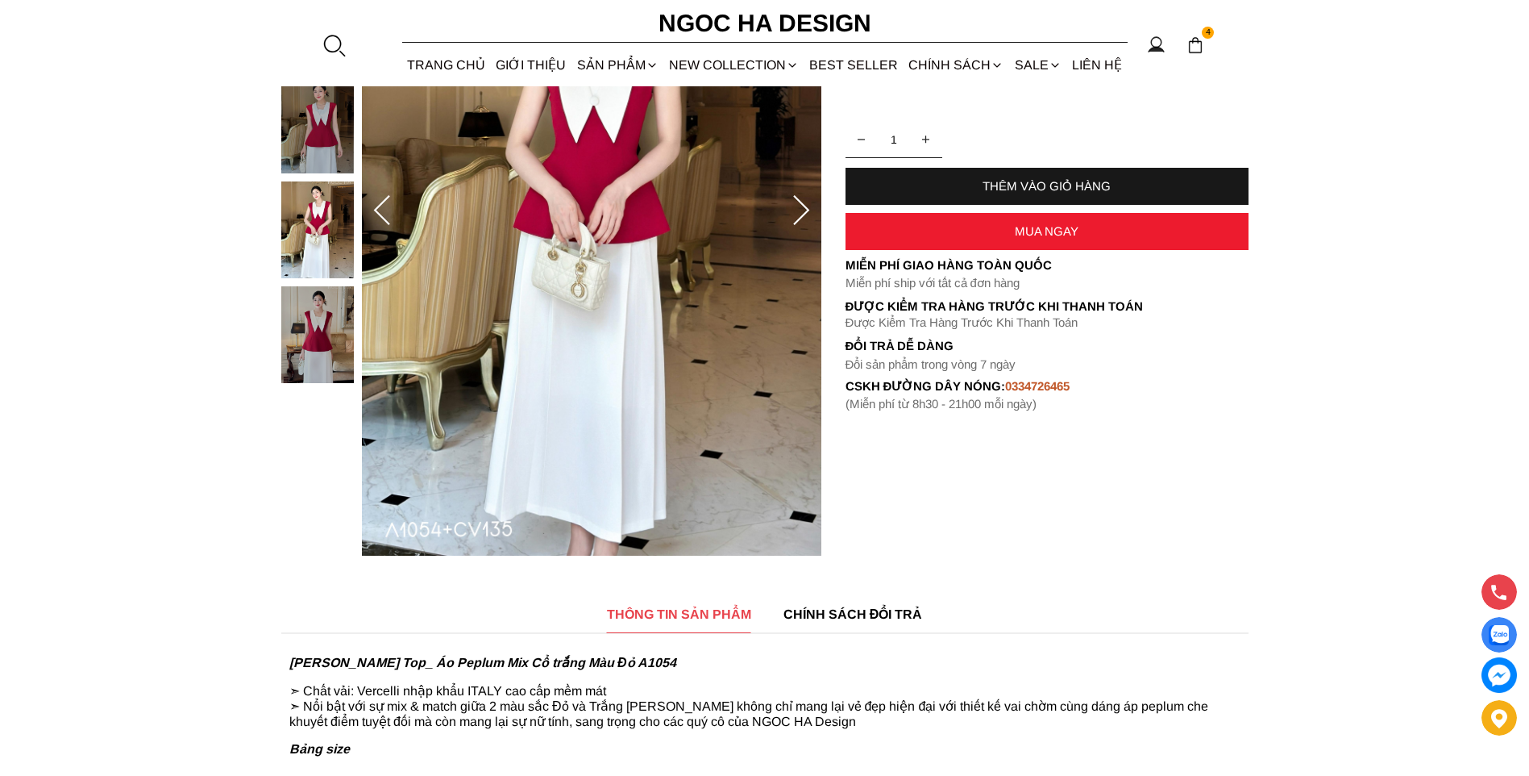
click at [325, 302] on img at bounding box center [317, 334] width 73 height 97
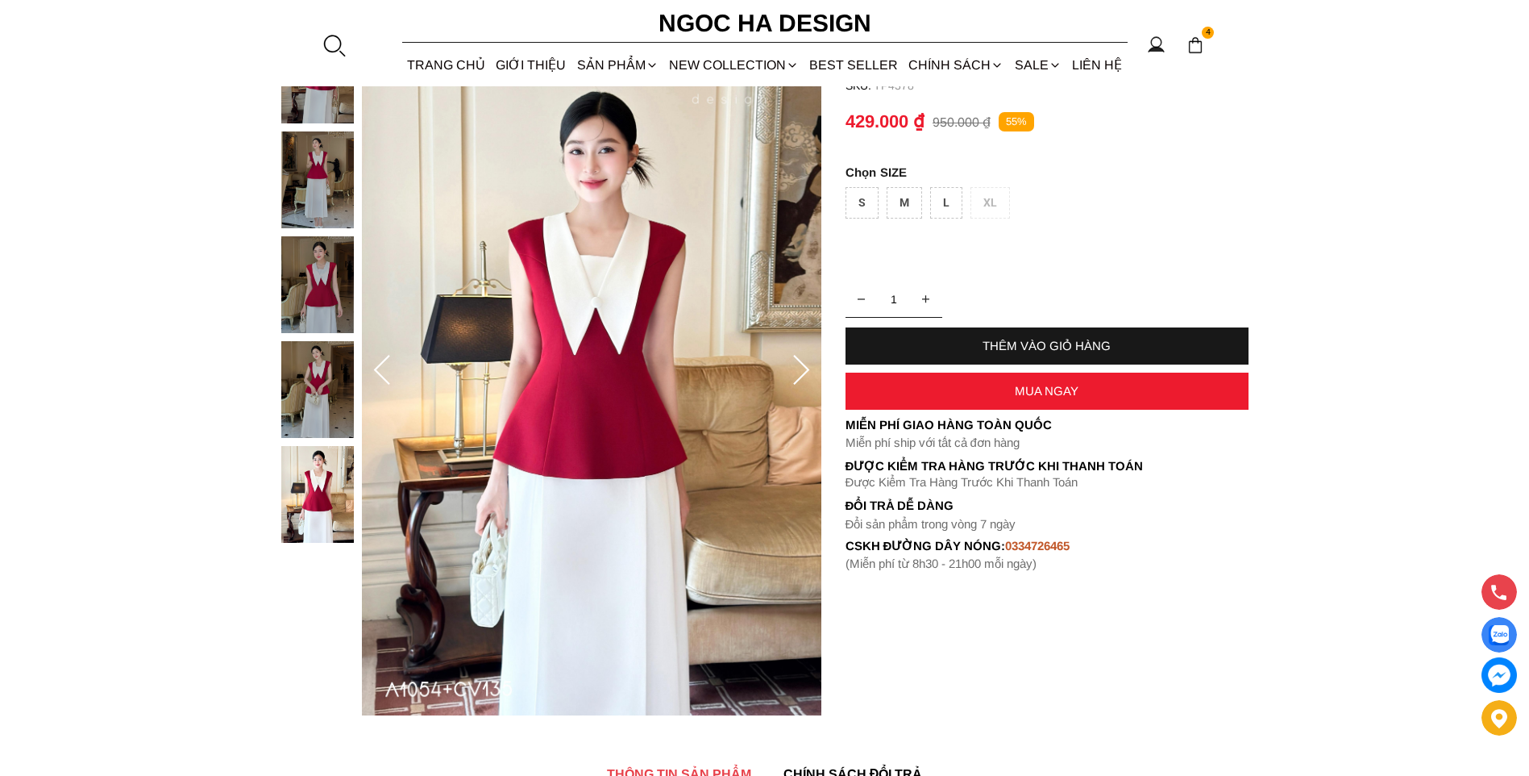
scroll to position [161, 0]
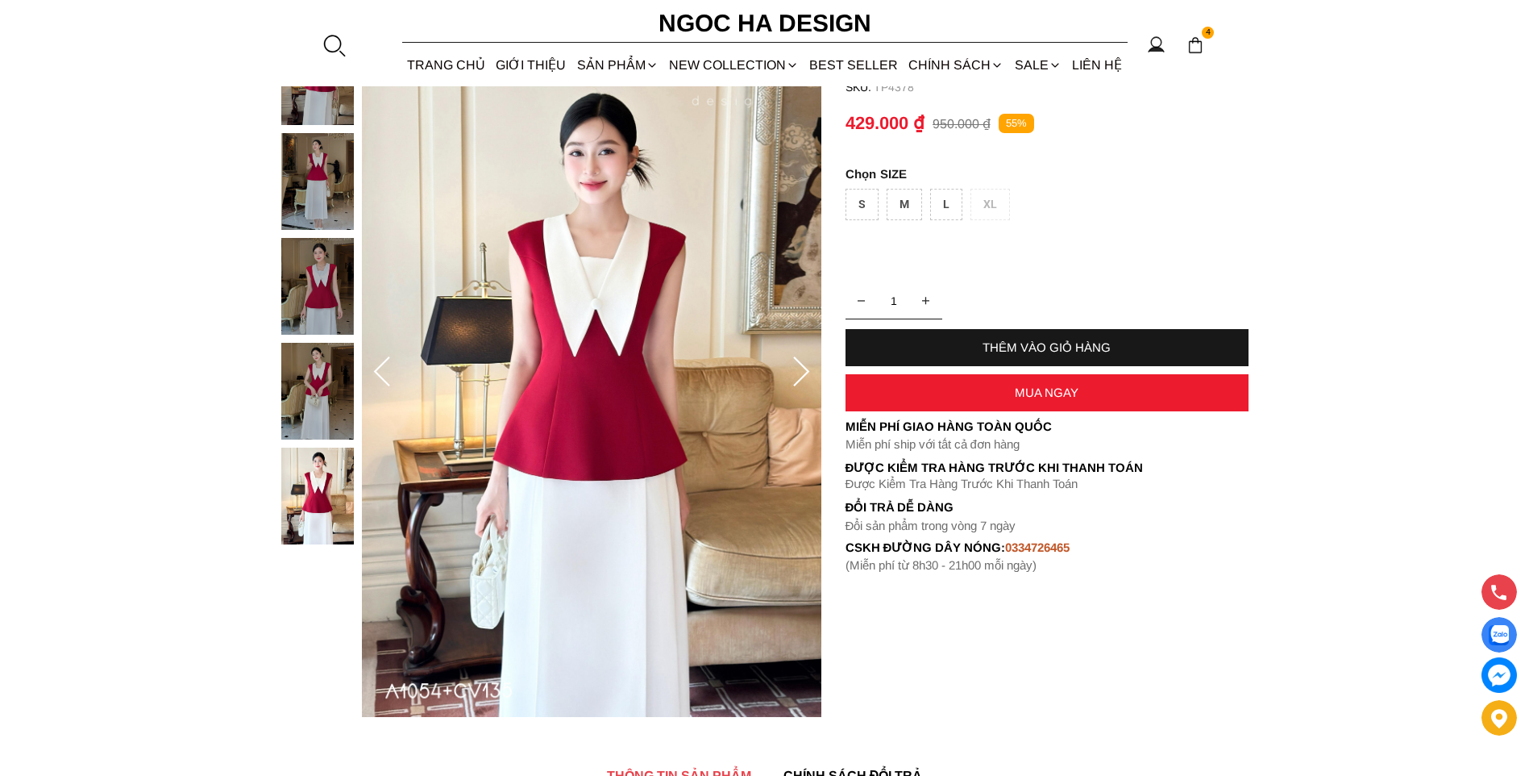
click at [317, 198] on img at bounding box center [317, 181] width 73 height 97
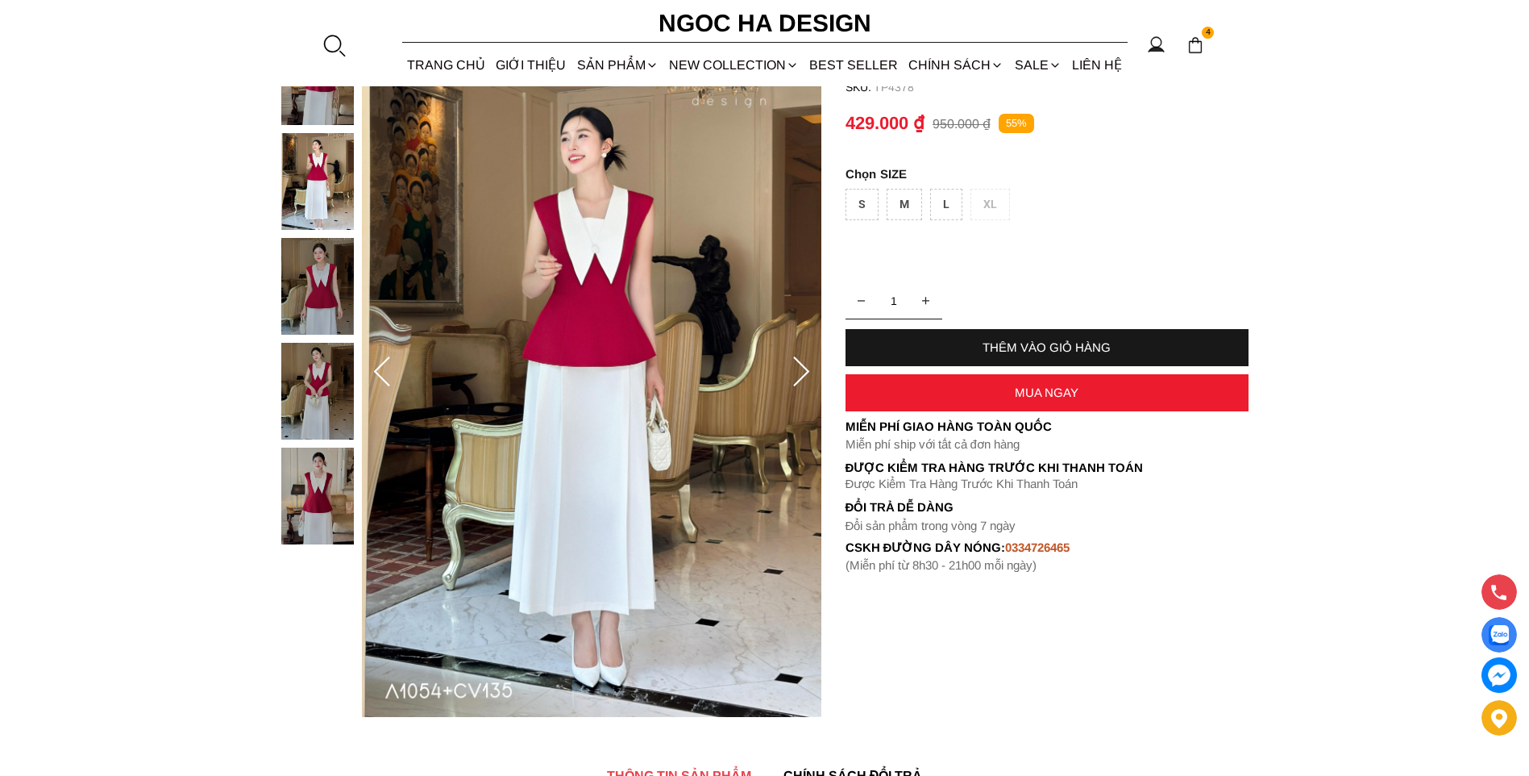
scroll to position [0, 0]
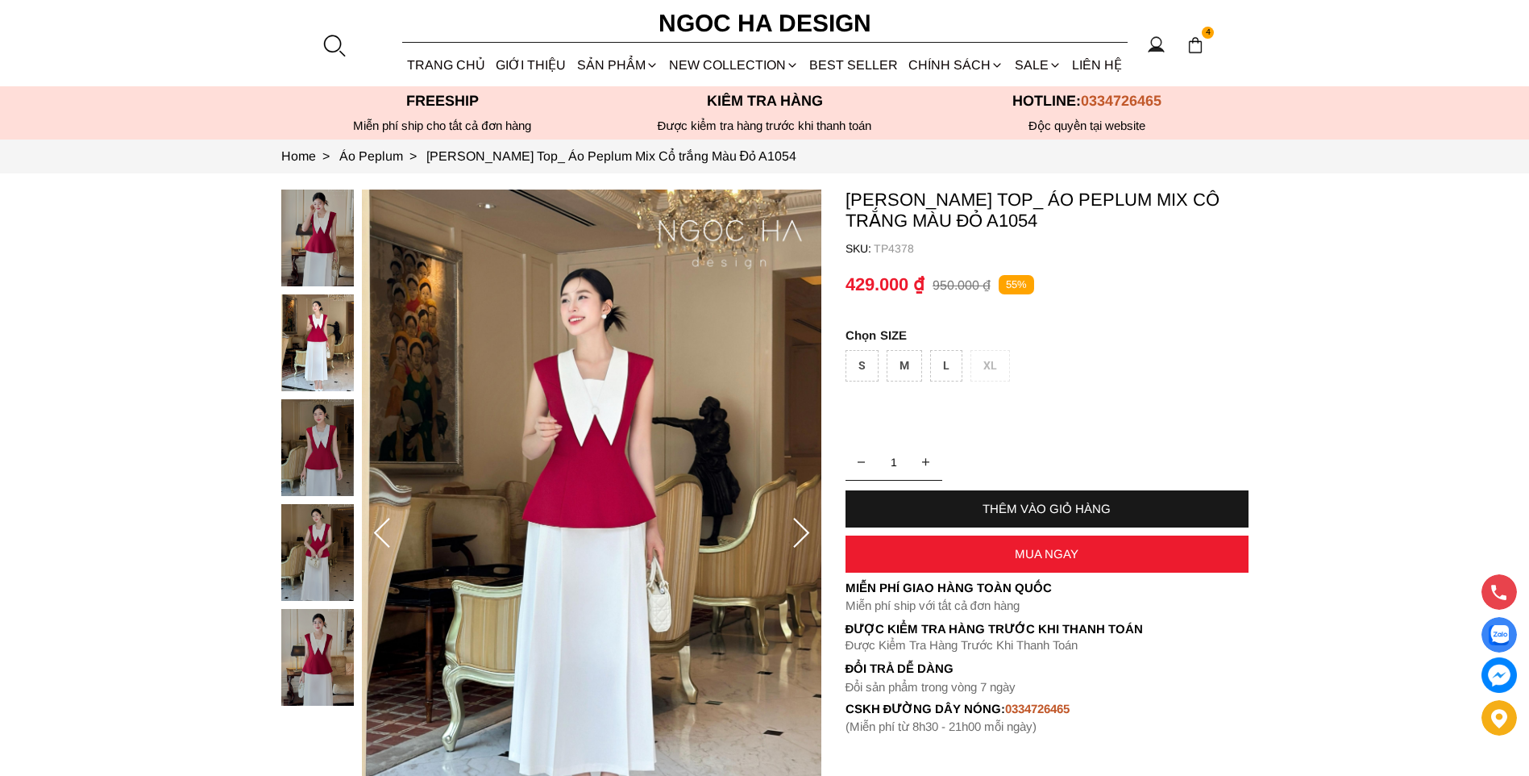
click at [314, 229] on div at bounding box center [321, 451] width 81 height 524
click at [310, 451] on div at bounding box center [321, 451] width 81 height 524
click at [318, 539] on img at bounding box center [317, 552] width 73 height 97
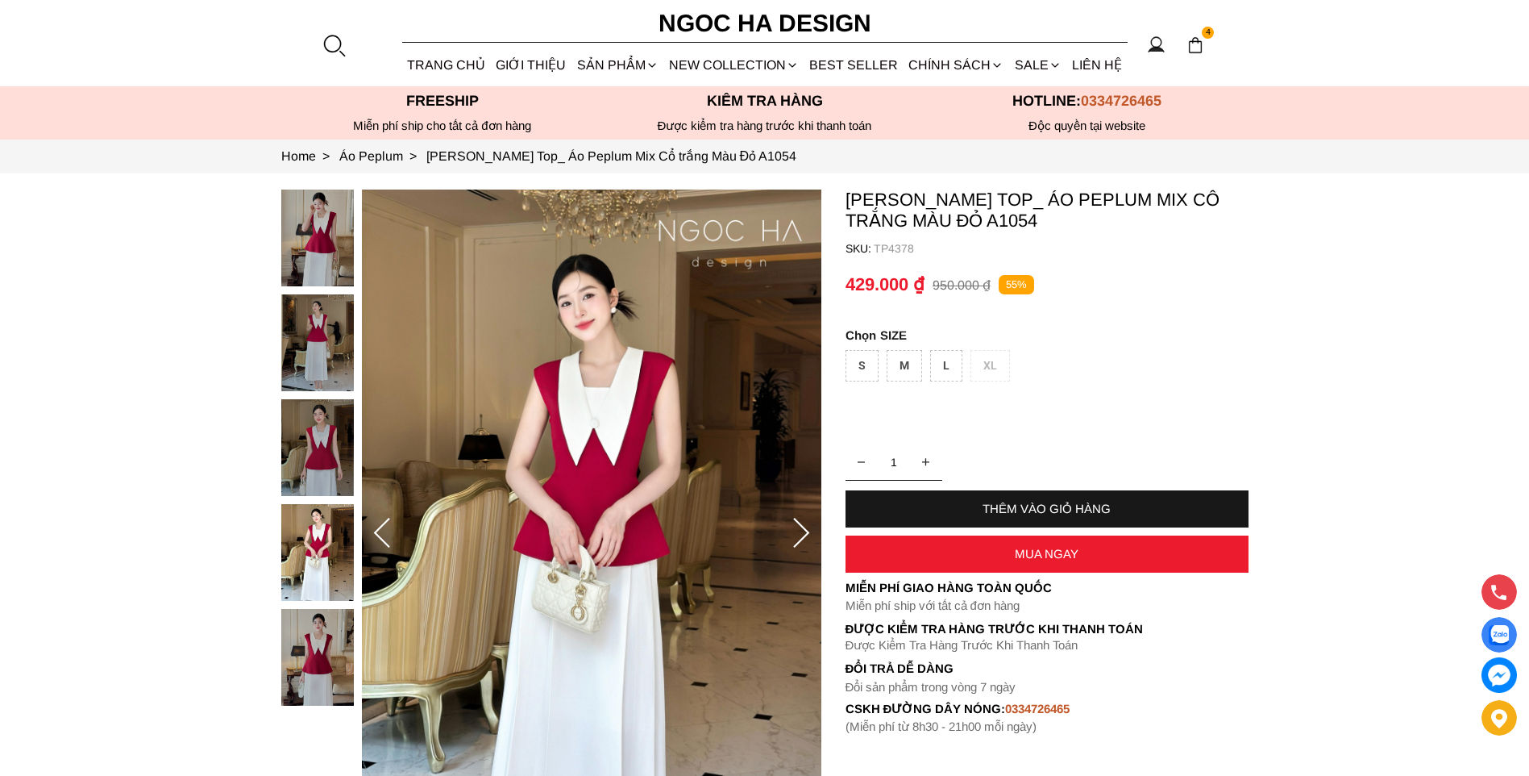
click at [288, 672] on img at bounding box center [317, 657] width 73 height 97
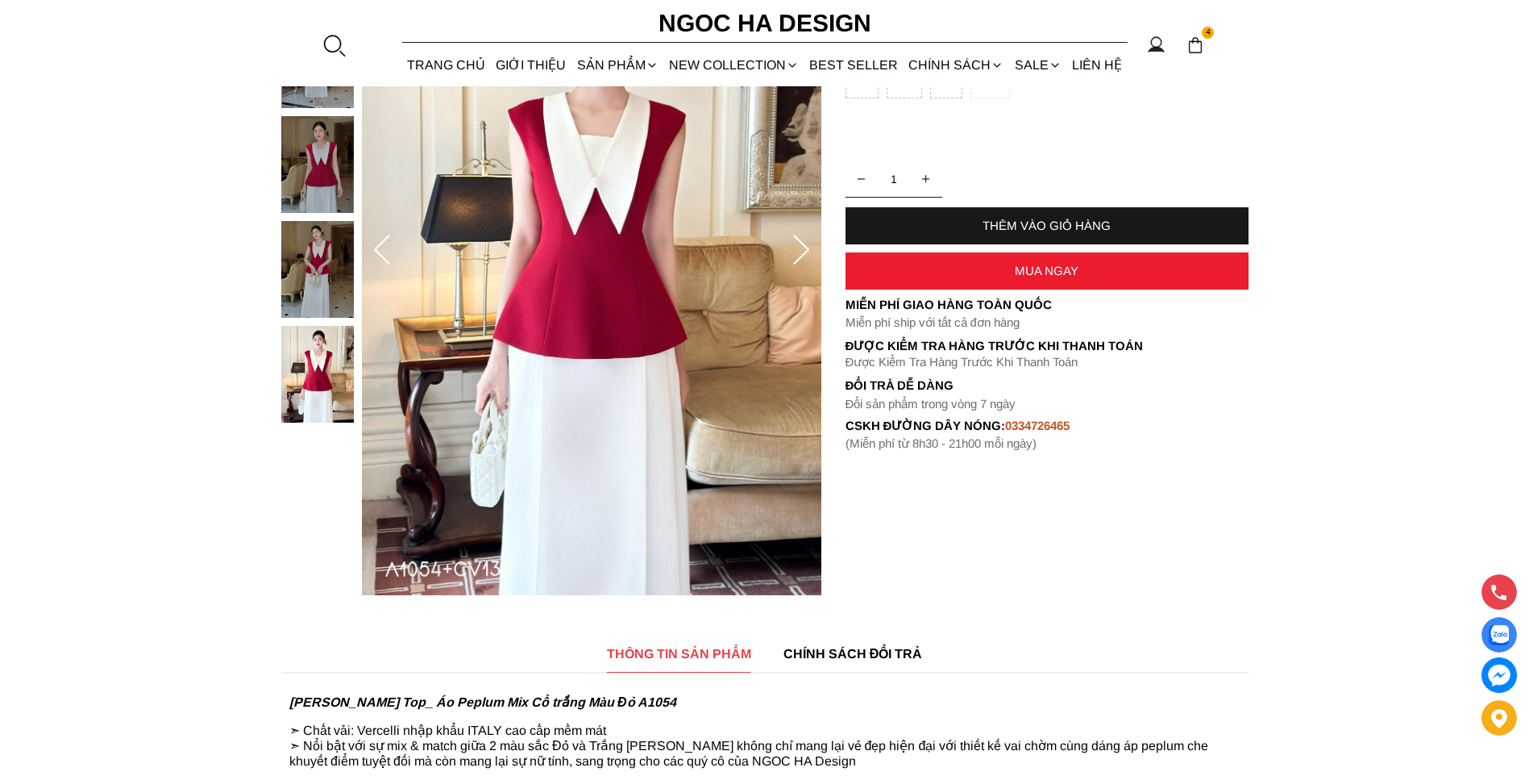
scroll to position [161, 0]
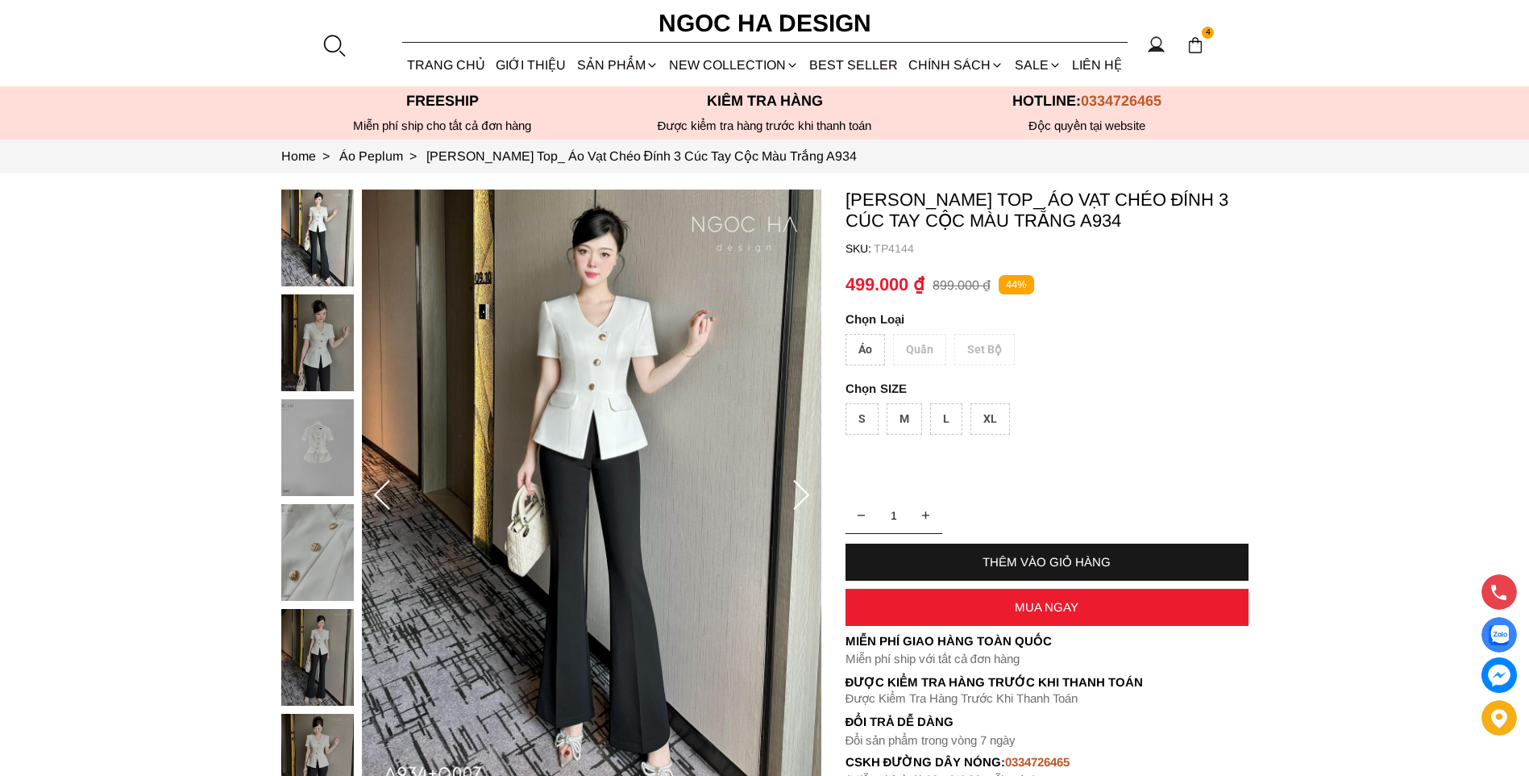
click at [301, 458] on img at bounding box center [317, 447] width 73 height 97
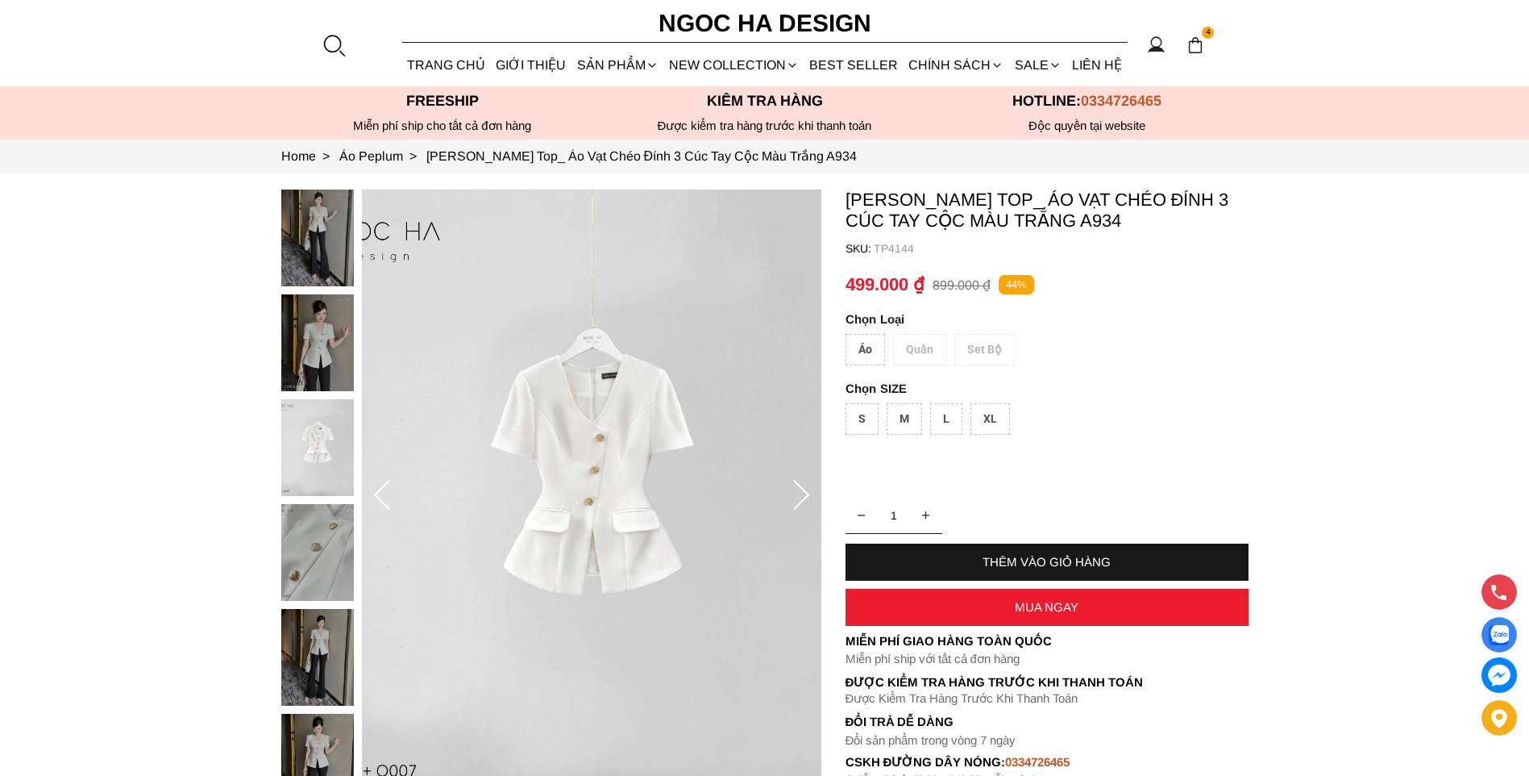
click at [309, 522] on img at bounding box center [317, 552] width 73 height 97
click at [339, 655] on img at bounding box center [317, 657] width 73 height 97
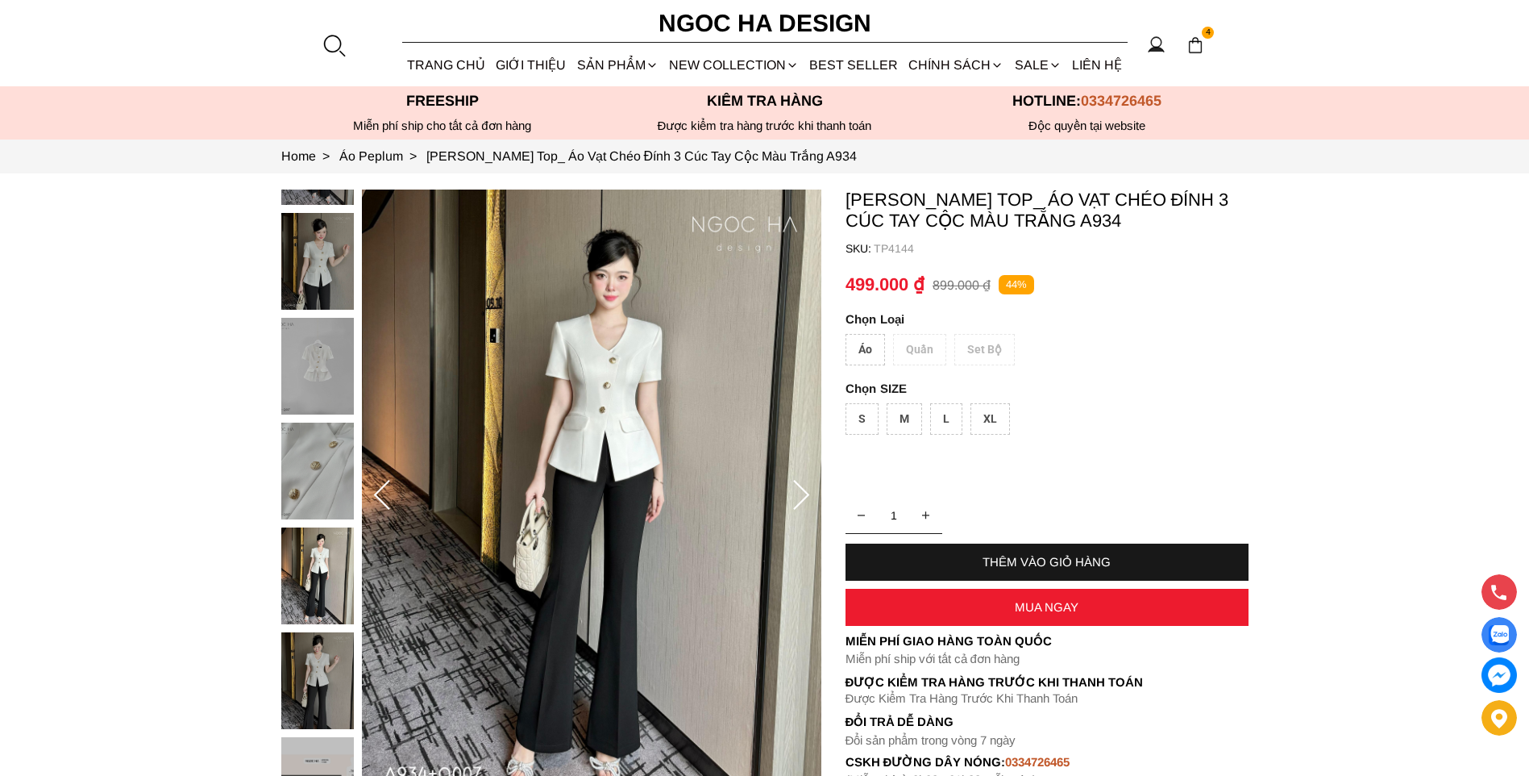
click at [306, 472] on div at bounding box center [321, 475] width 81 height 734
click at [313, 600] on img at bounding box center [317, 575] width 73 height 97
click at [325, 664] on img at bounding box center [317, 680] width 73 height 97
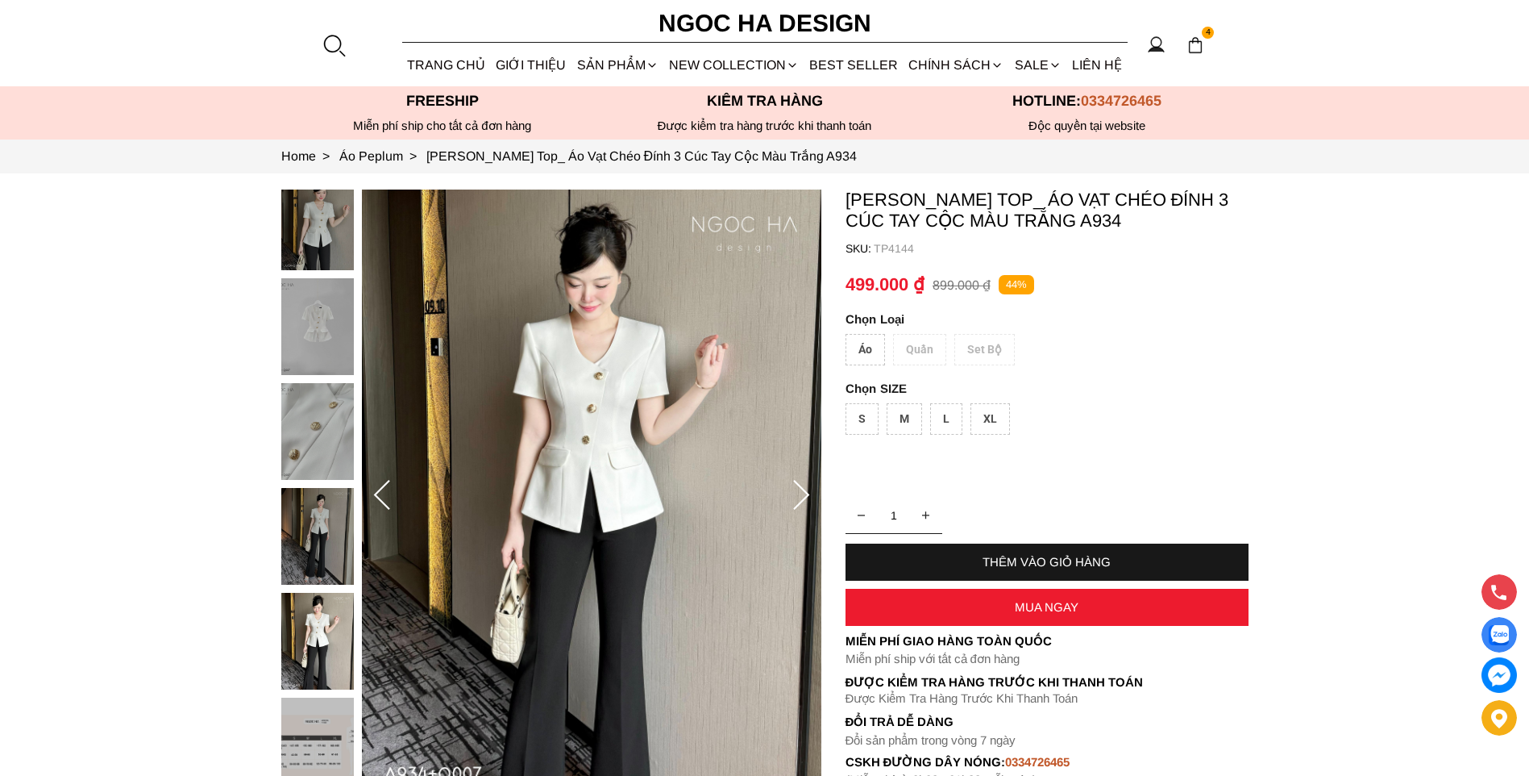
click at [307, 551] on img at bounding box center [317, 536] width 73 height 97
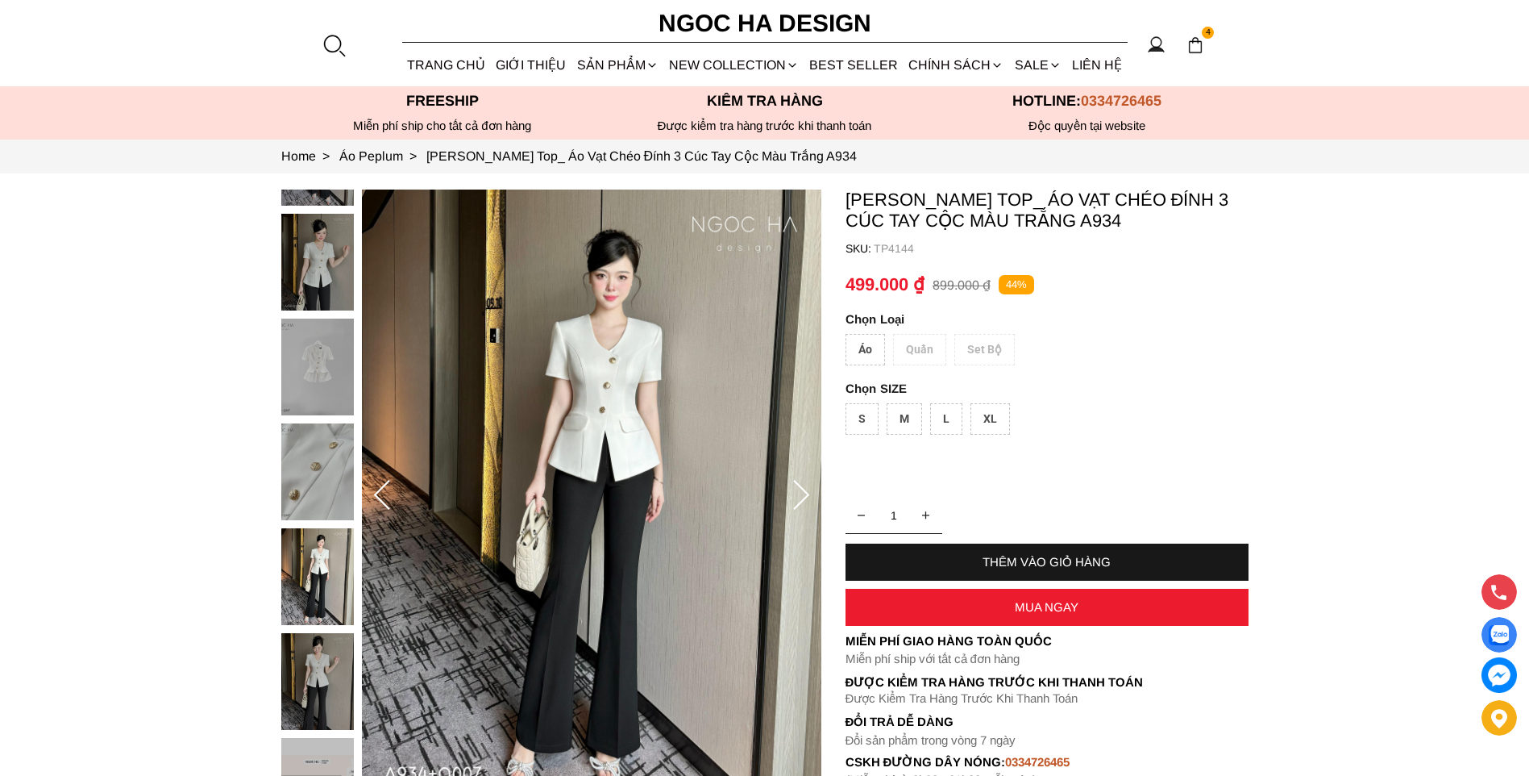
drag, startPoint x: 317, startPoint y: 653, endPoint x: 315, endPoint y: 664, distance: 10.6
click at [317, 656] on div at bounding box center [321, 476] width 81 height 734
click at [314, 260] on div at bounding box center [321, 479] width 81 height 734
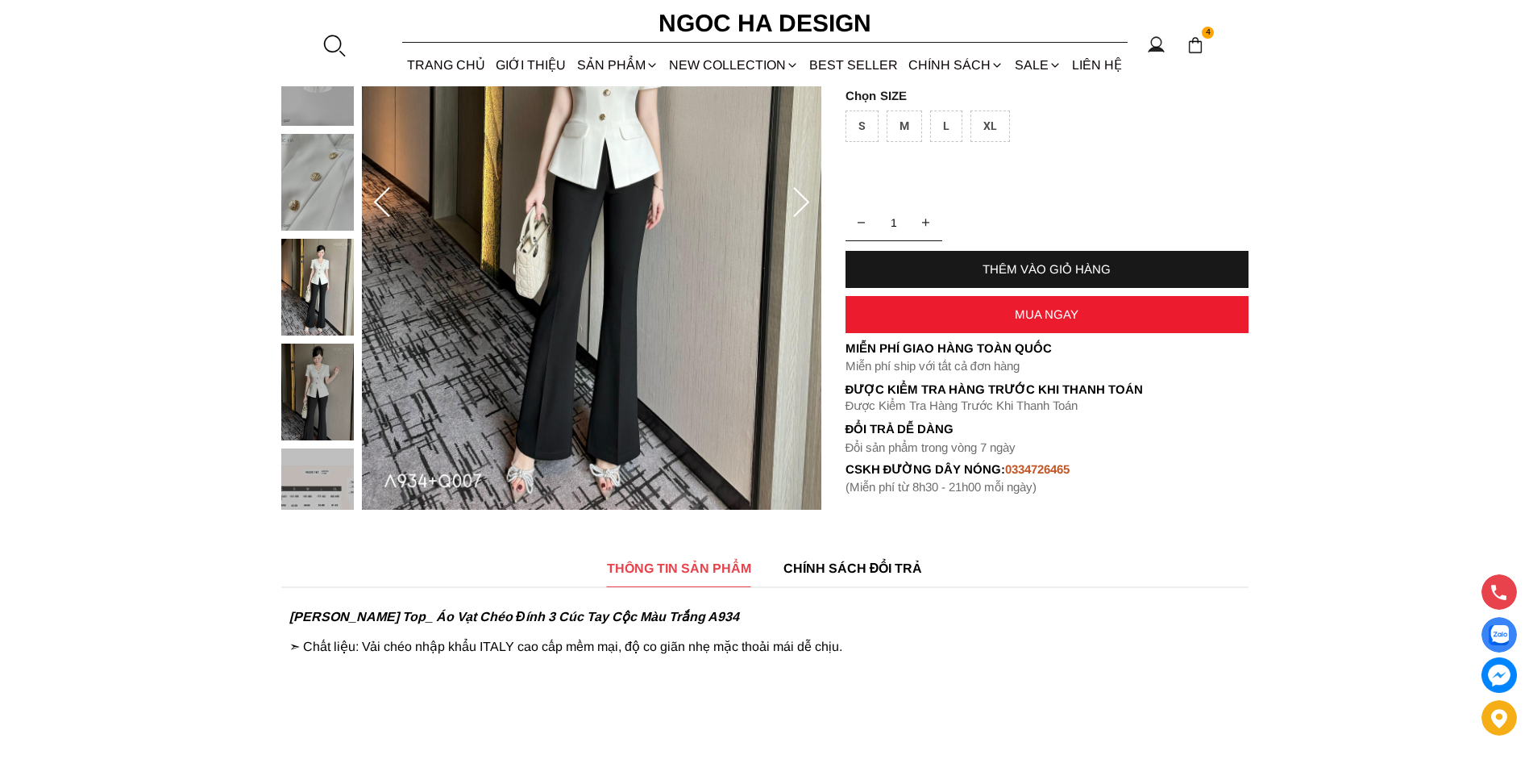
scroll to position [323, 0]
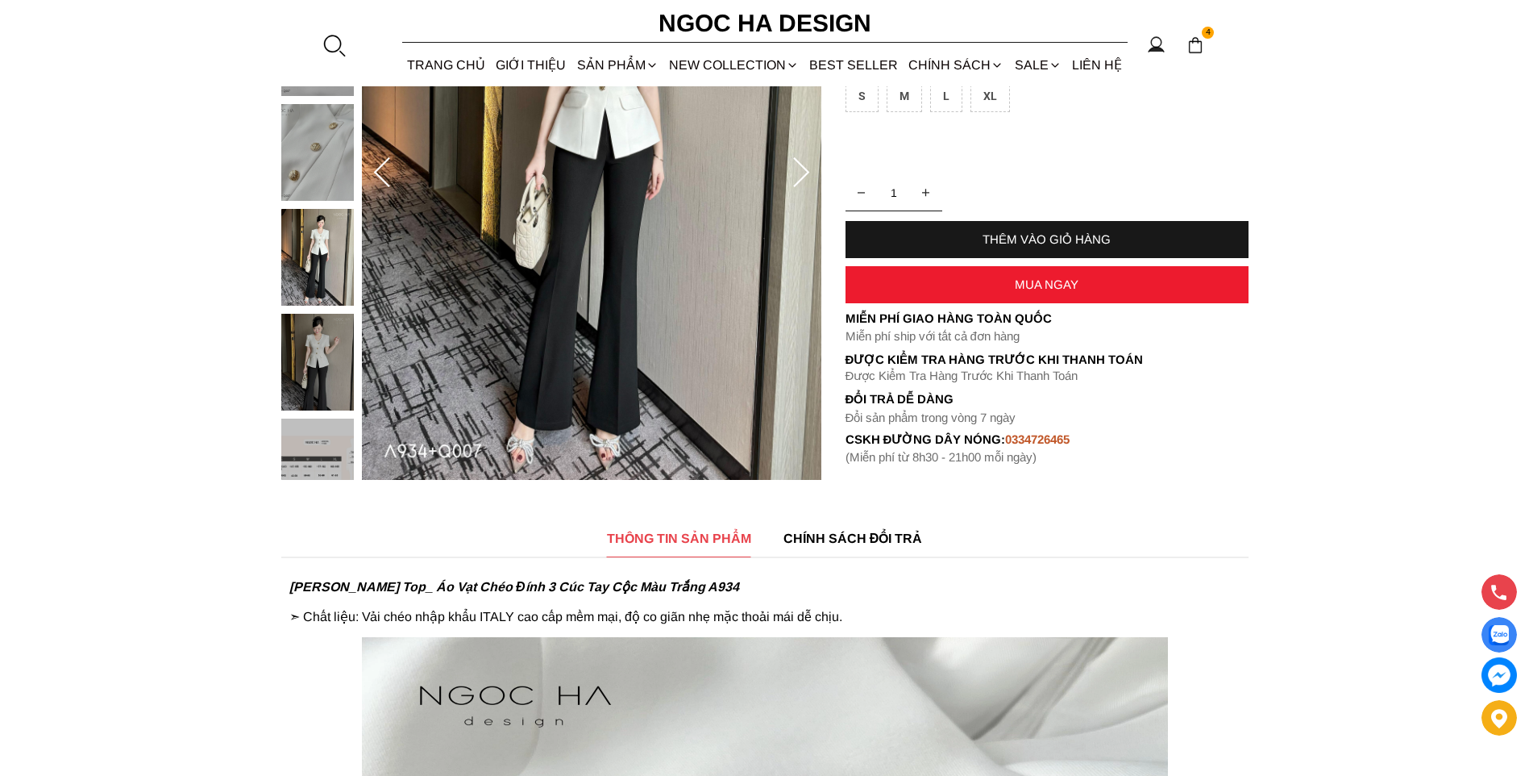
click at [320, 358] on img at bounding box center [317, 362] width 73 height 97
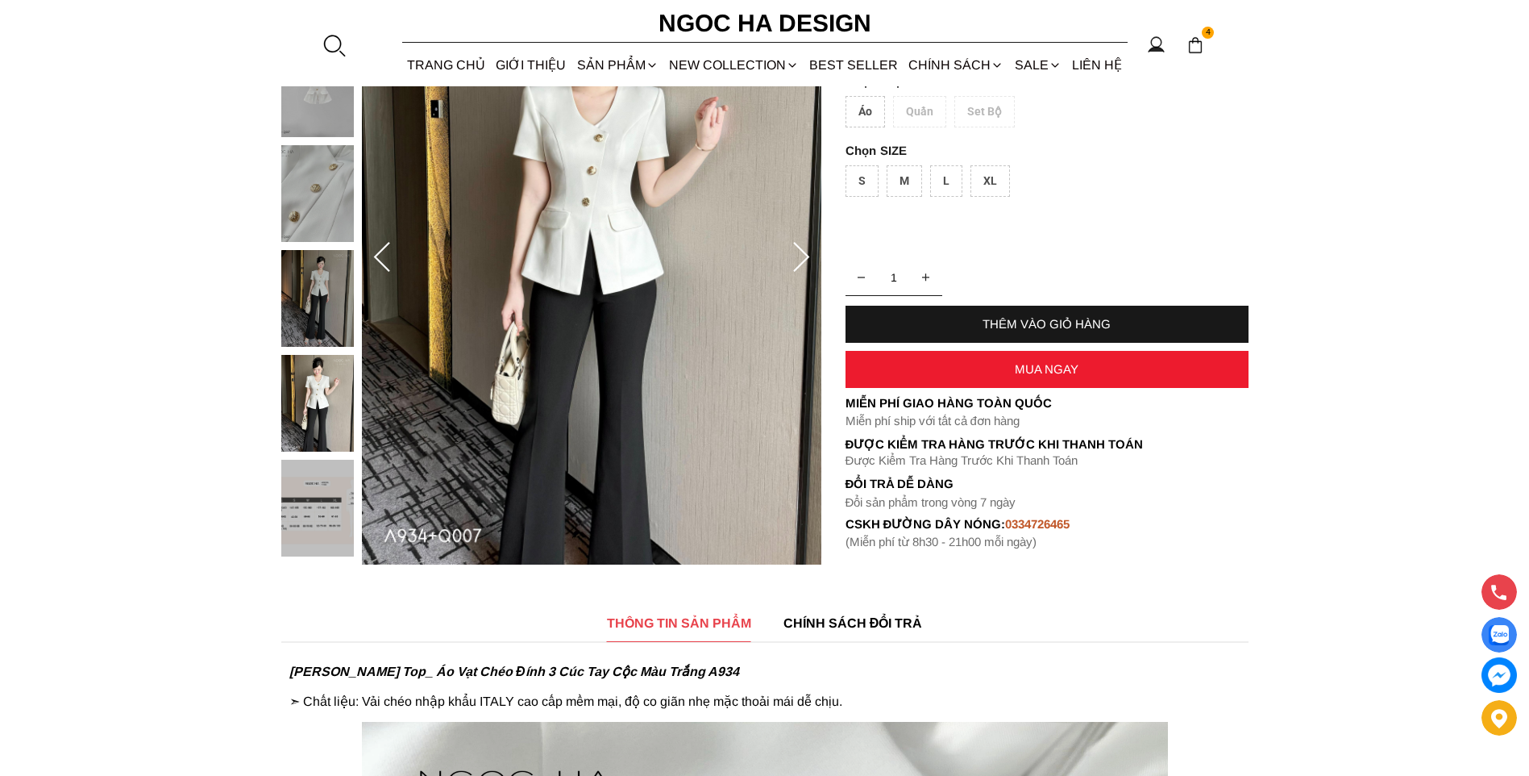
scroll to position [81, 0]
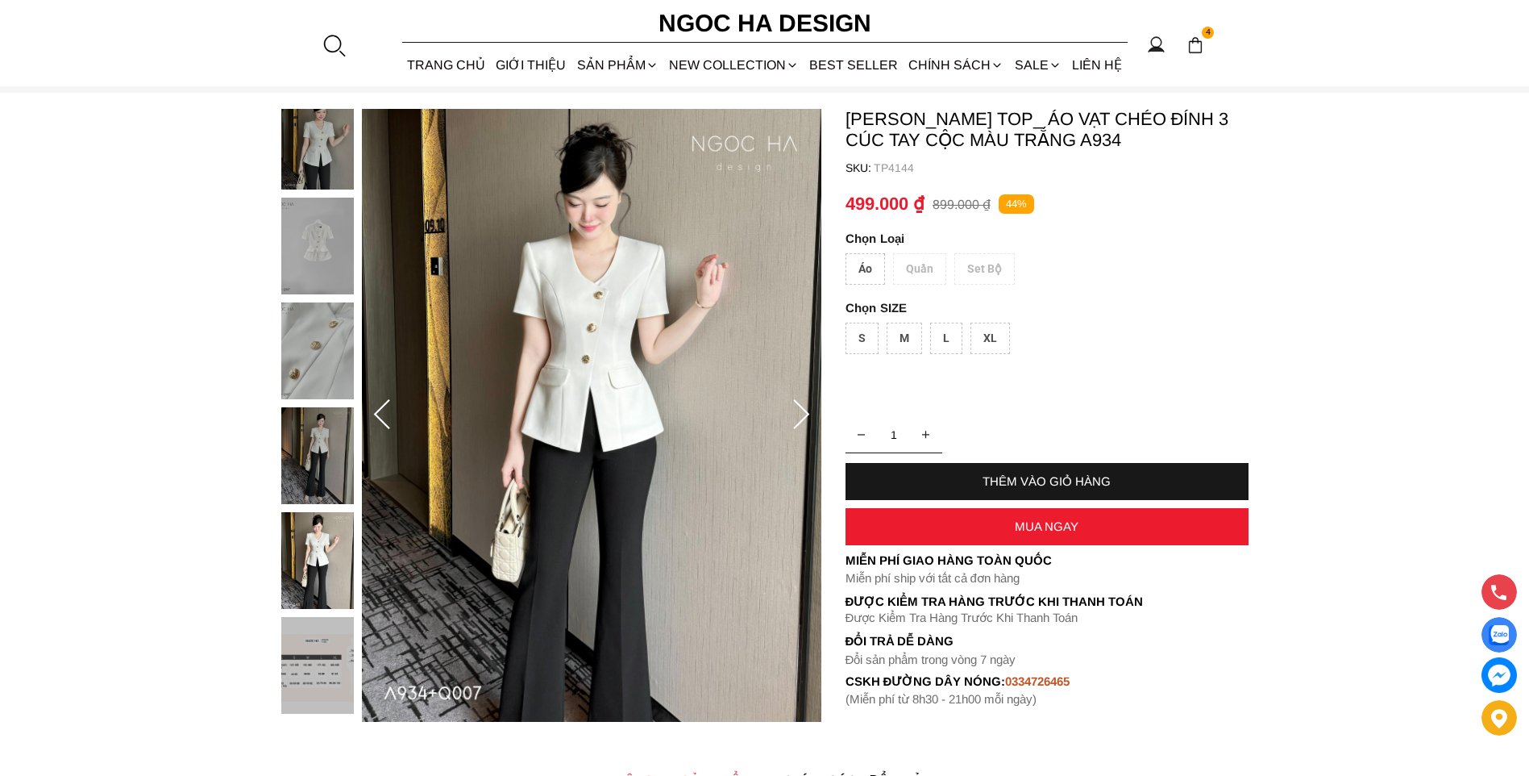
click at [318, 446] on img at bounding box center [317, 455] width 73 height 97
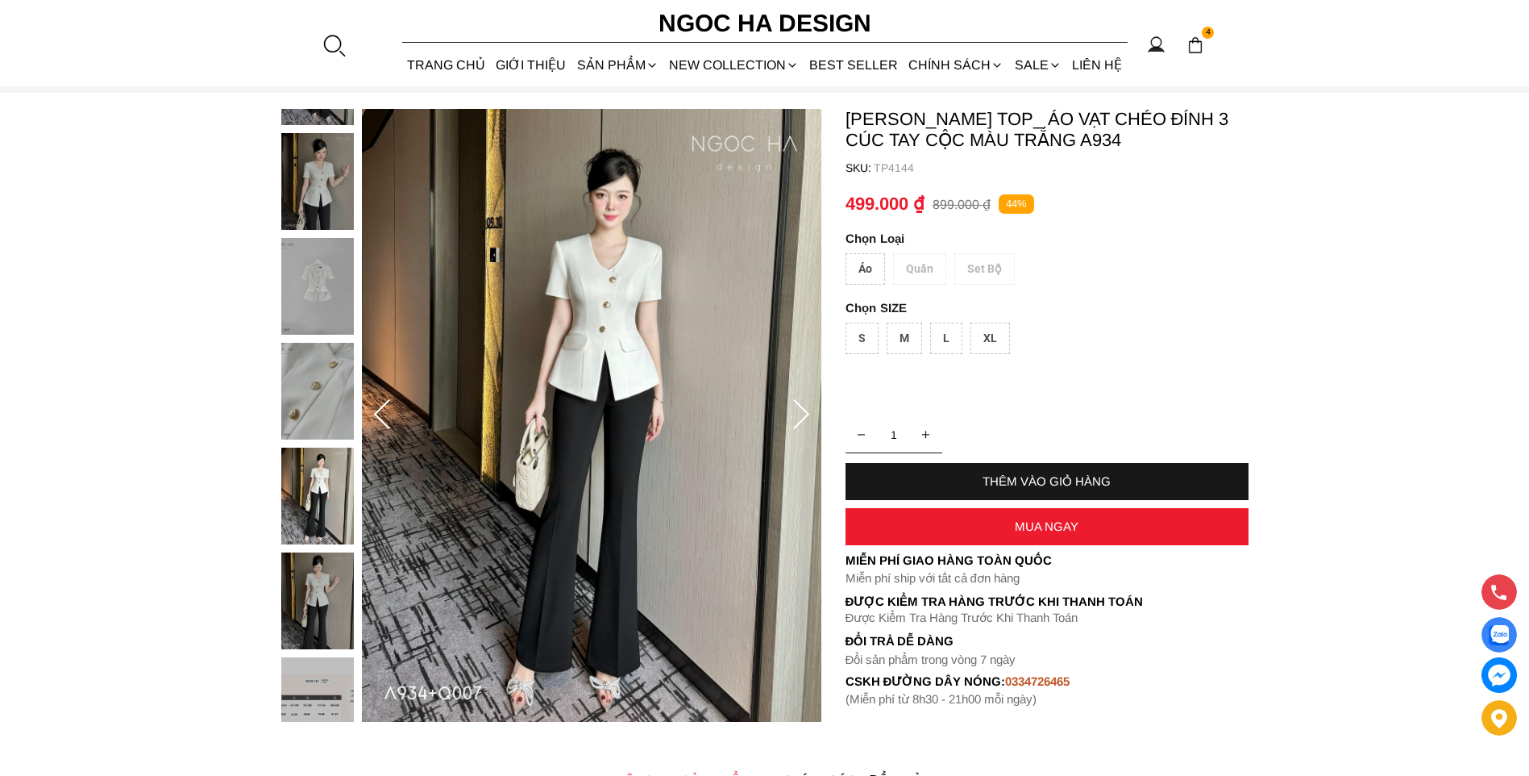
click at [322, 472] on img at bounding box center [317, 495] width 73 height 97
click at [318, 554] on img at bounding box center [317, 600] width 73 height 97
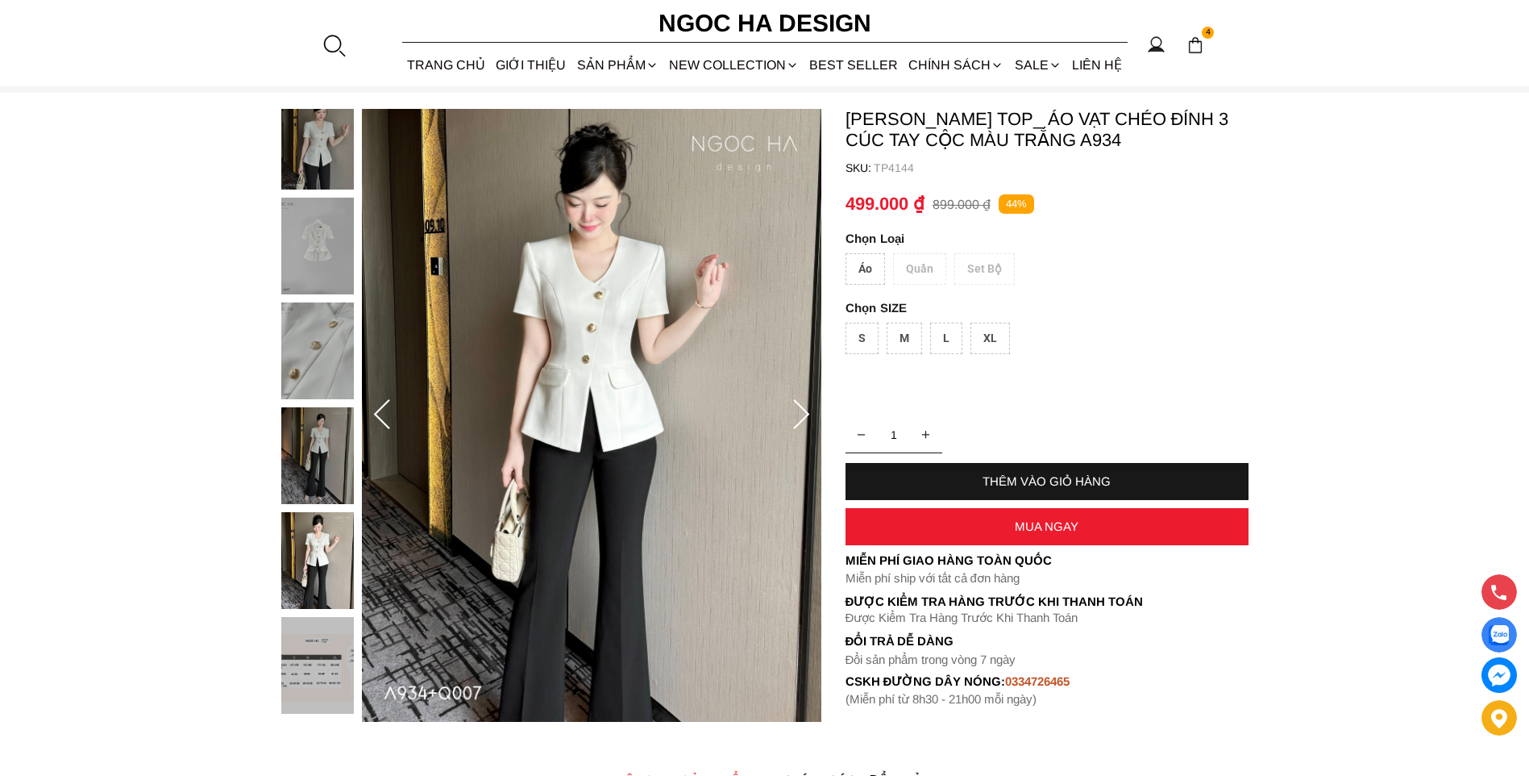
click at [339, 457] on img at bounding box center [317, 455] width 73 height 97
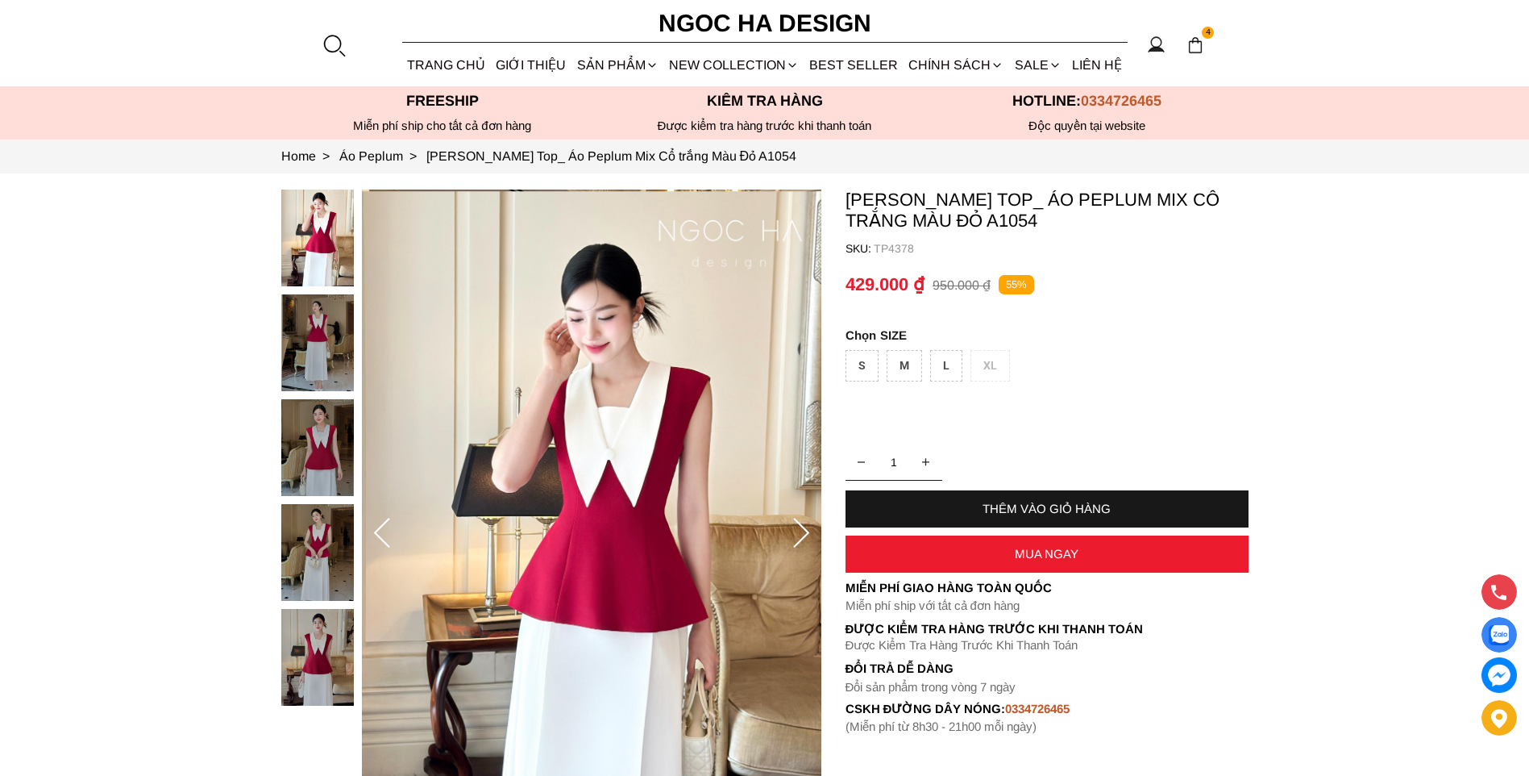
click at [295, 465] on img at bounding box center [317, 447] width 73 height 97
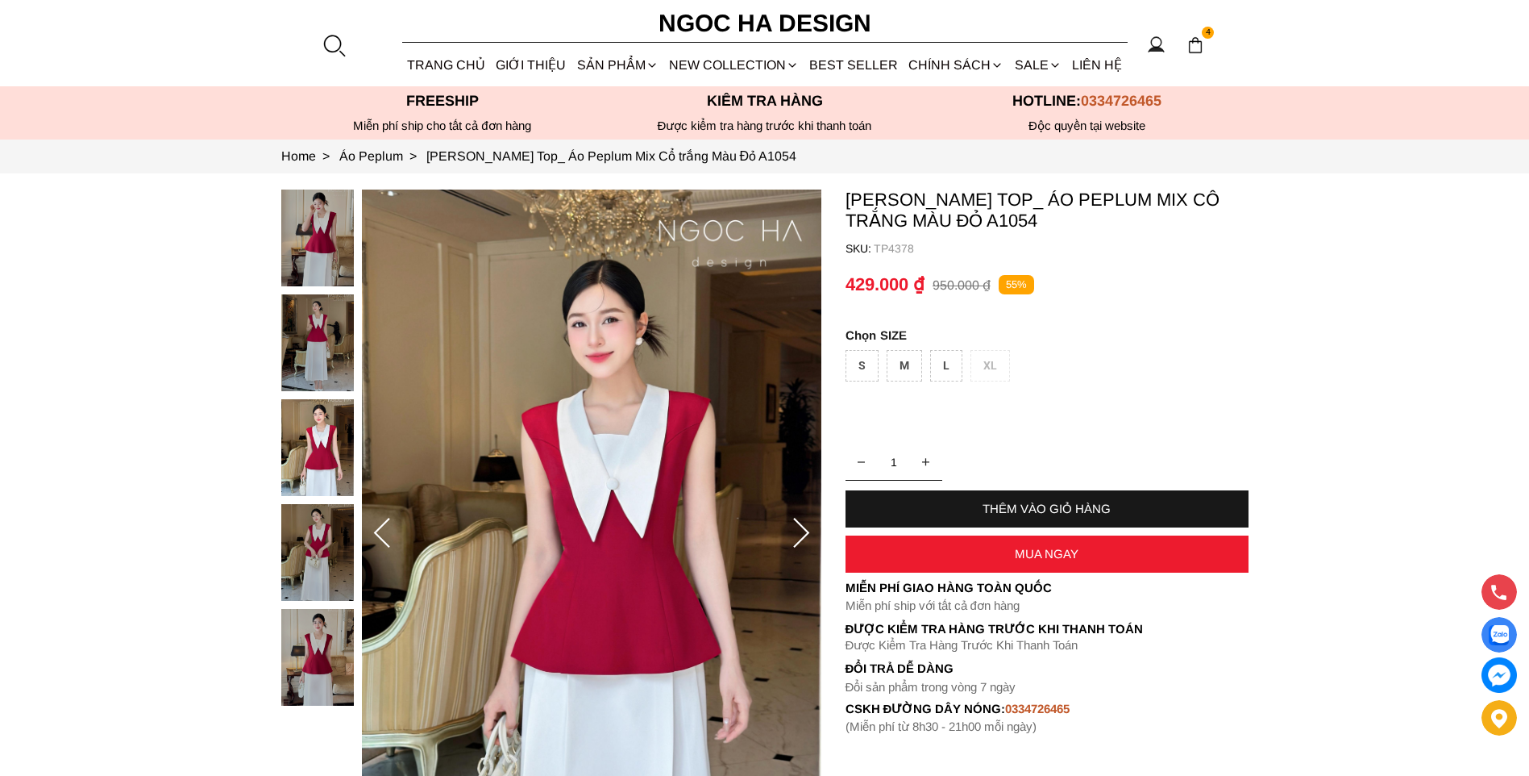
scroll to position [403, 0]
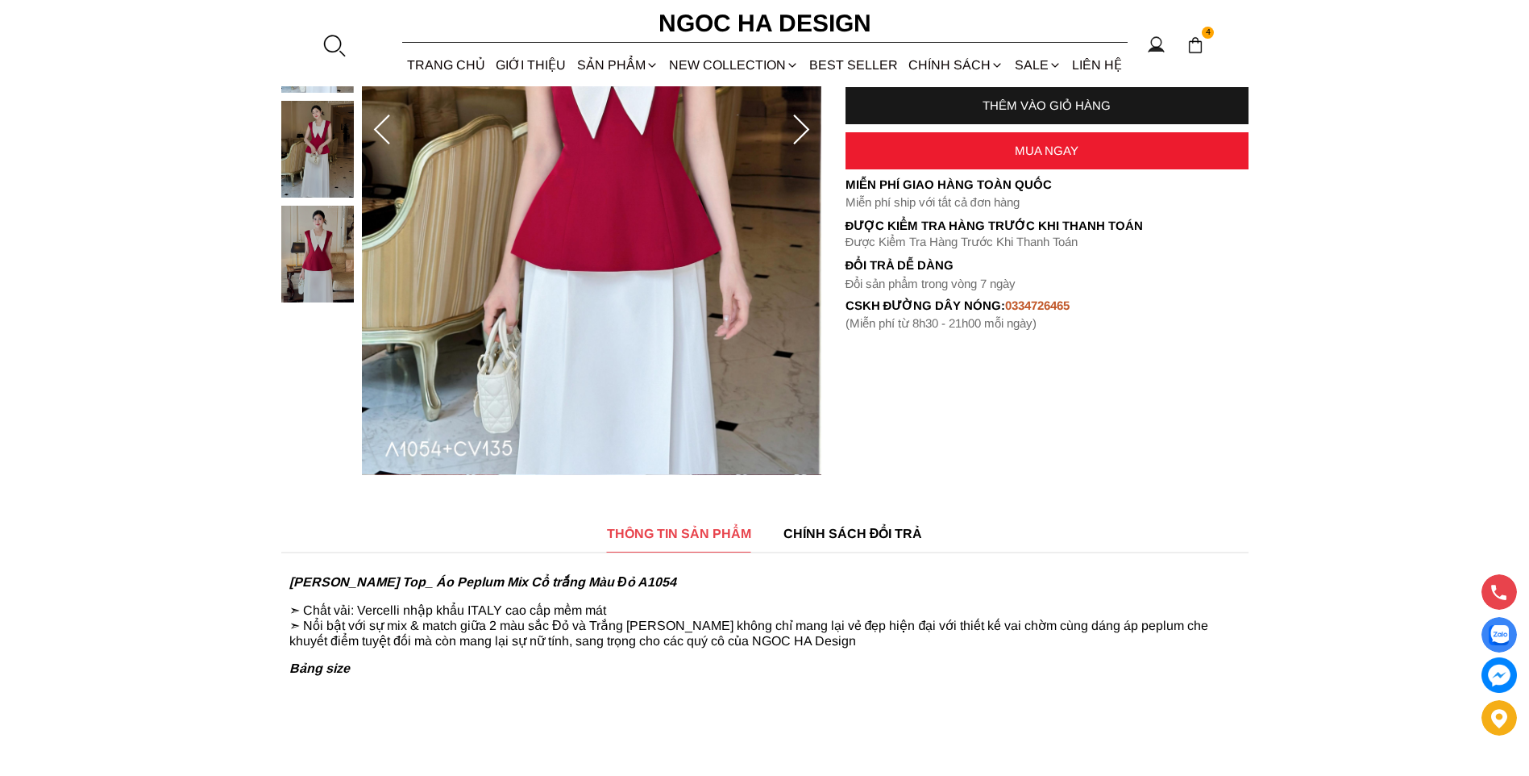
click at [324, 275] on img at bounding box center [317, 254] width 73 height 97
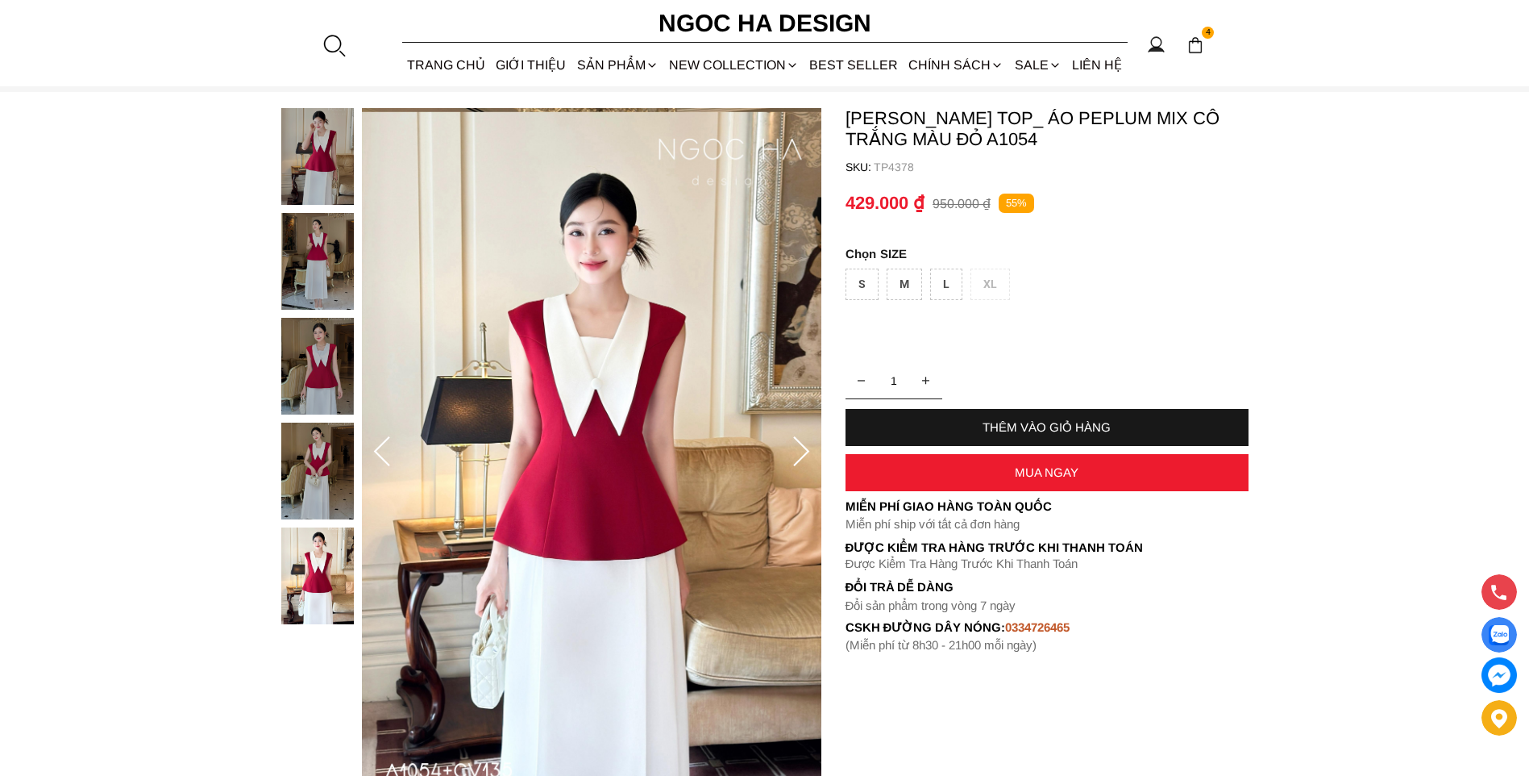
scroll to position [81, 0]
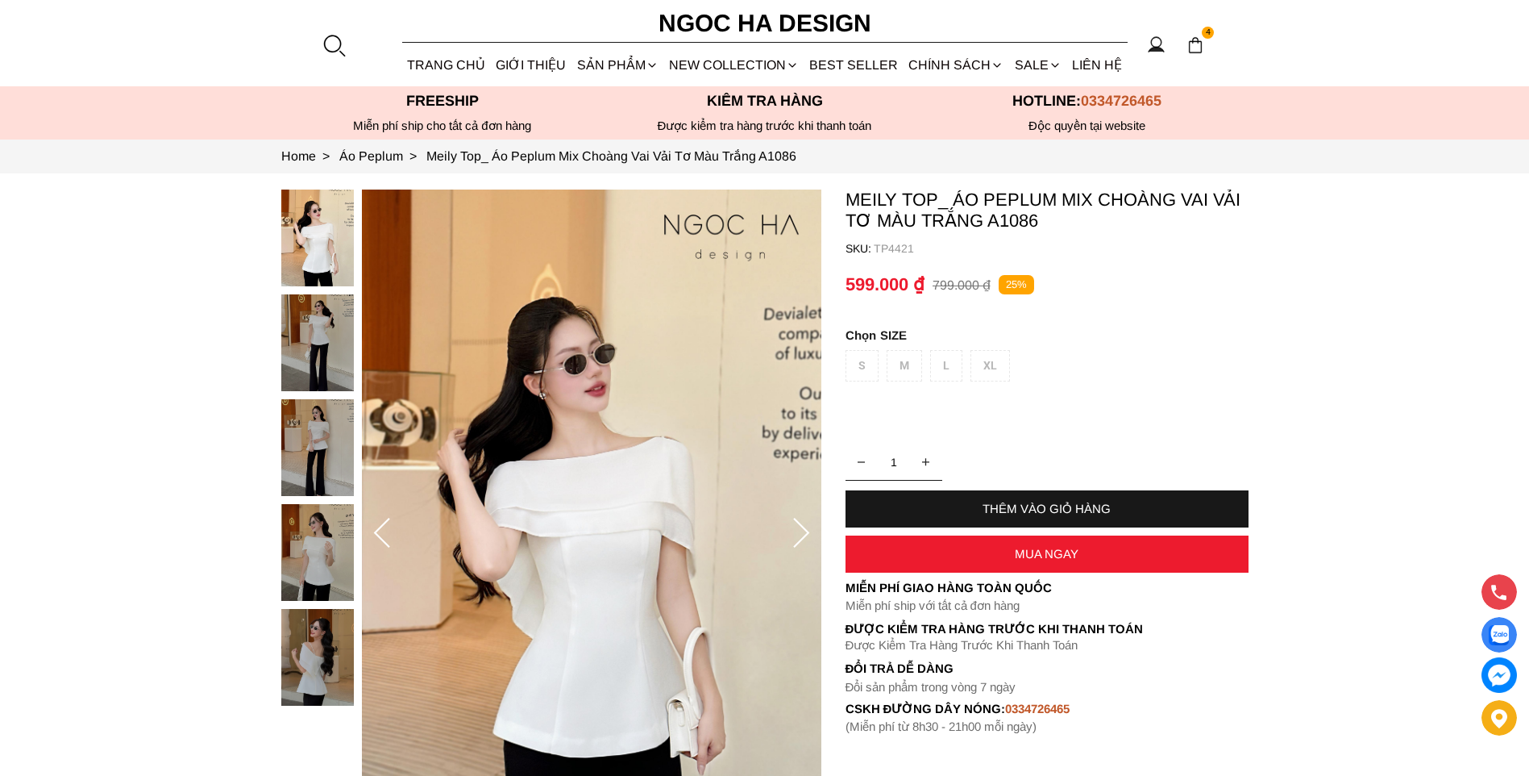
click at [326, 534] on img at bounding box center [317, 552] width 73 height 97
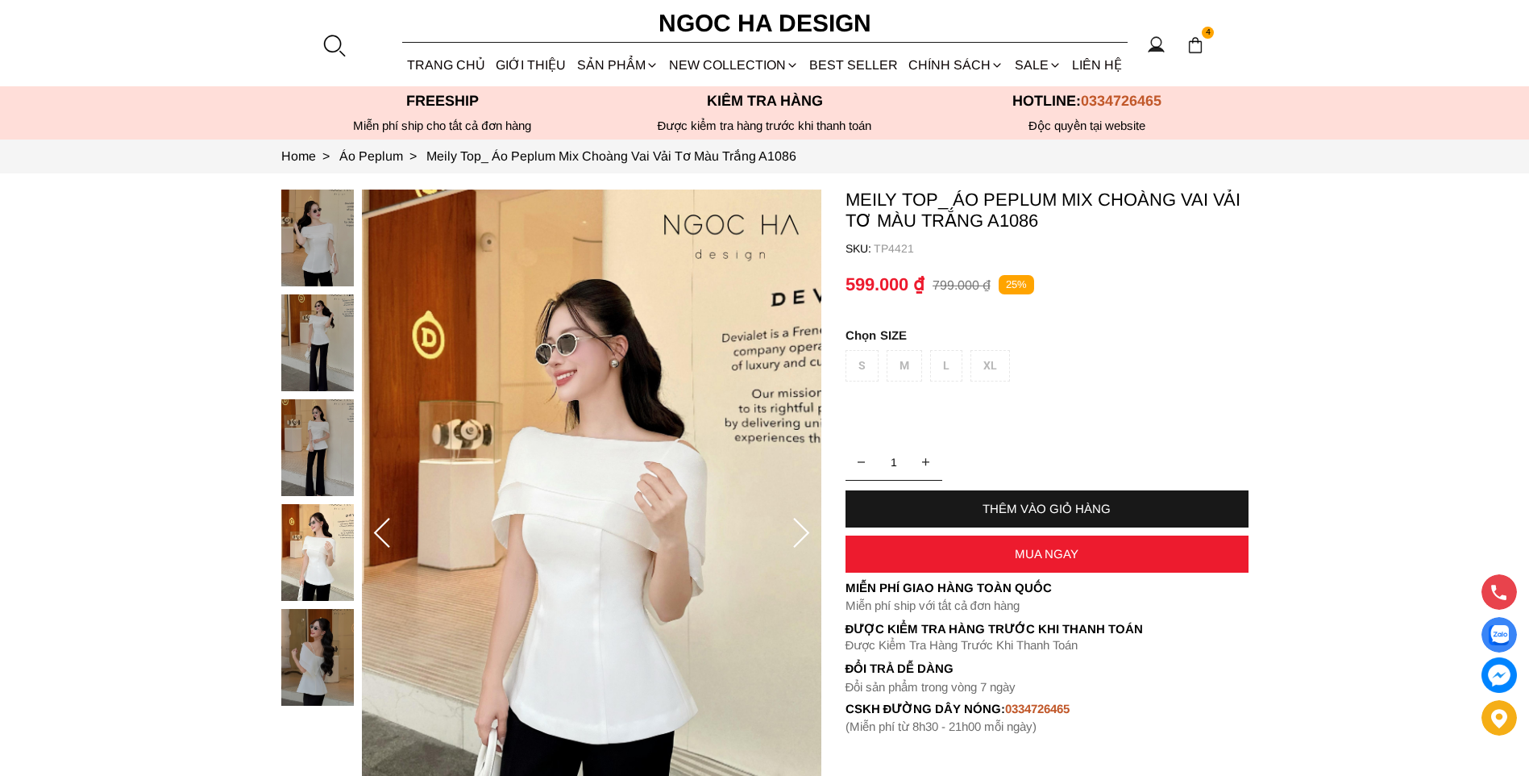
click at [320, 655] on img at bounding box center [317, 657] width 73 height 97
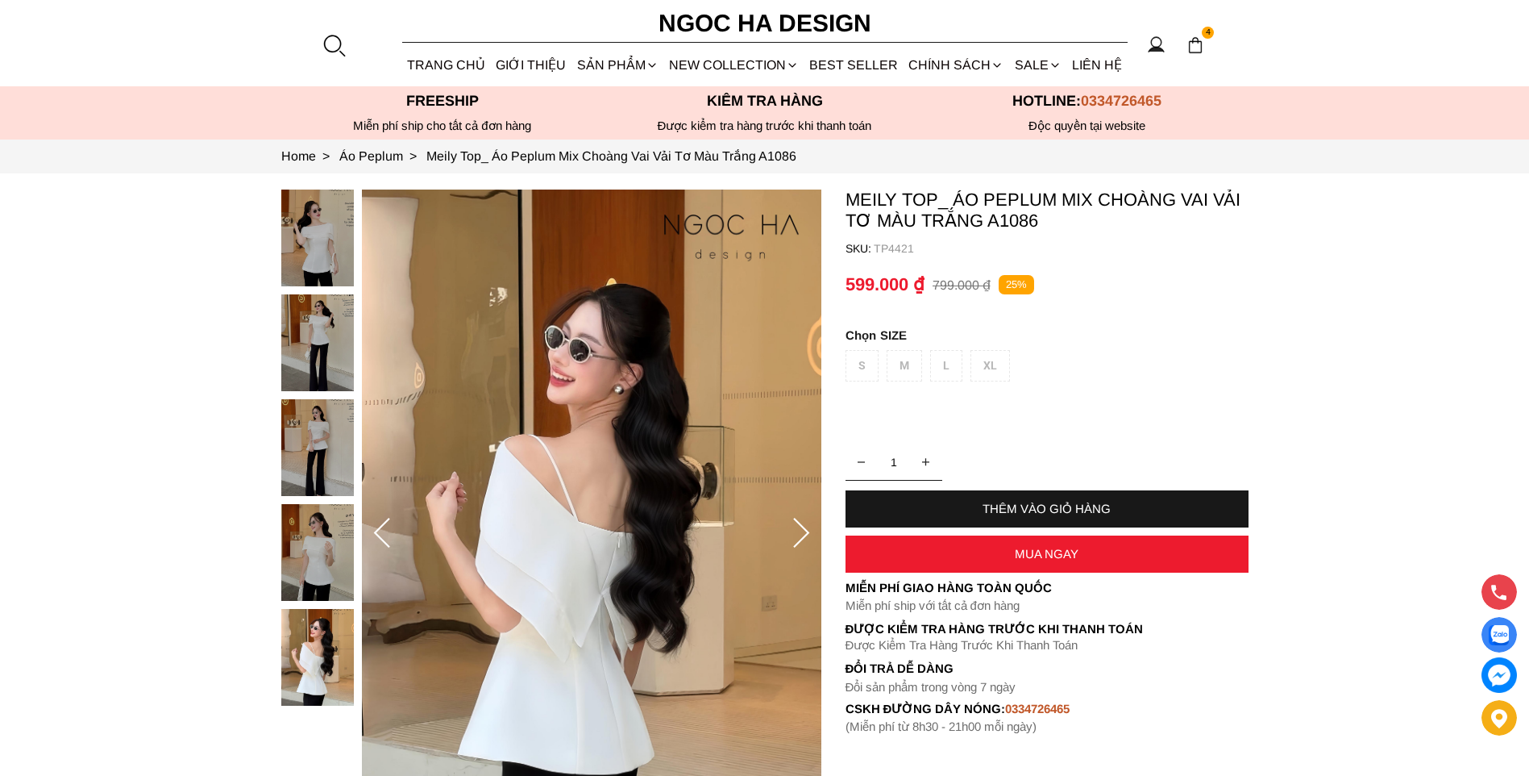
click at [323, 356] on img at bounding box center [317, 342] width 73 height 97
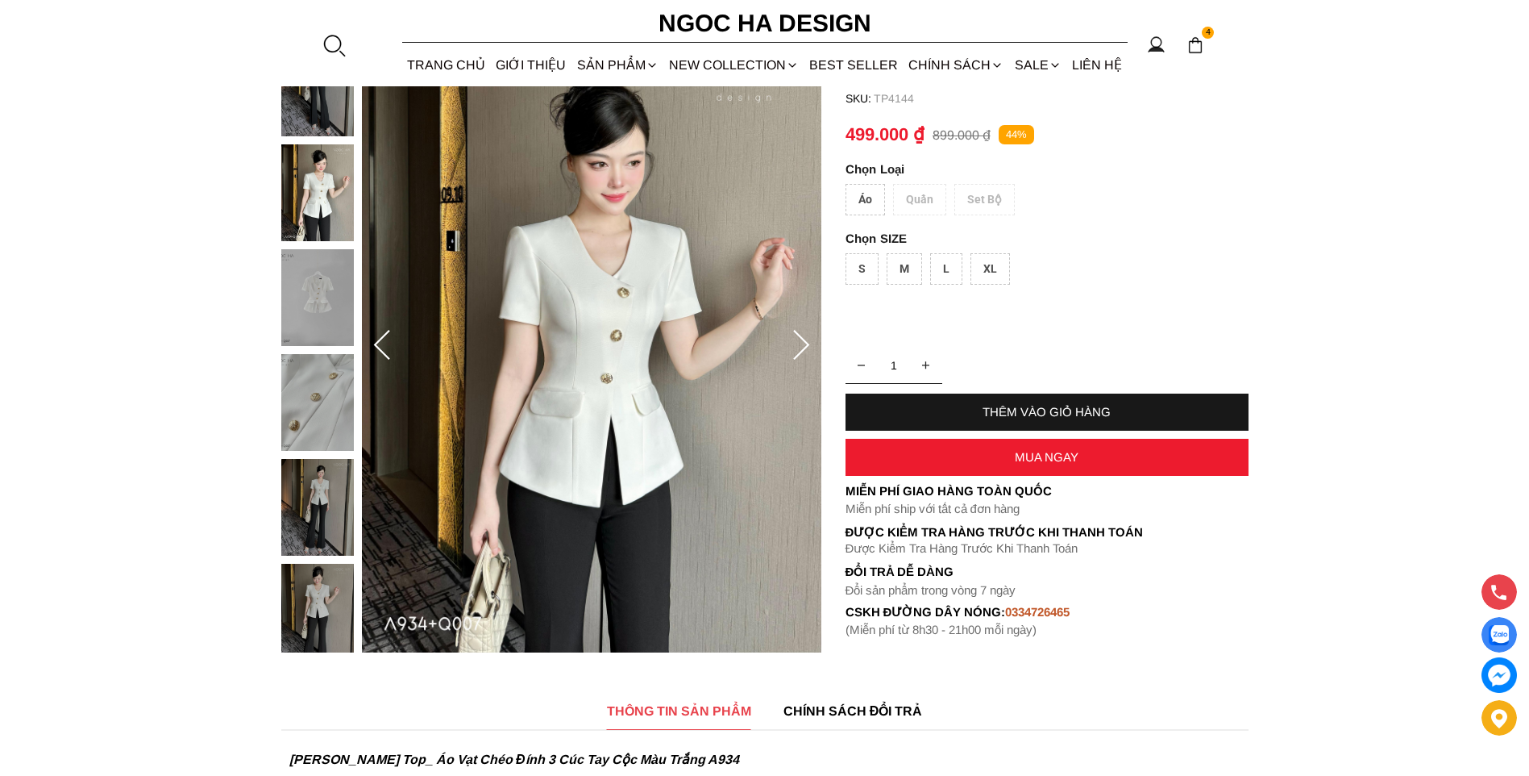
scroll to position [161, 0]
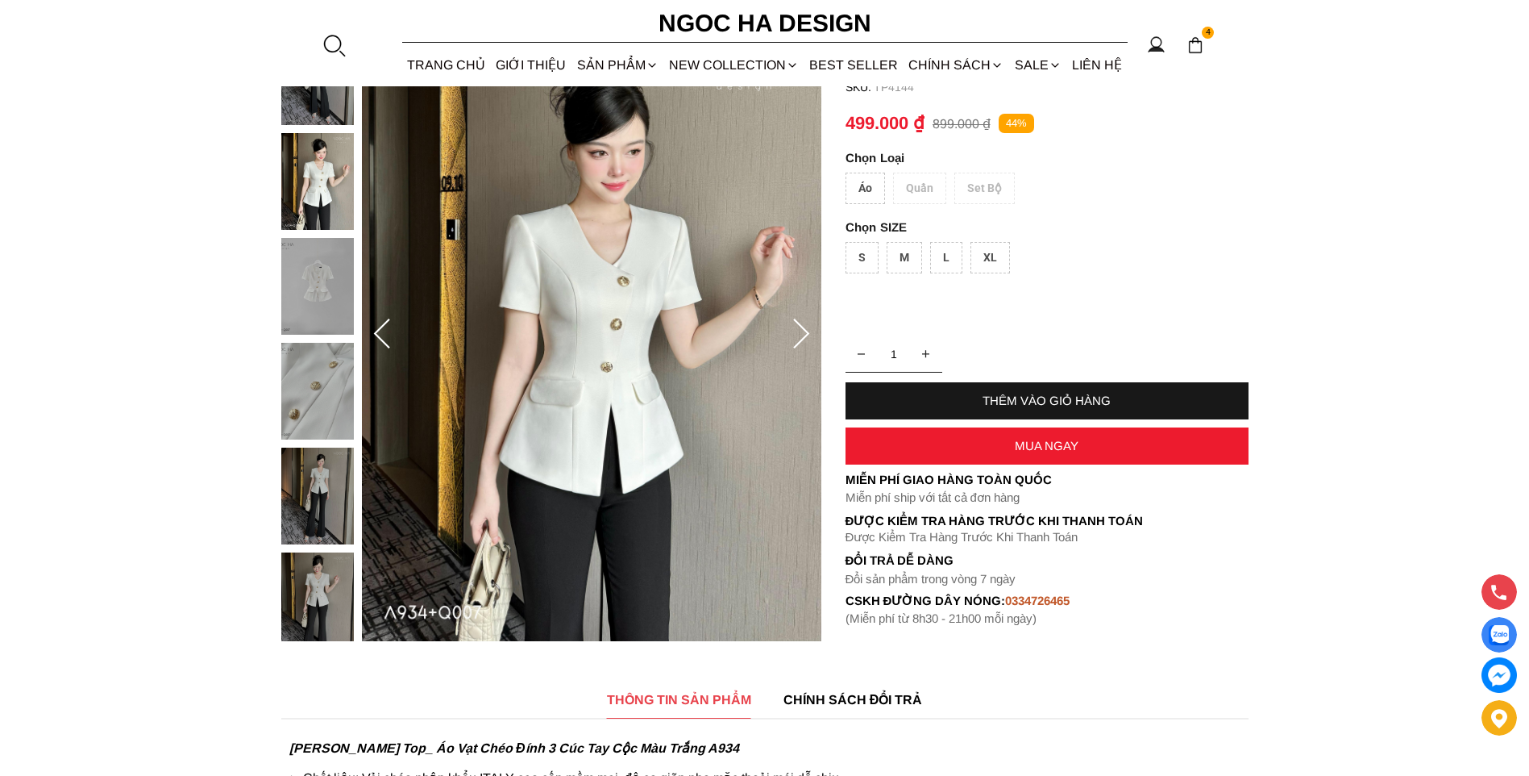
click at [332, 310] on div at bounding box center [321, 395] width 81 height 734
click at [327, 364] on img at bounding box center [317, 391] width 73 height 97
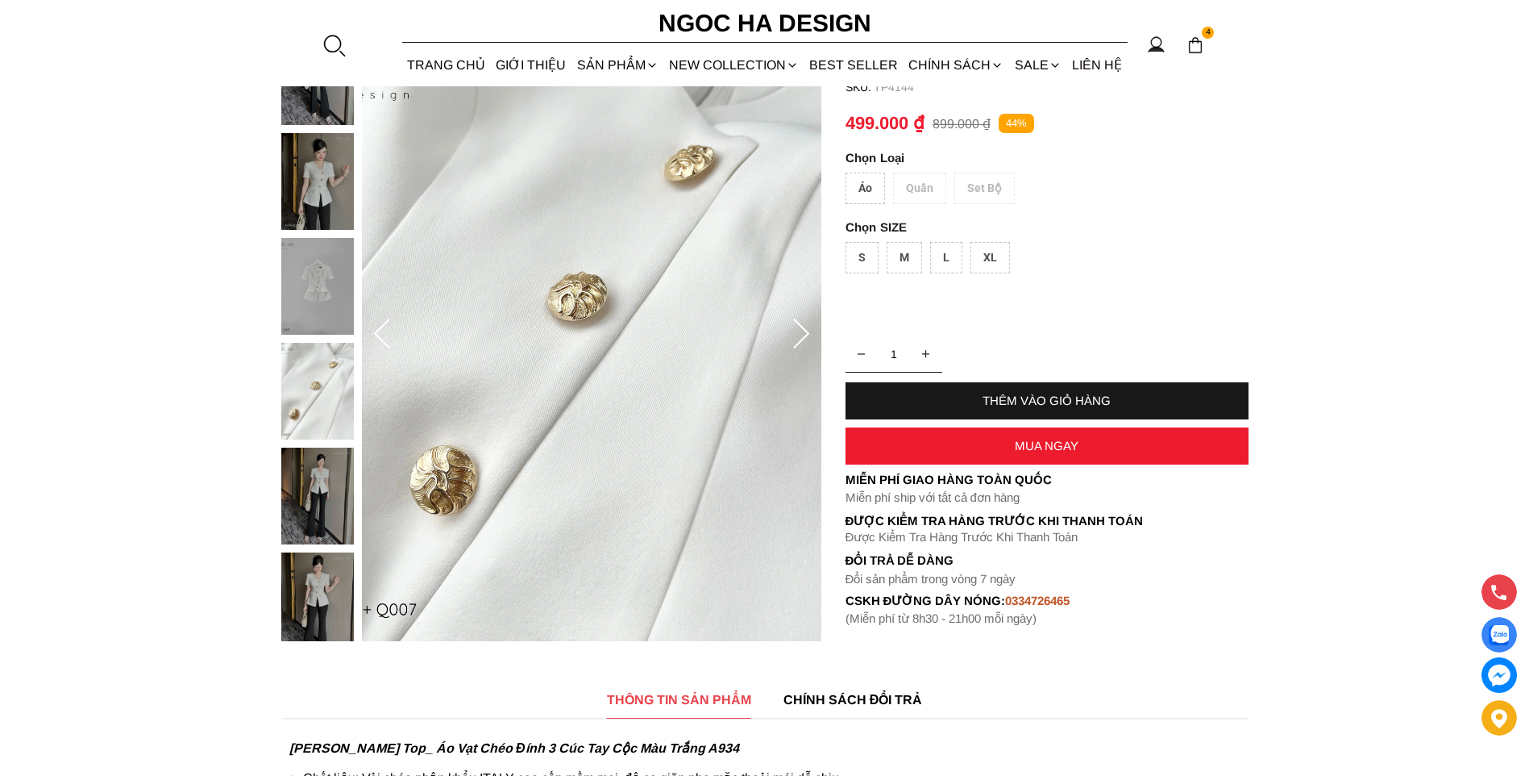
click at [344, 287] on img at bounding box center [317, 286] width 73 height 97
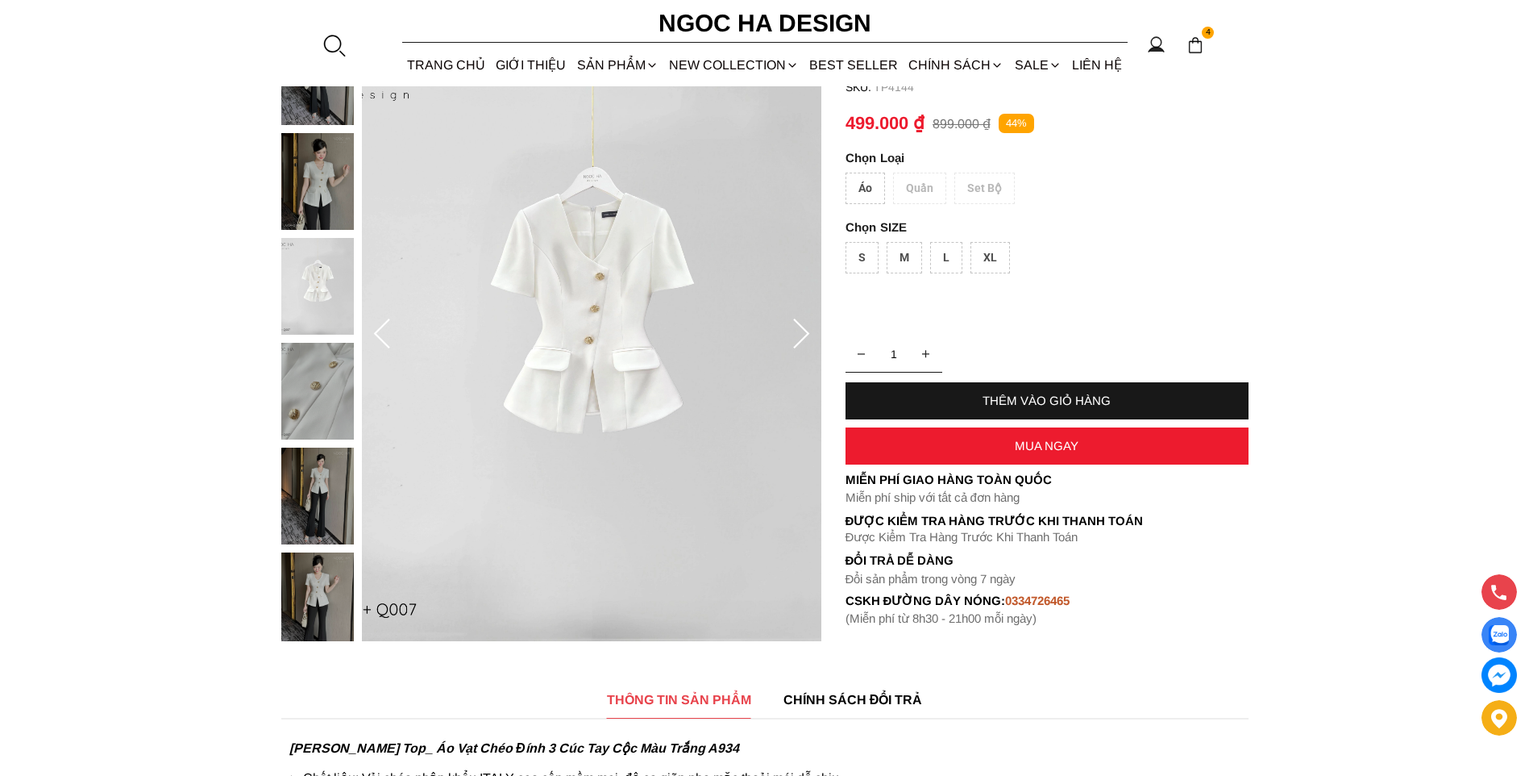
click at [327, 196] on img at bounding box center [317, 181] width 73 height 97
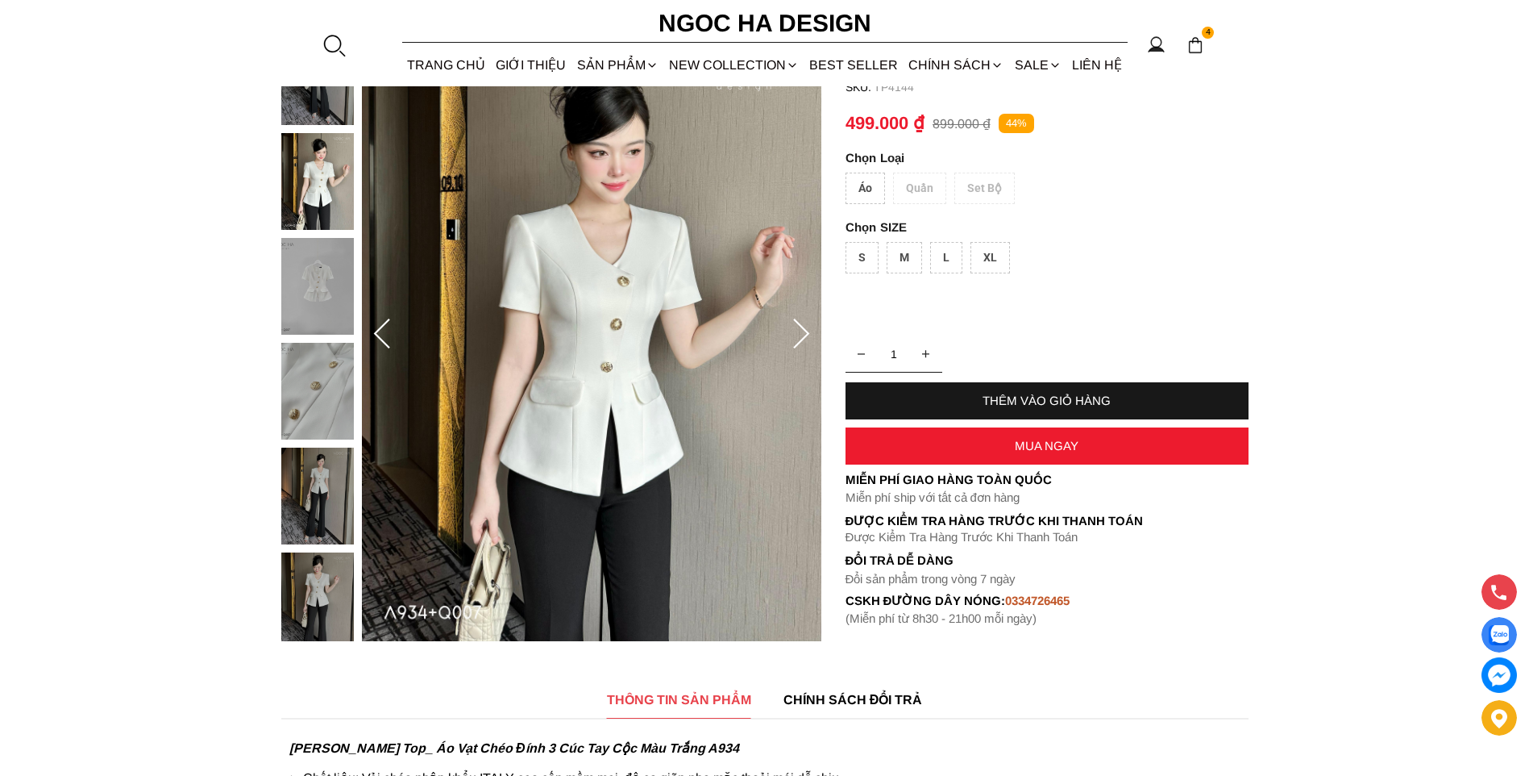
click at [312, 476] on img at bounding box center [317, 495] width 73 height 97
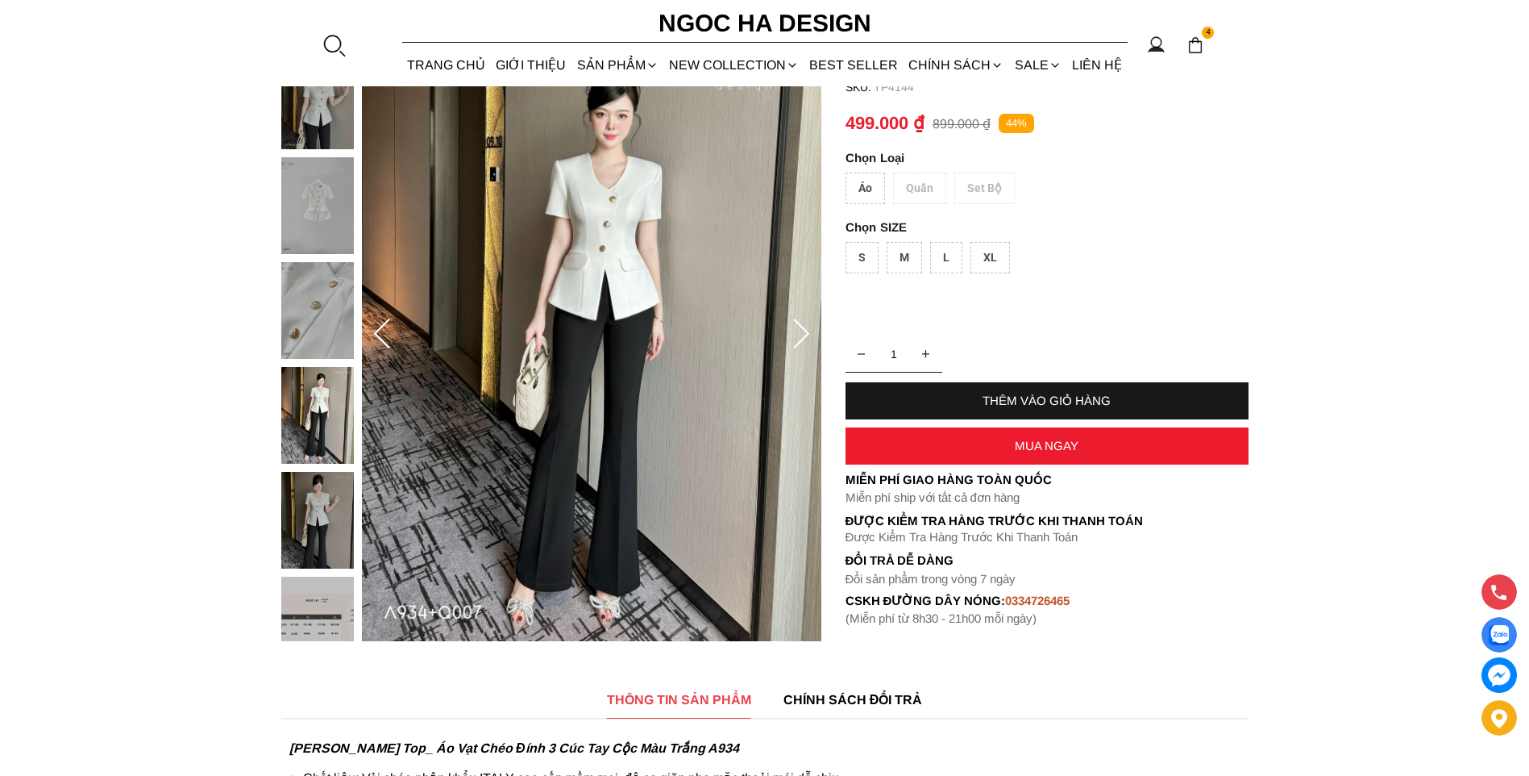
scroll to position [81, 0]
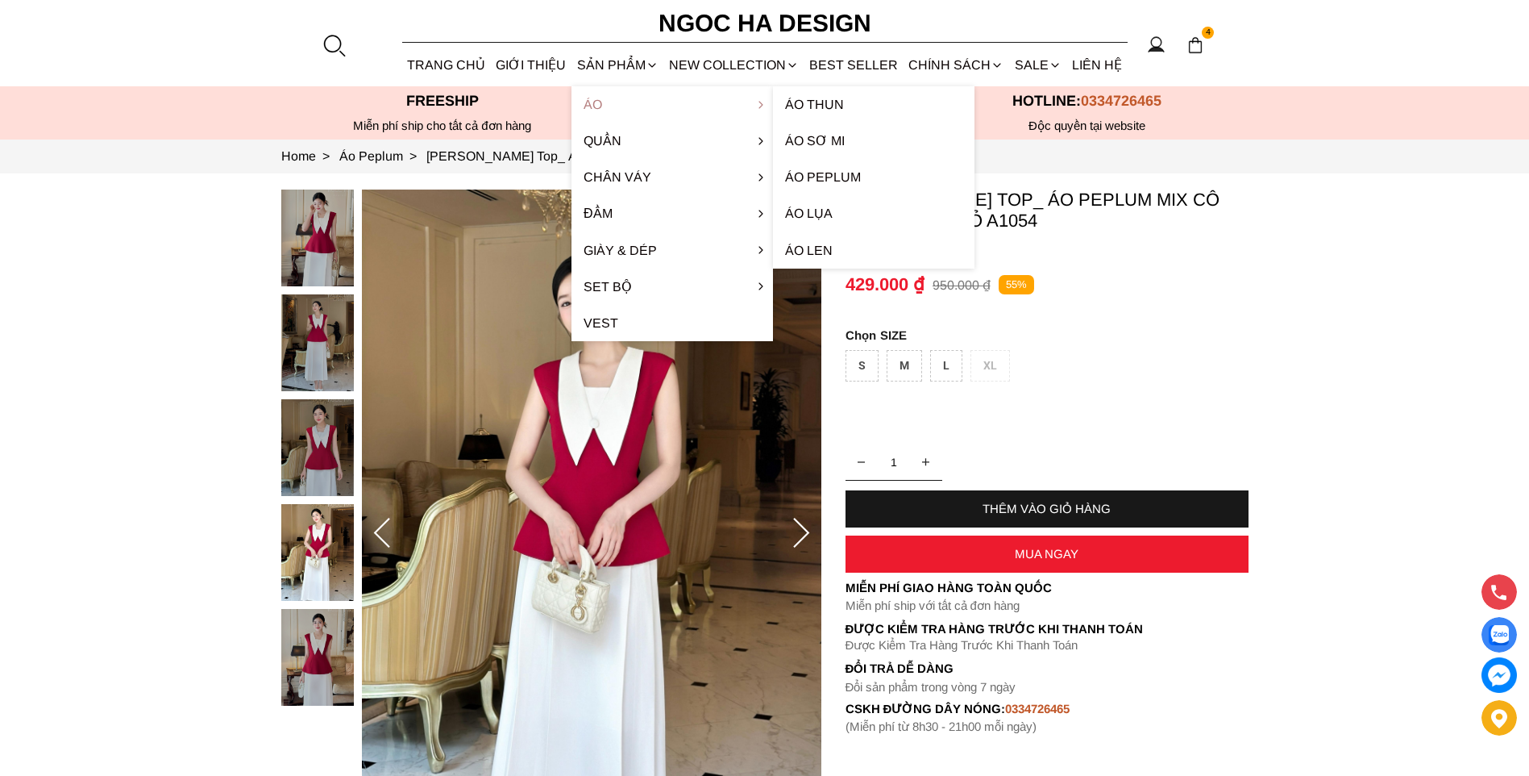
drag, startPoint x: 820, startPoint y: 177, endPoint x: 598, endPoint y: 117, distance: 229.6
click at [598, 117] on ul "Áo Áo thun Áo sơ mi Áo Peplum Áo lụa Áo len Quần Quần Baggy Quần Suông Quần ống…" at bounding box center [673, 213] width 202 height 255
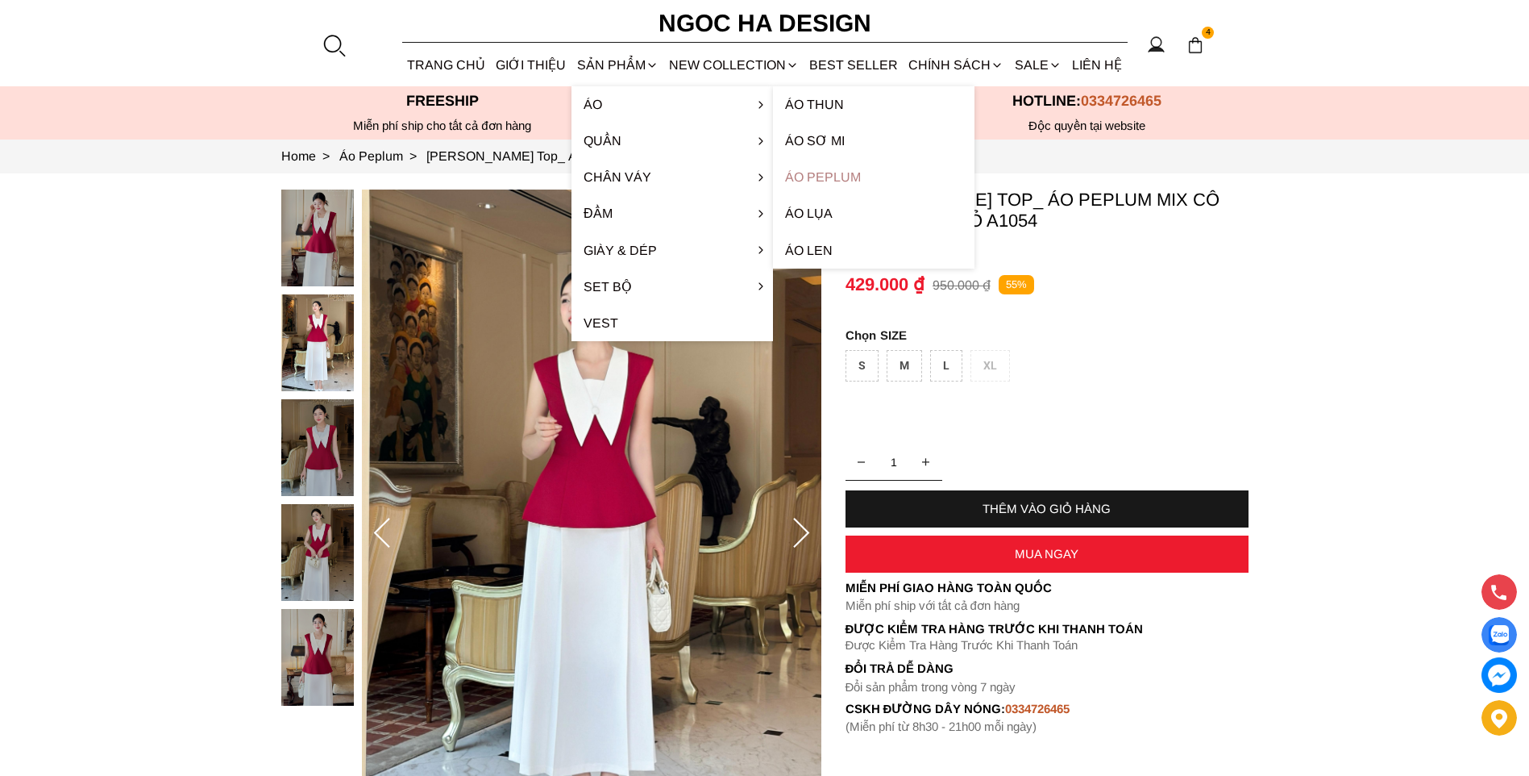
click at [830, 173] on link "Áo Peplum" at bounding box center [874, 177] width 202 height 36
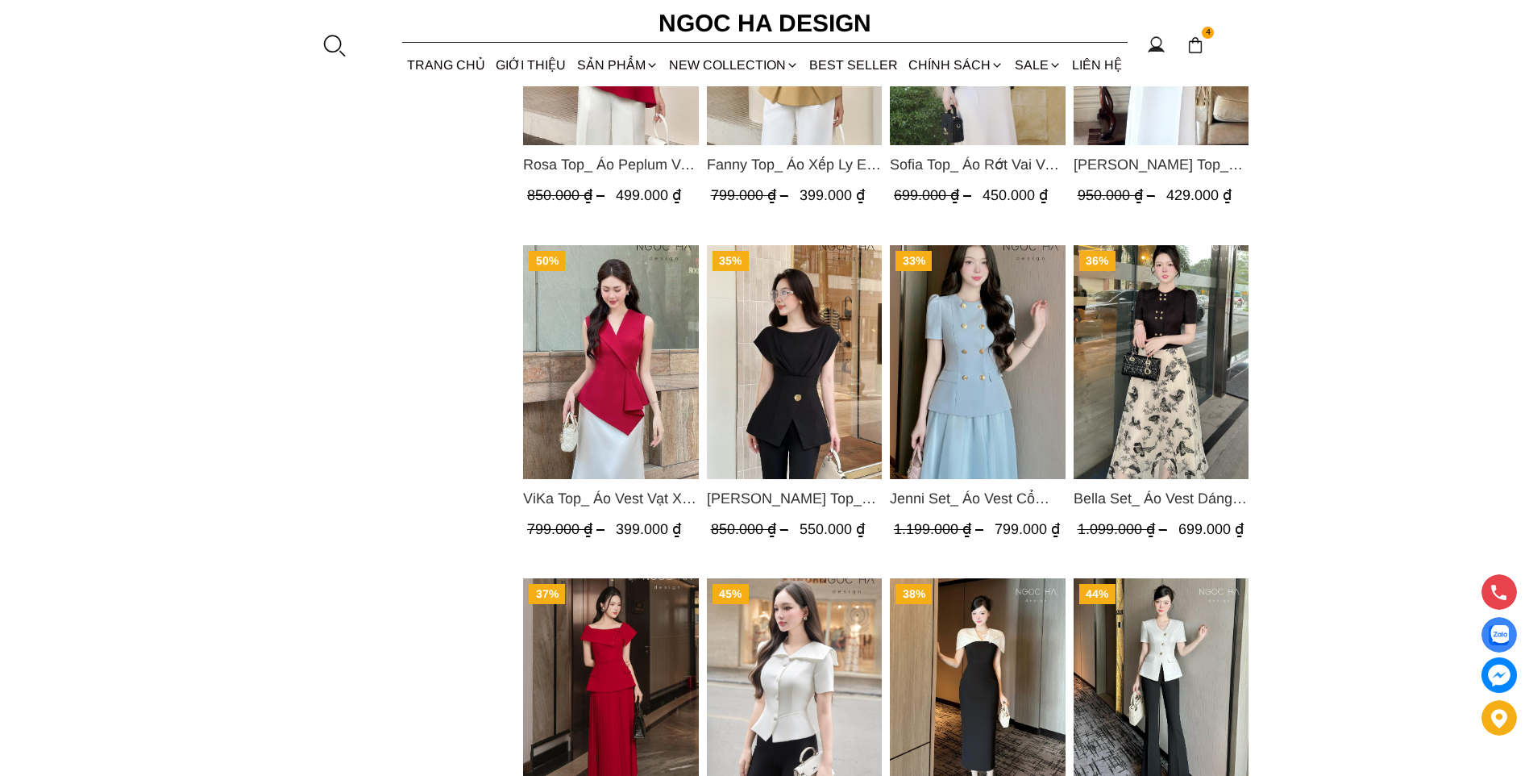
scroll to position [1613, 0]
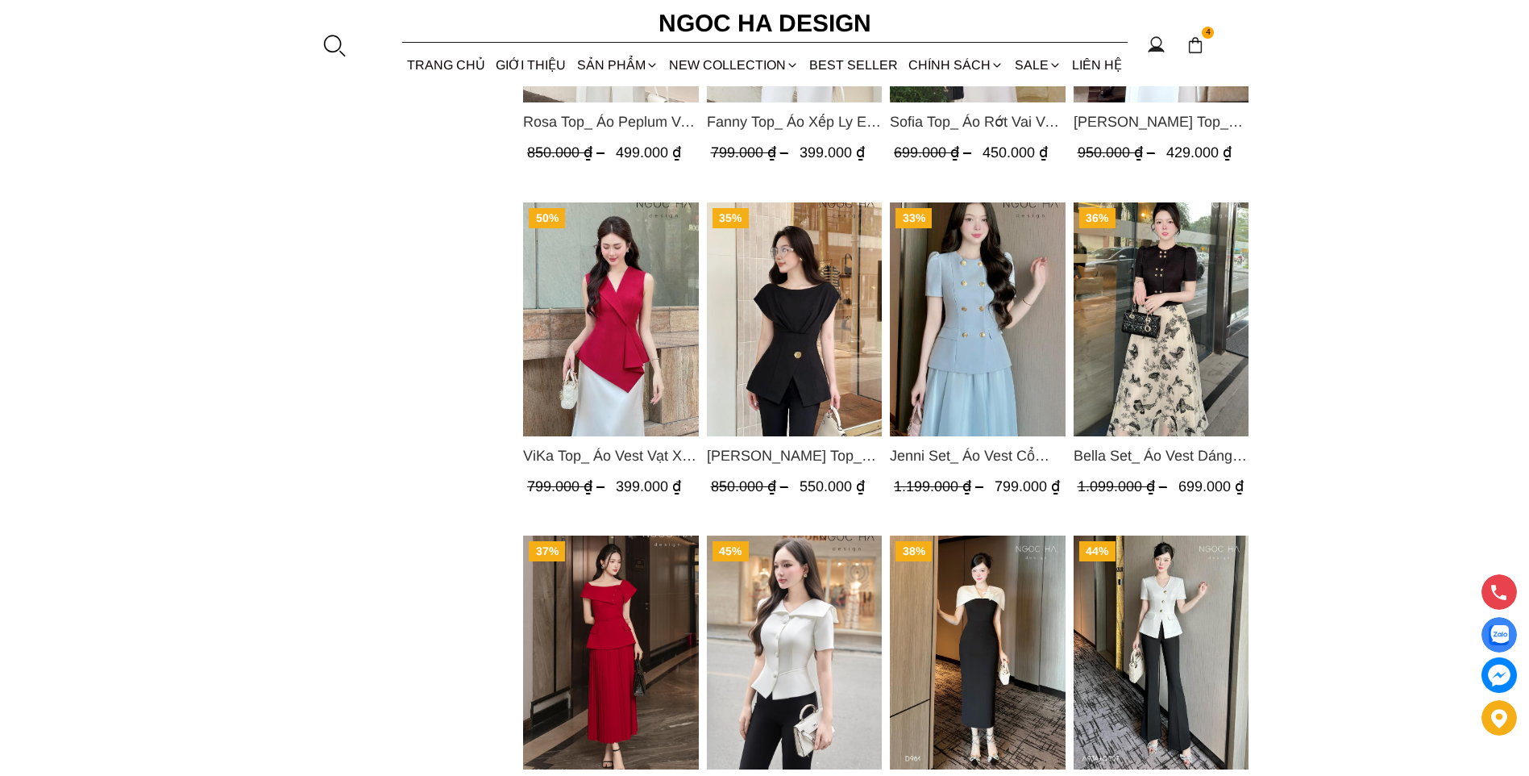
click at [796, 362] on img "Product image - Jenny Top_ Áo Mix Tơ Thân Bổ Mảnh Vạt Chéo Màu Đen A1057" at bounding box center [794, 319] width 176 height 234
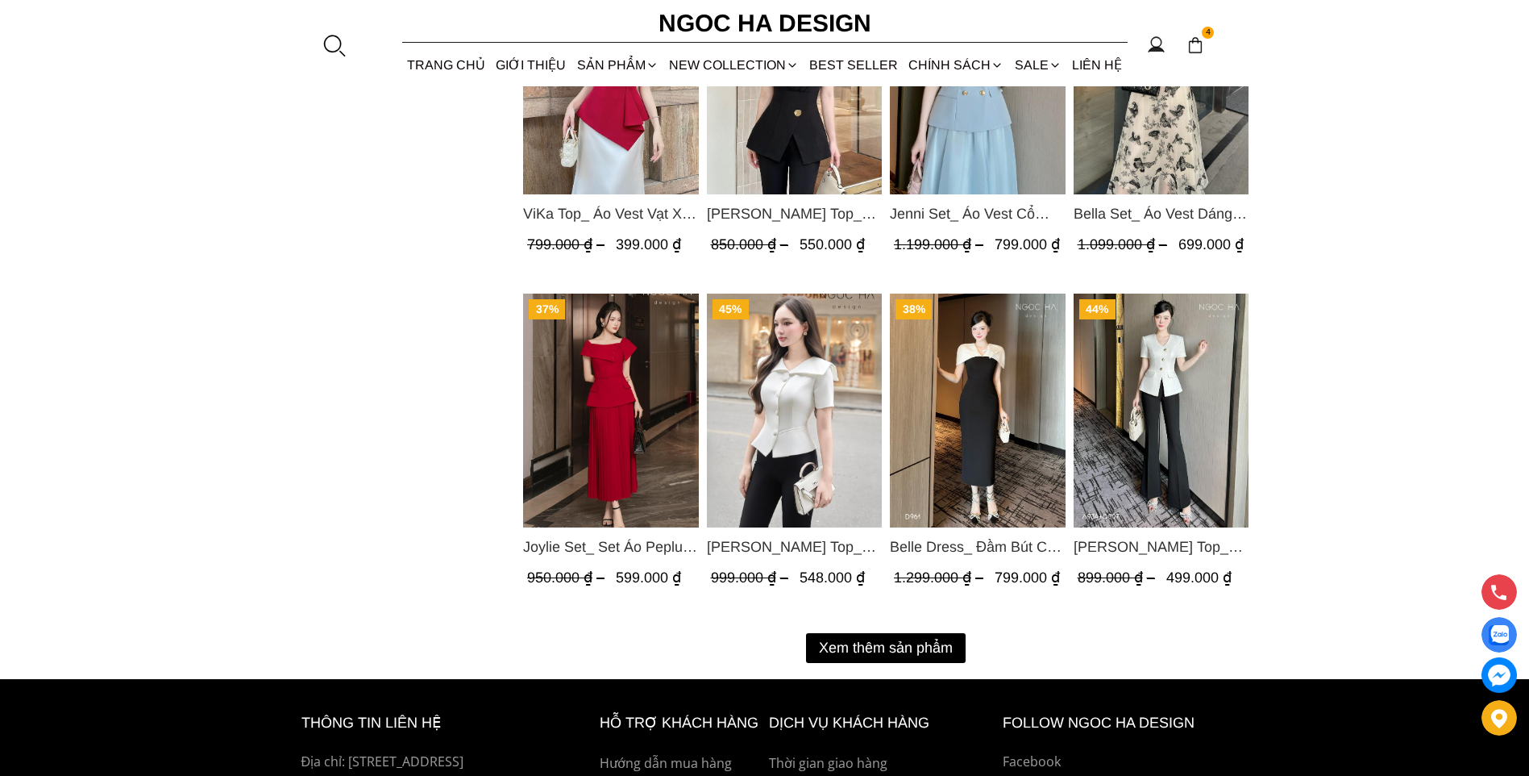
click at [755, 409] on img "Product image - Fiona Top_ Áo Vest Cách Điệu Cổ Ngang Vạt Chéo Tay Cộc Màu Trắn…" at bounding box center [794, 410] width 176 height 234
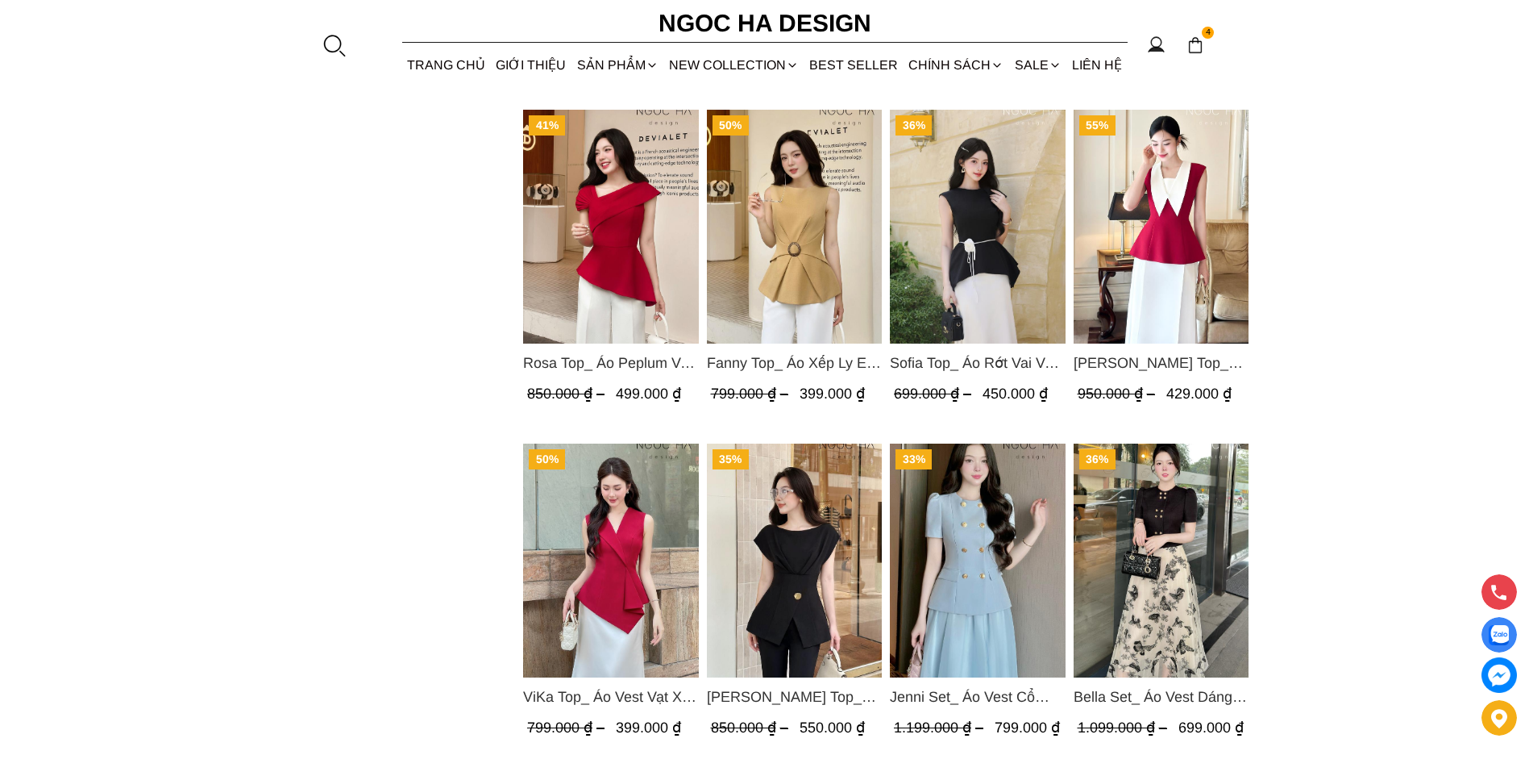
scroll to position [1209, 0]
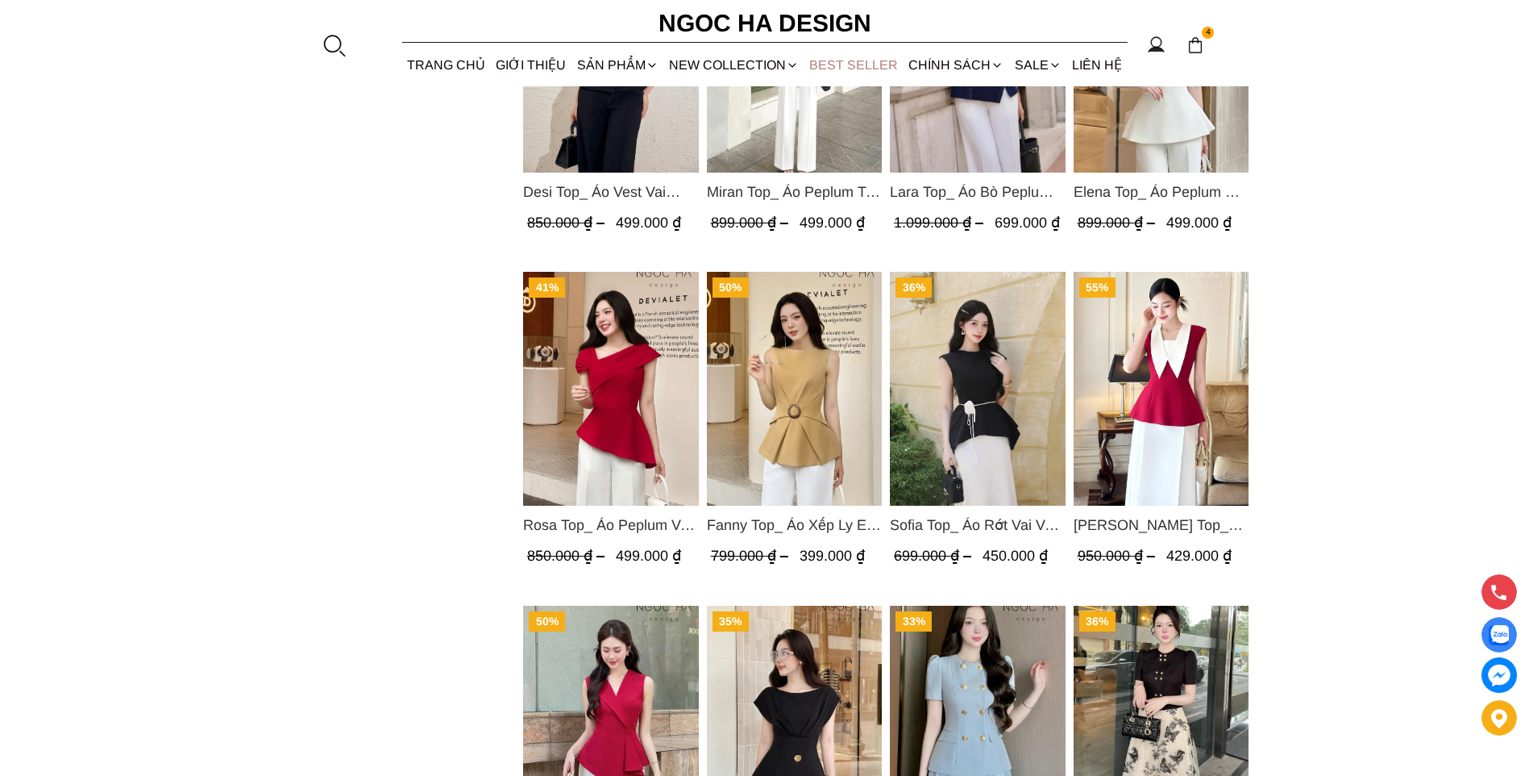
click at [872, 66] on link "BEST SELLER" at bounding box center [854, 65] width 99 height 43
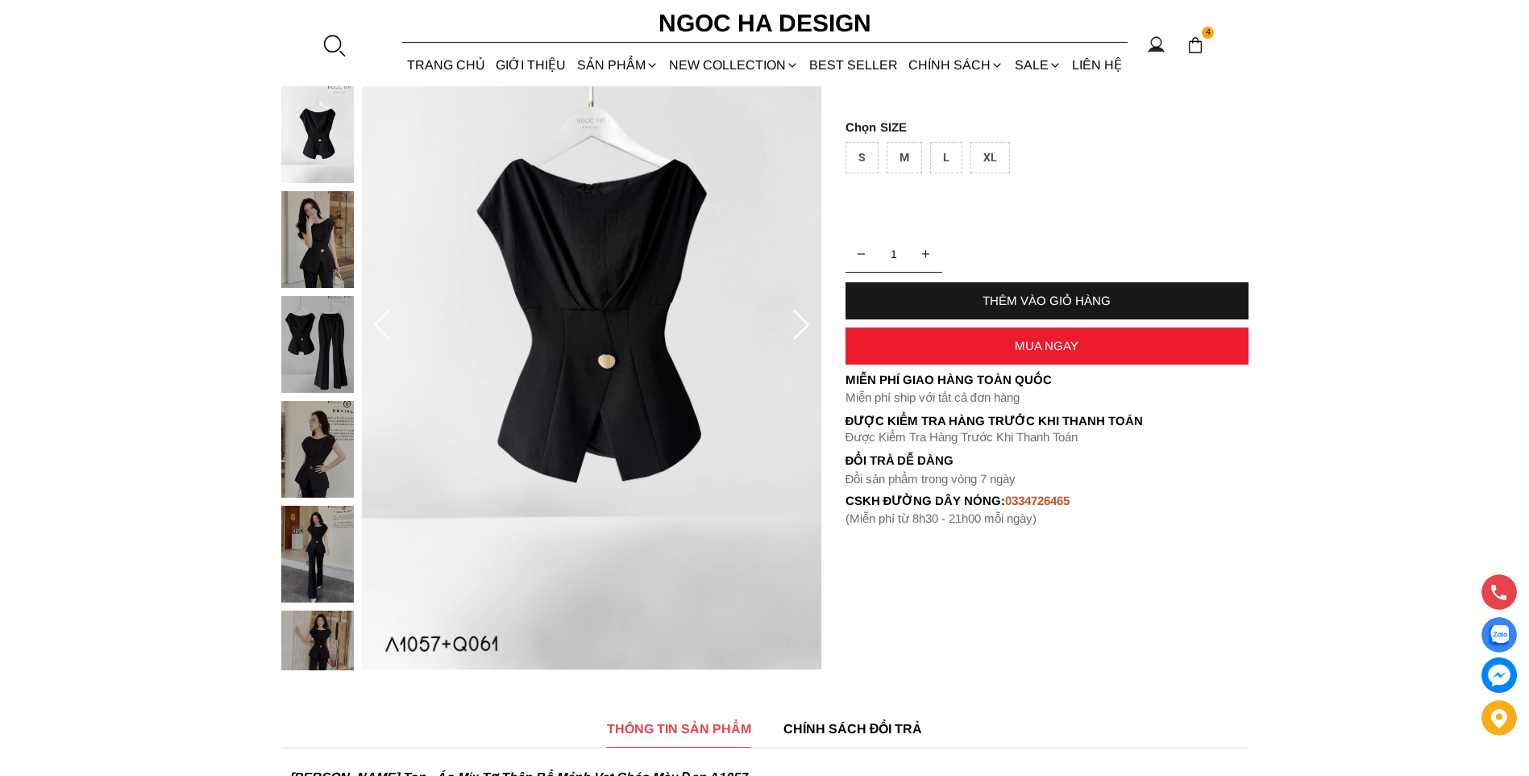
scroll to position [161, 0]
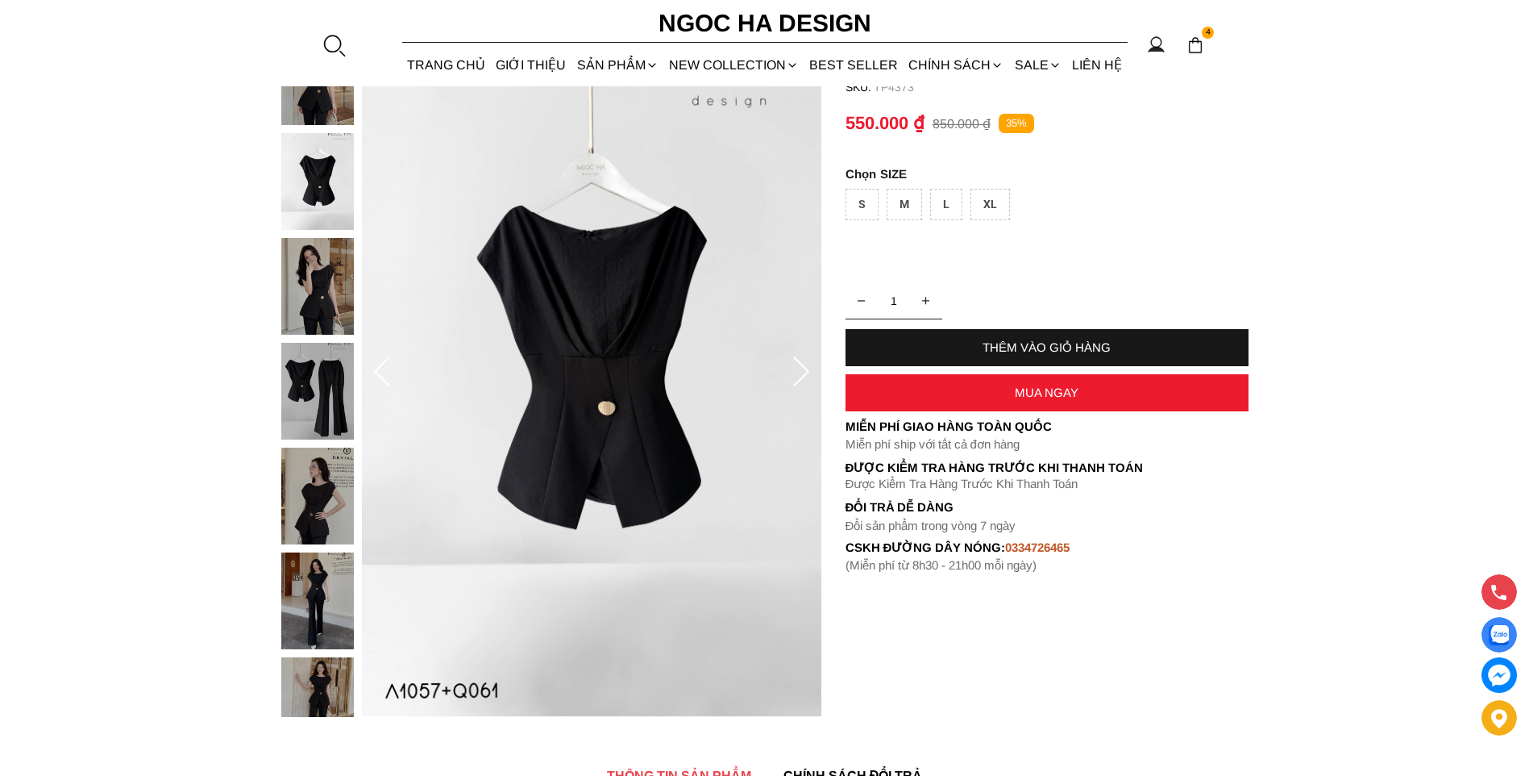
click at [326, 275] on img at bounding box center [317, 286] width 73 height 97
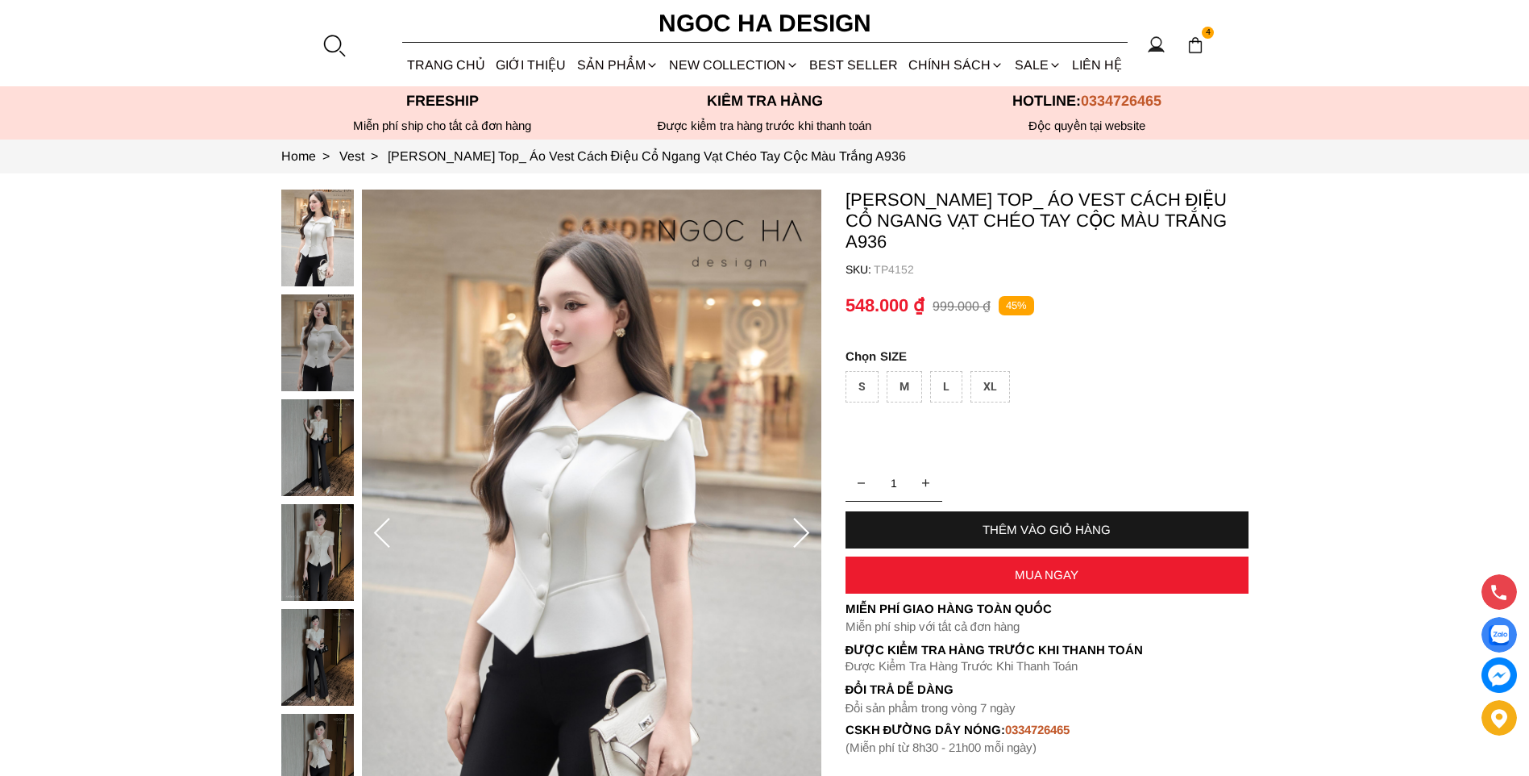
click at [309, 545] on img at bounding box center [317, 552] width 73 height 97
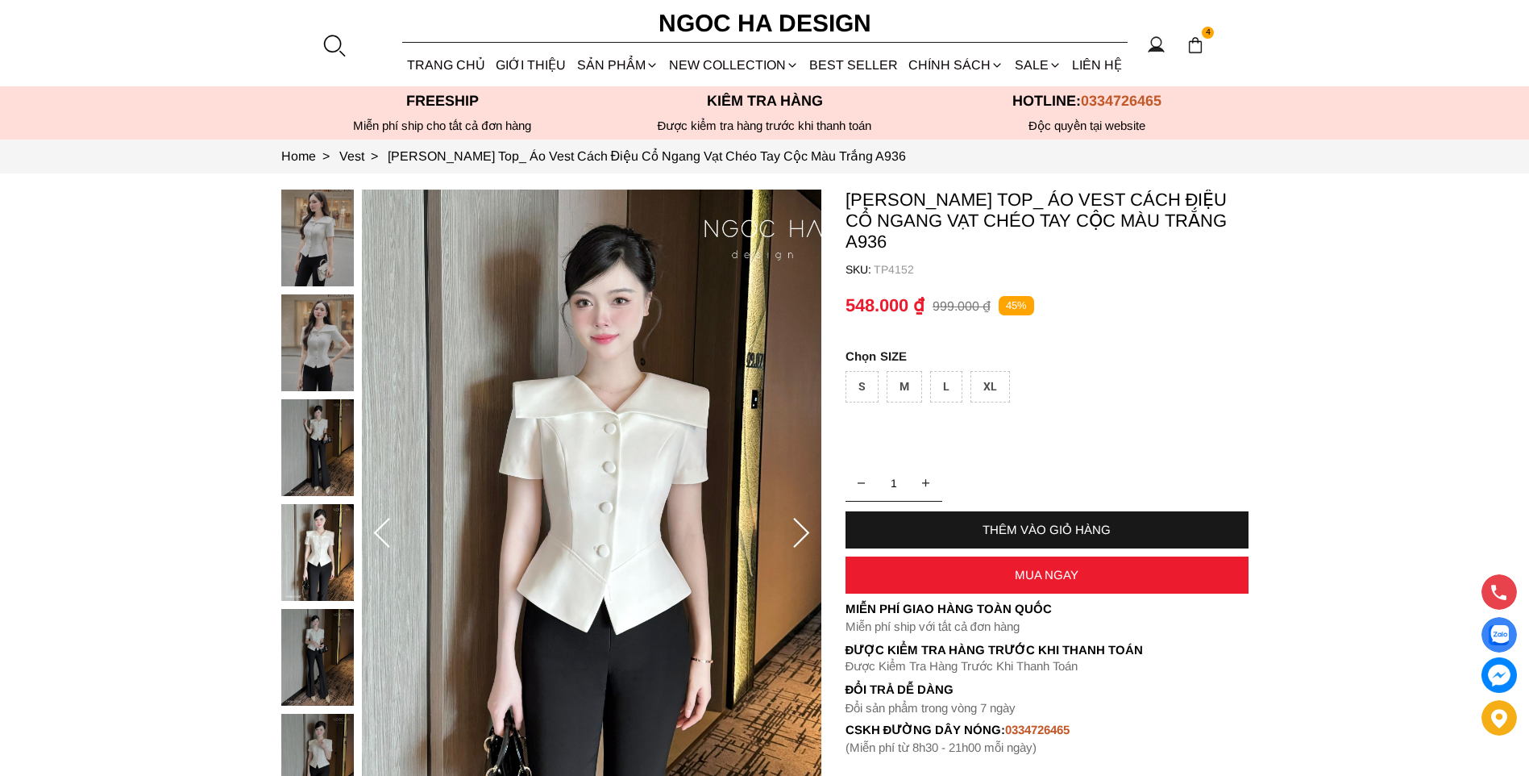
click at [354, 632] on div at bounding box center [321, 713] width 81 height 1048
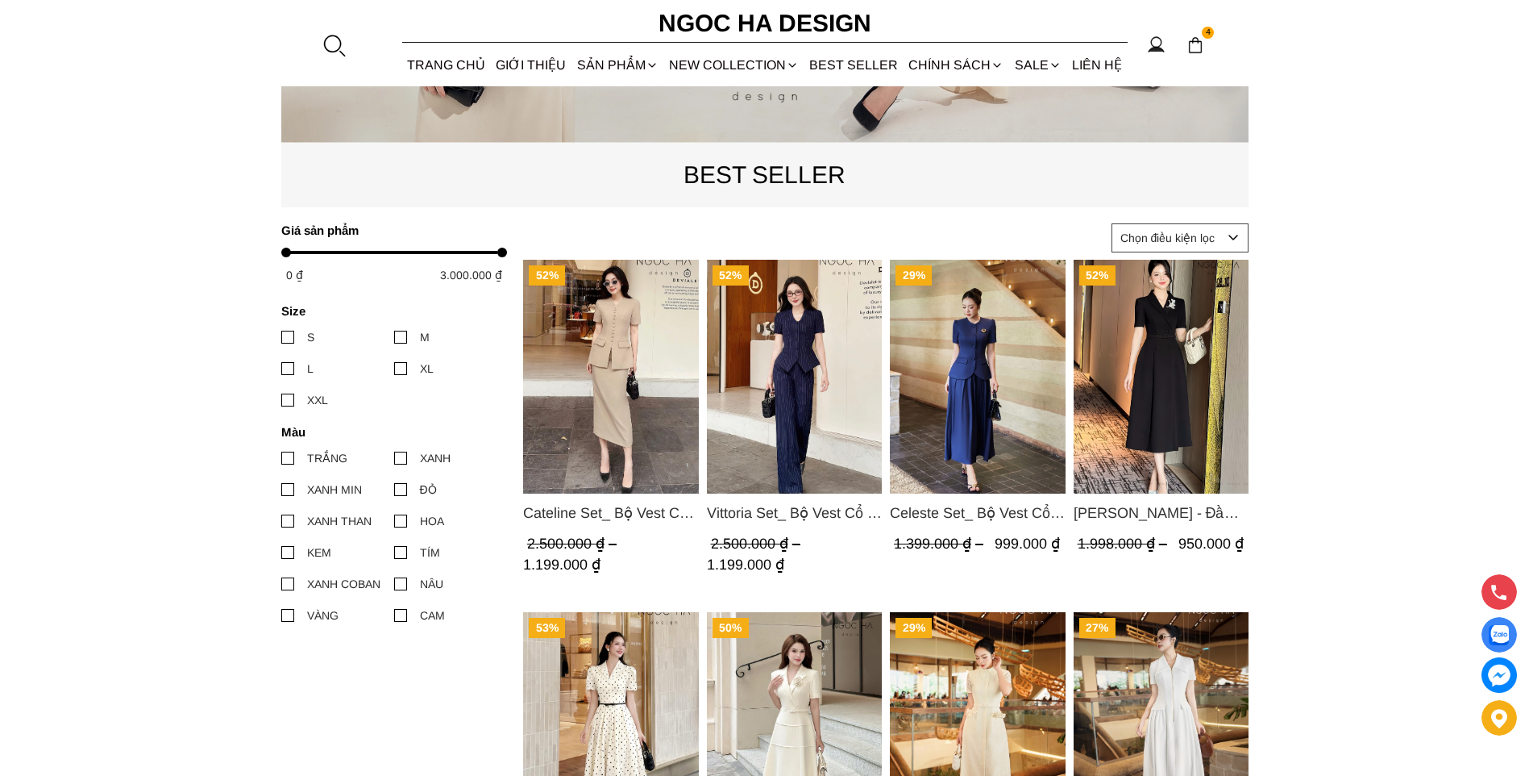
scroll to position [564, 0]
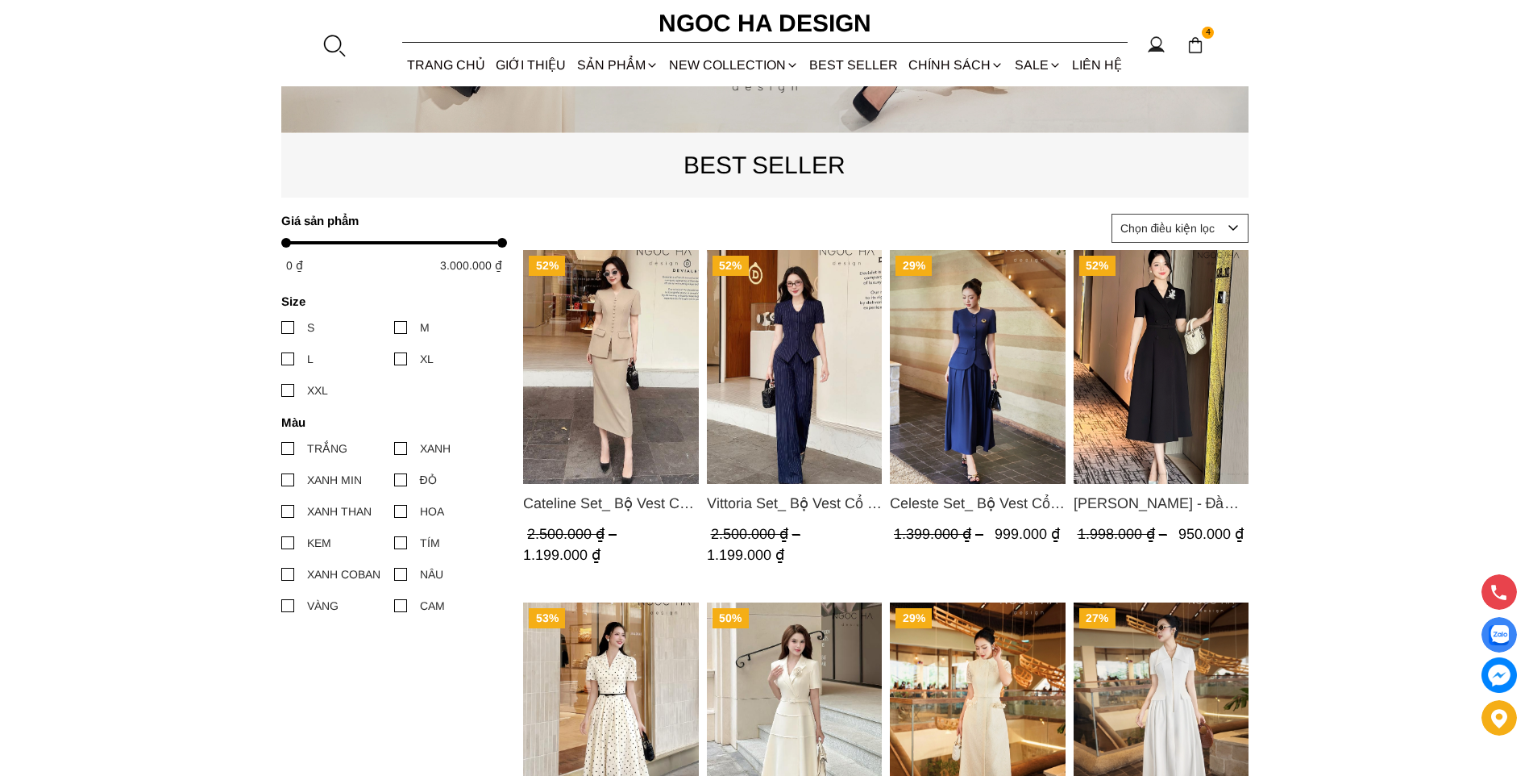
click at [804, 360] on img "Product image - Vittoria Set_ Bộ Vest Cổ V Quần Suông Kẻ Sọc BQ013" at bounding box center [794, 367] width 176 height 234
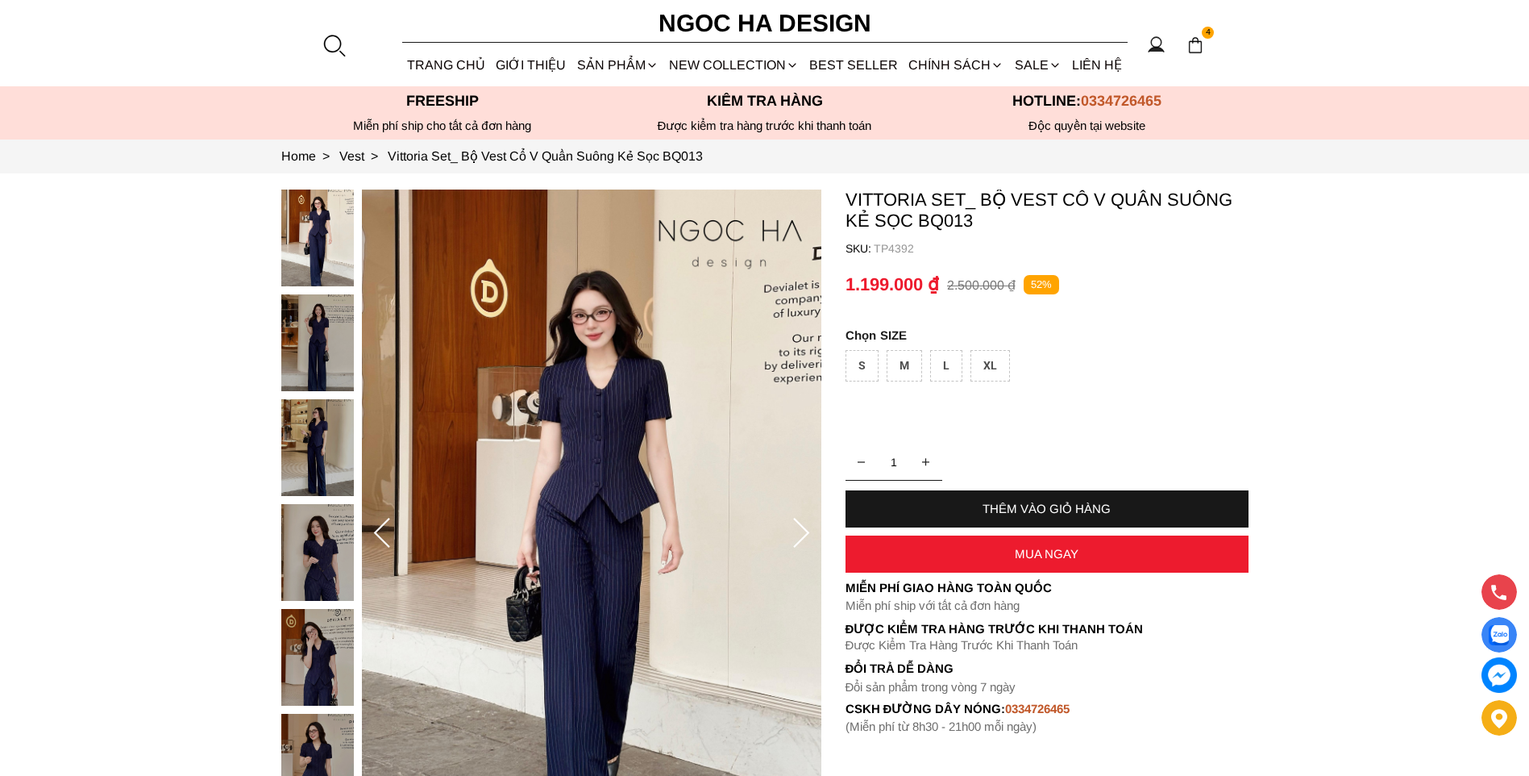
click at [327, 258] on img at bounding box center [317, 237] width 73 height 97
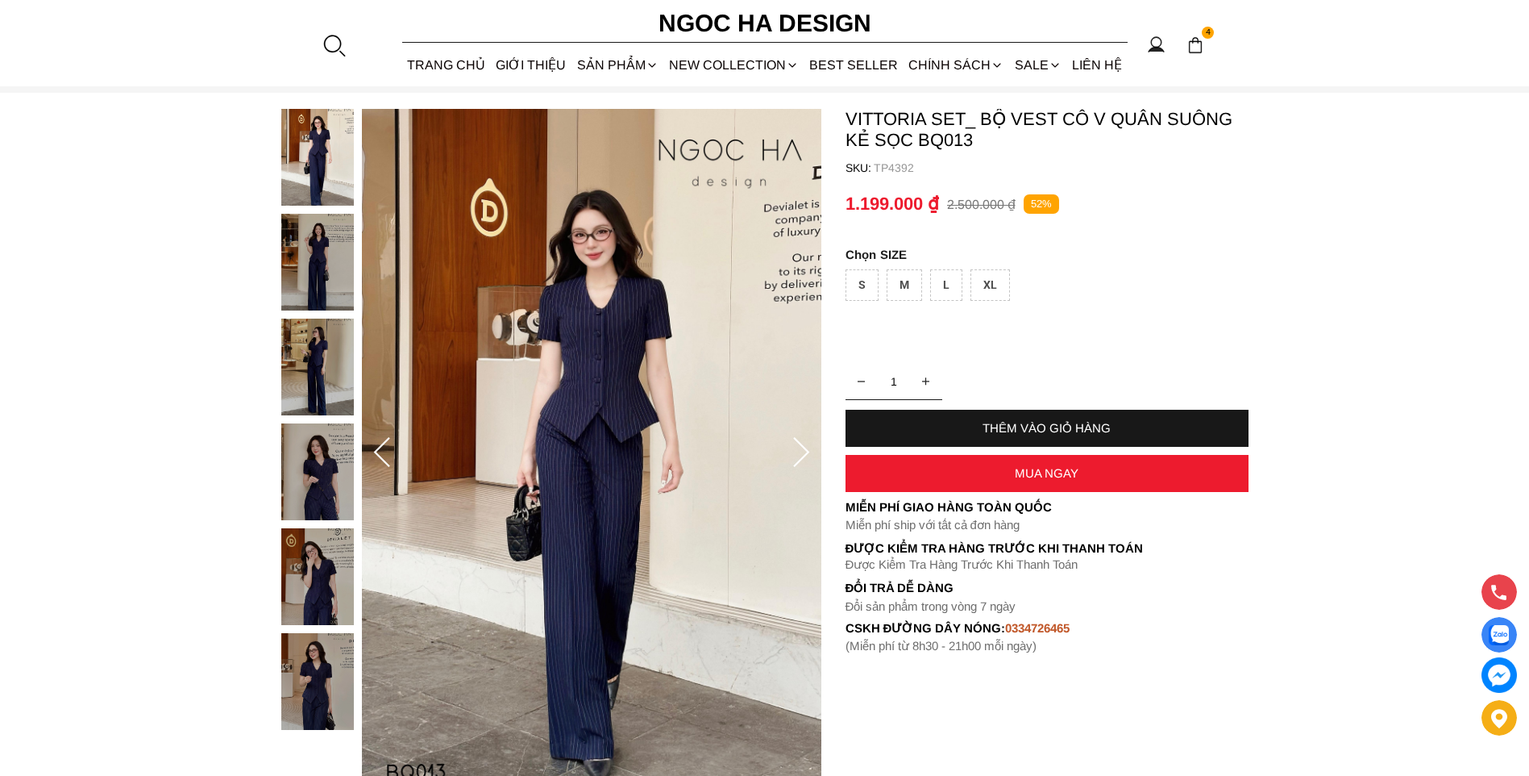
scroll to position [161, 0]
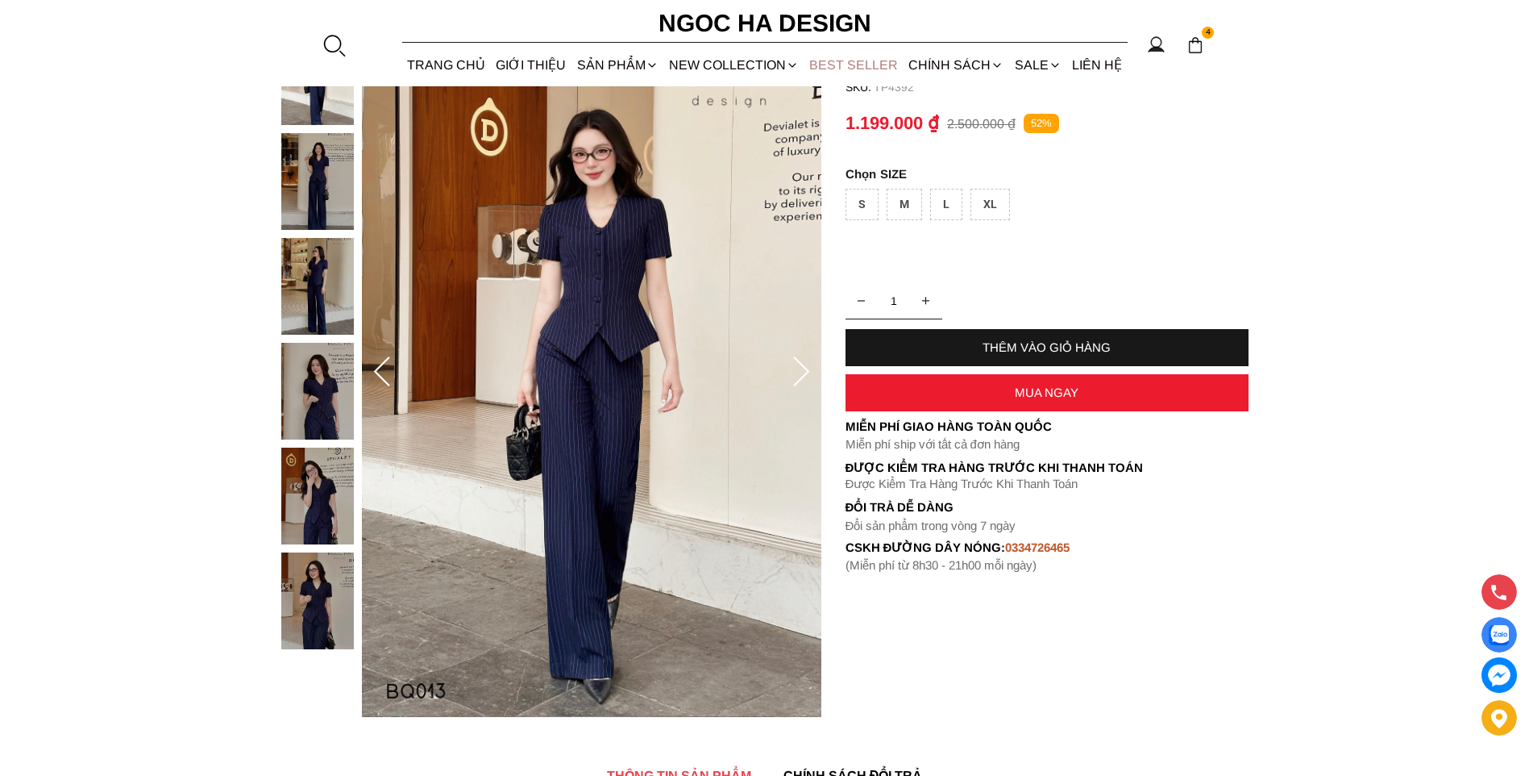
click at [834, 69] on link "BEST SELLER" at bounding box center [854, 65] width 99 height 43
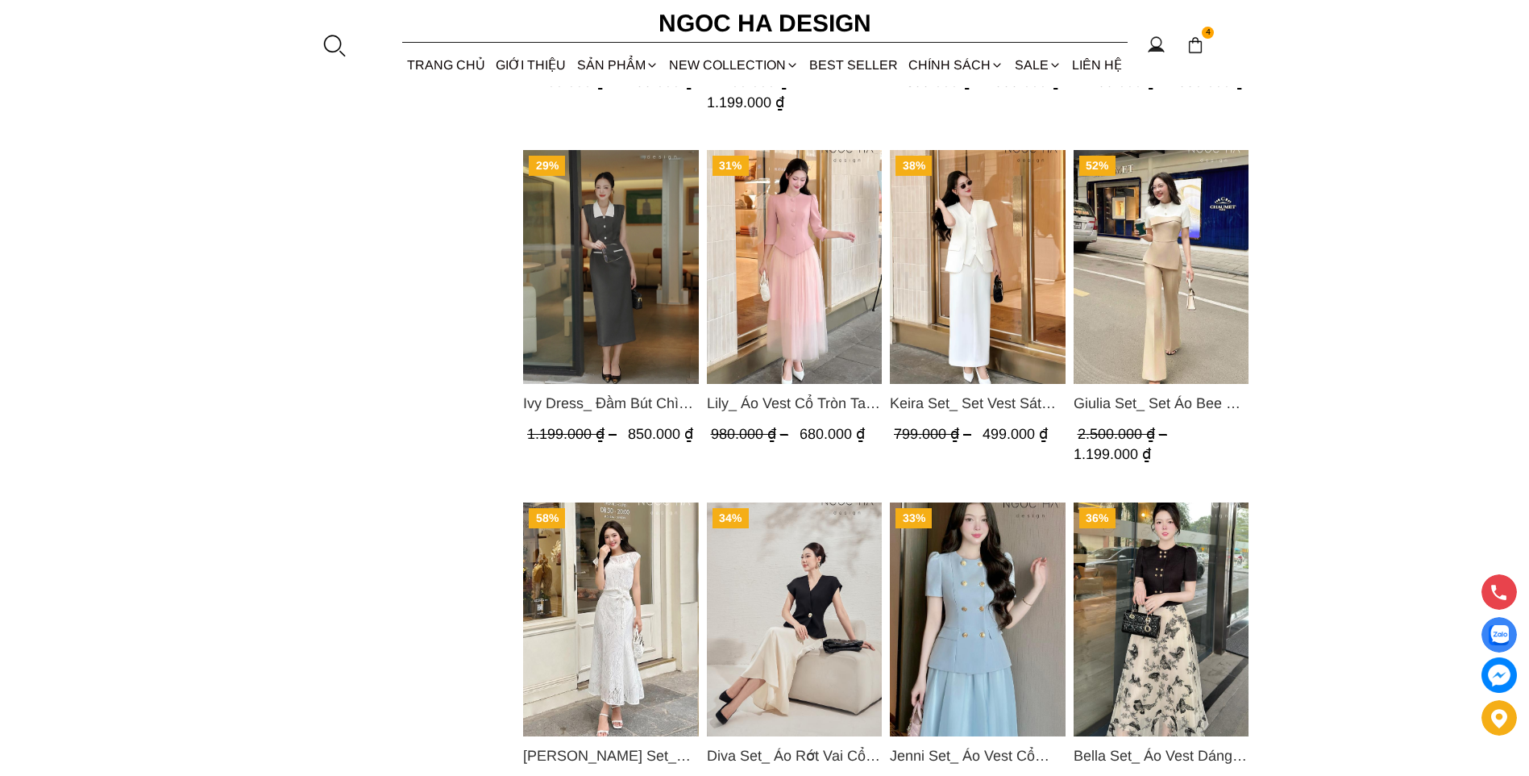
scroll to position [1371, 0]
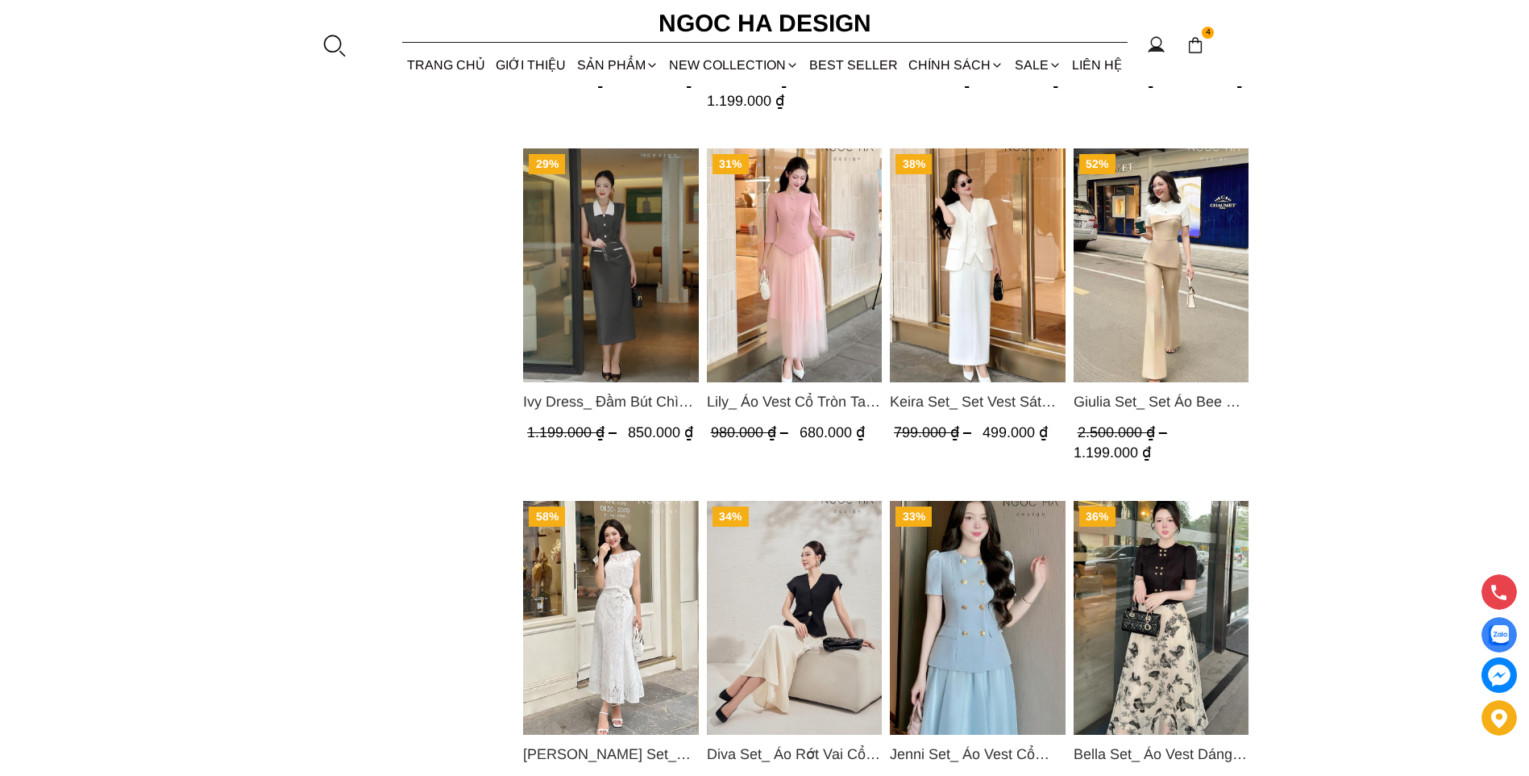
click at [1165, 327] on img "Product image - Giulia Set_ Set Áo Bee Mix Cổ Trắng Đính Cúc Quần Loe BQ014" at bounding box center [1161, 265] width 176 height 234
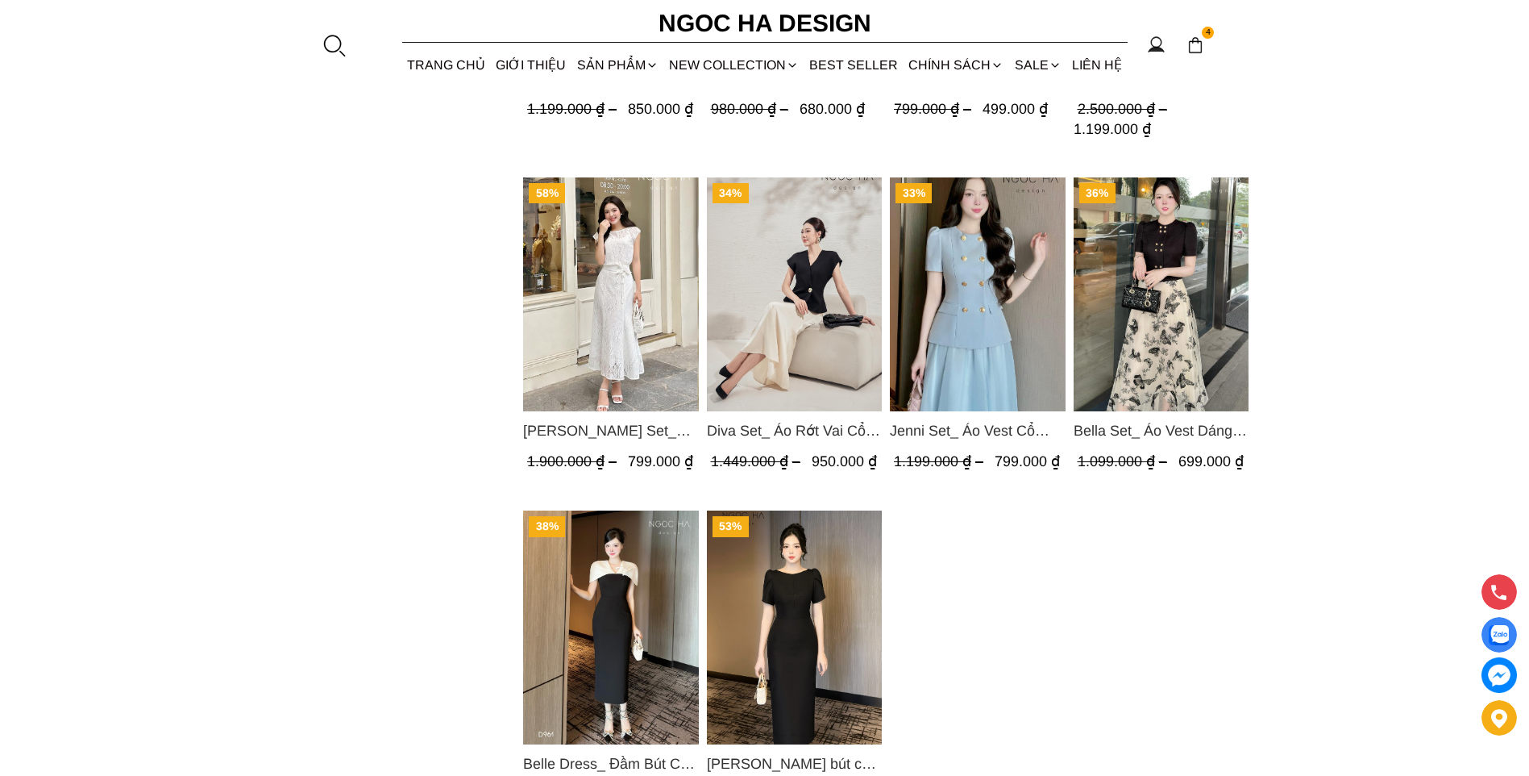
scroll to position [1693, 0]
click at [622, 352] on img "Product image - Isabella Set_ Bộ Ren Áo Sơ Mi Vai Chờm Chân Váy Đuôi Cá Màu Trắ…" at bounding box center [611, 295] width 176 height 234
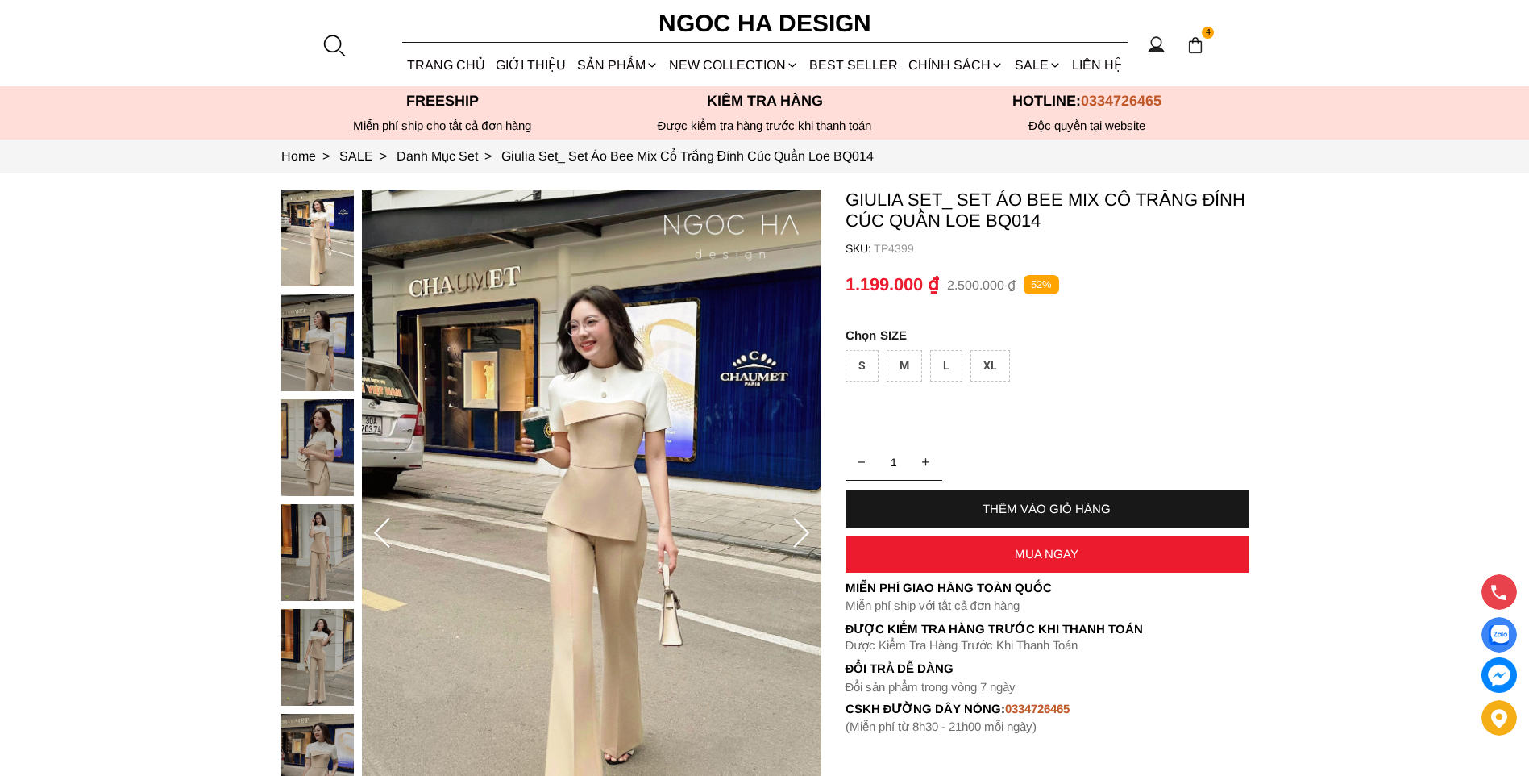
click at [306, 544] on img at bounding box center [317, 552] width 73 height 97
click at [307, 656] on div at bounding box center [321, 503] width 81 height 629
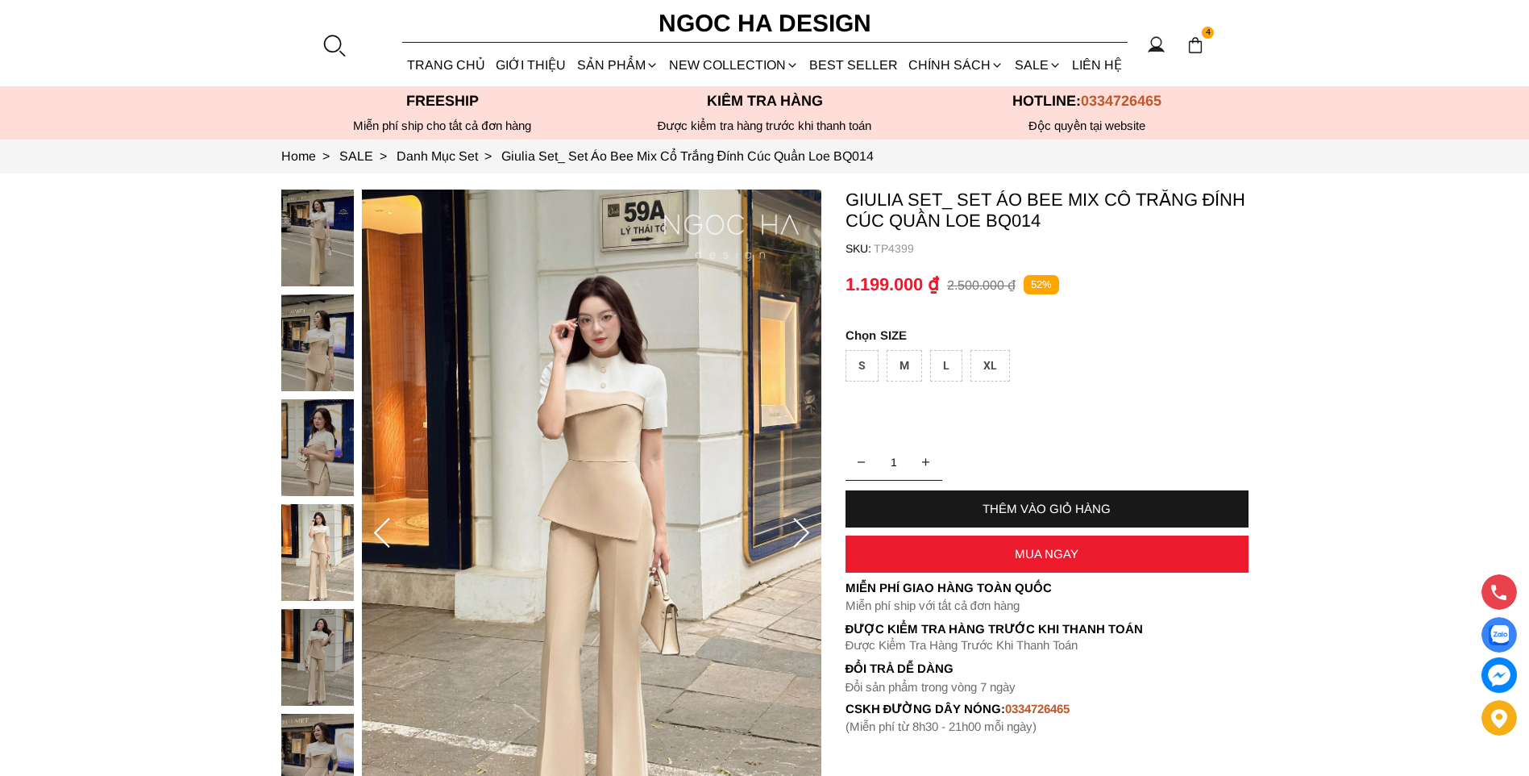
scroll to position [242, 0]
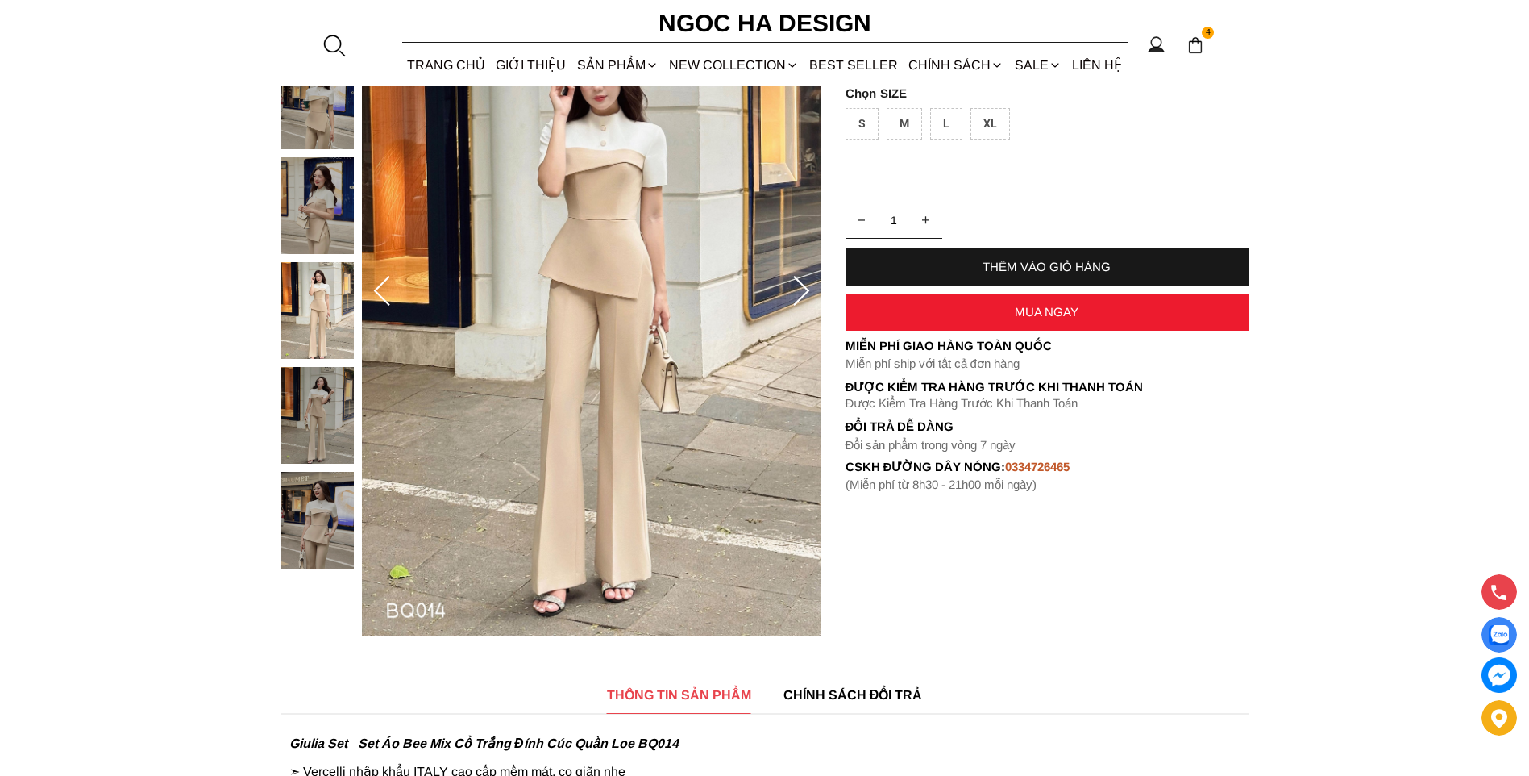
click at [317, 533] on img at bounding box center [317, 520] width 73 height 97
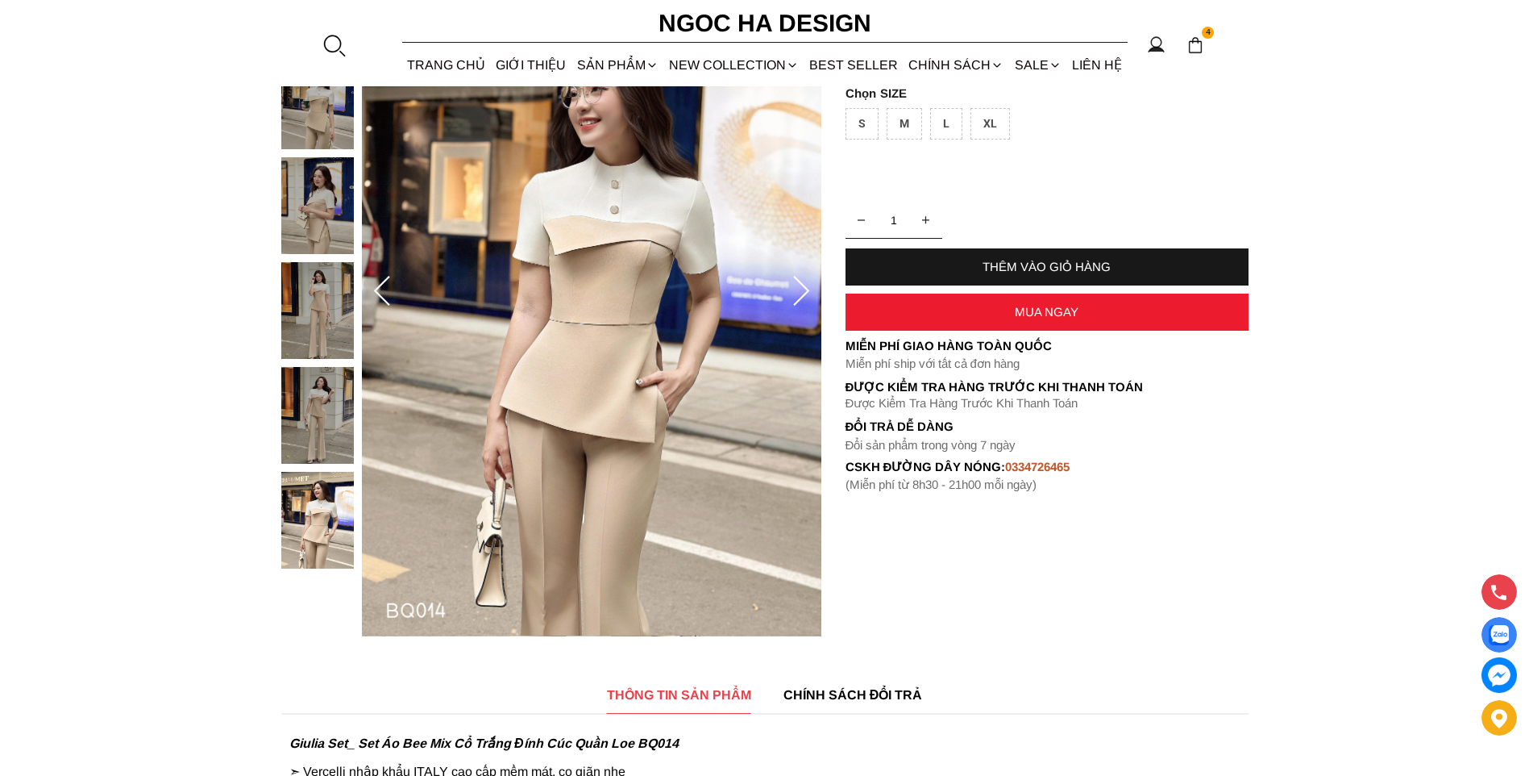
click at [310, 433] on img at bounding box center [317, 415] width 73 height 97
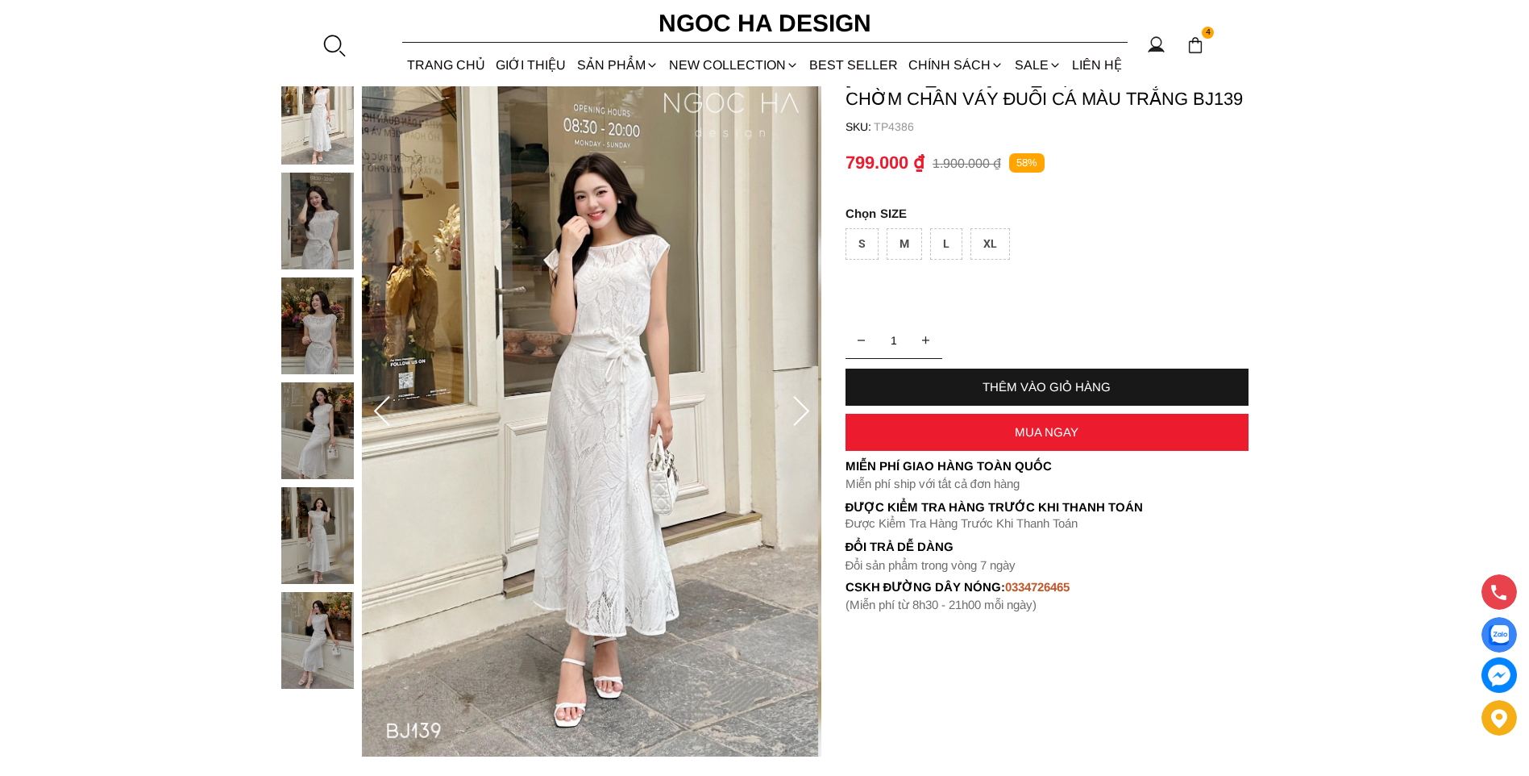
scroll to position [161, 0]
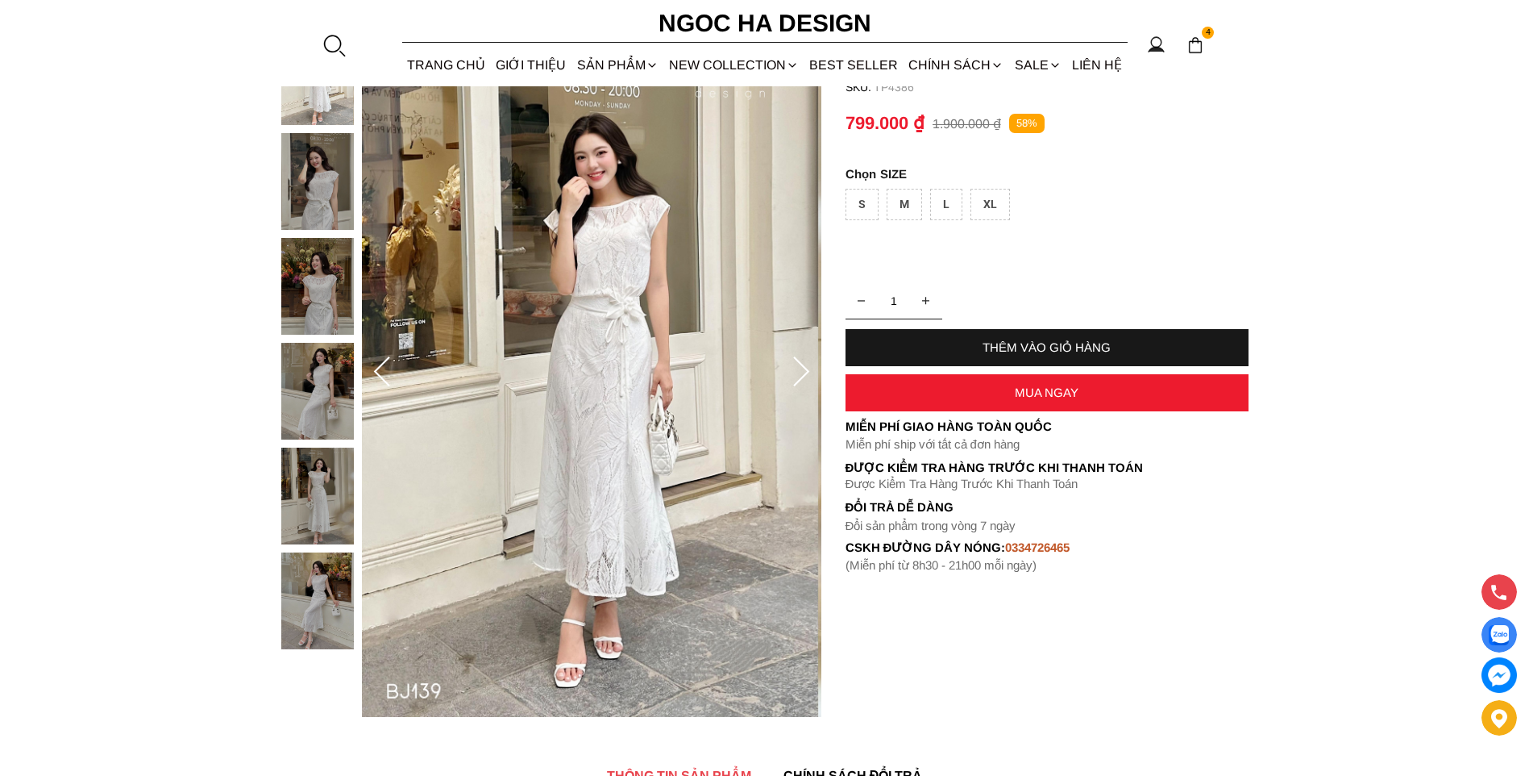
click at [324, 634] on img at bounding box center [317, 600] width 73 height 97
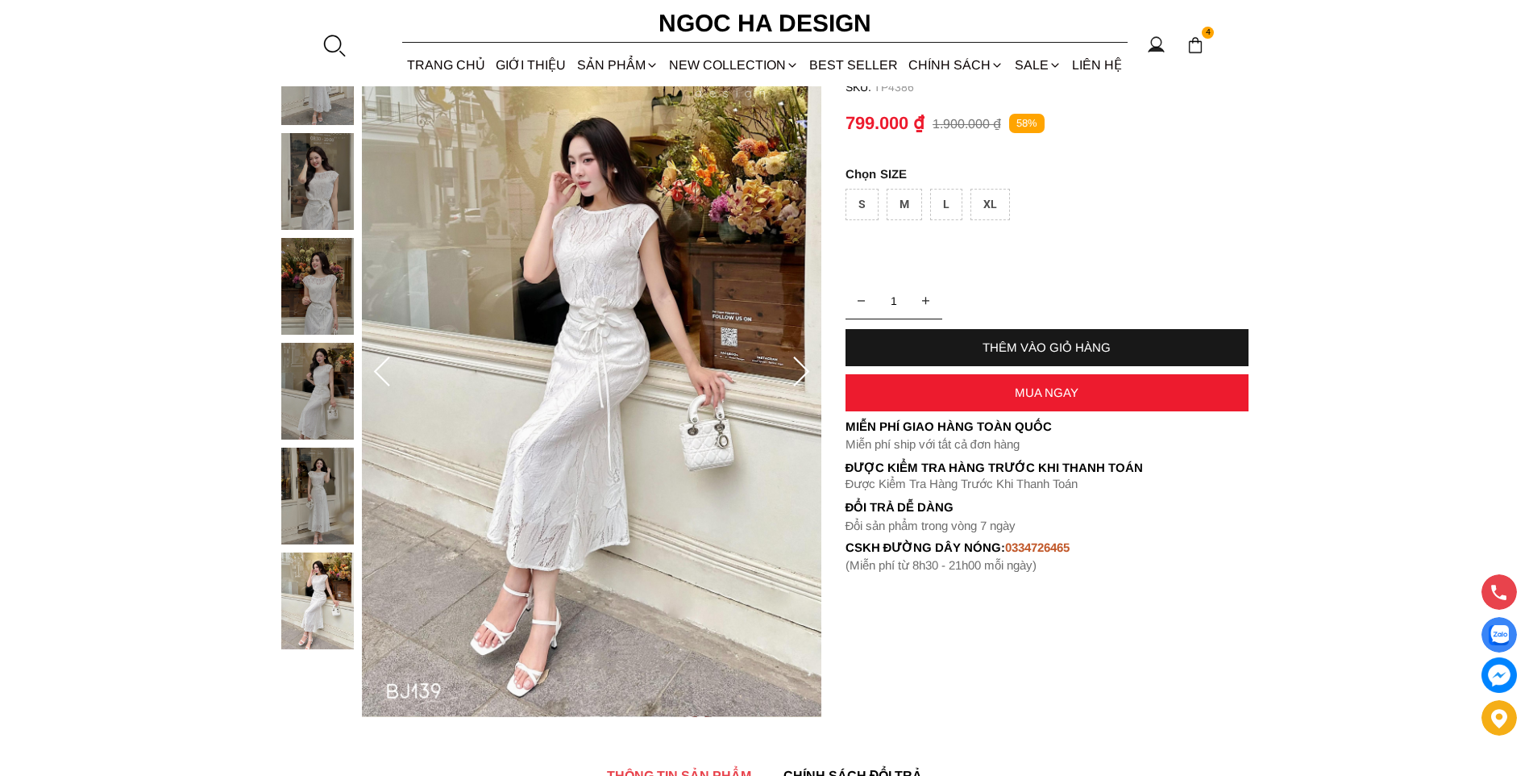
click at [331, 663] on div at bounding box center [321, 372] width 81 height 689
click at [333, 506] on img at bounding box center [317, 495] width 73 height 97
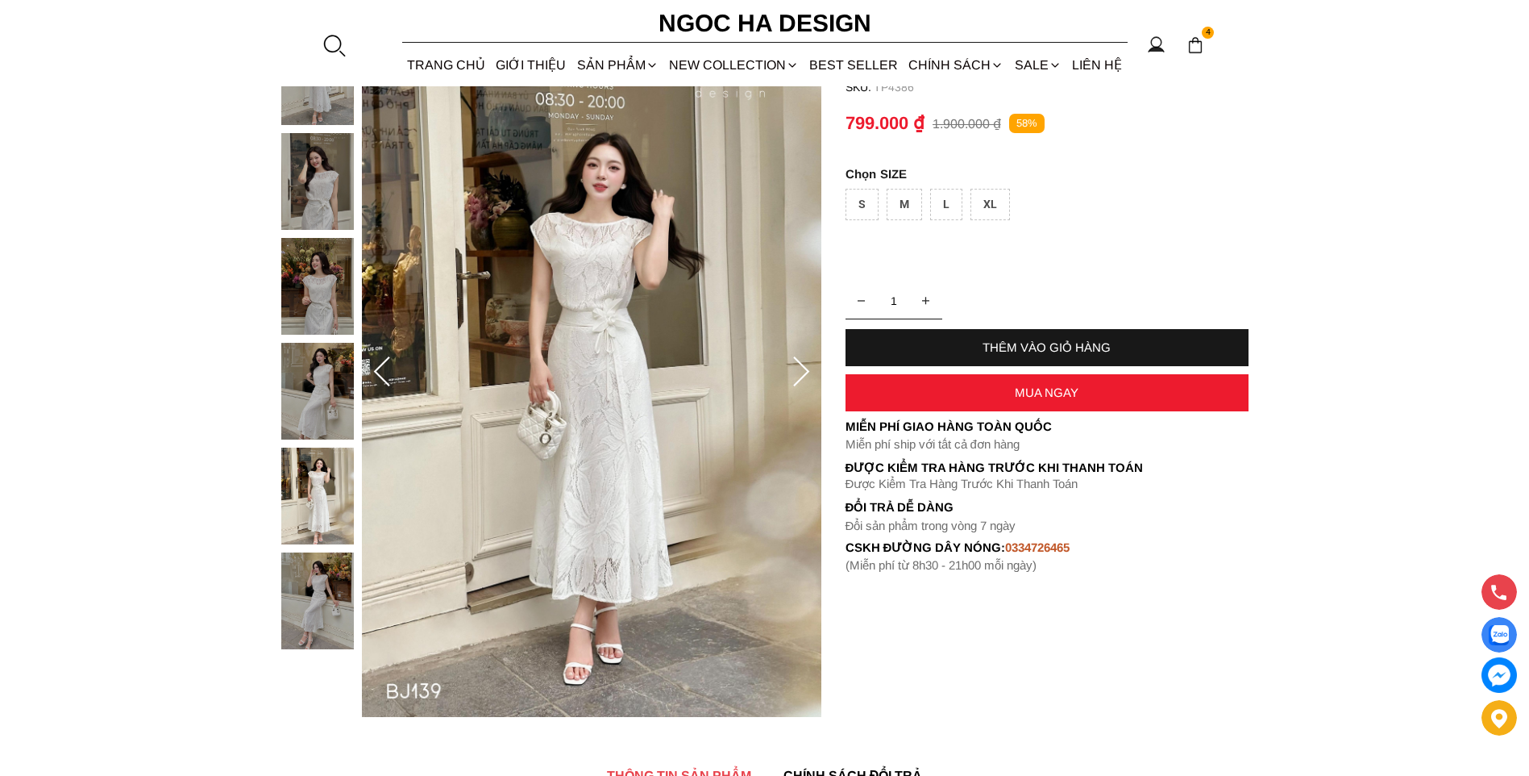
click at [333, 279] on img at bounding box center [317, 286] width 73 height 97
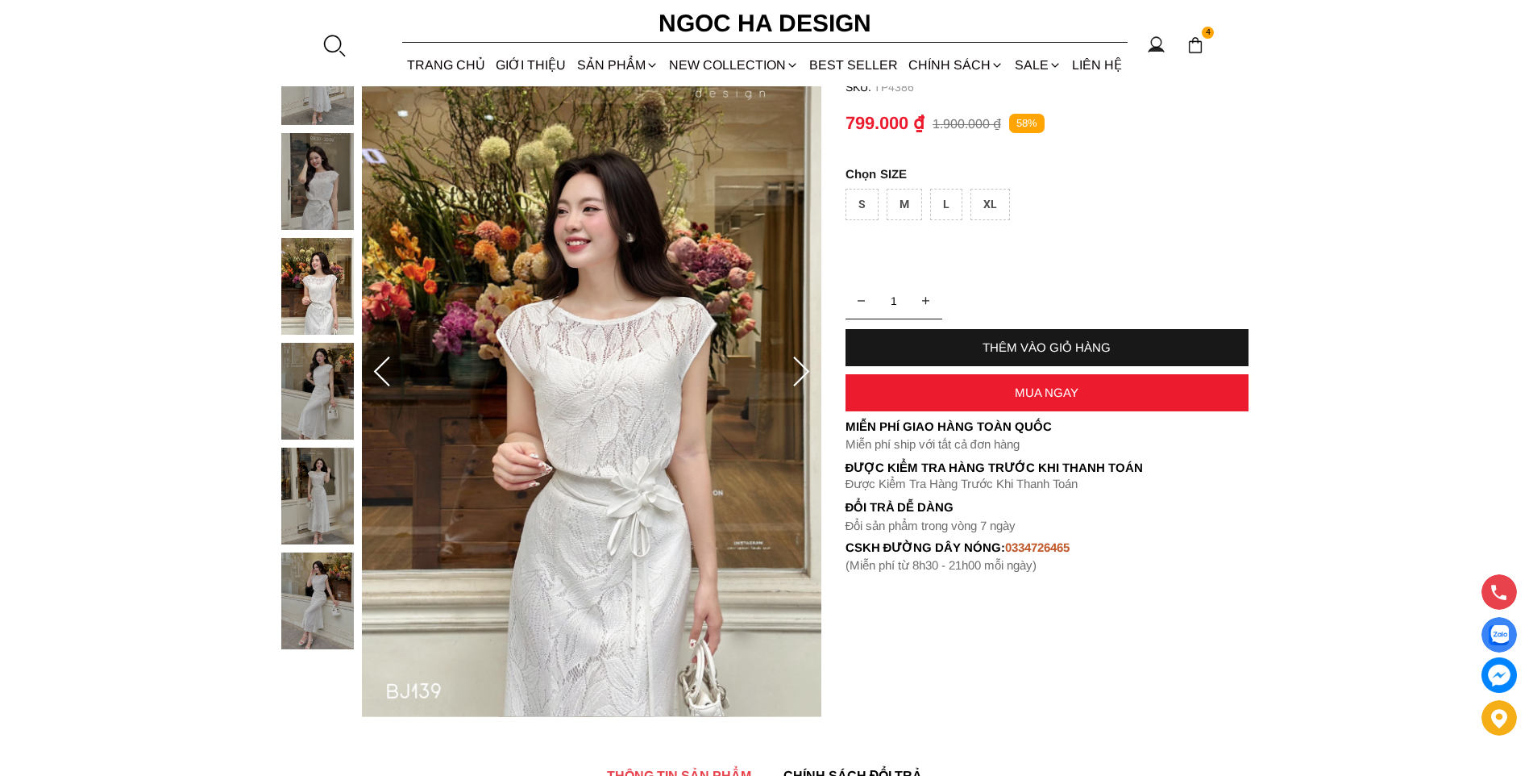
click at [335, 202] on img at bounding box center [317, 181] width 73 height 97
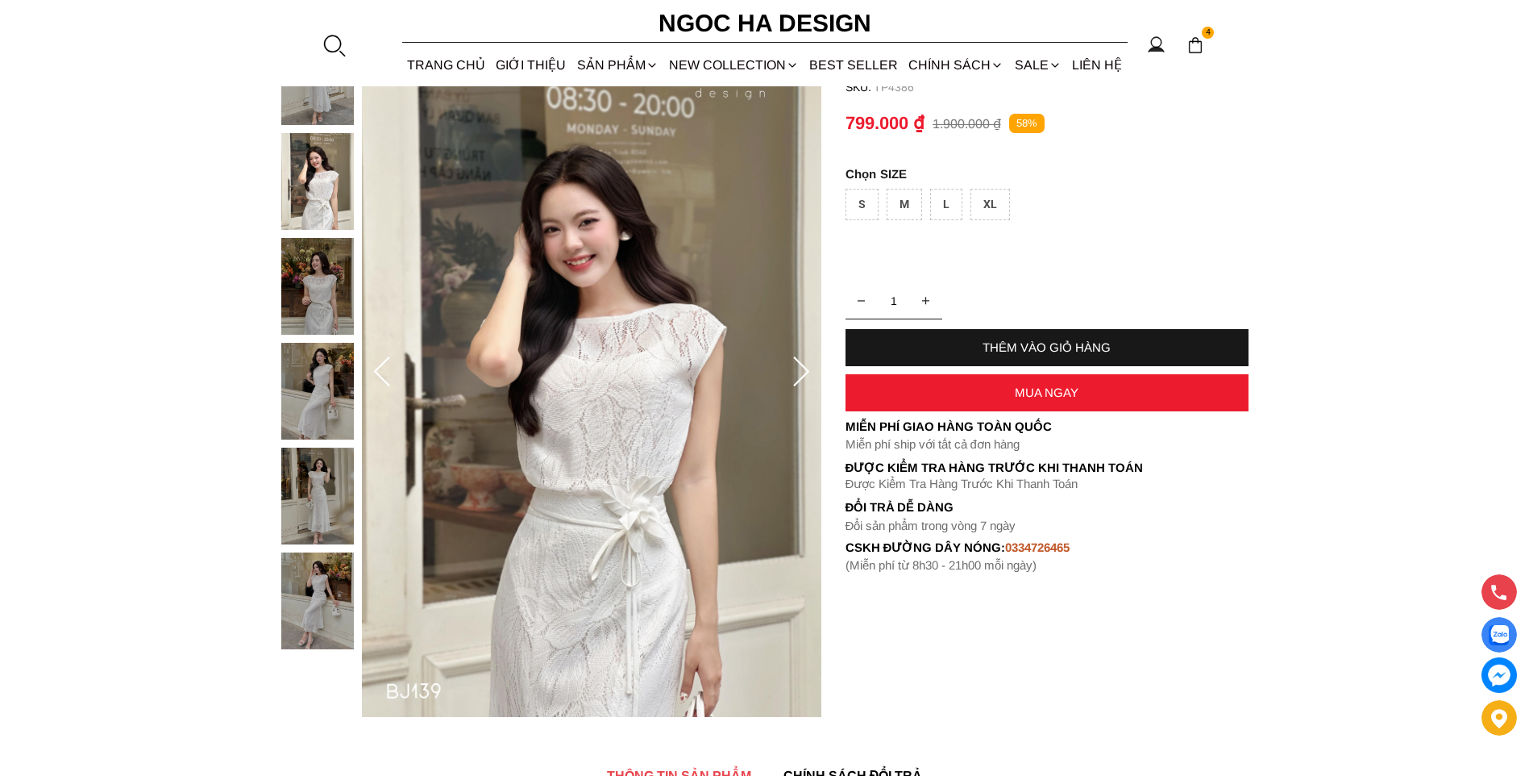
click at [314, 110] on img at bounding box center [317, 76] width 73 height 97
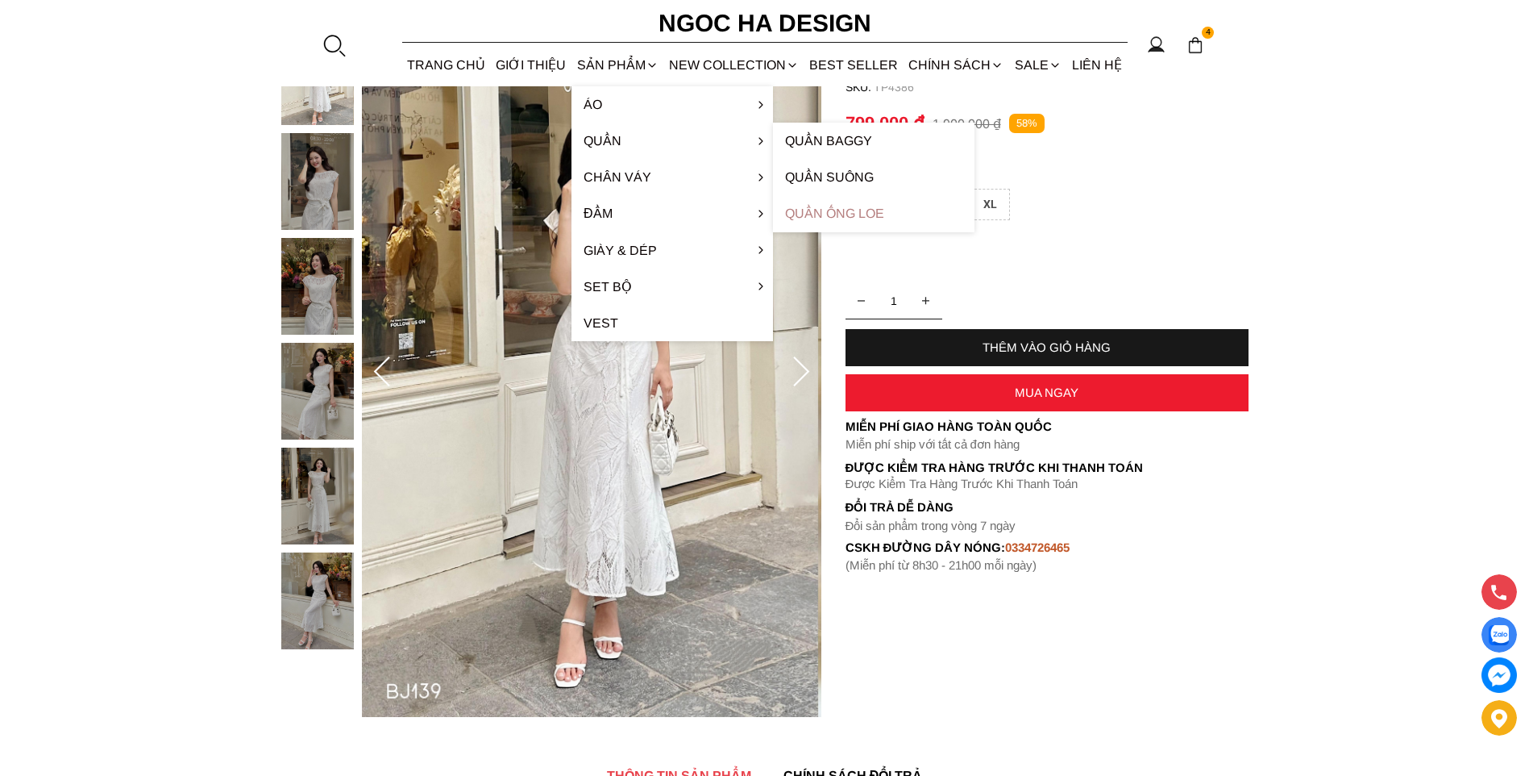
click at [845, 213] on link "Quần ống loe" at bounding box center [874, 213] width 202 height 36
click at [826, 216] on link "Quần ống loe" at bounding box center [874, 213] width 202 height 36
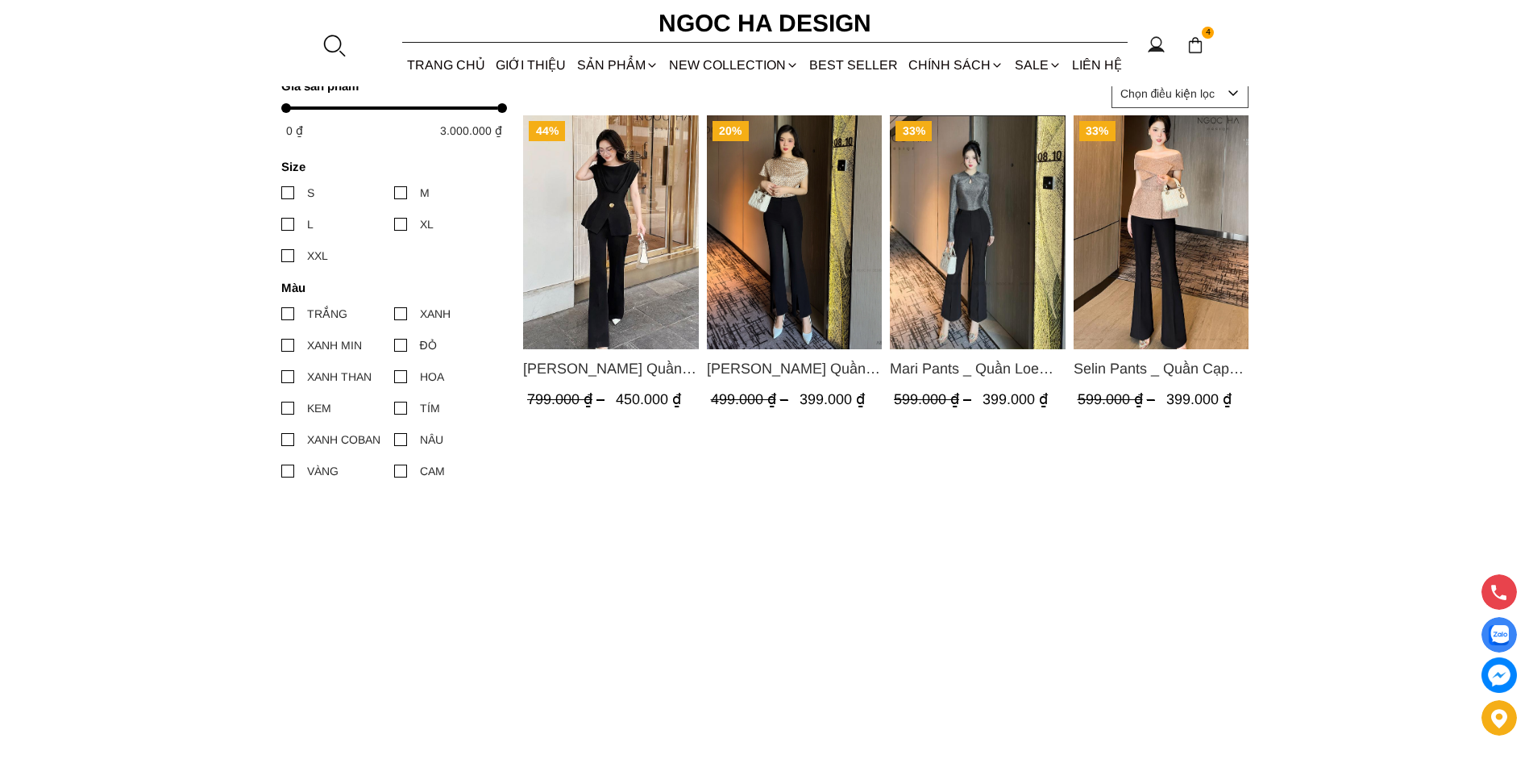
scroll to position [242, 0]
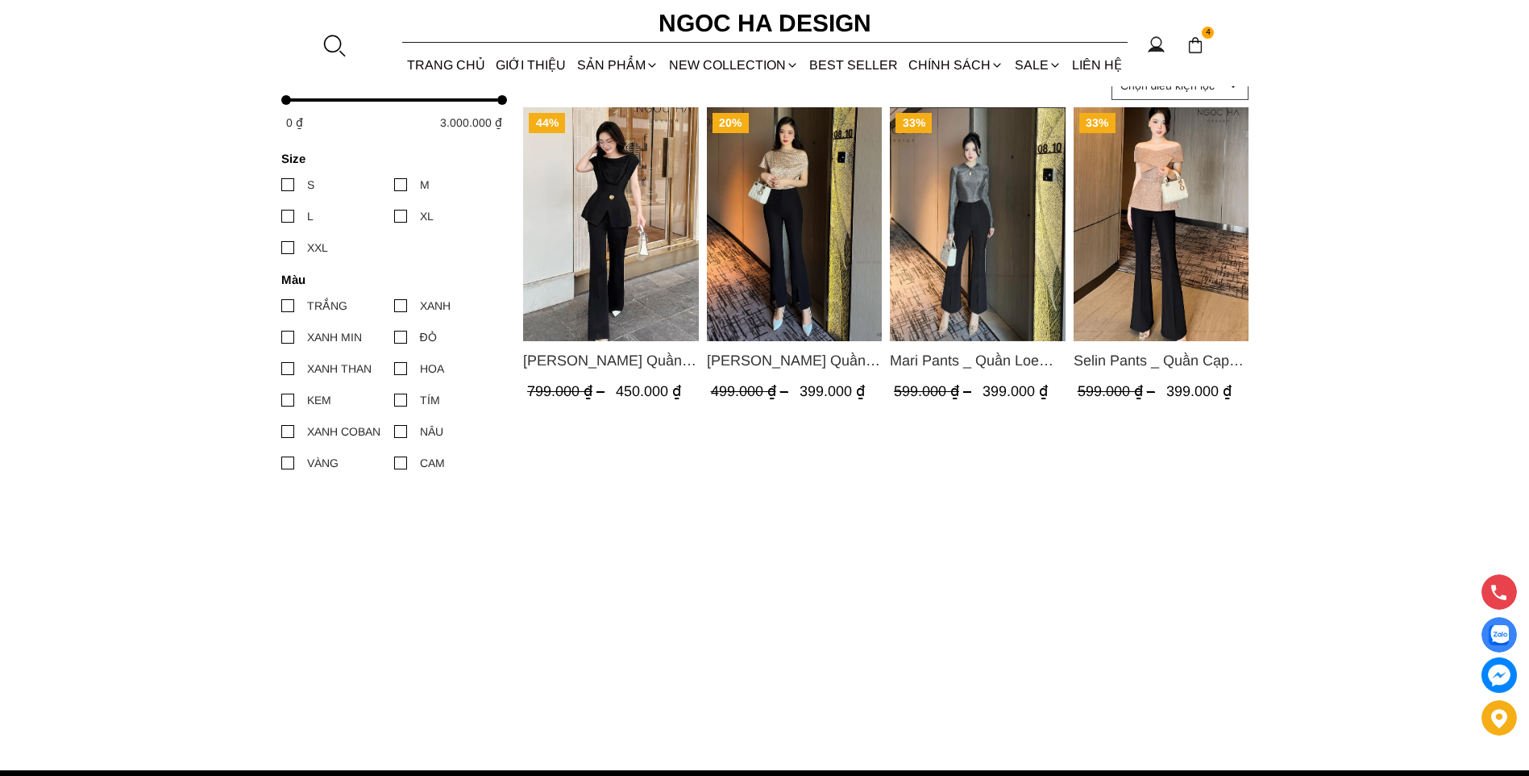
click at [623, 256] on img "Product image - Jenny Pants_ Quần Loe Dài Có Cạp Màu Đen Q061" at bounding box center [611, 224] width 176 height 234
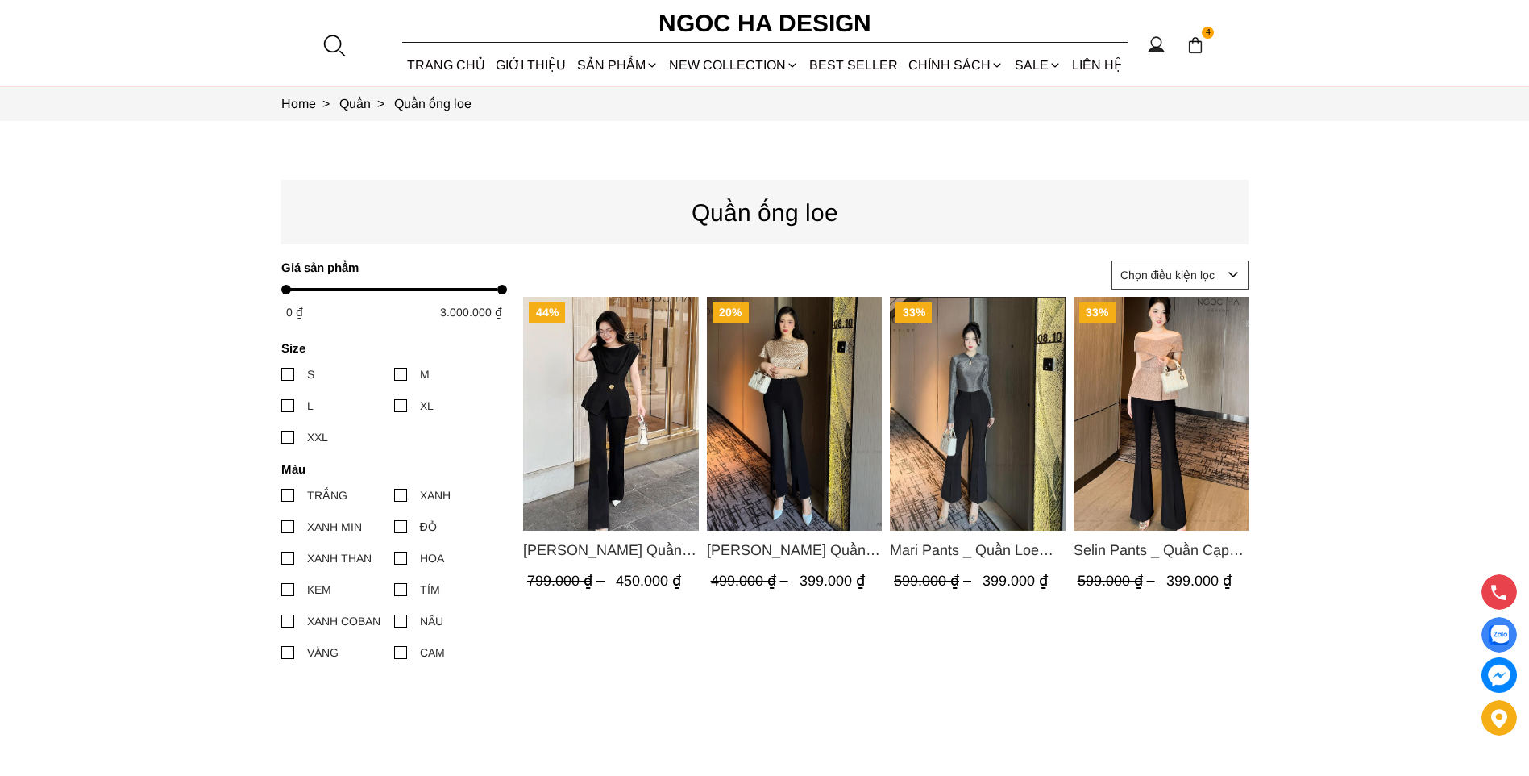
scroll to position [0, 0]
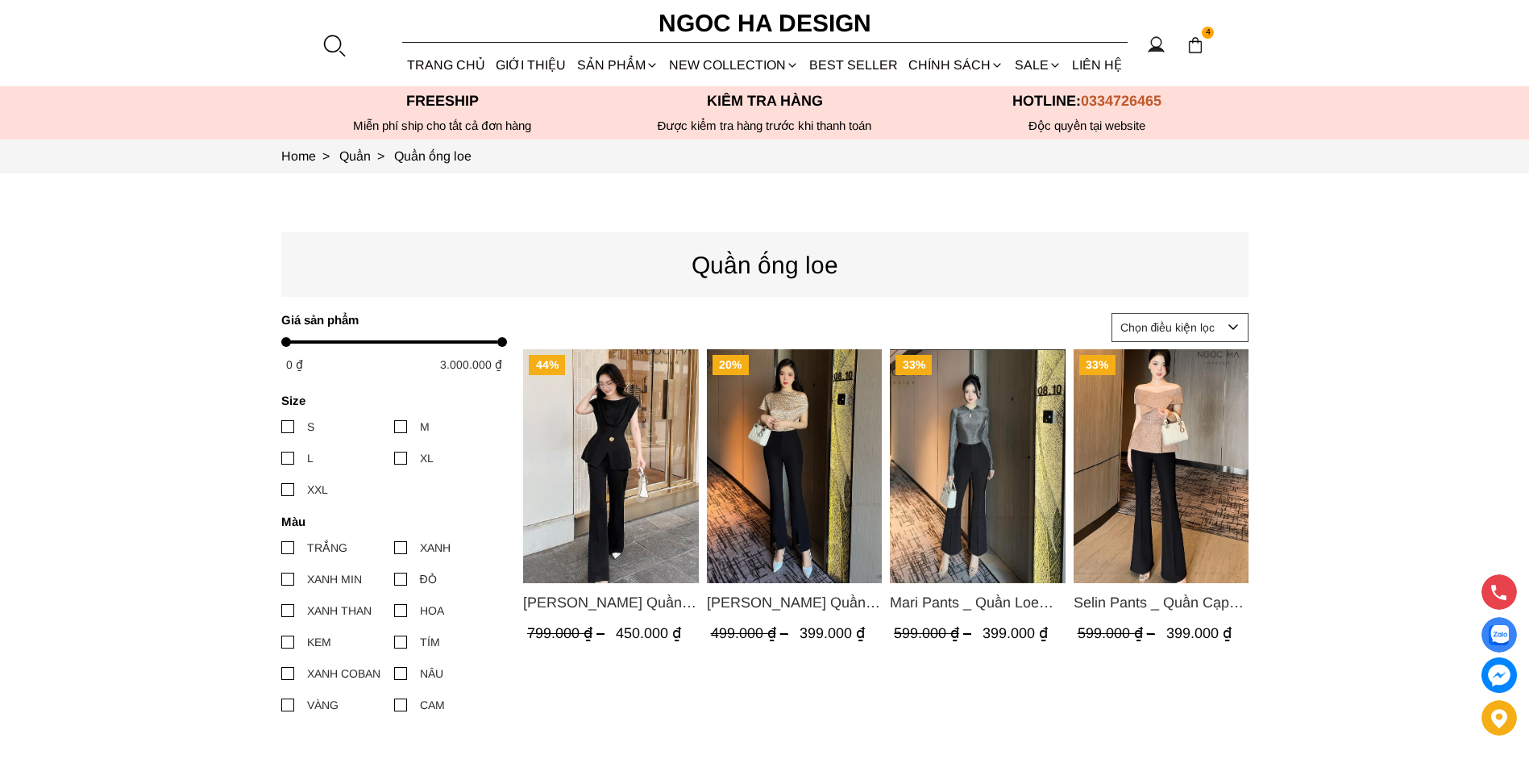
click at [786, 473] on img "Product image - Doris Pants_ Quần Cạp Cao Xẻ Gấu 2 Màu Đen, Cam - Q054" at bounding box center [794, 466] width 176 height 234
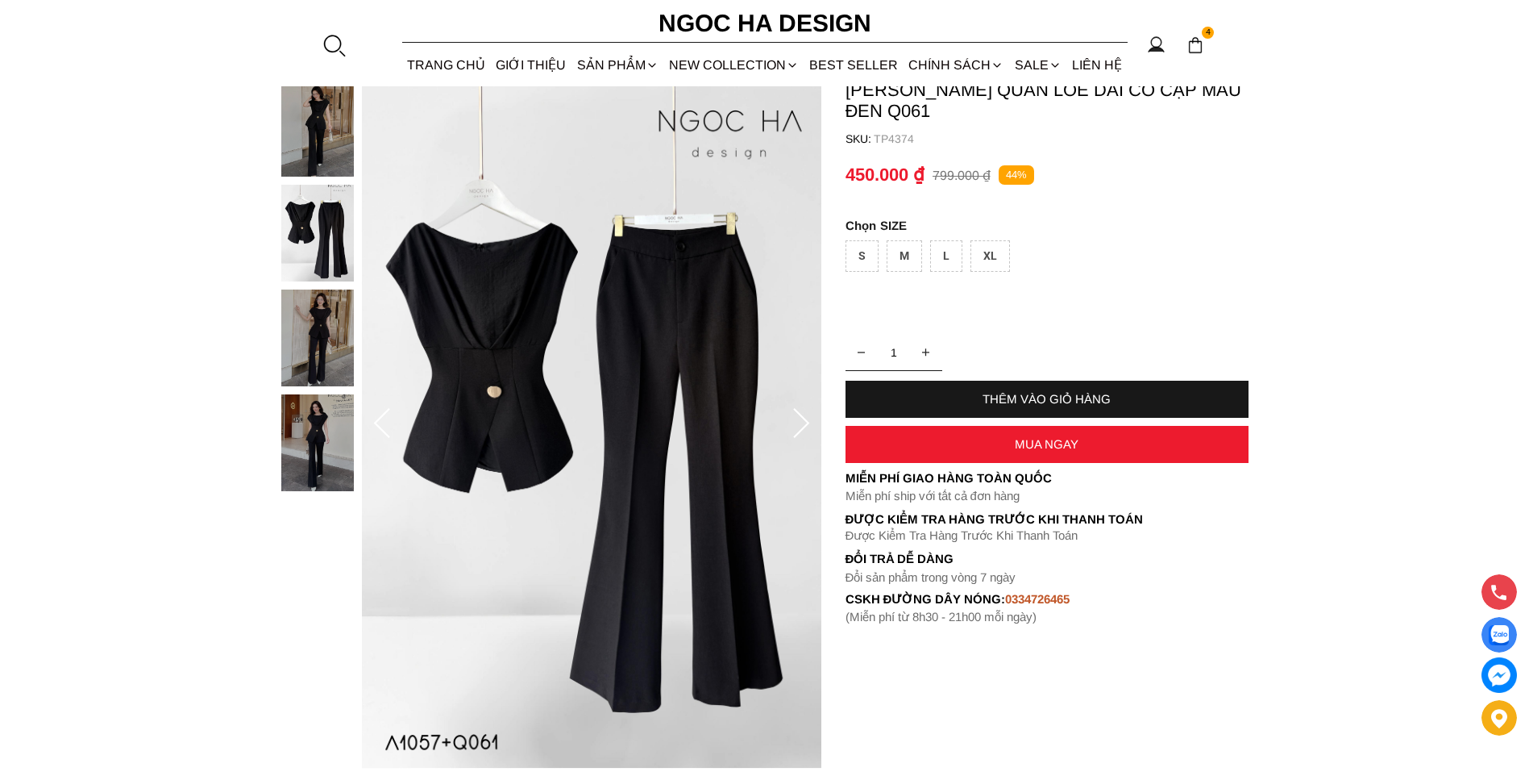
scroll to position [81, 0]
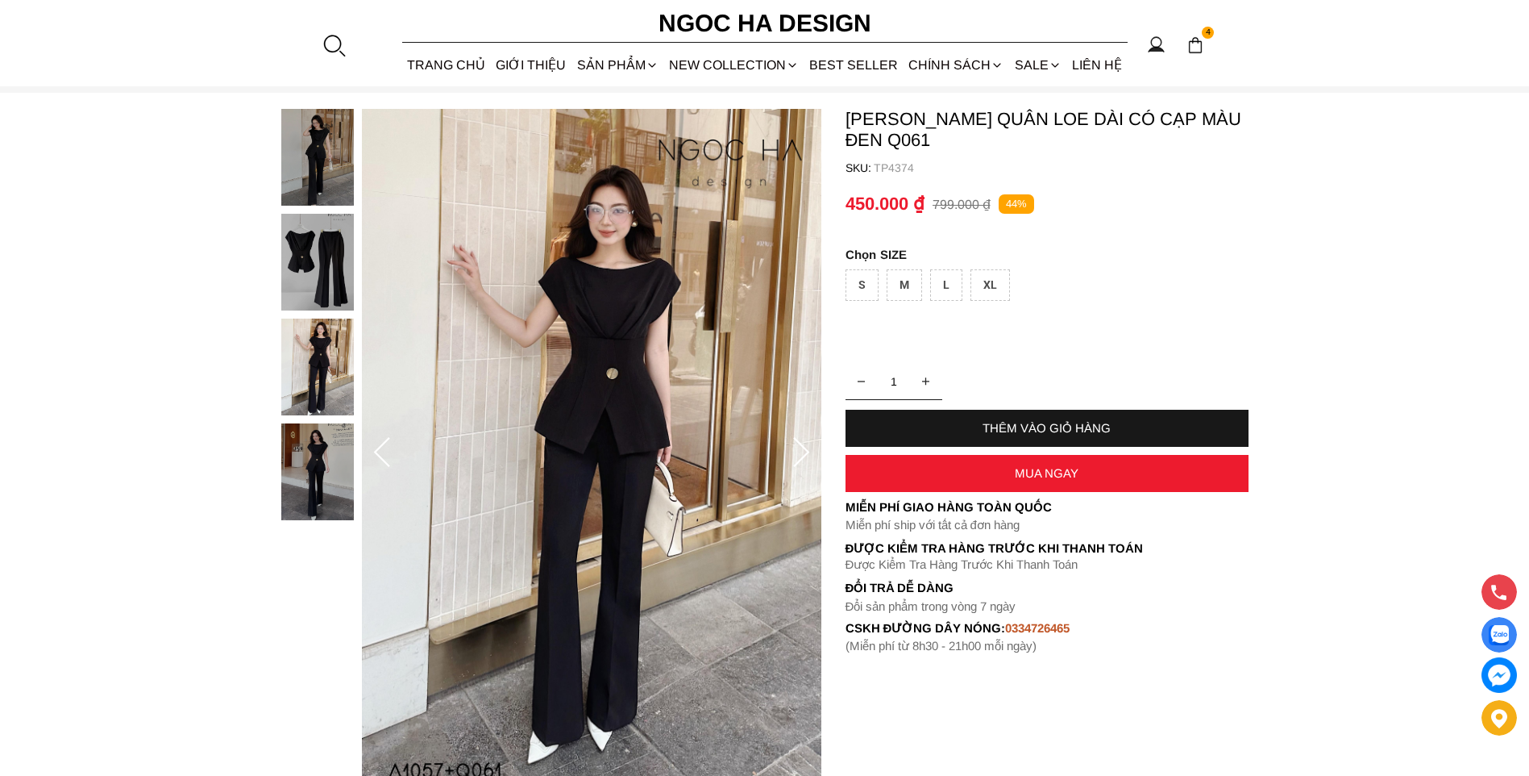
click at [905, 291] on div "M" at bounding box center [904, 284] width 35 height 31
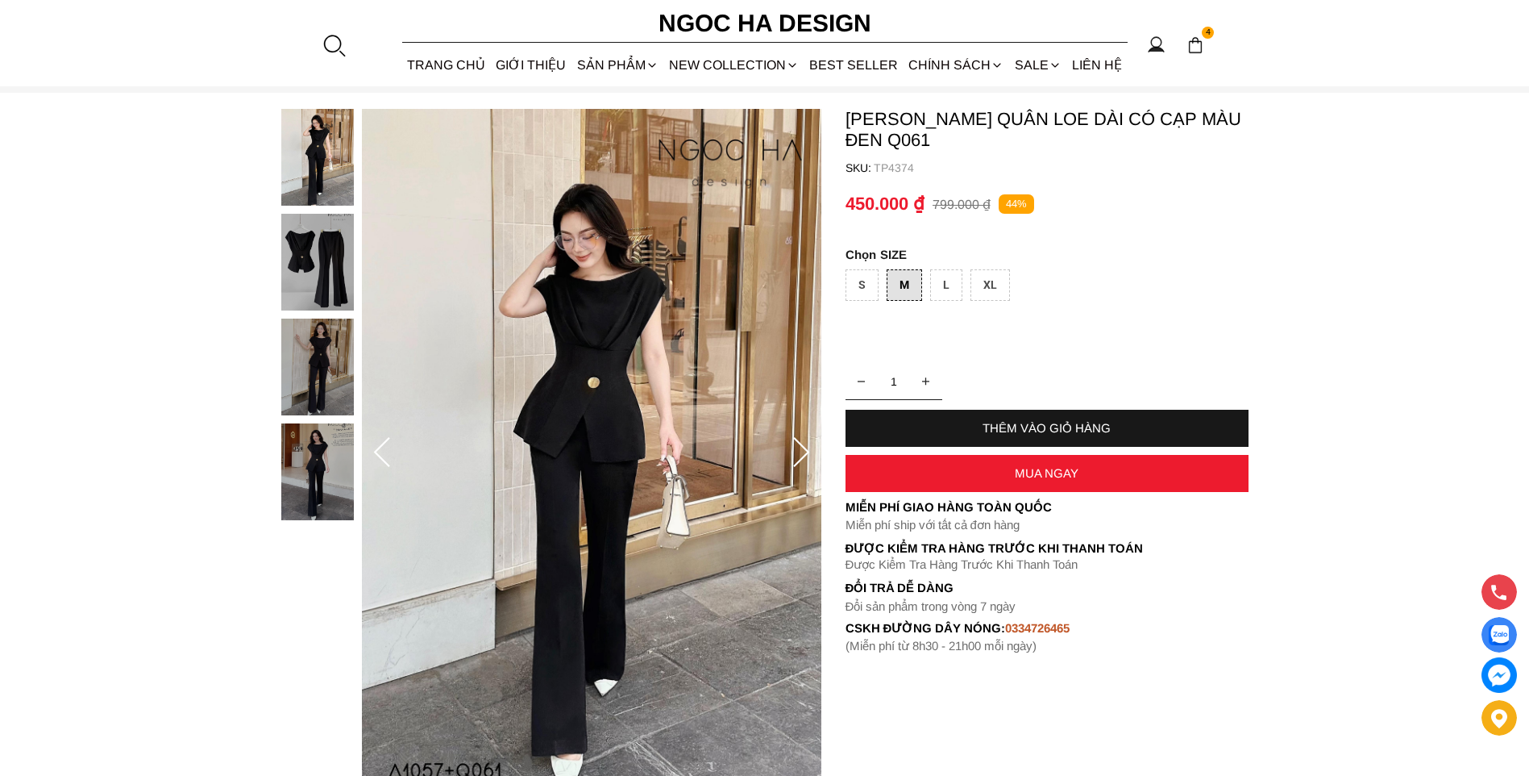
click at [339, 361] on img at bounding box center [317, 366] width 73 height 97
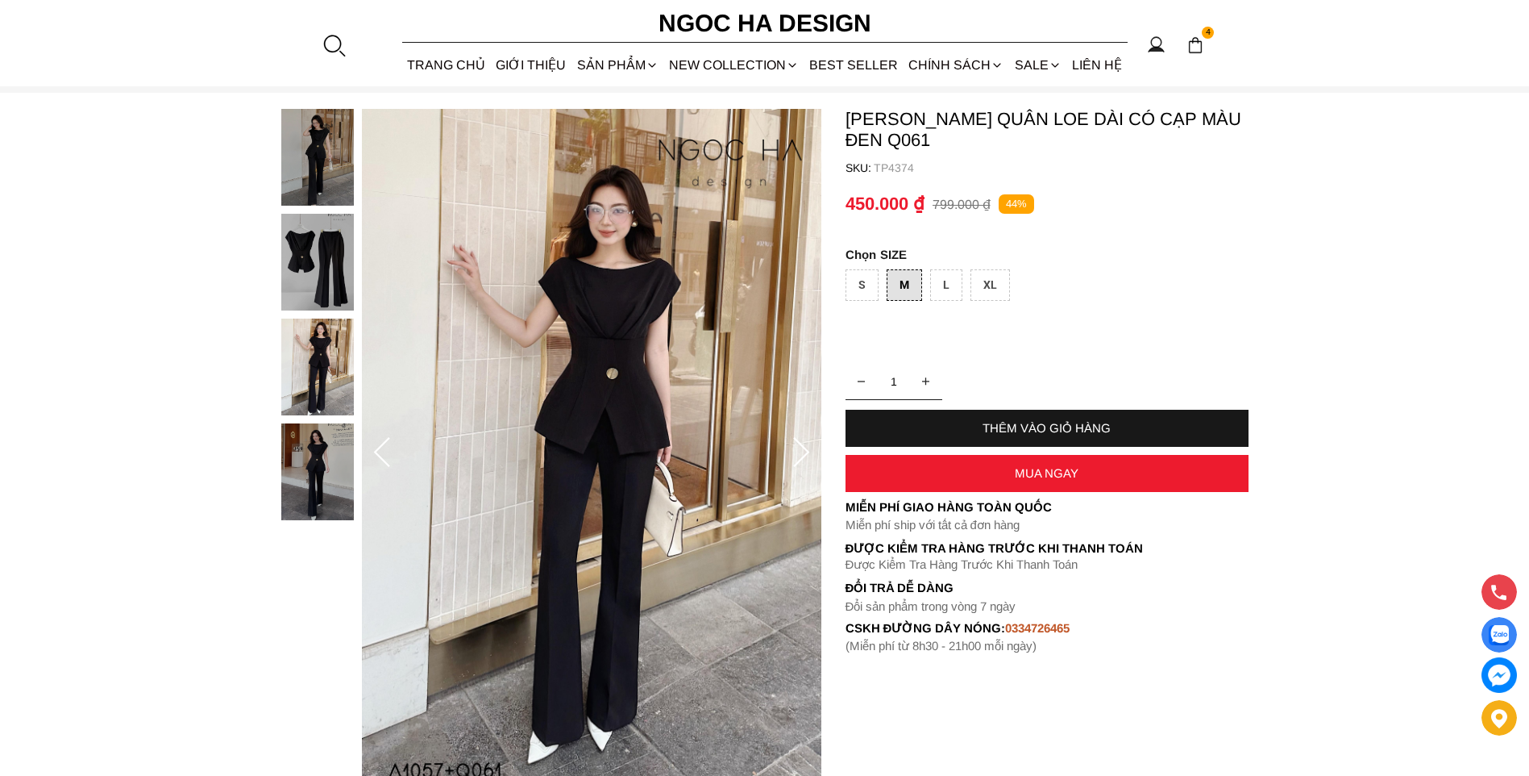
click at [330, 283] on img at bounding box center [317, 262] width 73 height 97
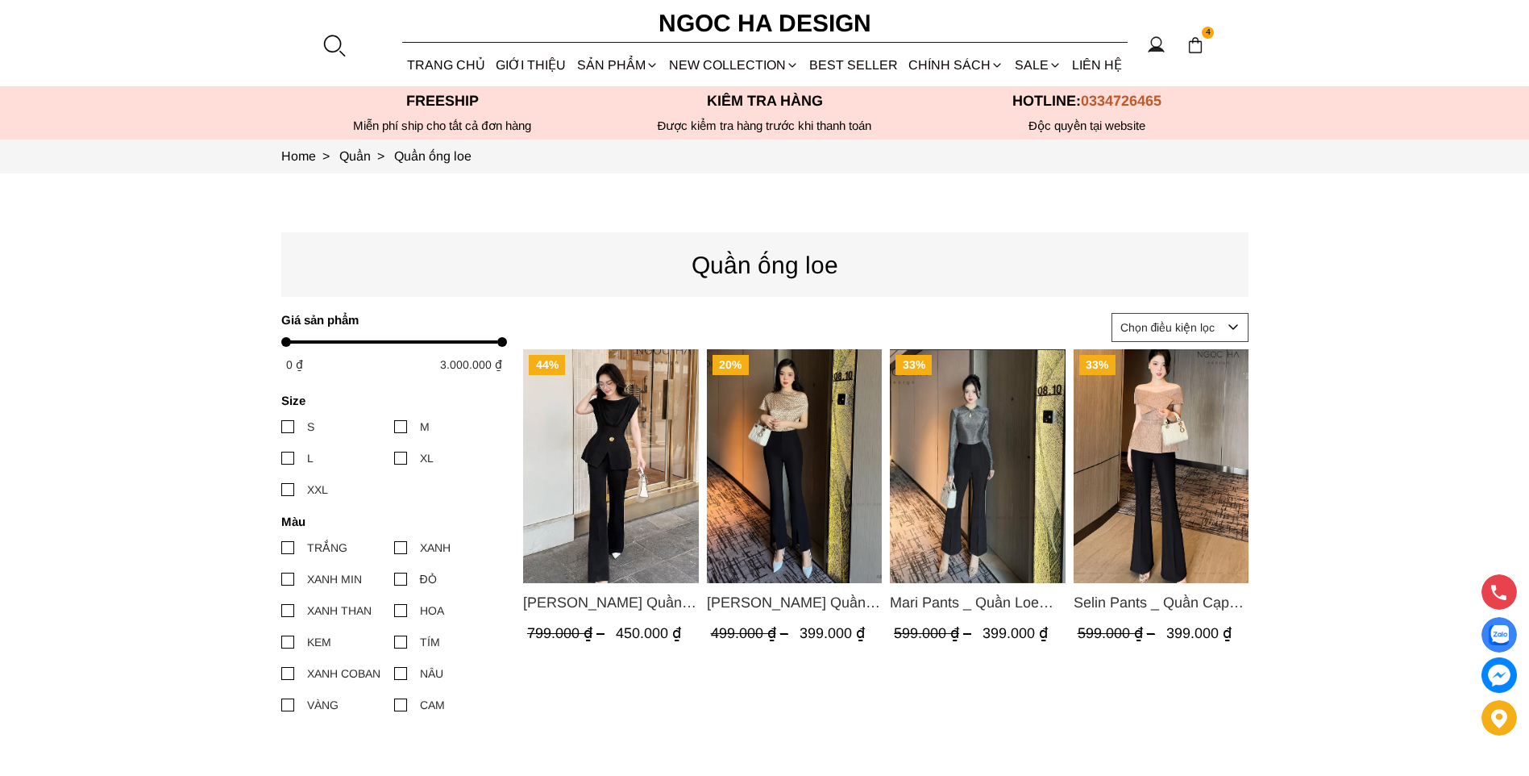
click at [1156, 522] on img "Product image - Selin Pants _ Quần Cạp Cao Xếp Ly Giữa 2 màu Đen, Cam - Q007" at bounding box center [1161, 466] width 176 height 234
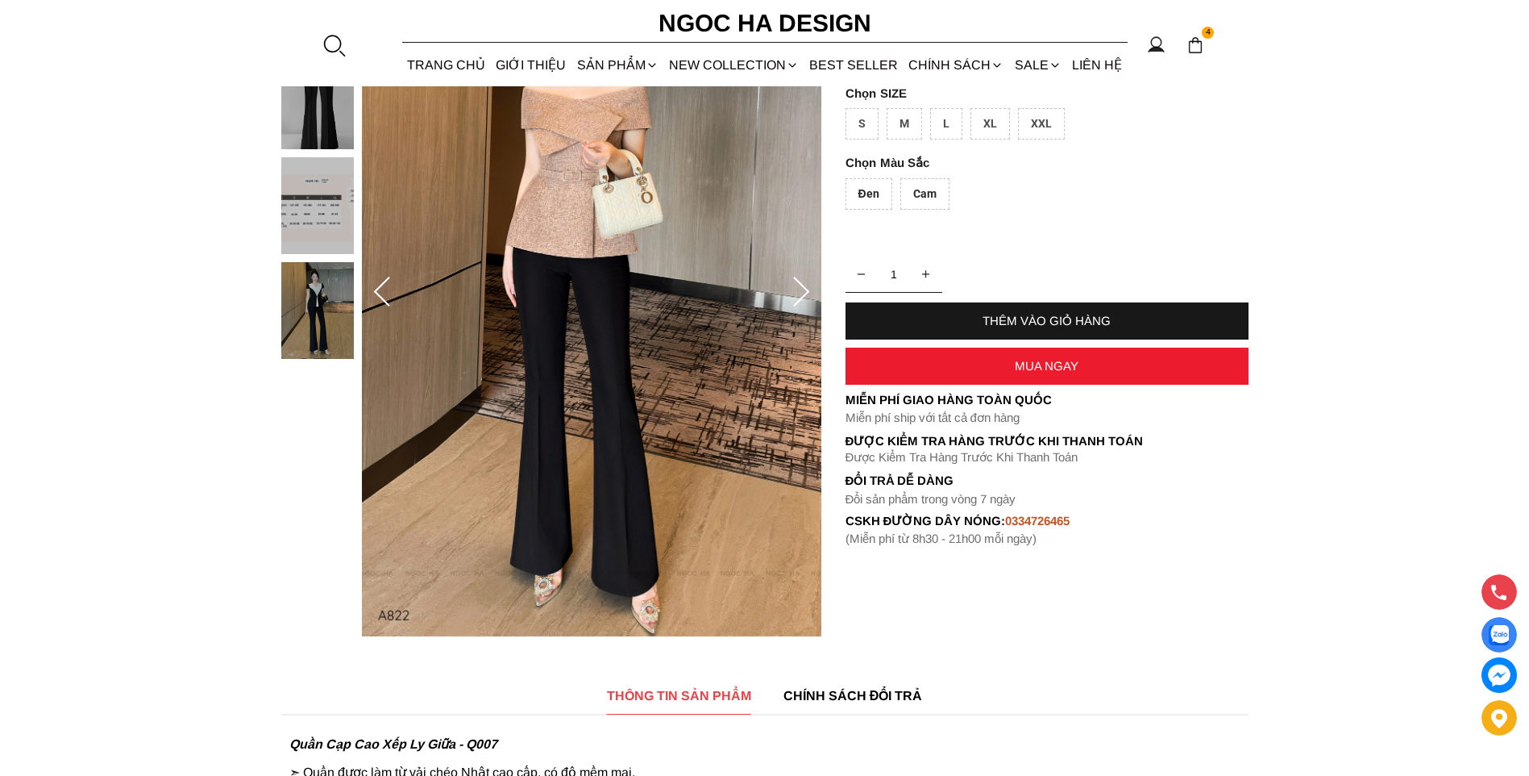
scroll to position [161, 0]
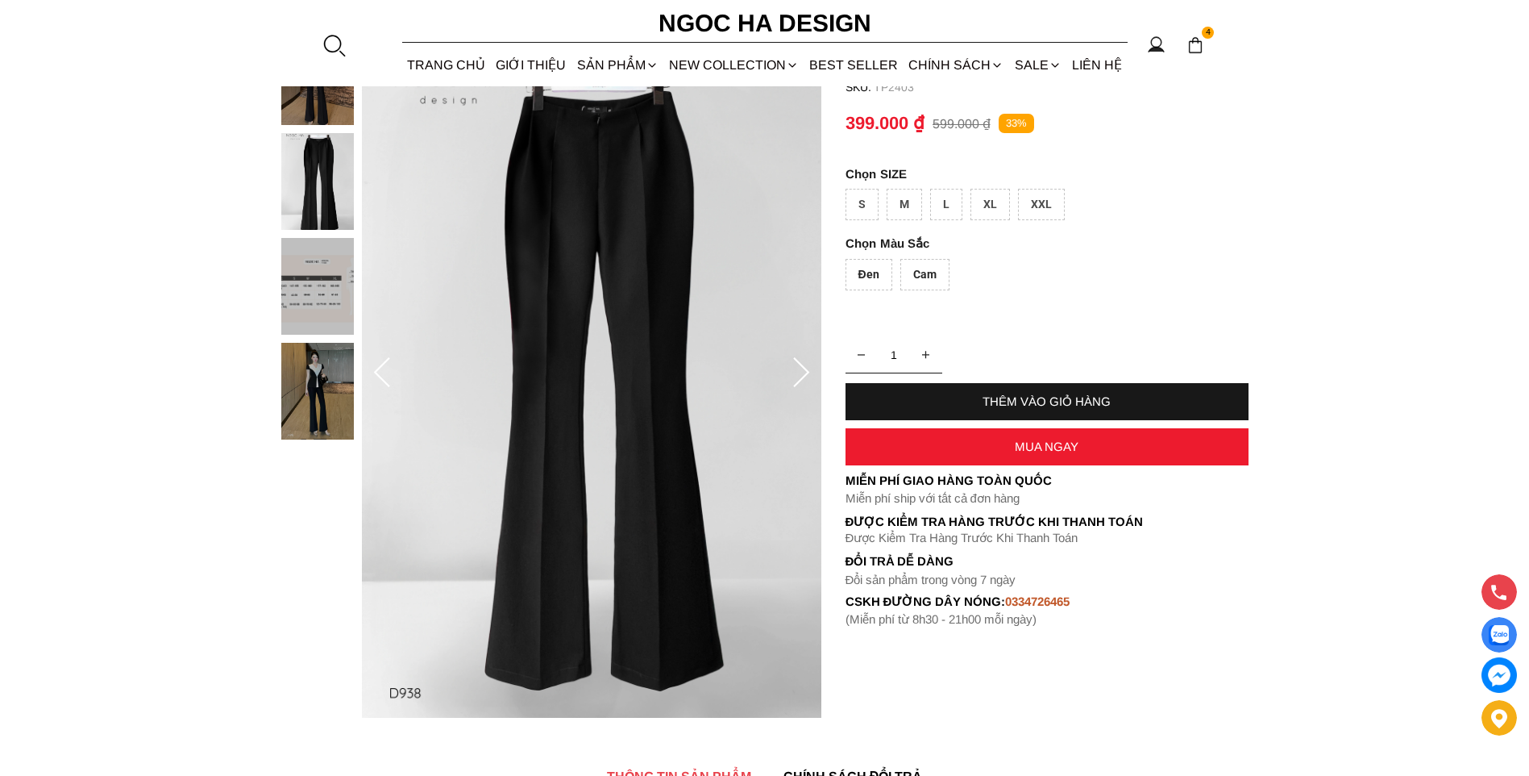
click at [320, 389] on img at bounding box center [317, 391] width 73 height 97
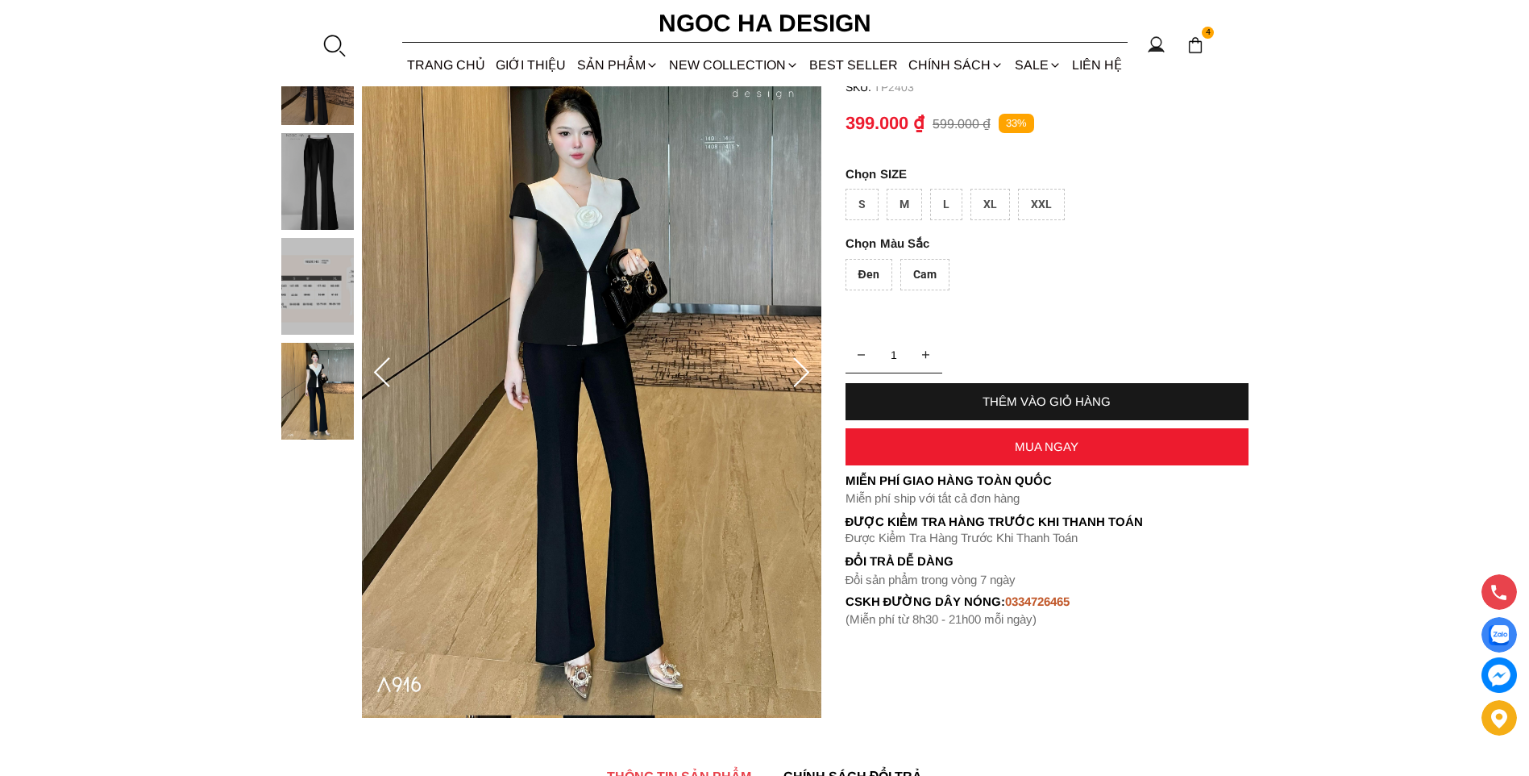
click at [302, 252] on img at bounding box center [317, 286] width 73 height 97
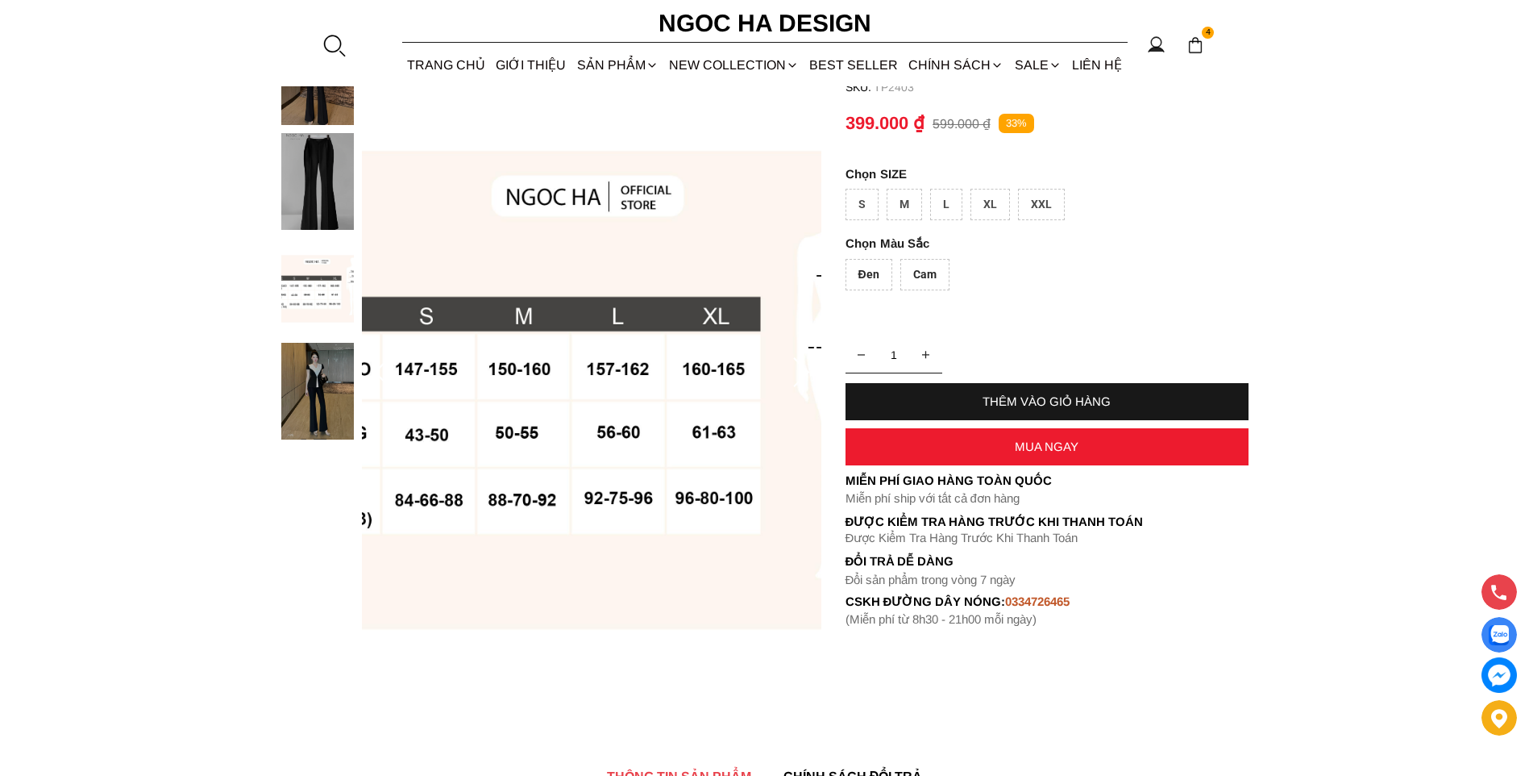
click at [284, 181] on img at bounding box center [317, 181] width 73 height 97
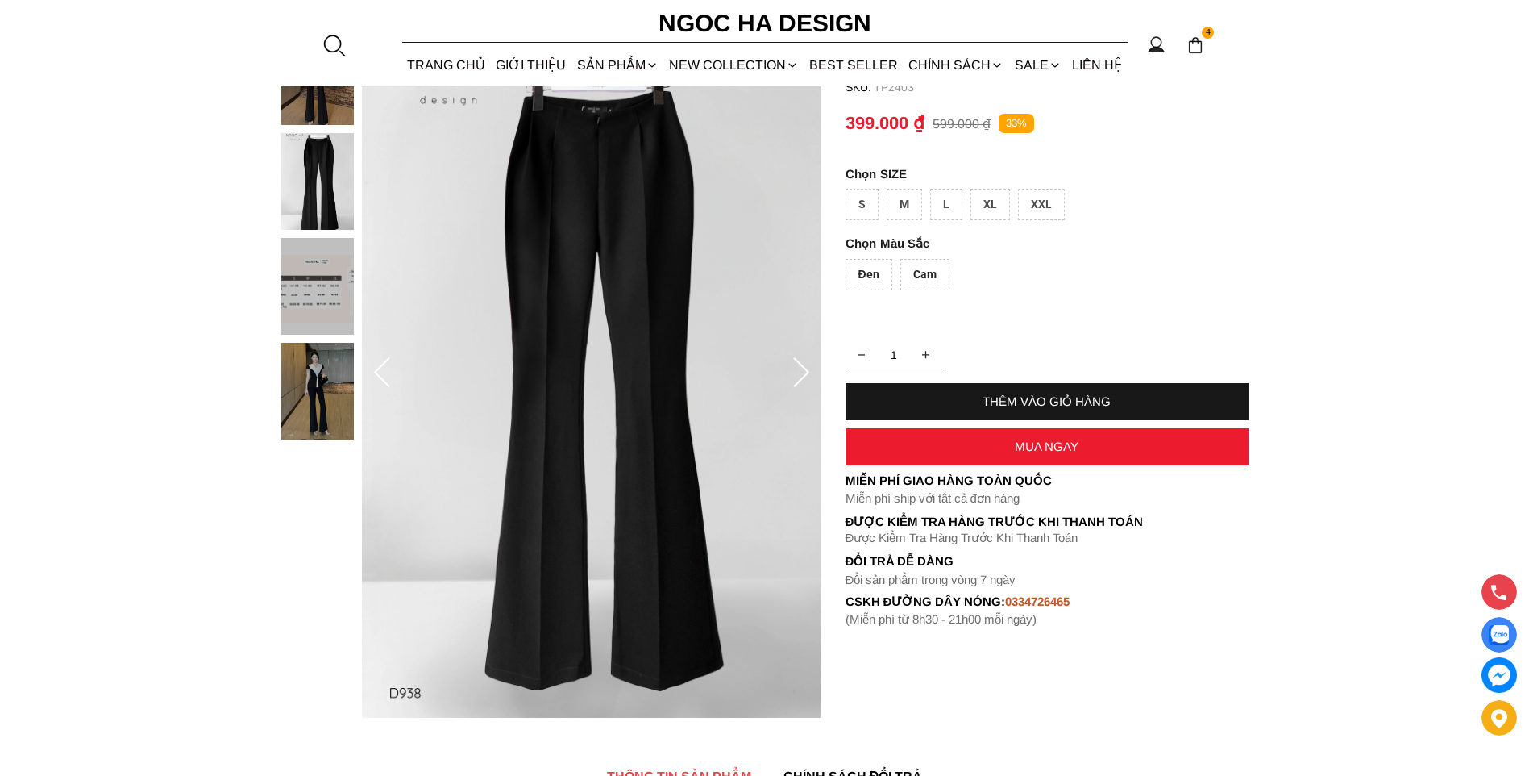
scroll to position [81, 0]
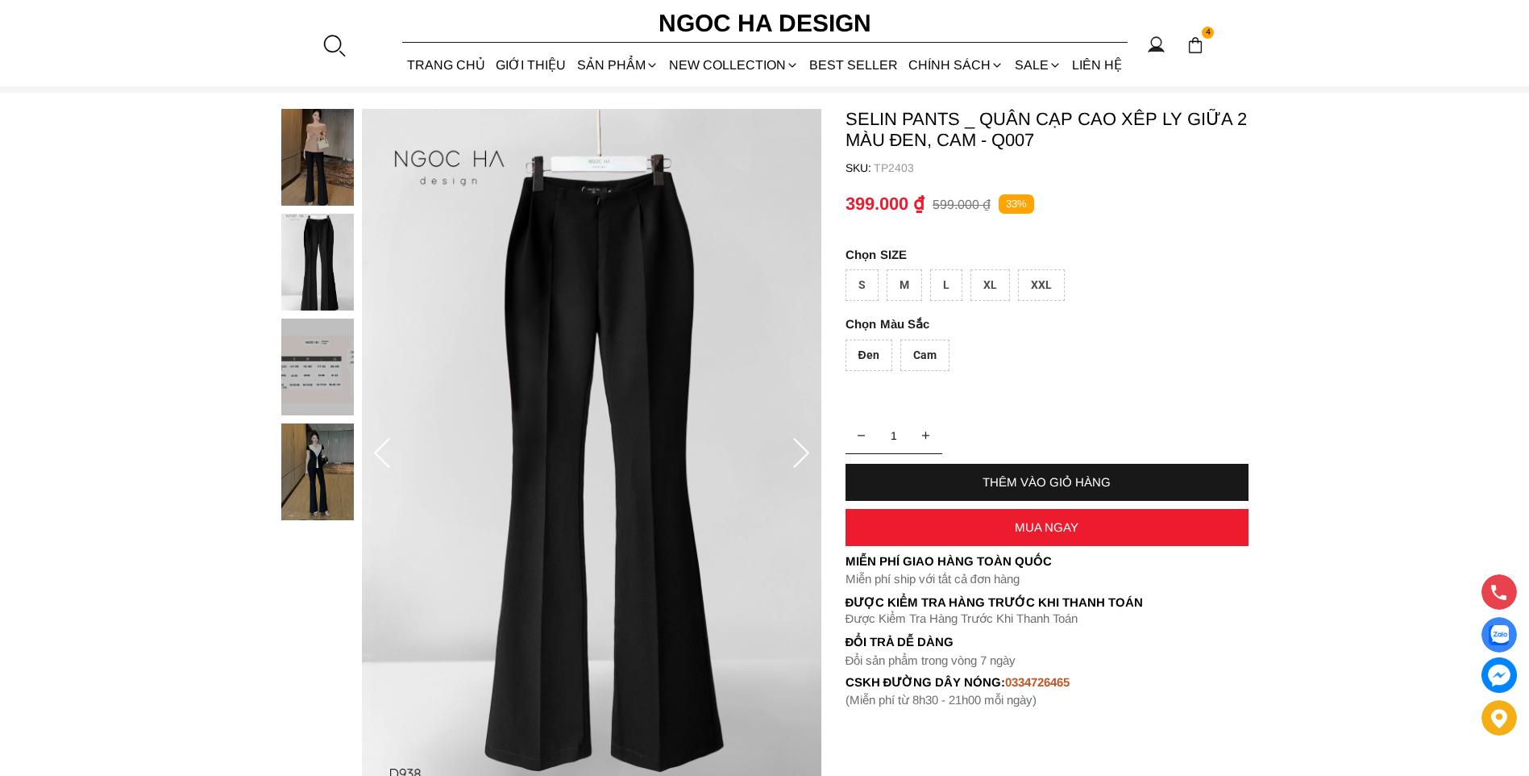
click at [324, 243] on img at bounding box center [317, 262] width 73 height 97
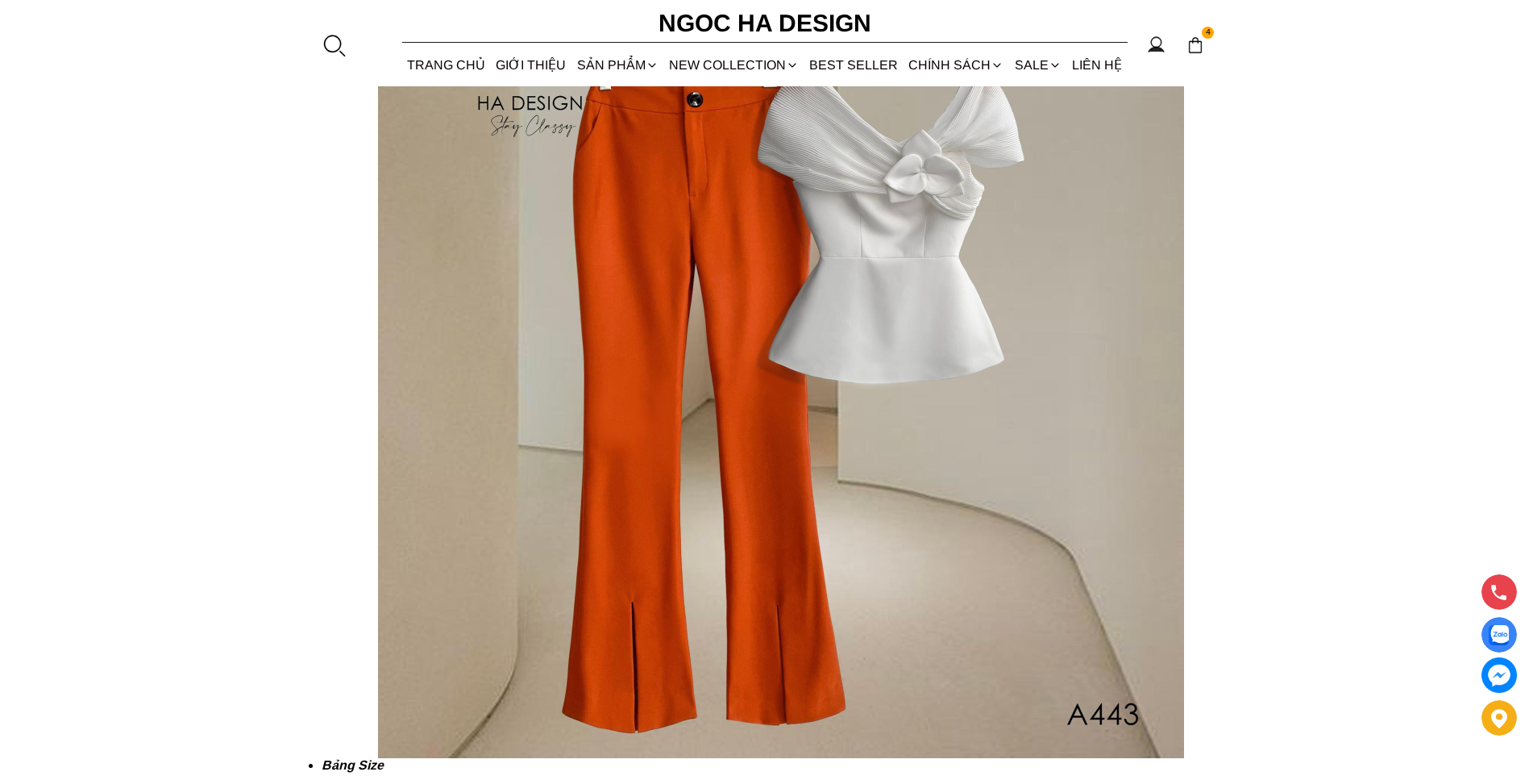
scroll to position [3789, 0]
